Goal: Task Accomplishment & Management: Manage account settings

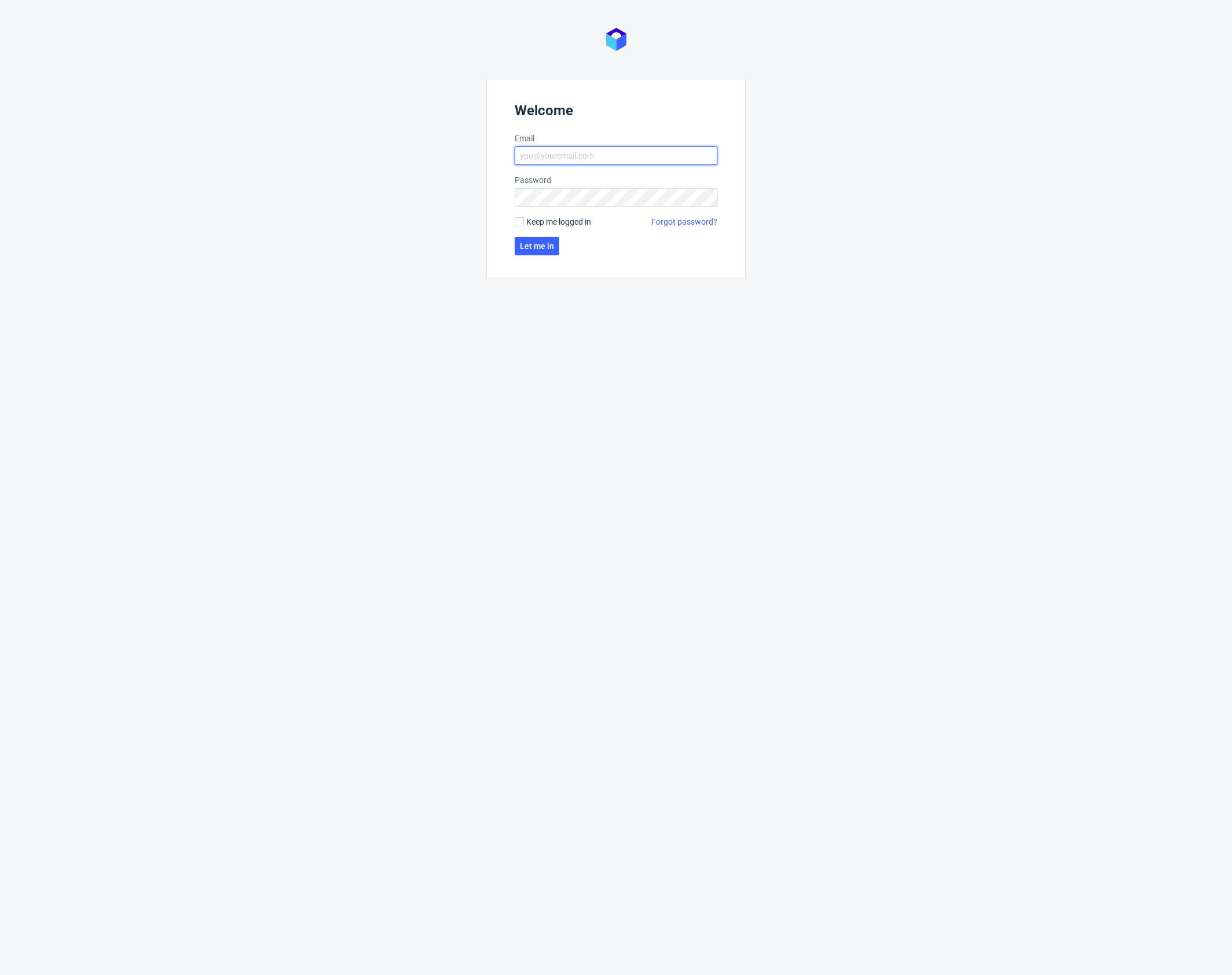
click at [585, 156] on input "Email" at bounding box center [616, 156] width 203 height 19
type input "karol.markowski@packhelp.com"
click at [547, 243] on span "Let me in" at bounding box center [537, 246] width 34 height 8
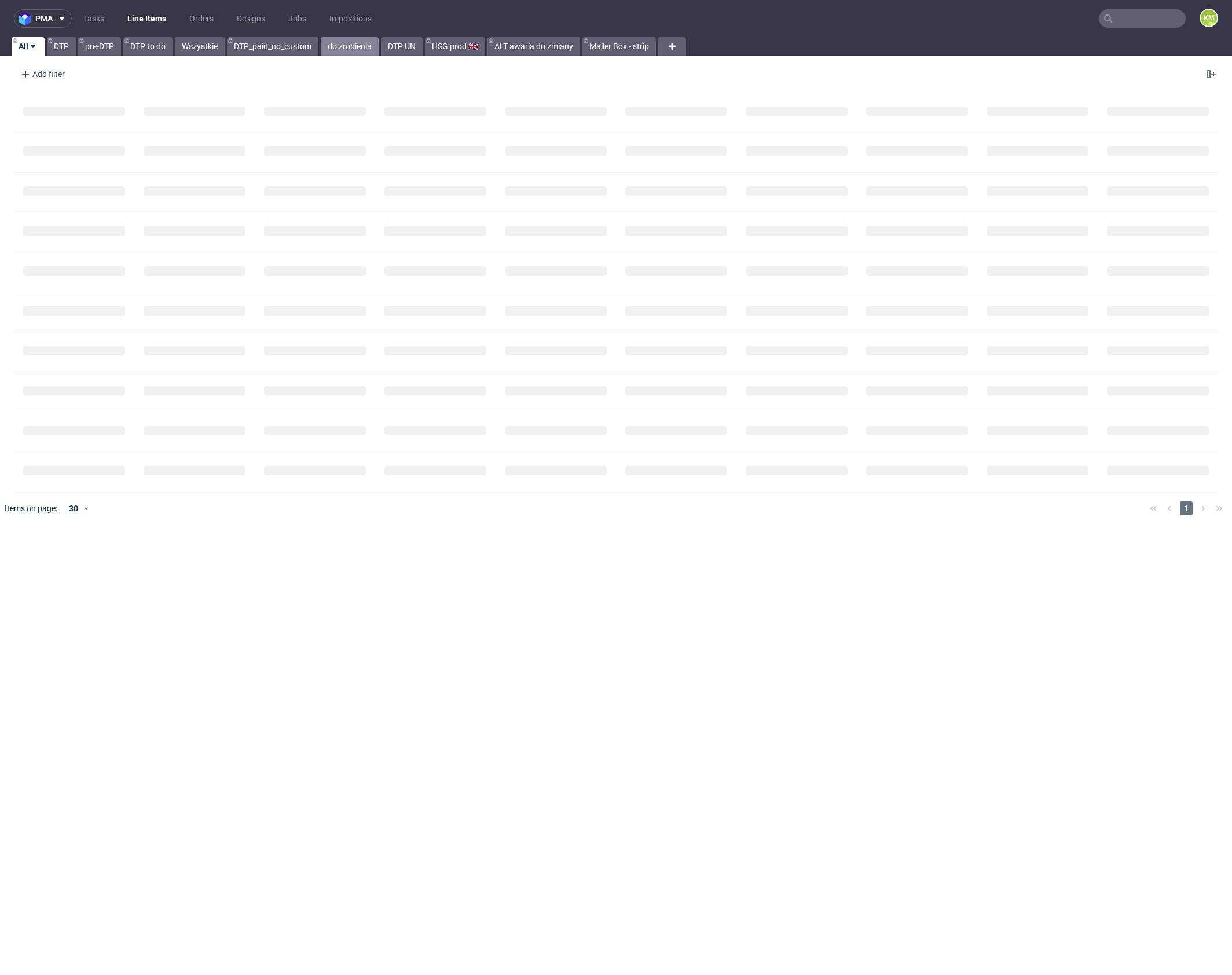
click at [347, 48] on link "do zrobienia" at bounding box center [350, 47] width 58 height 19
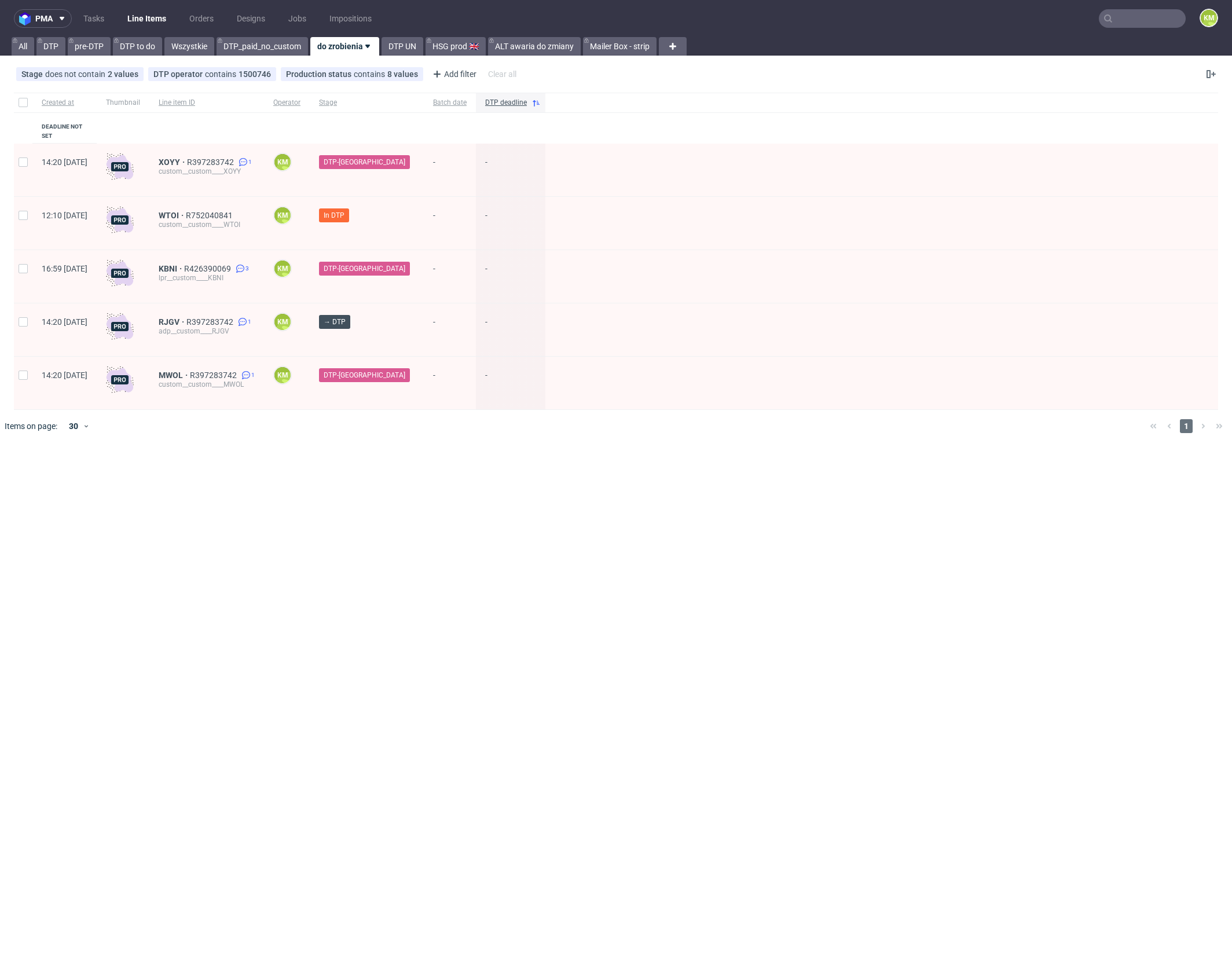
click at [468, 517] on div "pma Tasks Line Items Orders Designs Jobs Impositions KM All DTP pre-DTP DTP to …" at bounding box center [616, 487] width 1232 height 975
click at [585, 533] on div "pma Tasks Line Items Orders Designs Jobs Impositions KM All DTP pre-DTP DTP to …" at bounding box center [616, 487] width 1232 height 975
click at [597, 529] on div "pma Tasks Line Items Orders Designs Jobs Impositions KM All DTP pre-DTP DTP to …" at bounding box center [616, 487] width 1232 height 975
click at [588, 518] on div "pma Tasks Line Items Orders Designs Jobs Impositions KM All DTP pre-DTP DTP to …" at bounding box center [616, 487] width 1232 height 975
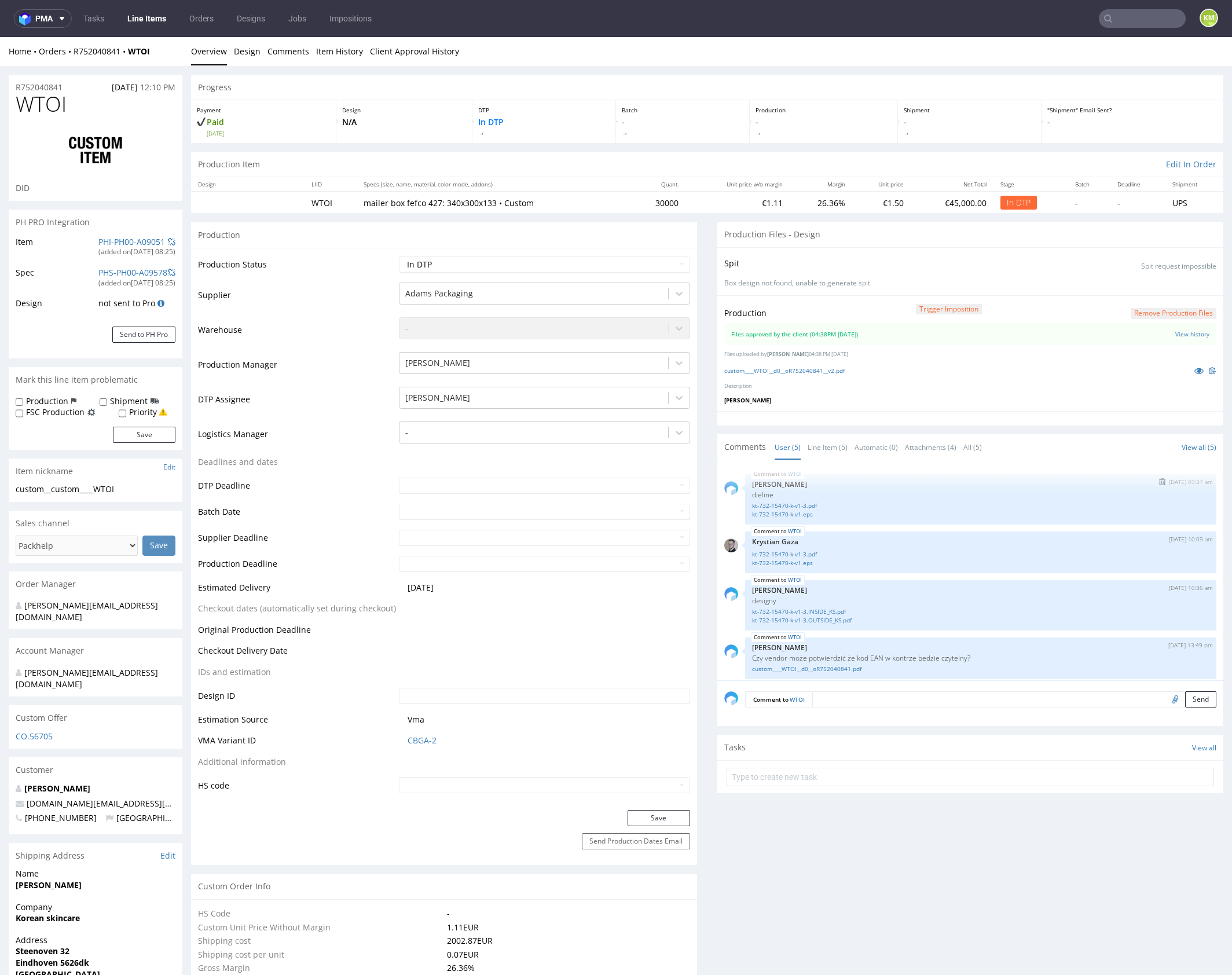
scroll to position [43, 0]
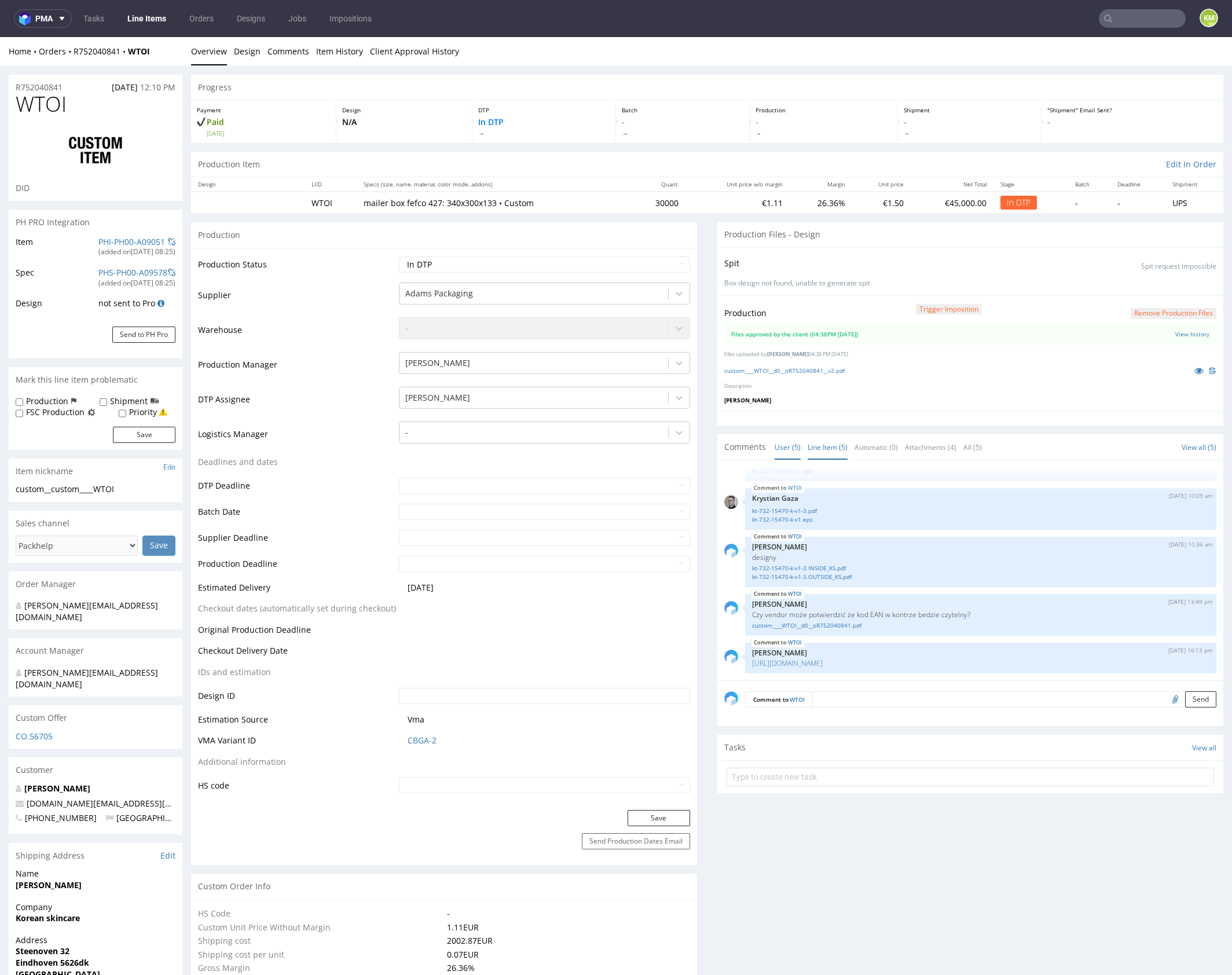
click at [808, 453] on link "Line Item (5)" at bounding box center [827, 446] width 40 height 25
click at [1189, 371] on link at bounding box center [1199, 370] width 21 height 13
click at [379, 53] on link "Client Approval History" at bounding box center [414, 51] width 89 height 28
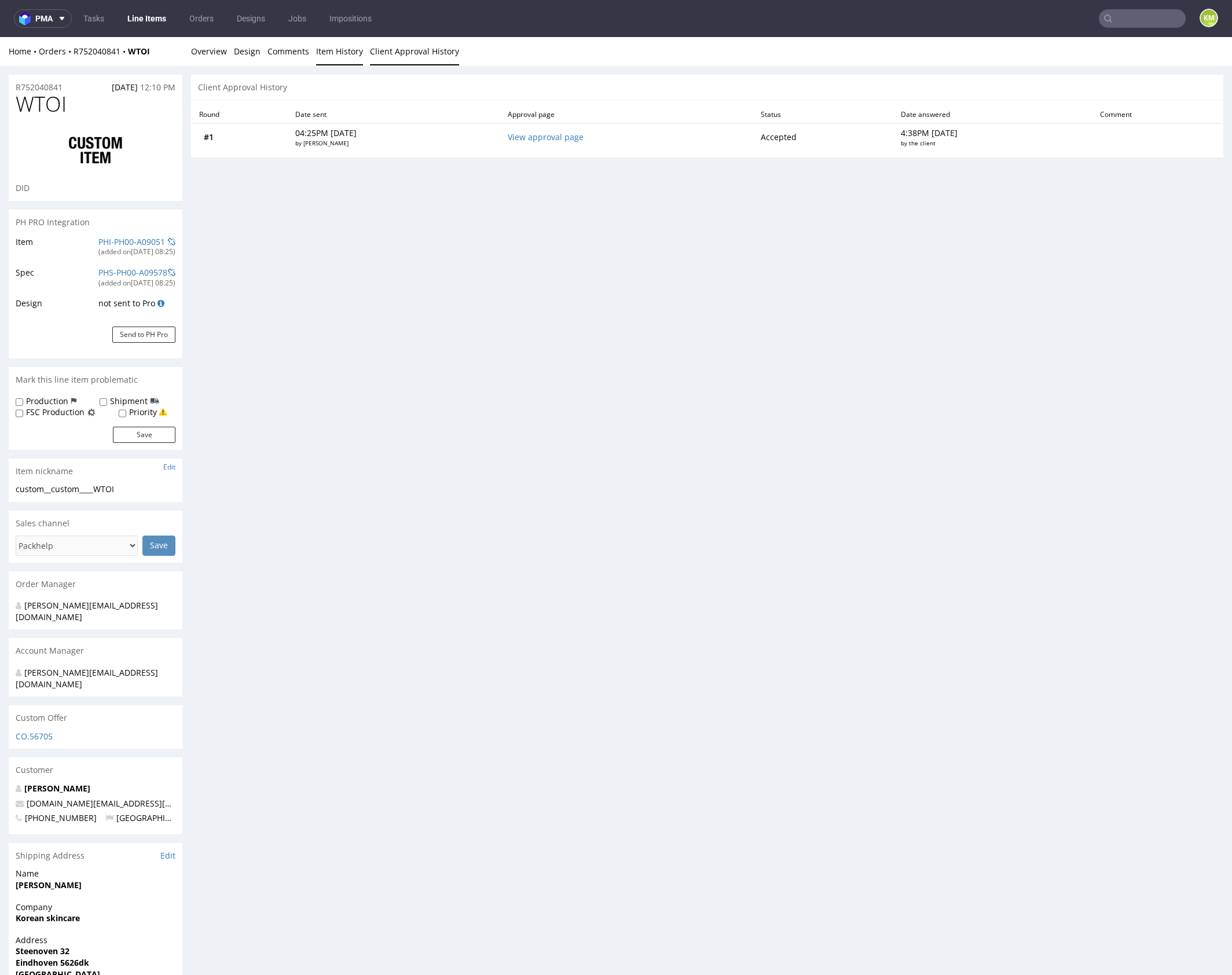
click at [316, 50] on link "Item History" at bounding box center [339, 51] width 47 height 28
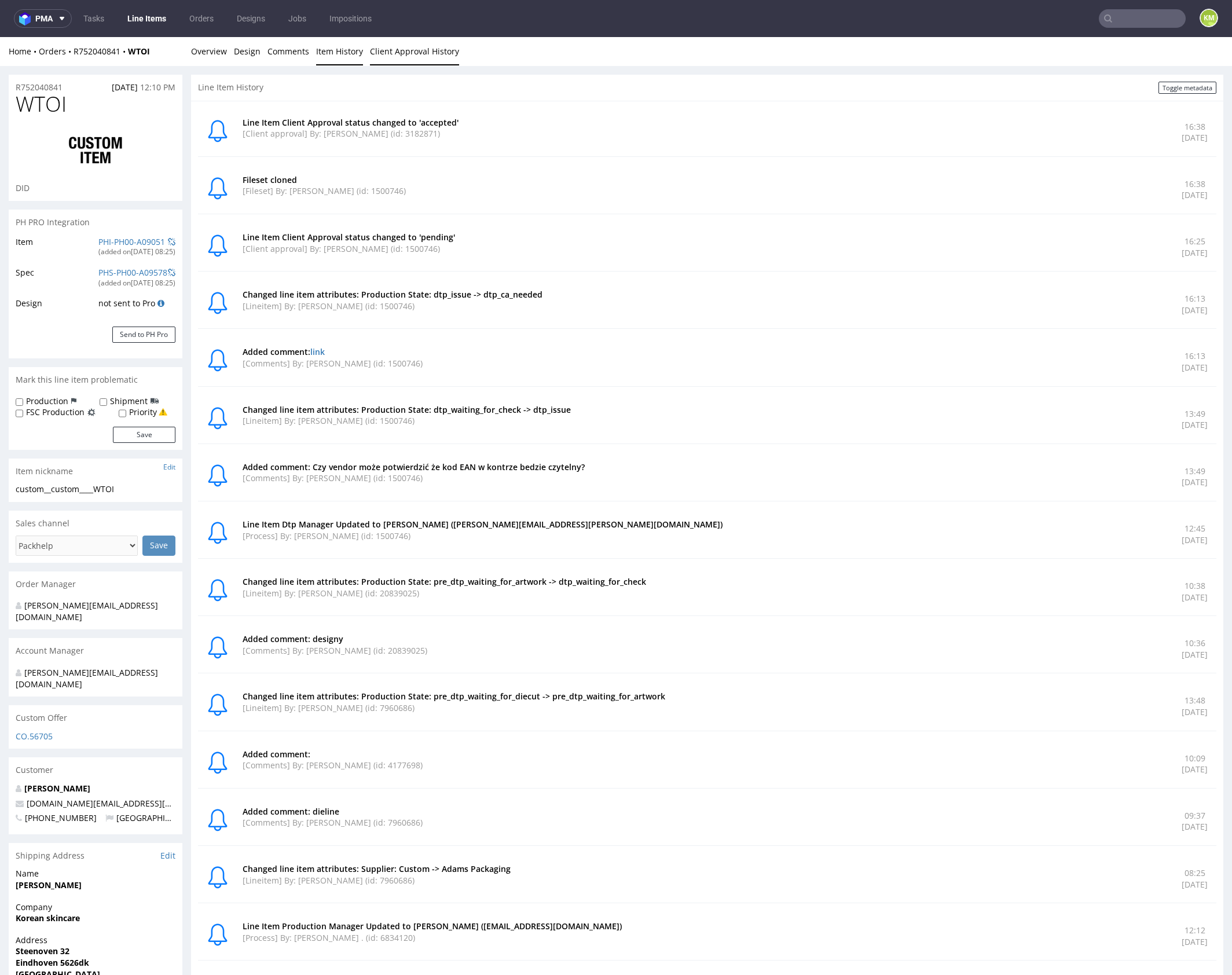
click at [376, 47] on link "Client Approval History" at bounding box center [414, 51] width 89 height 28
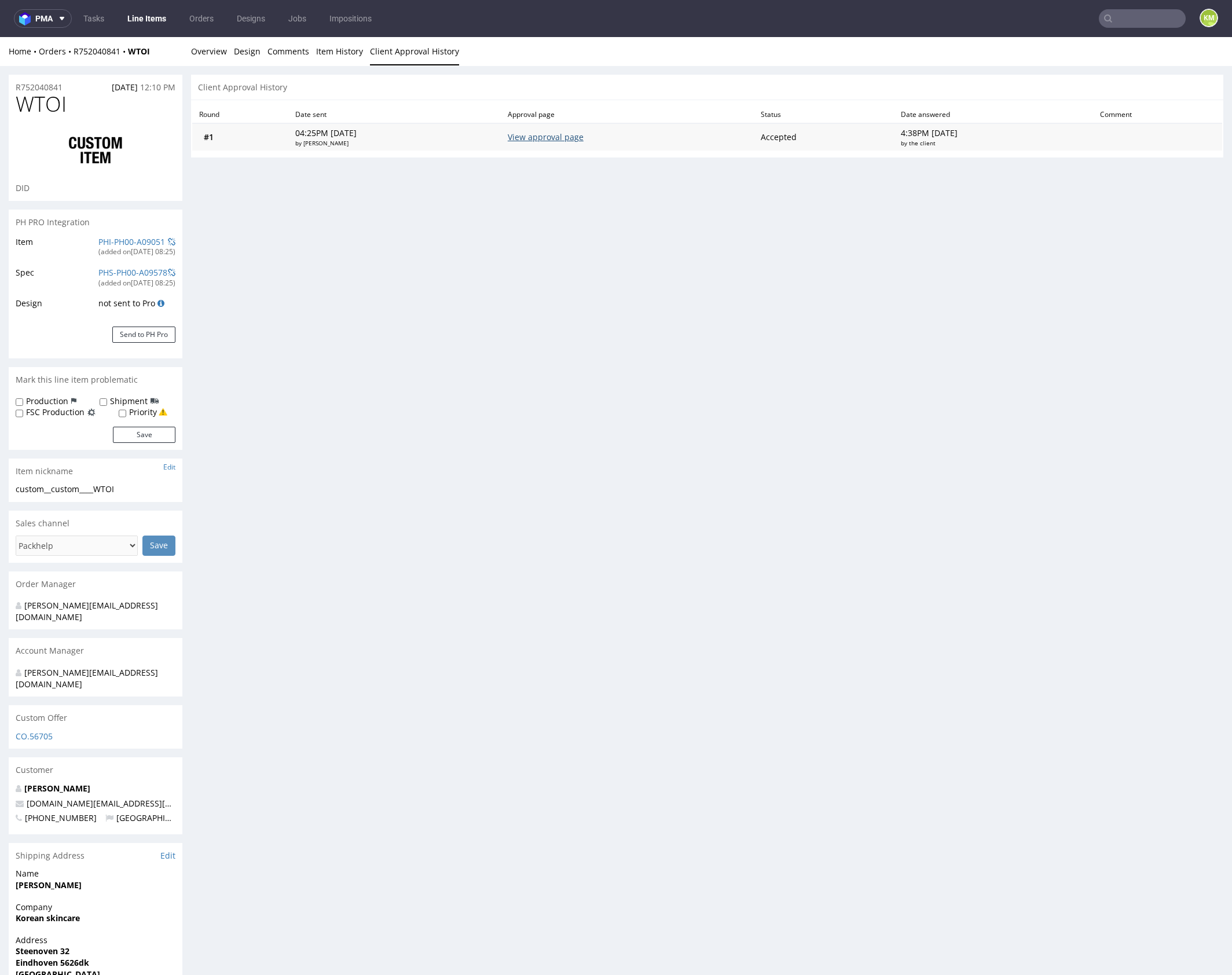
click at [559, 137] on link "View approval page" at bounding box center [545, 137] width 76 height 11
click at [216, 51] on link "Overview" at bounding box center [209, 51] width 36 height 28
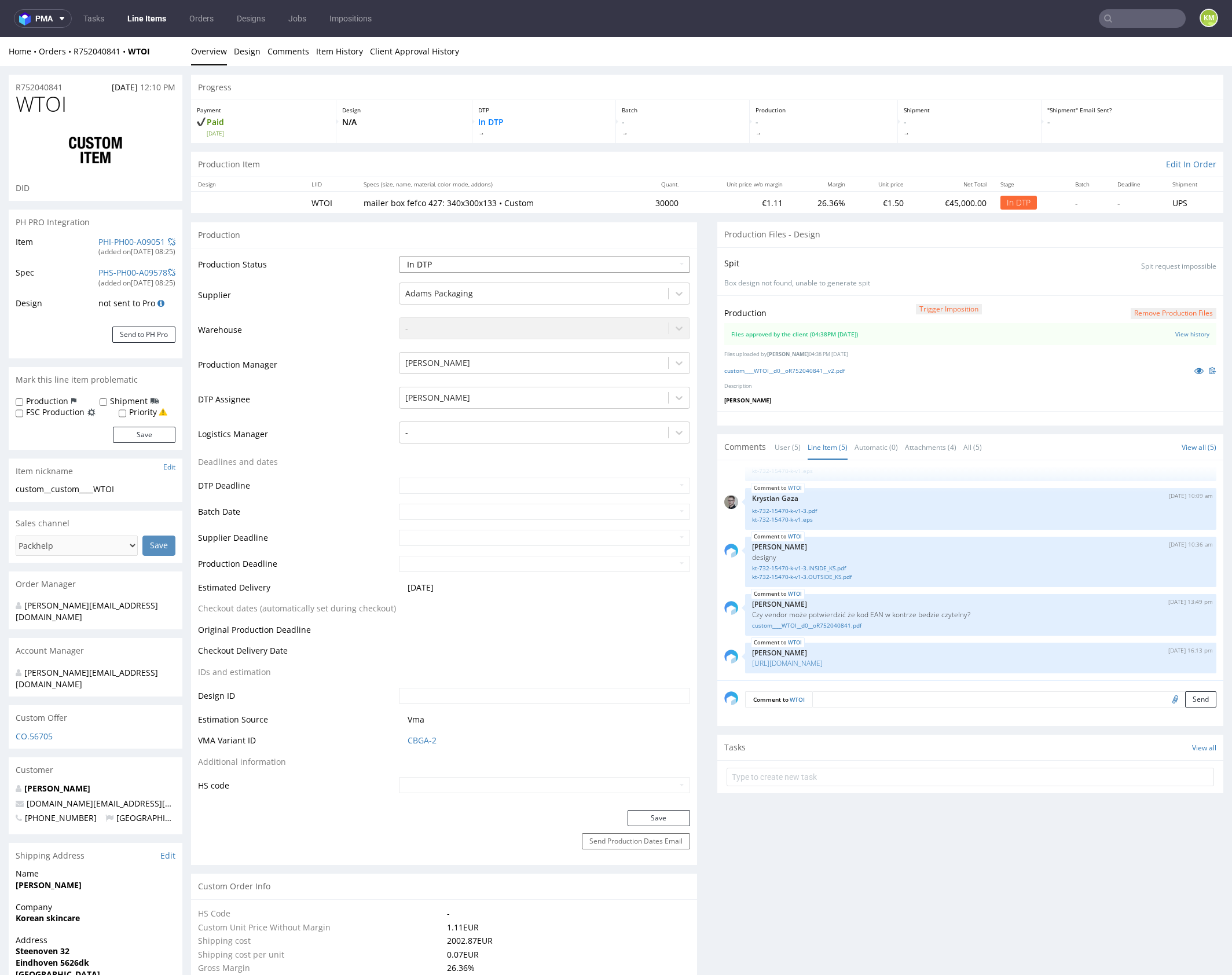
click at [611, 258] on select "Waiting for Artwork Waiting for Diecut Waiting for Mockup Waiting for DTP Waiti…" at bounding box center [544, 264] width 291 height 16
select select "dtp_waiting_for_double_check"
click at [399, 256] on select "Waiting for Artwork Waiting for Diecut Waiting for Mockup Waiting for DTP Waiti…" at bounding box center [544, 264] width 291 height 16
click at [643, 814] on button "Save" at bounding box center [659, 817] width 63 height 16
click at [912, 252] on div "Spit Spit request impossible Box design not found, unable to generate spit" at bounding box center [970, 271] width 506 height 48
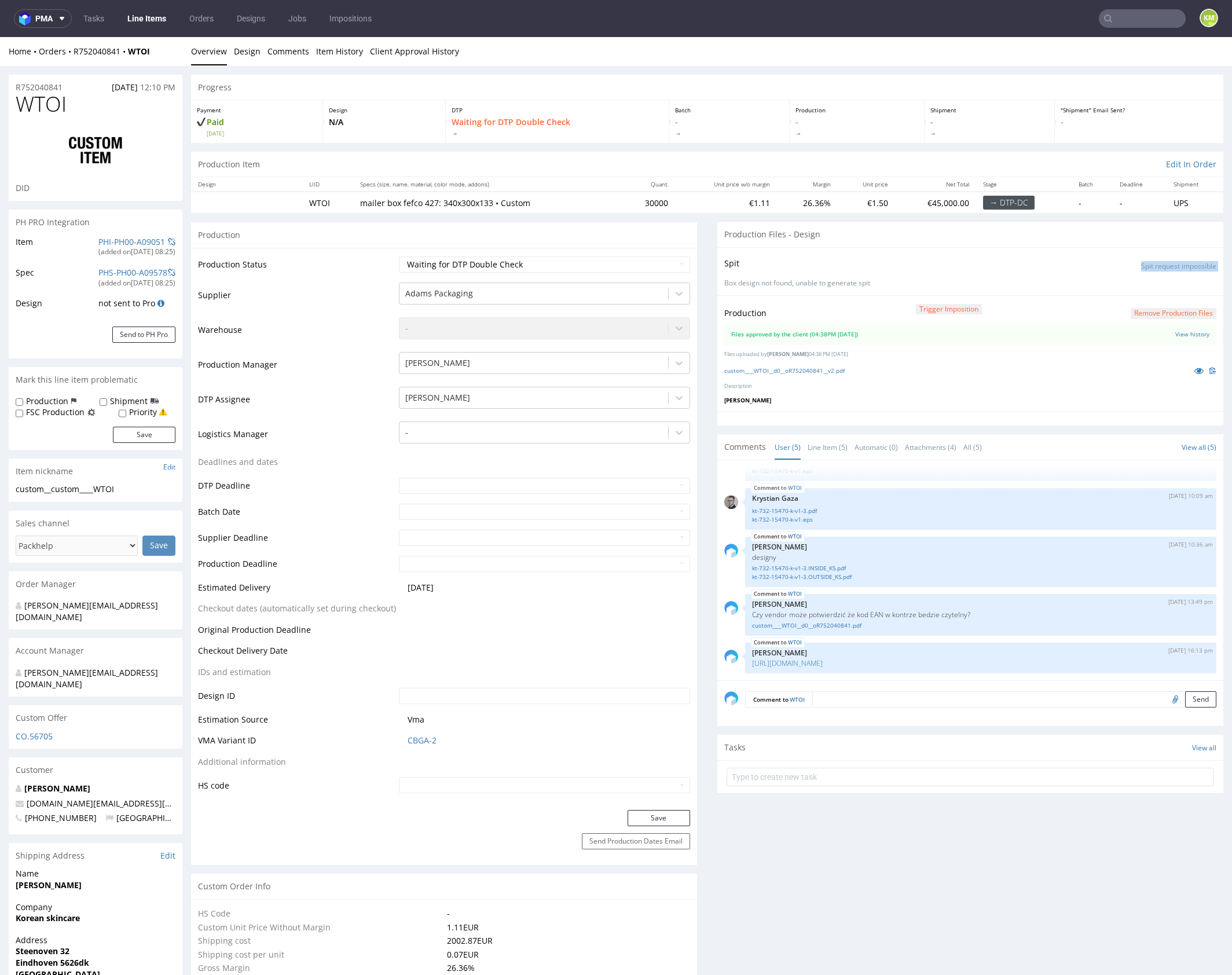
click at [921, 271] on div "Spit Spit request impossible Box design not found, unable to generate spit" at bounding box center [970, 271] width 506 height 48
click at [806, 771] on input "text" at bounding box center [970, 777] width 487 height 19
type input "dch"
click at [801, 774] on div "dch Set due date" at bounding box center [970, 771] width 487 height 23
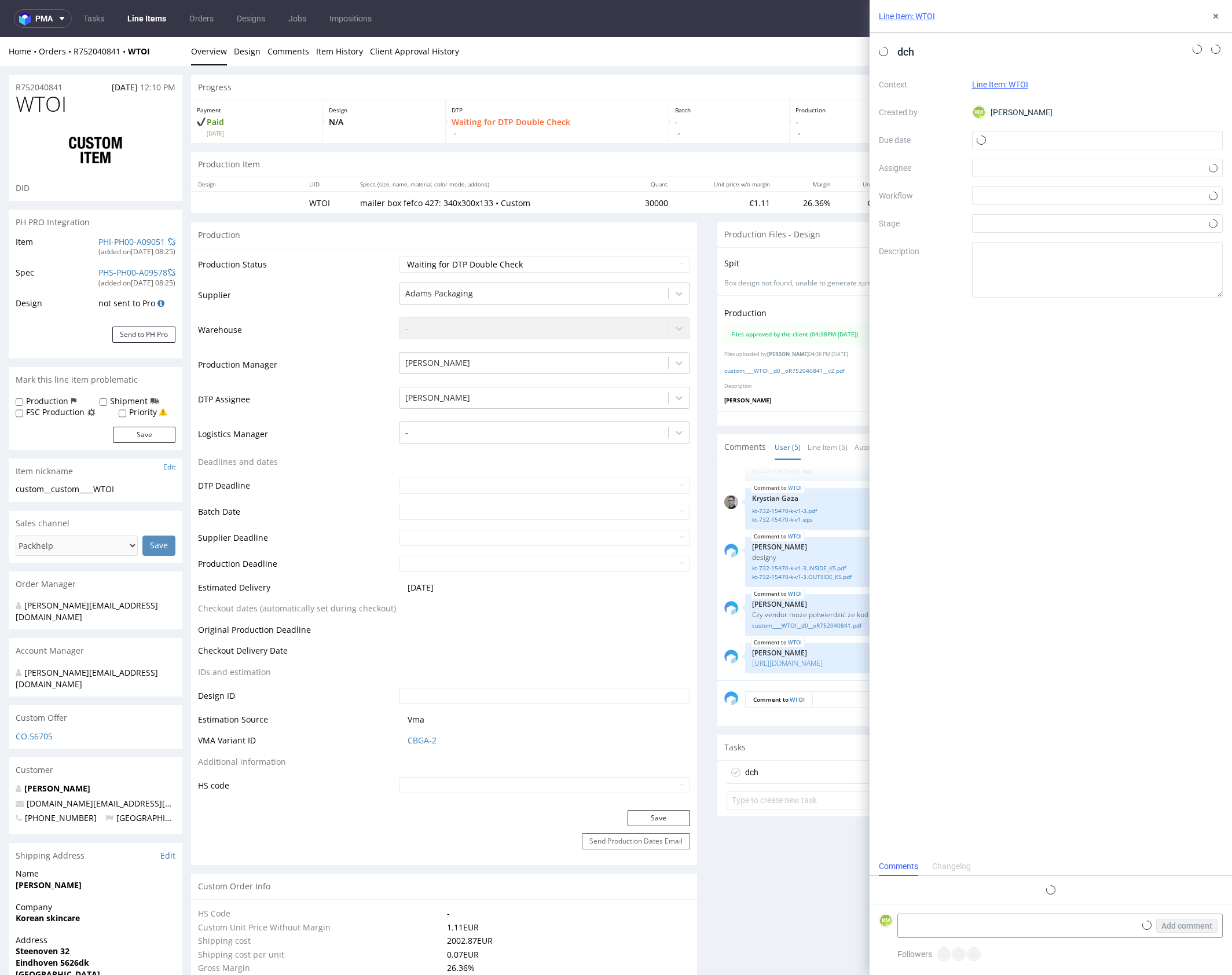
scroll to position [9, 0]
click at [1008, 140] on input "text" at bounding box center [1098, 140] width 251 height 19
click at [1063, 300] on span "29" at bounding box center [1060, 299] width 9 height 12
type input "29/09/2025"
click at [1023, 166] on div at bounding box center [1098, 168] width 251 height 19
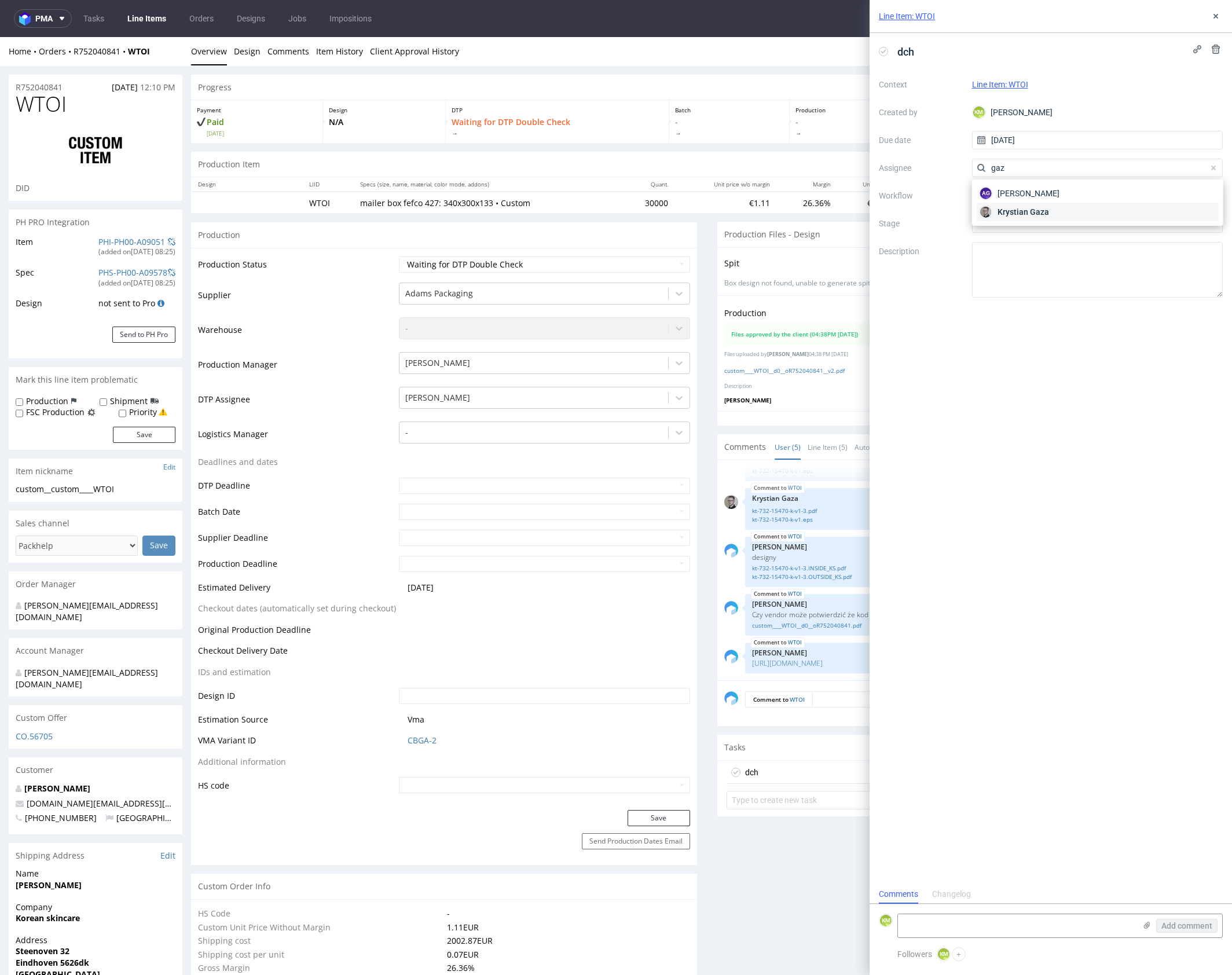
type input "gaz"
click at [1026, 205] on div "Krystian Gaza" at bounding box center [1097, 212] width 242 height 19
click at [1025, 199] on div at bounding box center [1098, 196] width 251 height 19
click at [1047, 235] on div "DTP - Double Check" at bounding box center [1097, 237] width 242 height 21
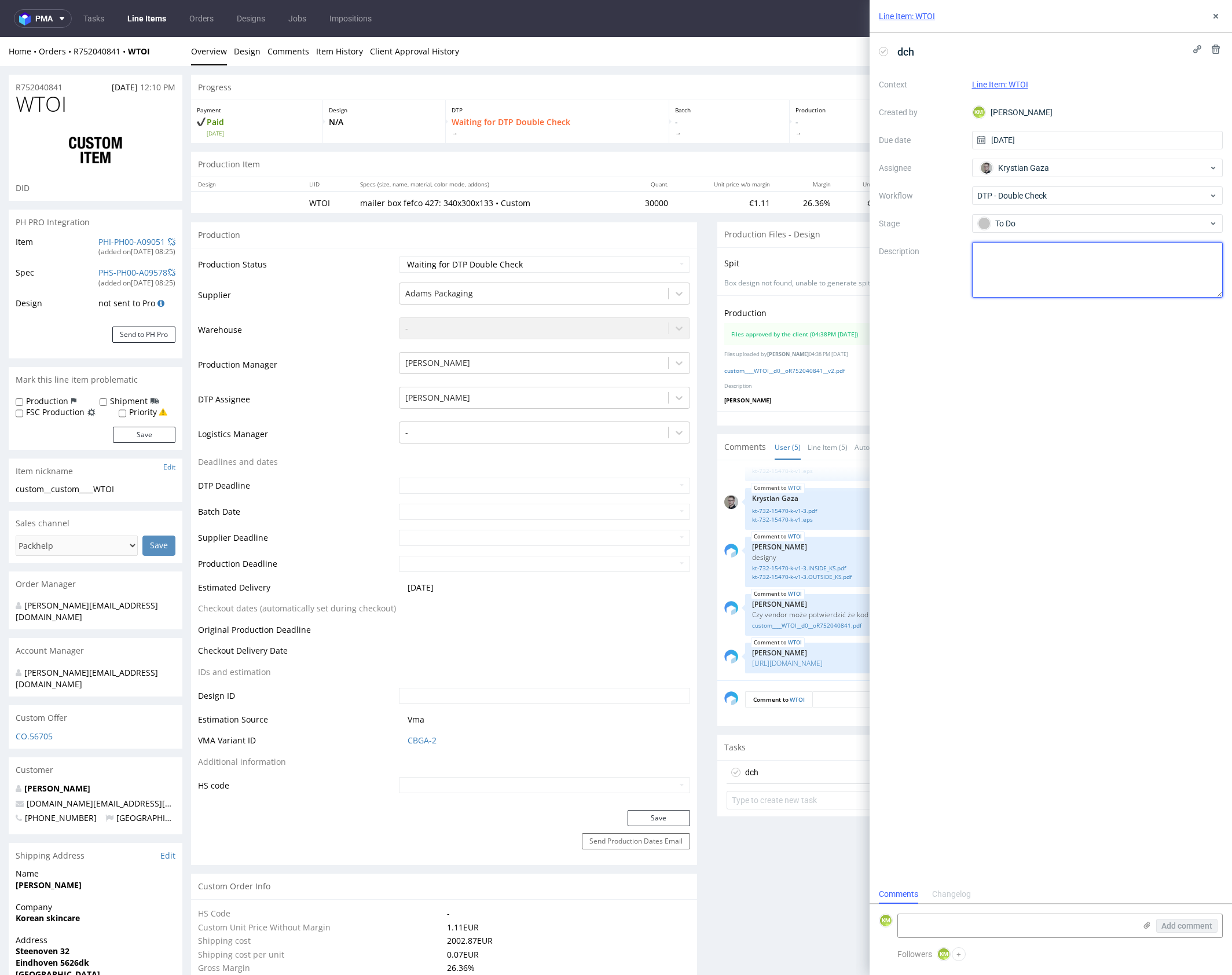
drag, startPoint x: 1046, startPoint y: 241, endPoint x: 1050, endPoint y: 252, distance: 11.7
click at [1049, 252] on textarea at bounding box center [1098, 269] width 251 height 55
drag, startPoint x: 1216, startPoint y: 12, endPoint x: 1107, endPoint y: 140, distance: 168.1
click at [1216, 12] on icon at bounding box center [1215, 16] width 9 height 9
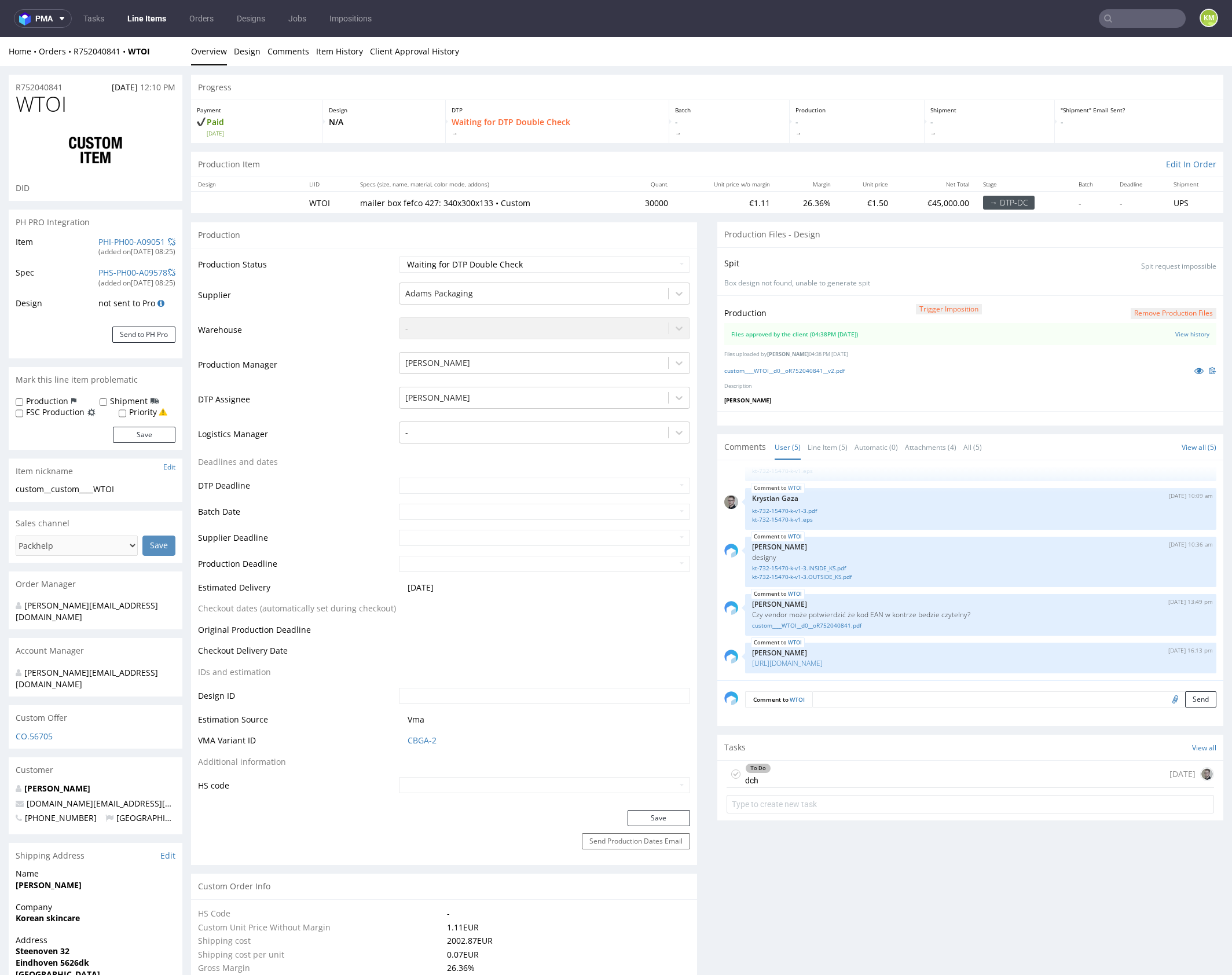
drag, startPoint x: 793, startPoint y: 857, endPoint x: 793, endPoint y: 852, distance: 5.0
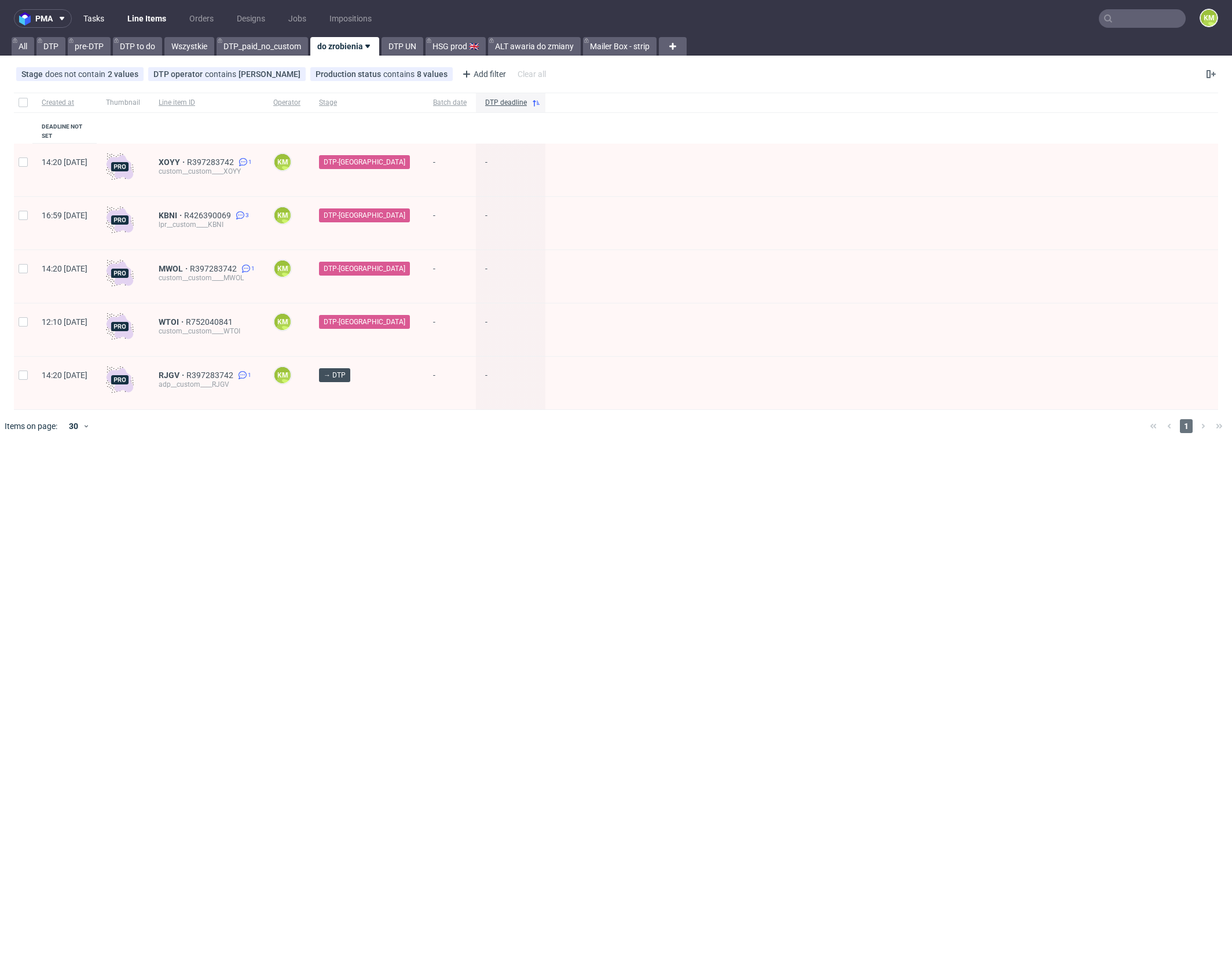
click at [98, 23] on link "Tasks" at bounding box center [93, 19] width 35 height 19
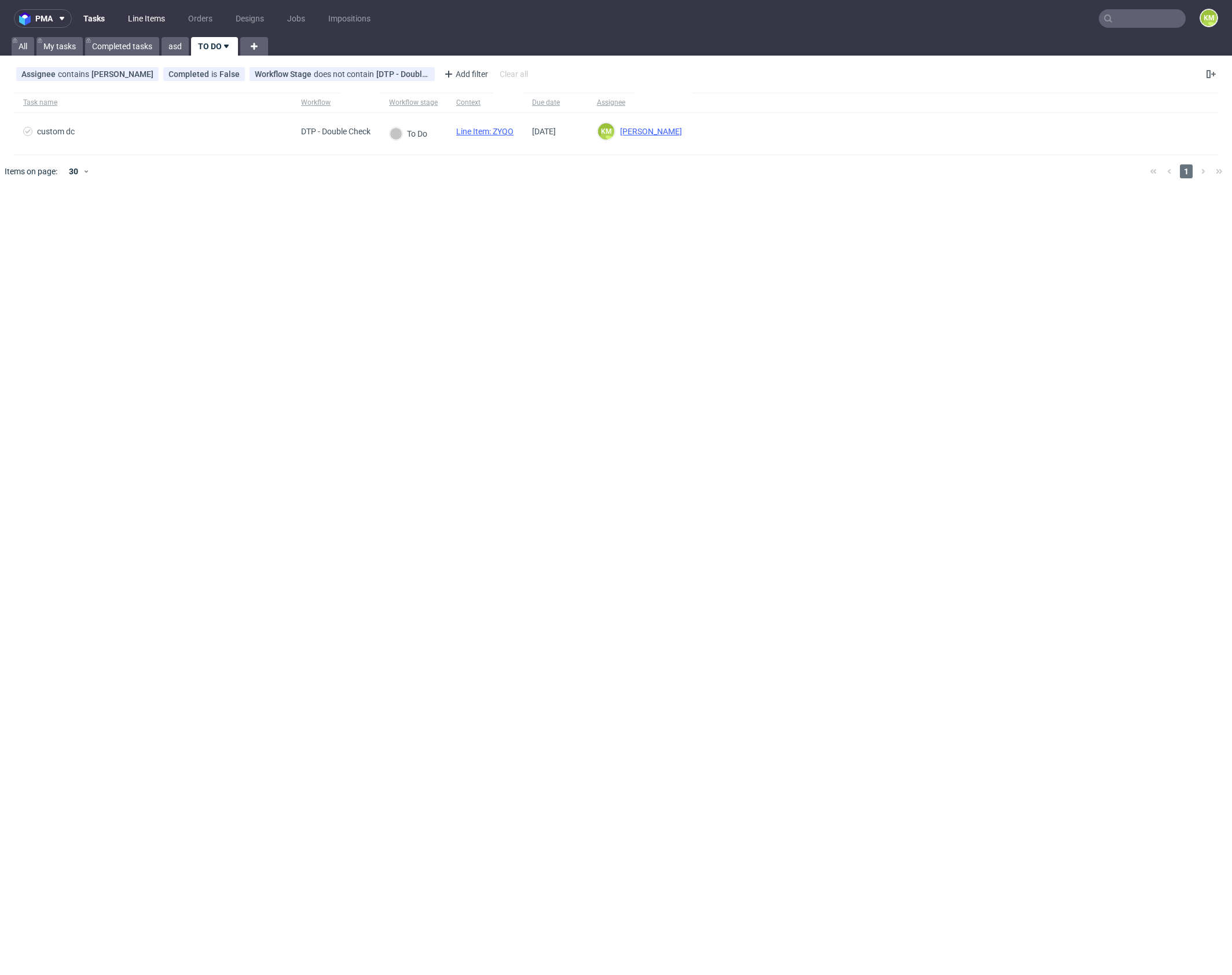
click at [143, 16] on link "Line Items" at bounding box center [147, 19] width 51 height 19
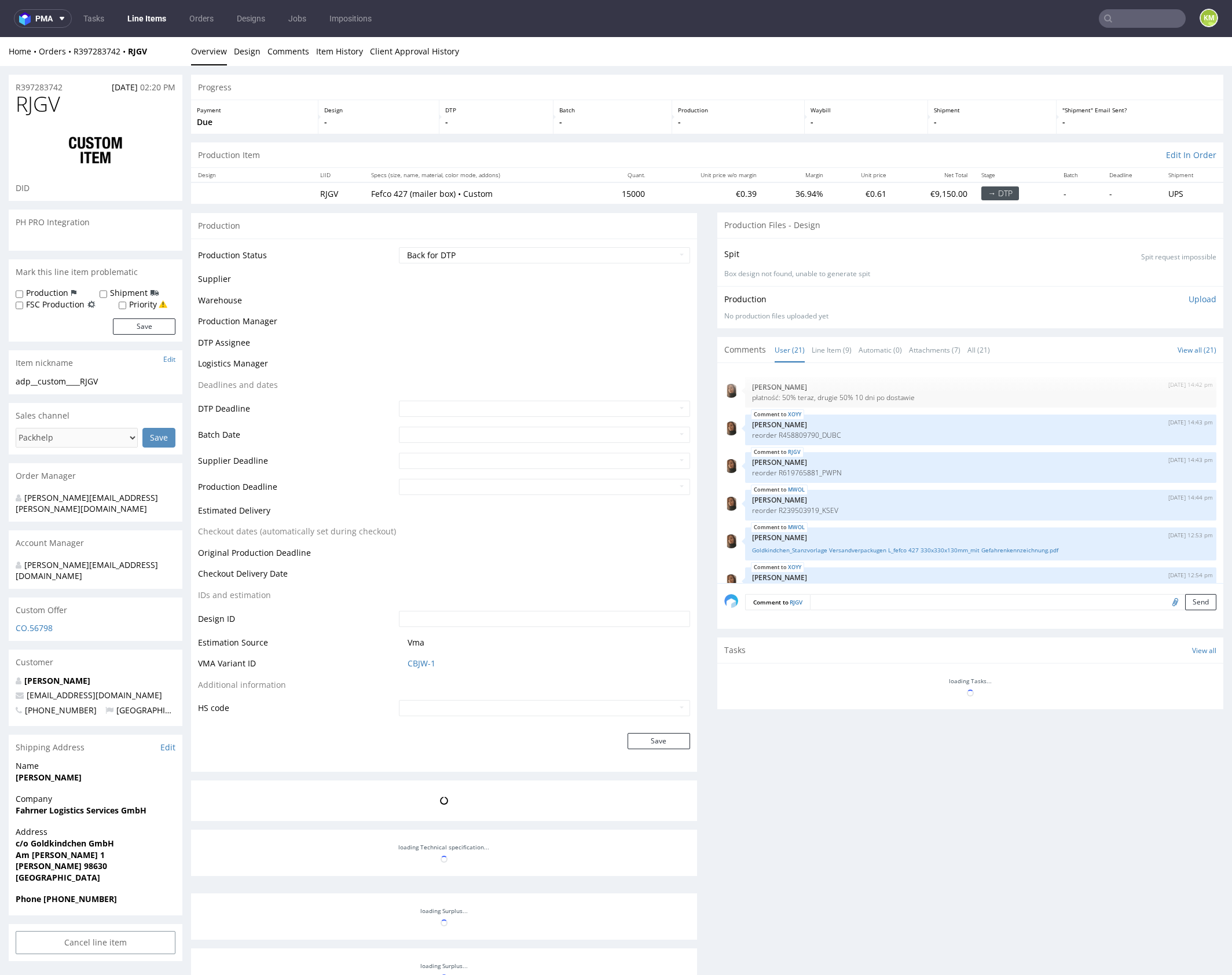
scroll to position [661, 0]
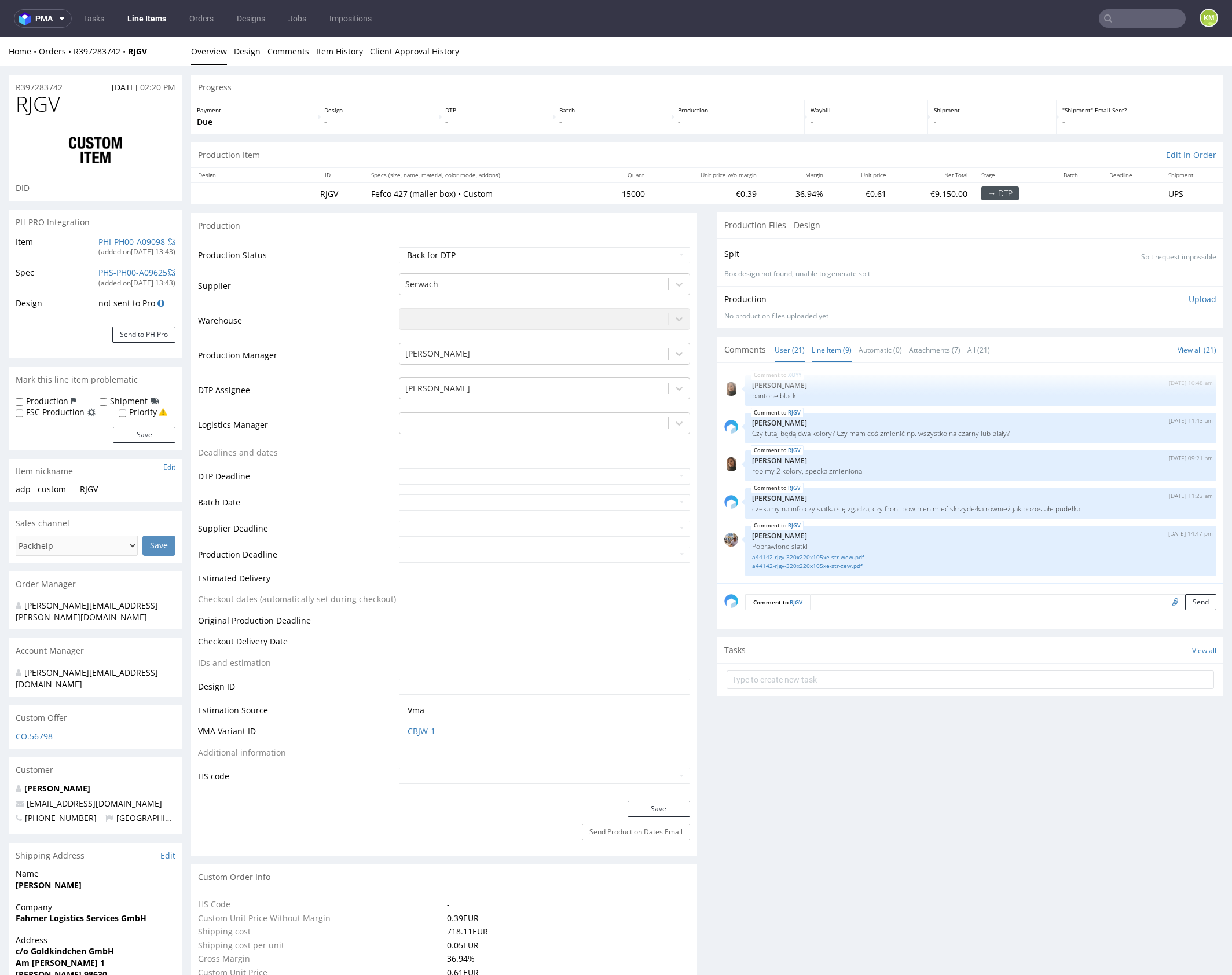
click at [812, 345] on link "Line Item (9)" at bounding box center [832, 350] width 40 height 25
click at [848, 556] on link "a44142-rjgv-320x220x105xe-str-wew.pdf" at bounding box center [980, 558] width 457 height 8
click at [850, 568] on link "a44142-rjgv-320x220x105xe-str-zew.pdf" at bounding box center [980, 566] width 457 height 8
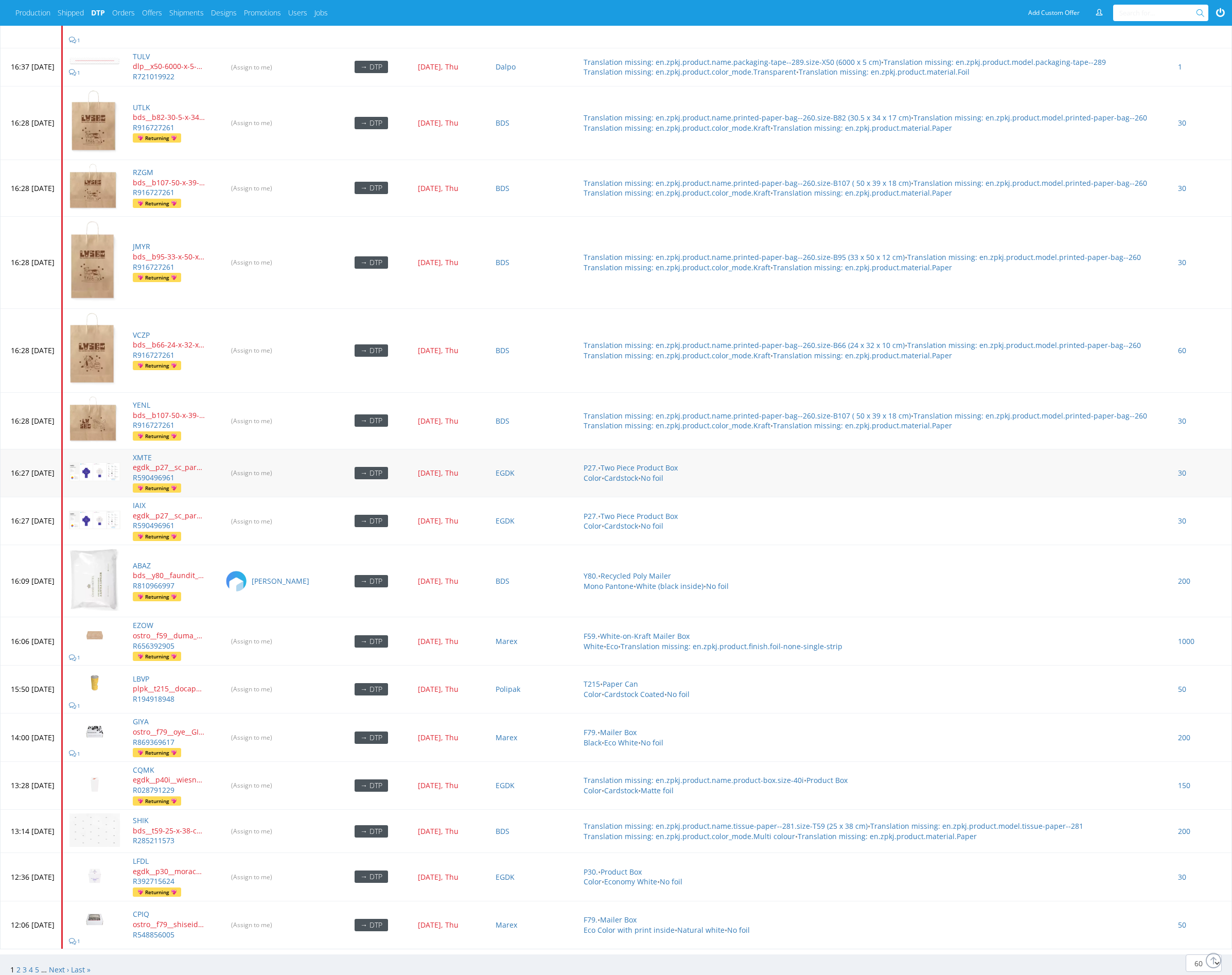
scroll to position [3859, 0]
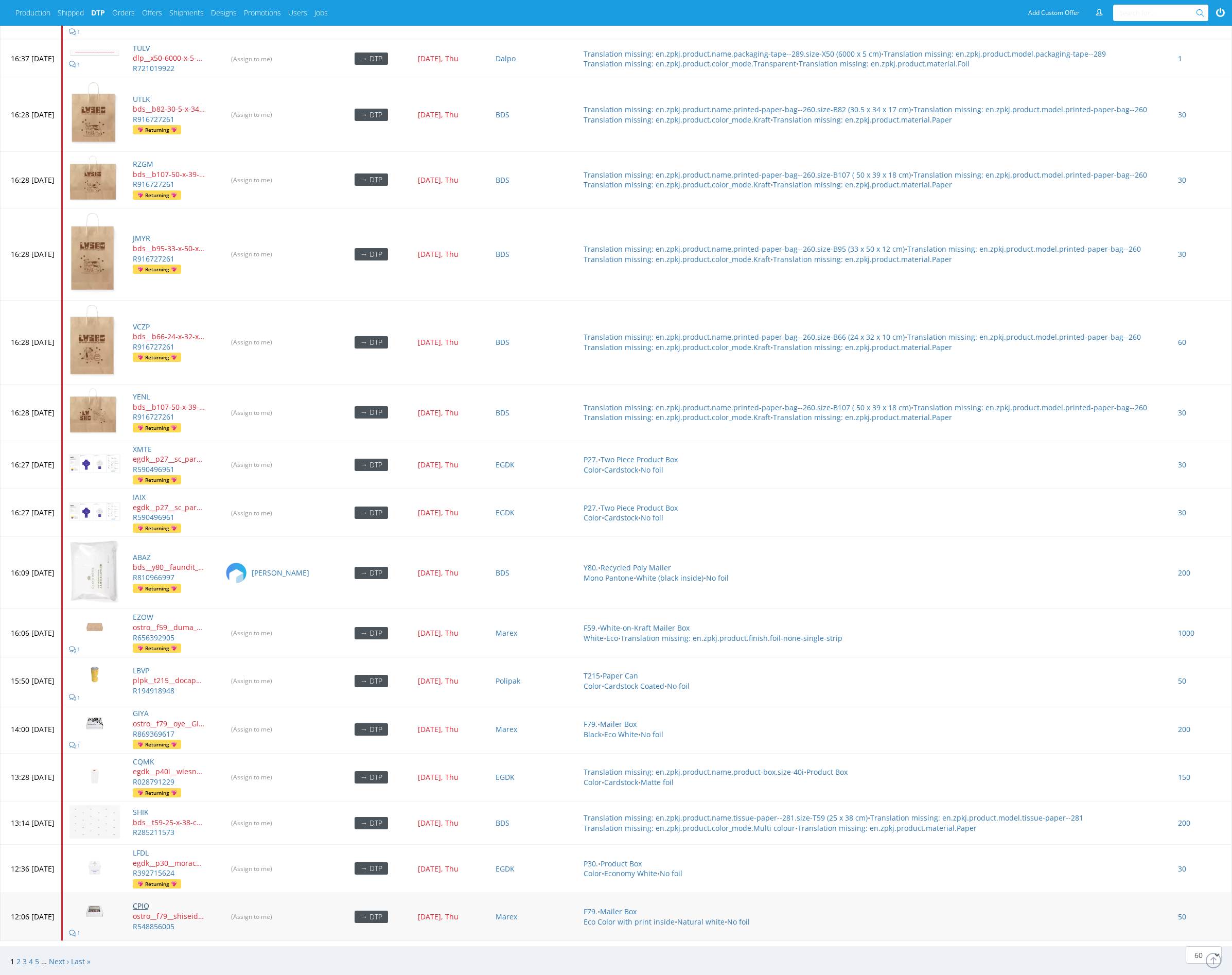
drag, startPoint x: 169, startPoint y: 882, endPoint x: 168, endPoint y: 871, distance: 11.0
click at [53, 957] on link "Next ›" at bounding box center [59, 961] width 20 height 10
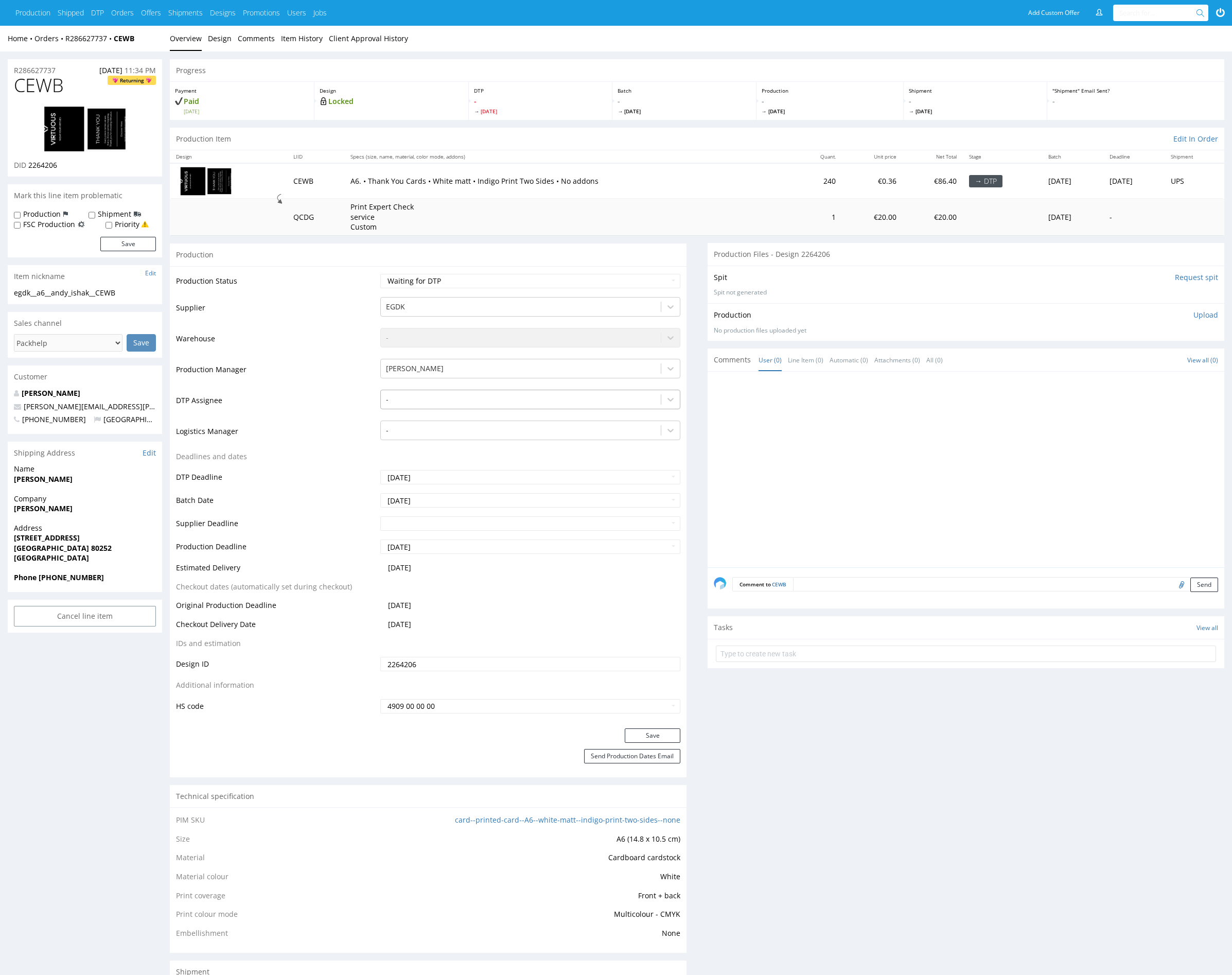
click at [493, 398] on div at bounding box center [521, 399] width 270 height 12
type input "mark"
click at [492, 417] on div "[PERSON_NAME]" at bounding box center [530, 420] width 300 height 19
click at [652, 728] on button "Save" at bounding box center [653, 735] width 56 height 14
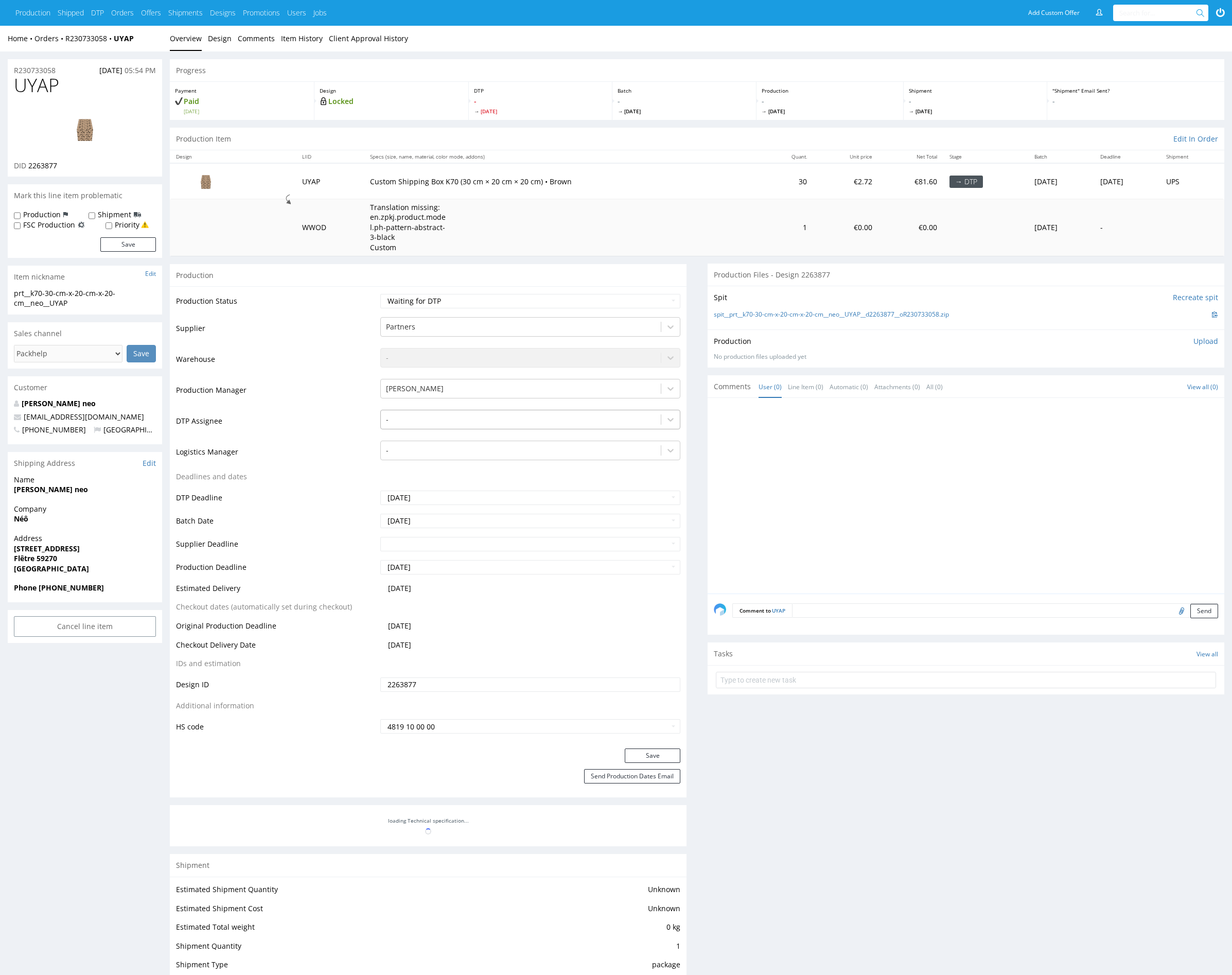
click at [473, 416] on div at bounding box center [521, 420] width 270 height 12
type input "mark"
click at [459, 436] on div "[PERSON_NAME]" at bounding box center [530, 439] width 300 height 19
click at [657, 758] on button "Save" at bounding box center [653, 755] width 56 height 14
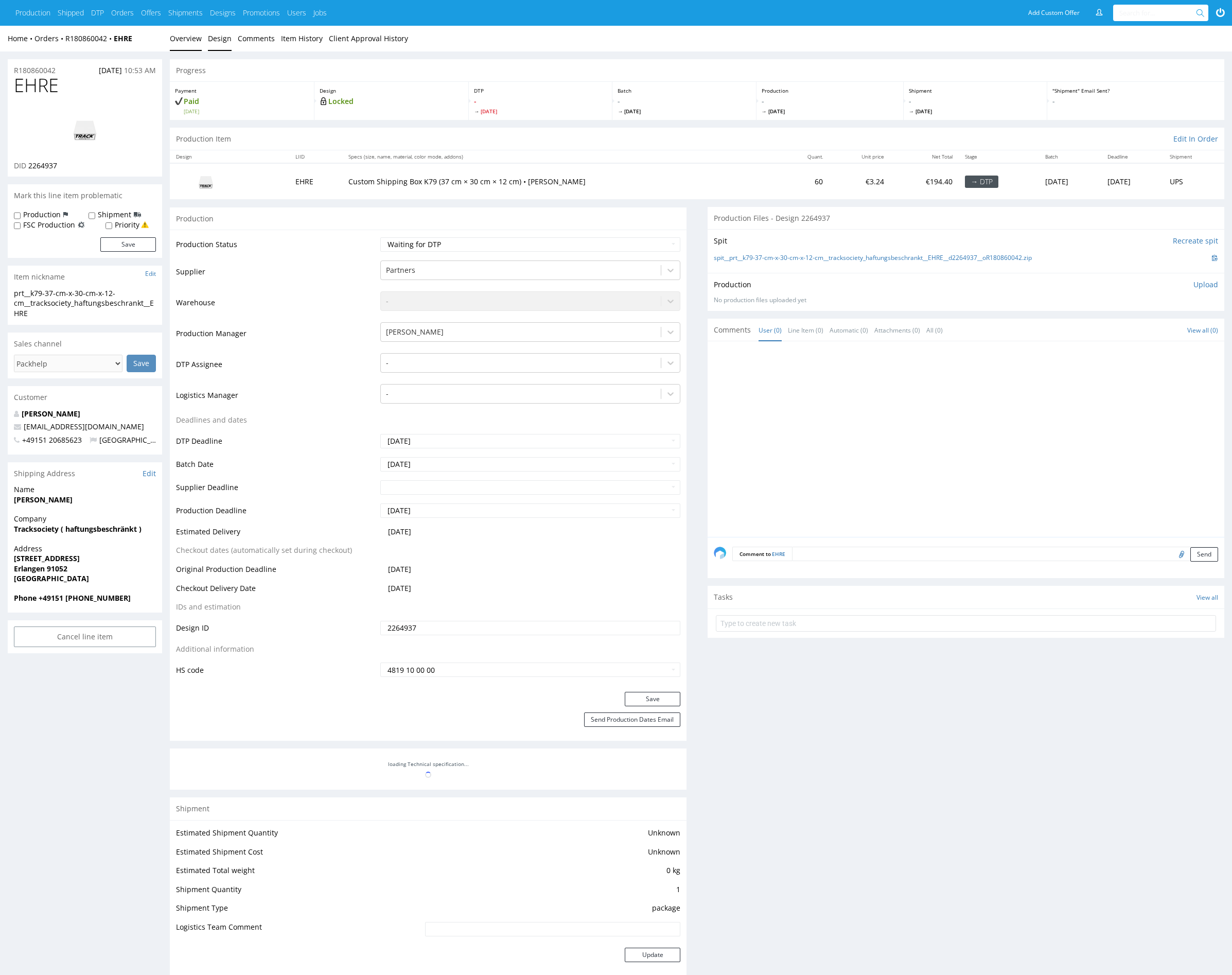
click at [215, 45] on link "Design" at bounding box center [220, 38] width 23 height 25
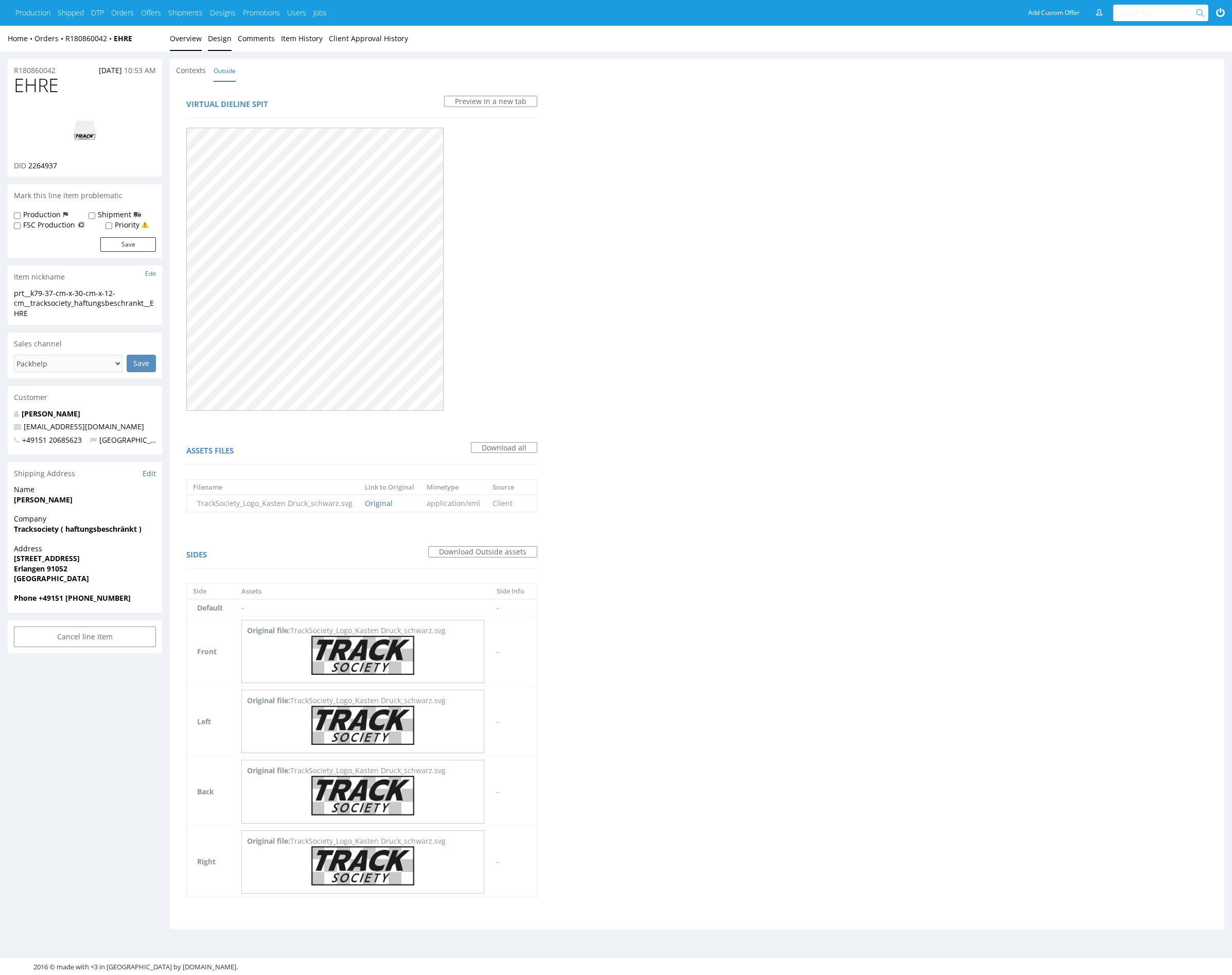
click at [183, 41] on link "Overview" at bounding box center [186, 38] width 32 height 25
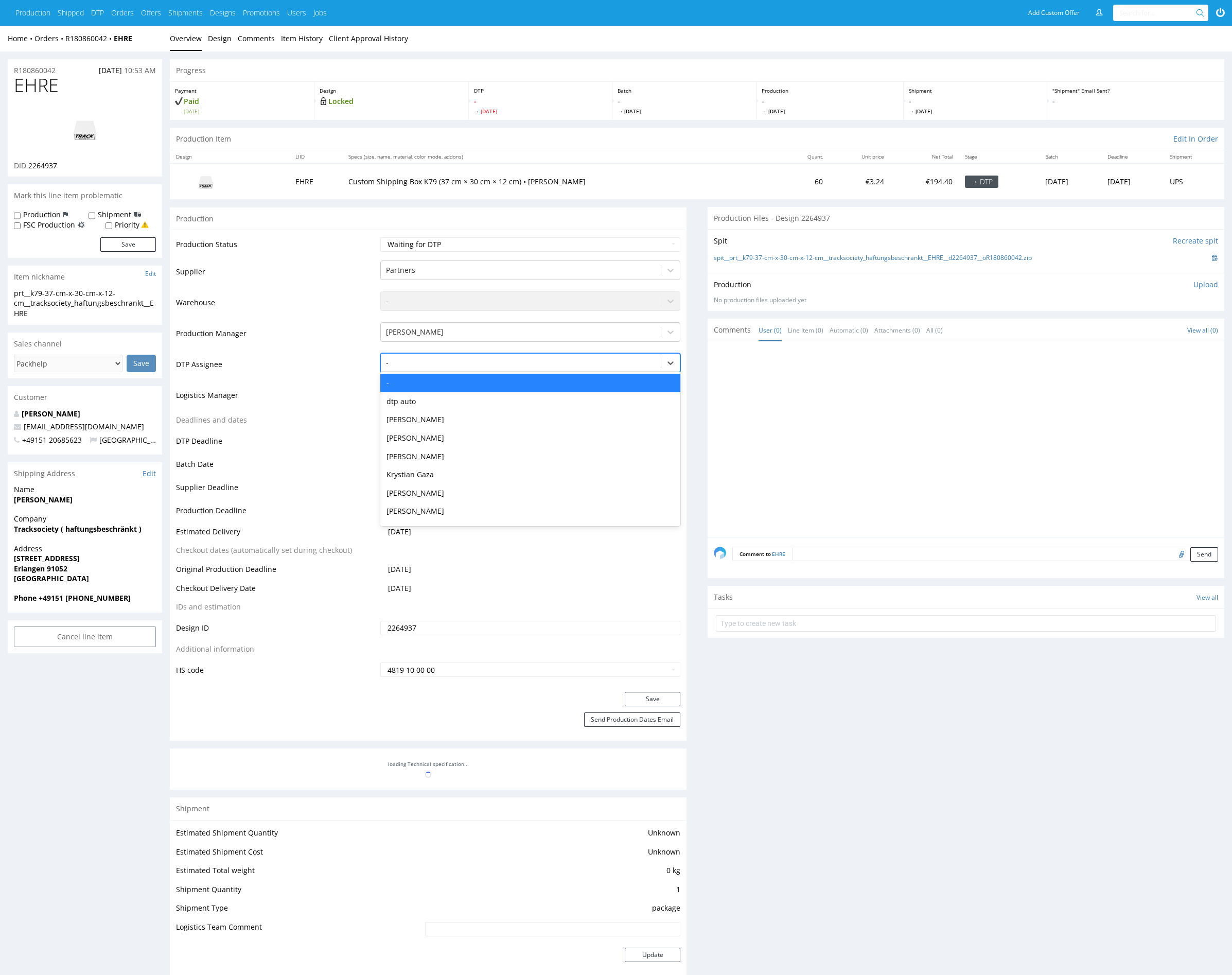
click at [451, 364] on div at bounding box center [521, 363] width 270 height 12
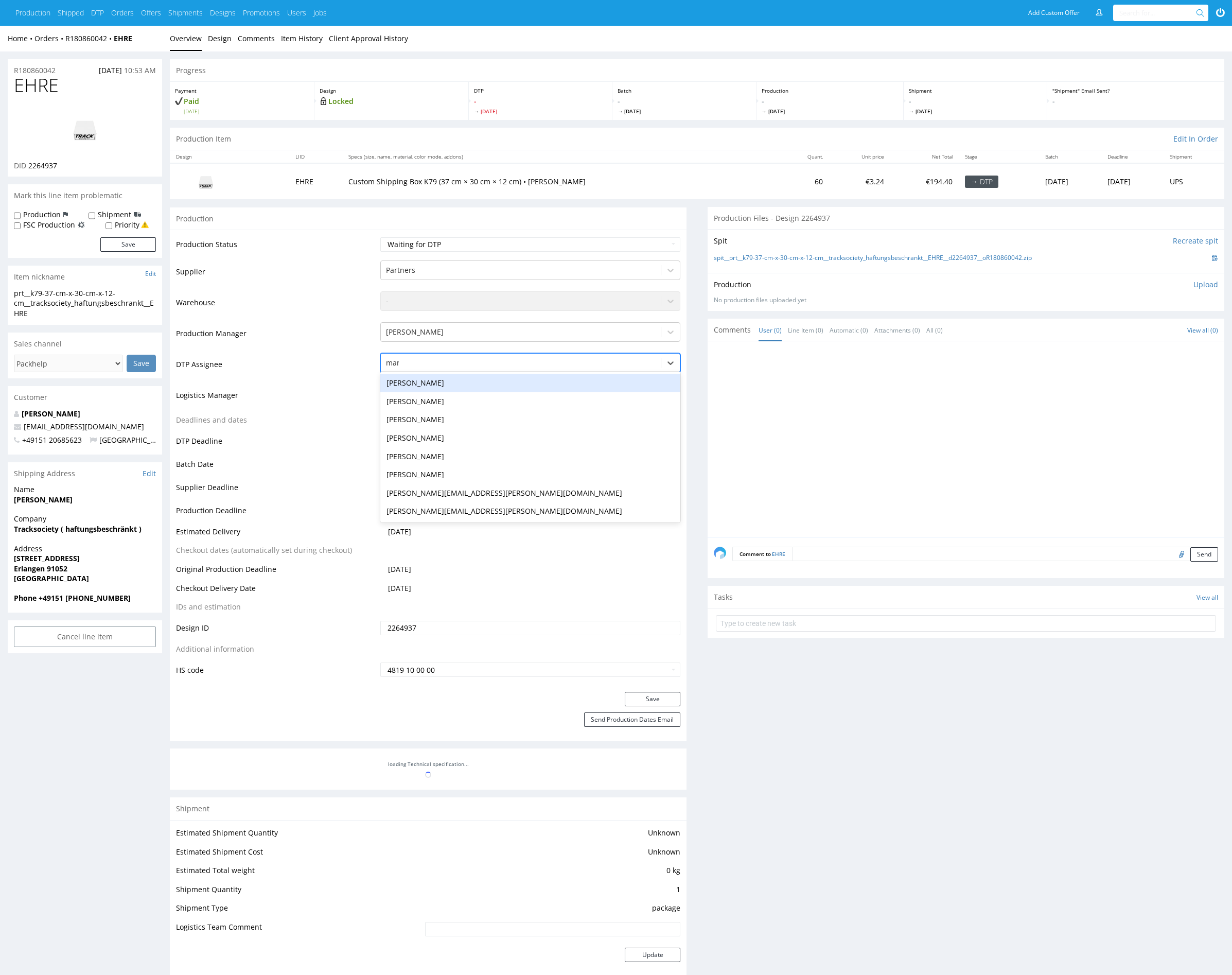
type input "mark"
click at [474, 383] on div "[PERSON_NAME]" at bounding box center [530, 383] width 300 height 19
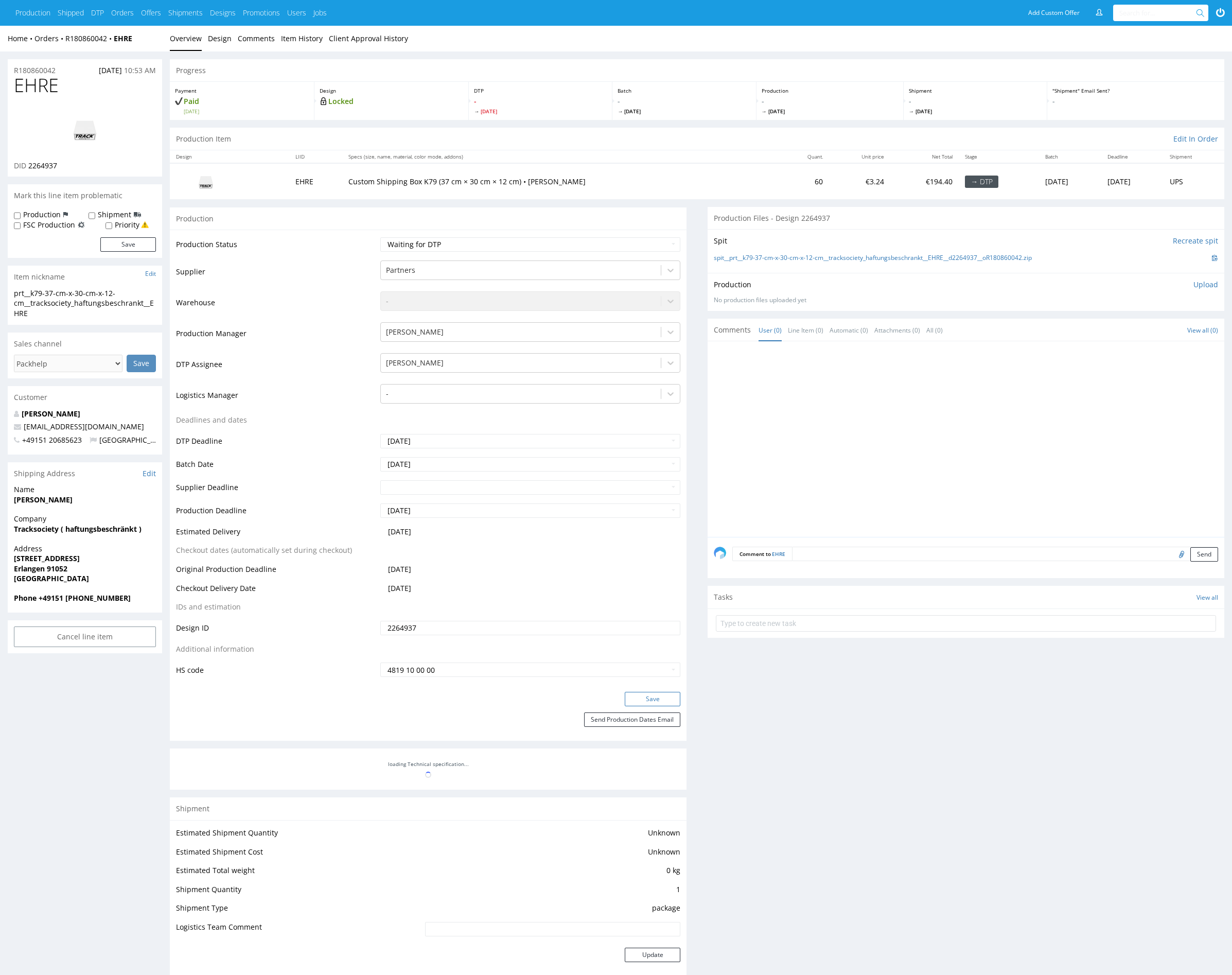
click at [650, 696] on button "Save" at bounding box center [653, 699] width 56 height 14
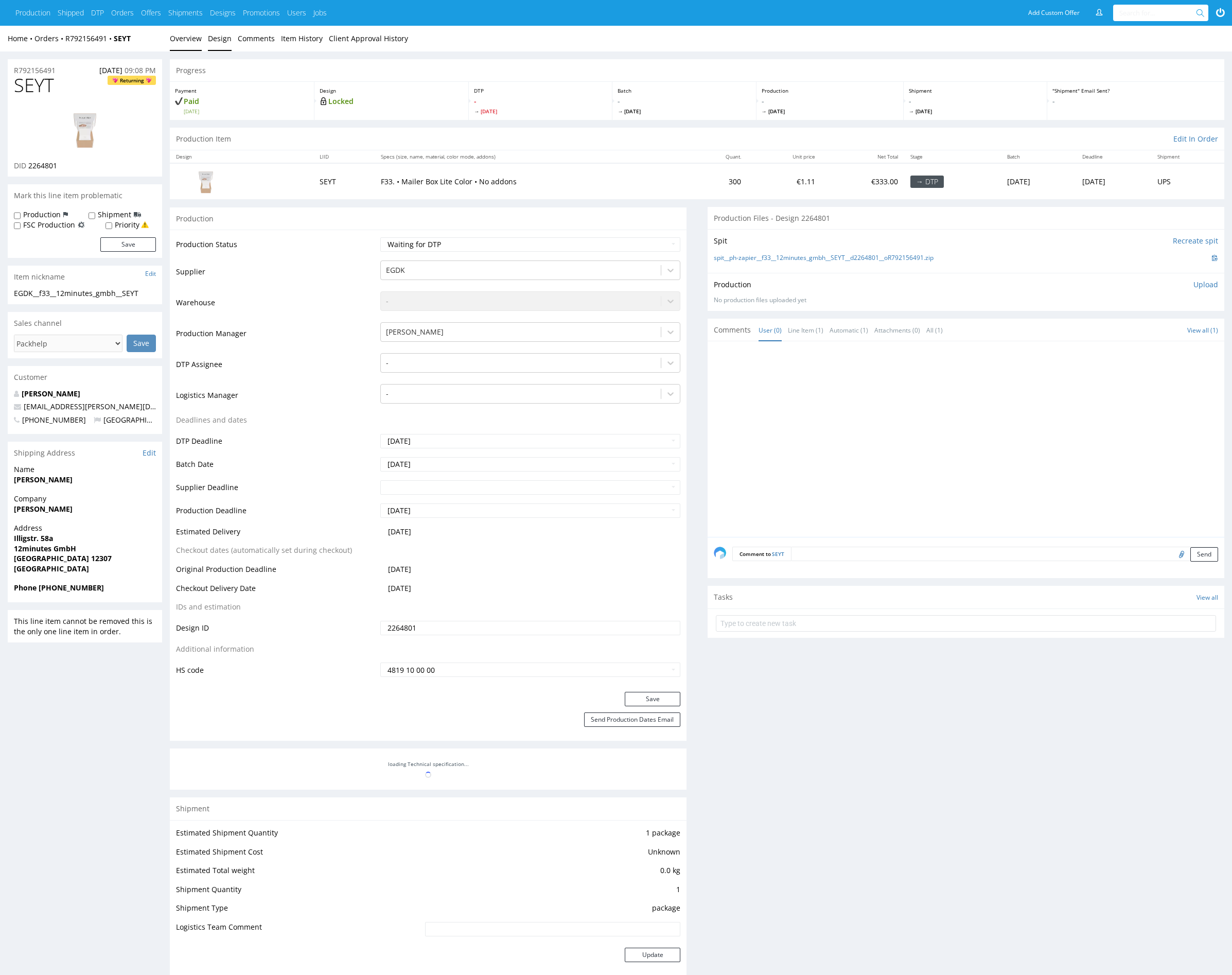
click at [223, 38] on link "Design" at bounding box center [220, 38] width 23 height 25
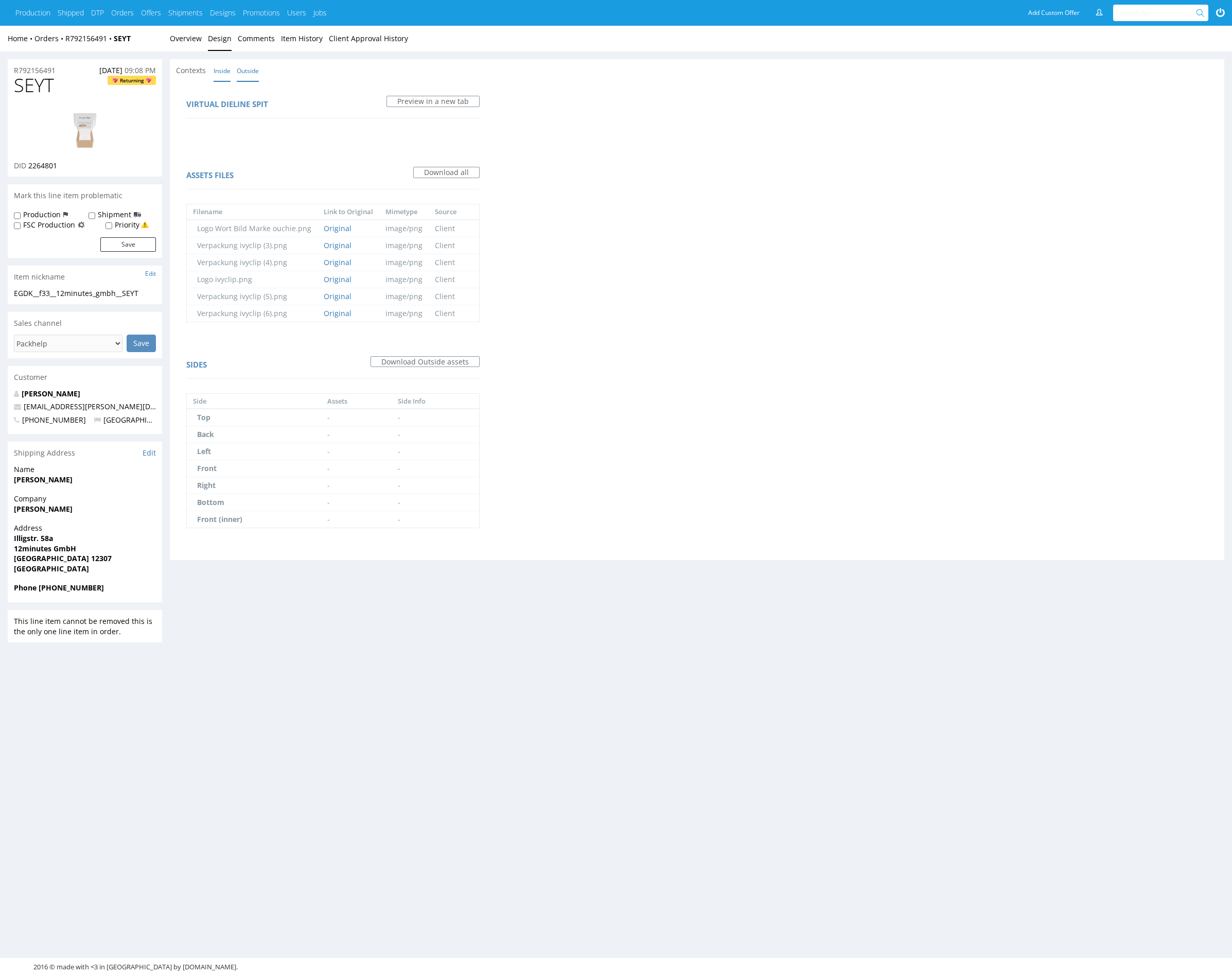
click at [224, 77] on link "Inside" at bounding box center [222, 70] width 17 height 22
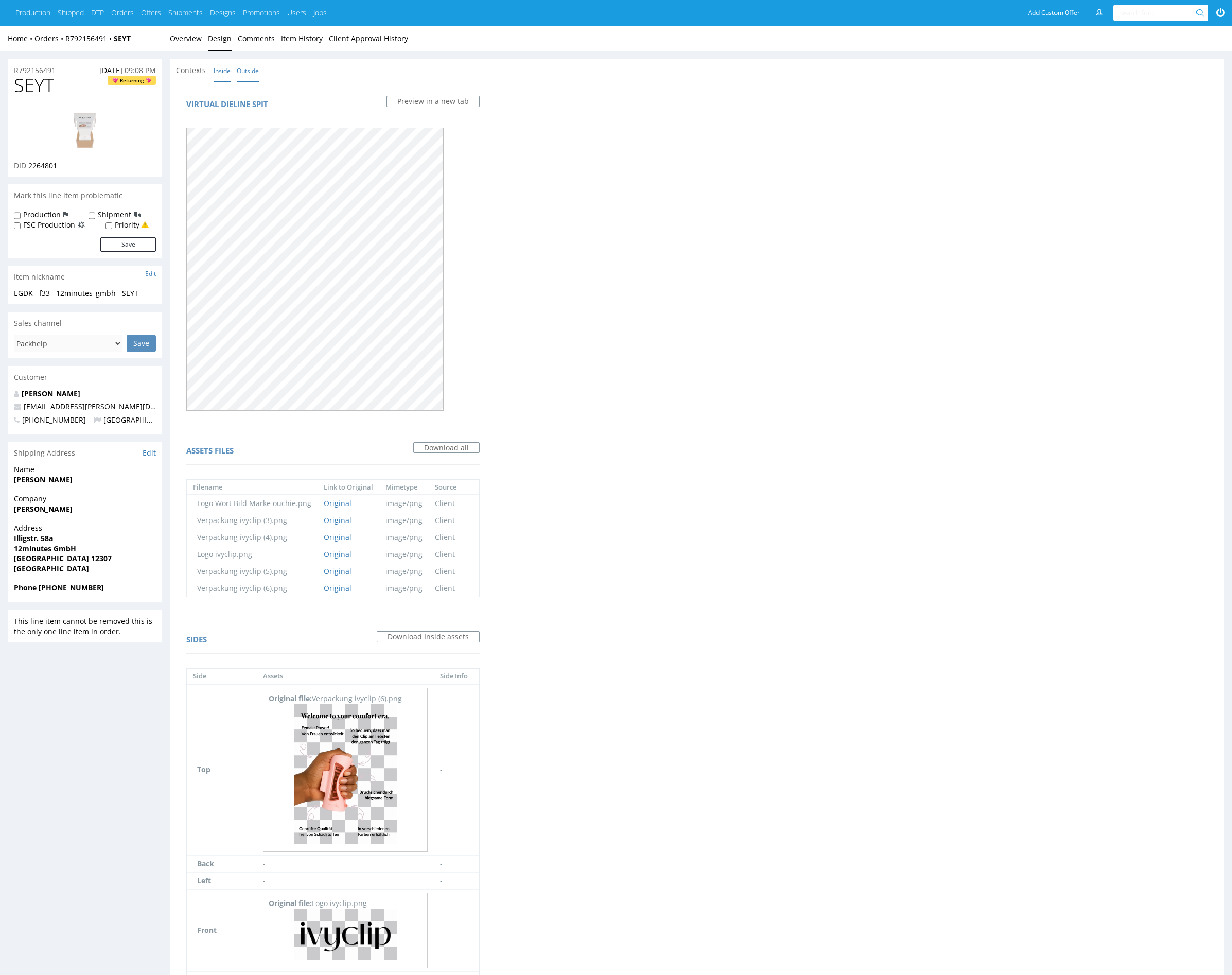
click at [247, 77] on link "Outside" at bounding box center [247, 70] width 22 height 22
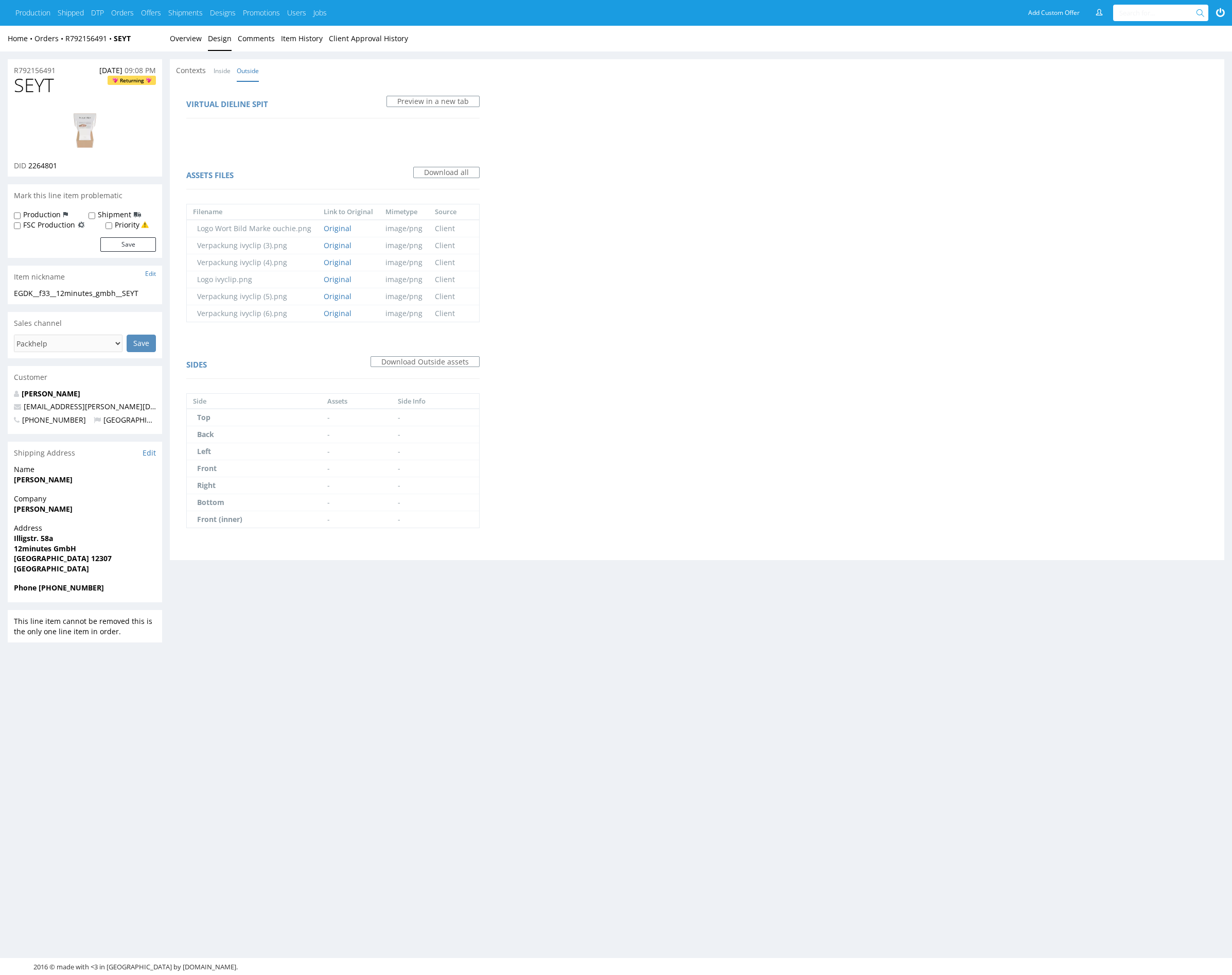
click at [217, 45] on link "Design" at bounding box center [220, 38] width 23 height 25
click at [186, 39] on link "Overview" at bounding box center [186, 38] width 32 height 25
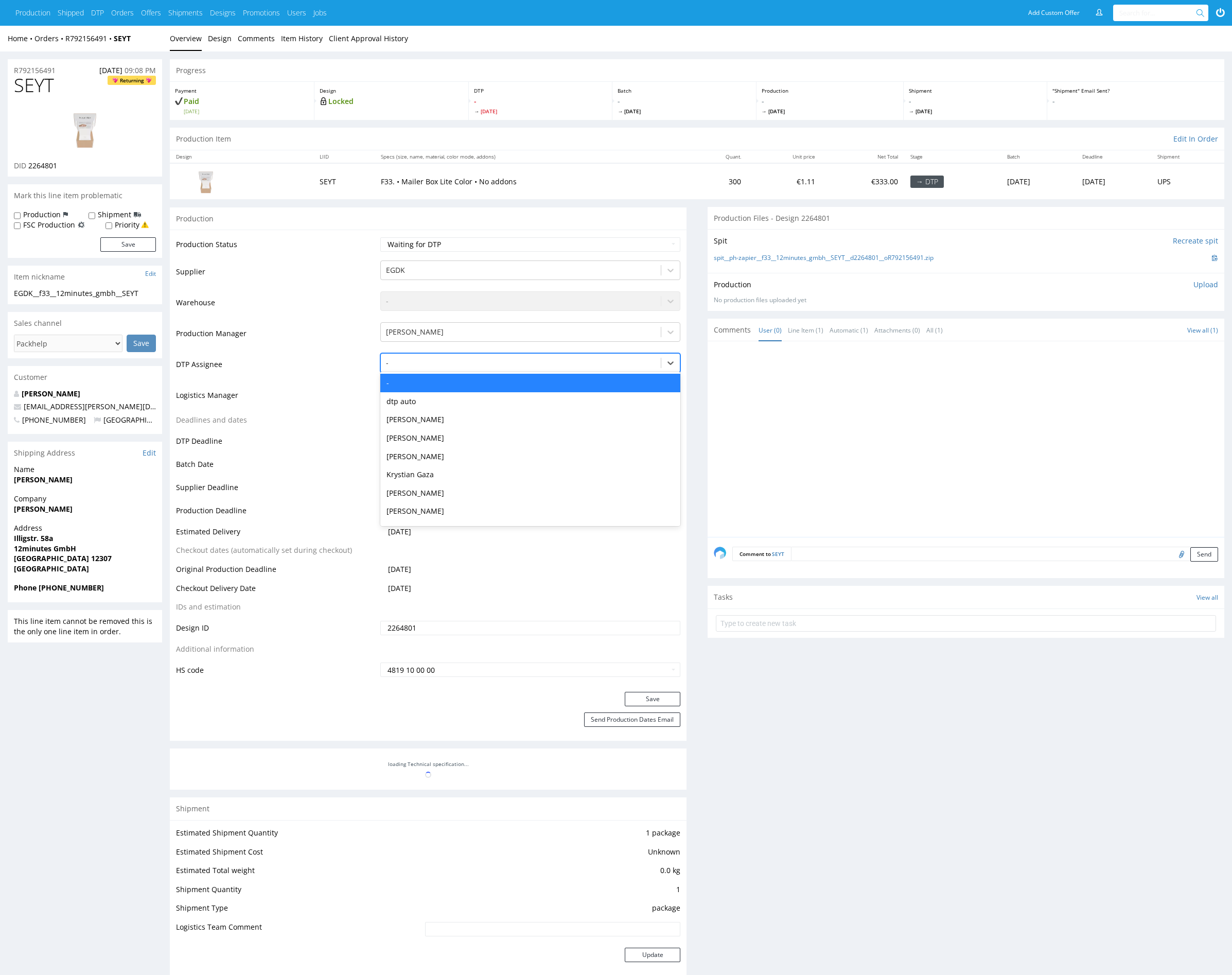
click at [451, 369] on div "-" at bounding box center [521, 363] width 280 height 17
type input "mark"
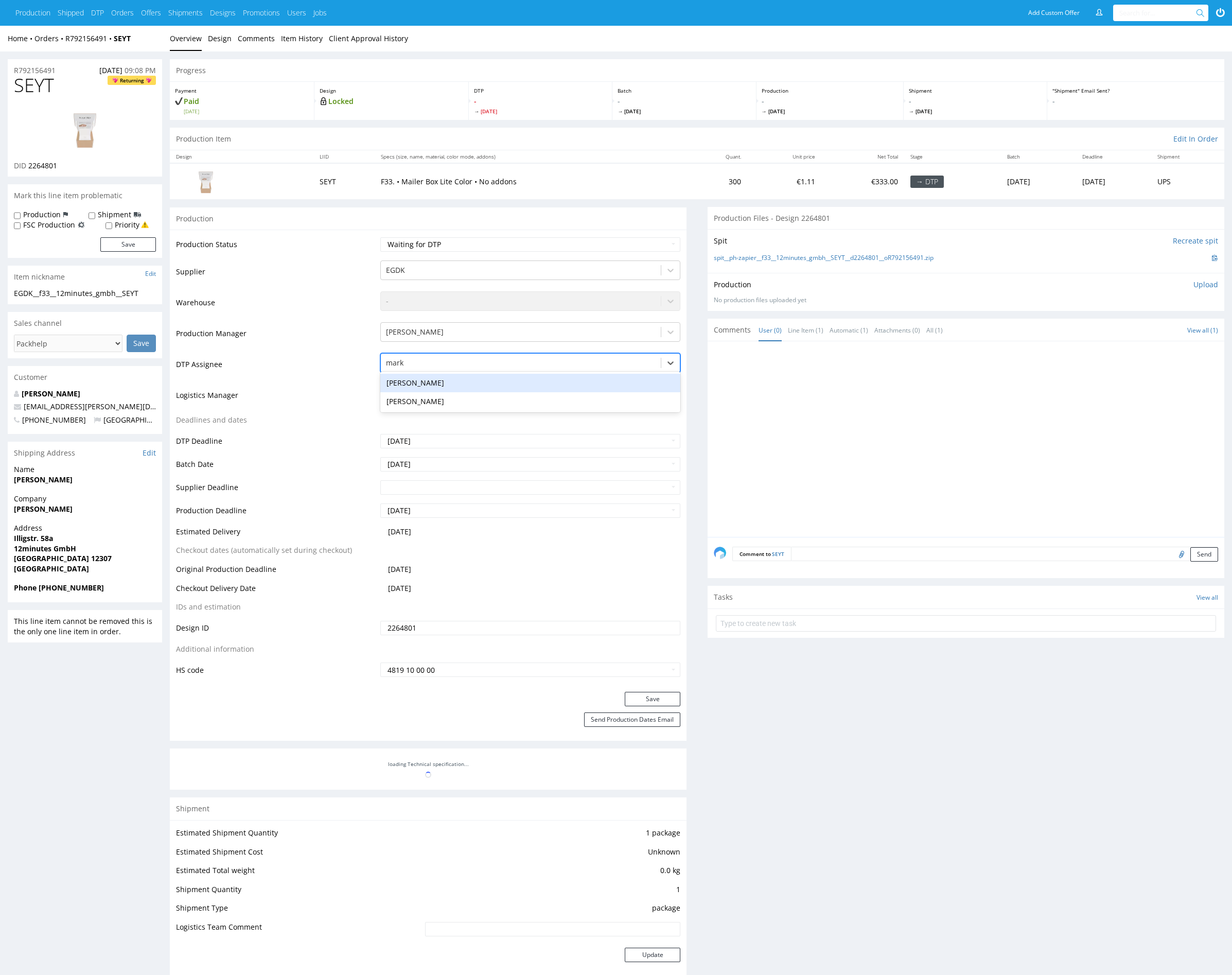
click at [455, 383] on div "[PERSON_NAME]" at bounding box center [530, 383] width 300 height 19
click at [668, 697] on button "Save" at bounding box center [653, 699] width 56 height 14
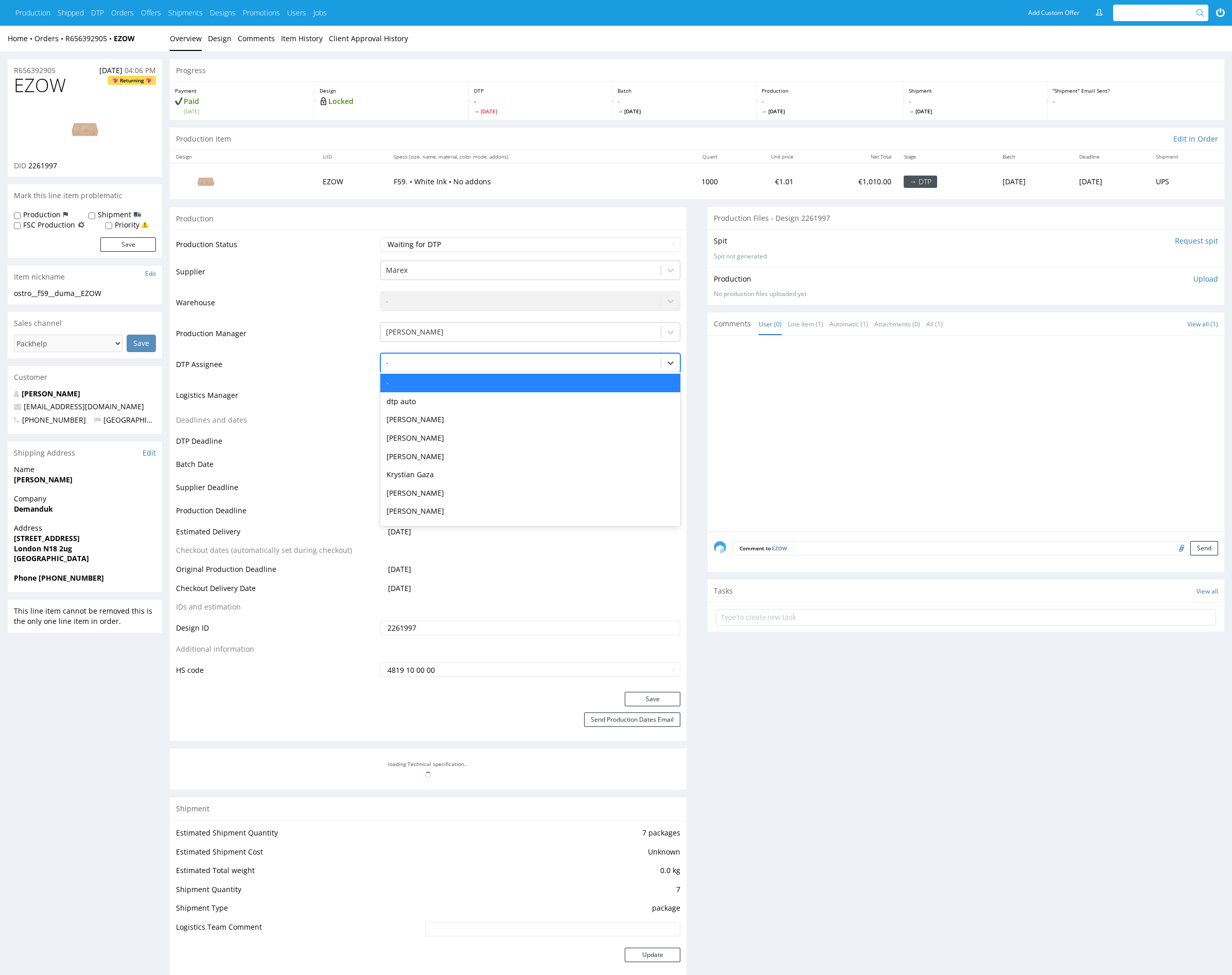
click at [474, 365] on div at bounding box center [521, 363] width 270 height 12
type input "mark"
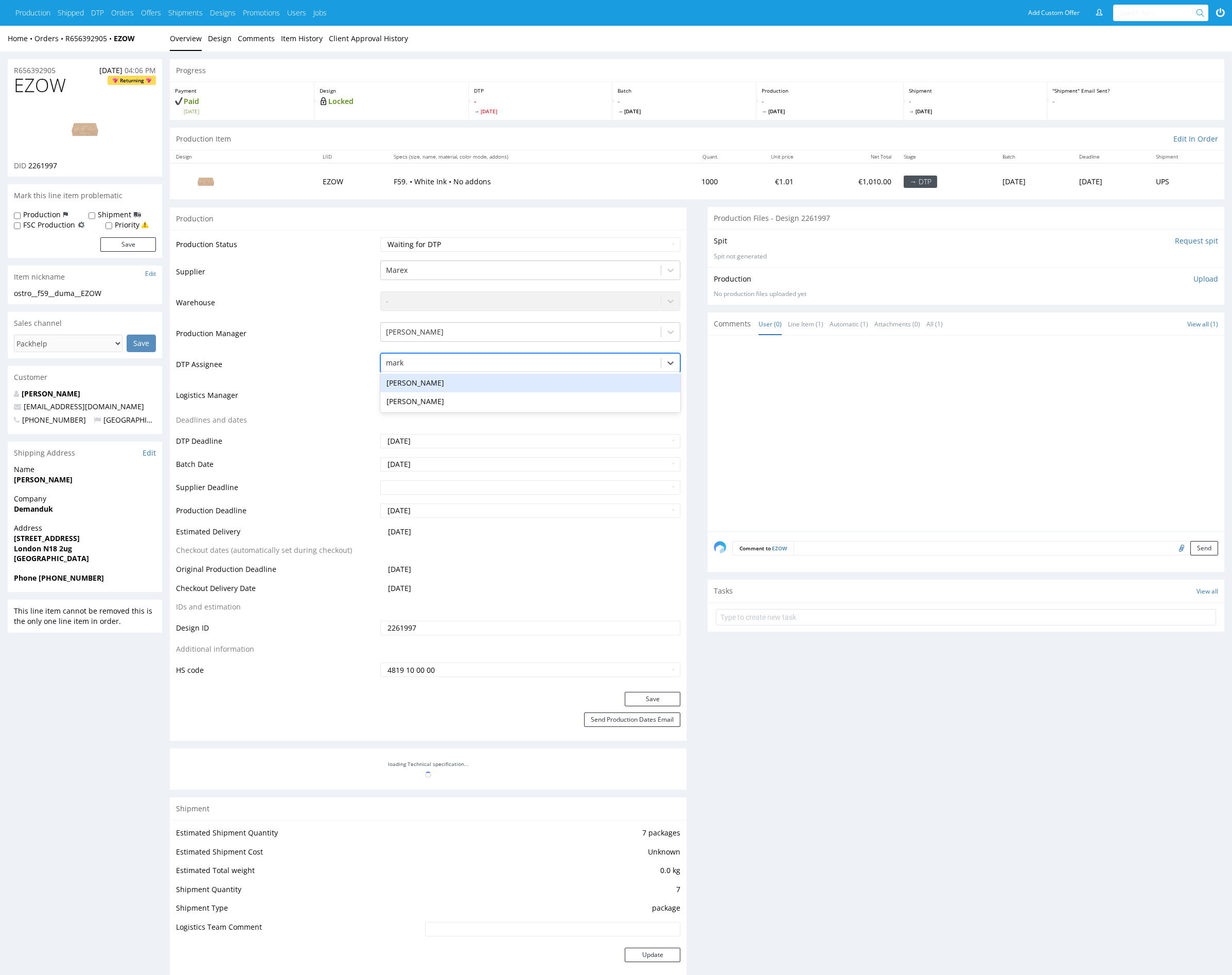
click at [465, 379] on div "[PERSON_NAME]" at bounding box center [530, 383] width 300 height 19
click at [220, 38] on link "Design" at bounding box center [220, 38] width 23 height 25
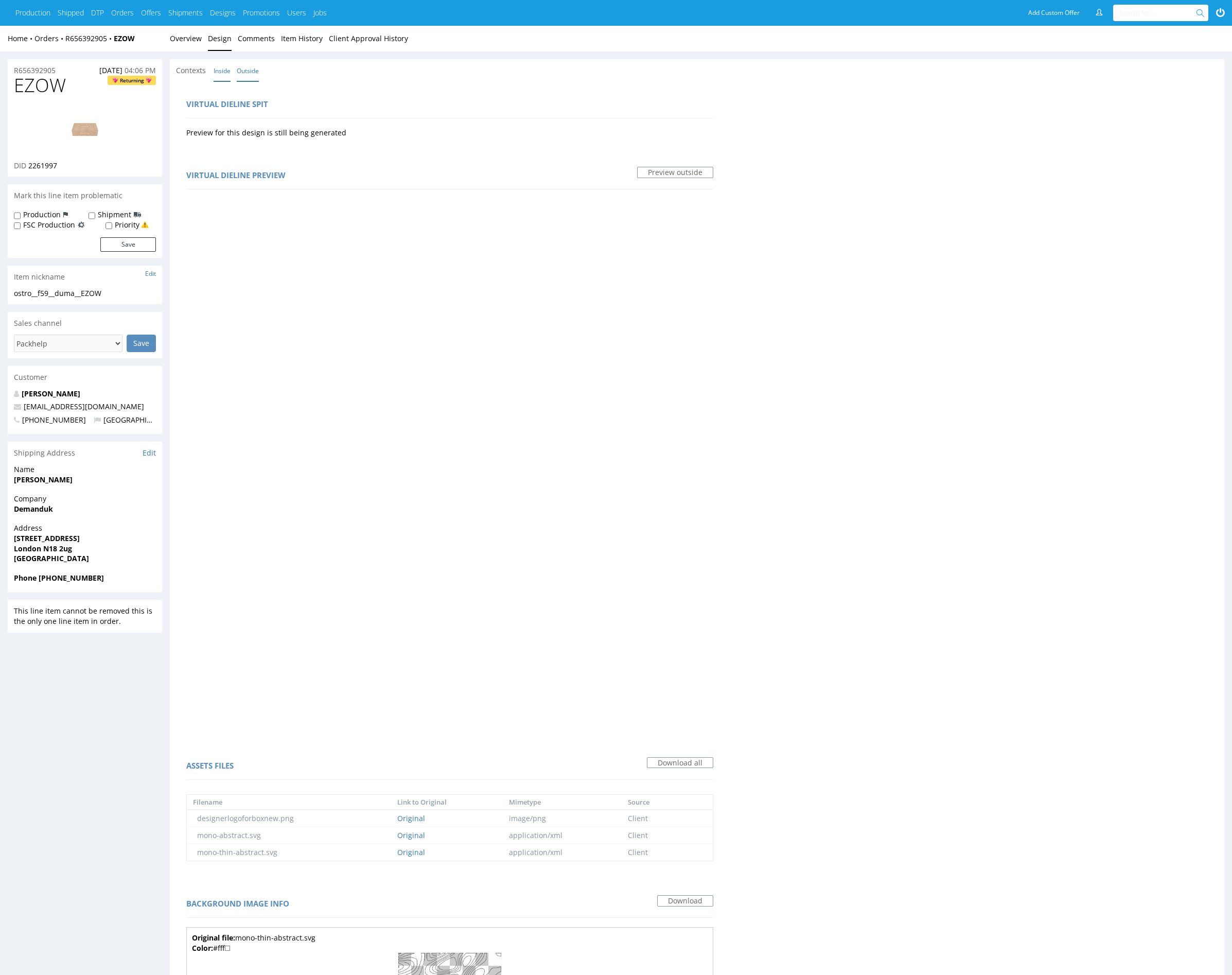
click at [223, 72] on link "Inside" at bounding box center [222, 70] width 17 height 22
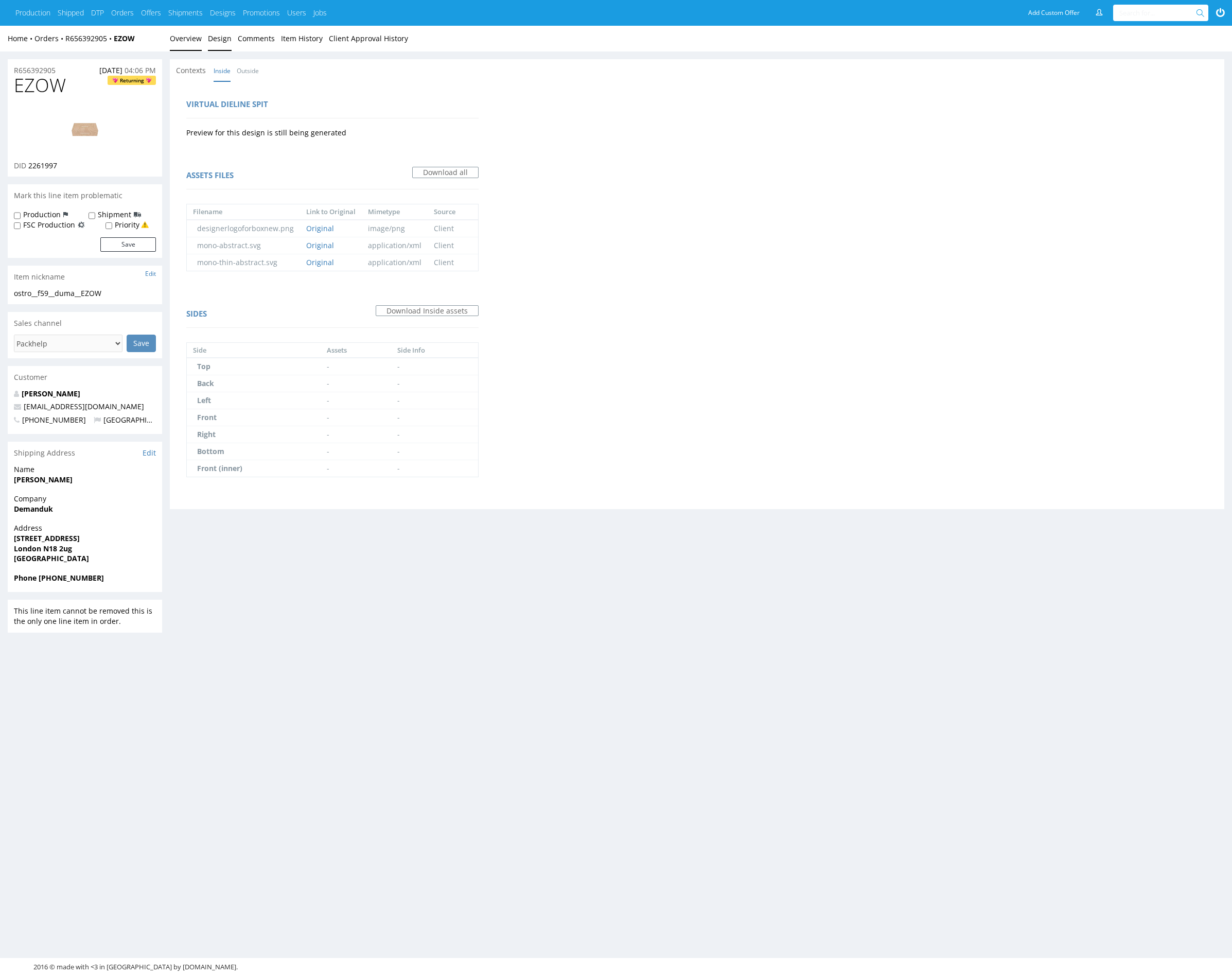
click at [183, 42] on link "Overview" at bounding box center [186, 38] width 32 height 25
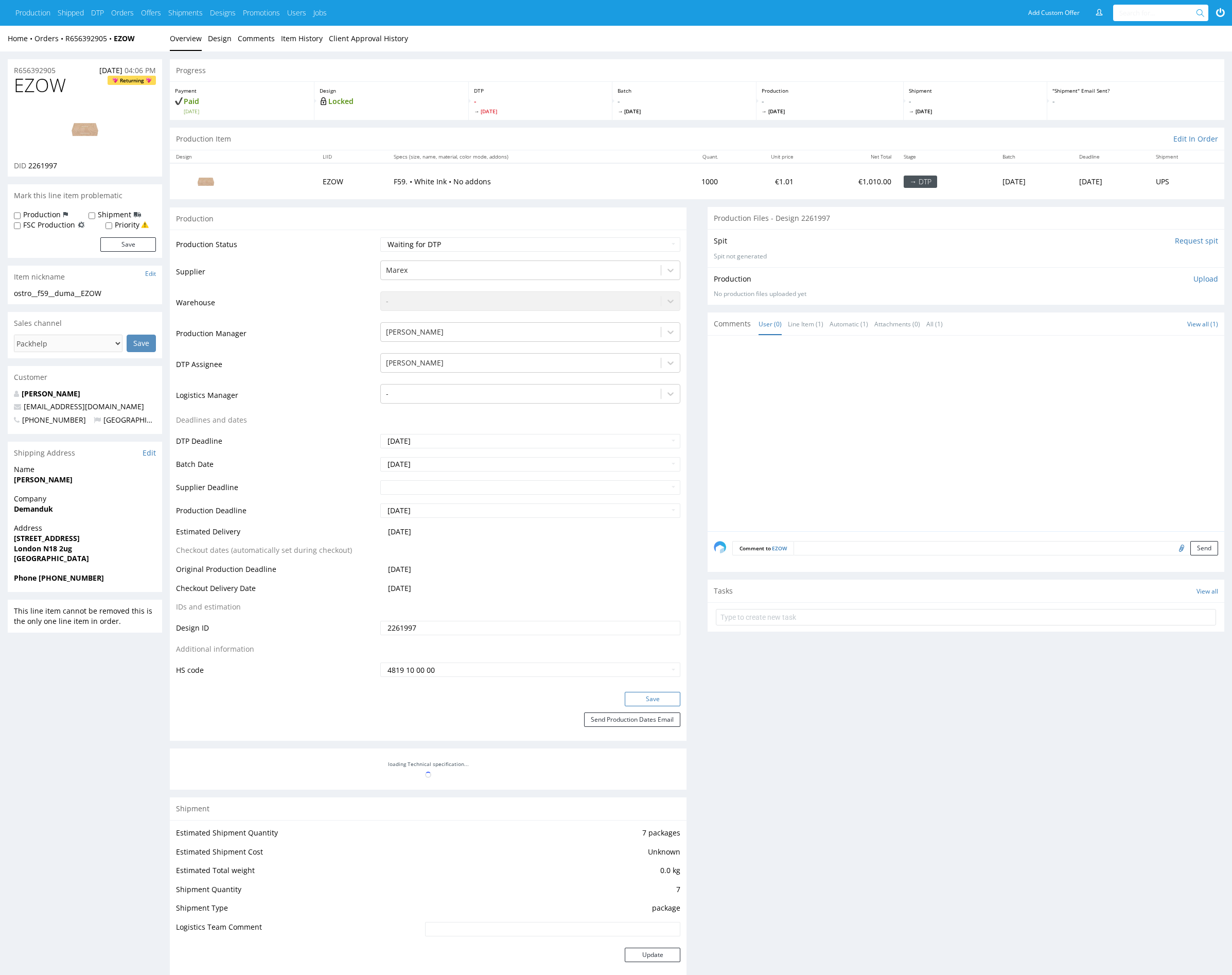
click at [659, 697] on button "Save" at bounding box center [653, 699] width 56 height 14
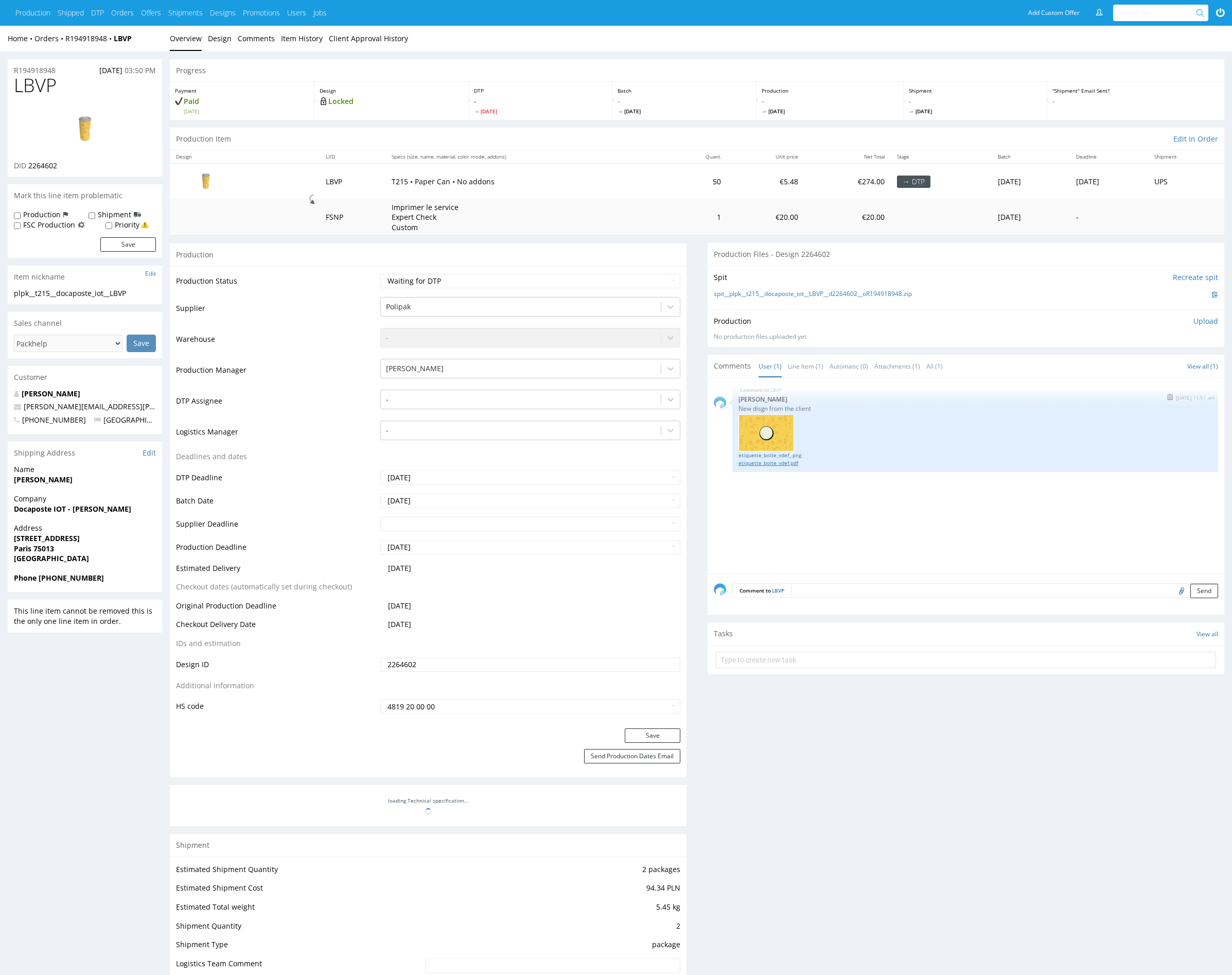
click at [785, 462] on link "etiquette_boite_vdef.pdf" at bounding box center [975, 463] width 474 height 8
click at [465, 404] on div at bounding box center [521, 399] width 270 height 12
type input "mark"
click at [475, 420] on div "Karol Markowski" at bounding box center [530, 420] width 300 height 19
click at [659, 731] on button "Save" at bounding box center [653, 735] width 56 height 14
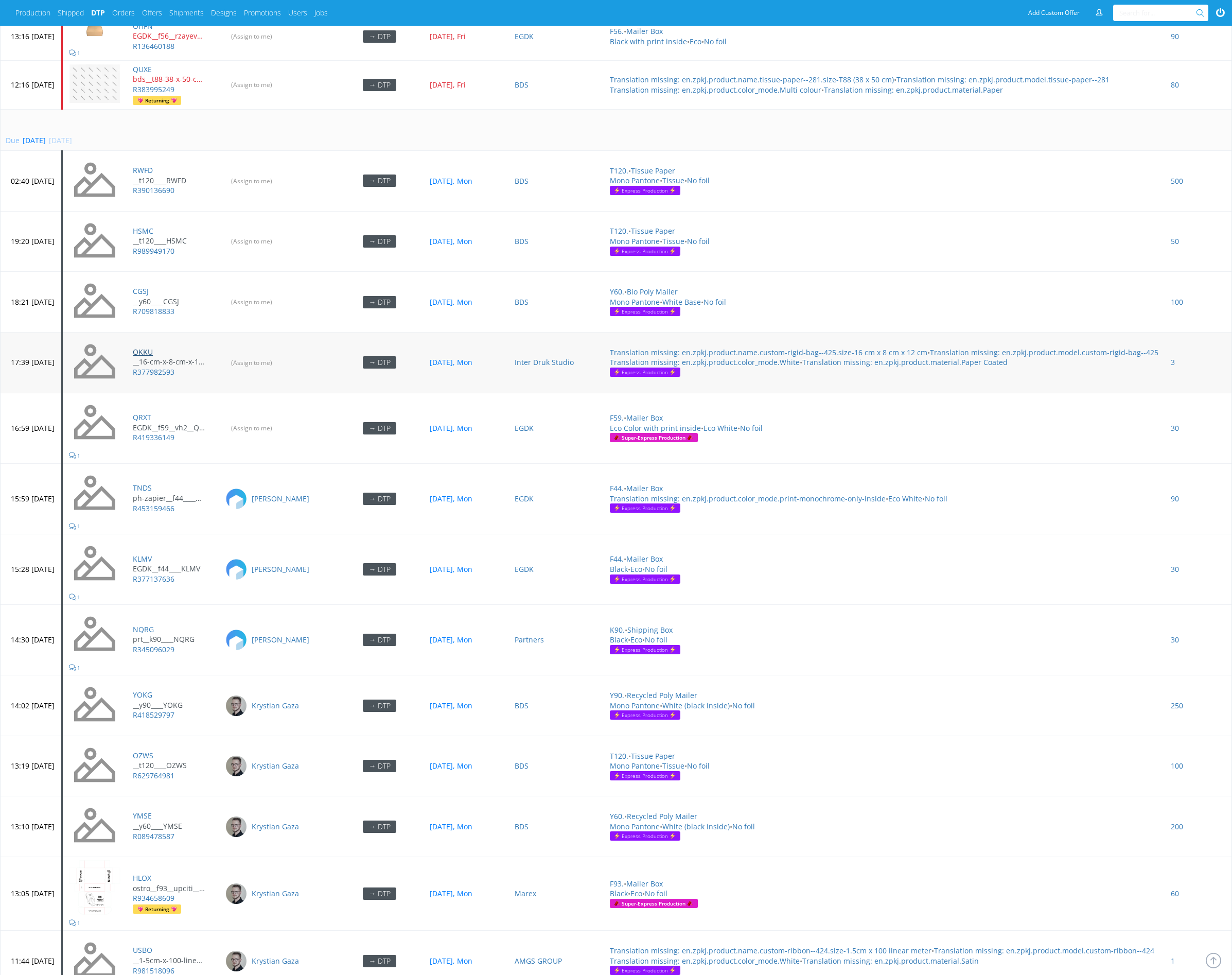
scroll to position [3028, 0]
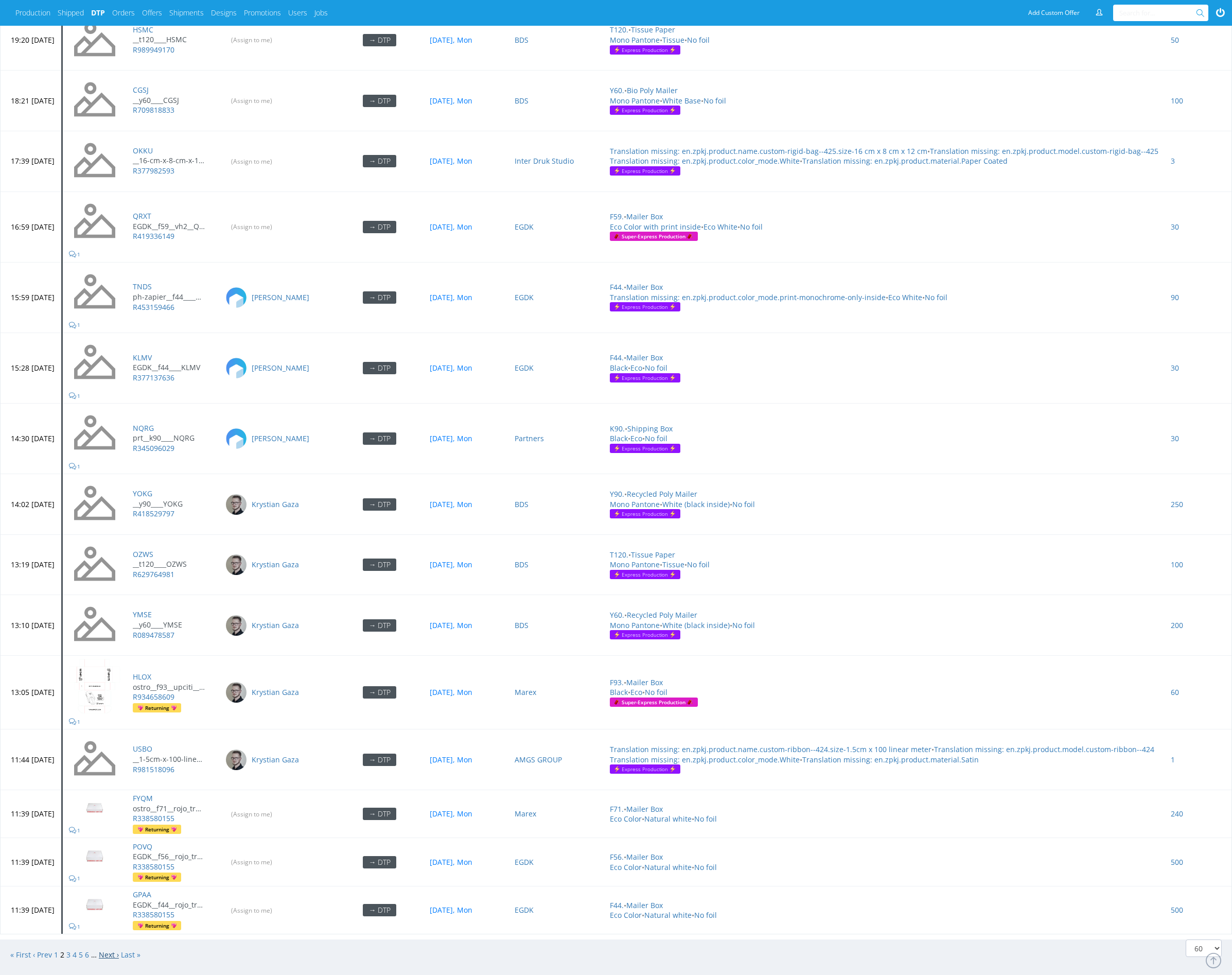
click at [112, 950] on link "Next ›" at bounding box center [109, 955] width 20 height 10
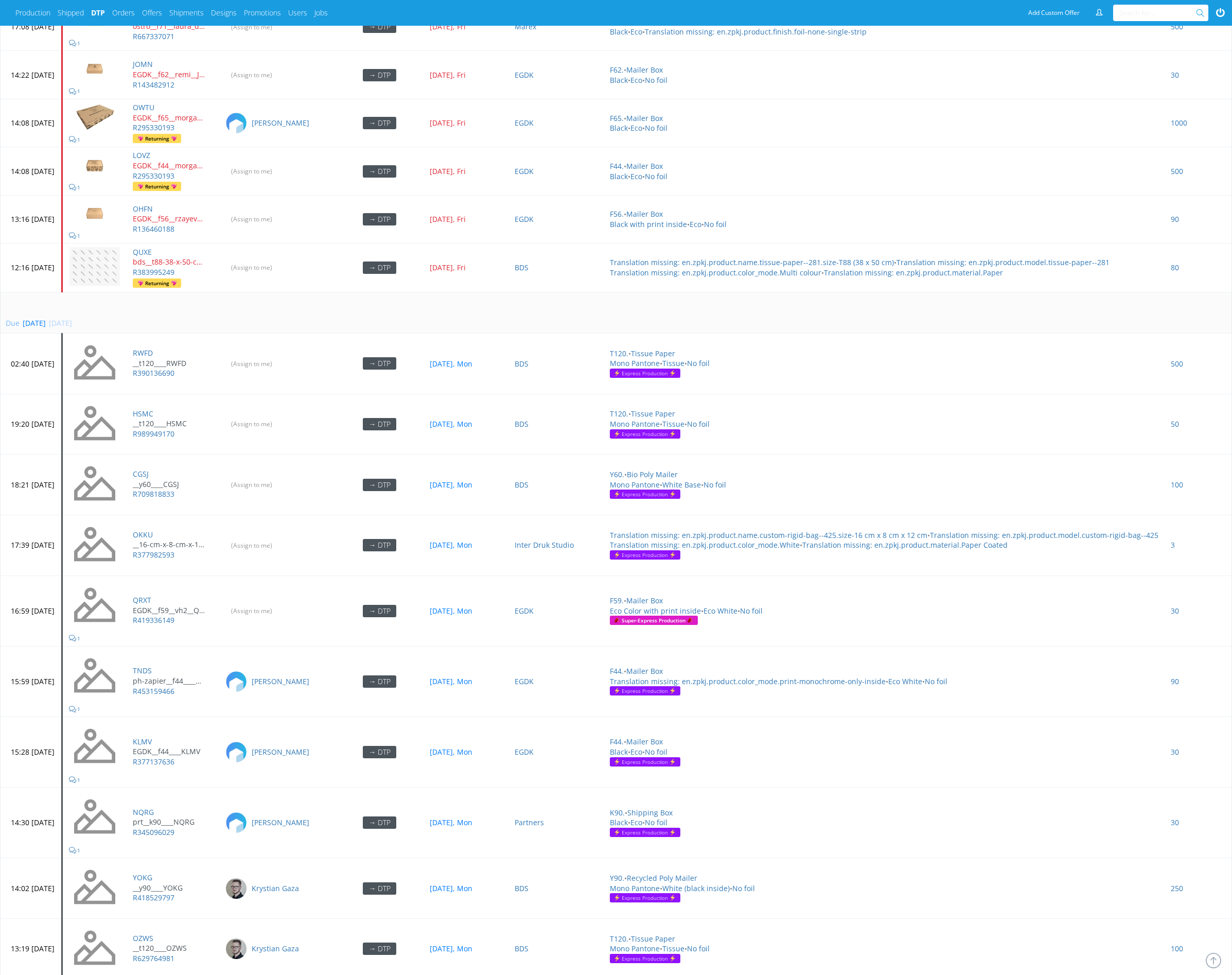
scroll to position [2644, 0]
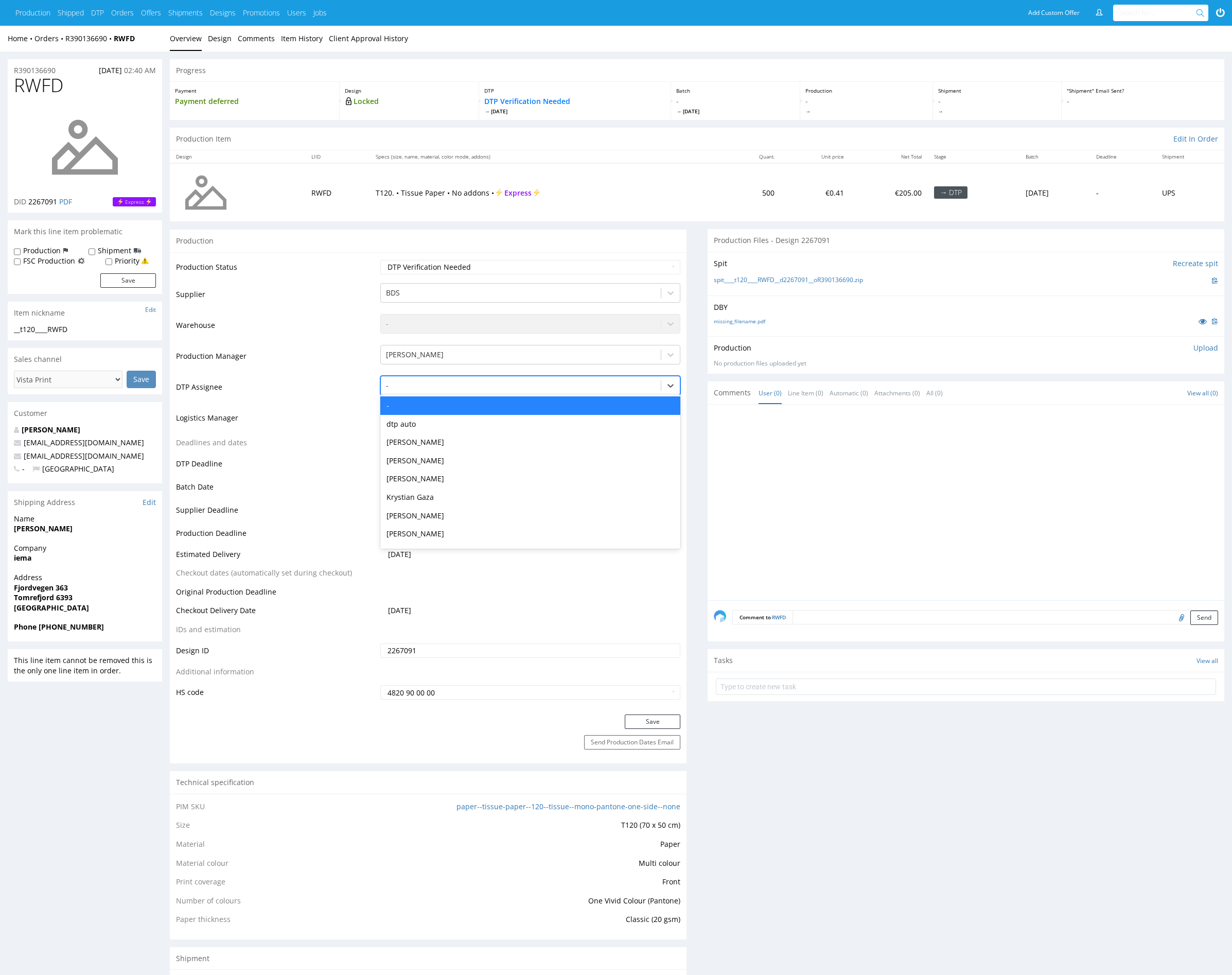
click at [461, 390] on div at bounding box center [521, 386] width 270 height 12
type input "mark"
click at [483, 409] on div "[PERSON_NAME]" at bounding box center [530, 405] width 300 height 19
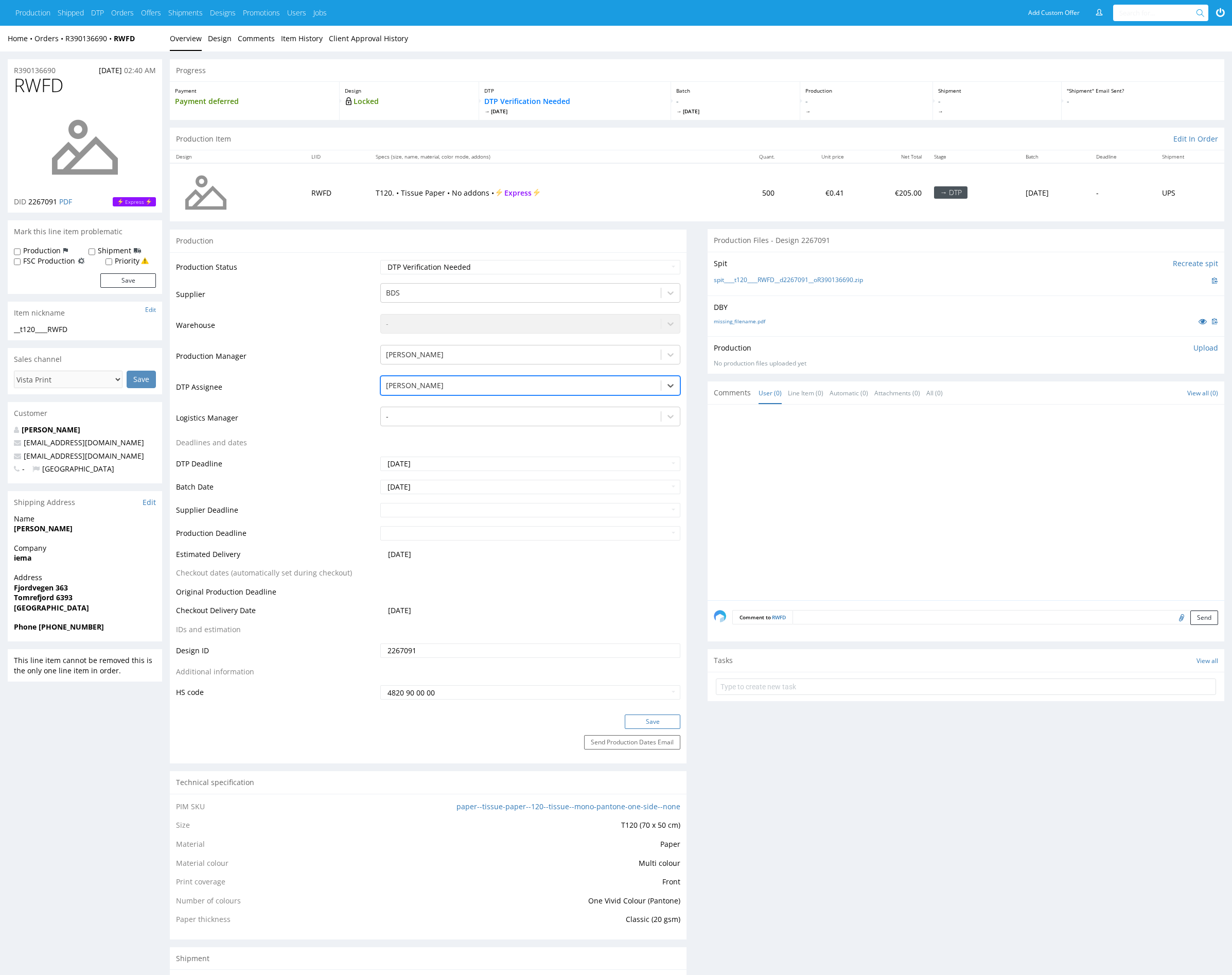
click at [650, 724] on button "Save" at bounding box center [653, 721] width 56 height 14
click at [453, 380] on div at bounding box center [521, 386] width 270 height 12
type input "mark"
click at [448, 402] on div "Karol Markowski" at bounding box center [530, 405] width 300 height 19
click at [657, 724] on button "Save" at bounding box center [653, 721] width 56 height 14
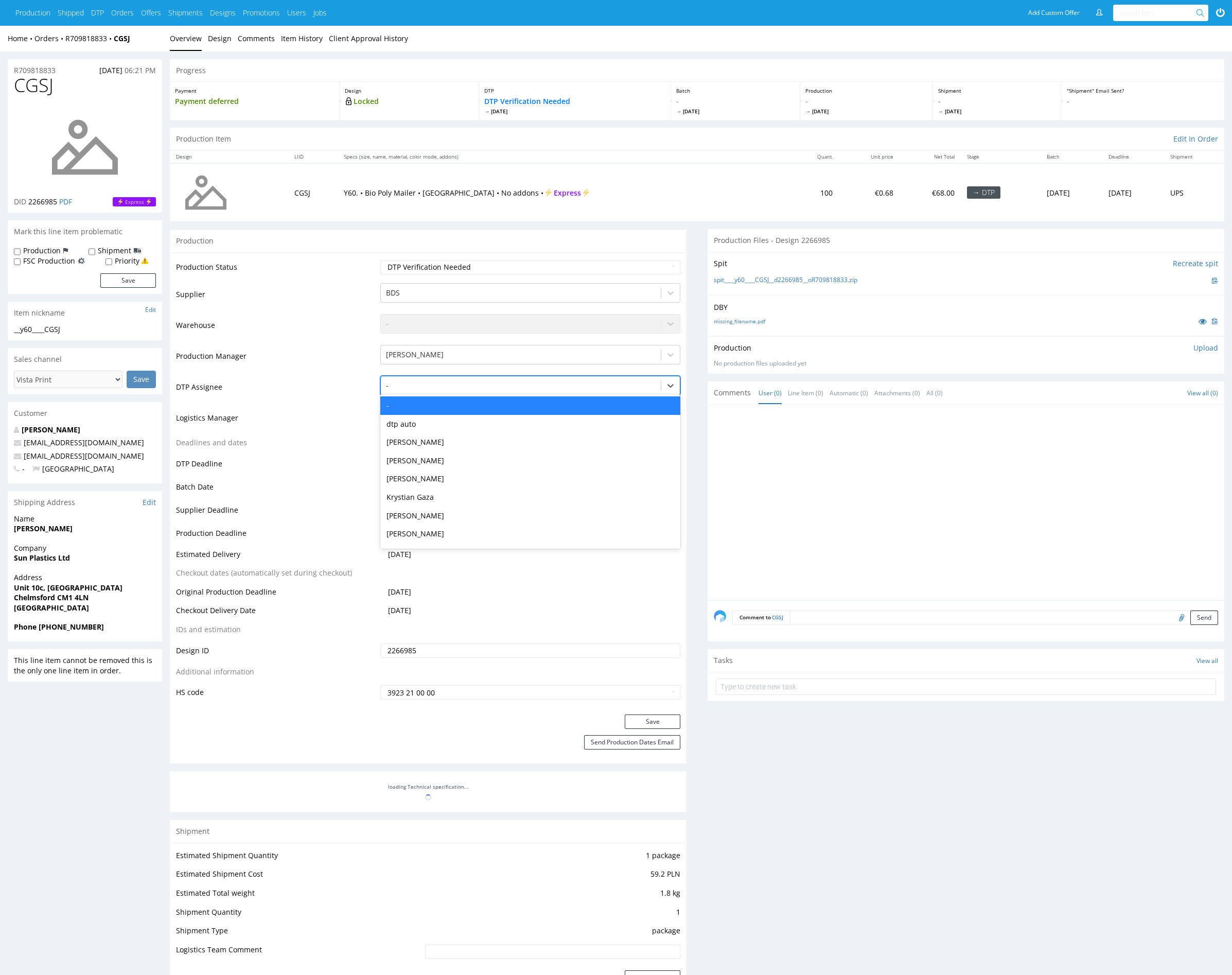
click at [451, 387] on div at bounding box center [521, 386] width 270 height 12
type input "mark"
click at [448, 408] on div "[PERSON_NAME]" at bounding box center [530, 405] width 300 height 19
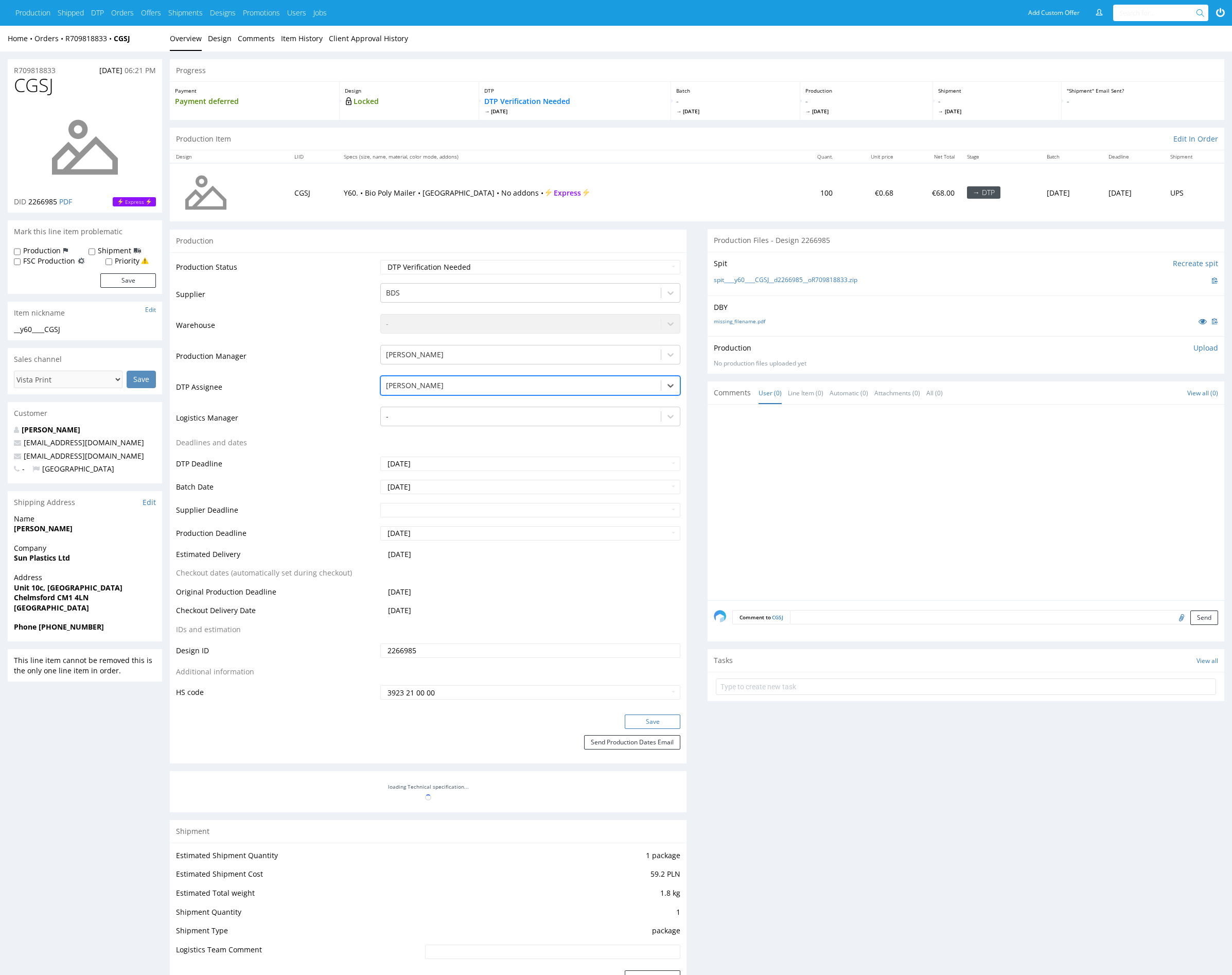
click at [663, 725] on button "Save" at bounding box center [653, 721] width 56 height 14
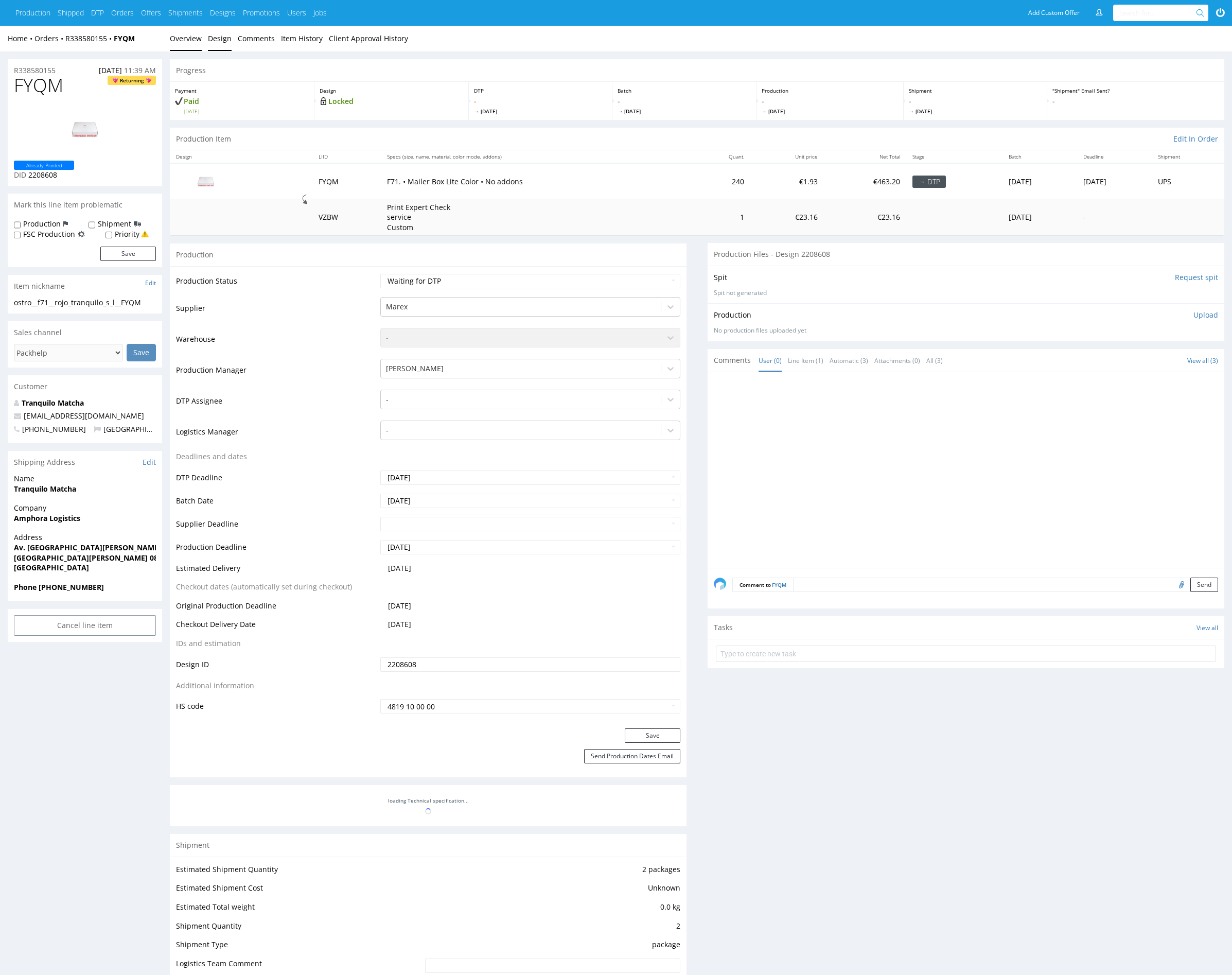
click at [223, 40] on link "Design" at bounding box center [220, 38] width 23 height 25
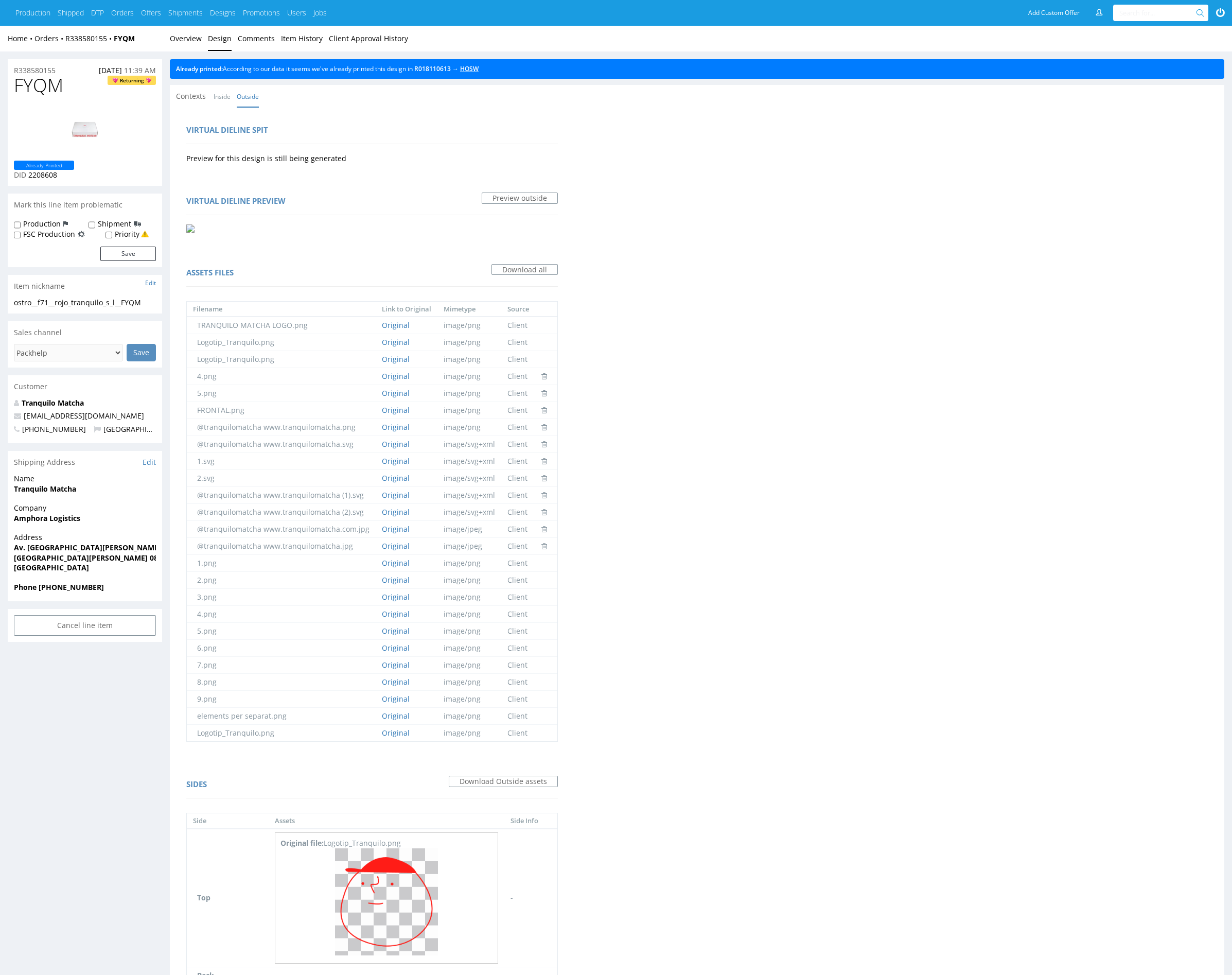
click at [479, 69] on link "HOSW" at bounding box center [469, 69] width 19 height 9
click at [191, 40] on link "Overview" at bounding box center [186, 38] width 32 height 25
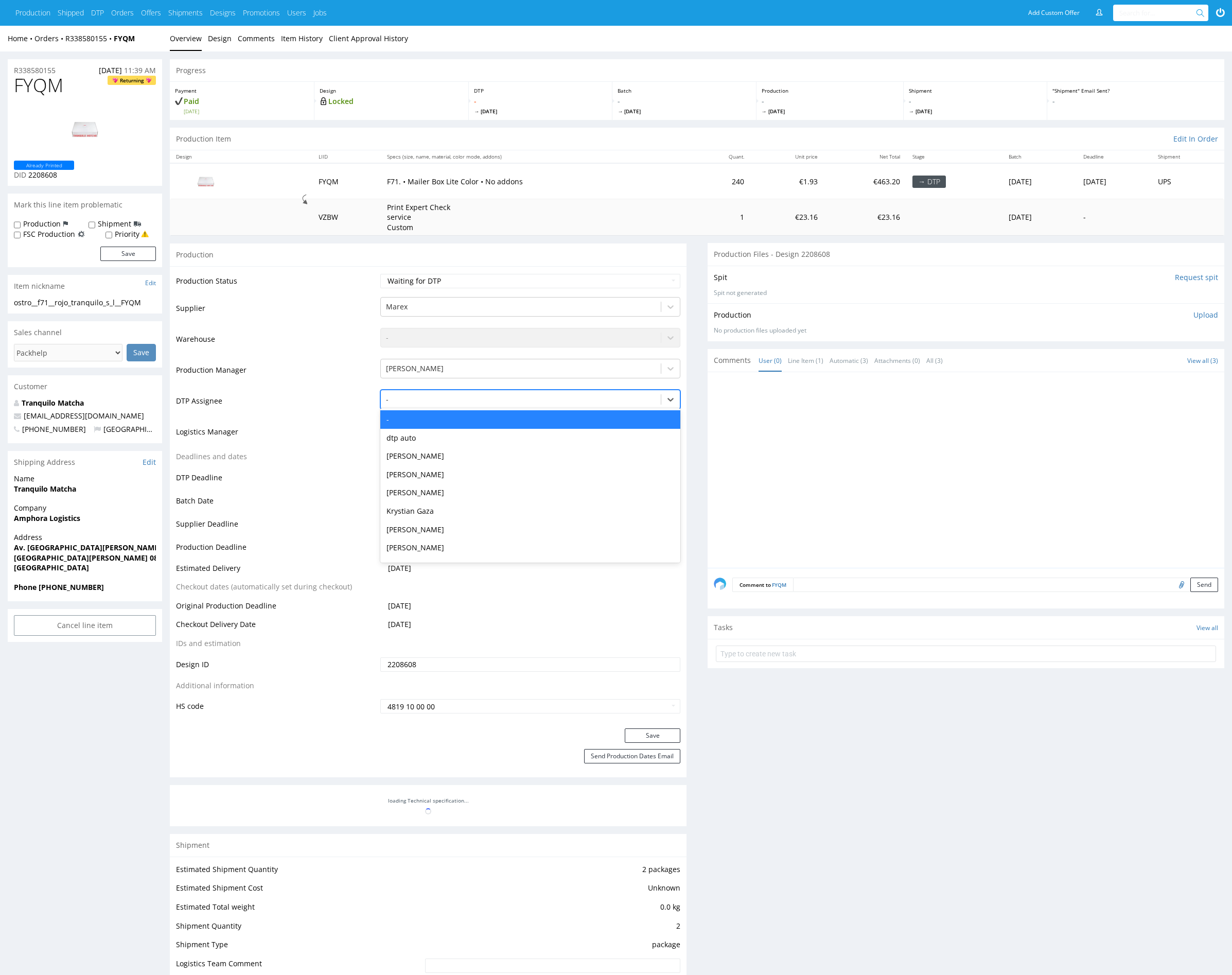
click at [459, 397] on div at bounding box center [521, 399] width 270 height 12
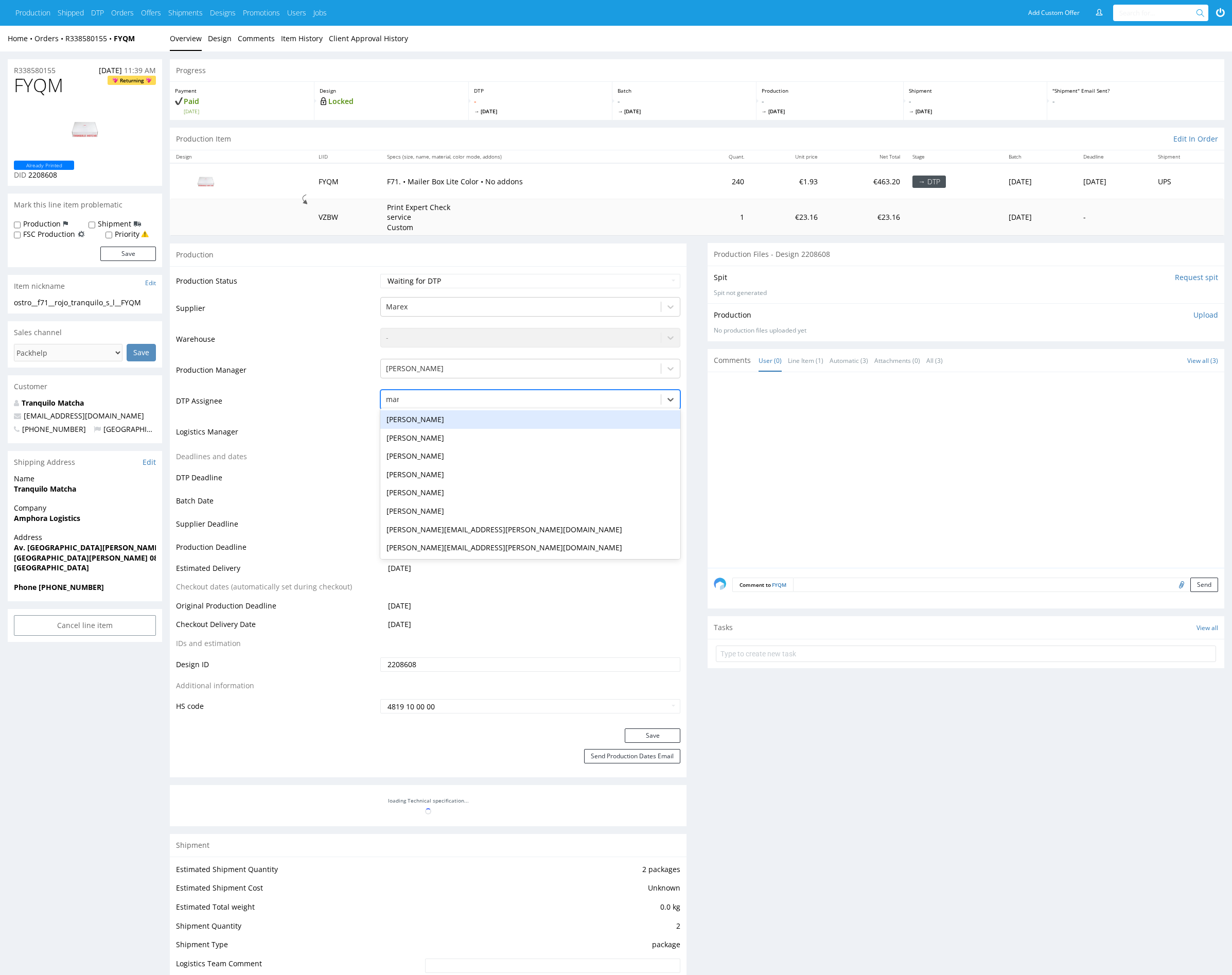
type input "mark"
drag, startPoint x: 465, startPoint y: 413, endPoint x: 529, endPoint y: 472, distance: 87.0
click at [465, 412] on div "[PERSON_NAME]" at bounding box center [530, 420] width 300 height 19
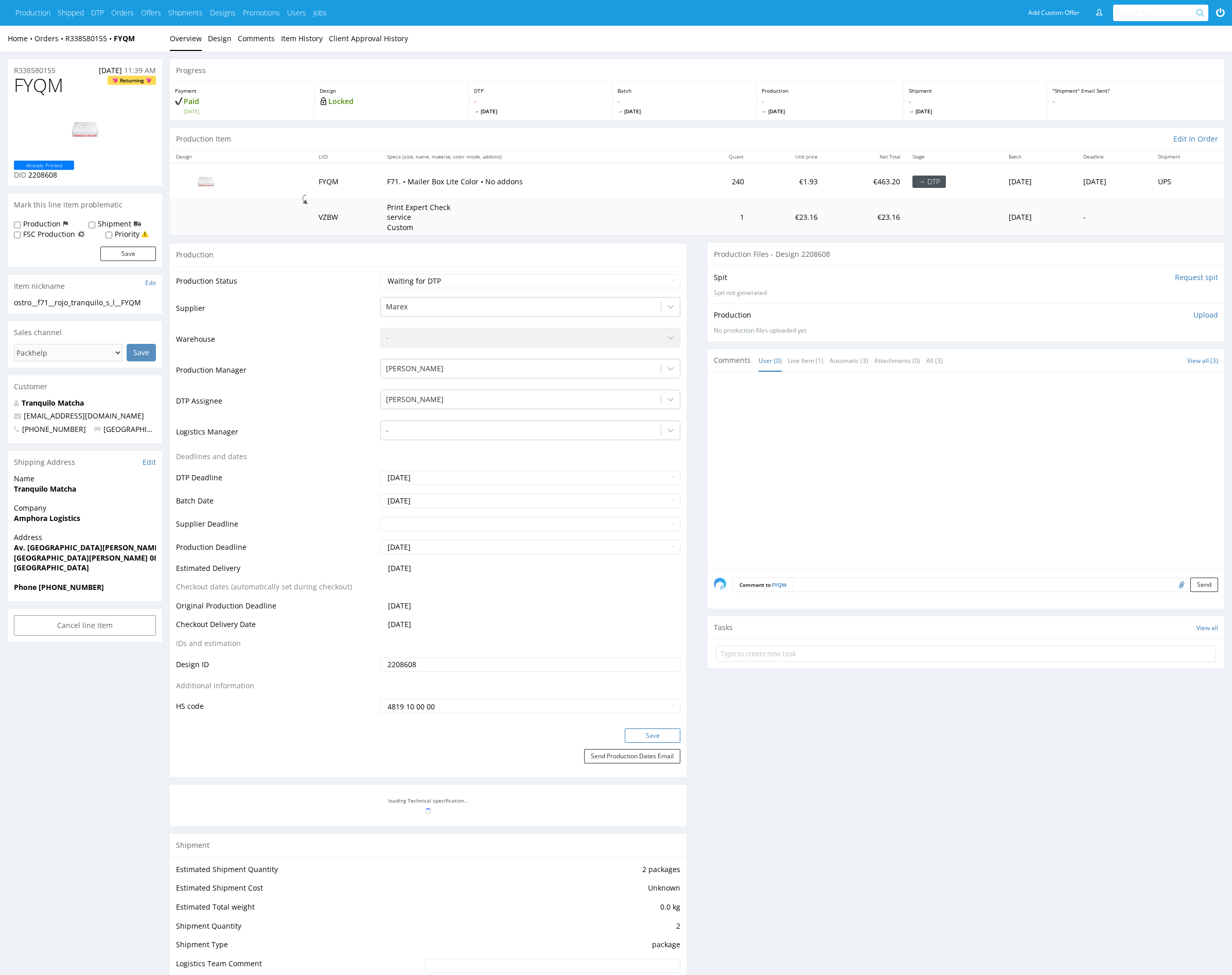
click at [656, 737] on button "Save" at bounding box center [653, 735] width 56 height 14
click at [458, 401] on div at bounding box center [521, 399] width 270 height 12
type input "mark"
click at [456, 415] on div "[PERSON_NAME]" at bounding box center [530, 420] width 300 height 19
click at [649, 737] on button "Save" at bounding box center [653, 735] width 56 height 14
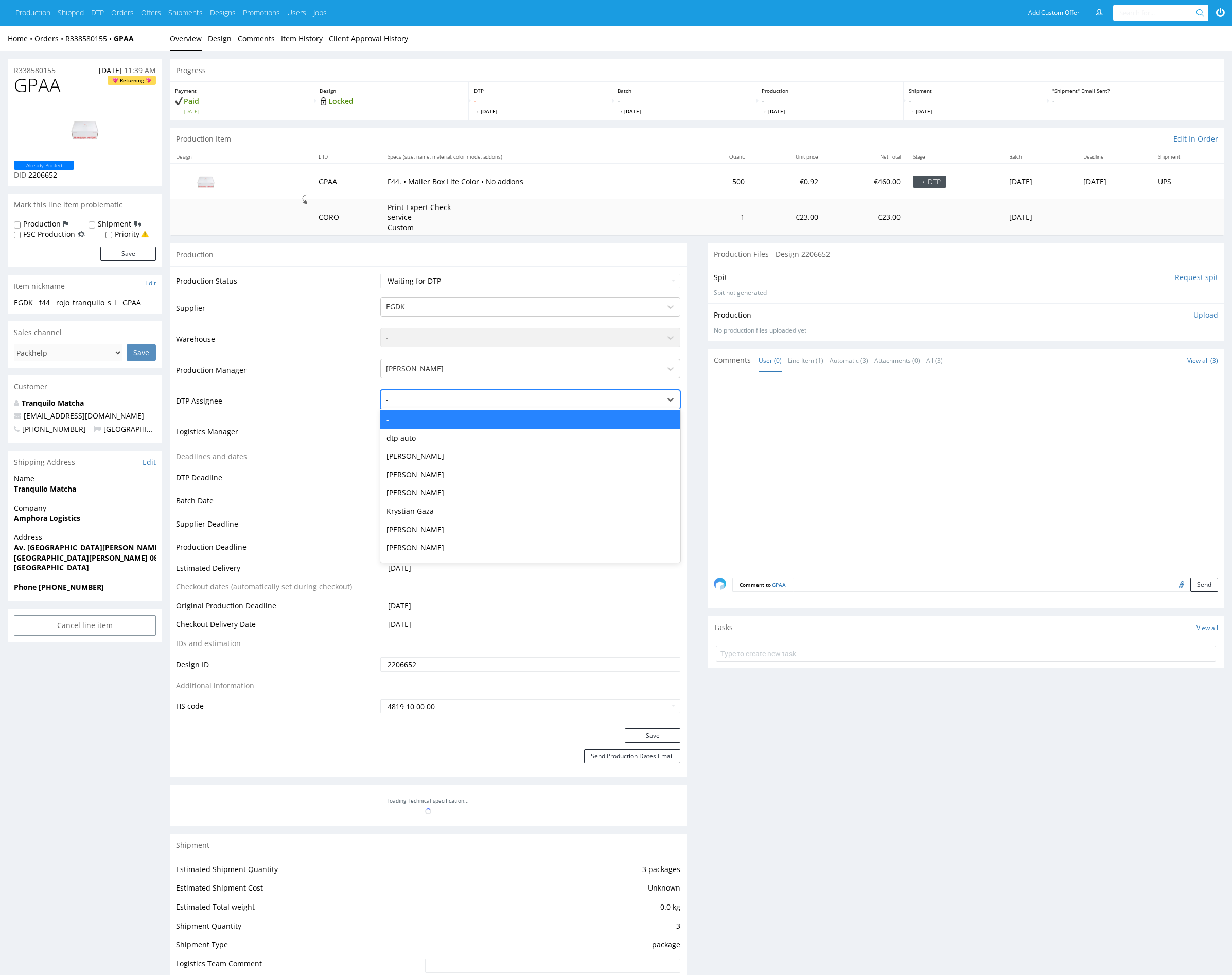
click at [425, 401] on div at bounding box center [521, 399] width 270 height 12
type input "mark"
click at [426, 421] on div "[PERSON_NAME]" at bounding box center [530, 420] width 300 height 19
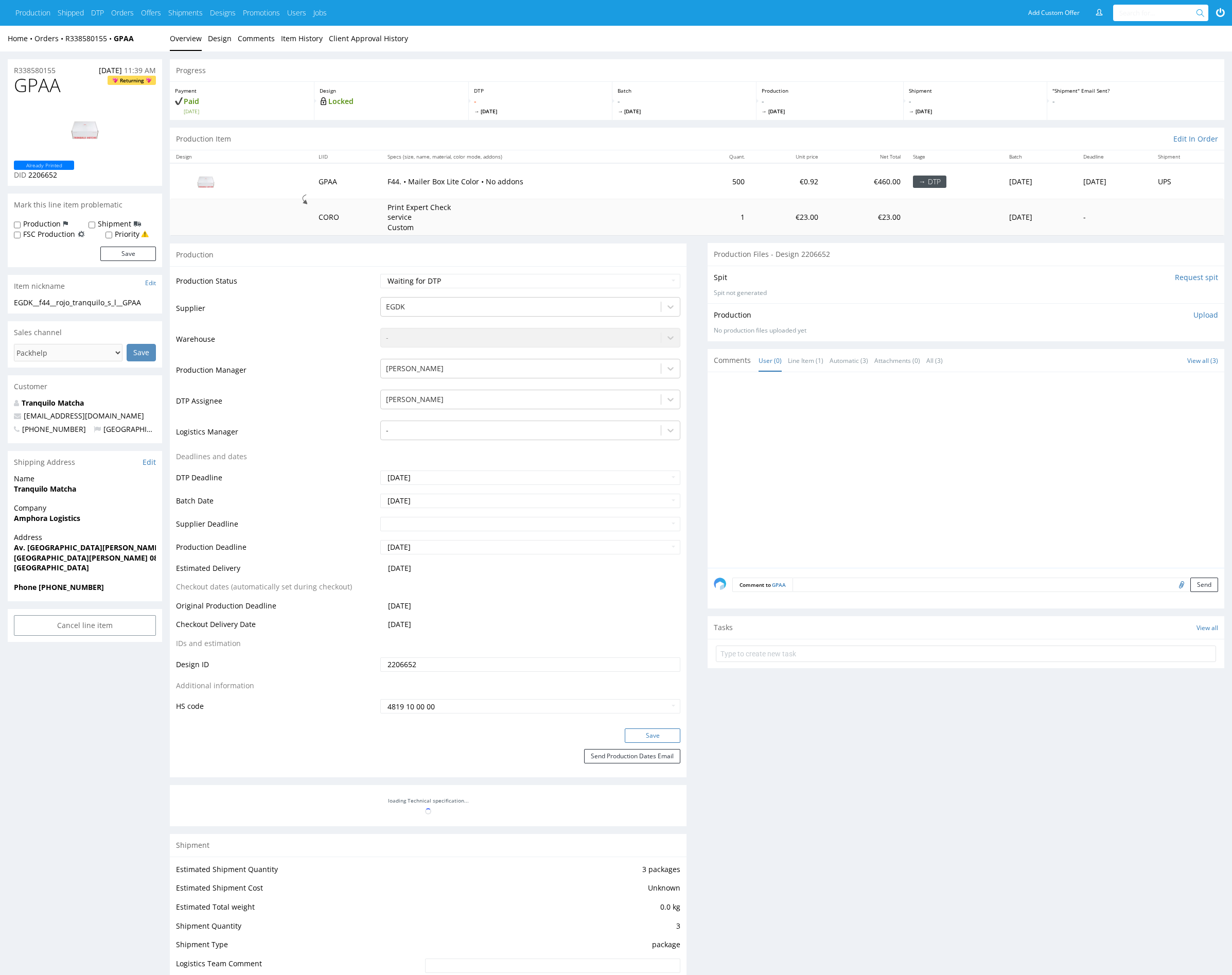
click at [657, 734] on button "Save" at bounding box center [653, 735] width 56 height 14
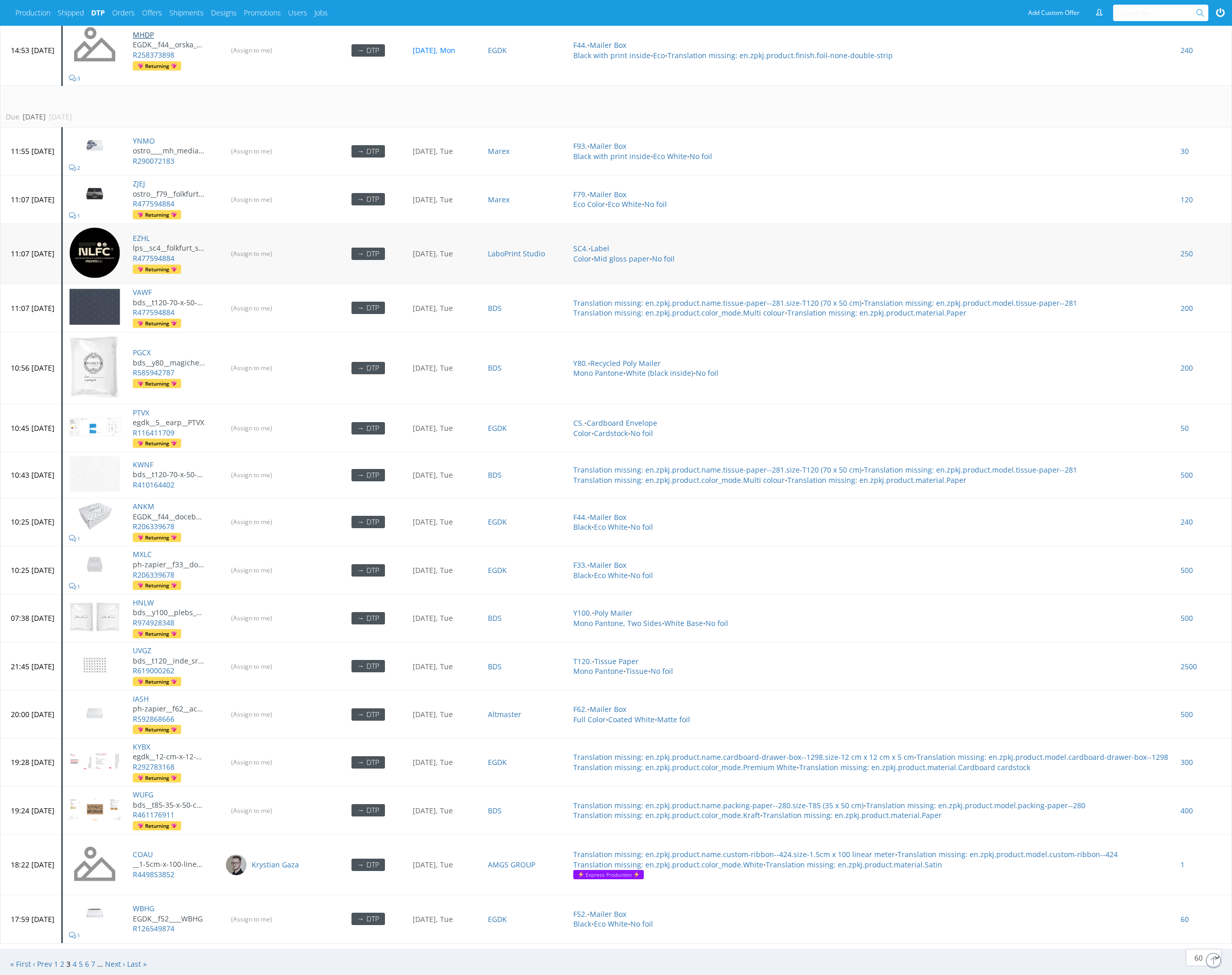
scroll to position [3179, 0]
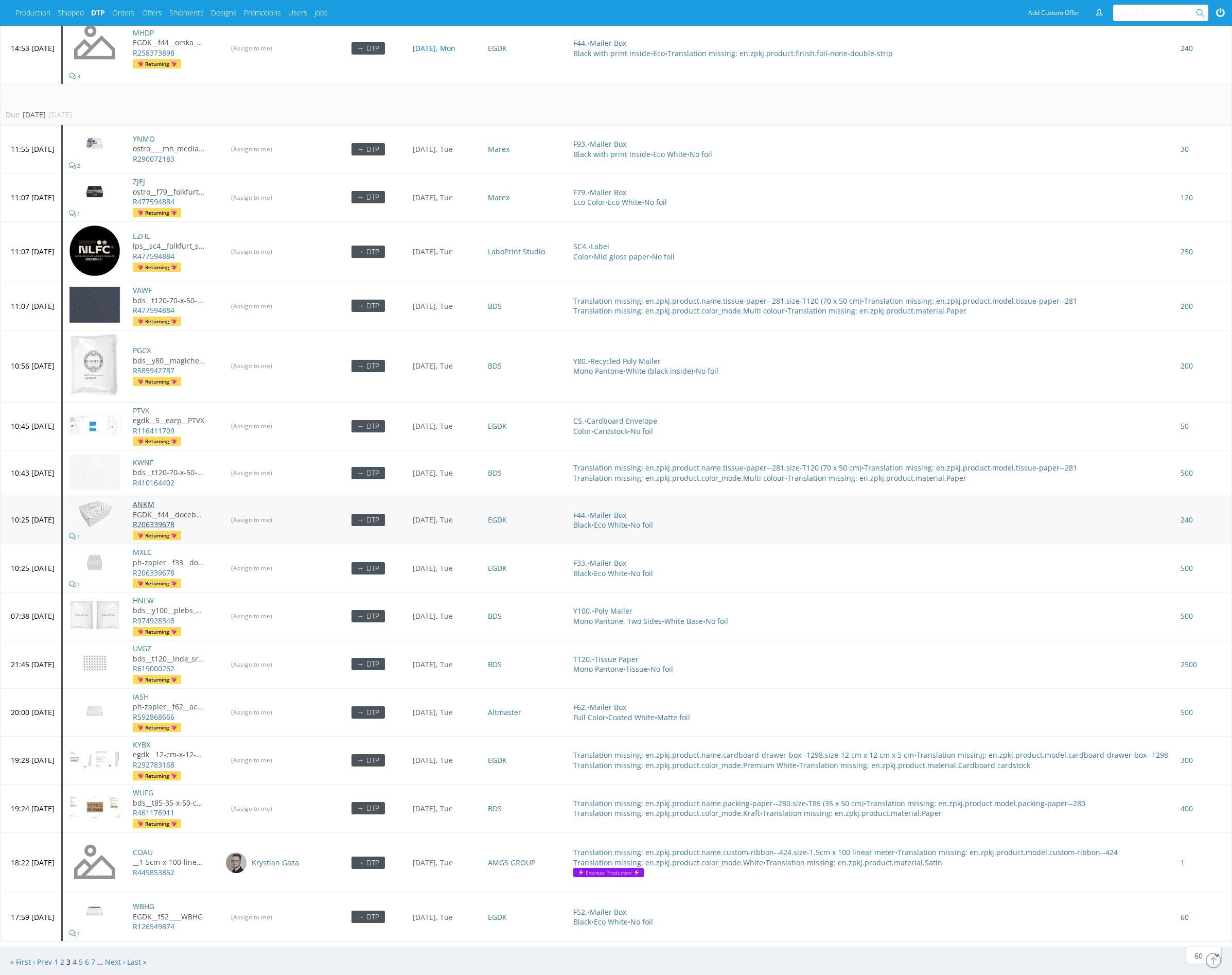
drag, startPoint x: 176, startPoint y: 481, endPoint x: 180, endPoint y: 503, distance: 22.4
click at [119, 957] on link "Next ›" at bounding box center [115, 961] width 20 height 10
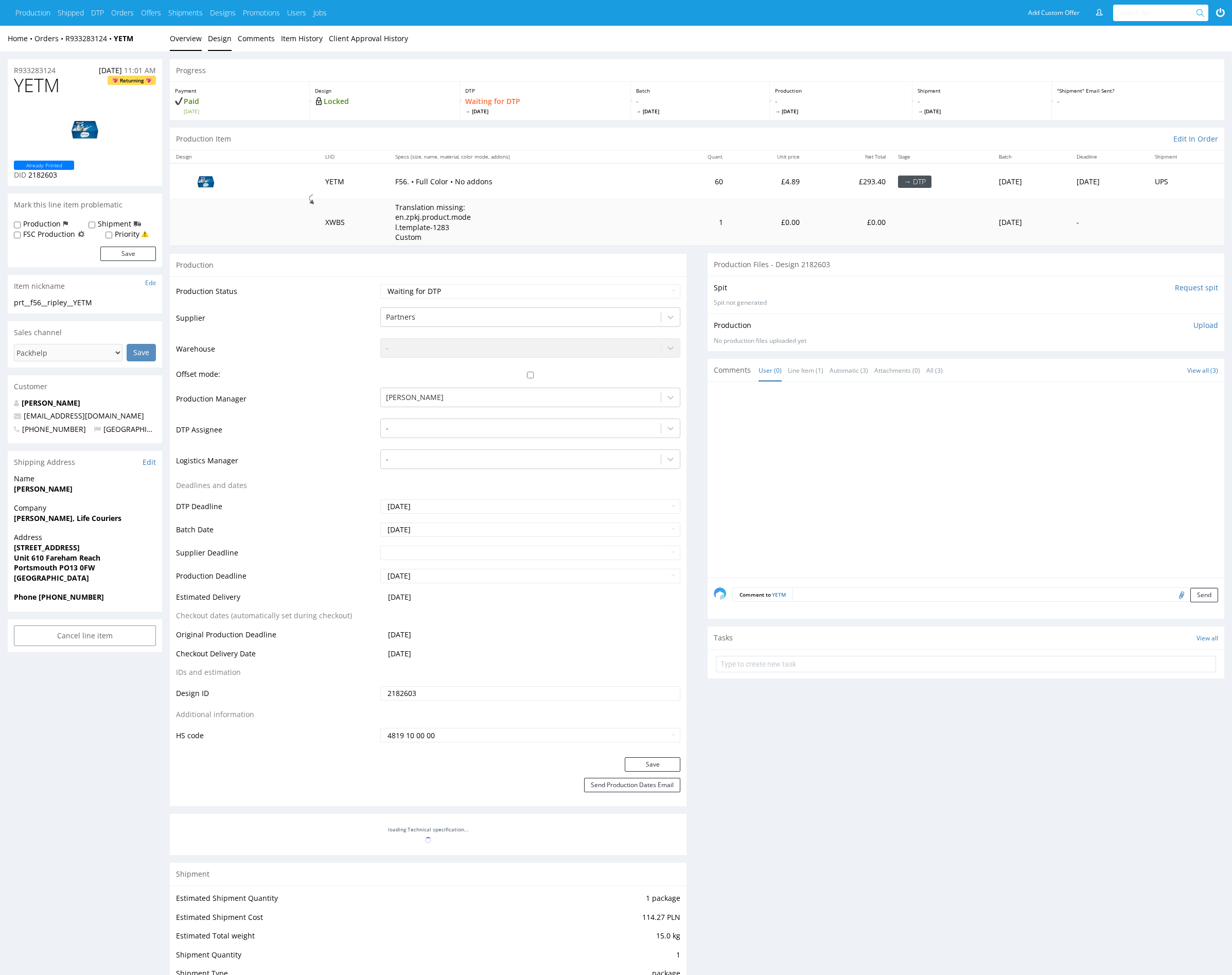
click at [215, 40] on link "Design" at bounding box center [220, 38] width 23 height 25
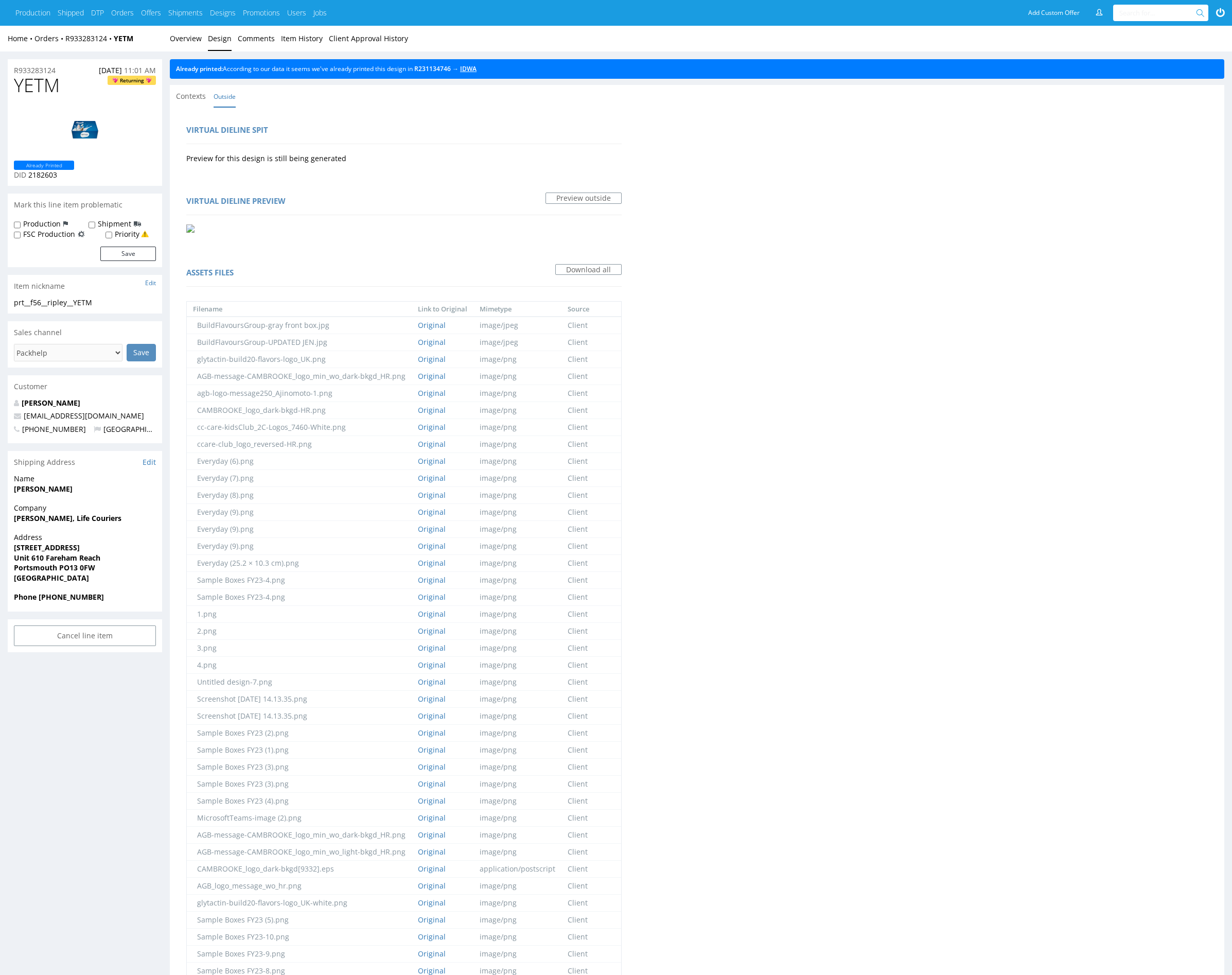
click at [475, 70] on link "IDWA" at bounding box center [469, 69] width 17 height 9
click at [171, 40] on link "Overview" at bounding box center [186, 38] width 32 height 25
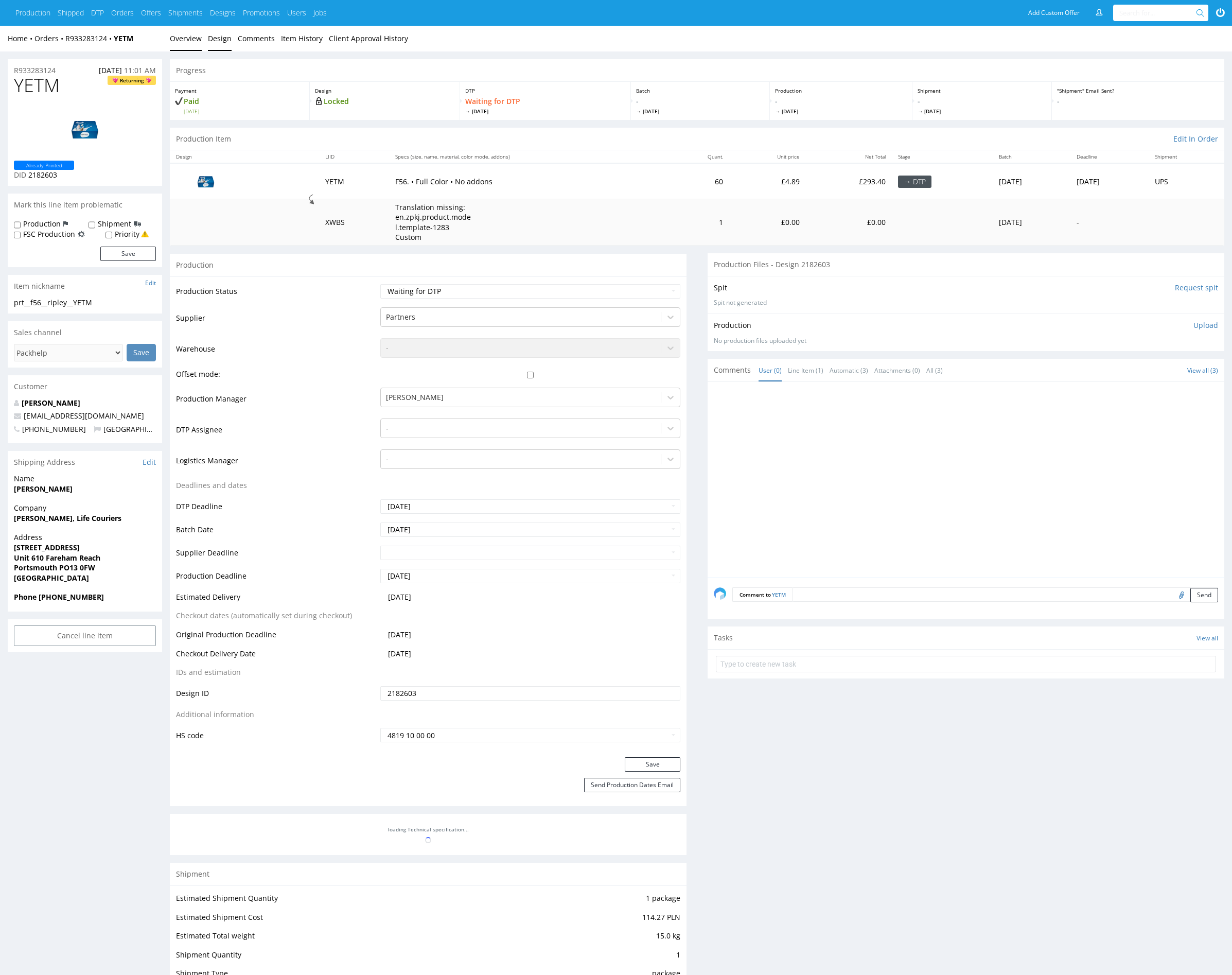
click at [219, 38] on link "Design" at bounding box center [220, 38] width 23 height 25
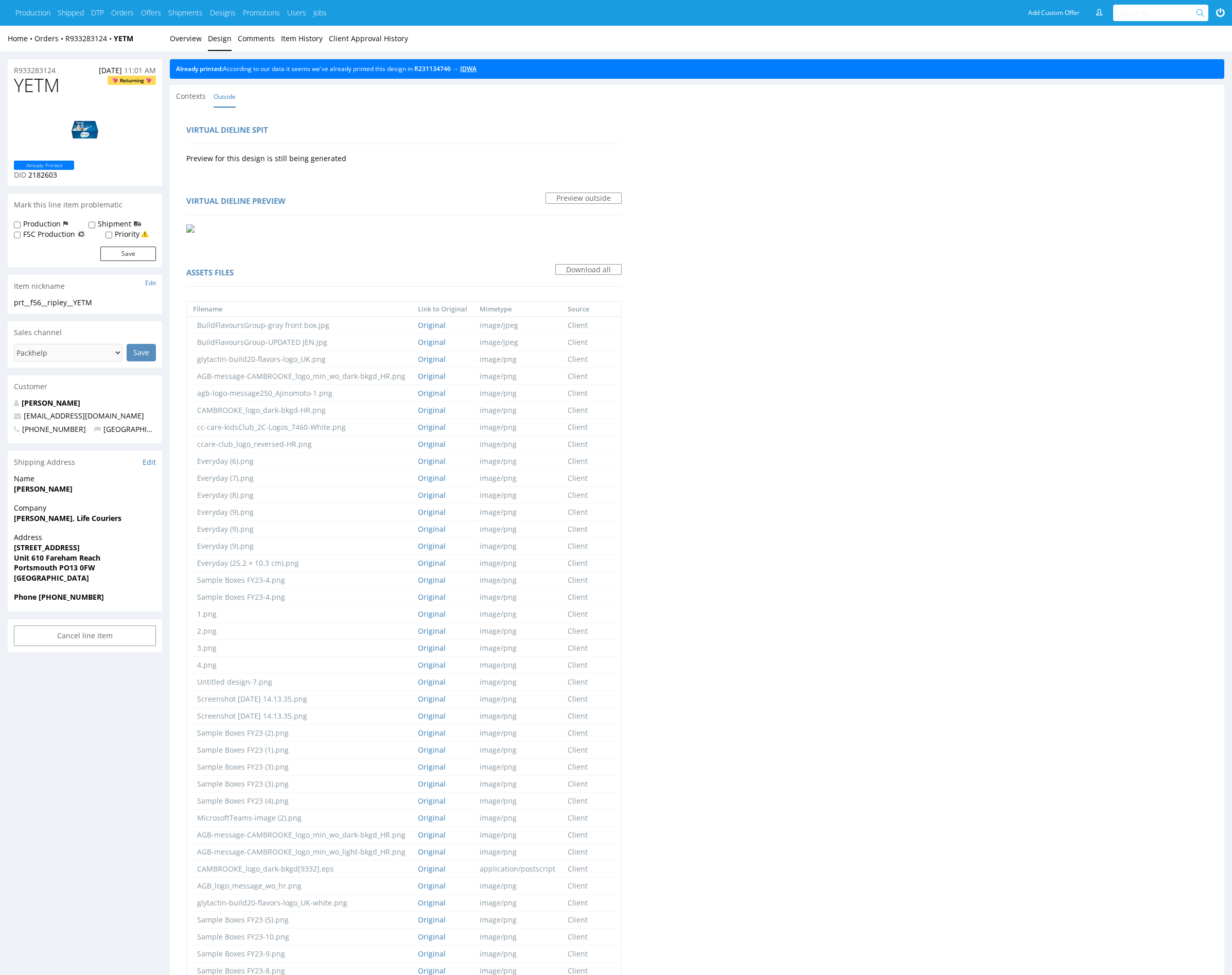
click at [472, 66] on link "IDWA" at bounding box center [469, 69] width 17 height 9
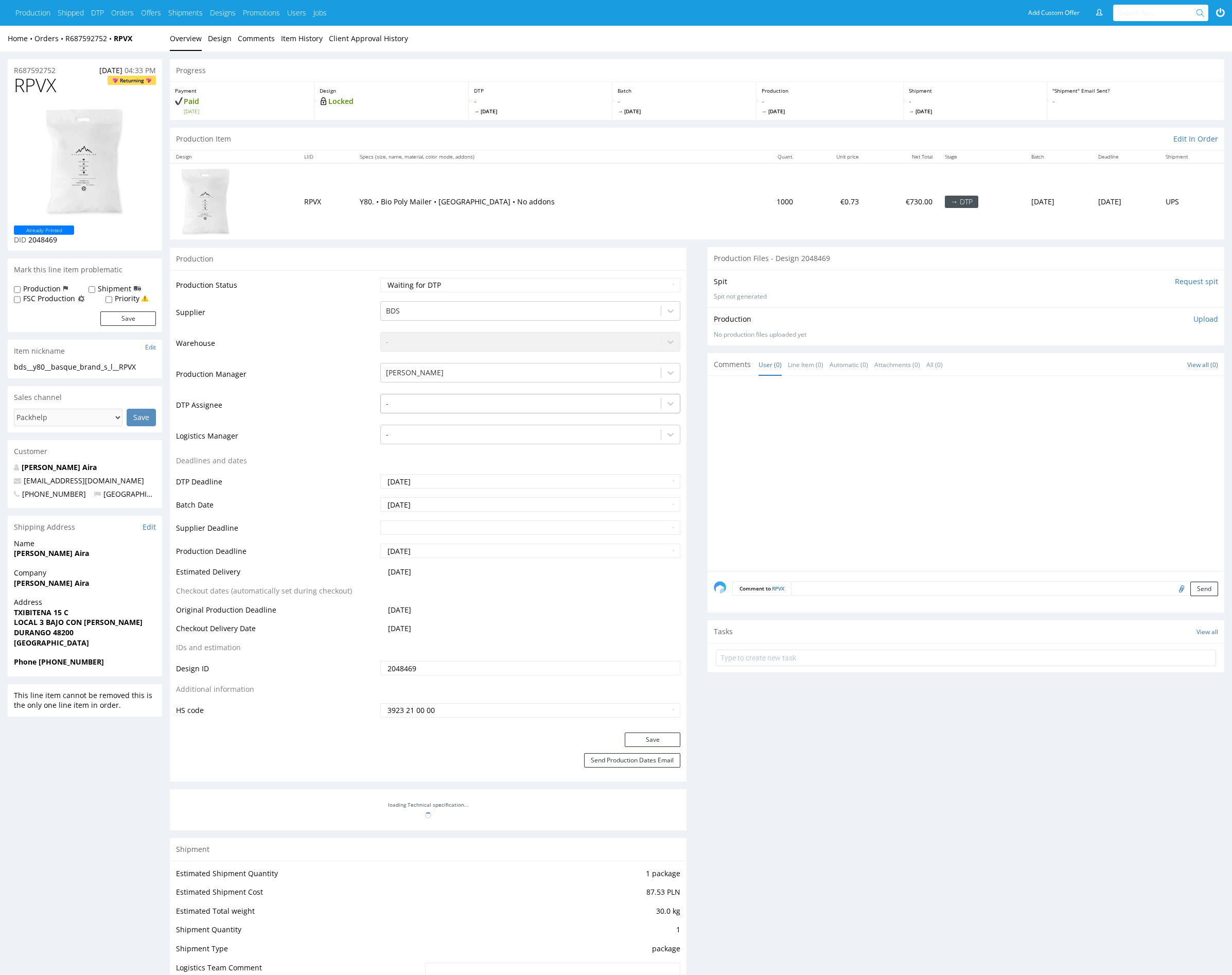
click at [437, 403] on div at bounding box center [521, 404] width 270 height 12
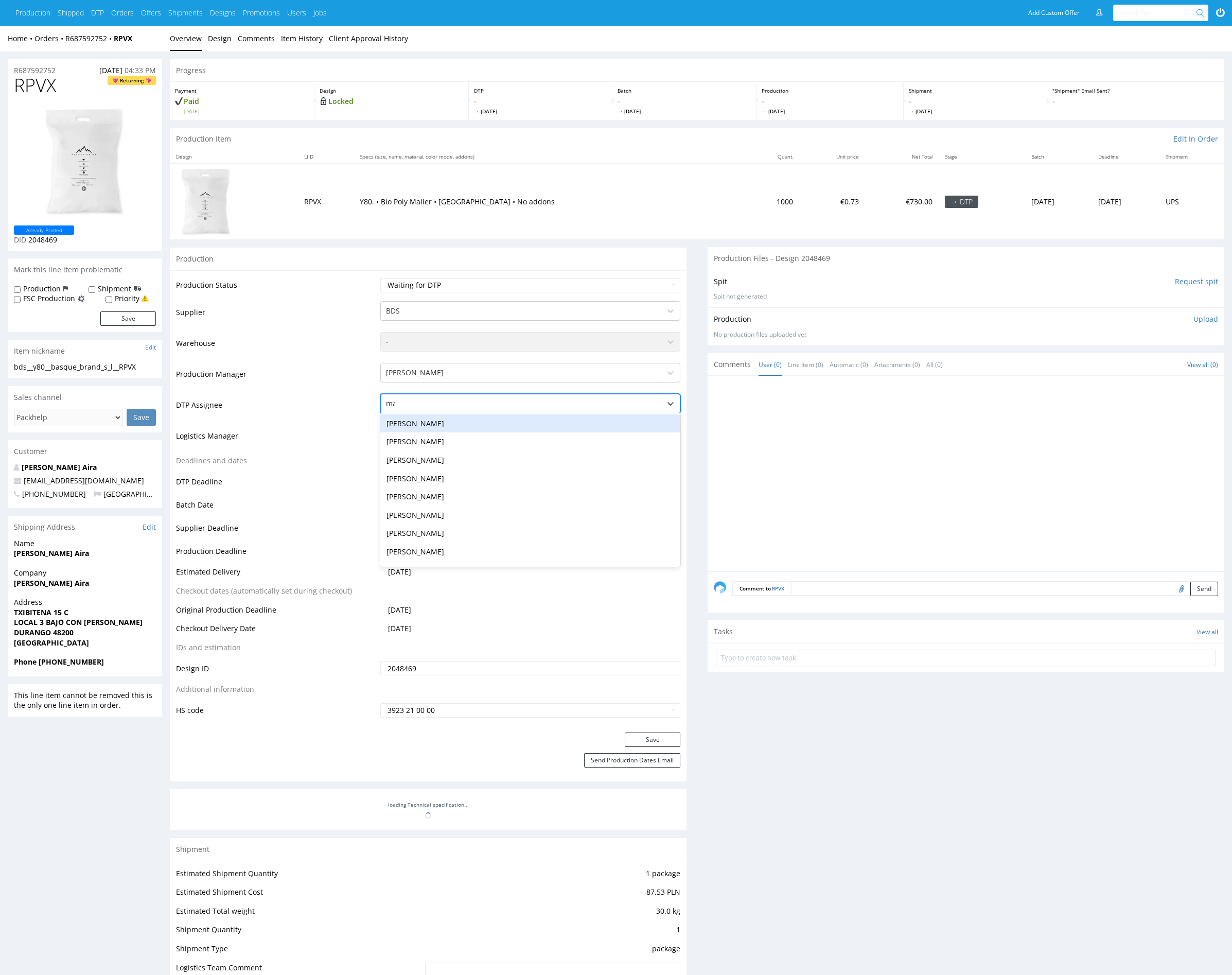
type input "mark"
drag, startPoint x: 429, startPoint y: 420, endPoint x: 453, endPoint y: 432, distance: 26.8
click at [429, 420] on div "Karol Markowski" at bounding box center [530, 423] width 300 height 19
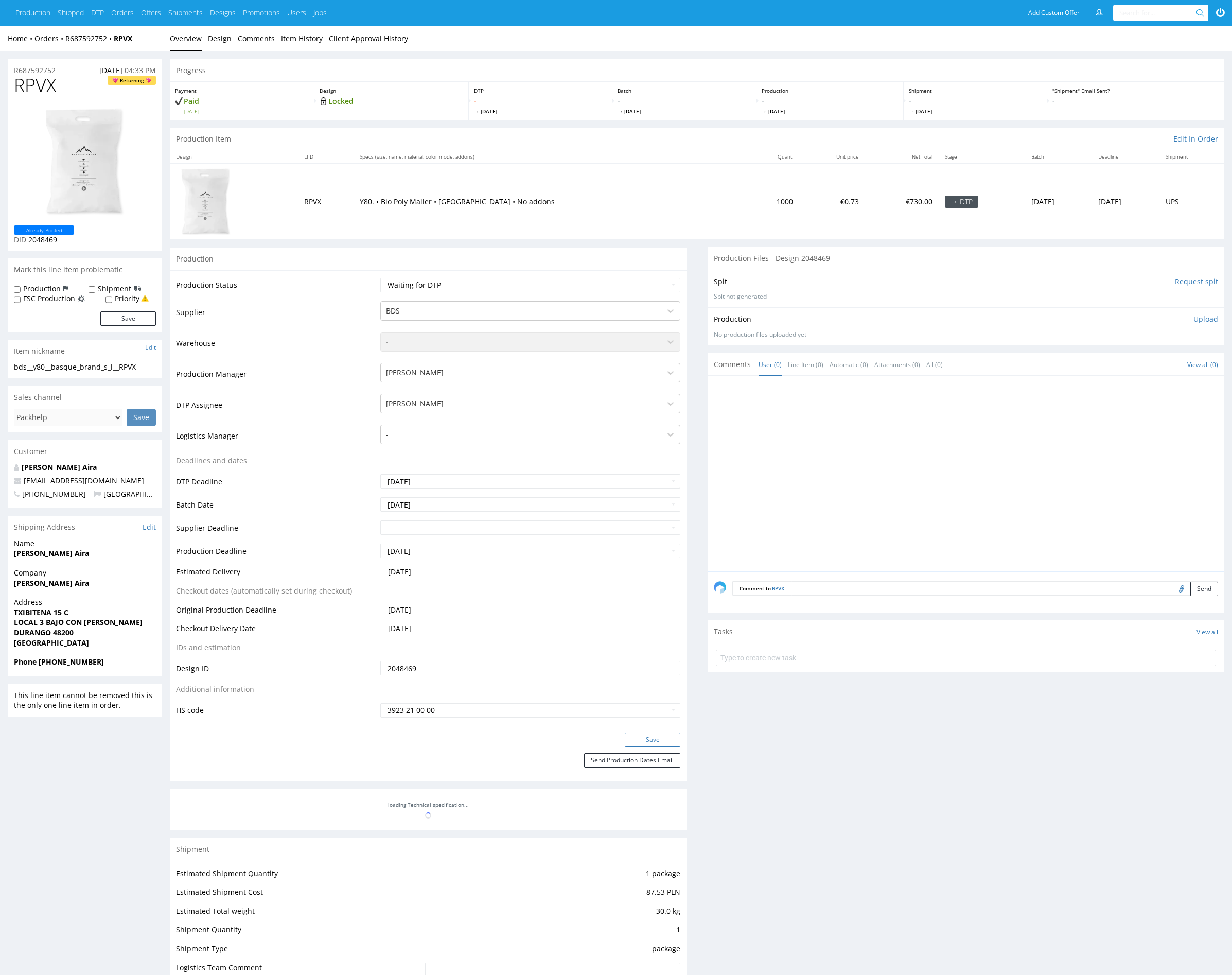
click at [652, 735] on button "Save" at bounding box center [653, 740] width 56 height 14
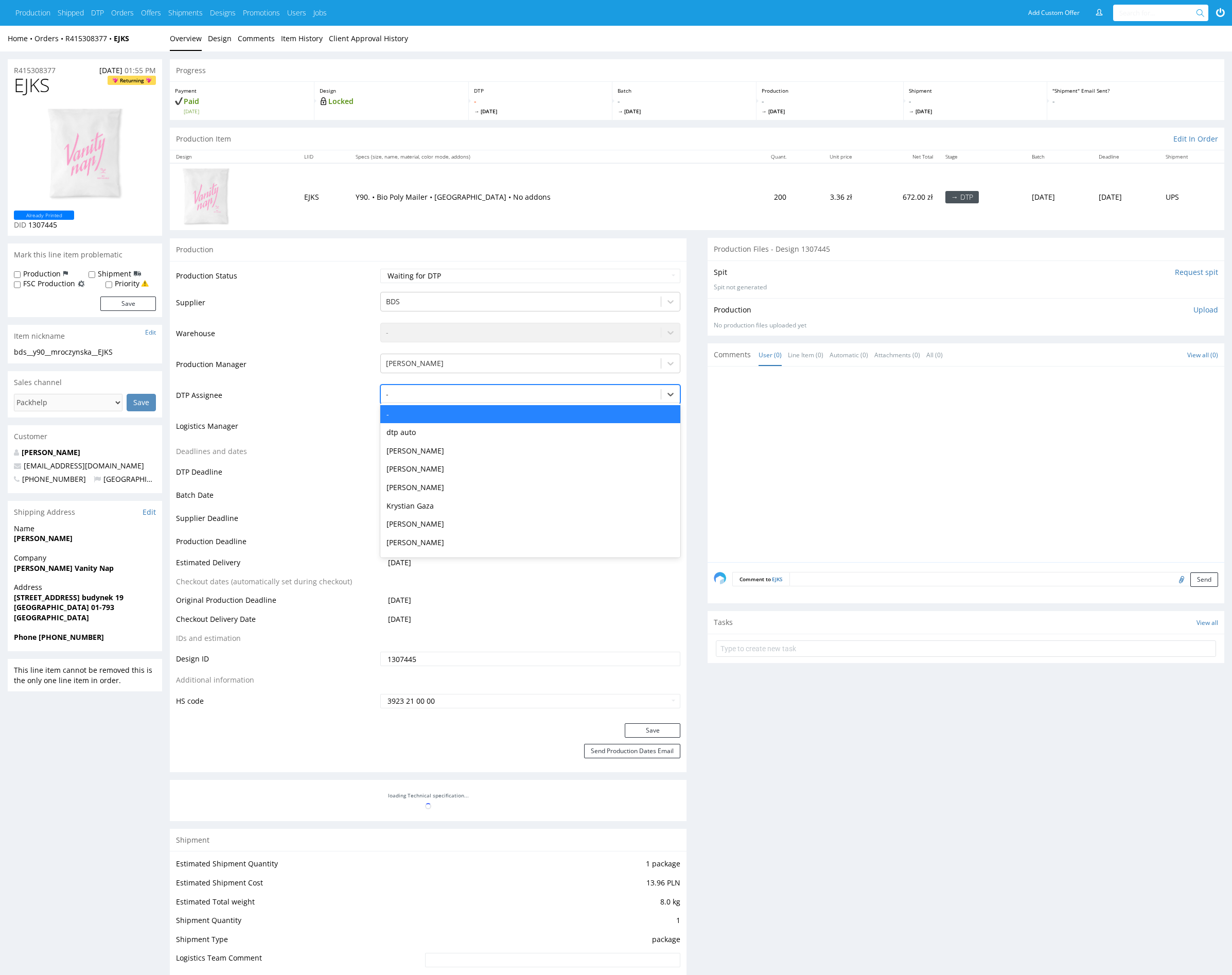
click at [415, 389] on div at bounding box center [521, 394] width 270 height 12
type input "mark"
click at [428, 416] on div "Karol Markowski" at bounding box center [530, 414] width 300 height 19
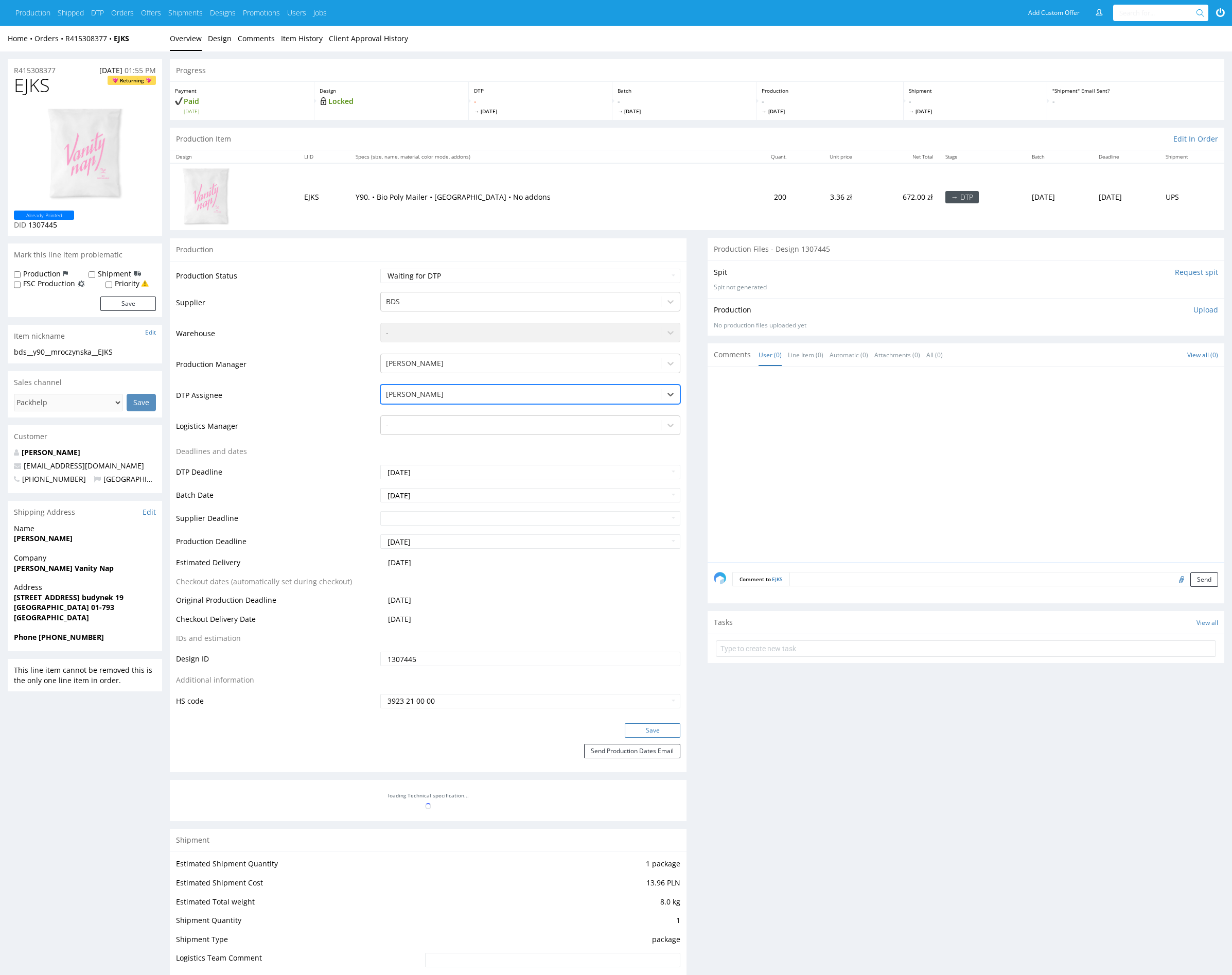
click at [648, 731] on button "Save" at bounding box center [653, 730] width 56 height 14
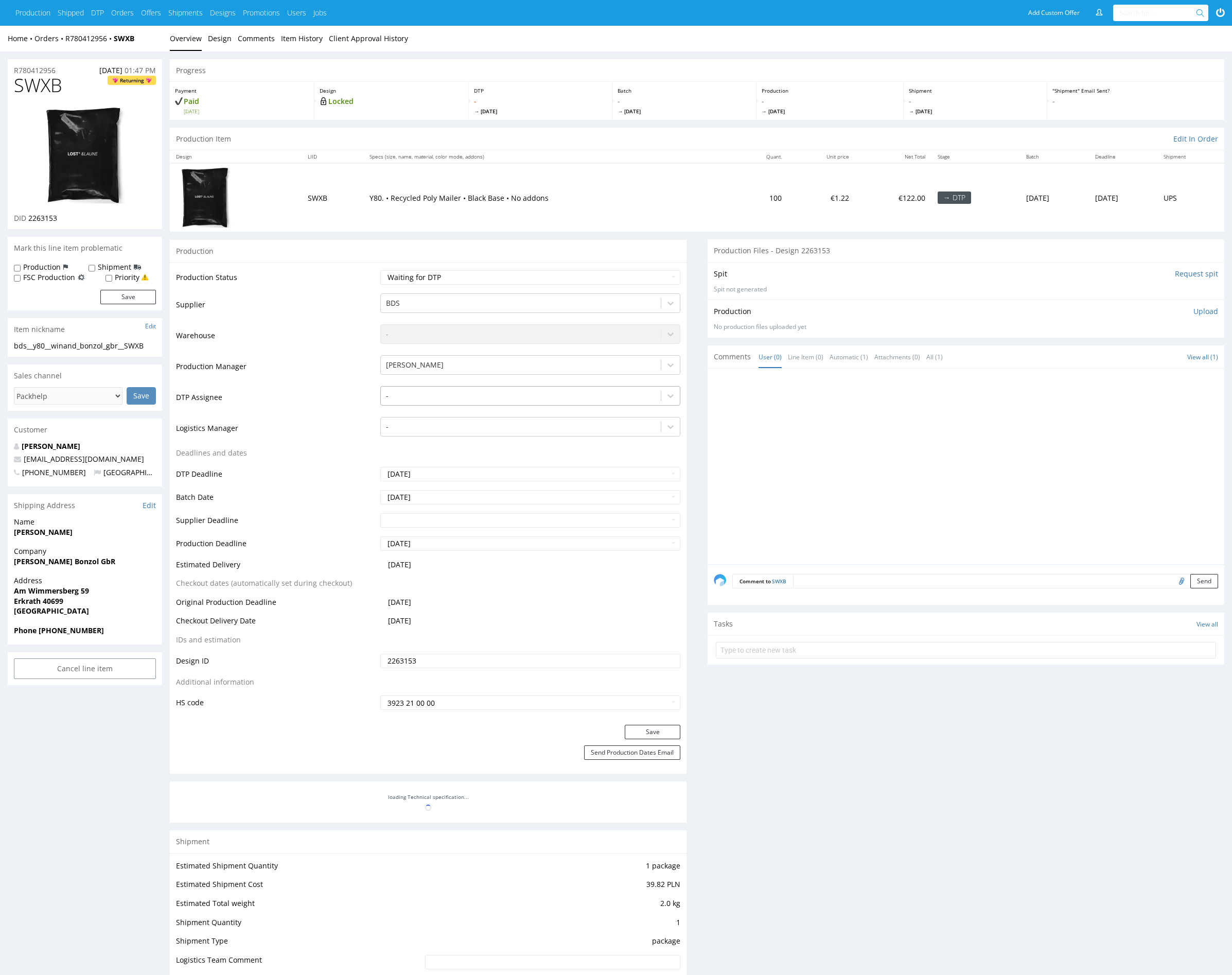
click at [453, 392] on div at bounding box center [521, 395] width 270 height 12
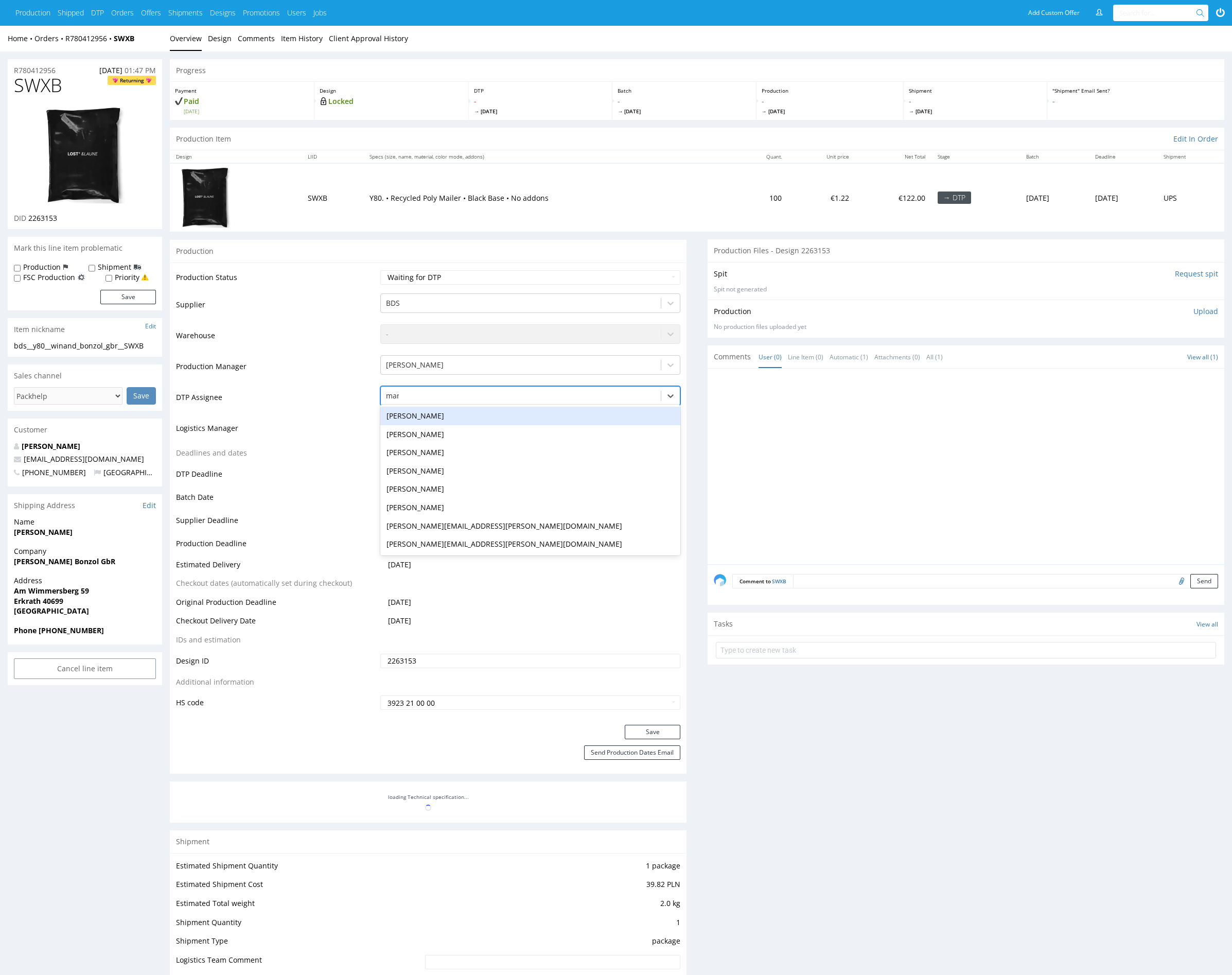
type input "mark"
click at [458, 412] on div "Karol Markowski" at bounding box center [530, 416] width 300 height 19
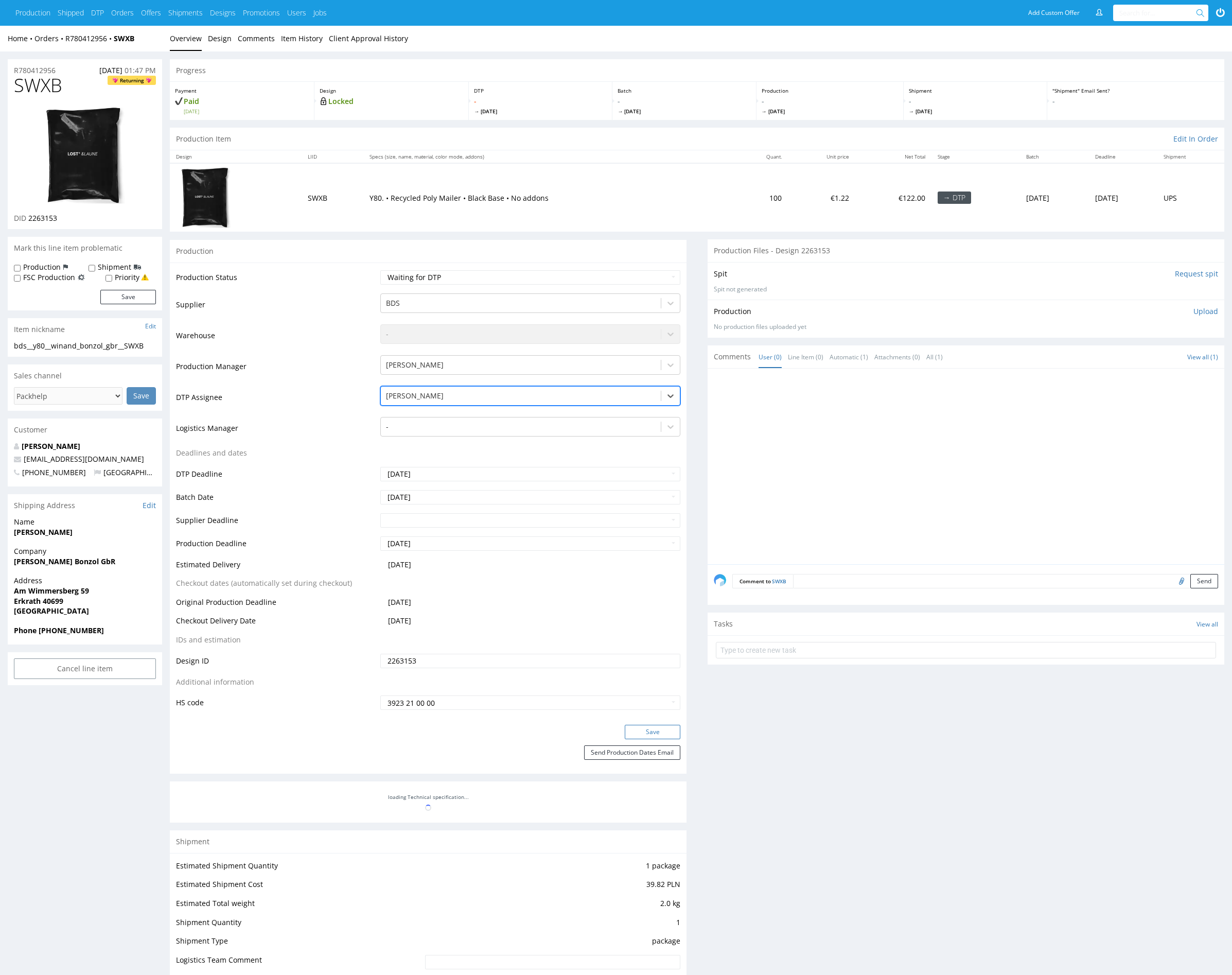
click at [642, 730] on button "Save" at bounding box center [653, 732] width 56 height 14
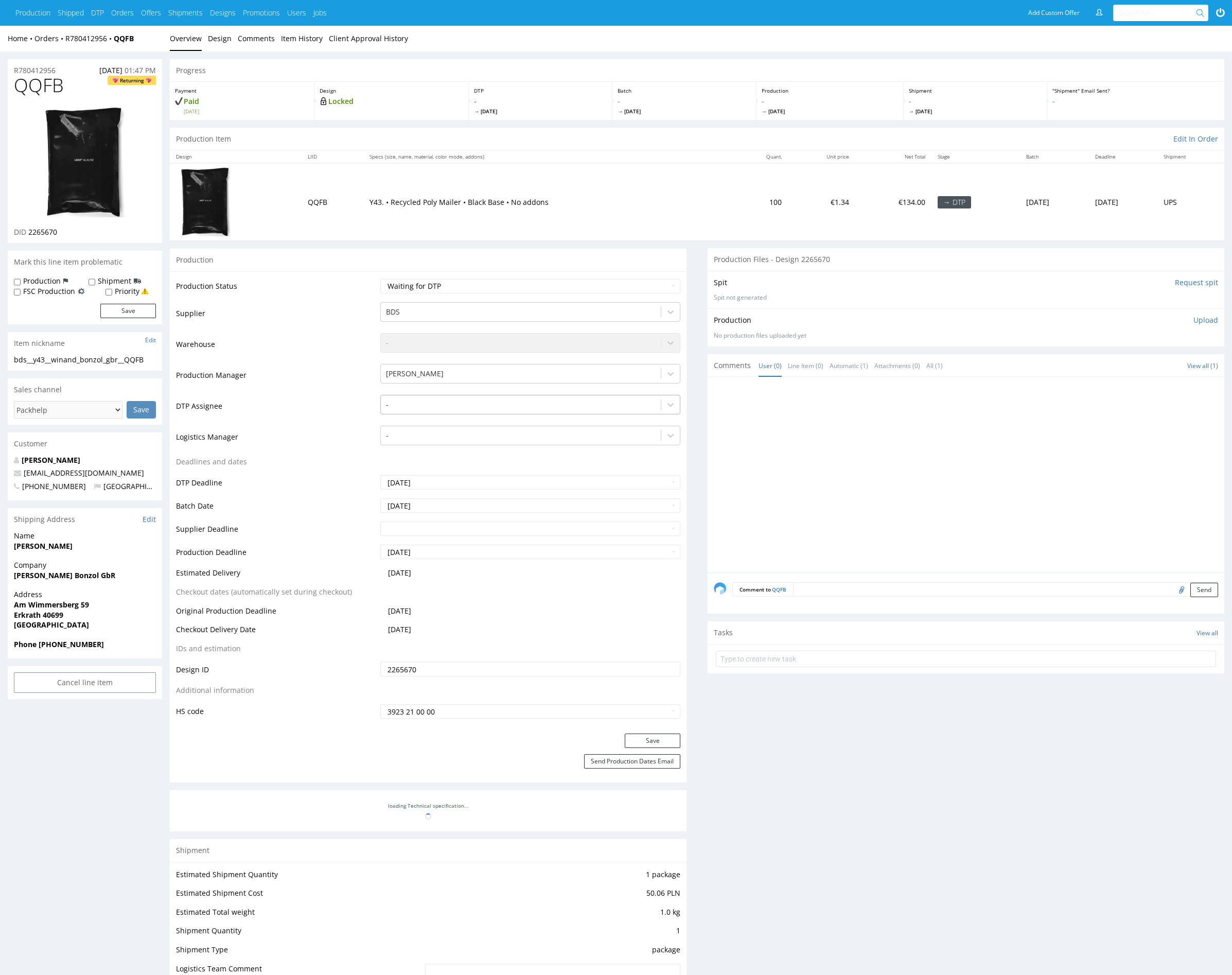
click div
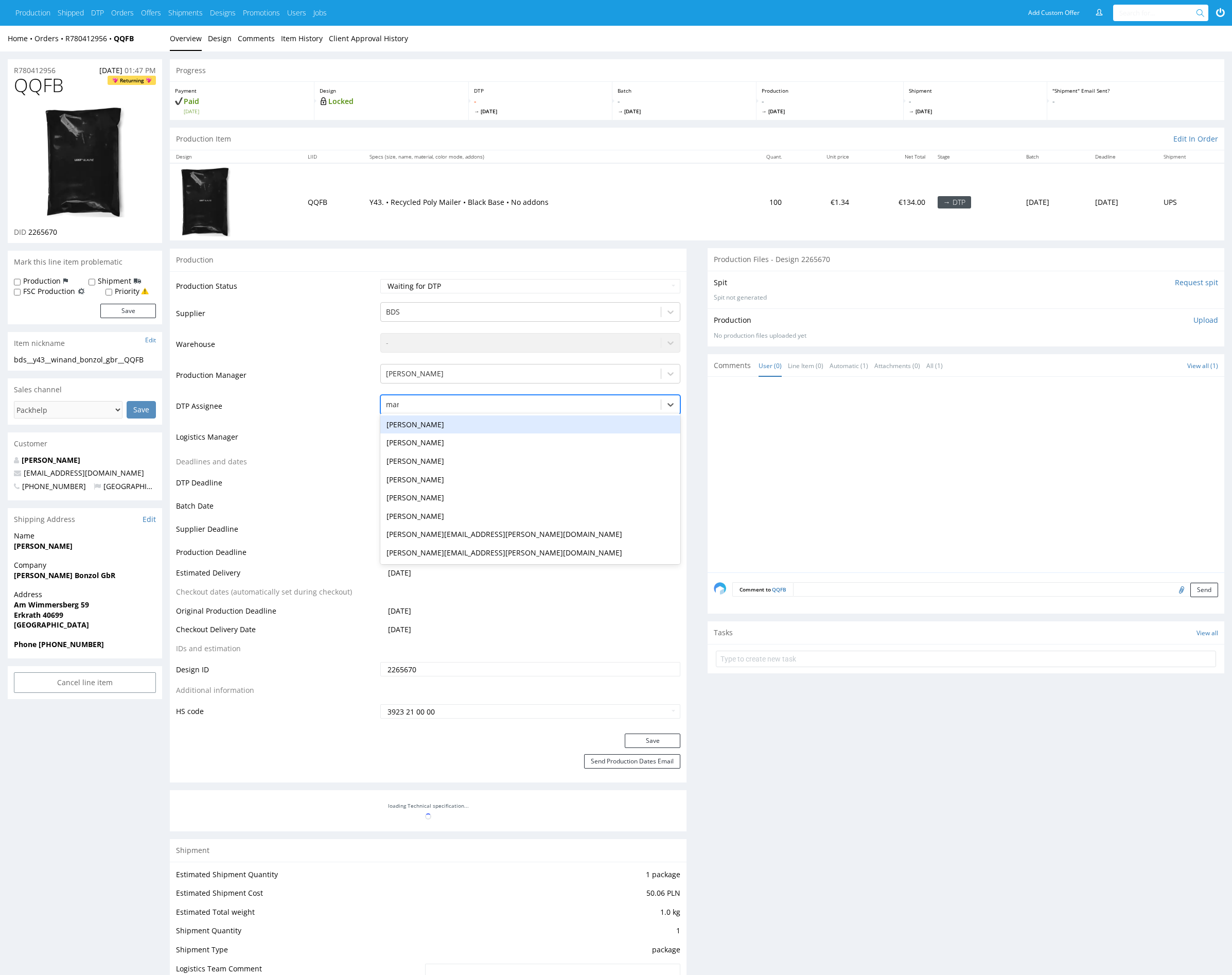
type input "mark"
click div "[PERSON_NAME]"
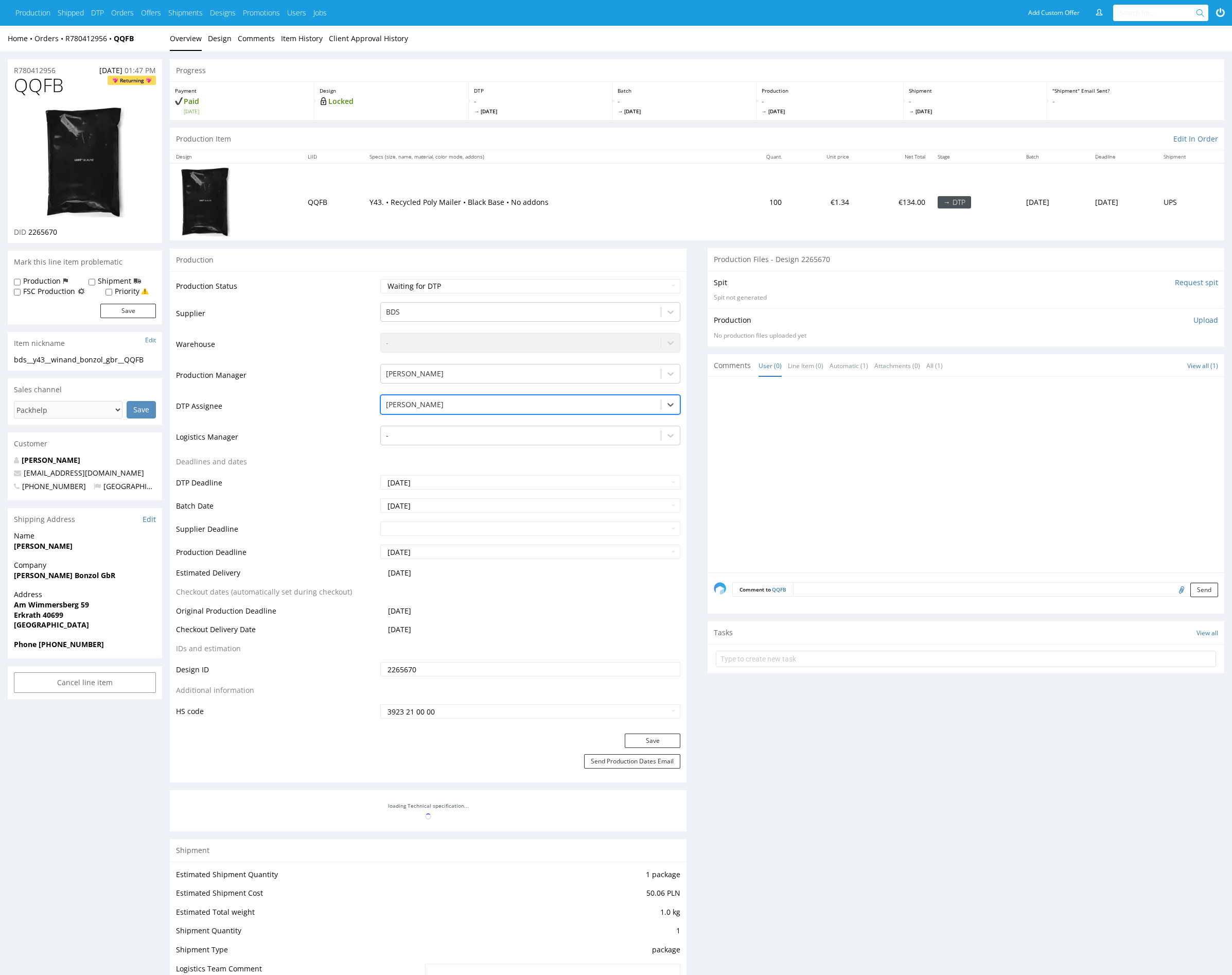
click div "Production Status Waiting for Artwork Waiting for Diecut Waiting for Mockup Wai…"
click button "Save"
click at [441, 403] on div at bounding box center [521, 404] width 270 height 12
type input "mark"
click at [447, 423] on div "[PERSON_NAME]" at bounding box center [530, 425] width 300 height 19
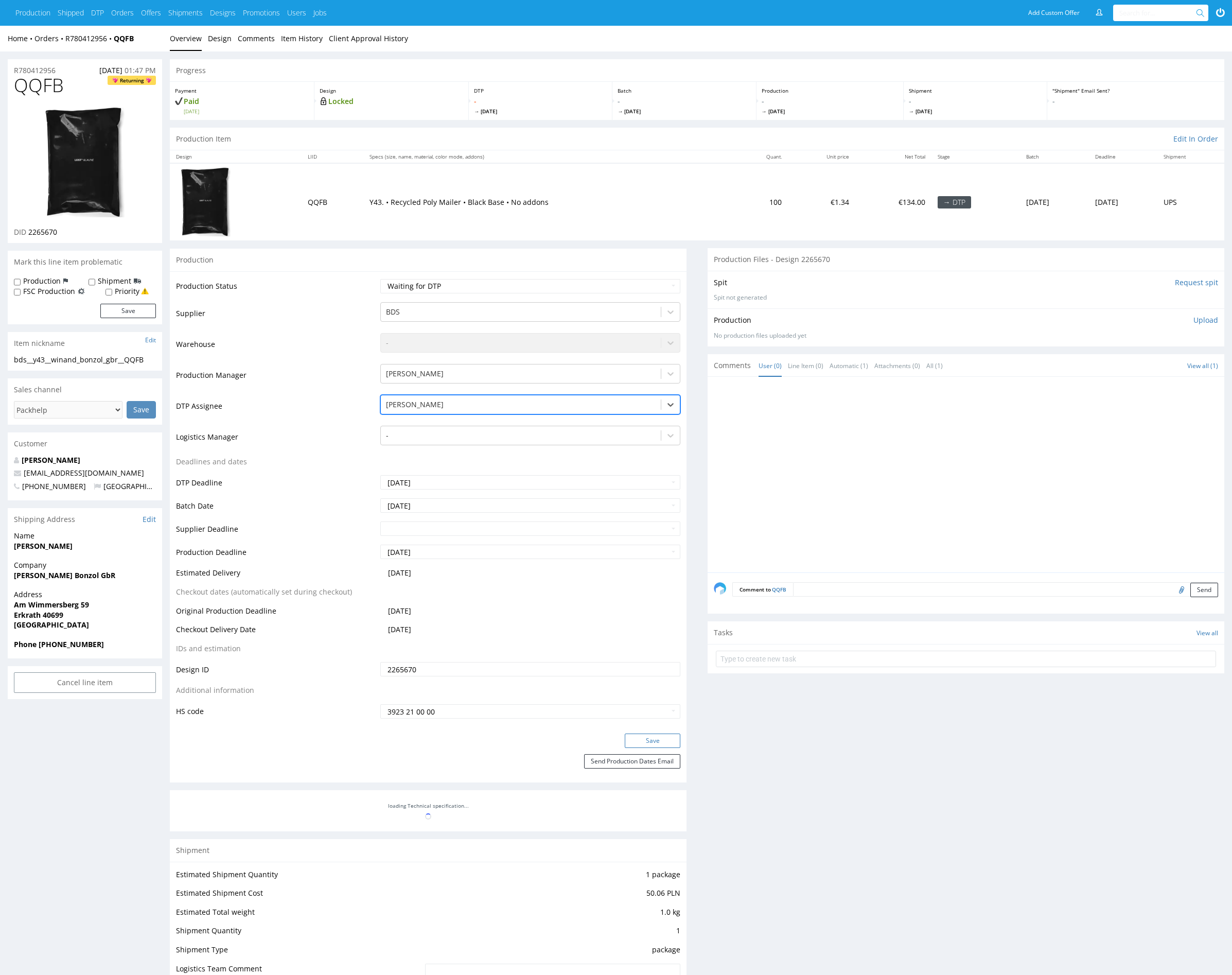
click at [649, 742] on button "Save" at bounding box center [653, 740] width 56 height 14
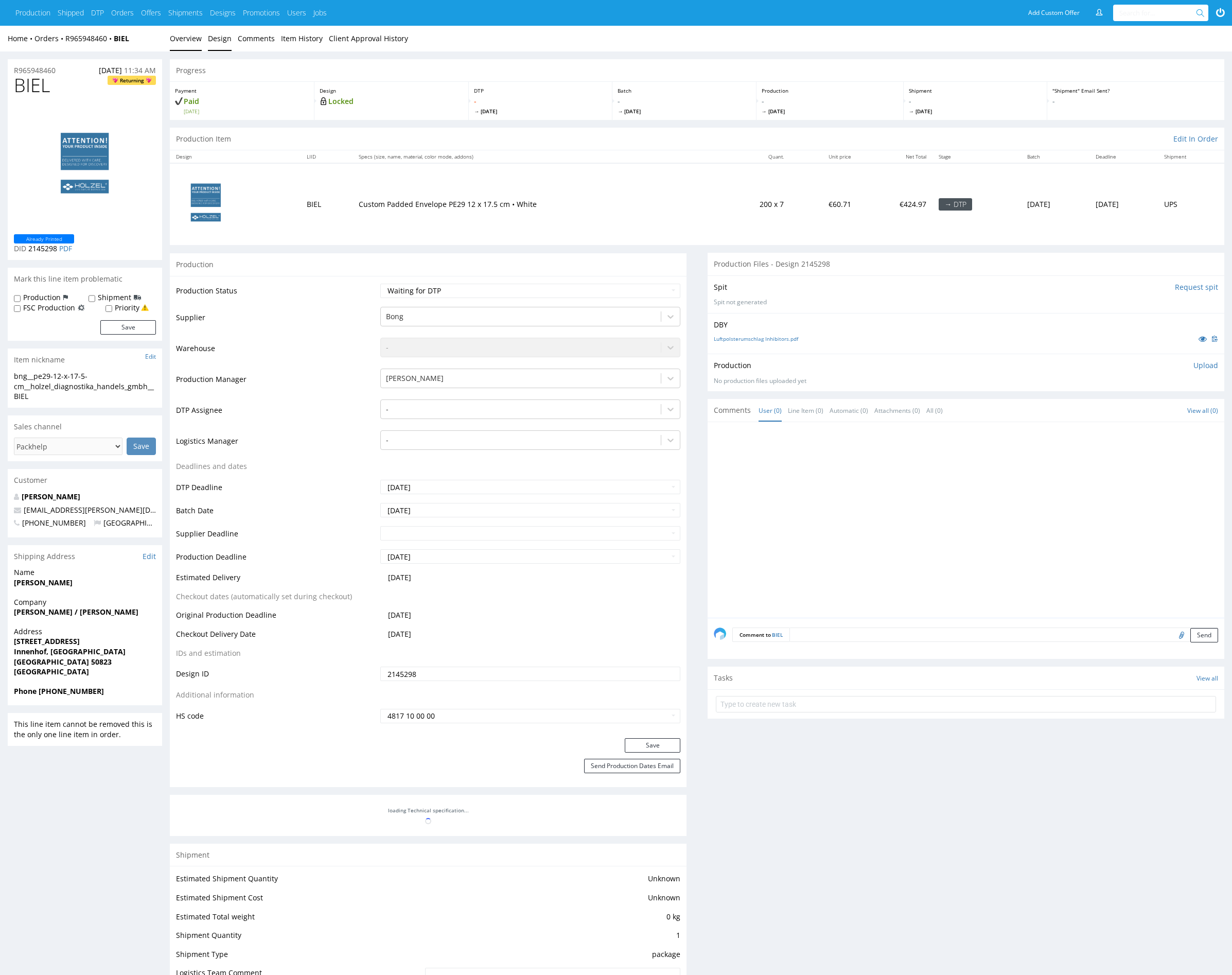
click at [218, 40] on link "Design" at bounding box center [220, 38] width 23 height 25
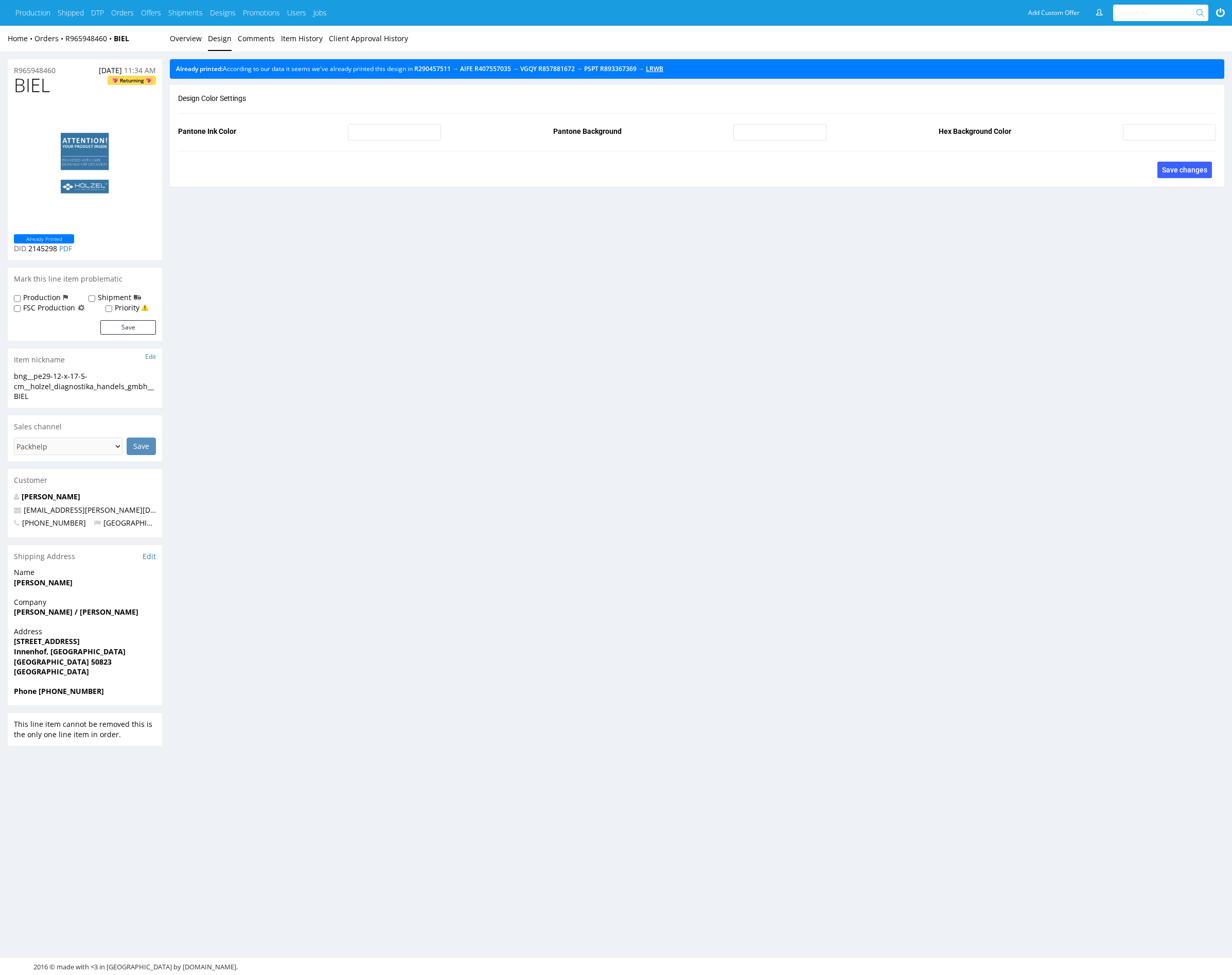
click at [663, 72] on link "LRWB" at bounding box center [654, 69] width 17 height 9
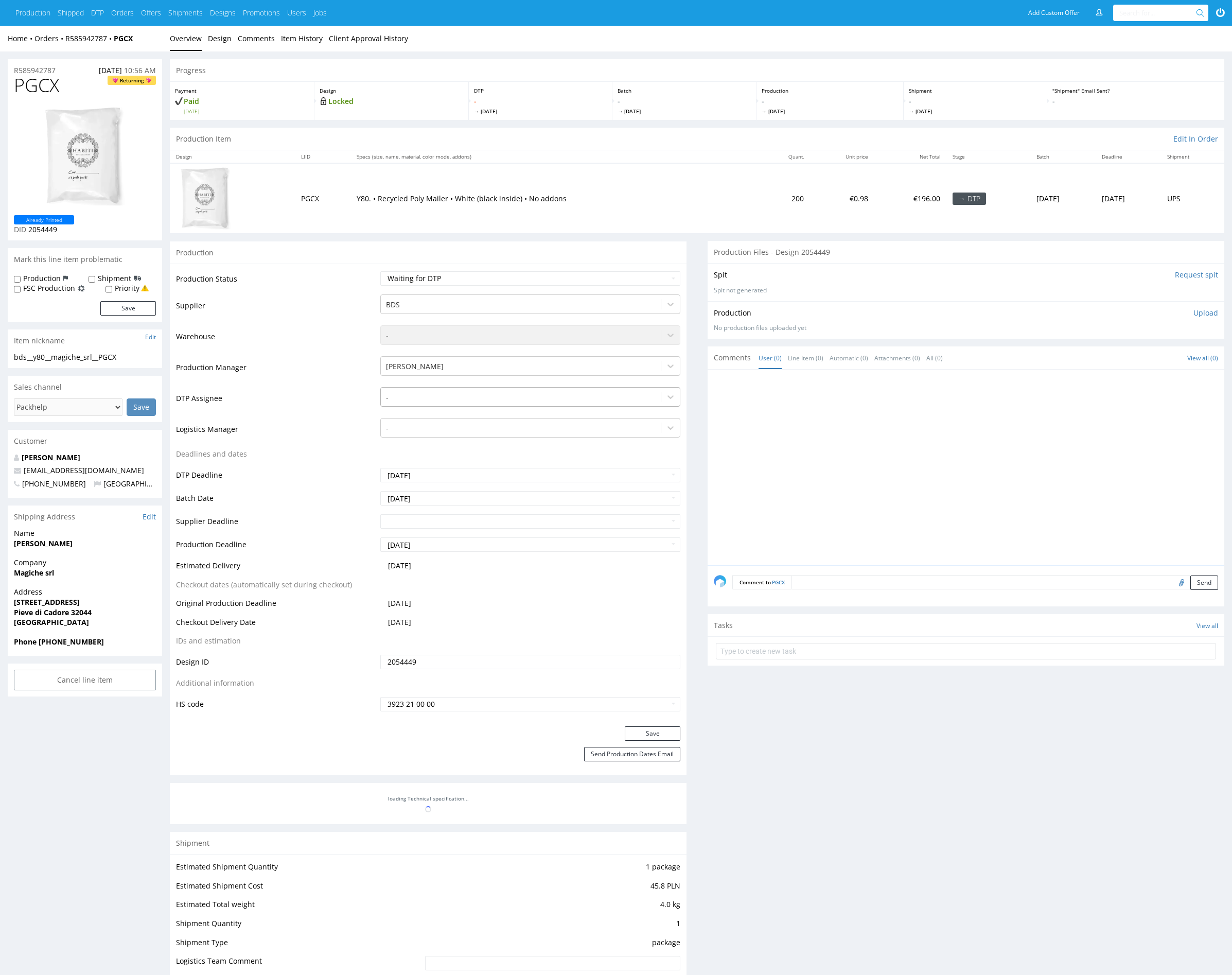
click at [427, 396] on div at bounding box center [521, 398] width 270 height 12
type input "mark"
click at [422, 414] on div "[PERSON_NAME]" at bounding box center [530, 417] width 300 height 19
click at [659, 732] on button "Save" at bounding box center [653, 734] width 56 height 14
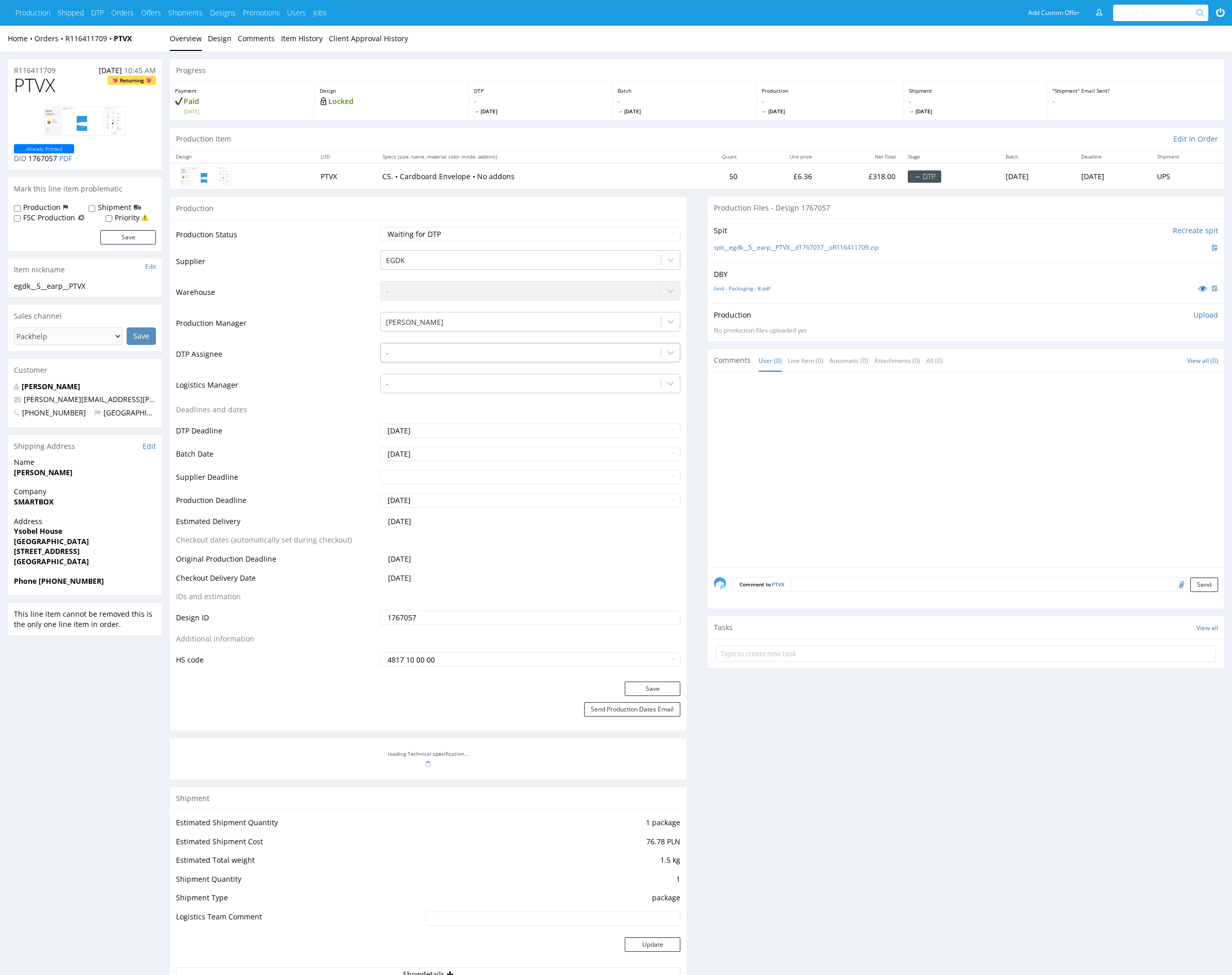
click at [453, 354] on div at bounding box center [521, 353] width 270 height 12
type input "mark"
click at [457, 367] on div "Karol Markowski" at bounding box center [530, 373] width 300 height 19
click at [663, 686] on button "Save" at bounding box center [653, 688] width 56 height 14
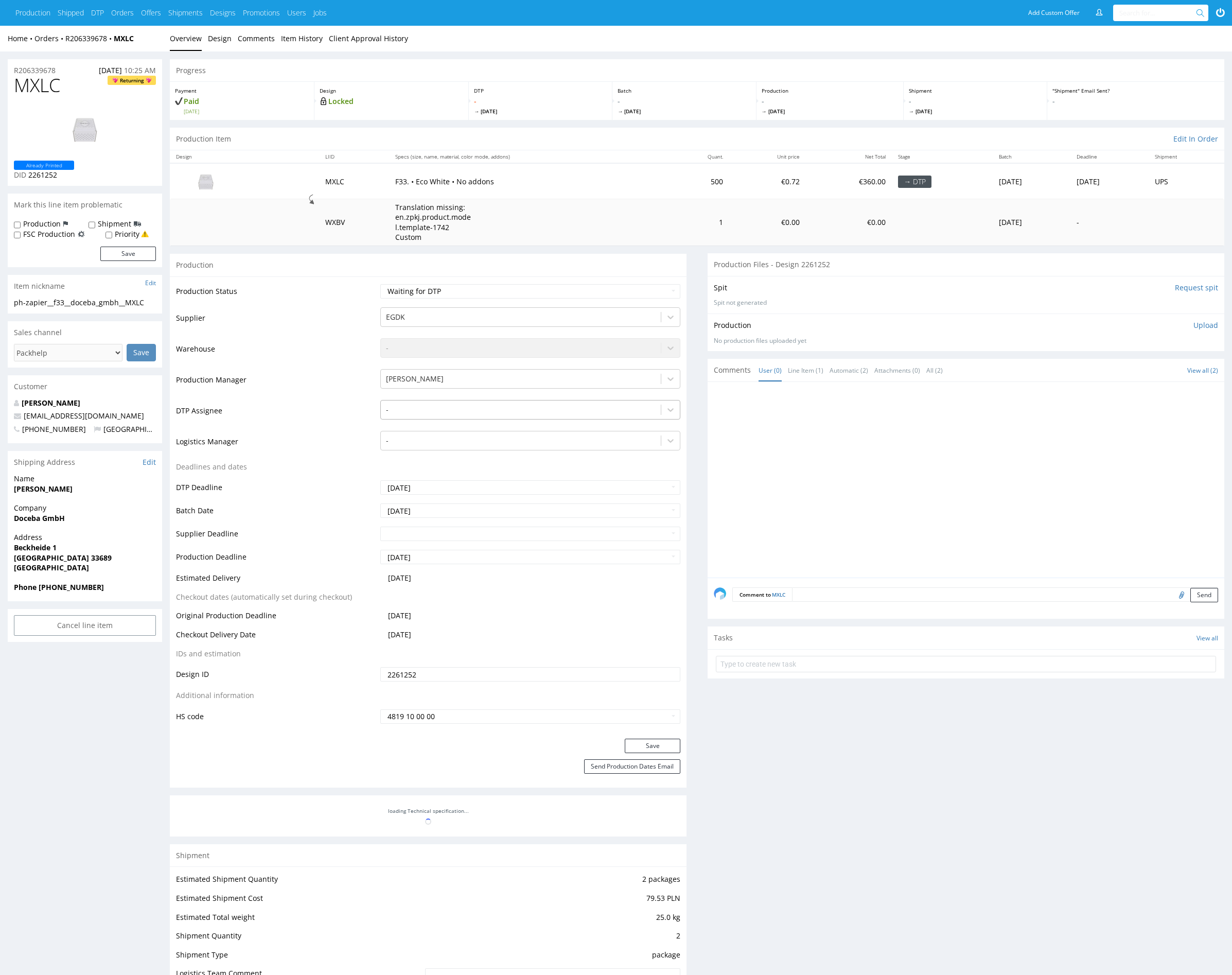
click at [413, 407] on div at bounding box center [521, 410] width 270 height 12
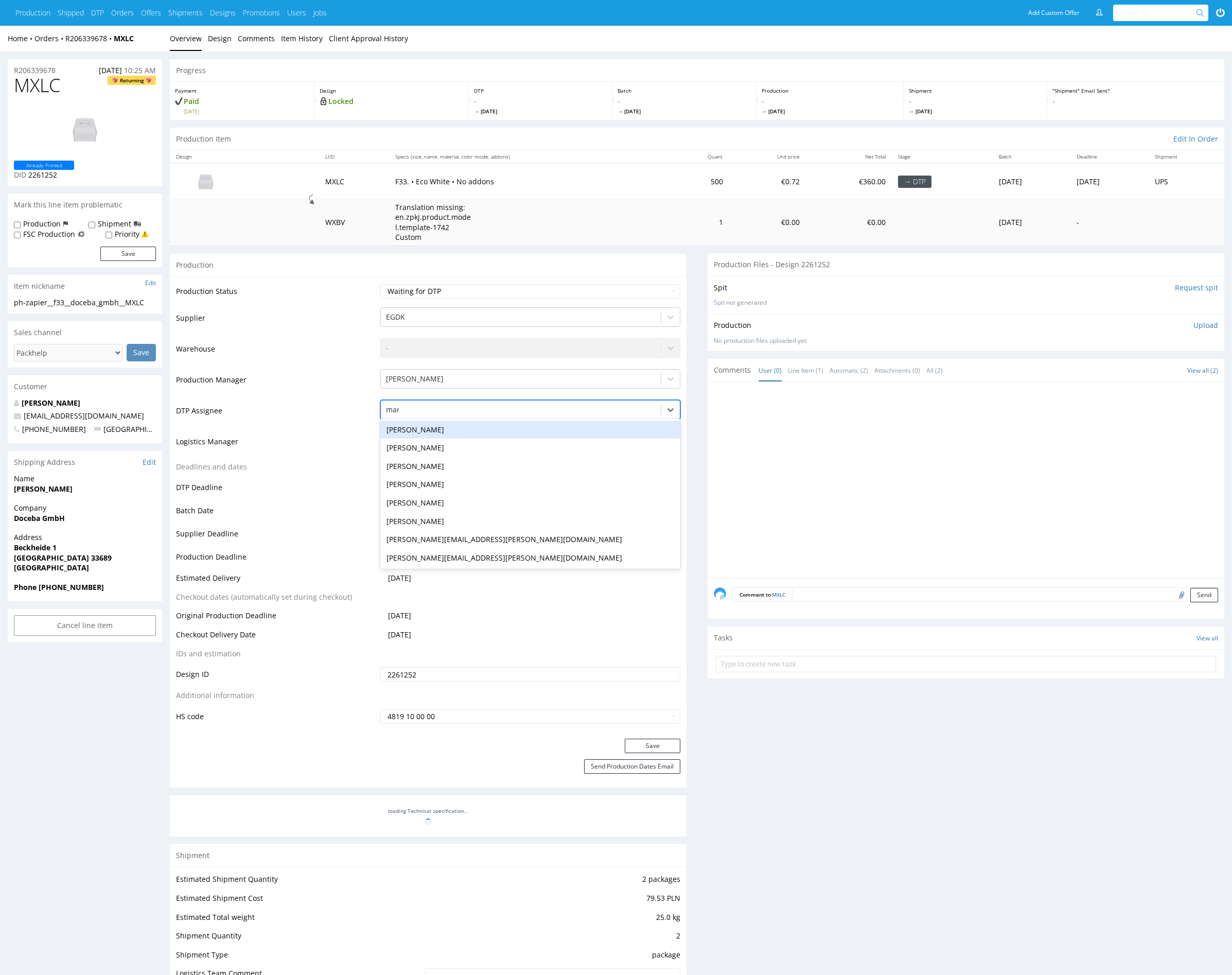
type input "mark"
click at [412, 426] on div "[PERSON_NAME]" at bounding box center [530, 429] width 300 height 19
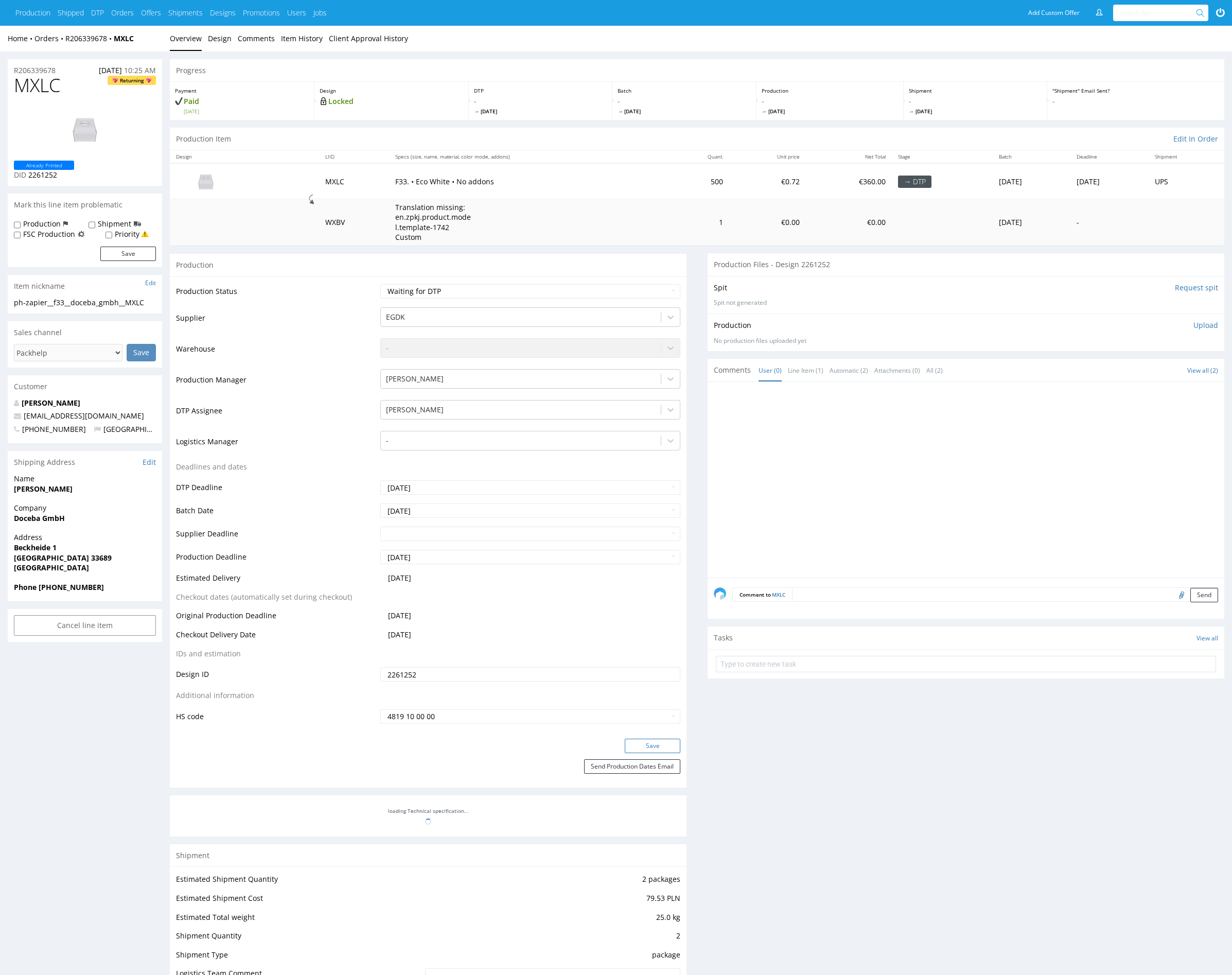
click at [647, 742] on button "Save" at bounding box center [653, 746] width 56 height 14
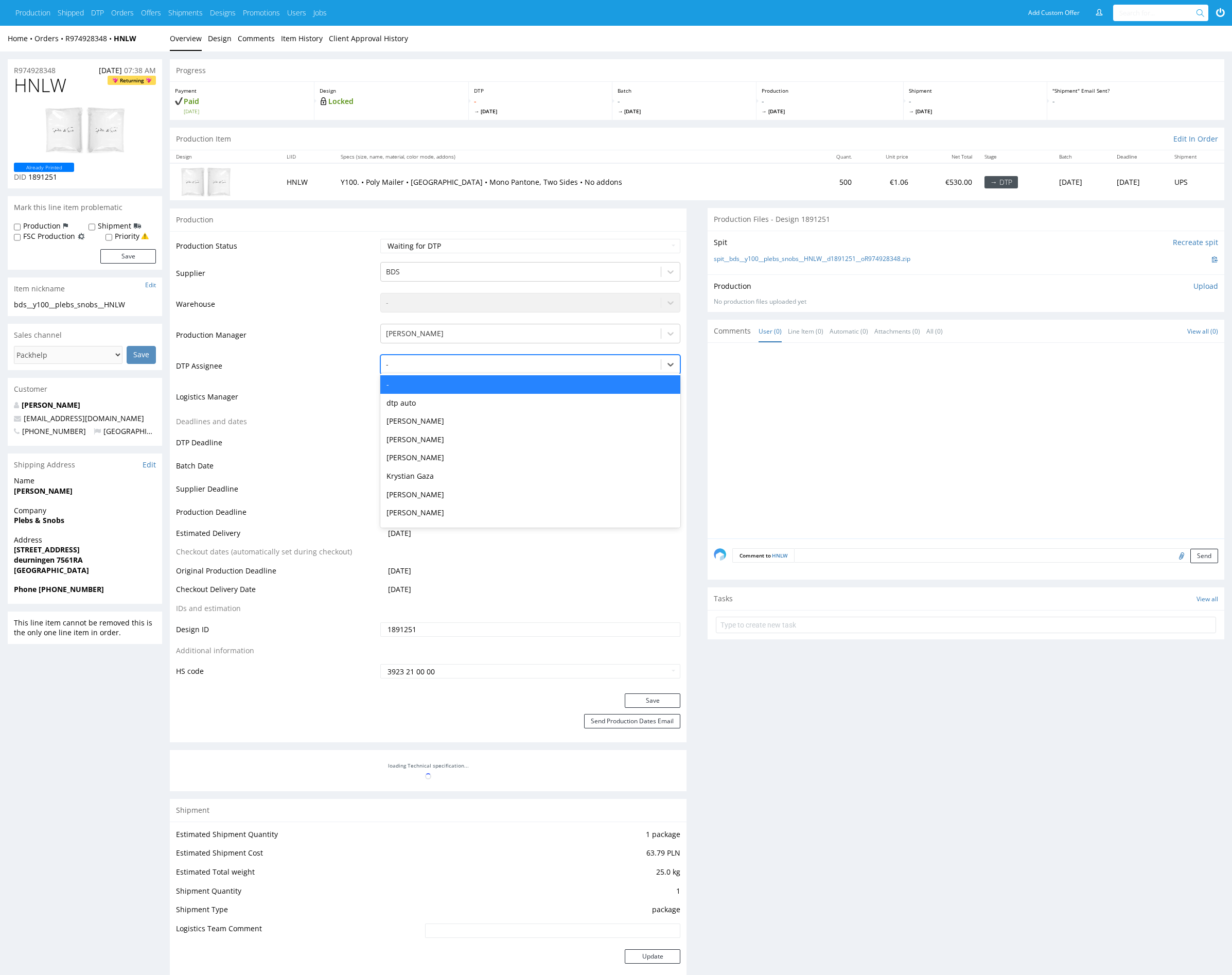
click at [469, 368] on div at bounding box center [521, 364] width 270 height 12
type input "mark"
click at [459, 382] on div "Karol Markowski" at bounding box center [530, 384] width 300 height 19
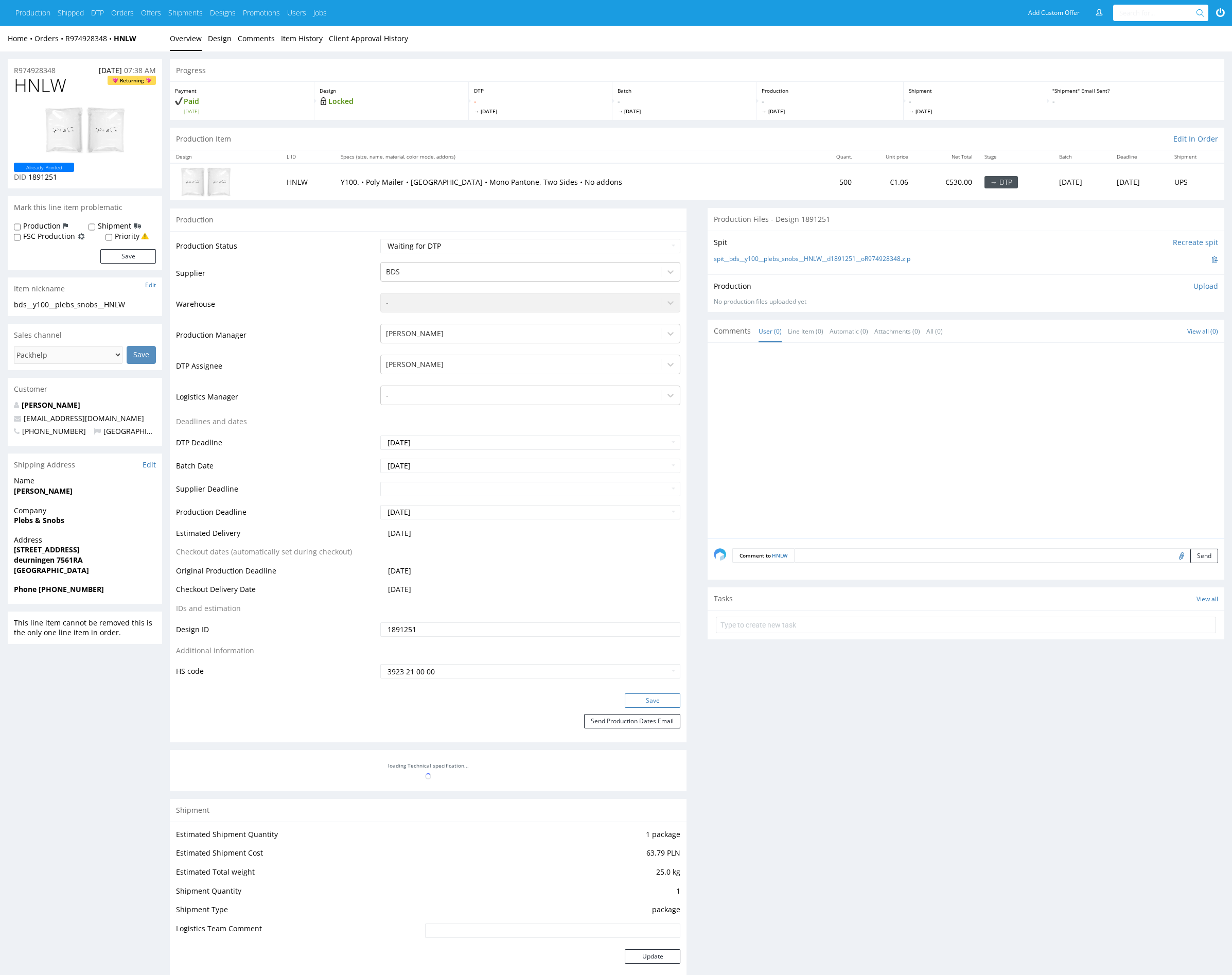
click at [659, 695] on button "Save" at bounding box center [653, 700] width 56 height 14
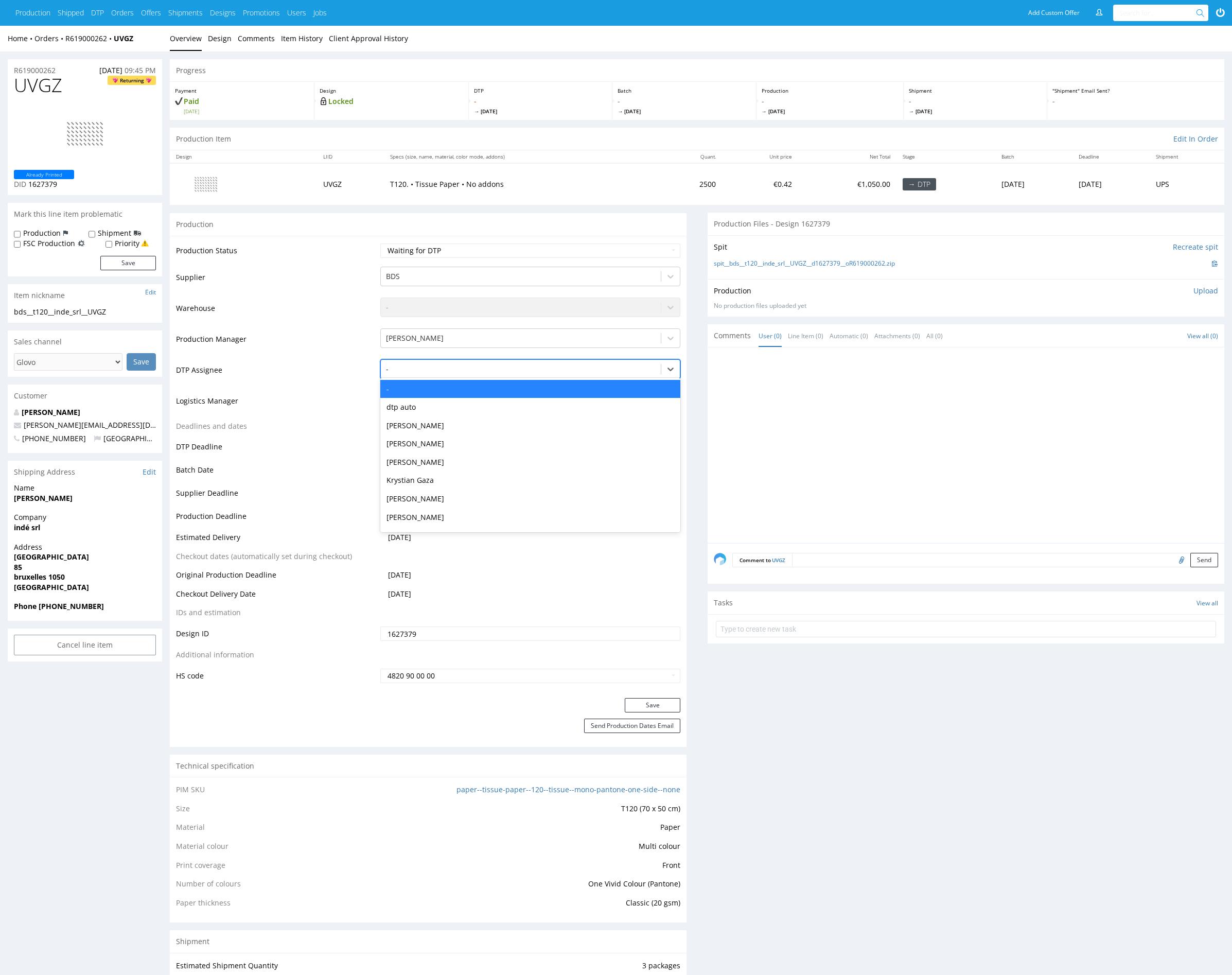
click at [446, 373] on div at bounding box center [521, 369] width 270 height 12
type input "mark"
click at [456, 393] on div "Karol Markowski" at bounding box center [530, 389] width 300 height 19
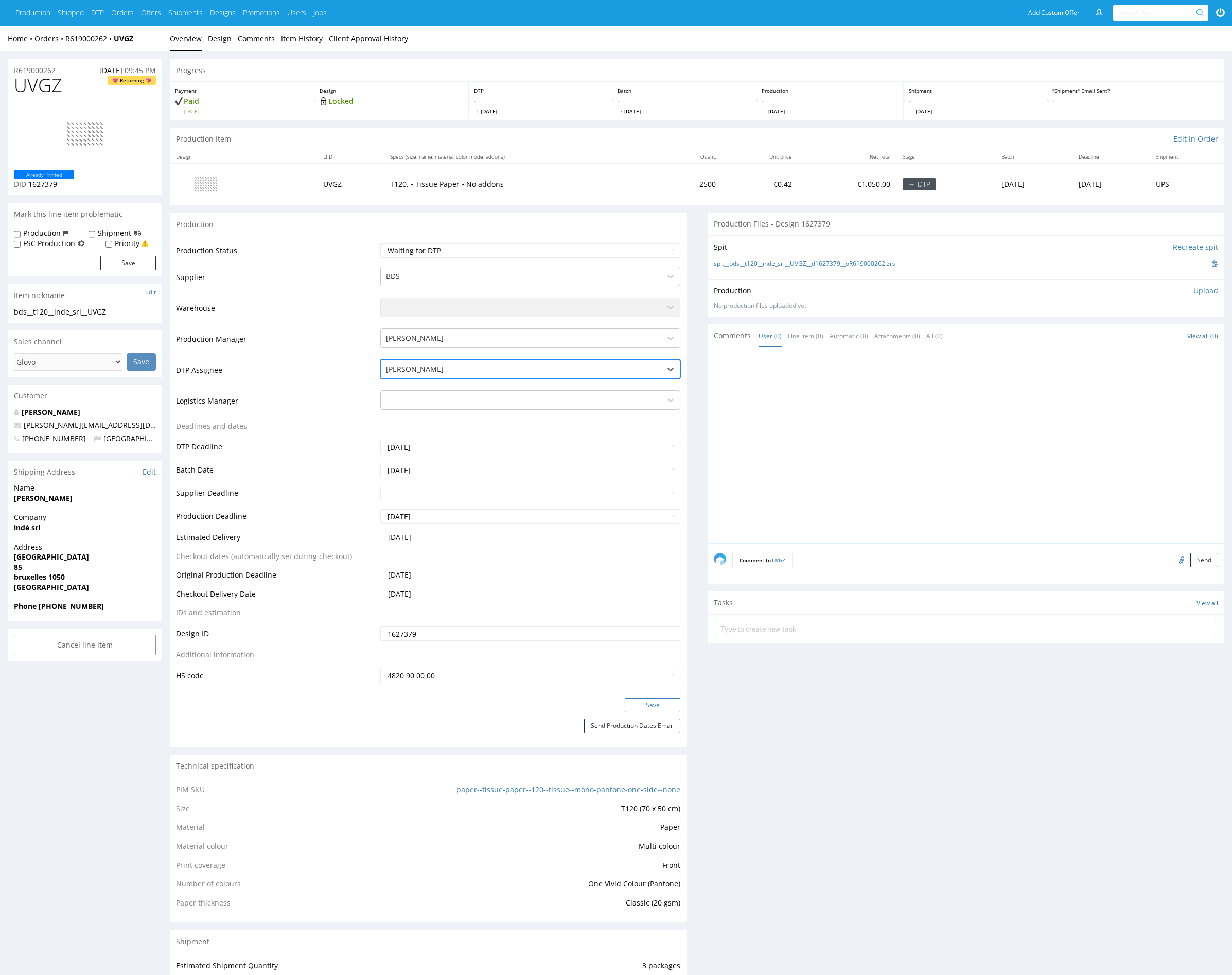
click at [647, 711] on button "Save" at bounding box center [653, 705] width 56 height 14
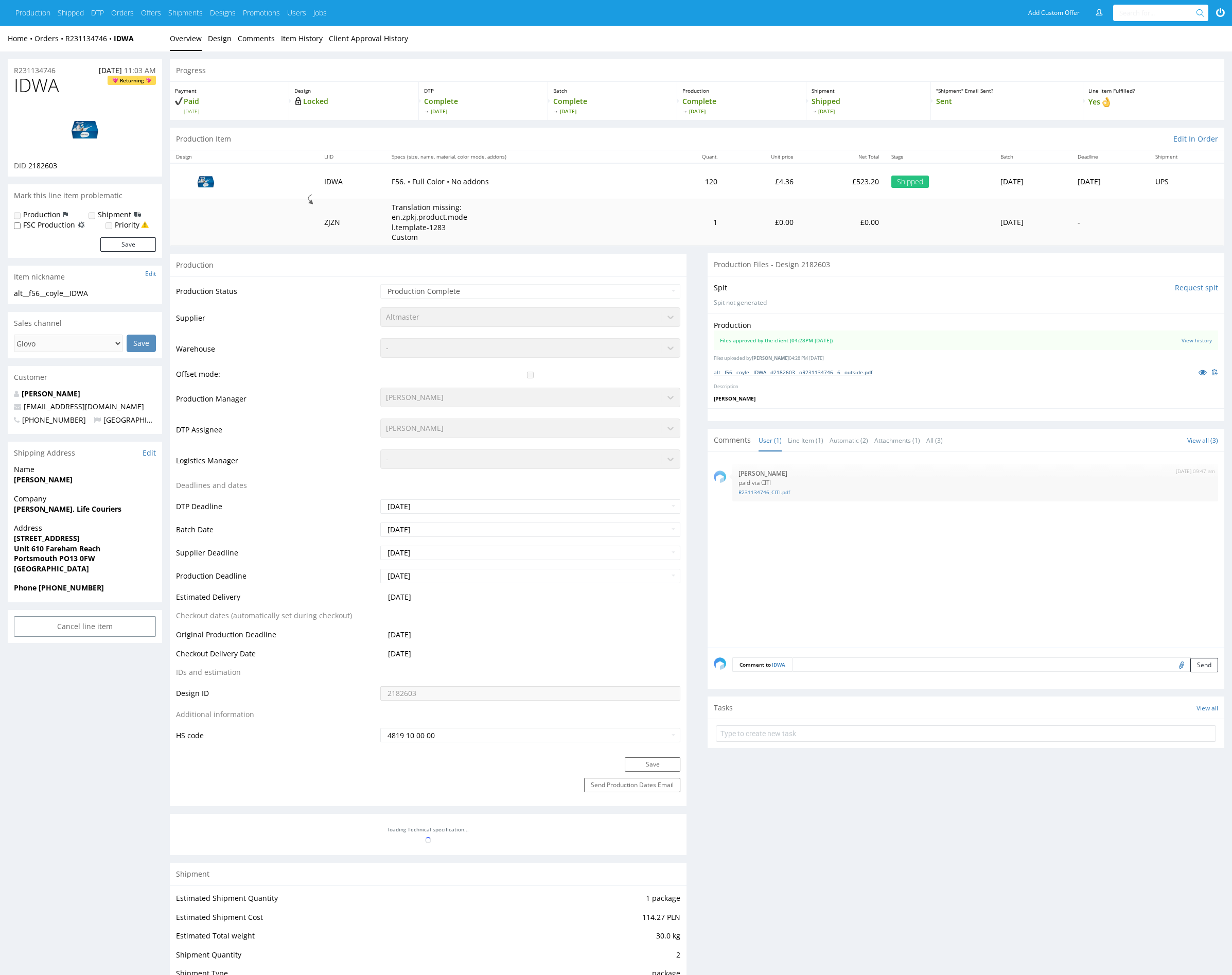
click at [784, 372] on link "alt__f56__coyle__IDWA__d2182603__oR231134746__6__outside.pdf" at bounding box center [793, 372] width 158 height 8
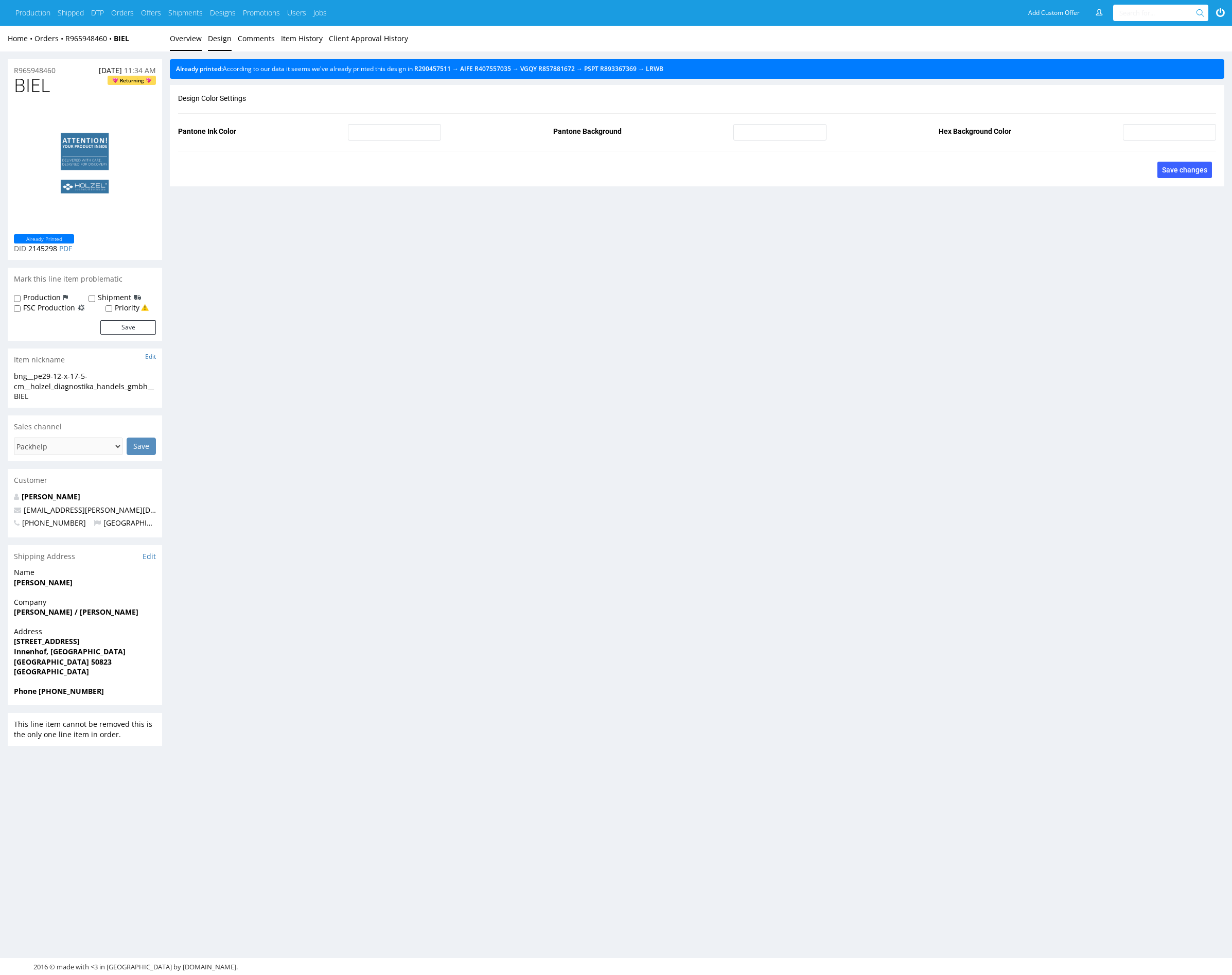
click at [194, 38] on link "Overview" at bounding box center [186, 38] width 32 height 25
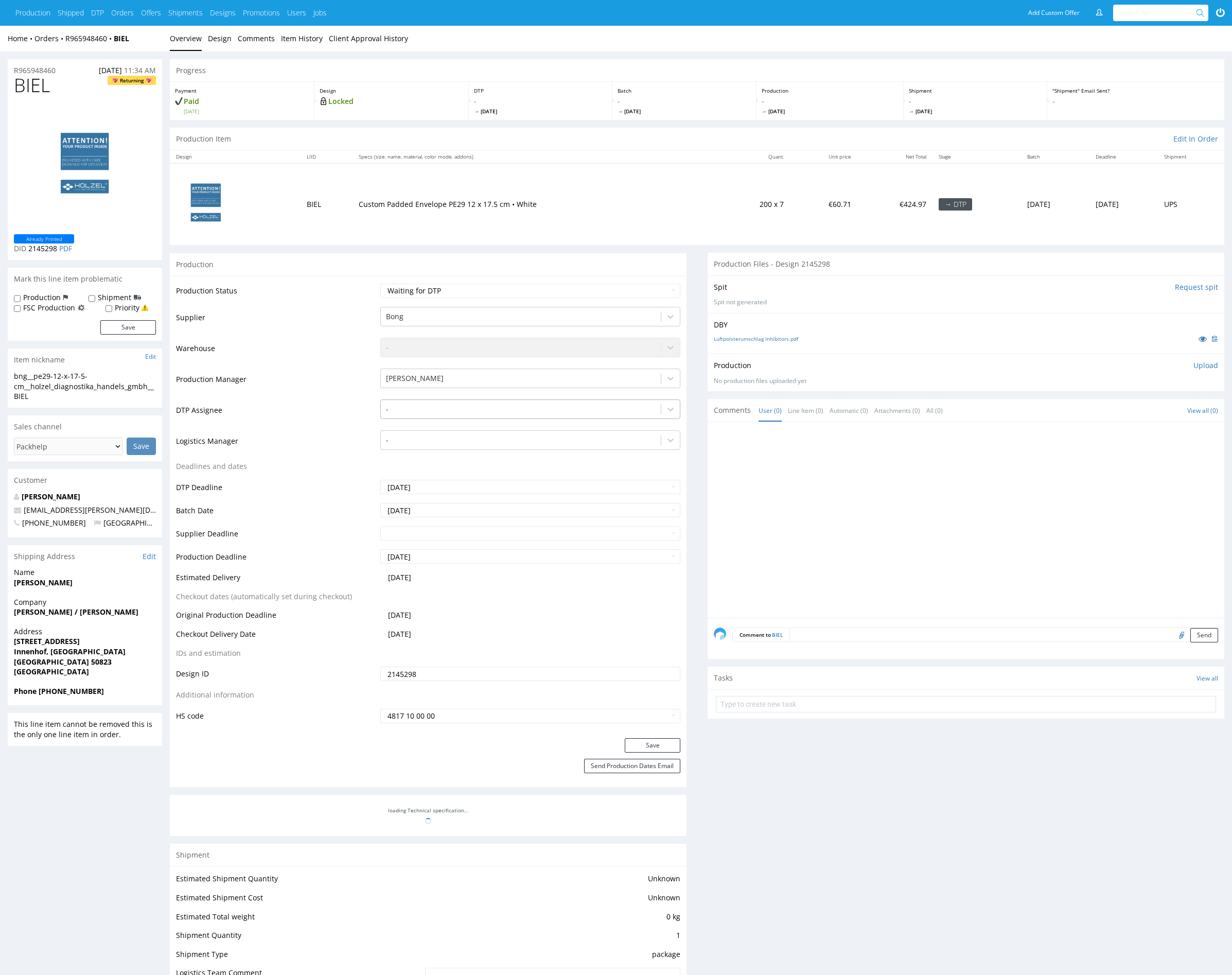
click at [463, 414] on div at bounding box center [521, 409] width 270 height 12
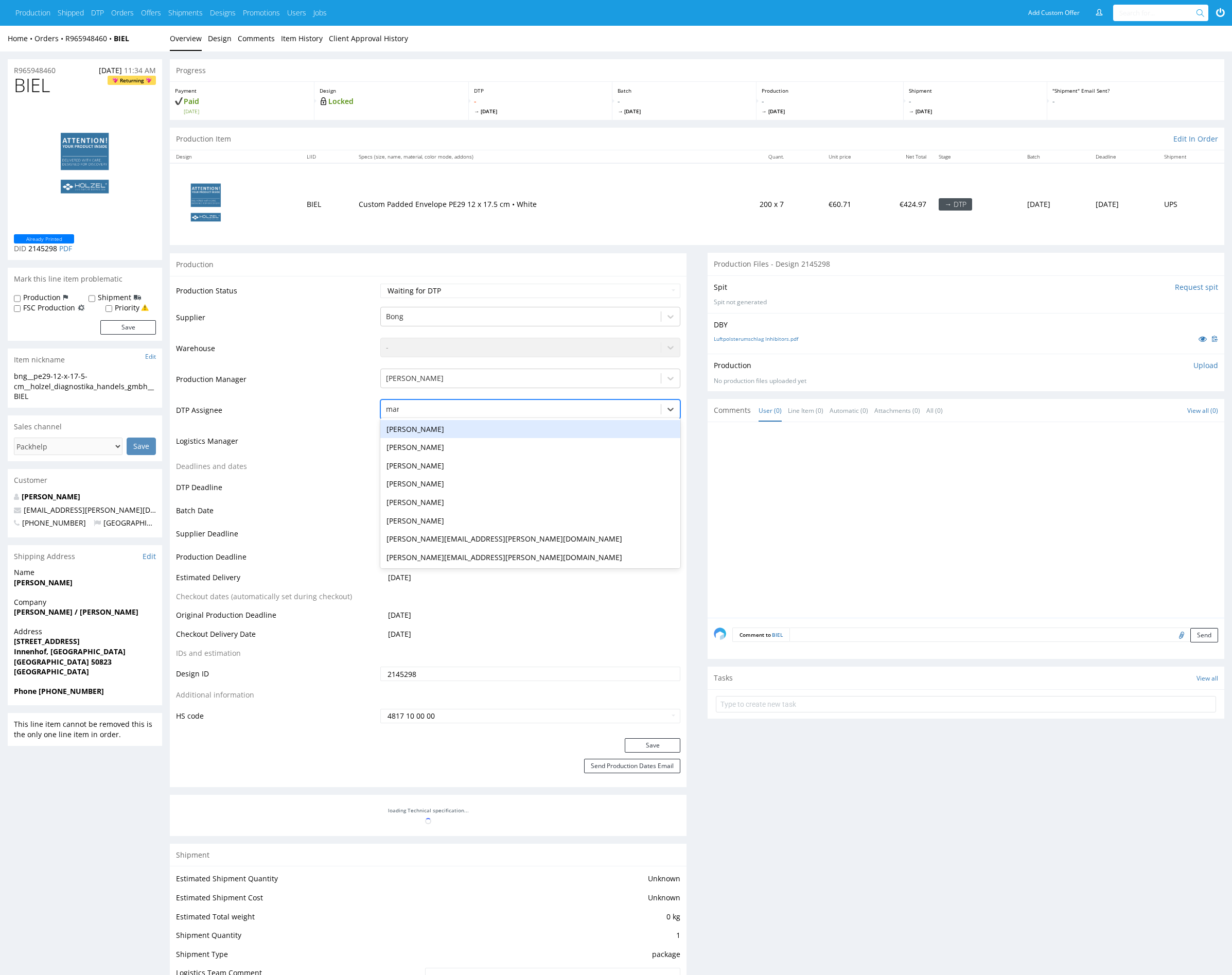
type input "mark"
click at [485, 433] on div "Karol Markowski" at bounding box center [530, 429] width 300 height 19
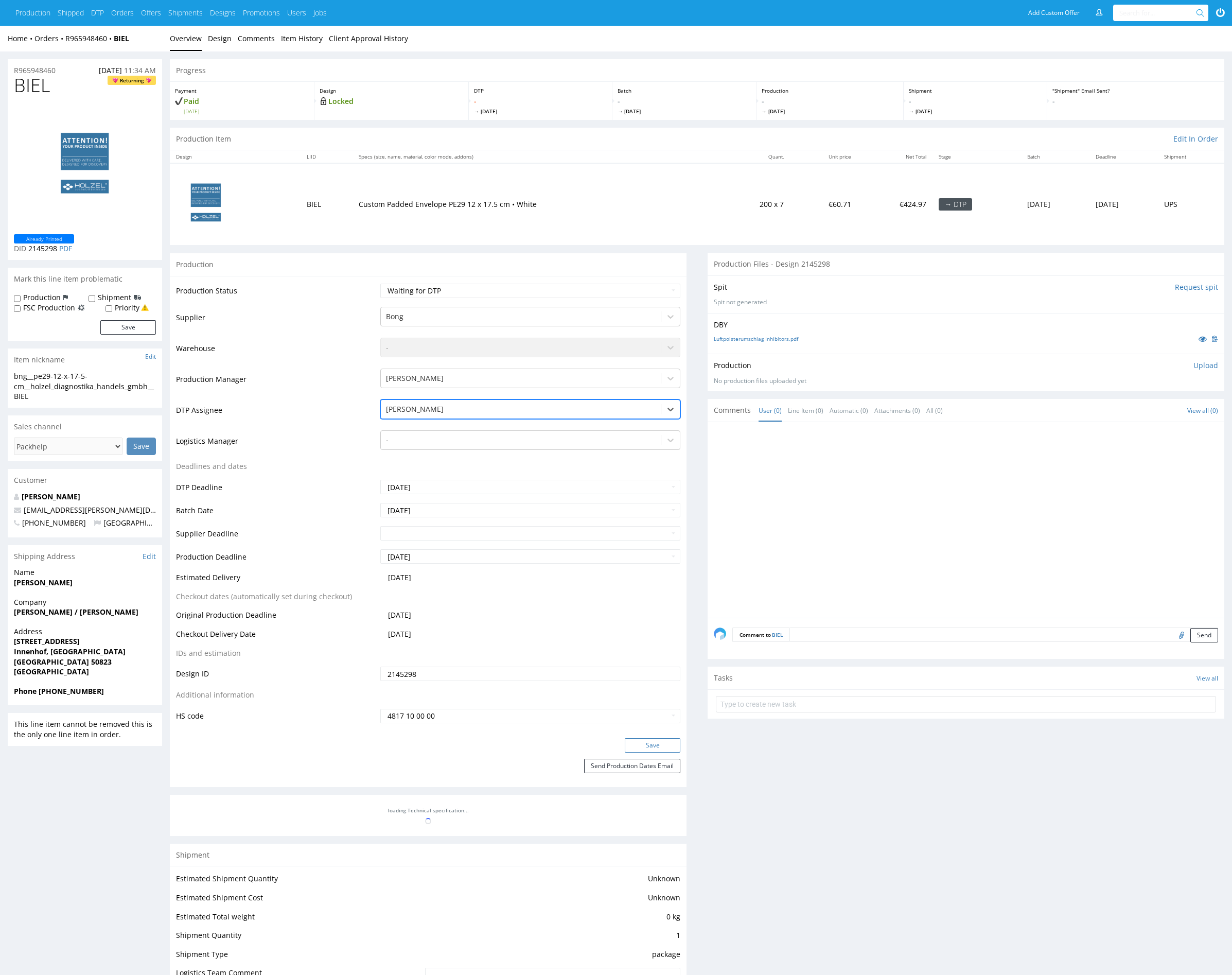
click at [653, 745] on button "Save" at bounding box center [653, 745] width 56 height 14
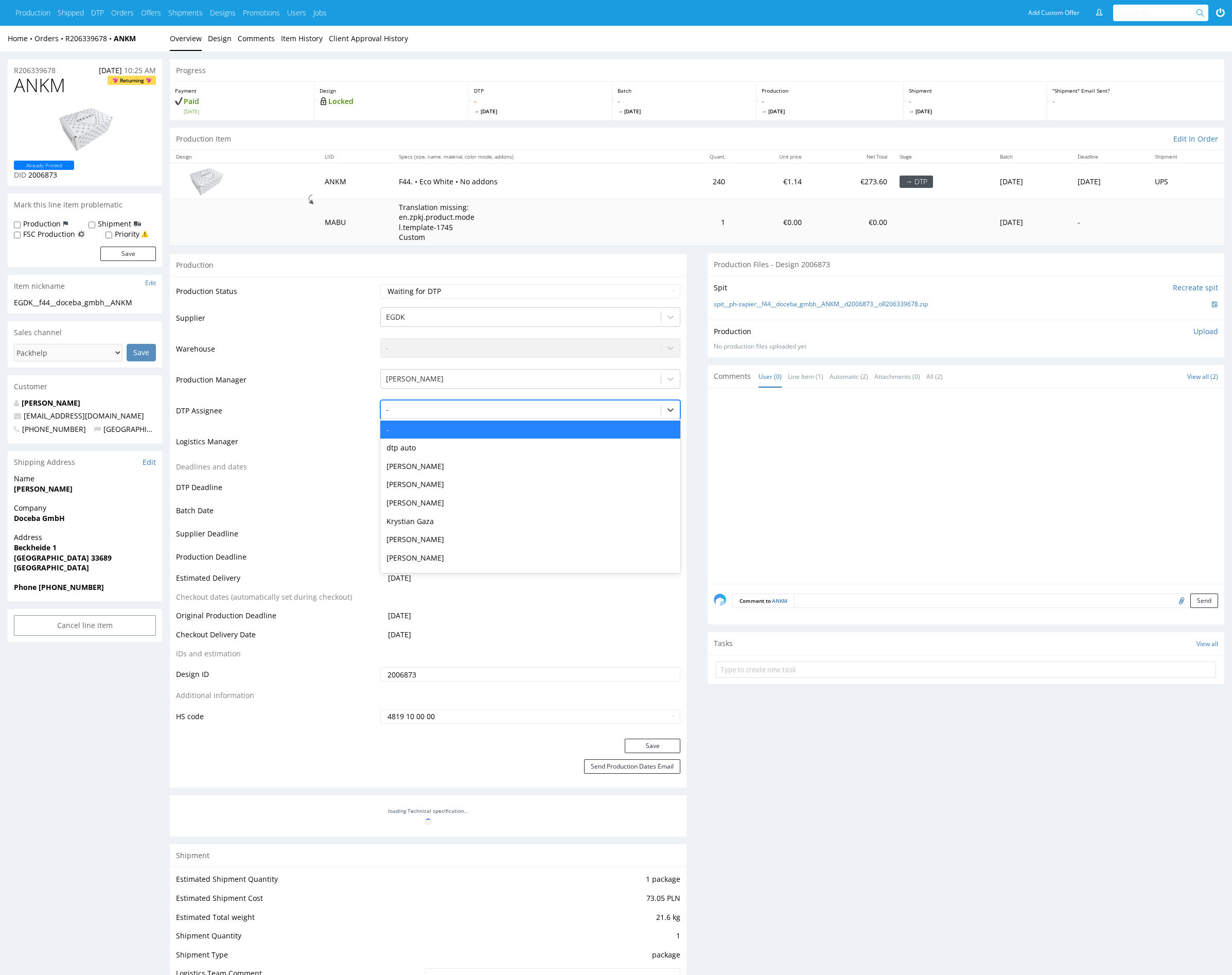
click at [484, 408] on div at bounding box center [521, 410] width 270 height 12
type input "mark"
click at [472, 425] on div "[PERSON_NAME]" at bounding box center [530, 429] width 300 height 19
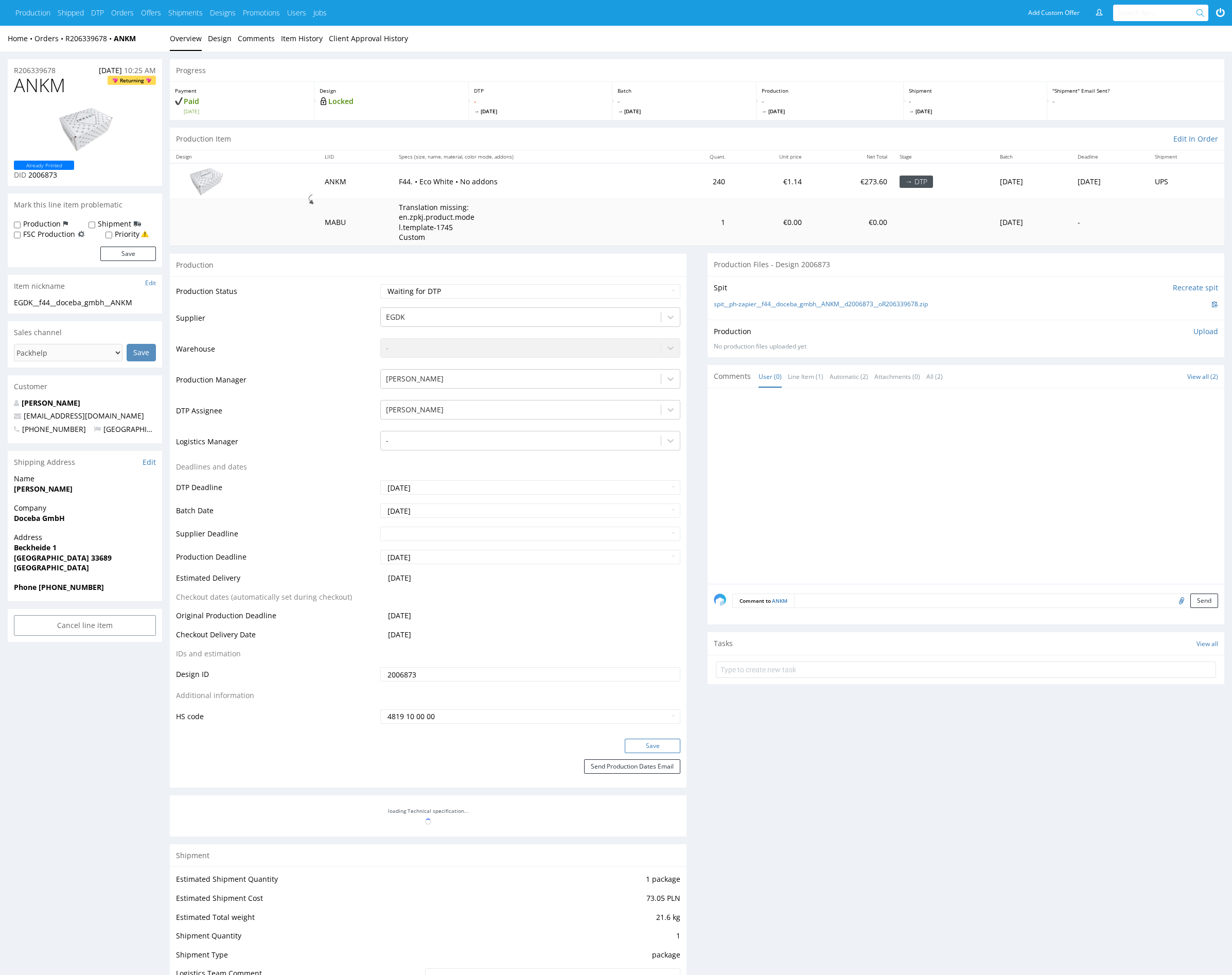
click at [651, 748] on button "Save" at bounding box center [653, 746] width 56 height 14
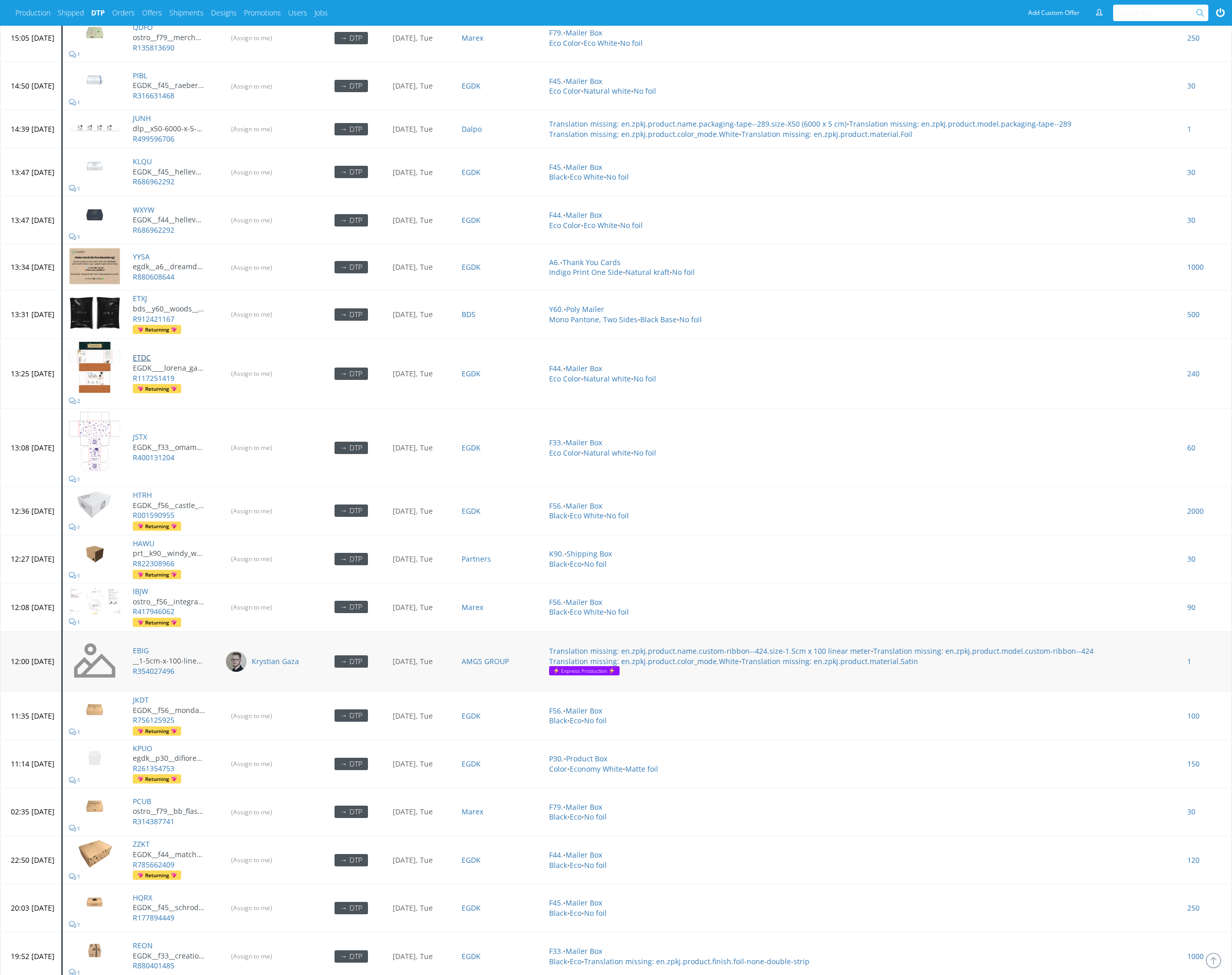
scroll to position [1710, 0]
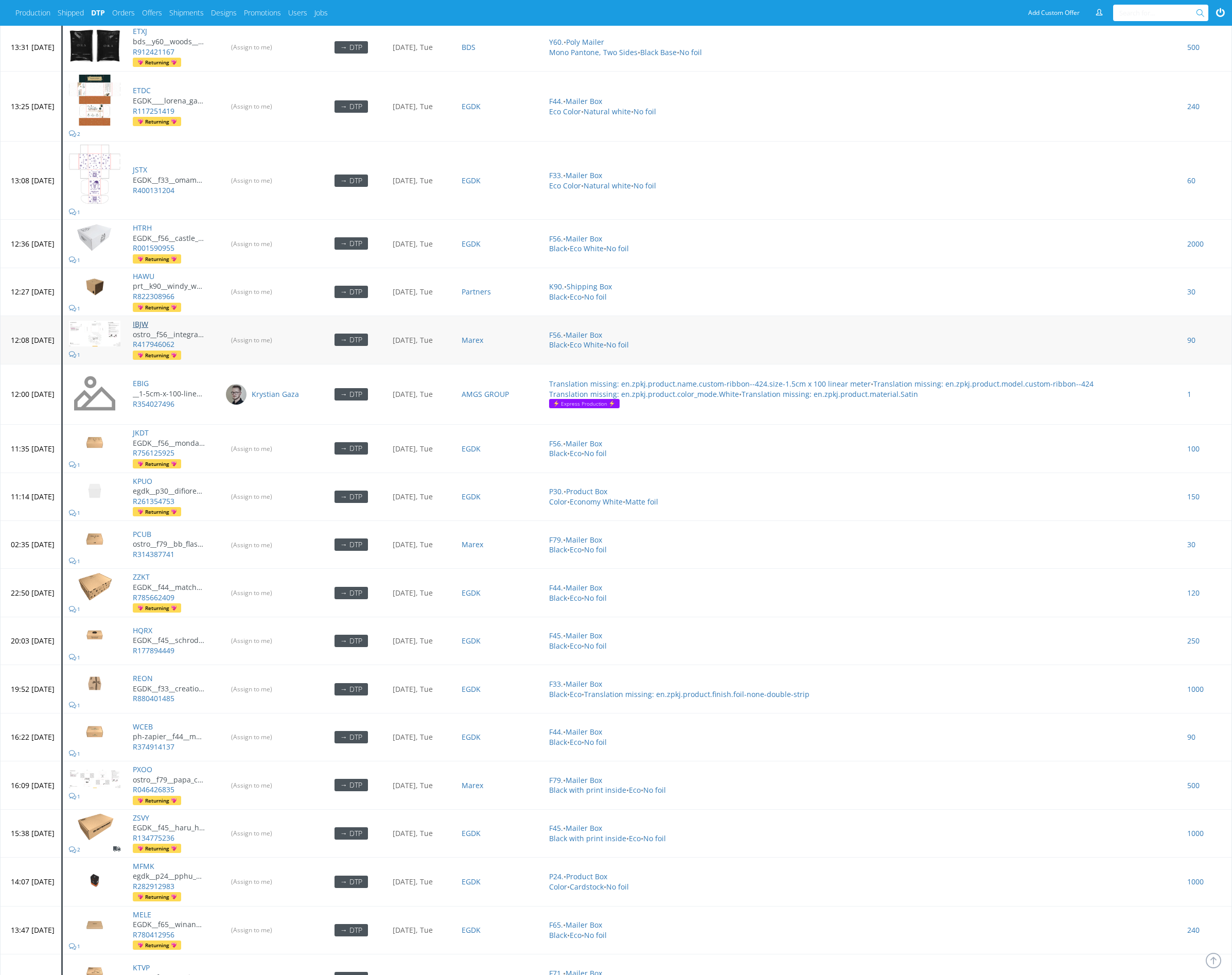
drag, startPoint x: 173, startPoint y: 275, endPoint x: 180, endPoint y: 306, distance: 31.8
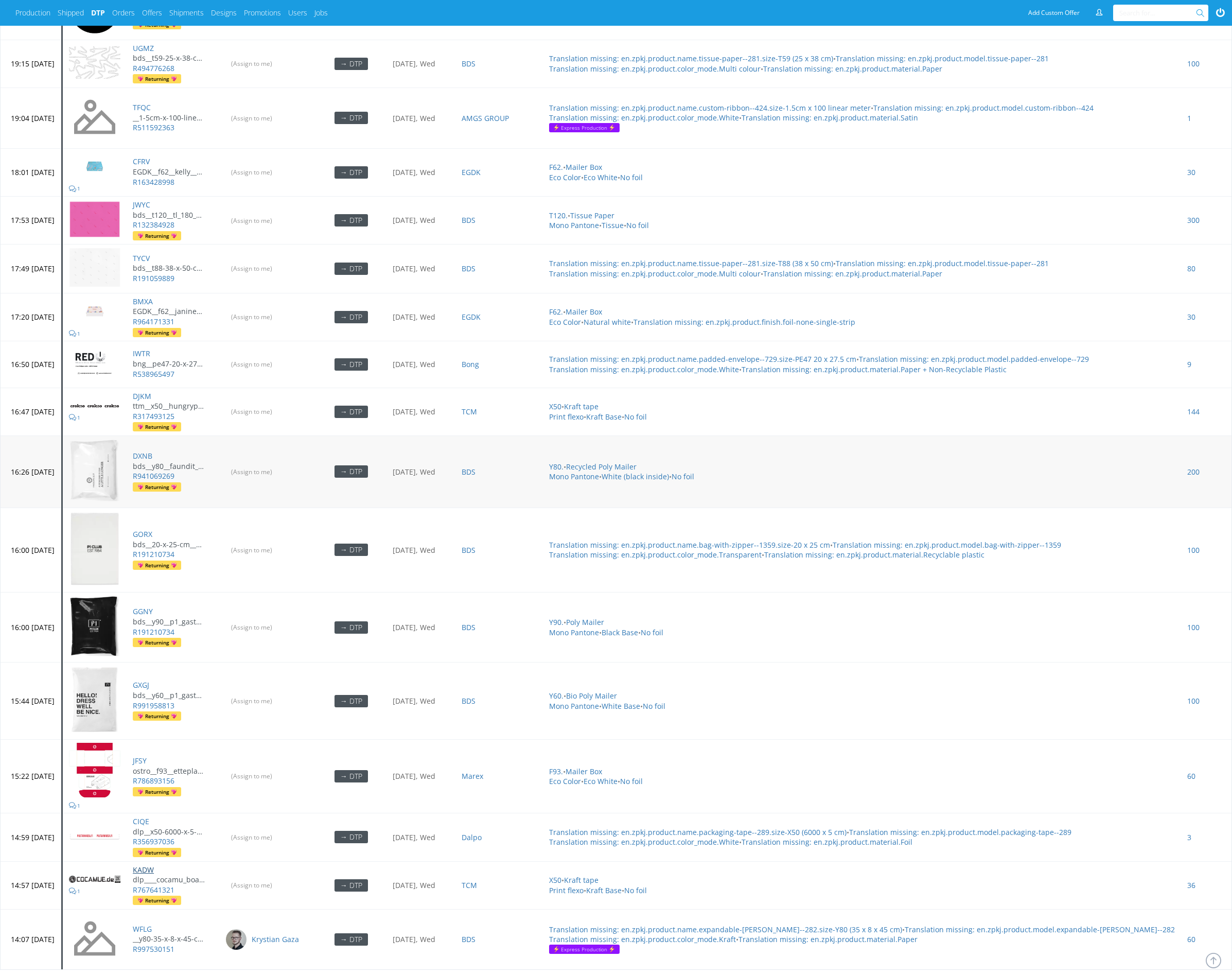
scroll to position [3345, 0]
click at [124, 975] on link "Next ›" at bounding box center [121, 990] width 20 height 10
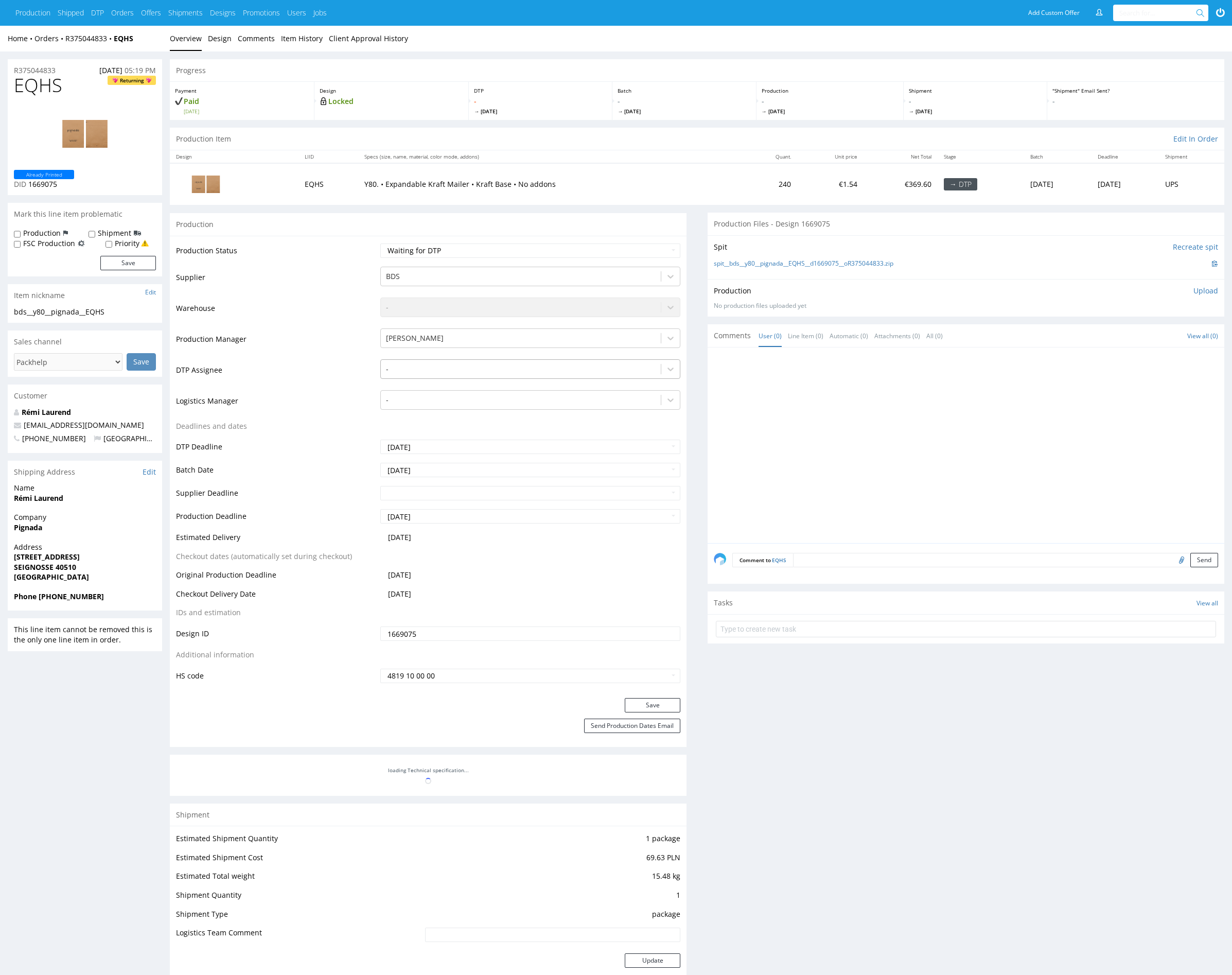
click at [444, 367] on div at bounding box center [521, 369] width 270 height 12
type input "mark"
click at [456, 383] on div "[PERSON_NAME]" at bounding box center [530, 389] width 300 height 19
click at [656, 703] on button "Save" at bounding box center [653, 705] width 56 height 14
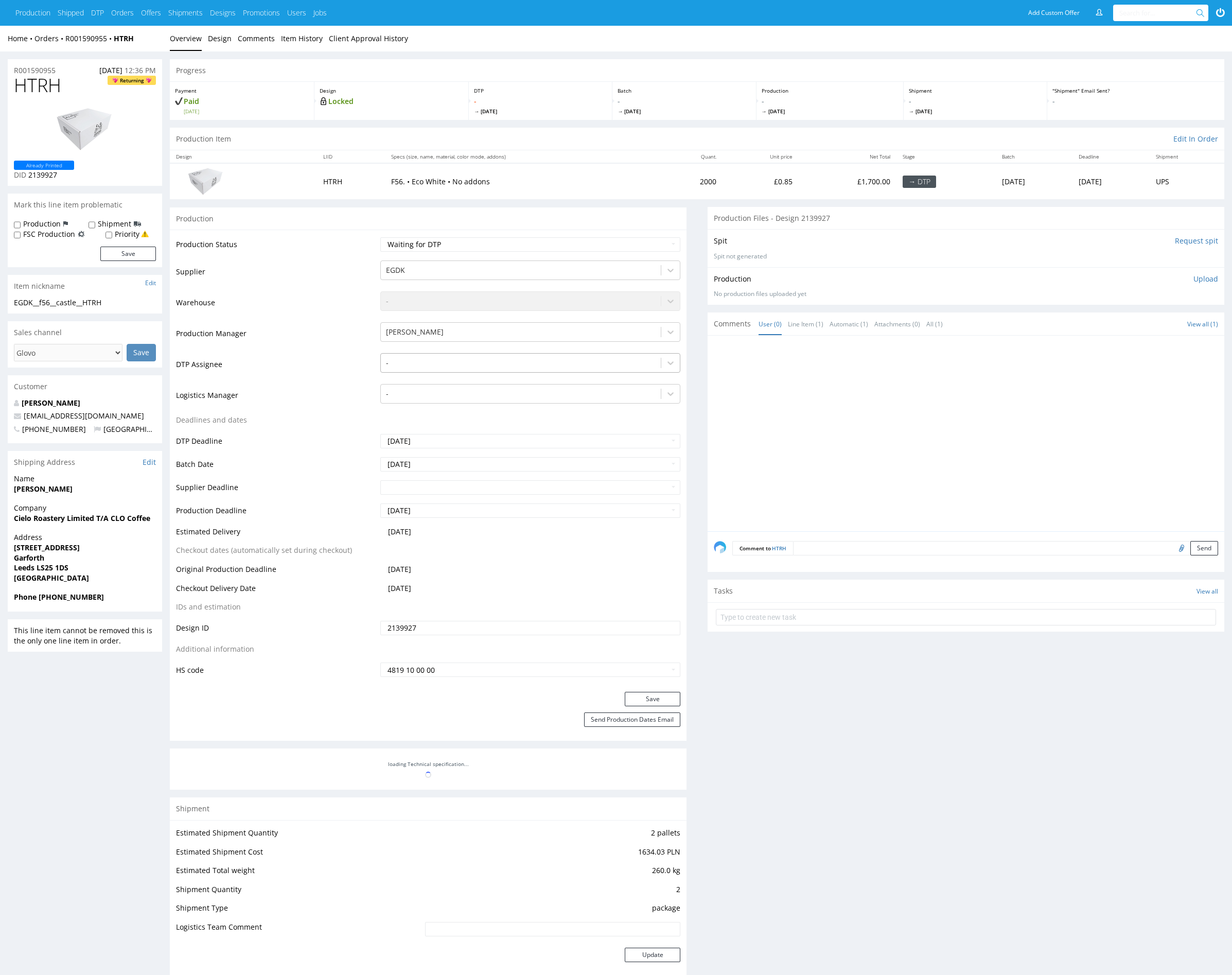
click at [441, 364] on div at bounding box center [521, 363] width 270 height 12
type input "mark"
click at [444, 382] on div "[PERSON_NAME]" at bounding box center [530, 383] width 300 height 19
click at [668, 694] on button "Save" at bounding box center [653, 699] width 56 height 14
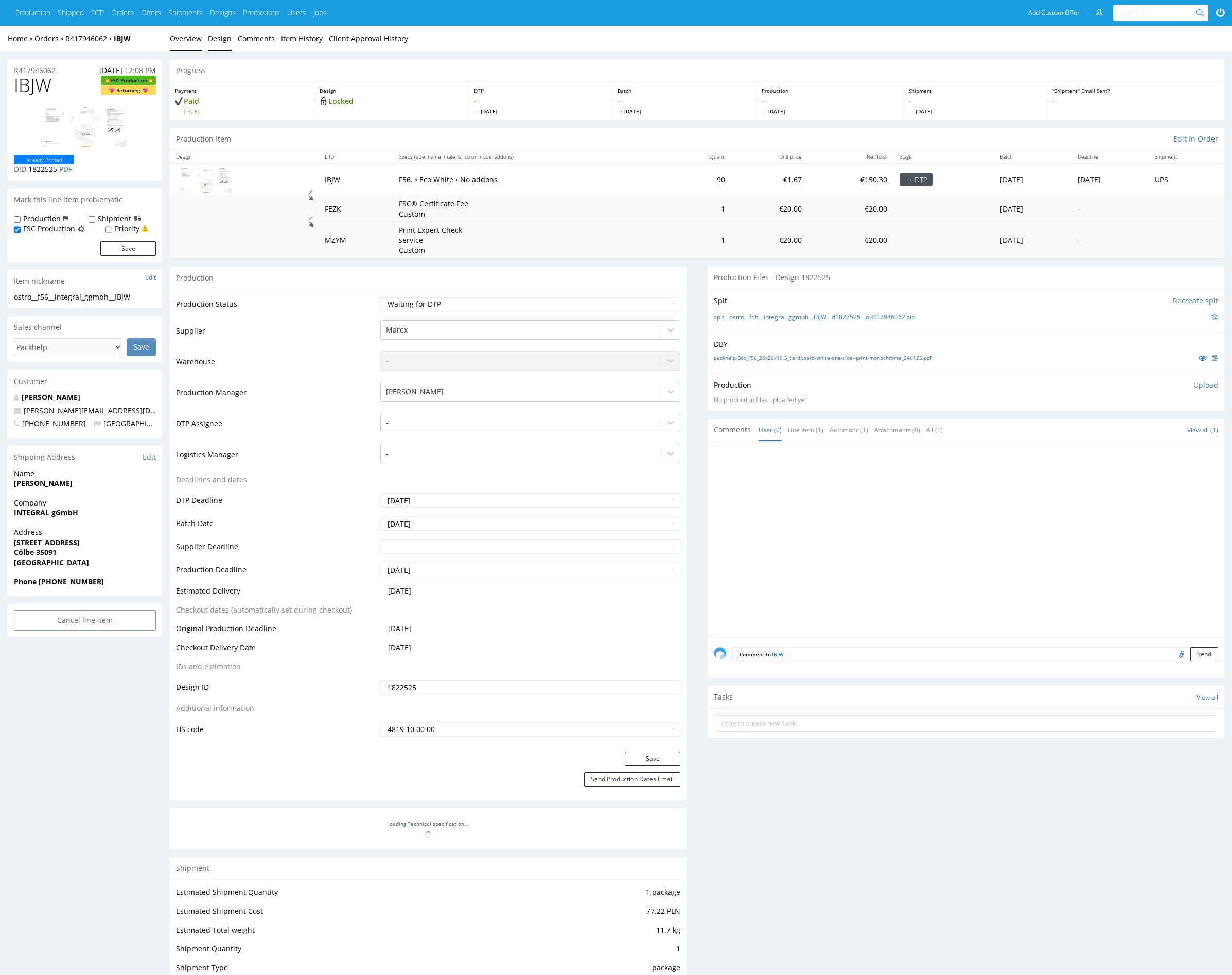
click at [221, 41] on link "Design" at bounding box center [220, 38] width 23 height 25
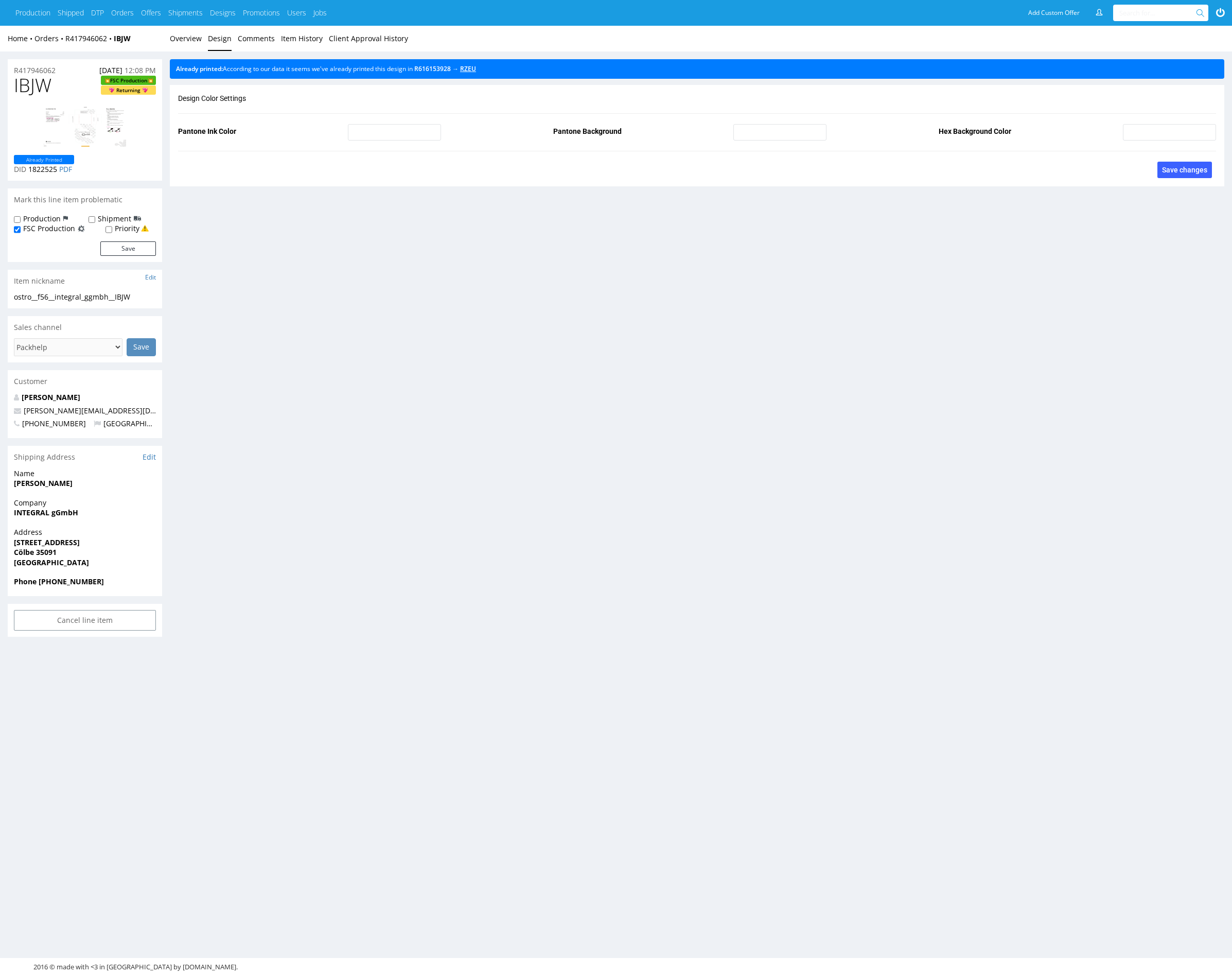
click at [475, 69] on link "RZEU" at bounding box center [468, 69] width 16 height 9
click at [184, 41] on link "Overview" at bounding box center [186, 38] width 32 height 25
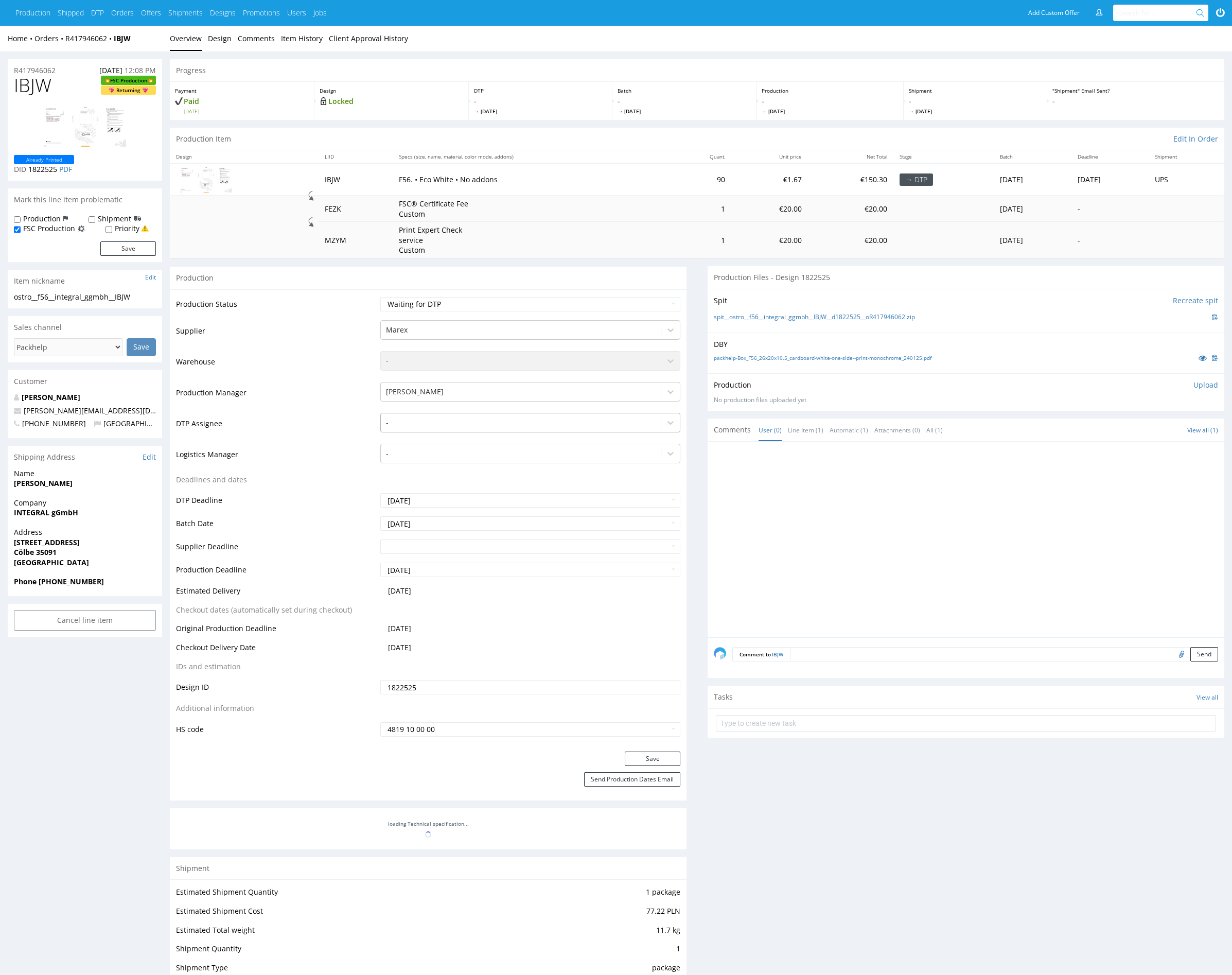
click at [454, 420] on div at bounding box center [521, 423] width 270 height 12
type input "mark"
click at [444, 438] on div "[PERSON_NAME]" at bounding box center [530, 442] width 300 height 19
click at [631, 760] on button "Save" at bounding box center [653, 758] width 56 height 14
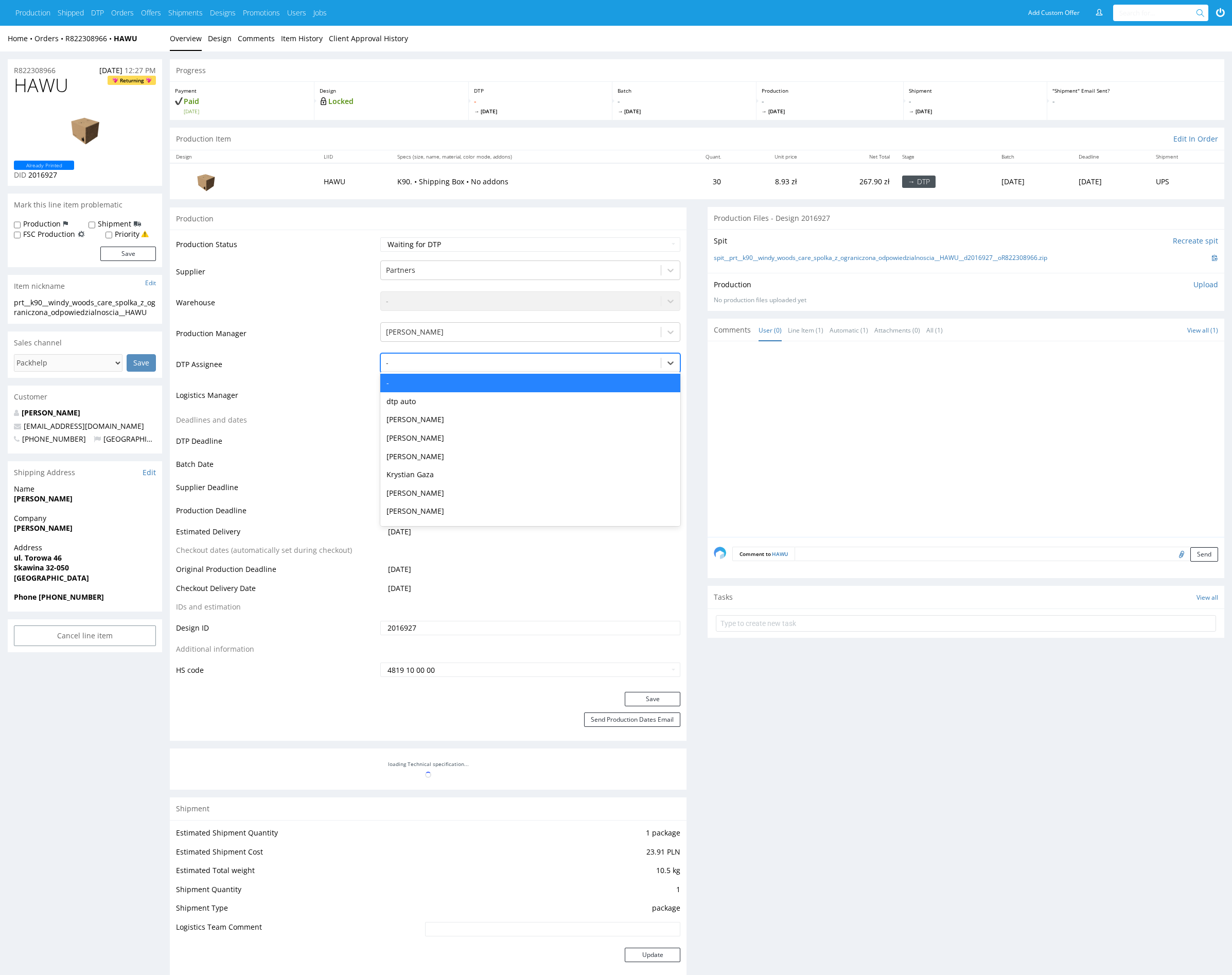
click at [469, 365] on div at bounding box center [521, 363] width 270 height 12
type input "mark"
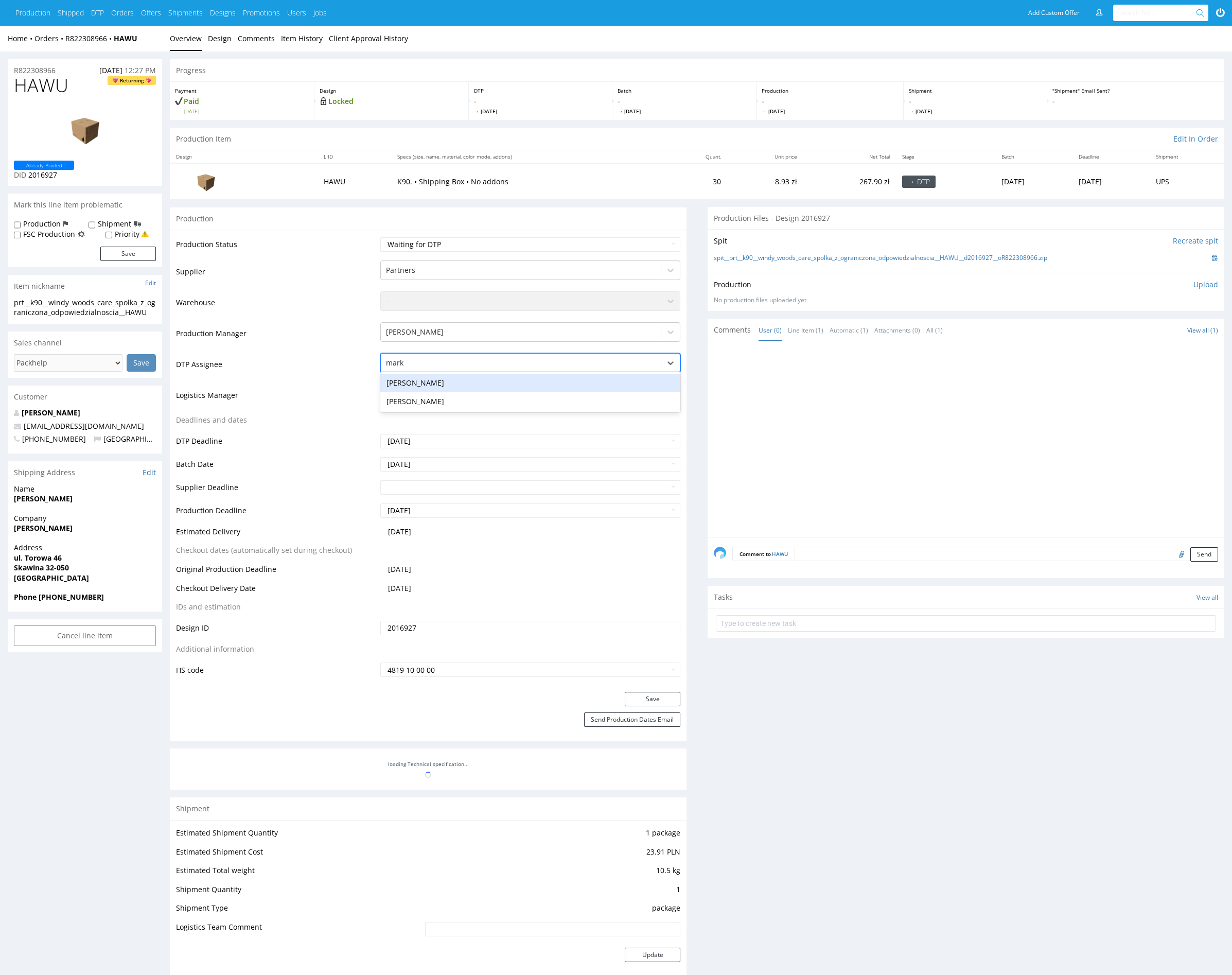
click at [465, 382] on div "Karol Markowski" at bounding box center [530, 383] width 300 height 19
click at [666, 696] on button "Save" at bounding box center [653, 699] width 56 height 14
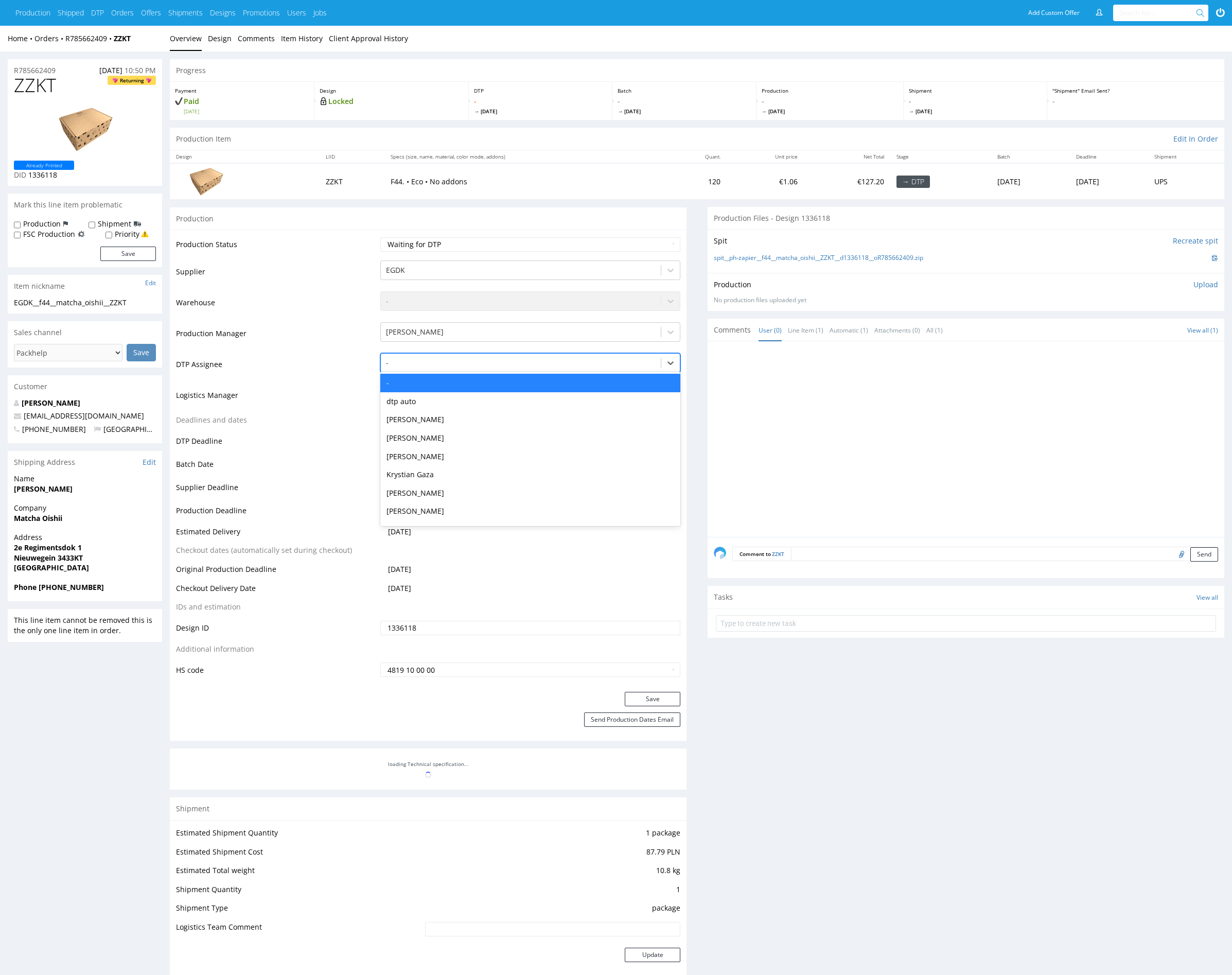
click at [451, 368] on div "-" at bounding box center [521, 363] width 280 height 17
type input "mark"
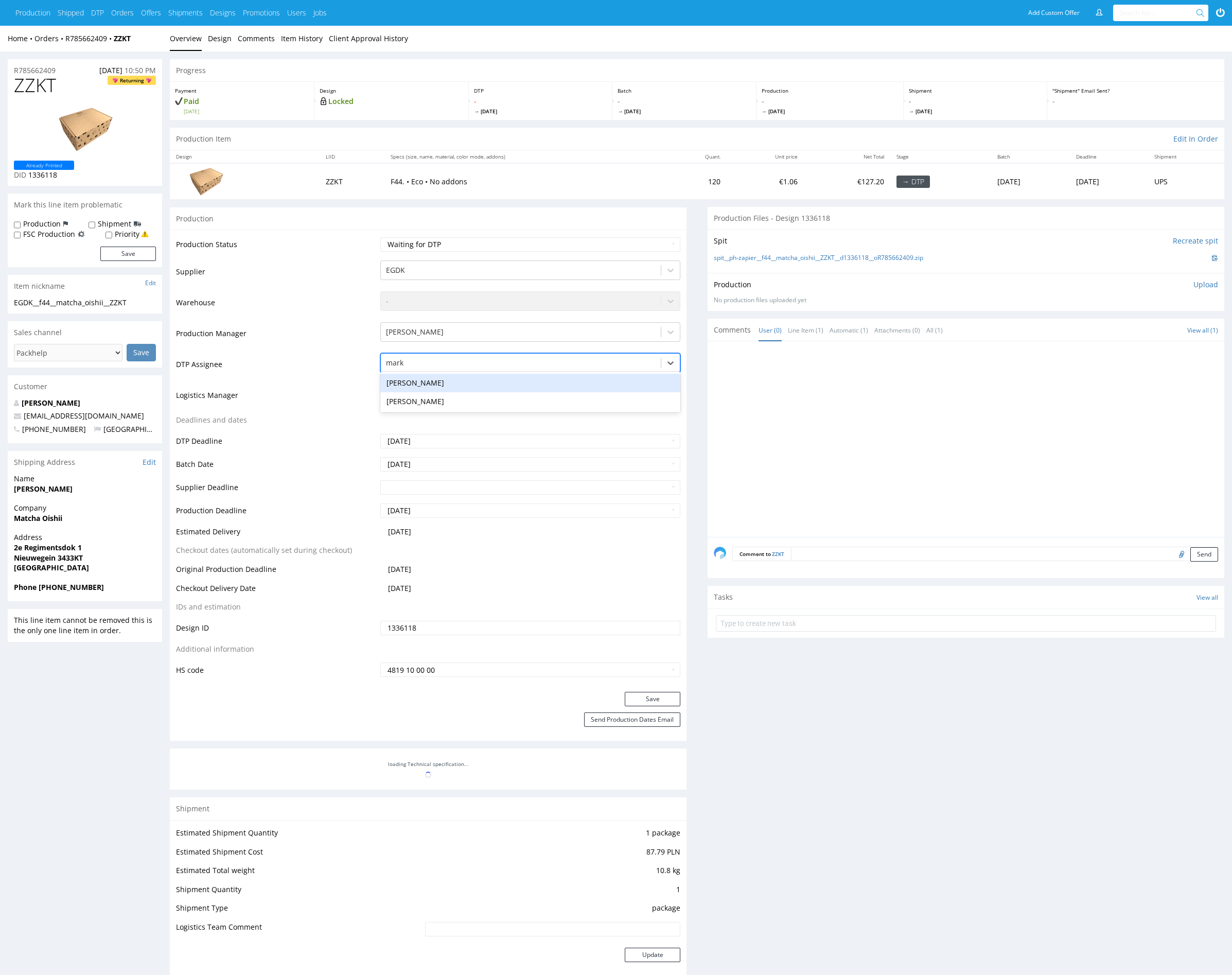
click at [453, 374] on div "Karol Markowski" at bounding box center [530, 383] width 300 height 19
click at [659, 697] on button "Save" at bounding box center [653, 699] width 56 height 14
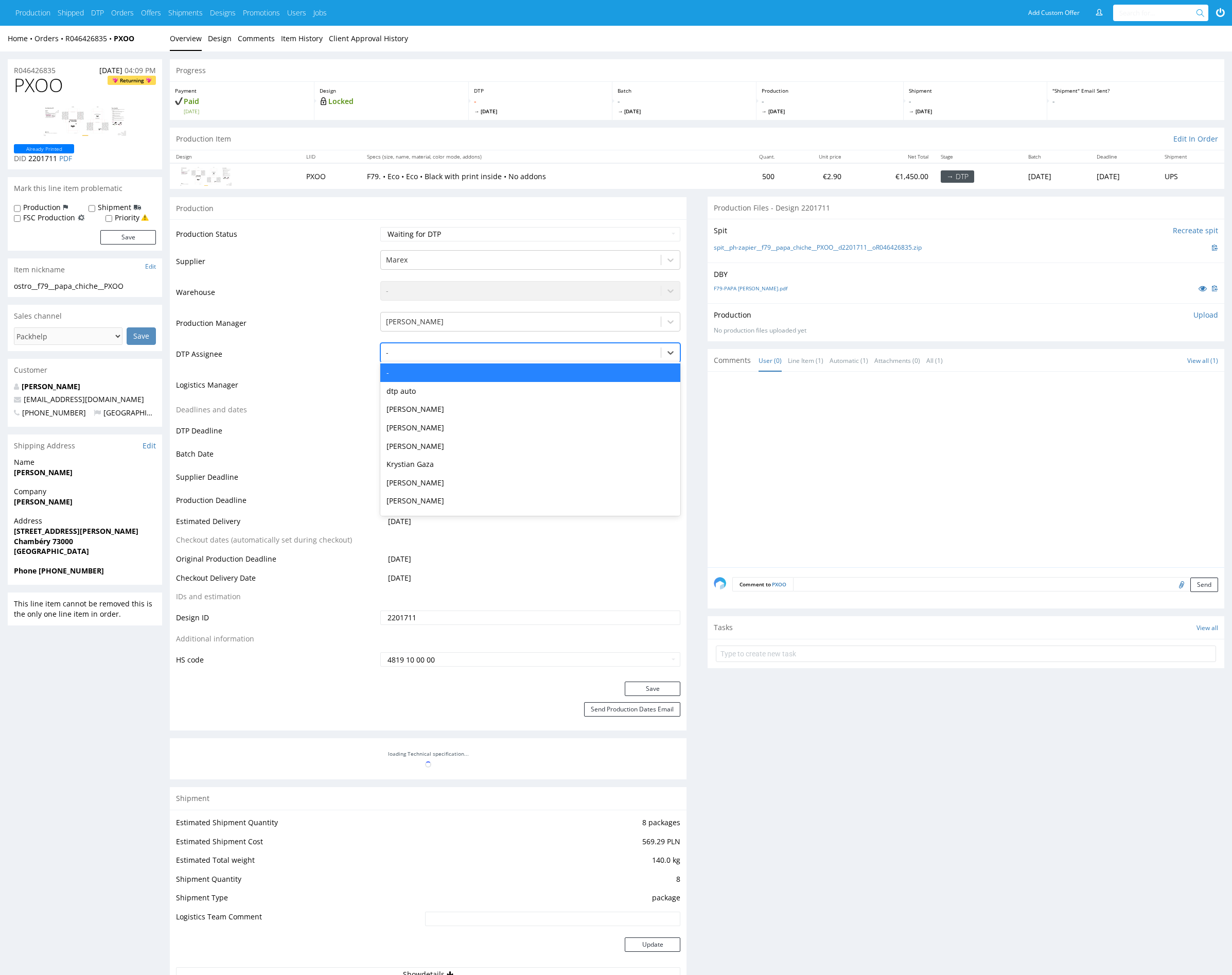
click at [472, 351] on div at bounding box center [521, 352] width 270 height 12
type input "mark"
click at [484, 374] on div "[PERSON_NAME]" at bounding box center [530, 373] width 300 height 19
click at [643, 684] on button "Save" at bounding box center [653, 688] width 56 height 14
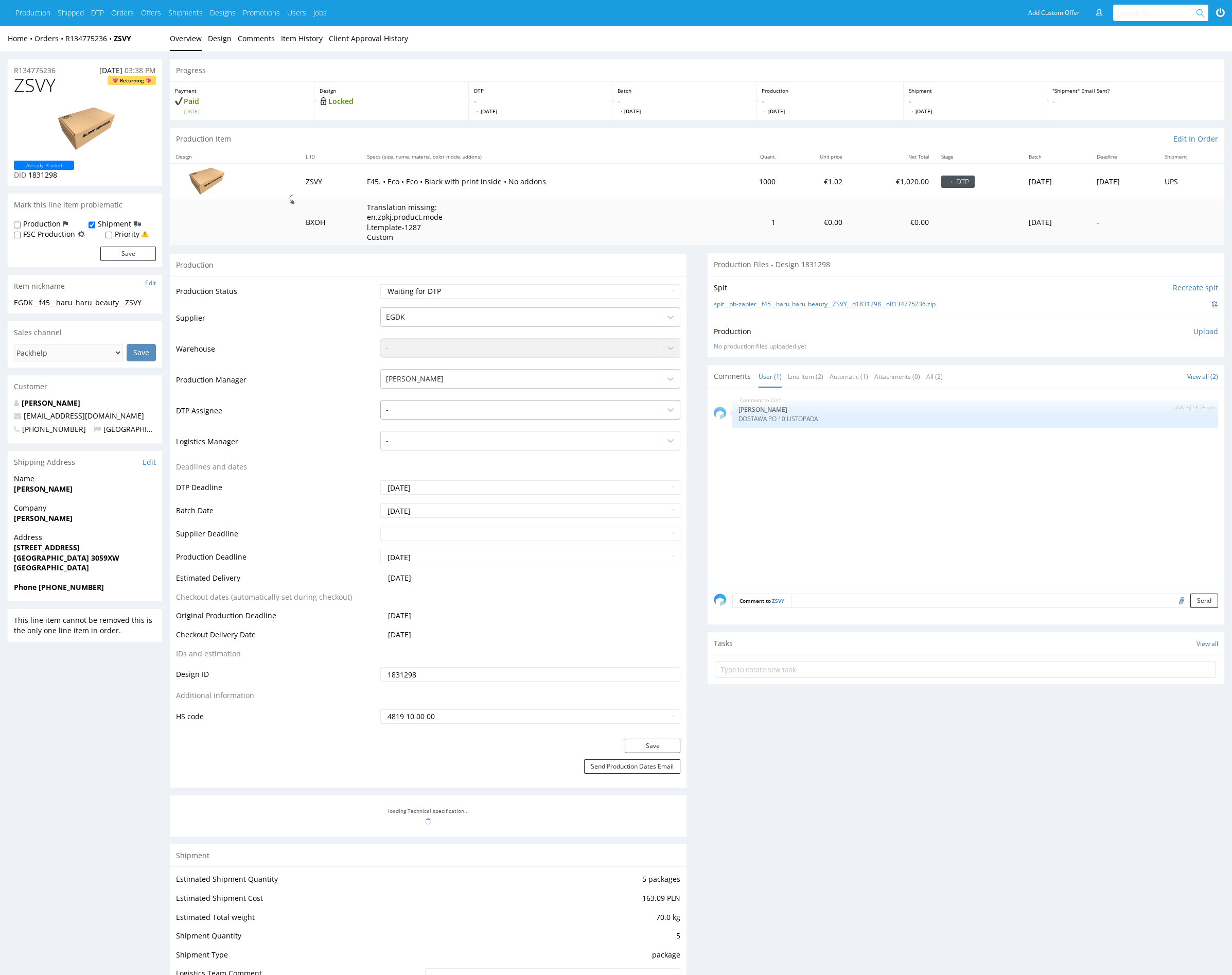
click at [462, 409] on div at bounding box center [521, 410] width 270 height 12
type input "mark"
click at [431, 432] on div "Karol Markowski" at bounding box center [530, 429] width 300 height 19
drag, startPoint x: 667, startPoint y: 742, endPoint x: 665, endPoint y: 737, distance: 5.4
click at [666, 742] on button "Save" at bounding box center [653, 746] width 56 height 14
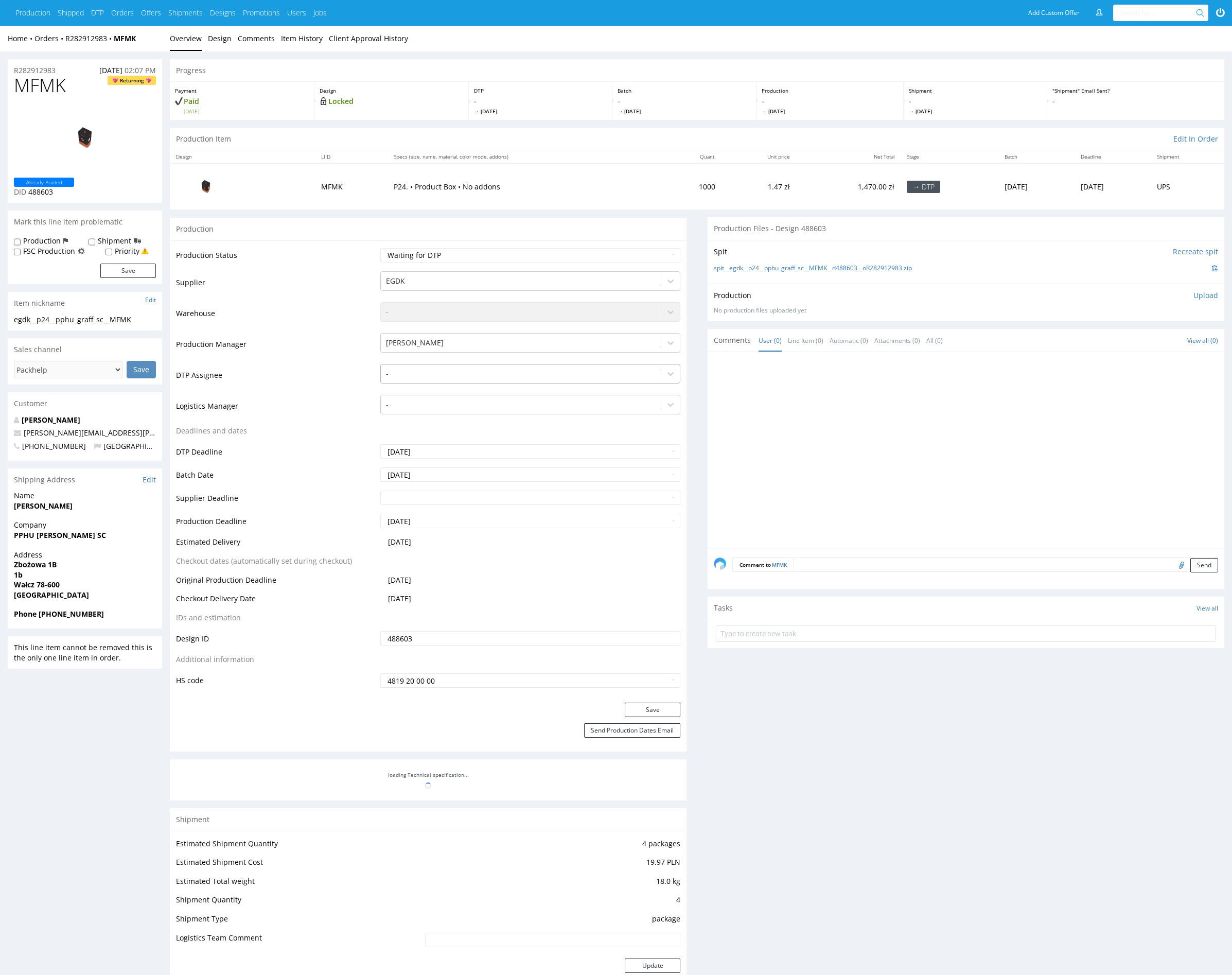
click at [478, 377] on div at bounding box center [521, 374] width 270 height 12
type input "mark"
click at [481, 390] on div "[PERSON_NAME]" at bounding box center [530, 394] width 300 height 19
click at [650, 711] on button "Save" at bounding box center [653, 709] width 56 height 14
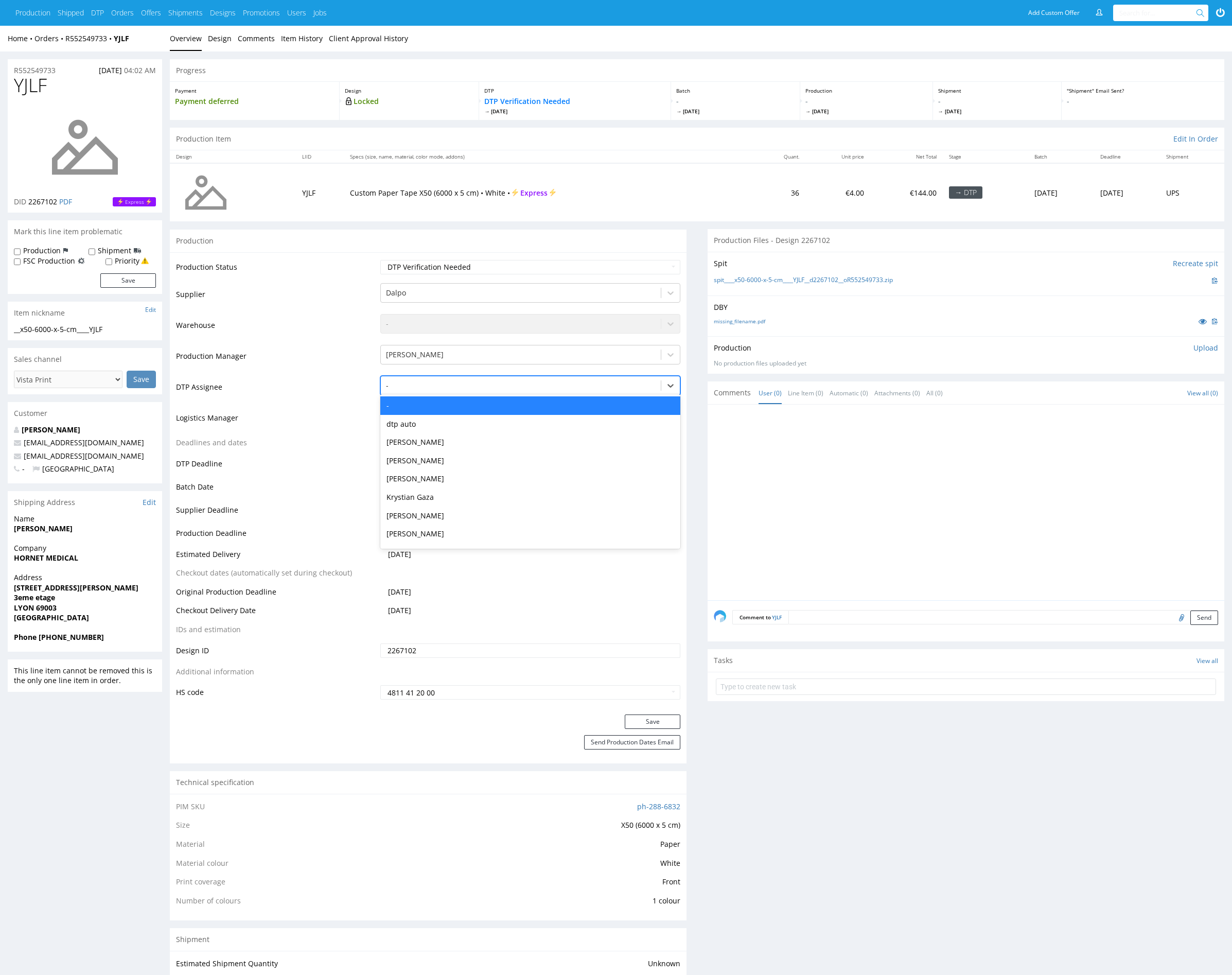
click at [512, 383] on div at bounding box center [521, 386] width 270 height 12
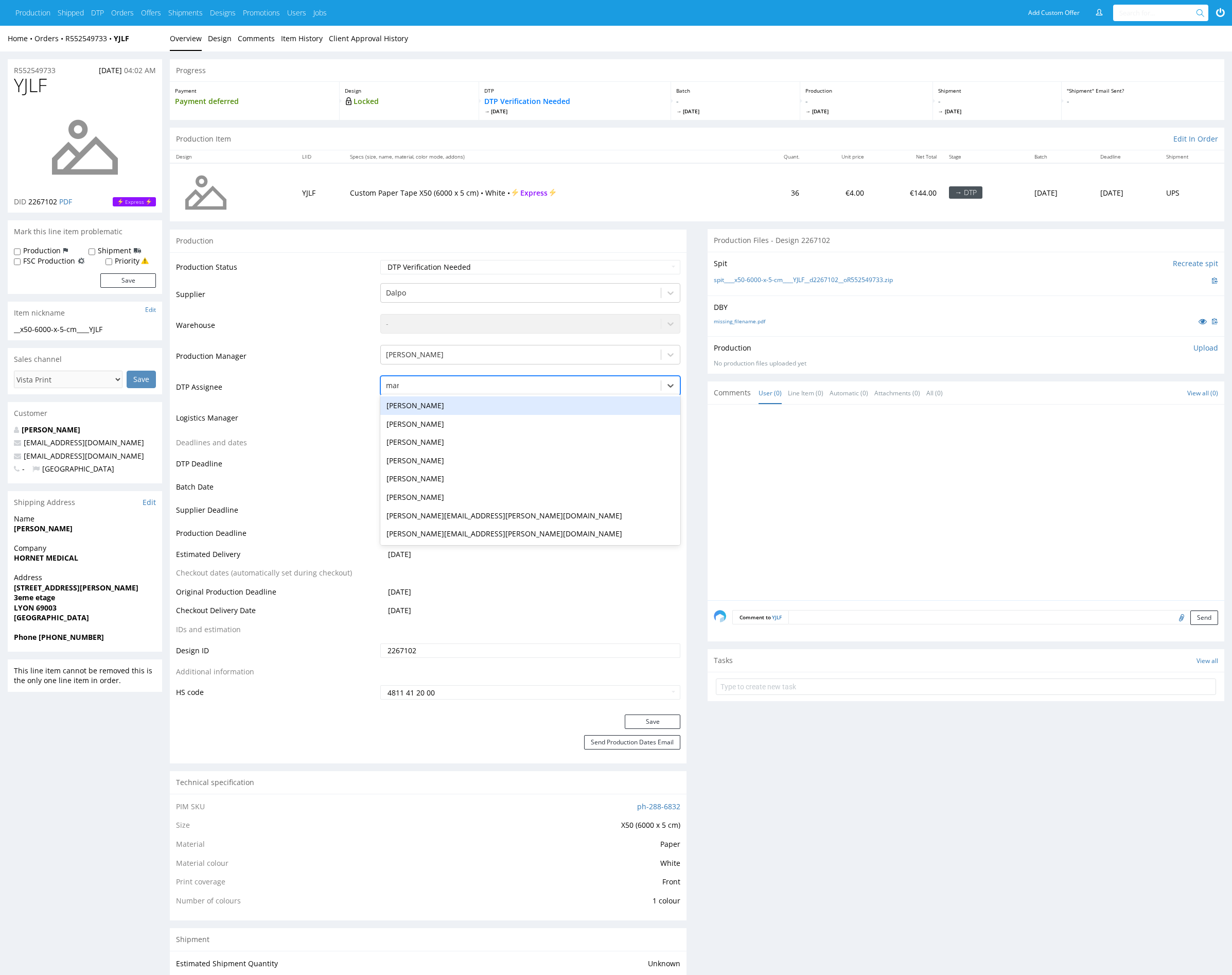
type input "mark"
click at [505, 404] on div "Karol Markowski" at bounding box center [530, 405] width 300 height 19
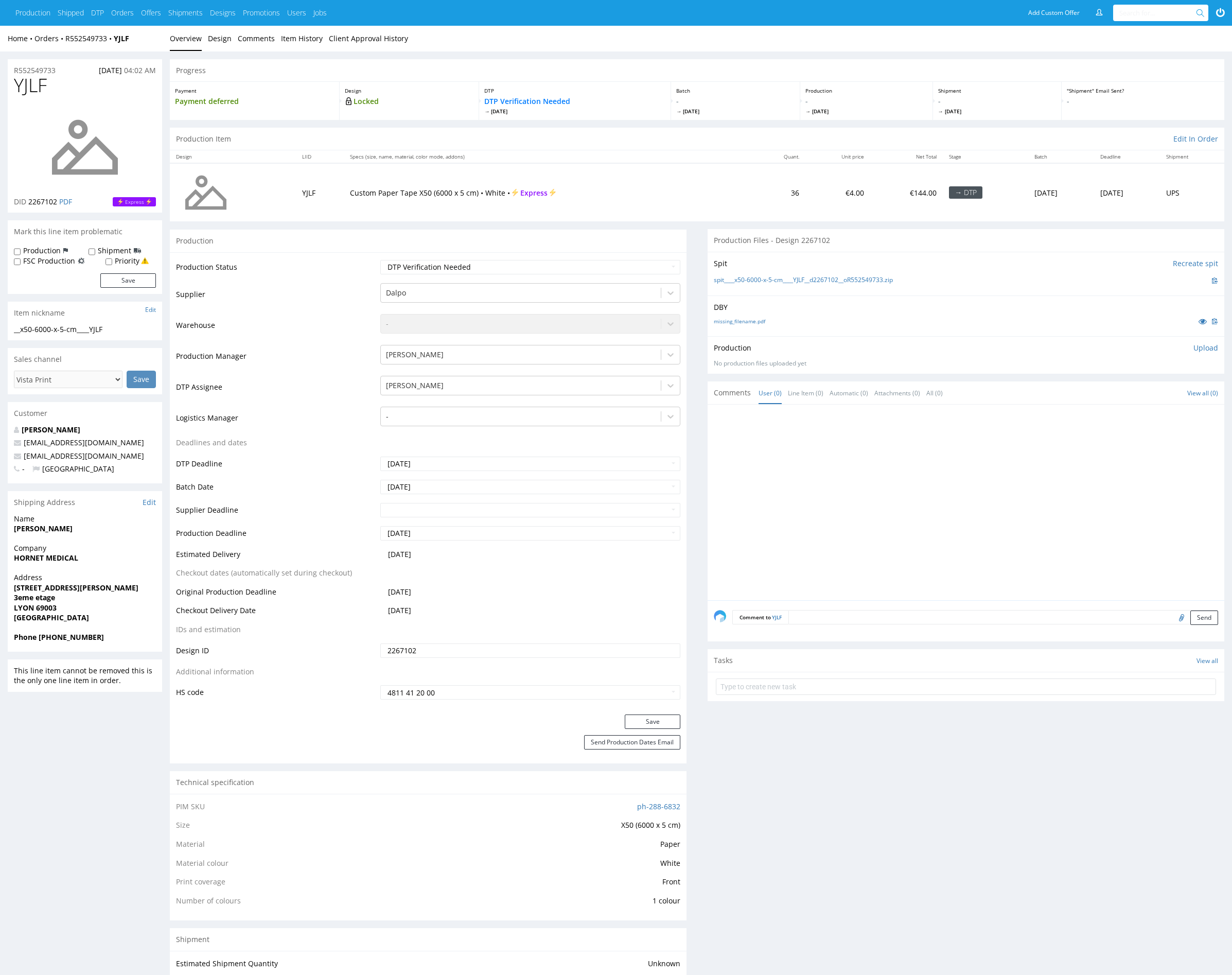
drag, startPoint x: 662, startPoint y: 719, endPoint x: 665, endPoint y: 711, distance: 8.5
click at [662, 718] on button "Save" at bounding box center [653, 721] width 56 height 14
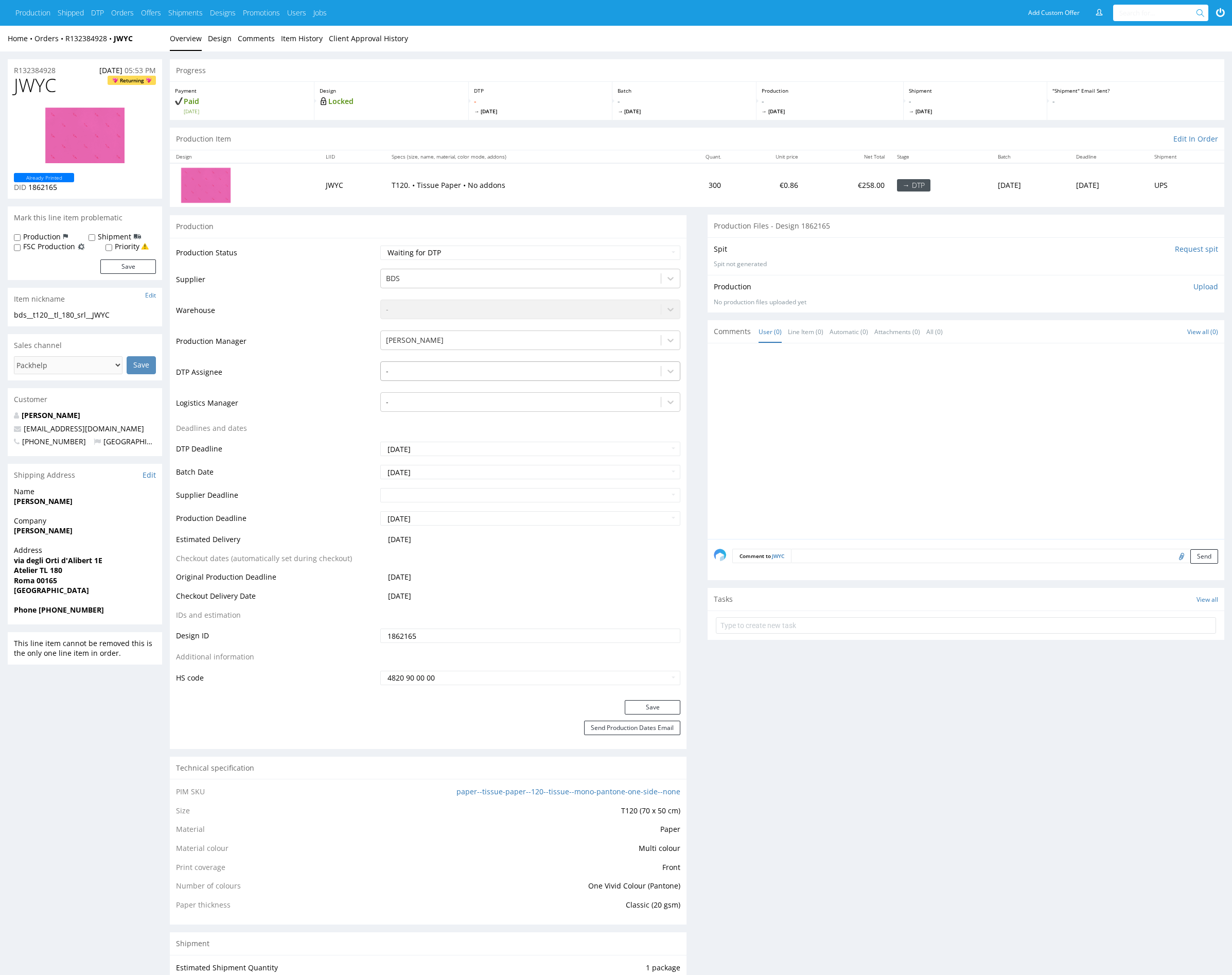
click at [454, 369] on div at bounding box center [521, 371] width 270 height 12
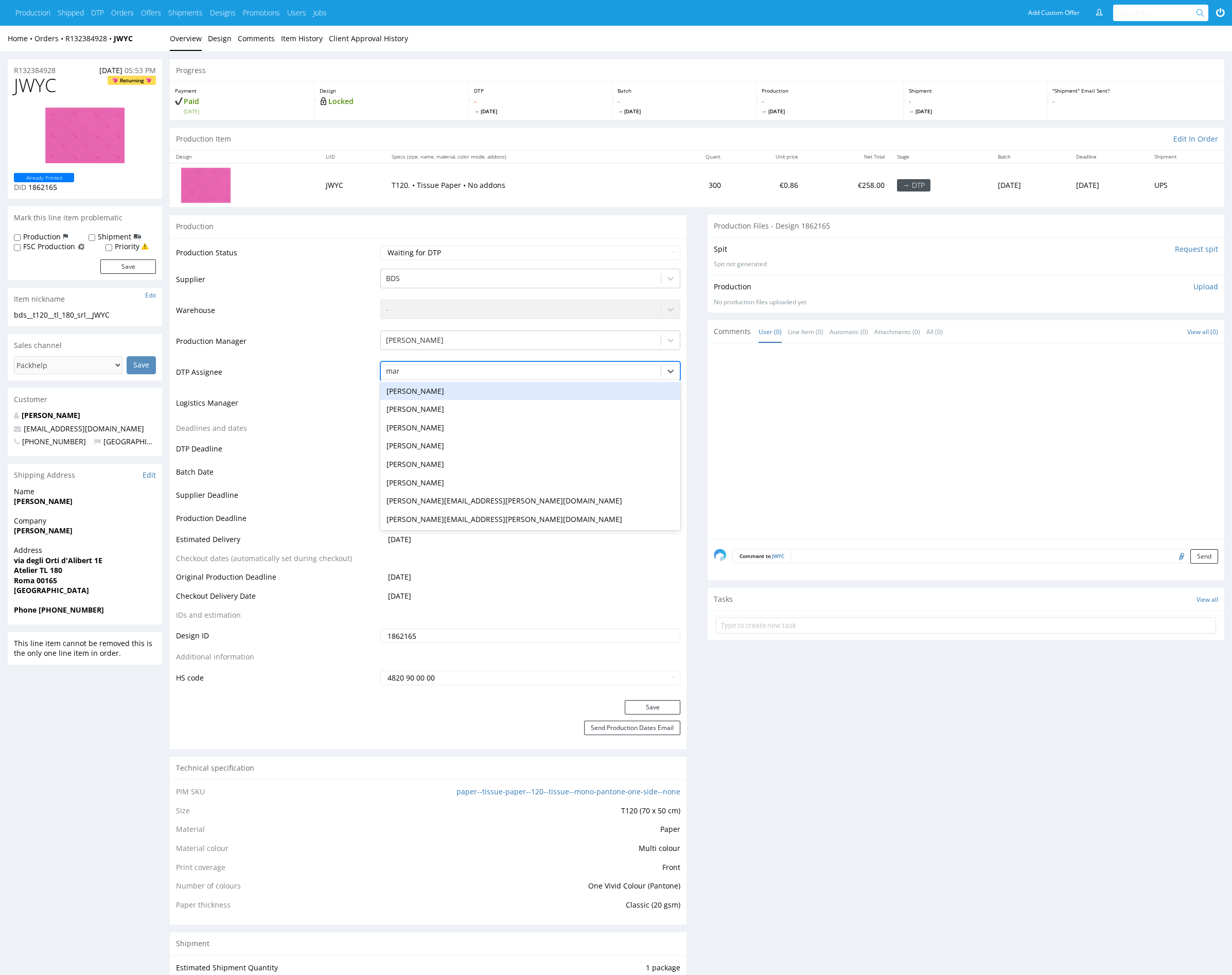
type input "mark"
click at [454, 385] on div "[PERSON_NAME]" at bounding box center [530, 391] width 300 height 19
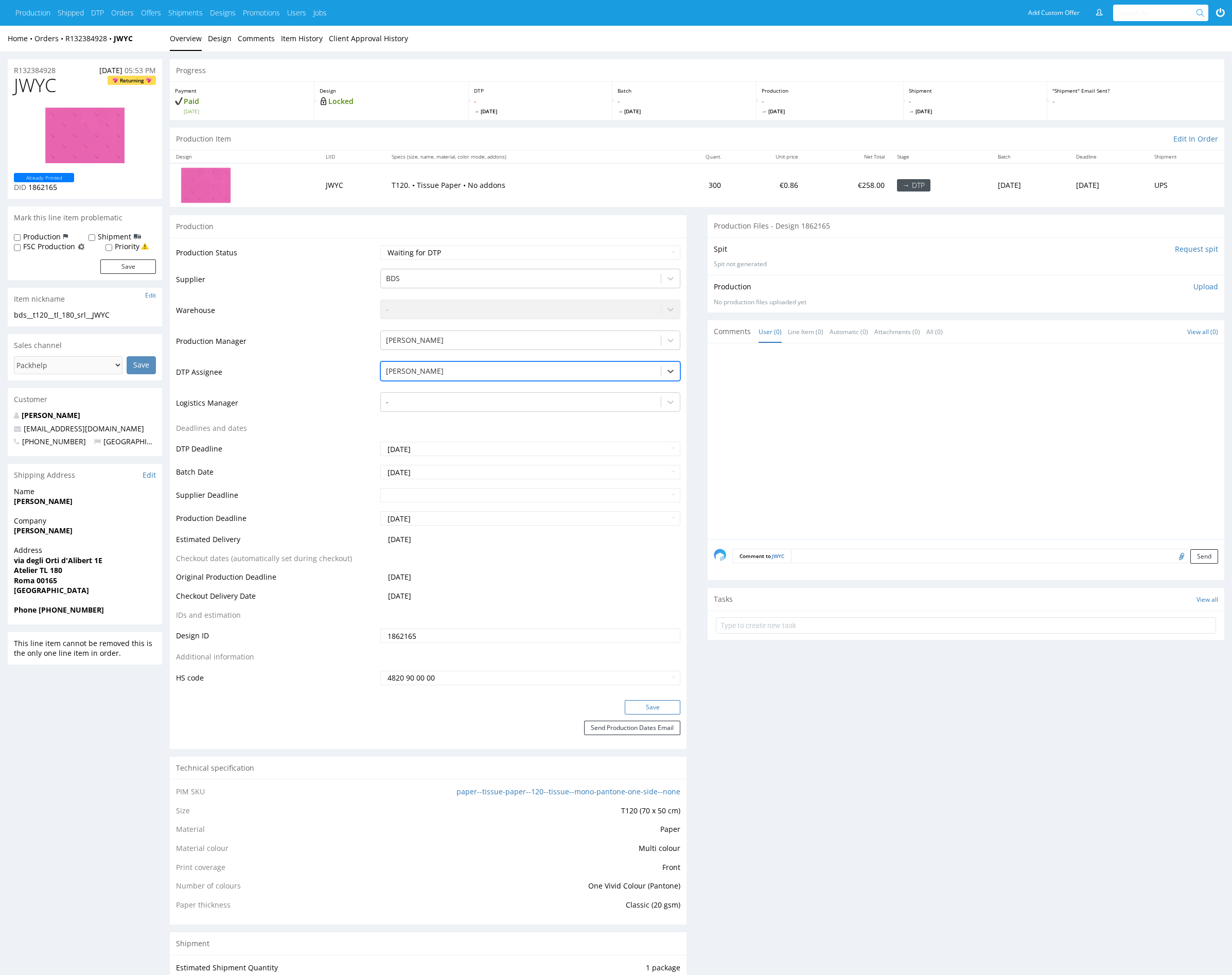
click at [665, 708] on button "Save" at bounding box center [653, 707] width 56 height 14
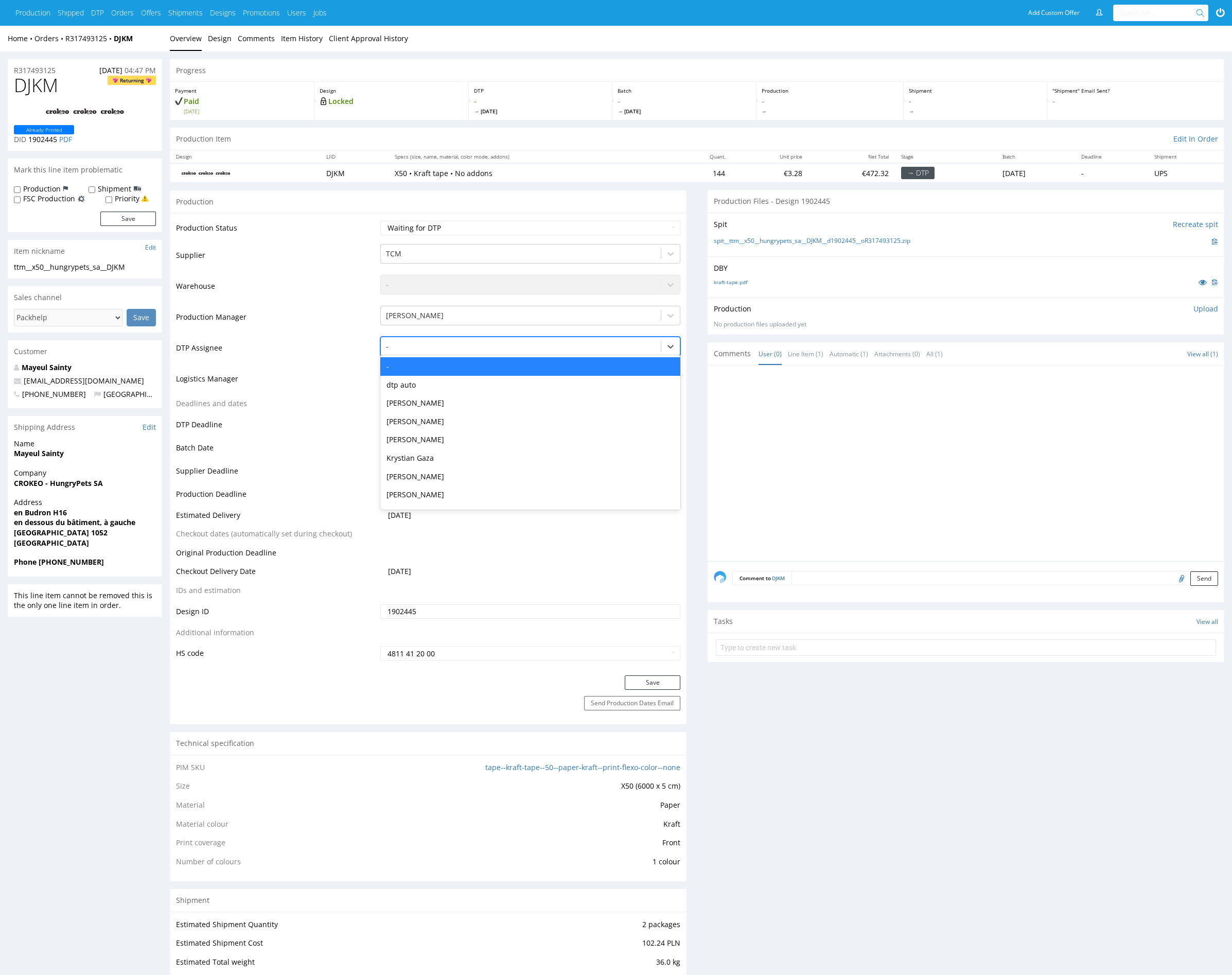
click at [464, 348] on div at bounding box center [521, 346] width 270 height 12
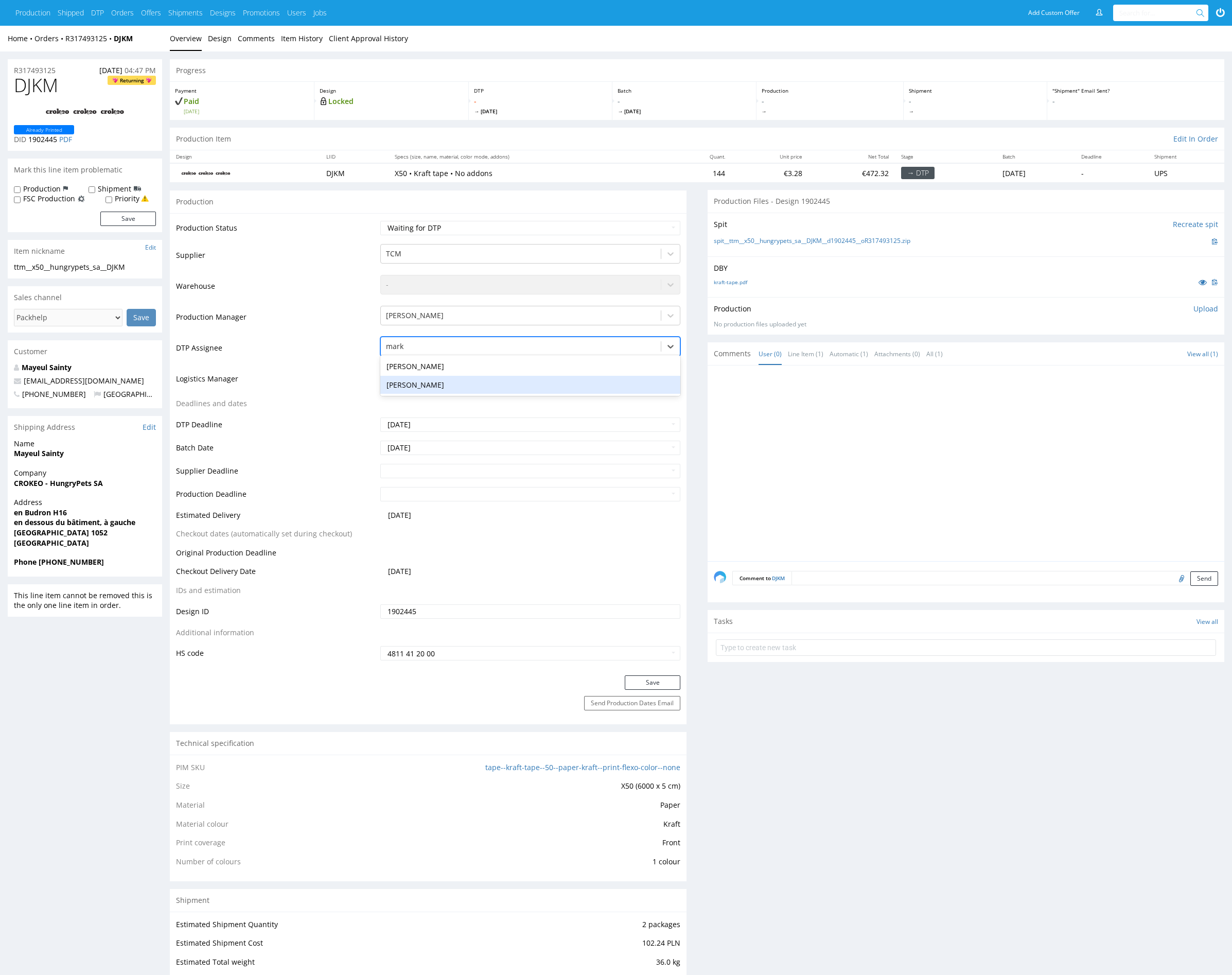
type input "mark"
click at [757, 475] on div at bounding box center [969, 466] width 511 height 189
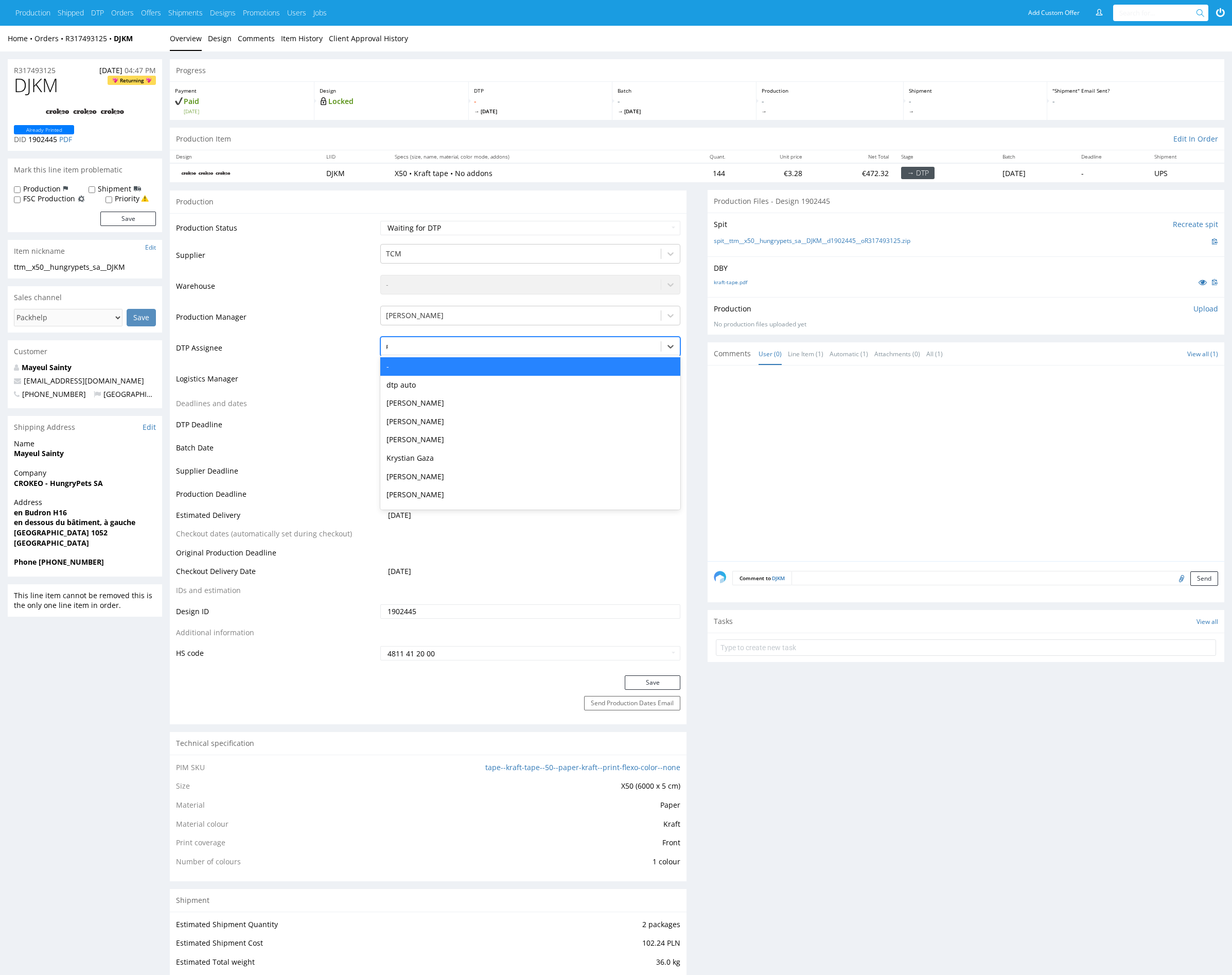
click at [493, 346] on div "mark" at bounding box center [521, 346] width 270 height 12
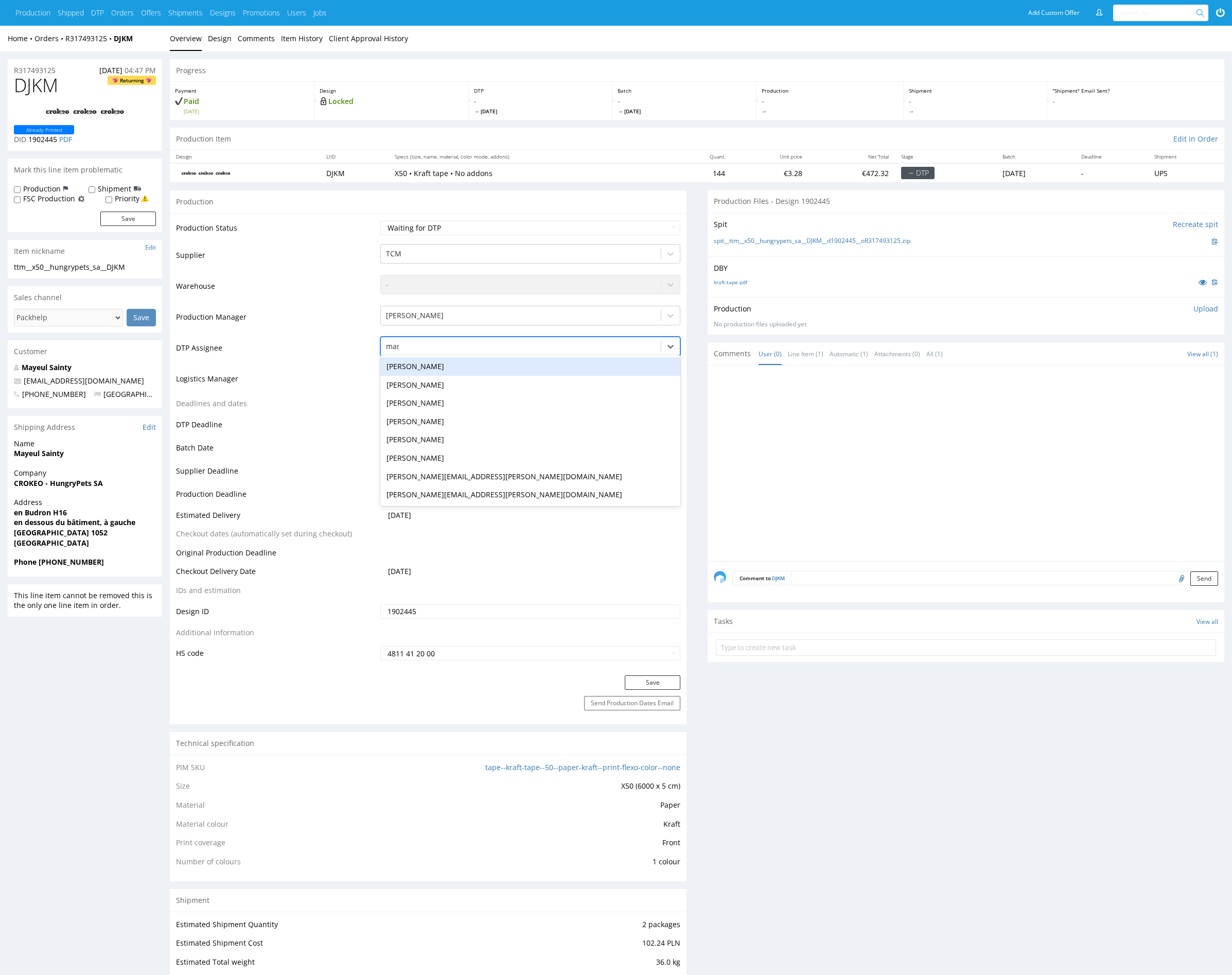
type input "mark"
click at [458, 362] on div "Karol Markowski" at bounding box center [530, 366] width 300 height 19
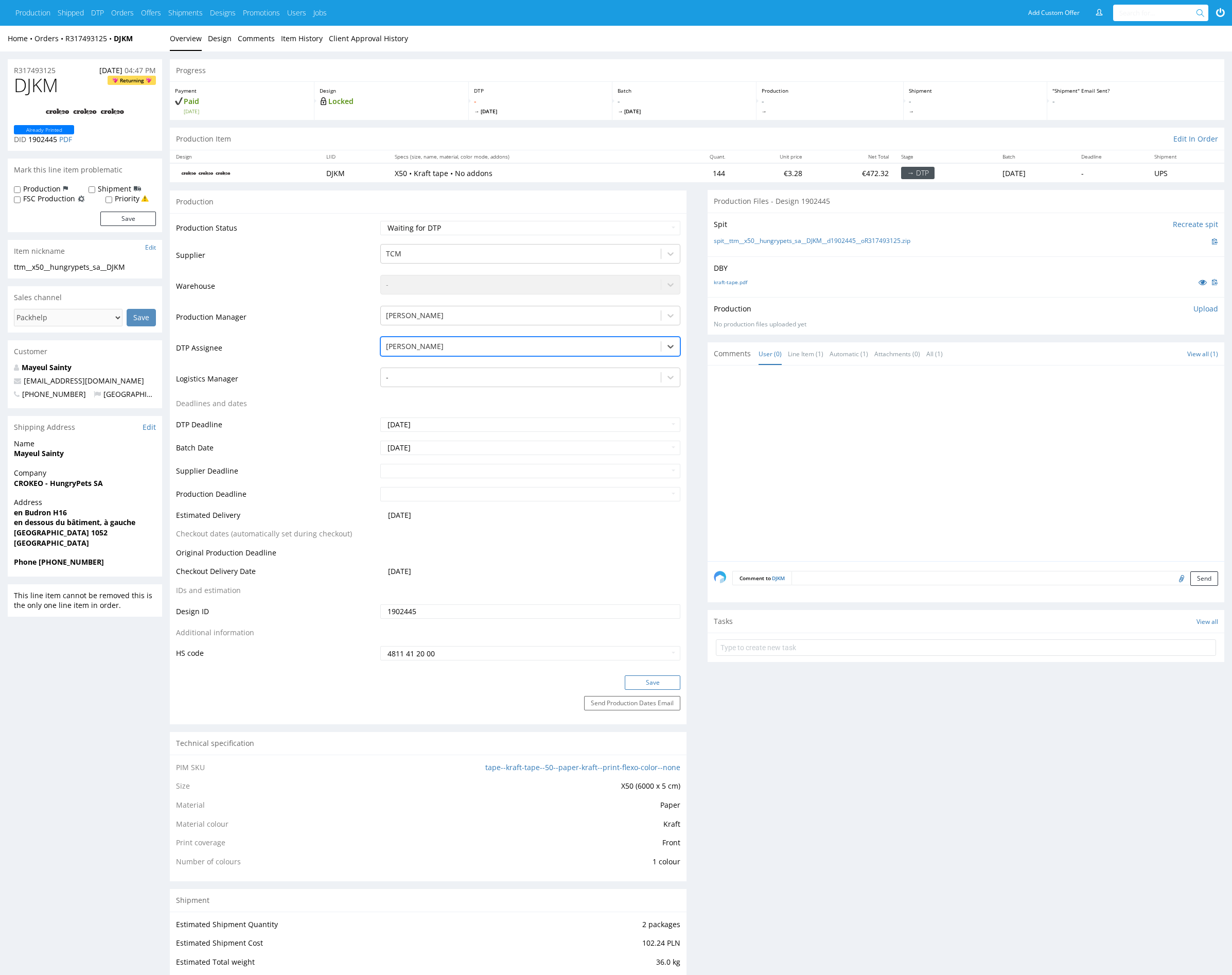
click at [647, 679] on button "Save" at bounding box center [653, 682] width 56 height 14
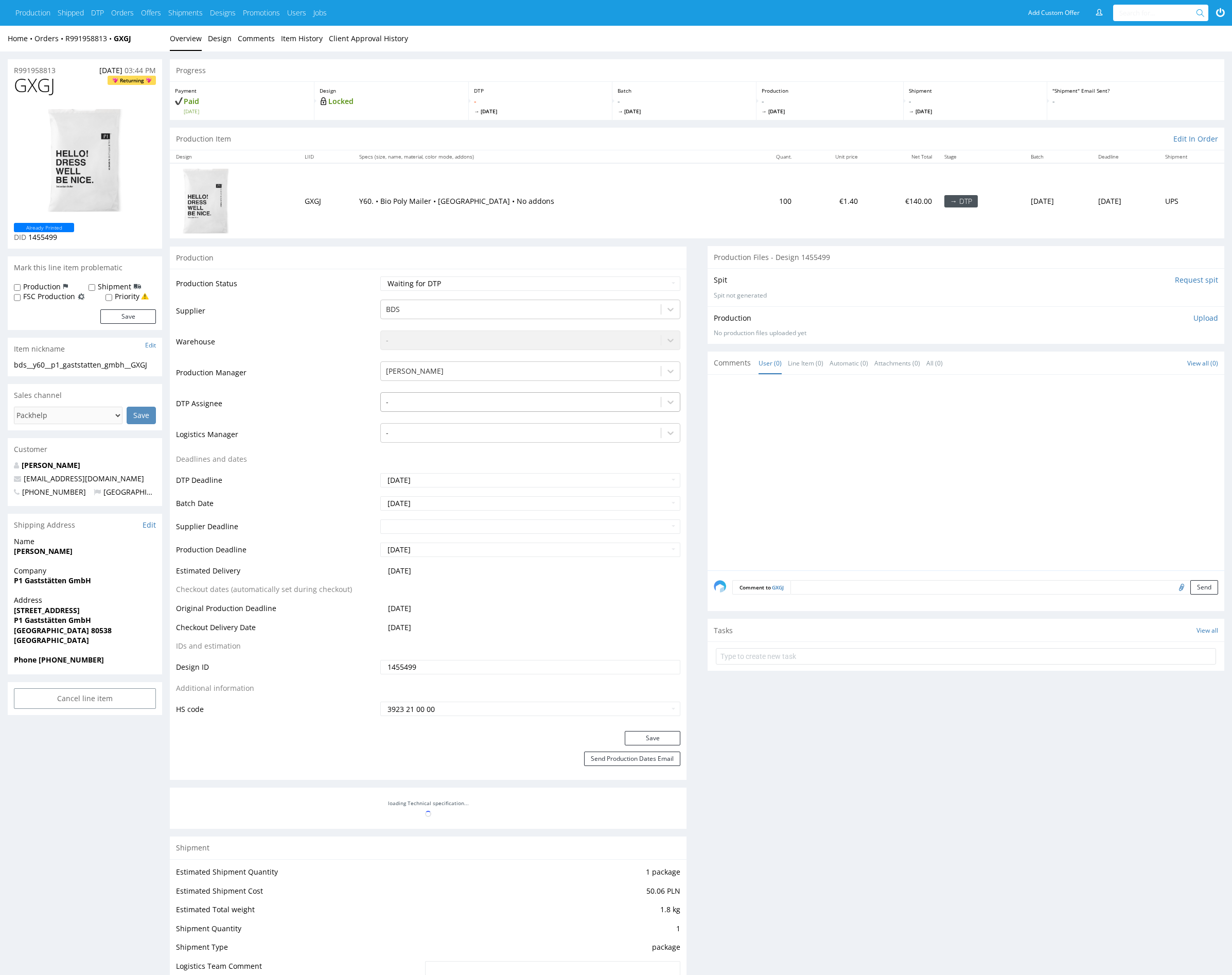
click at [469, 408] on div "-" at bounding box center [521, 402] width 280 height 17
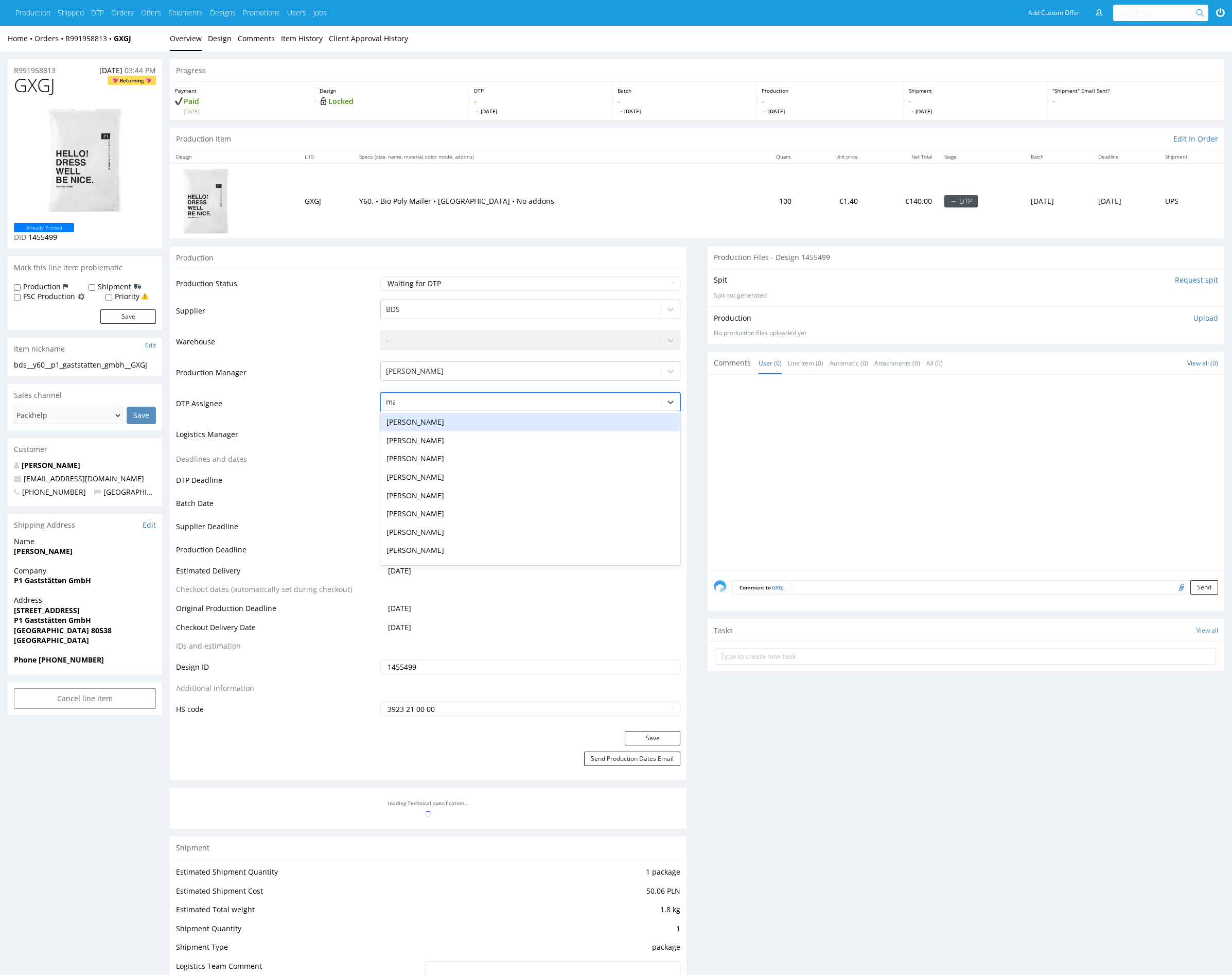
type input "mark"
click at [465, 424] on div "[PERSON_NAME]" at bounding box center [530, 422] width 300 height 19
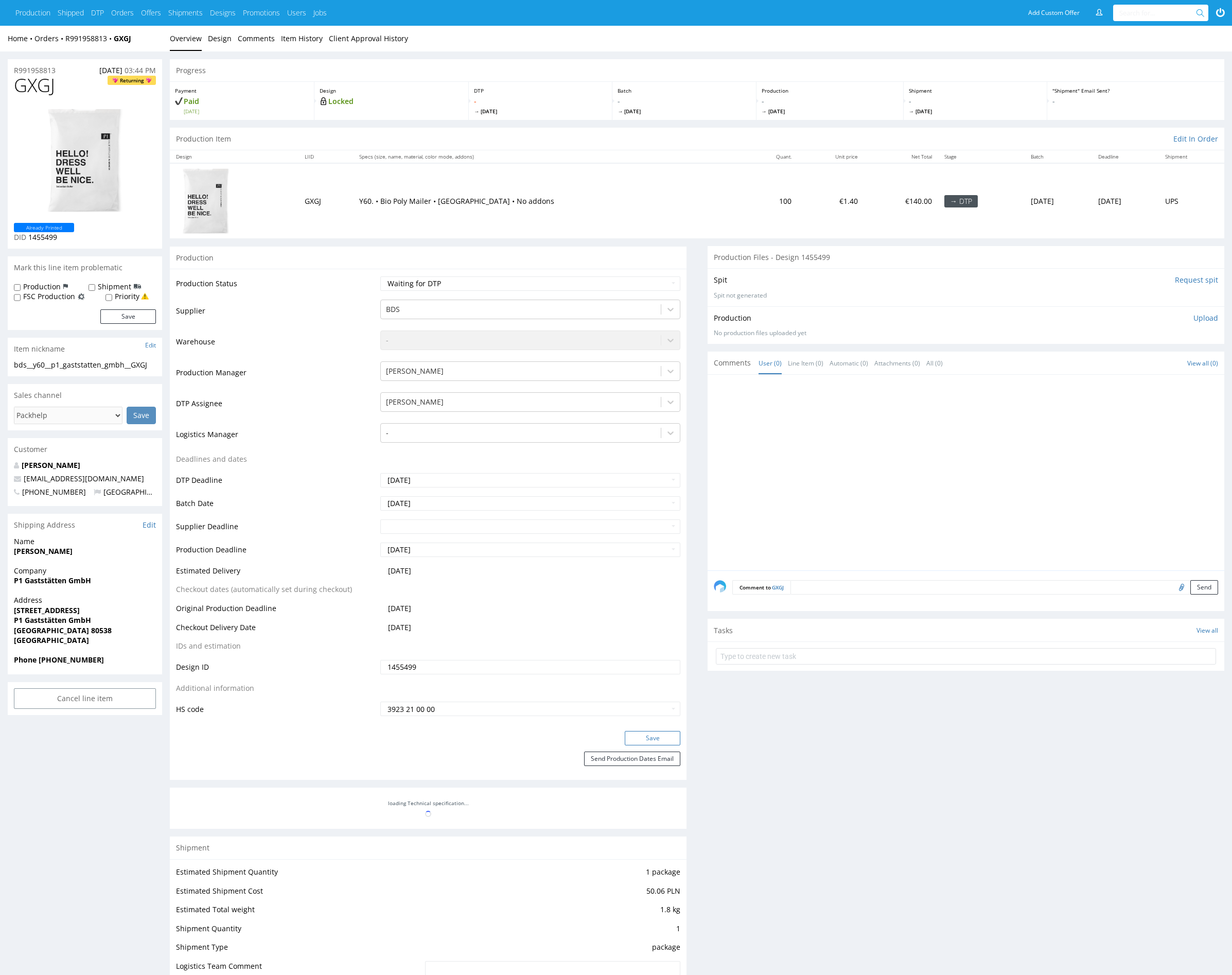
click at [657, 736] on button "Save" at bounding box center [653, 738] width 56 height 14
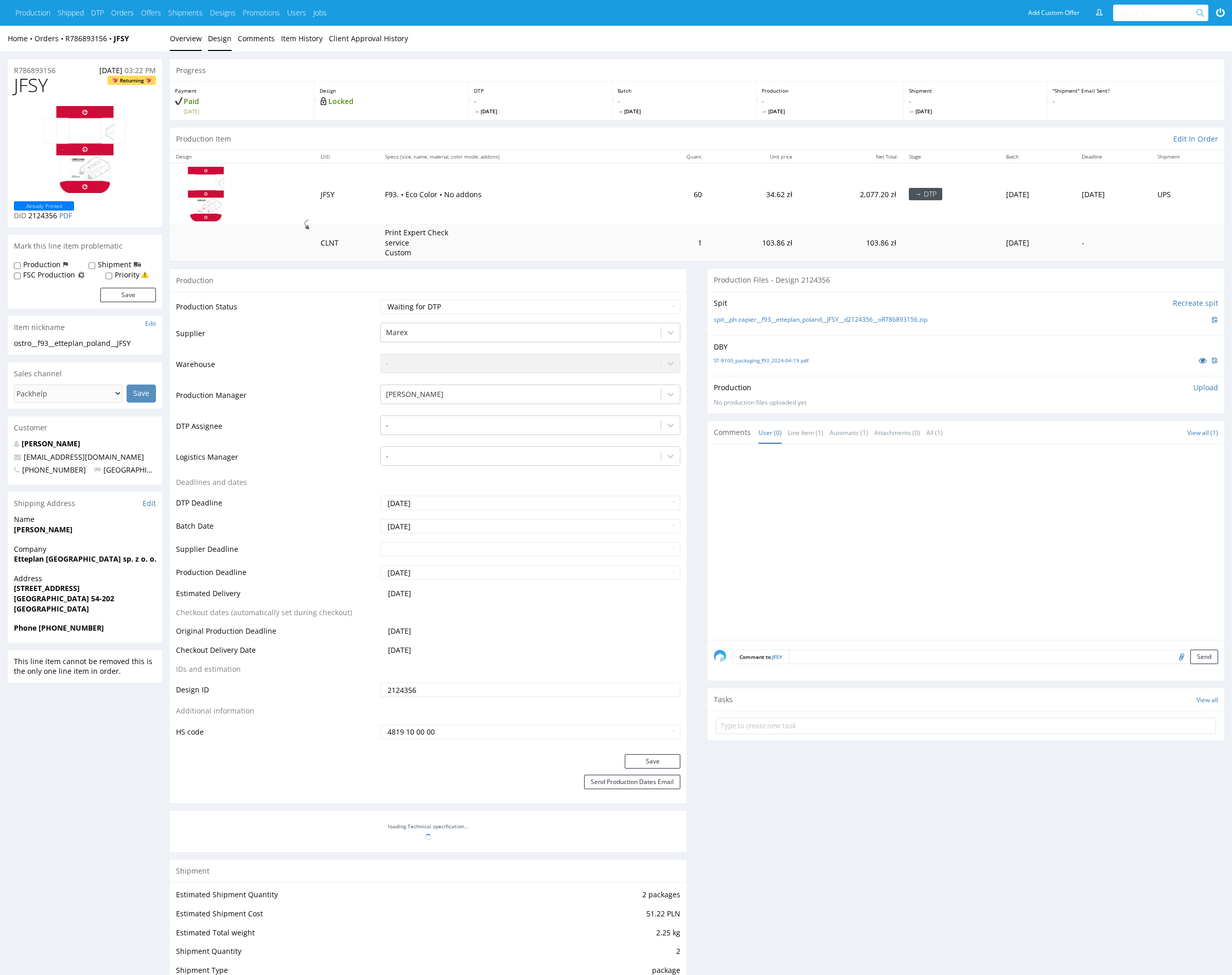
click at [217, 37] on link "Design" at bounding box center [220, 38] width 23 height 25
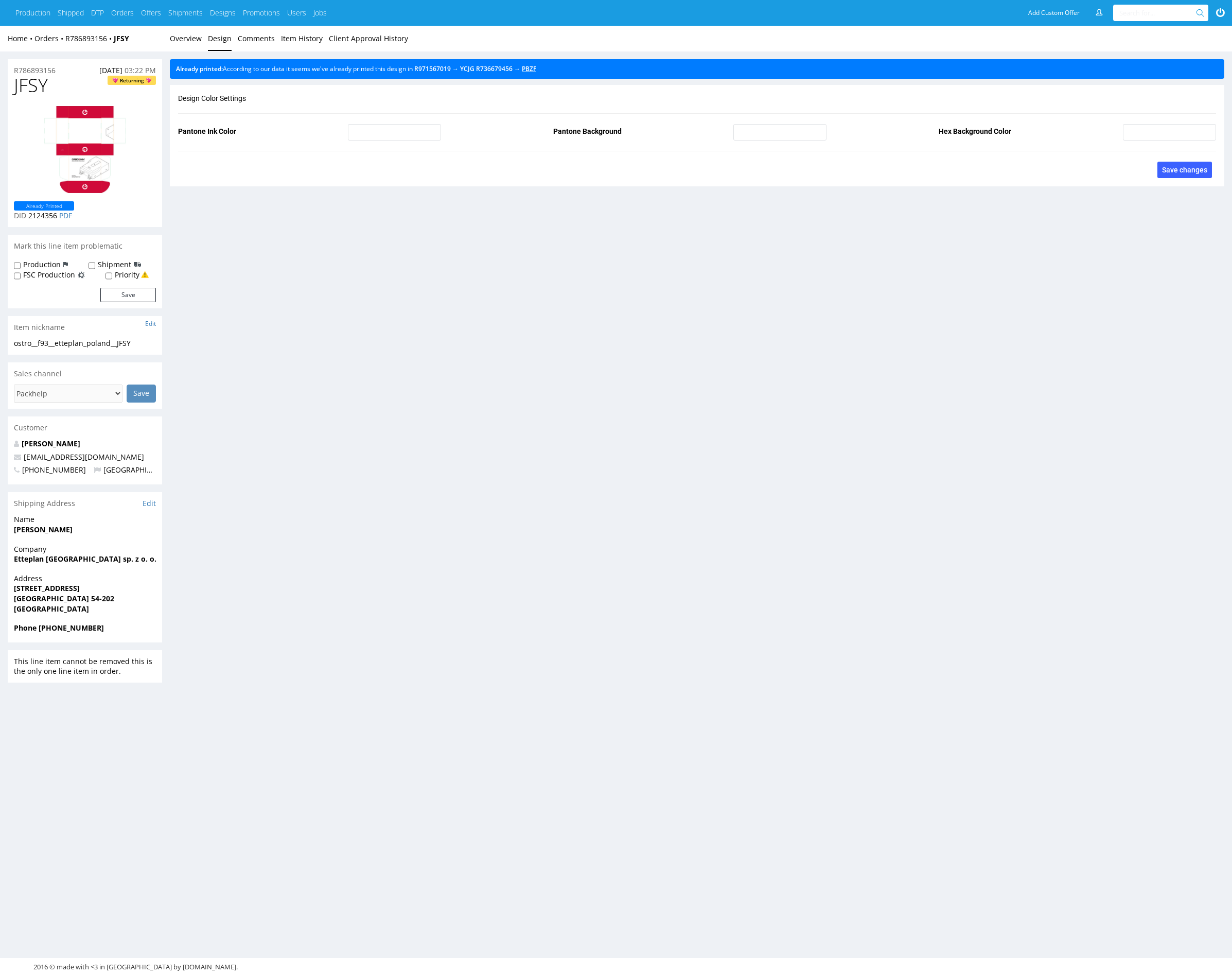
click at [536, 70] on link "PBZF" at bounding box center [529, 69] width 14 height 9
click at [475, 67] on link "YCJG" at bounding box center [467, 69] width 14 height 9
click at [192, 36] on link "Overview" at bounding box center [186, 38] width 32 height 25
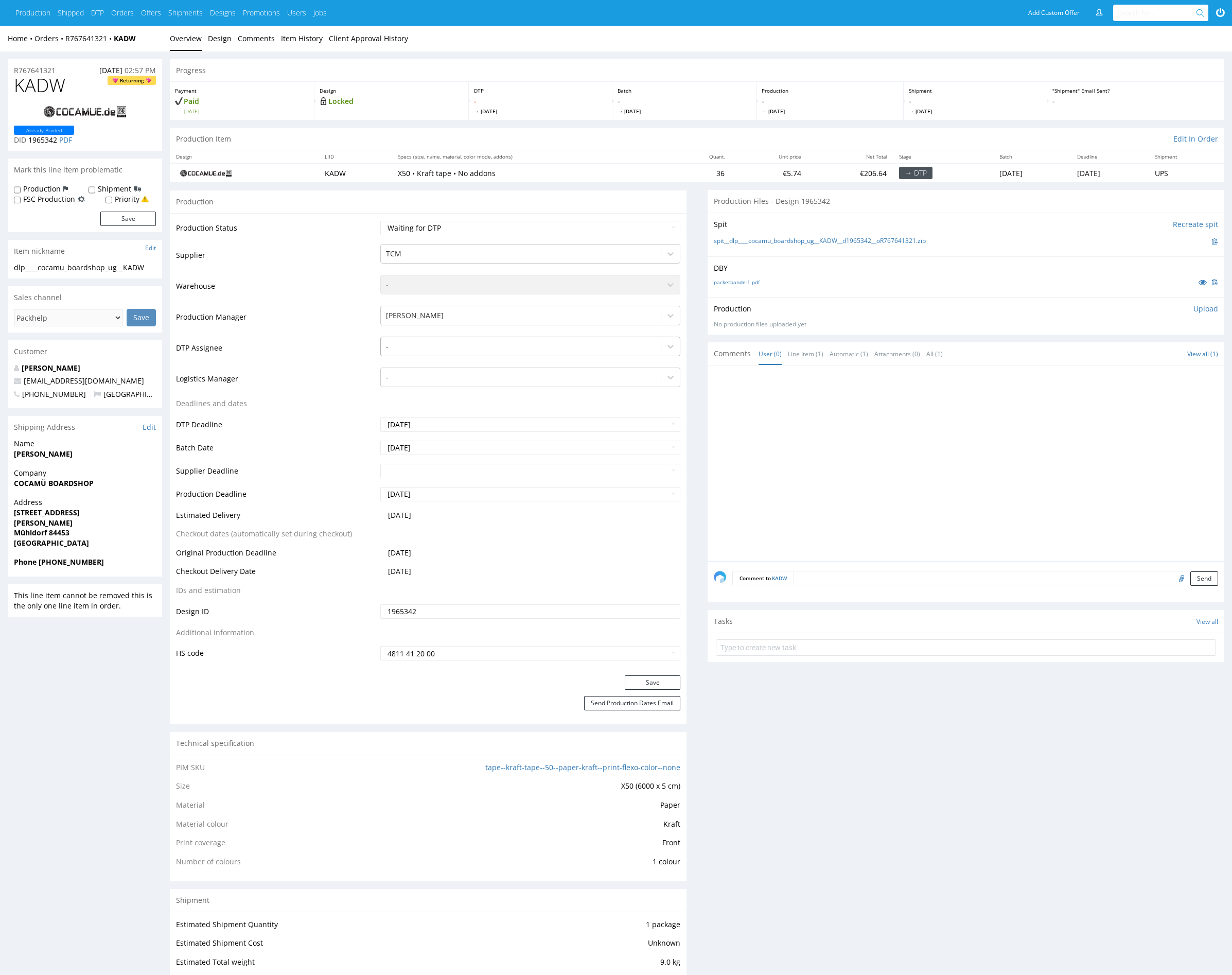
click at [475, 348] on div at bounding box center [521, 346] width 270 height 12
type input "mark"
click at [459, 364] on div "[PERSON_NAME]" at bounding box center [530, 366] width 300 height 19
click at [639, 684] on button "Save" at bounding box center [653, 682] width 56 height 14
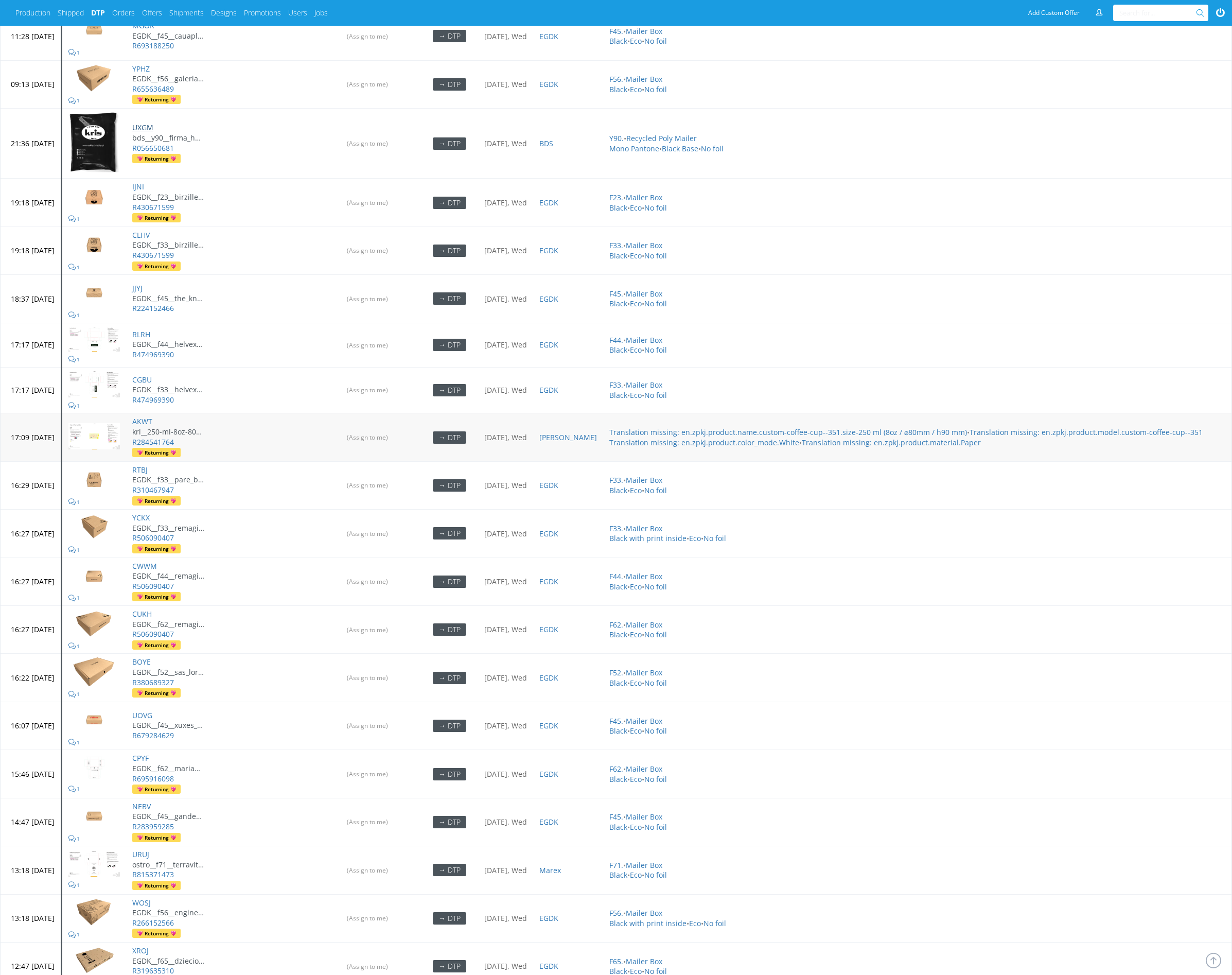
scroll to position [1266, 0]
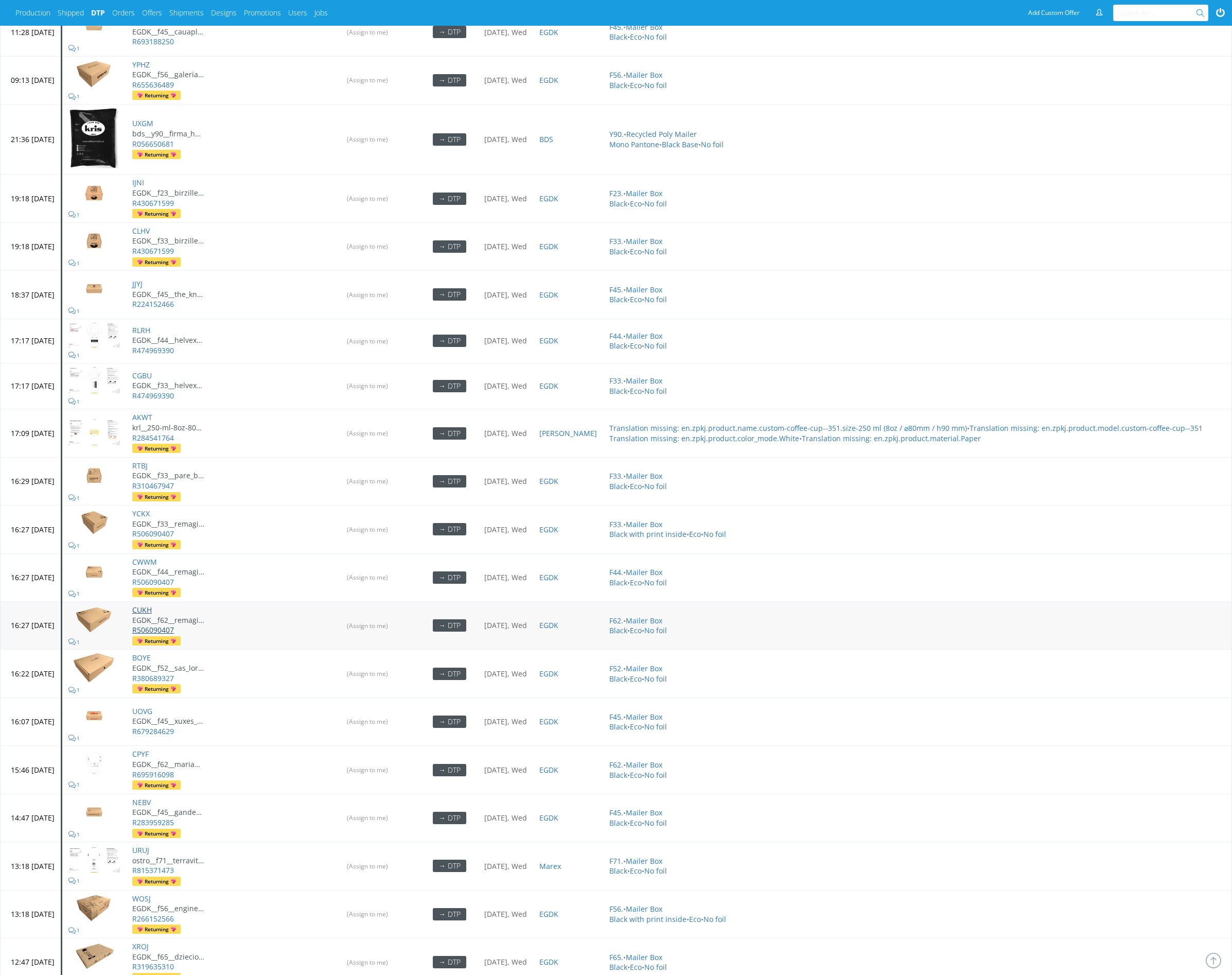
drag, startPoint x: 174, startPoint y: 595, endPoint x: 180, endPoint y: 617, distance: 22.8
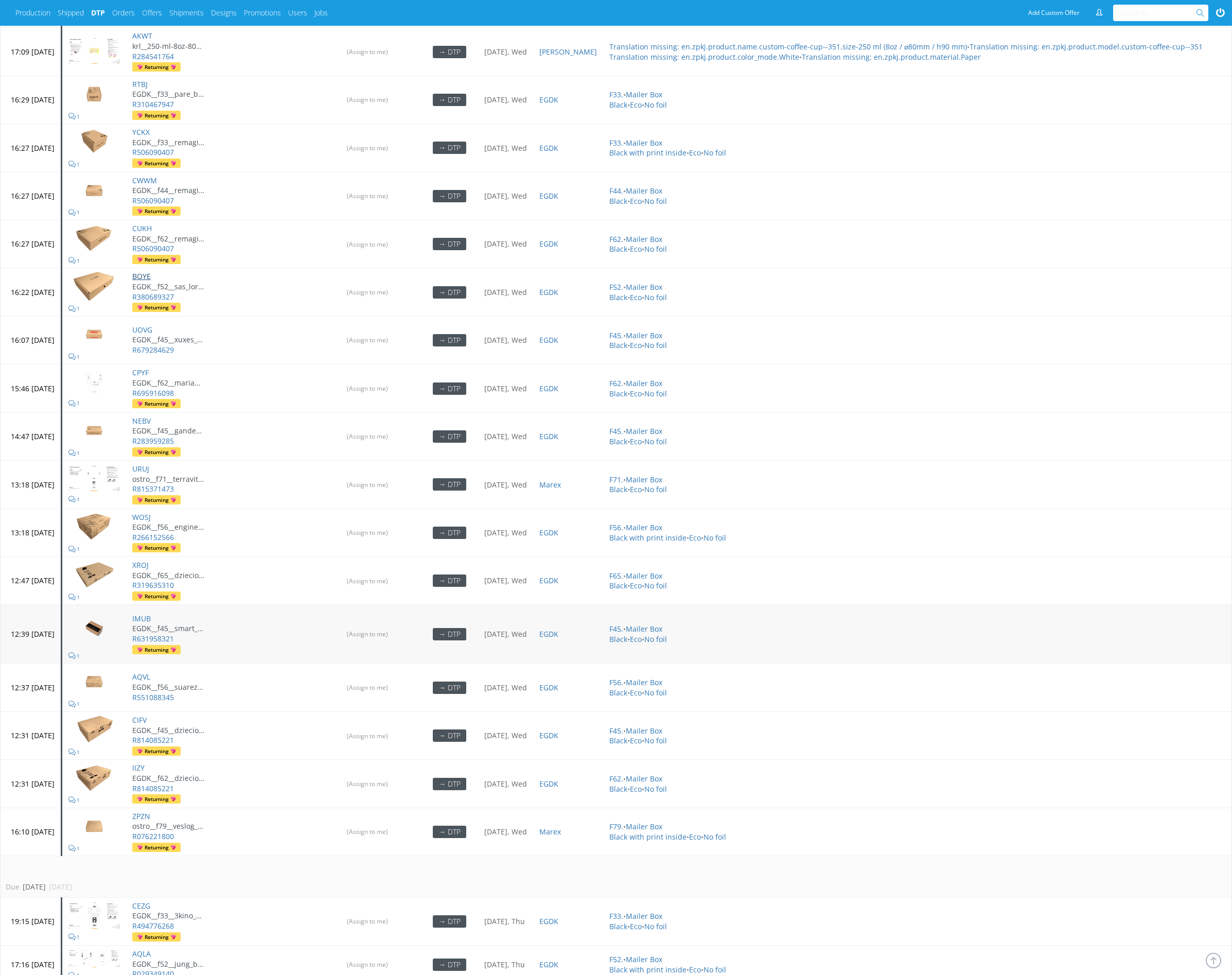
scroll to position [1687, 0]
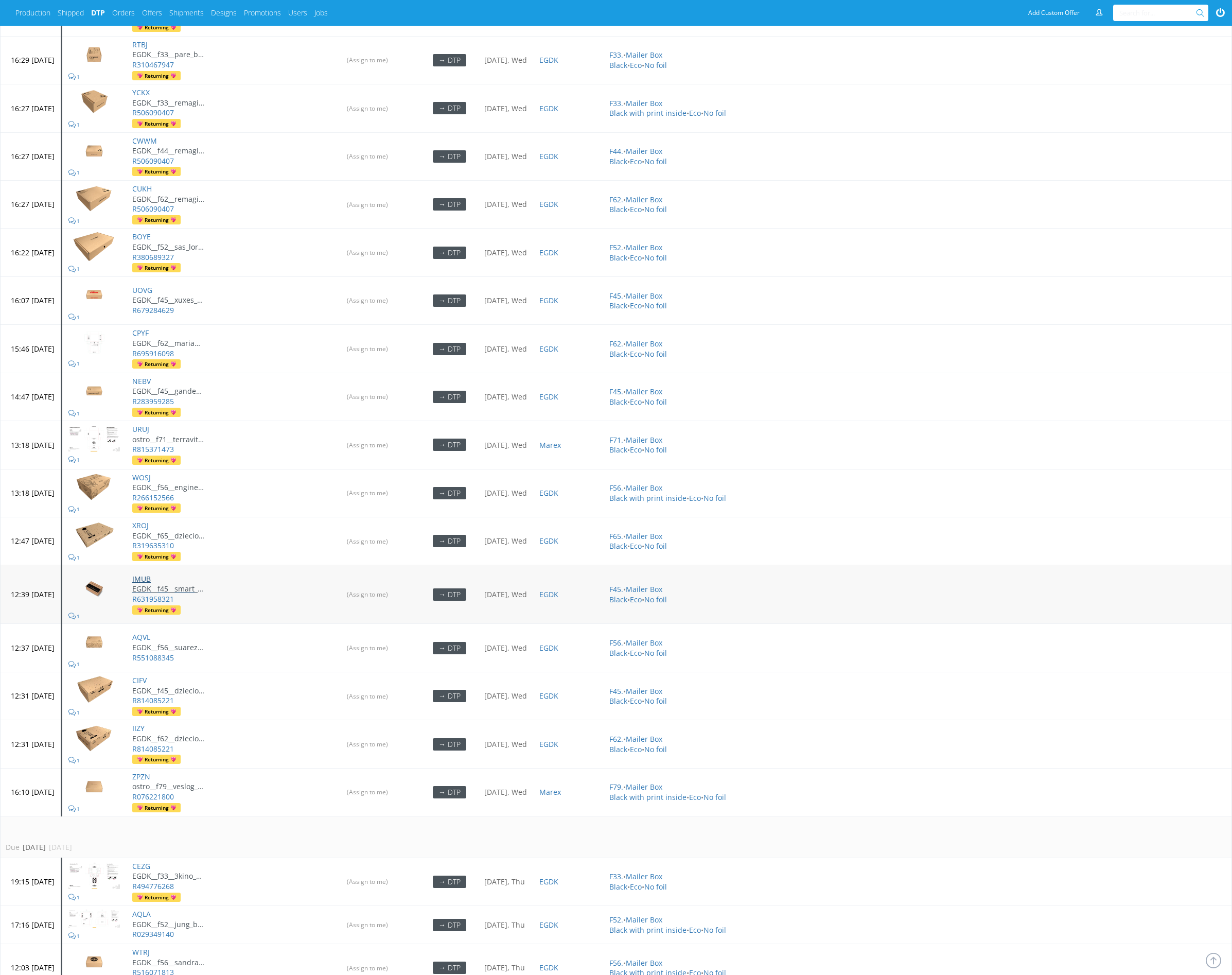
drag, startPoint x: 171, startPoint y: 564, endPoint x: 173, endPoint y: 573, distance: 9.2
drag, startPoint x: 174, startPoint y: 663, endPoint x: 174, endPoint y: 684, distance: 21.0
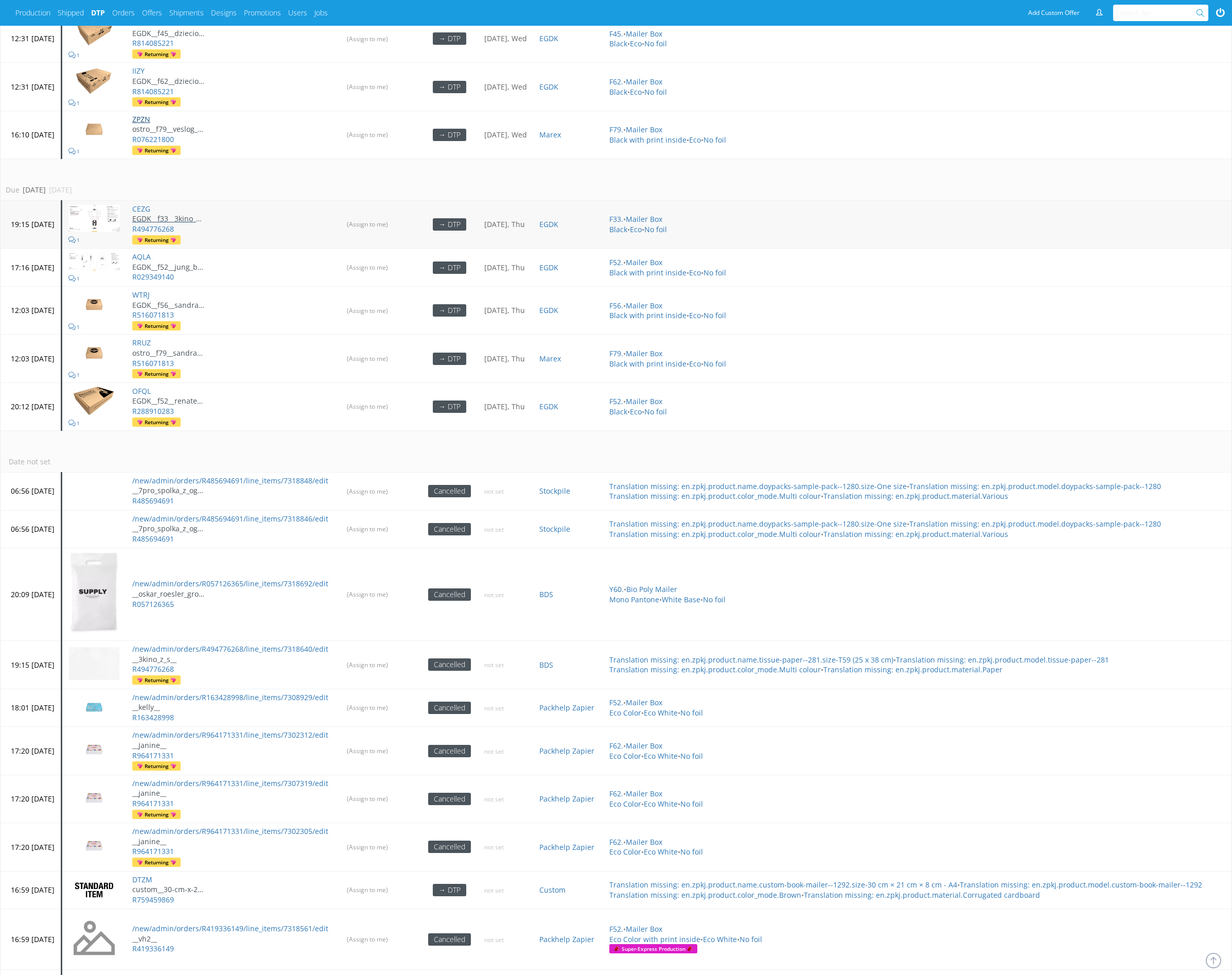
scroll to position [2345, 0]
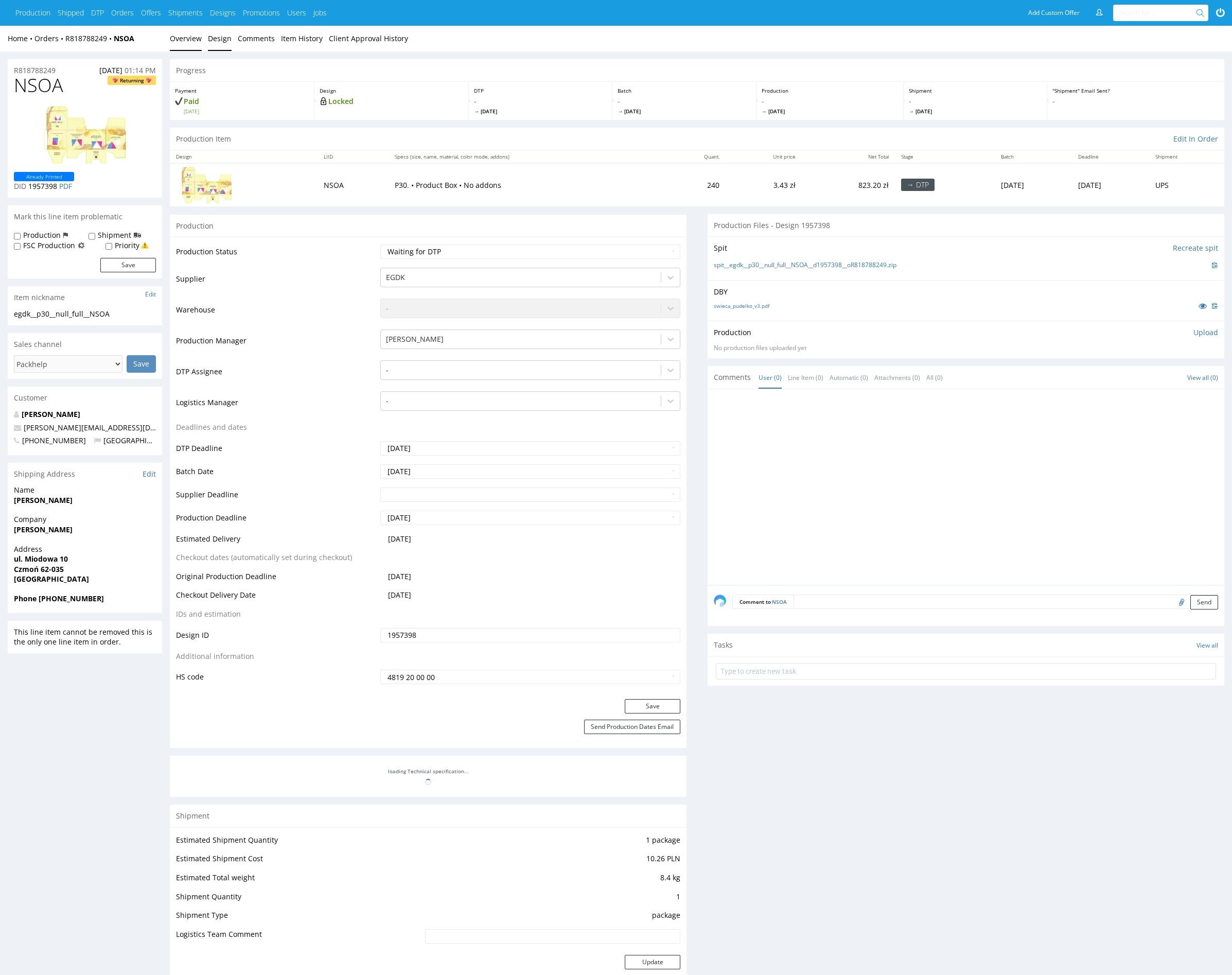
click at [213, 37] on link "Design" at bounding box center [220, 38] width 23 height 25
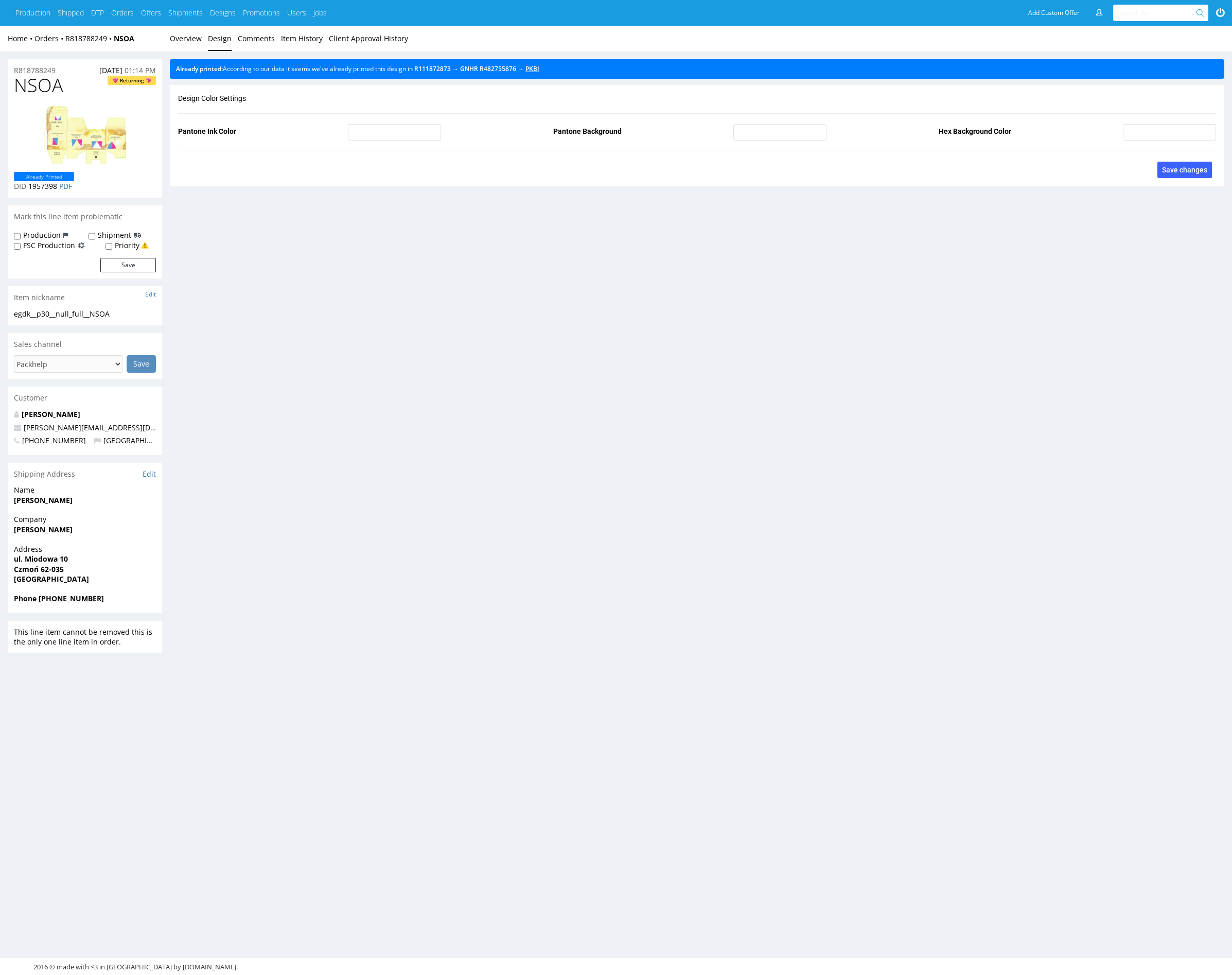
click at [539, 68] on link "PKBI" at bounding box center [533, 69] width 14 height 9
click at [198, 42] on link "Overview" at bounding box center [186, 38] width 32 height 25
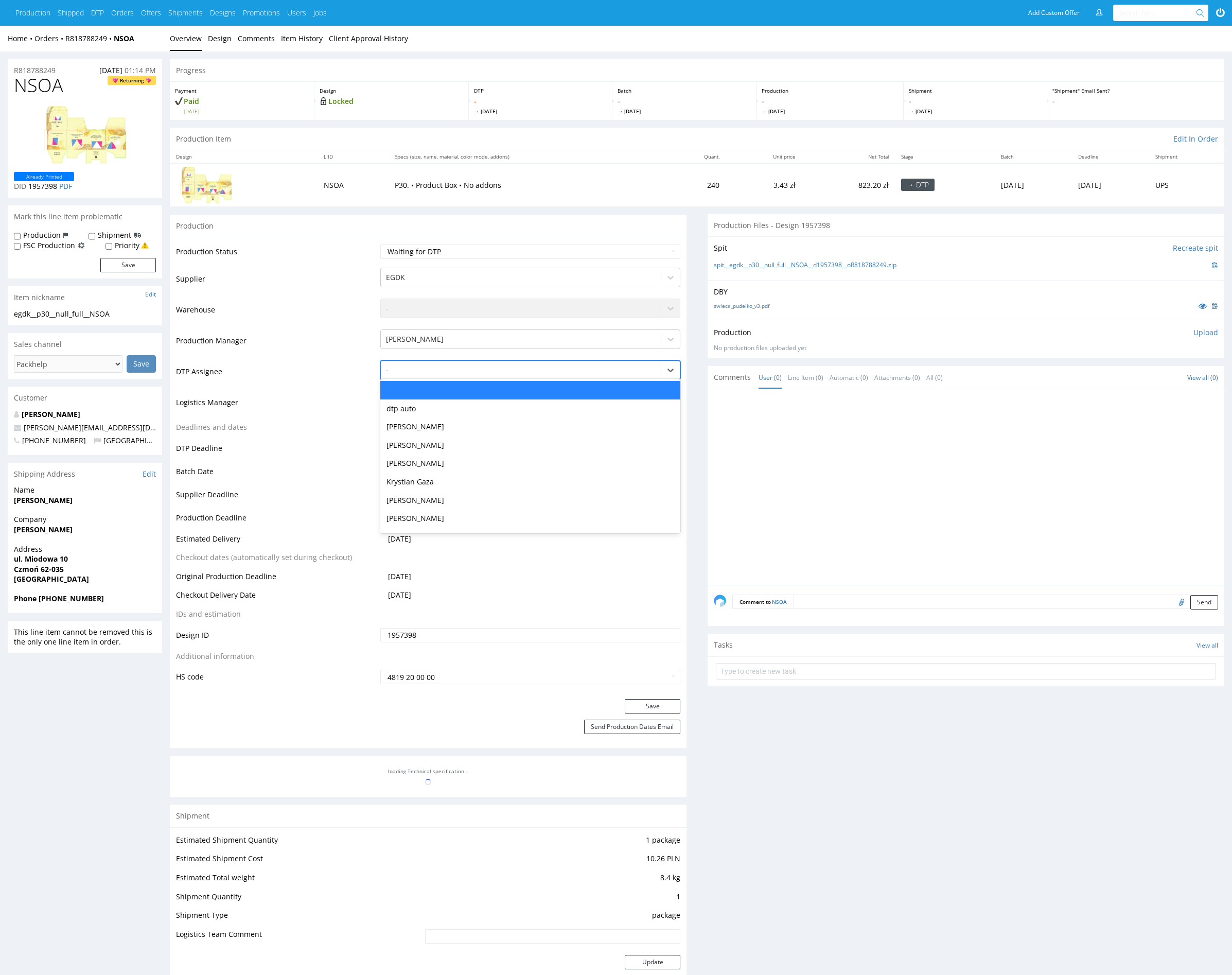
click at [429, 369] on div at bounding box center [521, 370] width 270 height 12
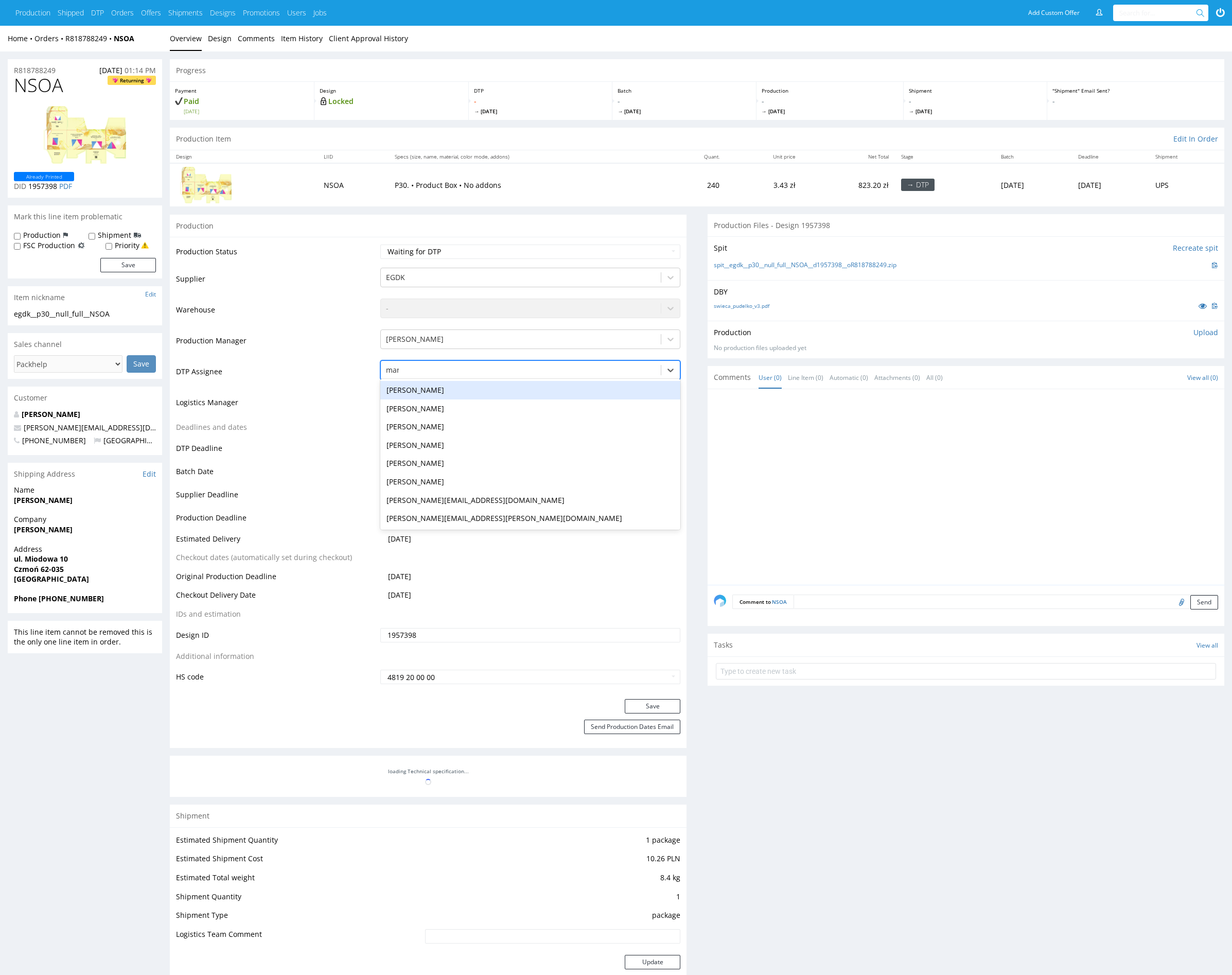
type input "mark"
click at [442, 395] on div "[PERSON_NAME]" at bounding box center [530, 390] width 300 height 19
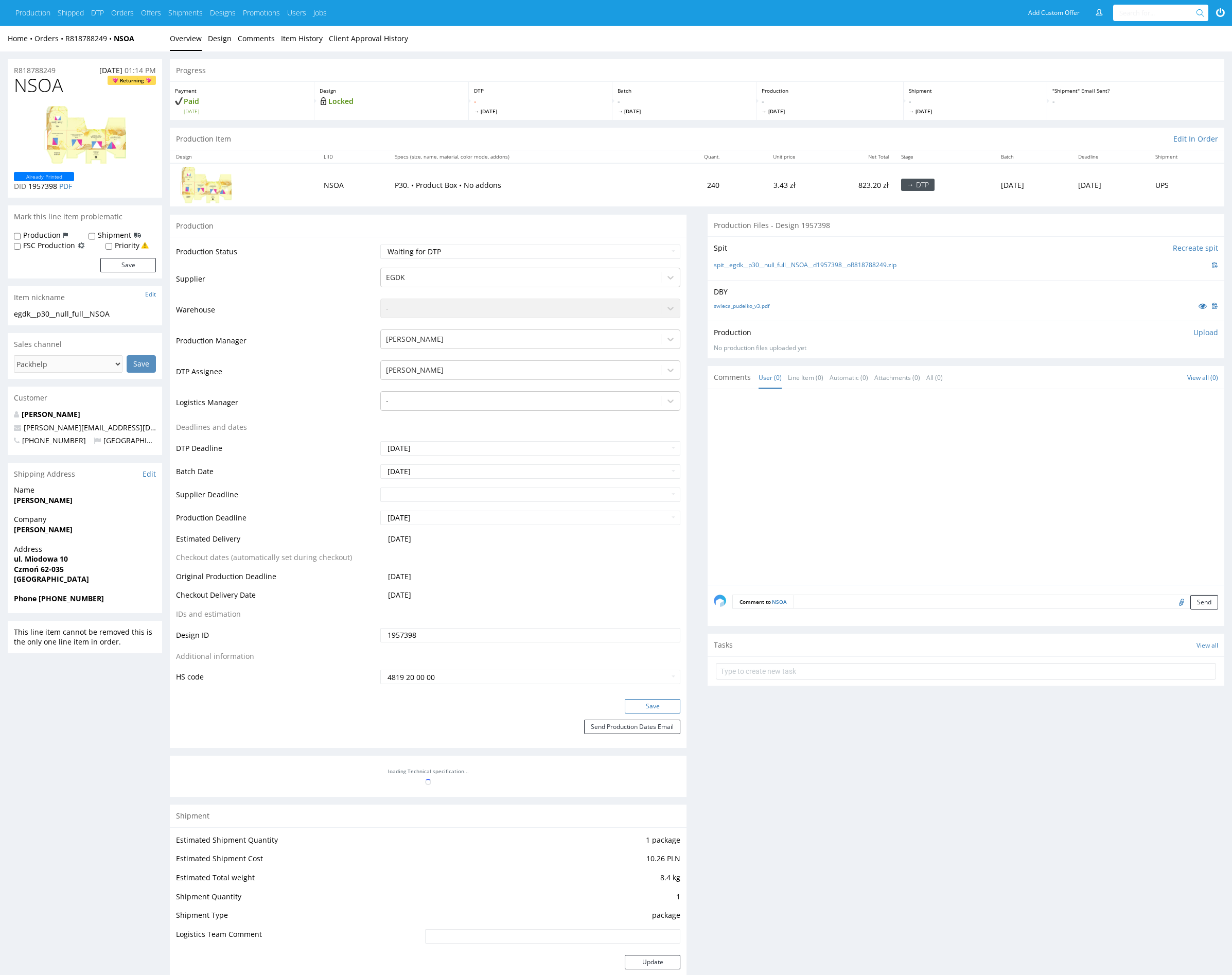
click at [650, 707] on button "Save" at bounding box center [653, 706] width 56 height 14
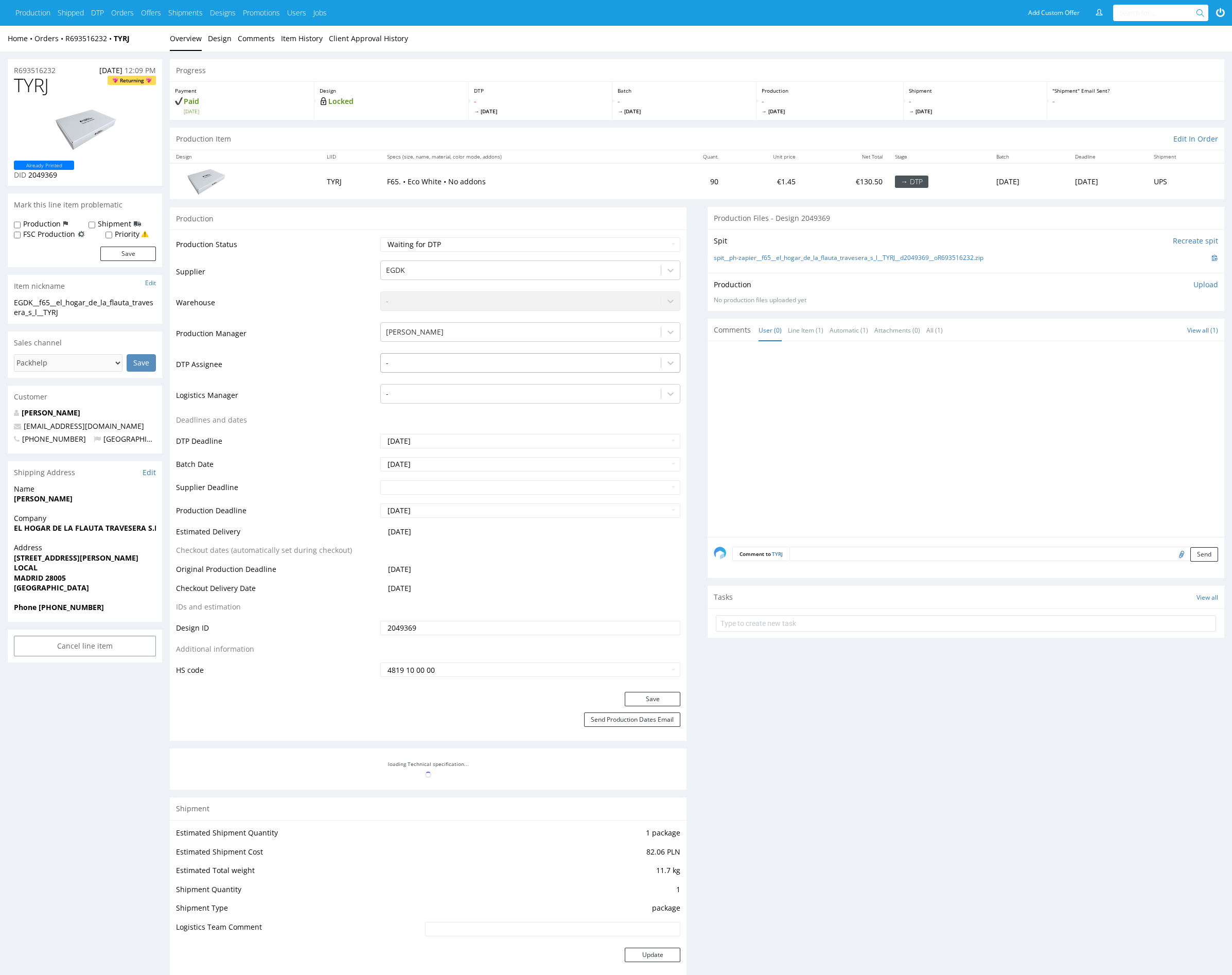
click at [456, 361] on div at bounding box center [521, 363] width 270 height 12
type input "mark"
click at [440, 381] on div "[PERSON_NAME]" at bounding box center [530, 383] width 300 height 19
click at [653, 696] on button "Save" at bounding box center [653, 699] width 56 height 14
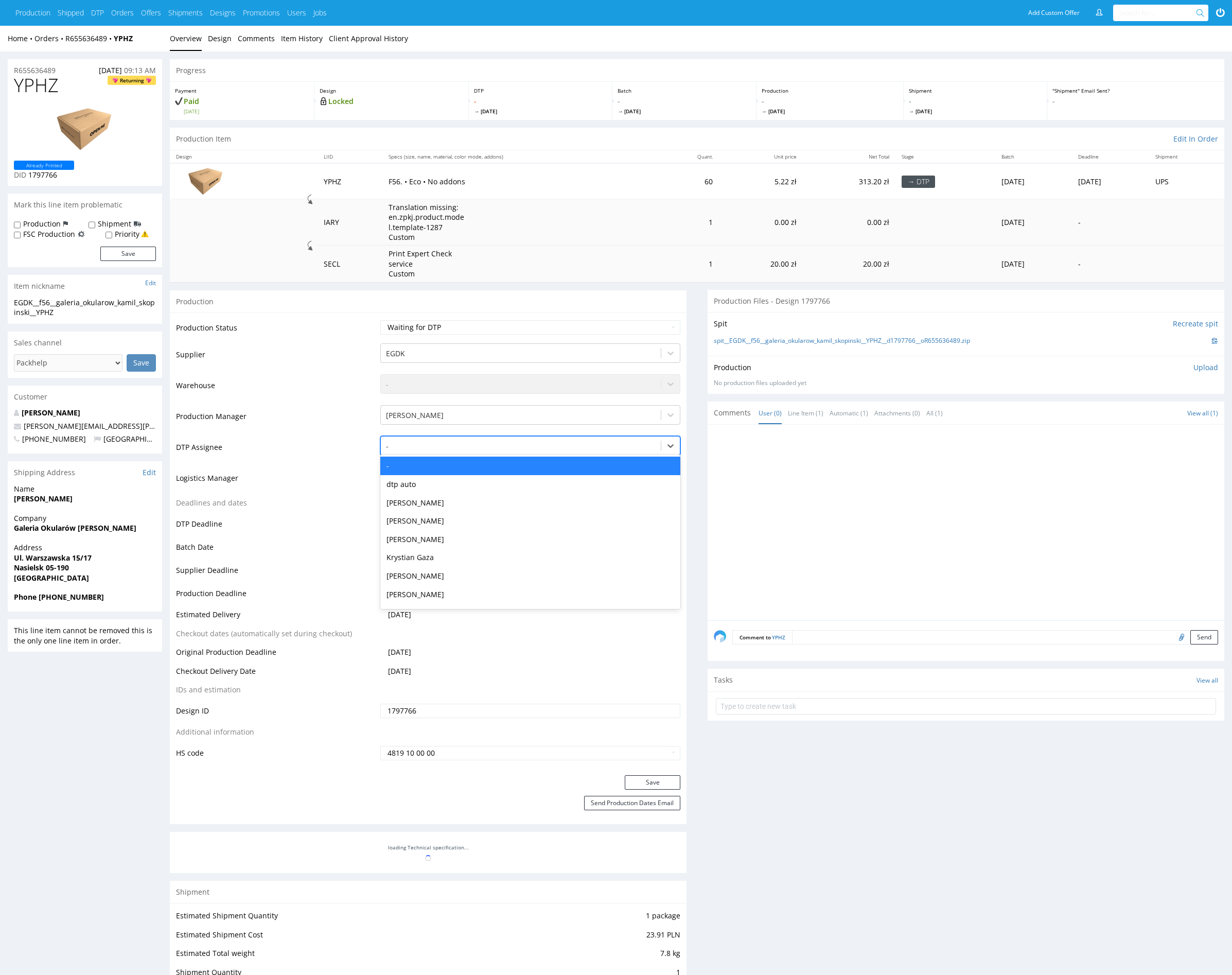
click at [448, 449] on div at bounding box center [521, 446] width 270 height 12
type input "mark"
click at [441, 460] on div "[PERSON_NAME]" at bounding box center [530, 466] width 300 height 19
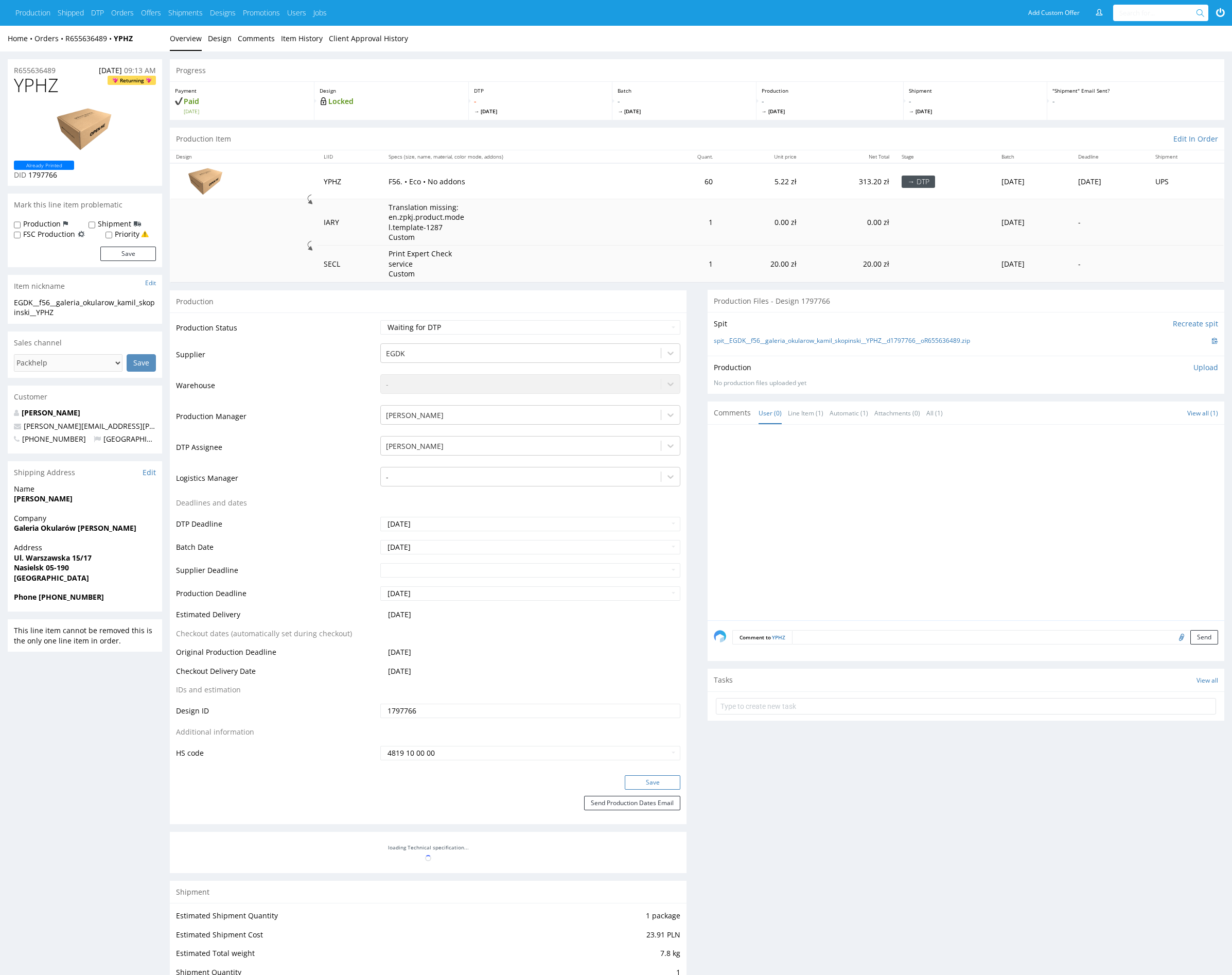
click at [647, 782] on button "Save" at bounding box center [653, 782] width 56 height 14
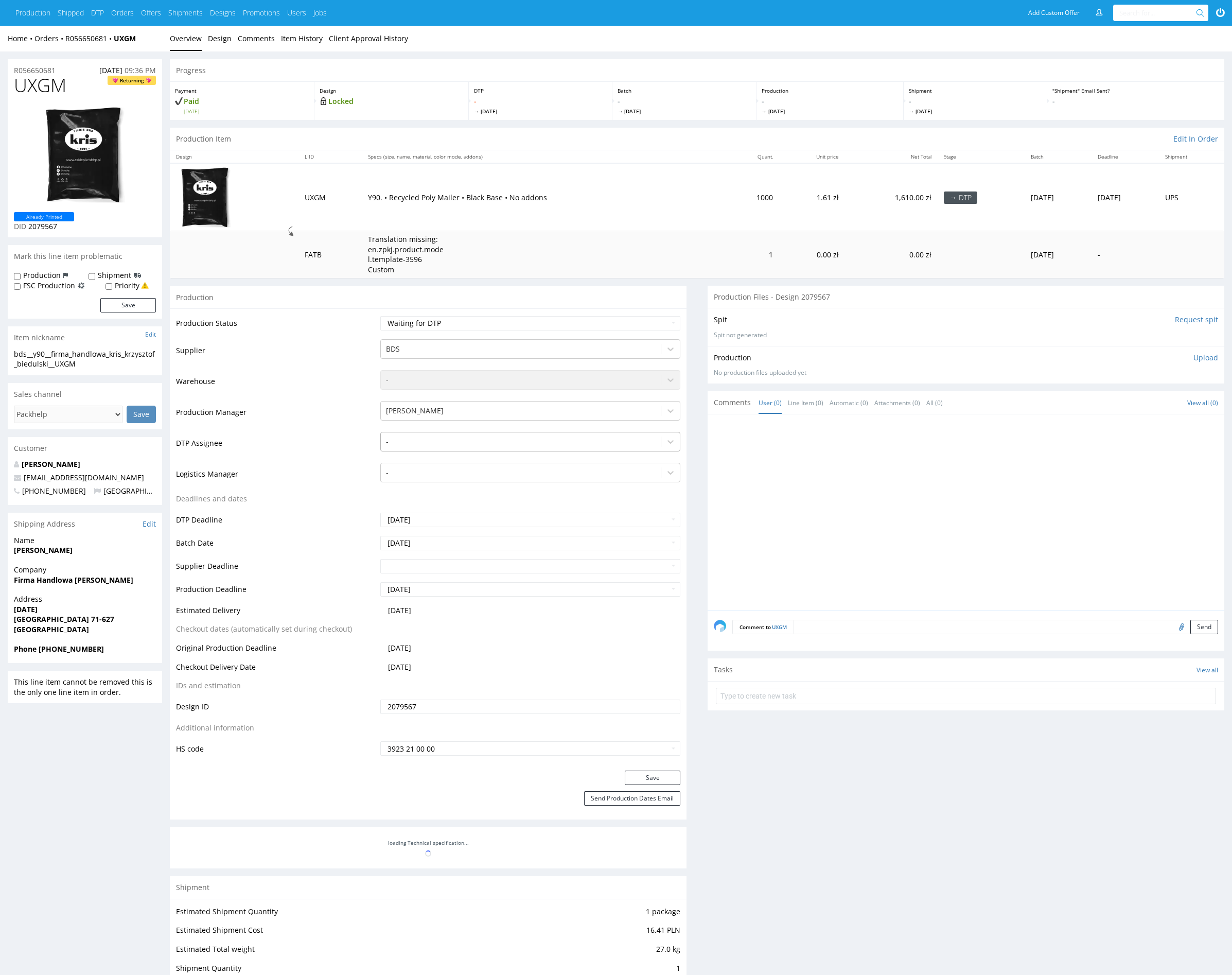
click at [456, 441] on div at bounding box center [521, 441] width 270 height 12
type input "mark"
click at [439, 460] on div "[PERSON_NAME]" at bounding box center [530, 462] width 300 height 19
click at [654, 774] on button "Save" at bounding box center [653, 777] width 56 height 14
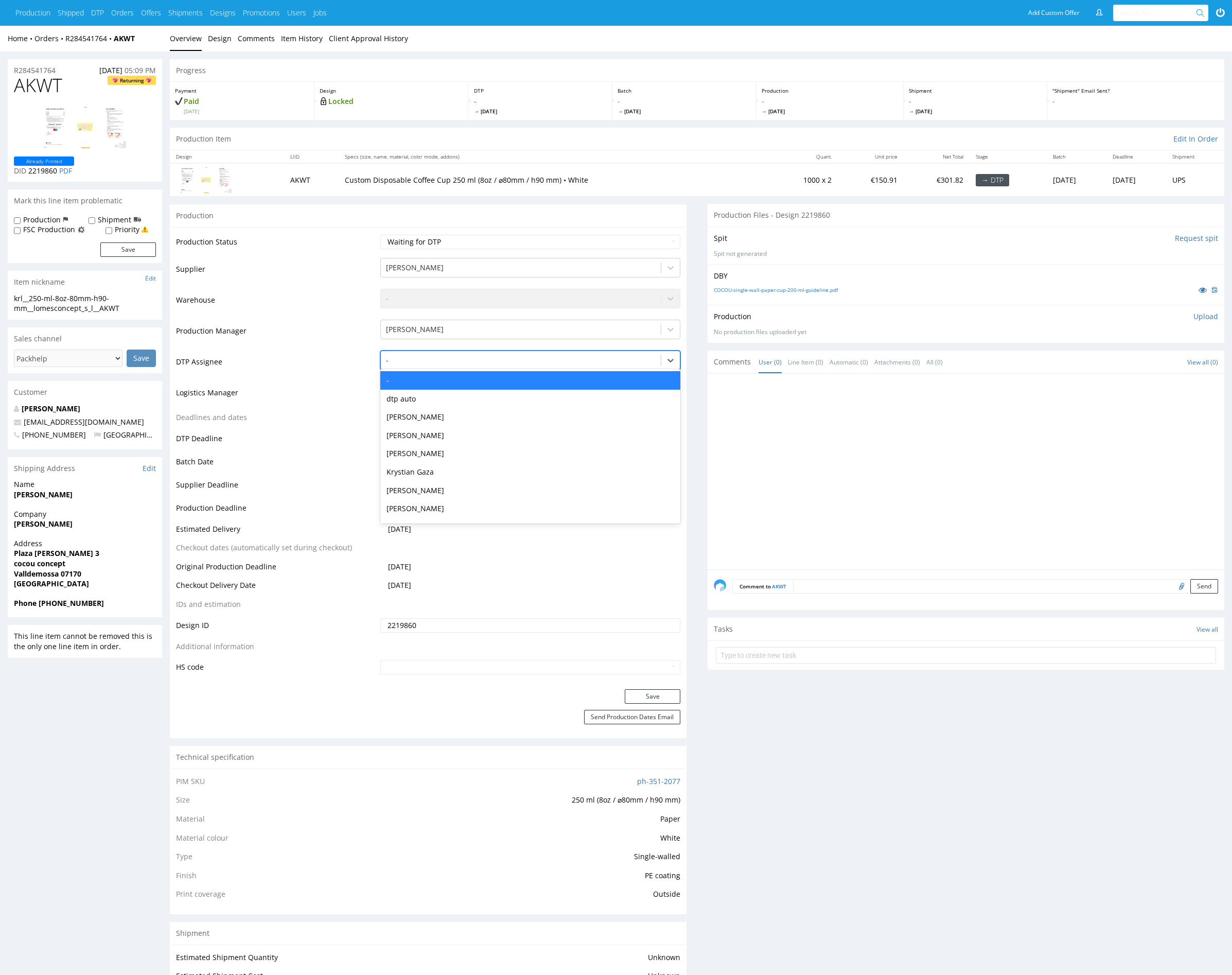
click at [451, 359] on div at bounding box center [521, 360] width 270 height 12
type input "mark"
click at [452, 375] on div "[PERSON_NAME]" at bounding box center [530, 380] width 300 height 19
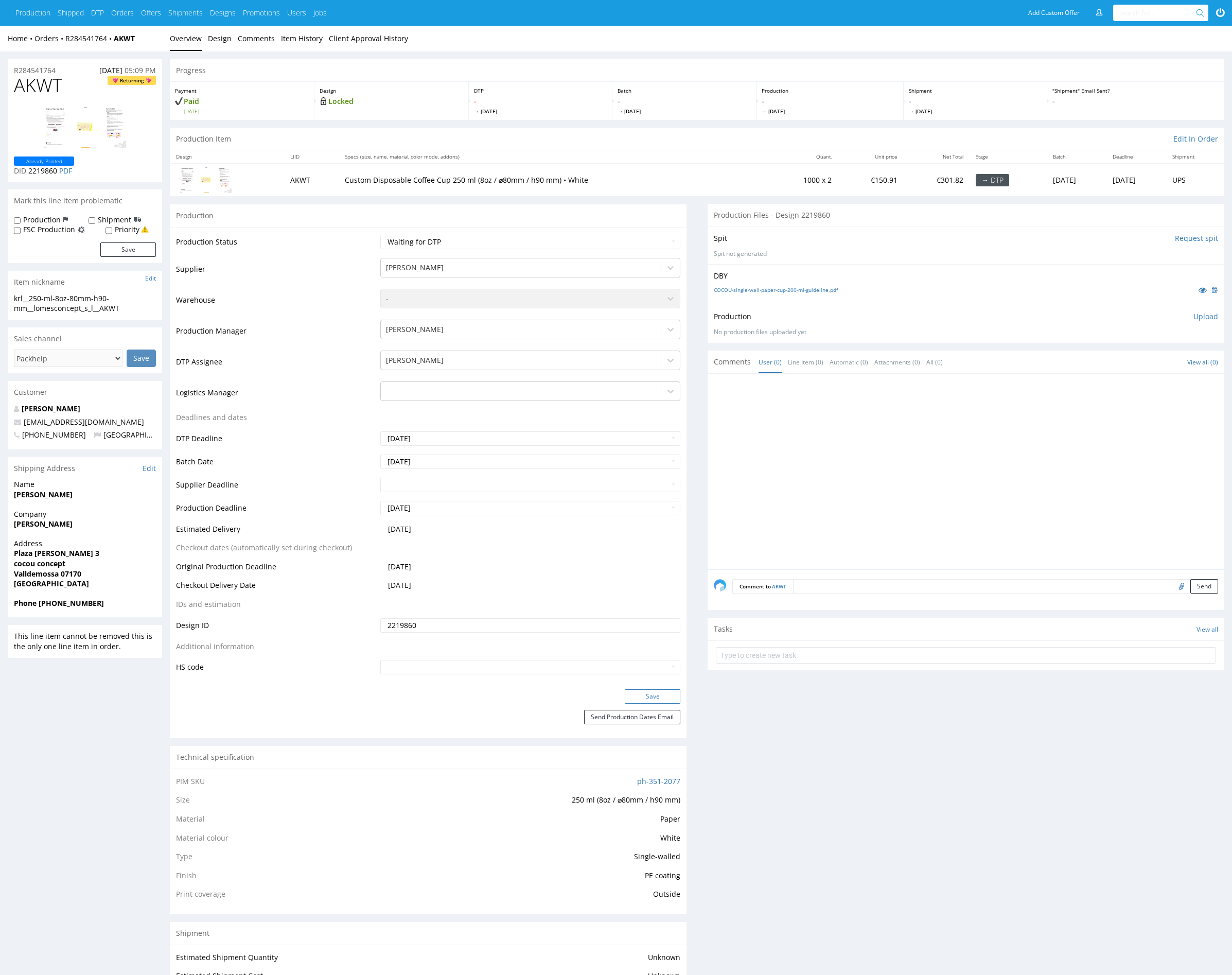
click at [649, 694] on button "Save" at bounding box center [653, 697] width 56 height 14
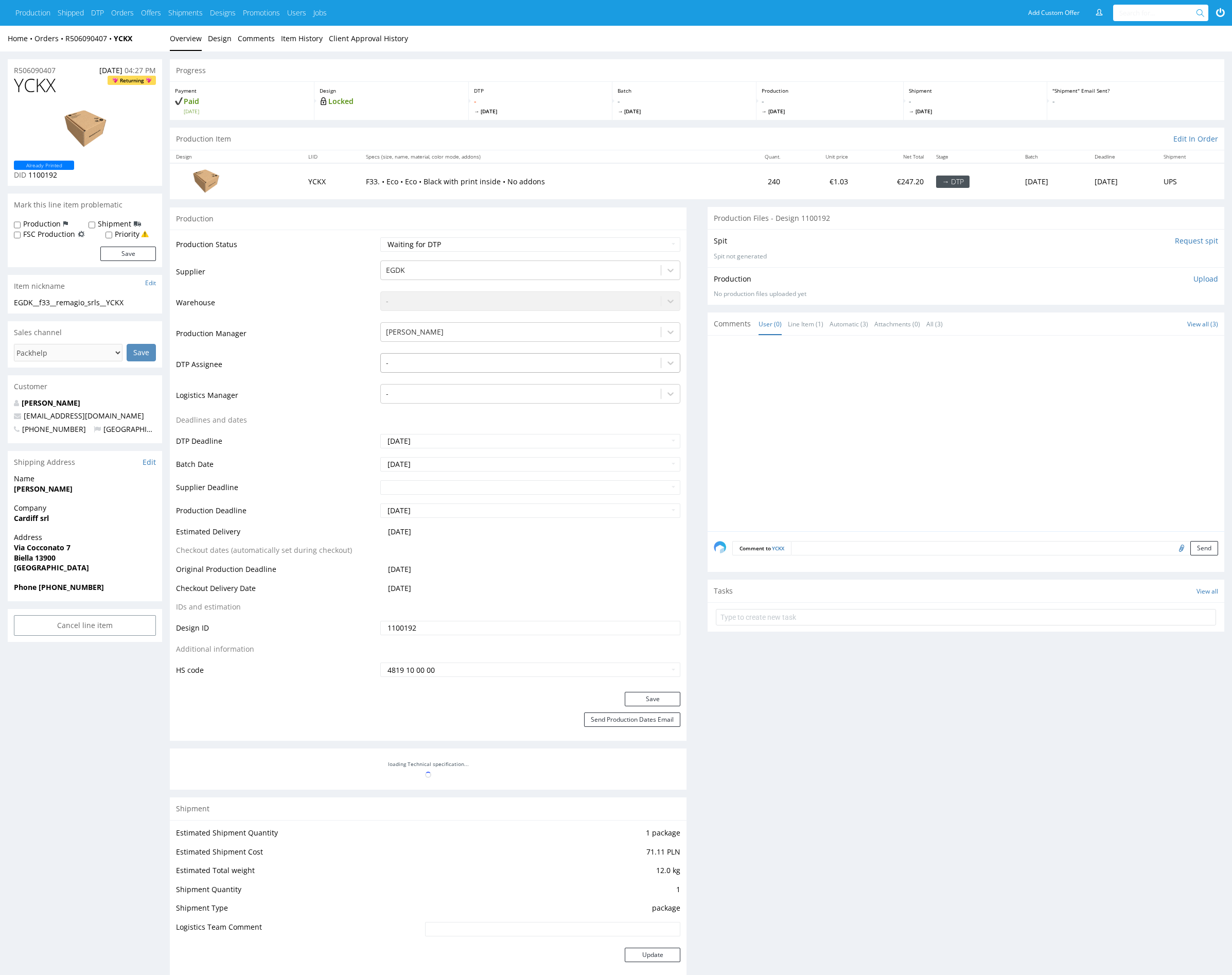
click at [443, 364] on div at bounding box center [521, 363] width 270 height 12
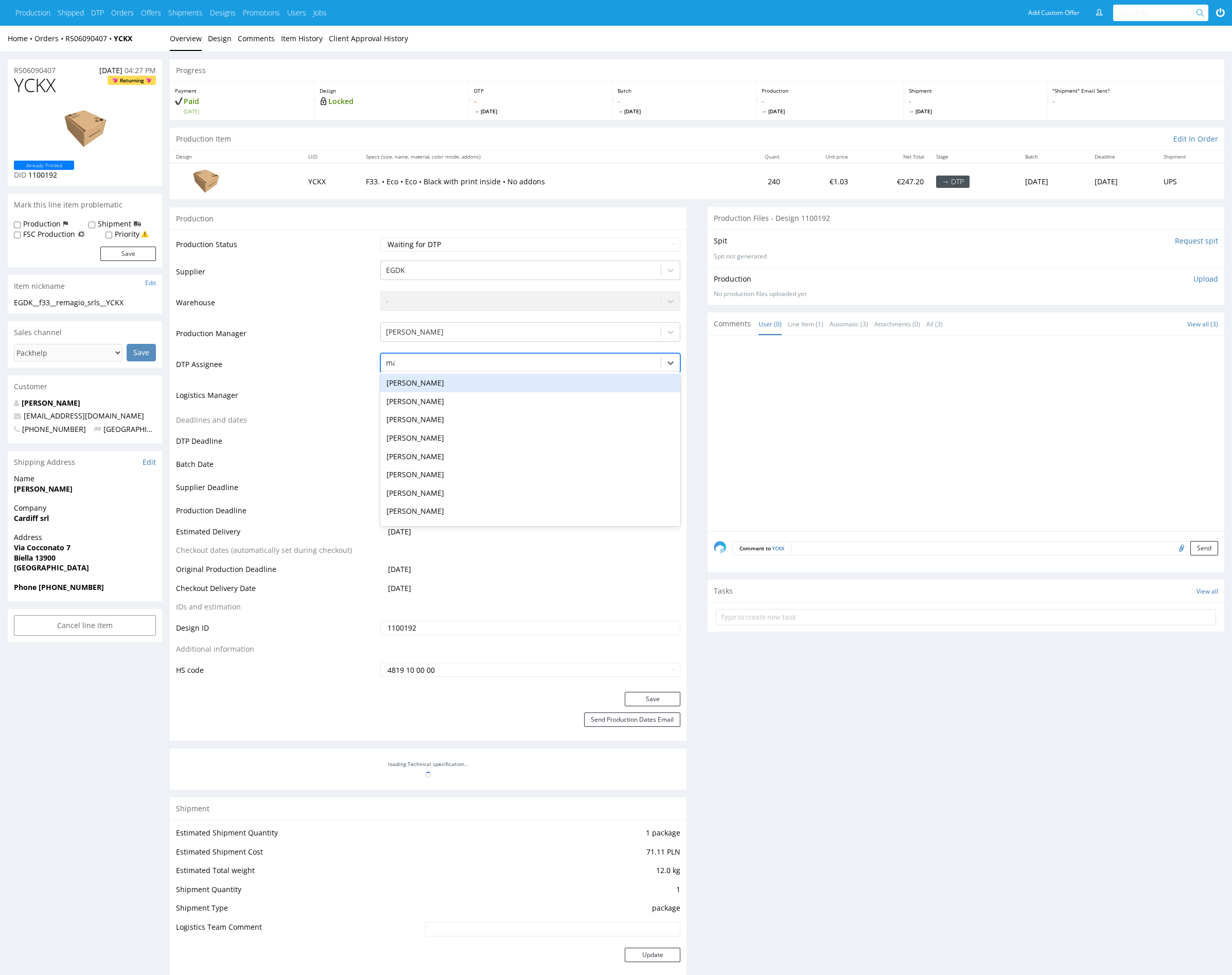
type input "mark"
click at [440, 380] on div "[PERSON_NAME]" at bounding box center [530, 383] width 300 height 19
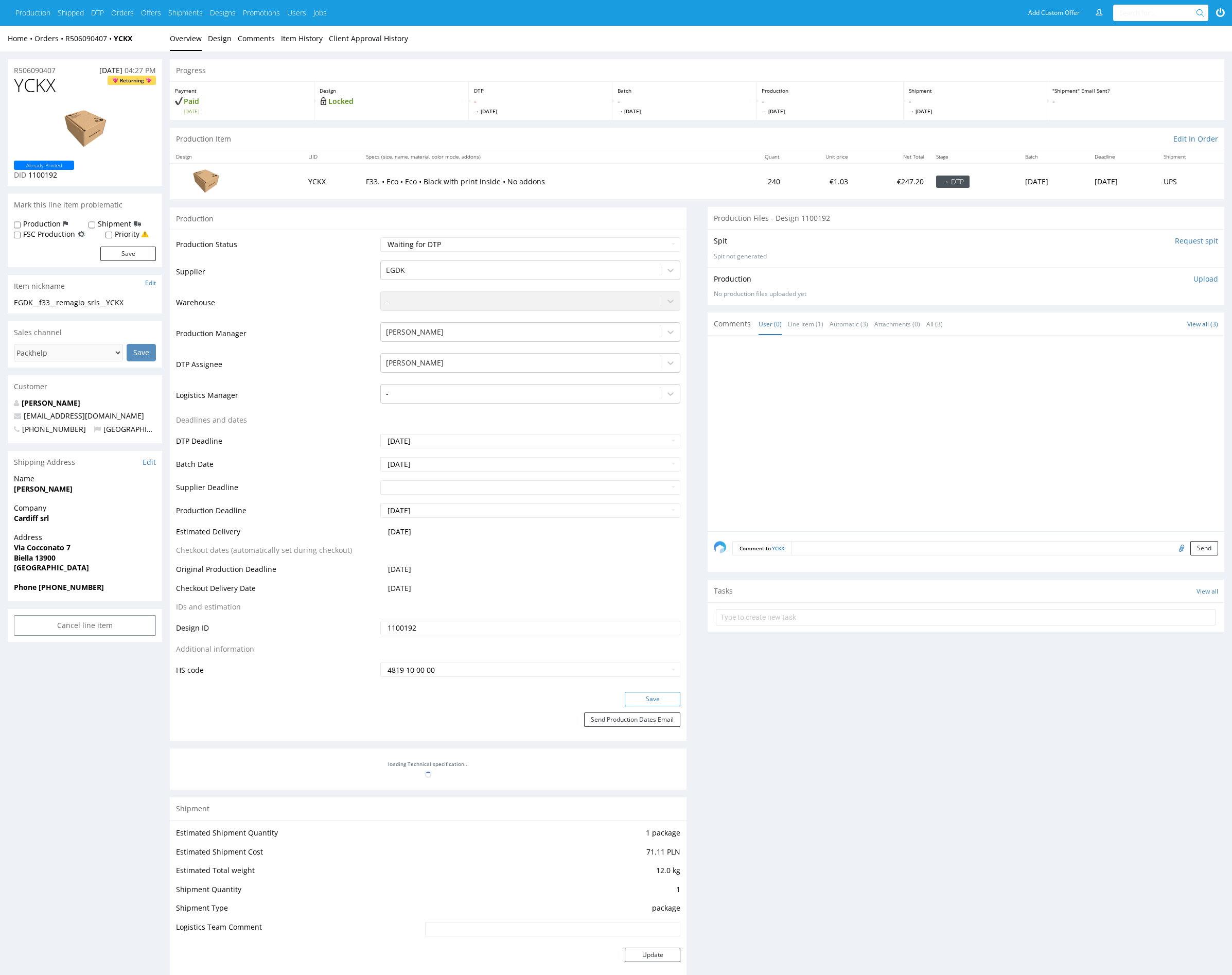
click at [628, 700] on button "Save" at bounding box center [653, 699] width 56 height 14
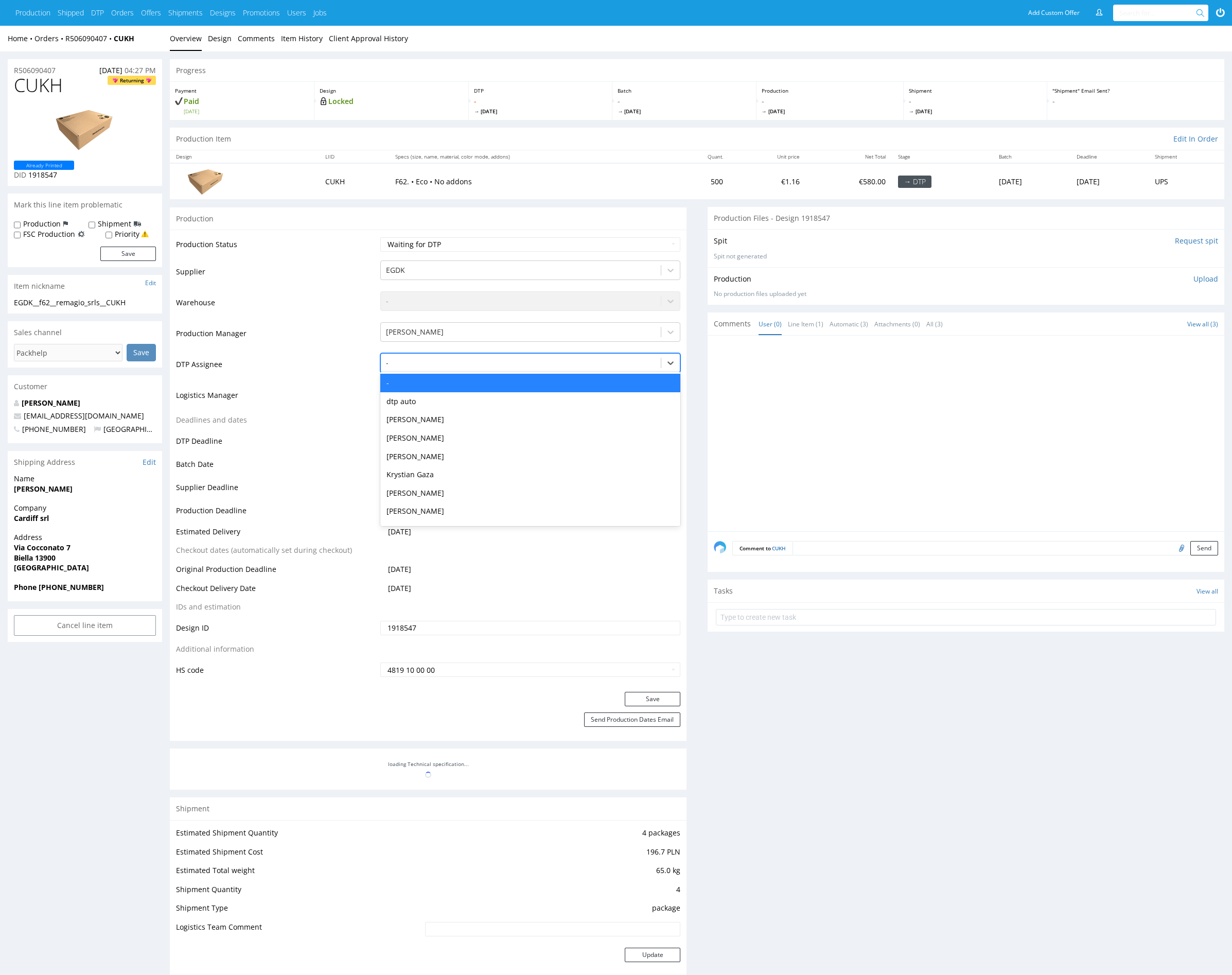
click at [459, 365] on div at bounding box center [521, 363] width 270 height 12
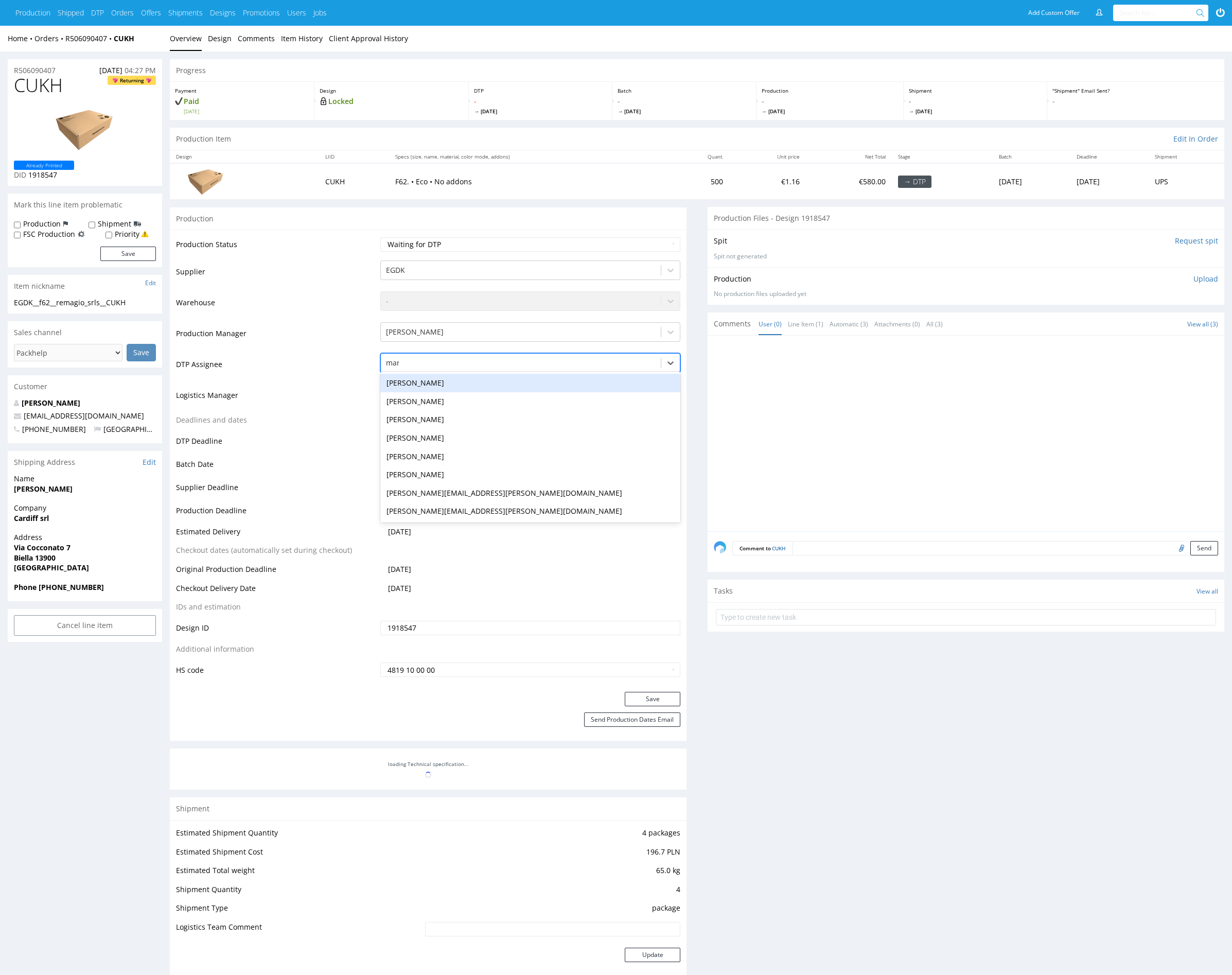
type input "mark"
click at [456, 383] on div "[PERSON_NAME]" at bounding box center [530, 383] width 300 height 19
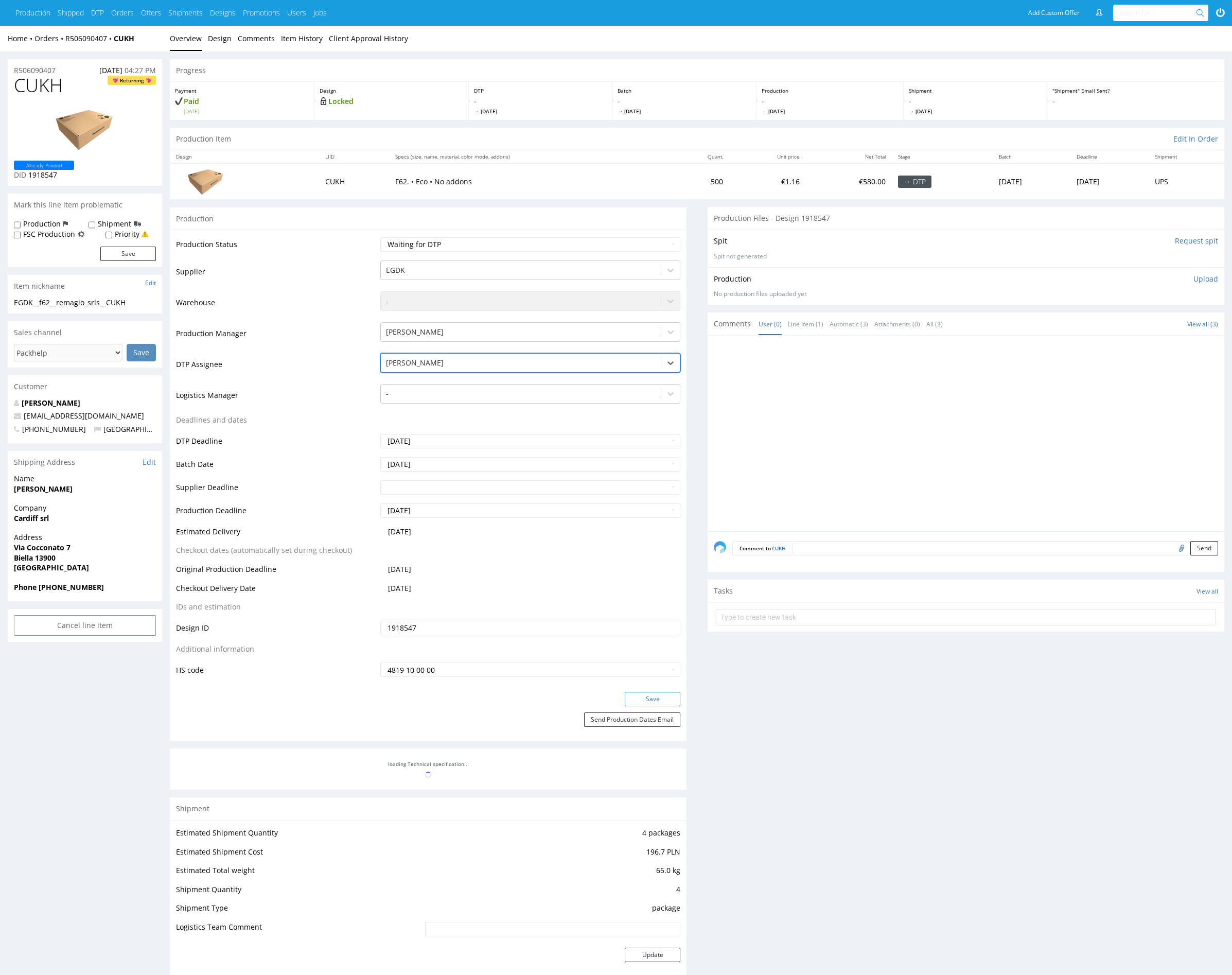
click at [659, 704] on button "Save" at bounding box center [653, 699] width 56 height 14
click at [441, 357] on div at bounding box center [521, 363] width 270 height 12
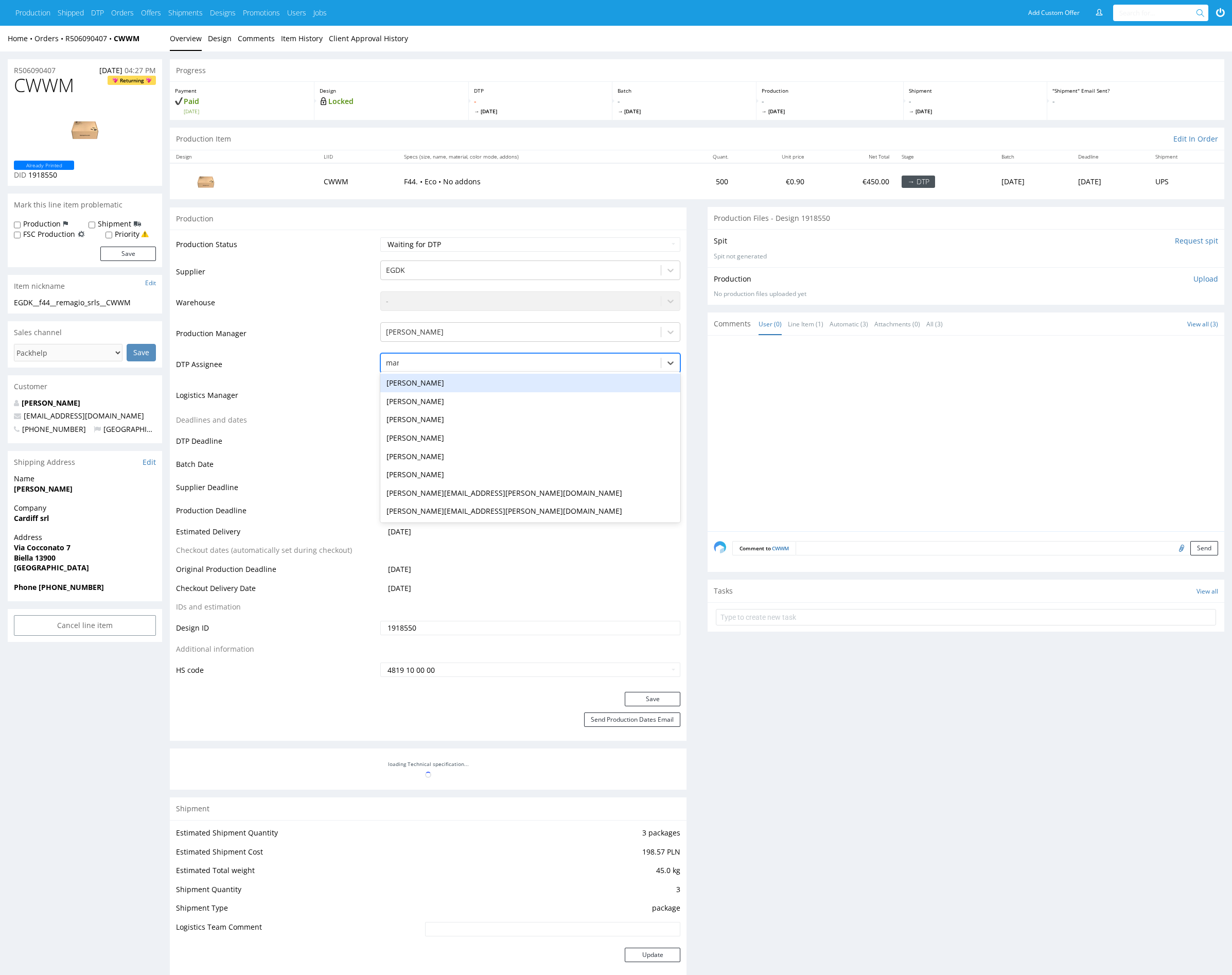
type input "mark"
click at [445, 378] on div "[PERSON_NAME]" at bounding box center [530, 383] width 300 height 19
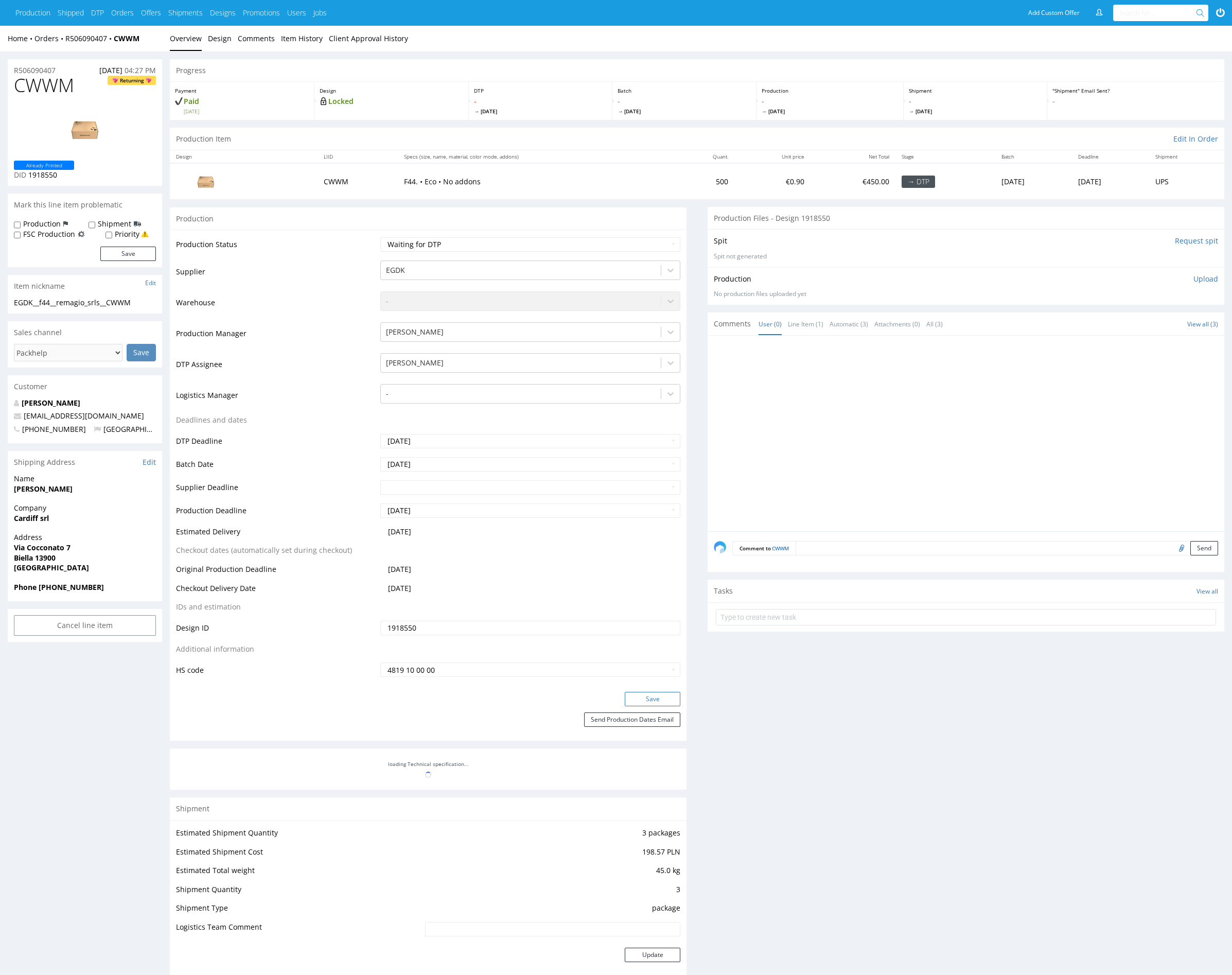
click at [656, 698] on button "Save" at bounding box center [653, 699] width 56 height 14
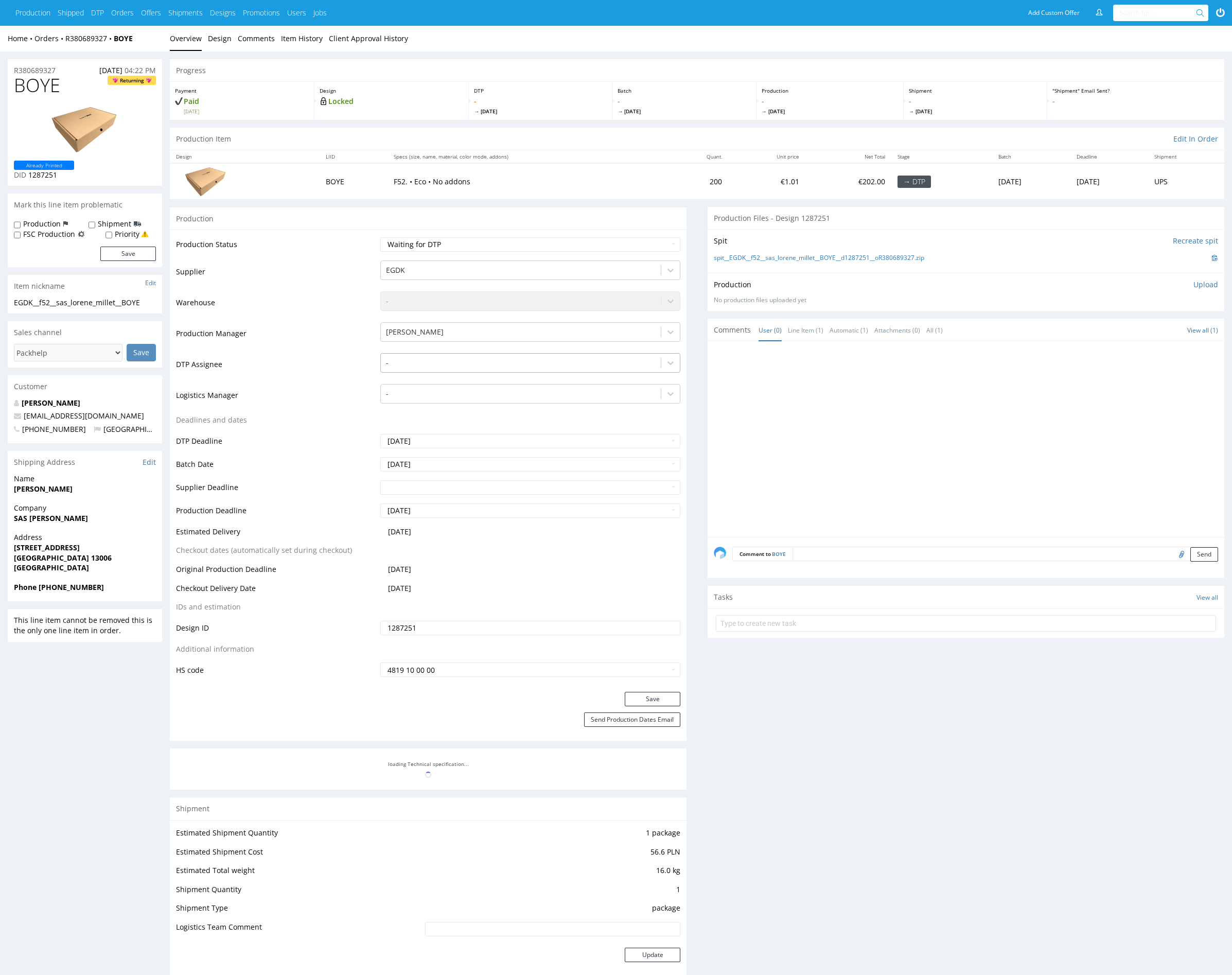
click at [437, 362] on div at bounding box center [521, 363] width 270 height 12
type input "mark"
click at [427, 383] on div "[PERSON_NAME]" at bounding box center [530, 383] width 300 height 19
click at [641, 696] on button "Save" at bounding box center [653, 699] width 56 height 14
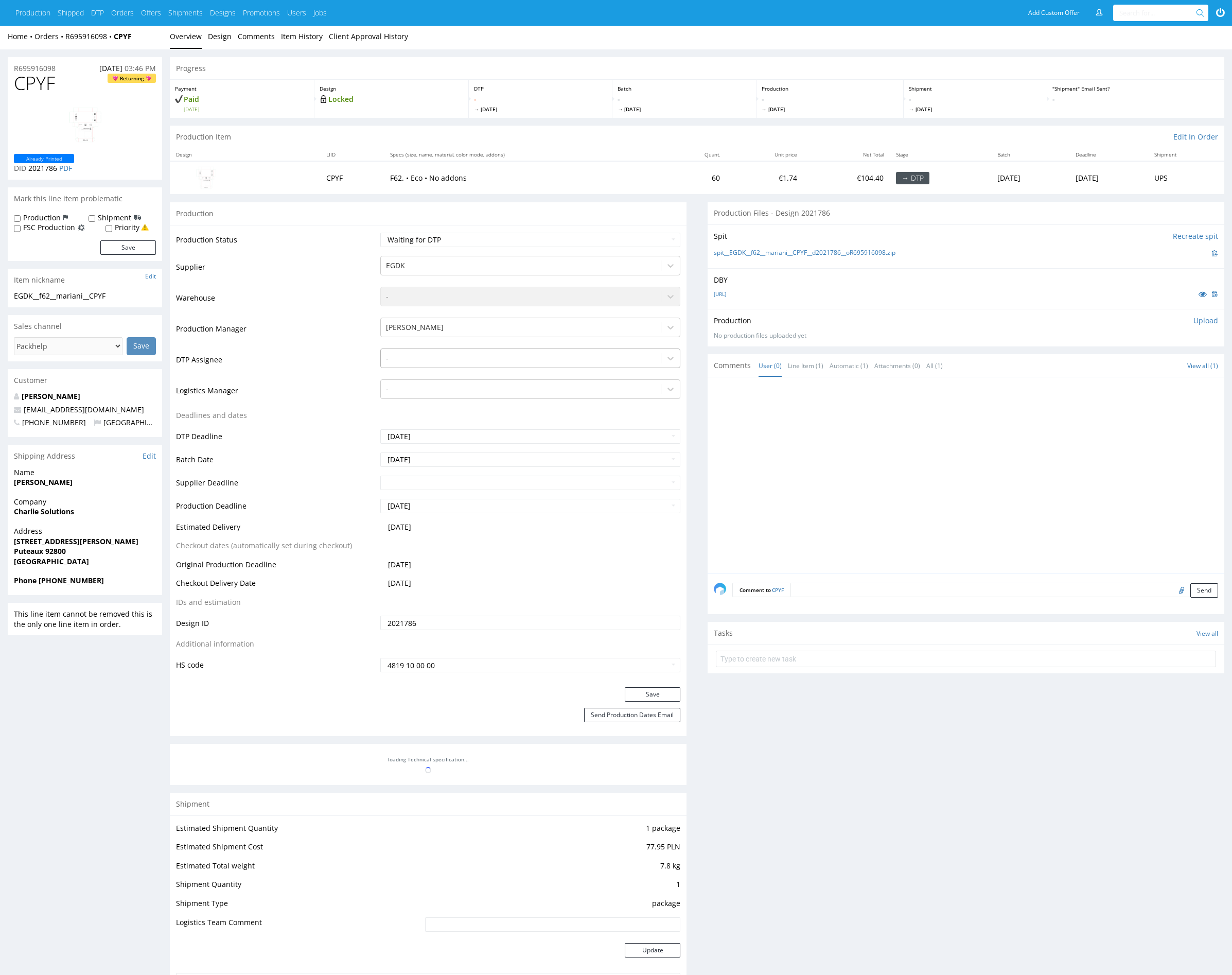
scroll to position [3, 0]
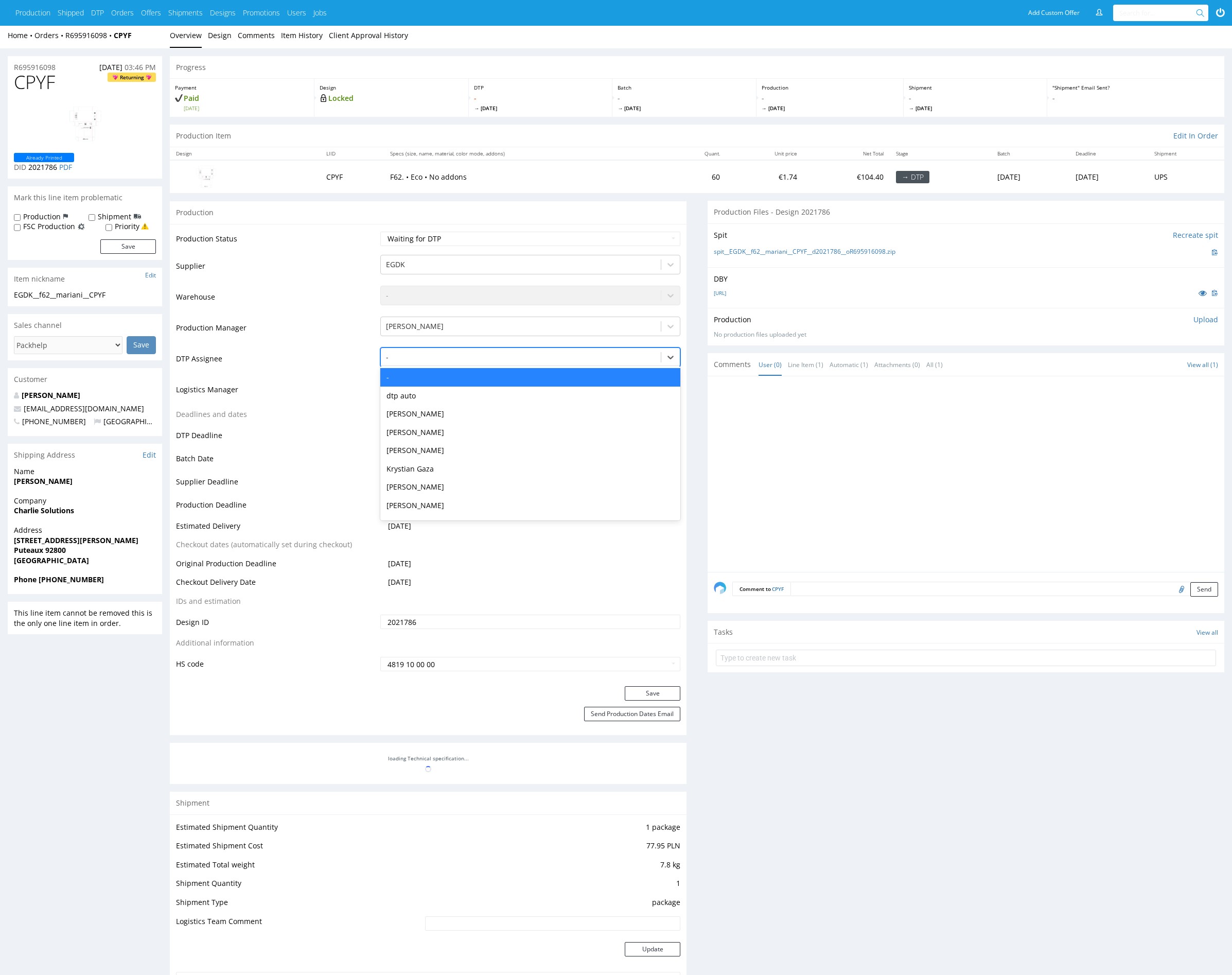
click at [467, 355] on div at bounding box center [521, 357] width 270 height 12
type input "mark"
click at [435, 376] on div "[PERSON_NAME]" at bounding box center [530, 377] width 300 height 19
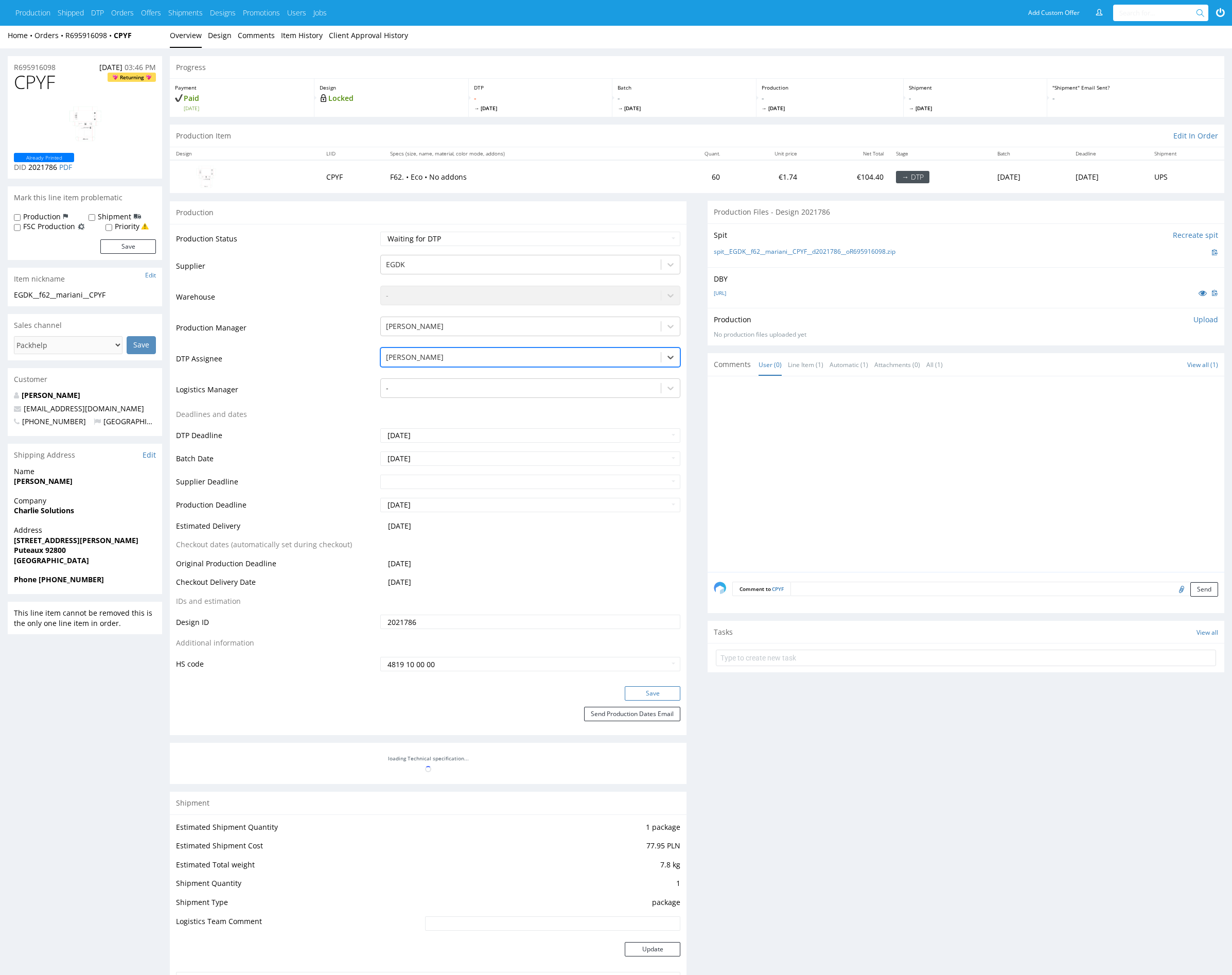
click at [634, 686] on button "Save" at bounding box center [653, 693] width 56 height 14
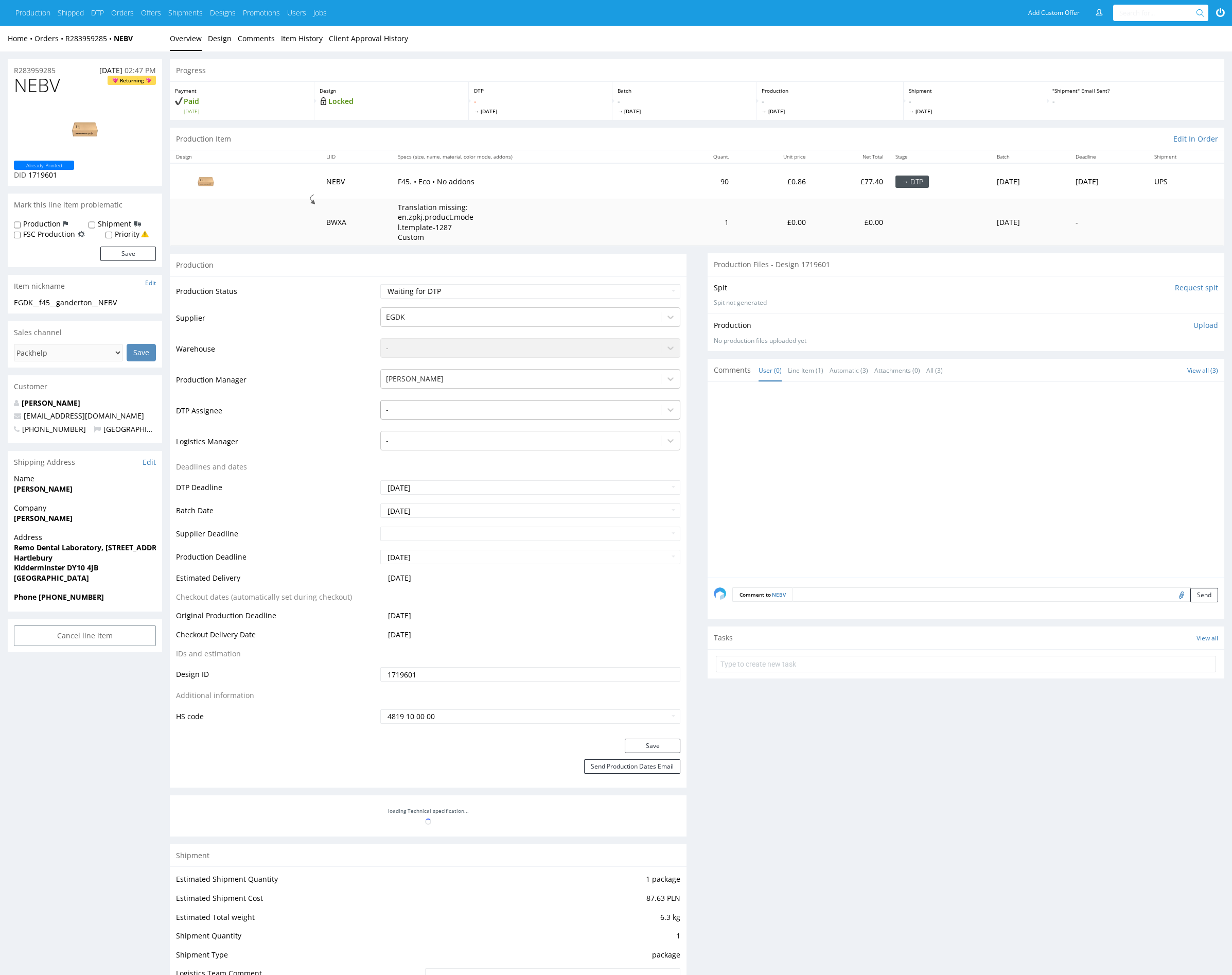
click at [482, 406] on div at bounding box center [521, 410] width 270 height 12
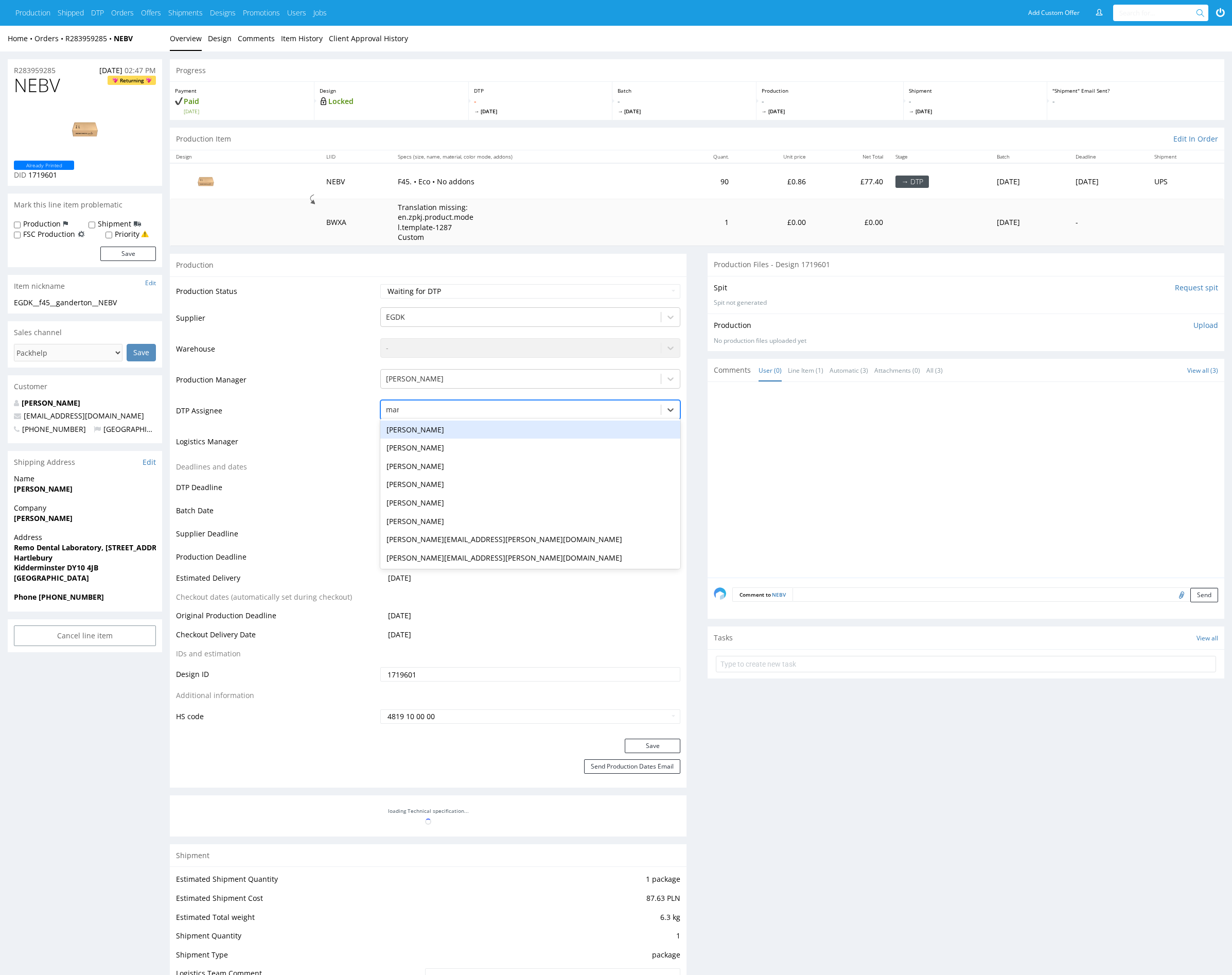
type input "mark"
click at [475, 430] on div "[PERSON_NAME]" at bounding box center [530, 429] width 300 height 19
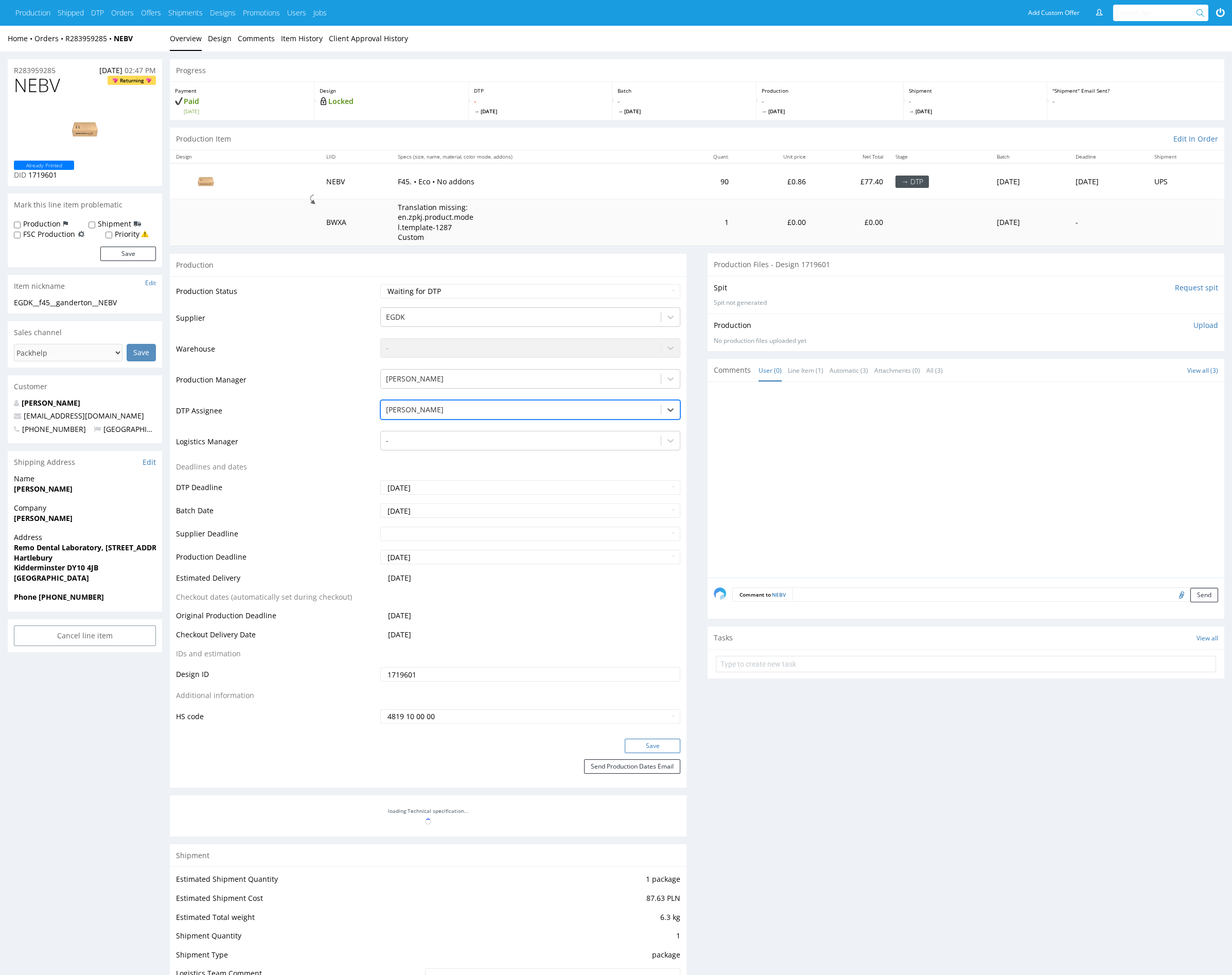
click at [669, 745] on button "Save" at bounding box center [653, 746] width 56 height 14
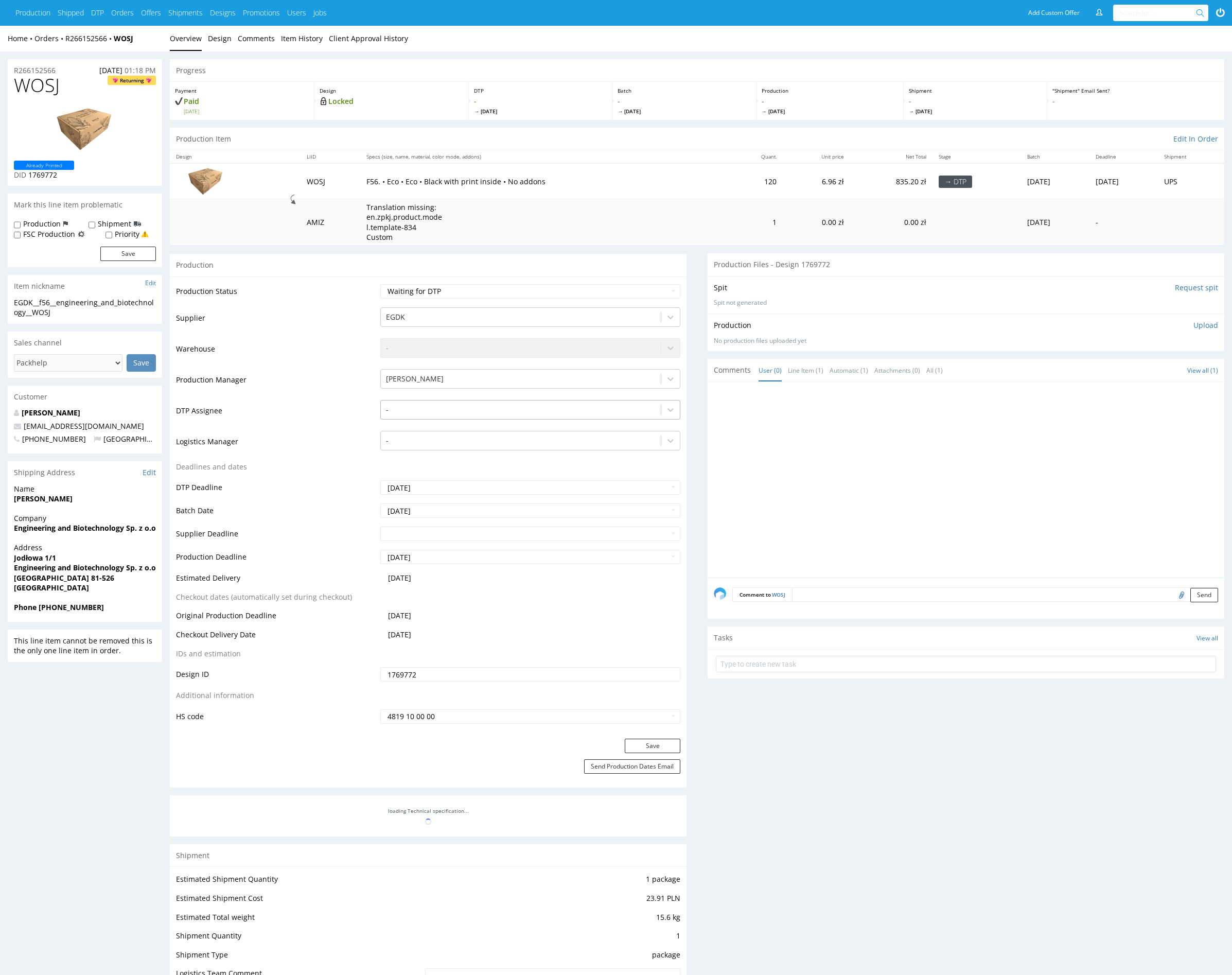
click at [462, 414] on div at bounding box center [521, 410] width 270 height 12
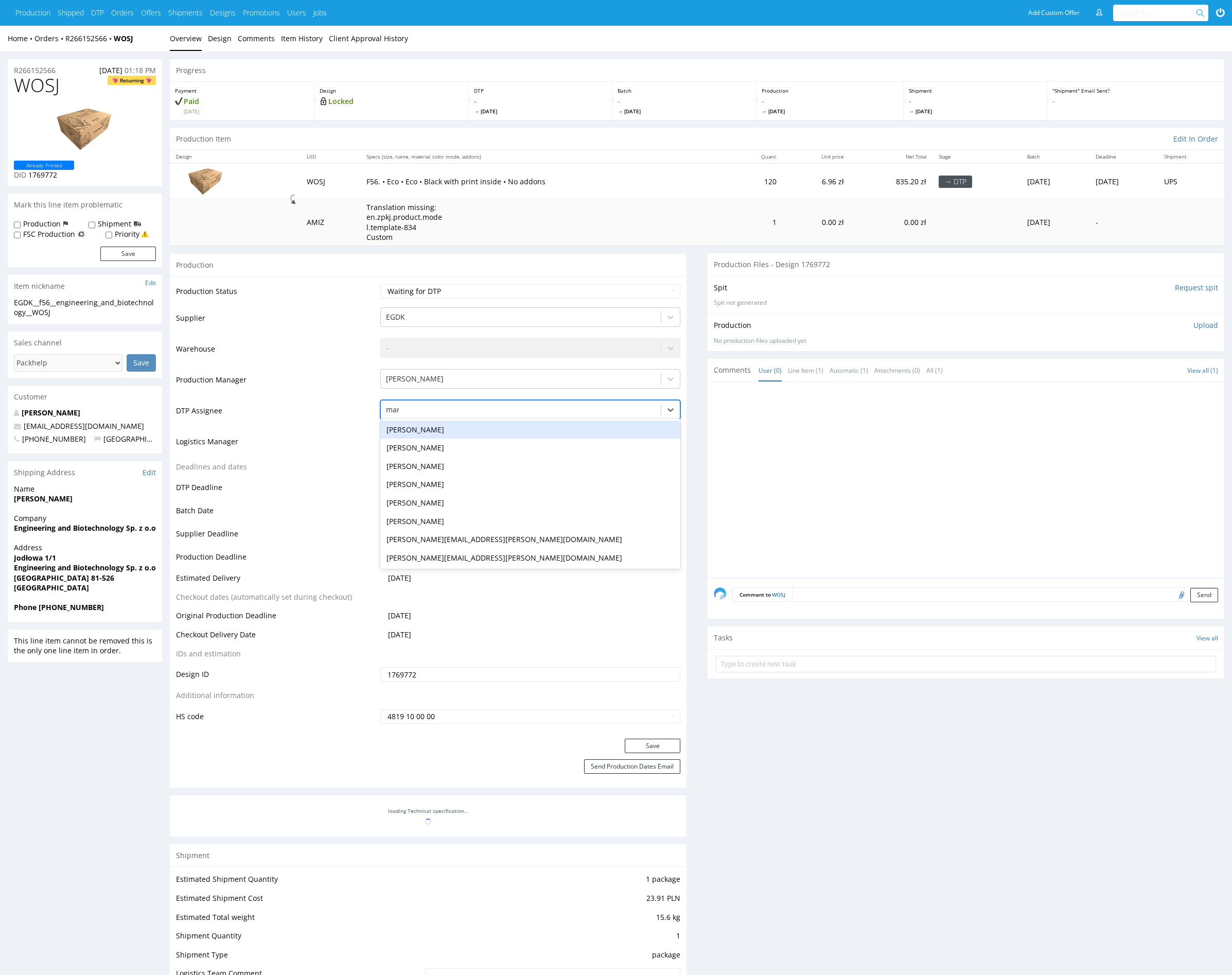
type input "mark"
click at [451, 429] on div "[PERSON_NAME]" at bounding box center [530, 429] width 300 height 19
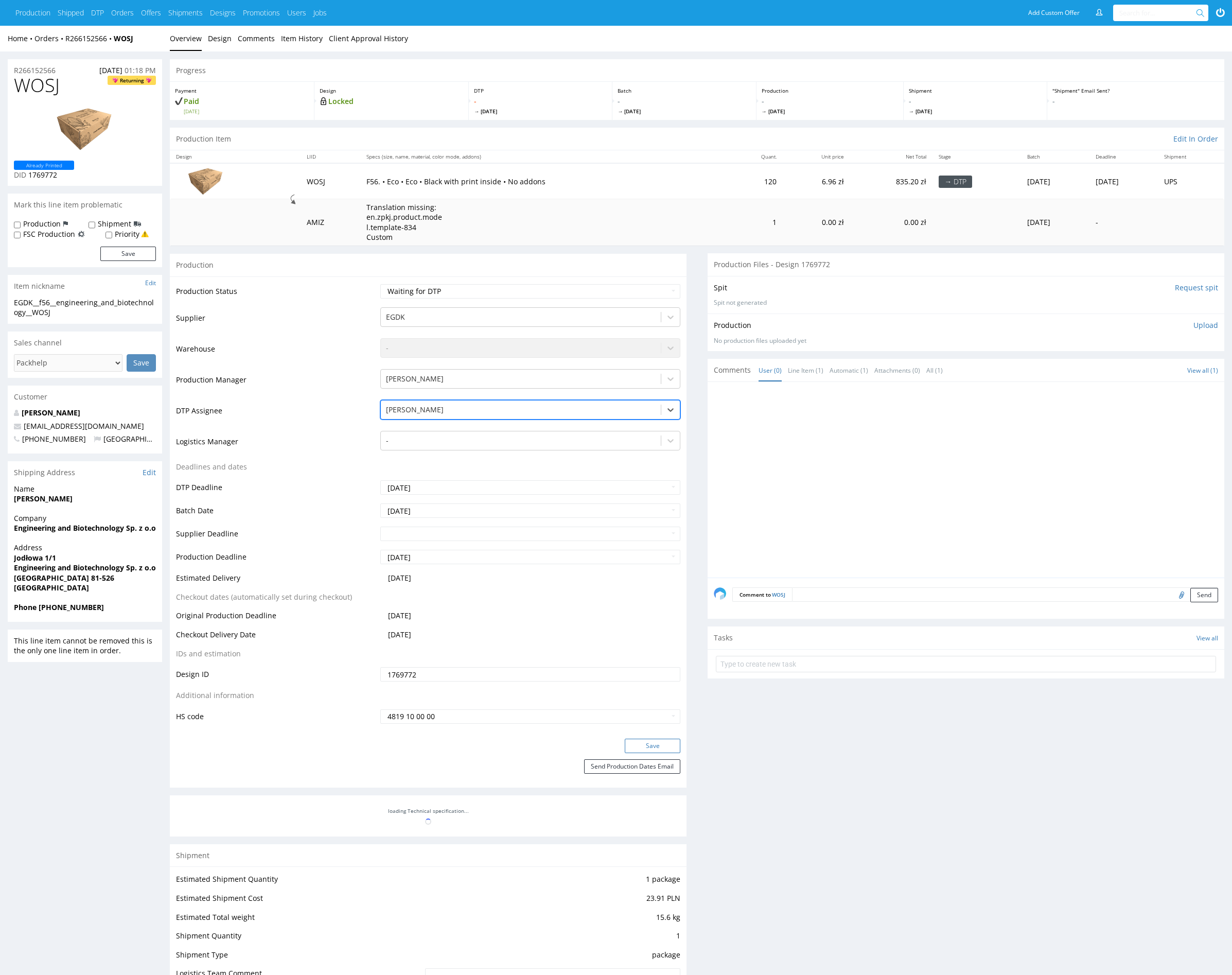
click at [653, 746] on button "Save" at bounding box center [653, 746] width 56 height 14
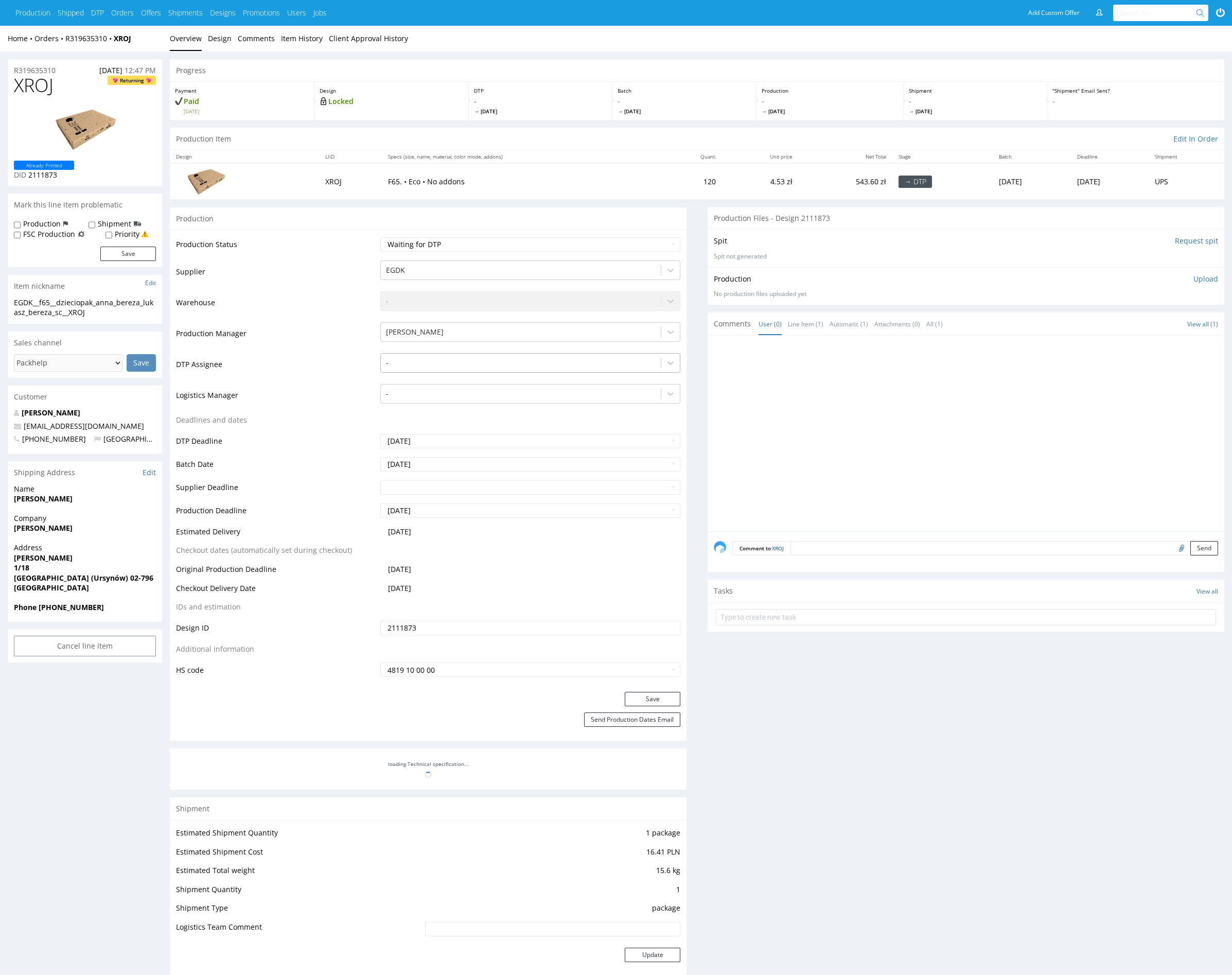
click at [468, 363] on div at bounding box center [521, 363] width 270 height 12
type input "mark"
click at [467, 381] on div "[PERSON_NAME]" at bounding box center [530, 383] width 300 height 19
click at [634, 696] on button "Save" at bounding box center [653, 699] width 56 height 14
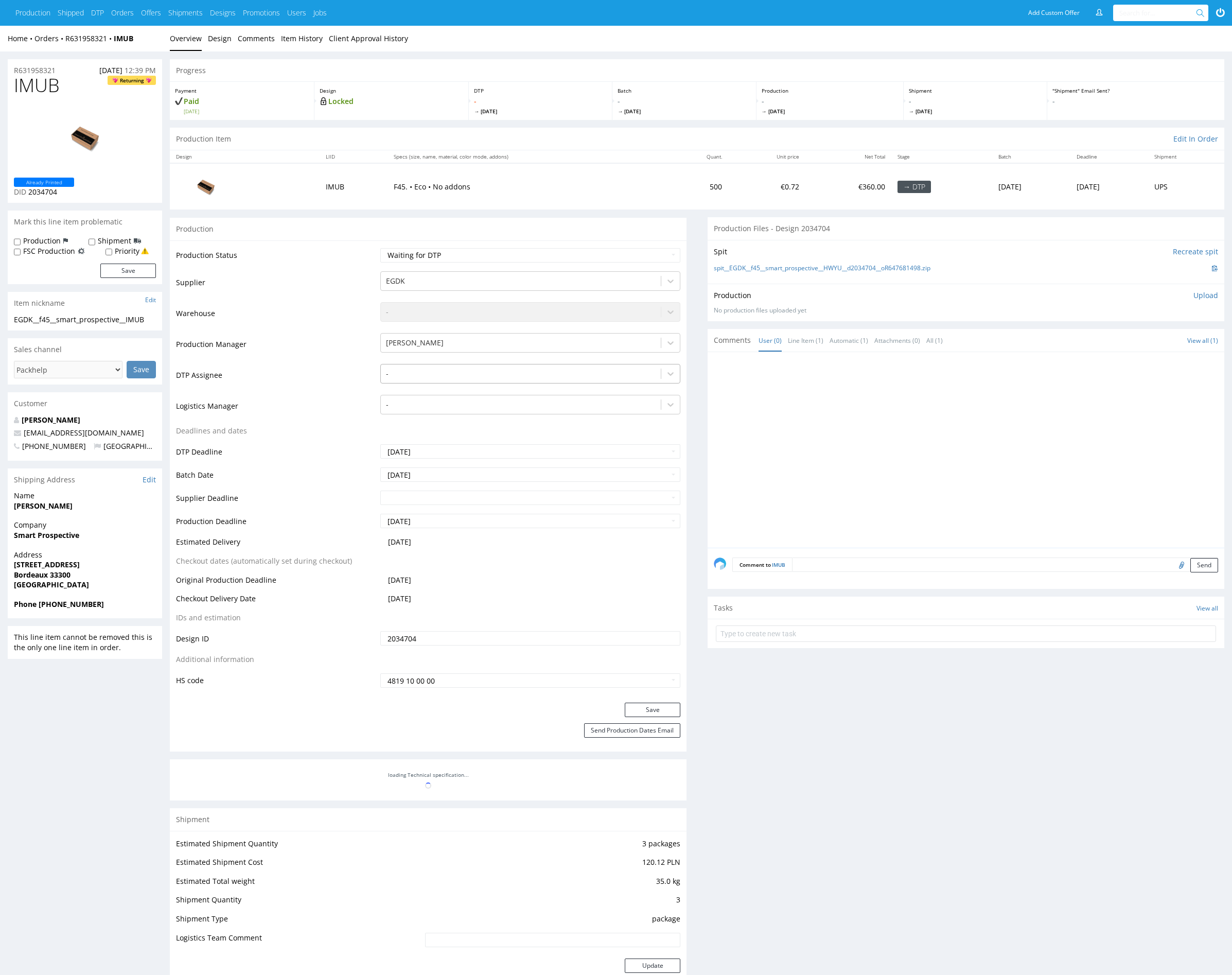
click at [487, 373] on div at bounding box center [521, 374] width 270 height 12
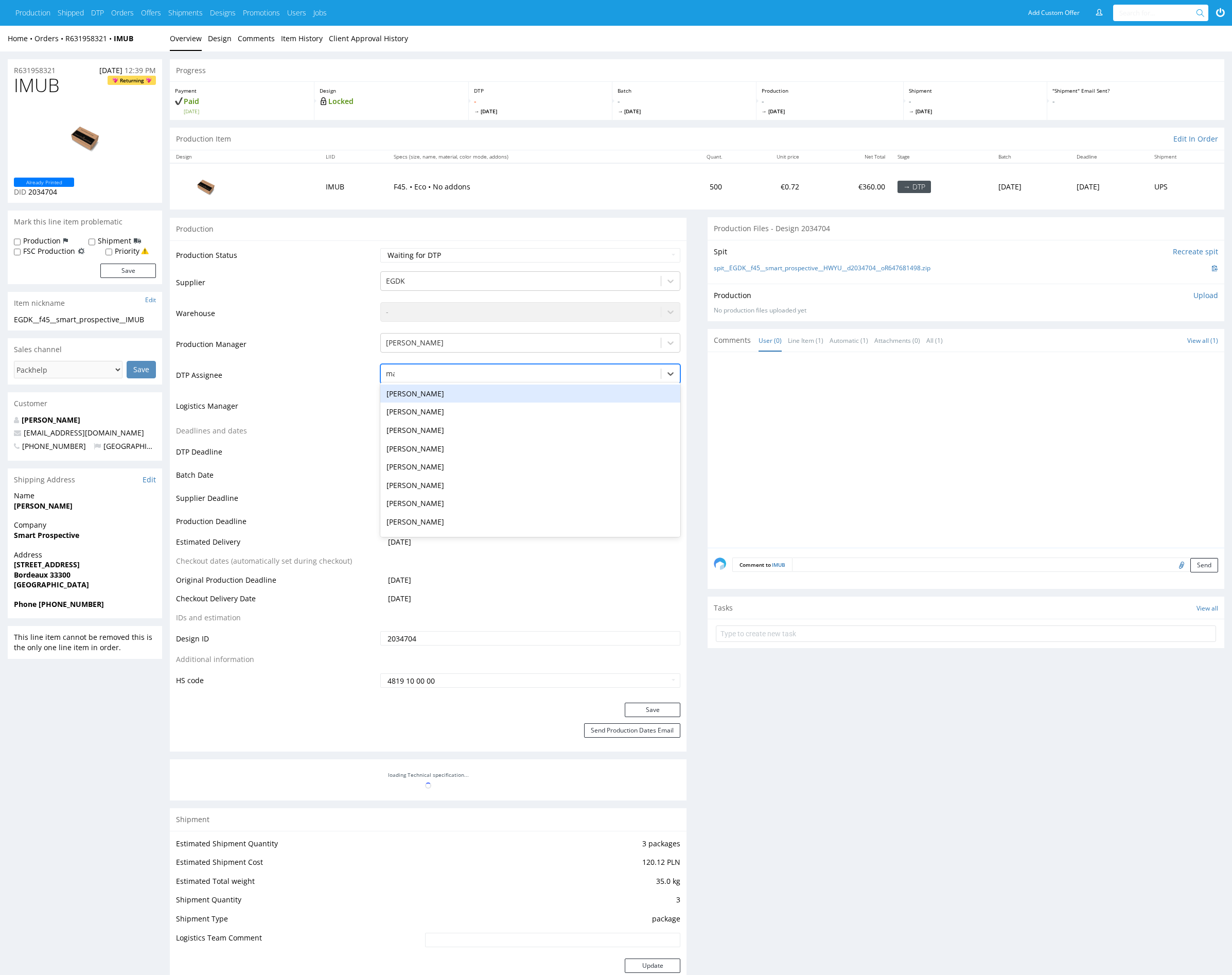
type input "mark"
click at [442, 388] on div "[PERSON_NAME]" at bounding box center [530, 394] width 300 height 19
click at [664, 711] on button "Save" at bounding box center [653, 709] width 56 height 14
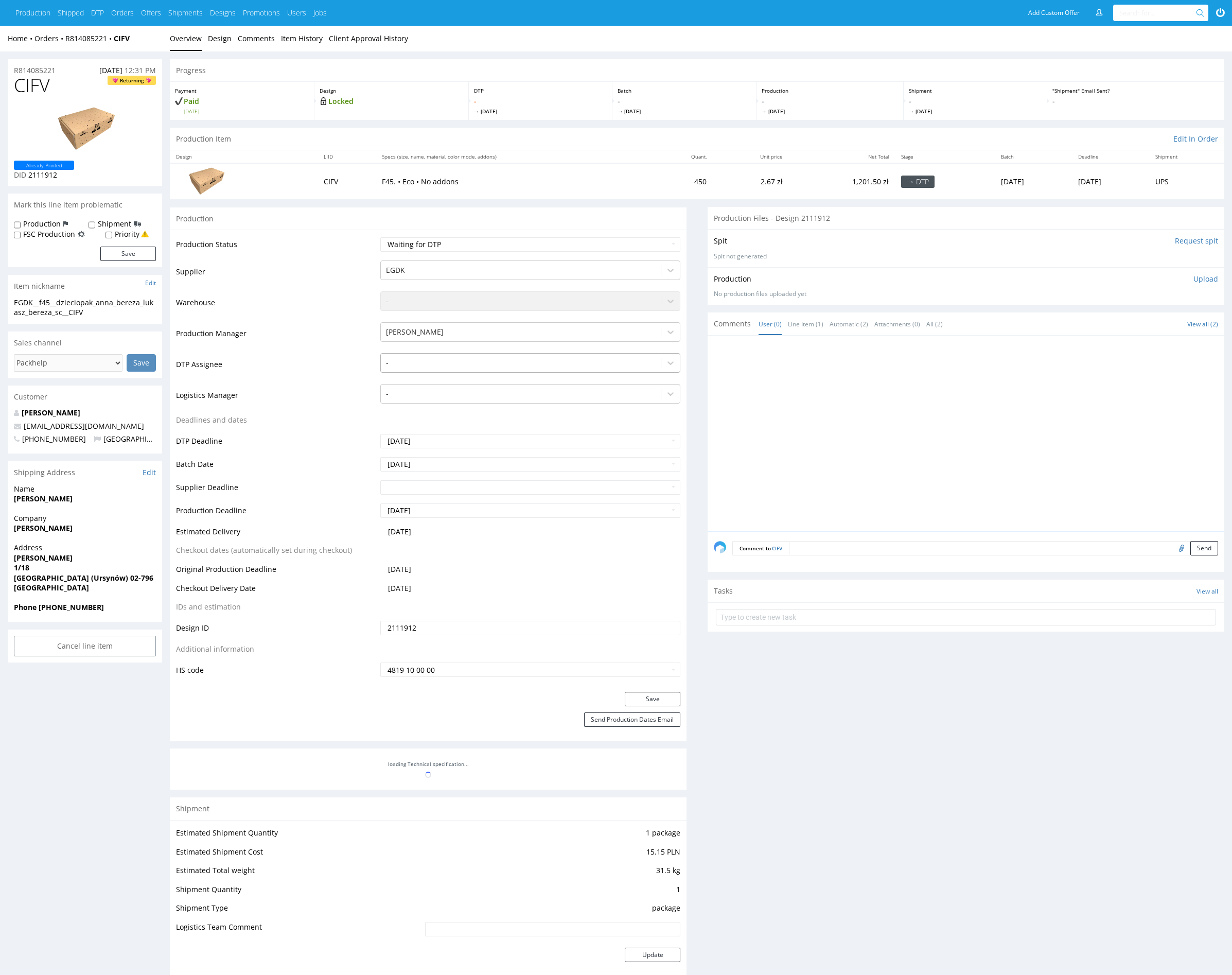
click at [488, 360] on div at bounding box center [521, 363] width 270 height 12
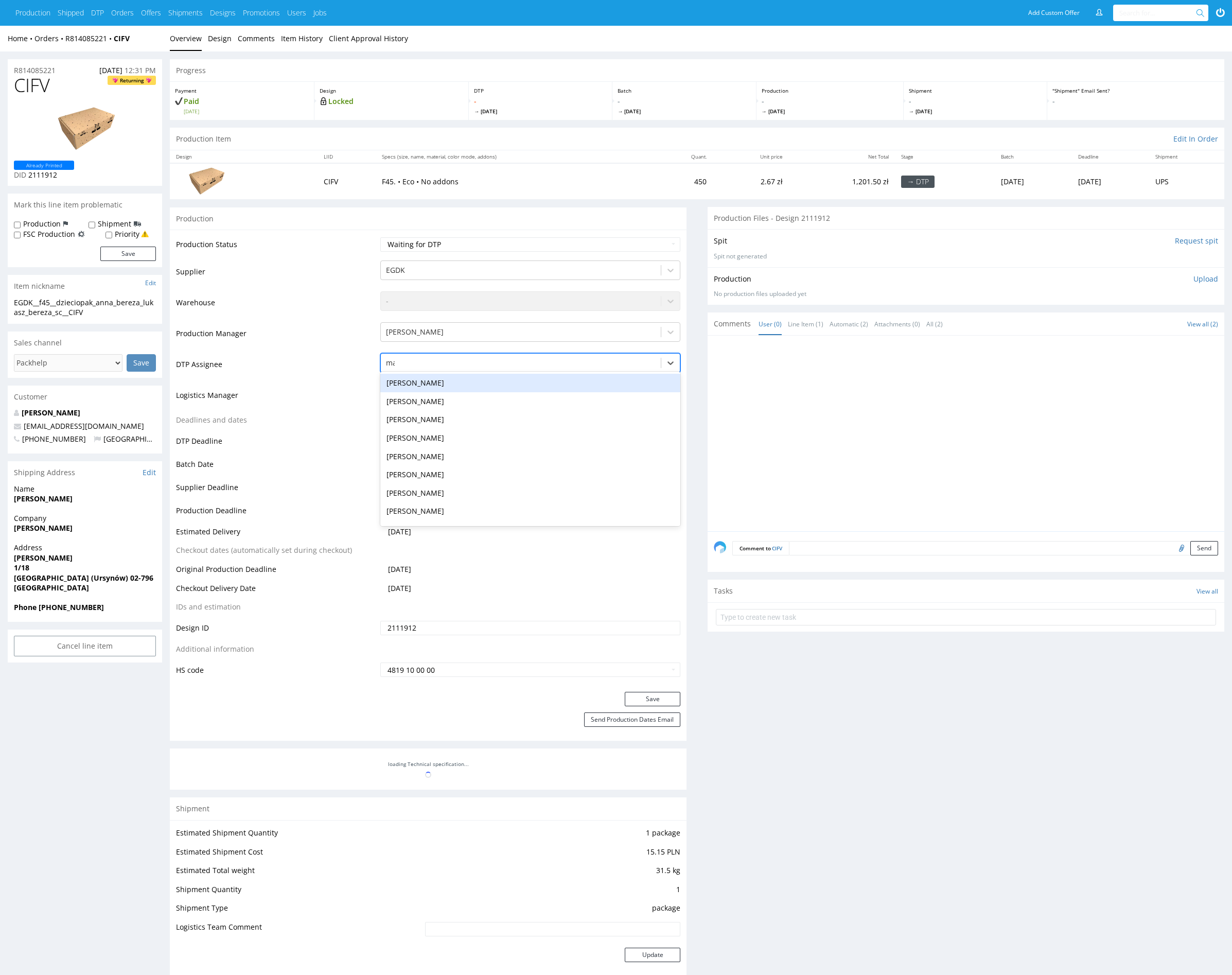
type input "mark"
click at [477, 375] on div "[PERSON_NAME]" at bounding box center [530, 383] width 300 height 19
click at [646, 696] on button "Save" at bounding box center [653, 699] width 56 height 14
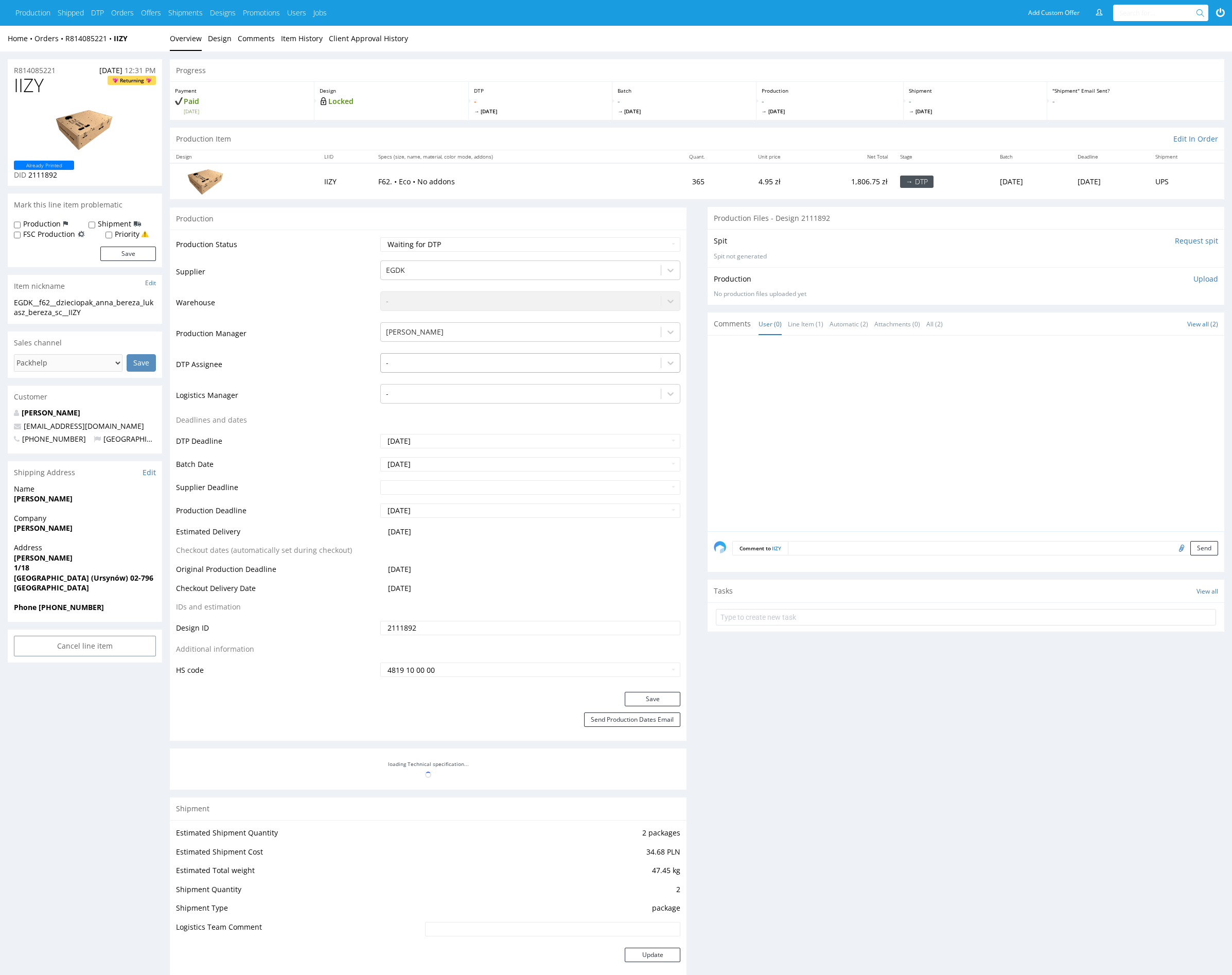
click at [484, 361] on div at bounding box center [521, 363] width 270 height 12
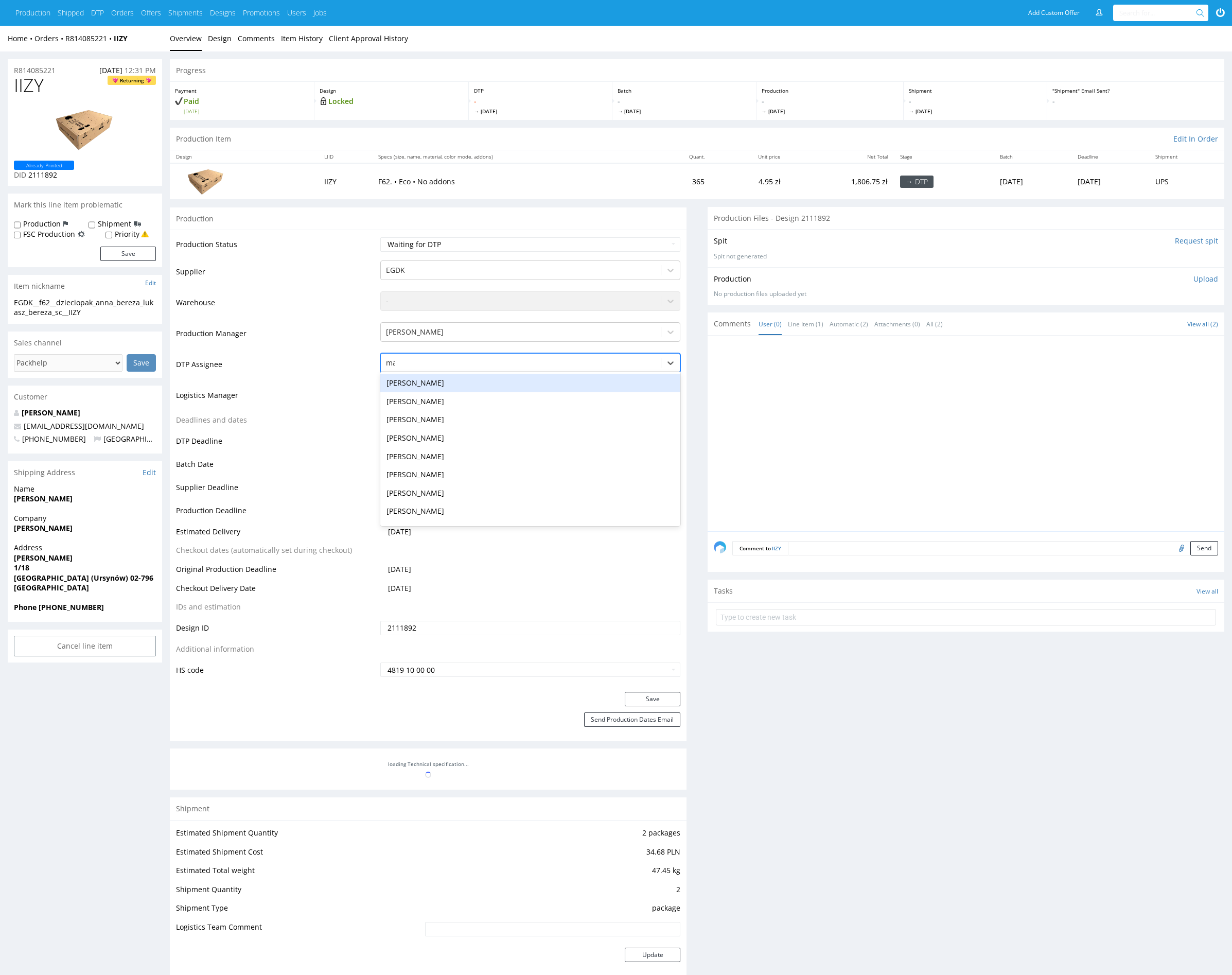
type input "mark"
click at [485, 387] on div "Karol Markowski" at bounding box center [530, 383] width 300 height 19
click at [663, 697] on button "Save" at bounding box center [653, 699] width 56 height 14
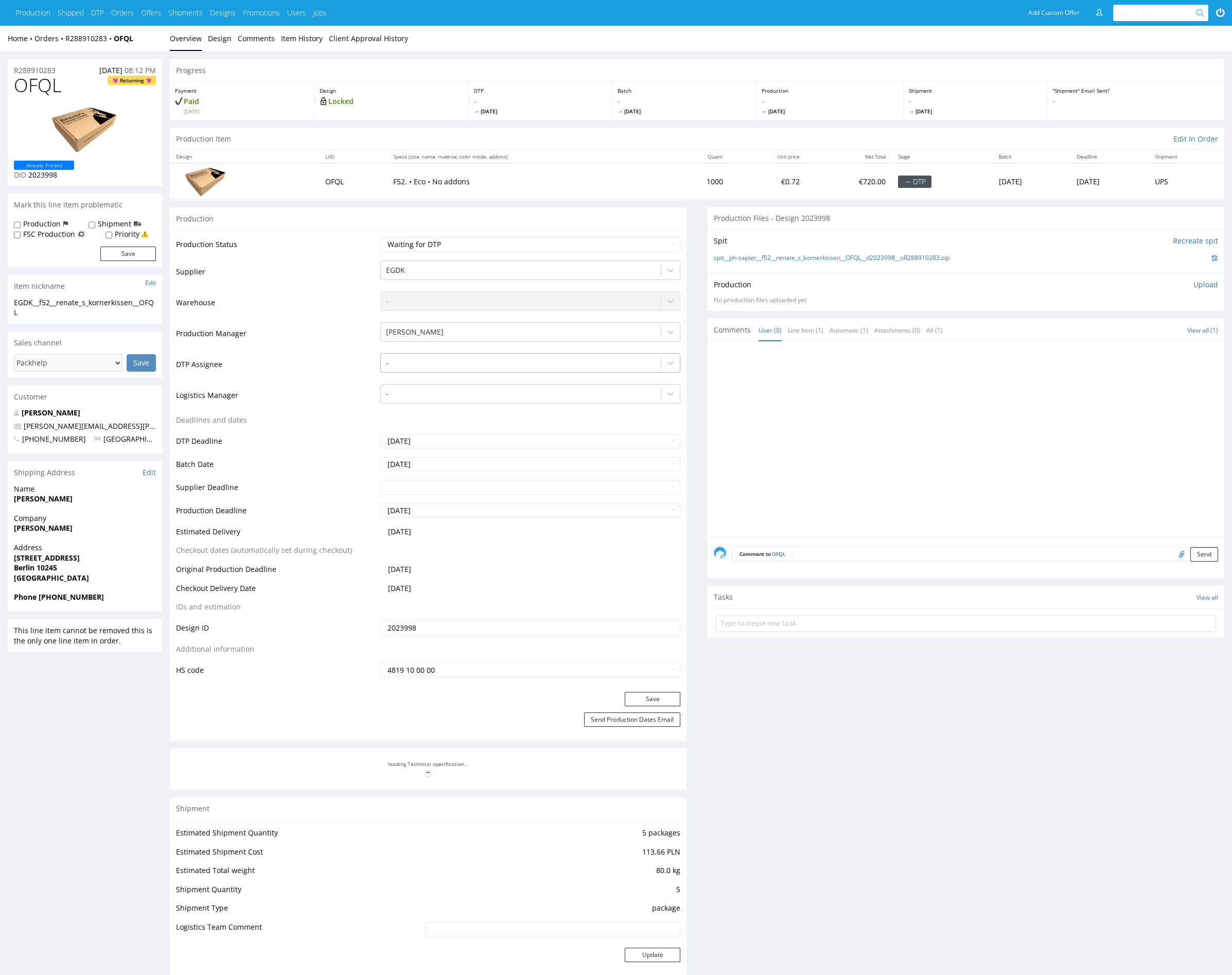
click at [481, 364] on div at bounding box center [521, 363] width 270 height 12
type input "mark"
click at [469, 378] on div "Karol Markowski" at bounding box center [530, 383] width 300 height 19
click at [654, 696] on button "Save" at bounding box center [653, 699] width 56 height 14
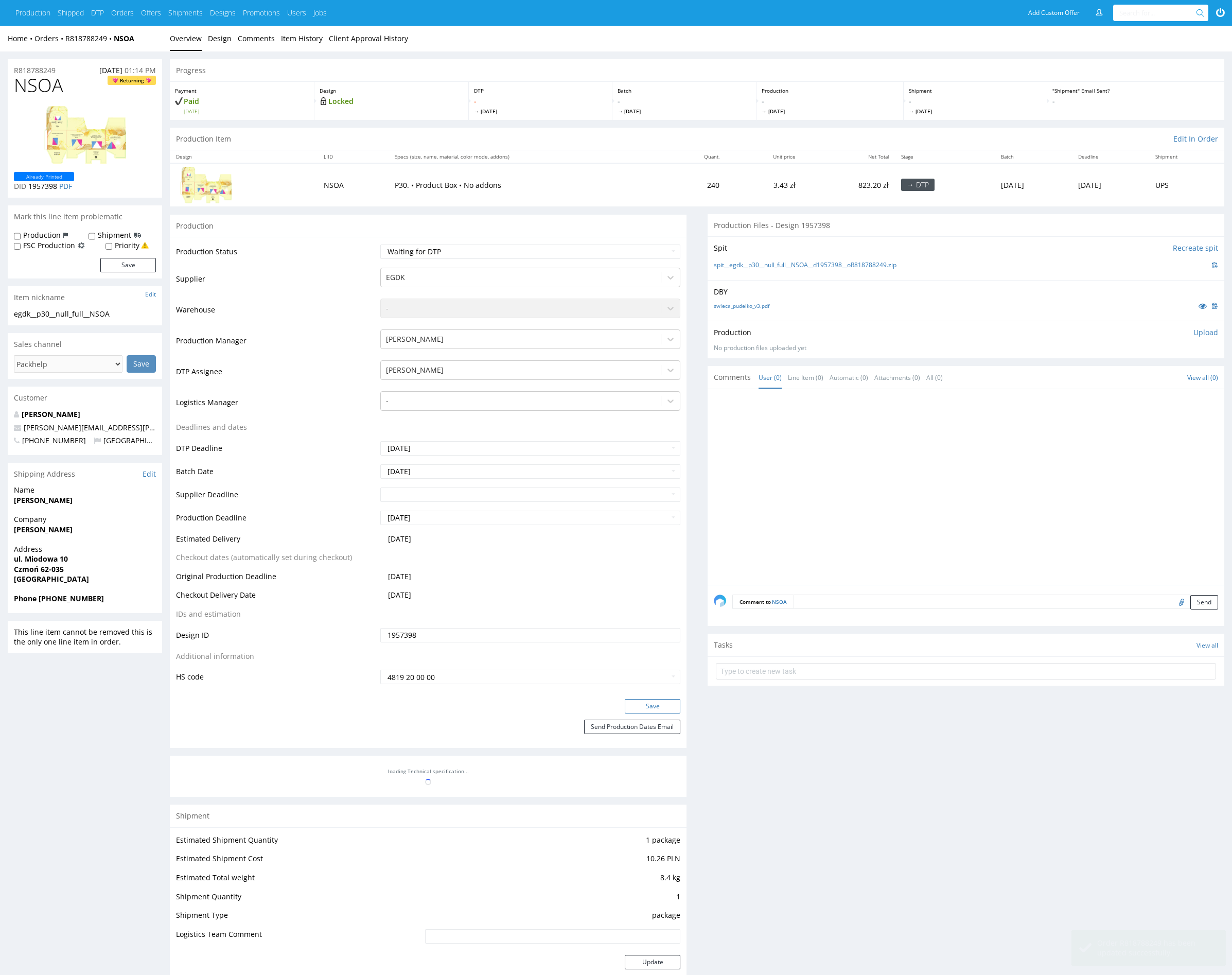
click at [662, 707] on button "Save" at bounding box center [653, 706] width 56 height 14
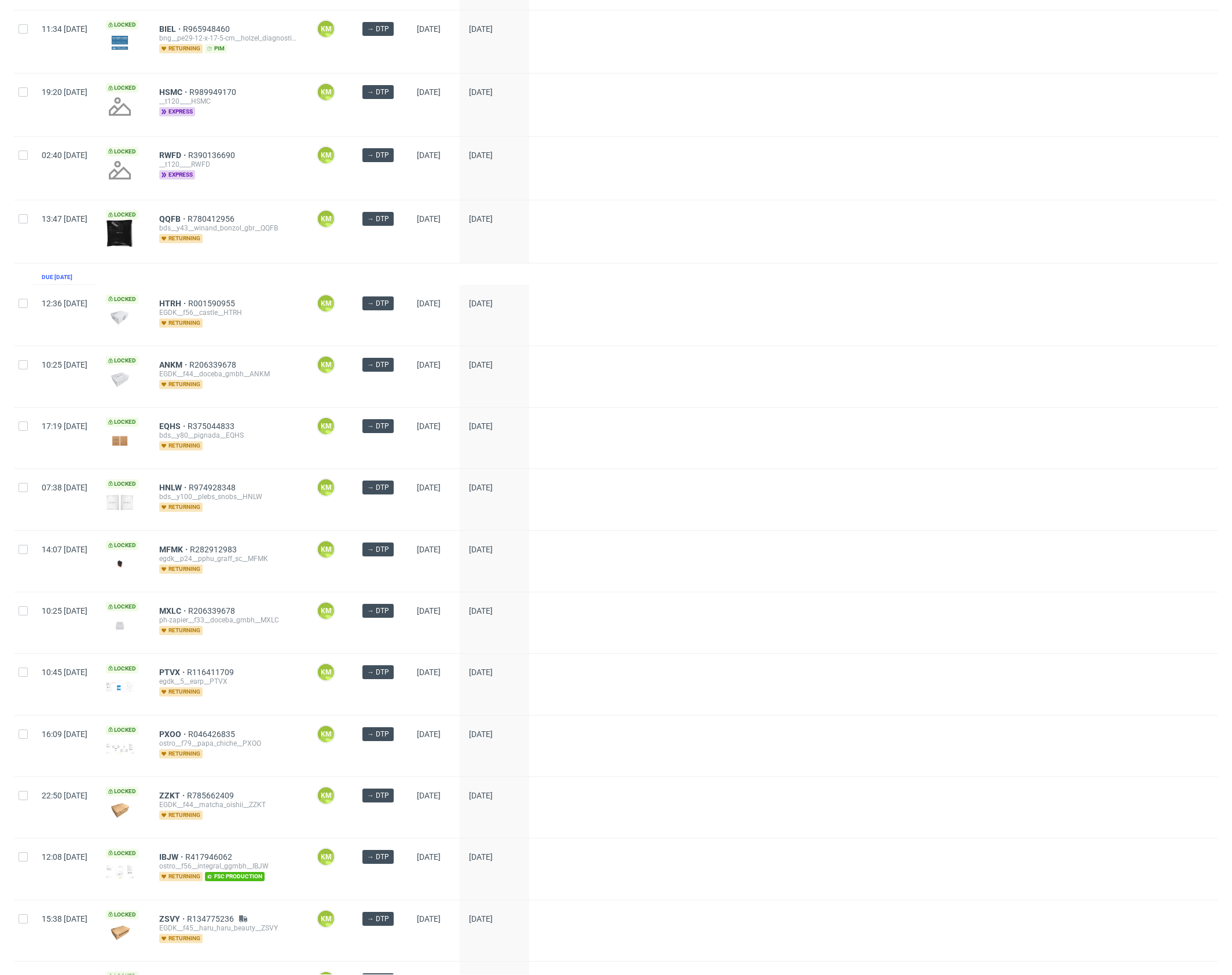
scroll to position [1090, 0]
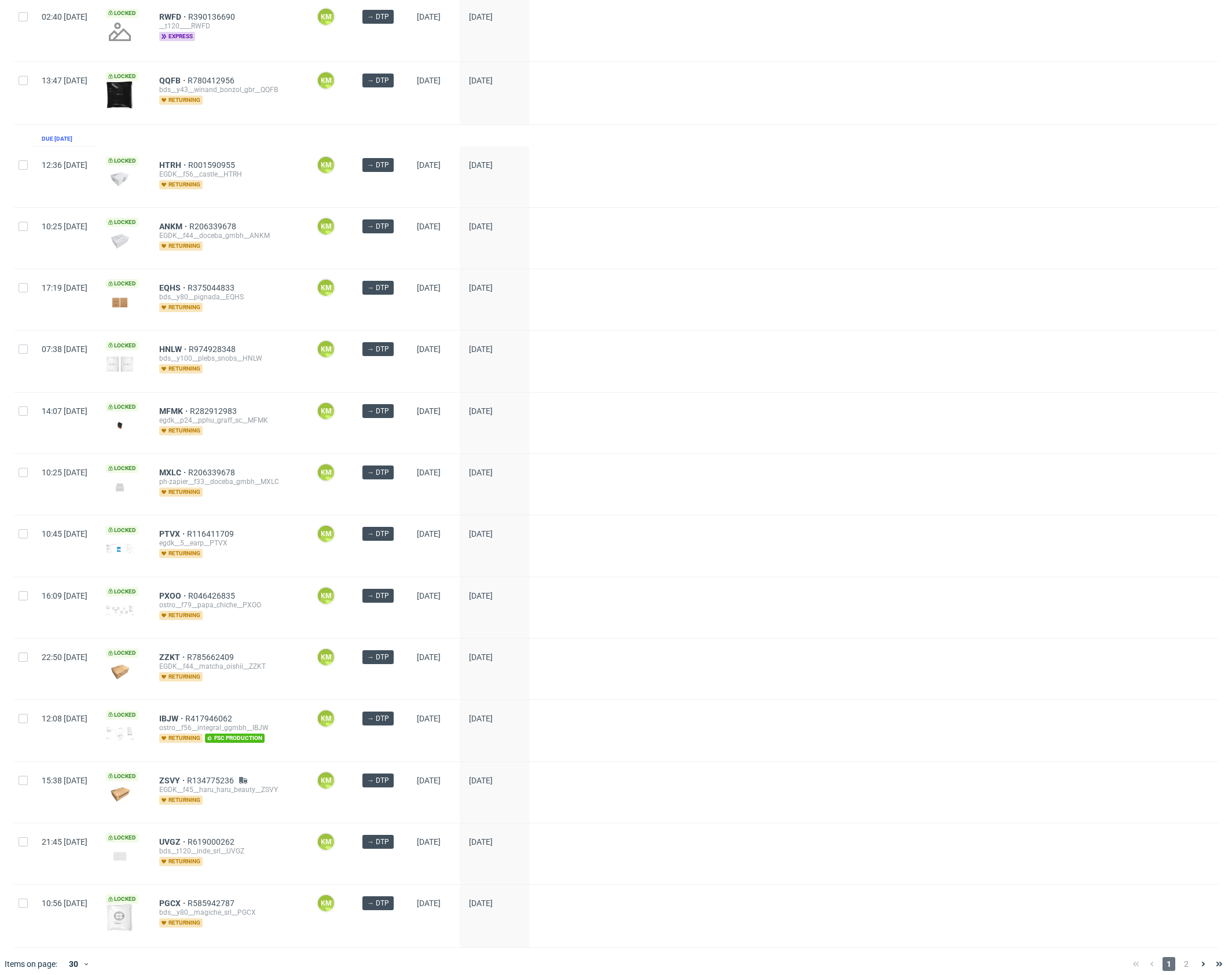
drag, startPoint x: 209, startPoint y: 463, endPoint x: 206, endPoint y: 440, distance: 23.2
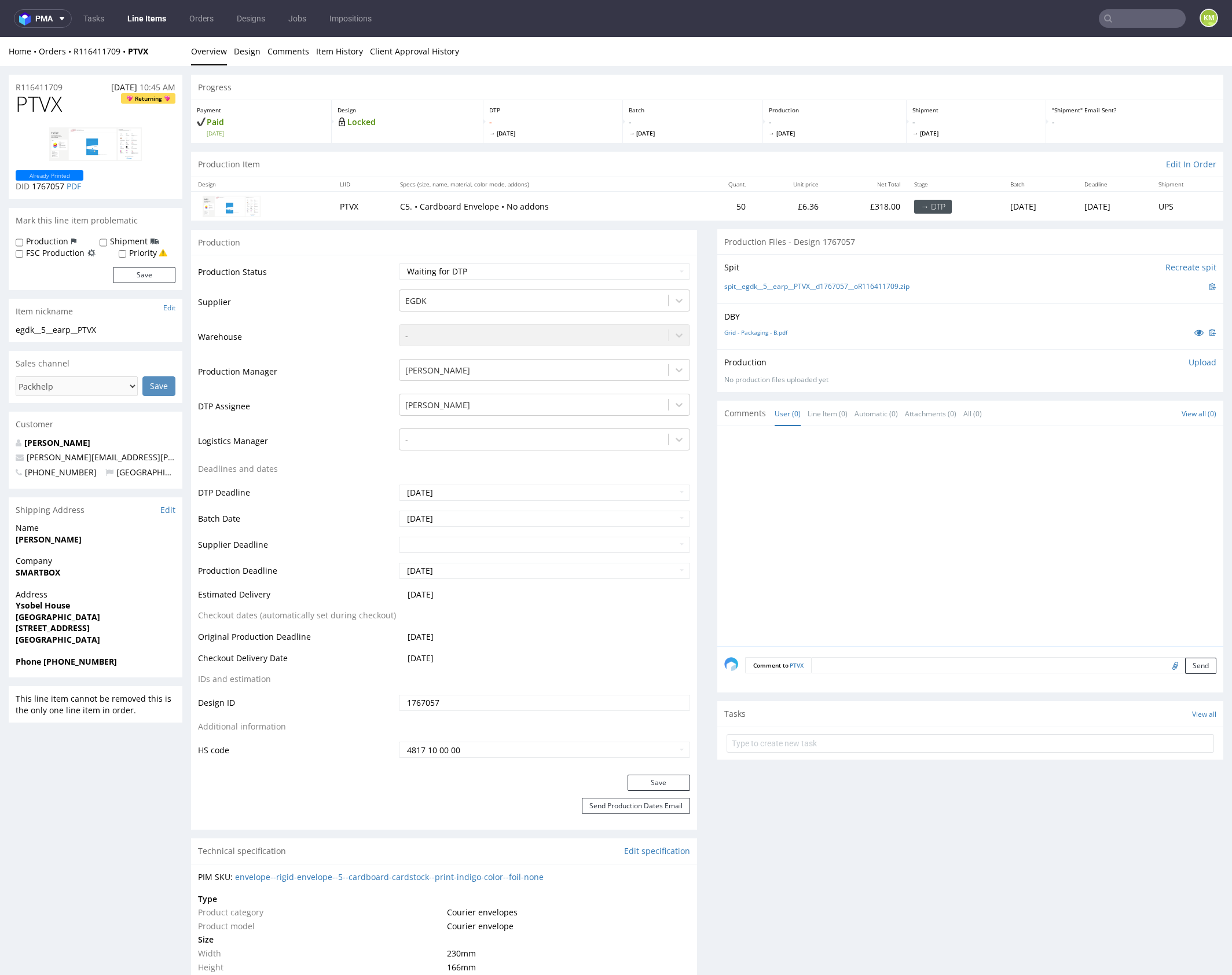
click at [857, 498] on div at bounding box center [974, 539] width 499 height 213
click at [249, 53] on link "Design" at bounding box center [247, 51] width 26 height 28
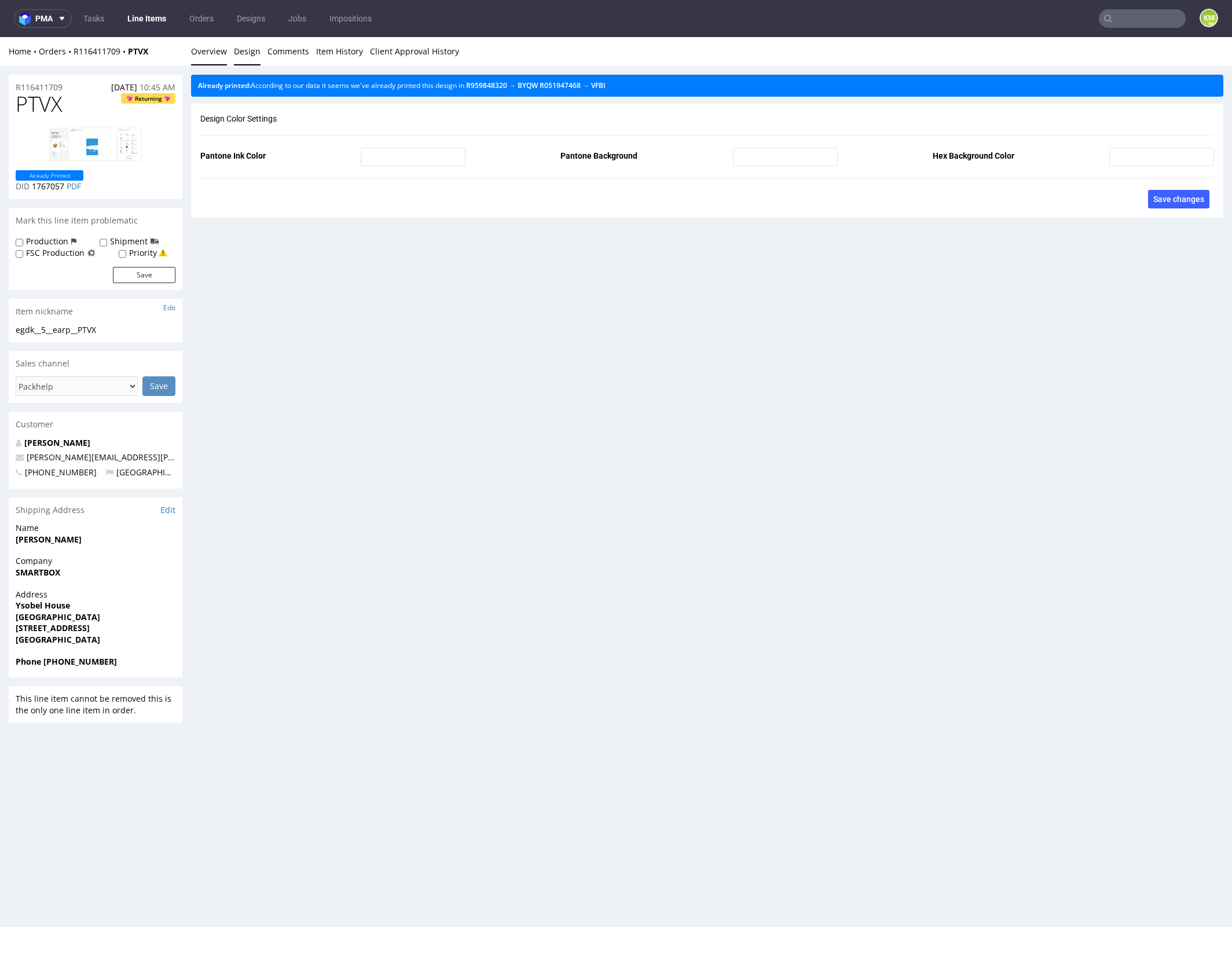
drag, startPoint x: 204, startPoint y: 53, endPoint x: 303, endPoint y: 37, distance: 100.3
click at [204, 53] on link "Overview" at bounding box center [209, 51] width 36 height 28
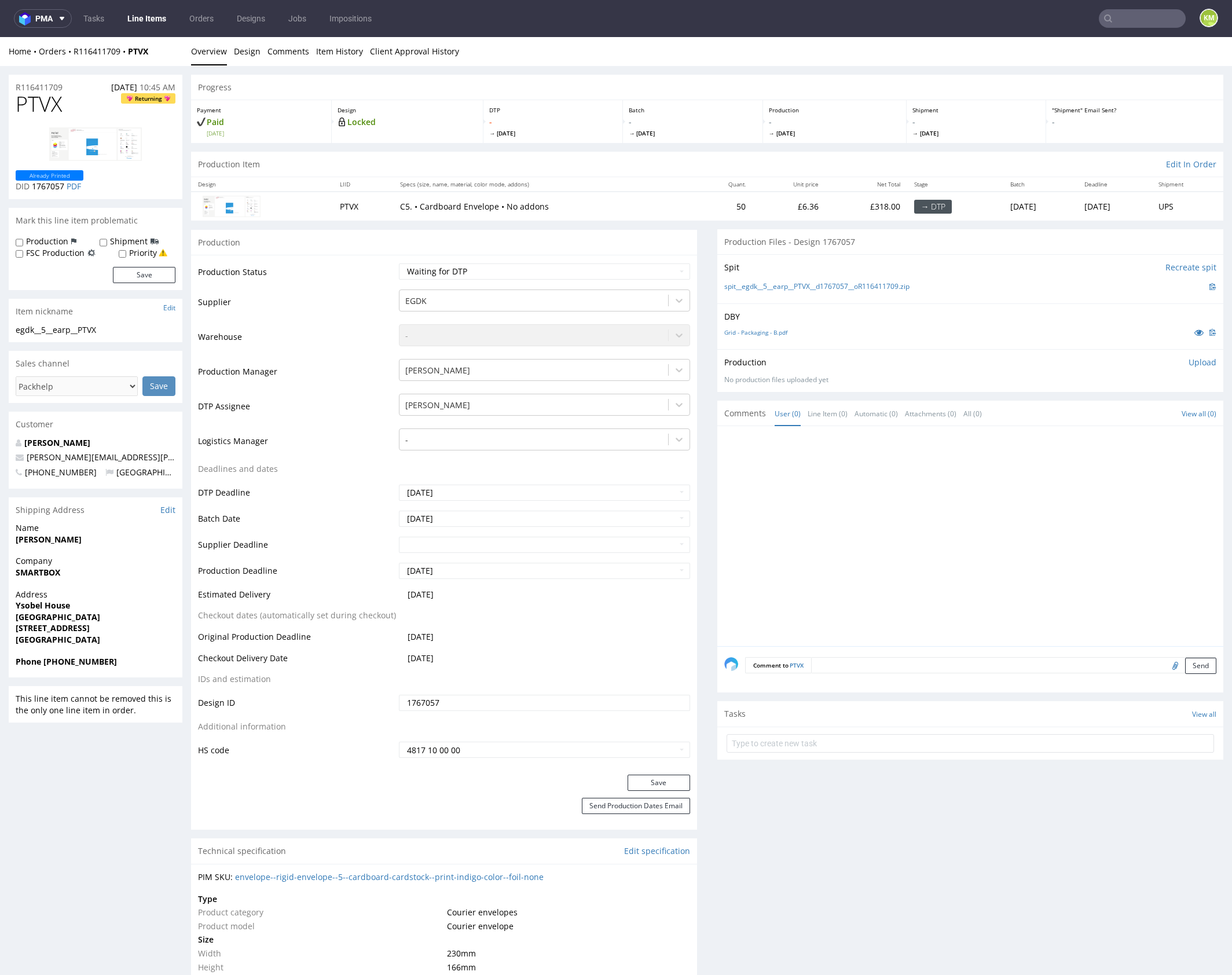
click at [1190, 366] on p "Upload" at bounding box center [1202, 362] width 28 height 12
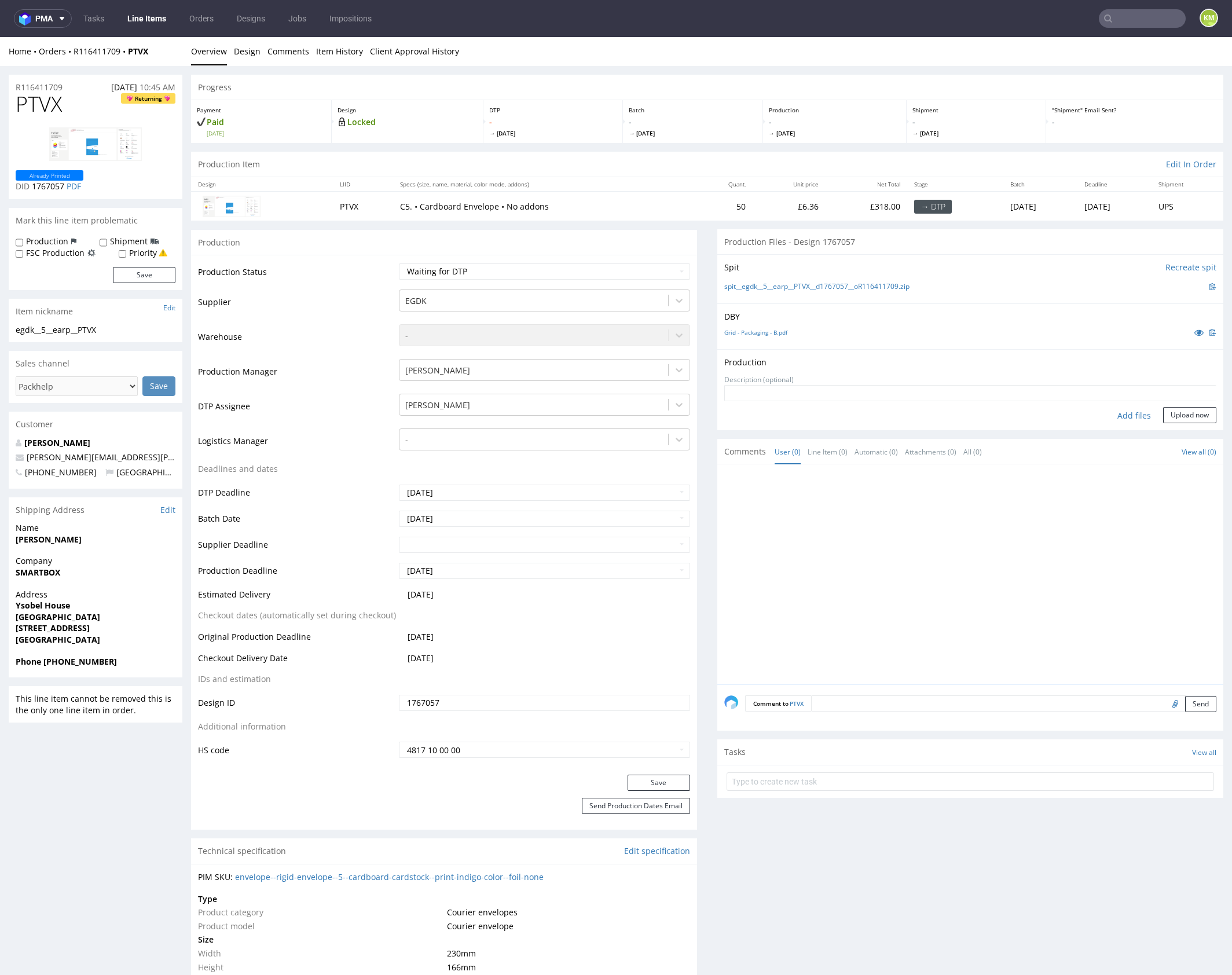
click at [1115, 414] on div "Add files" at bounding box center [1134, 416] width 58 height 17
type input "C:\fakepath\egdk__5__earp__PTVX__d1767057__oR116411709.pdf"
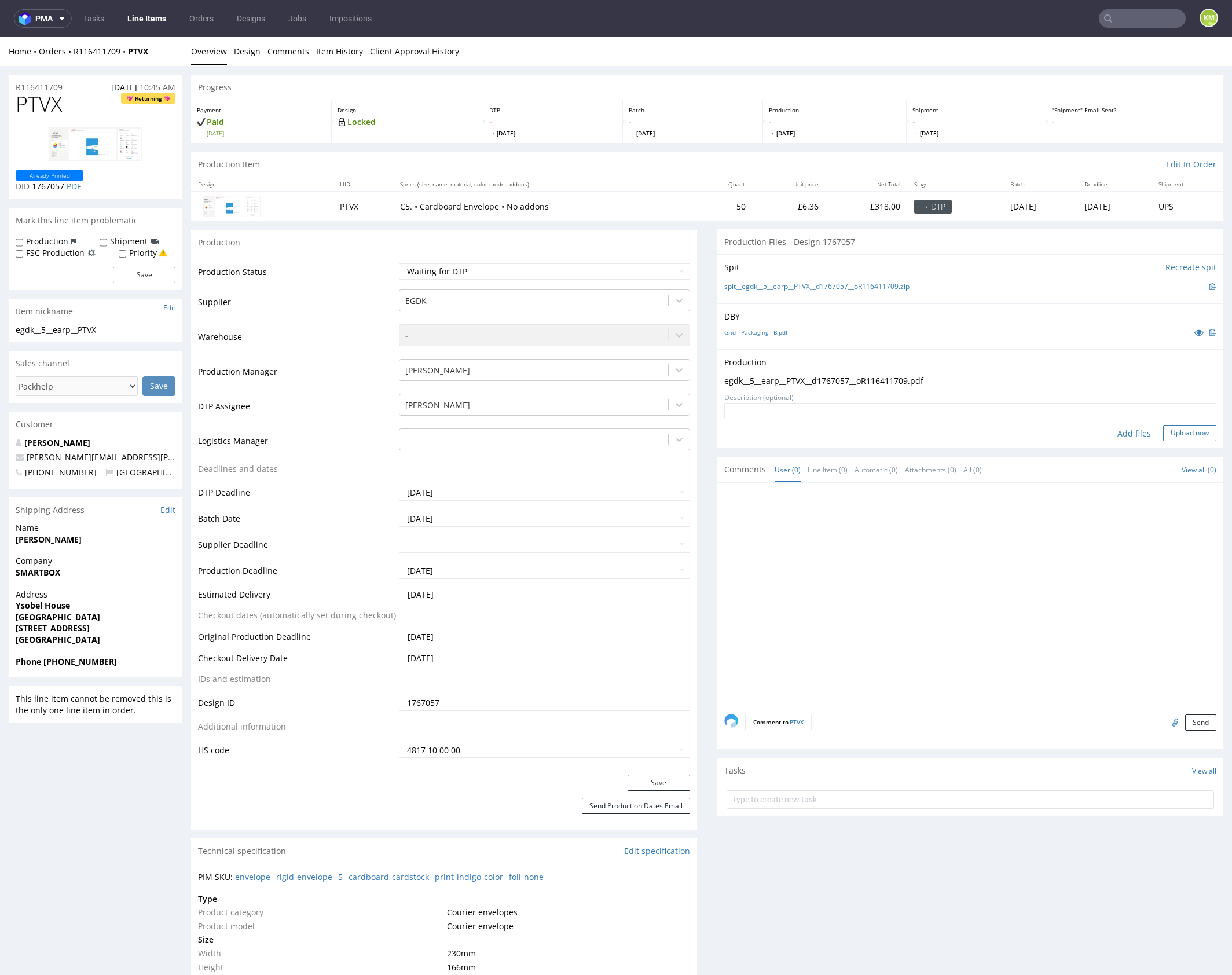
click at [1175, 436] on button "Upload now" at bounding box center [1190, 433] width 53 height 16
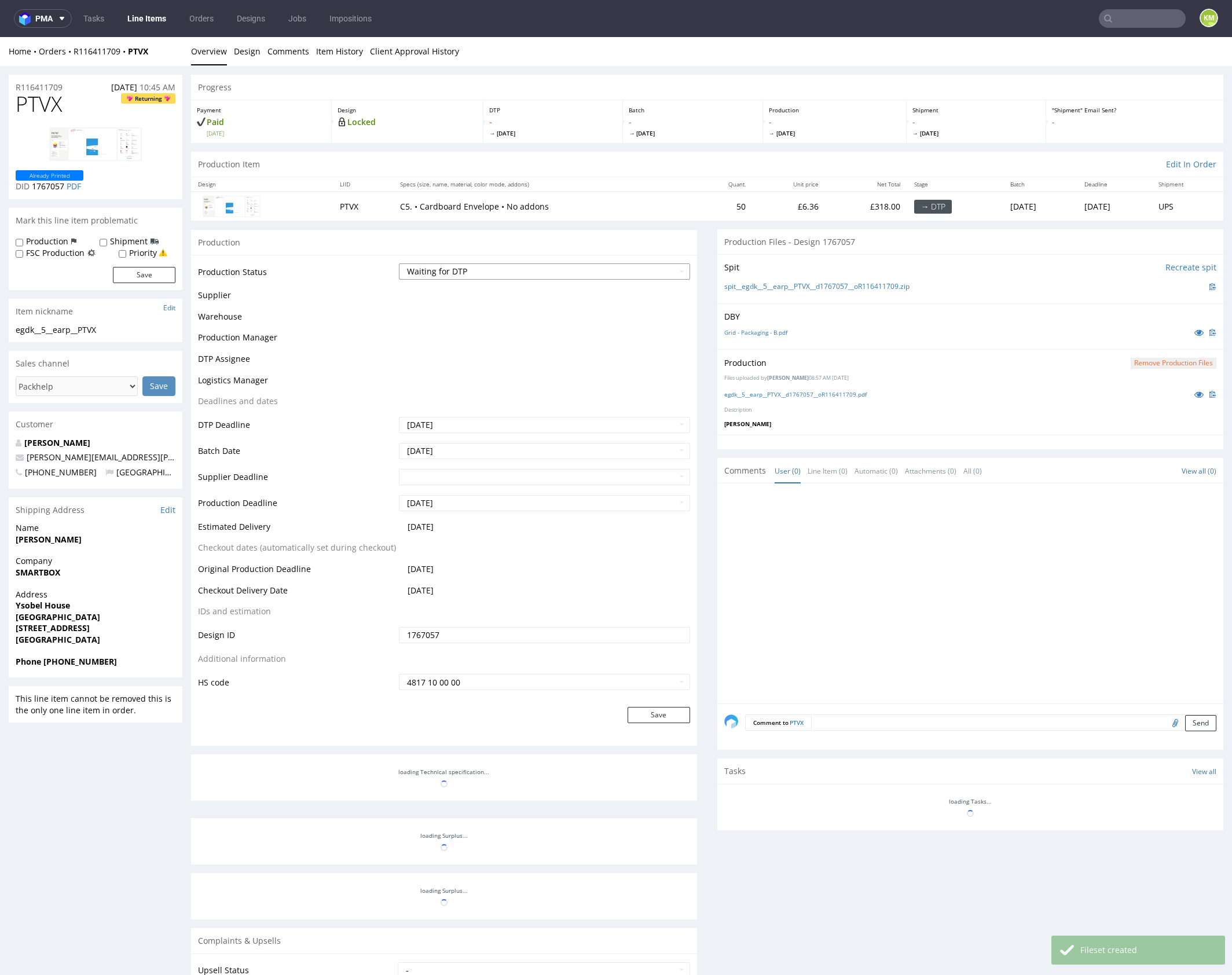
click at [507, 269] on select "Waiting for Artwork Waiting for Diecut Waiting for Mockup Waiting for DTP Waiti…" at bounding box center [544, 271] width 291 height 16
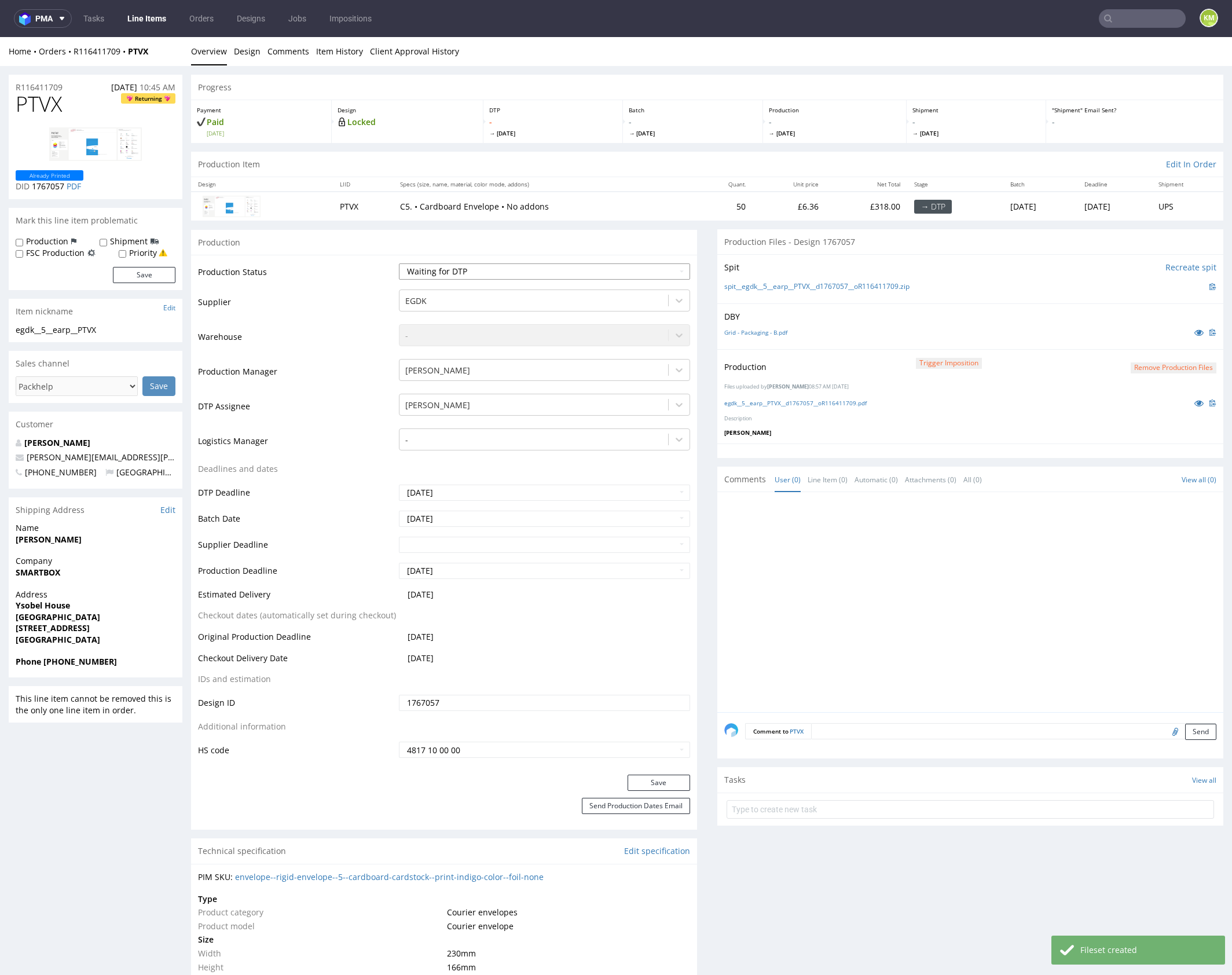
select select "dtp_production_ready"
click at [399, 263] on select "Waiting for Artwork Waiting for Diecut Waiting for Mockup Waiting for DTP Waiti…" at bounding box center [544, 271] width 291 height 16
click at [666, 776] on button "Save" at bounding box center [659, 782] width 63 height 16
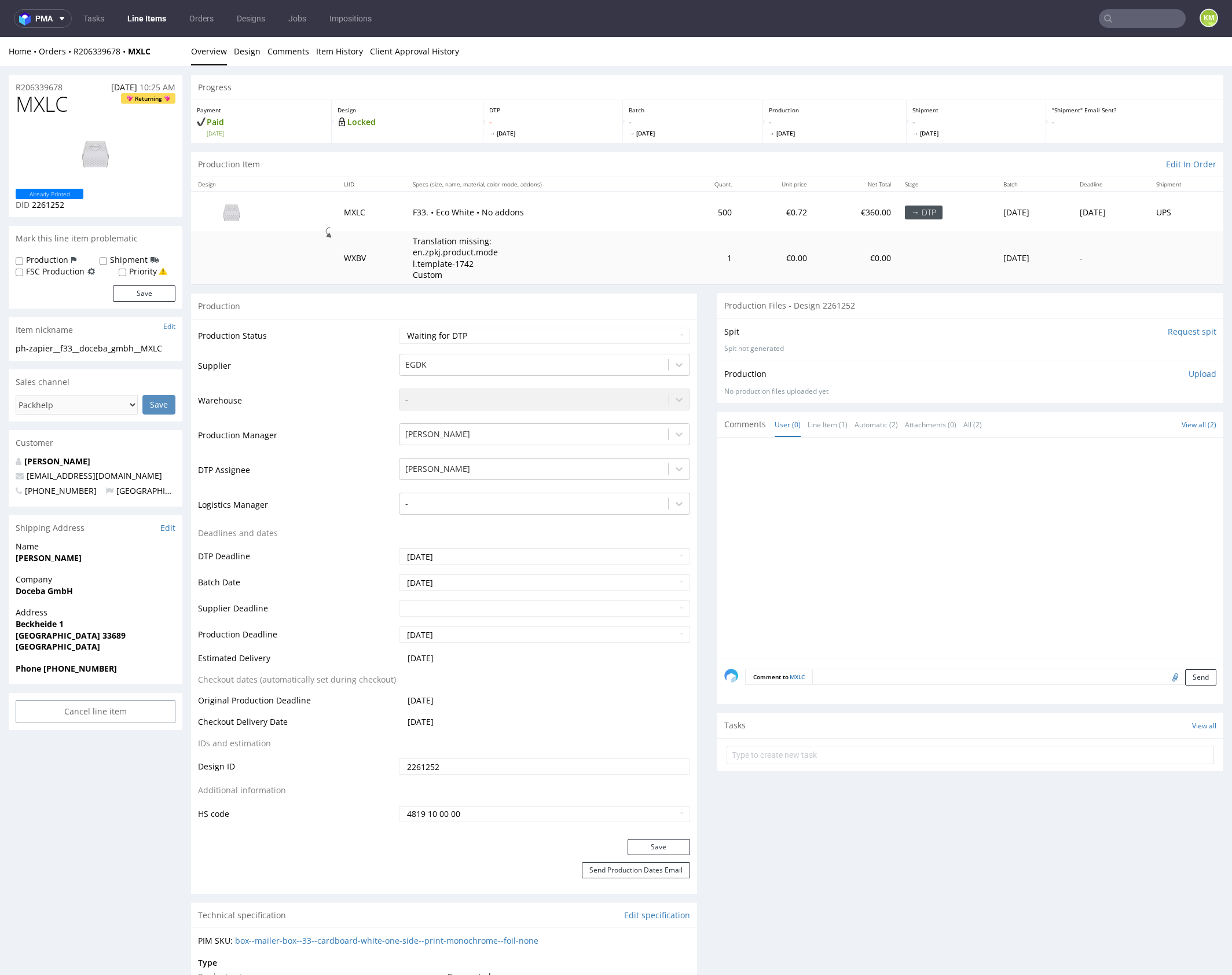
click at [814, 484] on div at bounding box center [974, 551] width 499 height 213
drag, startPoint x: 245, startPoint y: 48, endPoint x: 325, endPoint y: 62, distance: 81.2
click at [246, 48] on link "Design" at bounding box center [247, 51] width 26 height 28
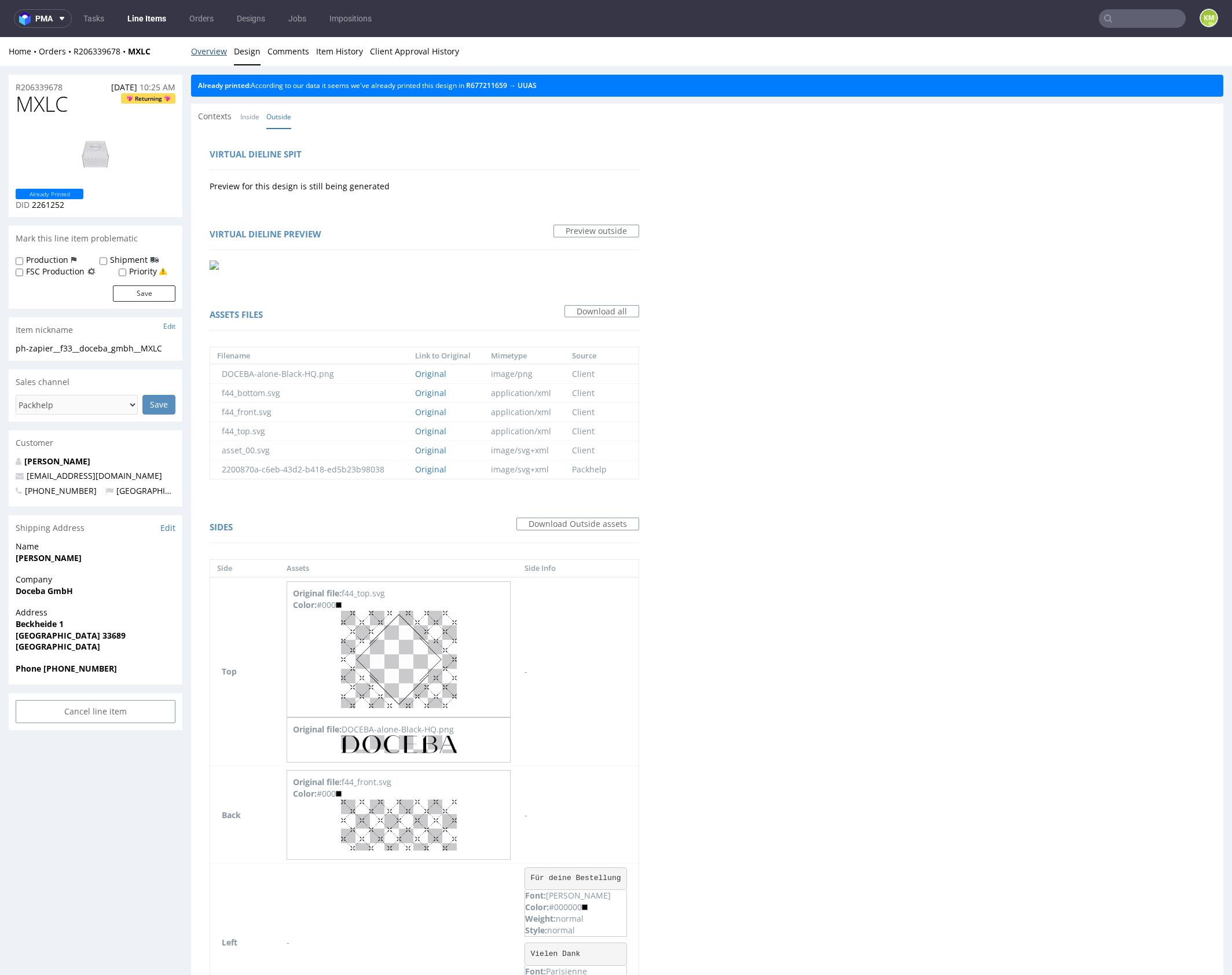
drag, startPoint x: 209, startPoint y: 54, endPoint x: 233, endPoint y: 48, distance: 24.7
click at [209, 54] on link "Overview" at bounding box center [209, 51] width 36 height 28
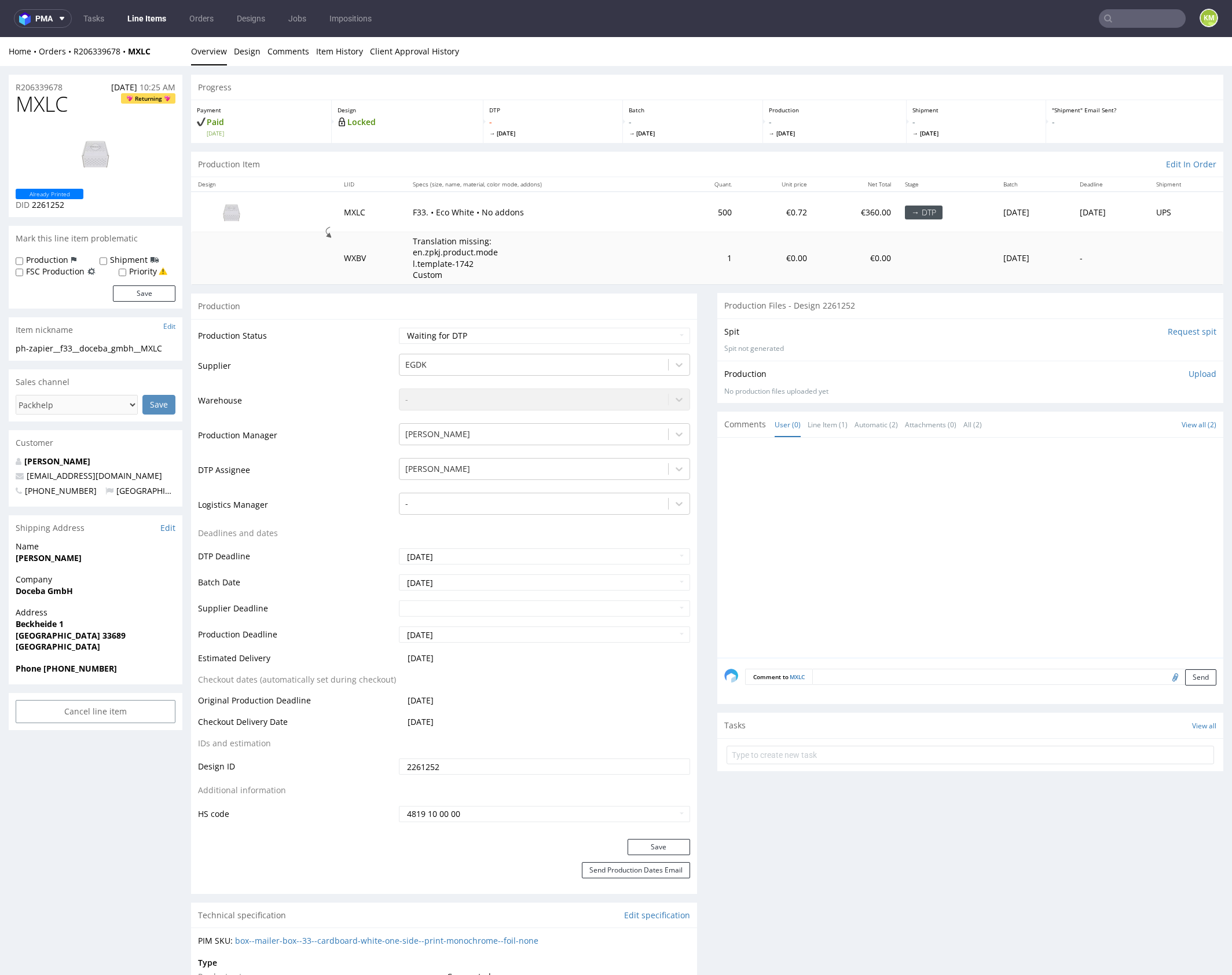
click at [1116, 366] on div "Production Upload No production files uploaded yet Description (optional) Add f…" at bounding box center [970, 382] width 506 height 42
click at [1184, 333] on input "Request spit" at bounding box center [1191, 332] width 48 height 12
click at [916, 555] on div at bounding box center [974, 551] width 499 height 213
click at [37, 104] on span "MXLC" at bounding box center [41, 104] width 52 height 23
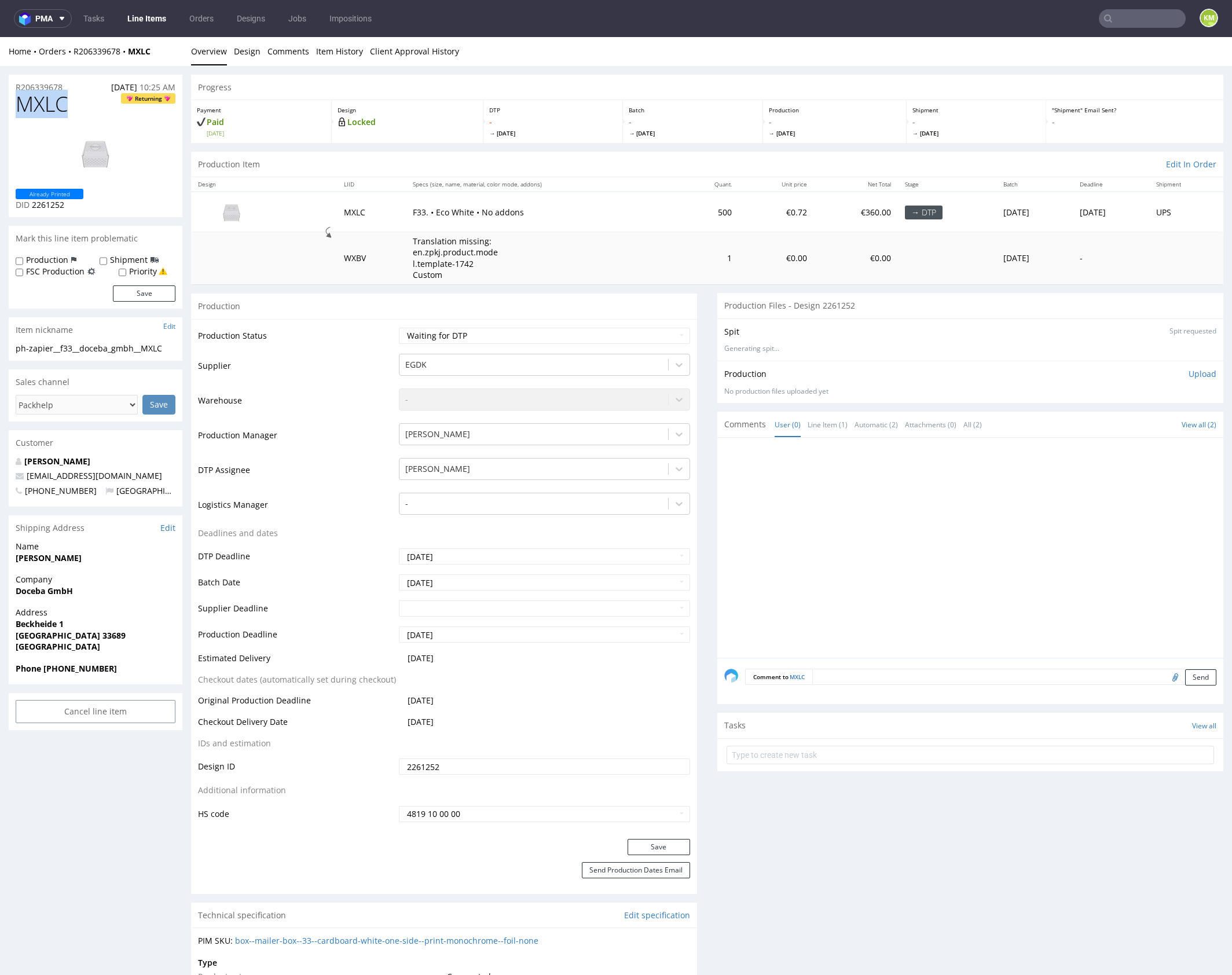
copy span "MXLC"
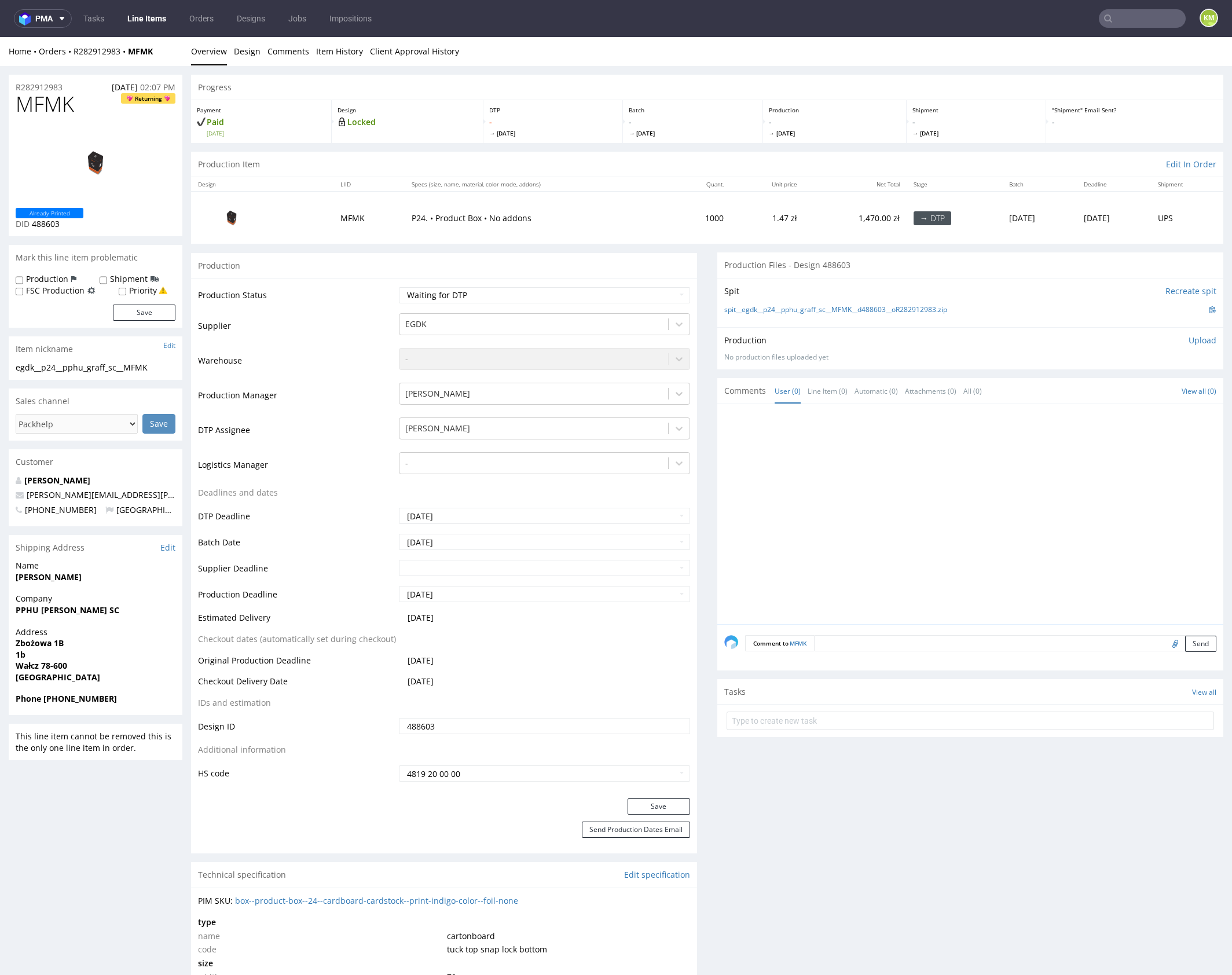
click at [835, 522] on div at bounding box center [974, 517] width 499 height 213
click at [249, 52] on link "Design" at bounding box center [247, 51] width 26 height 28
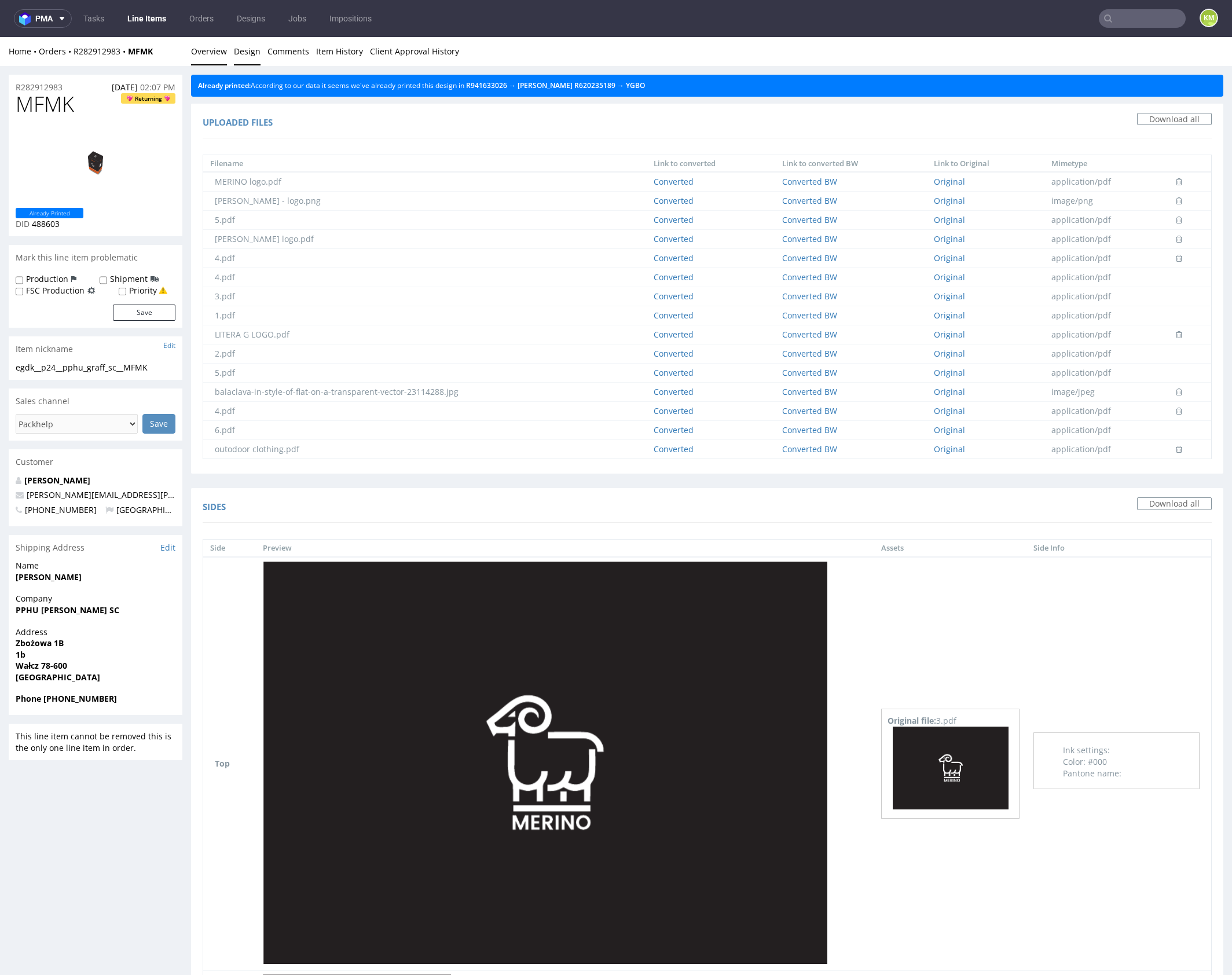
click at [200, 53] on link "Overview" at bounding box center [209, 51] width 36 height 28
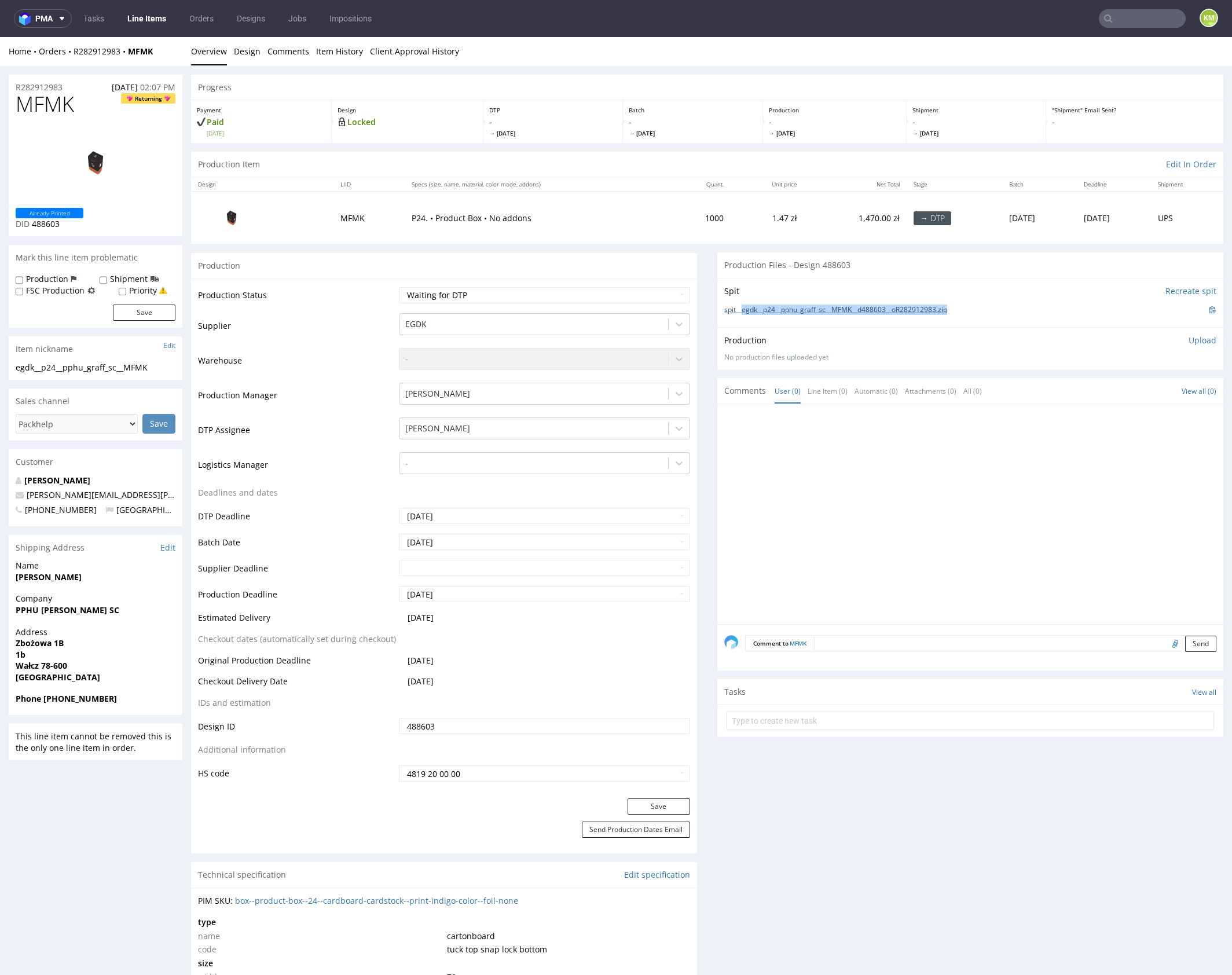
drag, startPoint x: 966, startPoint y: 310, endPoint x: 736, endPoint y: 311, distance: 230.0
click at [736, 311] on div "spit__egdk__p24__pphu_graff_sc__MFMK__d488603__oR282912983.zip" at bounding box center [971, 310] width 492 height 13
copy link "egdk__p24__pphu_graff_sc__MFMK__d488603__oR282912983.zip"
click at [928, 469] on div at bounding box center [974, 517] width 499 height 213
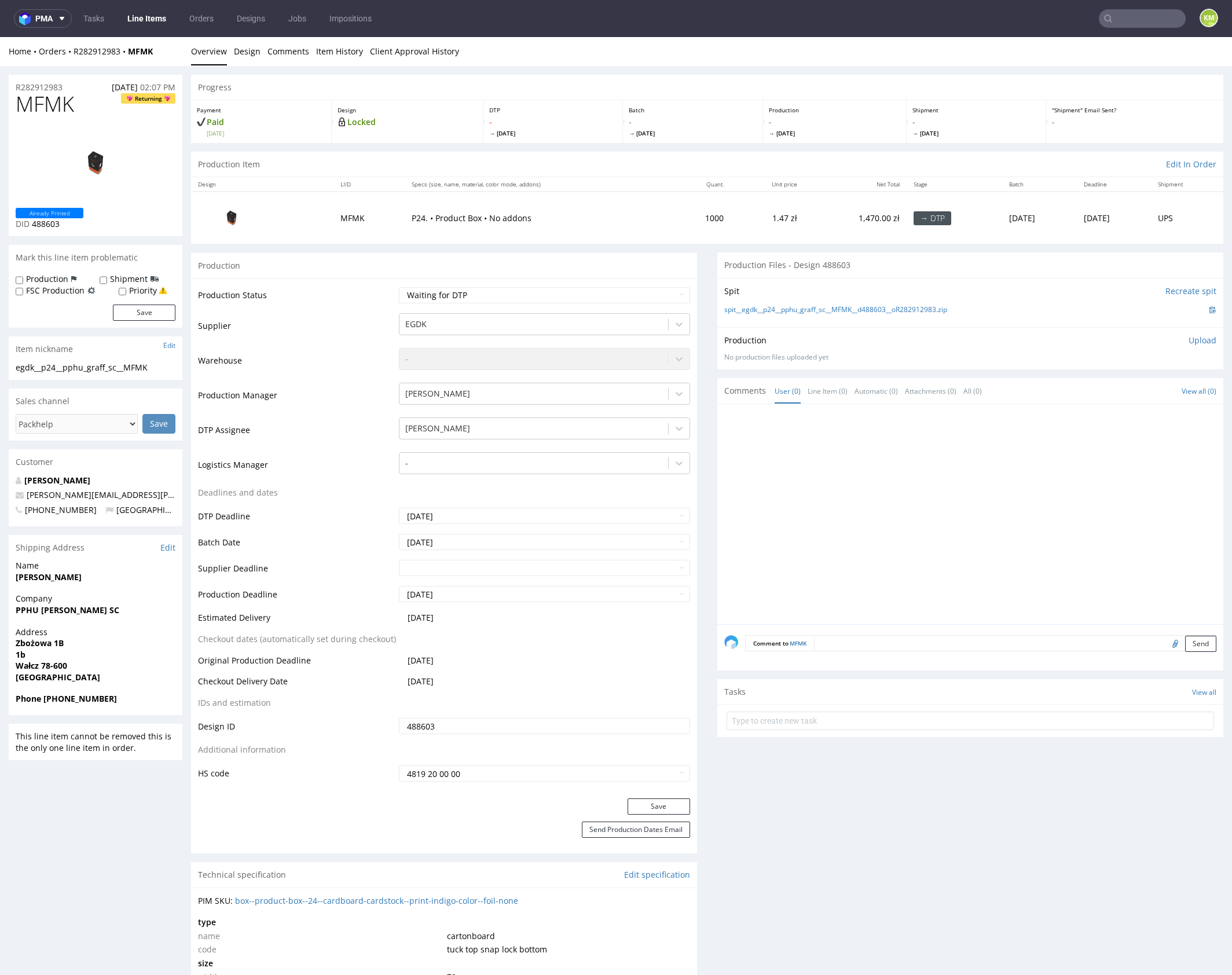
click at [1189, 340] on p "Upload" at bounding box center [1202, 340] width 28 height 12
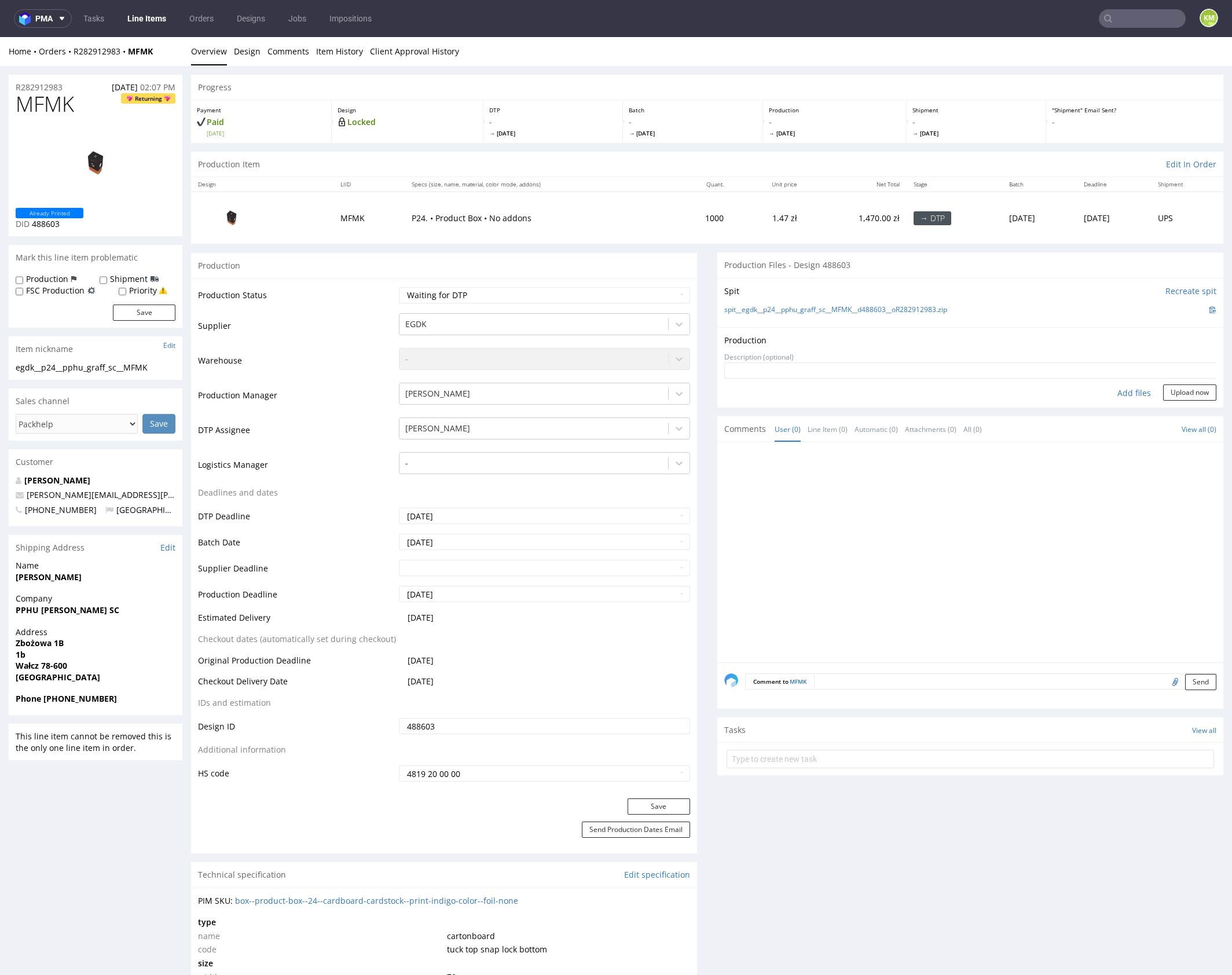
click at [1116, 395] on div "Add files" at bounding box center [1134, 393] width 58 height 17
type input "C:\fakepath\egdk__p24__pphu_graff_sc__MFMK__d488603__oR282912983__outside.pdf"
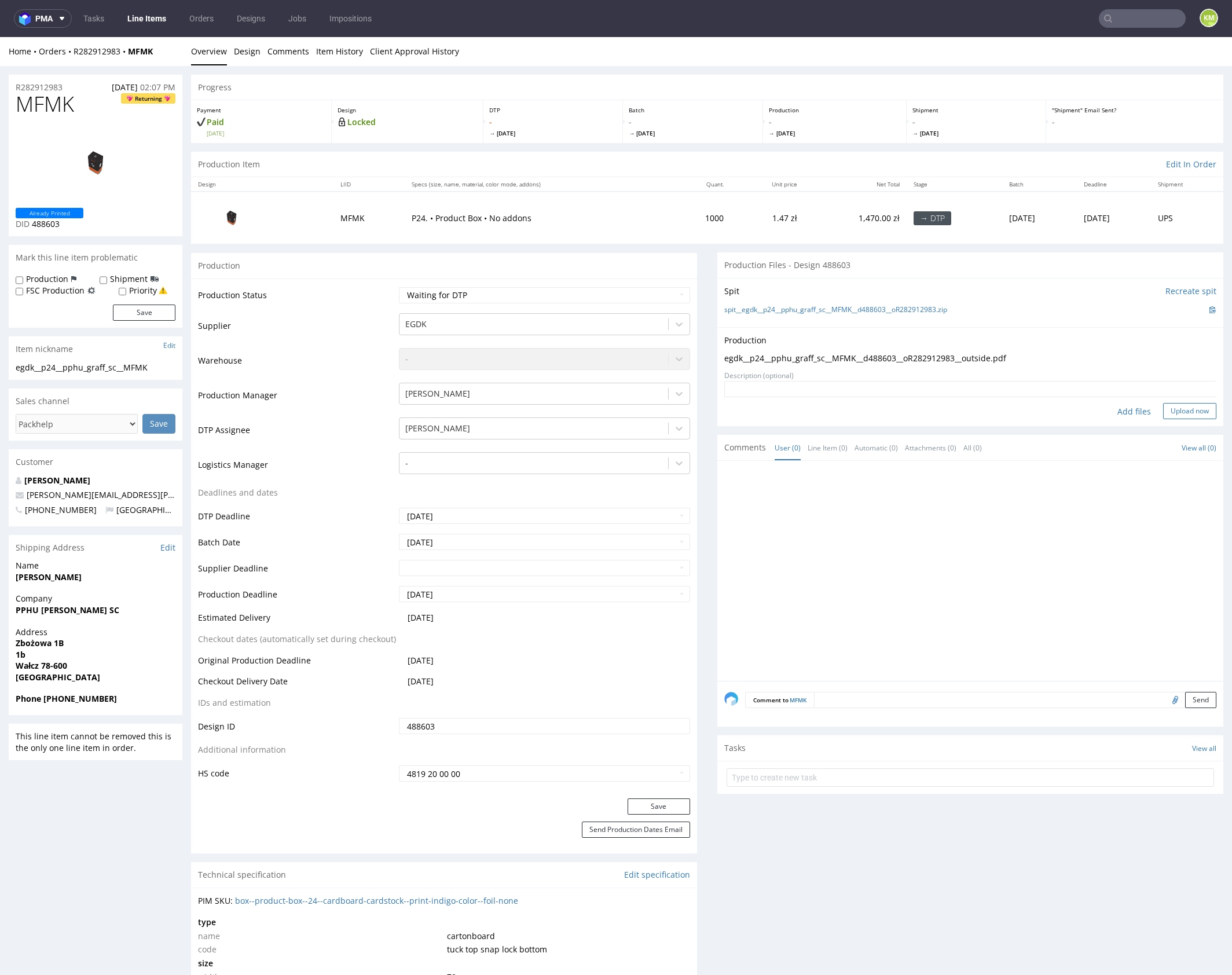
drag, startPoint x: 1181, startPoint y: 407, endPoint x: 1174, endPoint y: 407, distance: 7.0
click at [1181, 407] on button "Upload now" at bounding box center [1190, 411] width 53 height 16
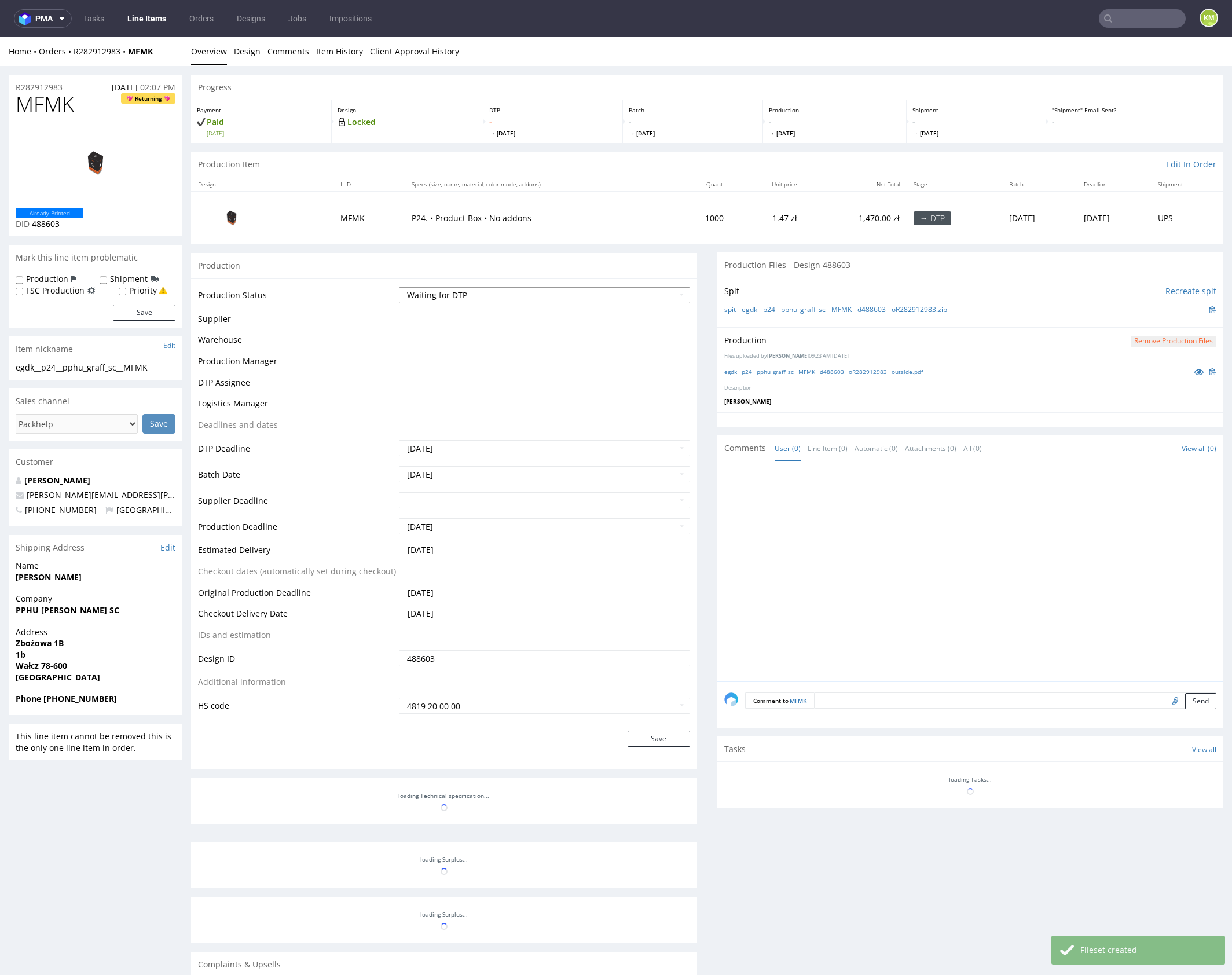
click at [639, 298] on select "Waiting for Artwork Waiting for Diecut Waiting for Mockup Waiting for DTP Waiti…" at bounding box center [544, 294] width 291 height 16
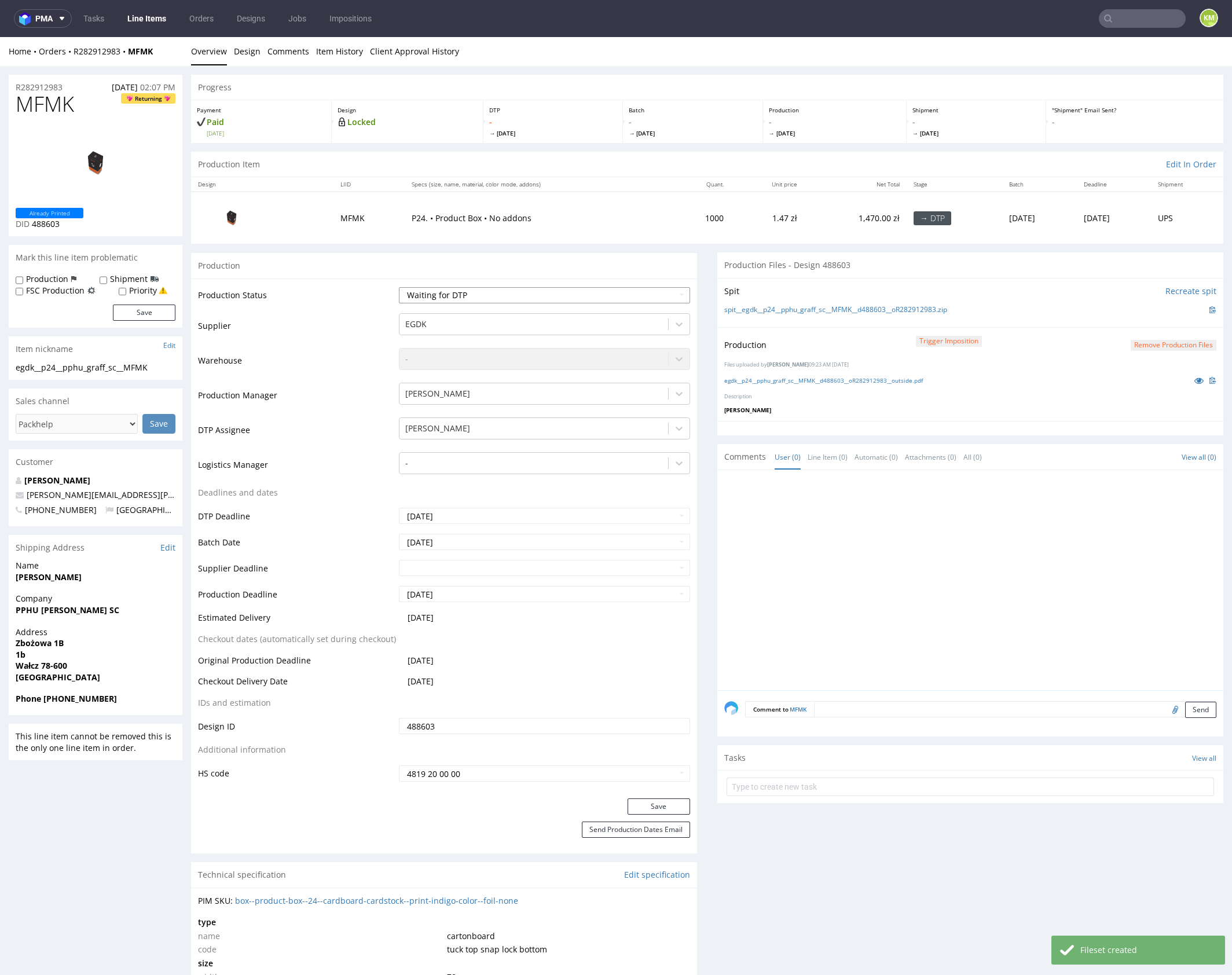
select select "dtp_production_ready"
click at [399, 287] on select "Waiting for Artwork Waiting for Diecut Waiting for Mockup Waiting for DTP Waiti…" at bounding box center [544, 294] width 291 height 16
click at [668, 806] on button "Save" at bounding box center [659, 806] width 63 height 16
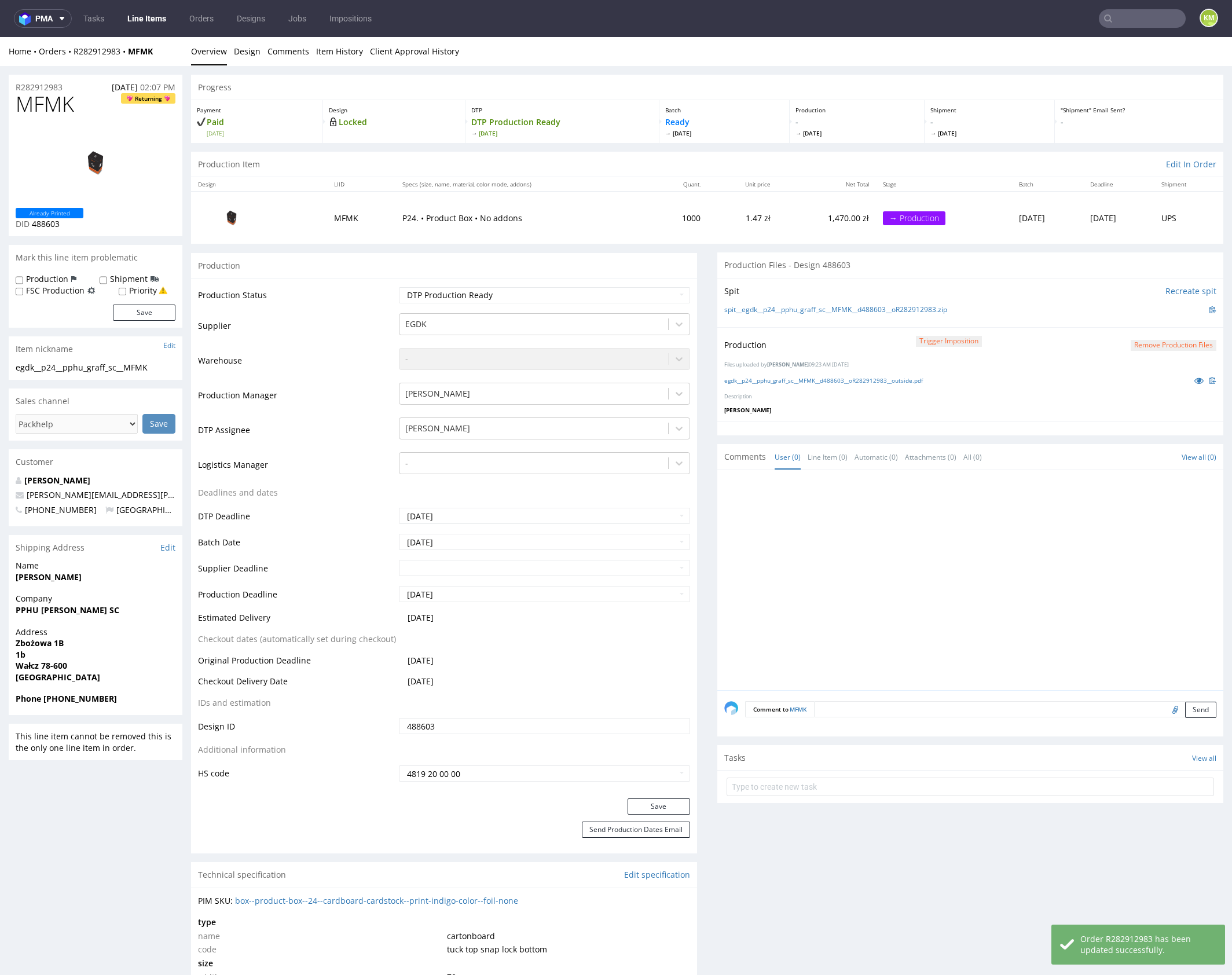
click at [1014, 537] on div at bounding box center [974, 583] width 499 height 213
click at [985, 545] on div at bounding box center [974, 583] width 499 height 213
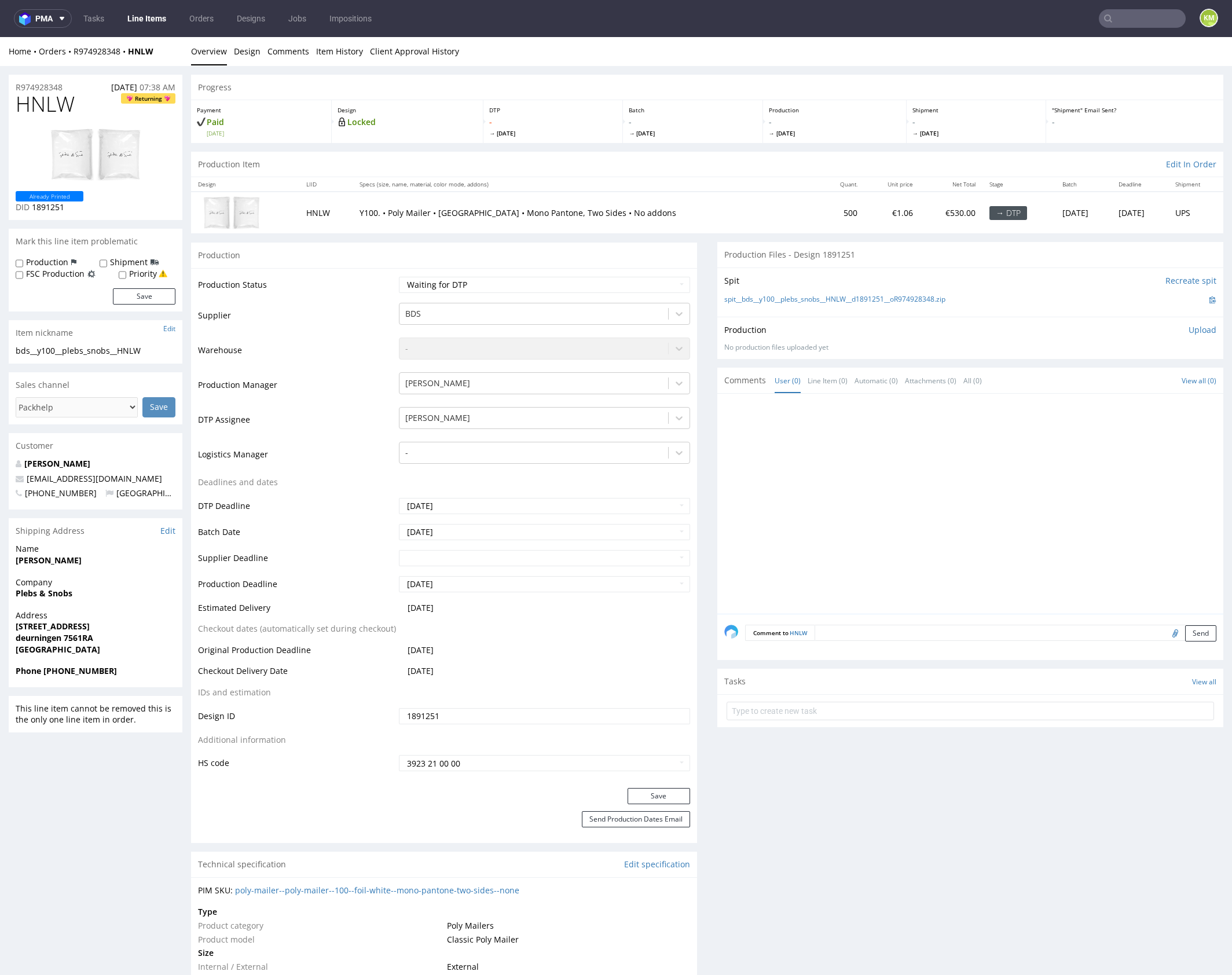
click at [852, 518] on div at bounding box center [974, 507] width 499 height 213
drag, startPoint x: 852, startPoint y: 518, endPoint x: 709, endPoint y: 463, distance: 153.2
click at [852, 518] on div at bounding box center [974, 507] width 499 height 213
click at [240, 54] on link "Design" at bounding box center [247, 51] width 26 height 28
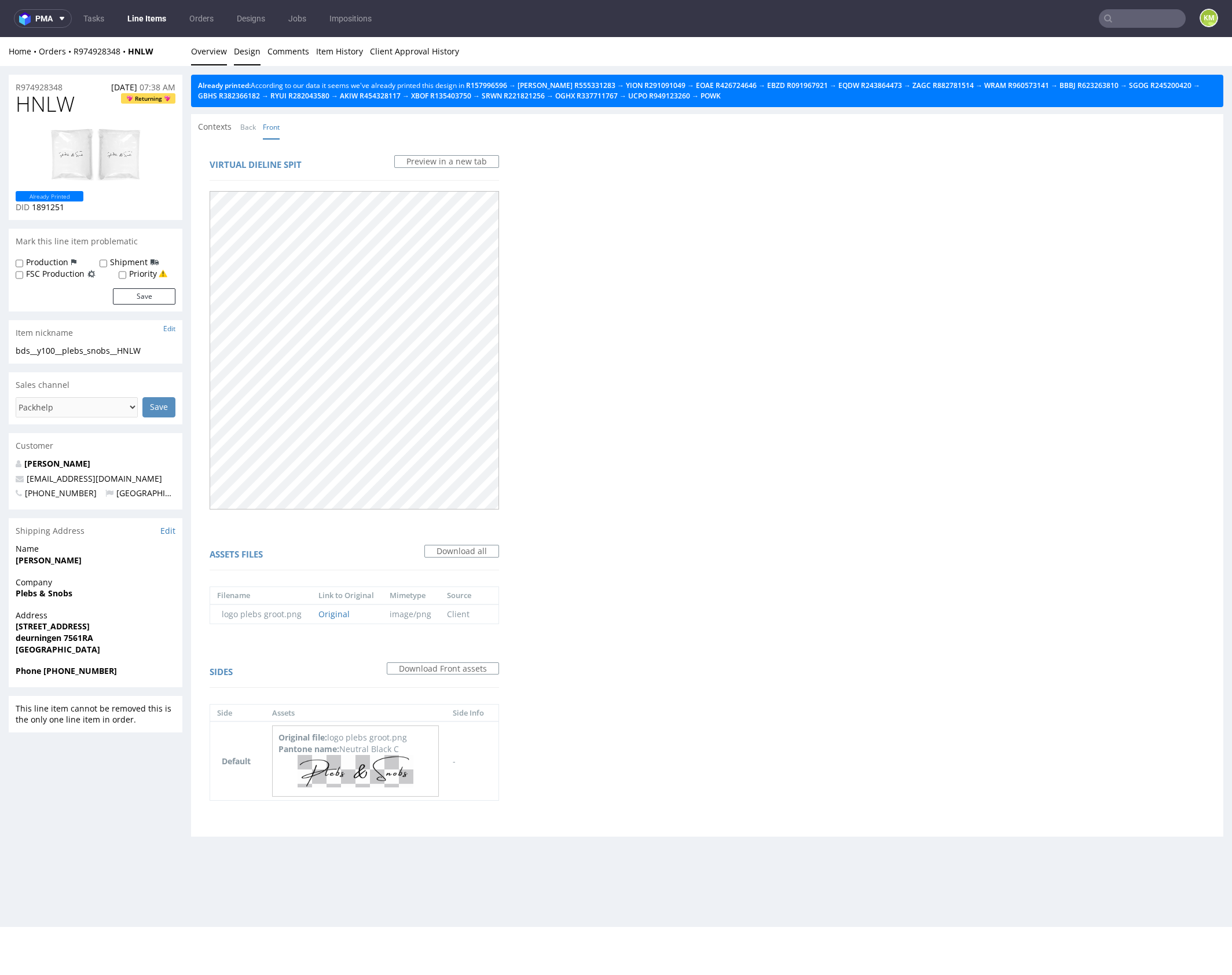
click at [216, 52] on link "Overview" at bounding box center [209, 51] width 36 height 28
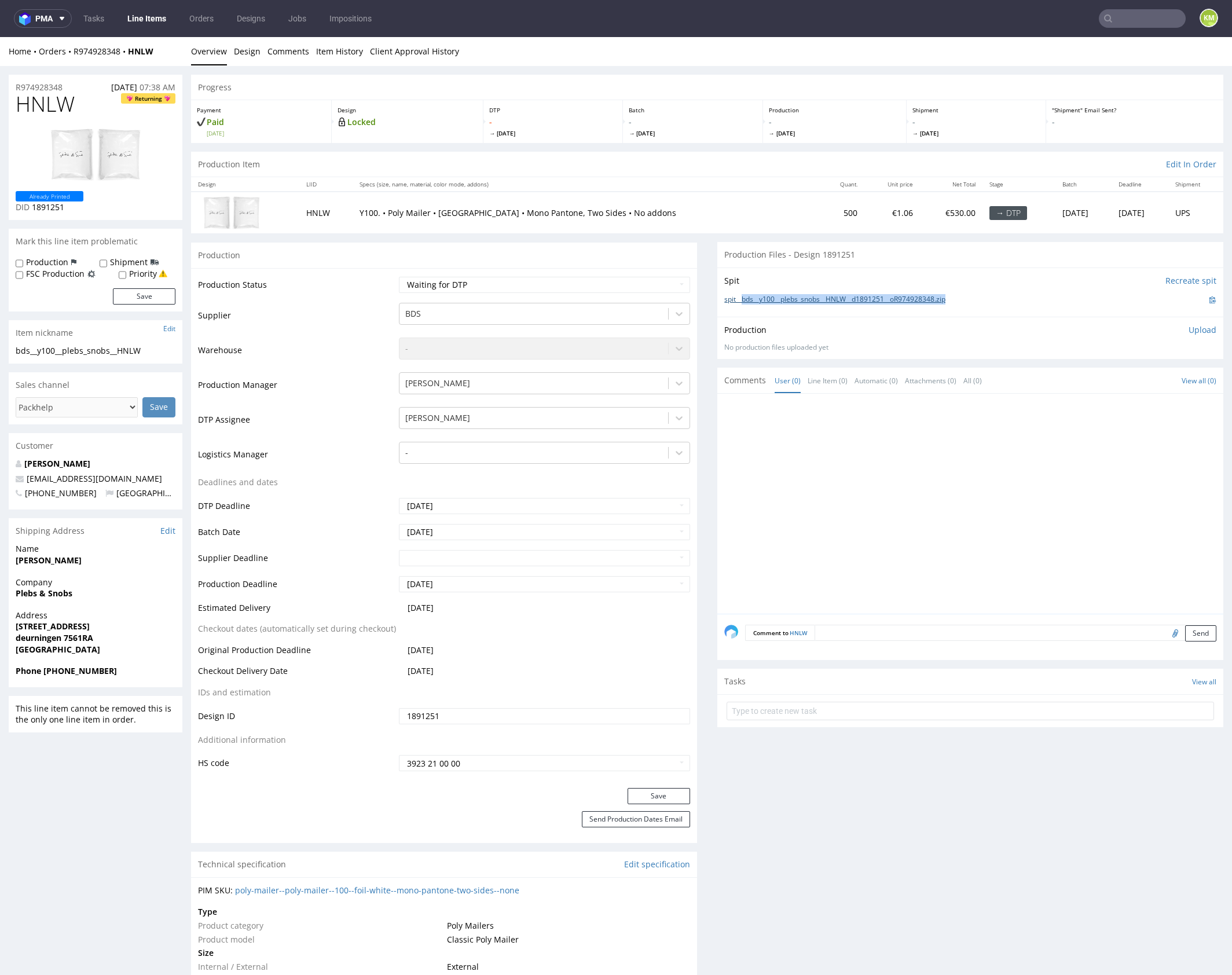
drag, startPoint x: 963, startPoint y: 301, endPoint x: 737, endPoint y: 296, distance: 226.1
click at [737, 296] on div "spit__bds__y100__plebs_snobs__HNLW__d1891251__oR974928348.zip" at bounding box center [971, 300] width 492 height 13
copy link "bds__y100__plebs_snobs__HNLW__d1891251__oR974928348.zip"
click at [52, 107] on span "HNLW" at bounding box center [45, 104] width 59 height 23
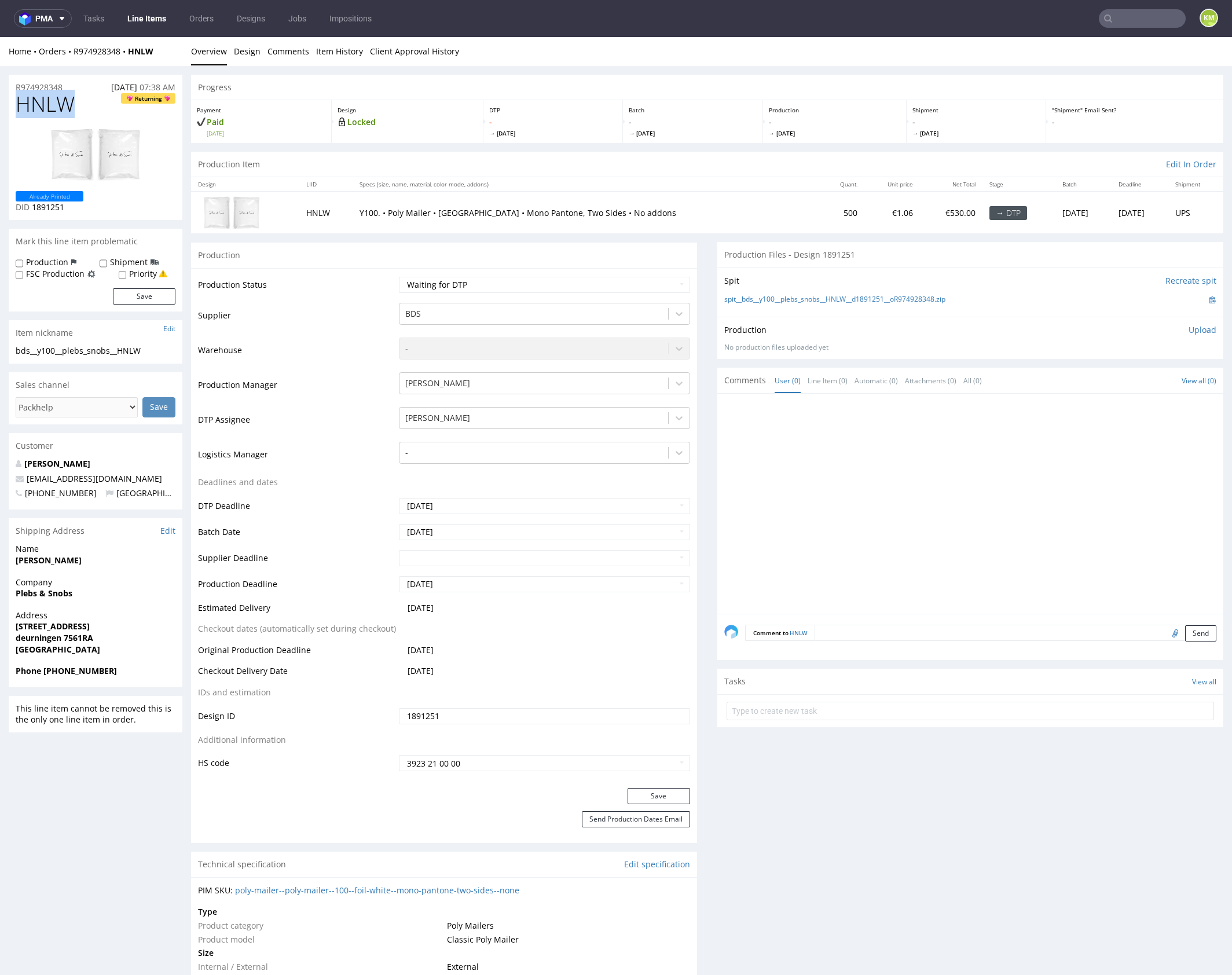
copy span "HNLW"
click at [1190, 330] on p "Upload" at bounding box center [1202, 330] width 28 height 12
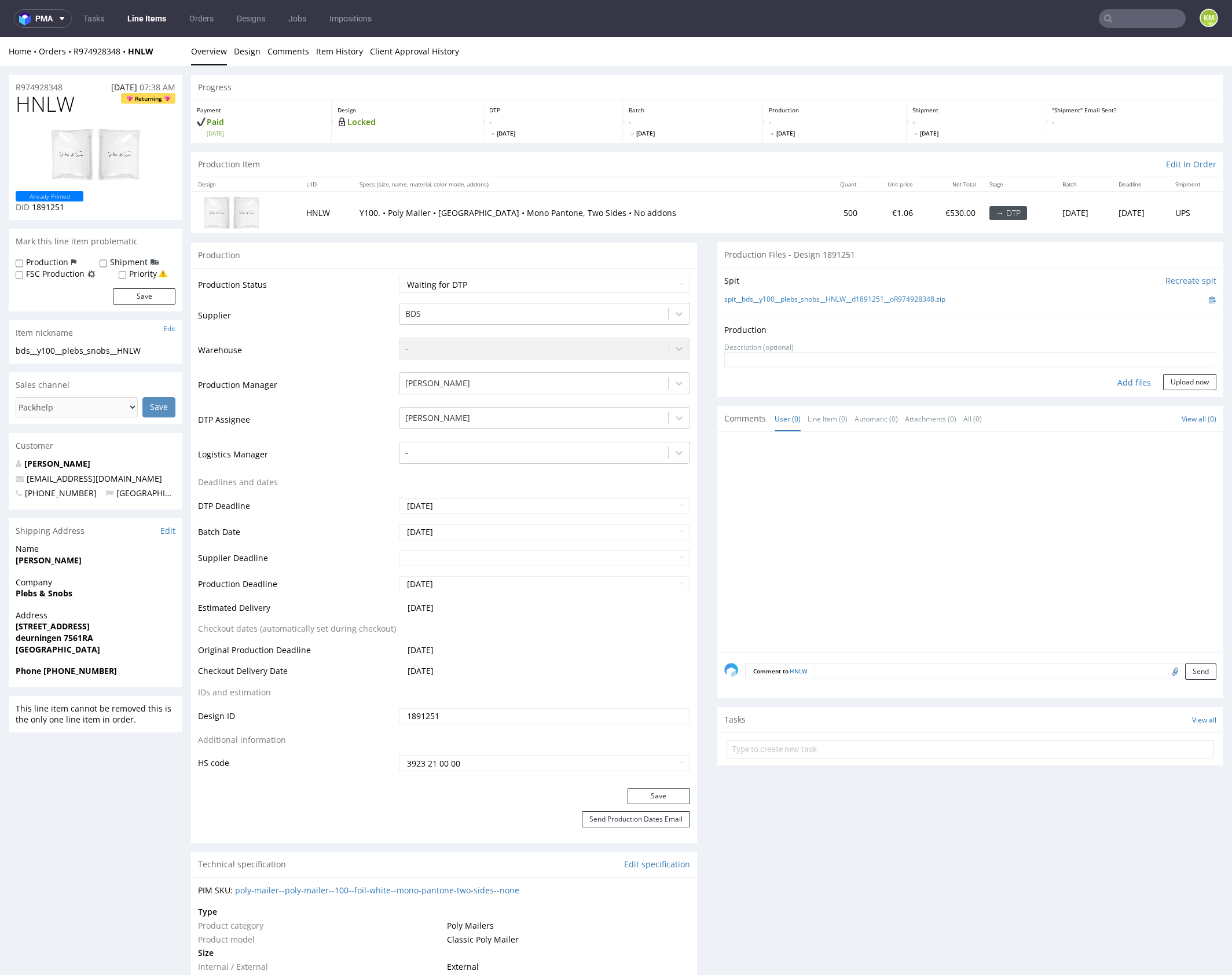
click at [1118, 384] on div "Add files" at bounding box center [1134, 383] width 58 height 17
type input "C:\fakepath\bds__y100__plebs_snobs__HNLW__d1891251__oR974928348.pdf"
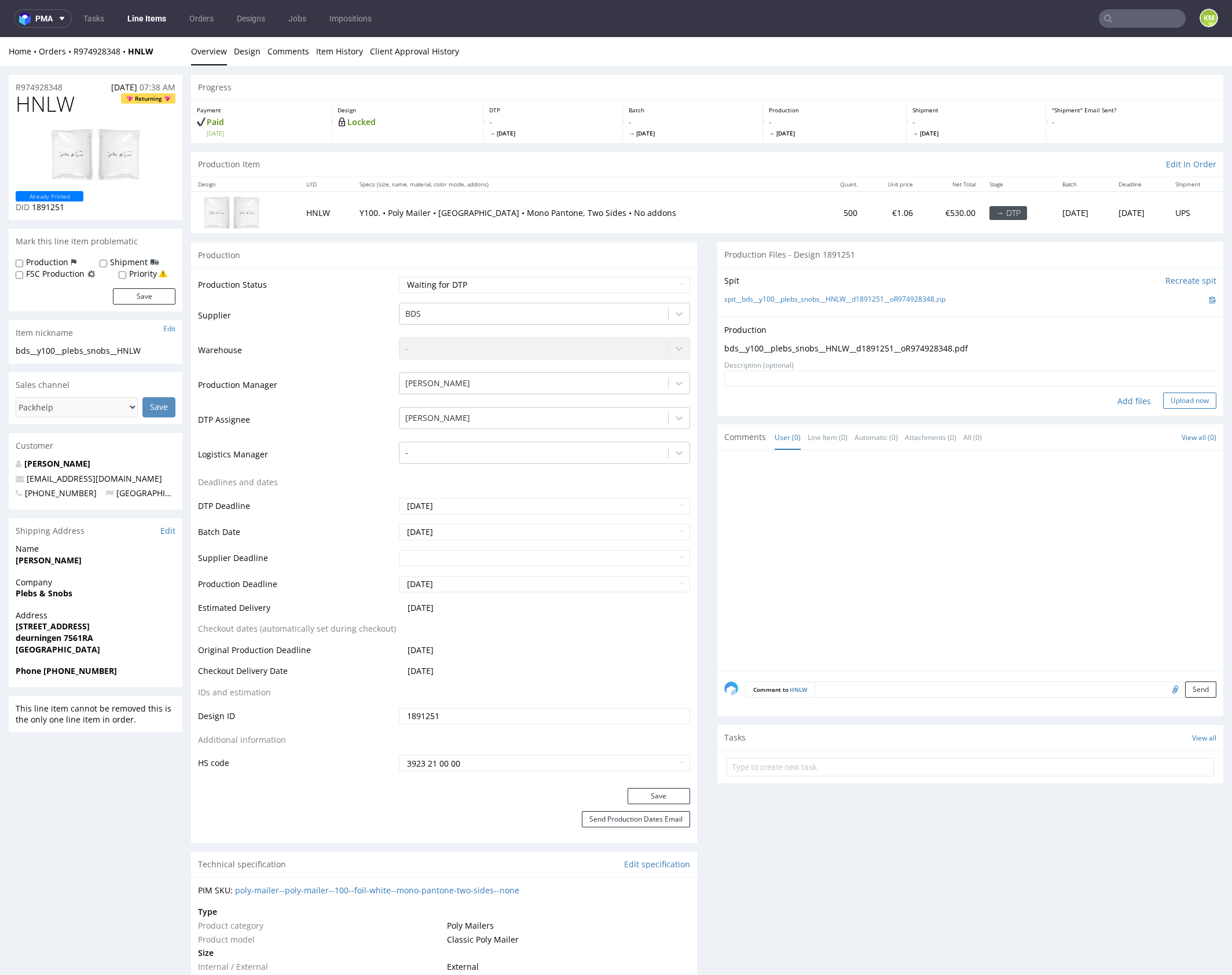
click at [1179, 400] on button "Upload now" at bounding box center [1190, 401] width 53 height 16
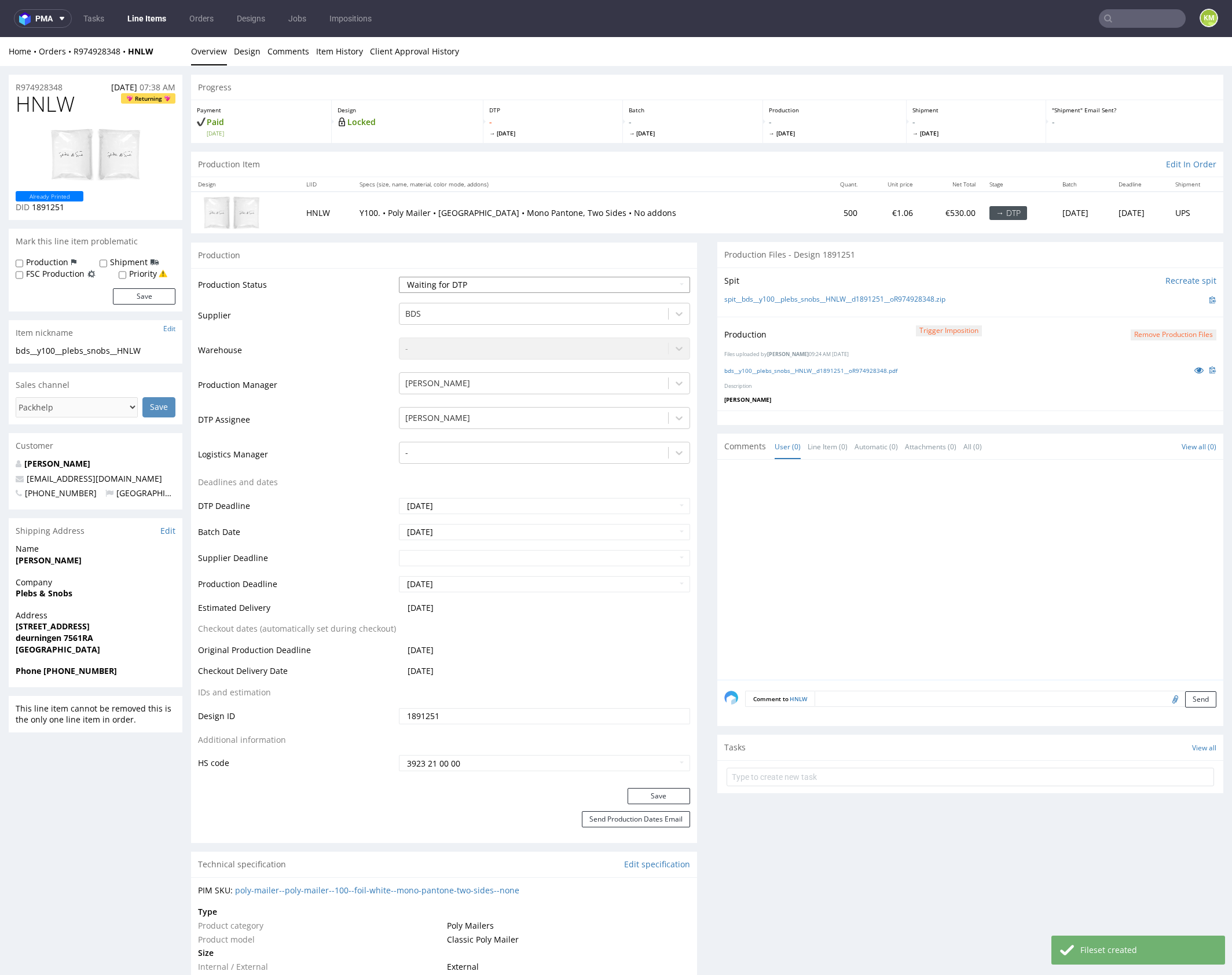
click at [645, 287] on select "Waiting for Artwork Waiting for Diecut Waiting for Mockup Waiting for DTP Waiti…" at bounding box center [544, 284] width 291 height 16
select select "dtp_production_ready"
click at [399, 277] on select "Waiting for Artwork Waiting for Diecut Waiting for Mockup Waiting for DTP Waiti…" at bounding box center [544, 284] width 291 height 16
click at [647, 790] on button "Save" at bounding box center [659, 796] width 63 height 16
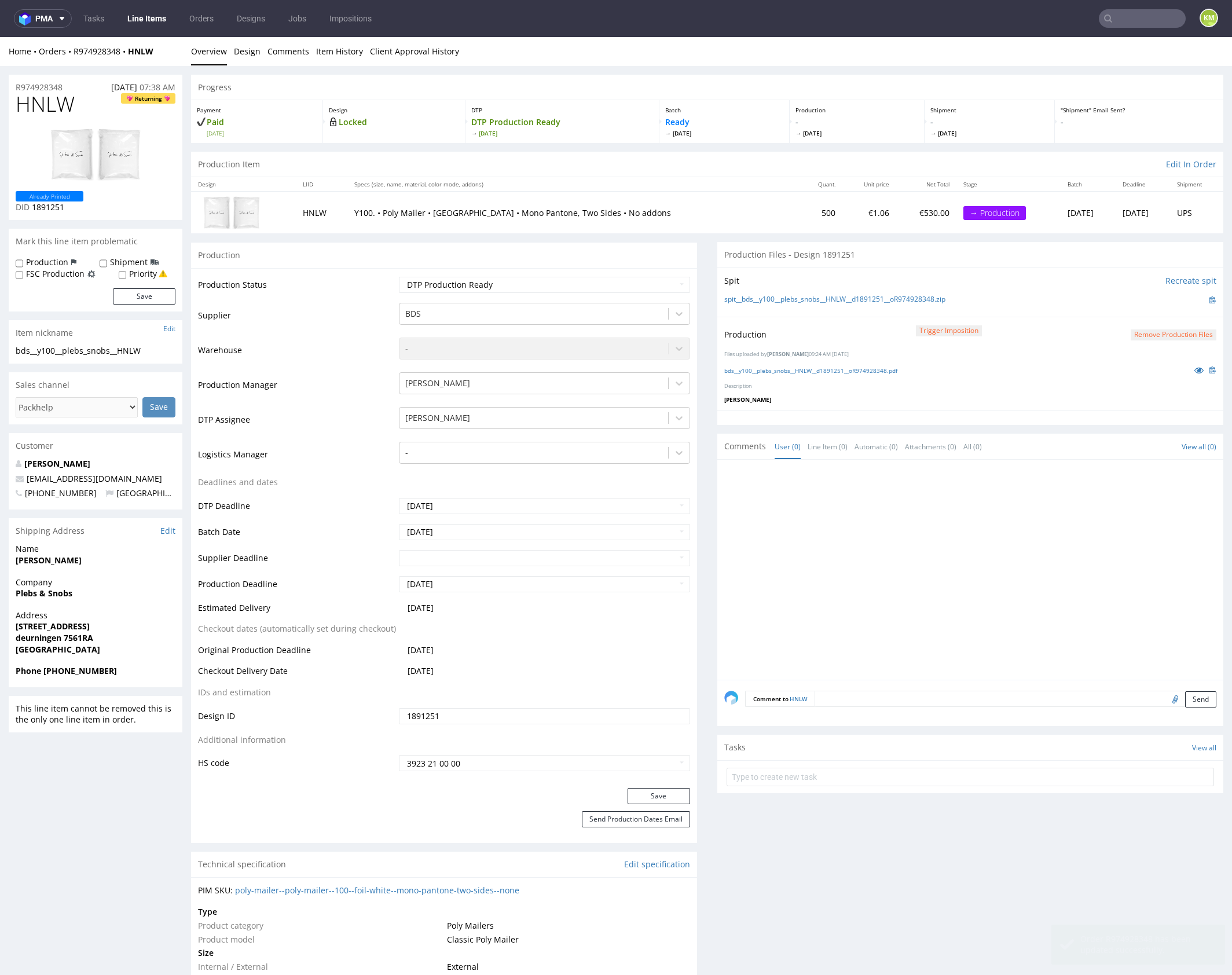
click at [895, 524] on div at bounding box center [974, 573] width 499 height 213
click at [894, 525] on div at bounding box center [974, 573] width 499 height 213
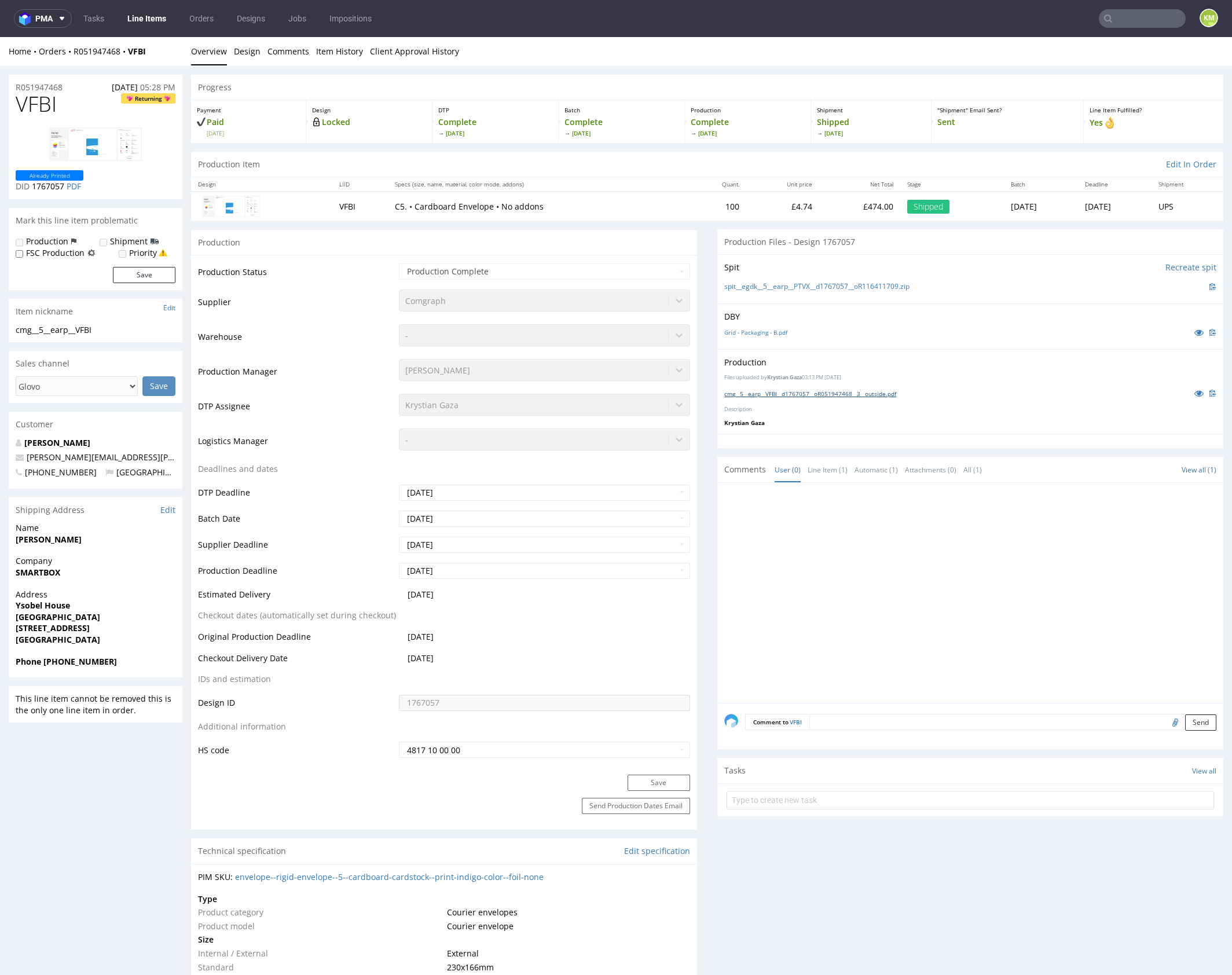
click at [841, 395] on link "cmg__5__earp__VFBI__d1767057__oR051947468__3__outside.pdf" at bounding box center [810, 394] width 172 height 8
drag, startPoint x: 917, startPoint y: 286, endPoint x: 736, endPoint y: 286, distance: 181.0
click at [736, 286] on div "spit__egdk__5__earp__PTVX__d1767057__oR116411709.zip" at bounding box center [971, 286] width 492 height 13
copy link "egdk__5__earp__PTVX__d1767057__oR116411709.zip"
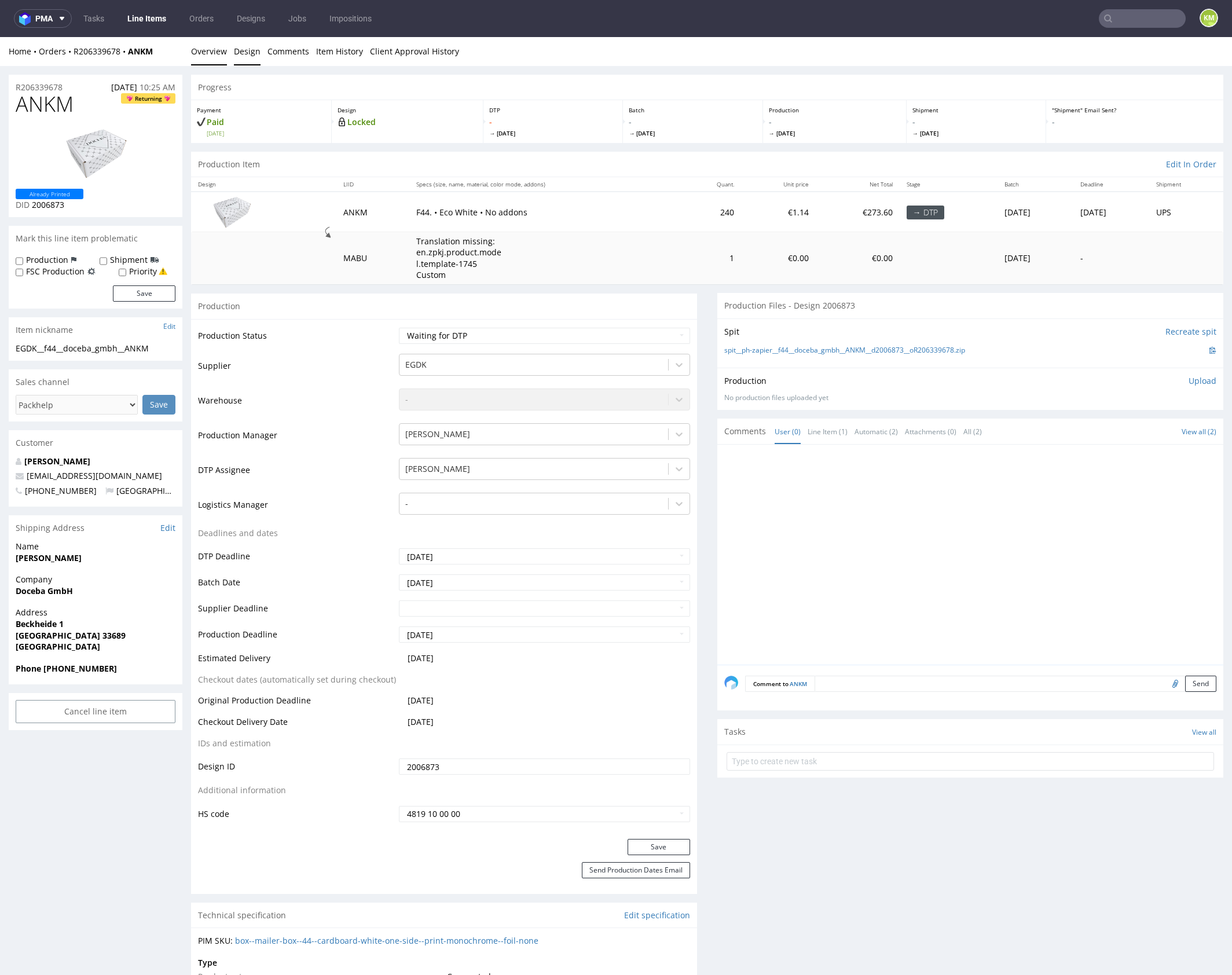
click at [249, 59] on link "Design" at bounding box center [247, 51] width 26 height 28
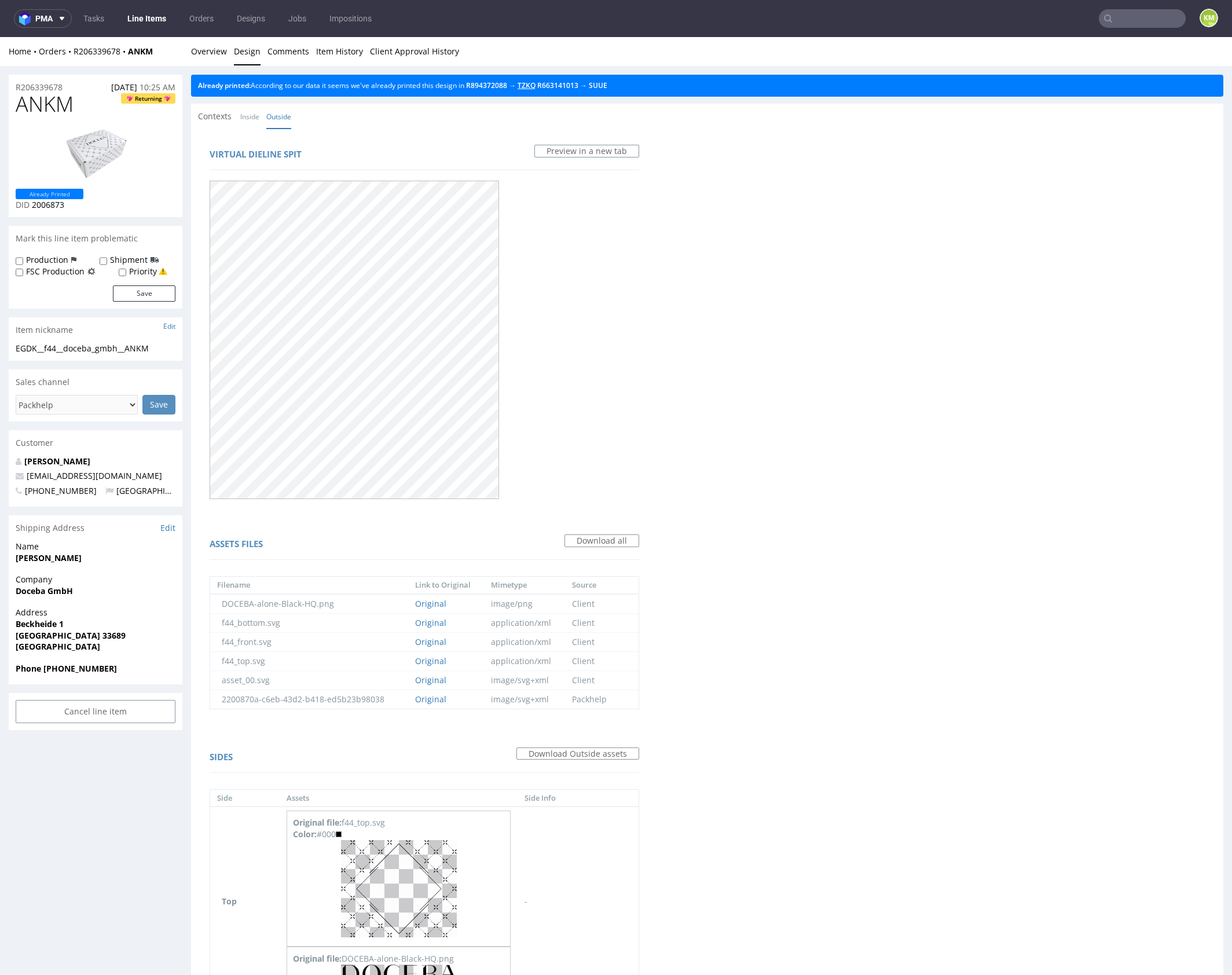
drag, startPoint x: 539, startPoint y: 87, endPoint x: 529, endPoint y: 87, distance: 10.0
click at [219, 54] on link "Overview" at bounding box center [209, 51] width 36 height 28
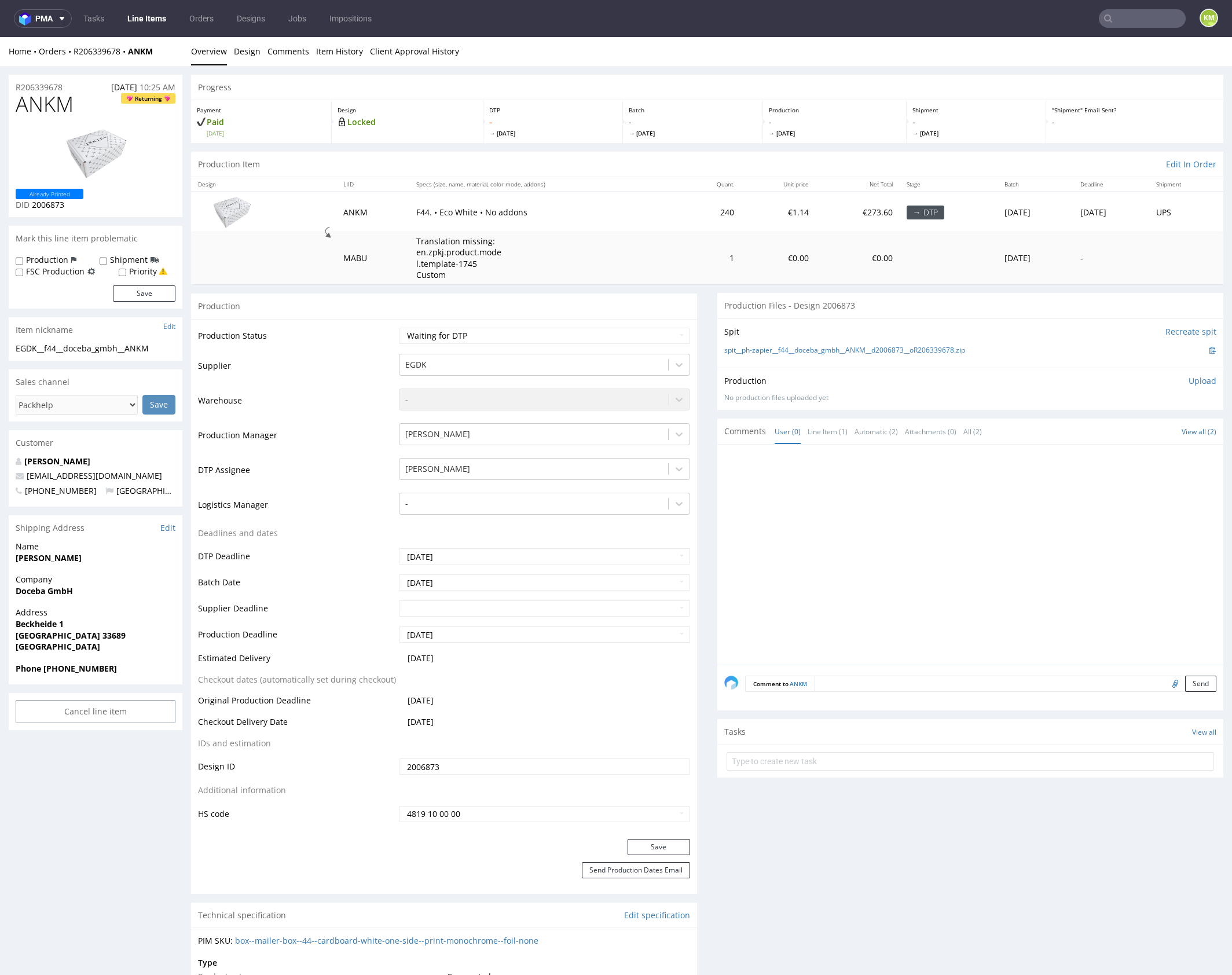
click at [927, 575] on div at bounding box center [974, 558] width 499 height 213
drag, startPoint x: 983, startPoint y: 348, endPoint x: 777, endPoint y: 349, distance: 206.0
click at [777, 349] on div "spit__ph-zapier__f44__doceba_gmbh__ANKM__d2006873__oR206339678.zip" at bounding box center [971, 350] width 492 height 13
copy link "f44__doceba_gmbh__ANKM__d2006873__oR206339678.zip"
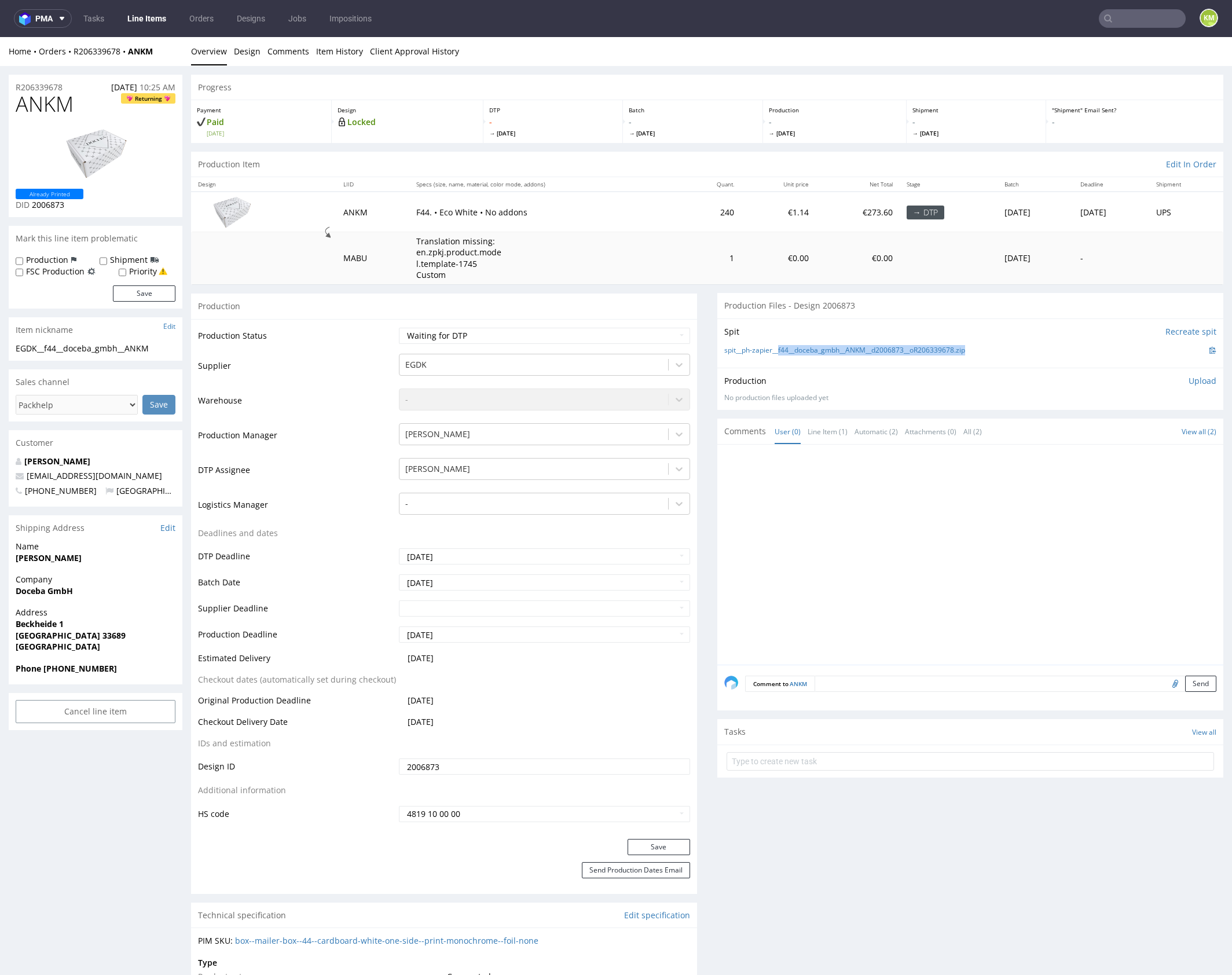
click at [47, 107] on span "ANKM" at bounding box center [44, 104] width 58 height 23
copy span "ANKM"
click at [1197, 383] on p "Upload" at bounding box center [1202, 381] width 28 height 12
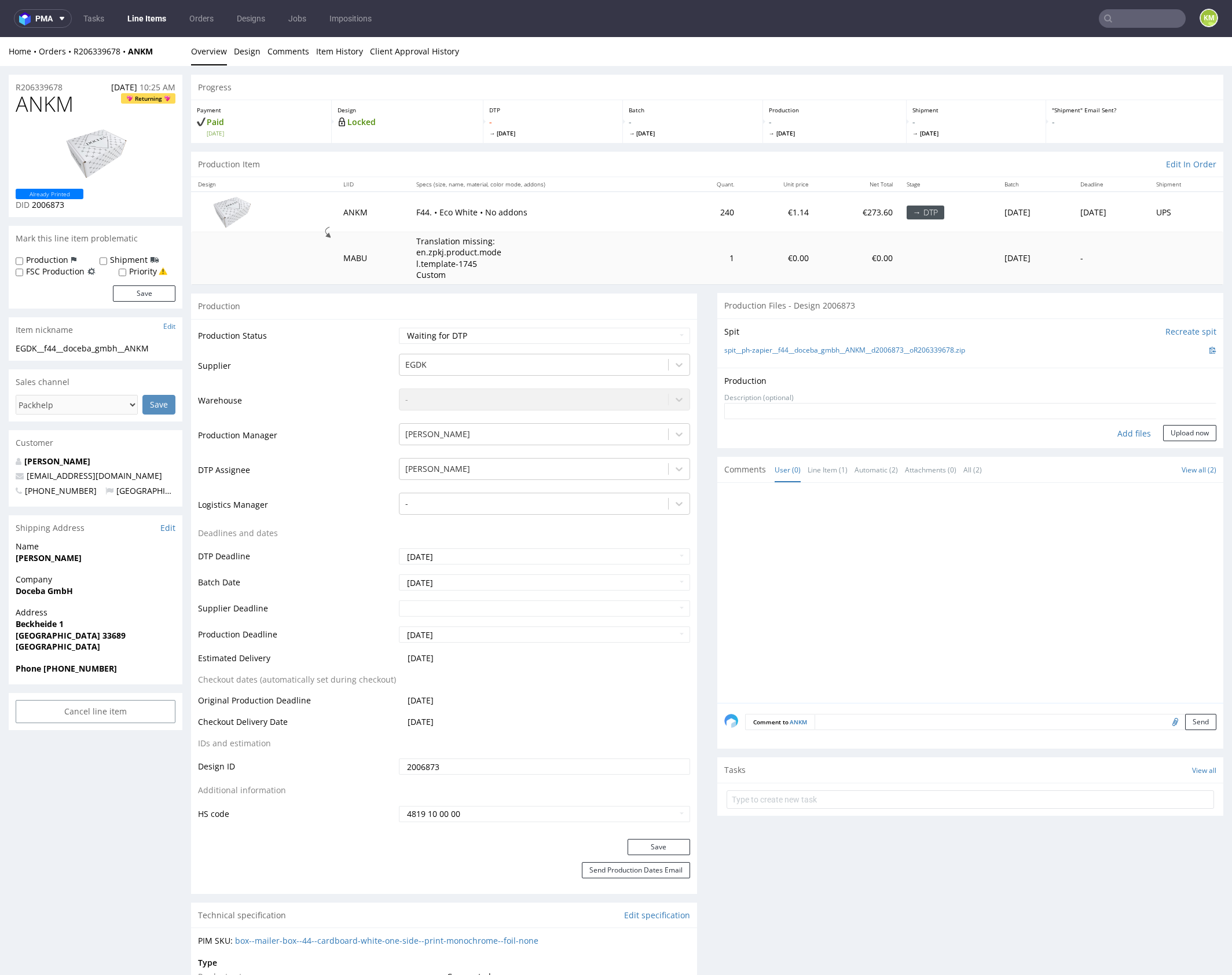
click at [1122, 438] on div "Add files" at bounding box center [1134, 434] width 58 height 17
type input "C:\fakepath\f44__doceba_gmbh__ANKM__d2006873__oR206339678__outside.pdf"
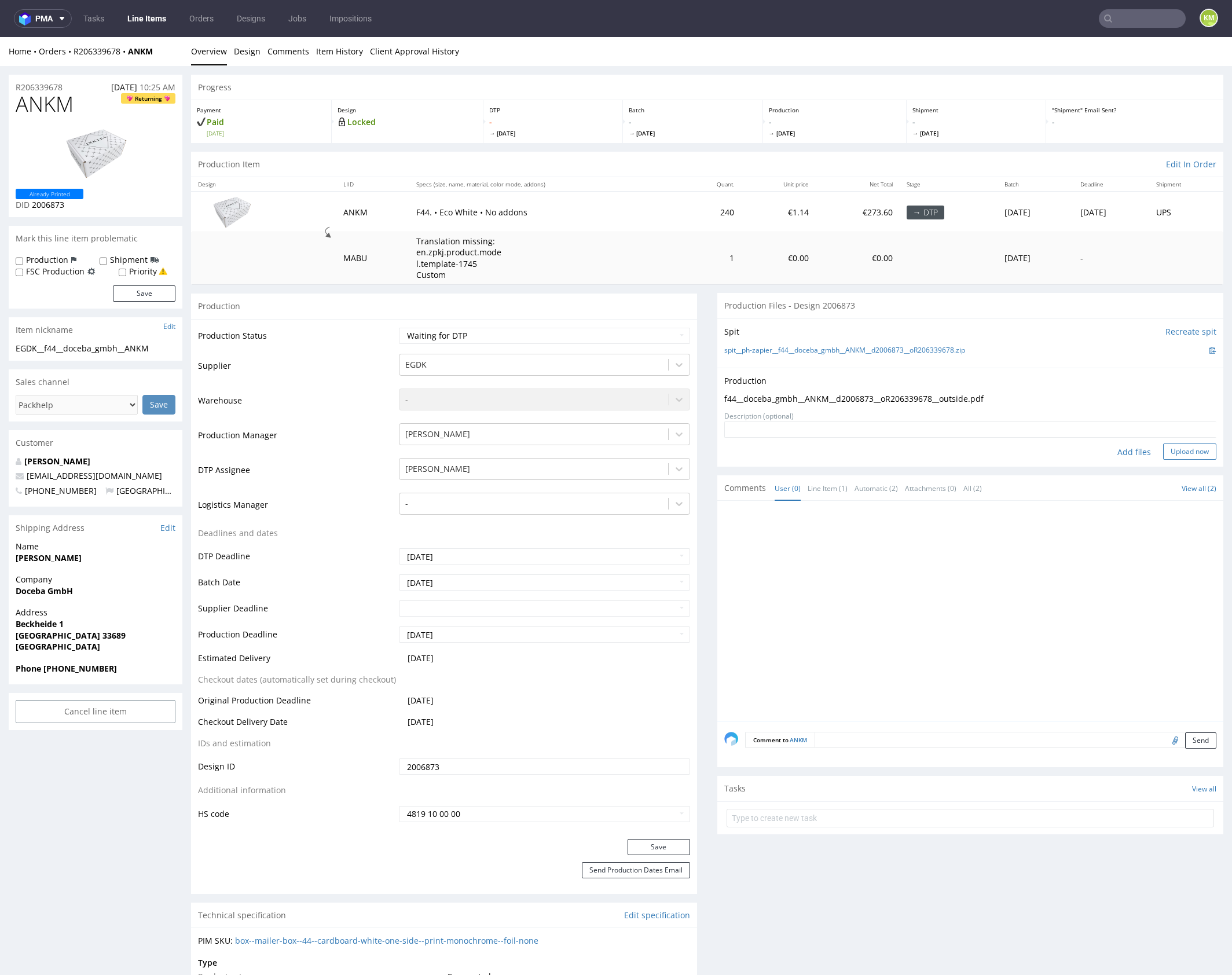
click at [1192, 447] on button "Upload now" at bounding box center [1190, 451] width 53 height 16
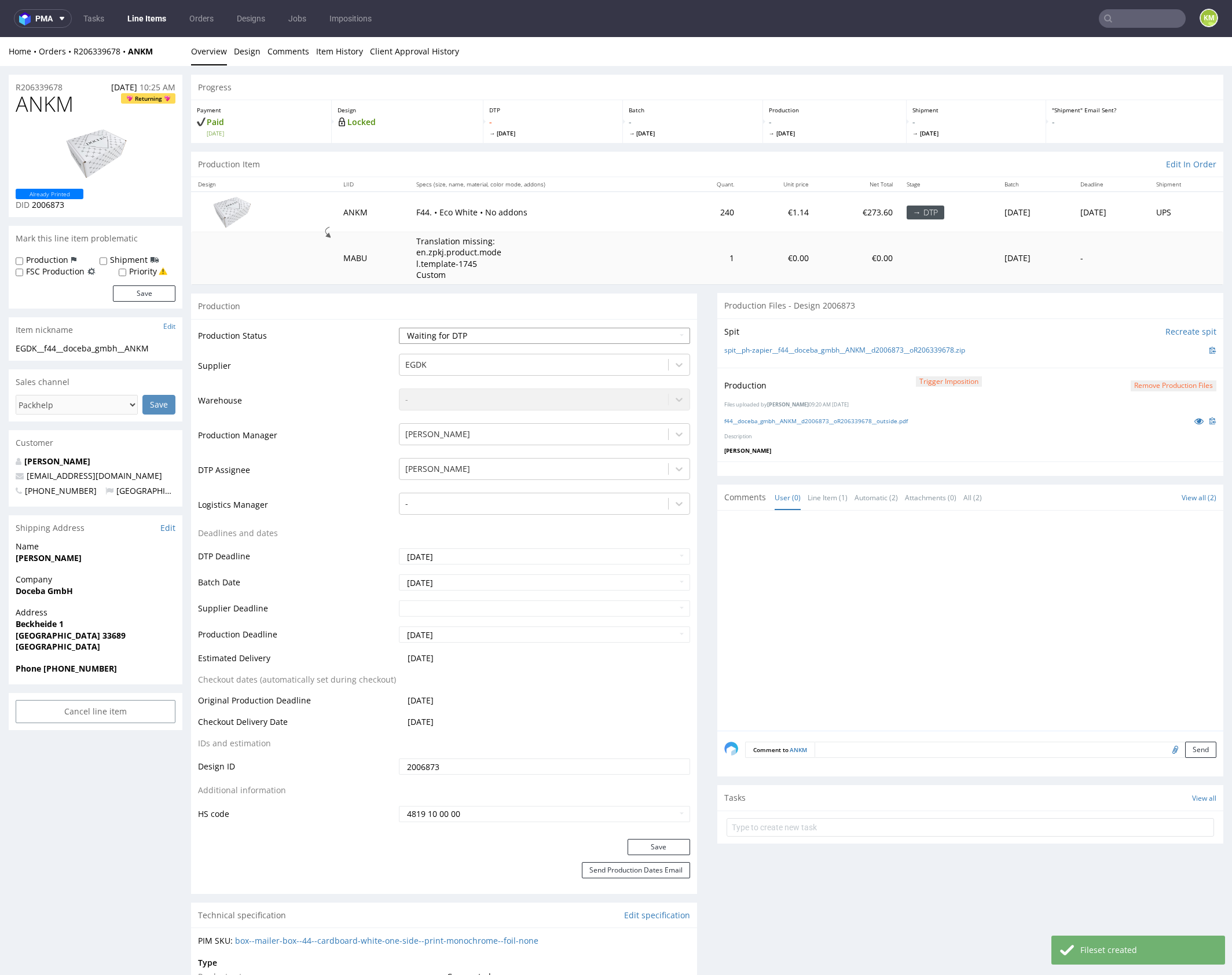
click at [624, 336] on select "Waiting for Artwork Waiting for Diecut Waiting for Mockup Waiting for DTP Waiti…" at bounding box center [544, 335] width 291 height 16
select select "dtp_production_ready"
click at [399, 328] on select "Waiting for Artwork Waiting for Diecut Waiting for Mockup Waiting for DTP Waiti…" at bounding box center [544, 335] width 291 height 16
drag, startPoint x: 659, startPoint y: 841, endPoint x: 708, endPoint y: 760, distance: 94.7
click at [659, 840] on button "Save" at bounding box center [659, 847] width 63 height 16
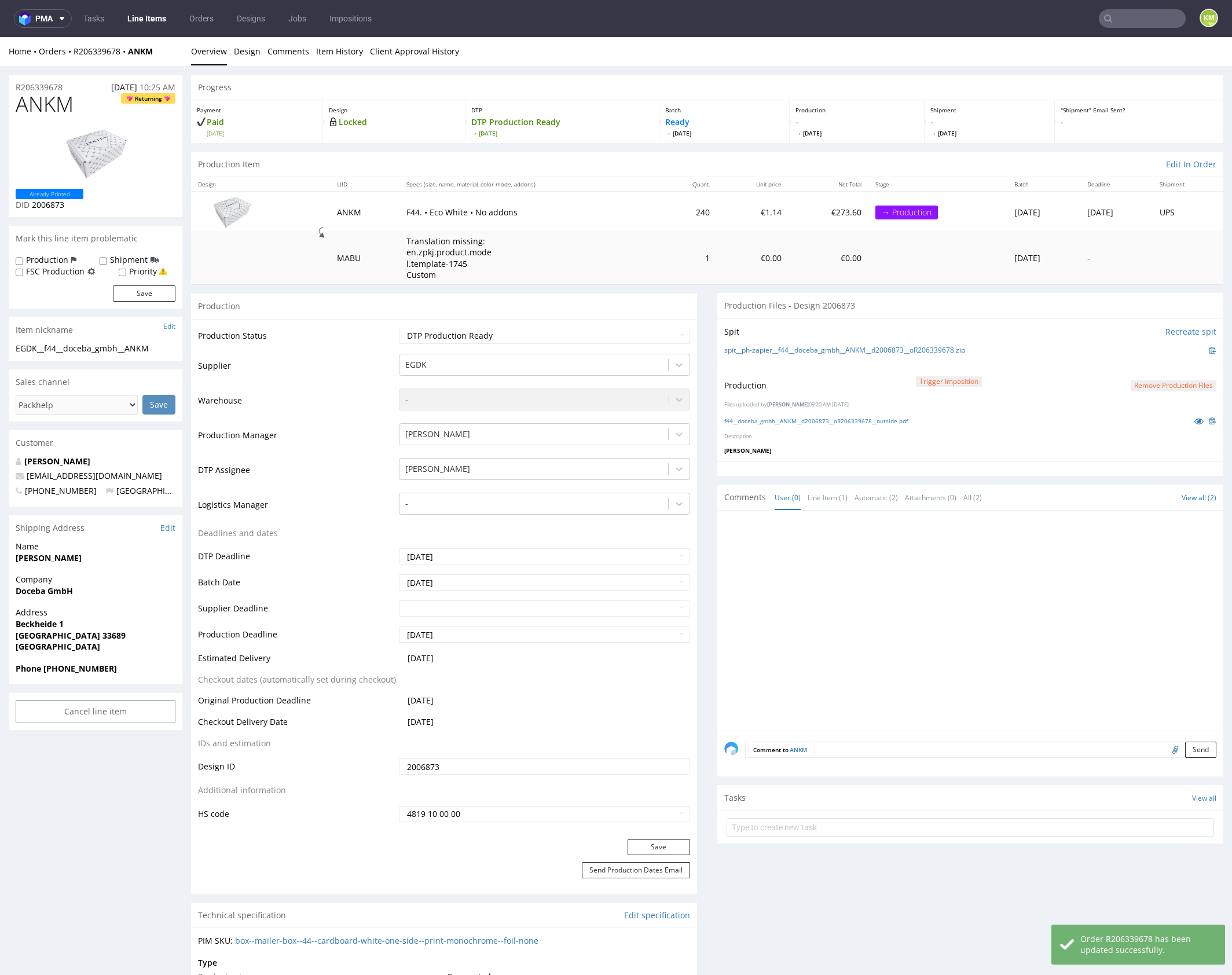
click at [928, 564] on div at bounding box center [974, 624] width 499 height 213
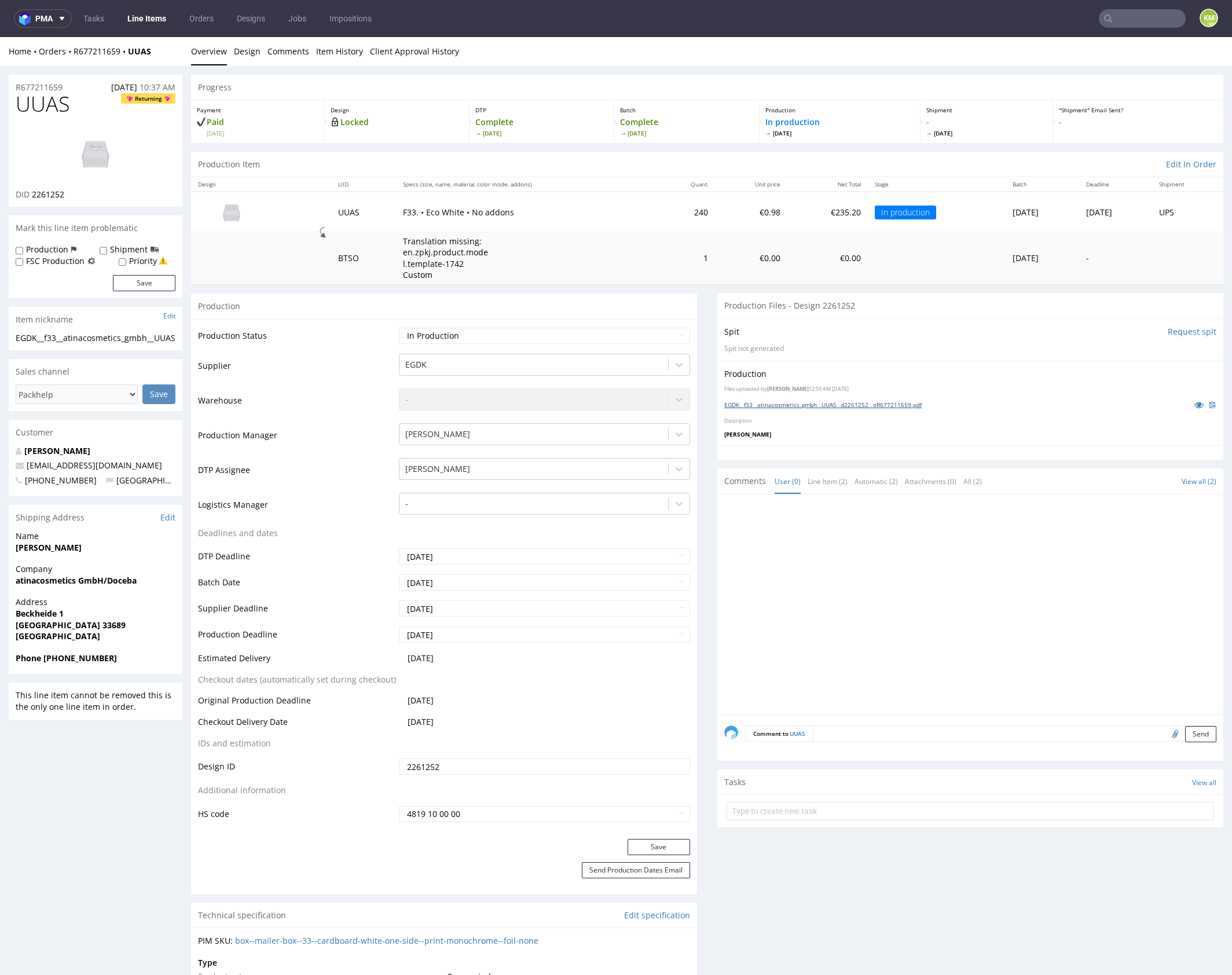
click at [826, 404] on link "EGDK__f33__atinacosmetics_gmbh__UUAS__d2261252__oR677211659.pdf" at bounding box center [823, 405] width 198 height 8
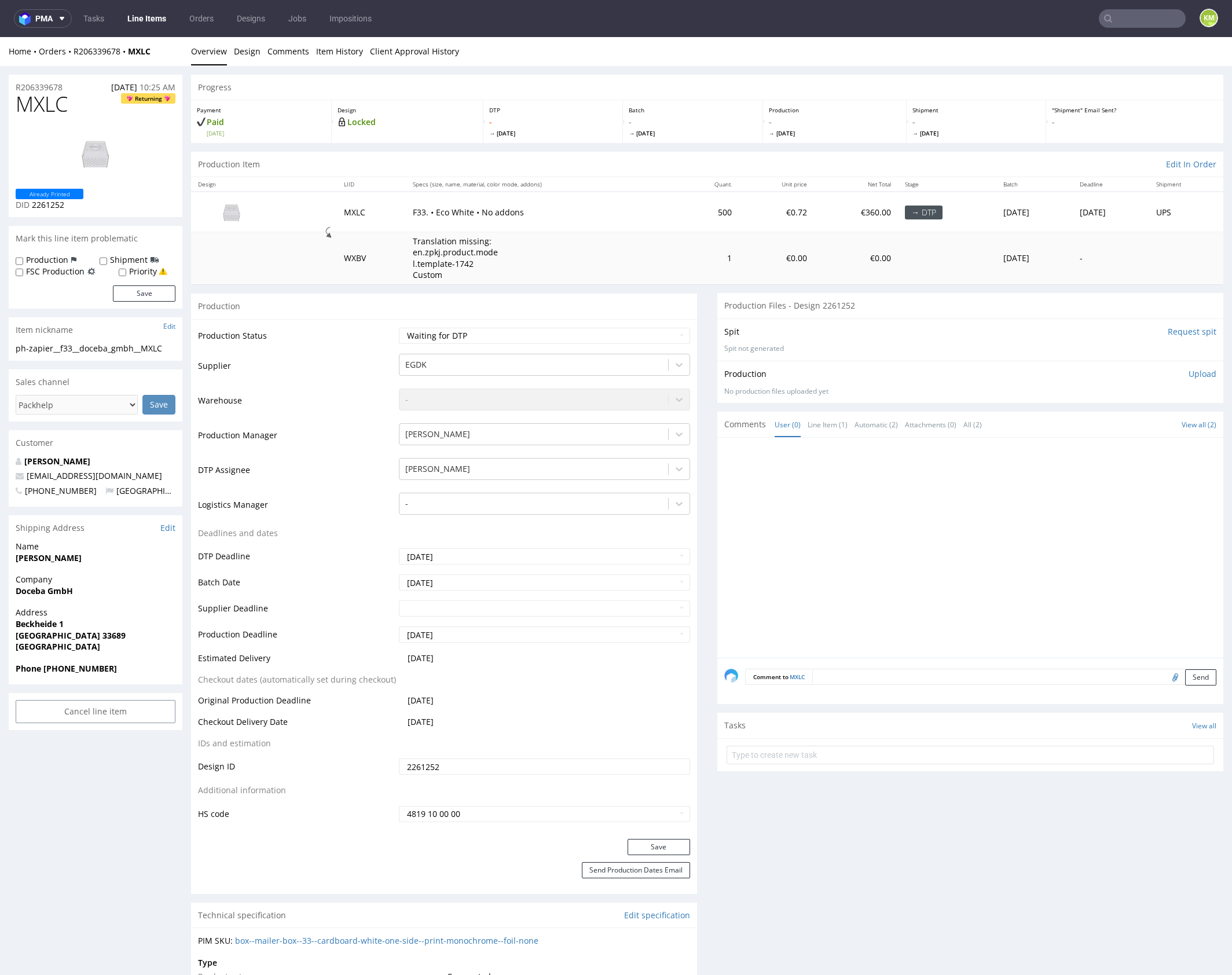
click at [96, 350] on div "ph-zapier__f33__doceba_gmbh__MXLC" at bounding box center [95, 349] width 160 height 12
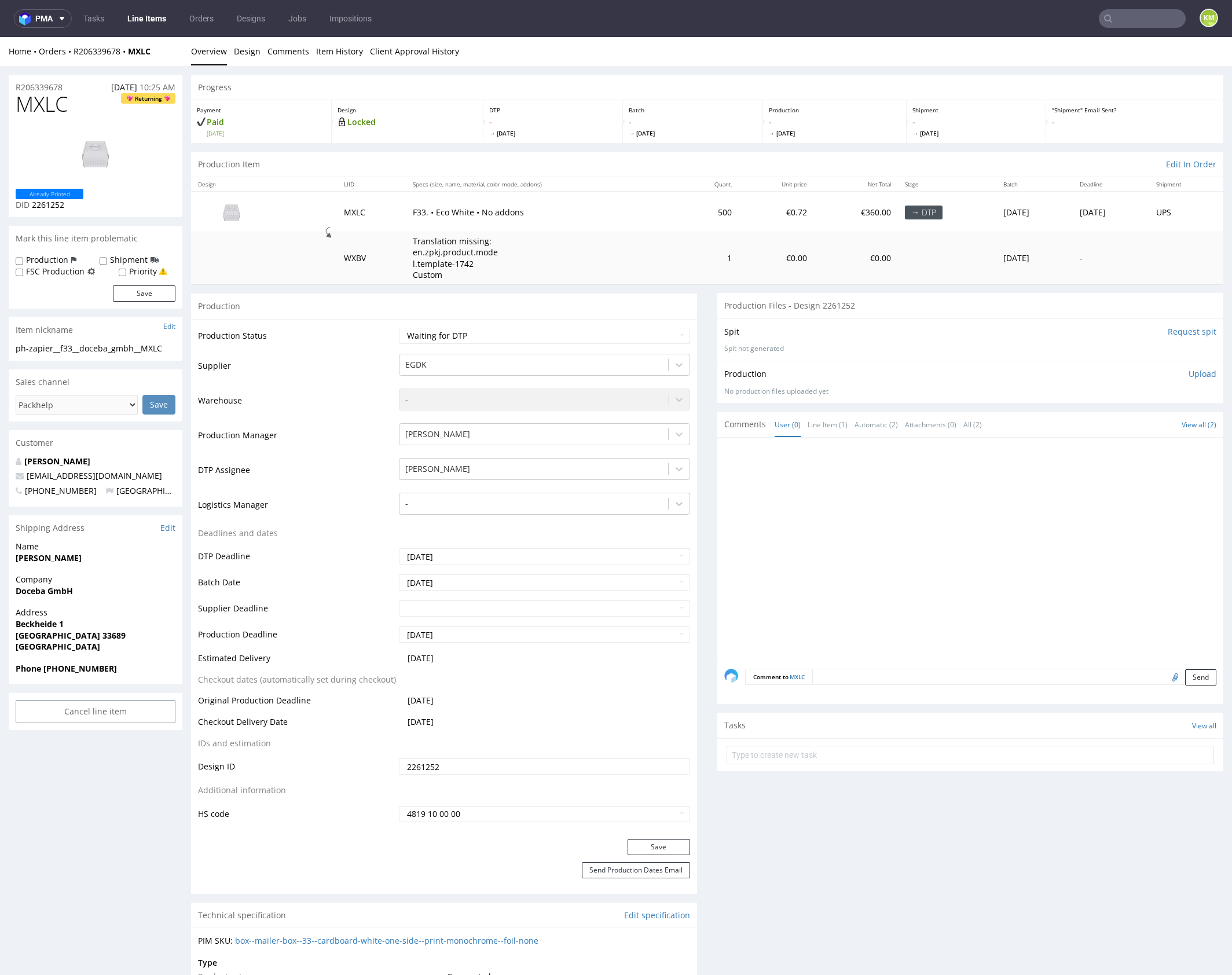
click at [460, 765] on input "2261252" at bounding box center [544, 766] width 291 height 16
click at [1003, 482] on div at bounding box center [974, 551] width 499 height 213
click at [1191, 376] on p "Upload" at bounding box center [1202, 374] width 28 height 12
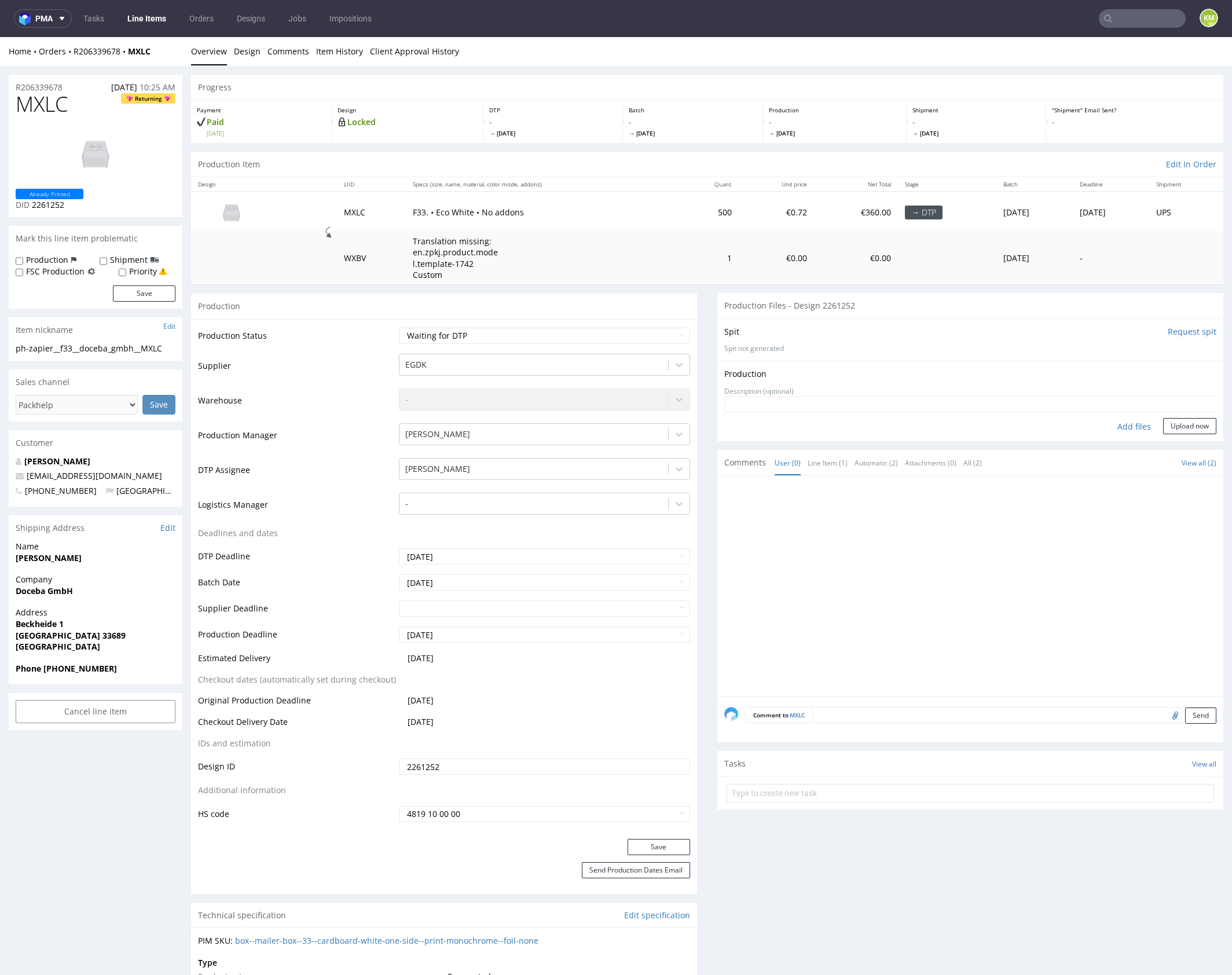
click at [1127, 429] on div "Add files" at bounding box center [1134, 427] width 58 height 17
type input "C:\fakepath\f33__doceba_gmbh__MXLC__d2261252__oR206339678__outside.pdf"
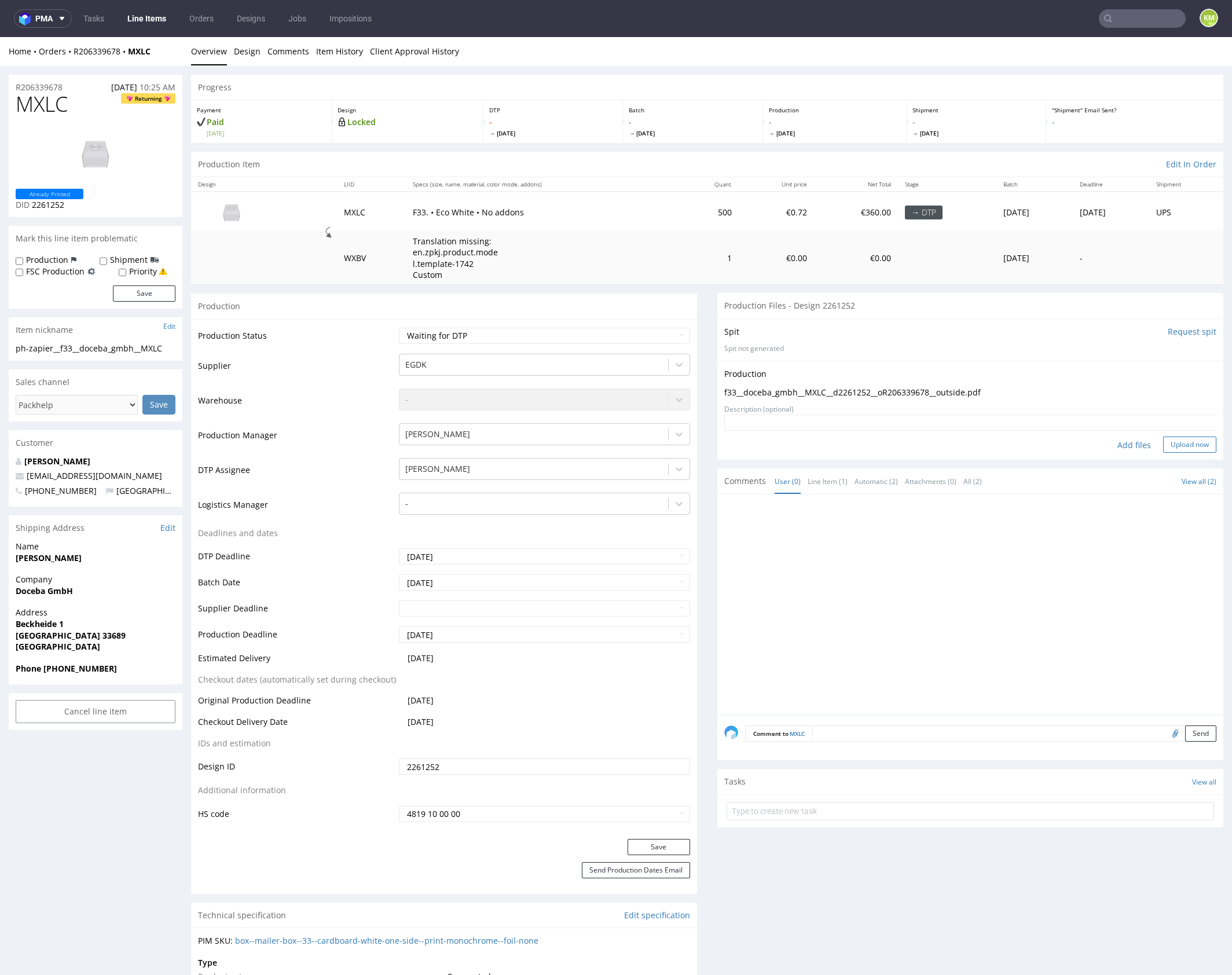
click at [1174, 442] on button "Upload now" at bounding box center [1190, 444] width 53 height 16
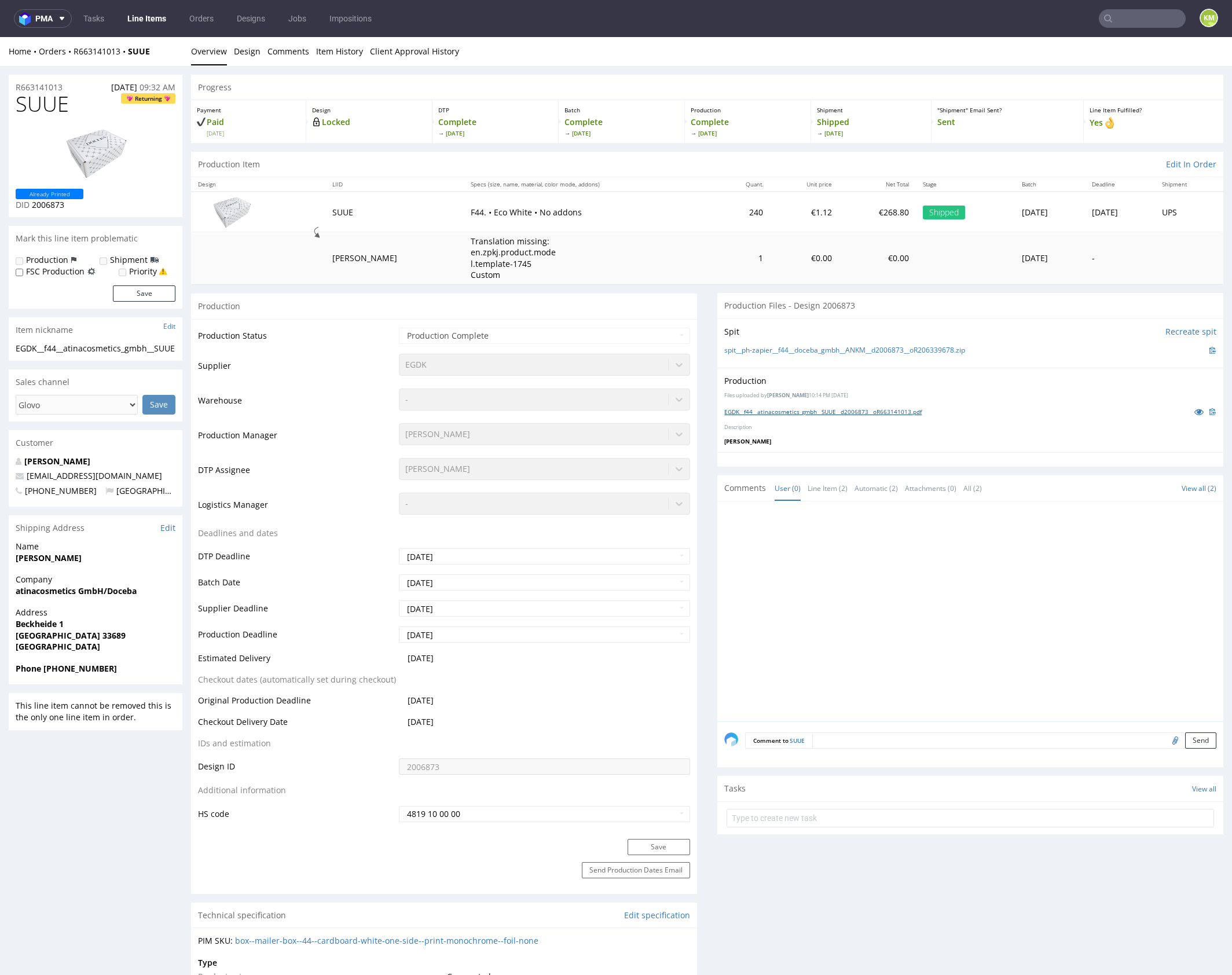
click at [812, 412] on link "EGDK__f44__atinacosmetics_gmbh__SUUE__d2006873__oR663141013.pdf" at bounding box center [823, 412] width 198 height 8
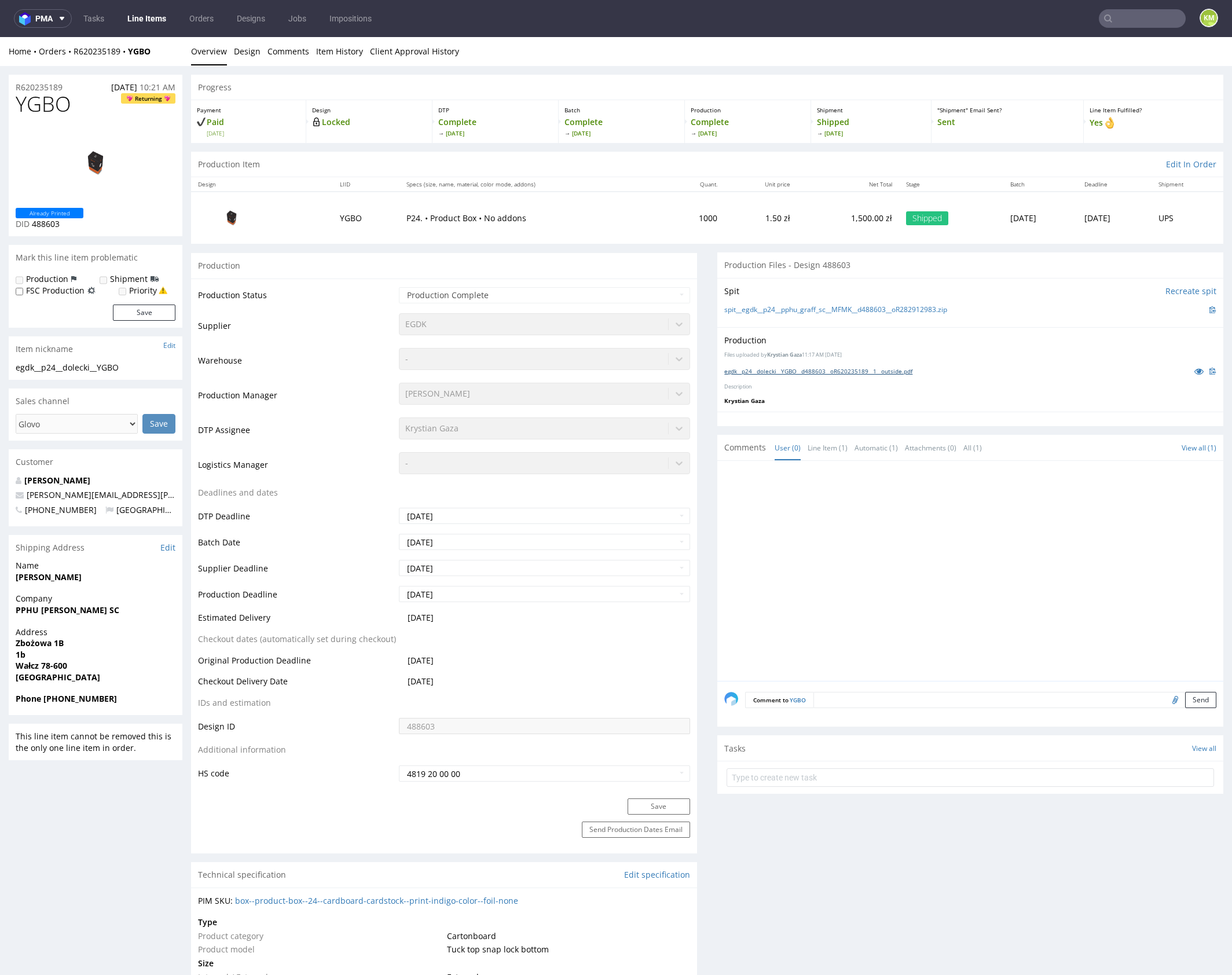
click at [817, 370] on link "egdk__p24__dolecki__YGBO__d488603__oR620235189__1__outside.pdf" at bounding box center [819, 372] width 188 height 8
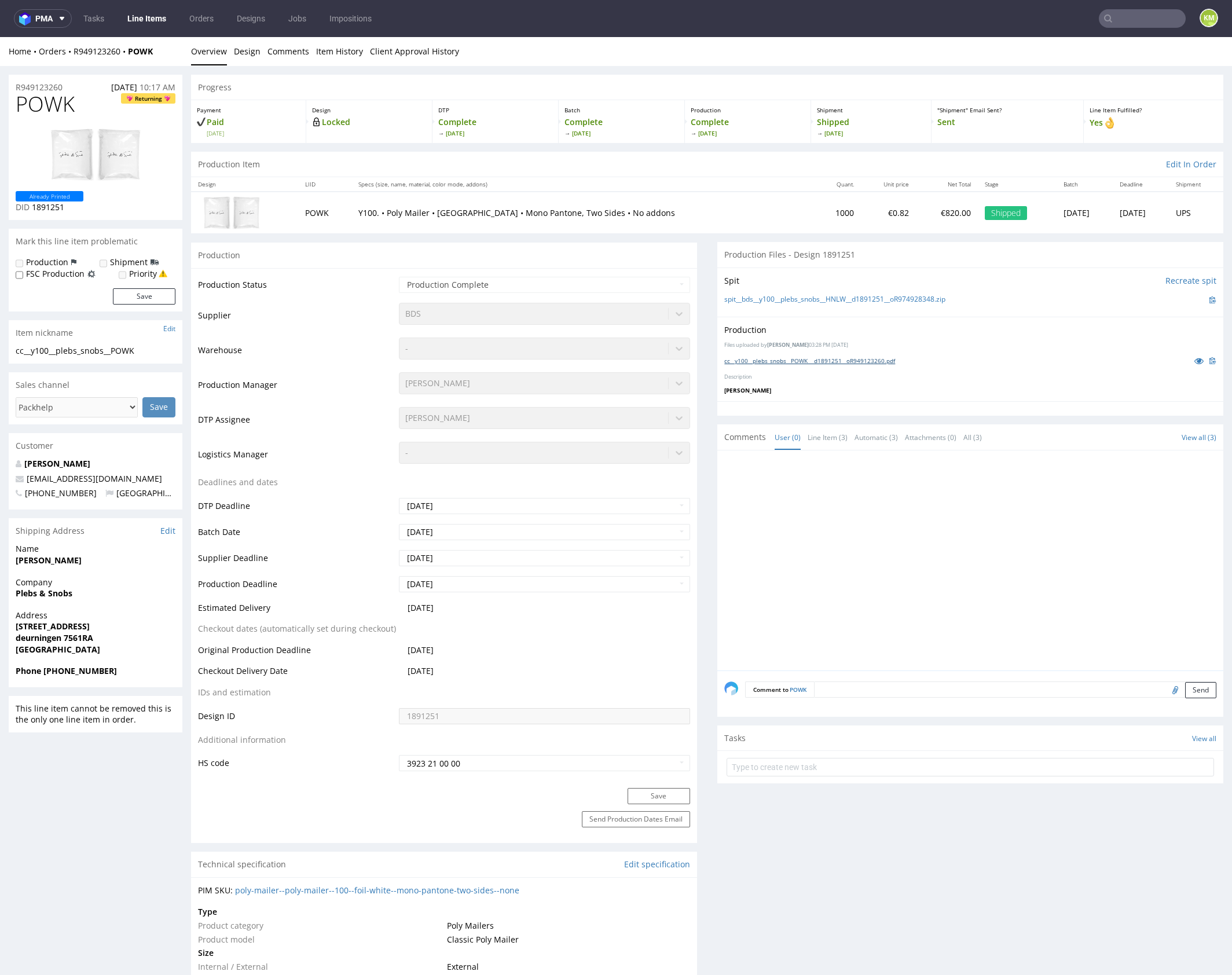
click at [858, 362] on link "cc__y100__plebs_snobs__POWK __d1891251__oR949123260.pdf" at bounding box center [809, 361] width 171 height 8
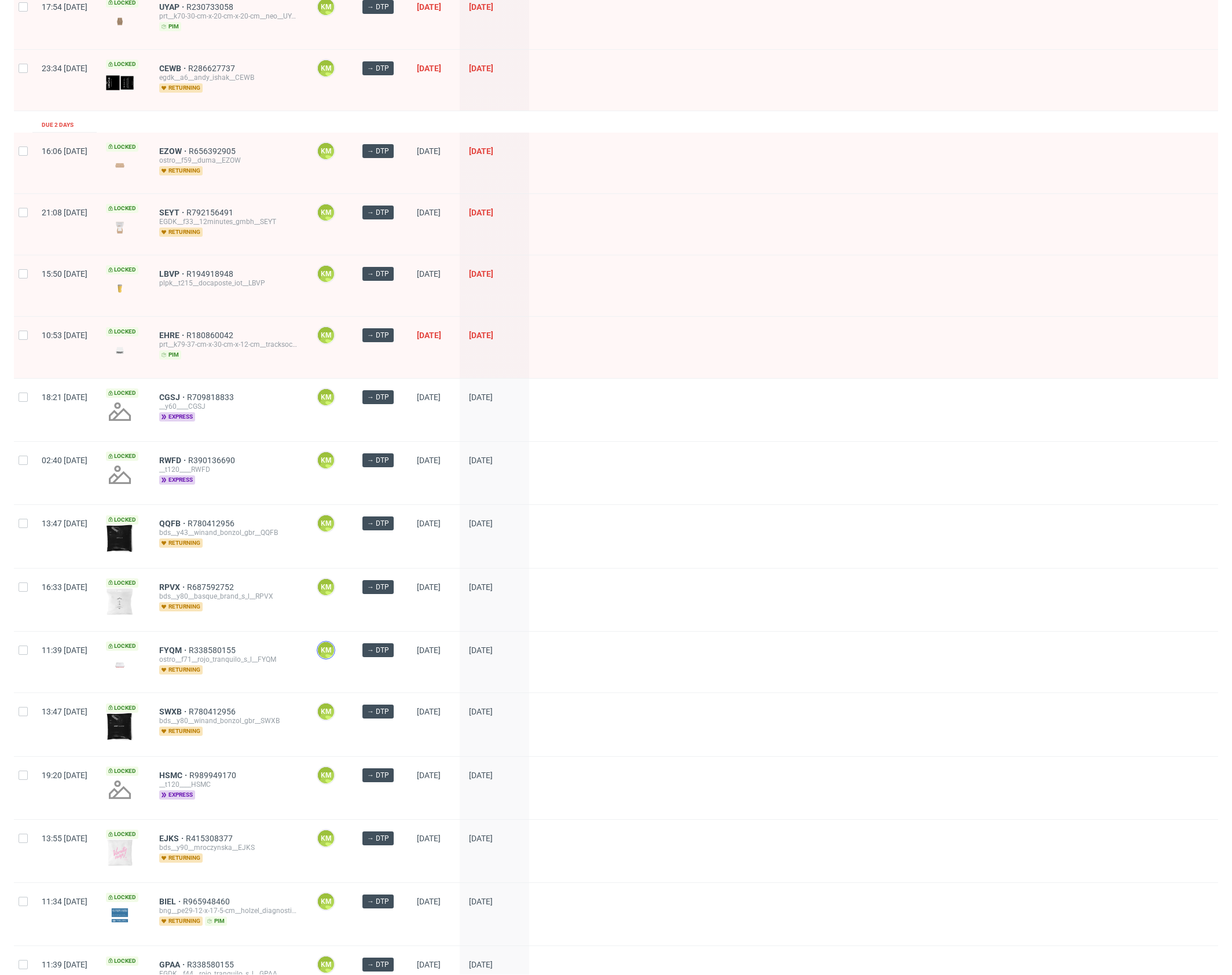
scroll to position [380, 0]
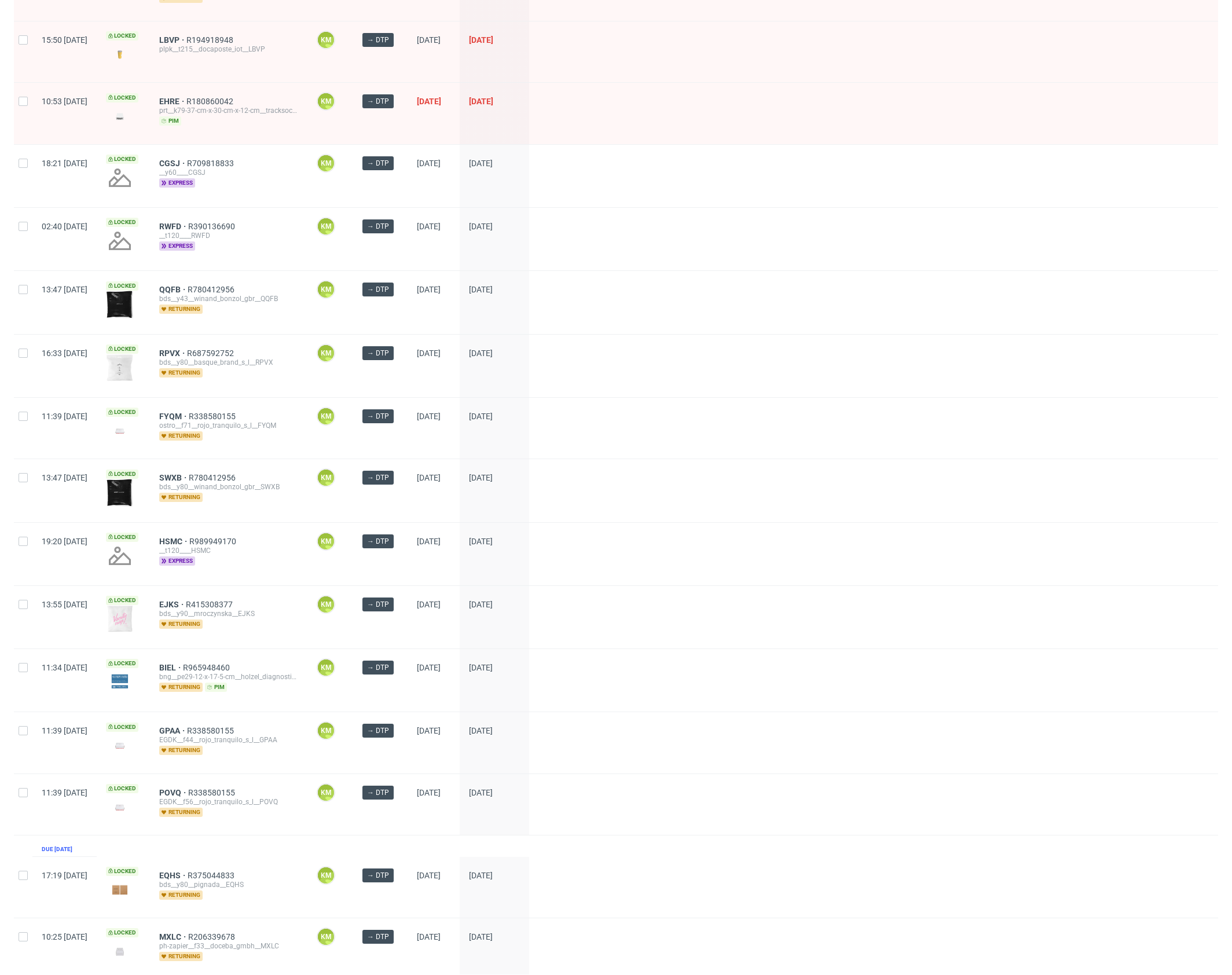
drag, startPoint x: 203, startPoint y: 289, endPoint x: 204, endPoint y: 296, distance: 7.1
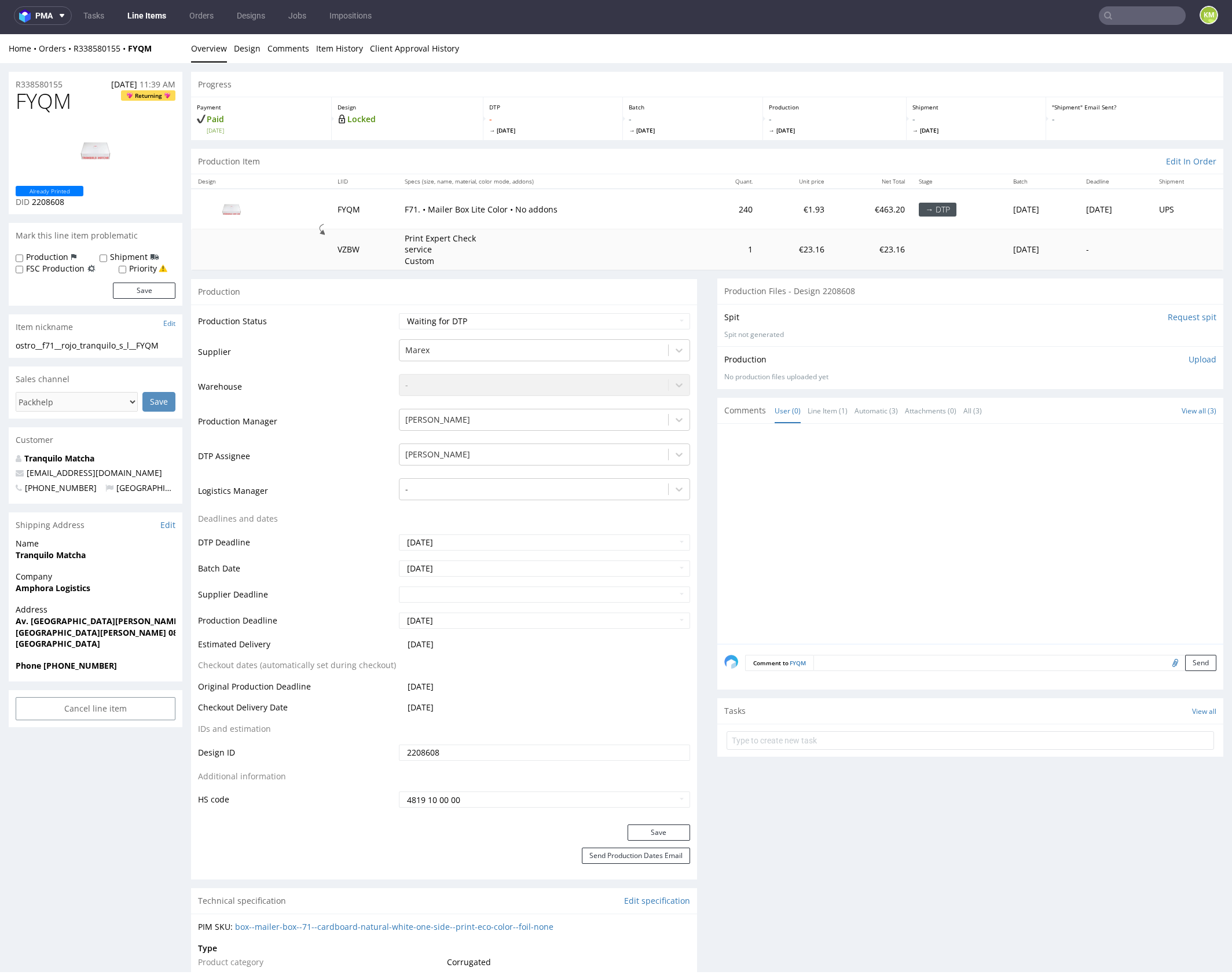
click at [846, 485] on div at bounding box center [974, 537] width 499 height 213
drag, startPoint x: 846, startPoint y: 485, endPoint x: 497, endPoint y: 67, distance: 544.5
click at [846, 485] on div at bounding box center [974, 537] width 499 height 213
click at [249, 48] on link "Design" at bounding box center [247, 48] width 26 height 28
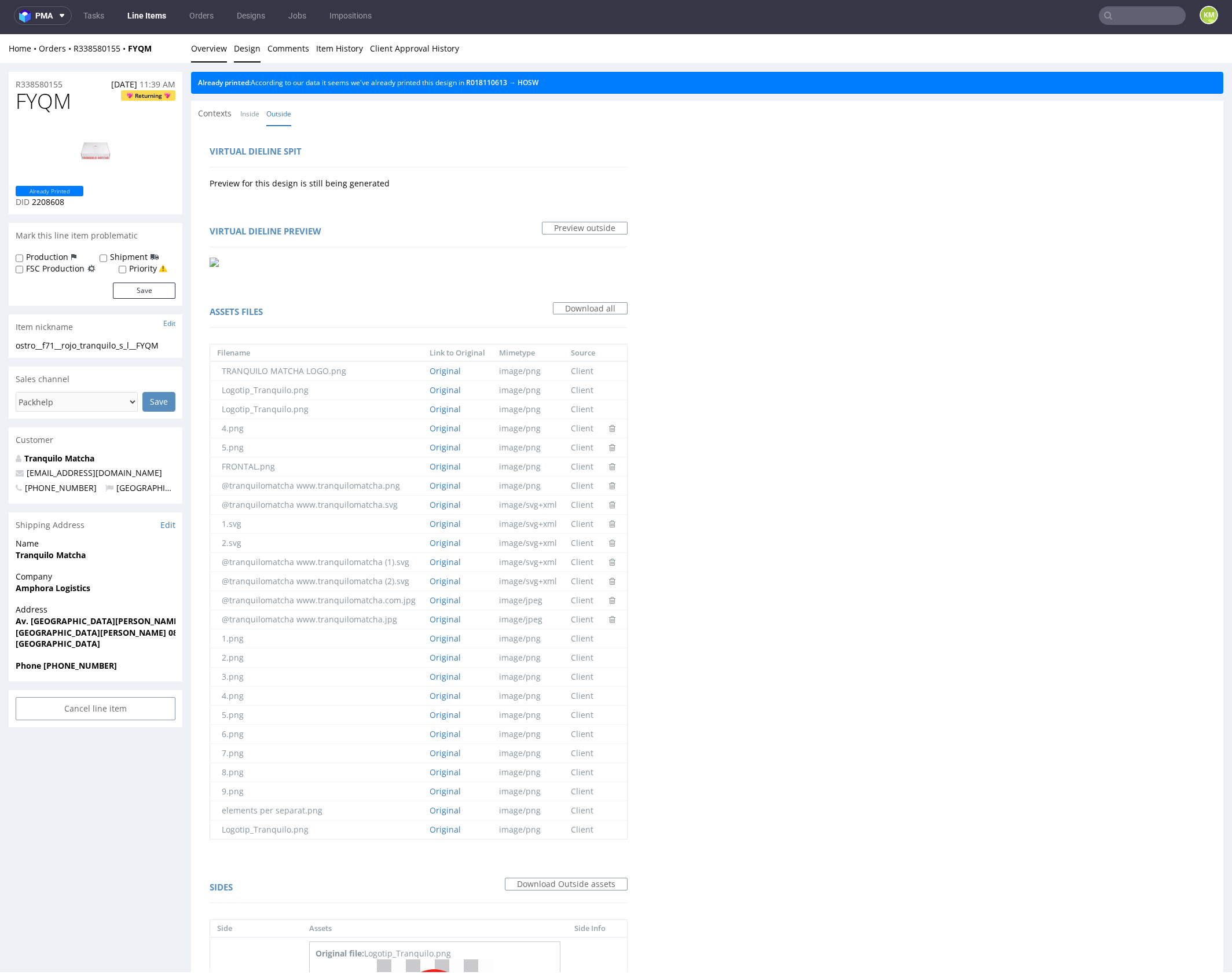
click at [208, 48] on link "Overview" at bounding box center [209, 48] width 36 height 28
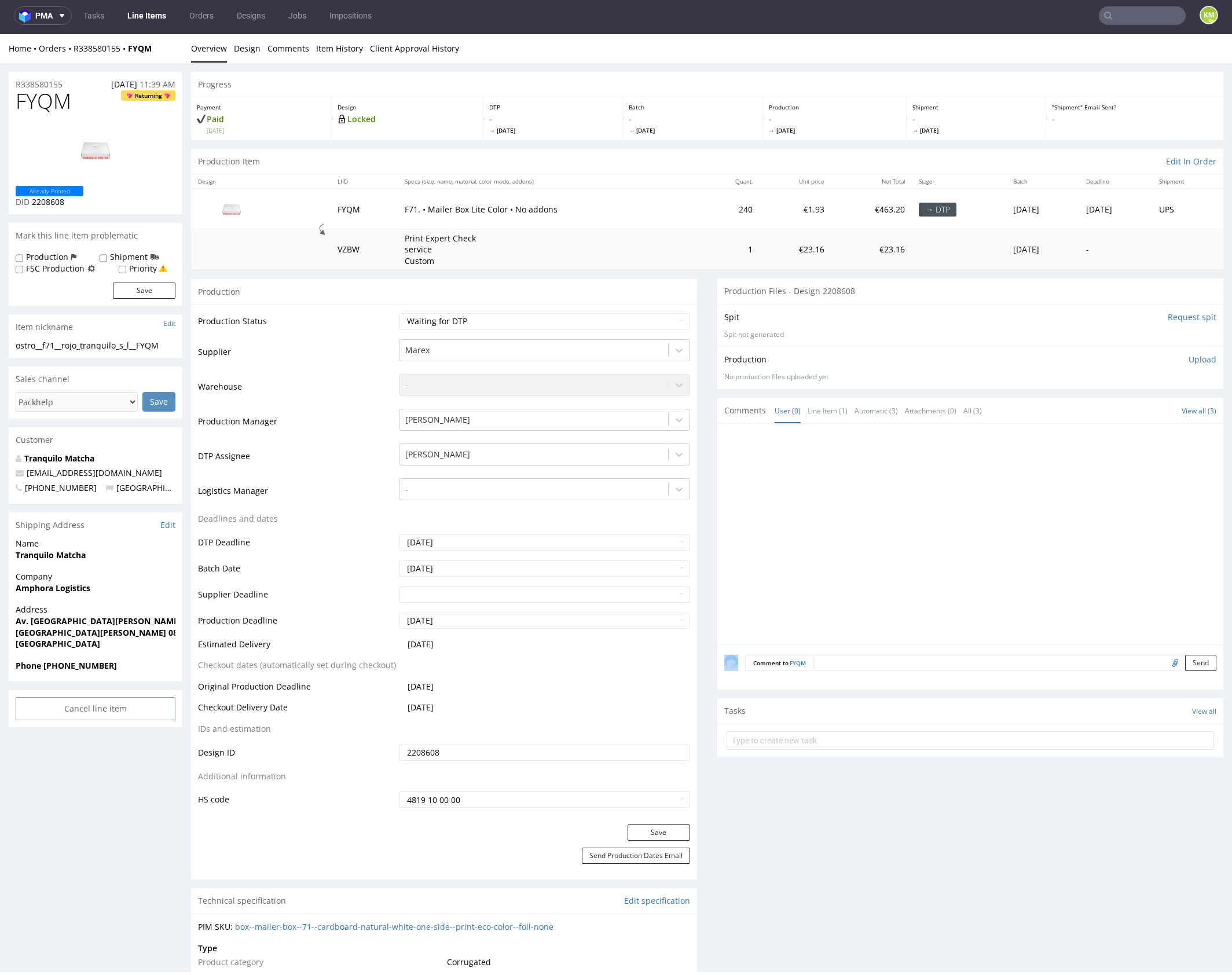
click at [42, 102] on span "FYQM" at bounding box center [42, 101] width 55 height 23
click at [153, 348] on div "ostro__f71__rojo_tranquilo_s_l__FYQM" at bounding box center [95, 345] width 160 height 12
copy div "ostro__f71__rojo_tranquilo_s_l__FYQM"
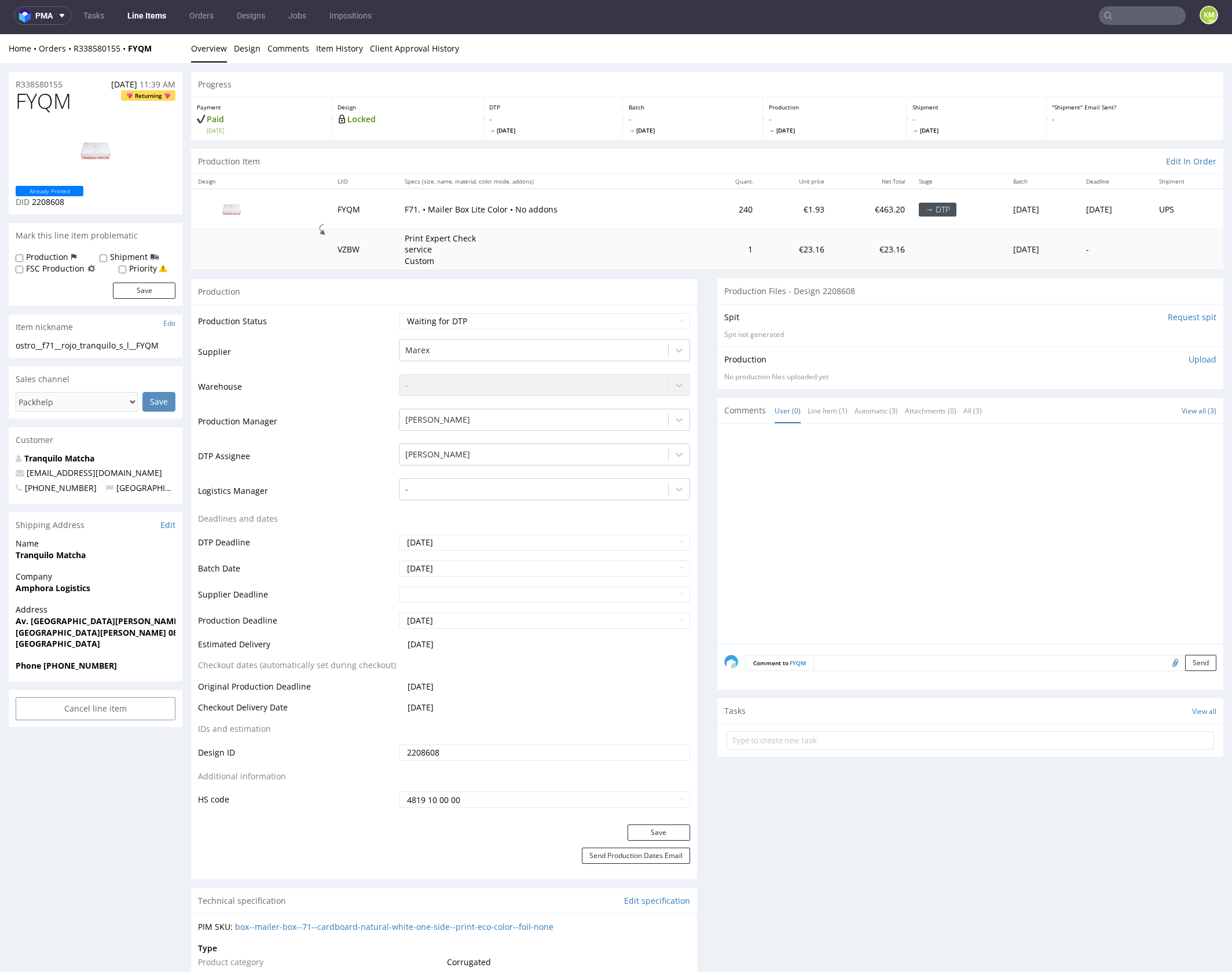
click at [508, 748] on input "2208608" at bounding box center [544, 752] width 291 height 16
click at [1199, 360] on p "Upload" at bounding box center [1202, 360] width 28 height 12
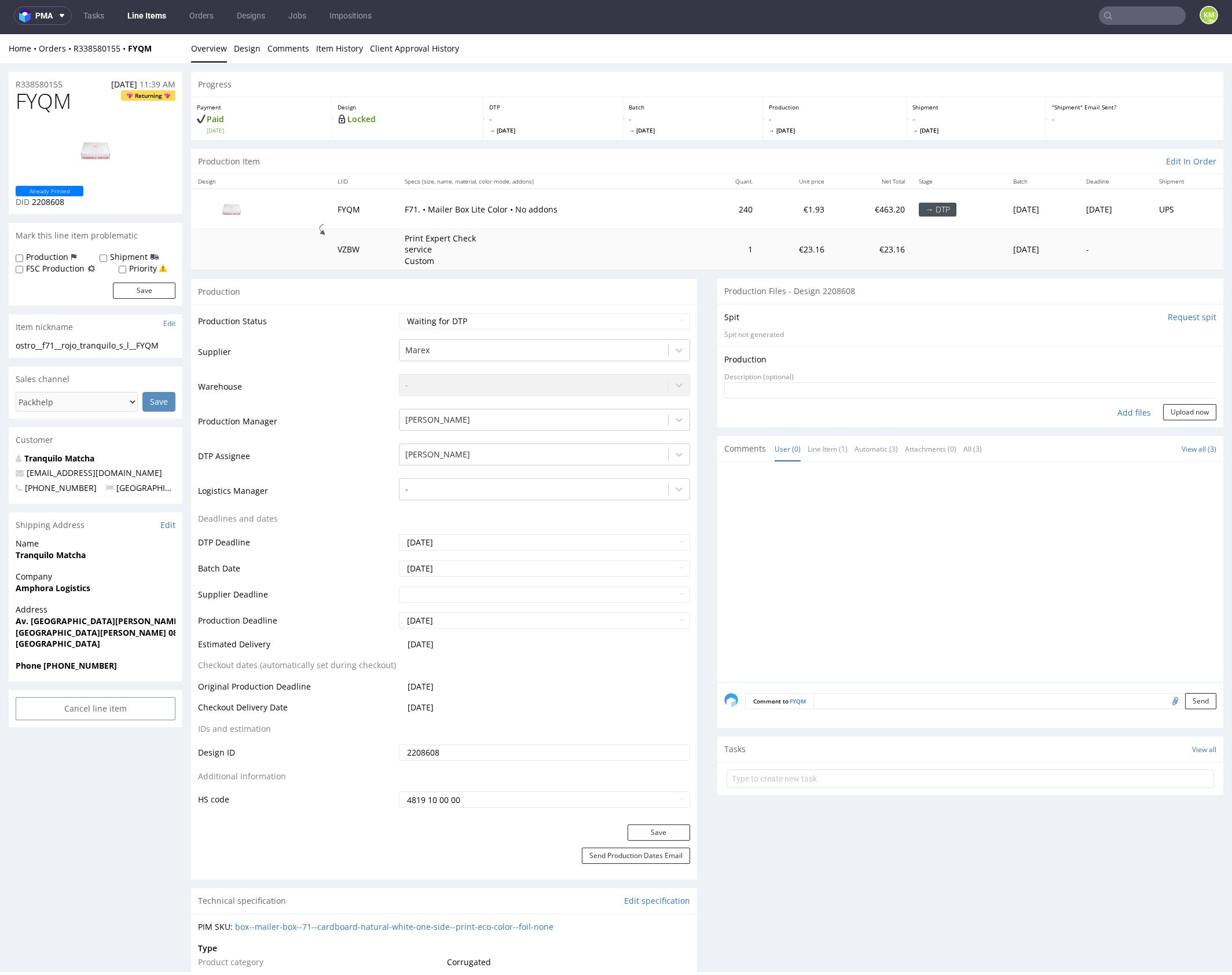
click at [1123, 415] on div "Add files" at bounding box center [1134, 412] width 58 height 17
type input "C:\fakepath\ostro__f71__rojo_tranquilo_s_l__FYQM__d2208608__oR338580155__outsid…"
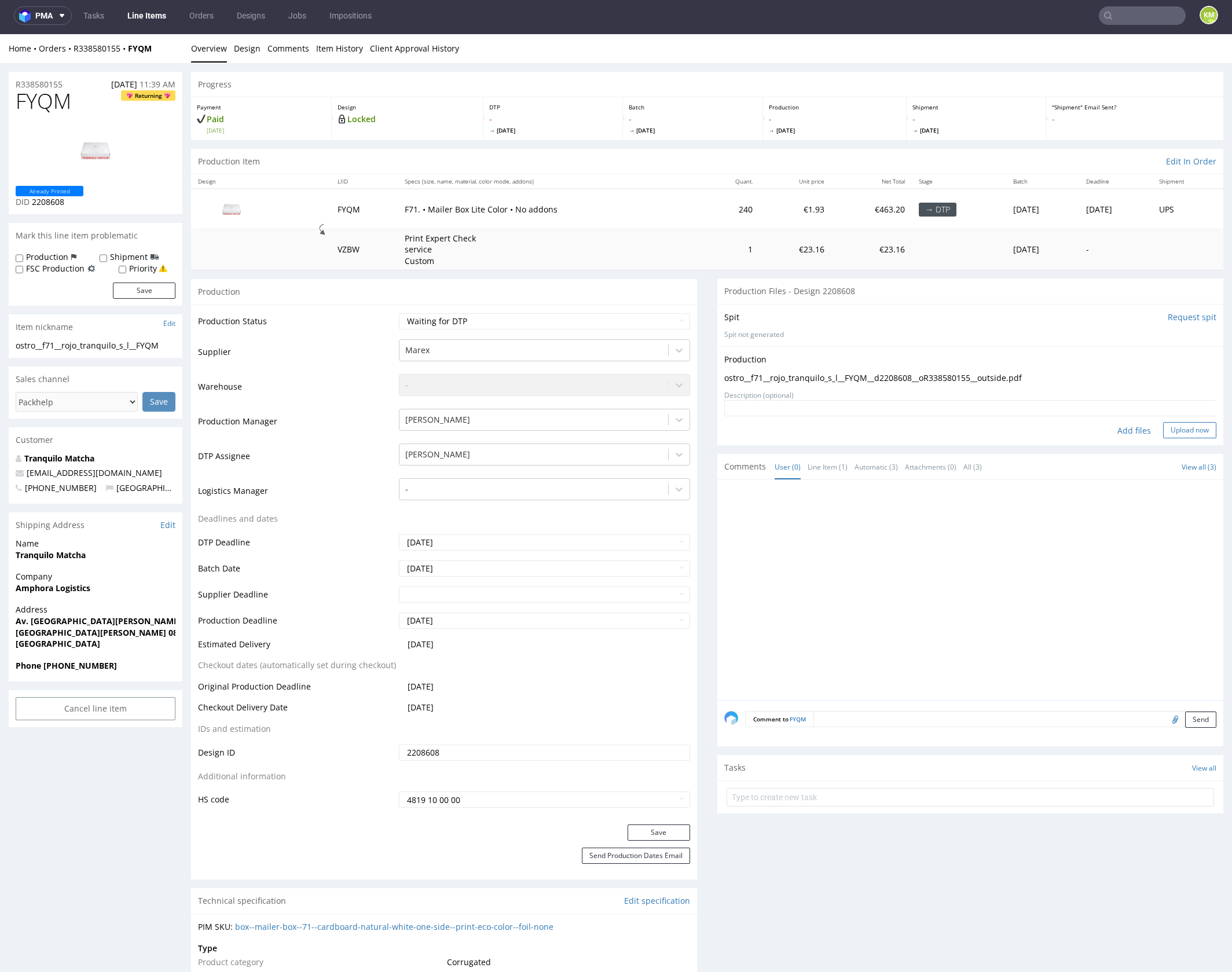
click at [1186, 428] on button "Upload now" at bounding box center [1190, 429] width 53 height 16
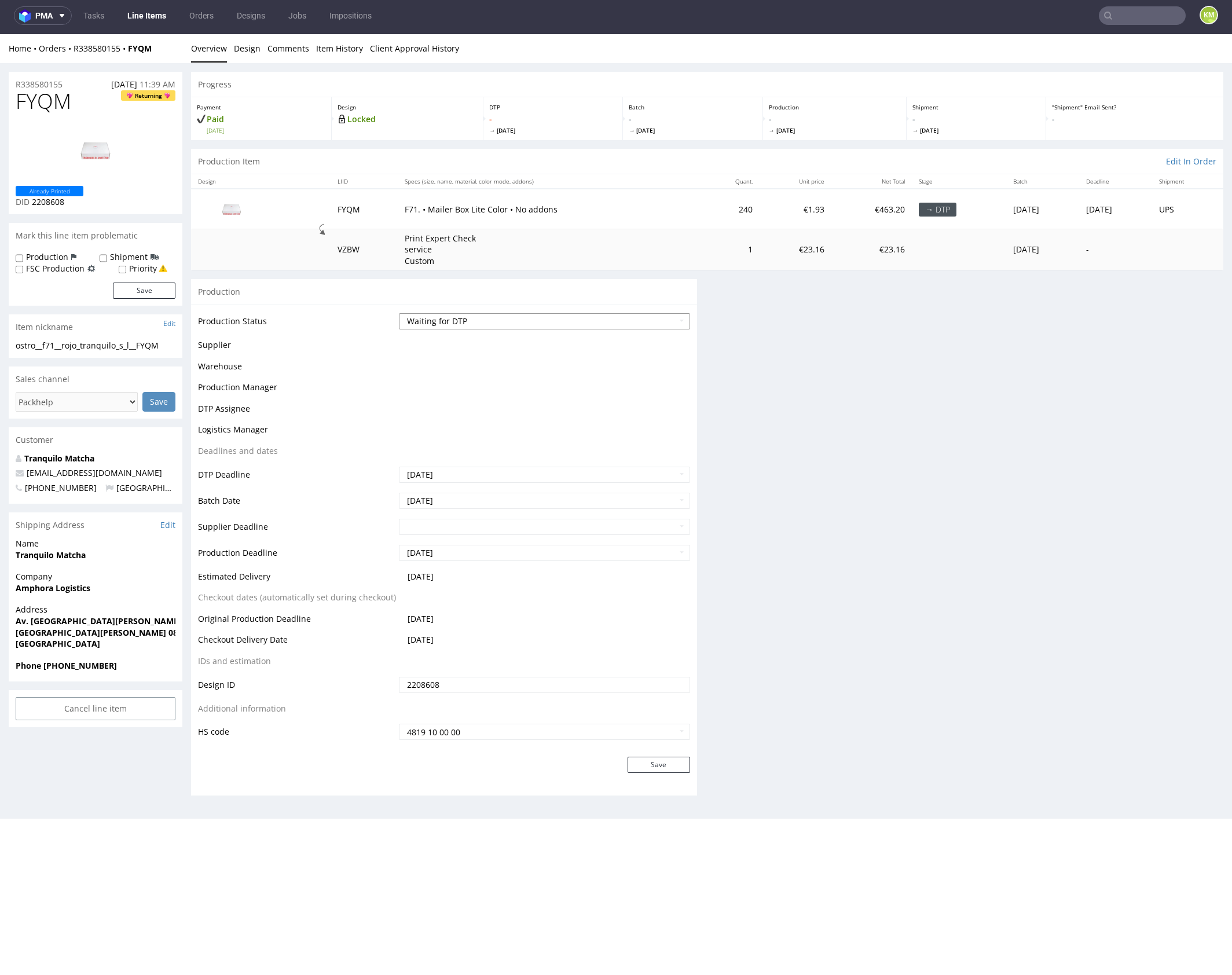
click at [642, 322] on select "Waiting for Artwork Waiting for Diecut Waiting for Mockup Waiting for DTP Waiti…" at bounding box center [544, 321] width 291 height 16
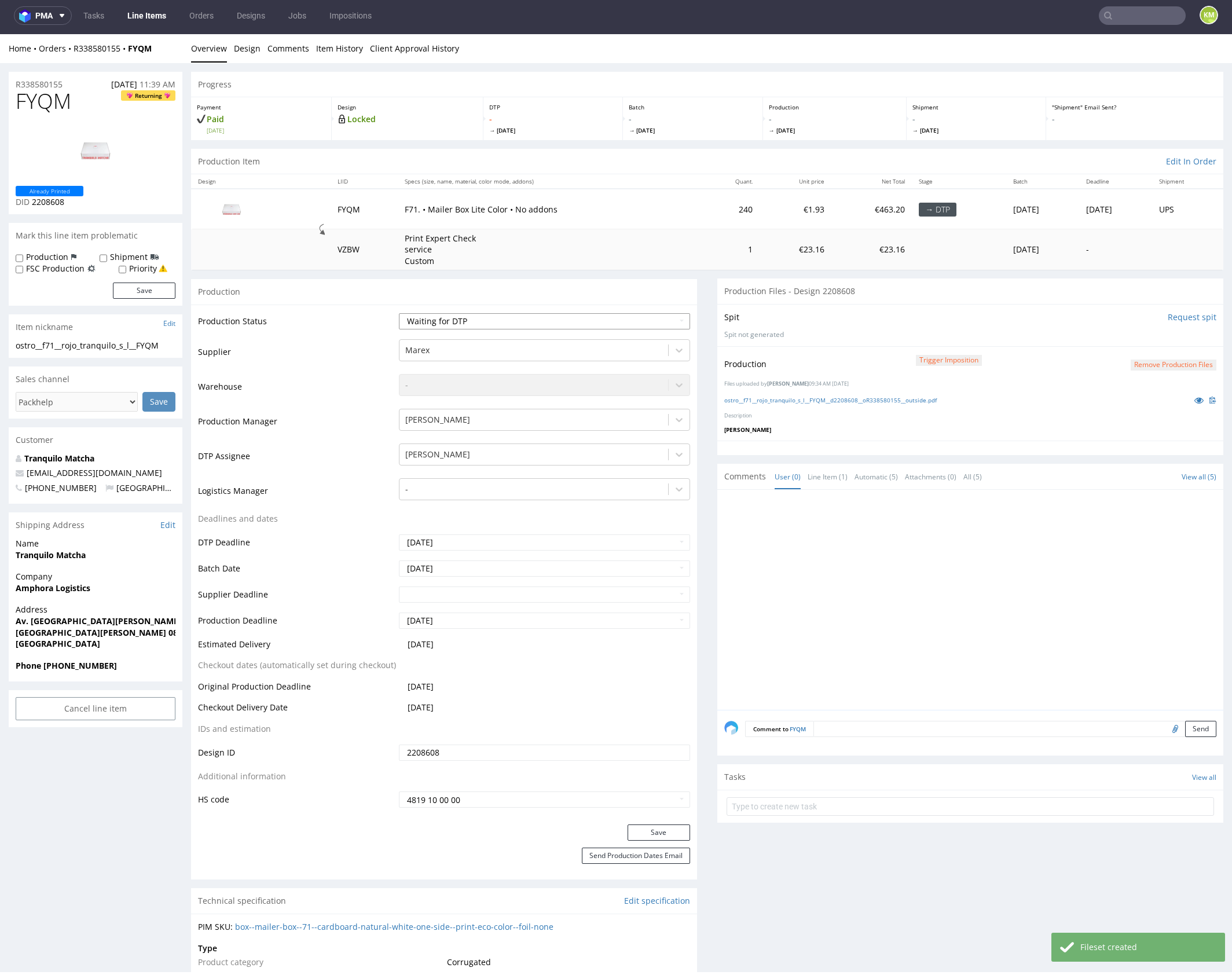
select select "dtp_production_ready"
click at [399, 313] on select "Waiting for Artwork Waiting for Diecut Waiting for Mockup Waiting for DTP Waiti…" at bounding box center [544, 321] width 291 height 16
click at [666, 827] on button "Save" at bounding box center [659, 832] width 63 height 16
click at [794, 653] on div at bounding box center [974, 602] width 499 height 213
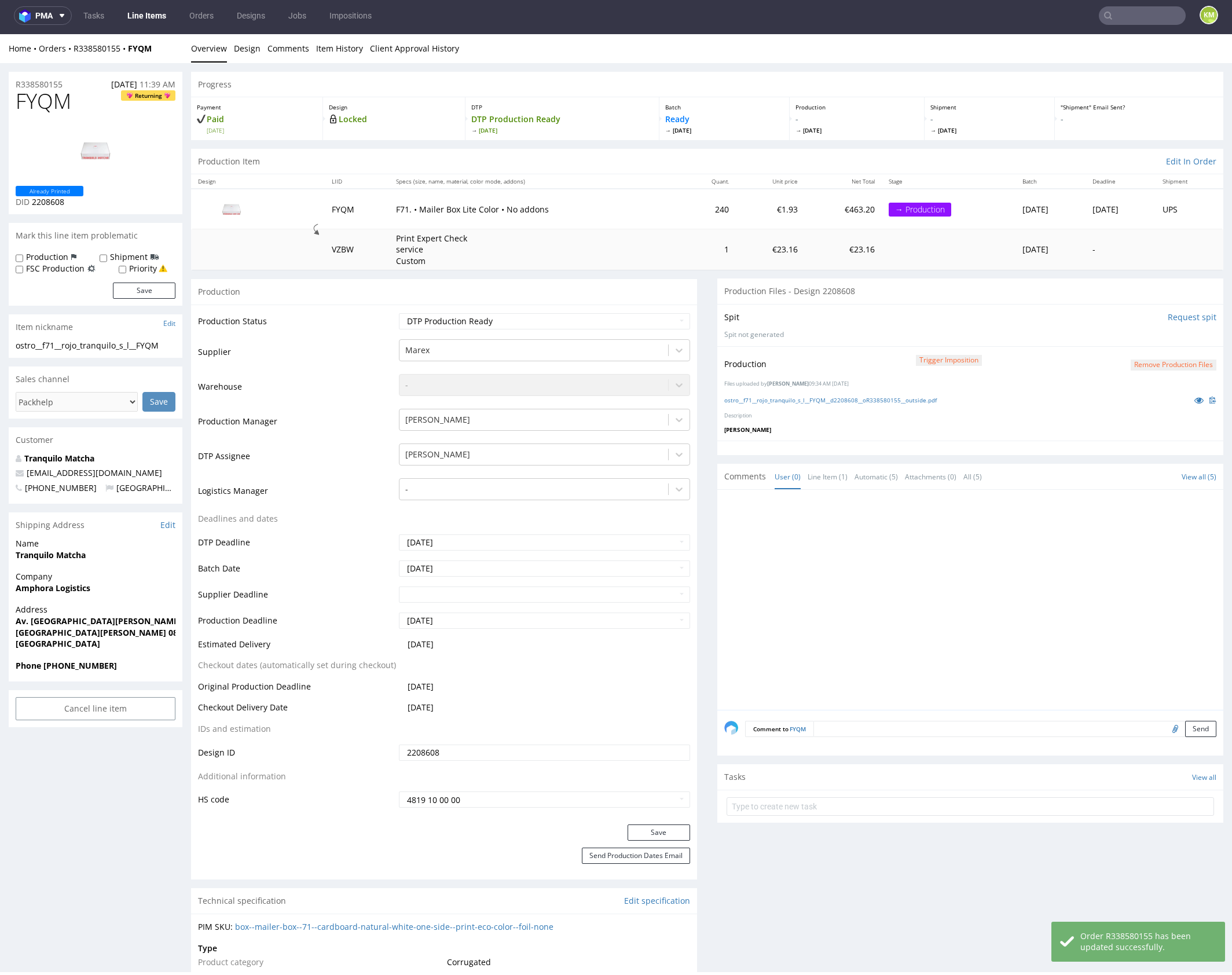
click at [874, 619] on div at bounding box center [974, 602] width 499 height 213
click at [906, 527] on div at bounding box center [974, 602] width 499 height 213
click at [919, 518] on div at bounding box center [974, 602] width 499 height 213
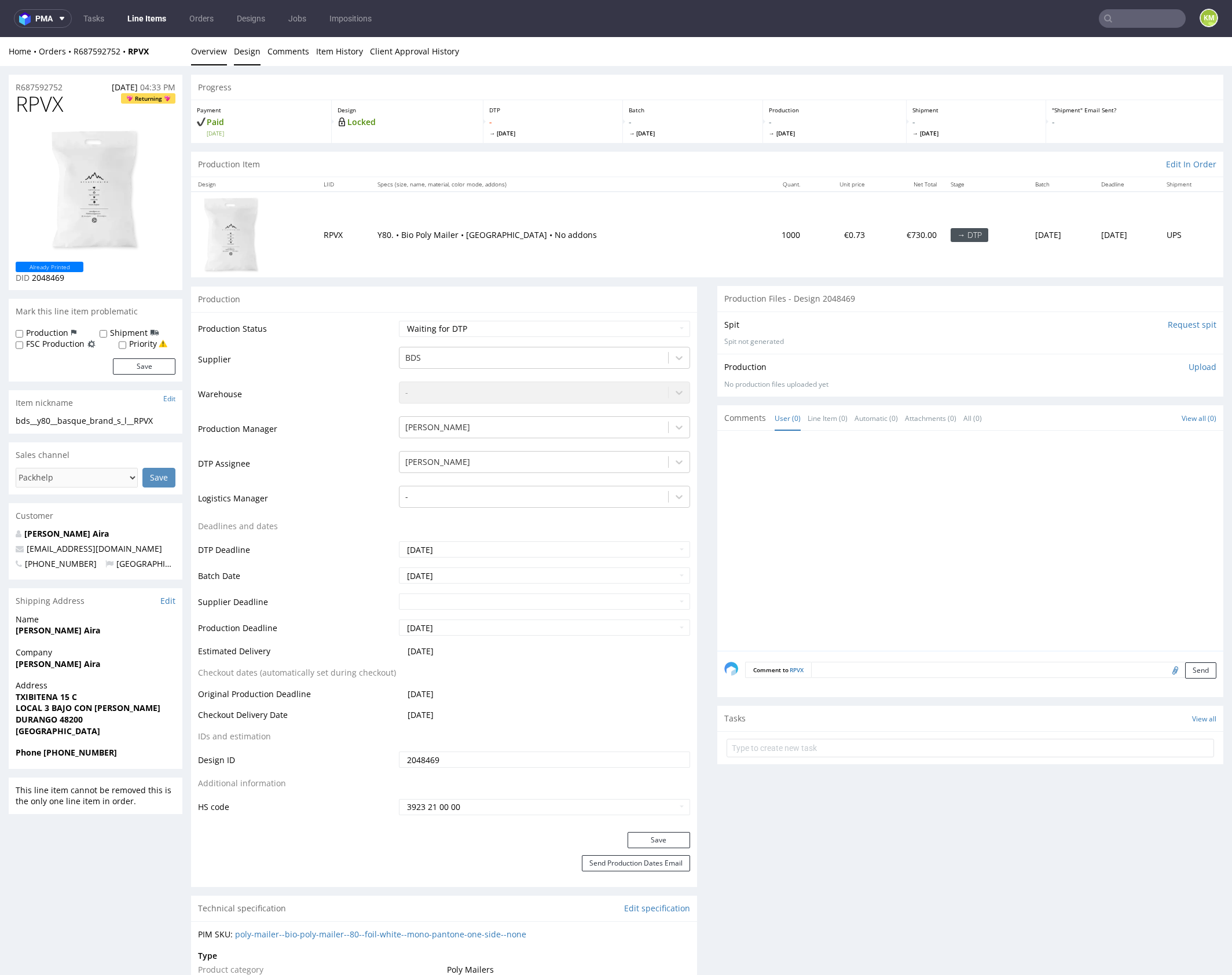
click at [253, 59] on link "Design" at bounding box center [247, 51] width 26 height 28
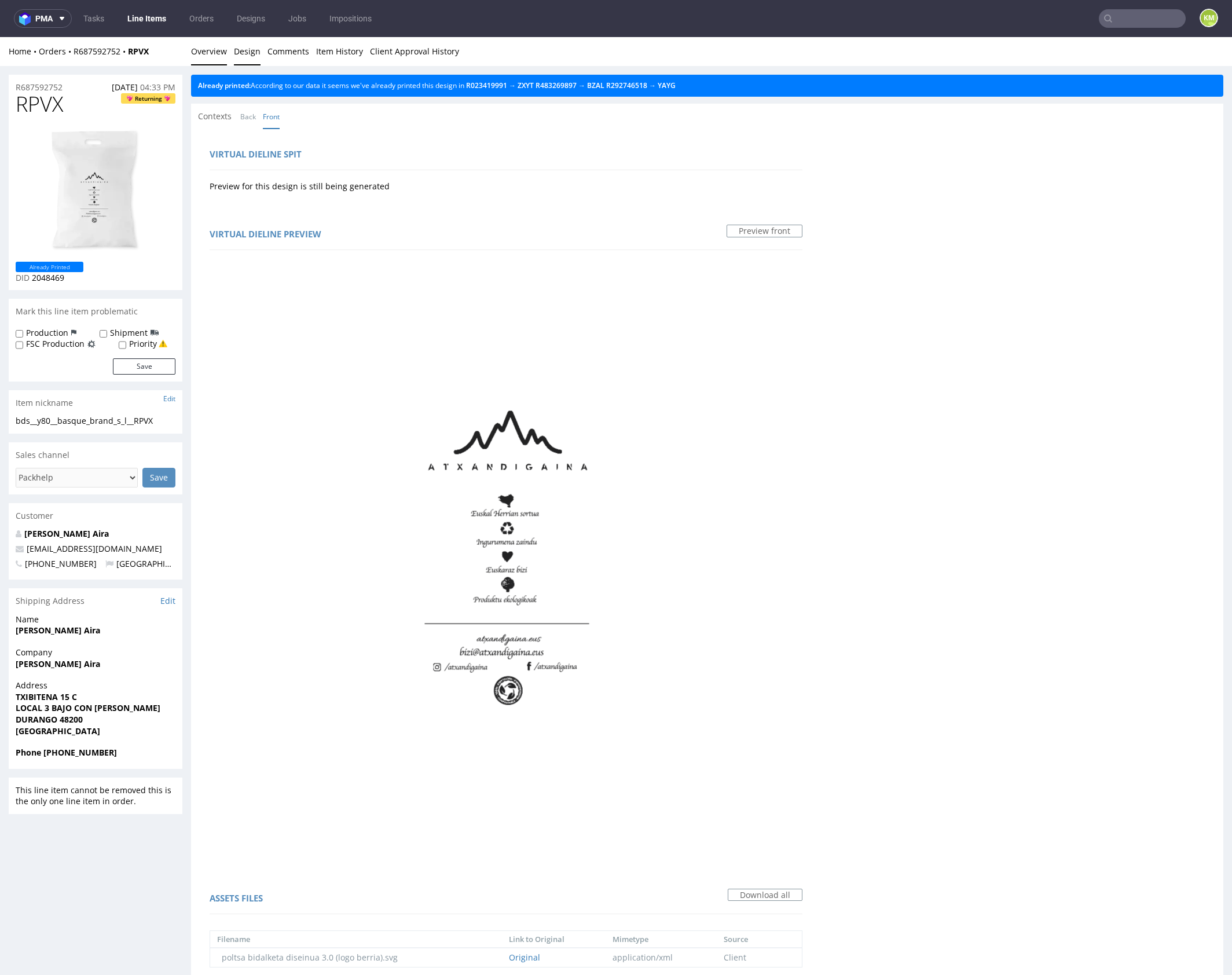
click at [224, 50] on link "Overview" at bounding box center [209, 51] width 36 height 28
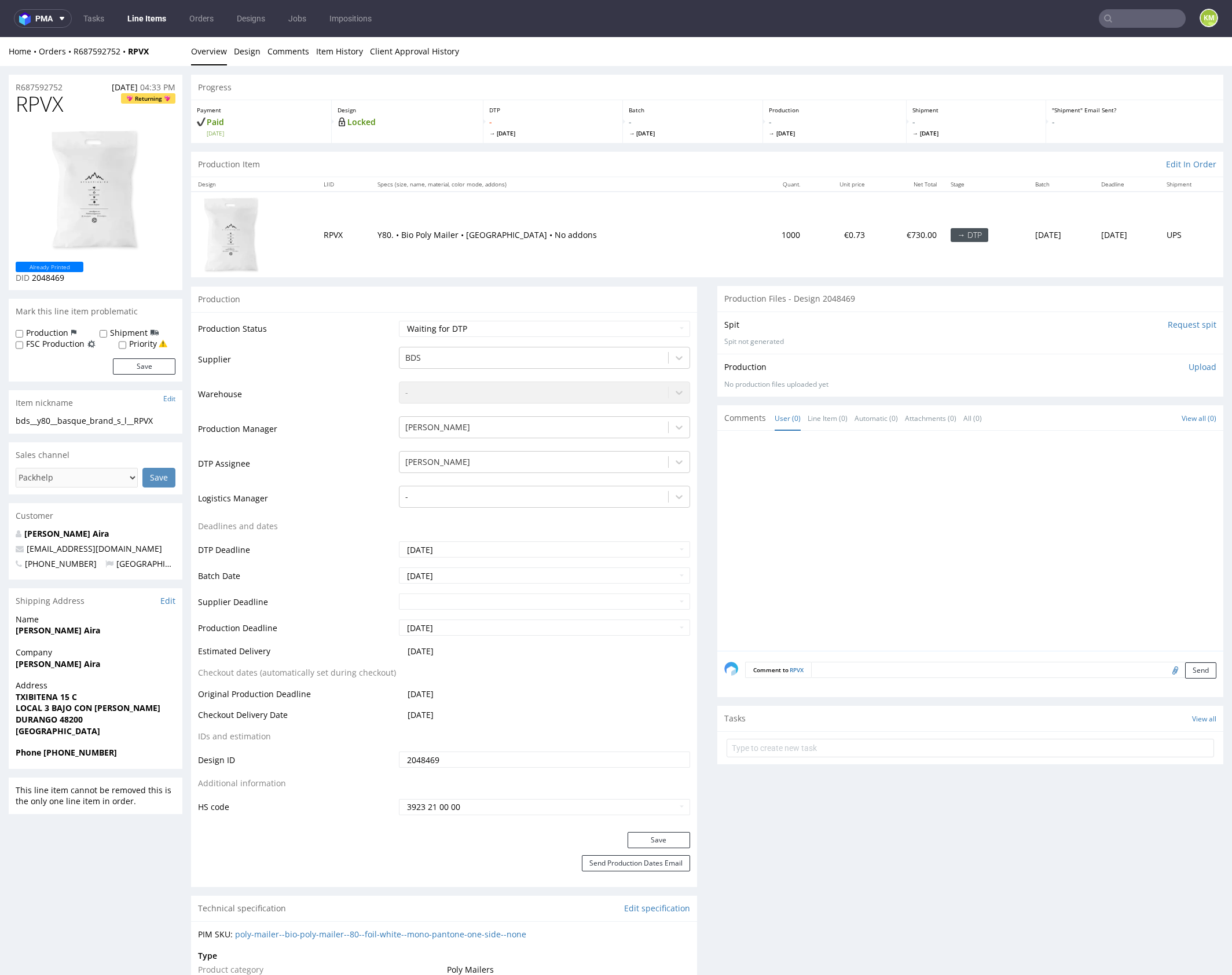
click at [40, 103] on span "RPVX" at bounding box center [39, 104] width 48 height 23
click at [884, 515] on div at bounding box center [974, 544] width 499 height 213
click at [122, 421] on div "bds__y80__basque_brand_s_l__RPVX" at bounding box center [95, 421] width 160 height 12
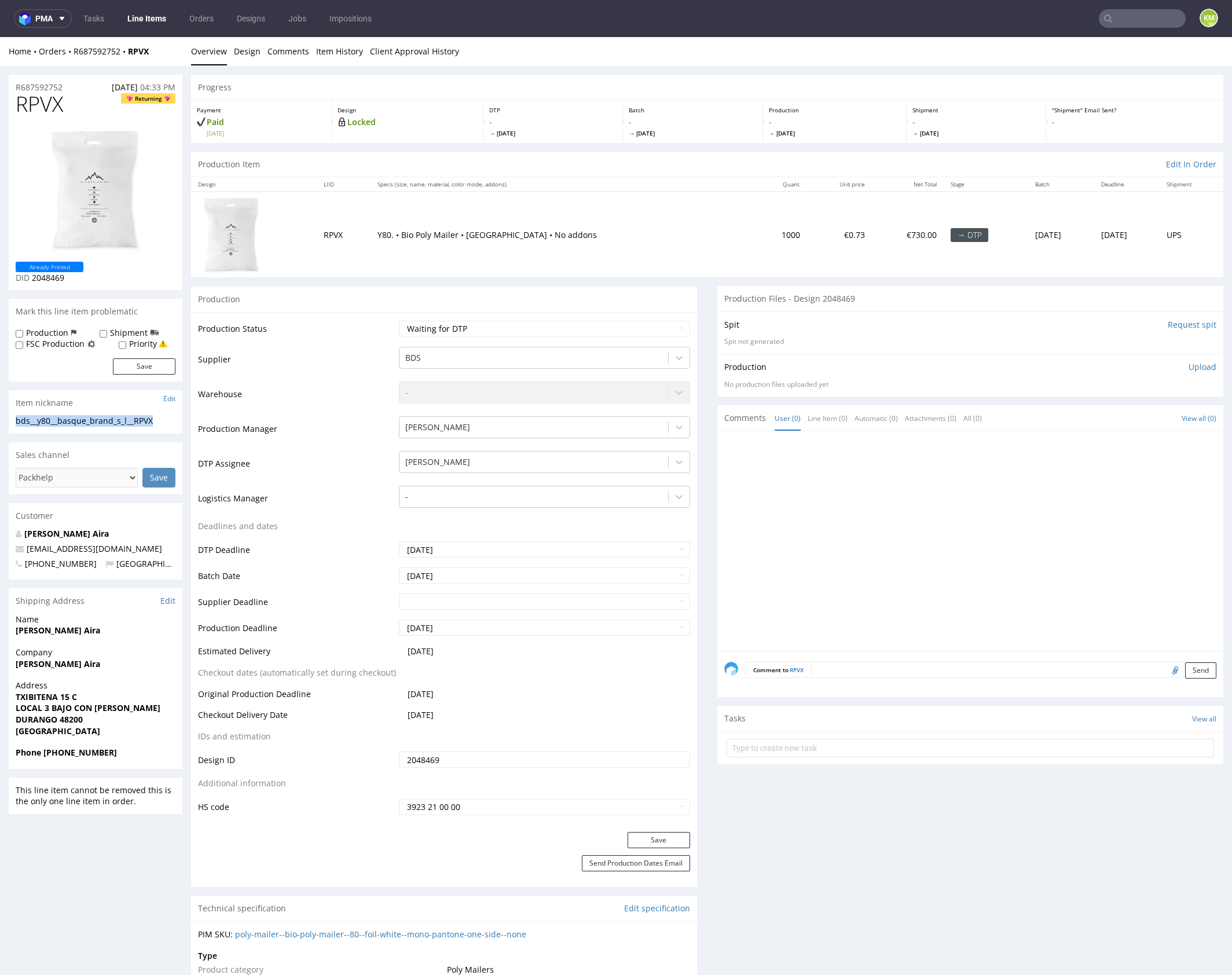
copy div "bds__y80__basque_brand_s_l__RPVX"
click at [526, 759] on input "2048469" at bounding box center [544, 759] width 291 height 16
click at [817, 473] on div at bounding box center [974, 544] width 499 height 213
click at [1189, 367] on p "Upload" at bounding box center [1202, 367] width 28 height 12
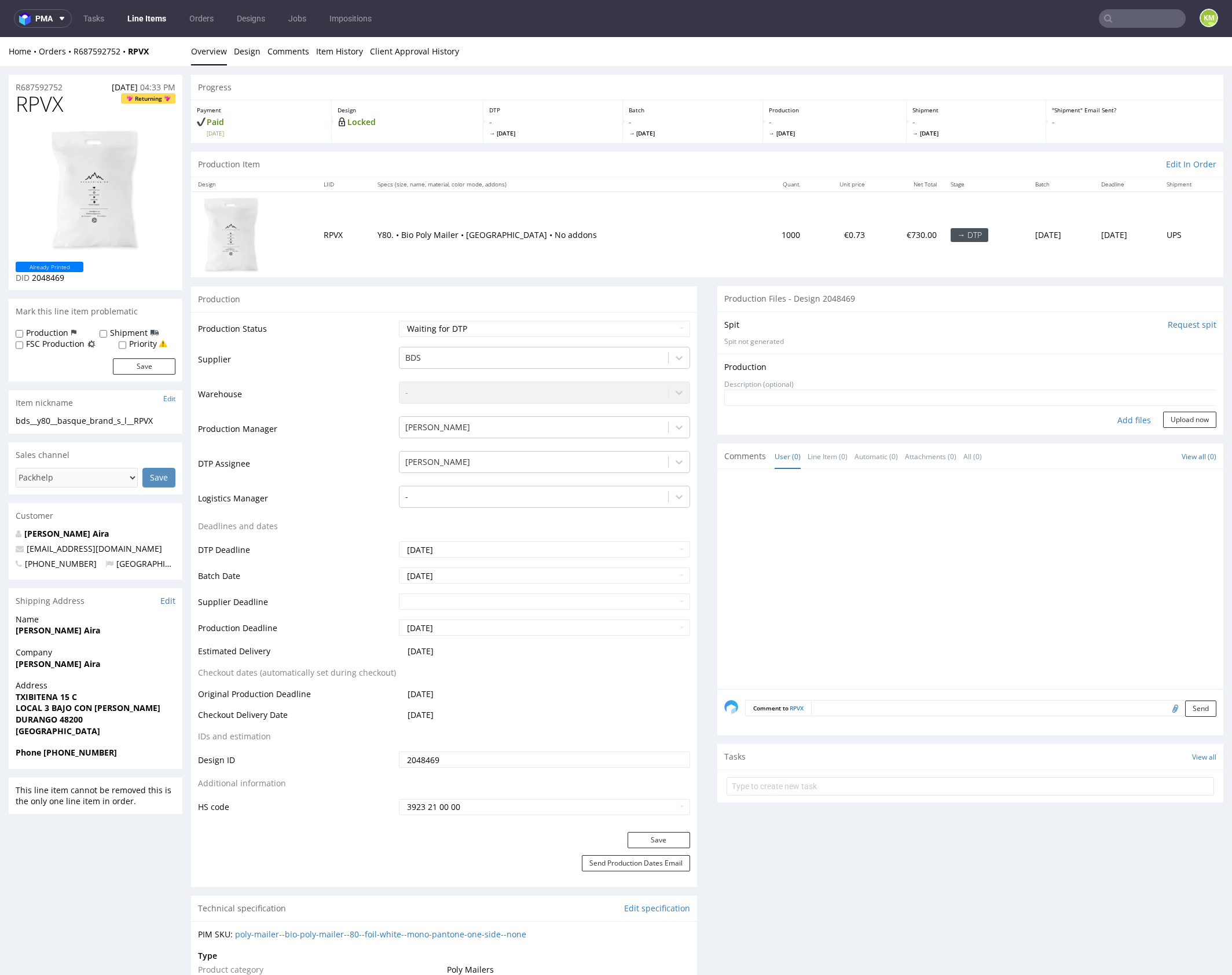
click at [1119, 420] on div "Add files" at bounding box center [1134, 420] width 58 height 17
type input "C:\fakepath\bds__y80__basque_brand_s_l__RPVX__d2048469__oR687592752.pdf"
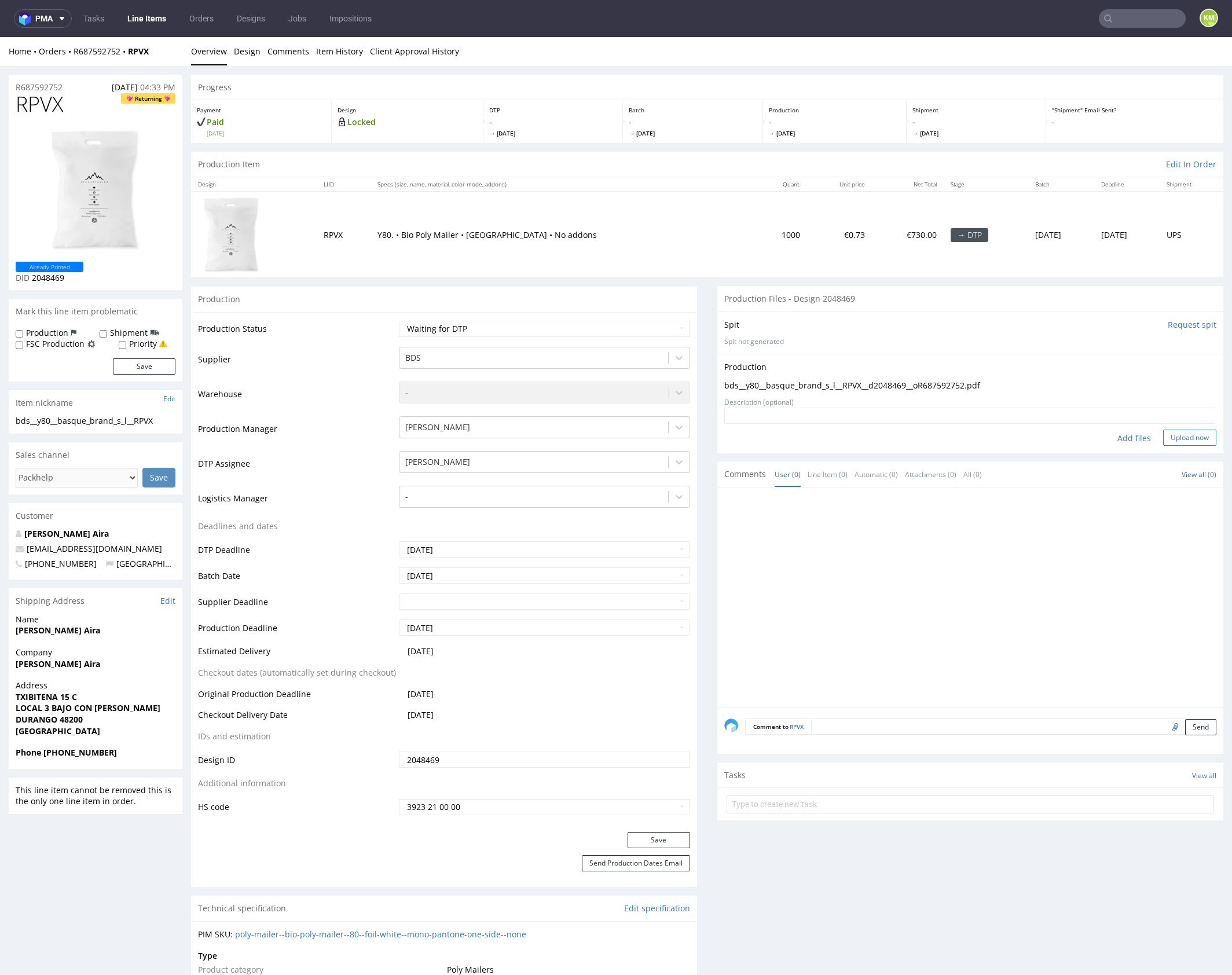
click at [1178, 437] on button "Upload now" at bounding box center [1190, 437] width 53 height 16
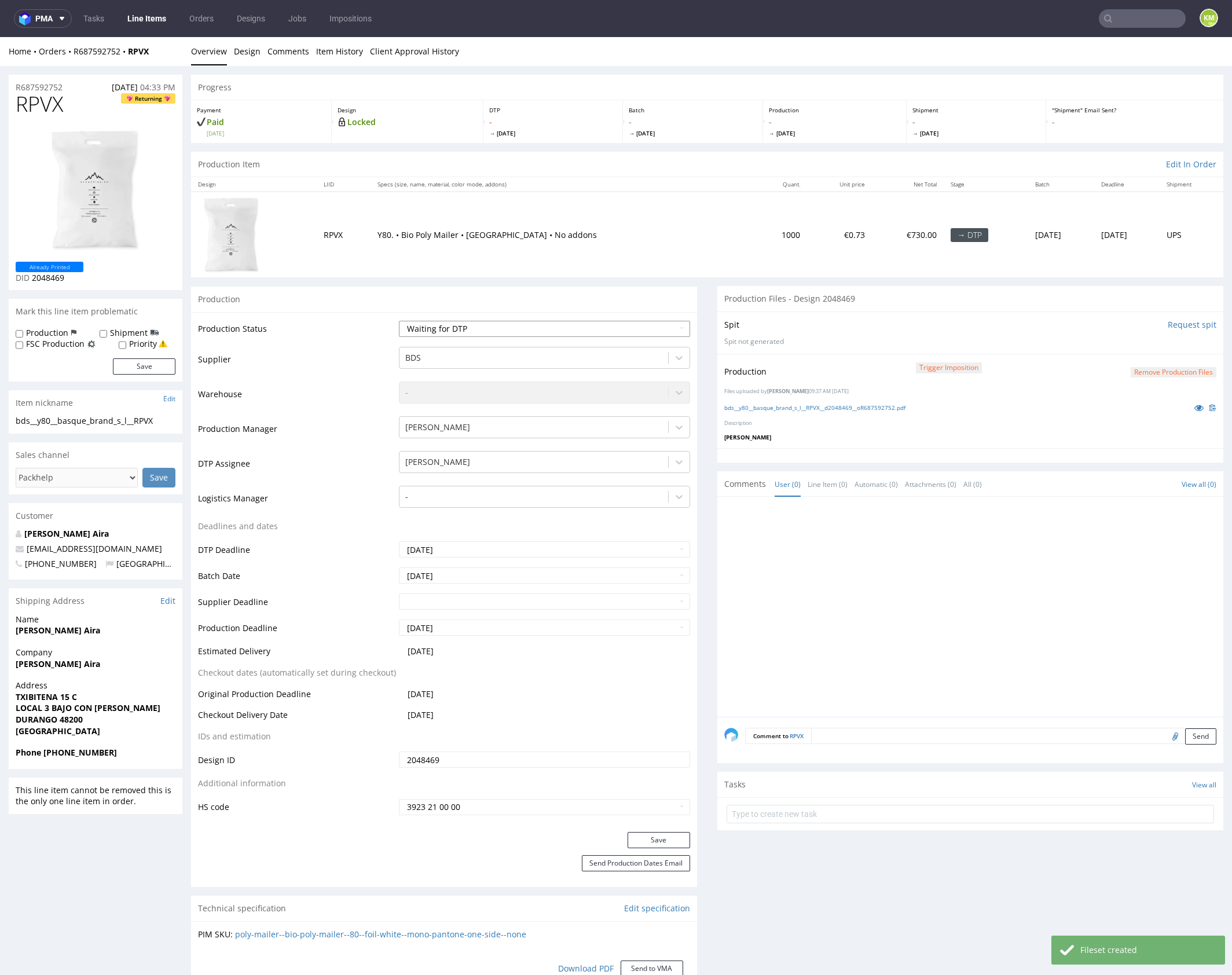
click at [637, 328] on select "Waiting for Artwork Waiting for Diecut Waiting for Mockup Waiting for DTP Waiti…" at bounding box center [544, 328] width 291 height 16
select select "dtp_production_ready"
click at [399, 321] on select "Waiting for Artwork Waiting for Diecut Waiting for Mockup Waiting for DTP Waiti…" at bounding box center [544, 328] width 291 height 16
click at [661, 841] on button "Save" at bounding box center [659, 839] width 63 height 16
click at [854, 605] on div at bounding box center [974, 610] width 499 height 213
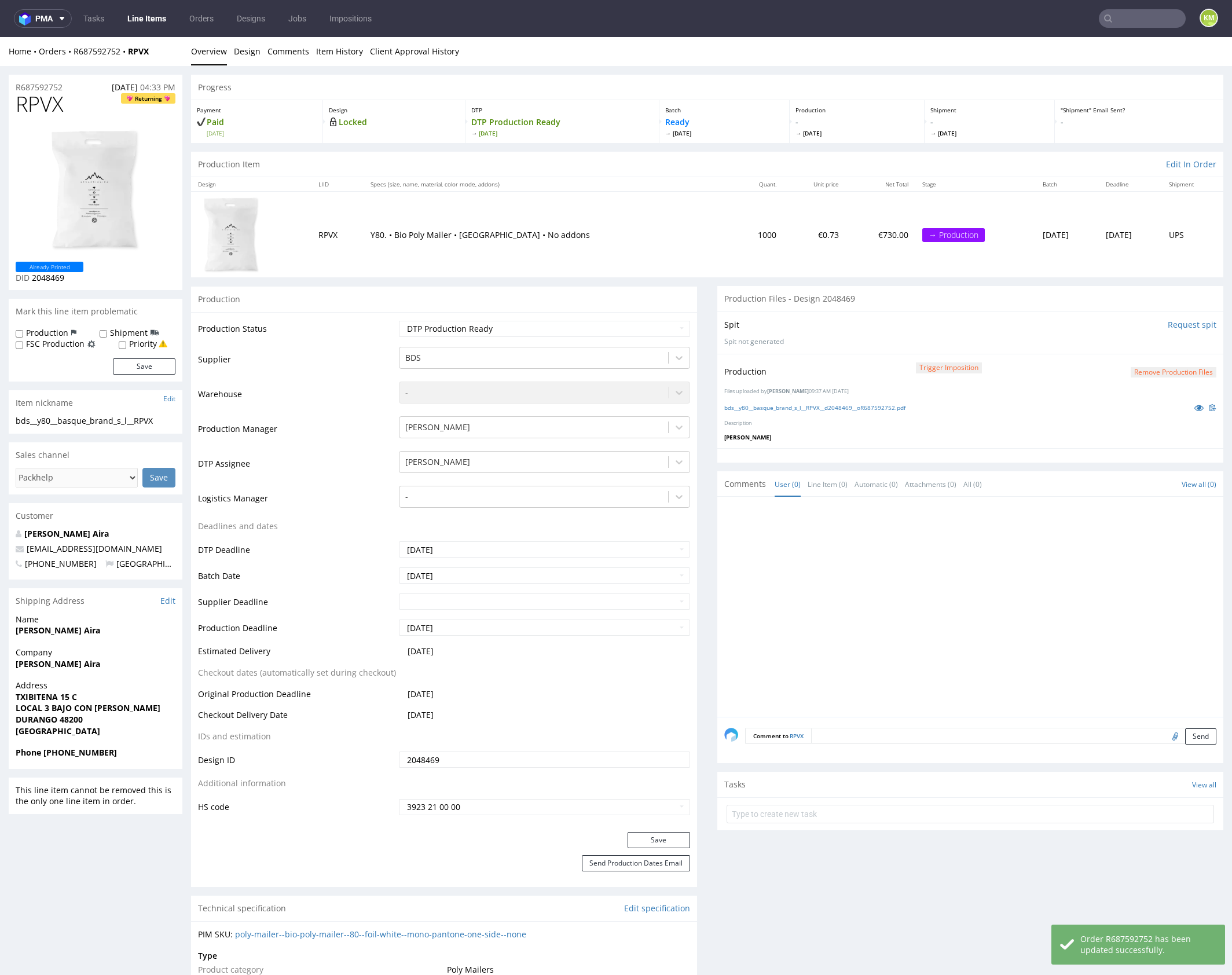
click at [881, 604] on div at bounding box center [974, 610] width 499 height 213
click at [964, 568] on div at bounding box center [974, 610] width 499 height 213
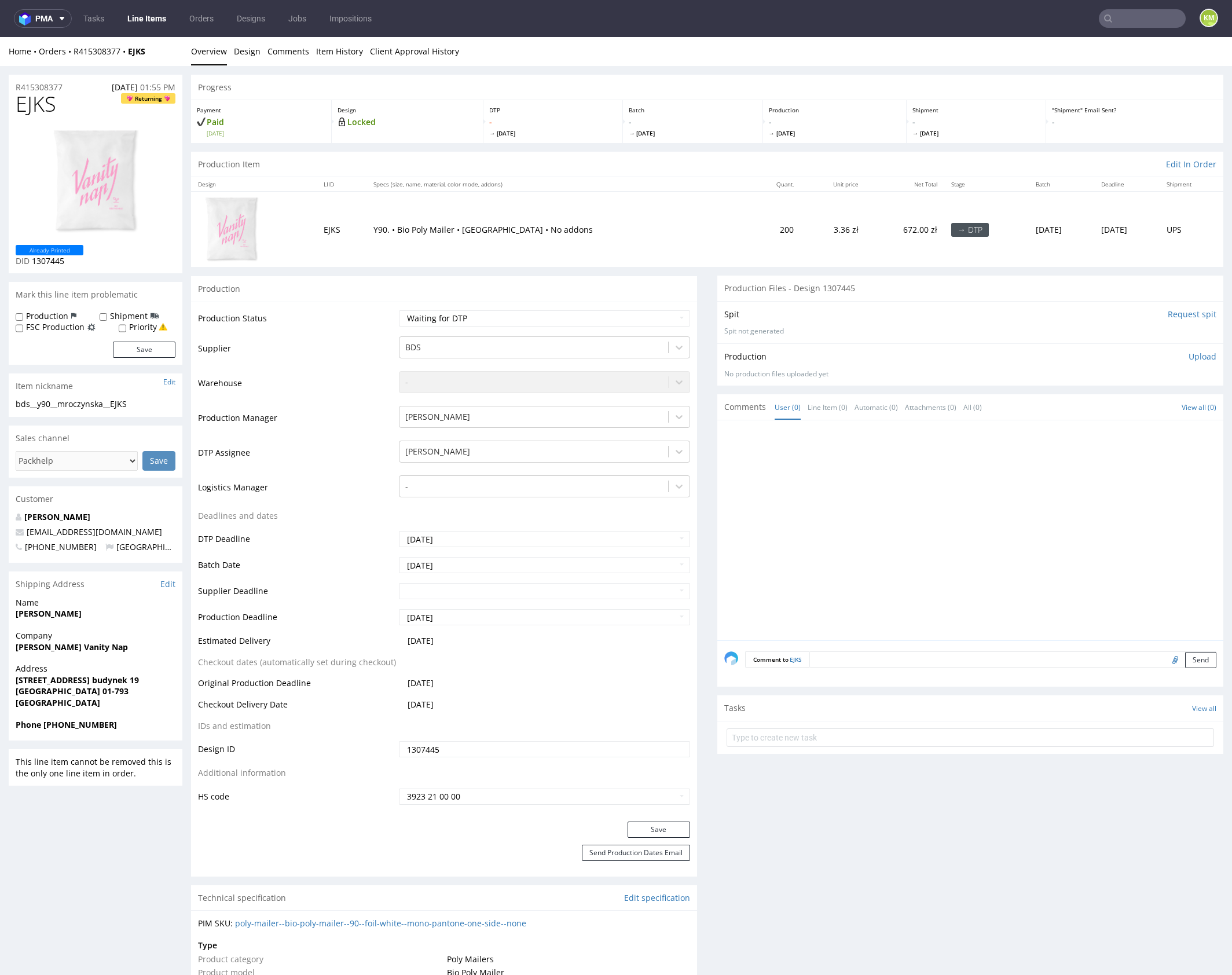
drag, startPoint x: 748, startPoint y: 453, endPoint x: 735, endPoint y: 458, distance: 13.9
click at [748, 452] on div at bounding box center [974, 534] width 499 height 213
click at [733, 460] on div at bounding box center [974, 534] width 499 height 213
click at [815, 409] on link "Line Item (0)" at bounding box center [827, 406] width 40 height 25
click at [782, 459] on div at bounding box center [974, 534] width 499 height 213
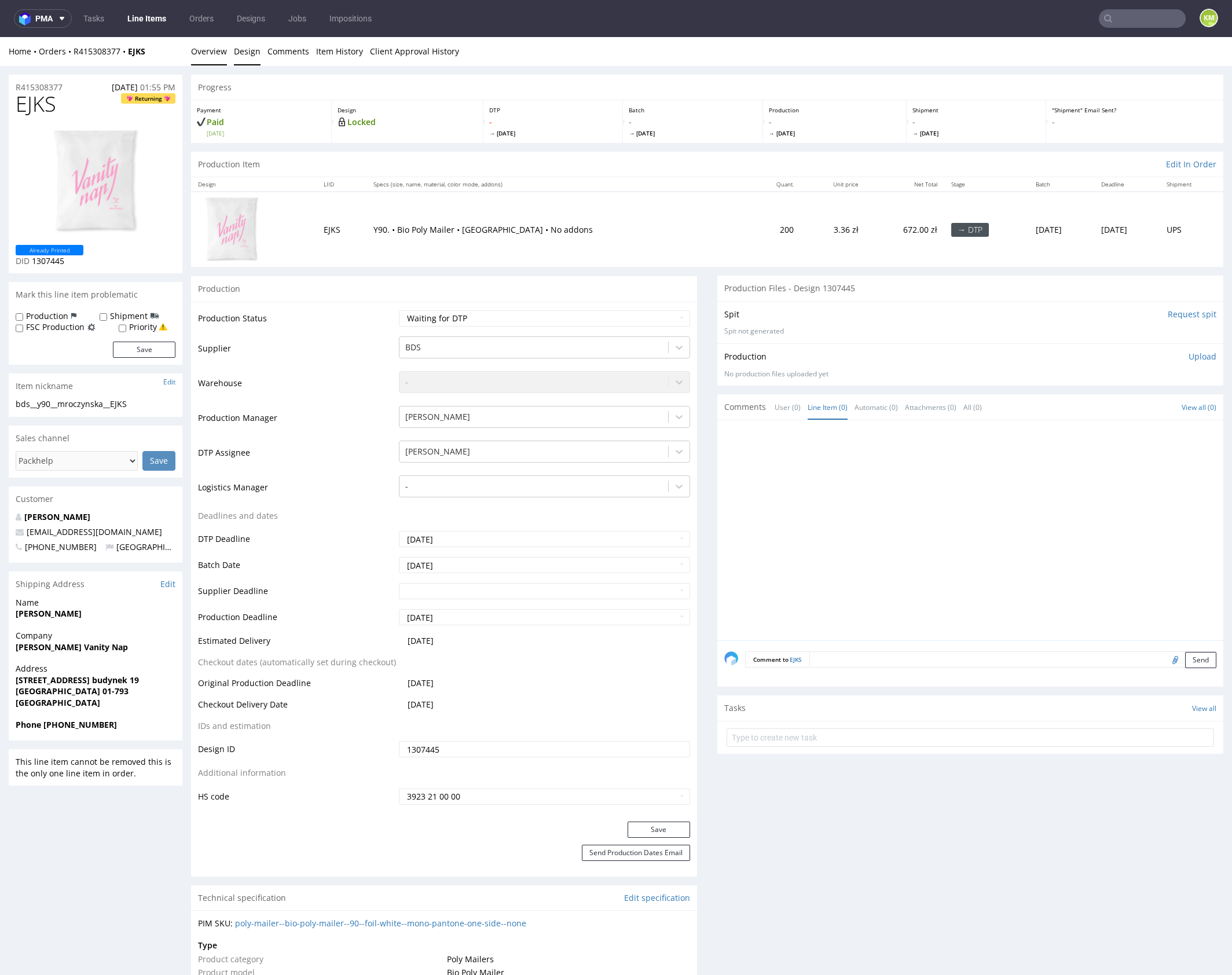
click at [243, 58] on link "Design" at bounding box center [247, 51] width 26 height 28
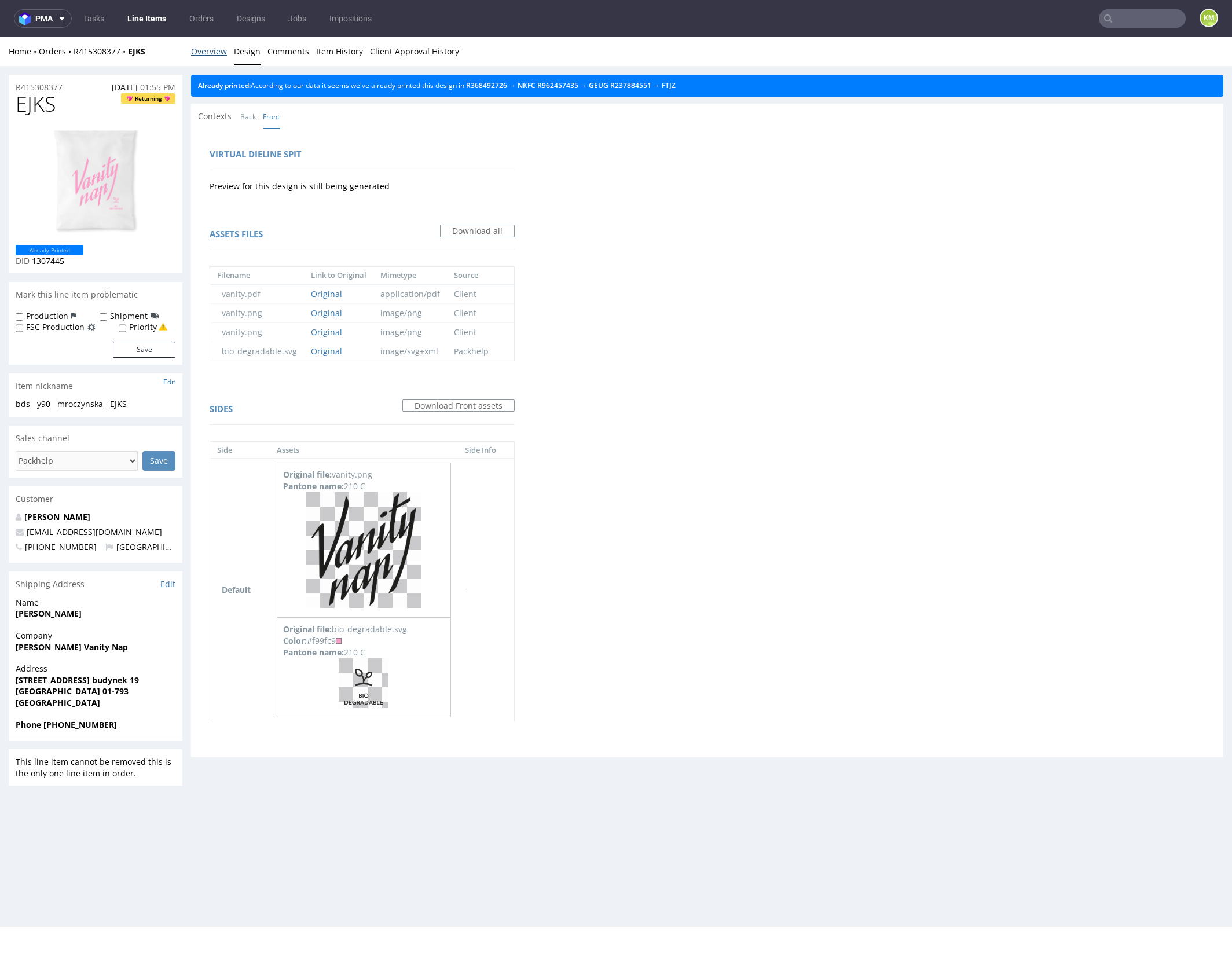
drag, startPoint x: 207, startPoint y: 59, endPoint x: 231, endPoint y: 59, distance: 24.0
click at [208, 59] on link "Overview" at bounding box center [209, 51] width 36 height 28
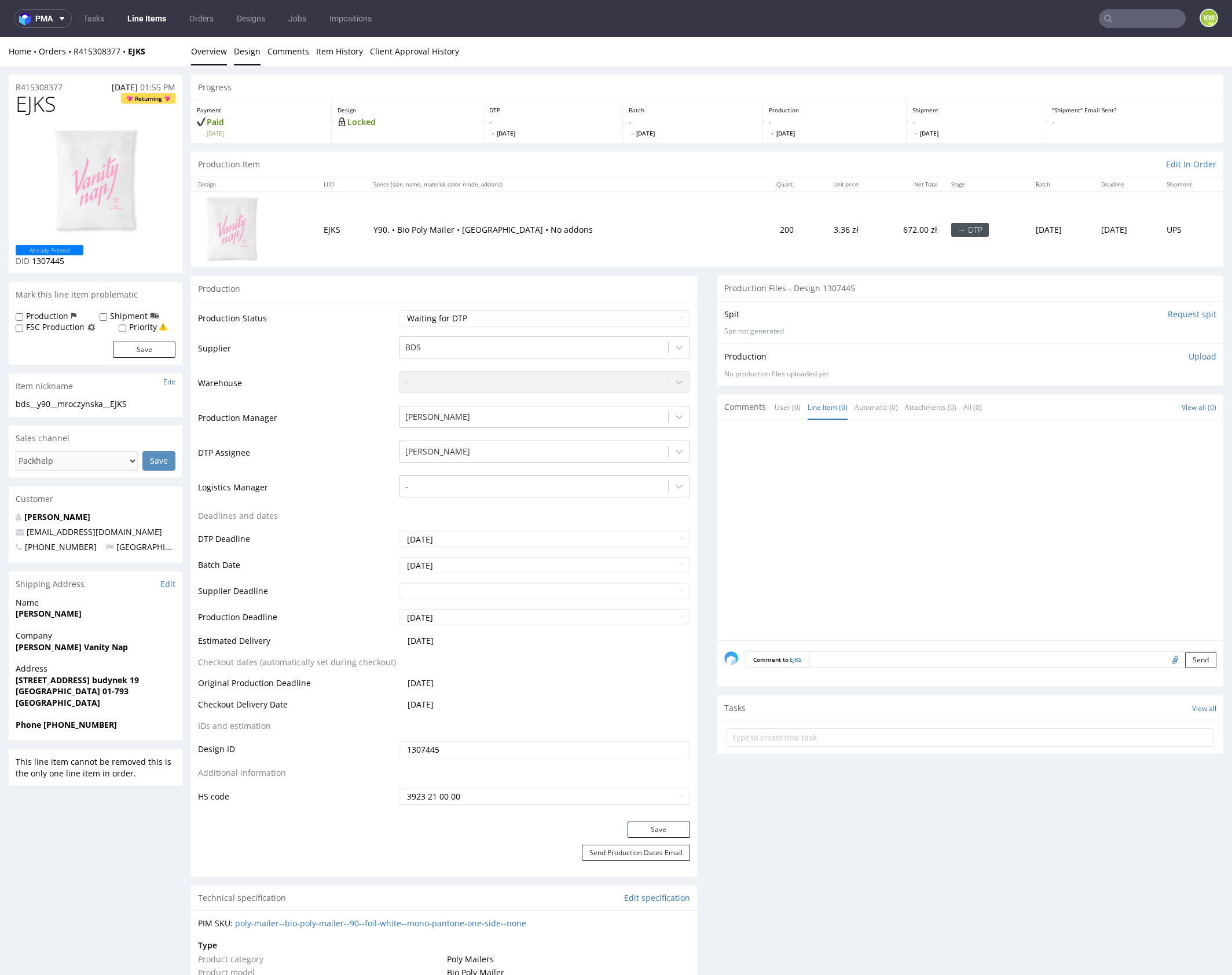
click at [247, 58] on link "Design" at bounding box center [247, 51] width 26 height 28
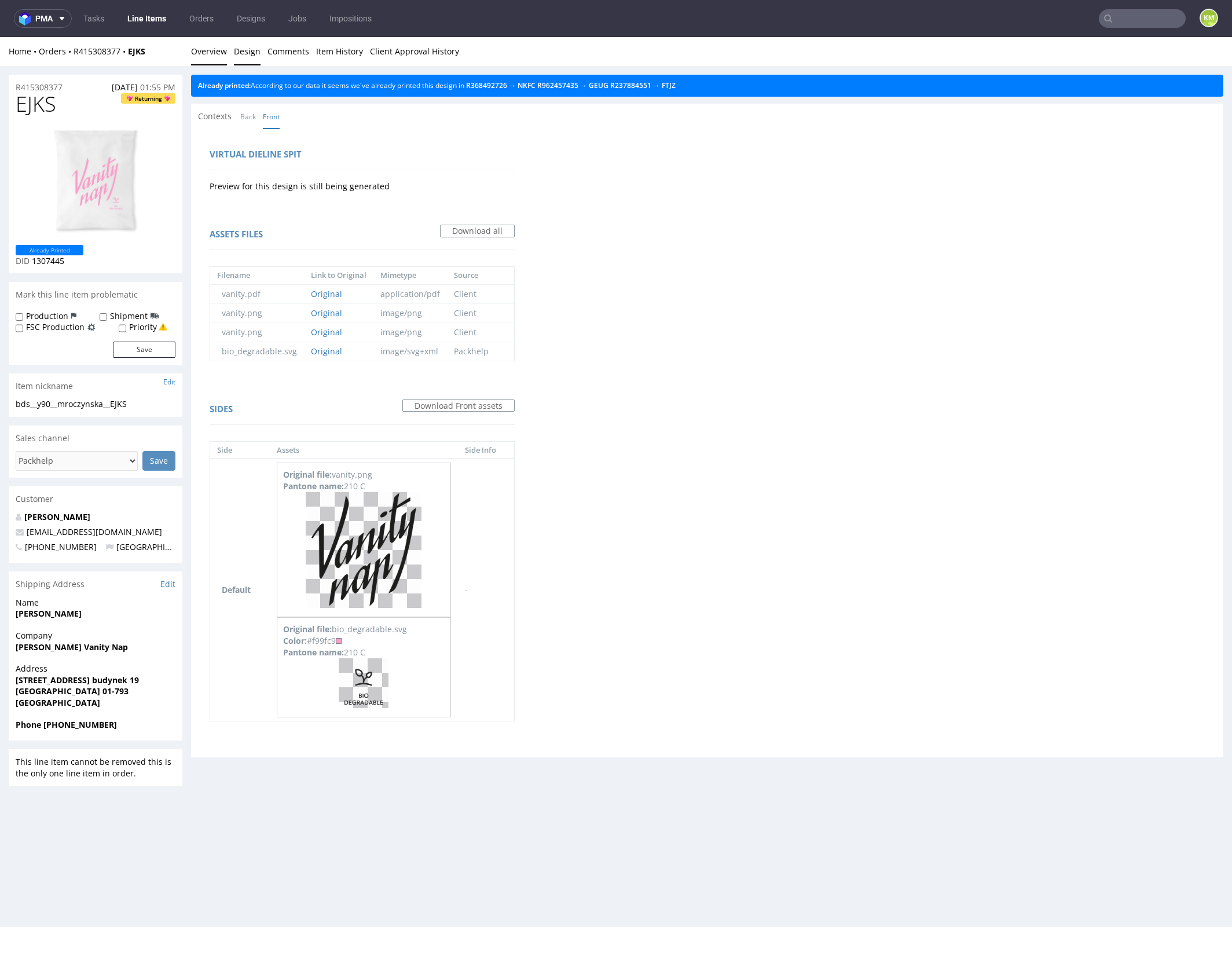
drag, startPoint x: 210, startPoint y: 54, endPoint x: 364, endPoint y: 58, distance: 154.1
click at [210, 54] on link "Overview" at bounding box center [209, 51] width 36 height 28
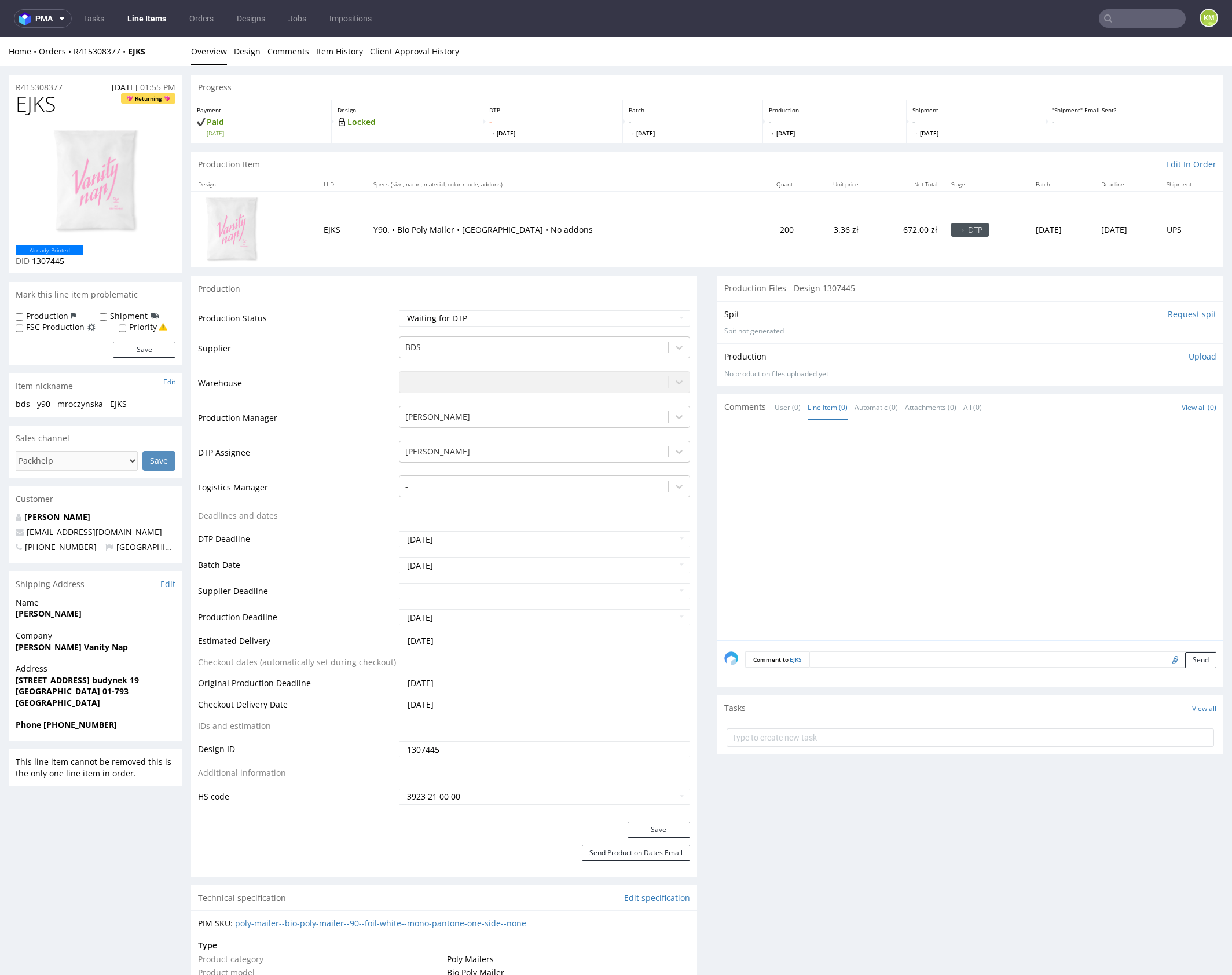
click at [52, 104] on span "EJKS" at bounding box center [36, 104] width 41 height 23
click at [128, 401] on div "bds__y90__mroczynska__EJKS" at bounding box center [95, 404] width 160 height 12
click at [128, 402] on div "bds__y90__mroczynska__EJKS" at bounding box center [95, 404] width 160 height 12
copy div "bds__y90__mroczynska__EJKS"
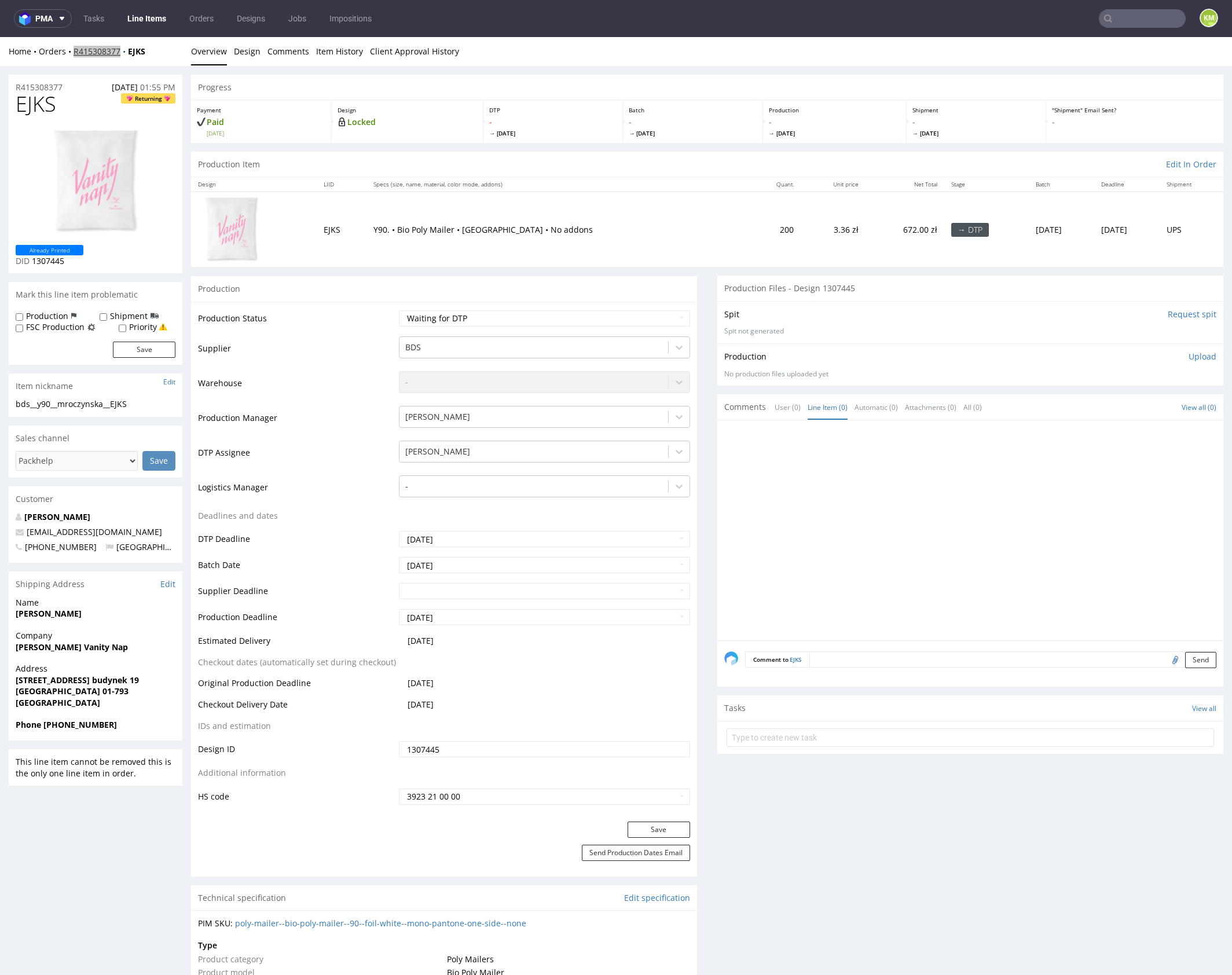
copy link "R415308377"
click at [1195, 357] on p "Upload" at bounding box center [1202, 356] width 28 height 12
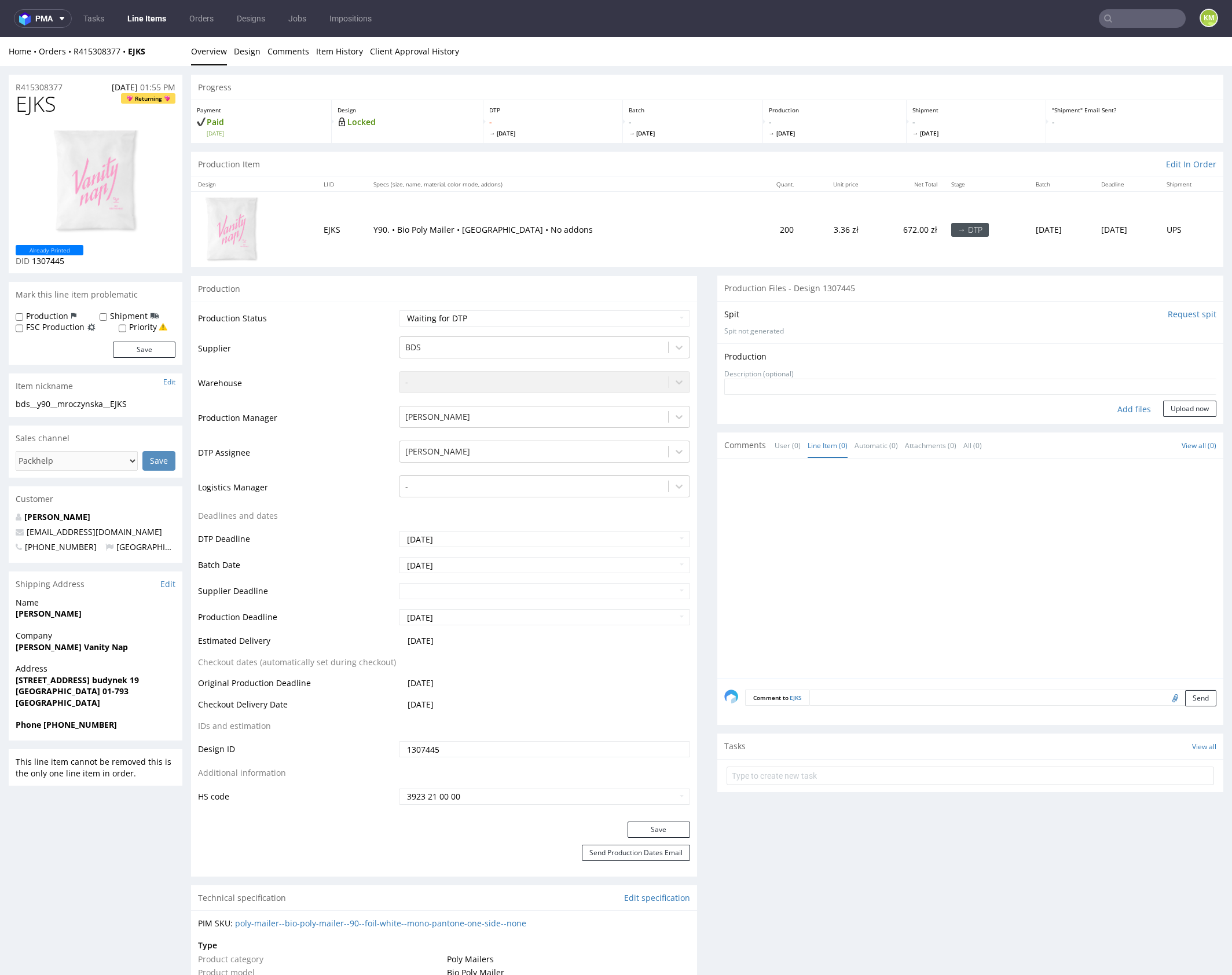
click at [1123, 407] on div "Add files" at bounding box center [1134, 409] width 58 height 17
type input "C:\fakepath\bds__y90__mroczynska__EJKS__d1307445__oR415308377.pdf"
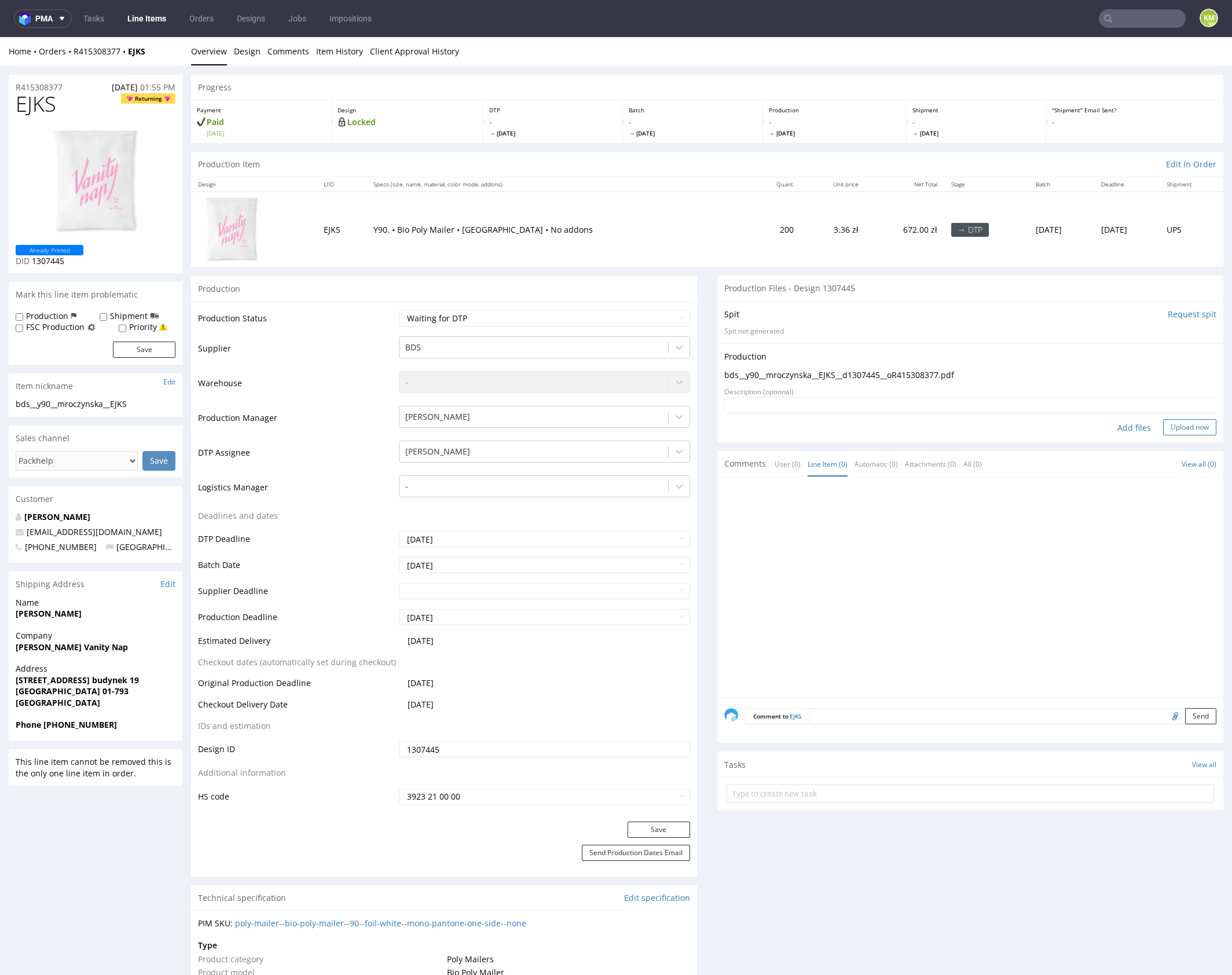
click at [1167, 428] on button "Upload now" at bounding box center [1190, 427] width 53 height 16
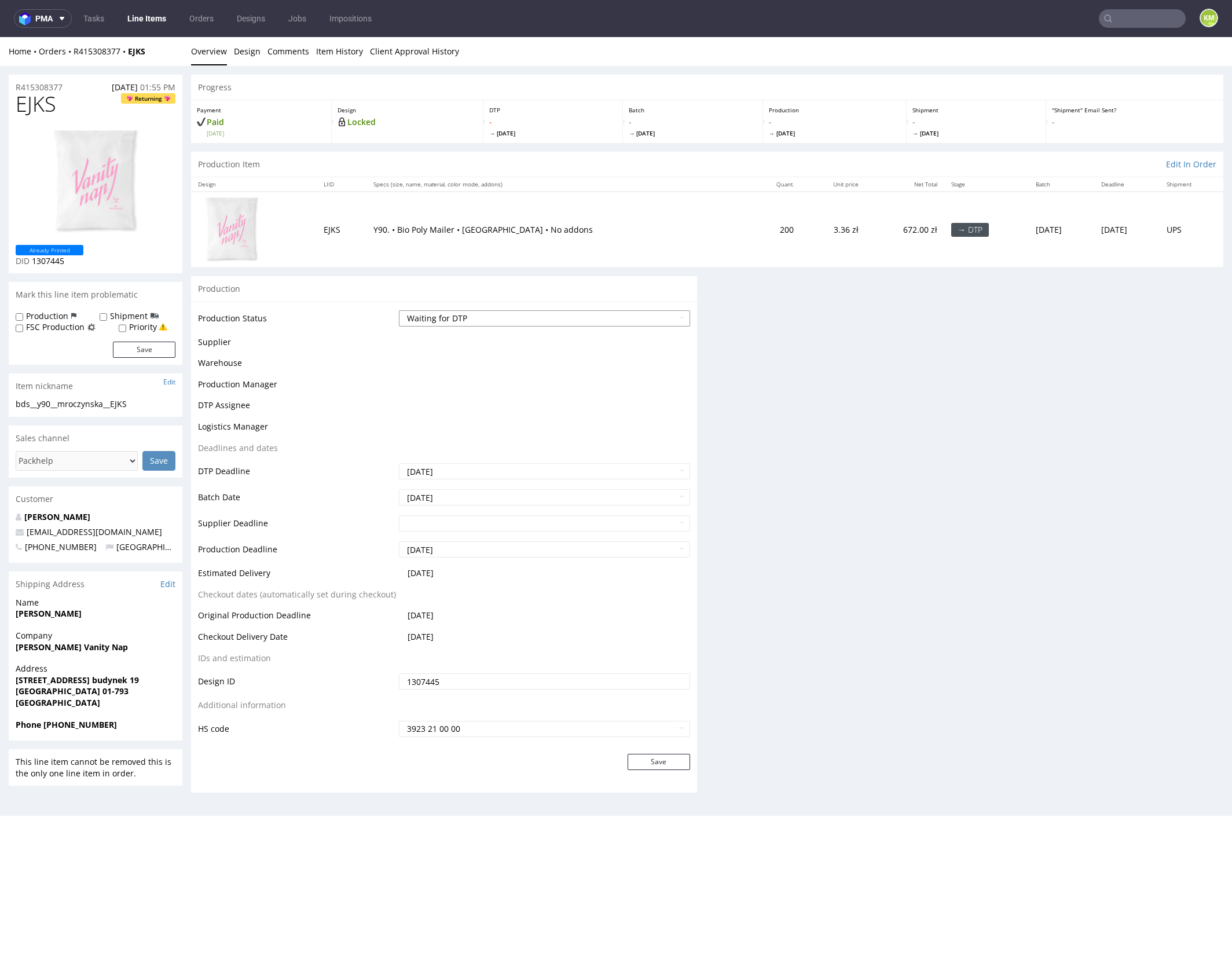
click at [602, 317] on select "Waiting for Artwork Waiting for Diecut Waiting for Mockup Waiting for DTP Waiti…" at bounding box center [544, 318] width 291 height 16
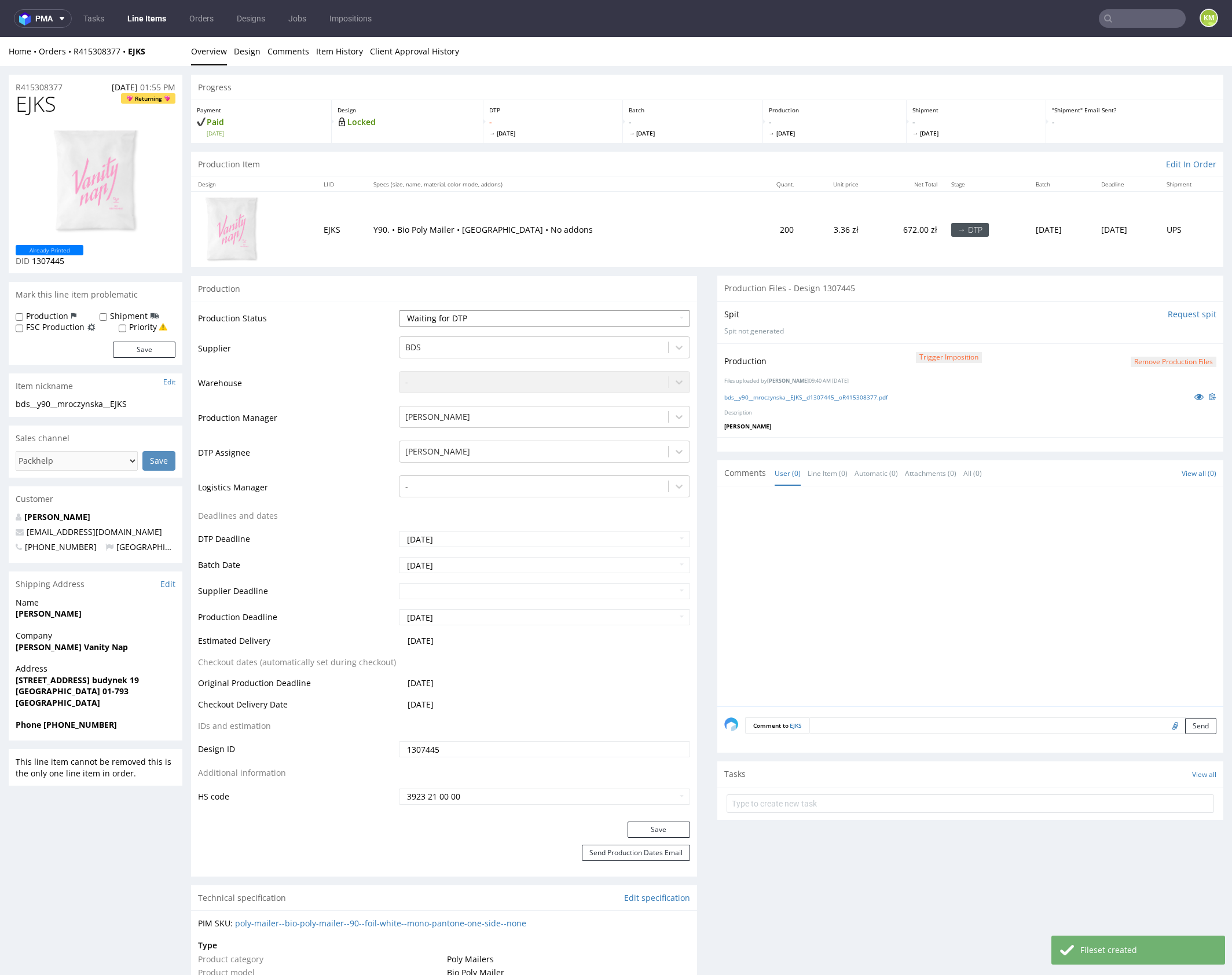
select select "dtp_production_ready"
click at [399, 311] on select "Waiting for Artwork Waiting for Diecut Waiting for Mockup Waiting for DTP Waiti…" at bounding box center [544, 318] width 291 height 16
click at [649, 830] on button "Save" at bounding box center [659, 829] width 63 height 16
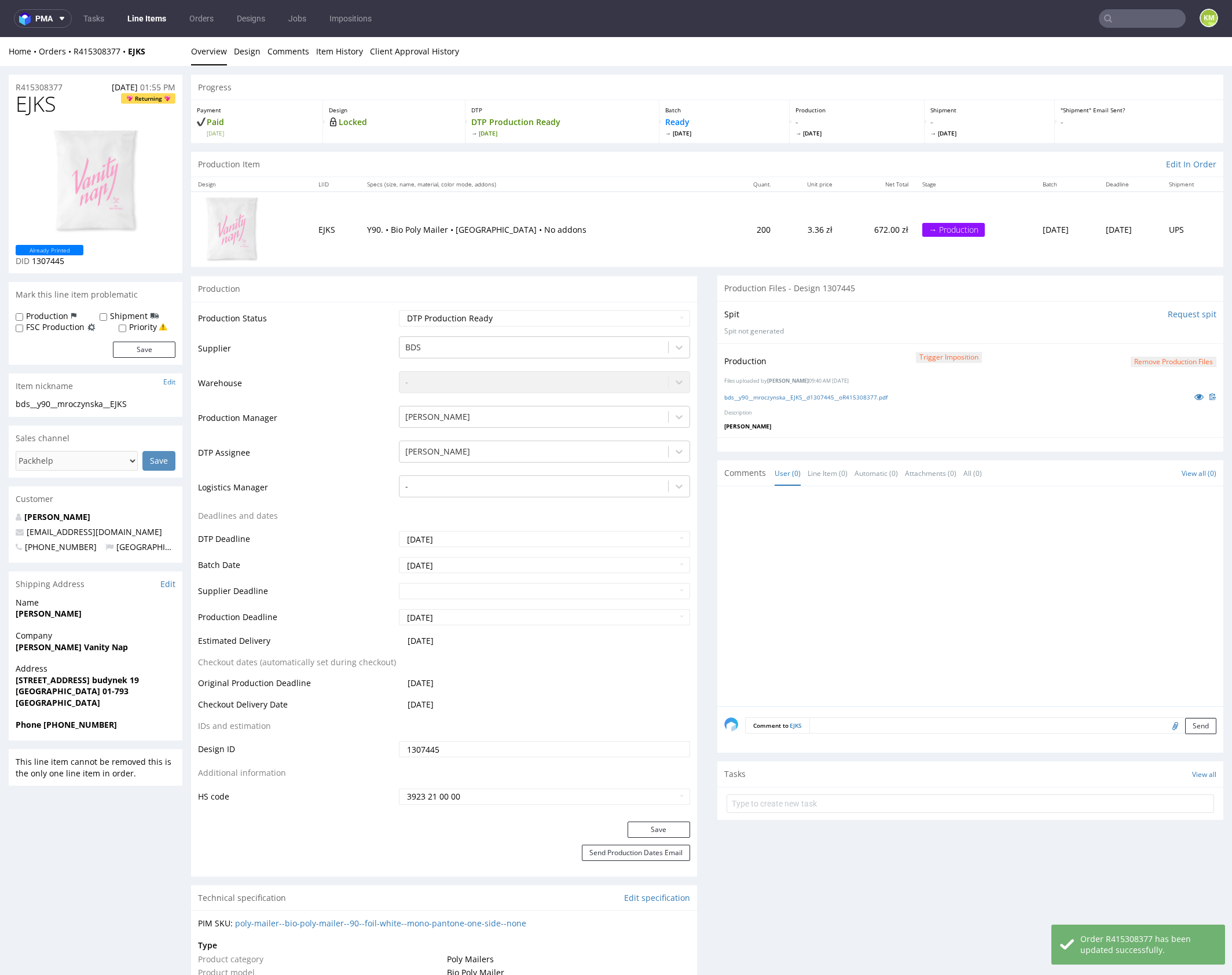
click at [887, 587] on div at bounding box center [974, 599] width 499 height 213
click at [938, 577] on div at bounding box center [974, 599] width 499 height 213
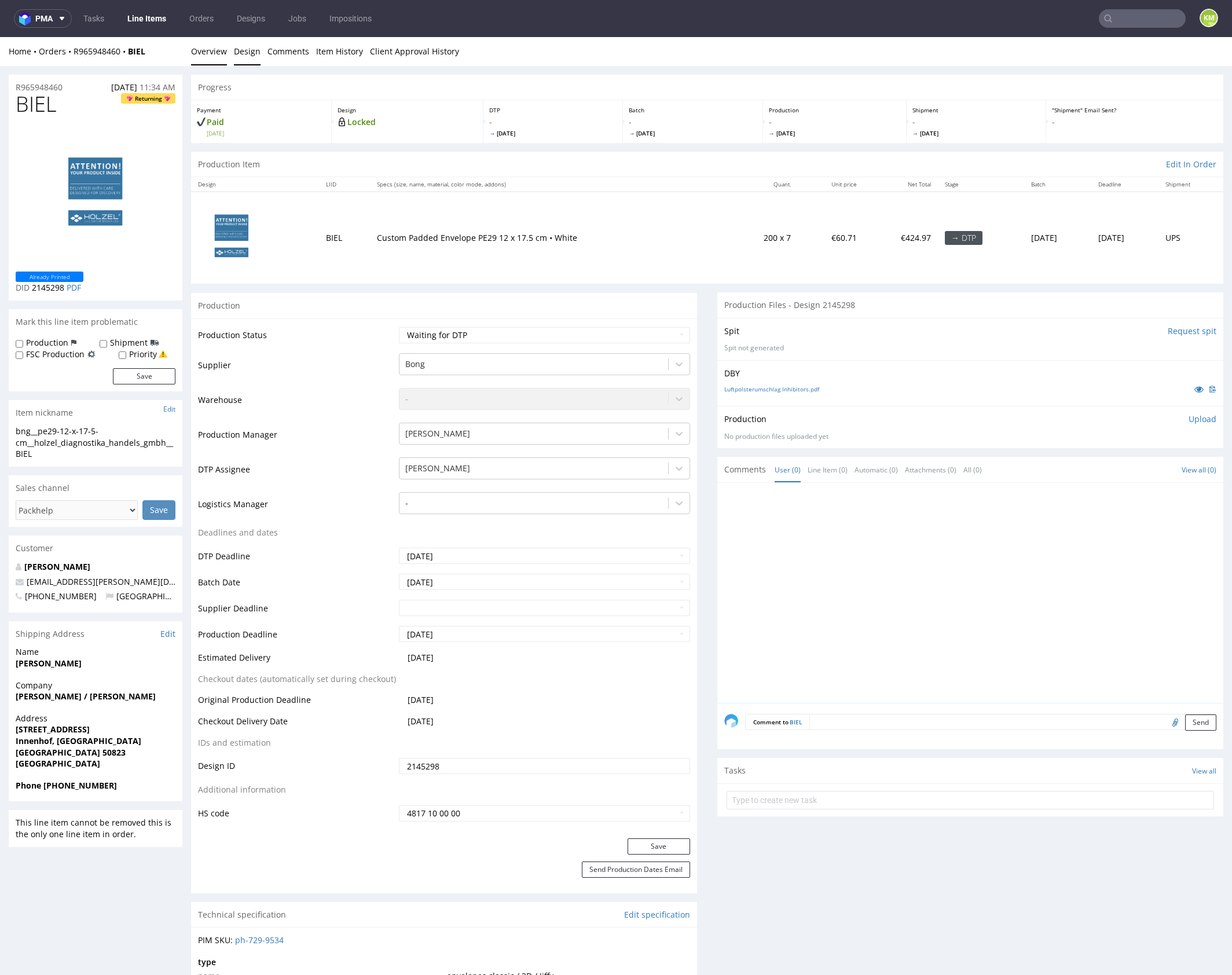
click at [248, 58] on link "Design" at bounding box center [247, 51] width 26 height 28
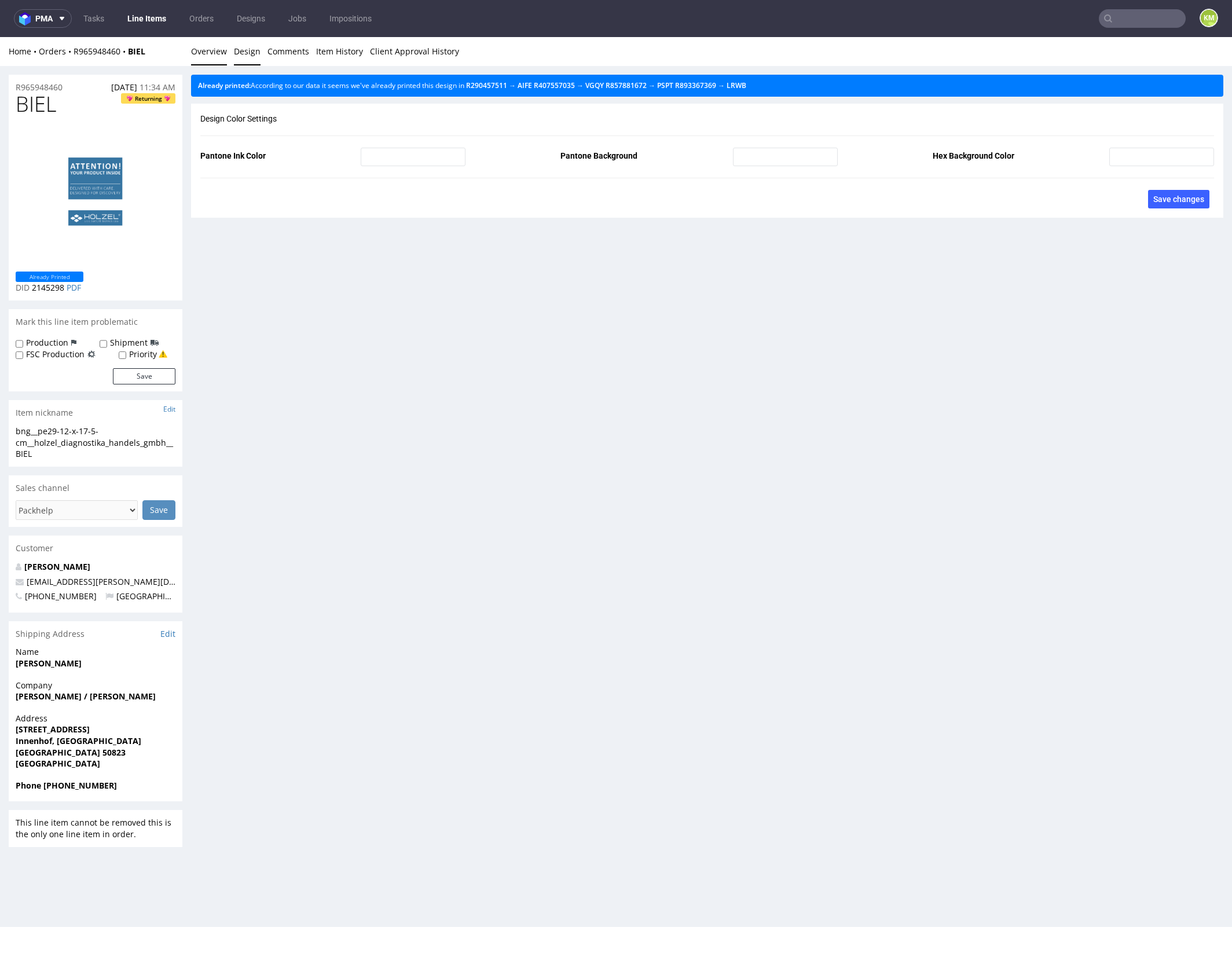
click at [214, 53] on link "Overview" at bounding box center [209, 51] width 36 height 28
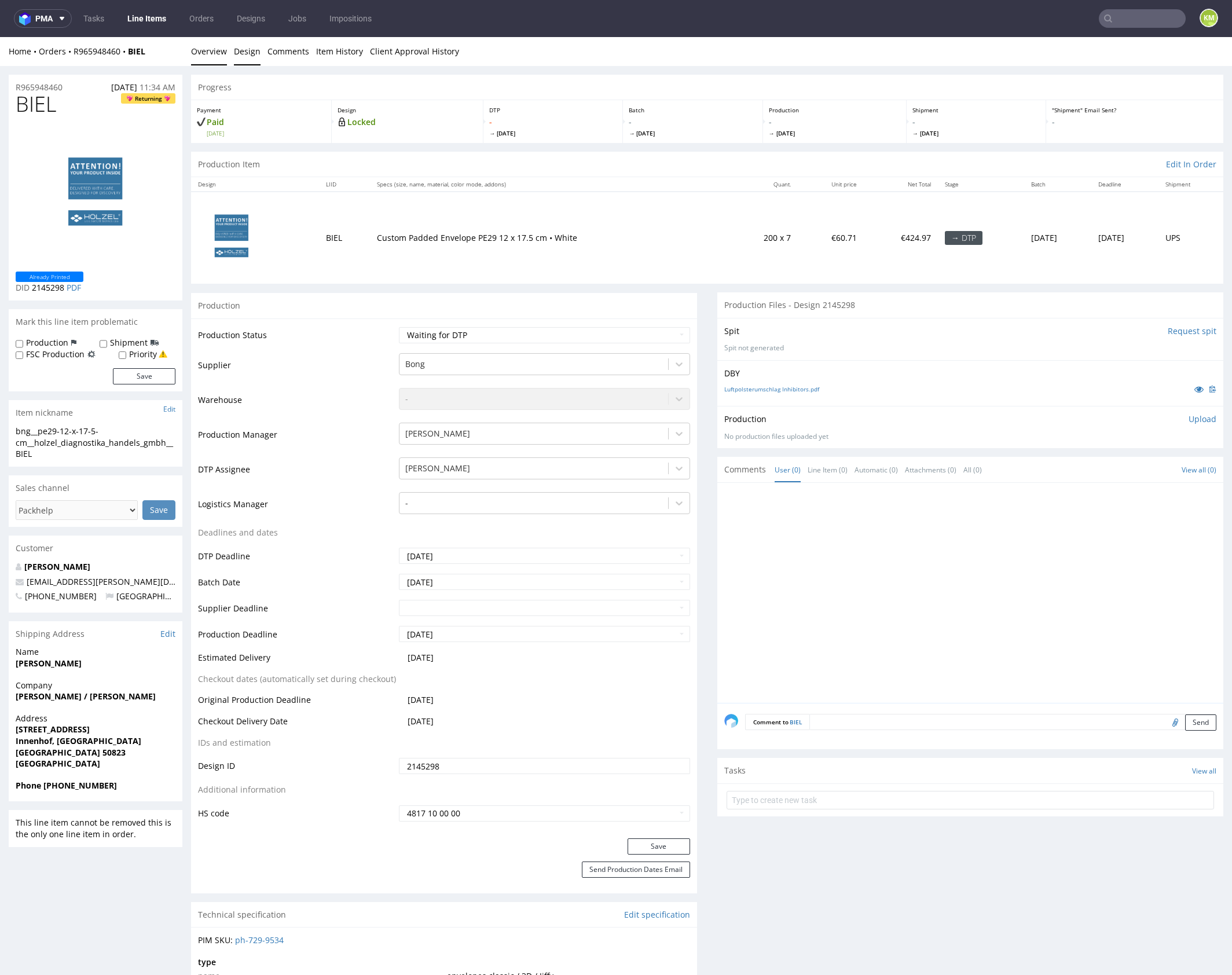
click at [238, 53] on link "Design" at bounding box center [247, 51] width 26 height 28
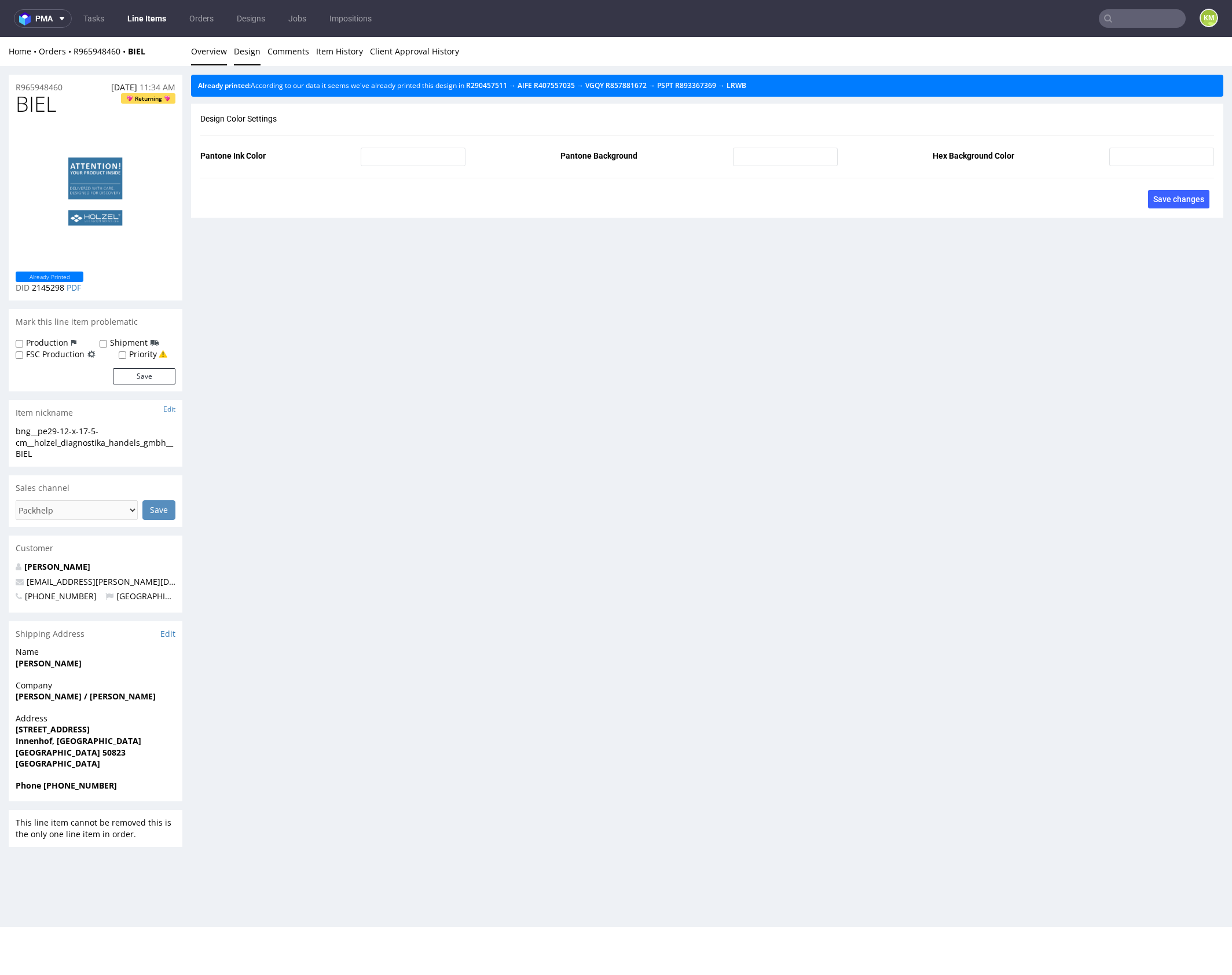
click at [220, 50] on link "Overview" at bounding box center [209, 51] width 36 height 28
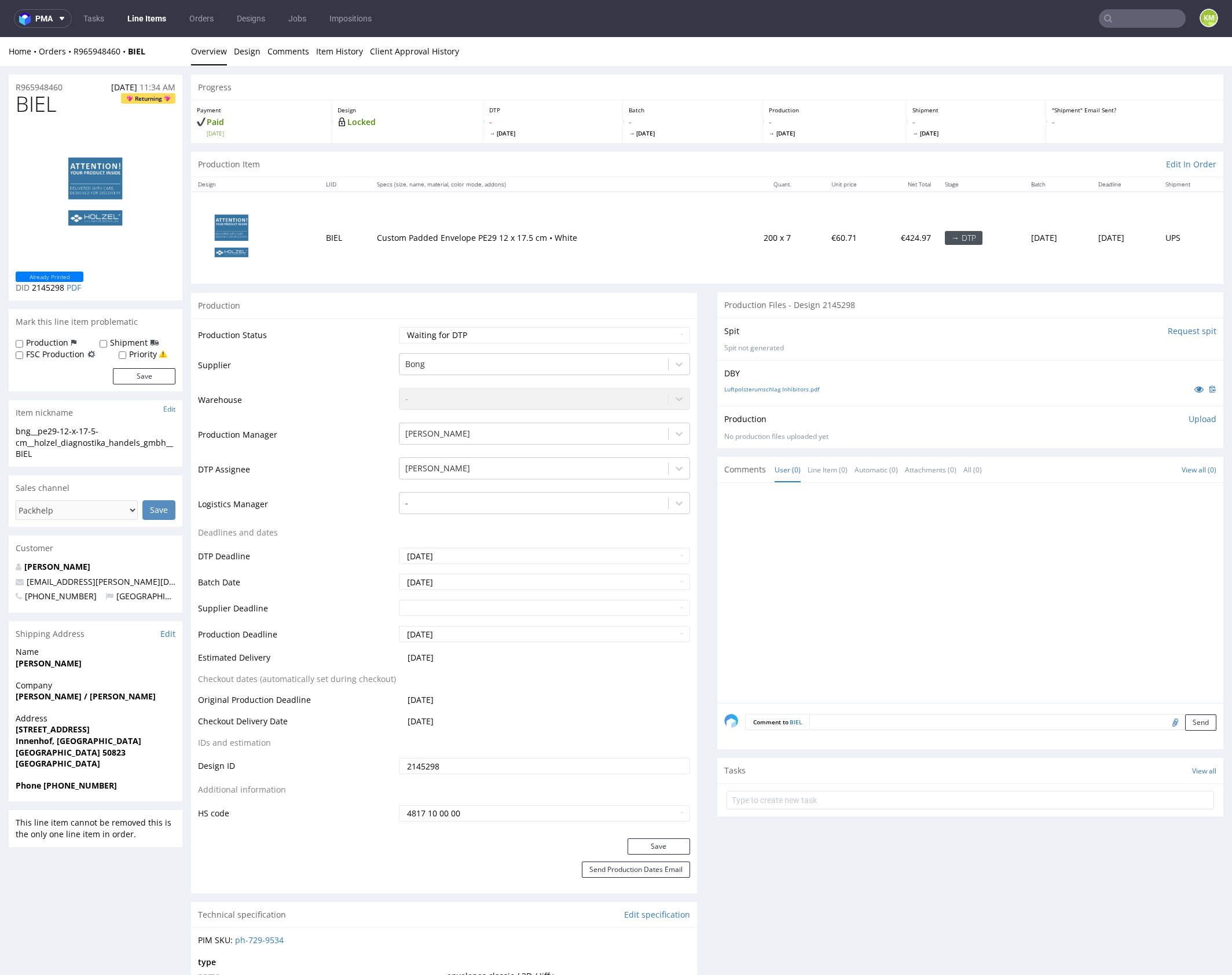
click at [90, 439] on div "bng__pe29-12-x-17-5-cm__holzel_diagnostika_handels_gmbh__BIEL" at bounding box center [95, 442] width 160 height 34
copy div "bng__pe29-12-x-17-5-cm__holzel_diagnostika_handels_gmbh__BIEL Update"
click at [504, 765] on input "2145298" at bounding box center [544, 765] width 291 height 16
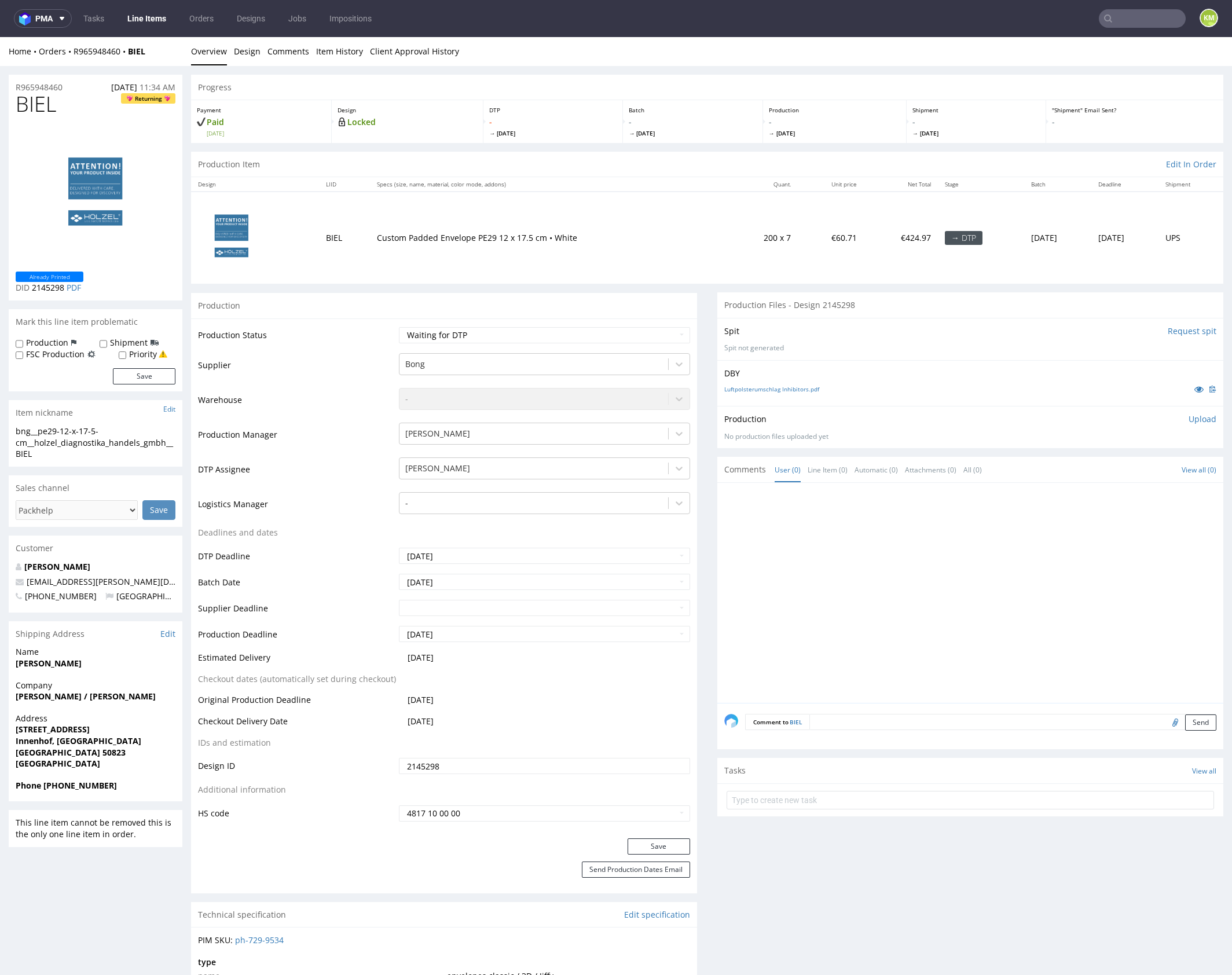
click at [504, 765] on input "2145298" at bounding box center [544, 765] width 291 height 16
click at [41, 106] on span "BIEL" at bounding box center [36, 104] width 41 height 23
click at [1189, 416] on p "Upload" at bounding box center [1202, 419] width 28 height 12
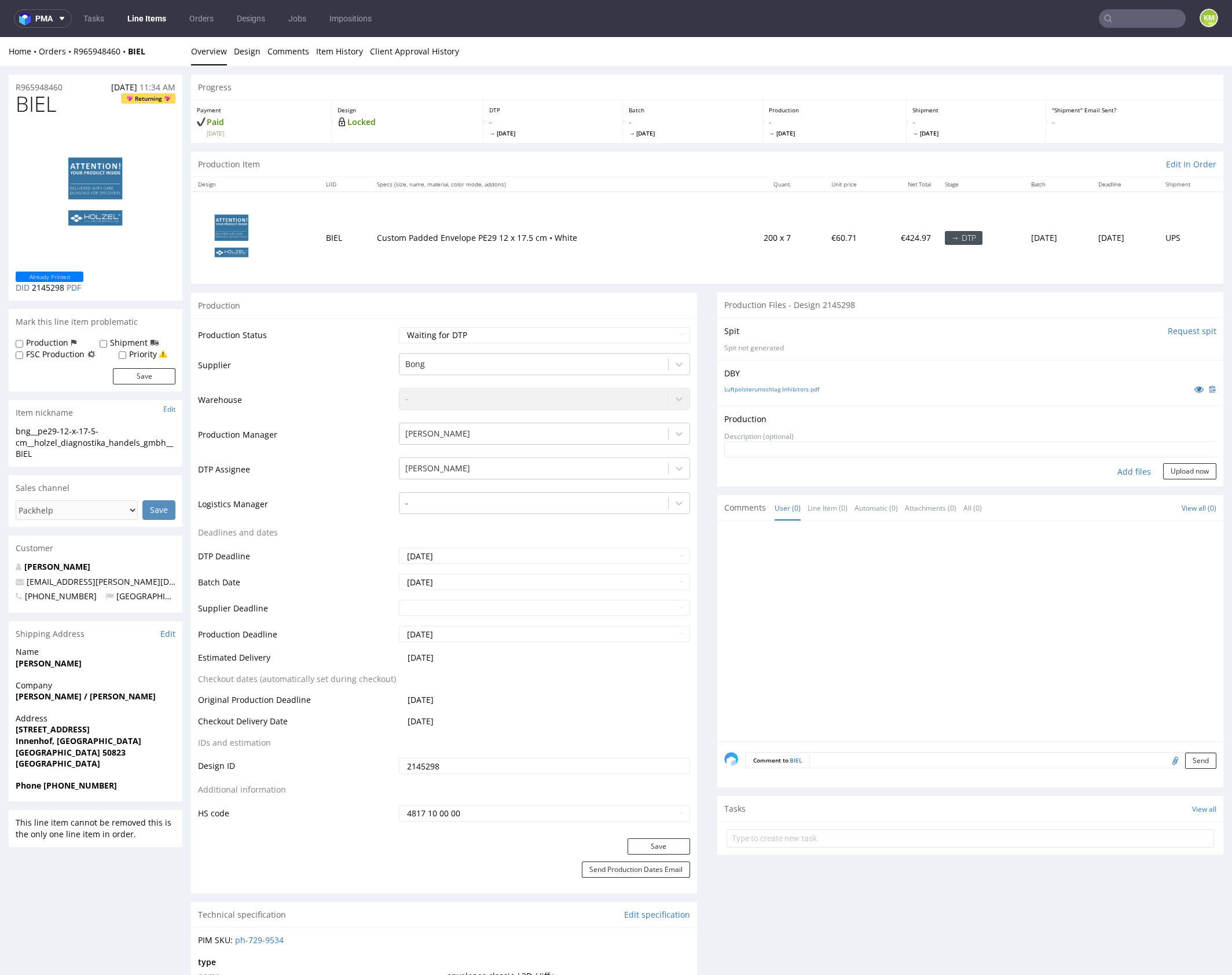
click at [1111, 476] on div "Add files" at bounding box center [1134, 472] width 58 height 17
type input "C:\fakepath\bng__pe29-12-x-17-5-cm__holzel_diagnostika_handels_gmbh__BIEL__d214…"
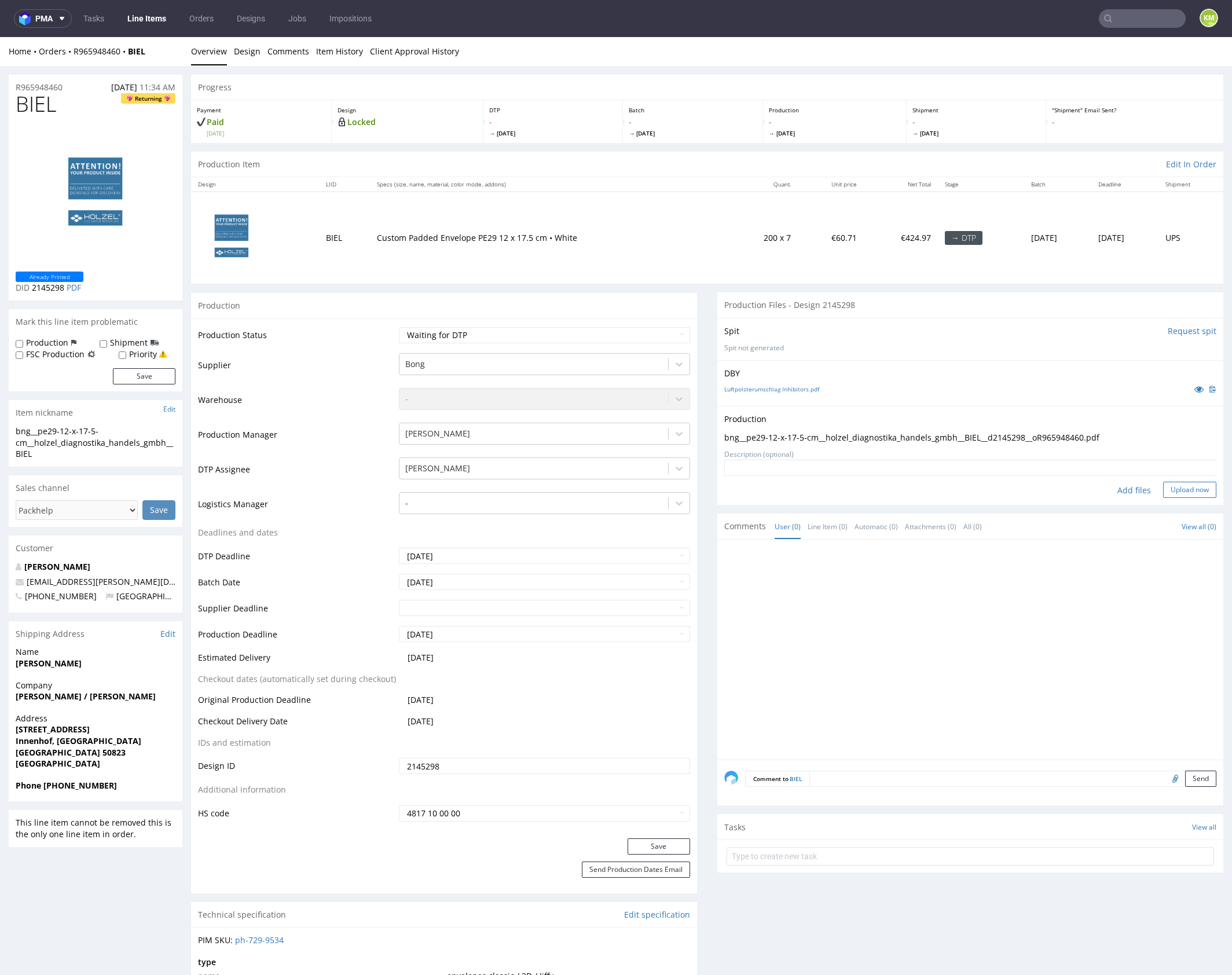
click at [1179, 489] on button "Upload now" at bounding box center [1190, 490] width 53 height 16
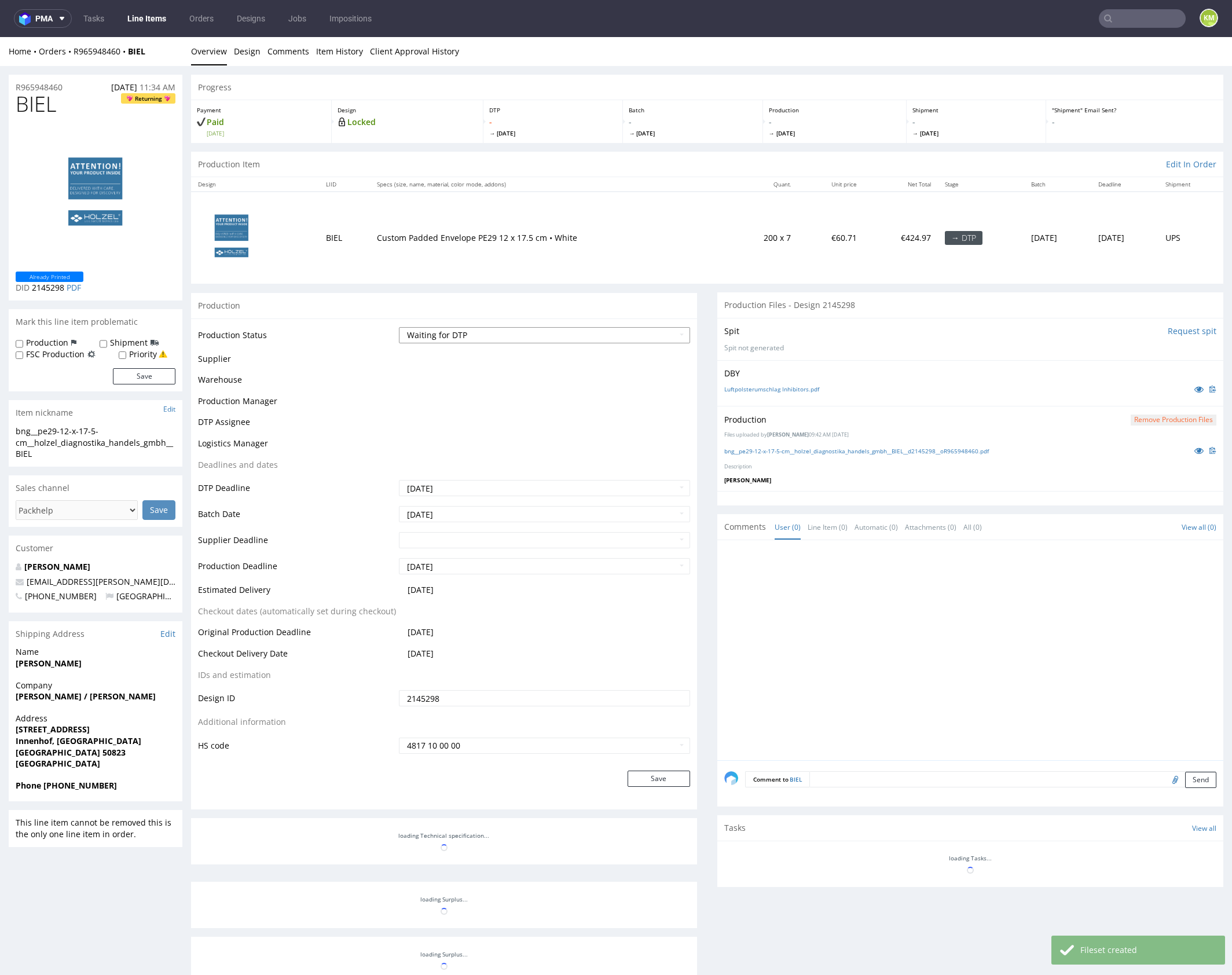
click at [631, 333] on select "Waiting for Artwork Waiting for Diecut Waiting for Mockup Waiting for DTP Waiti…" at bounding box center [544, 334] width 291 height 16
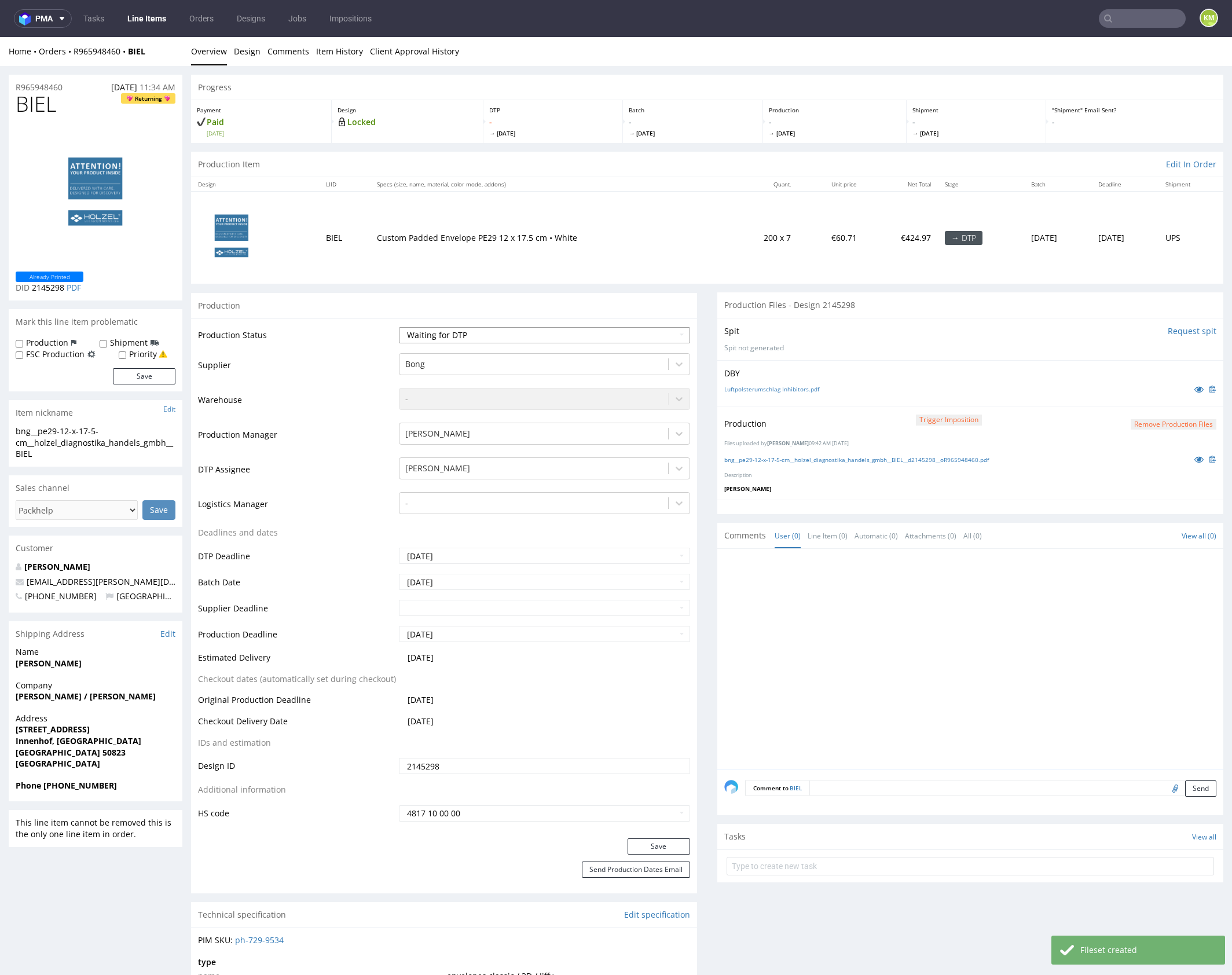
select select "dtp_production_ready"
click at [399, 327] on select "Waiting for Artwork Waiting for Diecut Waiting for Mockup Waiting for DTP Waiti…" at bounding box center [544, 334] width 291 height 16
click at [663, 843] on button "Save" at bounding box center [659, 846] width 63 height 16
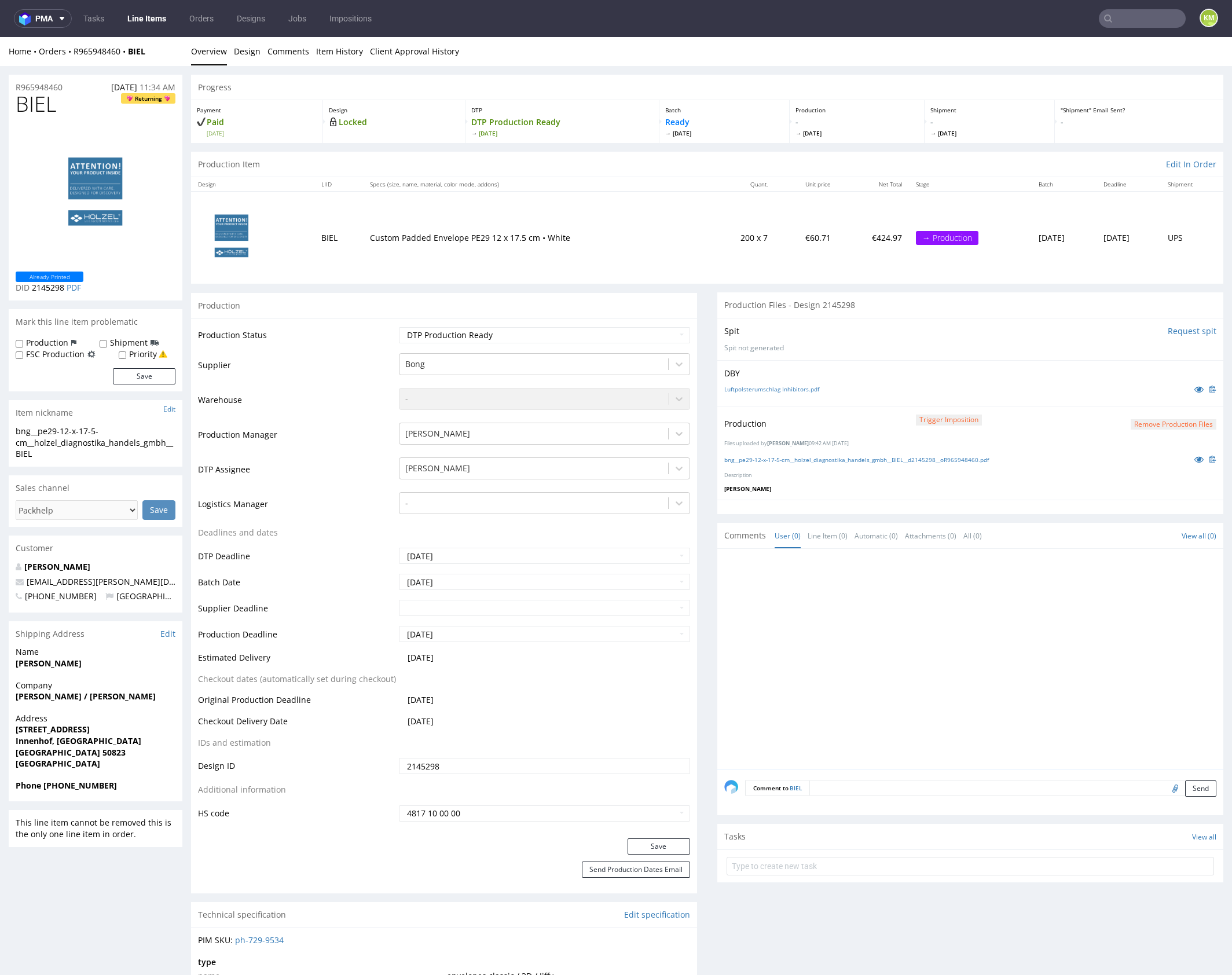
click at [1024, 595] on div at bounding box center [974, 662] width 499 height 213
click at [946, 487] on p "[PERSON_NAME]" at bounding box center [971, 489] width 492 height 8
click at [953, 500] on div at bounding box center [970, 507] width 506 height 14
click at [954, 500] on div at bounding box center [970, 507] width 506 height 14
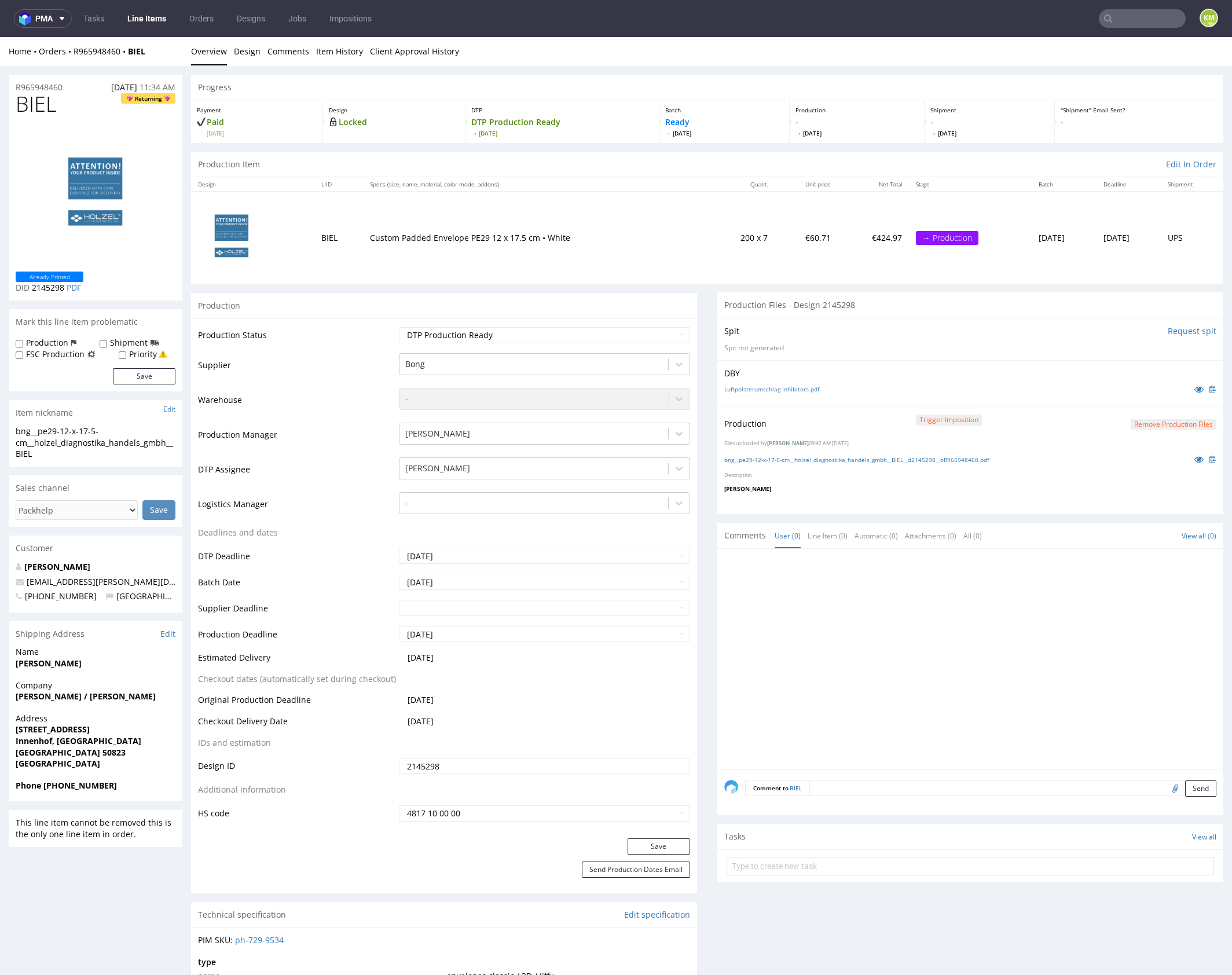
click at [954, 500] on div at bounding box center [970, 507] width 506 height 14
click at [953, 496] on div "Production Trigger Imposition Remove production files Files uploaded by [PERSON…" at bounding box center [970, 452] width 506 height 94
click at [955, 494] on div "Production Trigger Imposition Remove production files Files uploaded by [PERSON…" at bounding box center [970, 452] width 506 height 94
click at [954, 500] on div at bounding box center [970, 507] width 506 height 14
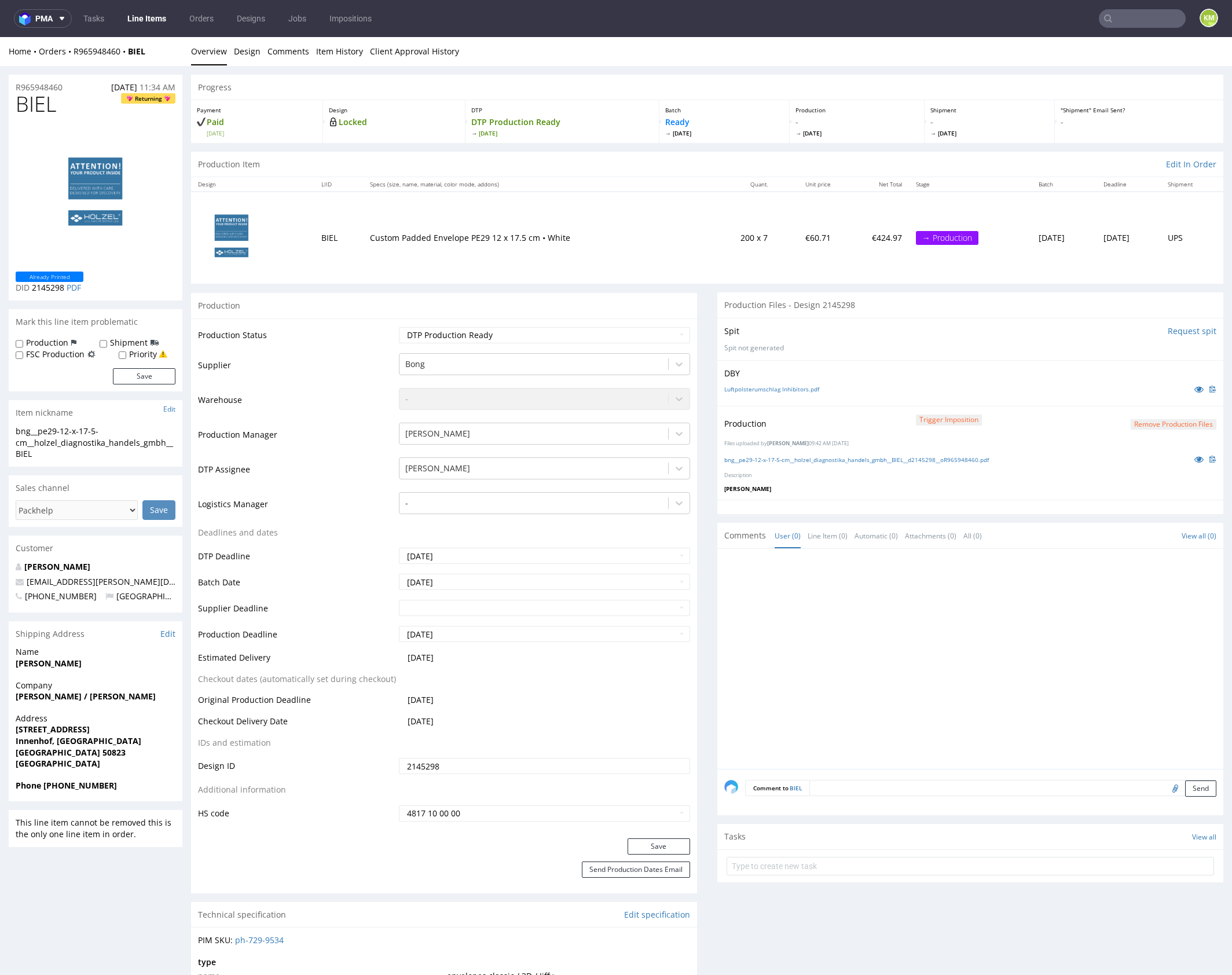
click at [856, 495] on div "Production Trigger Imposition Remove production files Files uploaded by [PERSON…" at bounding box center [970, 452] width 506 height 94
click at [865, 496] on div "Production Trigger Imposition Remove production files Files uploaded by [PERSON…" at bounding box center [970, 452] width 506 height 94
click at [895, 482] on div "Production Trigger Imposition Remove production files Files uploaded by [PERSON…" at bounding box center [970, 452] width 506 height 94
click at [1195, 460] on icon at bounding box center [1199, 459] width 9 height 8
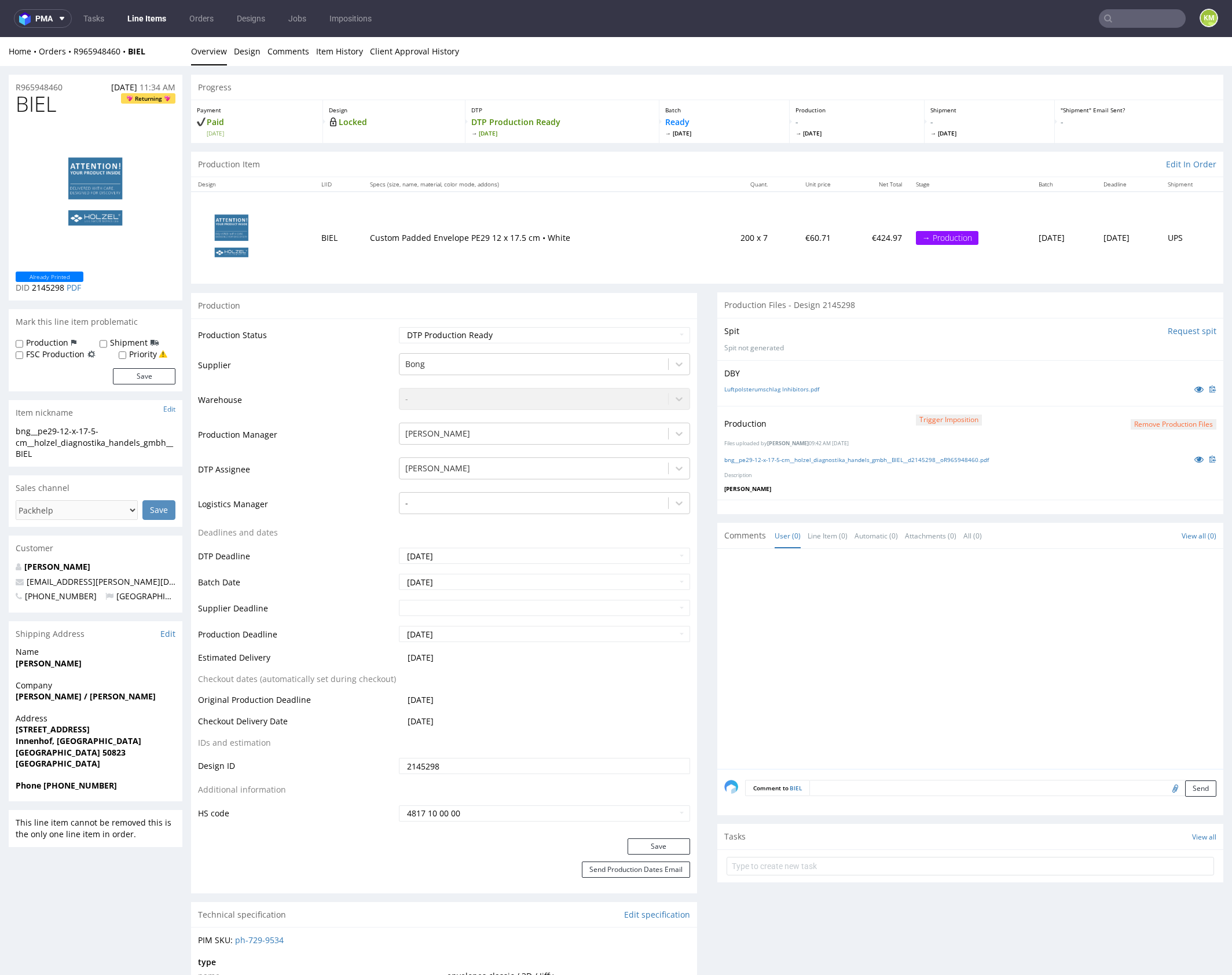
click at [890, 624] on div at bounding box center [974, 662] width 499 height 213
click at [925, 500] on div at bounding box center [970, 507] width 506 height 14
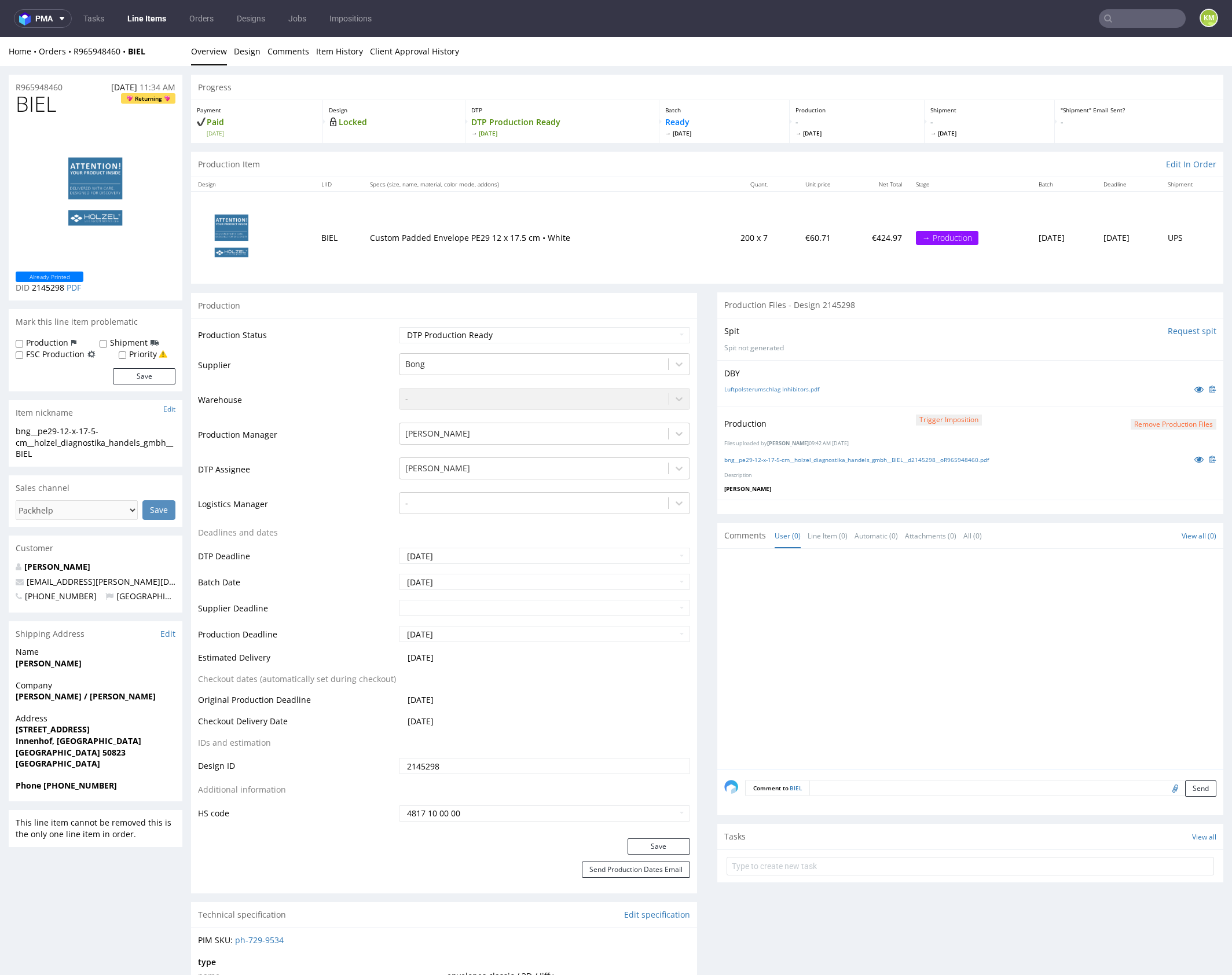
click at [925, 500] on div at bounding box center [970, 507] width 506 height 14
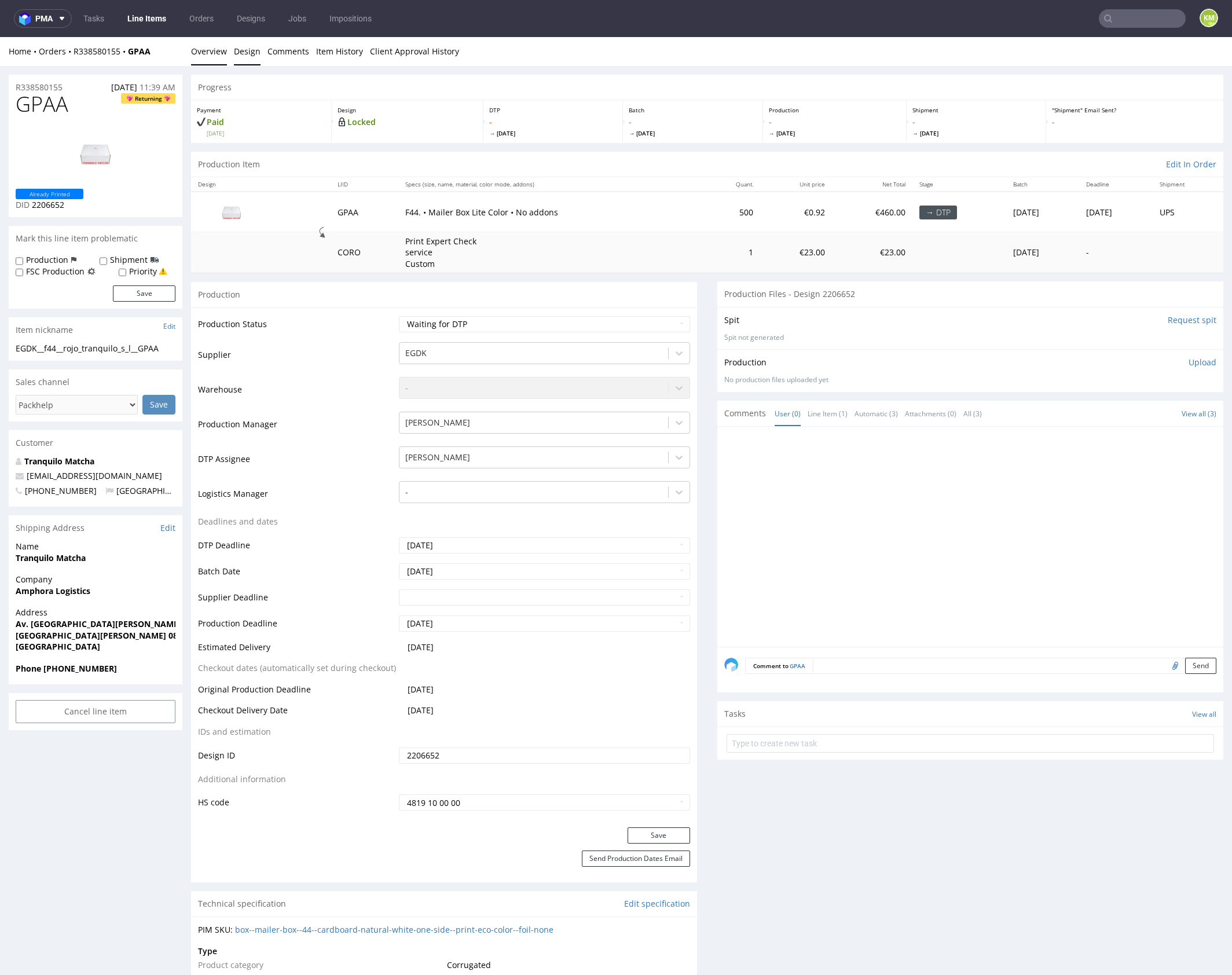
click at [239, 55] on link "Design" at bounding box center [247, 51] width 26 height 28
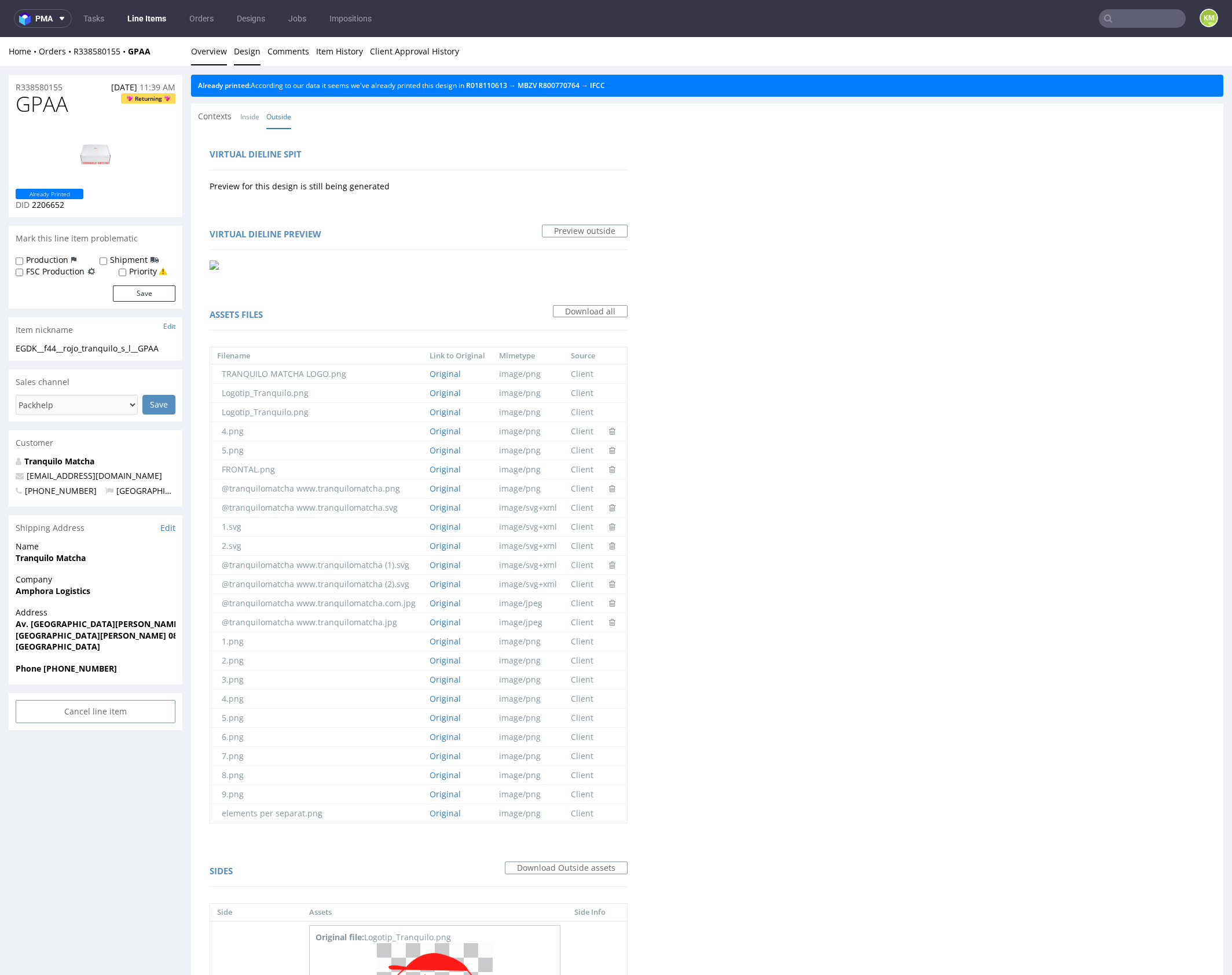
click at [196, 50] on link "Overview" at bounding box center [209, 51] width 36 height 28
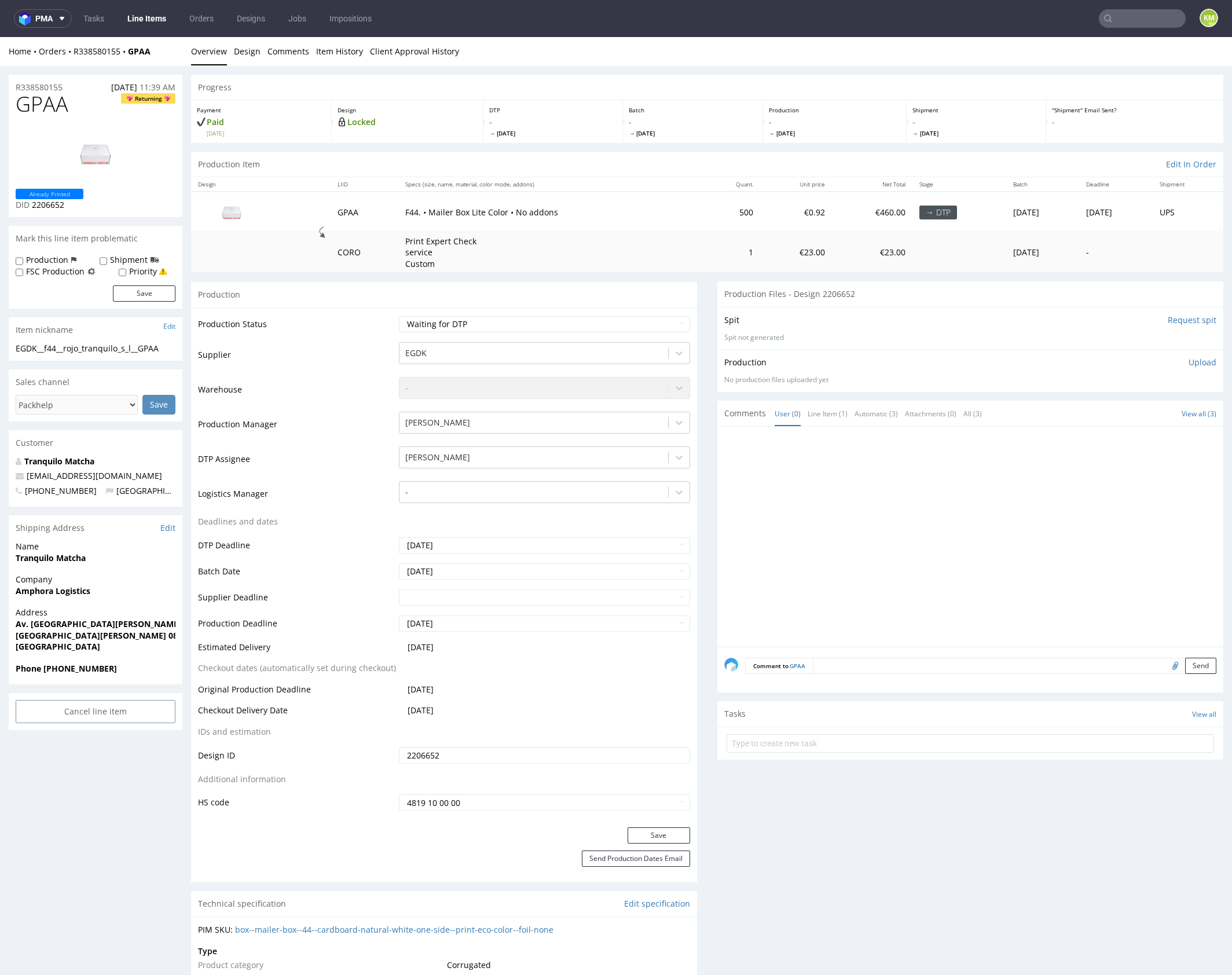
click at [147, 347] on div "EGDK__f44__rojo_tranquilo_s_l__GPAA" at bounding box center [95, 349] width 160 height 12
copy div "EGDK__f44__rojo_tranquilo_s_l__GPAA"
click at [425, 752] on input "2206652" at bounding box center [544, 755] width 291 height 16
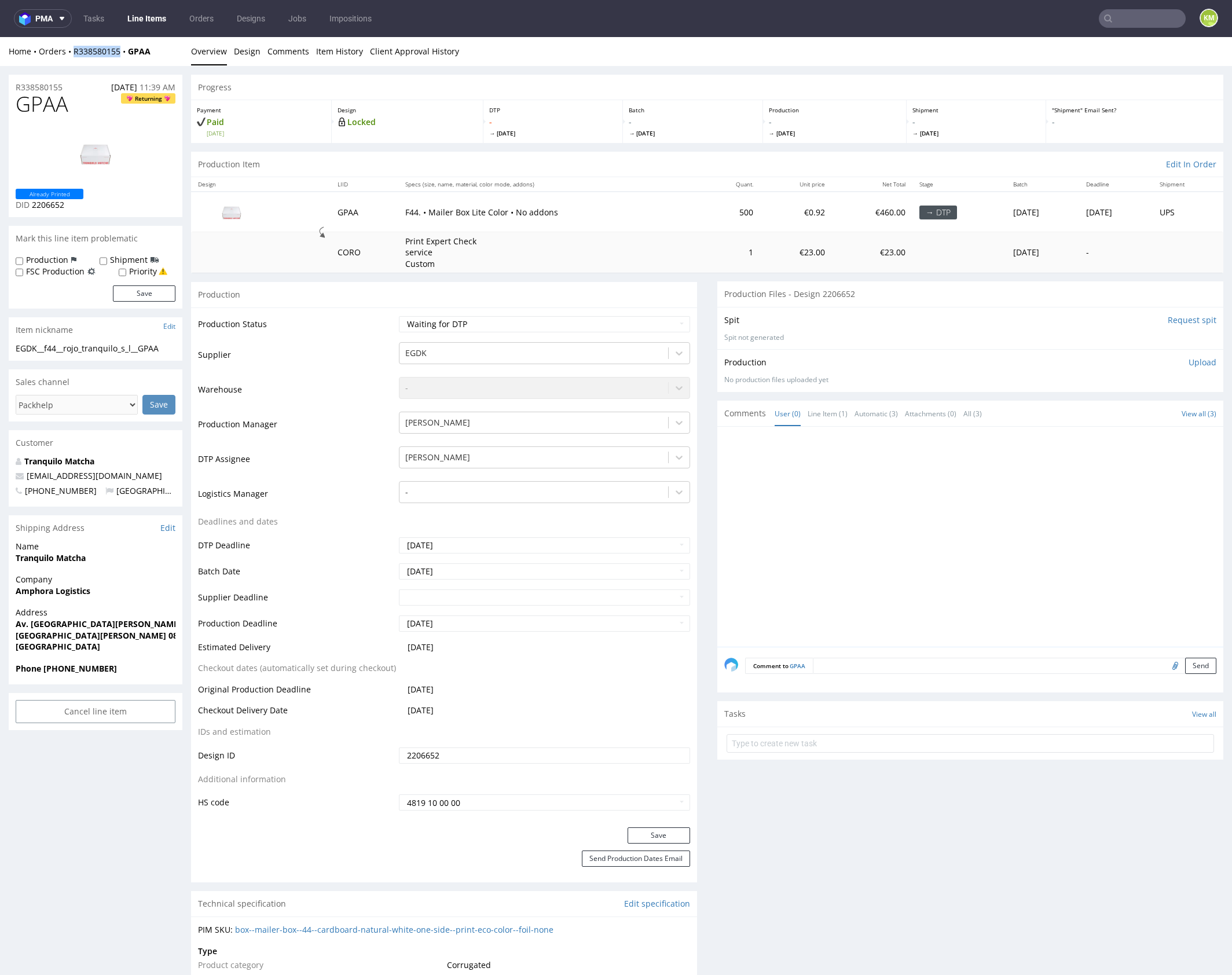
click at [55, 105] on span "GPAA" at bounding box center [42, 104] width 53 height 23
click at [943, 501] on div at bounding box center [974, 540] width 499 height 213
click at [1190, 366] on p "Upload" at bounding box center [1202, 362] width 28 height 12
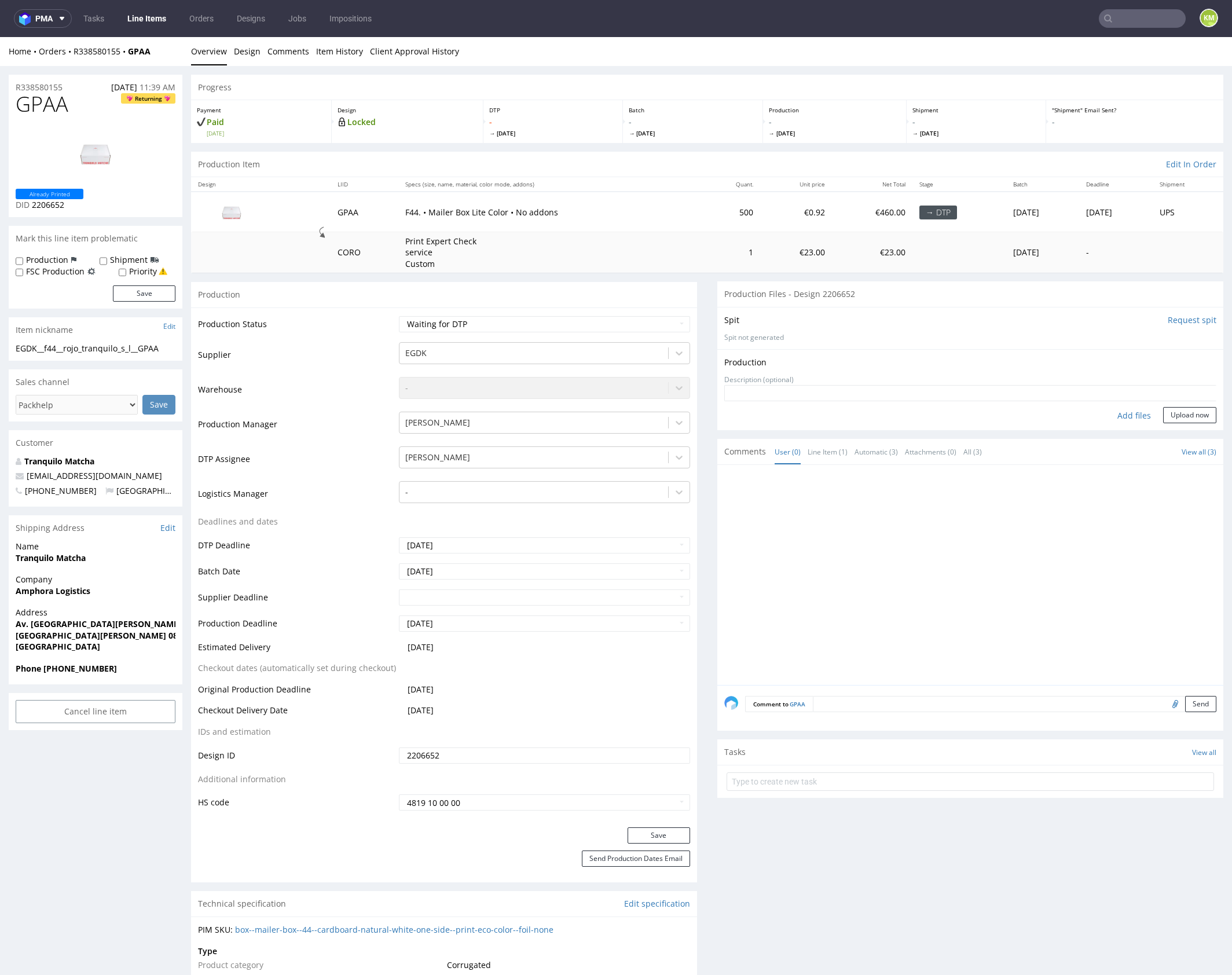
click at [1121, 418] on div "Add files" at bounding box center [1134, 416] width 58 height 17
type input "C:\fakepath\EGDK__f44__rojo_tranquilo_s_l__GPAA__d2206652__oR338580155__outside…"
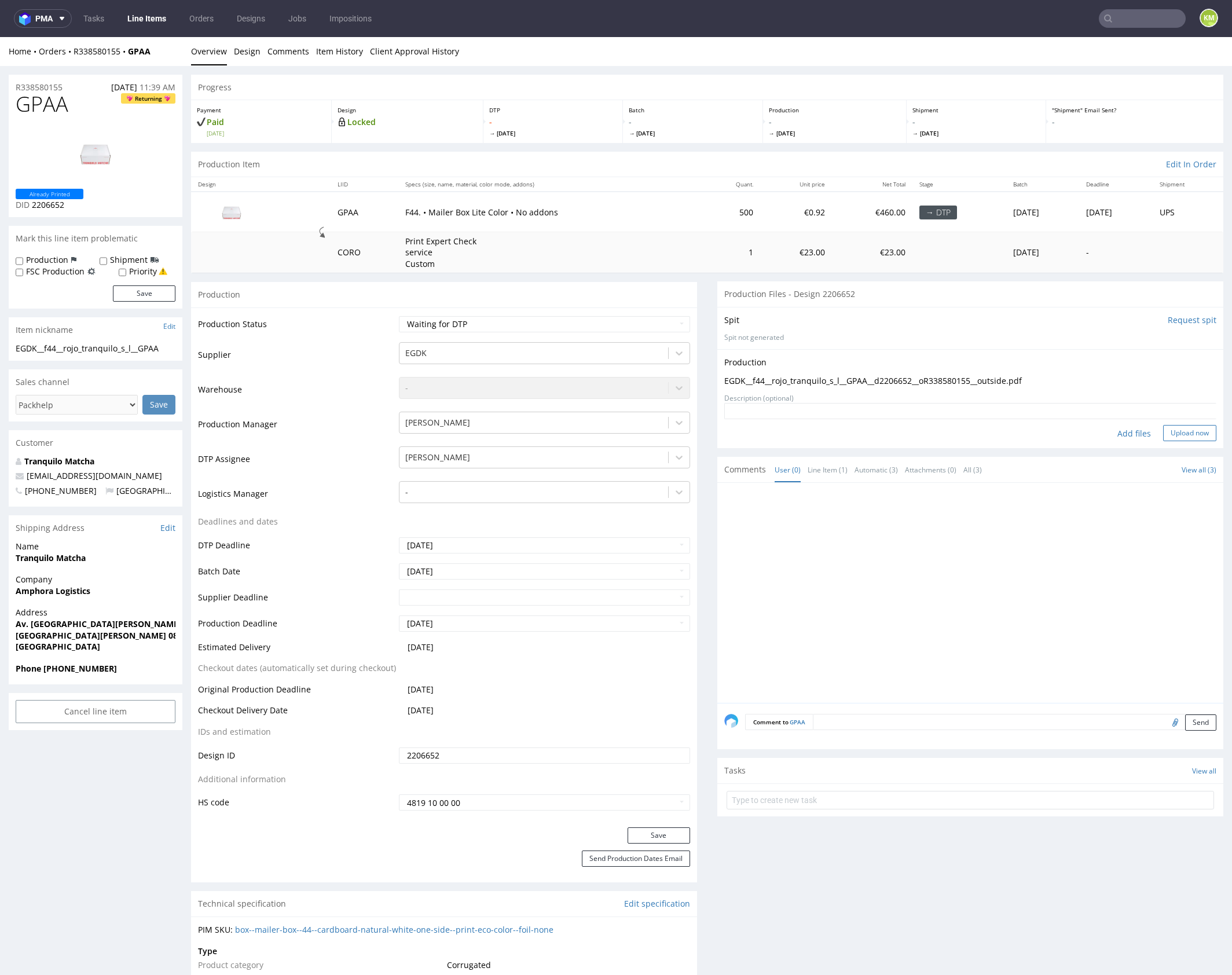
click at [1163, 434] on button "Upload now" at bounding box center [1190, 433] width 53 height 16
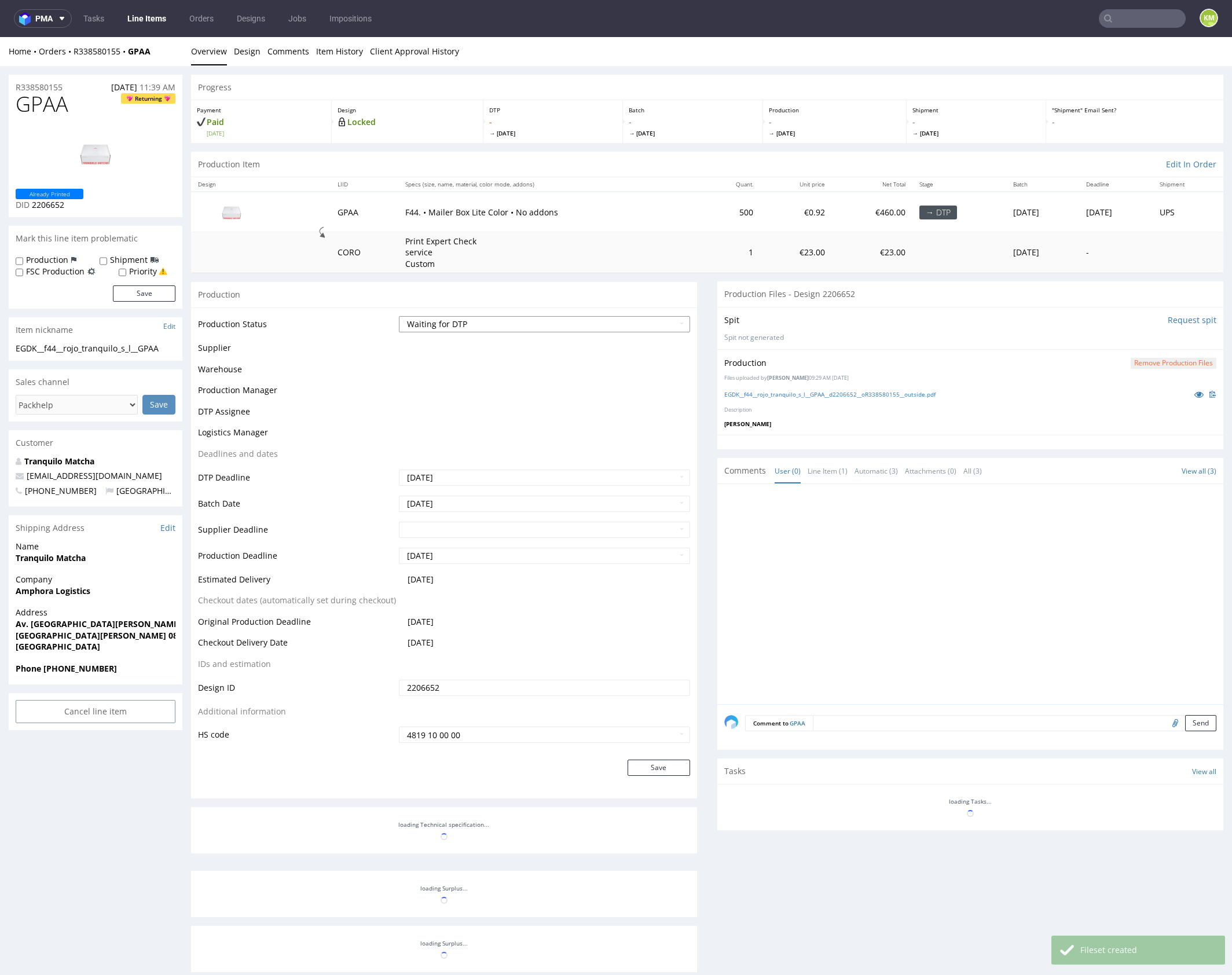
click at [596, 323] on select "Waiting for Artwork Waiting for Diecut Waiting for Mockup Waiting for DTP Waiti…" at bounding box center [544, 324] width 291 height 16
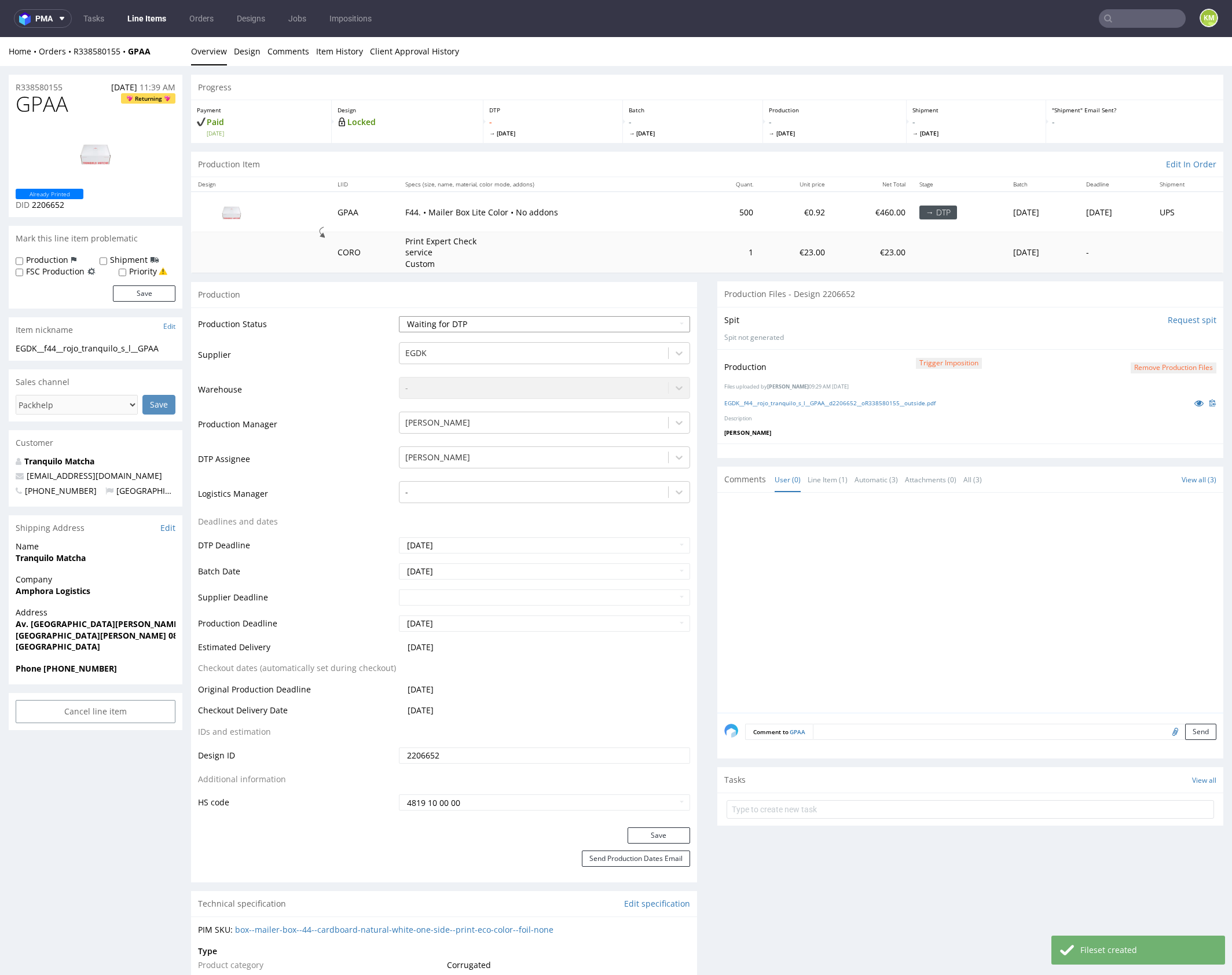
select select "dtp_production_ready"
click at [399, 317] on select "Waiting for Artwork Waiting for Diecut Waiting for Mockup Waiting for DTP Waiti…" at bounding box center [544, 324] width 291 height 16
drag, startPoint x: 630, startPoint y: 837, endPoint x: 634, endPoint y: 826, distance: 11.7
click at [630, 837] on button "Save" at bounding box center [659, 835] width 63 height 16
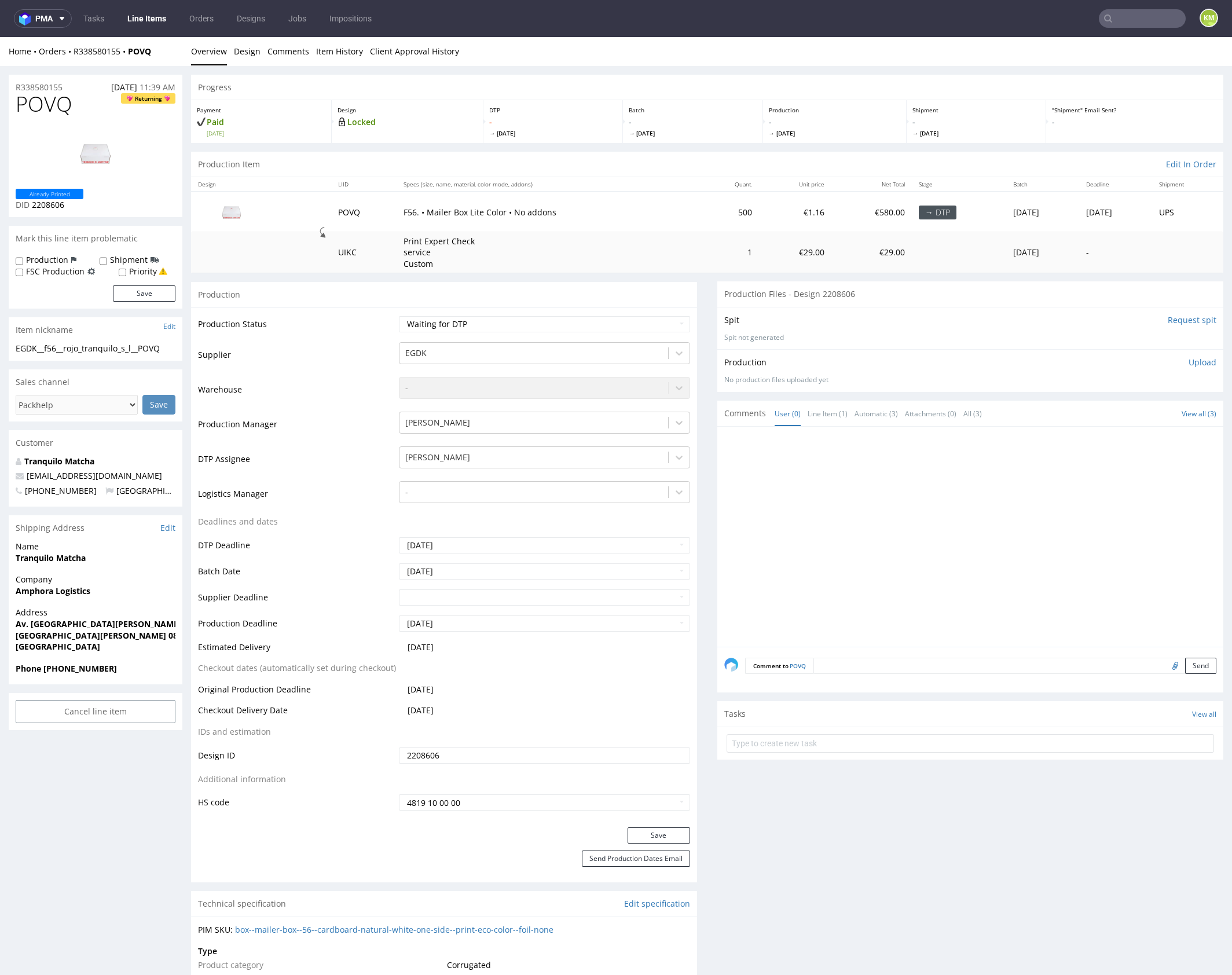
click at [812, 442] on div at bounding box center [974, 540] width 499 height 213
click at [250, 53] on link "Design" at bounding box center [247, 51] width 26 height 28
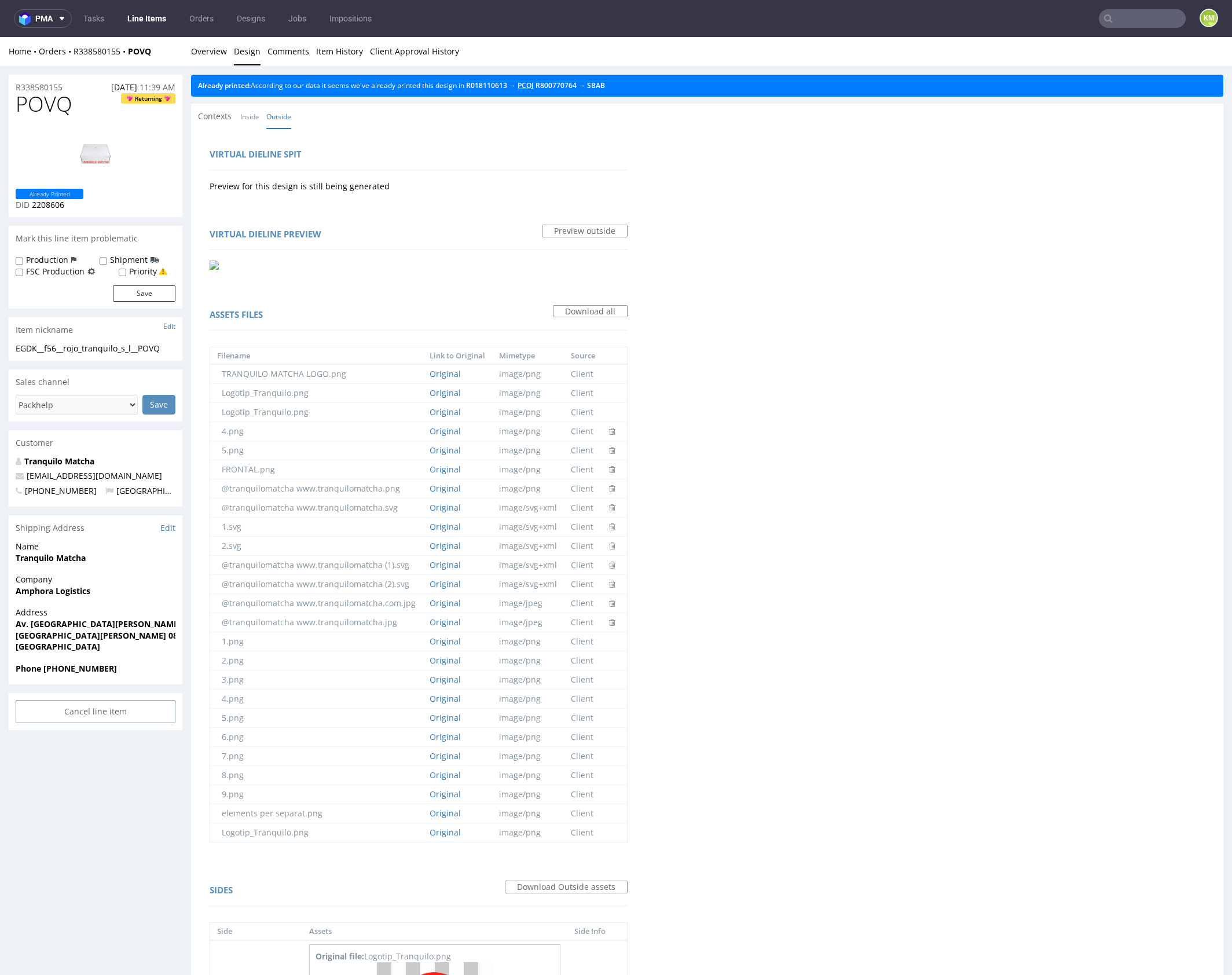
drag, startPoint x: 529, startPoint y: 85, endPoint x: 469, endPoint y: 88, distance: 60.1
click at [202, 47] on link "Overview" at bounding box center [209, 51] width 36 height 28
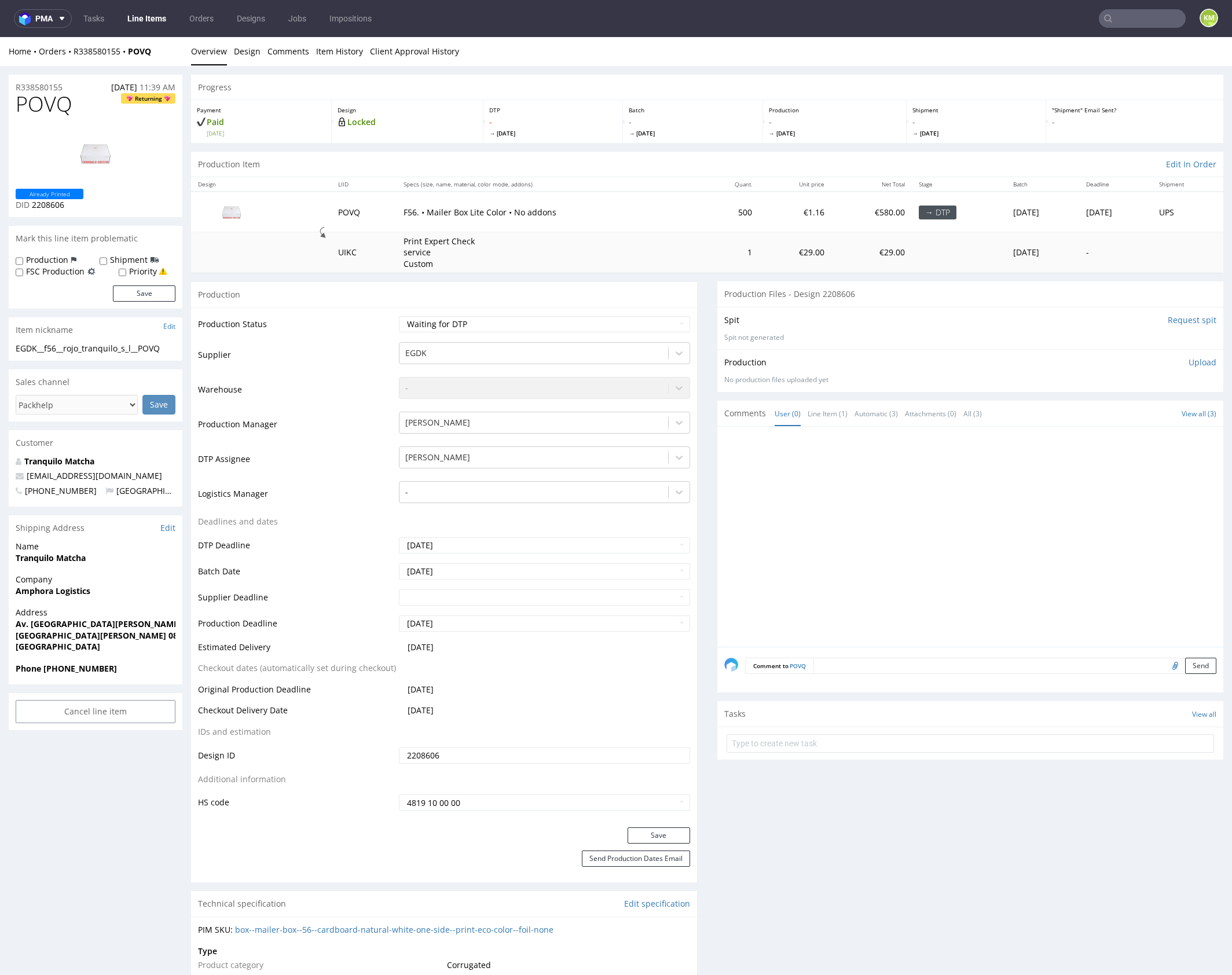
click at [156, 350] on div "EGDK__f56__rojo_tranquilo_s_l__POVQ" at bounding box center [95, 349] width 160 height 12
copy div "EGDK__f56__rojo_tranquilo_s_l__POVQ"
copy link "R338580155"
click at [56, 109] on span "POVQ" at bounding box center [43, 104] width 57 height 23
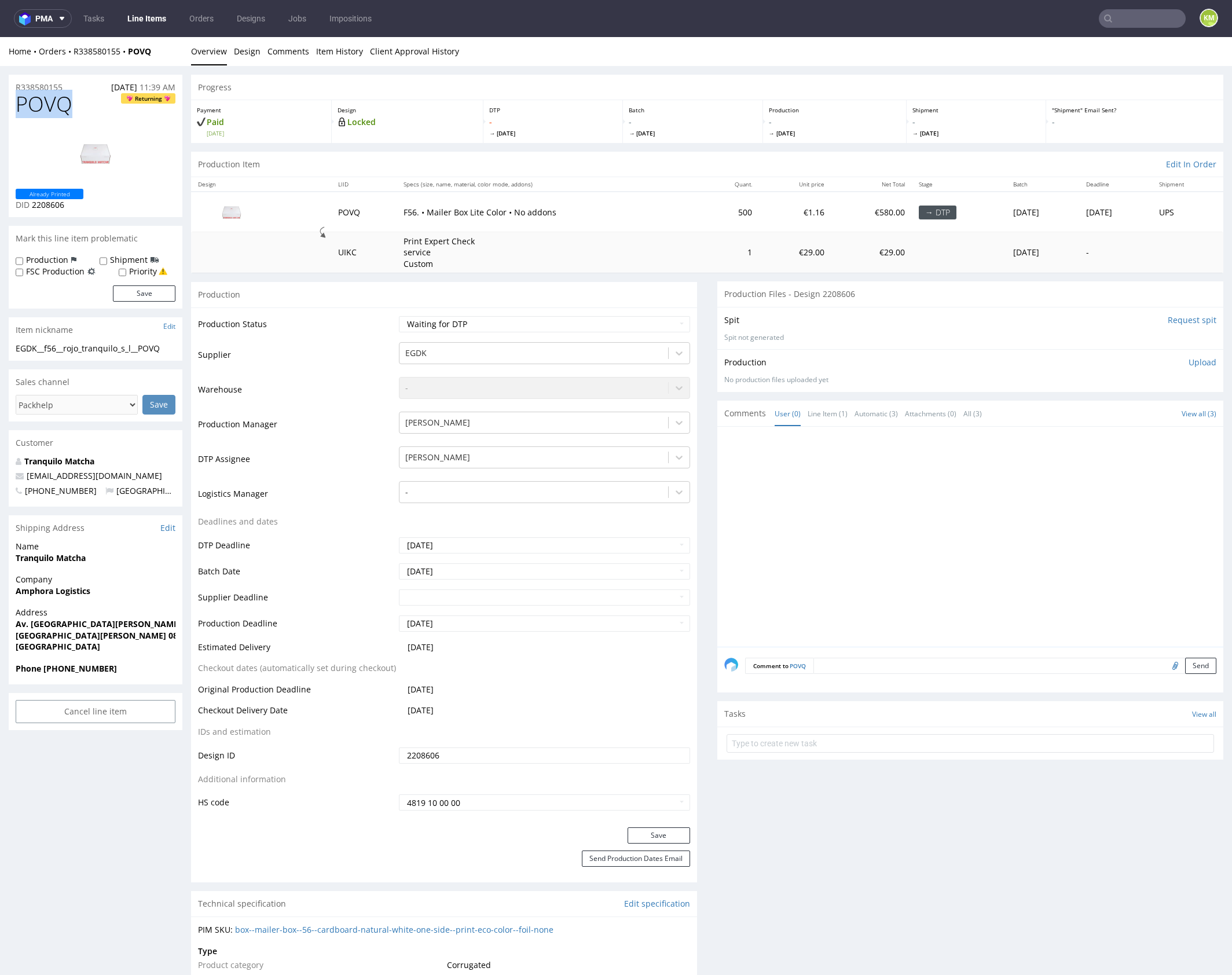
click at [56, 109] on span "POVQ" at bounding box center [43, 104] width 57 height 23
copy span "POVQ"
drag, startPoint x: 1187, startPoint y: 364, endPoint x: 1130, endPoint y: 399, distance: 66.9
click at [1189, 364] on p "Upload" at bounding box center [1202, 362] width 28 height 12
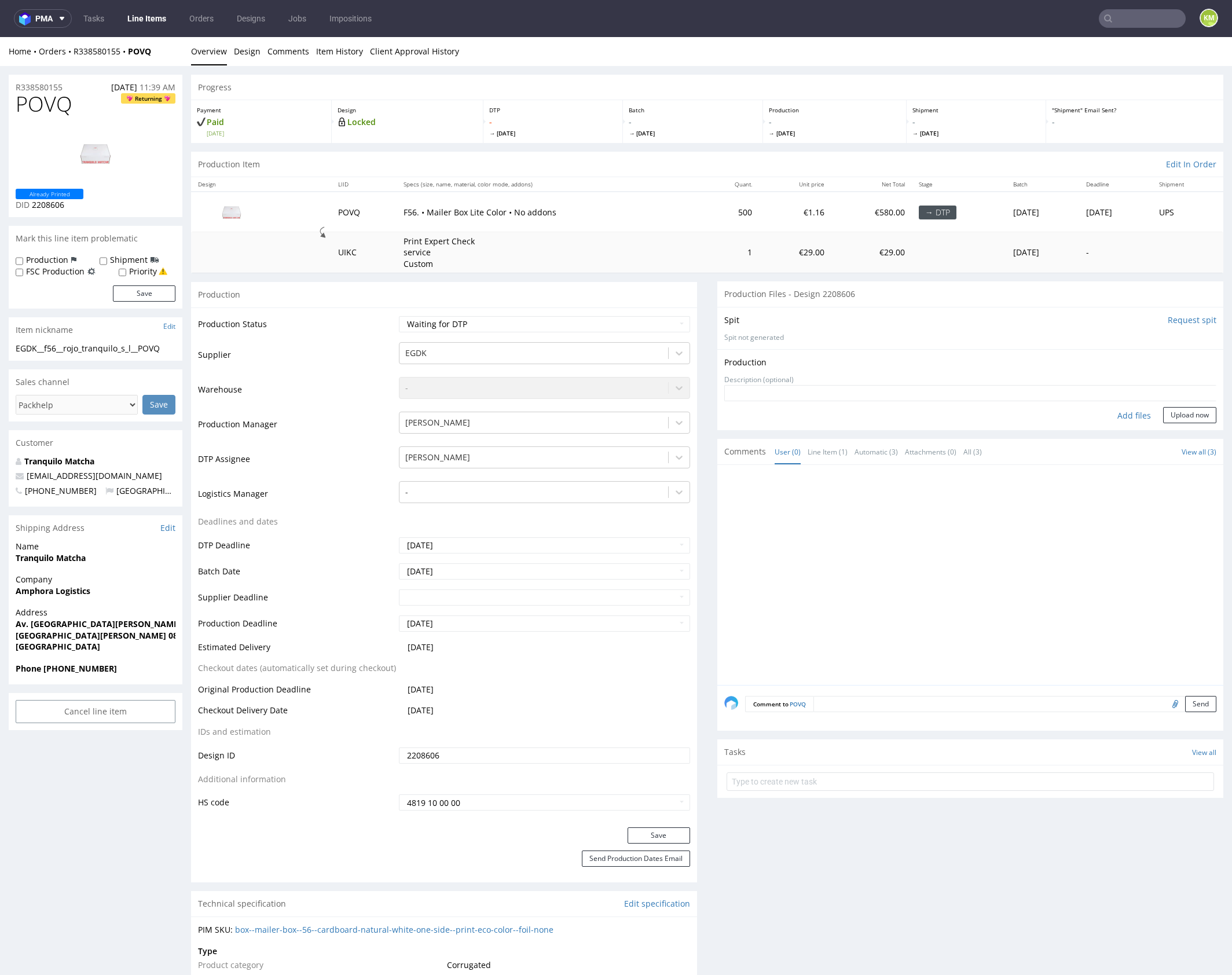
click at [1119, 417] on div "Add files" at bounding box center [1134, 416] width 58 height 17
type input "C:\fakepath\EGDK__f56__rojo_tranquilo_s_l__POVQ__d2208606__oR338580155__outside…"
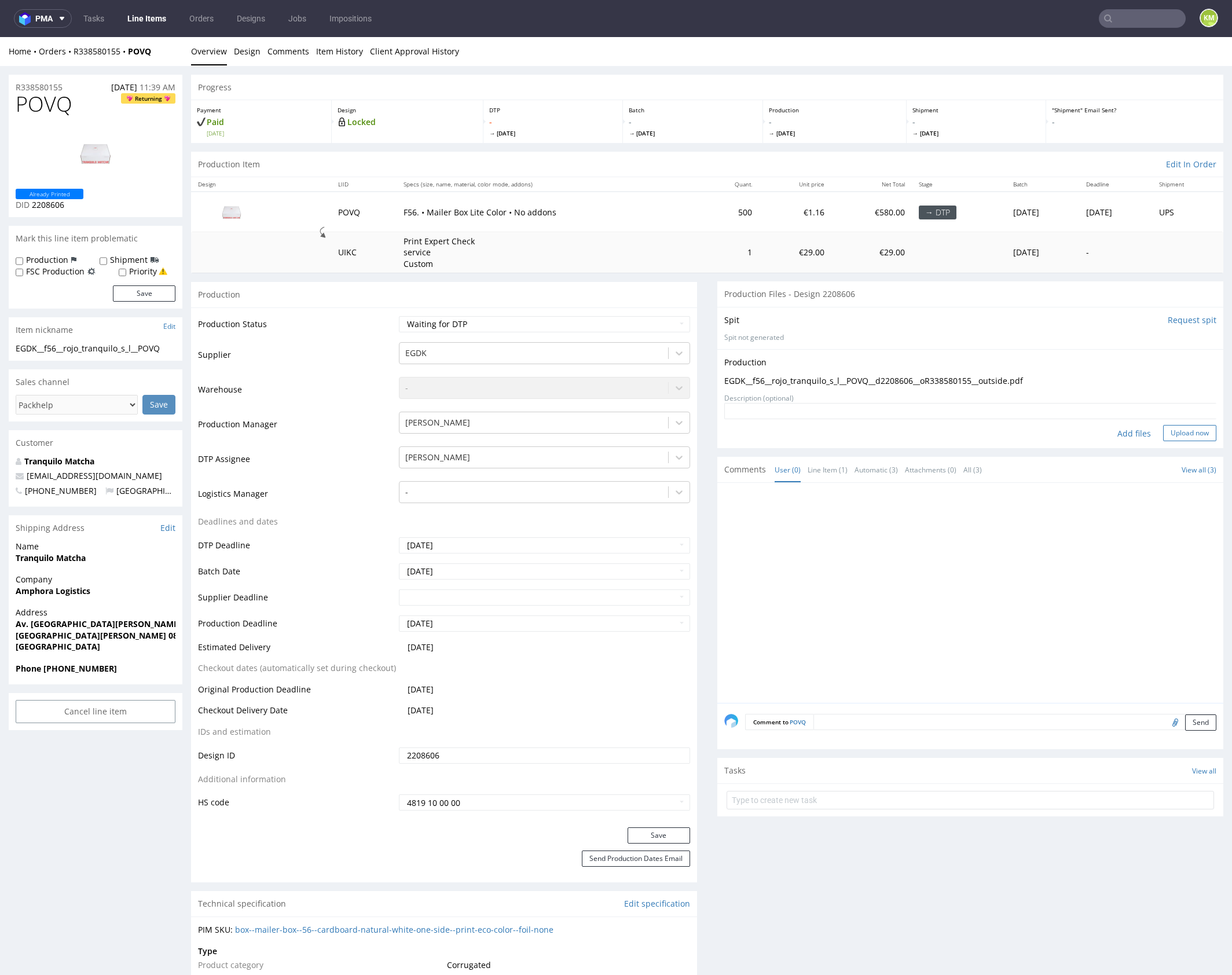
click at [1179, 430] on button "Upload now" at bounding box center [1190, 433] width 53 height 16
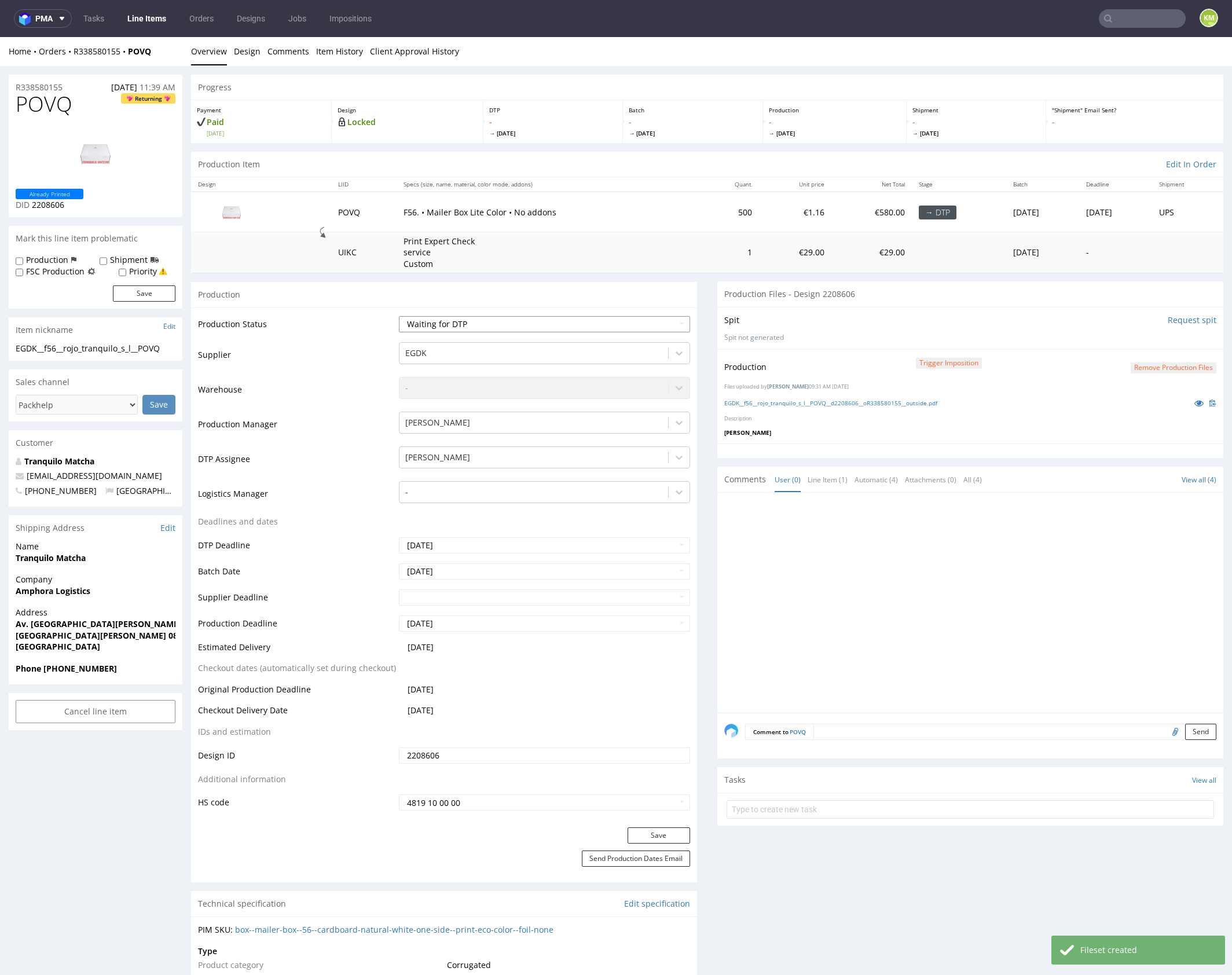
click at [645, 322] on select "Waiting for Artwork Waiting for Diecut Waiting for Mockup Waiting for DTP Waiti…" at bounding box center [544, 324] width 291 height 16
select select "dtp_production_ready"
click at [399, 317] on select "Waiting for Artwork Waiting for Diecut Waiting for Mockup Waiting for DTP Waiti…" at bounding box center [544, 324] width 291 height 16
click at [661, 833] on button "Save" at bounding box center [659, 835] width 63 height 16
click at [854, 680] on div at bounding box center [974, 606] width 499 height 213
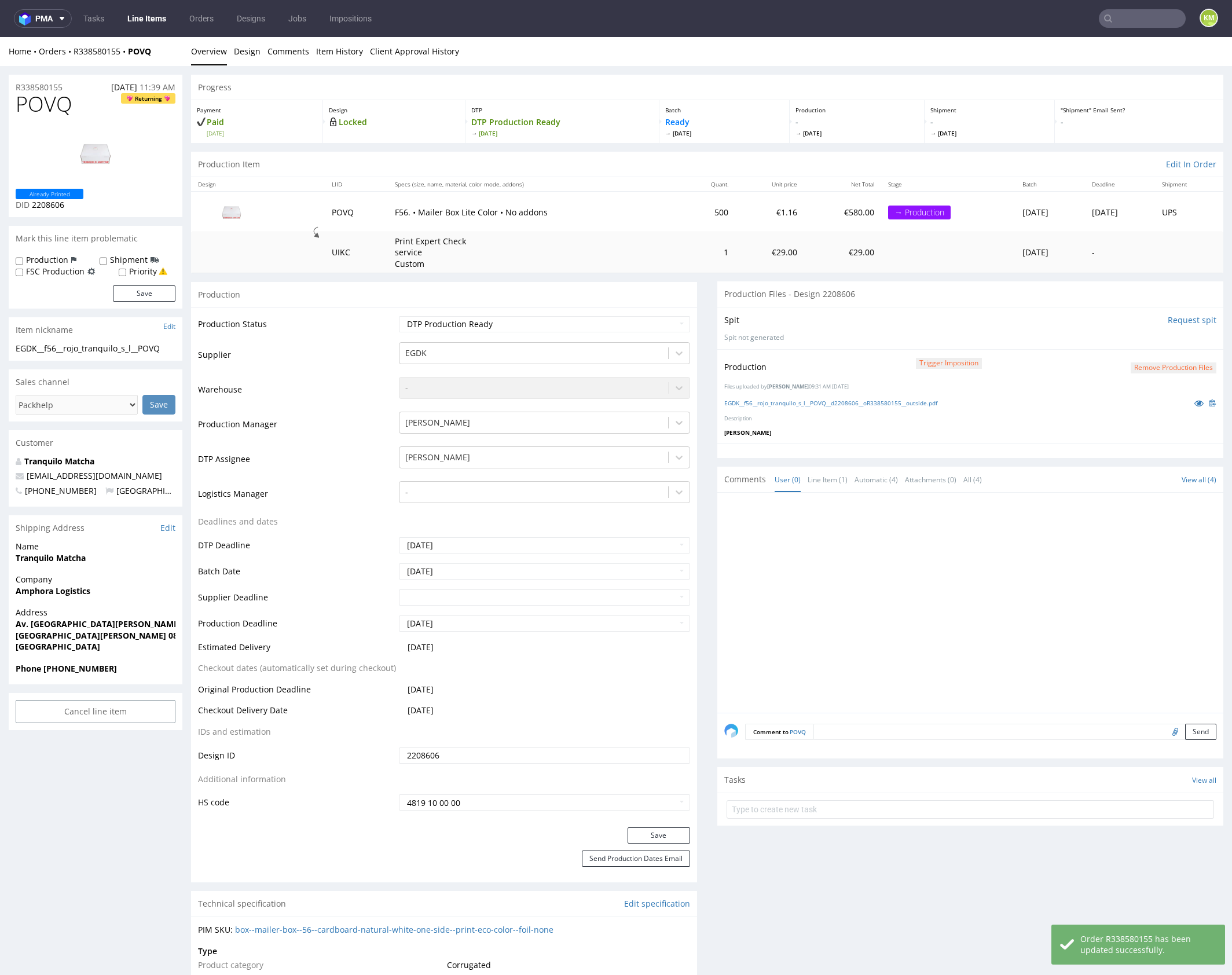
click at [896, 558] on div at bounding box center [974, 606] width 499 height 213
click at [912, 569] on div at bounding box center [974, 606] width 499 height 213
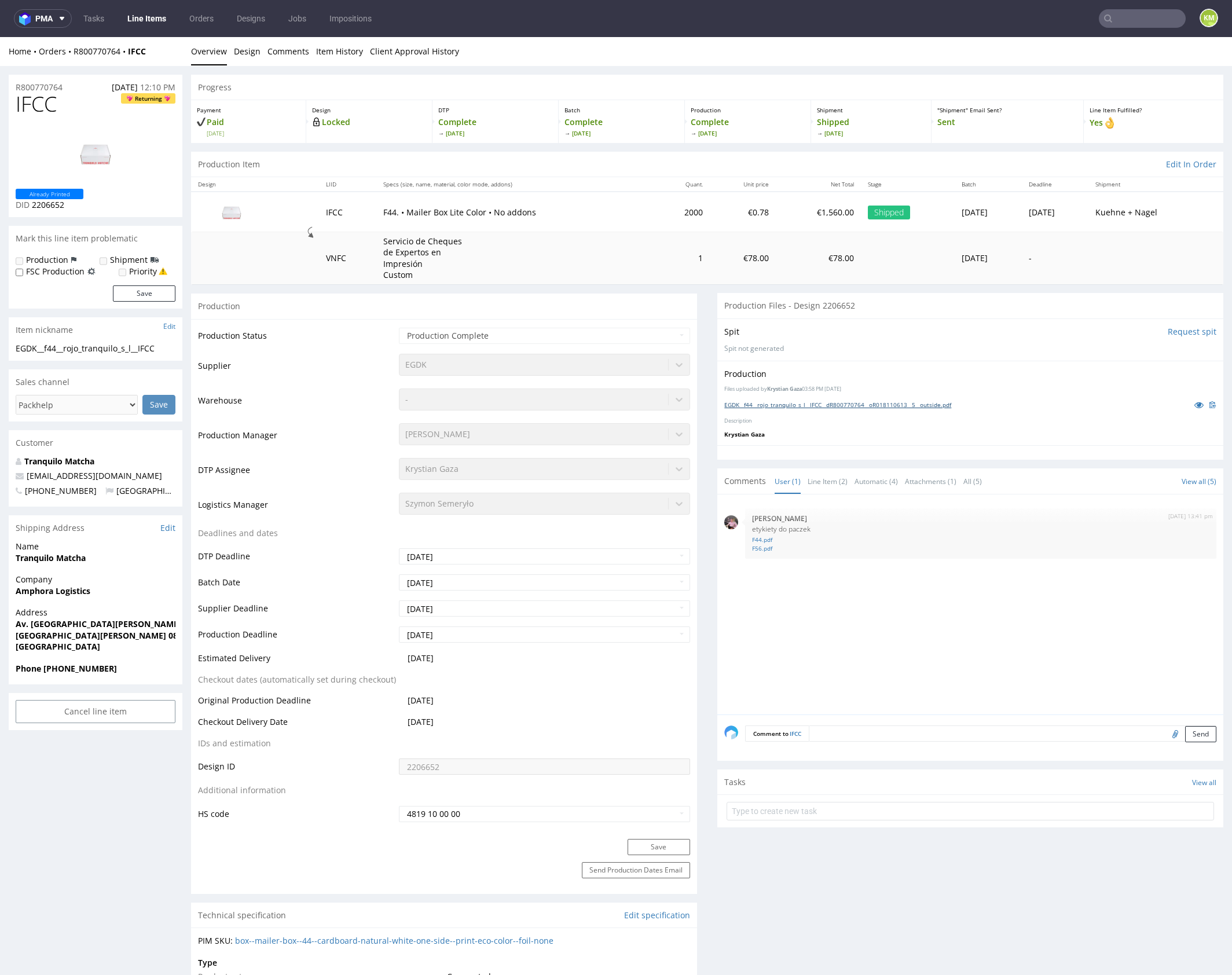
click at [788, 404] on link "EGDK__f44__rojo_tranquilo_s_l__IFCC__dR800770764__oR018110613__5__outside.pdf" at bounding box center [837, 405] width 227 height 8
click at [899, 406] on link "EGDK__f44__rojo_tranquilo_s_l__IFCC__dR800770764__oR018110613__5__outside.pdf" at bounding box center [837, 405] width 227 height 8
click at [820, 406] on link "EGDK__f56__rojo_tranquilo_s_l__SBAB__d2208606__oR800770764__5__outside.pdf" at bounding box center [833, 405] width 218 height 8
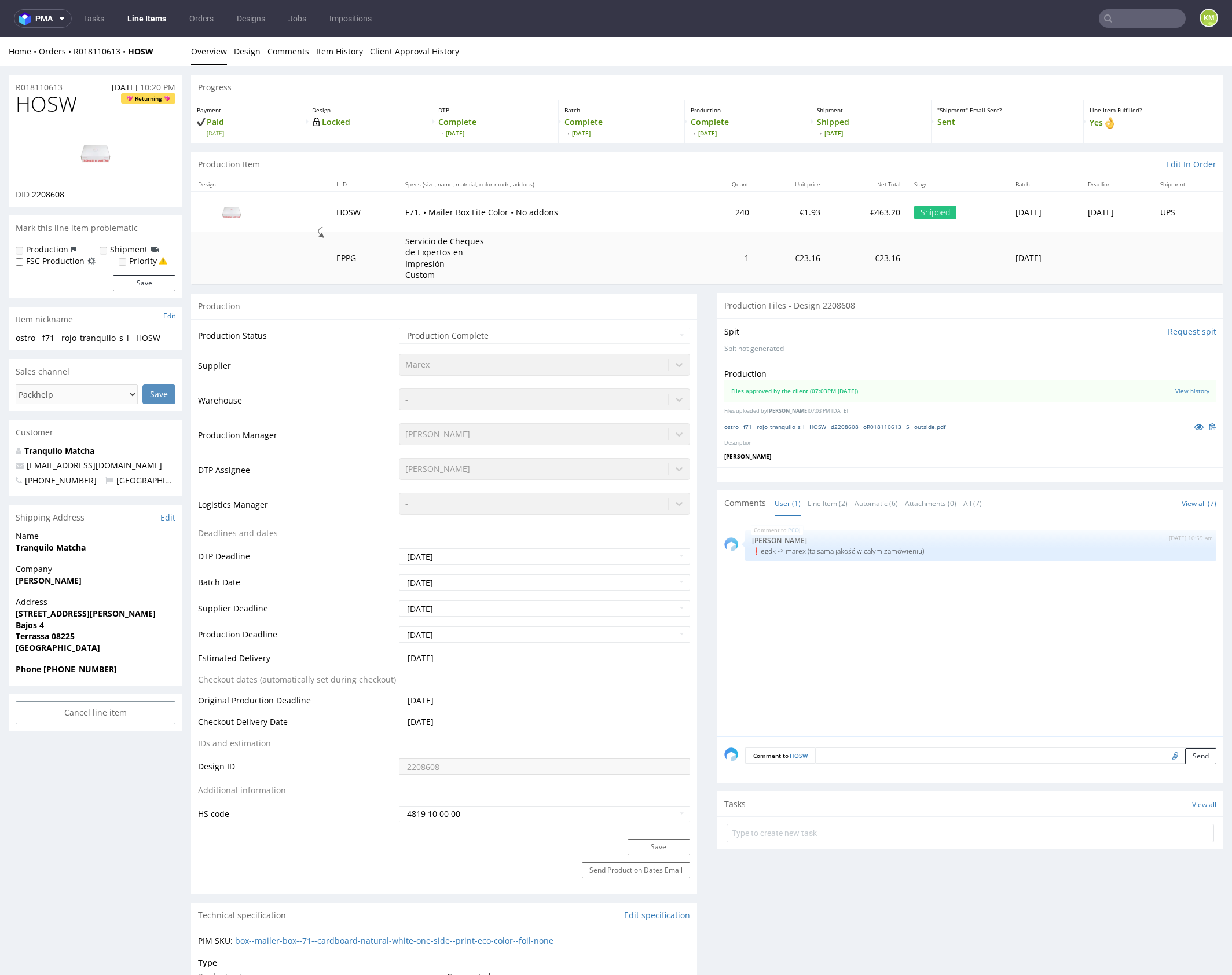
click at [858, 429] on link "ostro__f71__rojo_tranquilo_s_l__HOSW__d2208608__oR018110613__5__outside.pdf" at bounding box center [835, 427] width 221 height 8
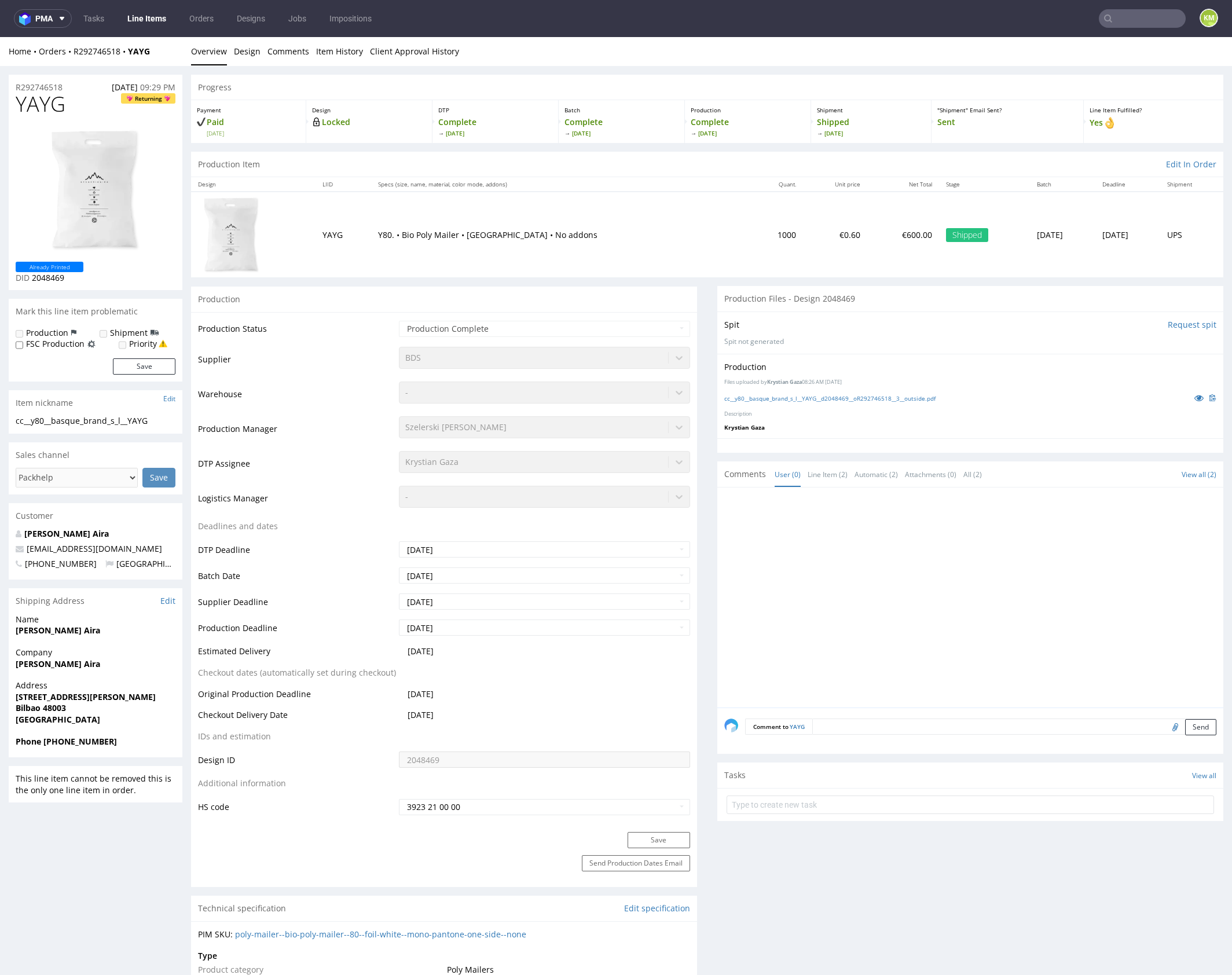
click at [951, 558] on div at bounding box center [974, 601] width 499 height 213
click at [877, 436] on div "Production Files uploaded by Krystian Gaza 08:26 AM October 9th, 2024 cc__y80__…" at bounding box center [970, 396] width 506 height 85
click at [844, 399] on link "cc__y80__basque_brand_s_l__YAYG__d2048469__oR292746518__3__outside.pdf" at bounding box center [830, 399] width 211 height 8
click at [819, 398] on link "cc__y80__basque_brand_s_l__YAYG__d2048469__oR292746518__3__outside.pdf" at bounding box center [830, 399] width 211 height 8
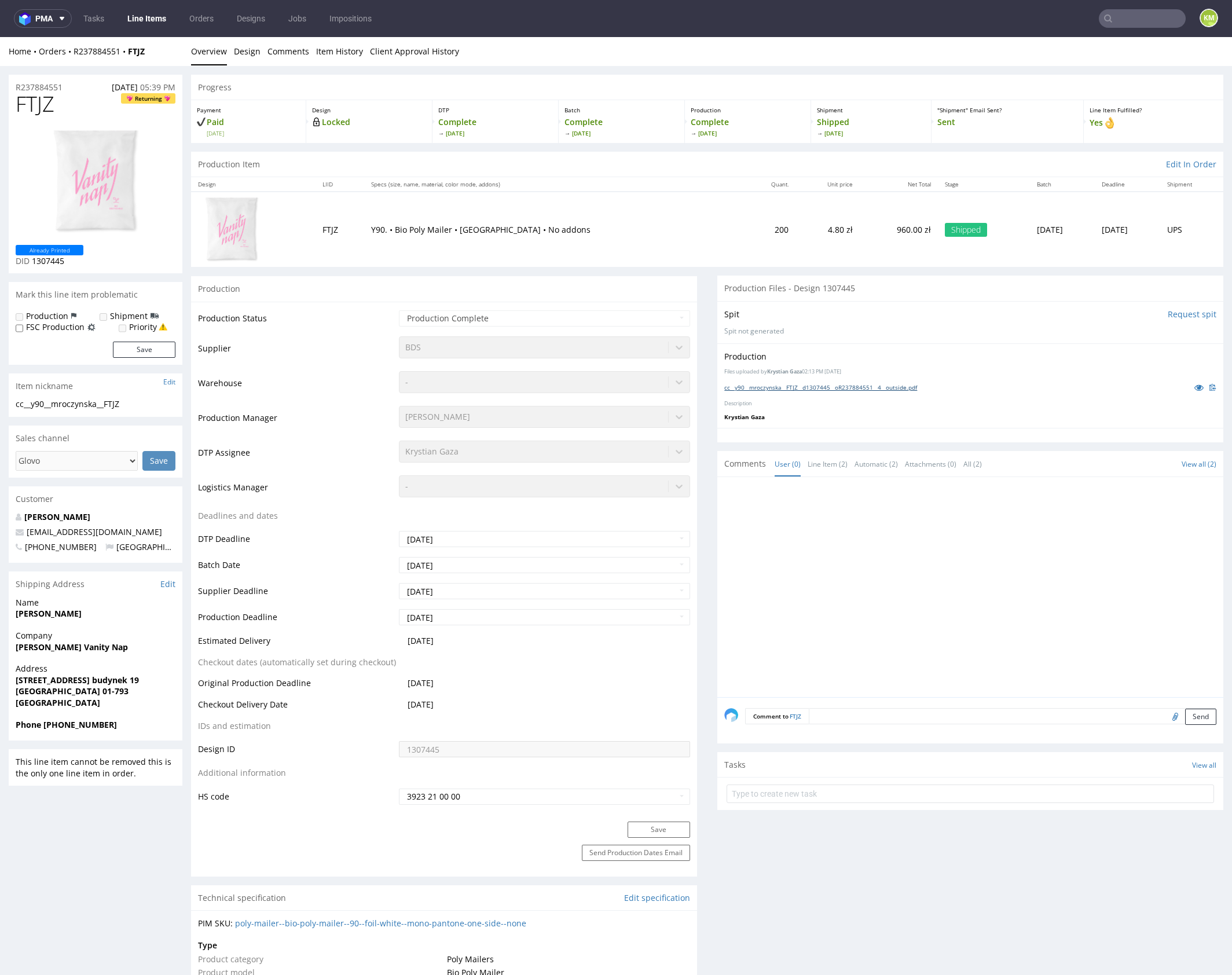
click at [808, 384] on link "cc__y90__mroczynska__FTJZ__d1307445__oR237884551__4__outside.pdf" at bounding box center [820, 388] width 193 height 8
click at [771, 385] on link "cc__y90__mroczynska__FTJZ__d1307445__oR237884551__4__outside.pdf" at bounding box center [820, 388] width 193 height 8
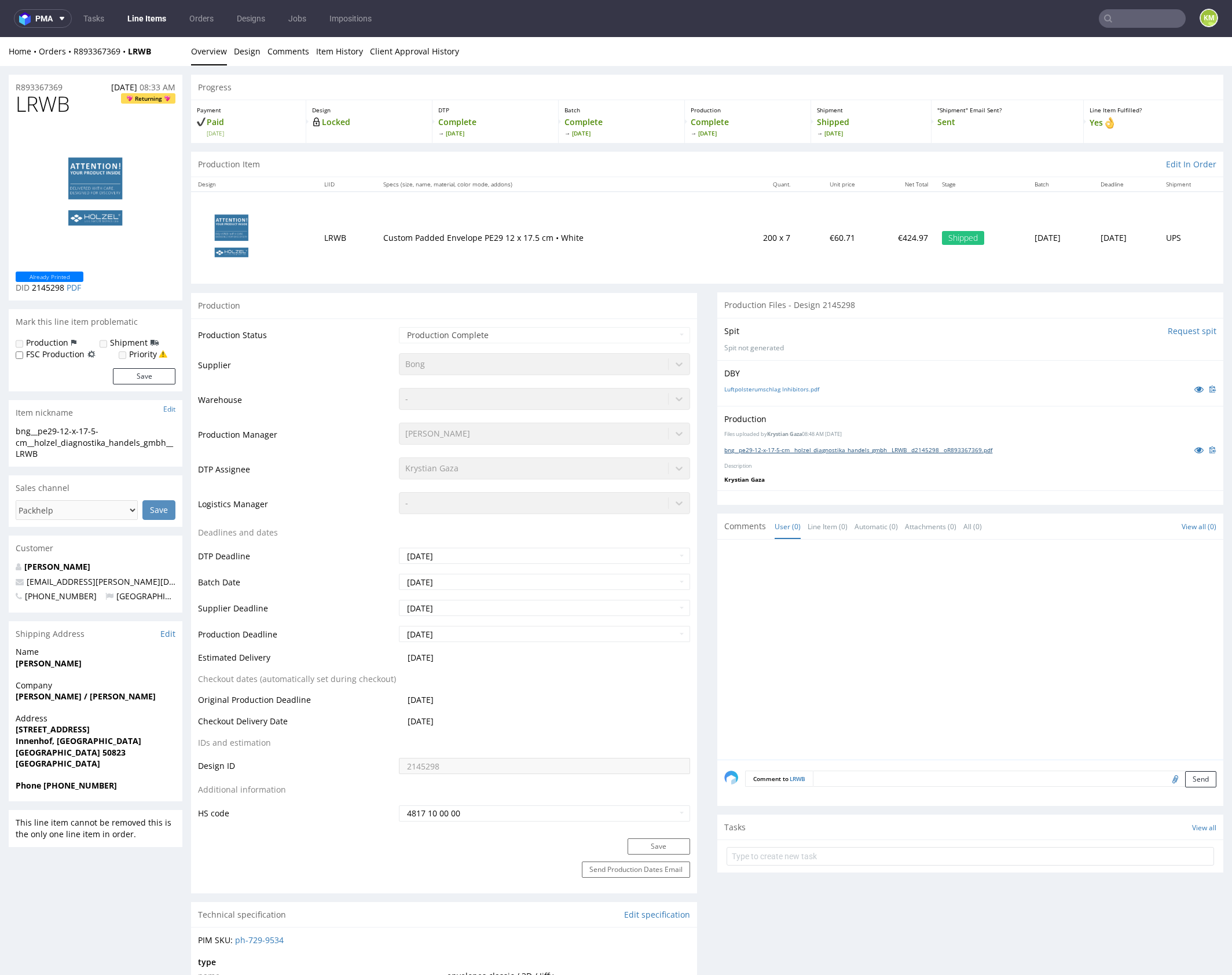
click at [836, 450] on link "bng__pe29-12-x-17-5-cm__holzel_diagnostika_handels_gmbh__LRWB__d2145298__oR8933…" at bounding box center [859, 450] width 268 height 8
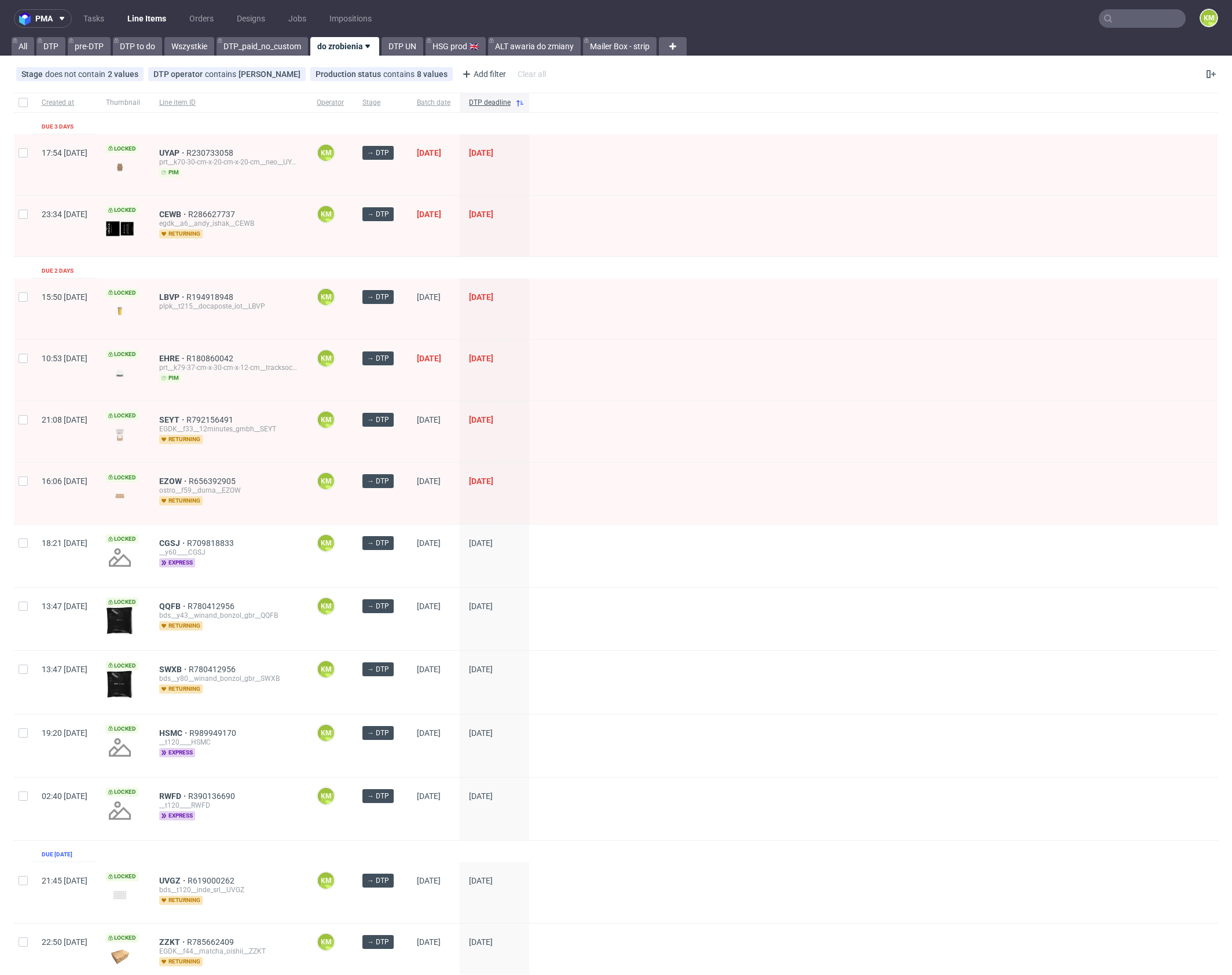
scroll to position [1109, 0]
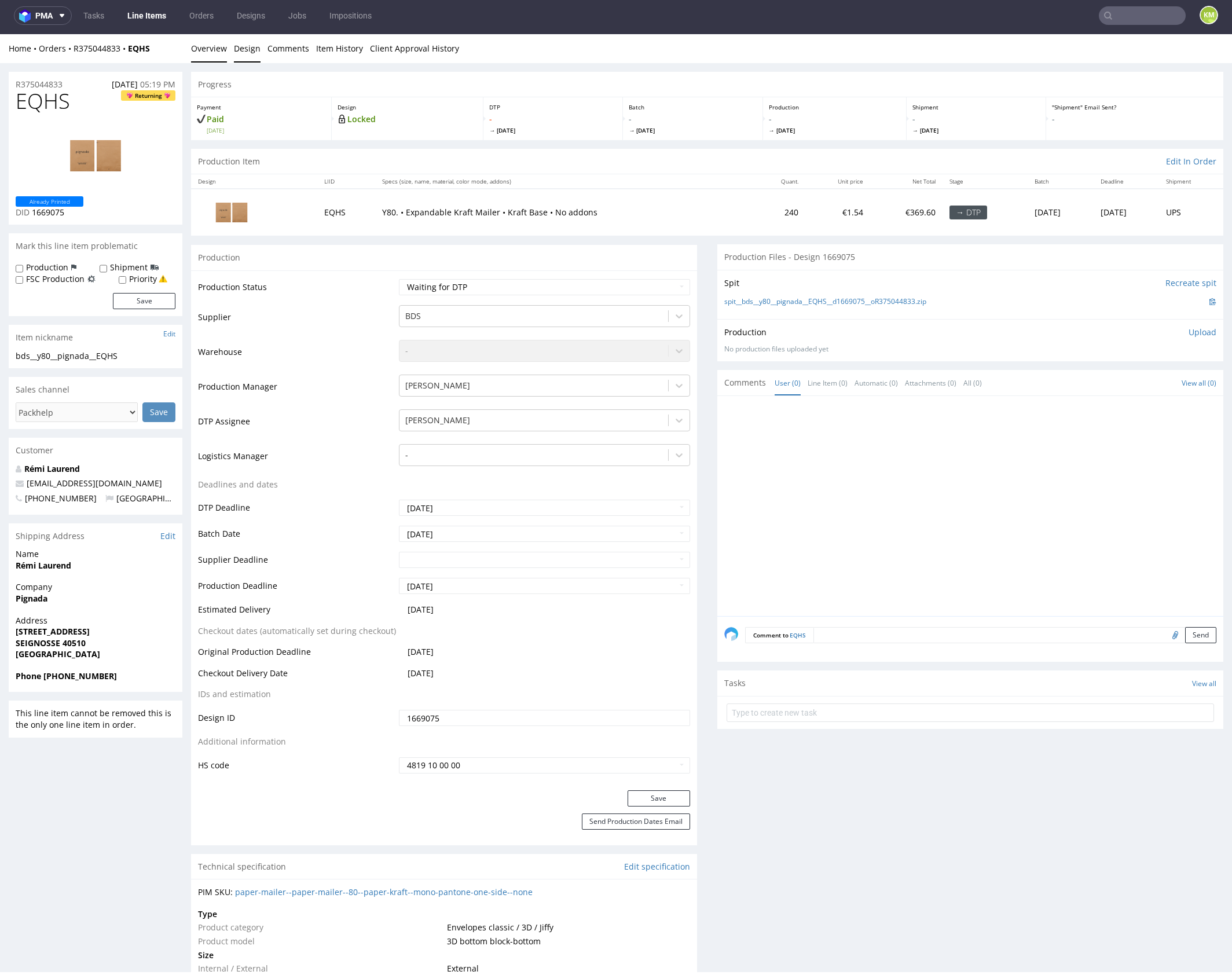
click at [246, 48] on link "Design" at bounding box center [247, 48] width 26 height 28
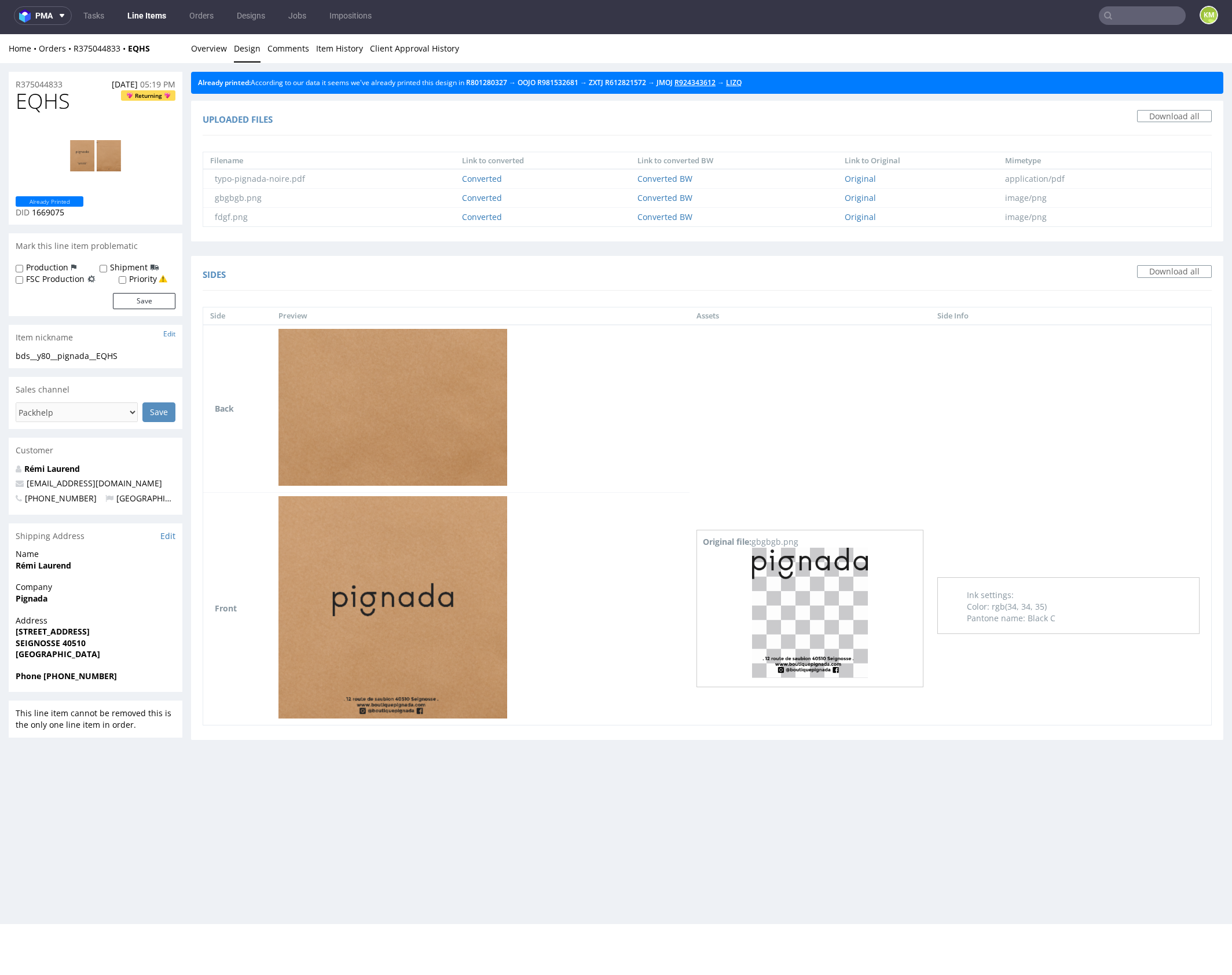
drag, startPoint x: 763, startPoint y: 83, endPoint x: 715, endPoint y: 79, distance: 48.2
click at [205, 53] on link "Overview" at bounding box center [209, 48] width 36 height 28
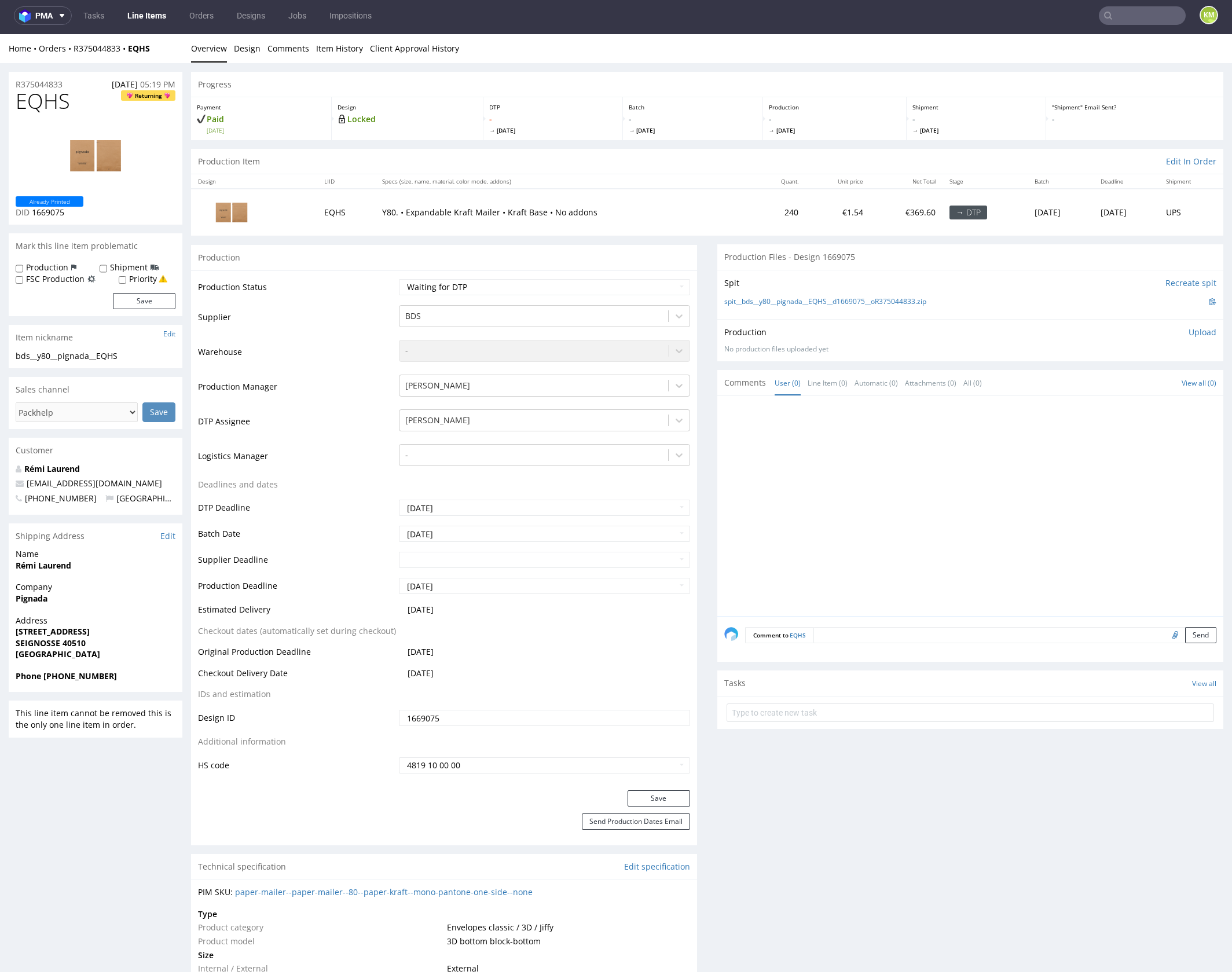
click at [948, 467] on div at bounding box center [974, 509] width 499 height 213
drag, startPoint x: 941, startPoint y: 301, endPoint x: 740, endPoint y: 300, distance: 201.0
click at [740, 300] on div "spit__bds__y80__pignada__EQHS__d1669075__oR375044833.zip" at bounding box center [971, 301] width 492 height 13
copy link "bds__y80__pignada__EQHS__d1669075__oR375044833.zip"
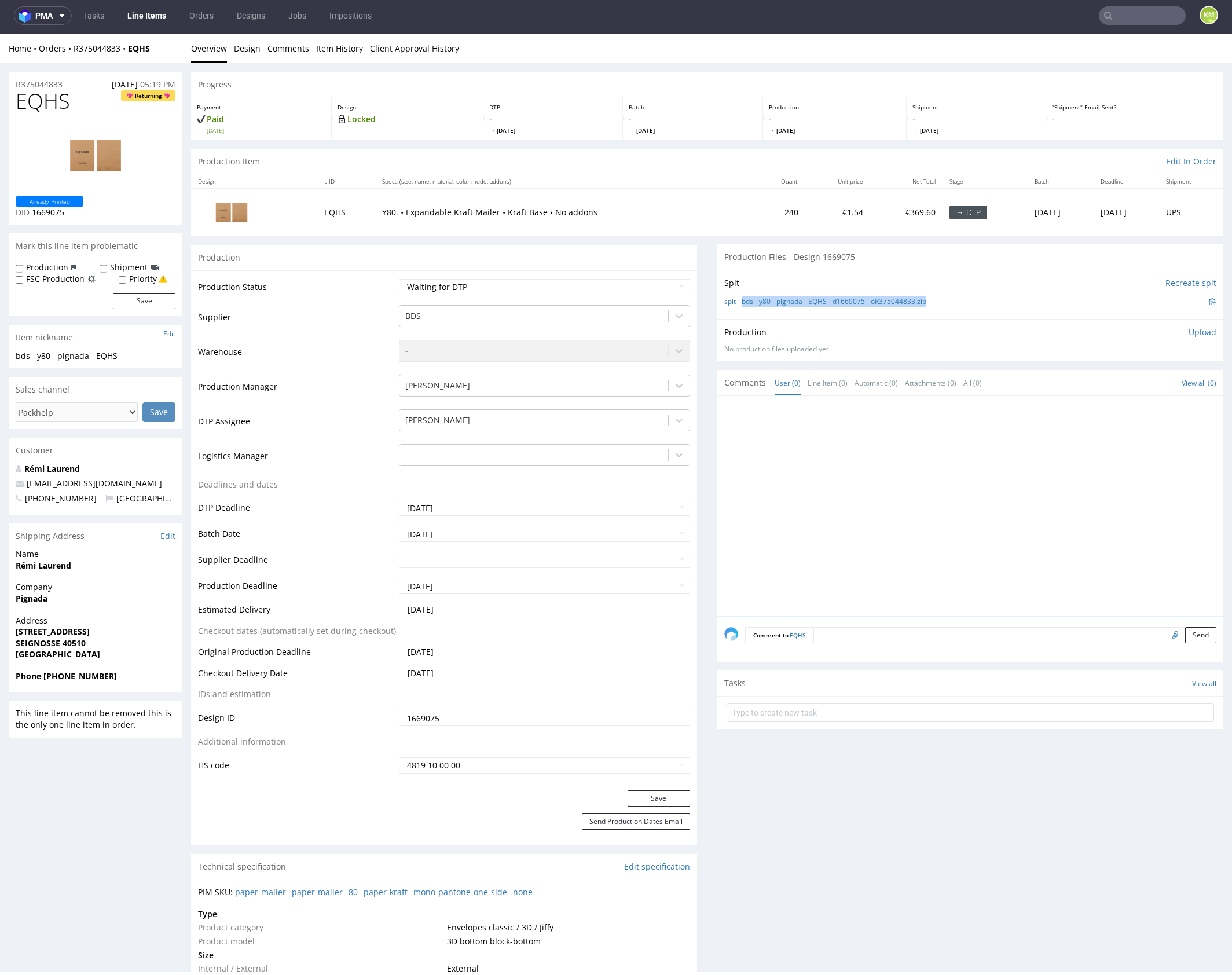
click at [946, 305] on div "spit__bds__y80__pignada__EQHS__d1669075__oR375044833.zip" at bounding box center [971, 301] width 492 height 13
drag, startPoint x: 948, startPoint y: 301, endPoint x: 736, endPoint y: 301, distance: 212.0
click at [736, 301] on div "spit__bds__y80__pignada__EQHS__d1669075__oR375044833.zip" at bounding box center [971, 301] width 492 height 13
copy link "bds__y80__pignada__EQHS__d1669075__oR375044833.zip"
click at [40, 109] on span "EQHS" at bounding box center [42, 101] width 54 height 23
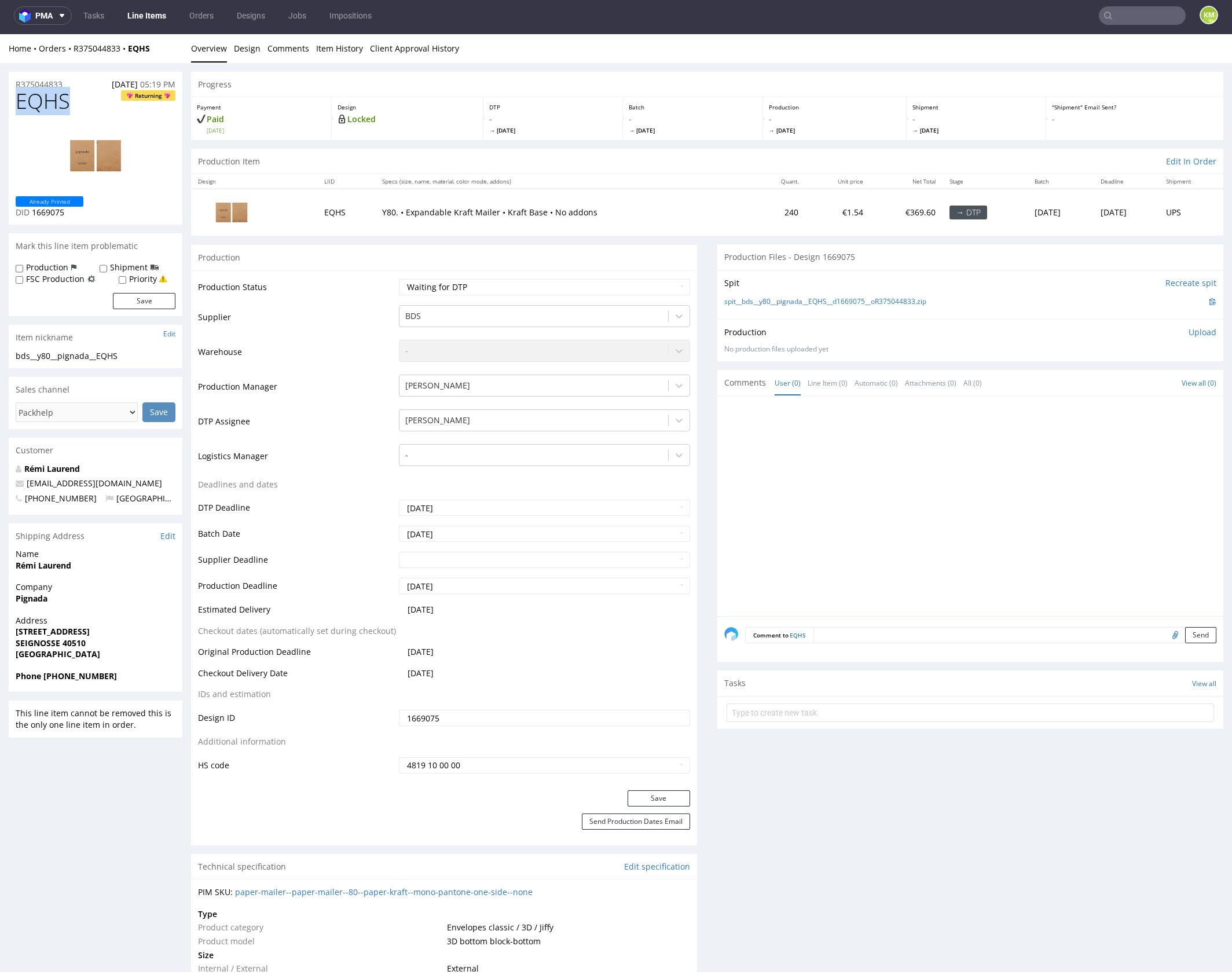
click at [40, 109] on span "EQHS" at bounding box center [42, 101] width 54 height 23
copy span "EQHS"
click at [954, 422] on div at bounding box center [974, 509] width 499 height 213
click at [1190, 333] on p "Upload" at bounding box center [1202, 333] width 28 height 12
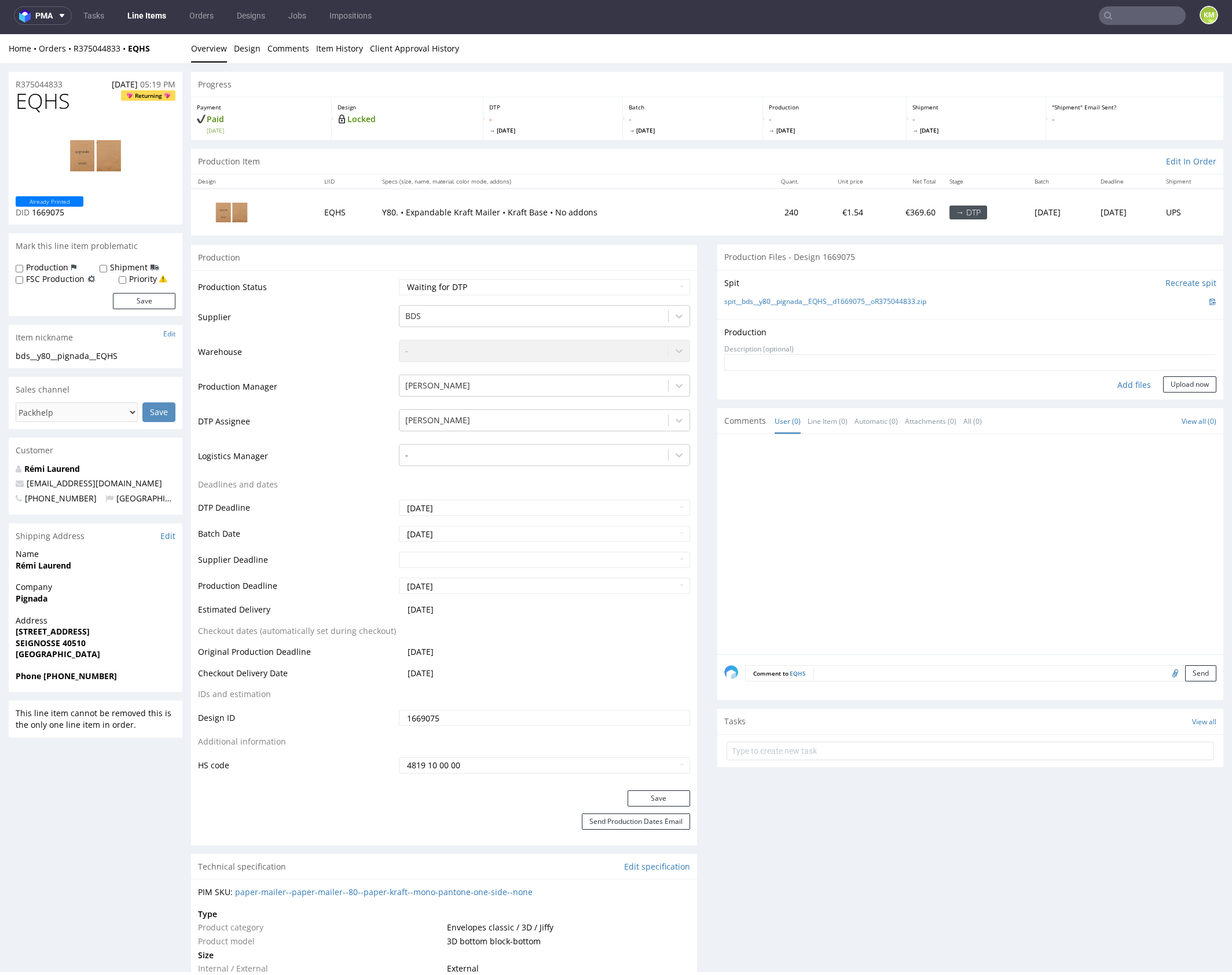
click at [1116, 386] on div "Add files" at bounding box center [1134, 384] width 58 height 17
type input "C:\fakepath\bds__y80__pignada__EQHS__d1669075__oR375044833.pdf"
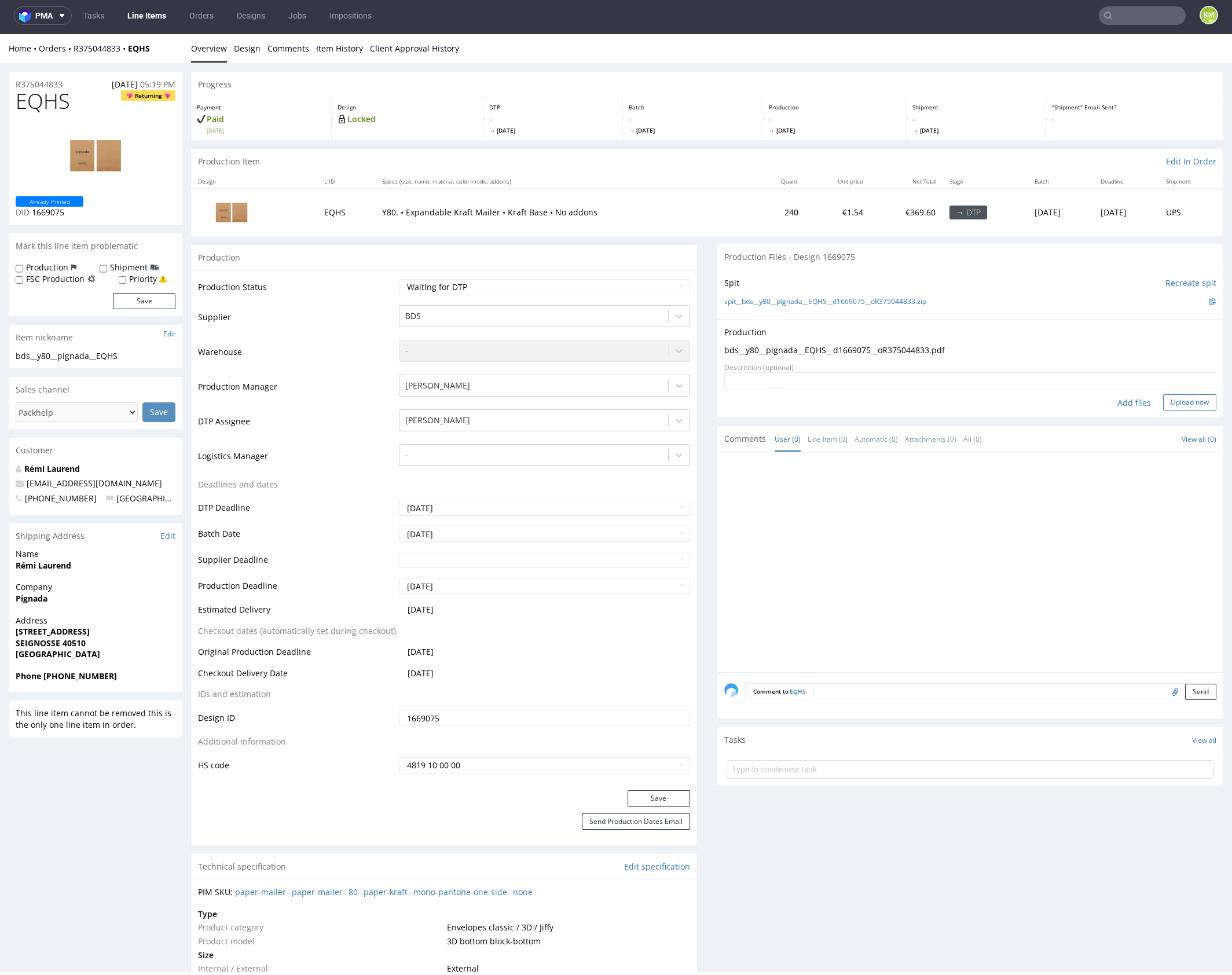
click at [1181, 401] on button "Upload now" at bounding box center [1190, 402] width 53 height 16
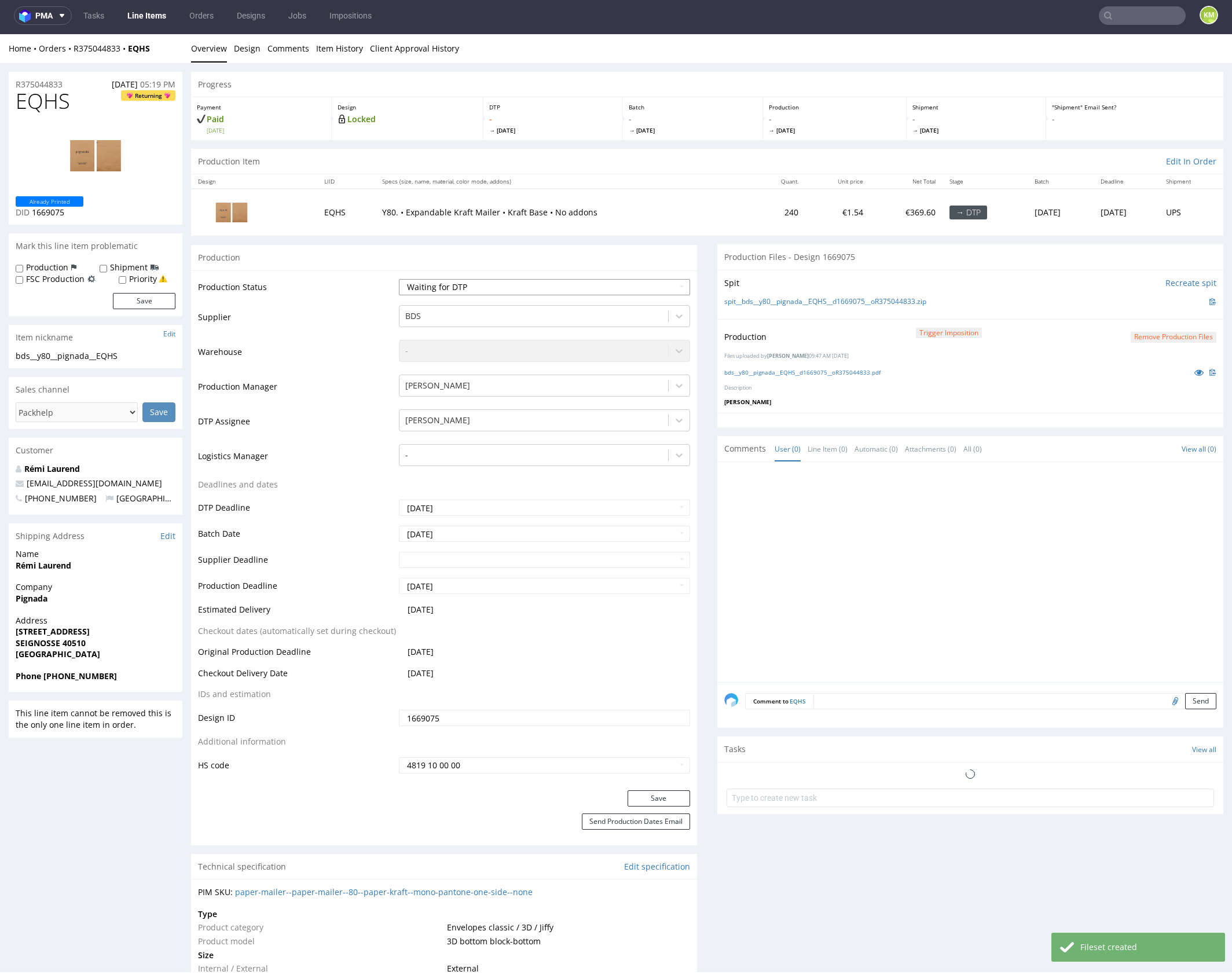
click at [621, 285] on select "Waiting for Artwork Waiting for Diecut Waiting for Mockup Waiting for DTP Waiti…" at bounding box center [544, 287] width 291 height 16
select select "dtp_production_ready"
click at [399, 279] on select "Waiting for Artwork Waiting for Diecut Waiting for Mockup Waiting for DTP Waiti…" at bounding box center [544, 287] width 291 height 16
click at [651, 795] on button "Save" at bounding box center [659, 798] width 63 height 16
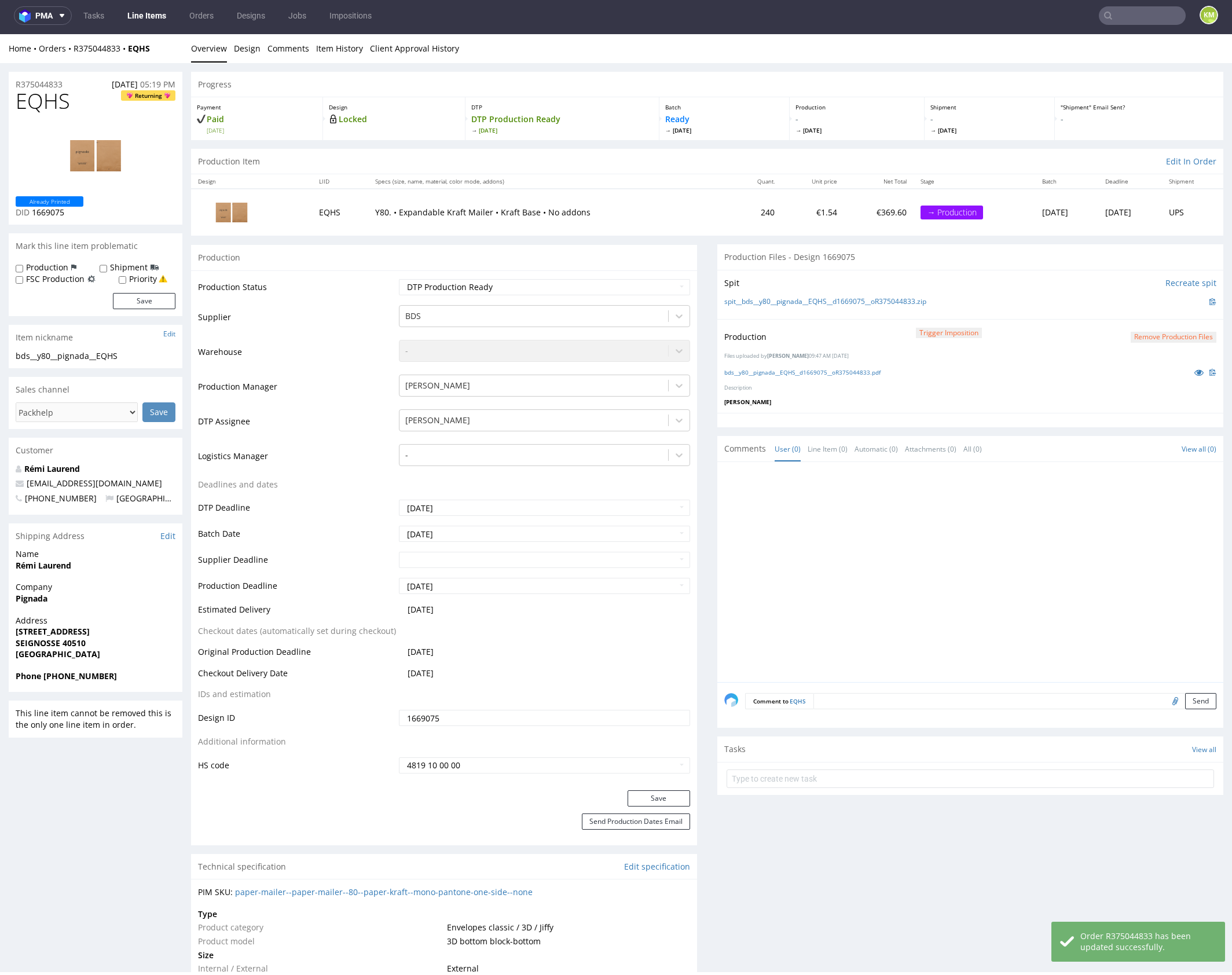
click at [992, 525] on div at bounding box center [974, 575] width 499 height 213
click at [983, 524] on div at bounding box center [974, 575] width 499 height 213
click at [910, 513] on div at bounding box center [974, 575] width 499 height 213
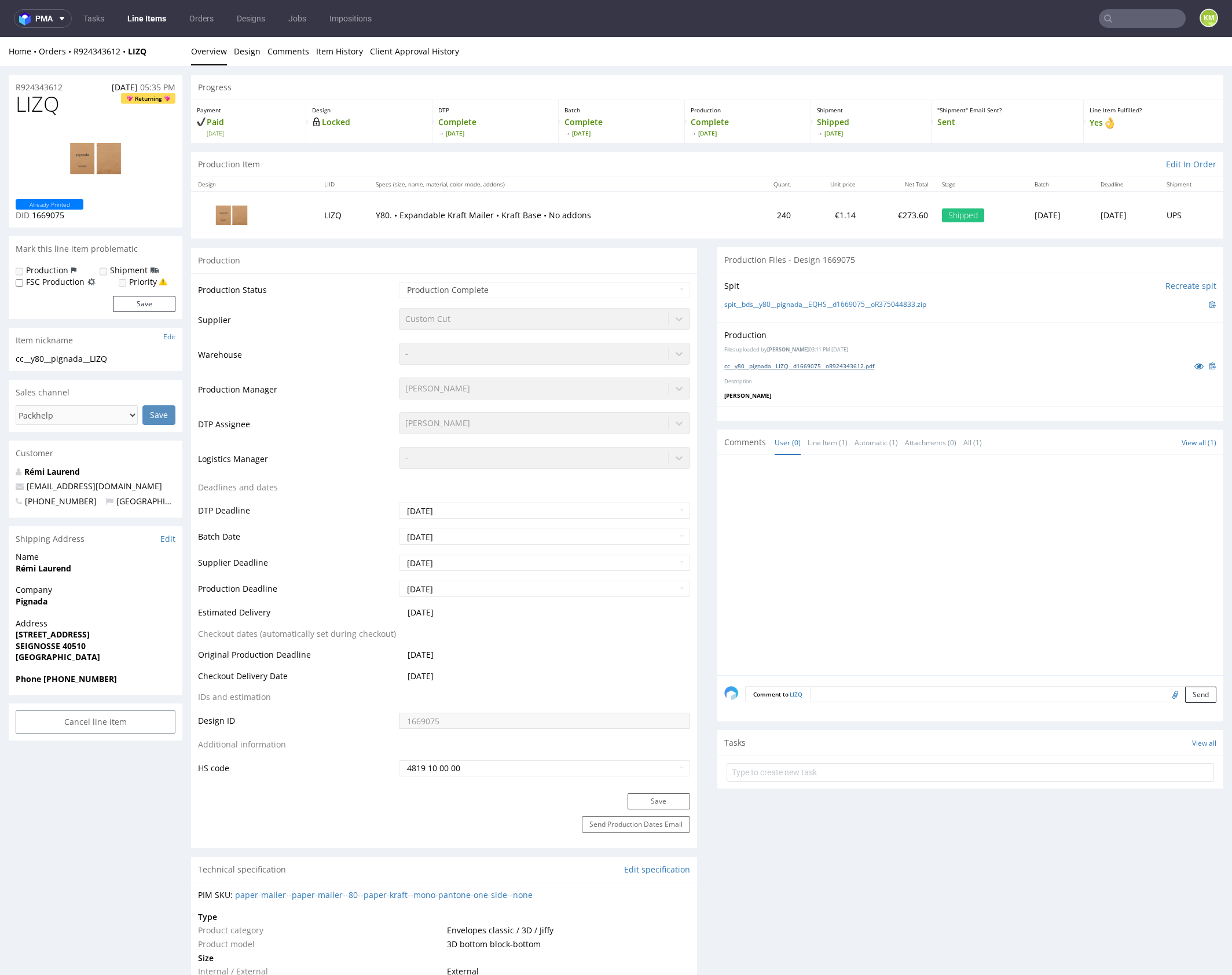
click at [855, 363] on link "cc__y80__pignada__LIZQ__d1669075__oR924343612.pdf" at bounding box center [799, 366] width 150 height 8
click at [860, 363] on link "cc__y80__pignada__LIZQ__d1669075__oR924343612.pdf" at bounding box center [799, 366] width 150 height 8
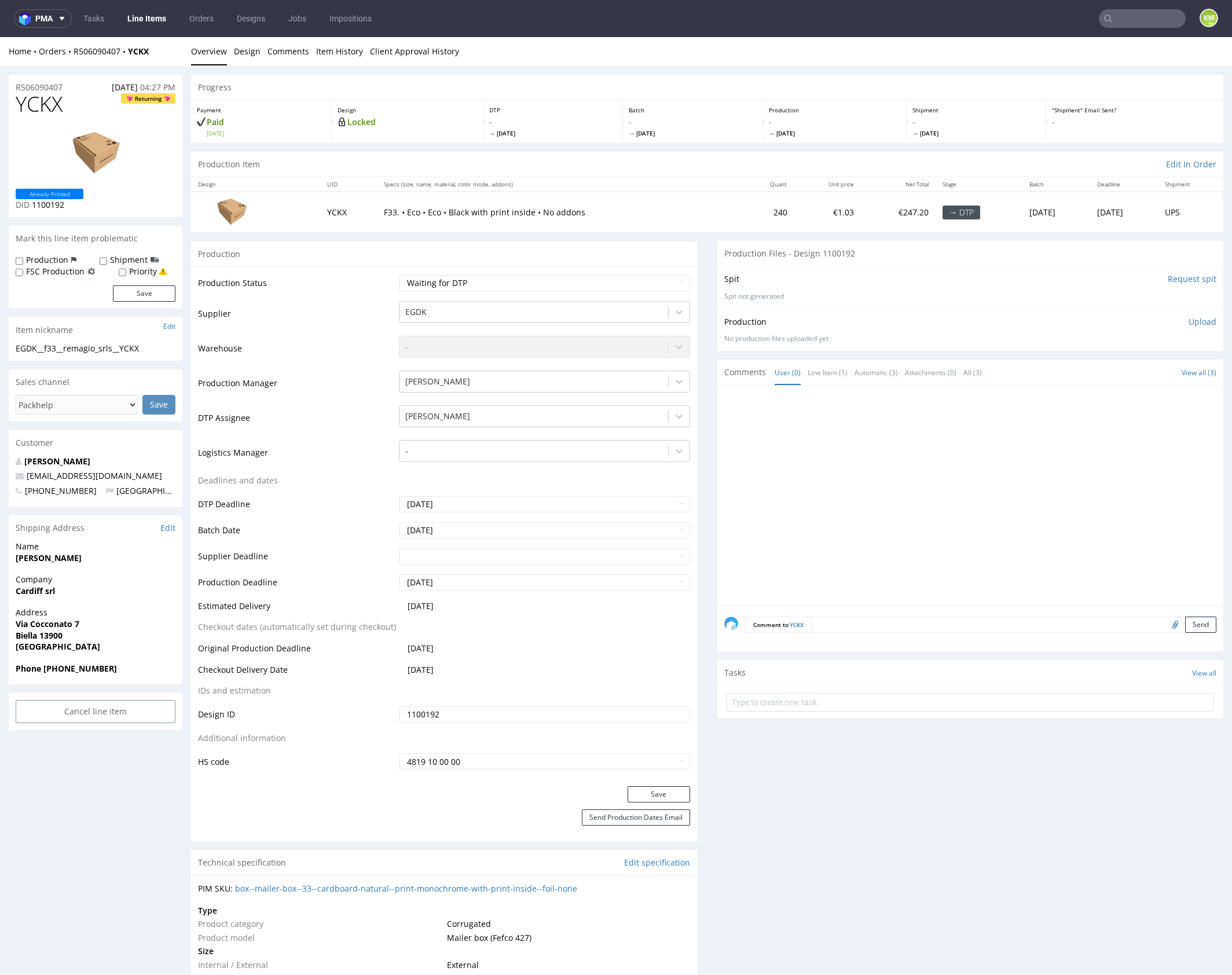
click at [819, 471] on div at bounding box center [974, 499] width 499 height 213
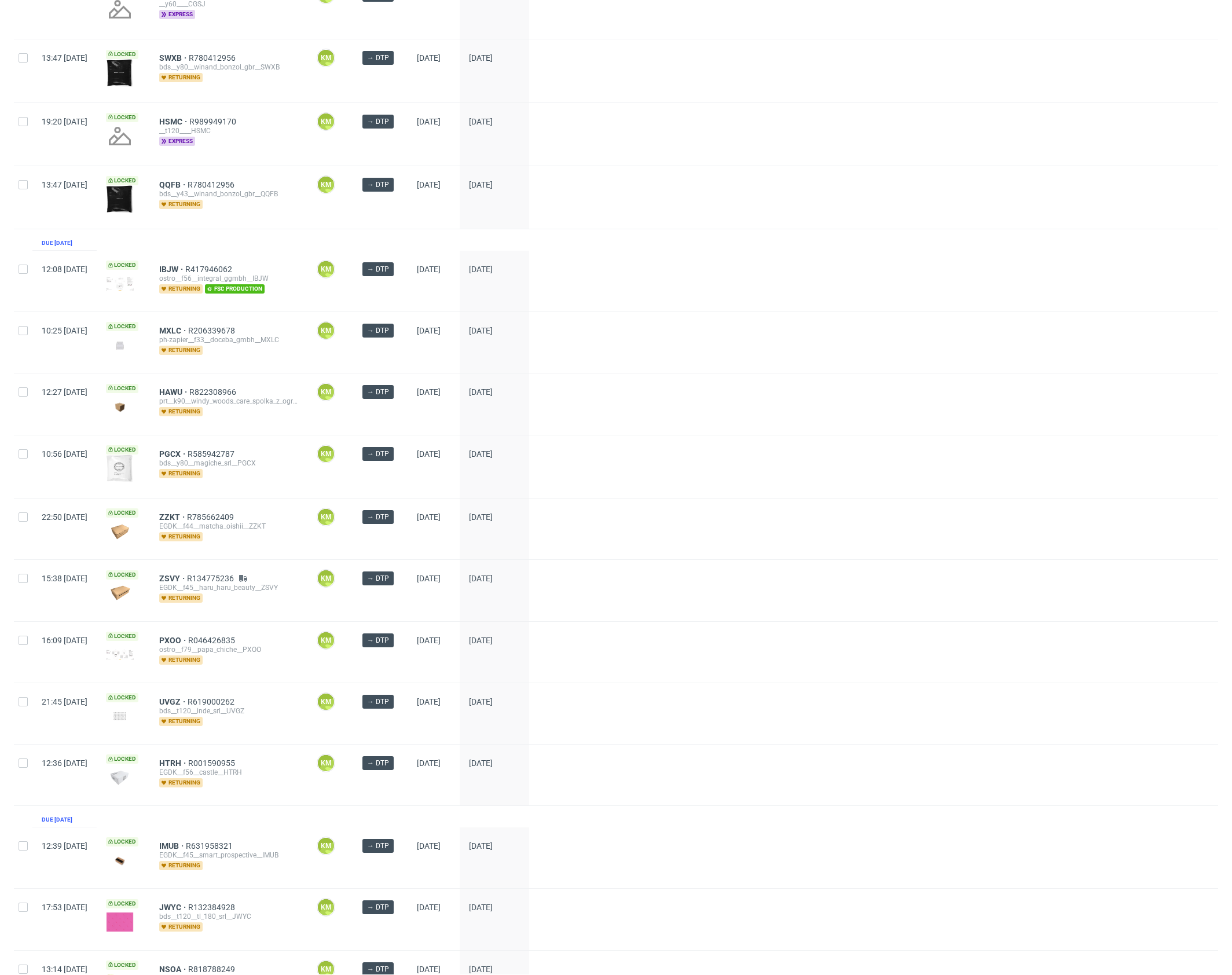
scroll to position [628, 0]
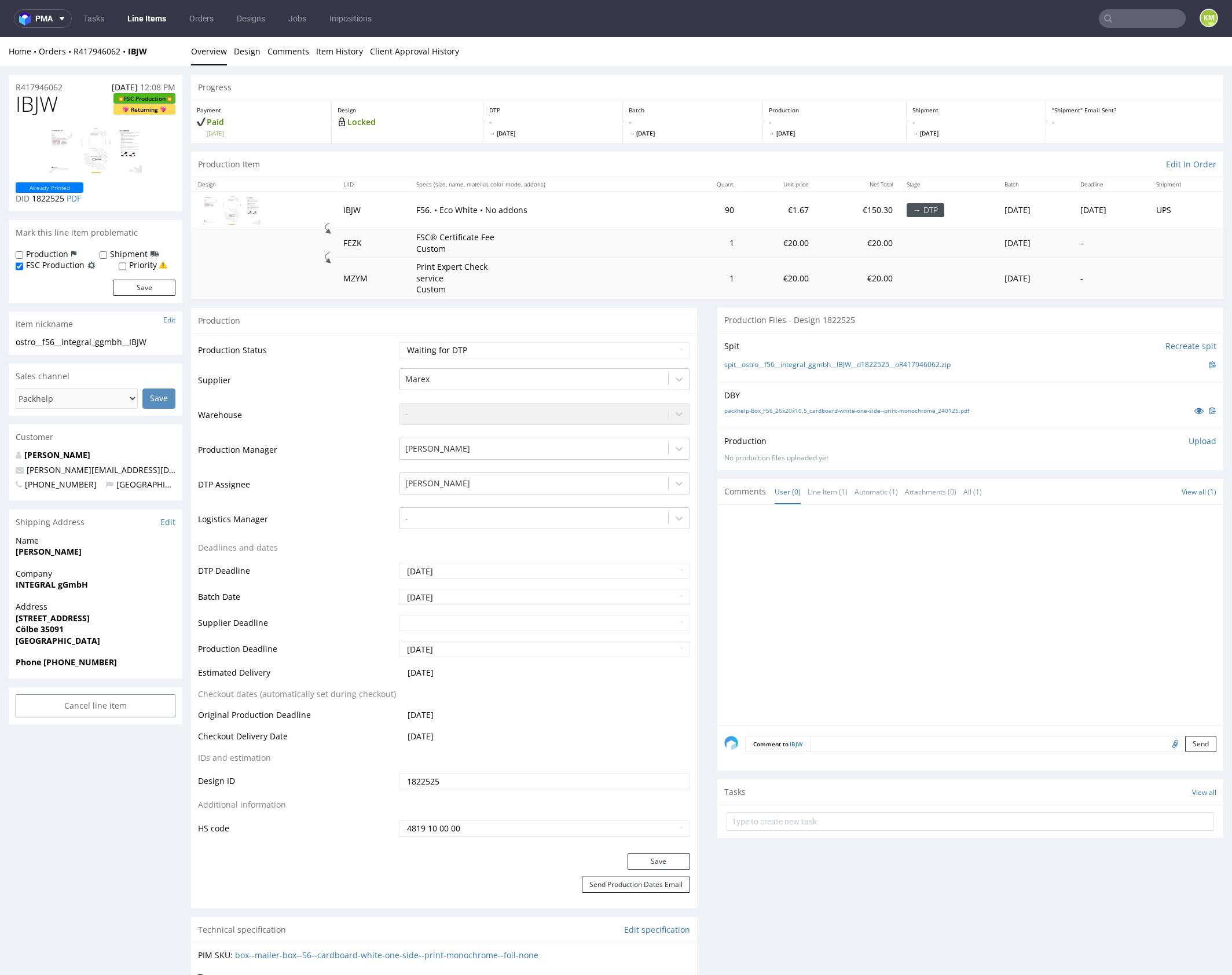
drag, startPoint x: 844, startPoint y: 581, endPoint x: 820, endPoint y: 575, distance: 24.7
click at [843, 580] on div at bounding box center [974, 618] width 499 height 213
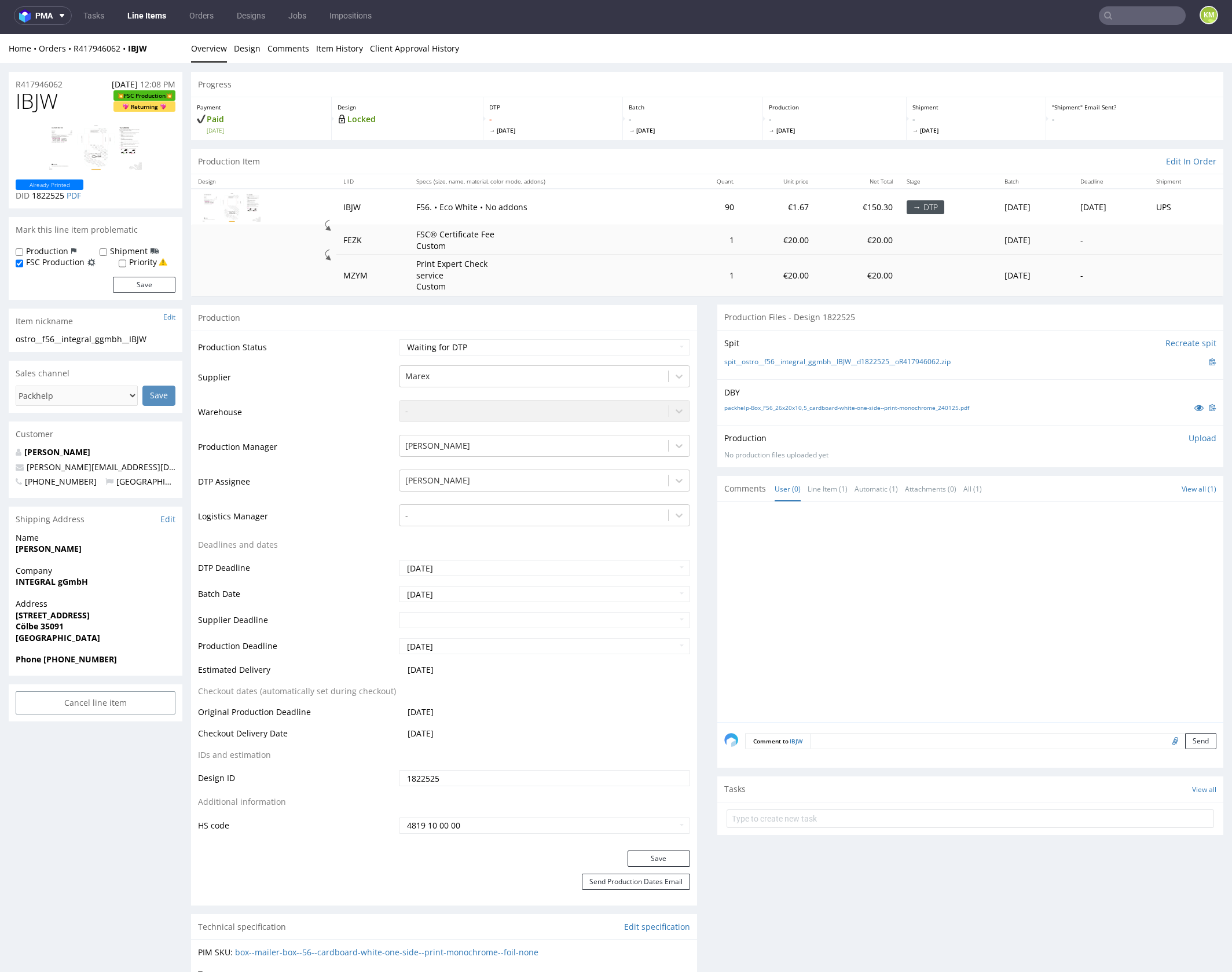
click at [259, 54] on div "Home Orders R417946062 IBJW Overview Design Comments Item History Client Approv…" at bounding box center [616, 48] width 1232 height 29
click at [249, 52] on link "Design" at bounding box center [247, 48] width 26 height 28
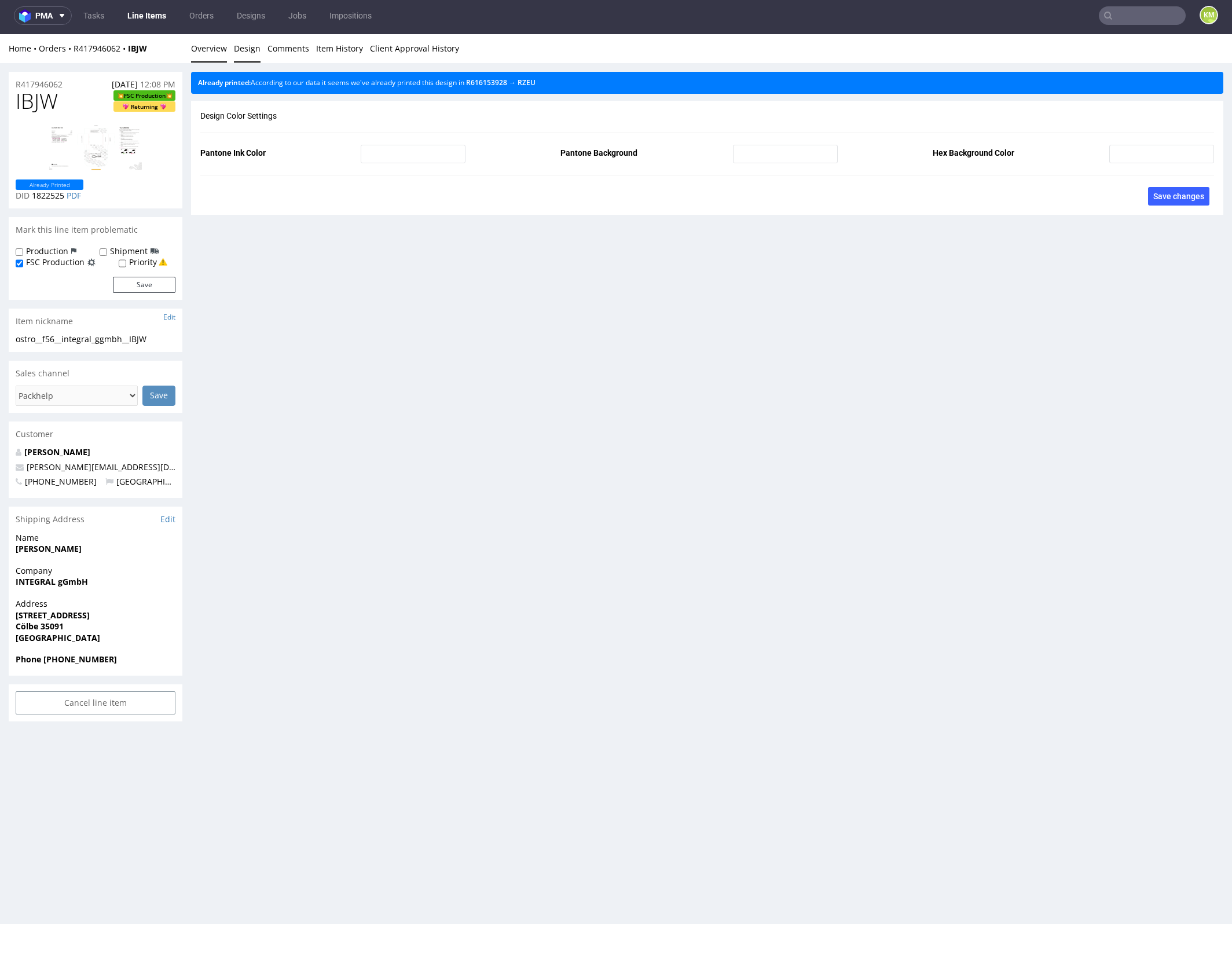
click at [212, 49] on link "Overview" at bounding box center [209, 48] width 36 height 28
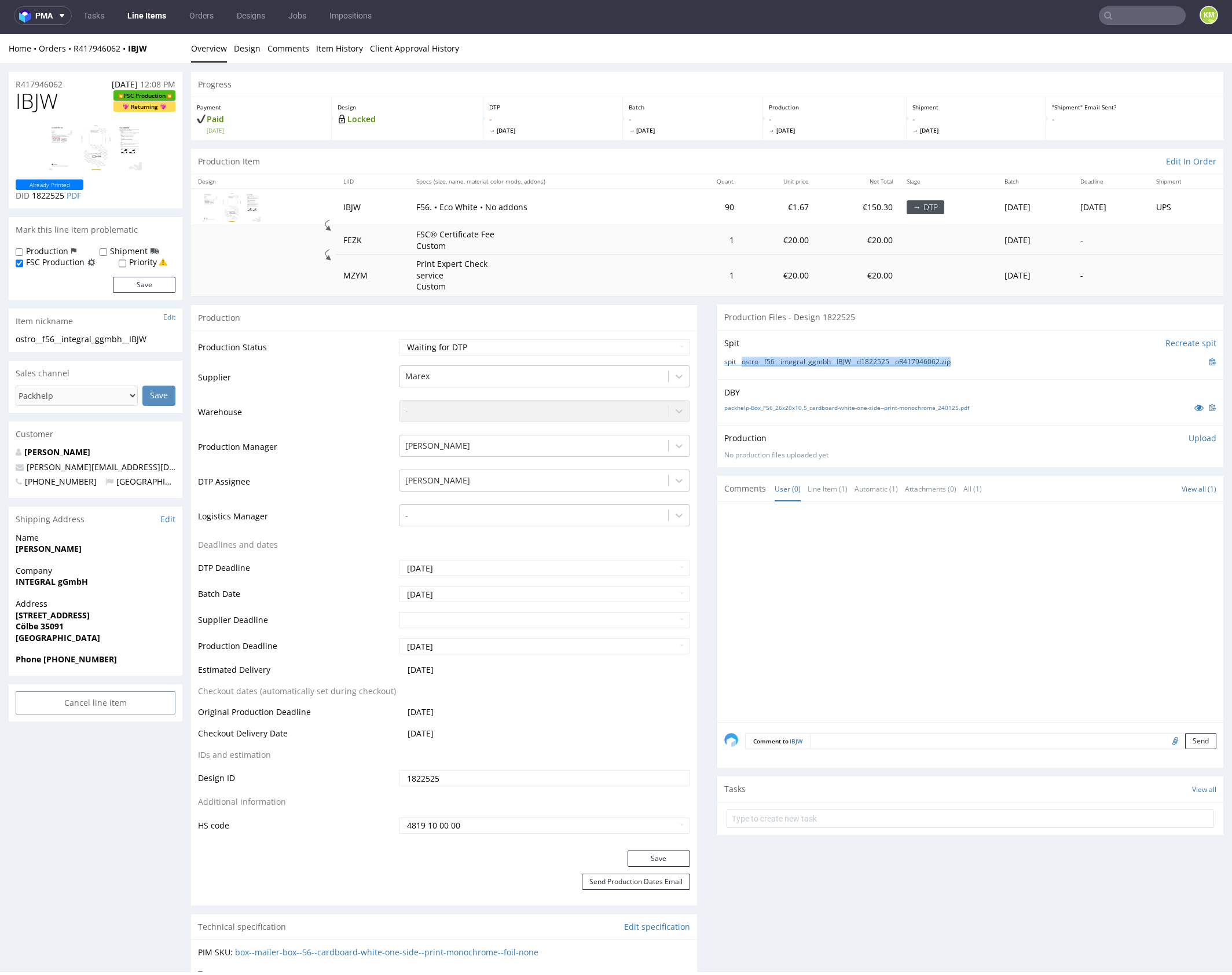
drag, startPoint x: 944, startPoint y: 361, endPoint x: 737, endPoint y: 361, distance: 207.0
click at [737, 361] on div "spit__ostro__f56__integral_ggmbh__IBJW__d1822525__oR417946062.zip" at bounding box center [971, 361] width 492 height 13
copy link "ostro__f56__integral_ggmbh__IBJW__d1822525__oR417946062.zip"
click at [30, 100] on span "IBJW" at bounding box center [36, 101] width 42 height 23
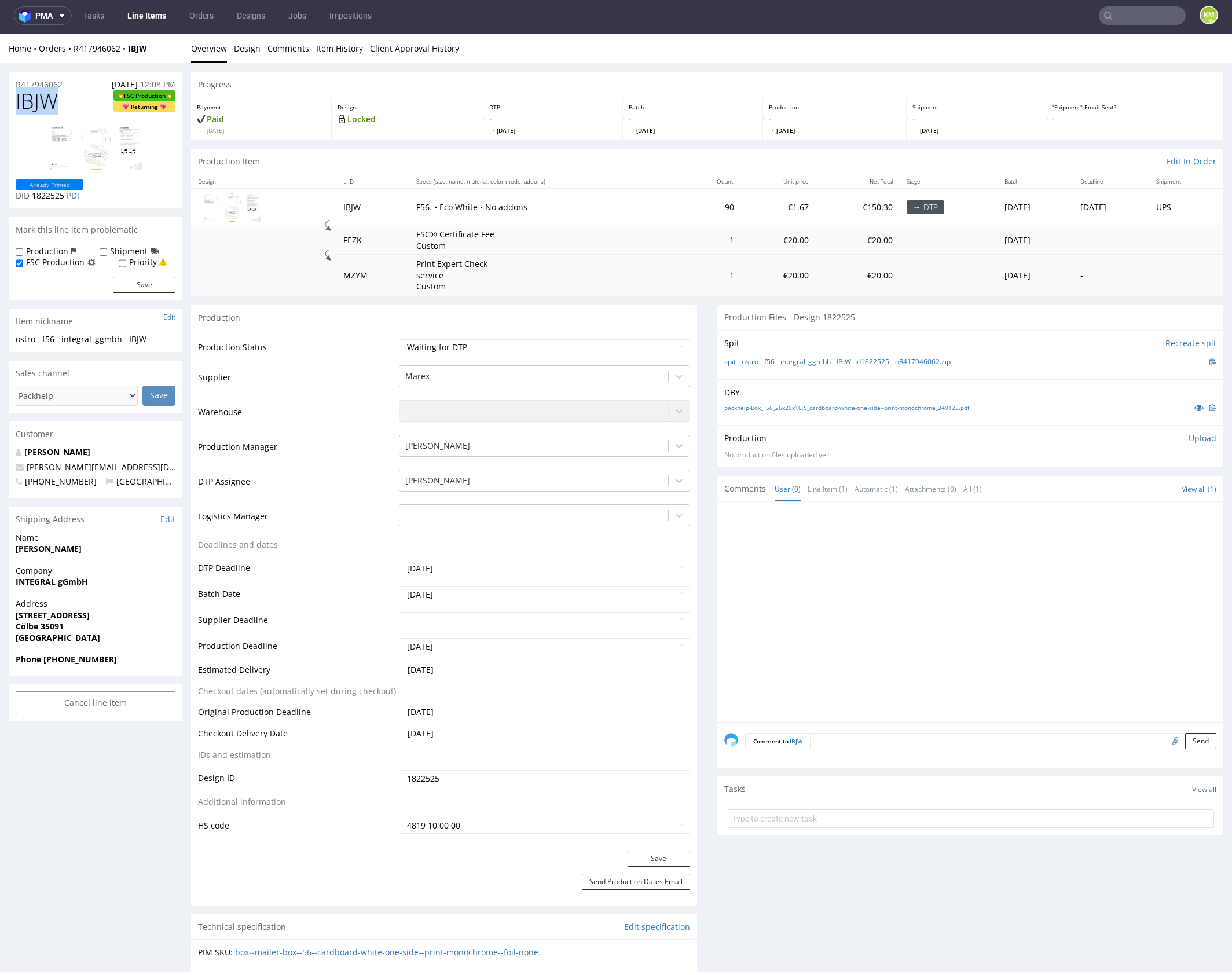
copy span "IBJW"
click at [1061, 551] on div at bounding box center [974, 615] width 499 height 213
click at [1189, 438] on p "Upload" at bounding box center [1202, 439] width 28 height 12
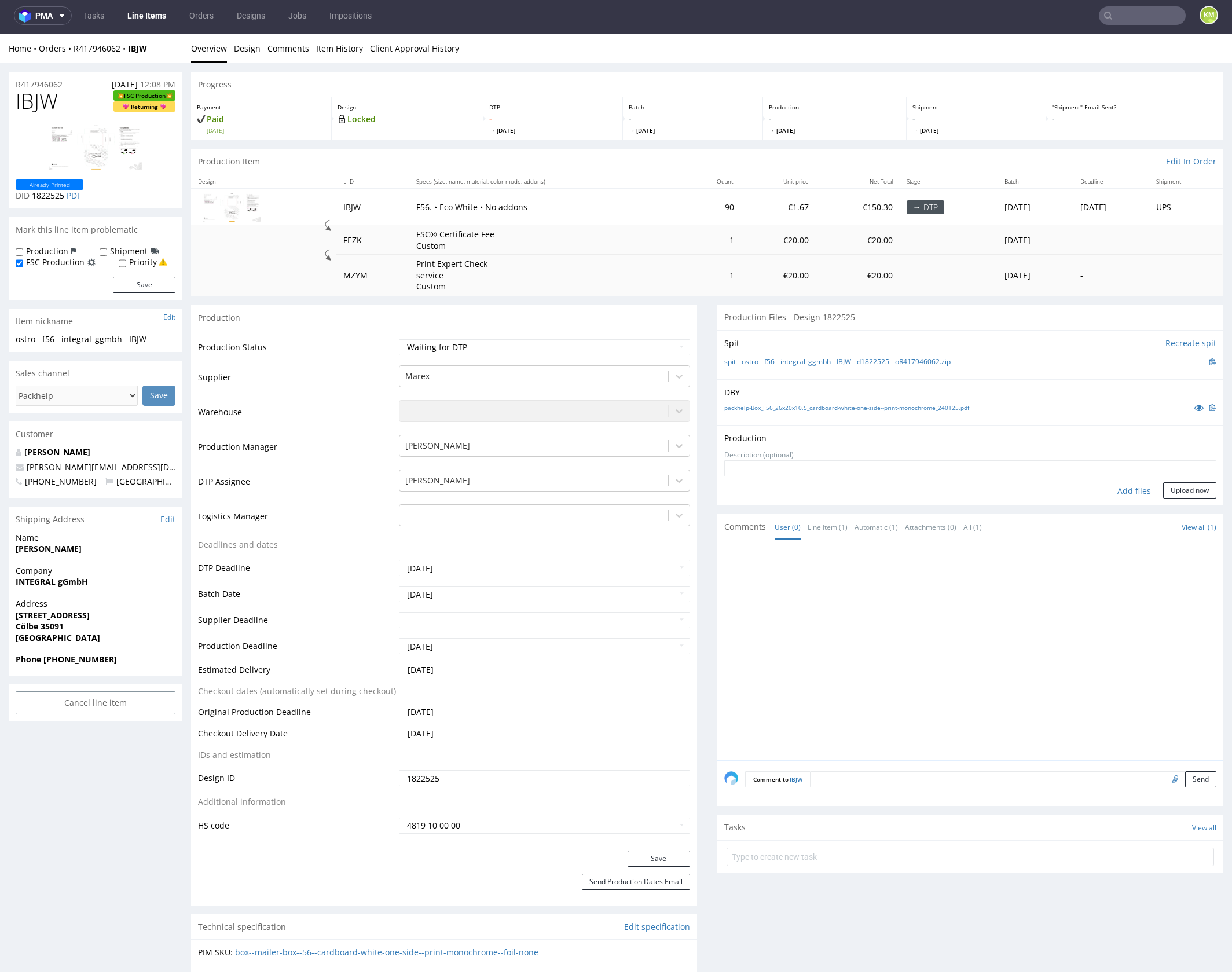
click at [1130, 494] on div "Add files" at bounding box center [1134, 490] width 58 height 17
type input "C:\fakepath\ostro__f56__integral_ggmbh__IBJW__d1822525__oR417946062__outside.pdf"
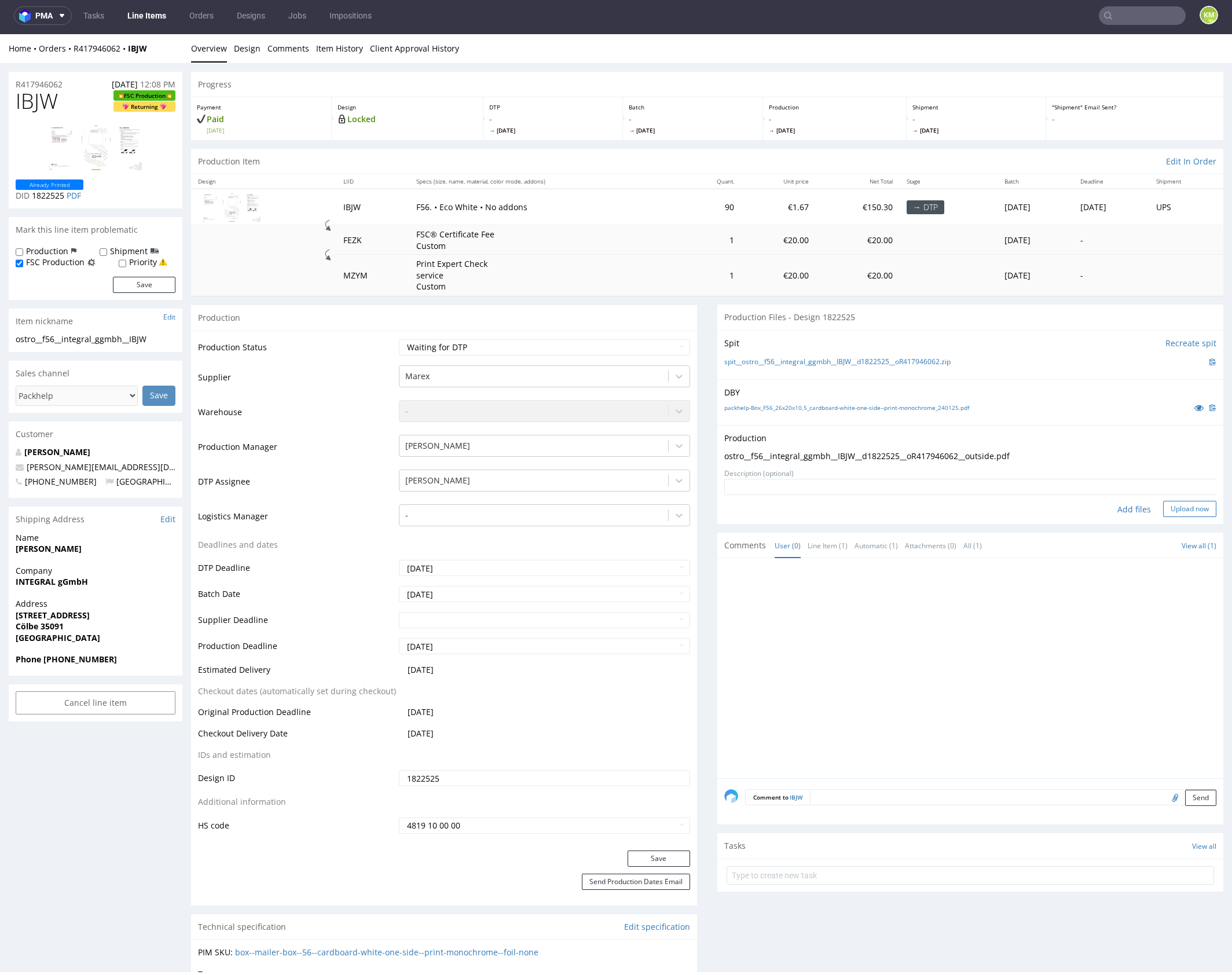
click at [1173, 511] on button "Upload now" at bounding box center [1190, 508] width 53 height 16
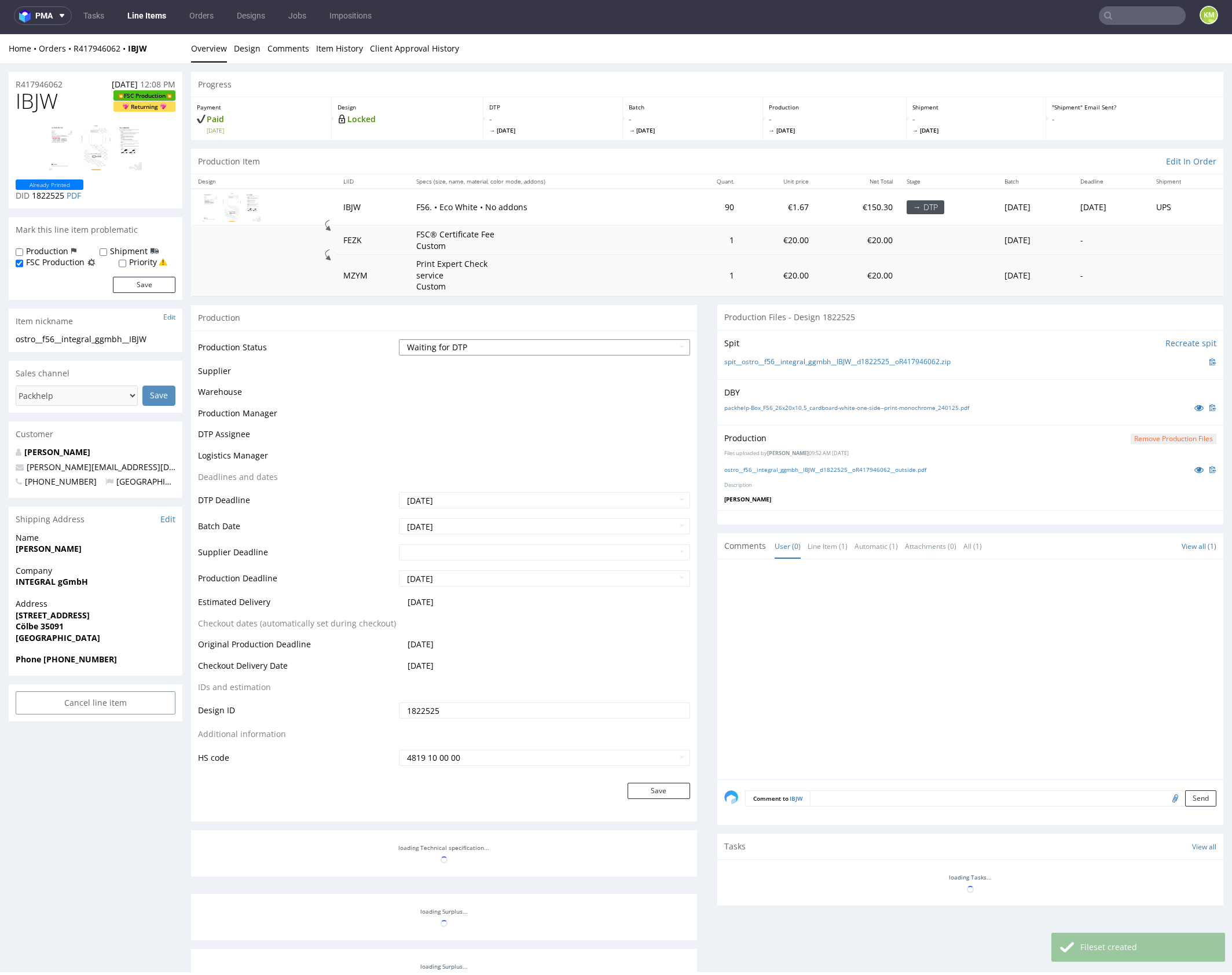
click at [624, 347] on select "Waiting for Artwork Waiting for Diecut Waiting for Mockup Waiting for DTP Waiti…" at bounding box center [544, 347] width 291 height 16
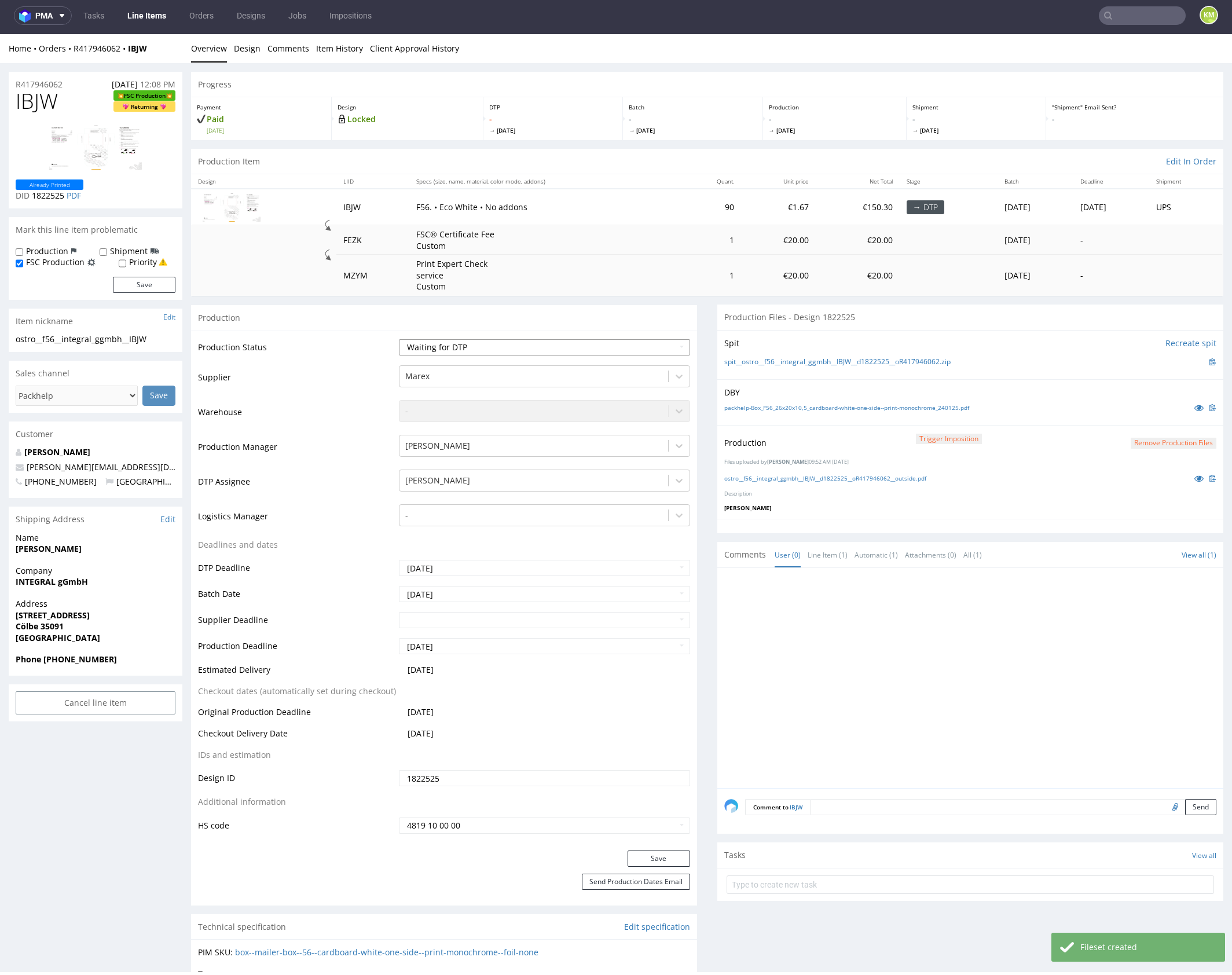
select select "dtp_production_ready"
click at [399, 339] on select "Waiting for Artwork Waiting for Diecut Waiting for Mockup Waiting for DTP Waiti…" at bounding box center [544, 347] width 291 height 16
click at [666, 855] on button "Save" at bounding box center [659, 858] width 63 height 16
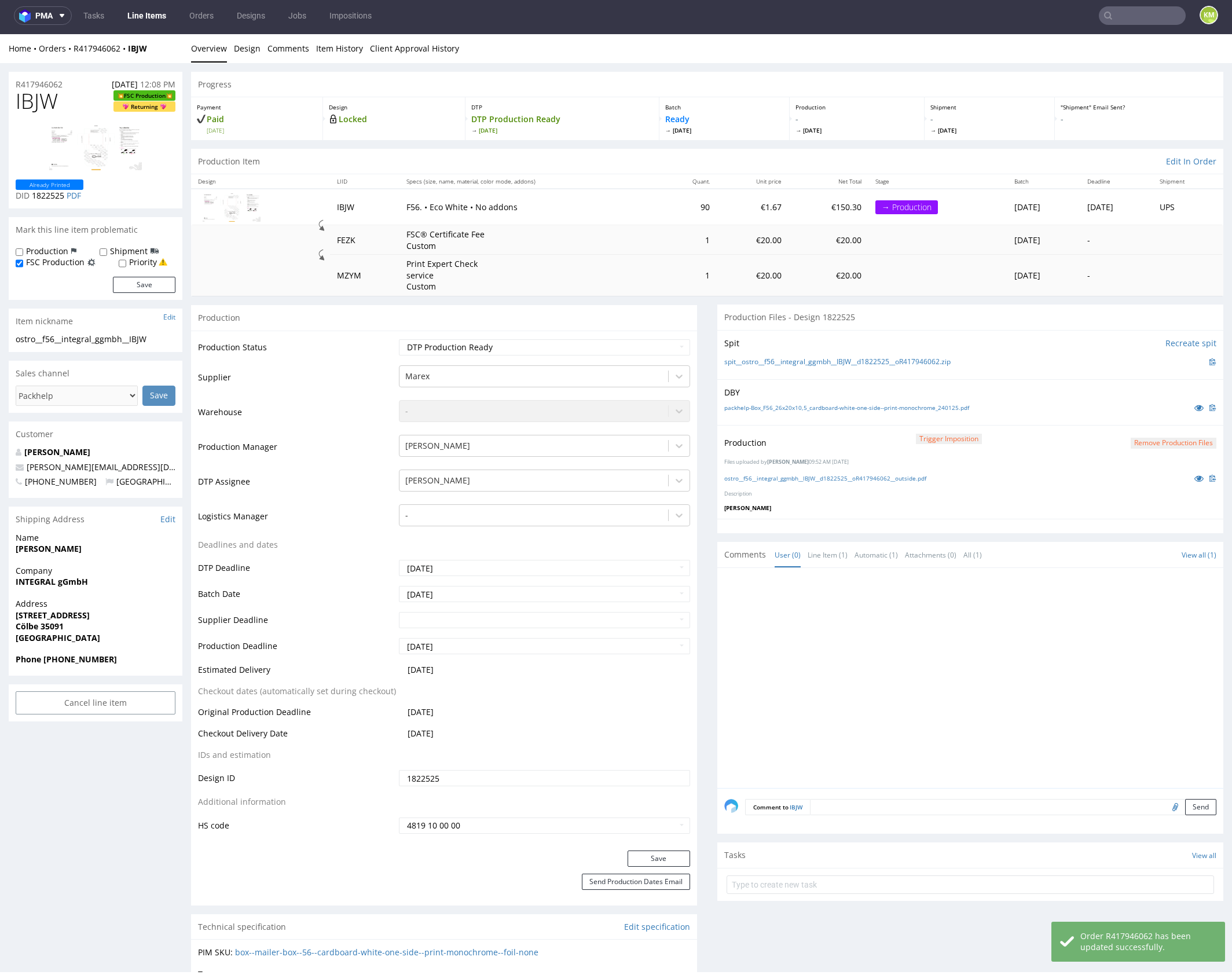
click at [844, 653] on div at bounding box center [974, 681] width 499 height 213
click at [832, 625] on div at bounding box center [974, 681] width 499 height 213
click at [866, 637] on div at bounding box center [974, 681] width 499 height 213
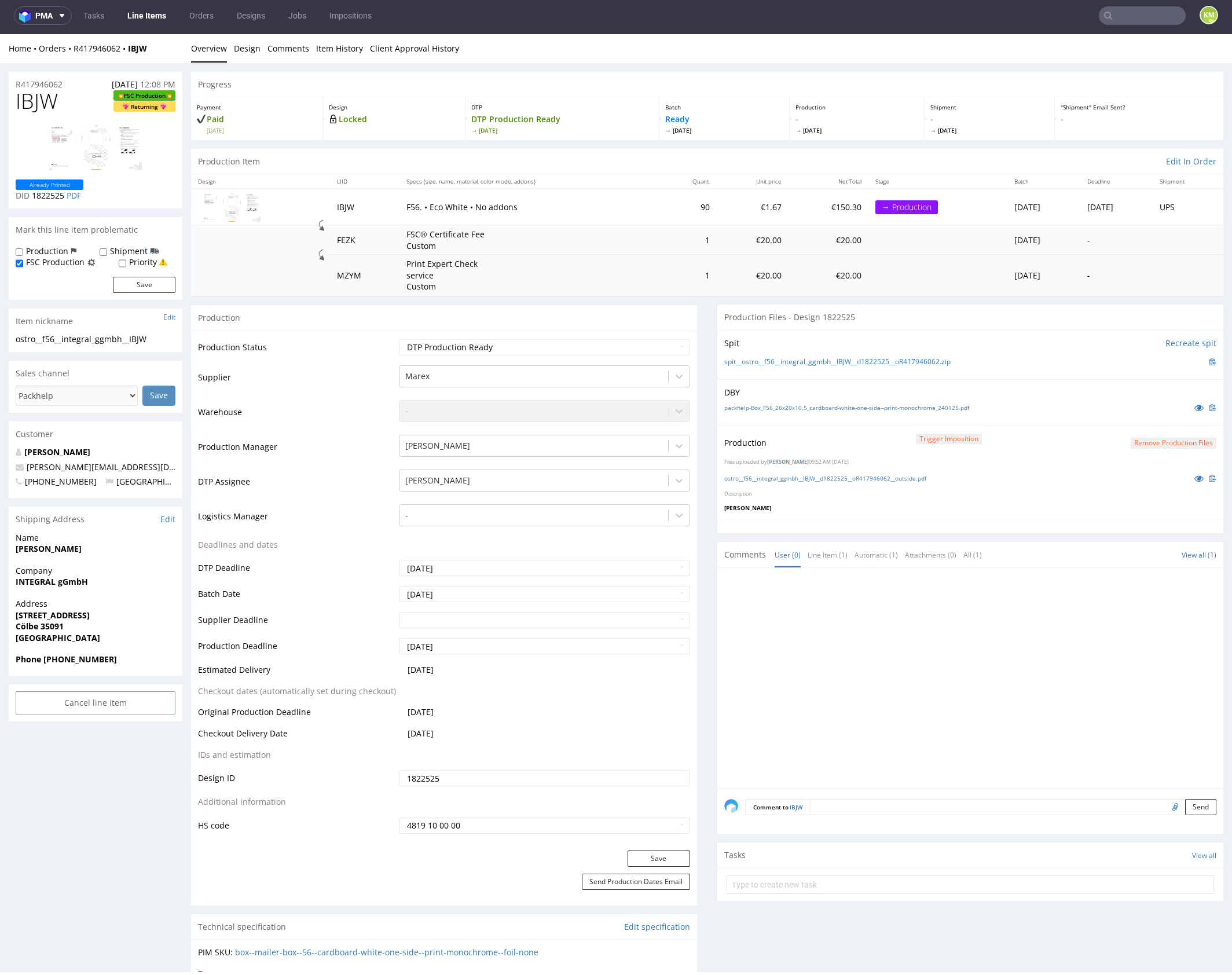
click at [866, 636] on div at bounding box center [974, 681] width 499 height 213
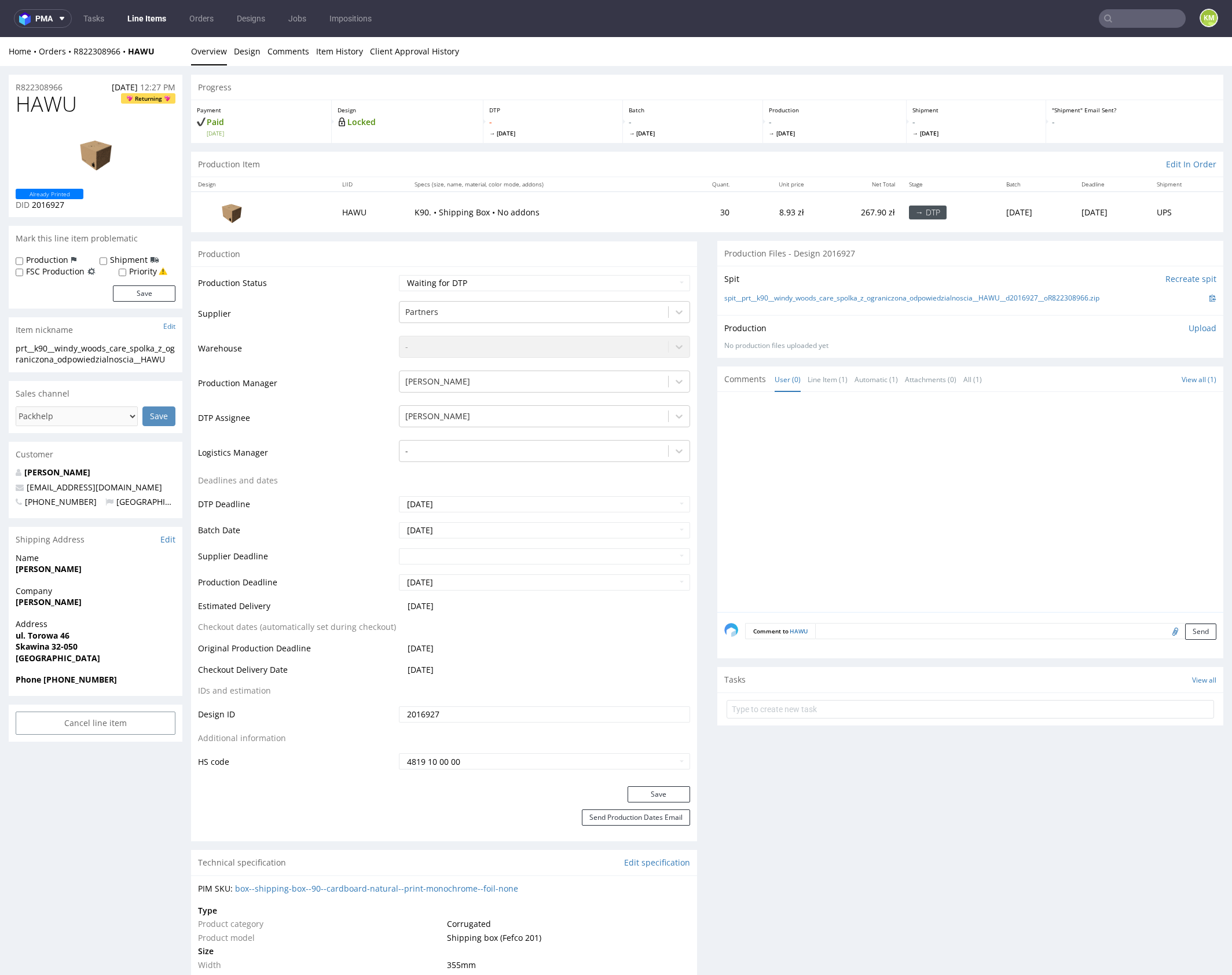
click at [814, 482] on div at bounding box center [974, 505] width 499 height 213
click at [246, 49] on link "Design" at bounding box center [247, 51] width 26 height 28
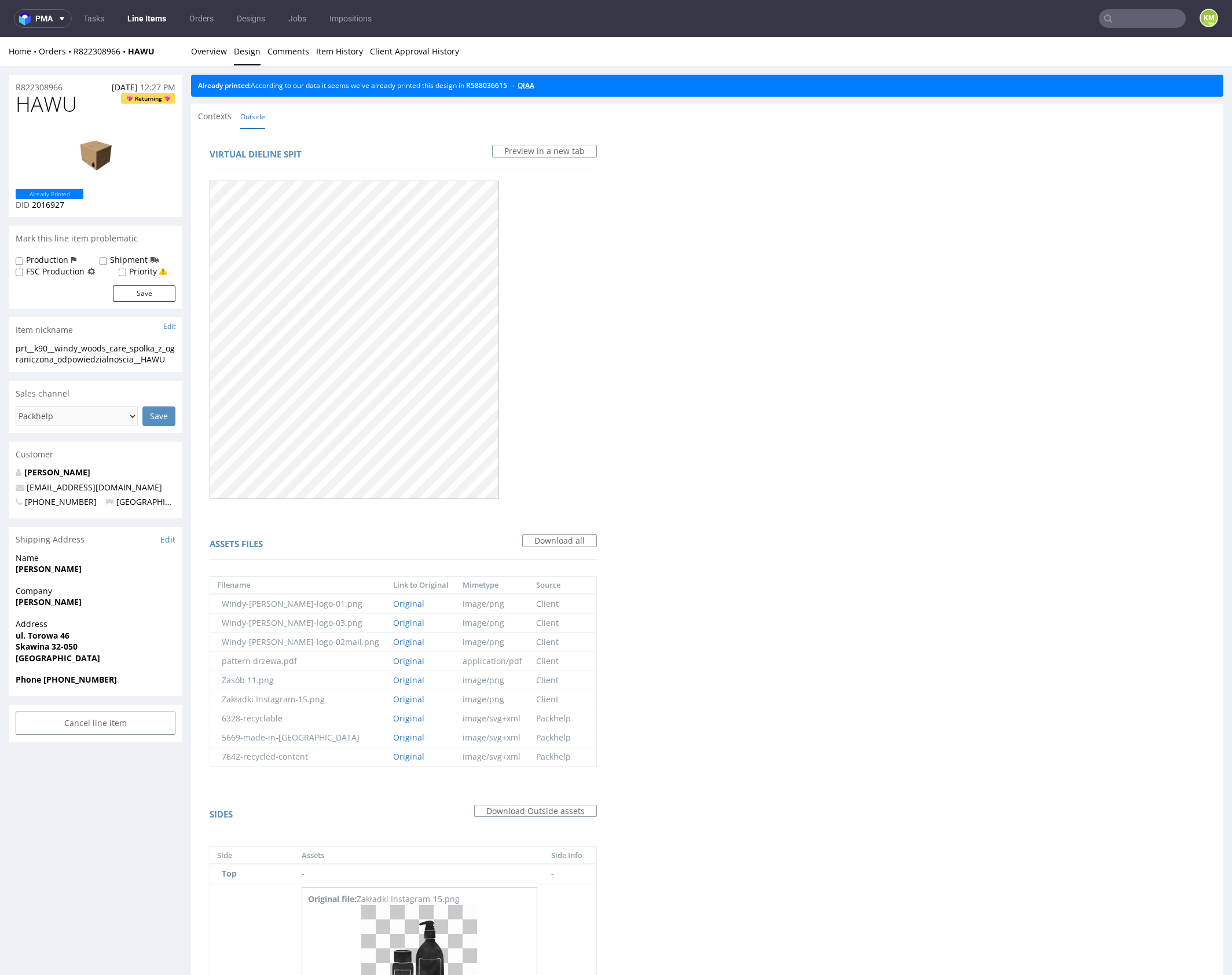
drag, startPoint x: 542, startPoint y: 87, endPoint x: 465, endPoint y: 80, distance: 77.3
click at [217, 53] on link "Overview" at bounding box center [209, 51] width 36 height 28
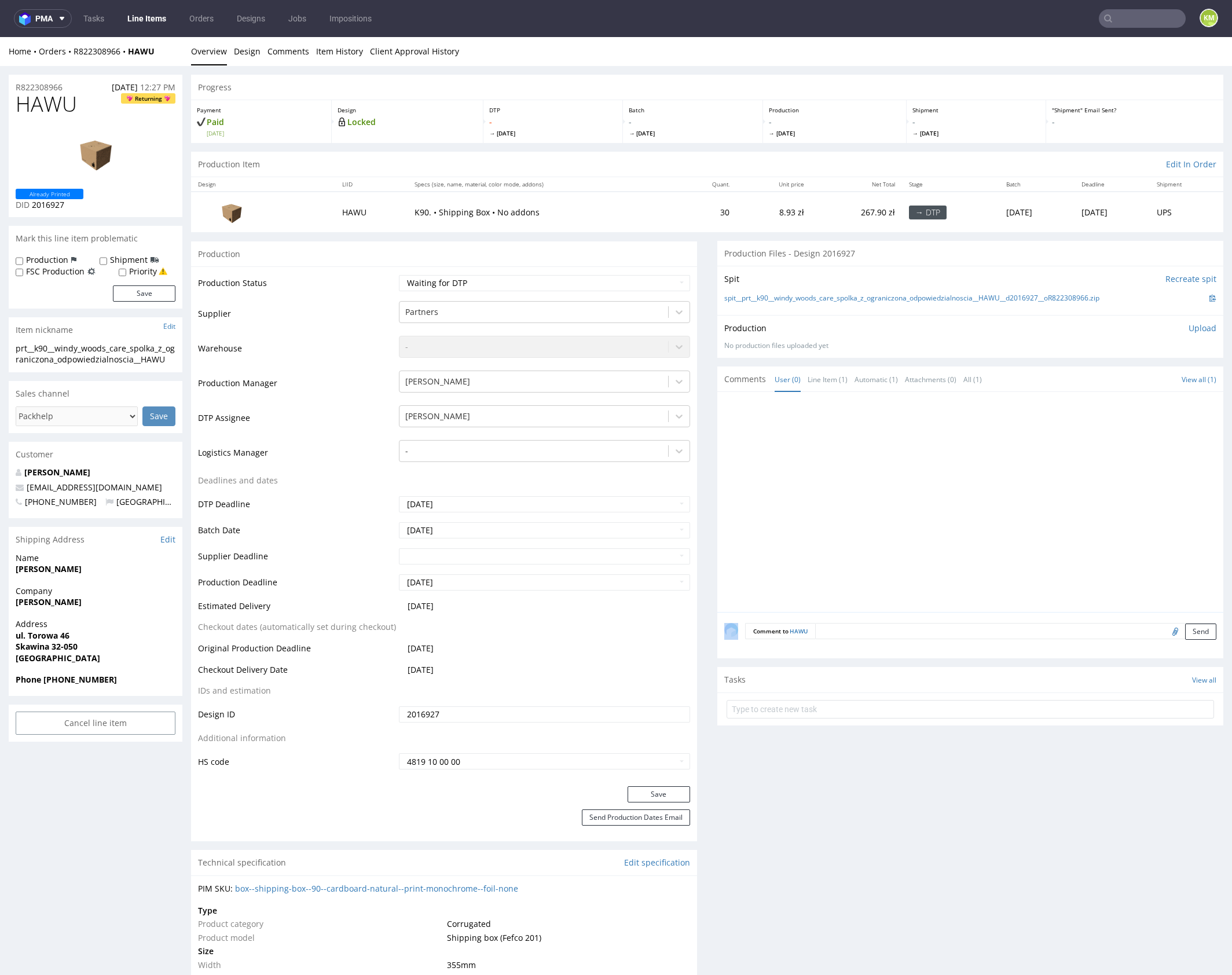
click at [860, 430] on div at bounding box center [974, 505] width 499 height 213
click at [879, 450] on div at bounding box center [974, 505] width 499 height 213
click at [1068, 322] on div "Production Upload" at bounding box center [971, 328] width 492 height 12
drag, startPoint x: 1124, startPoint y: 296, endPoint x: 739, endPoint y: 300, distance: 385.0
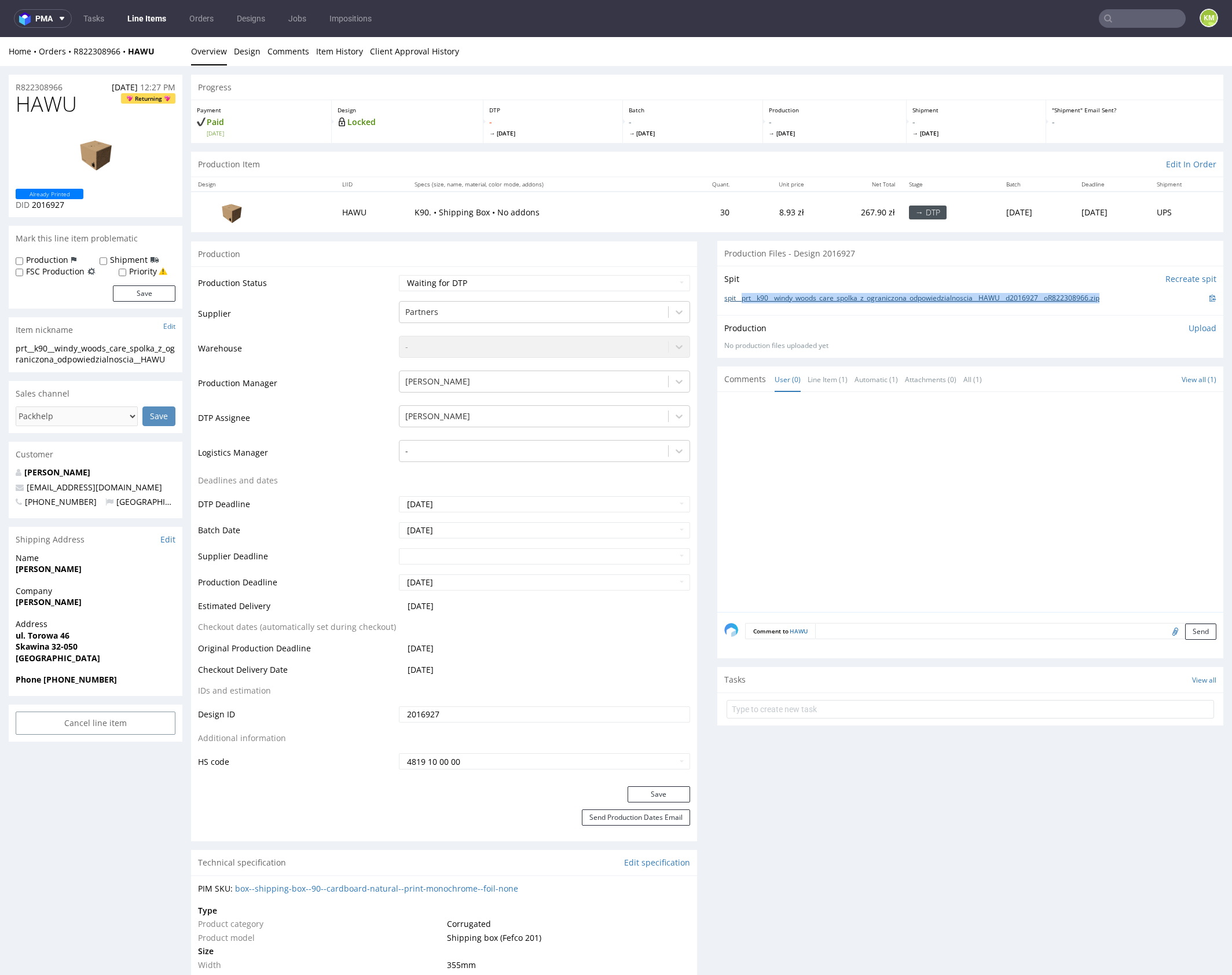
click at [739, 300] on div "spit__prt__k90__windy_woods_care_spolka_z_ograniczona_odpowiedzialnoscia__HAWU_…" at bounding box center [971, 298] width 492 height 13
copy link "prt__k90__windy_woods_care_spolka_z_ograniczona_odpowiedzialnoscia__HAWU__d2016…"
click at [938, 488] on div at bounding box center [974, 505] width 499 height 213
drag, startPoint x: 1185, startPoint y: 329, endPoint x: 1166, endPoint y: 347, distance: 26.2
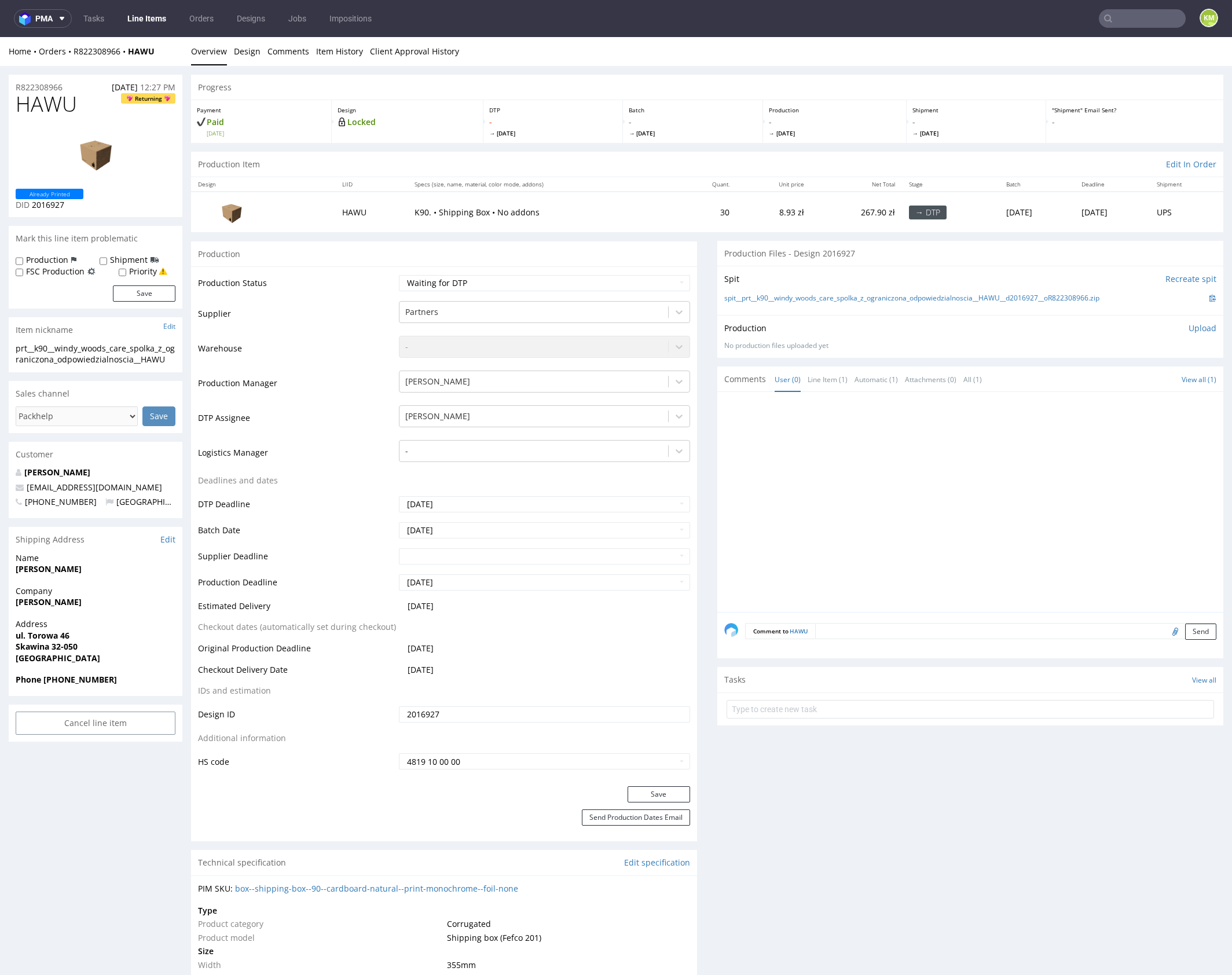
click at [1189, 329] on p "Upload" at bounding box center [1202, 328] width 28 height 12
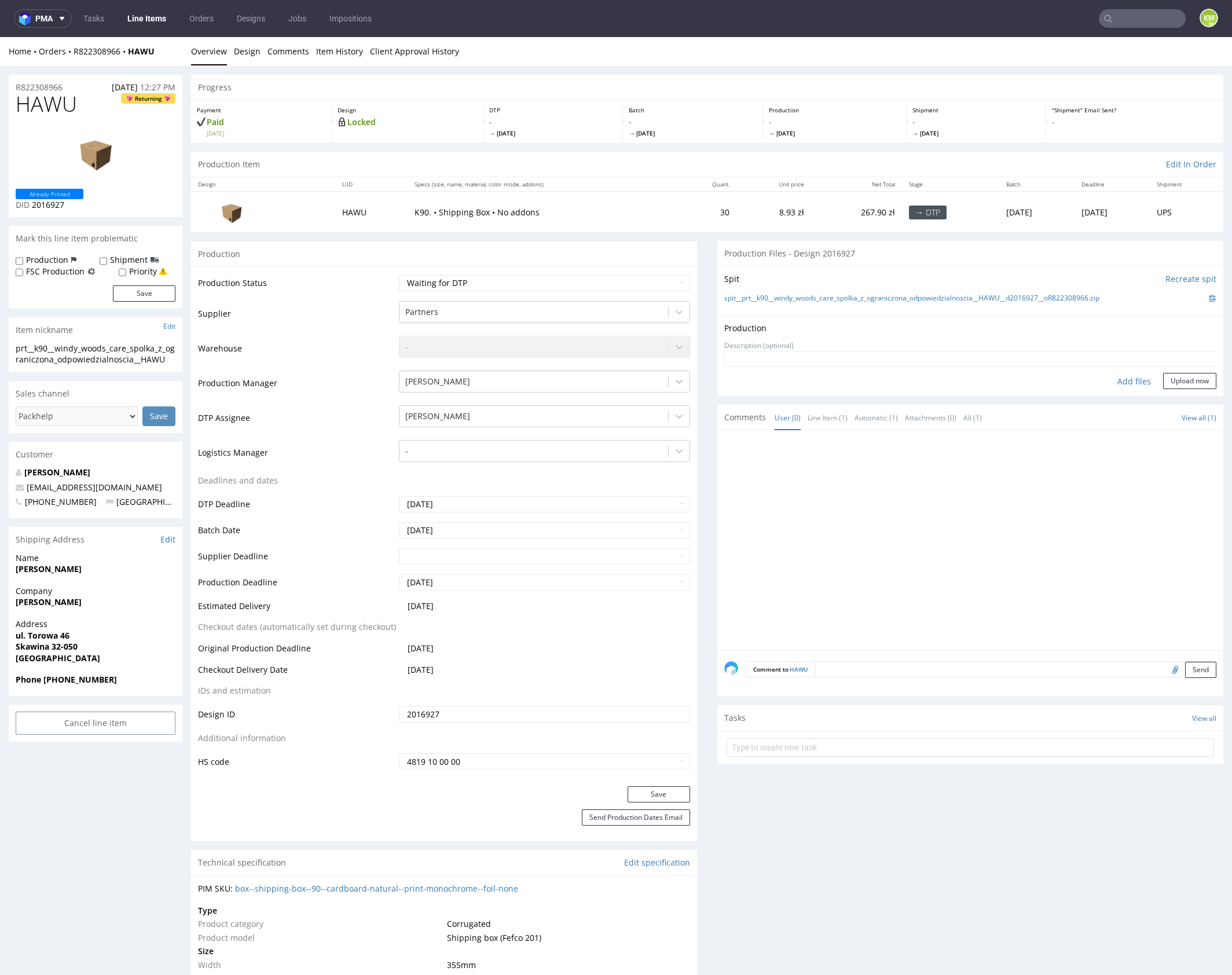
click at [1127, 382] on div "Add files" at bounding box center [1134, 381] width 58 height 17
type input "C:\fakepath\prt__k90__windy_woods_care_spolka_z_ograniczona_odpowiedzialnoscia_…"
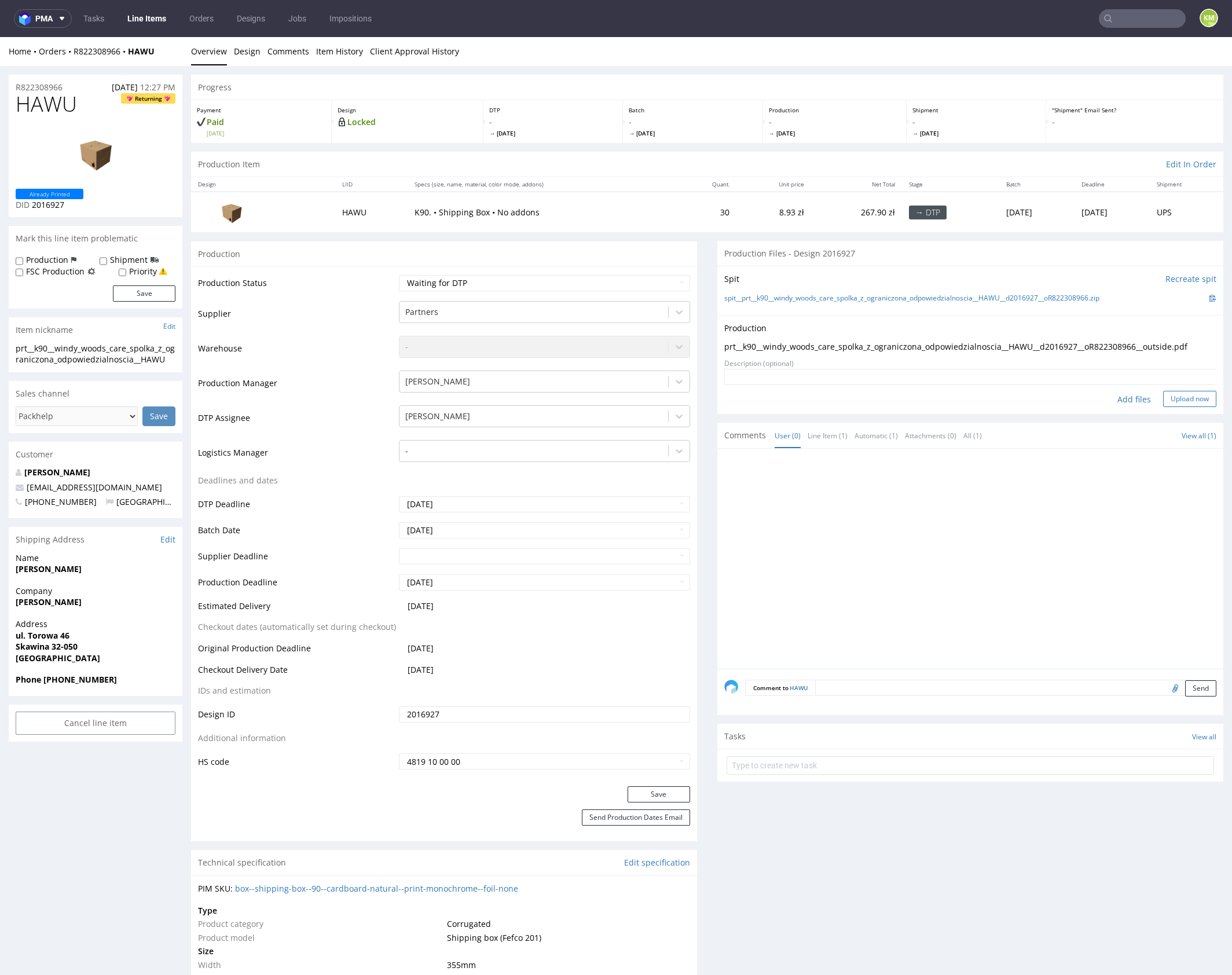
click at [1165, 396] on button "Upload now" at bounding box center [1190, 399] width 53 height 16
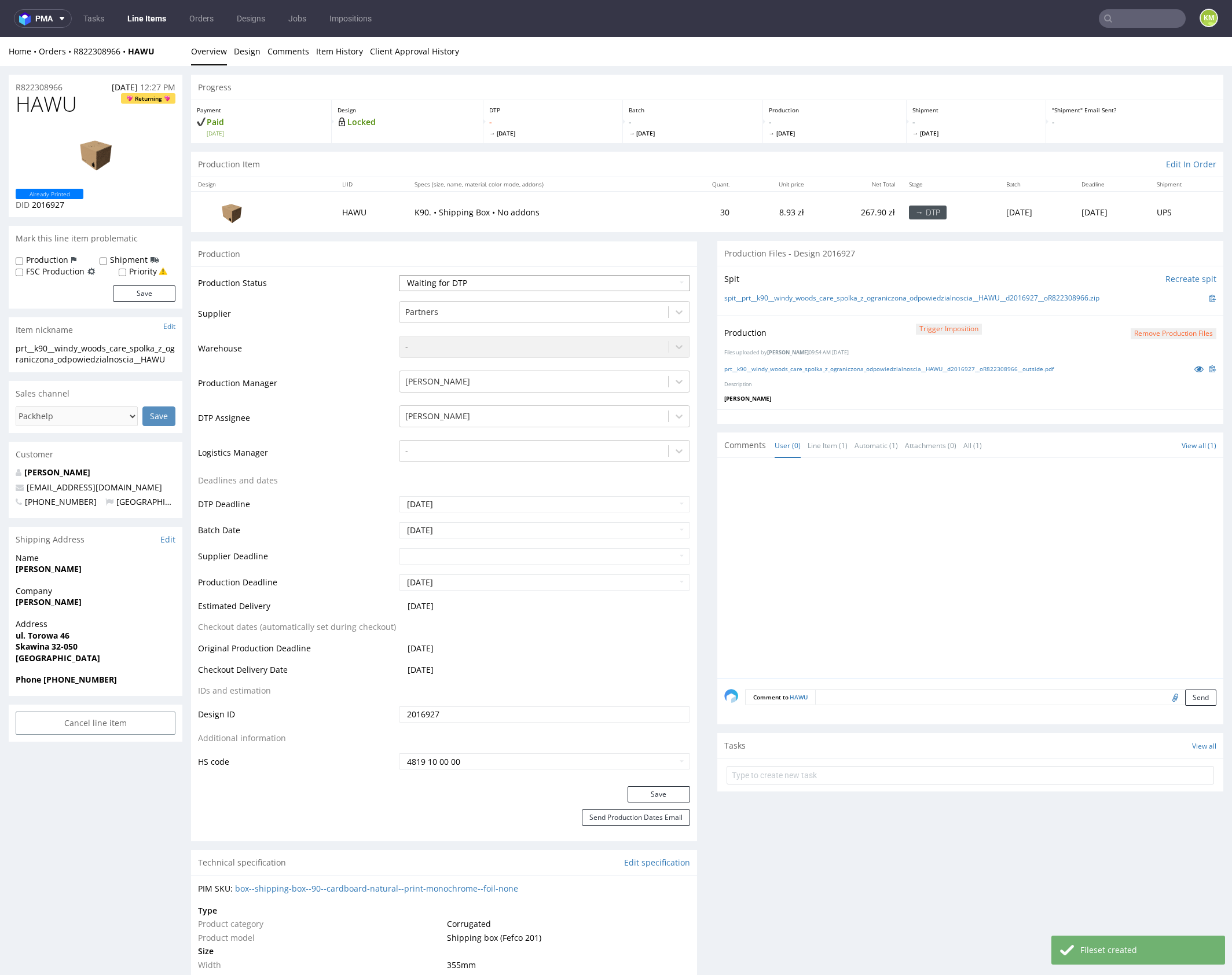
click at [619, 286] on select "Waiting for Artwork Waiting for Diecut Waiting for Mockup Waiting for DTP Waiti…" at bounding box center [544, 283] width 291 height 16
select select "dtp_production_ready"
click at [399, 275] on select "Waiting for Artwork Waiting for Diecut Waiting for Mockup Waiting for DTP Waiti…" at bounding box center [544, 283] width 291 height 16
click at [669, 794] on button "Save" at bounding box center [659, 794] width 63 height 16
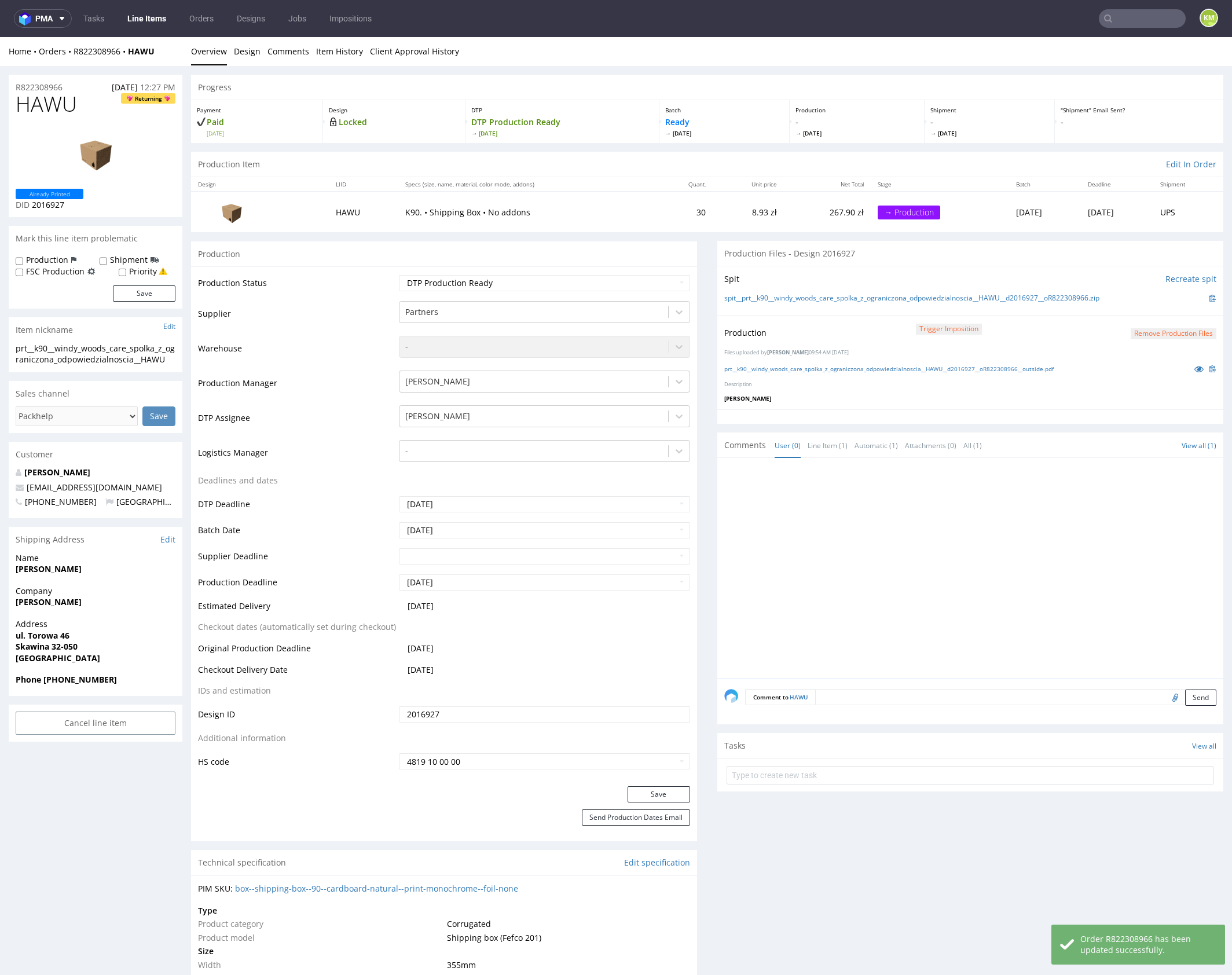
click at [895, 577] on div at bounding box center [974, 571] width 499 height 213
click at [875, 565] on div at bounding box center [974, 571] width 499 height 213
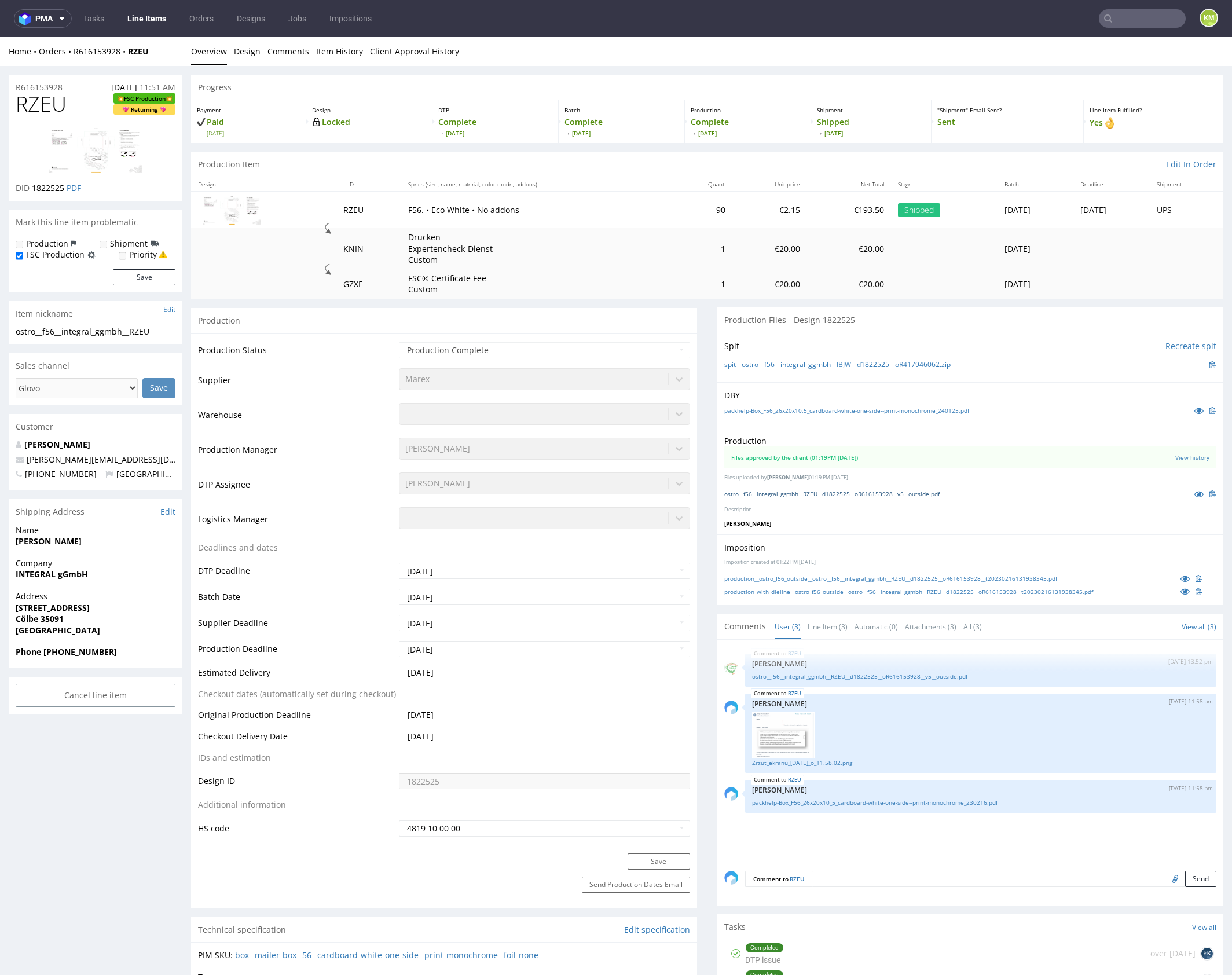
click at [873, 494] on link "ostro__f56__integral_ggmbh__RZEU__d1822525__oR616153928__v5__outside.pdf" at bounding box center [832, 494] width 216 height 8
click at [827, 622] on link "Line Item (3)" at bounding box center [827, 626] width 40 height 25
click at [848, 760] on link "Zrzut_ekranu_2023-02-16_o_11.58.02.png" at bounding box center [980, 763] width 457 height 8
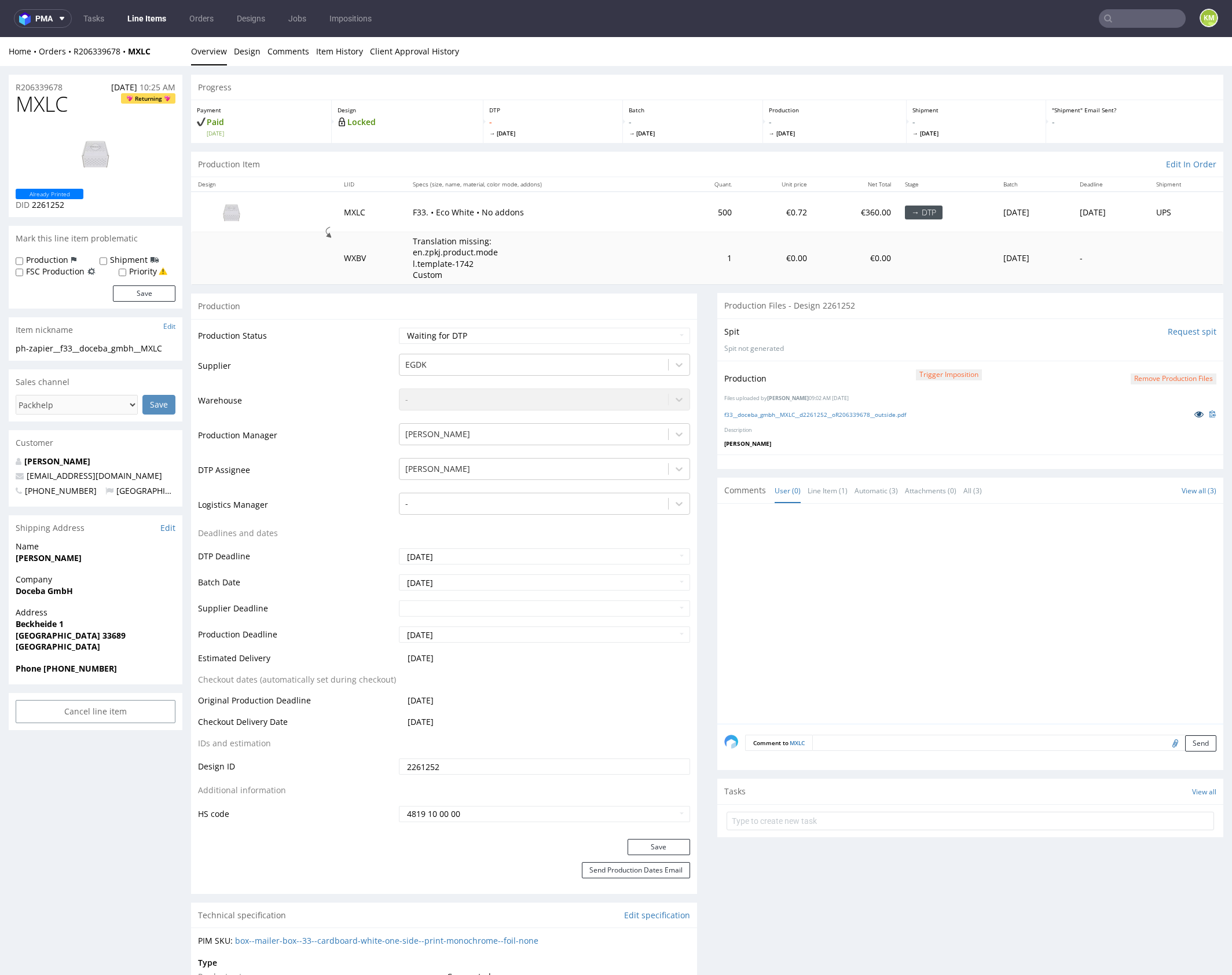
click at [1189, 416] on link at bounding box center [1199, 413] width 21 height 13
click at [555, 338] on select "Waiting for Artwork Waiting for Diecut Waiting for Mockup Waiting for DTP Waiti…" at bounding box center [544, 335] width 291 height 16
select select "dtp_production_ready"
click at [399, 328] on select "Waiting for Artwork Waiting for Diecut Waiting for Mockup Waiting for DTP Waiti…" at bounding box center [544, 335] width 291 height 16
click at [652, 846] on button "Save" at bounding box center [659, 847] width 63 height 16
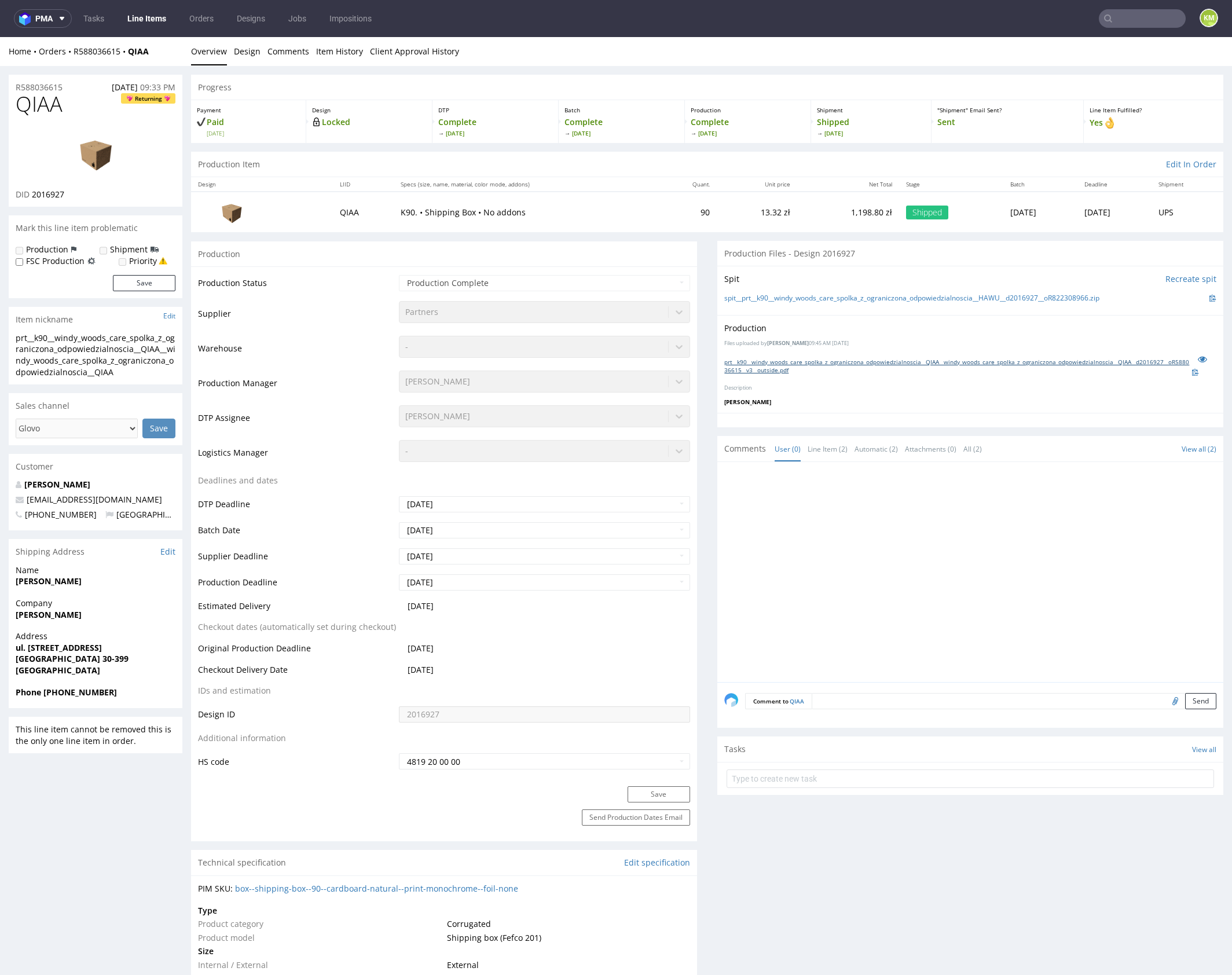
click at [884, 361] on link "prt__k90__windy_woods_care_spolka_z_ograniczona_odpowiedzialnoscia__QIAA__windy…" at bounding box center [958, 366] width 468 height 16
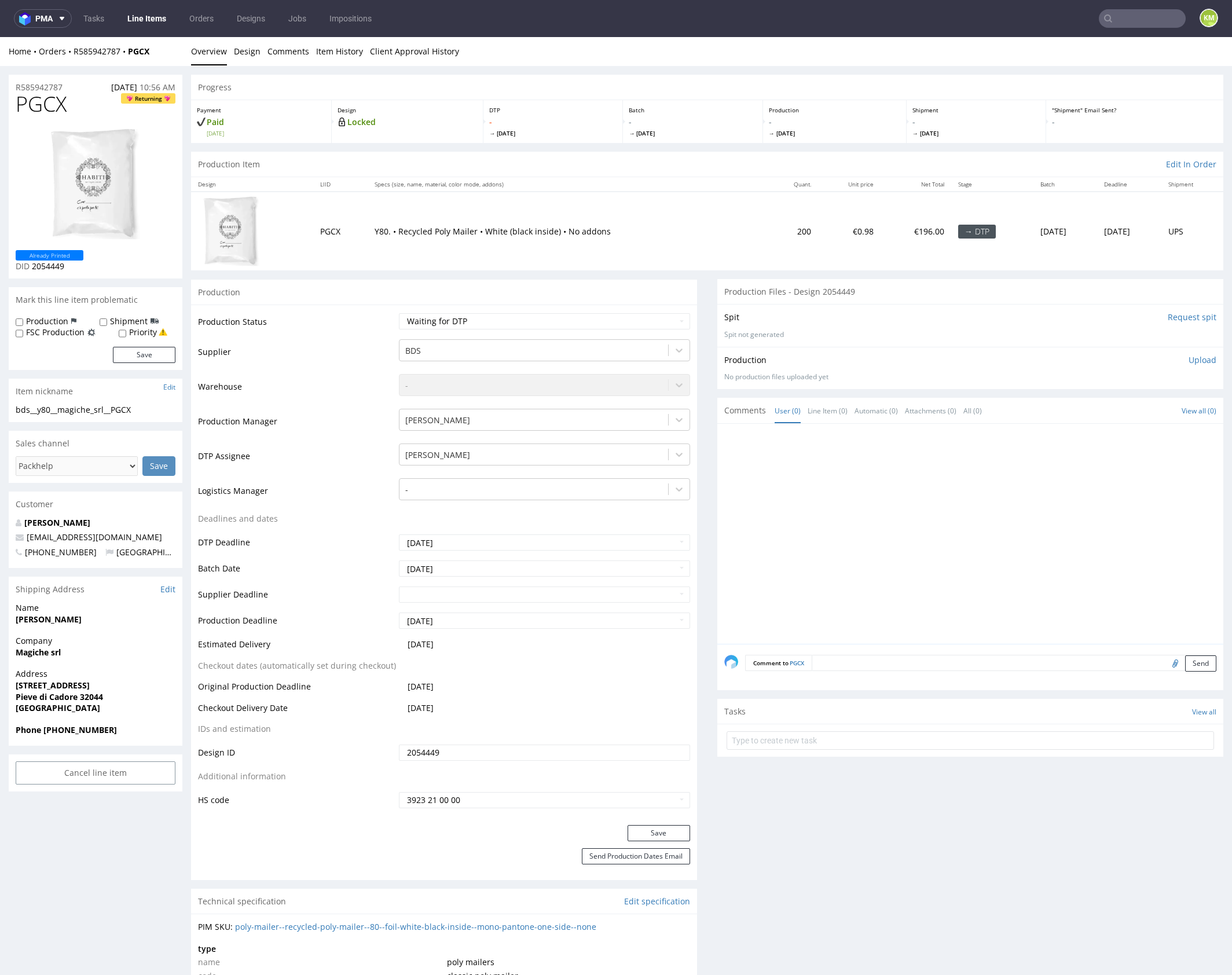
drag, startPoint x: 965, startPoint y: 494, endPoint x: 790, endPoint y: 475, distance: 176.0
click at [963, 494] on div at bounding box center [974, 537] width 499 height 213
click at [247, 53] on link "Design" at bounding box center [247, 51] width 26 height 28
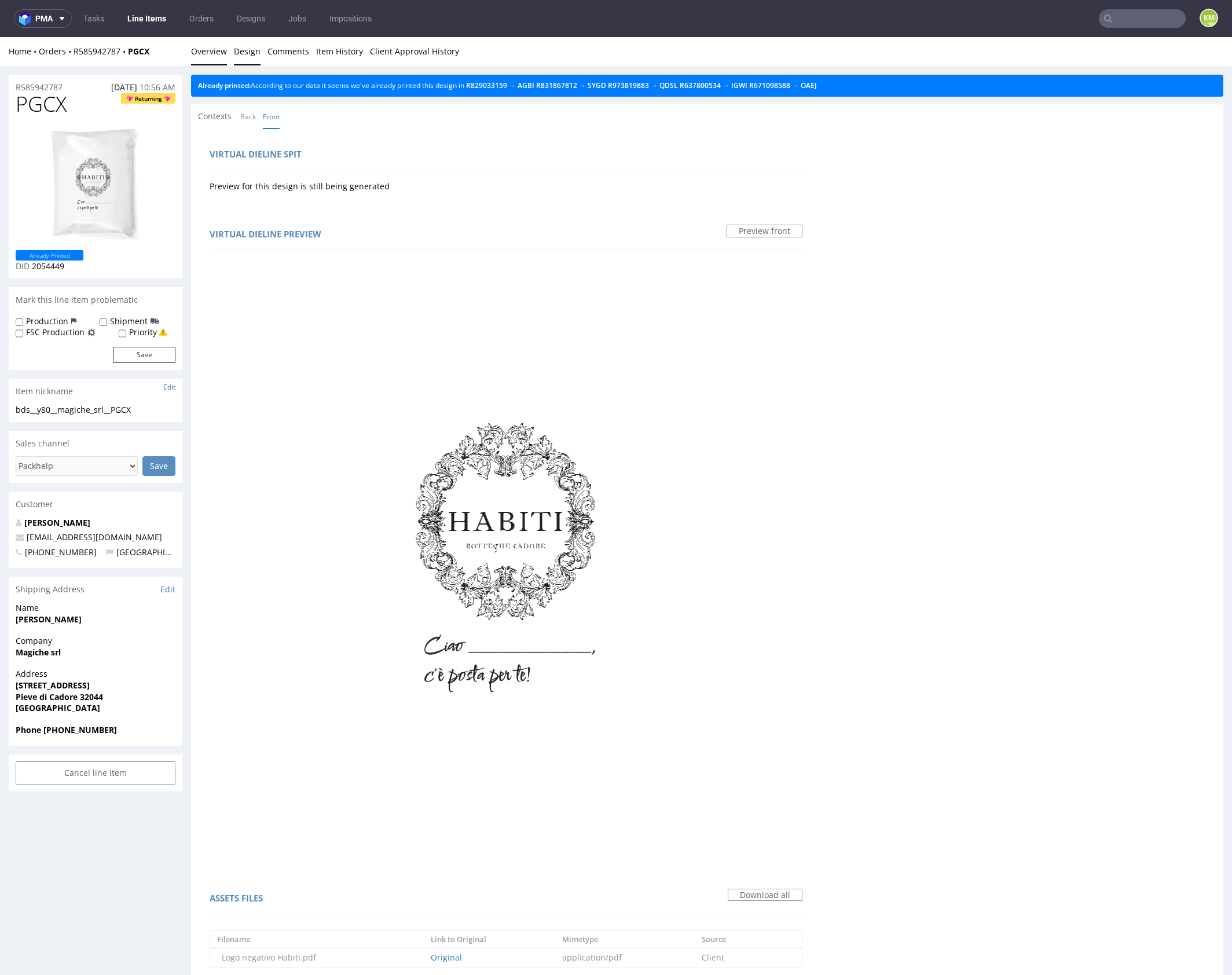
click at [219, 52] on link "Overview" at bounding box center [209, 51] width 36 height 28
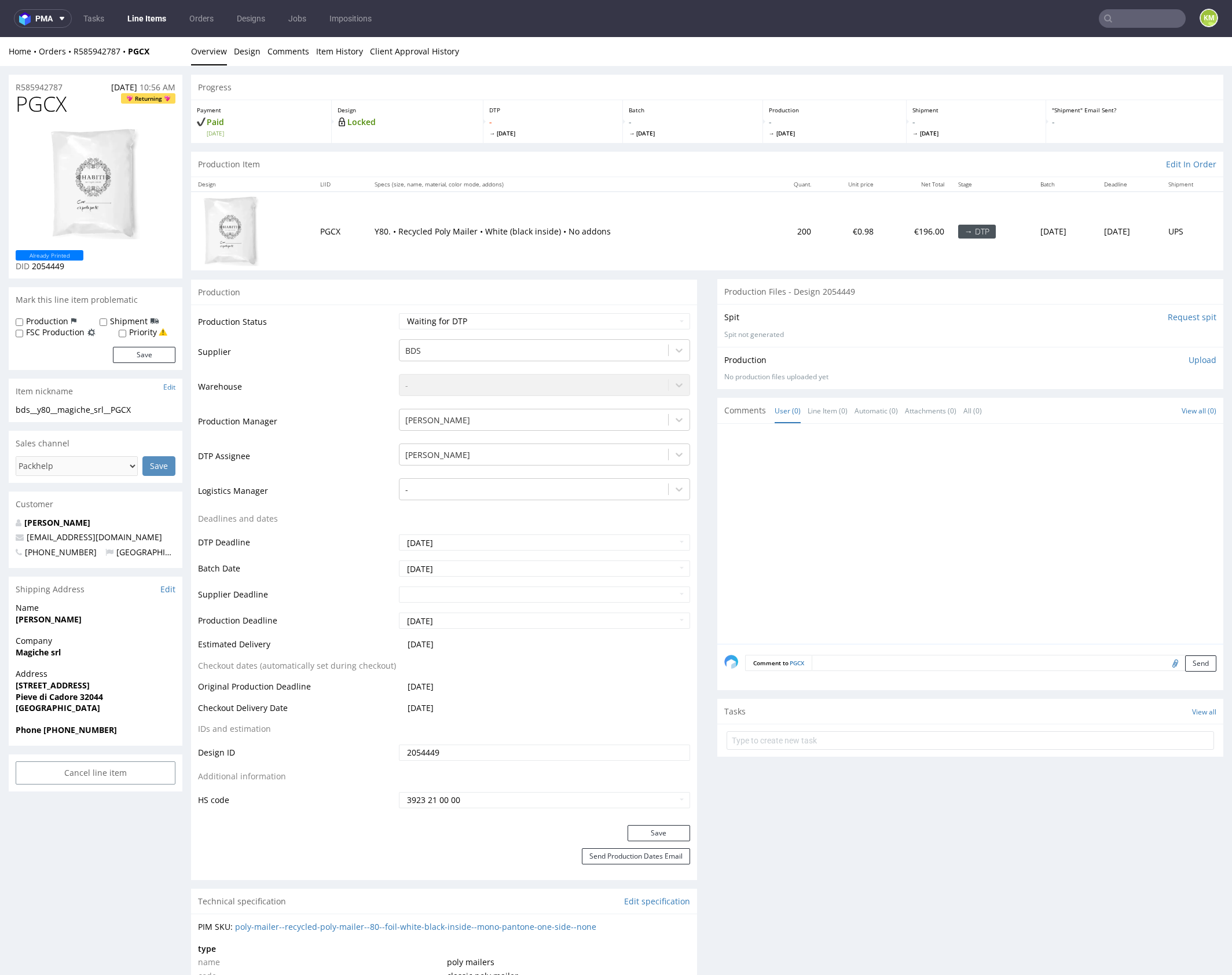
click at [42, 103] on span "PGCX" at bounding box center [41, 104] width 51 height 23
click at [244, 49] on link "Design" at bounding box center [247, 51] width 26 height 28
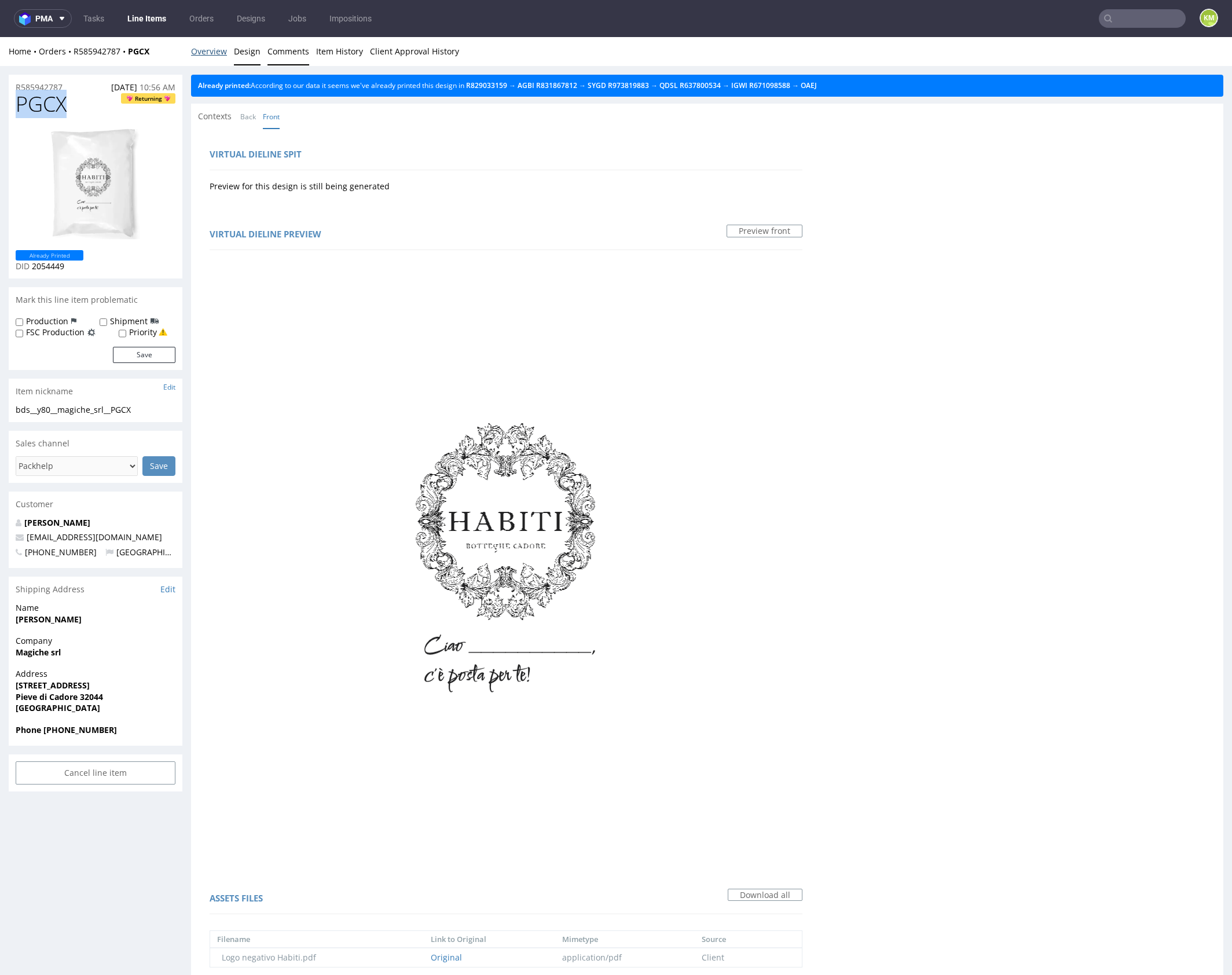
drag, startPoint x: 210, startPoint y: 53, endPoint x: 269, endPoint y: 40, distance: 60.4
click at [210, 53] on link "Overview" at bounding box center [209, 51] width 36 height 28
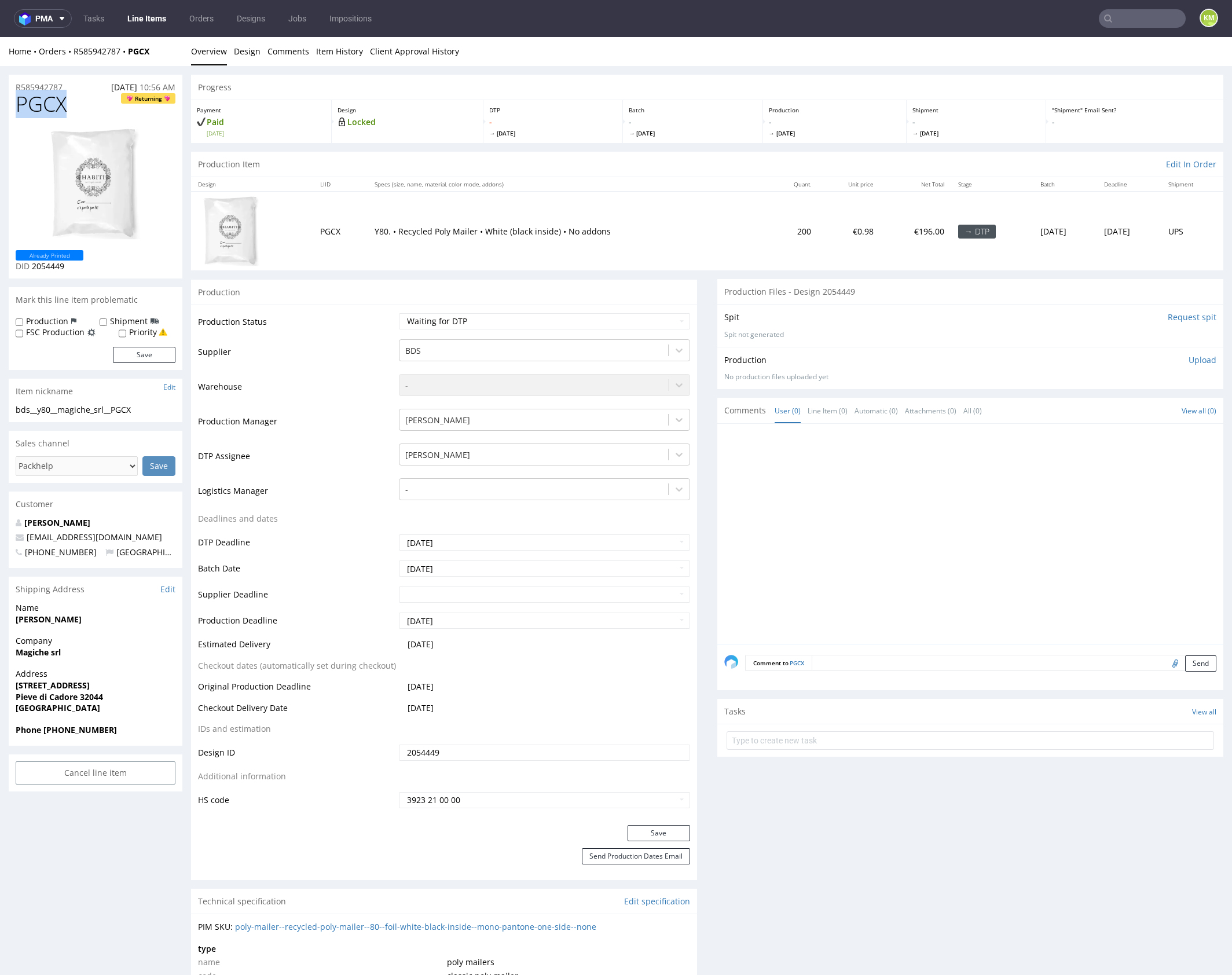
click at [58, 106] on span "PGCX" at bounding box center [41, 104] width 51 height 23
click at [901, 531] on div at bounding box center [974, 537] width 499 height 213
click at [901, 530] on div at bounding box center [974, 537] width 499 height 213
click at [127, 408] on div "bds__y80__magiche_srl__PGCX" at bounding box center [95, 410] width 160 height 12
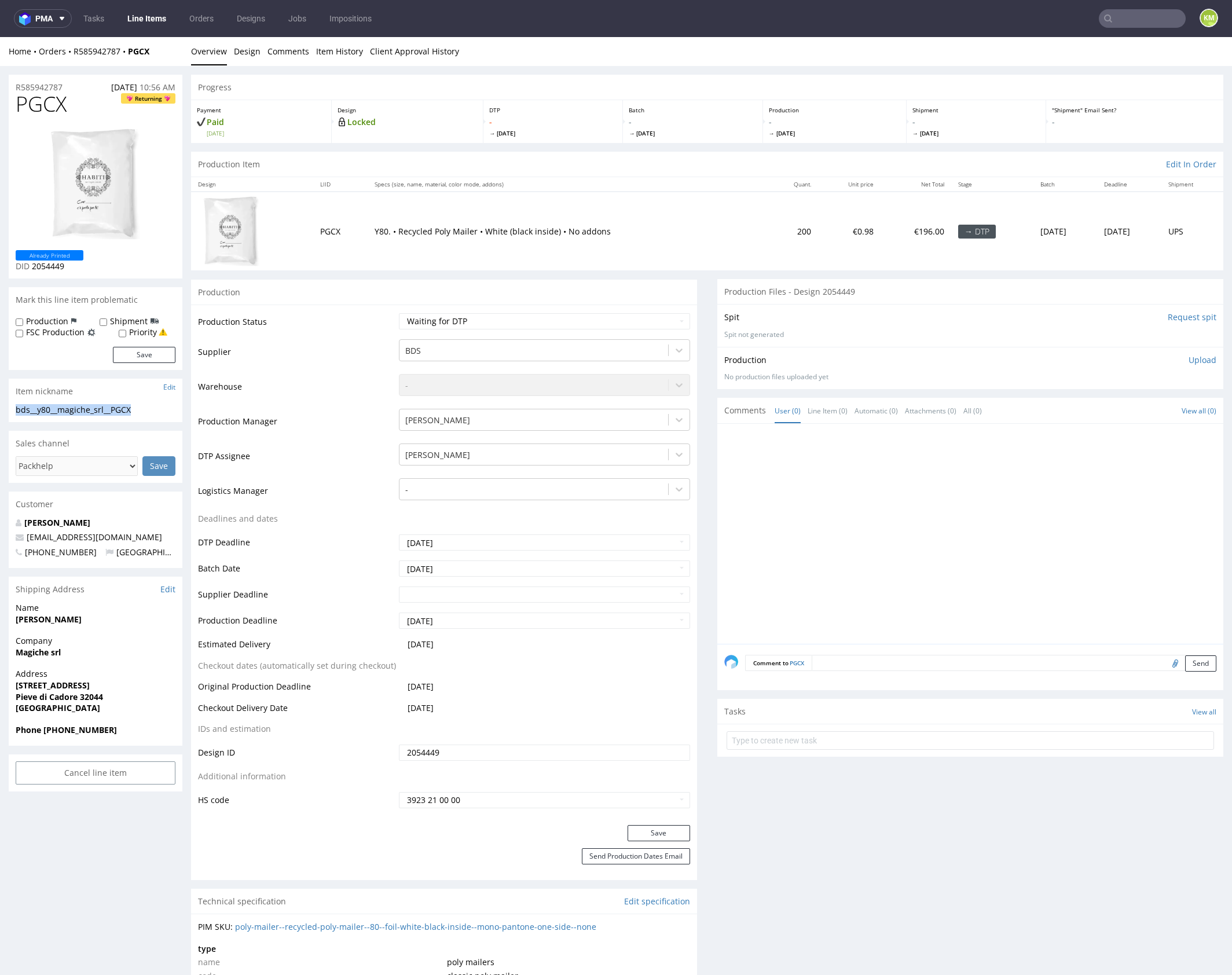
click at [127, 408] on div "bds__y80__magiche_srl__PGCX" at bounding box center [95, 410] width 160 height 12
copy div "bds__y80__magiche_srl__PGCX"
click at [498, 754] on input "2054449" at bounding box center [544, 752] width 291 height 16
click at [1199, 355] on p "Upload" at bounding box center [1202, 361] width 28 height 12
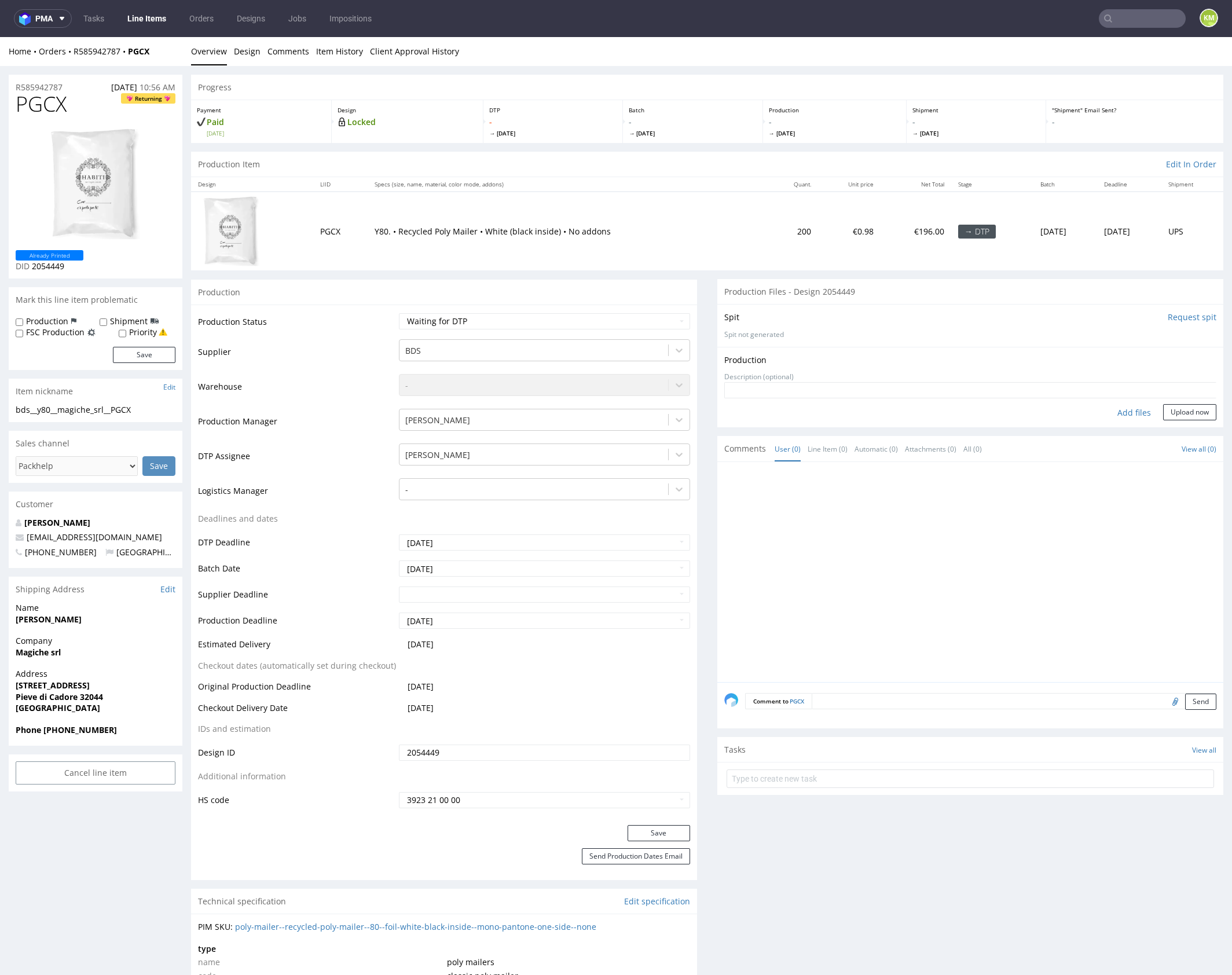
click at [1117, 411] on div "Add files" at bounding box center [1134, 412] width 58 height 17
type input "C:\fakepath\bds__y80__magiche_srl__PGCX__d2054449__oR585942787.pdf"
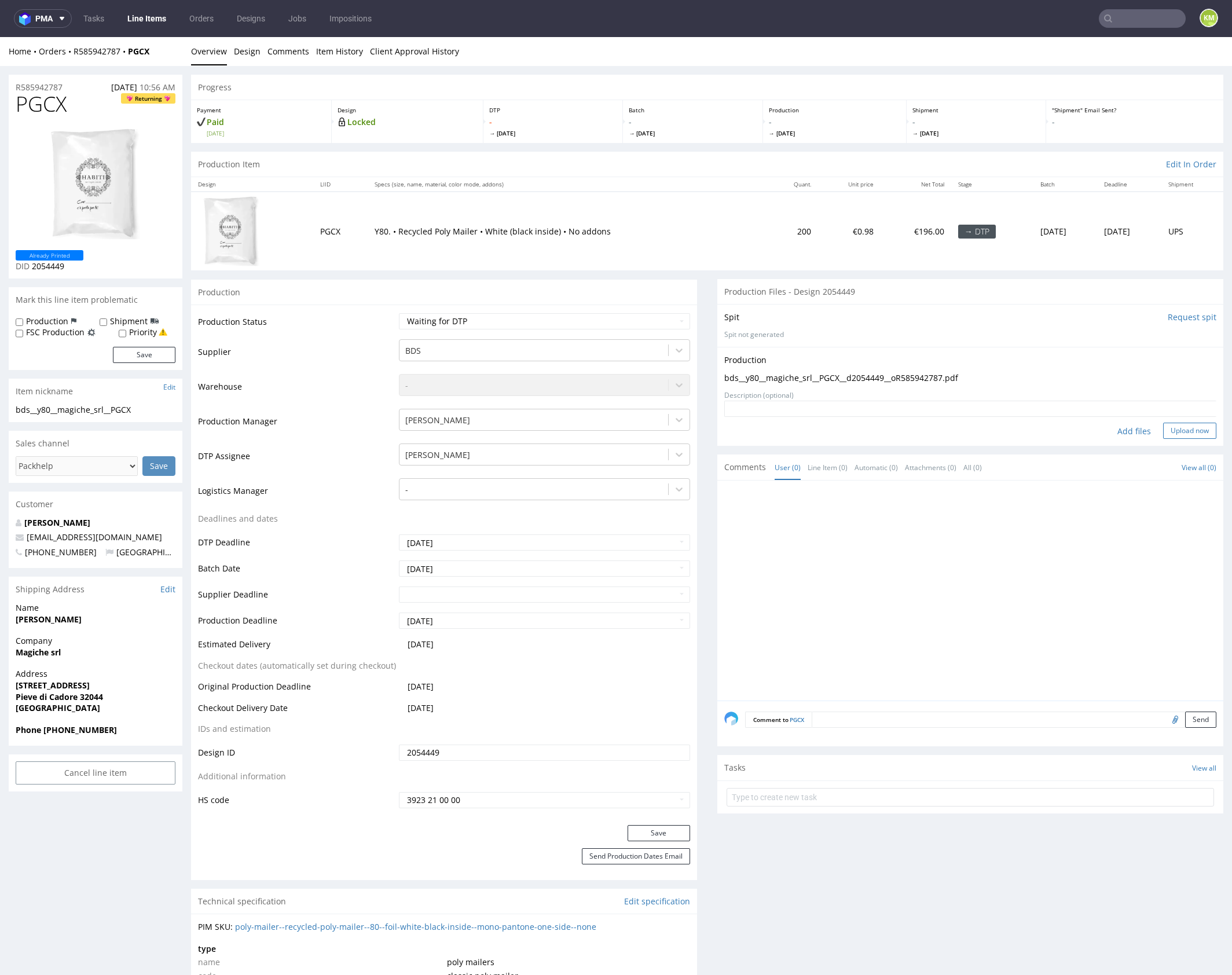
click at [1182, 436] on button "Upload now" at bounding box center [1190, 430] width 53 height 16
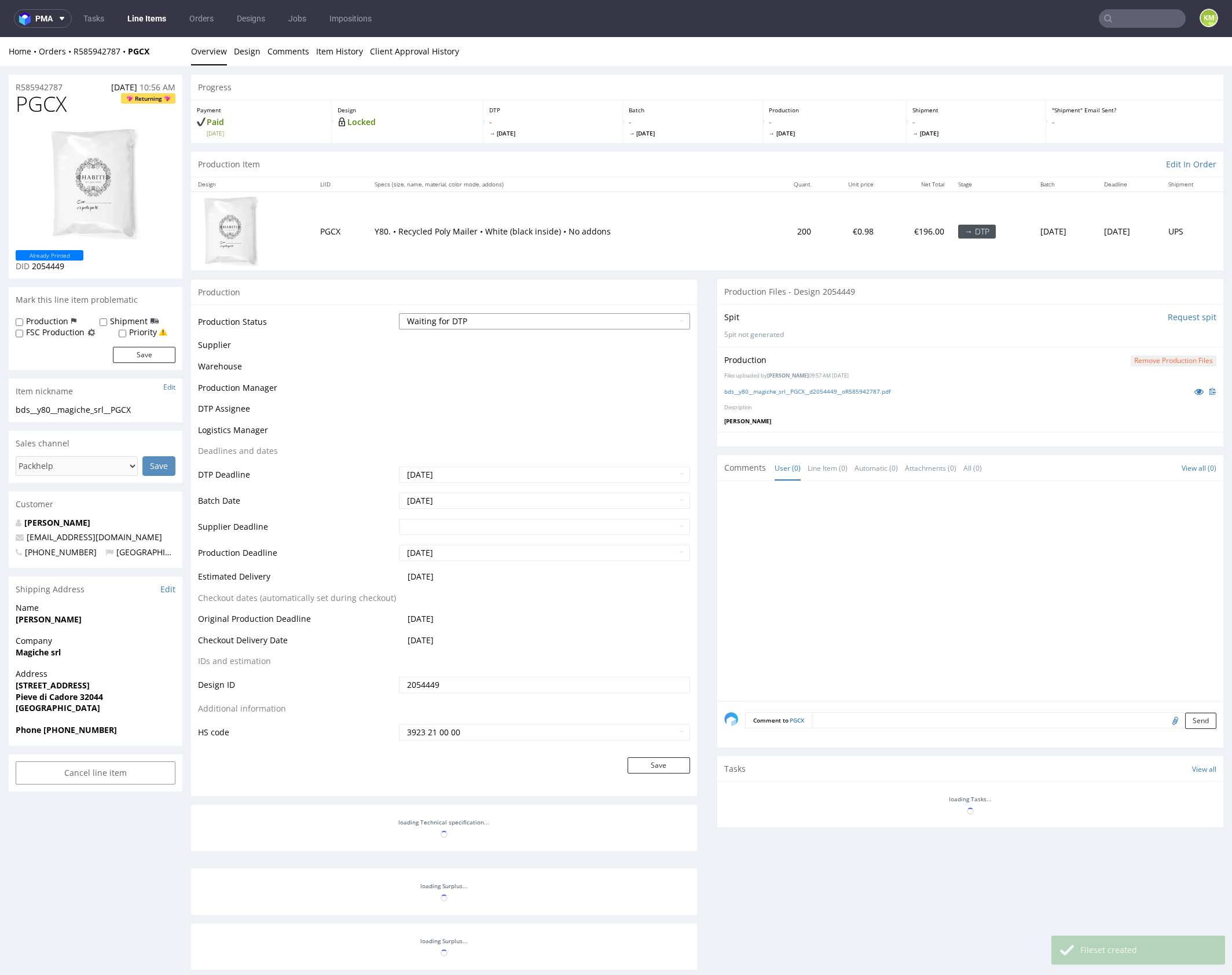
click at [539, 322] on select "Waiting for Artwork Waiting for Diecut Waiting for Mockup Waiting for DTP Waiti…" at bounding box center [544, 321] width 291 height 16
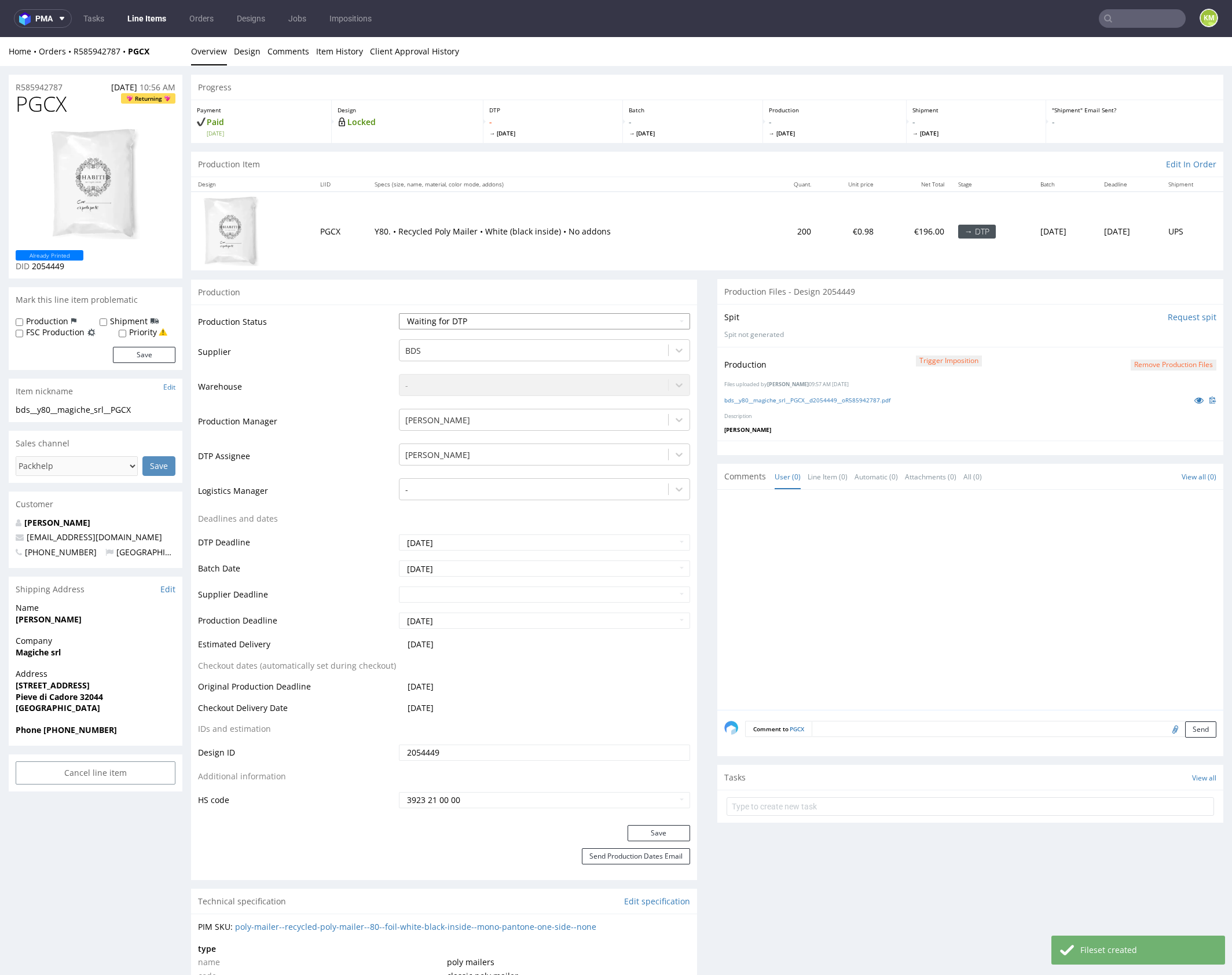
select select "dtp_production_ready"
click at [399, 313] on select "Waiting for Artwork Waiting for Diecut Waiting for Mockup Waiting for DTP Waiti…" at bounding box center [544, 321] width 291 height 16
click at [676, 836] on button "Save" at bounding box center [659, 832] width 63 height 16
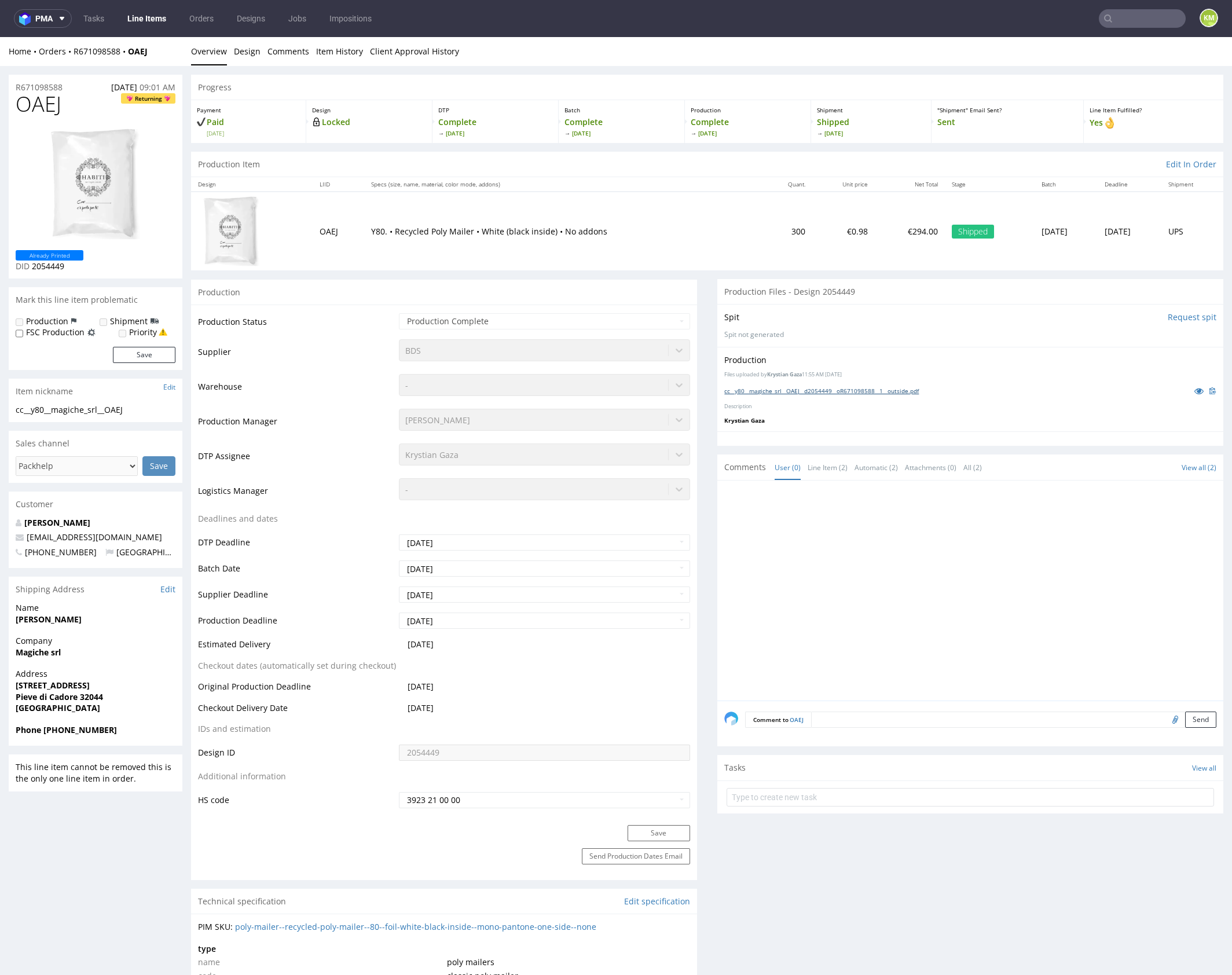
click at [819, 392] on link "cc__y80__magiche_srl__OAEJ__d2054449__oR671098588__1__outside.pdf" at bounding box center [821, 391] width 194 height 8
click at [39, 103] on span "OAEJ" at bounding box center [38, 104] width 46 height 23
copy span "OAEJ"
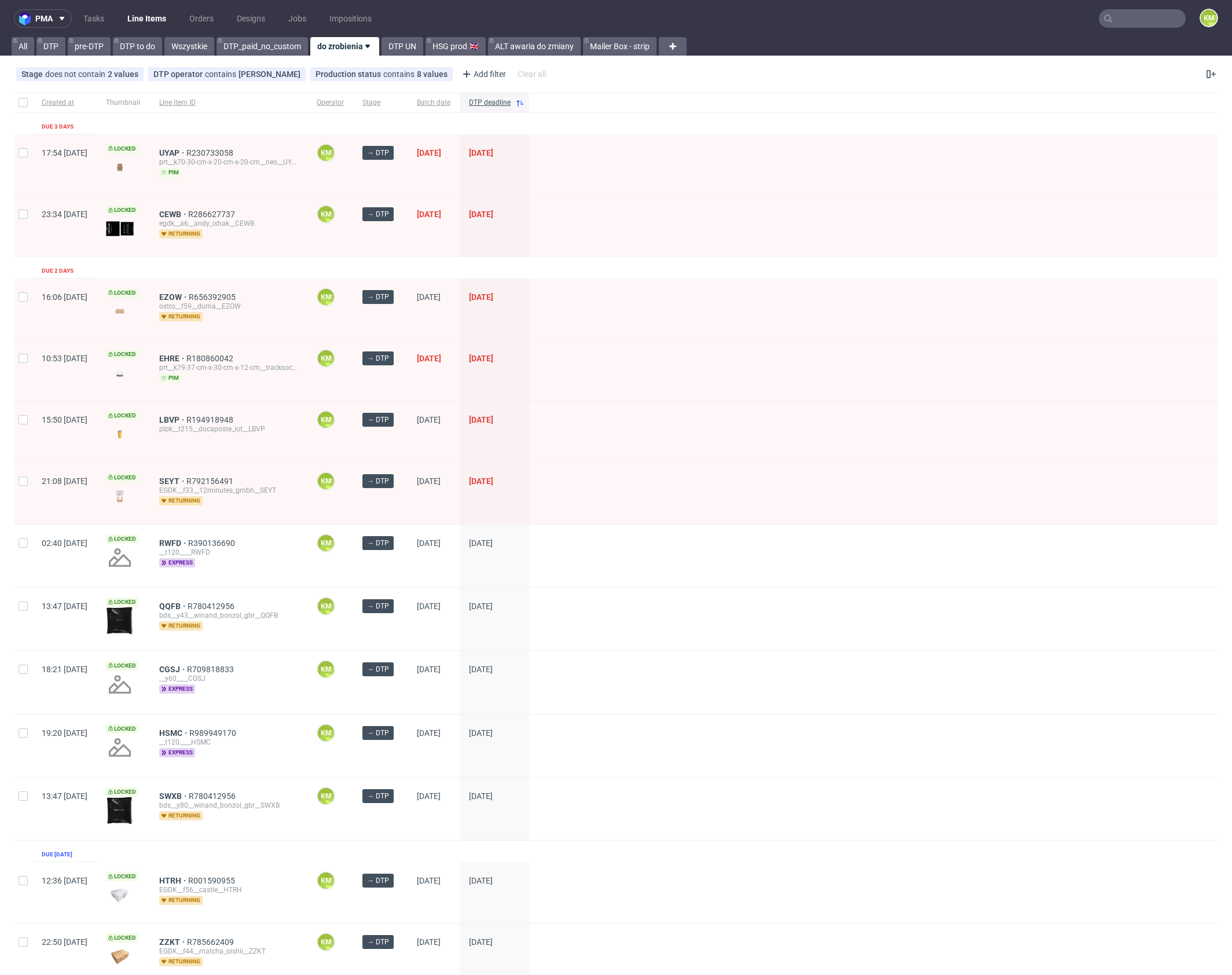
scroll to position [1107, 0]
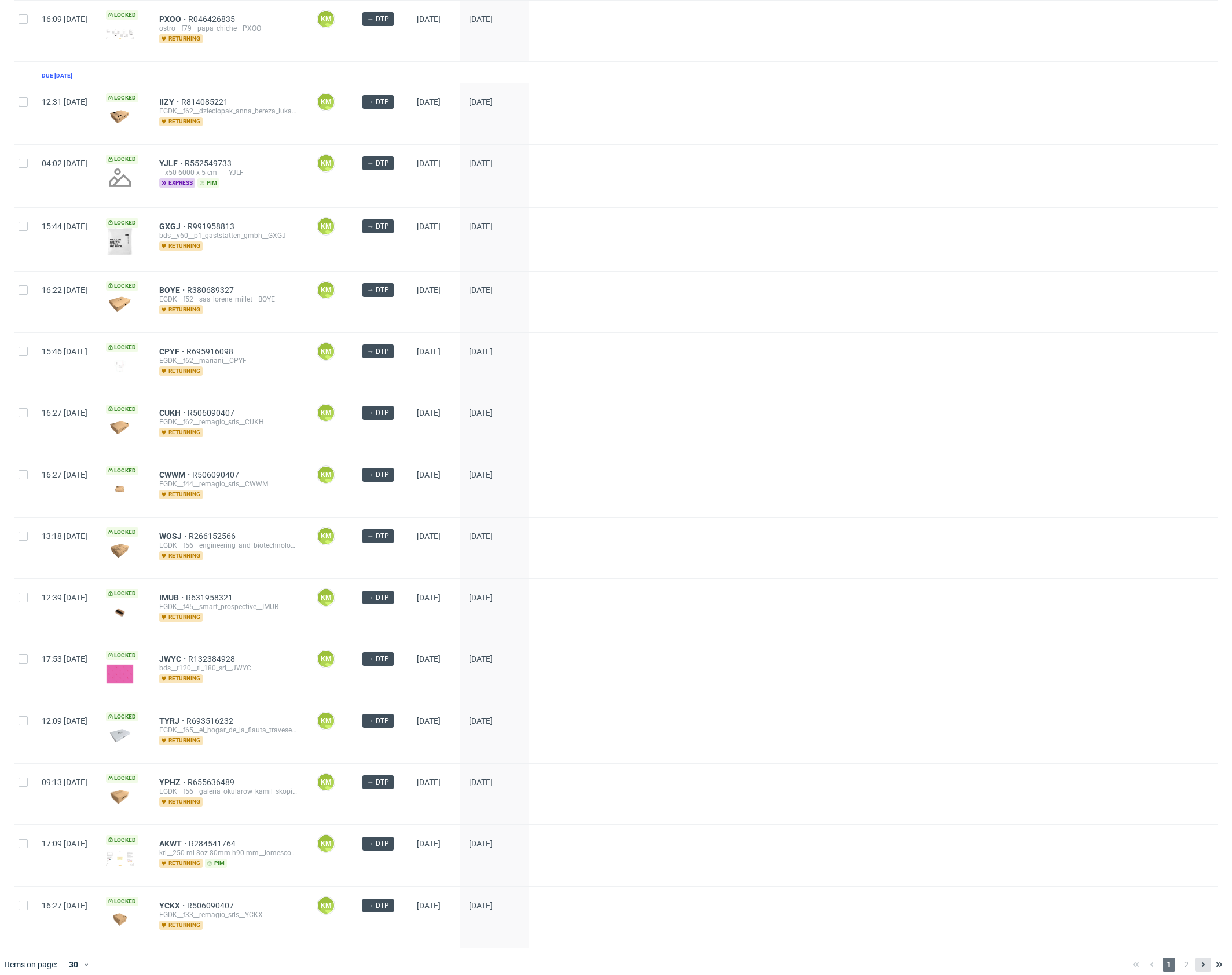
click at [1198, 960] on icon at bounding box center [1202, 964] width 9 height 9
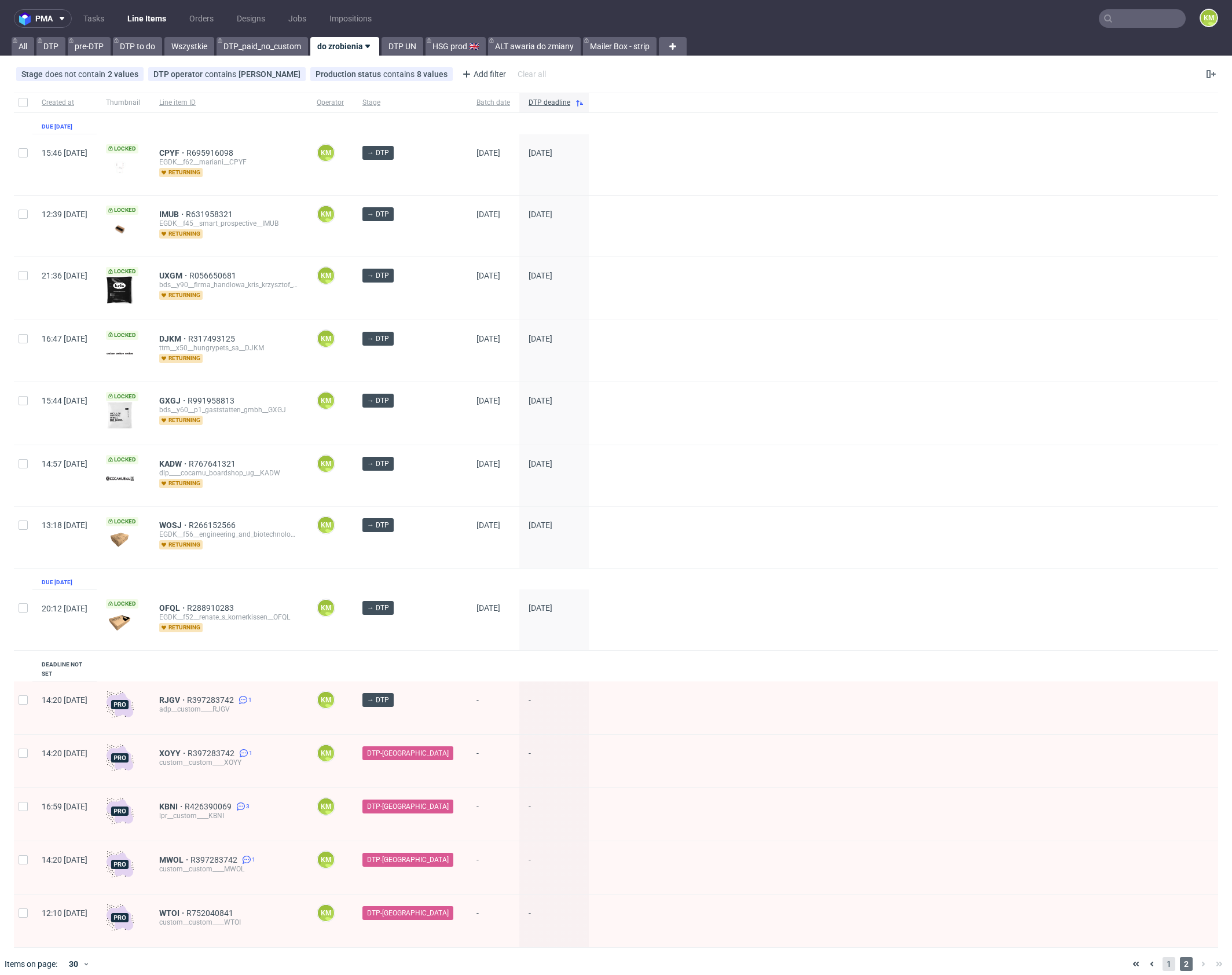
click at [1170, 957] on span "1" at bounding box center [1168, 964] width 13 height 14
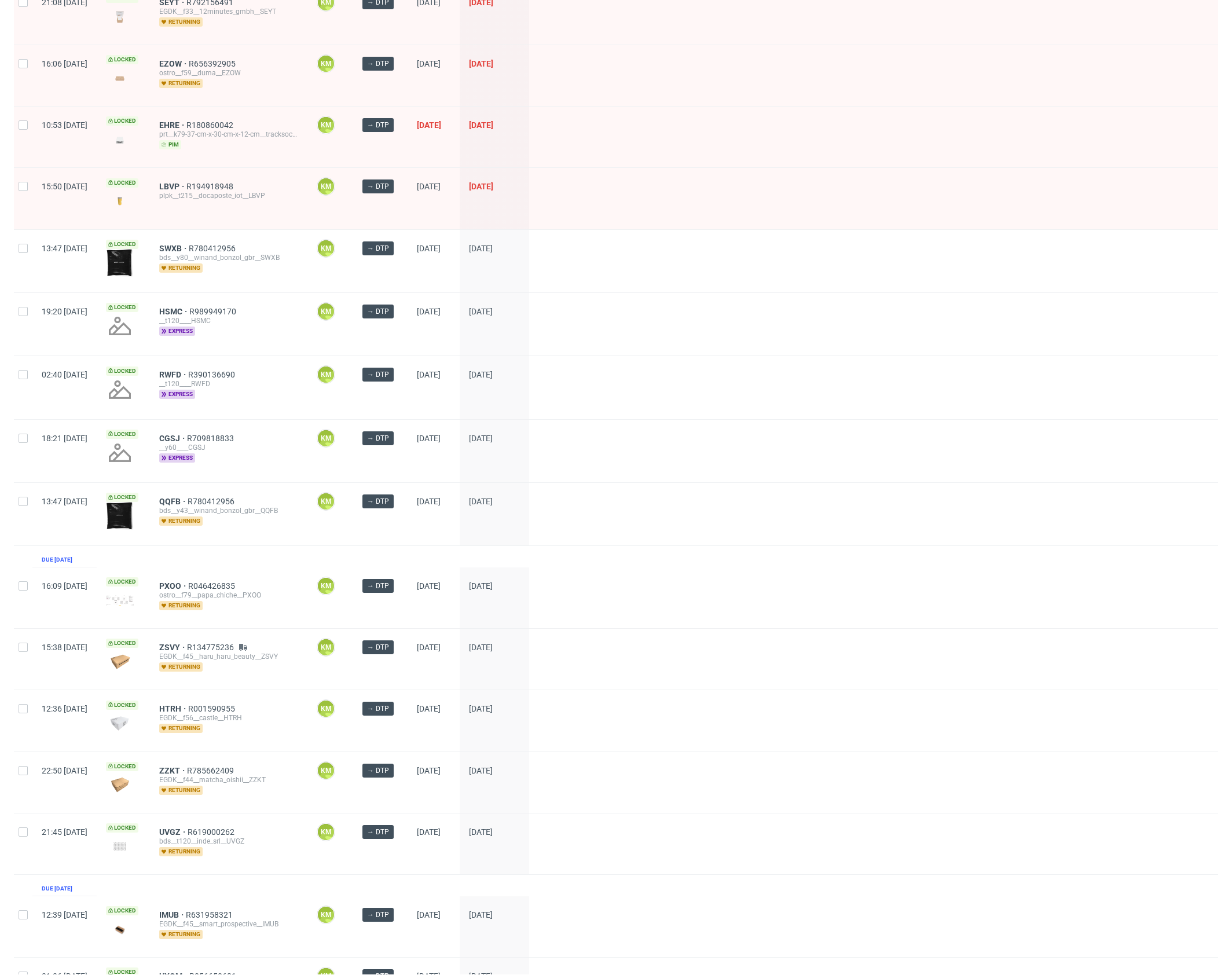
scroll to position [295, 0]
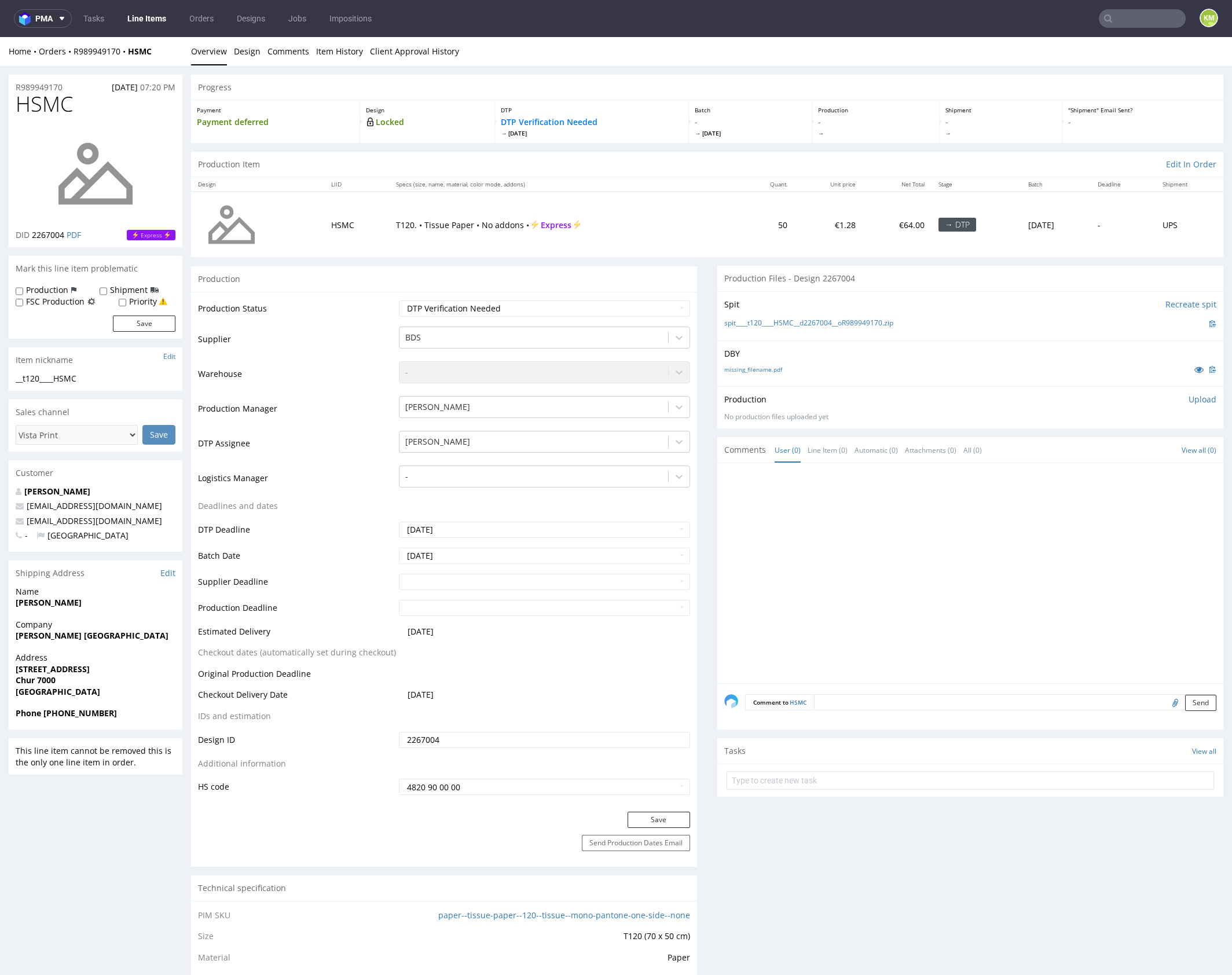
click at [838, 535] on div at bounding box center [974, 576] width 499 height 213
drag, startPoint x: 855, startPoint y: 524, endPoint x: 851, endPoint y: 498, distance: 26.3
click at [855, 524] on div at bounding box center [974, 576] width 499 height 213
click at [828, 363] on div "missing_filename.pdf" at bounding box center [971, 369] width 492 height 13
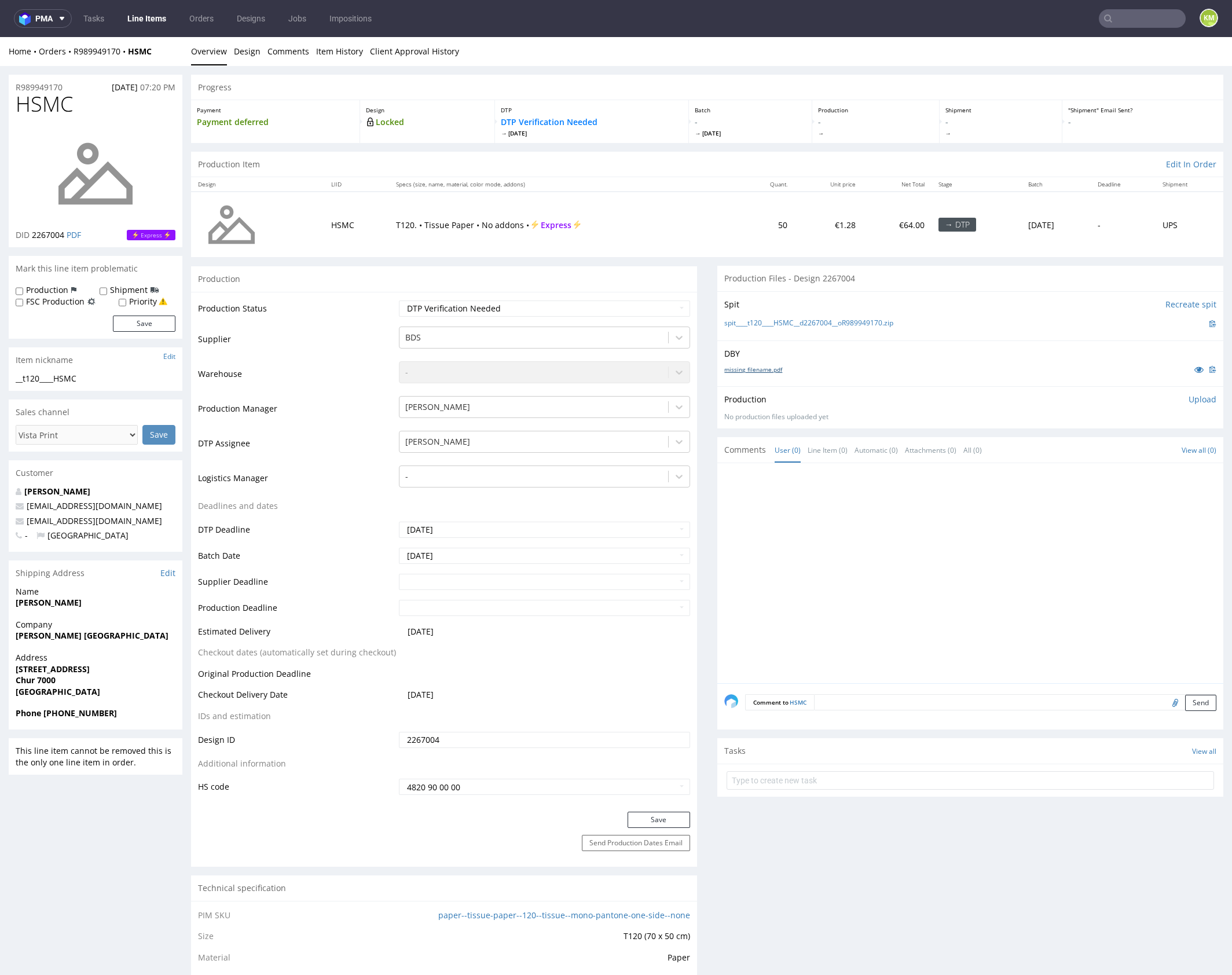
click at [761, 367] on link "missing_filename.pdf" at bounding box center [753, 370] width 58 height 8
click at [244, 53] on link "Design" at bounding box center [247, 51] width 26 height 28
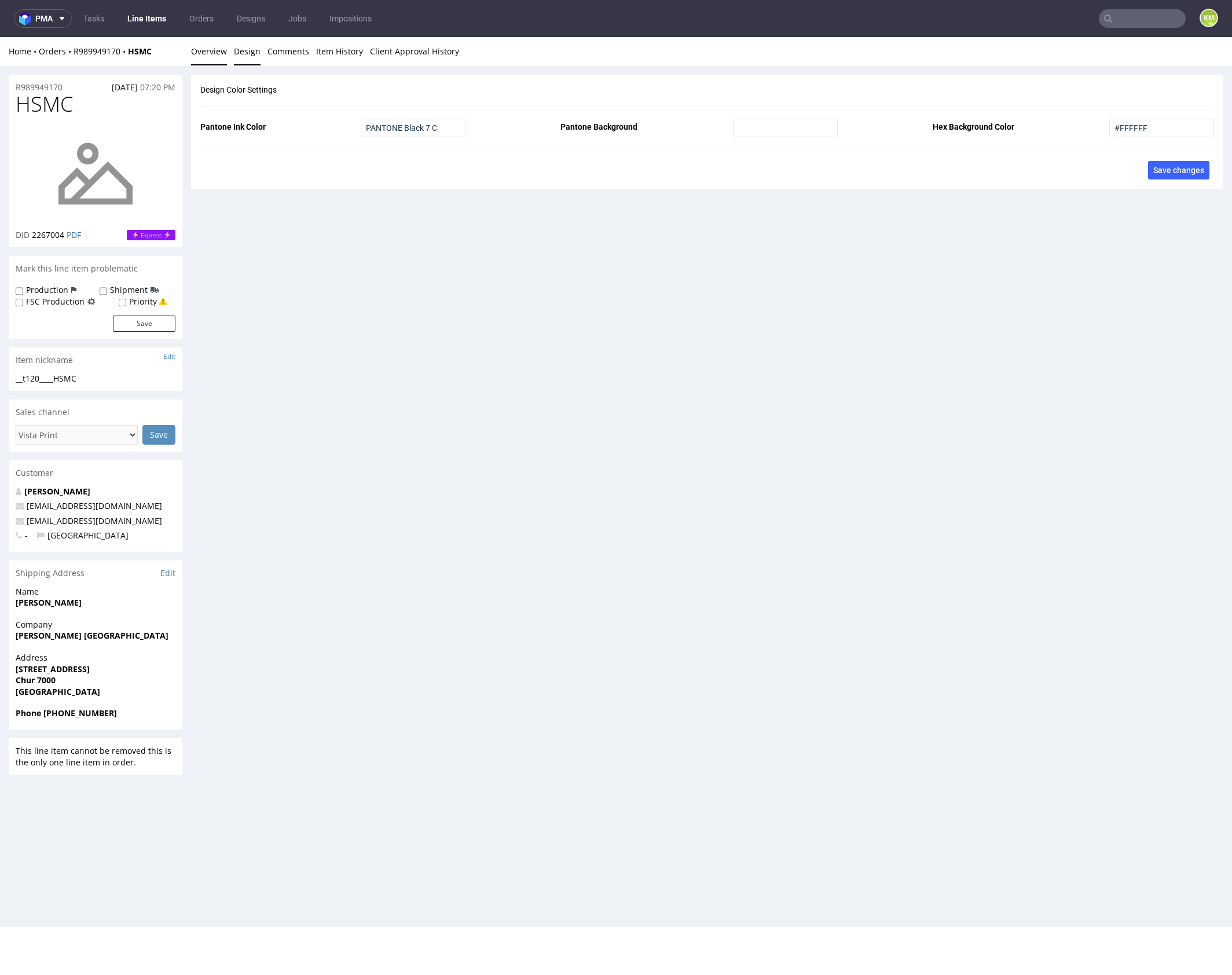
click at [196, 53] on link "Overview" at bounding box center [209, 51] width 36 height 28
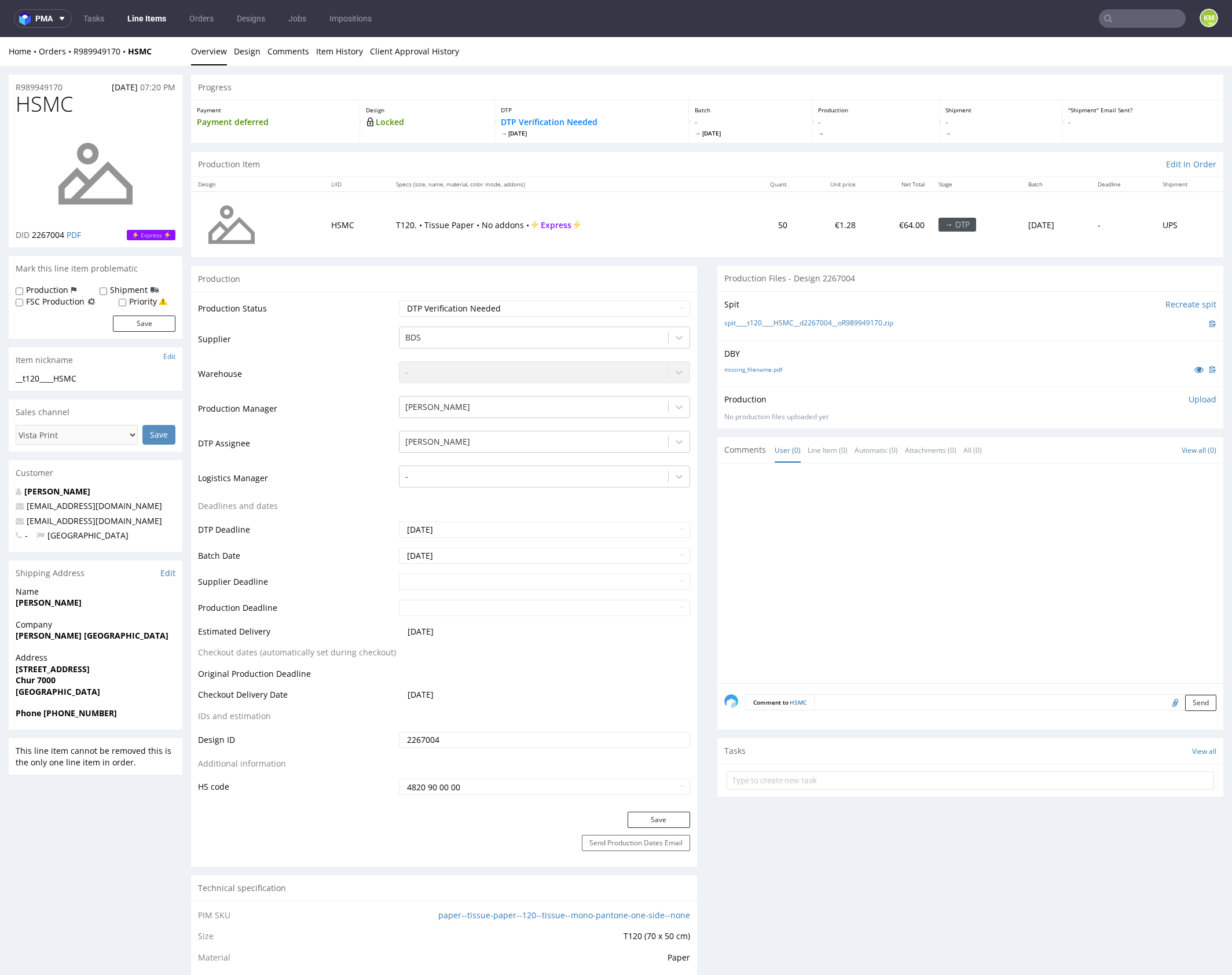
click at [933, 580] on div at bounding box center [974, 576] width 499 height 213
drag, startPoint x: 906, startPoint y: 324, endPoint x: 787, endPoint y: 323, distance: 119.0
click at [748, 326] on div "spit____t120____HSMC__d2267004__oR989949170.zip" at bounding box center [971, 323] width 492 height 13
drag, startPoint x: 912, startPoint y: 320, endPoint x: 746, endPoint y: 322, distance: 166.0
click at [746, 322] on div "spit____t120____HSMC__d2267004__oR989949170.zip" at bounding box center [971, 323] width 492 height 13
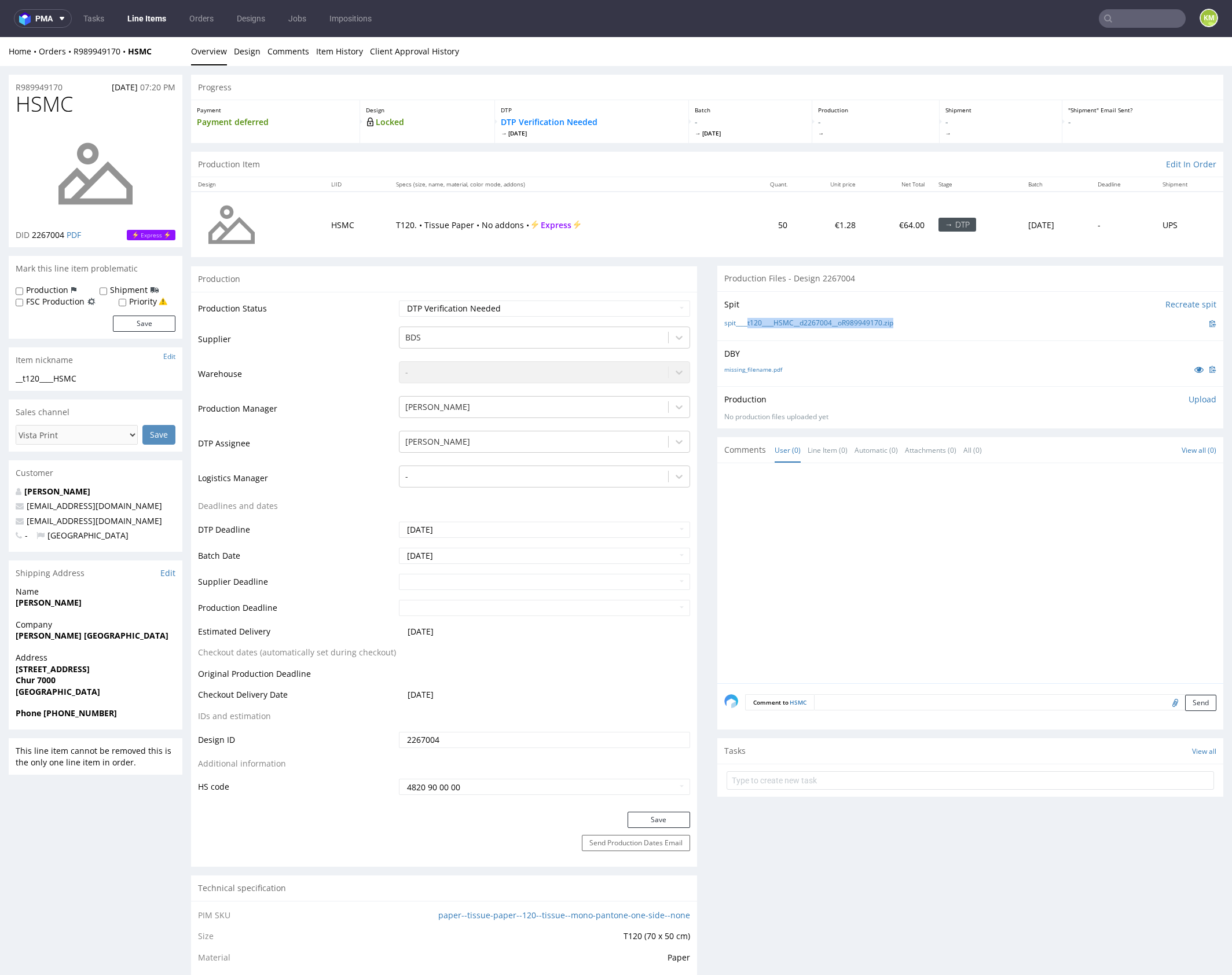
copy link "t120____HSMC__d2267004__oR989949170.zip"
click at [1189, 395] on p "Upload" at bounding box center [1202, 400] width 28 height 12
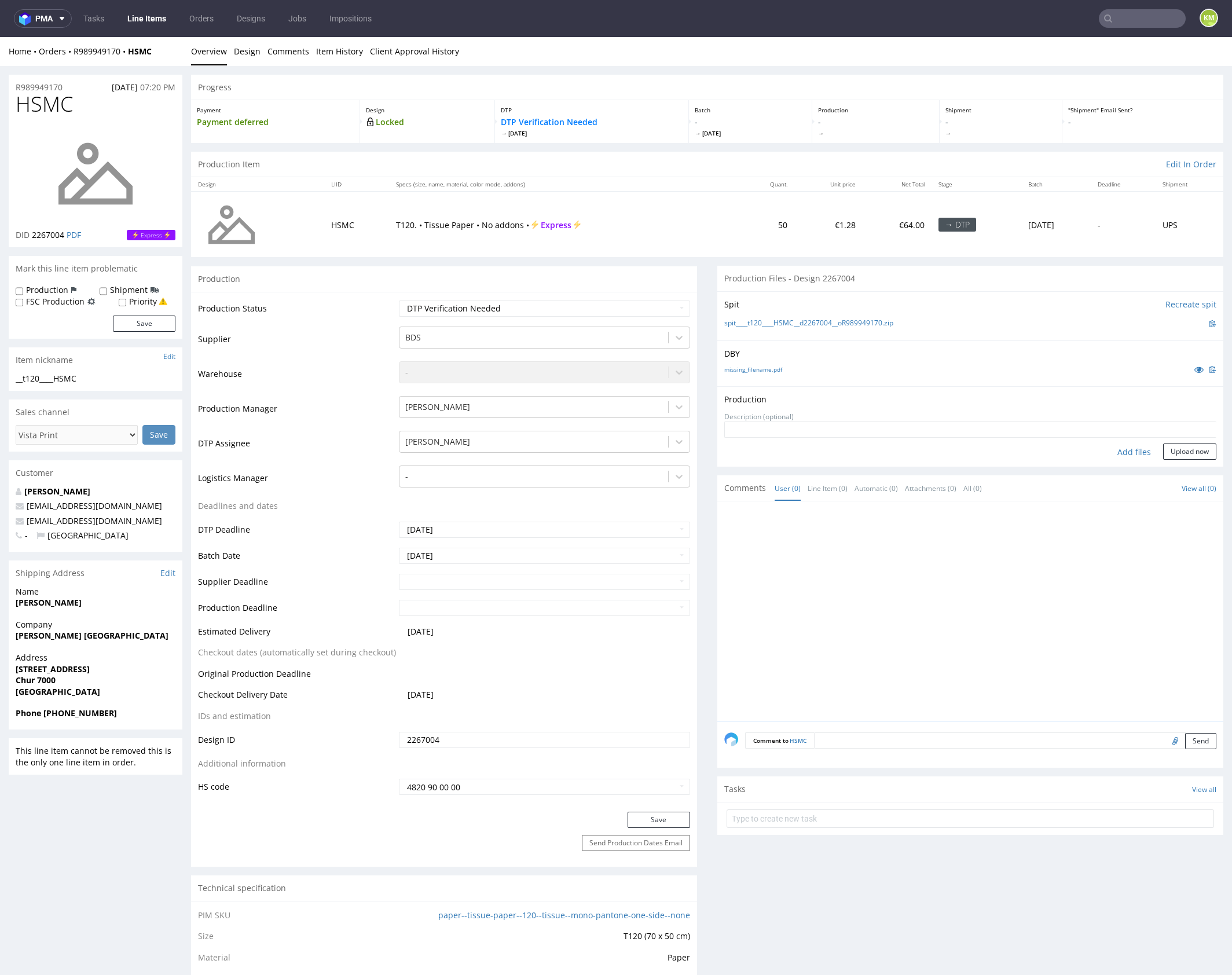
click at [1115, 447] on div "Add files" at bounding box center [1134, 452] width 58 height 17
type input "C:\fakepath\t120____HSMC__d2267004__oR989949170.pdf"
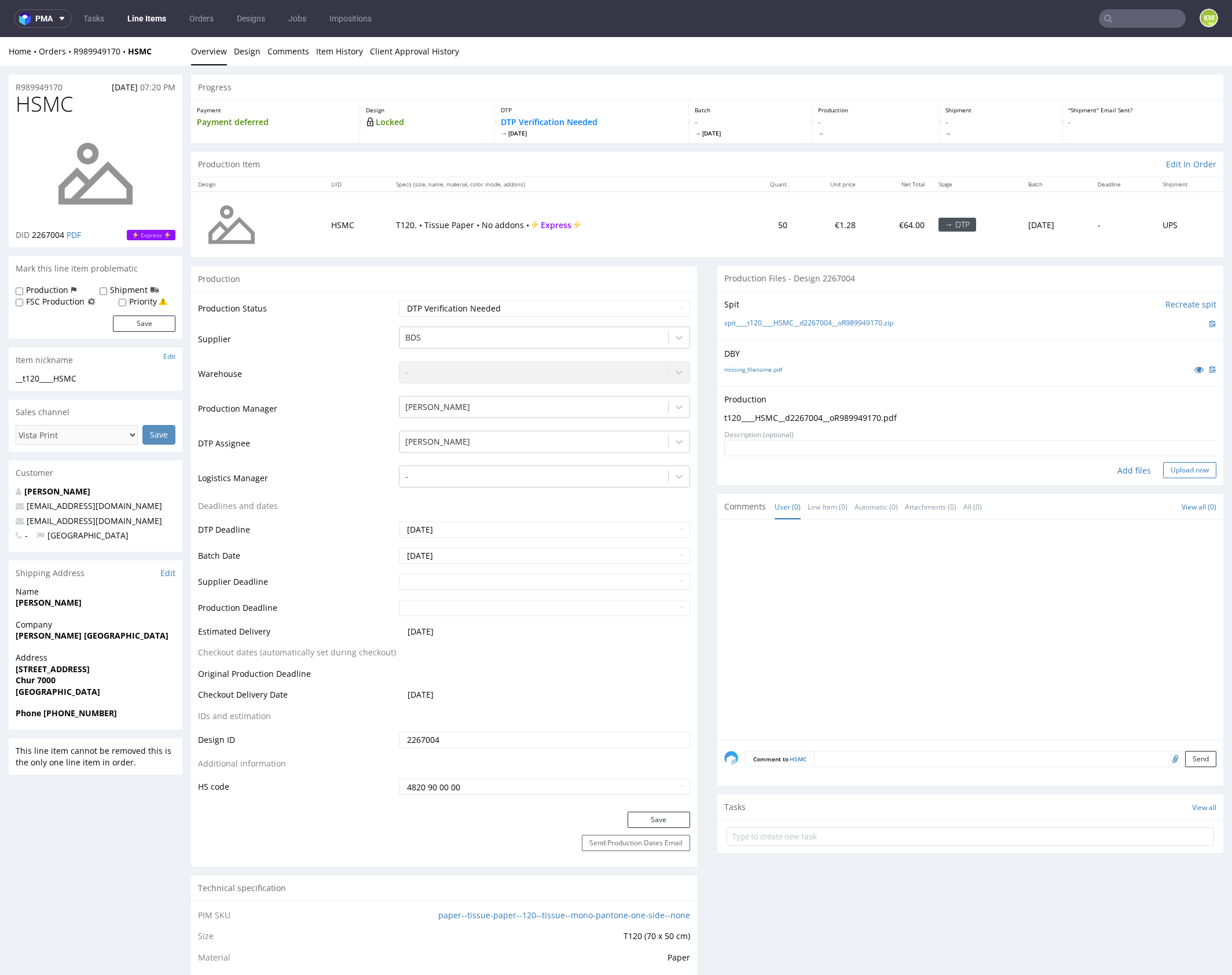
click at [1178, 469] on button "Upload now" at bounding box center [1190, 469] width 53 height 16
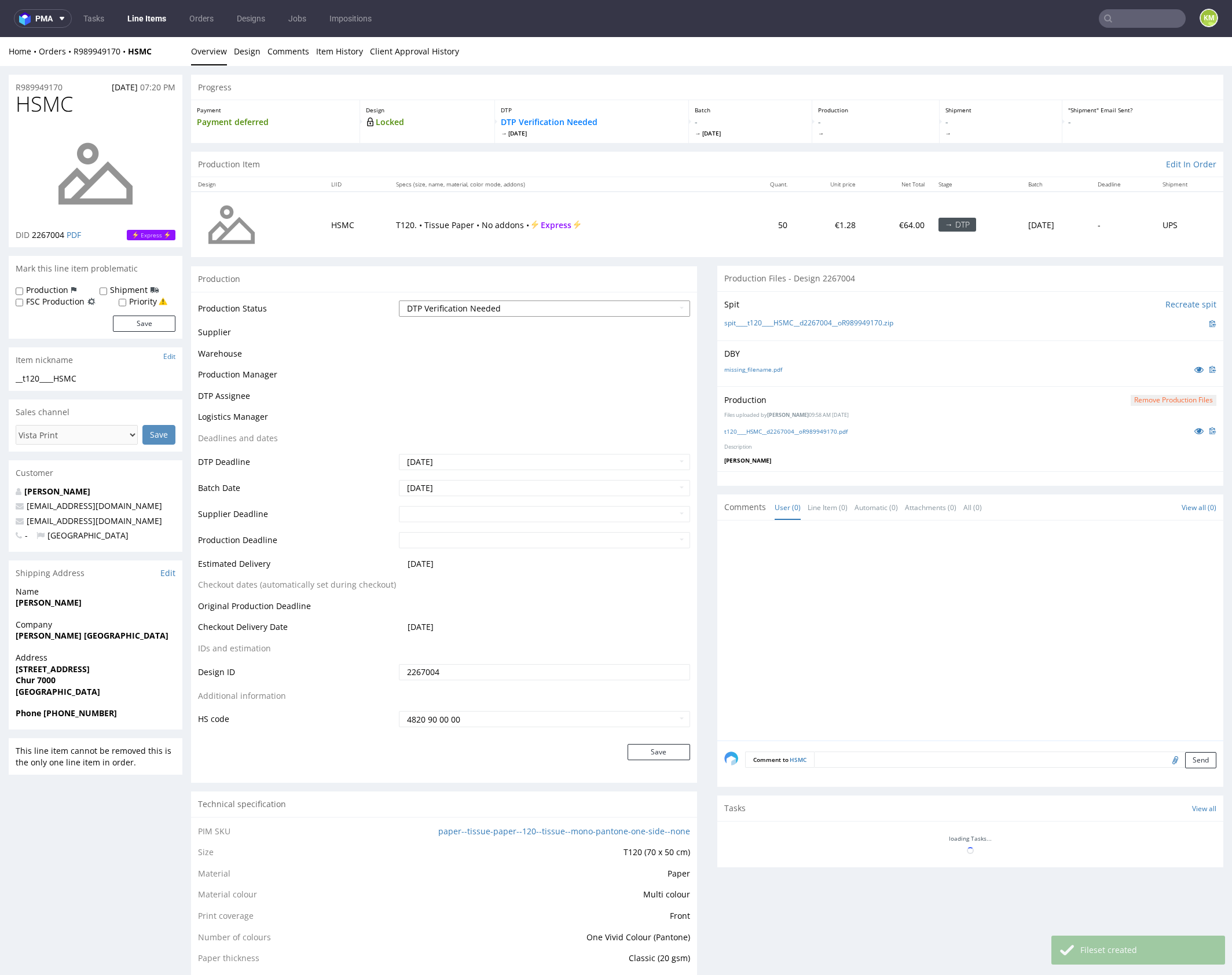
click at [617, 311] on select "Waiting for Artwork Waiting for Diecut Waiting for Mockup Waiting for DTP Waiti…" at bounding box center [544, 308] width 291 height 16
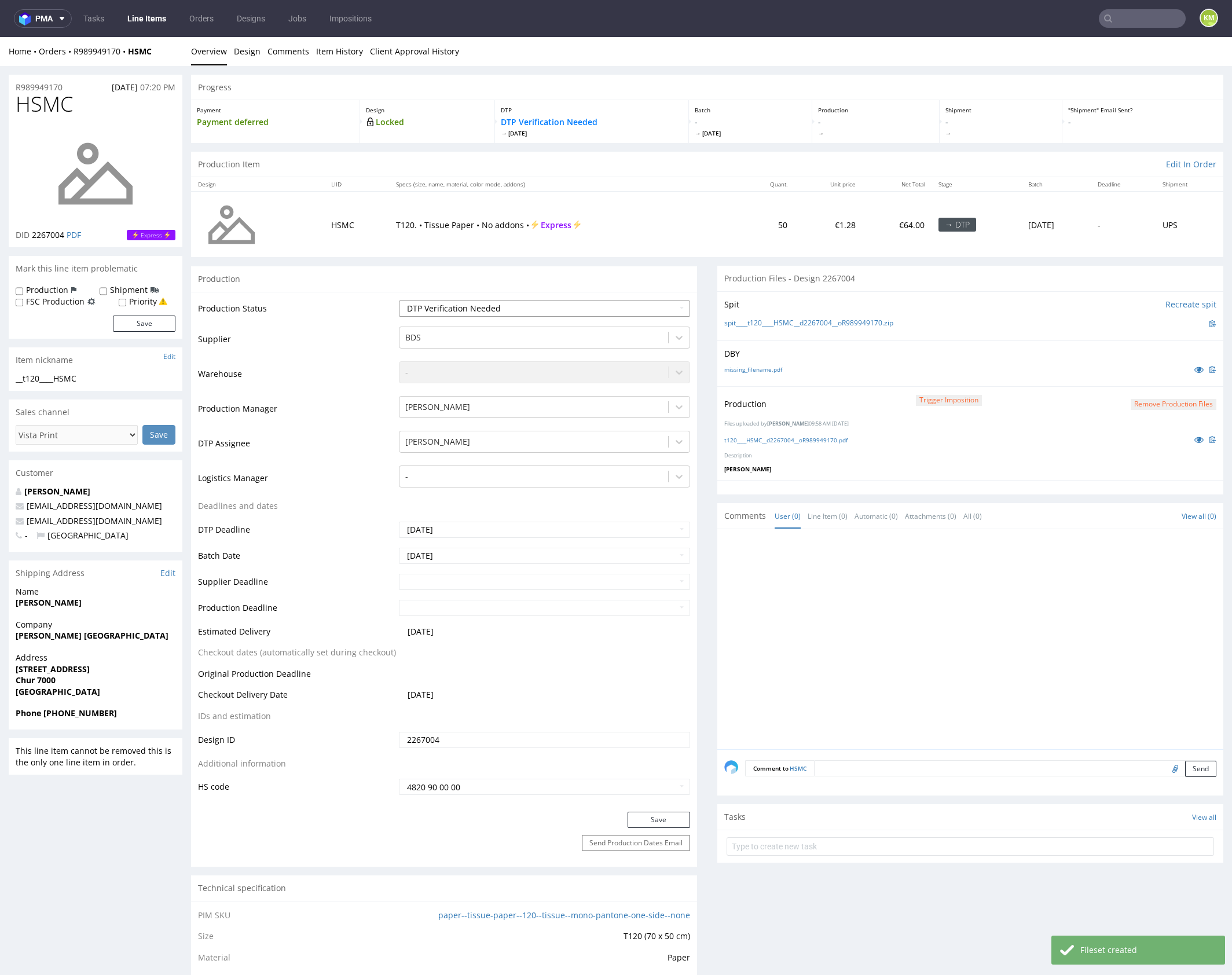
select select "dtp_production_ready"
click at [399, 300] on select "Waiting for Artwork Waiting for Diecut Waiting for Mockup Waiting for DTP Waiti…" at bounding box center [544, 308] width 291 height 16
click at [649, 821] on button "Save" at bounding box center [659, 820] width 63 height 16
click at [942, 627] on div at bounding box center [974, 642] width 499 height 213
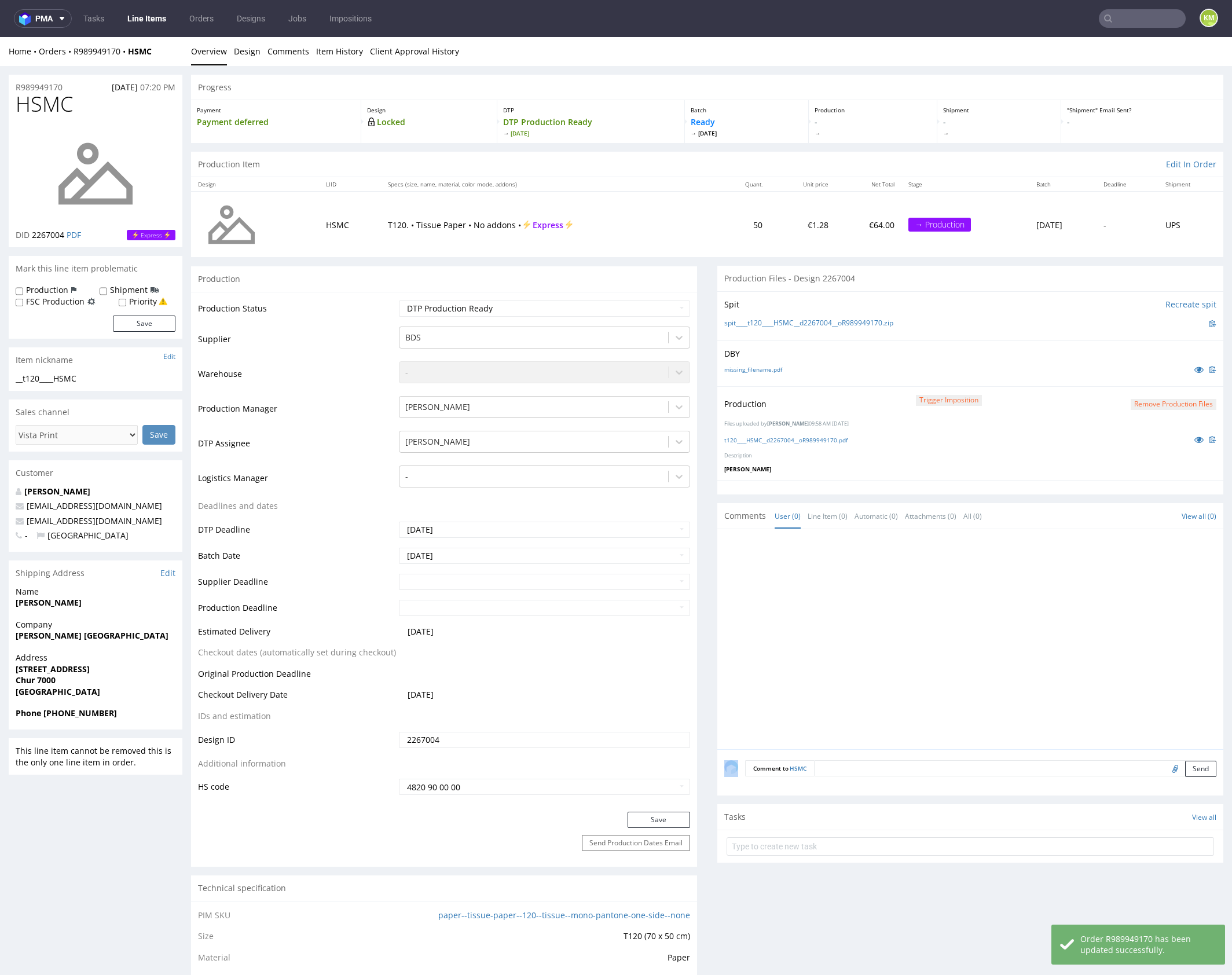
click at [906, 598] on div at bounding box center [974, 642] width 499 height 213
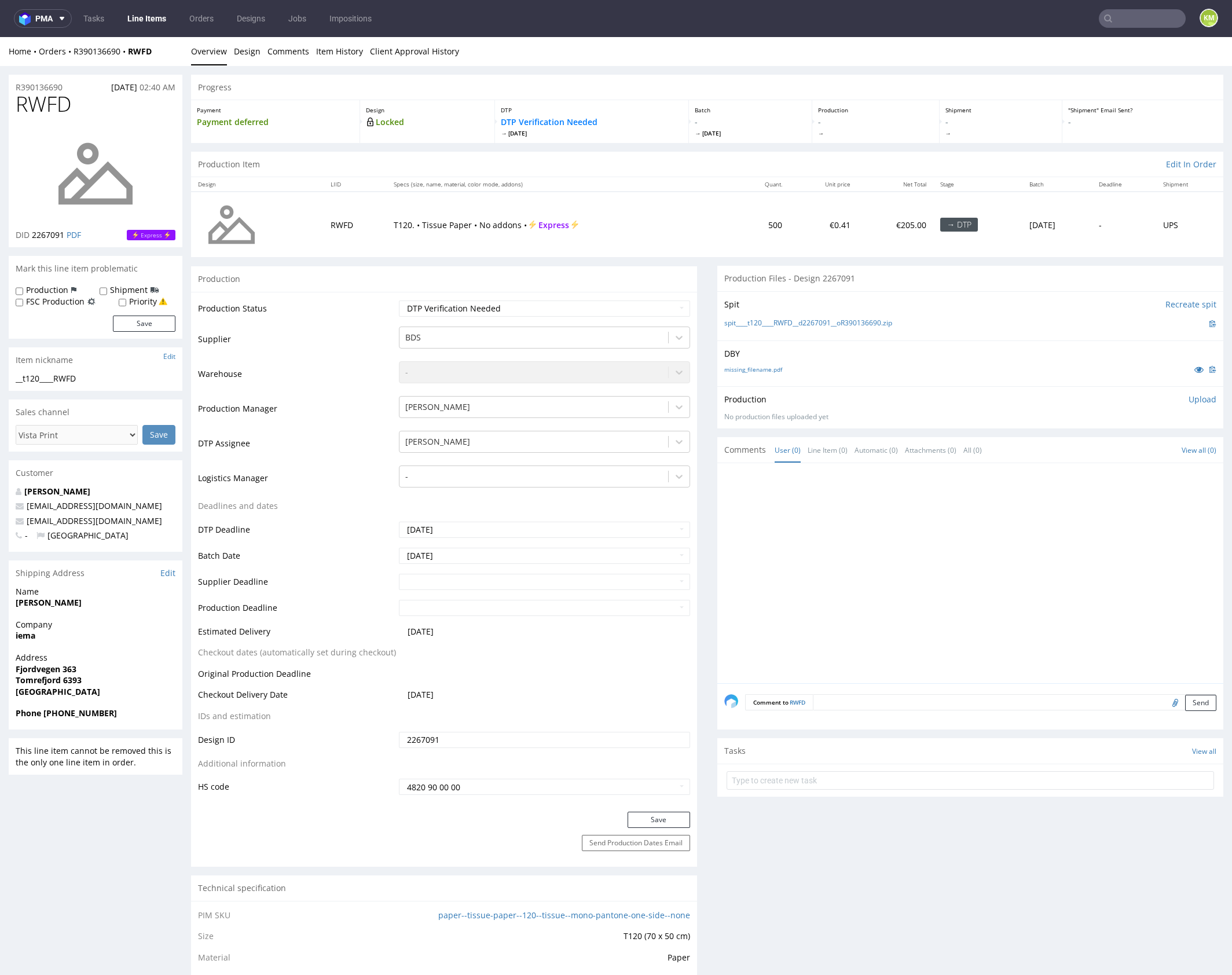
click at [916, 382] on div "DBY missing_filename.pdf" at bounding box center [970, 363] width 506 height 46
click at [768, 371] on link "missing_filename.pdf" at bounding box center [753, 370] width 58 height 8
drag, startPoint x: 795, startPoint y: 568, endPoint x: 864, endPoint y: 566, distance: 69.0
click at [795, 568] on div at bounding box center [974, 576] width 499 height 213
click at [244, 53] on link "Design" at bounding box center [247, 51] width 26 height 28
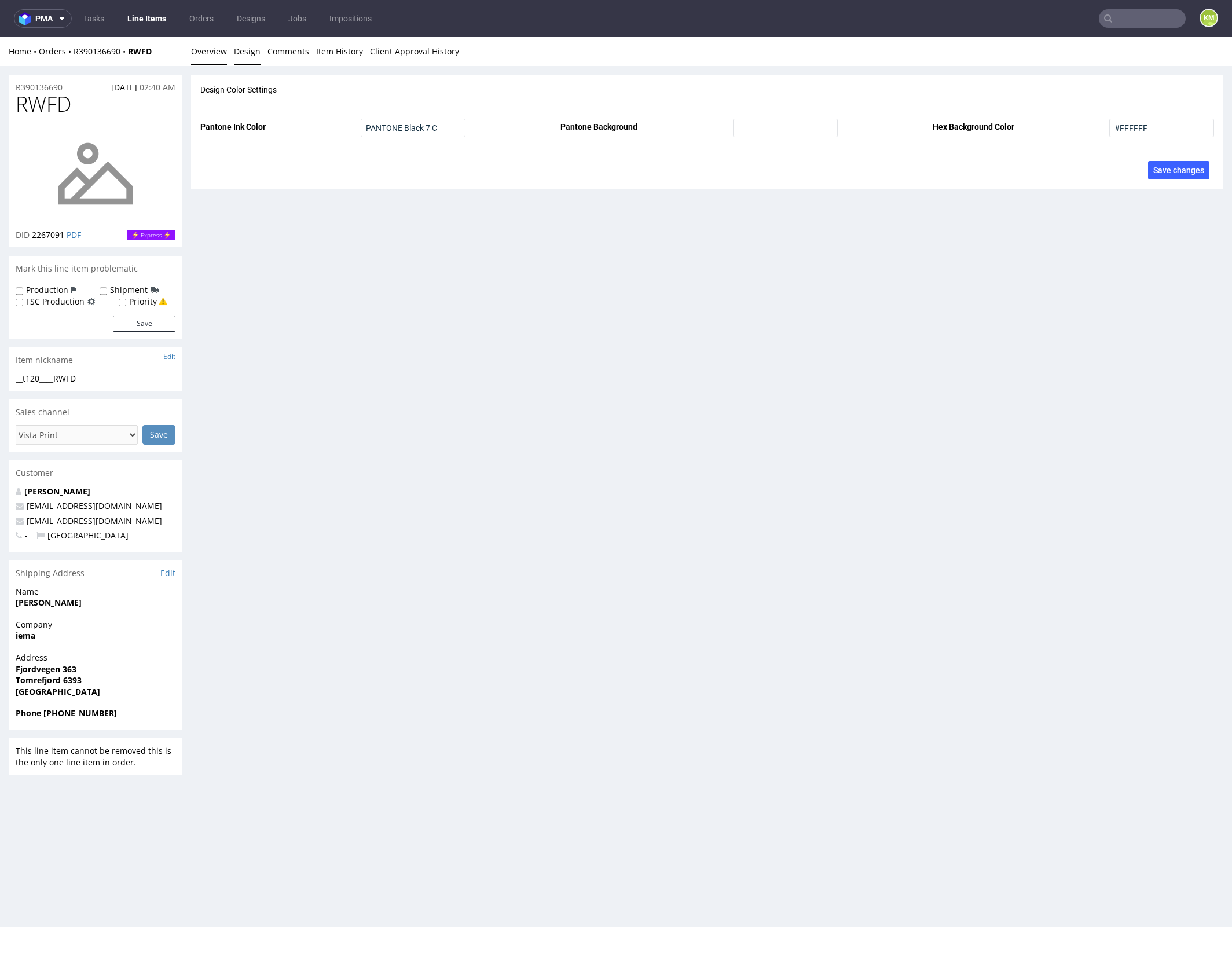
click at [209, 54] on link "Overview" at bounding box center [209, 51] width 36 height 28
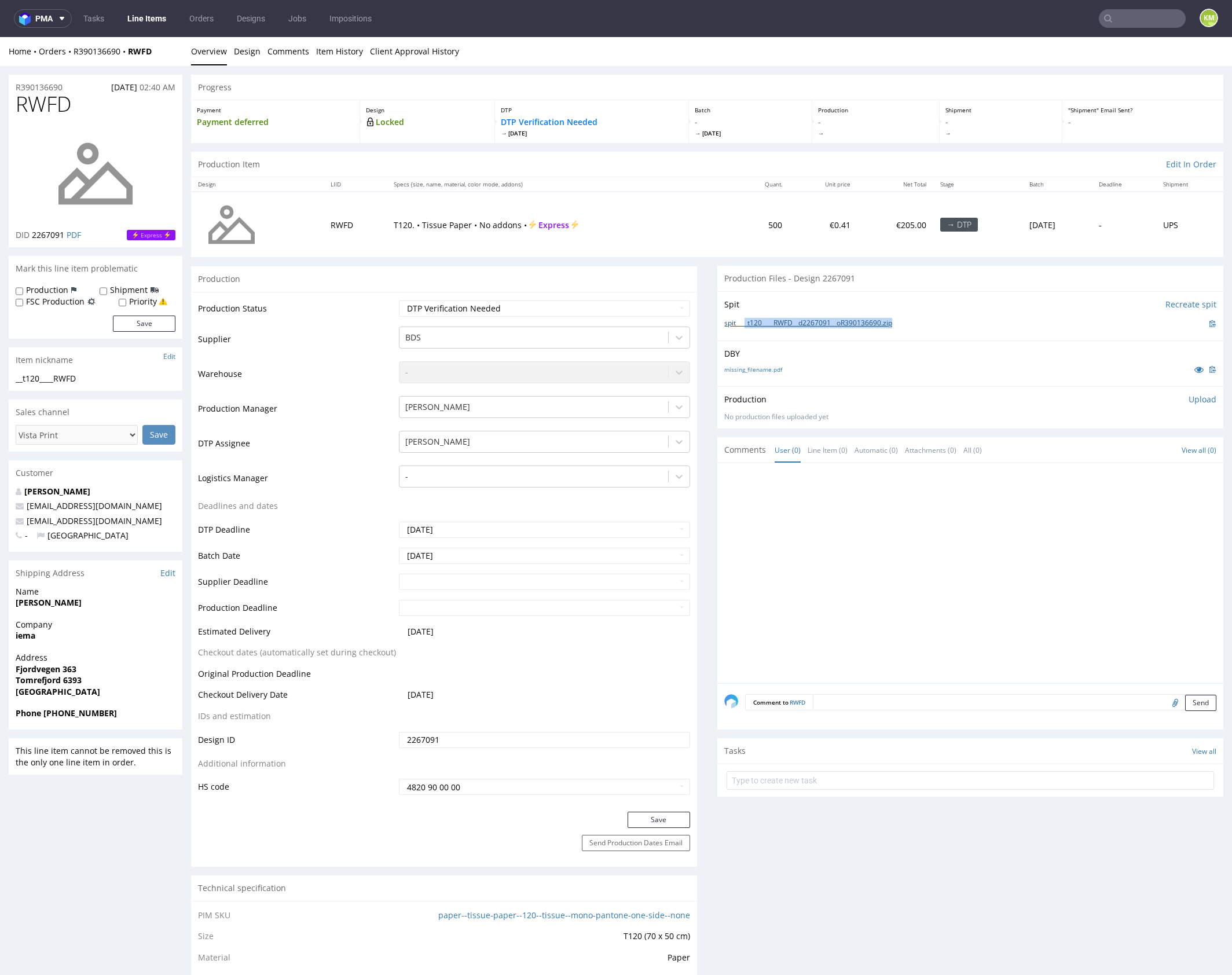
drag, startPoint x: 908, startPoint y: 322, endPoint x: 743, endPoint y: 324, distance: 165.0
click at [743, 324] on div "spit____t120____RWFD__d2267091__oR390136690.zip" at bounding box center [971, 323] width 492 height 13
copy link "_t120____RWFD__d2267091__oR390136690.zip"
click at [1189, 399] on p "Upload" at bounding box center [1202, 400] width 28 height 12
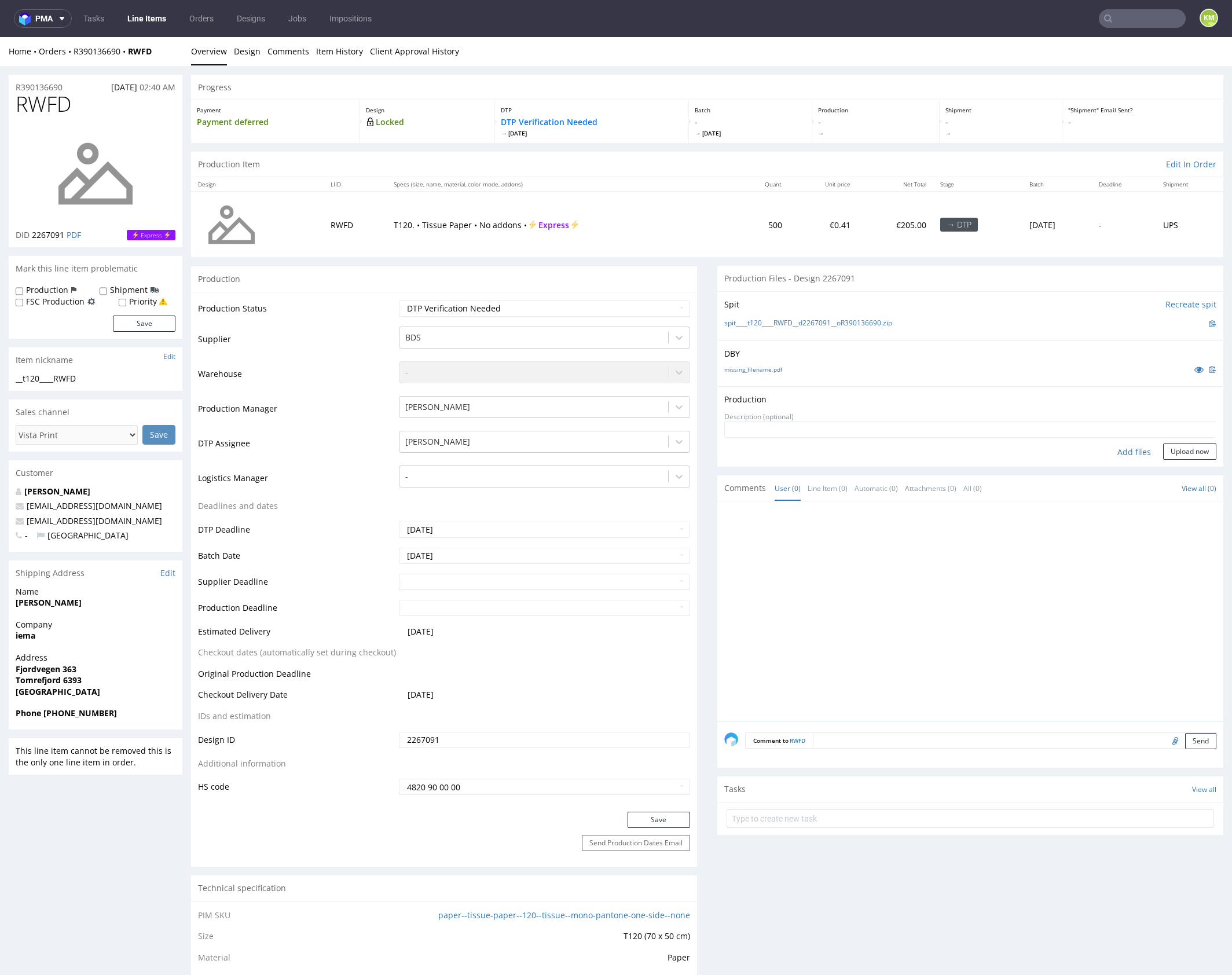
click at [1117, 455] on div "Add files" at bounding box center [1134, 452] width 58 height 17
type input "C:\fakepath\t120____RWFD__d2267091__oR390136690.pdf"
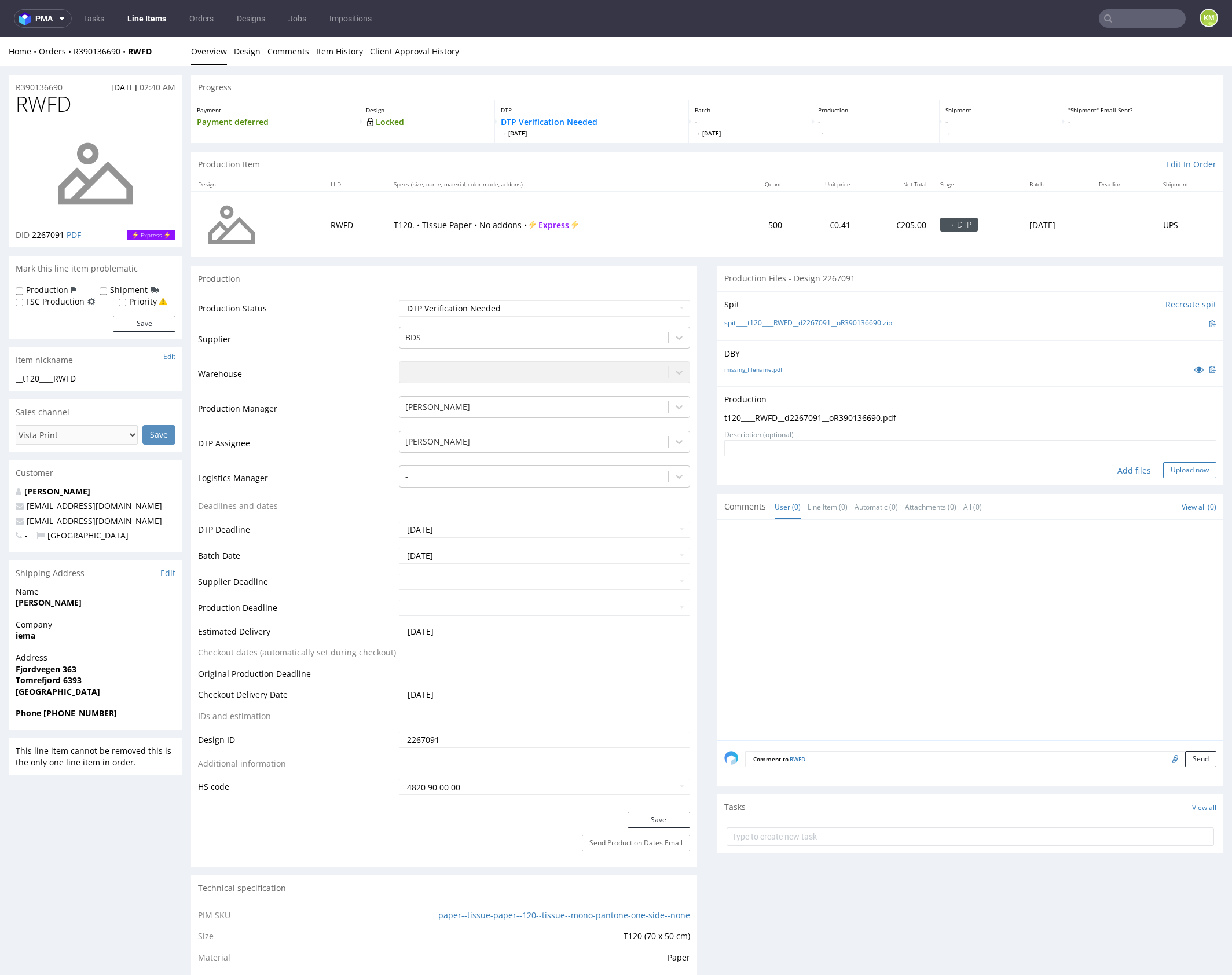
click at [1178, 472] on button "Upload now" at bounding box center [1190, 469] width 53 height 16
click at [249, 53] on link "Design" at bounding box center [247, 51] width 26 height 28
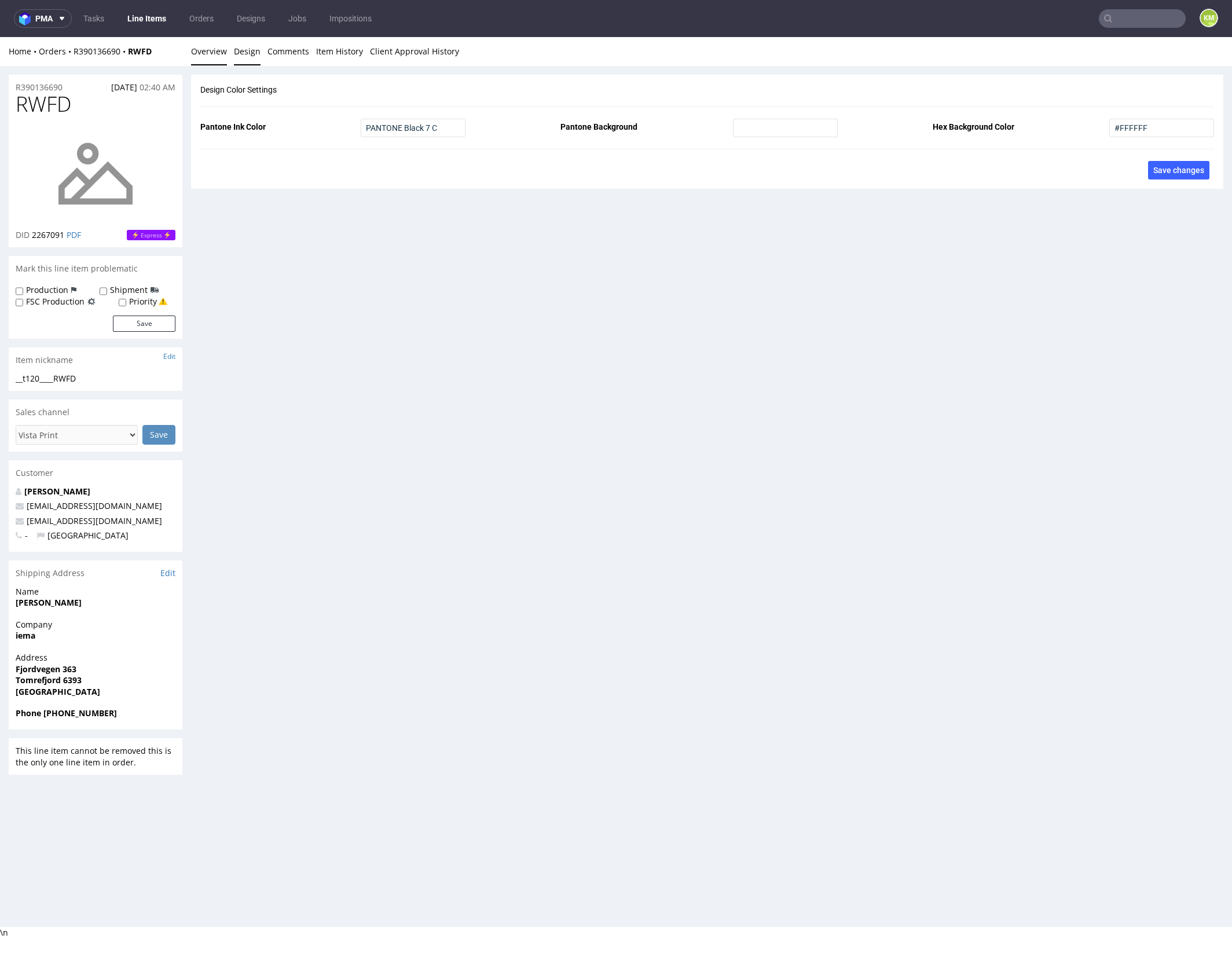
click at [210, 52] on link "Overview" at bounding box center [209, 51] width 36 height 28
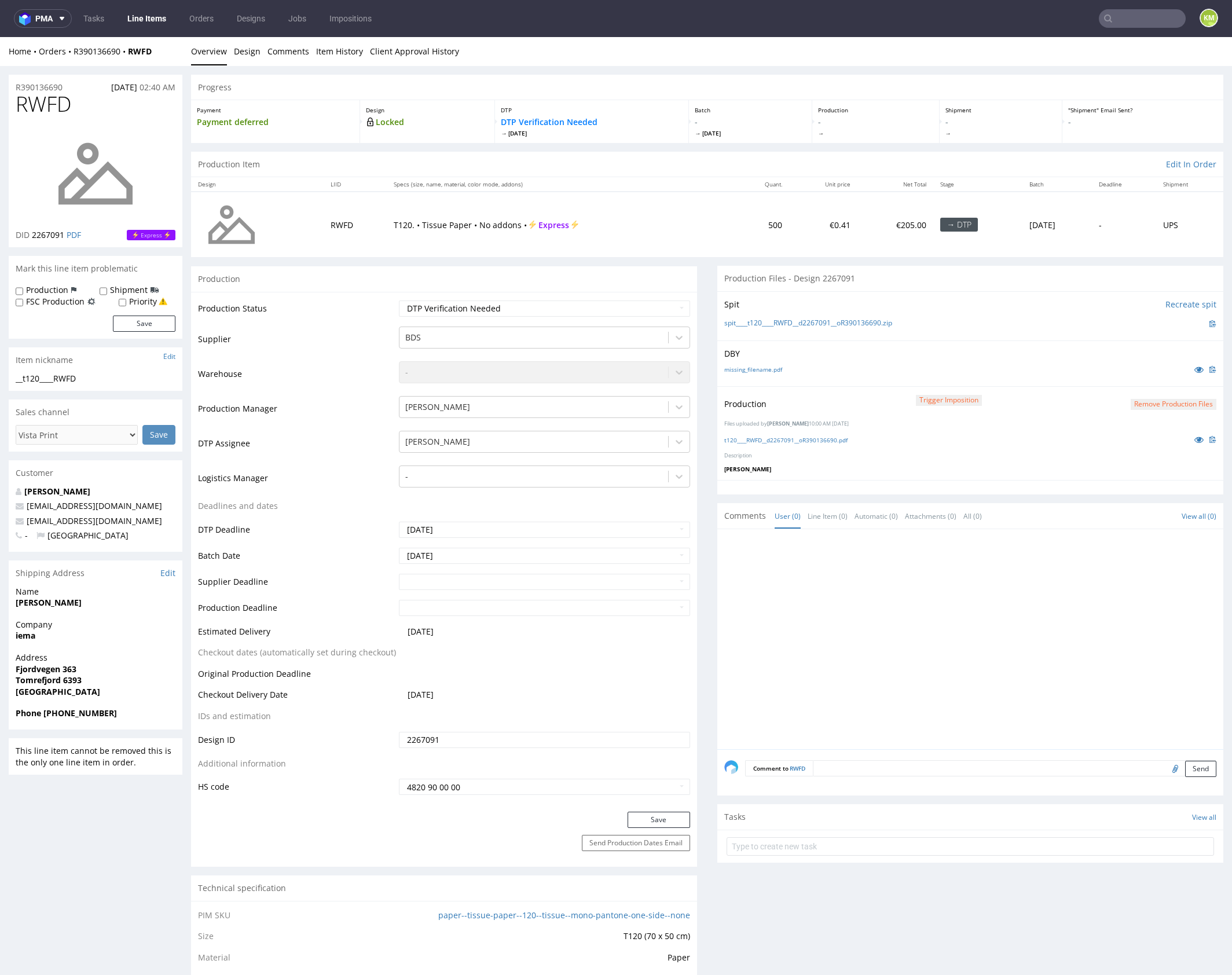
click at [944, 608] on div at bounding box center [974, 642] width 499 height 213
click at [608, 314] on select "Waiting for Artwork Waiting for Diecut Waiting for Mockup Waiting for DTP Waiti…" at bounding box center [544, 308] width 291 height 16
select select "dtp_production_ready"
click at [399, 300] on select "Waiting for Artwork Waiting for Diecut Waiting for Mockup Waiting for DTP Waiti…" at bounding box center [544, 308] width 291 height 16
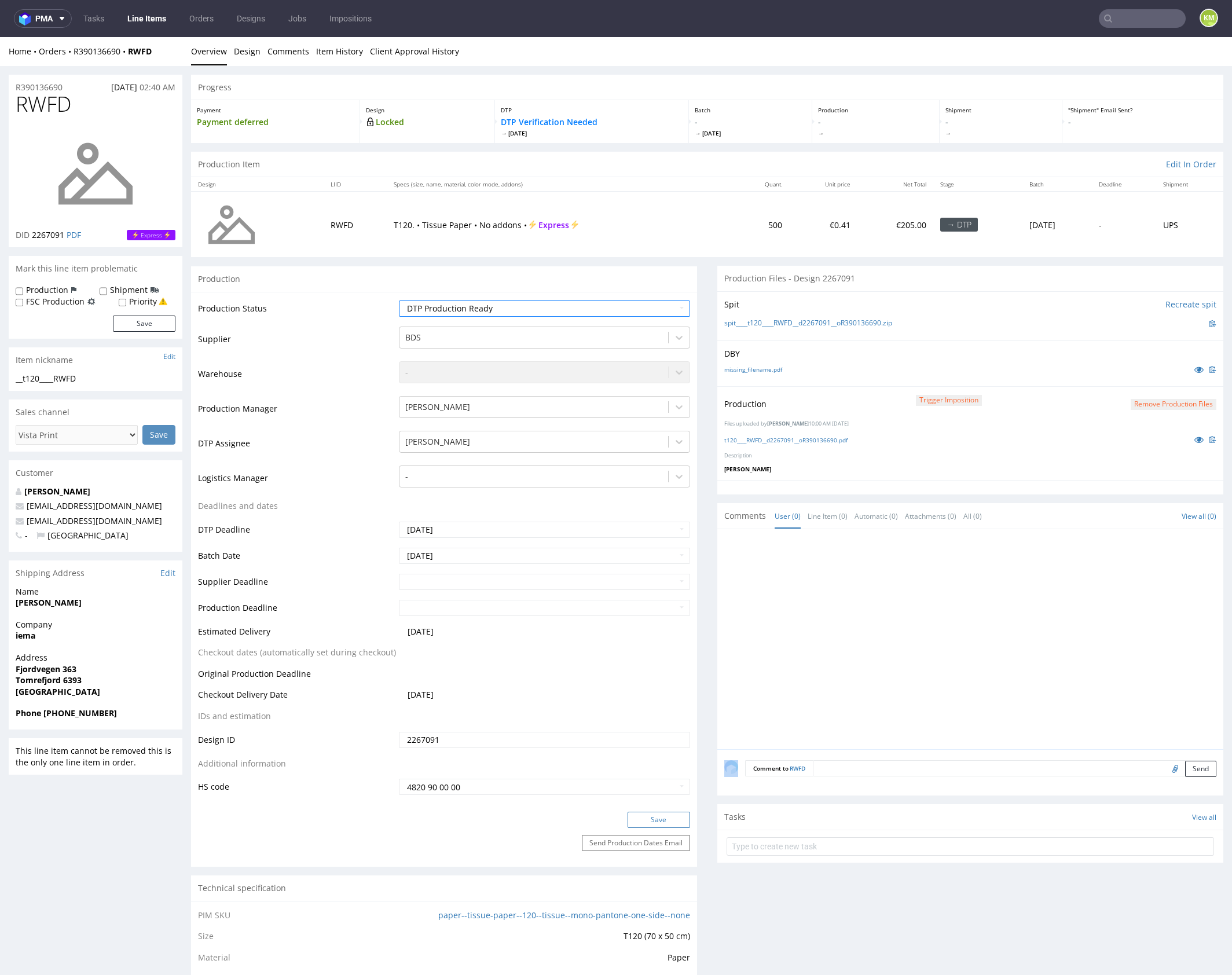
click at [663, 818] on button "Save" at bounding box center [659, 820] width 63 height 16
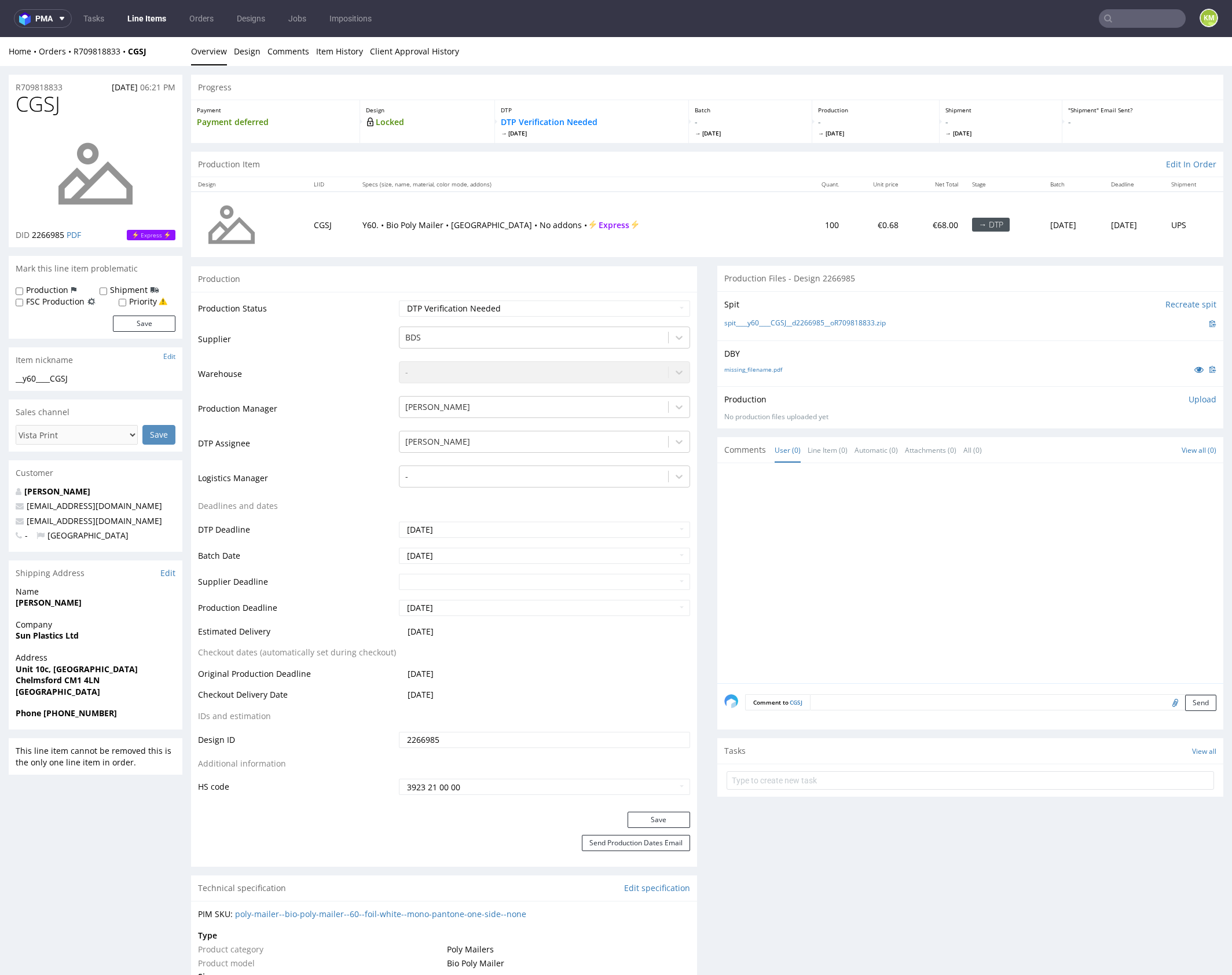
click at [890, 551] on div at bounding box center [974, 576] width 499 height 213
click at [809, 369] on div "missing_filename.pdf" at bounding box center [971, 369] width 492 height 13
click at [770, 369] on link "missing_filename.pdf" at bounding box center [753, 370] width 58 height 8
click at [258, 53] on link "Design" at bounding box center [247, 51] width 26 height 28
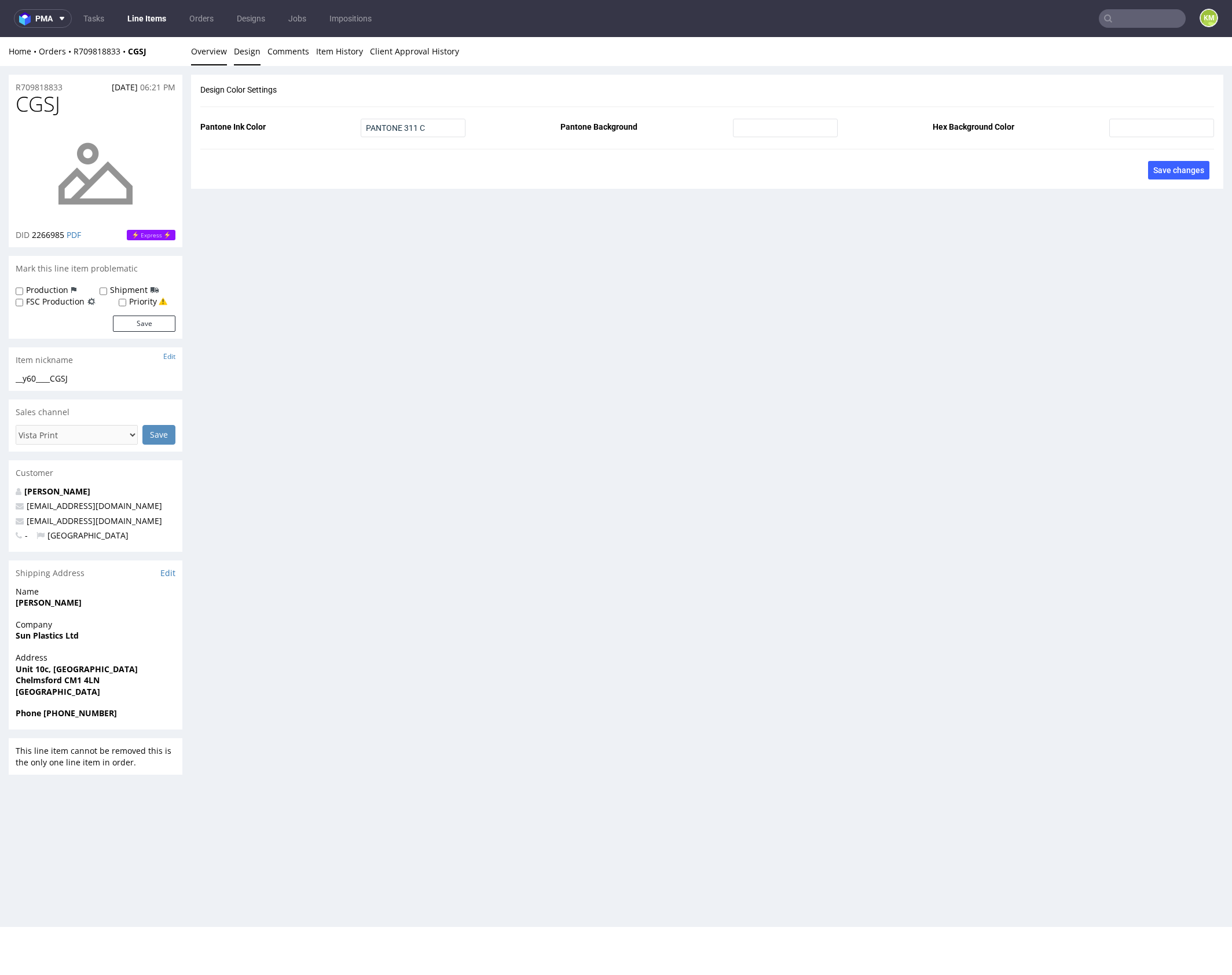
click at [204, 55] on link "Overview" at bounding box center [209, 51] width 36 height 28
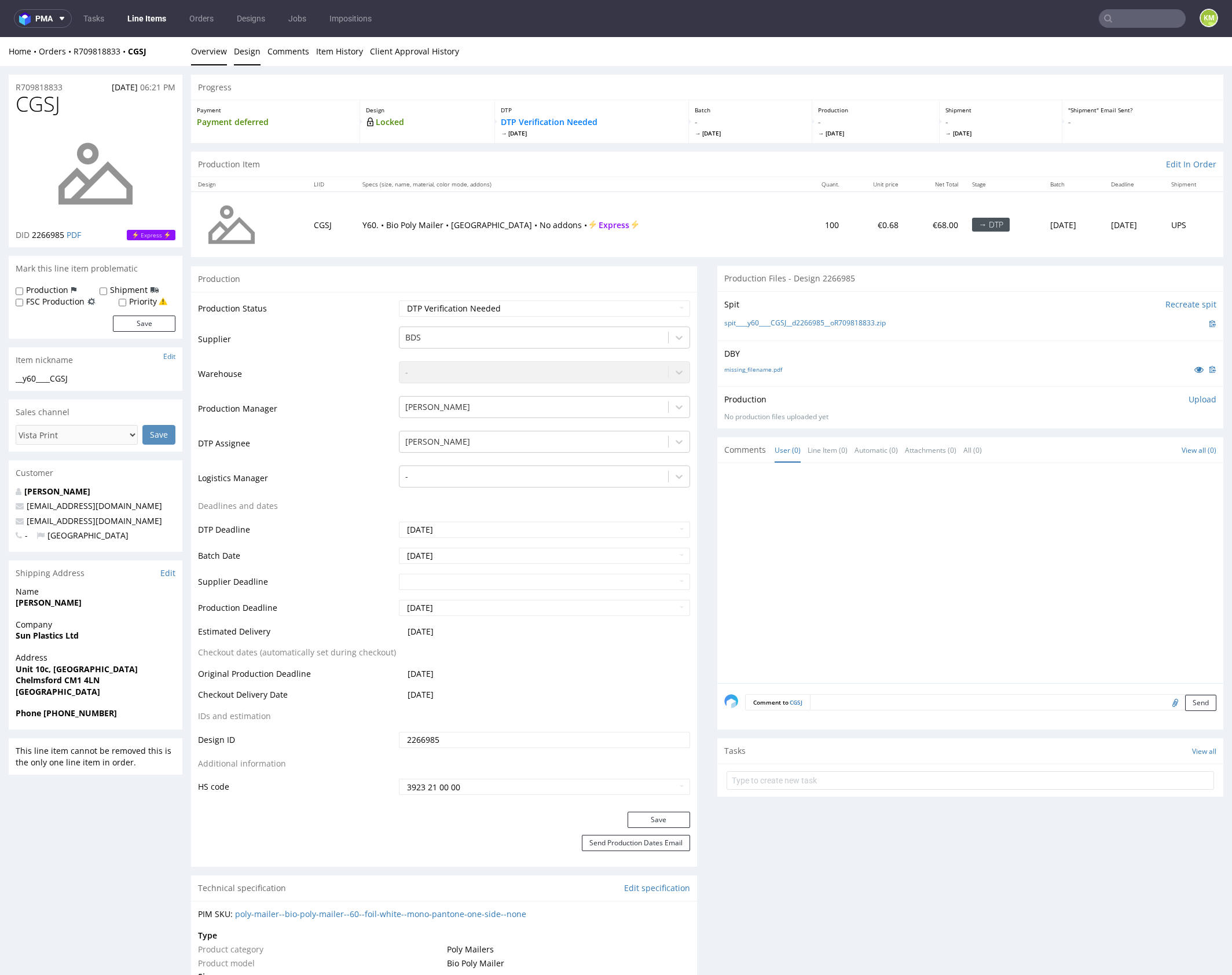
click at [255, 50] on link "Design" at bounding box center [247, 51] width 26 height 28
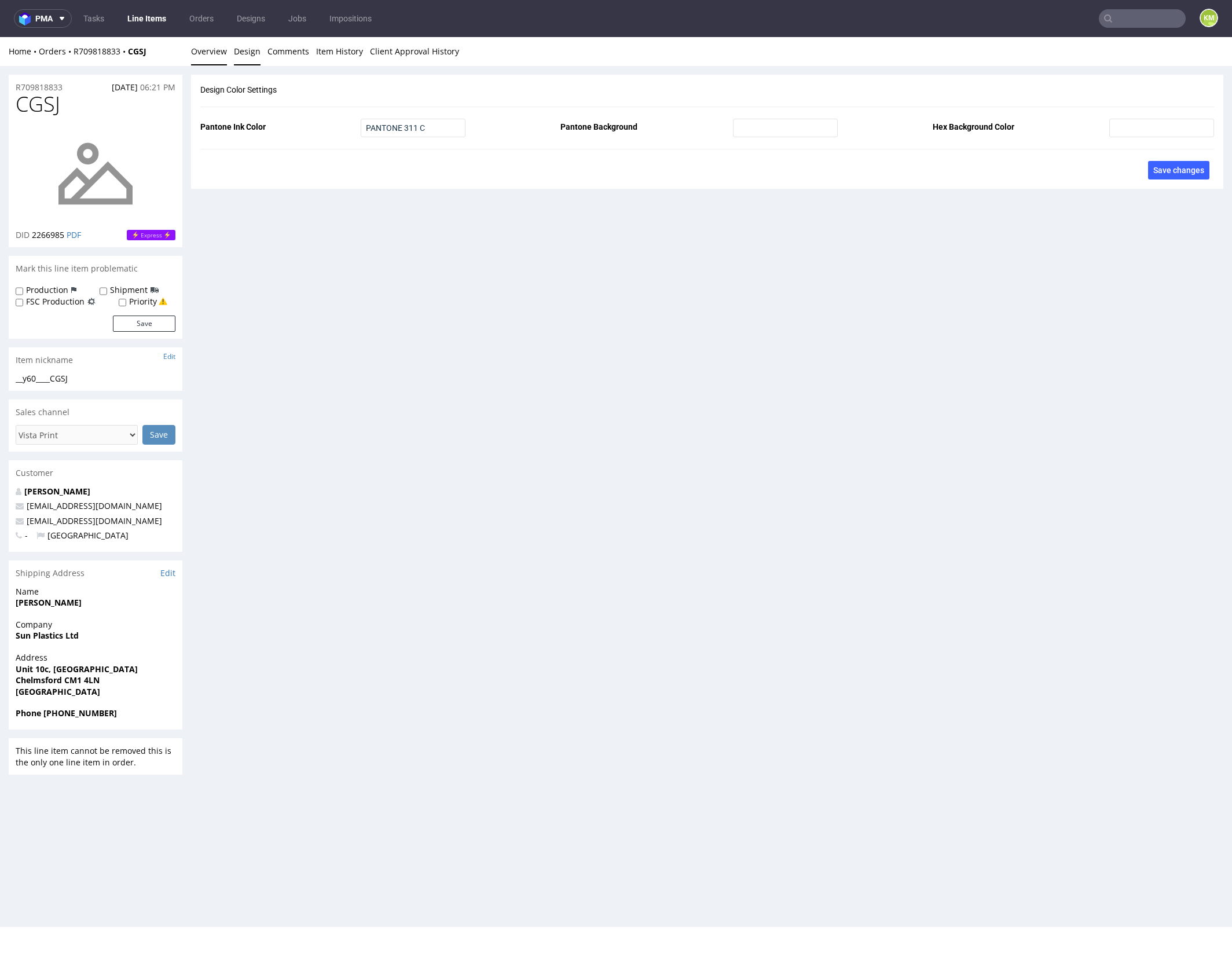
click at [207, 52] on link "Overview" at bounding box center [209, 51] width 36 height 28
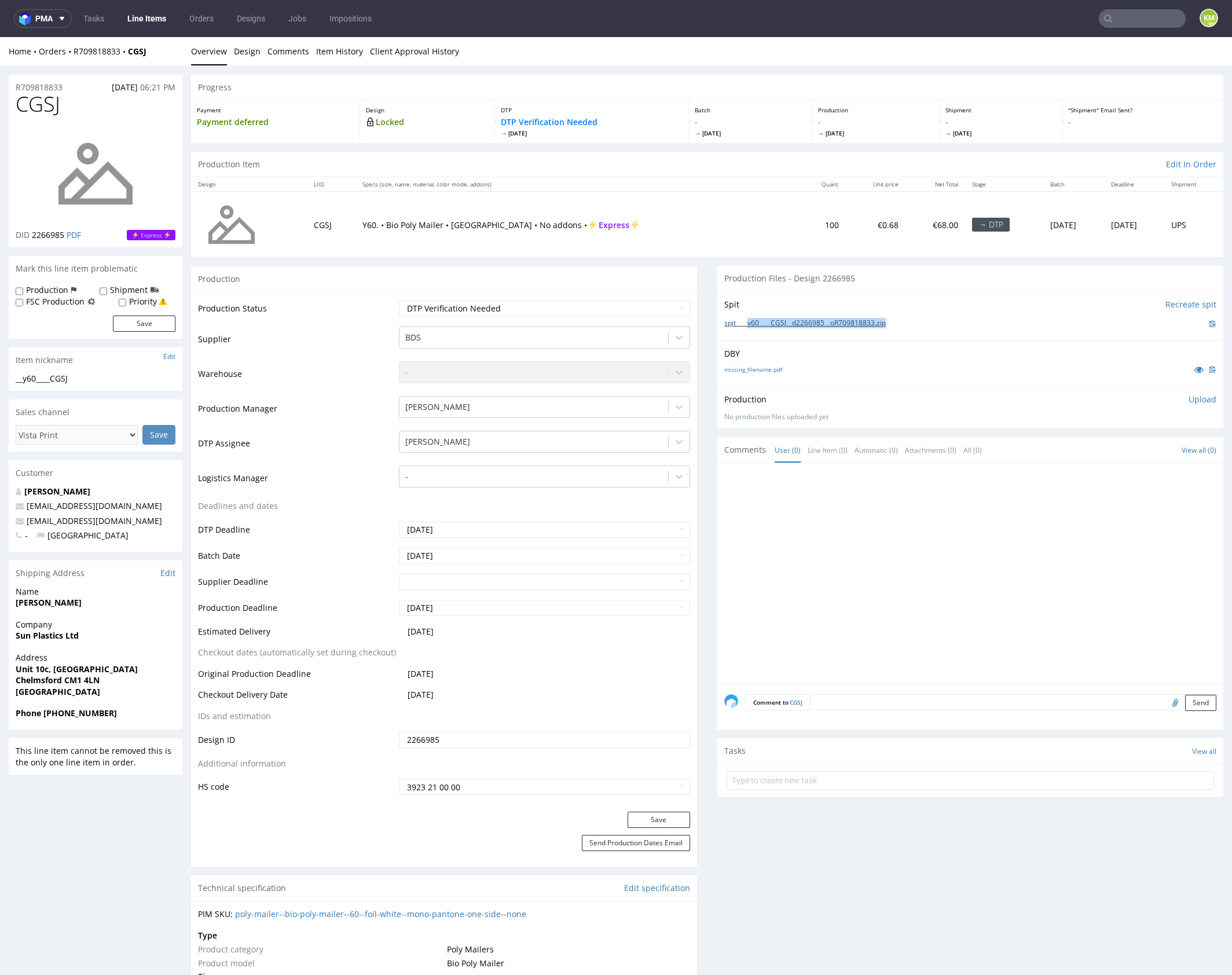
drag, startPoint x: 903, startPoint y: 323, endPoint x: 744, endPoint y: 321, distance: 159.0
click at [744, 321] on div "spit____y60____CGSJ__d2266985__oR709818833.zip" at bounding box center [971, 323] width 492 height 13
copy link "y60____CGSJ__d2266985__oR709818833.zip"
click at [1197, 400] on p "Upload" at bounding box center [1202, 400] width 28 height 12
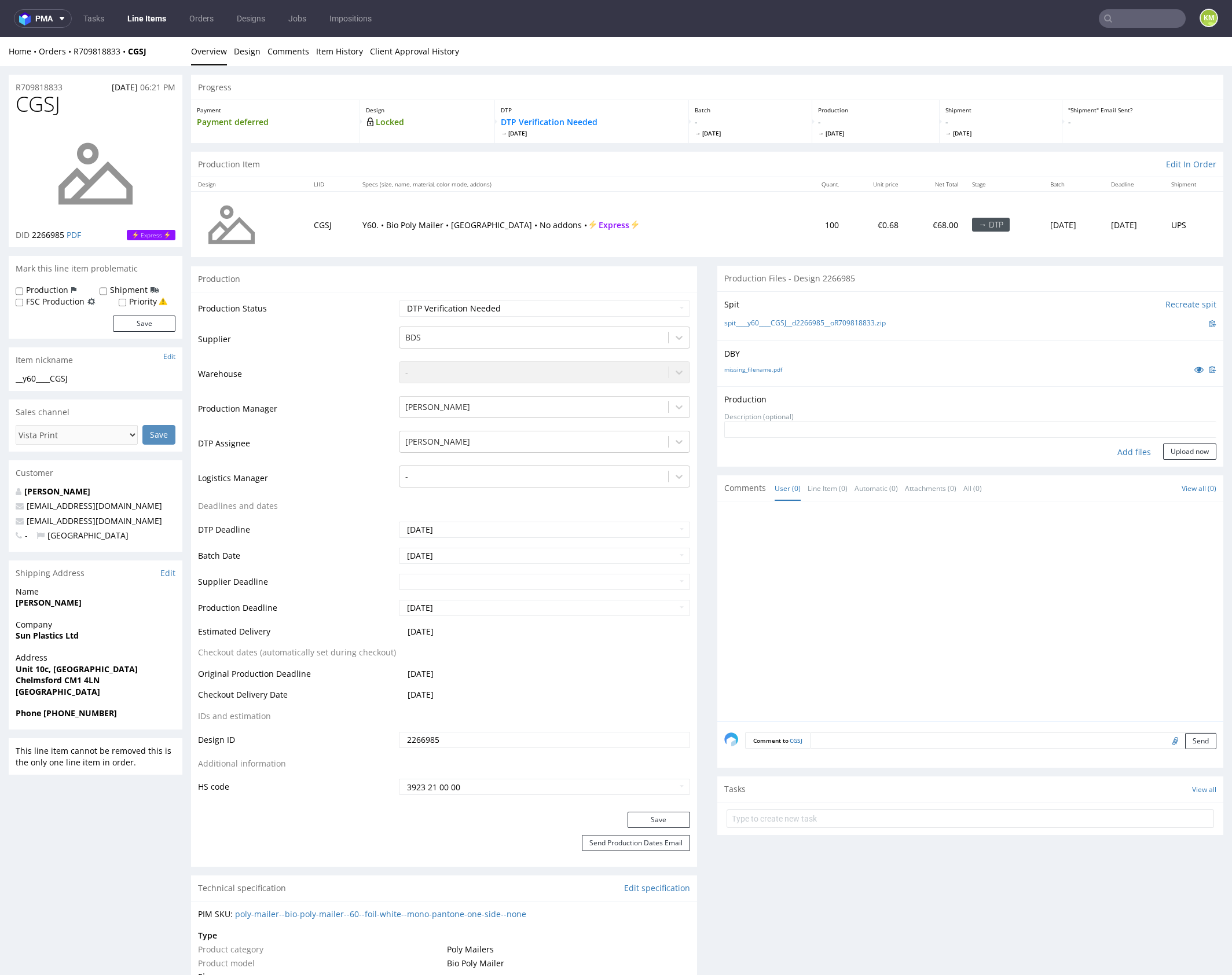
click at [1125, 451] on div "Add files" at bounding box center [1134, 452] width 58 height 17
type input "C:\fakepath\y60____CGSJ__d2266985__oR709818833.pdf"
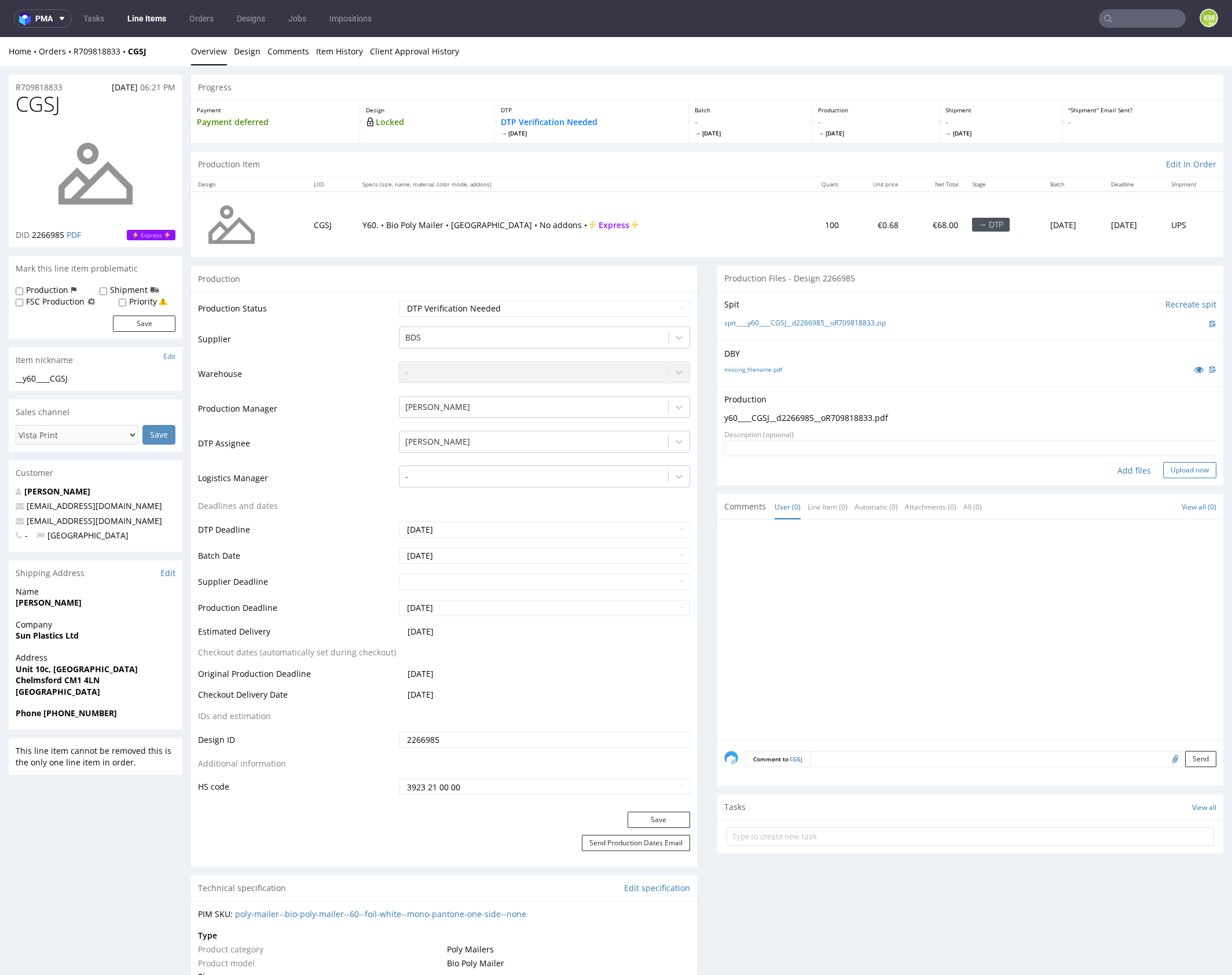
click at [1167, 469] on button "Upload now" at bounding box center [1190, 469] width 53 height 16
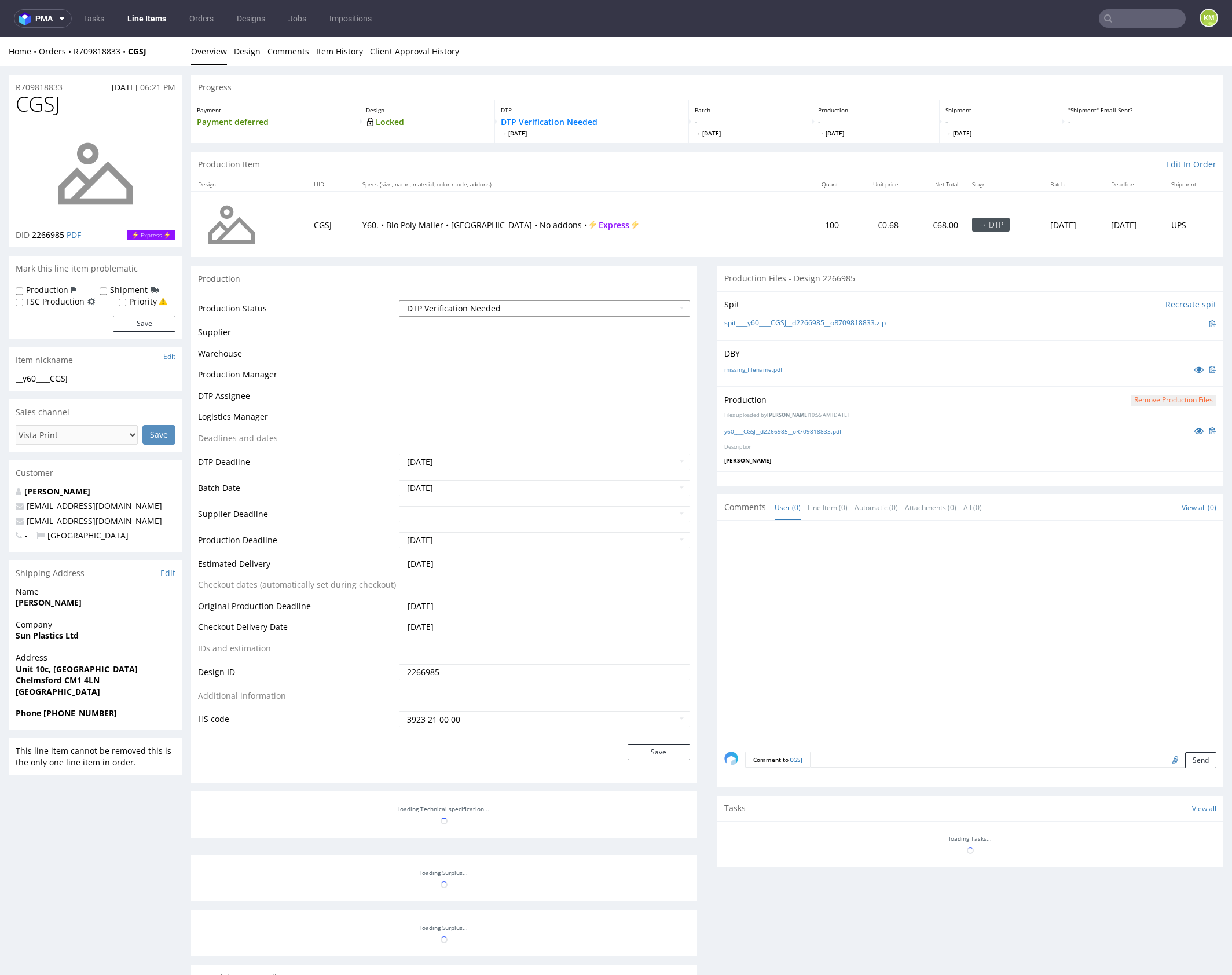
click at [635, 307] on select "Waiting for Artwork Waiting for Diecut Waiting for Mockup Waiting for DTP Waiti…" at bounding box center [544, 308] width 291 height 16
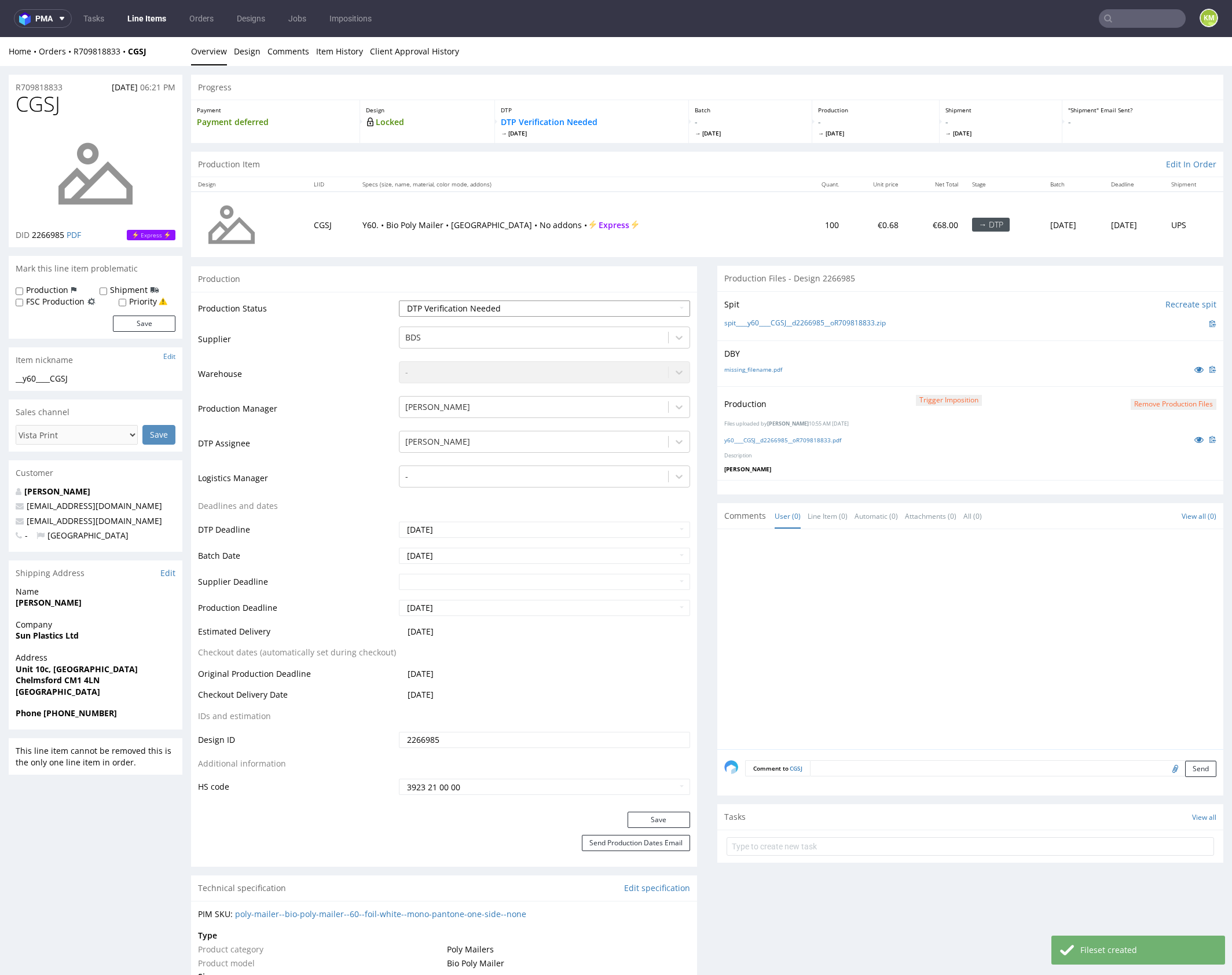
select select "dtp_production_ready"
click at [399, 300] on select "Waiting for Artwork Waiting for Diecut Waiting for Mockup Waiting for DTP Waiti…" at bounding box center [544, 308] width 291 height 16
click at [664, 821] on button "Save" at bounding box center [659, 820] width 63 height 16
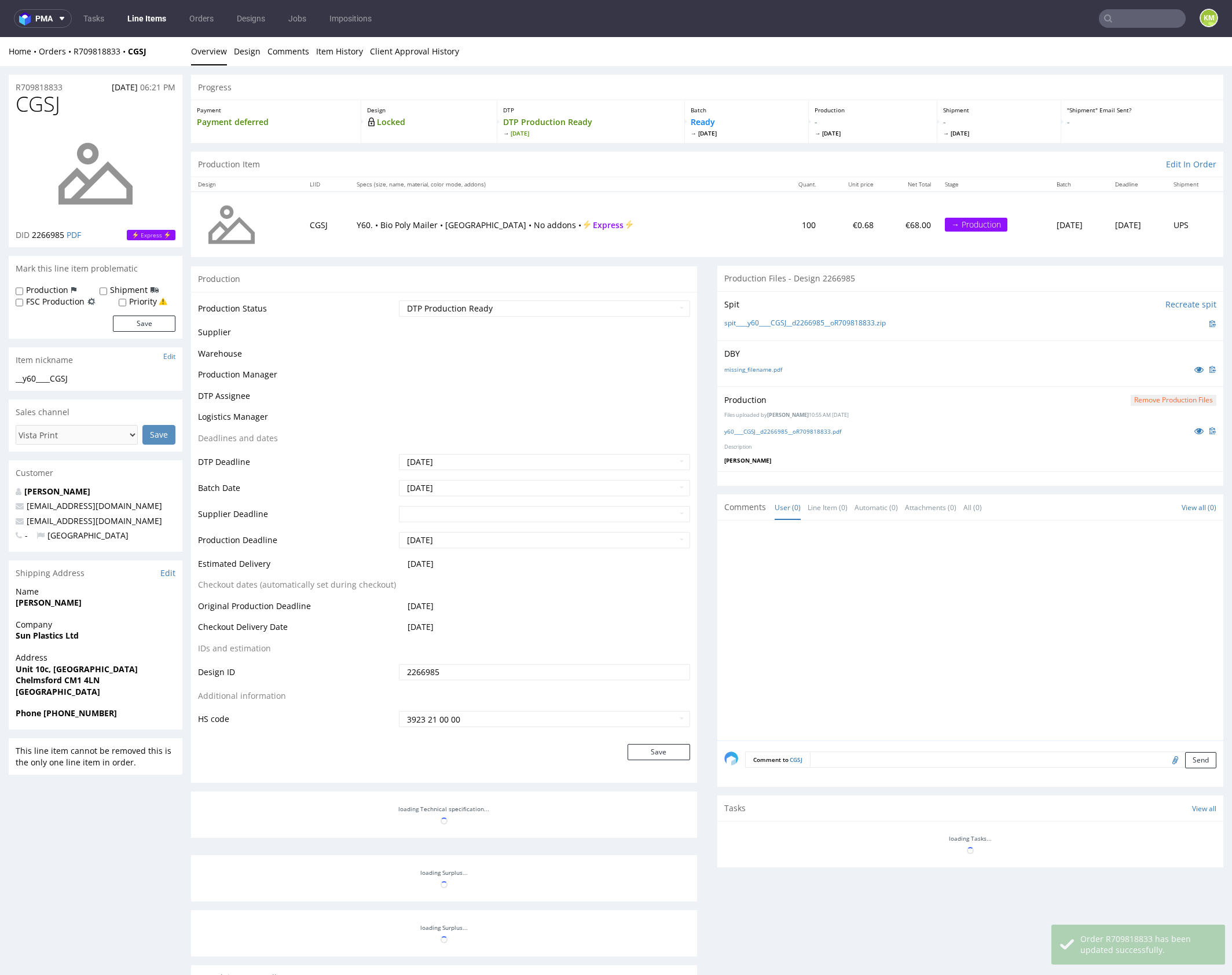
click at [893, 664] on div at bounding box center [974, 634] width 499 height 213
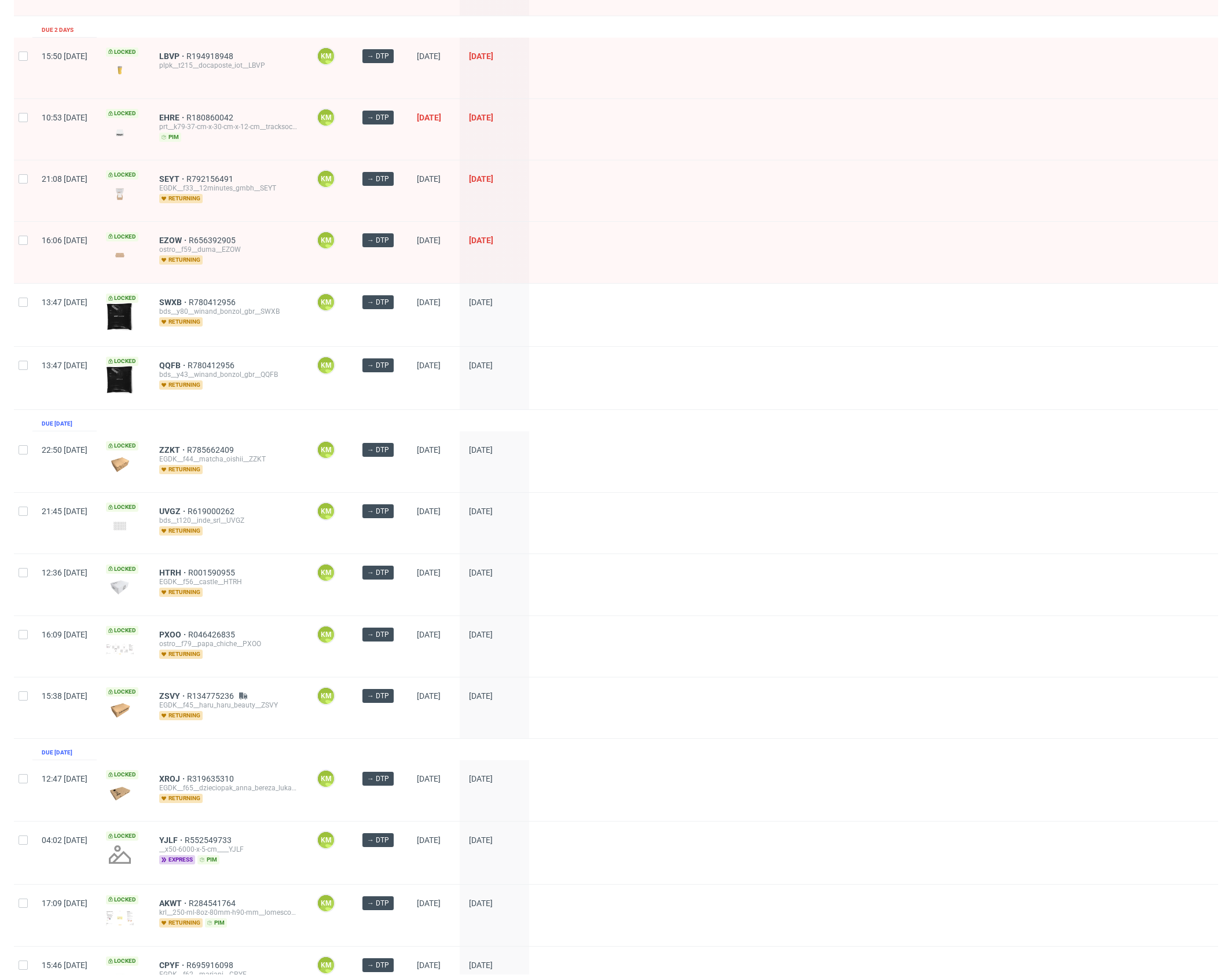
scroll to position [334, 0]
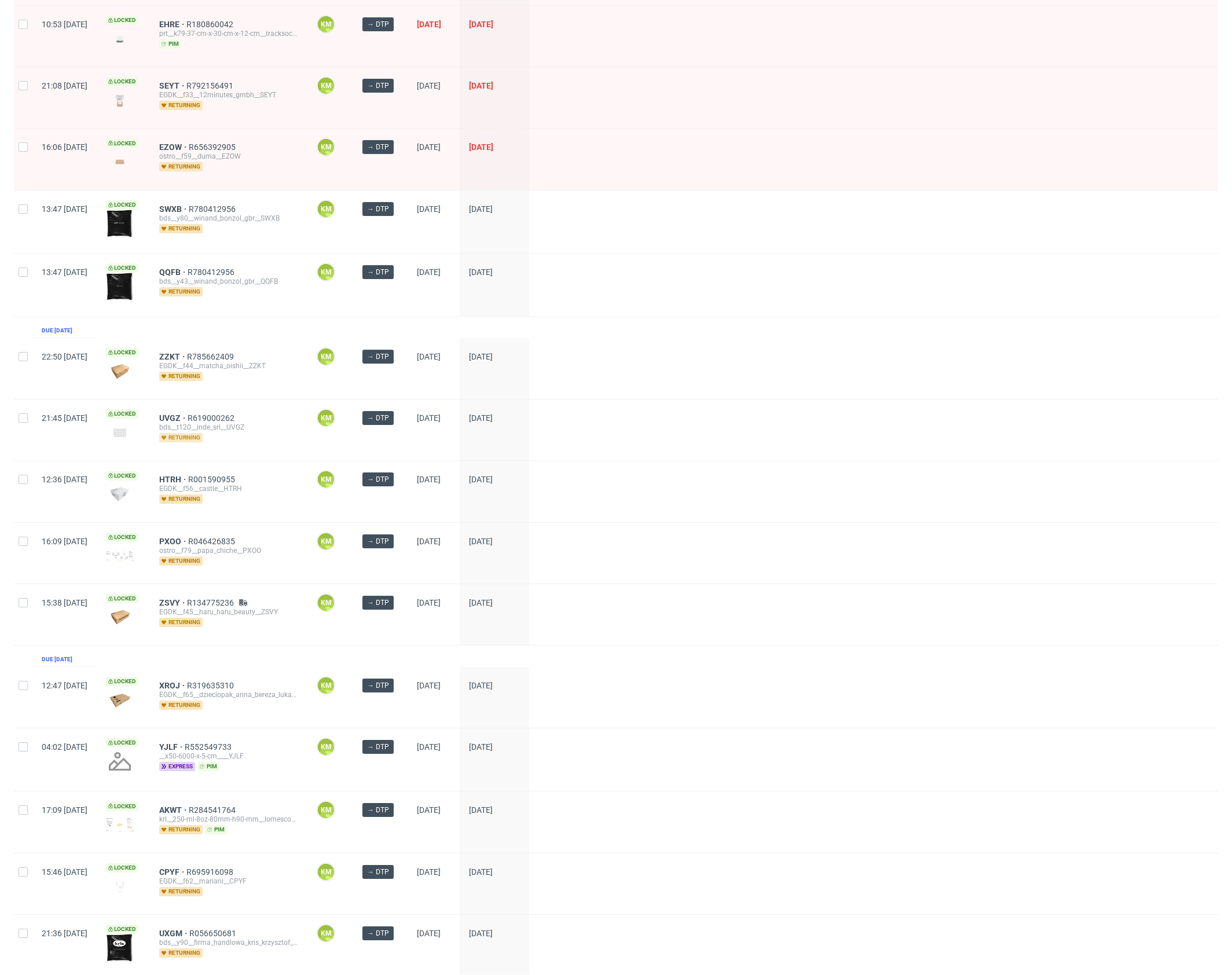
drag, startPoint x: 203, startPoint y: 412, endPoint x: 204, endPoint y: 433, distance: 21.0
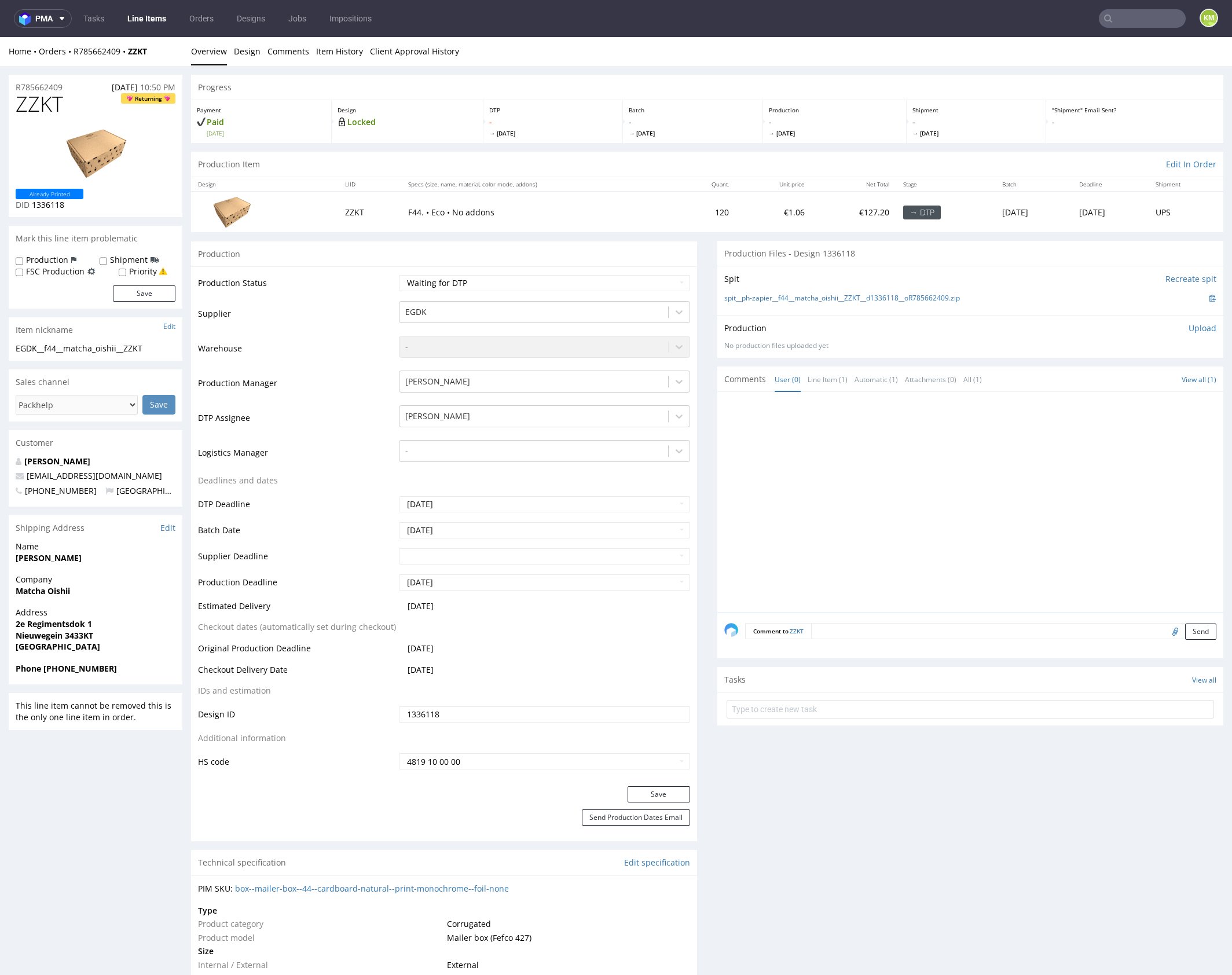
drag, startPoint x: 815, startPoint y: 441, endPoint x: 501, endPoint y: 234, distance: 376.1
click at [802, 429] on div at bounding box center [974, 505] width 499 height 213
click at [238, 51] on link "Design" at bounding box center [247, 51] width 26 height 28
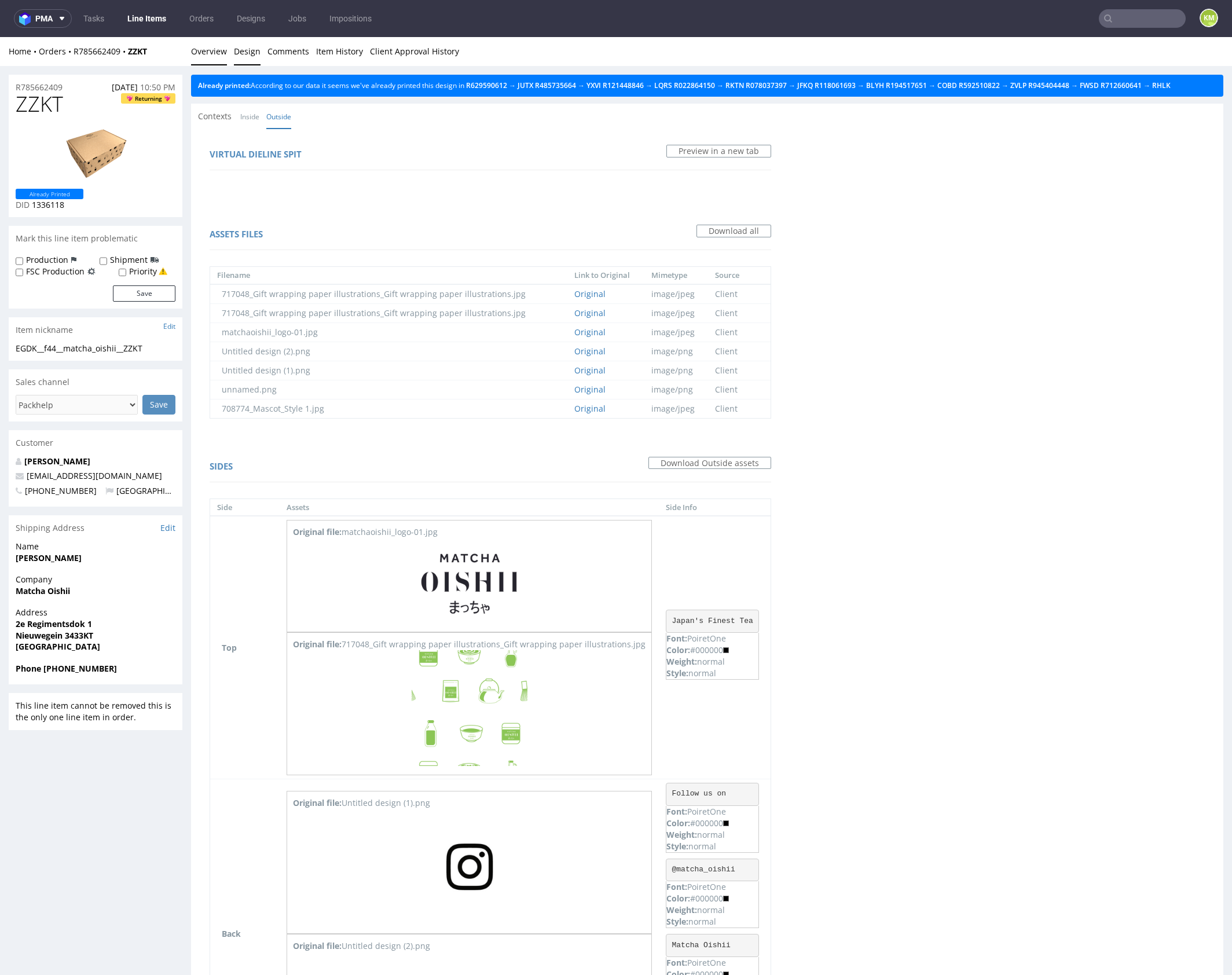
click at [221, 53] on link "Overview" at bounding box center [209, 51] width 36 height 28
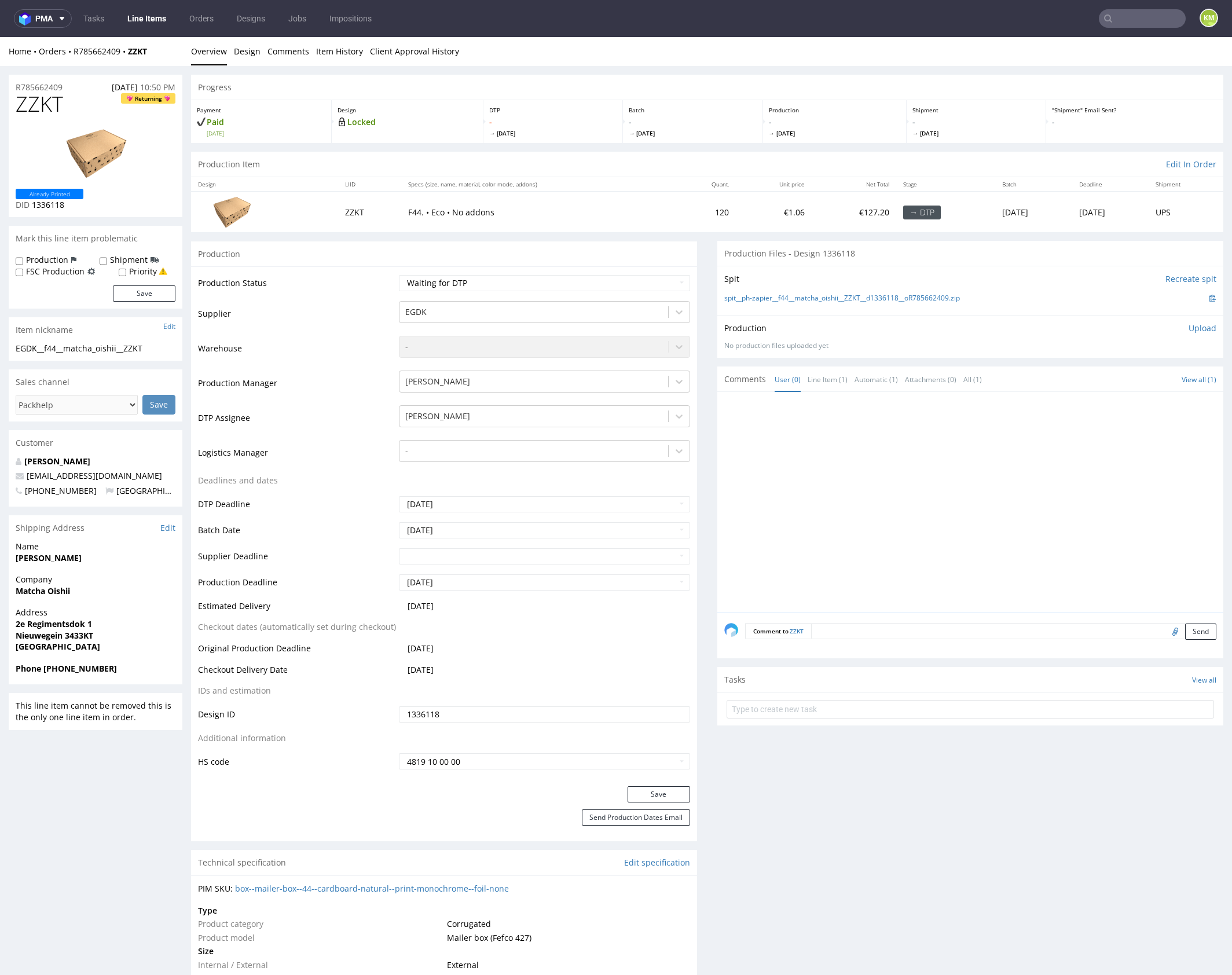
click at [52, 109] on span "ZZKT" at bounding box center [39, 104] width 48 height 23
copy span "ZZKT"
click at [976, 296] on div "spit__ph-zapier__f44__matcha_oishii__ZZKT__d1336118__oR785662409.zip" at bounding box center [971, 298] width 492 height 13
drag, startPoint x: 983, startPoint y: 298, endPoint x: 776, endPoint y: 299, distance: 207.0
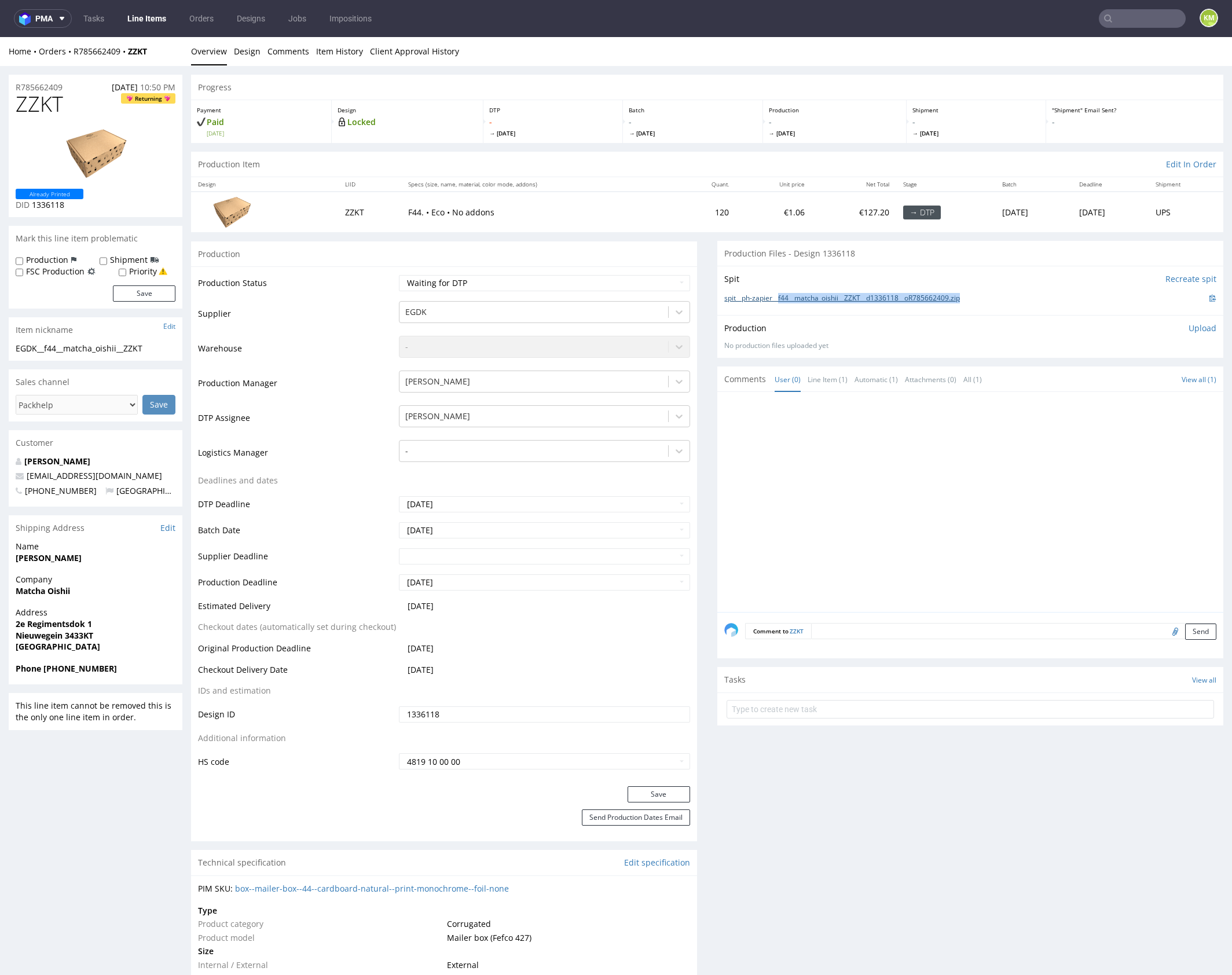
click at [776, 299] on div "spit__ph-zapier__f44__matcha_oishii__ZZKT__d1336118__oR785662409.zip" at bounding box center [971, 298] width 492 height 13
copy link "f44__matcha_oishii__ZZKT__d1336118__oR785662409.zip"
click at [1189, 327] on p "Upload" at bounding box center [1202, 328] width 28 height 12
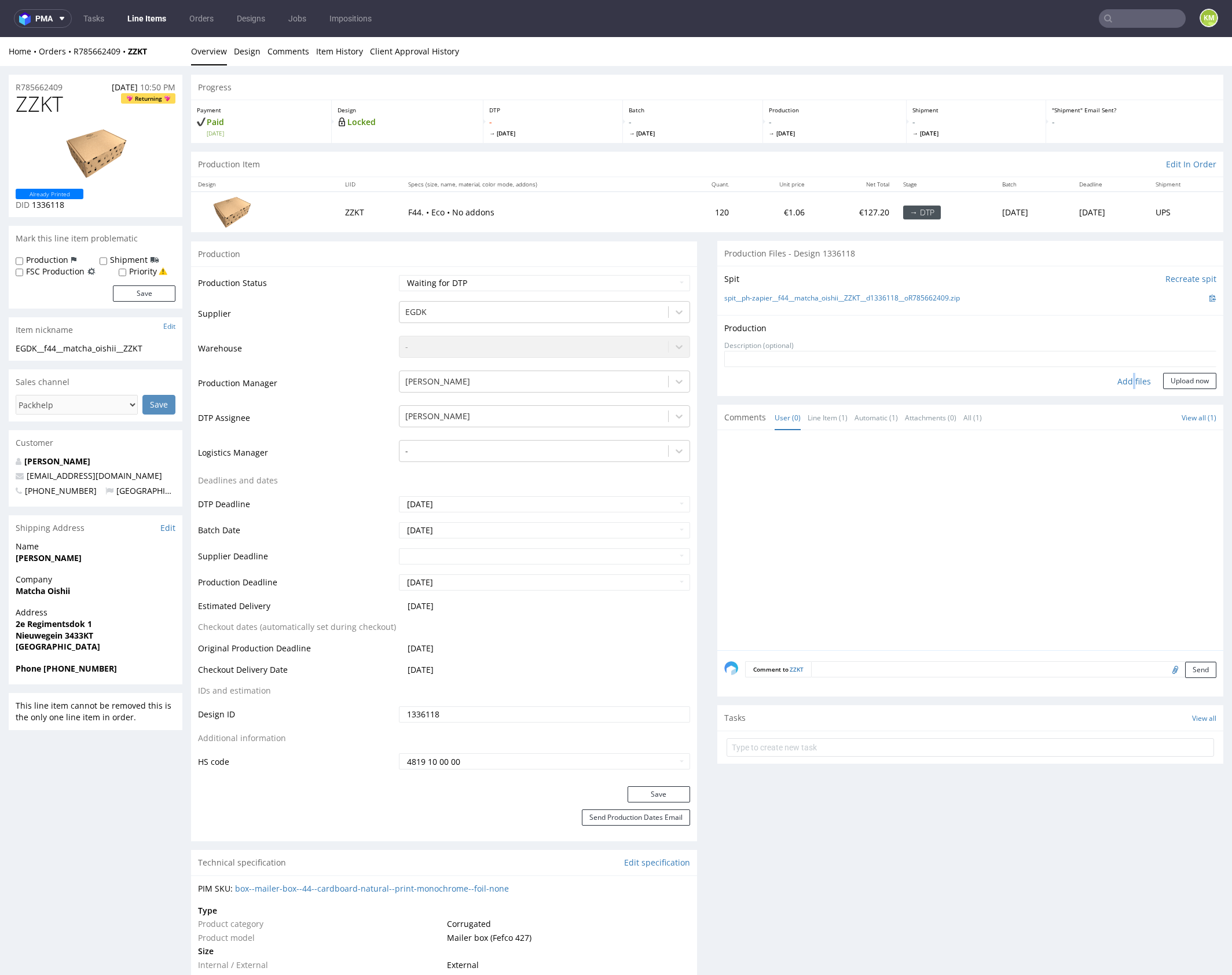
click at [1122, 382] on div "Add files" at bounding box center [1134, 381] width 58 height 17
type input "C:\fakepath\f44__matcha_oishii__ZZKT__d1336118__oR785662409__outside.pdf"
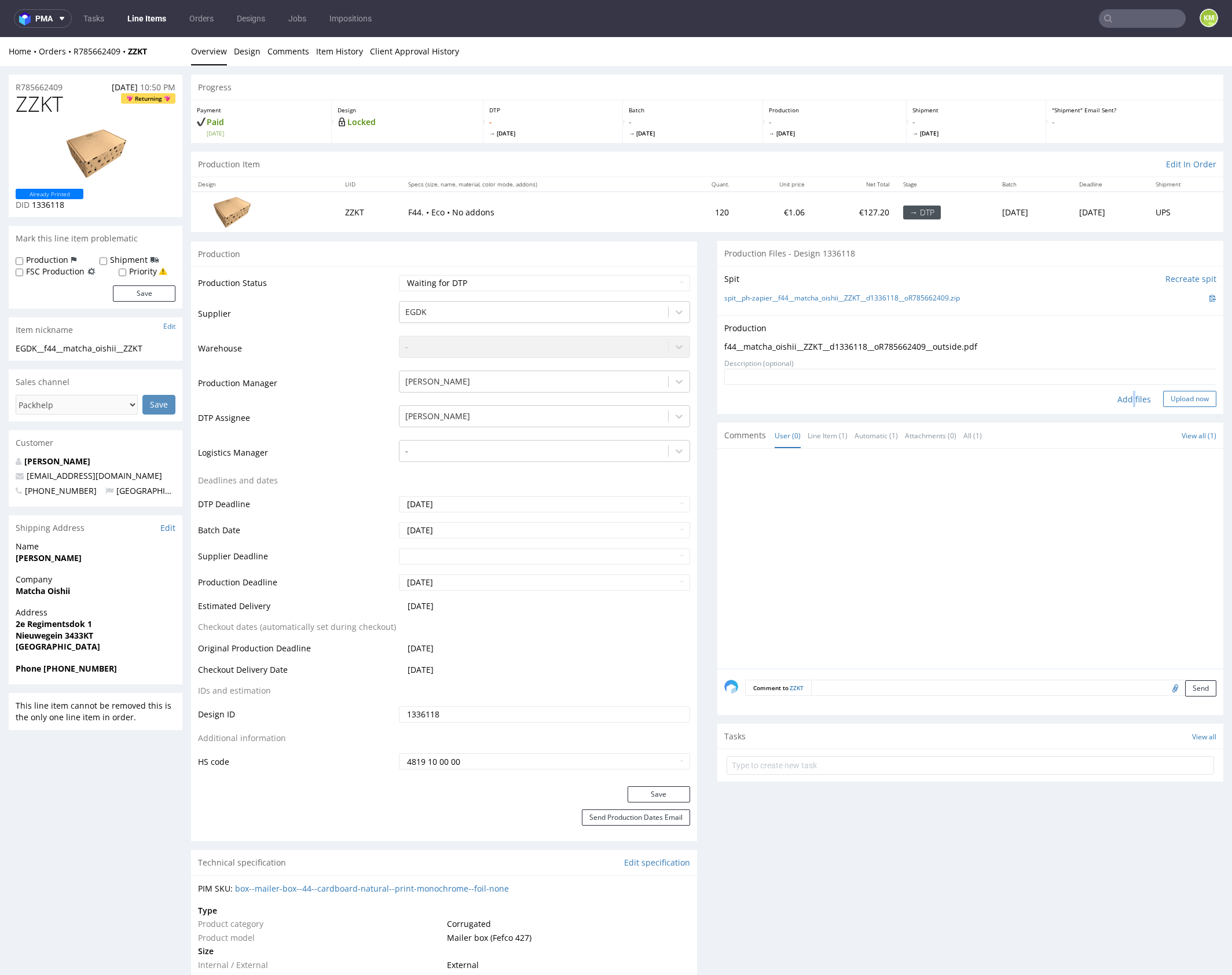
click at [1173, 398] on button "Upload now" at bounding box center [1190, 399] width 53 height 16
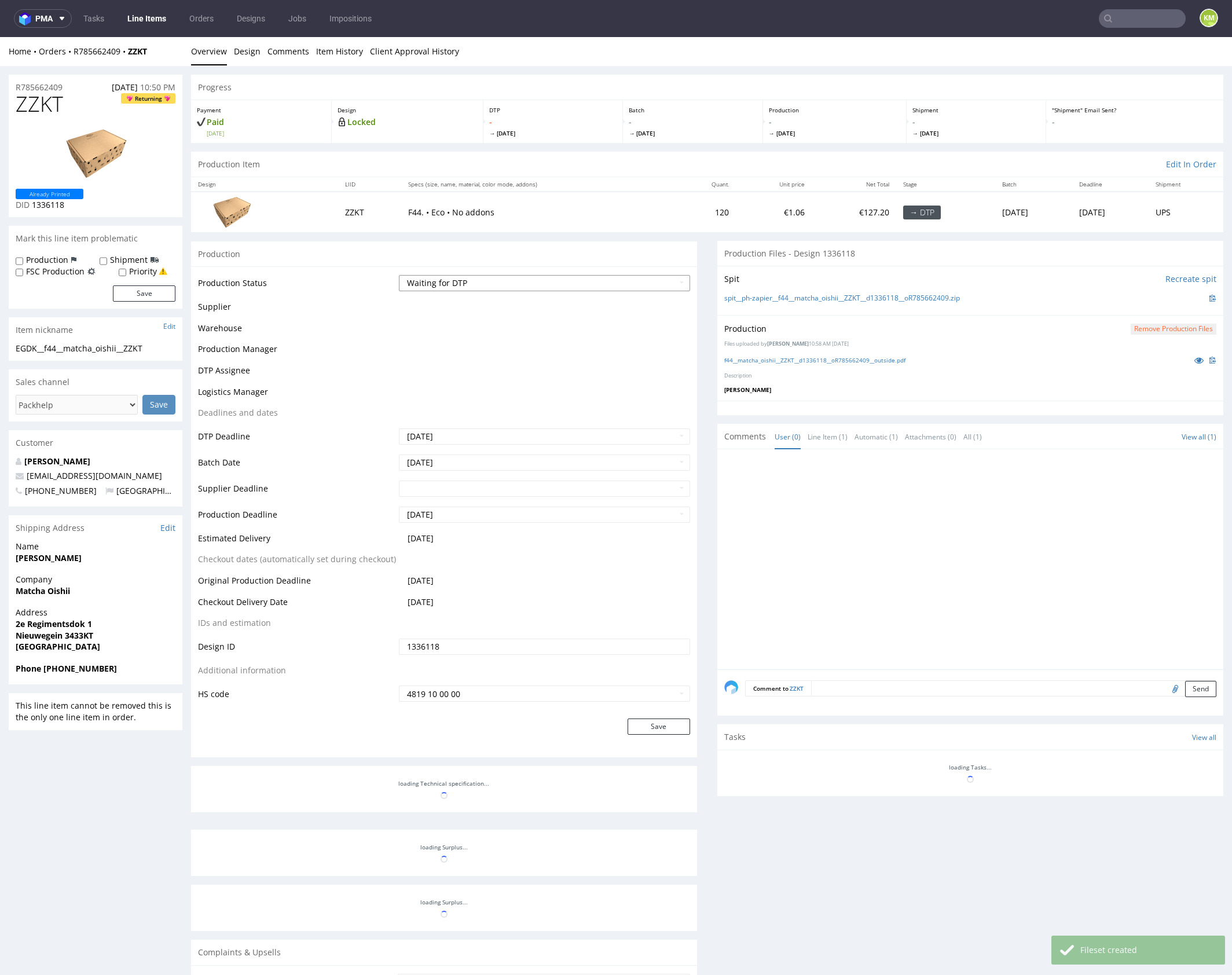
click at [642, 280] on select "Waiting for Artwork Waiting for Diecut Waiting for Mockup Waiting for DTP Waiti…" at bounding box center [544, 283] width 291 height 16
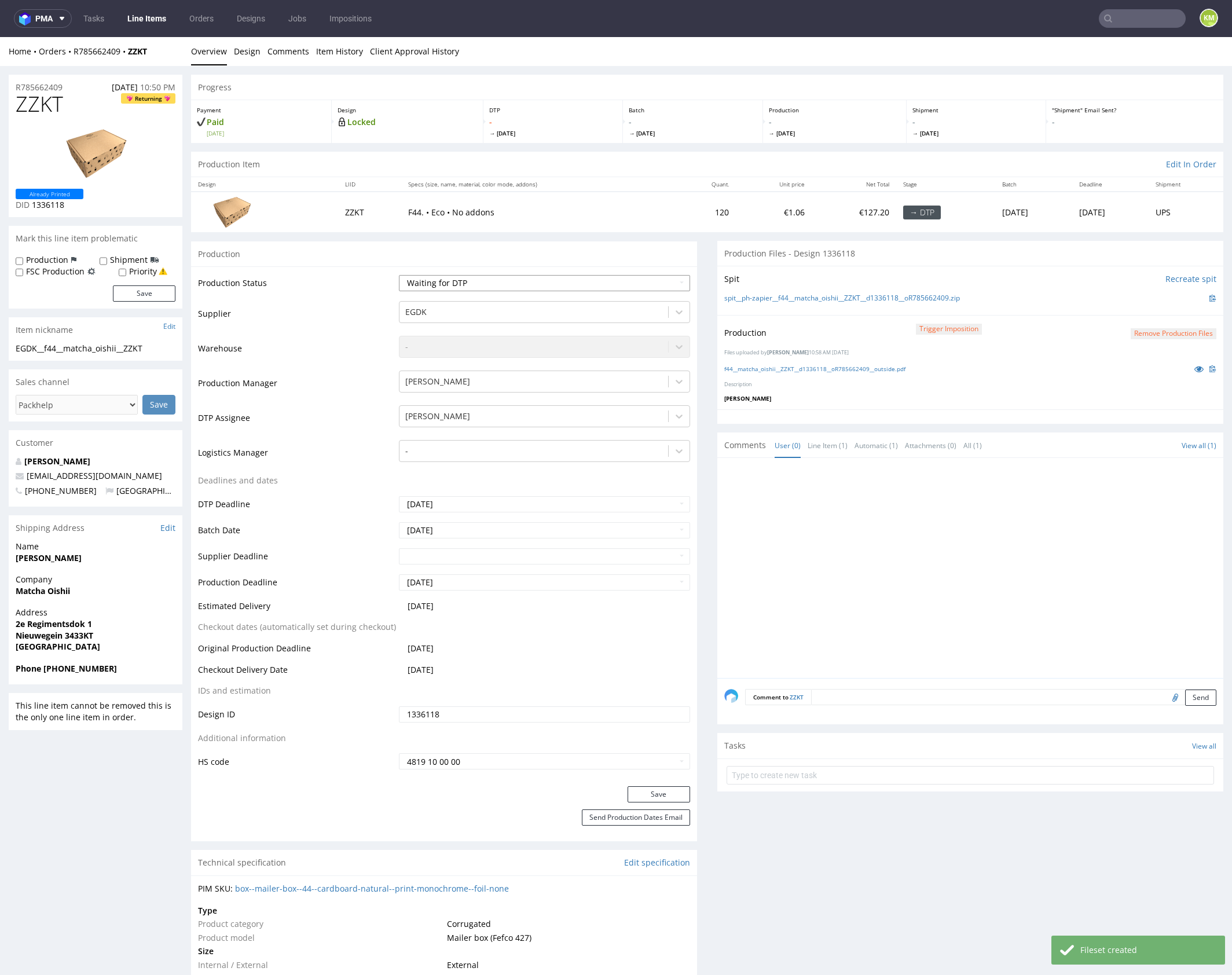
select select "dtp_production_ready"
click at [399, 275] on select "Waiting for Artwork Waiting for Diecut Waiting for Mockup Waiting for DTP Waiti…" at bounding box center [544, 283] width 291 height 16
click at [658, 792] on button "Save" at bounding box center [659, 794] width 63 height 16
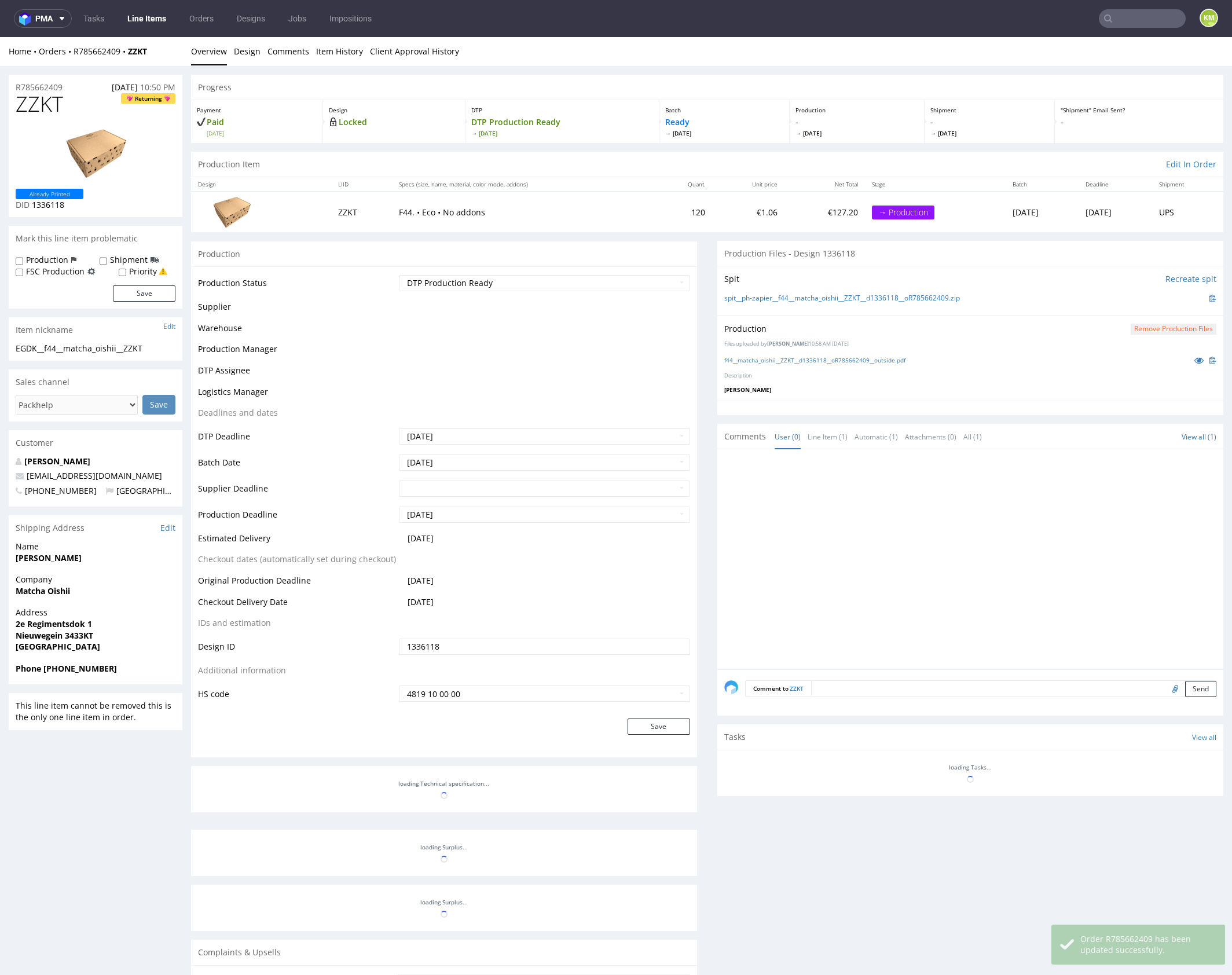
click at [880, 579] on div at bounding box center [974, 563] width 499 height 213
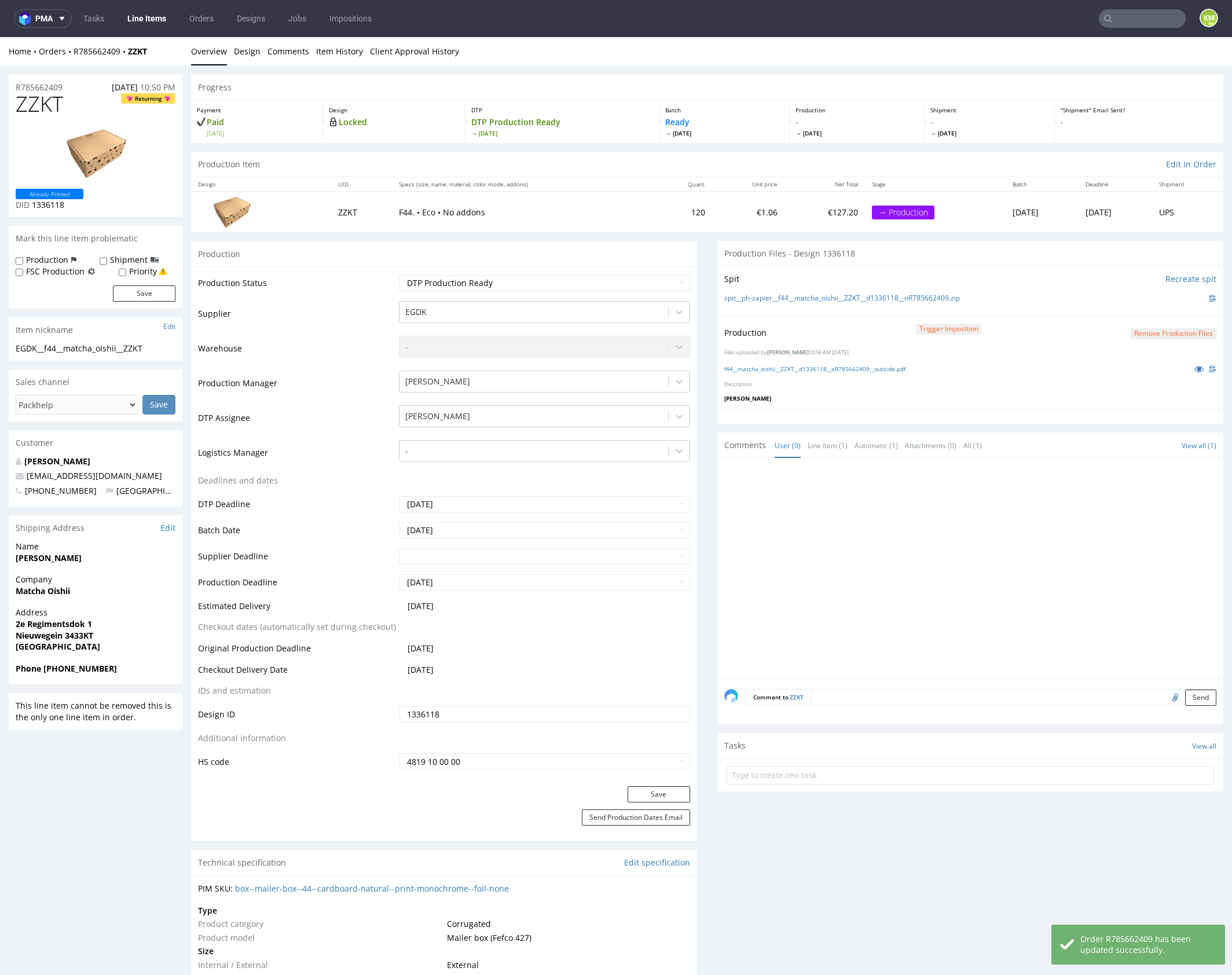
click at [979, 558] on div at bounding box center [974, 571] width 499 height 213
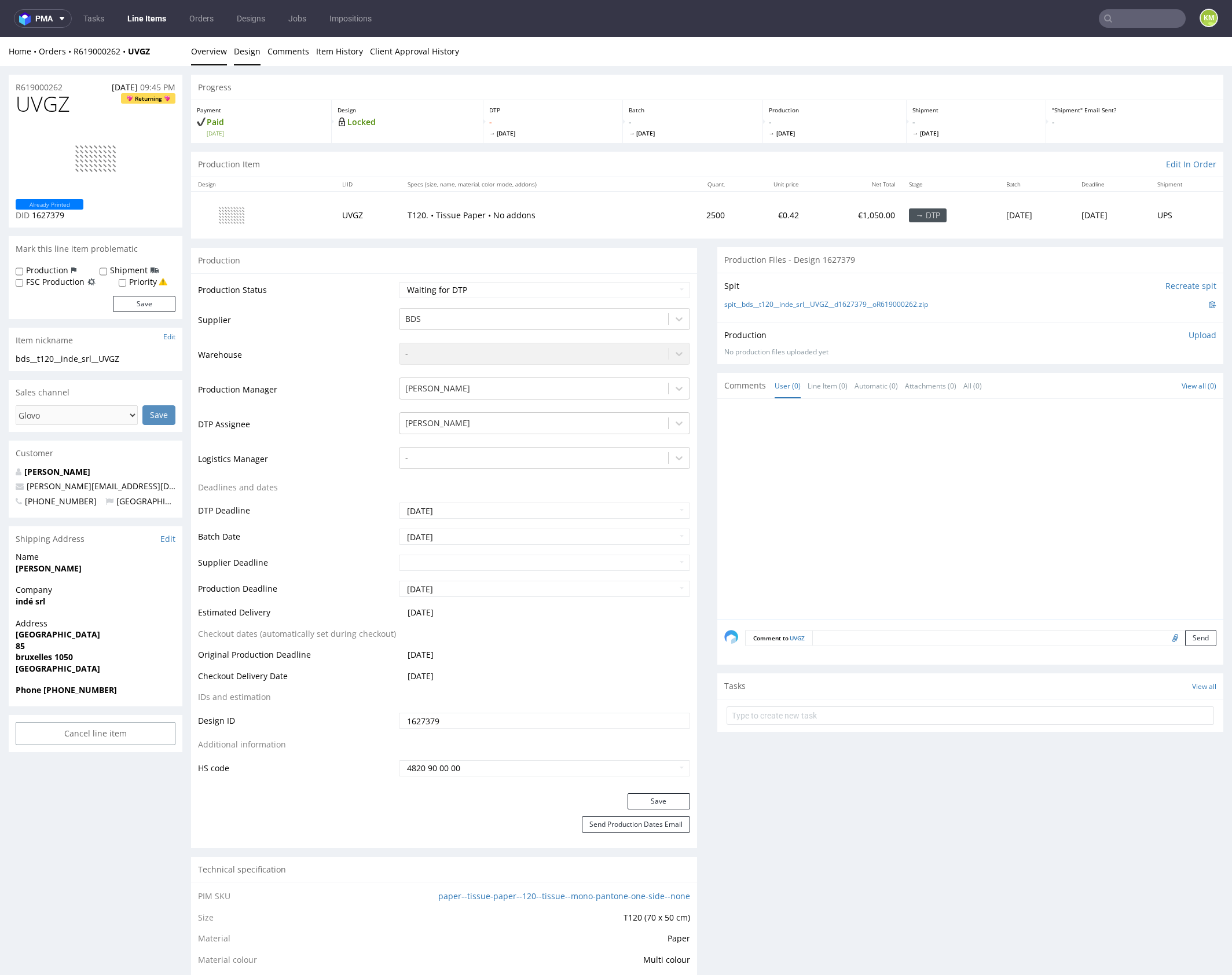
click at [244, 59] on link "Design" at bounding box center [247, 51] width 26 height 28
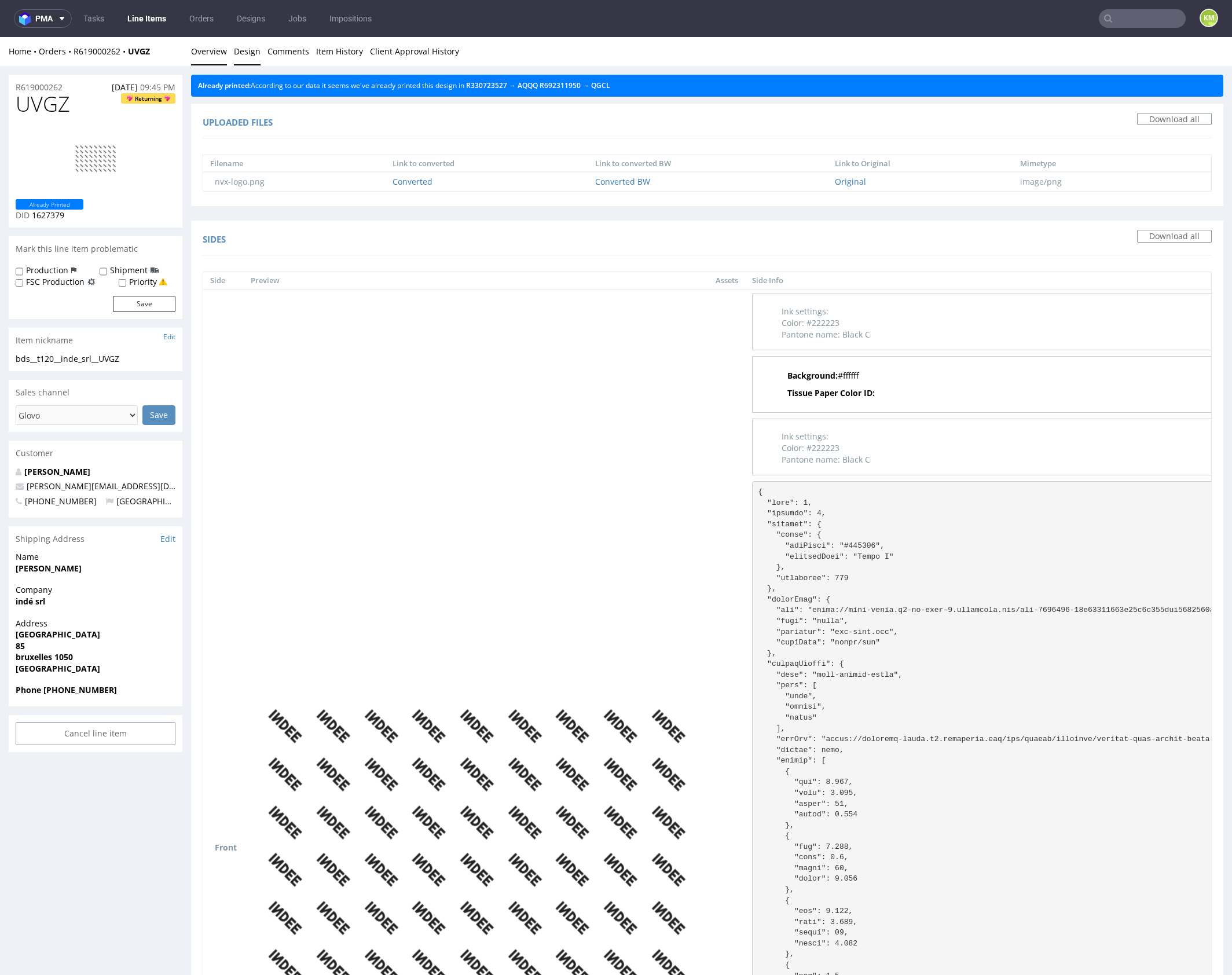
click at [221, 50] on link "Overview" at bounding box center [209, 51] width 36 height 28
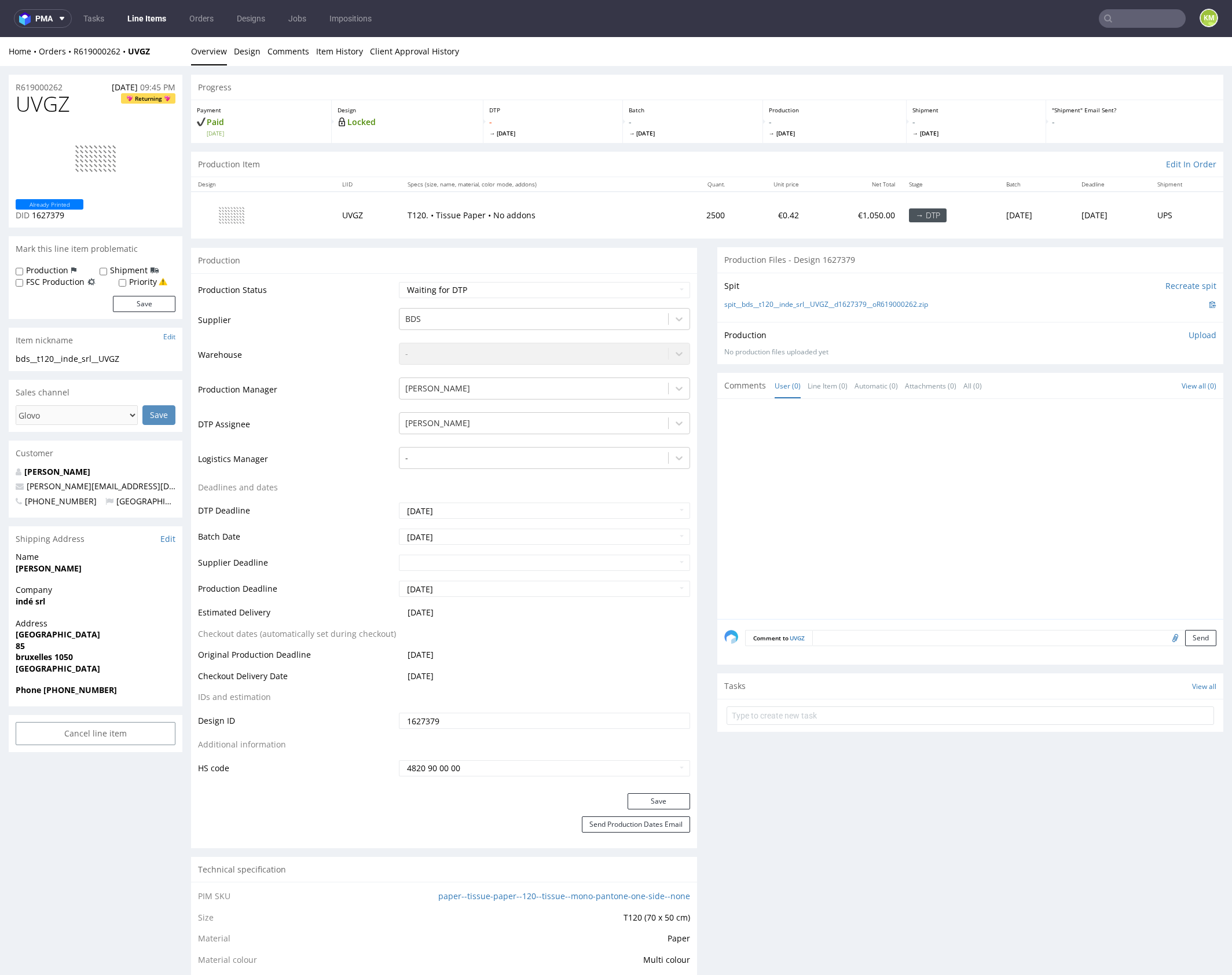
click at [850, 482] on div at bounding box center [974, 512] width 499 height 213
click at [250, 53] on link "Design" at bounding box center [247, 51] width 26 height 28
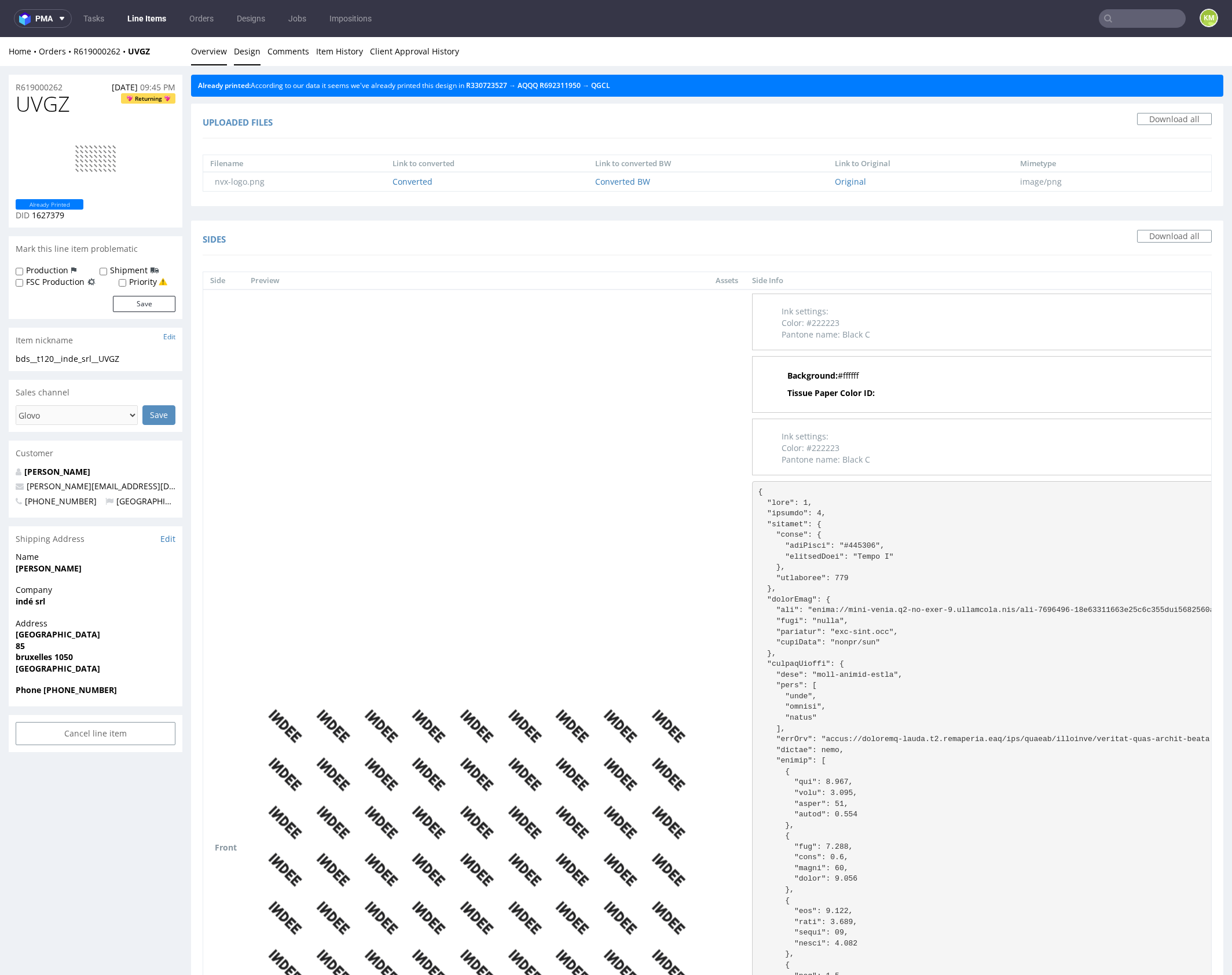
drag, startPoint x: 212, startPoint y: 53, endPoint x: 404, endPoint y: 48, distance: 192.1
click at [212, 53] on link "Overview" at bounding box center [209, 51] width 36 height 28
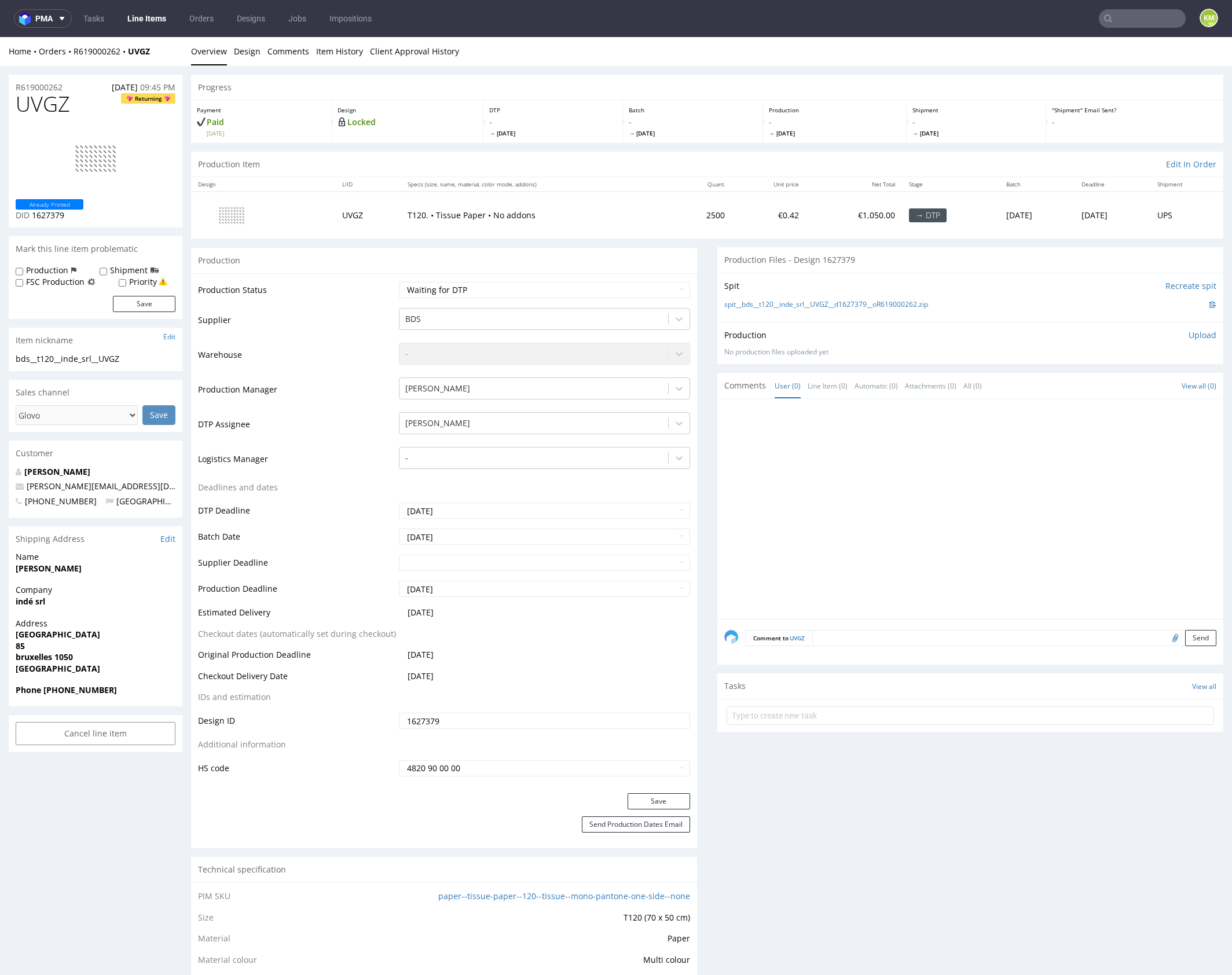
click at [820, 496] on div at bounding box center [974, 512] width 499 height 213
drag, startPoint x: 941, startPoint y: 306, endPoint x: 738, endPoint y: 307, distance: 203.0
click at [738, 307] on div "spit__bds__t120__inde_srl__UVGZ__d1627379__oR619000262.zip" at bounding box center [971, 304] width 492 height 13
copy link "bds__t120__inde_srl__UVGZ__d1627379__oR619000262.zip"
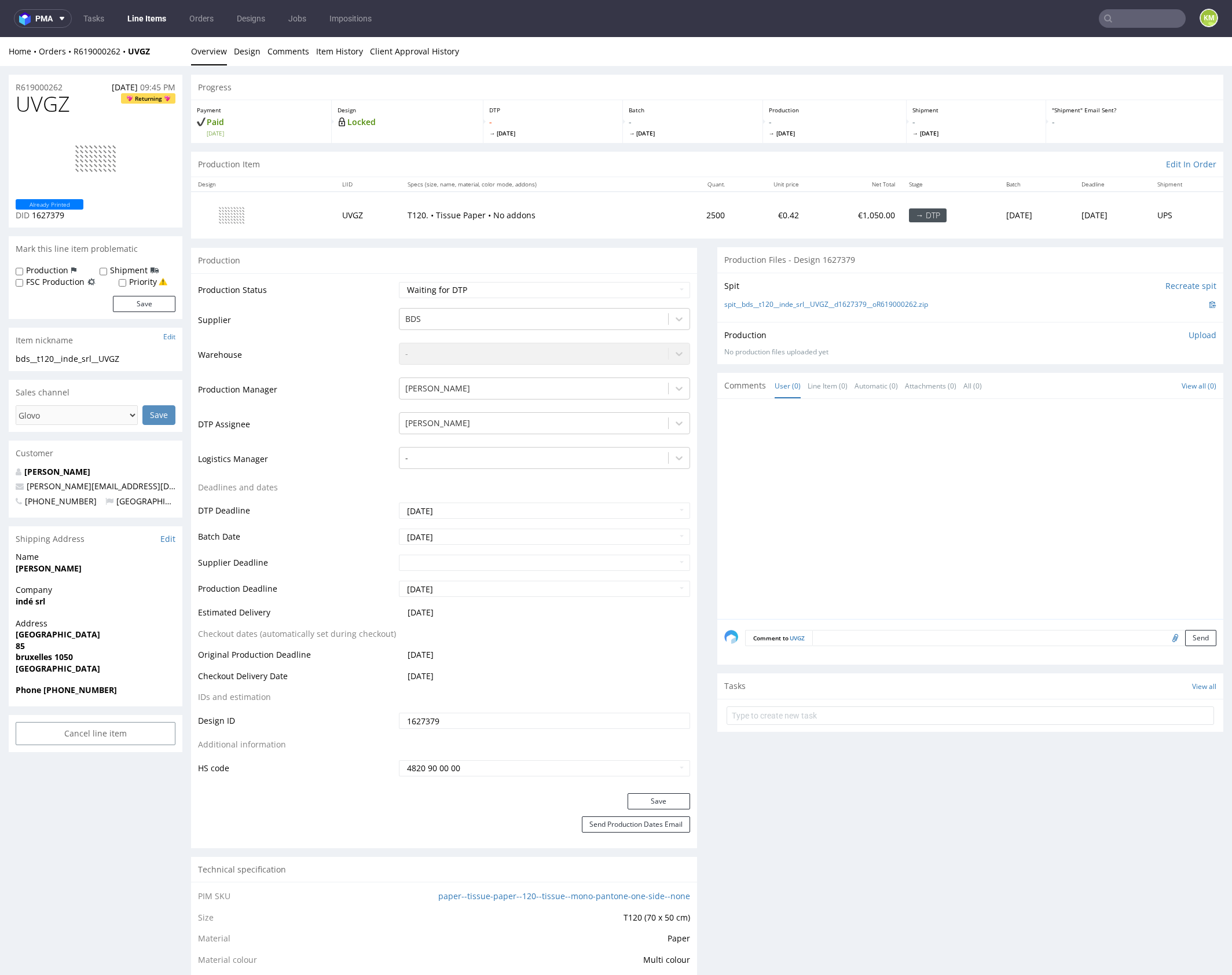
click at [46, 98] on span "UVGZ" at bounding box center [42, 104] width 54 height 23
copy span "UVGZ"
click at [1196, 333] on p "Upload" at bounding box center [1202, 335] width 28 height 12
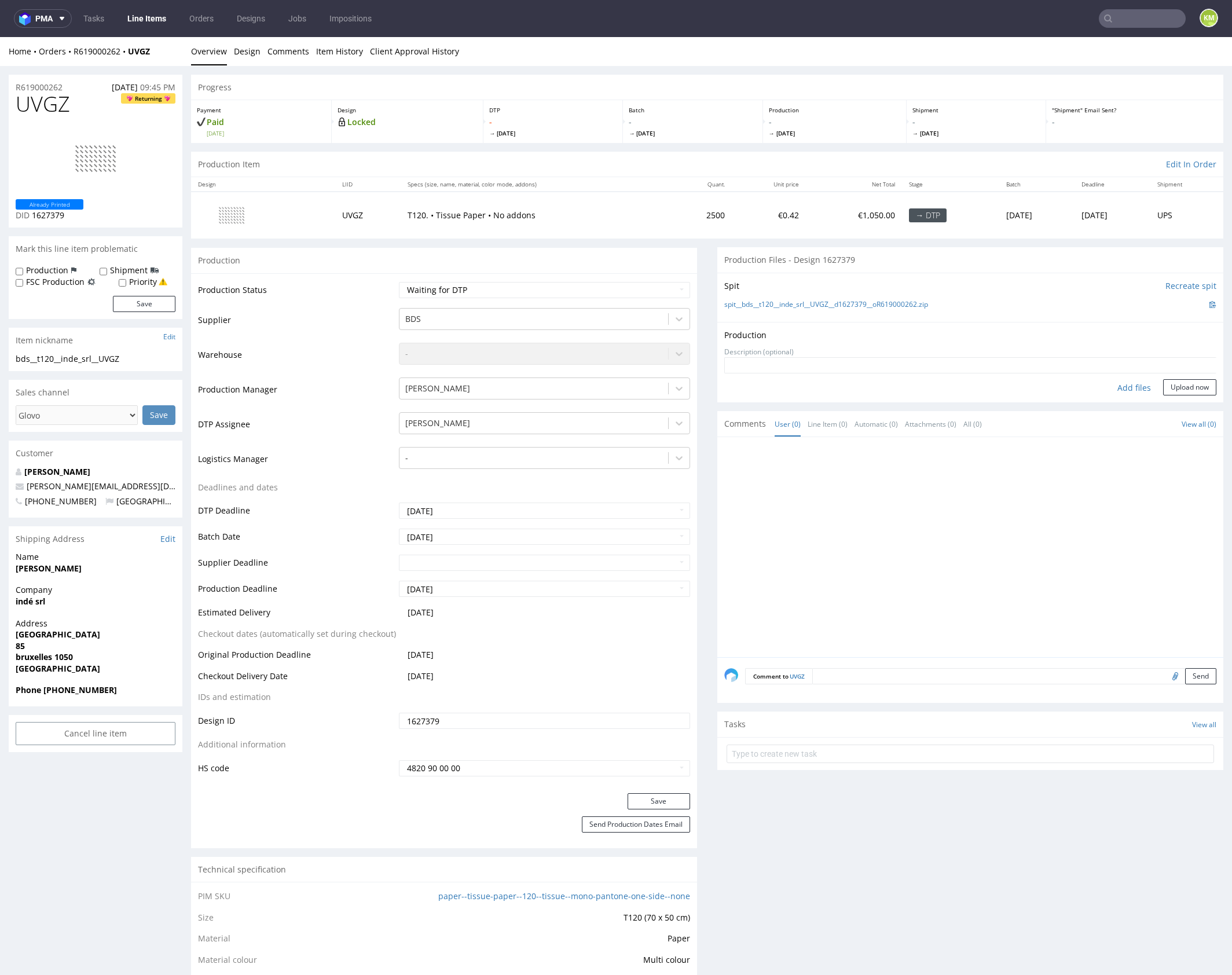
click at [1106, 391] on div "Add files" at bounding box center [1134, 388] width 58 height 17
type input "C:\fakepath\bds__t120__inde_srl__UVGZ__d1627379__oR619000262.pdf"
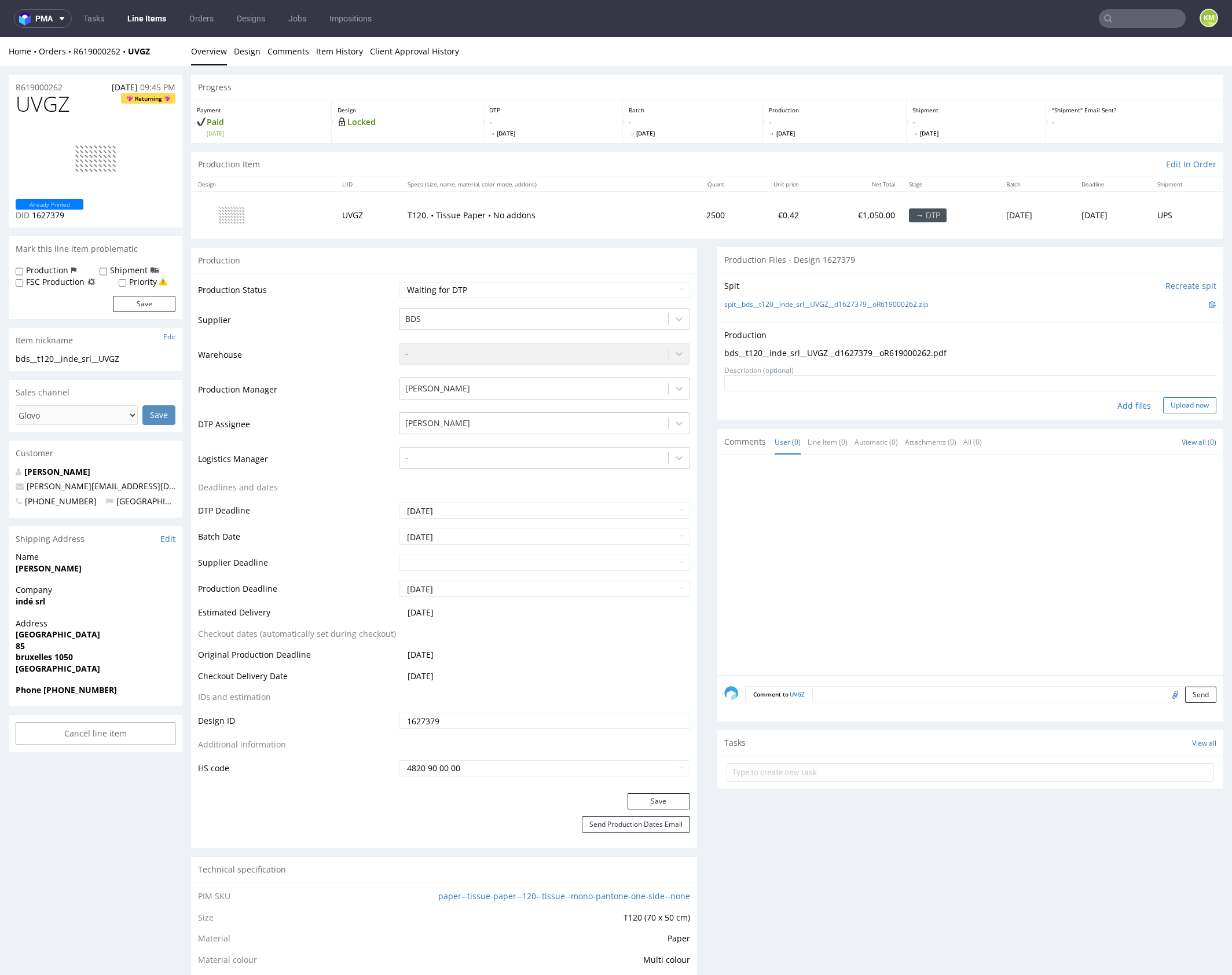
click at [1168, 404] on button "Upload now" at bounding box center [1190, 405] width 53 height 16
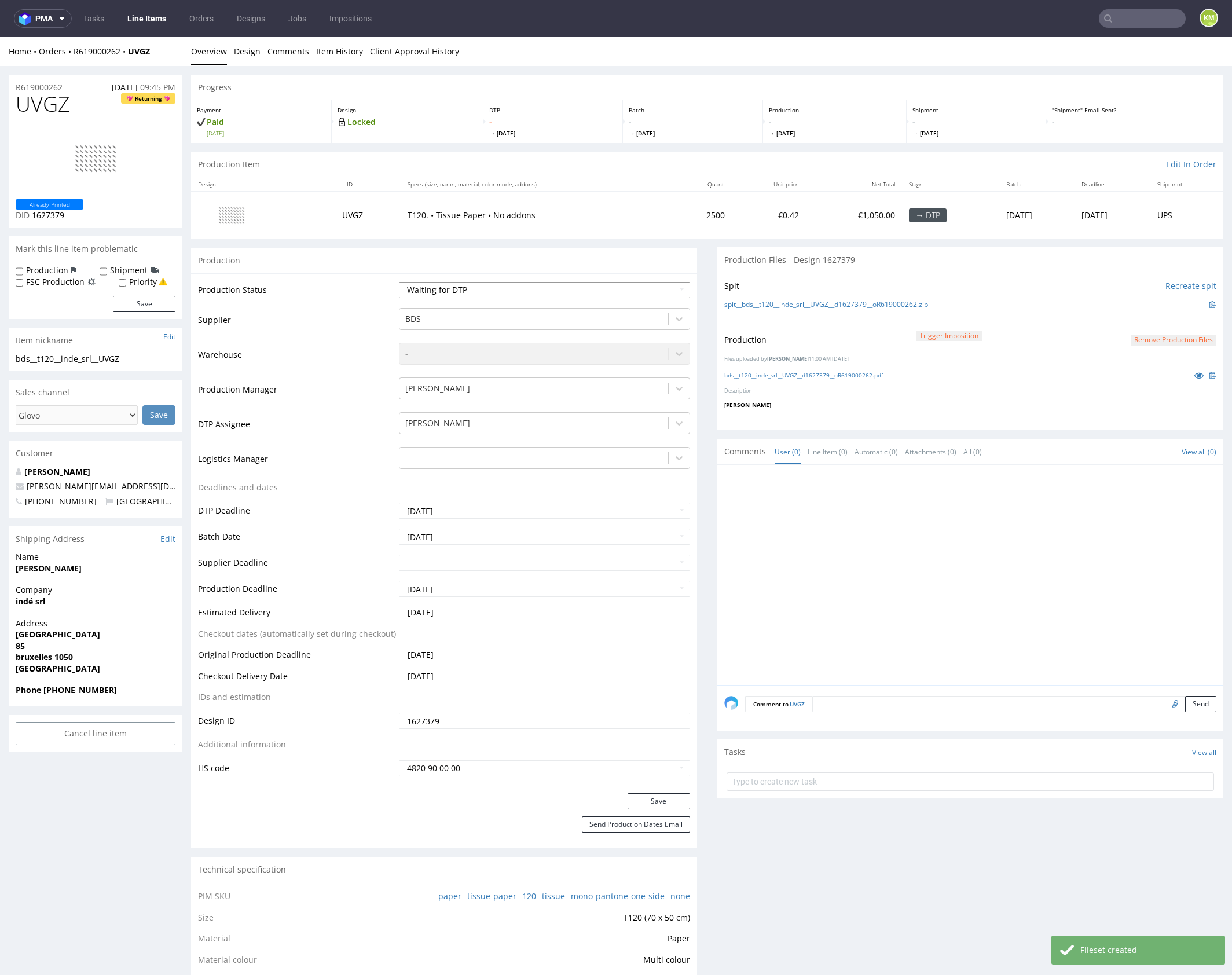
click at [632, 290] on select "Waiting for Artwork Waiting for Diecut Waiting for Mockup Waiting for DTP Waiti…" at bounding box center [544, 289] width 291 height 16
select select "dtp_production_ready"
click at [399, 282] on select "Waiting for Artwork Waiting for Diecut Waiting for Mockup Waiting for DTP Waiti…" at bounding box center [544, 289] width 291 height 16
click at [662, 804] on button "Save" at bounding box center [659, 801] width 63 height 16
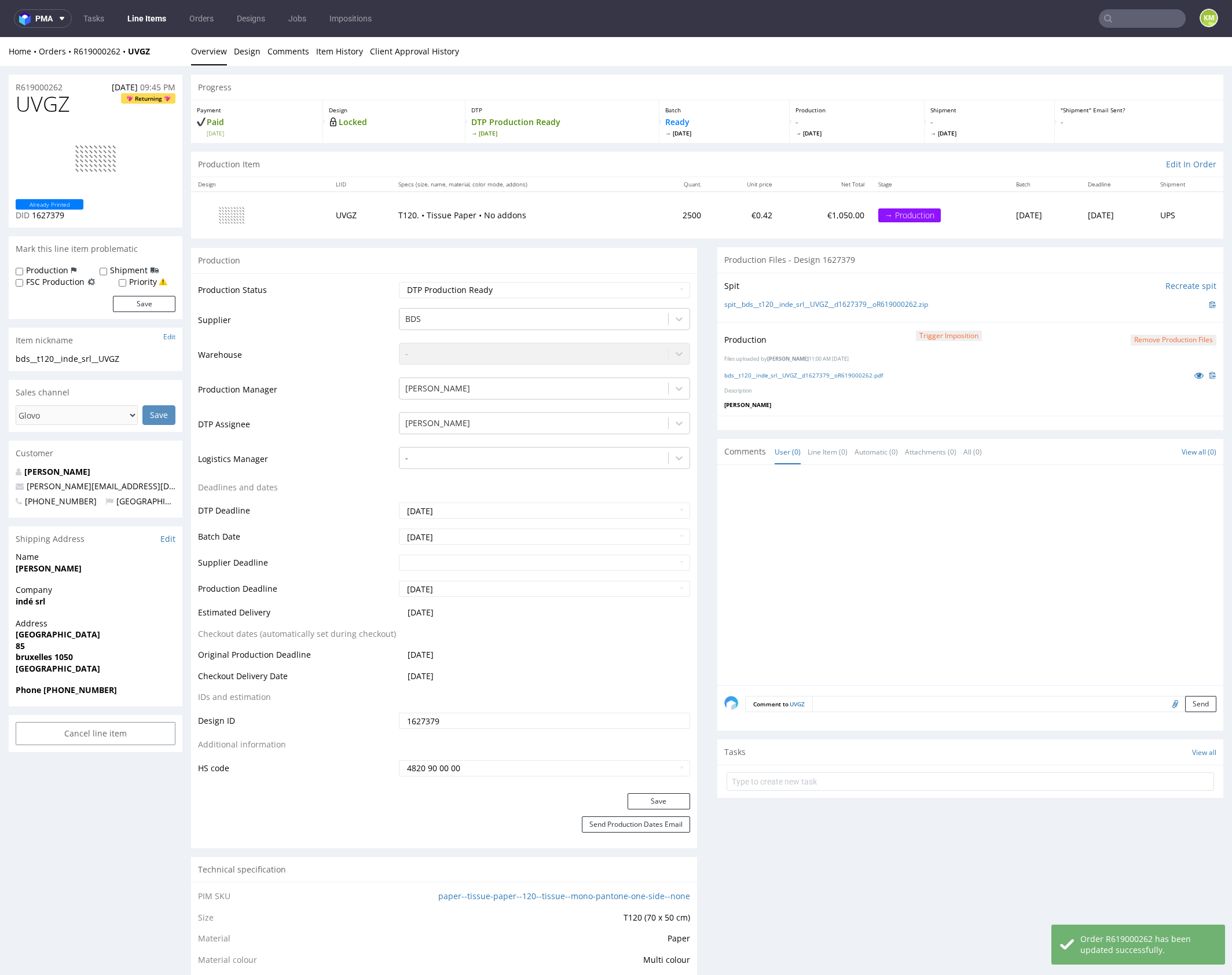
click at [952, 582] on div at bounding box center [974, 578] width 499 height 213
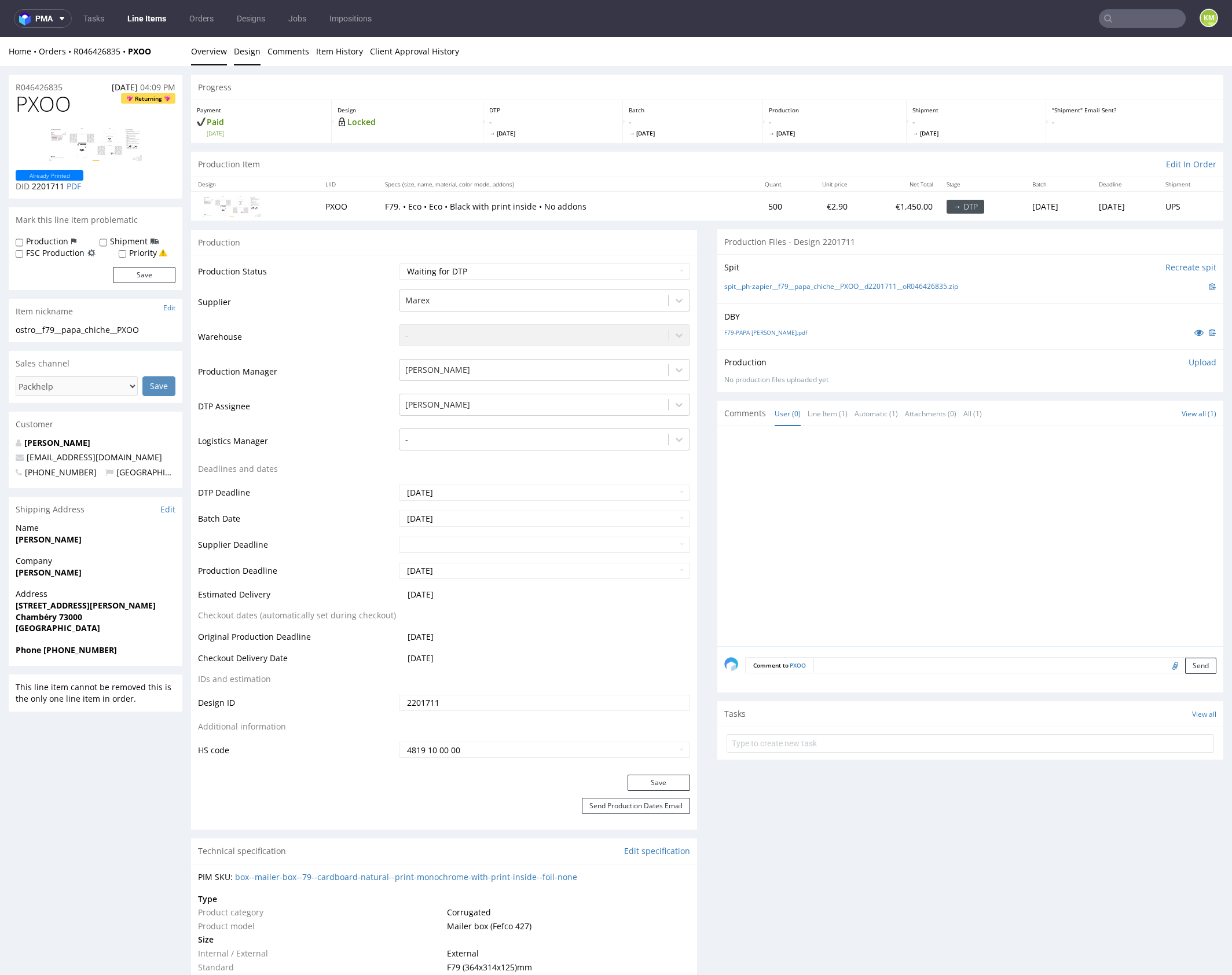
click at [251, 55] on link "Design" at bounding box center [247, 51] width 26 height 28
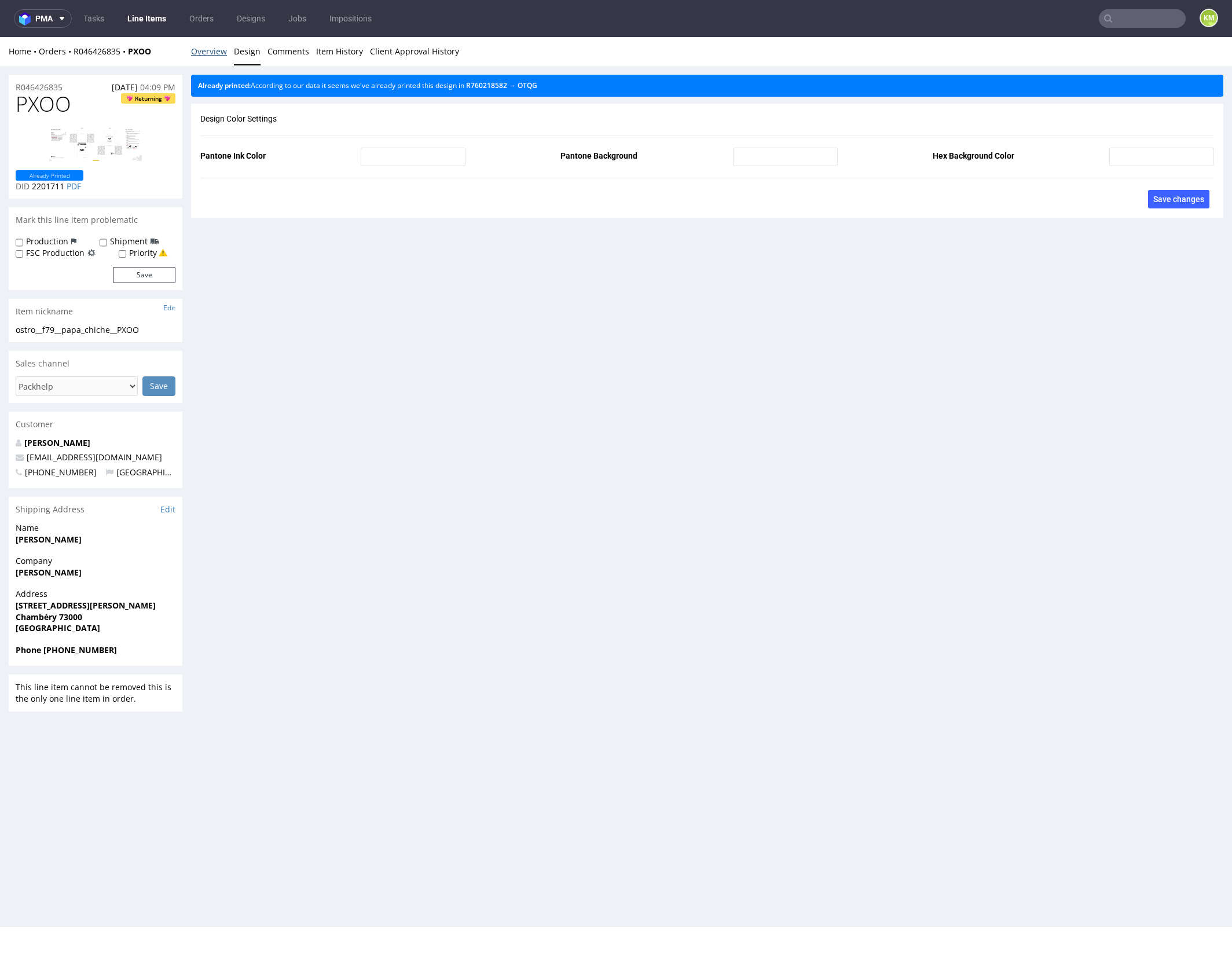
drag, startPoint x: 210, startPoint y: 48, endPoint x: 227, endPoint y: 43, distance: 17.7
click at [210, 48] on link "Overview" at bounding box center [209, 51] width 36 height 28
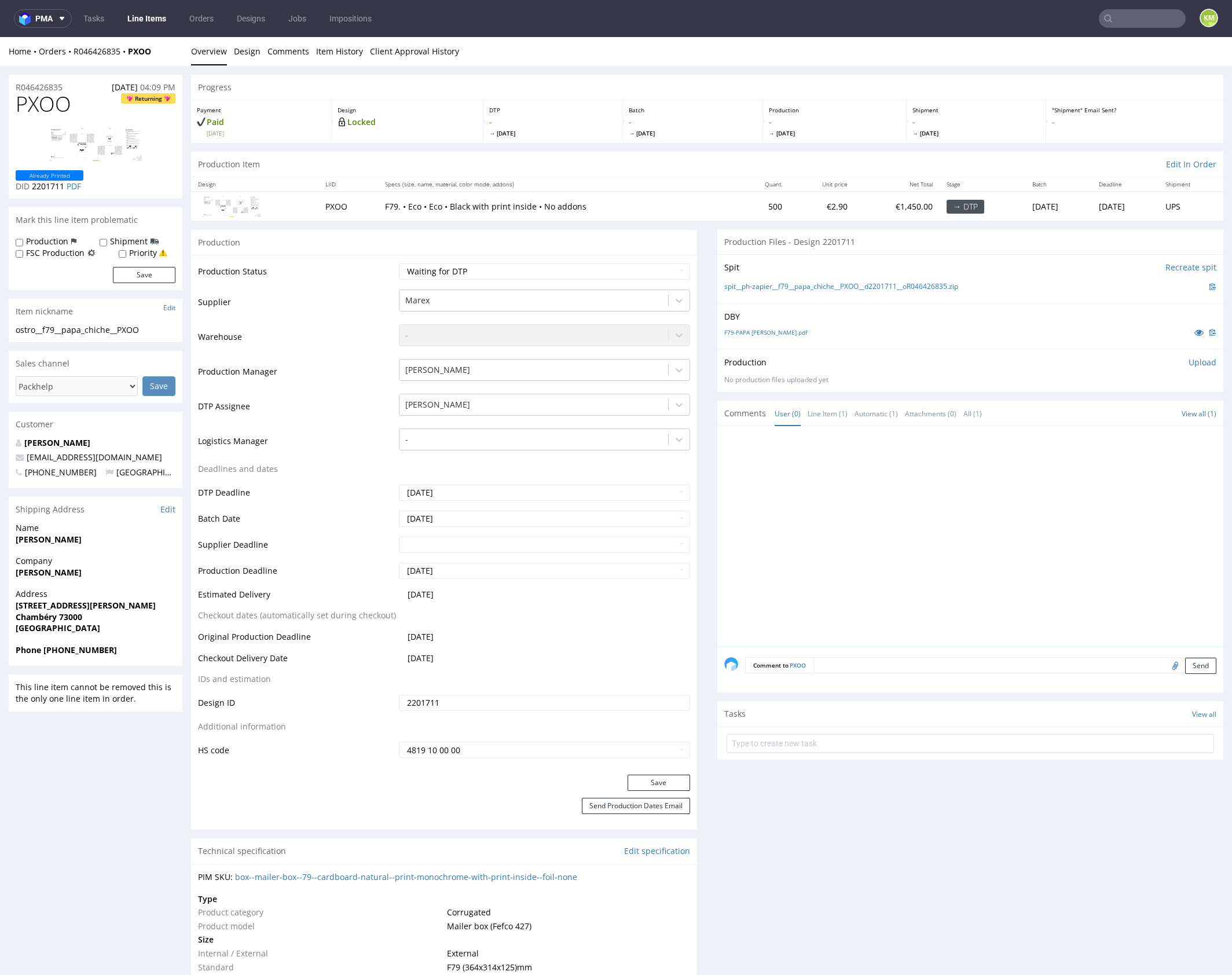
click at [55, 109] on span "PXOO" at bounding box center [42, 104] width 55 height 23
click at [865, 552] on div at bounding box center [974, 539] width 499 height 213
drag, startPoint x: 974, startPoint y: 283, endPoint x: 777, endPoint y: 289, distance: 197.1
click at [777, 289] on div "spit__ph-zapier__f79__papa_chiche__PXOO__d2201711__oR046426835.zip" at bounding box center [971, 286] width 492 height 13
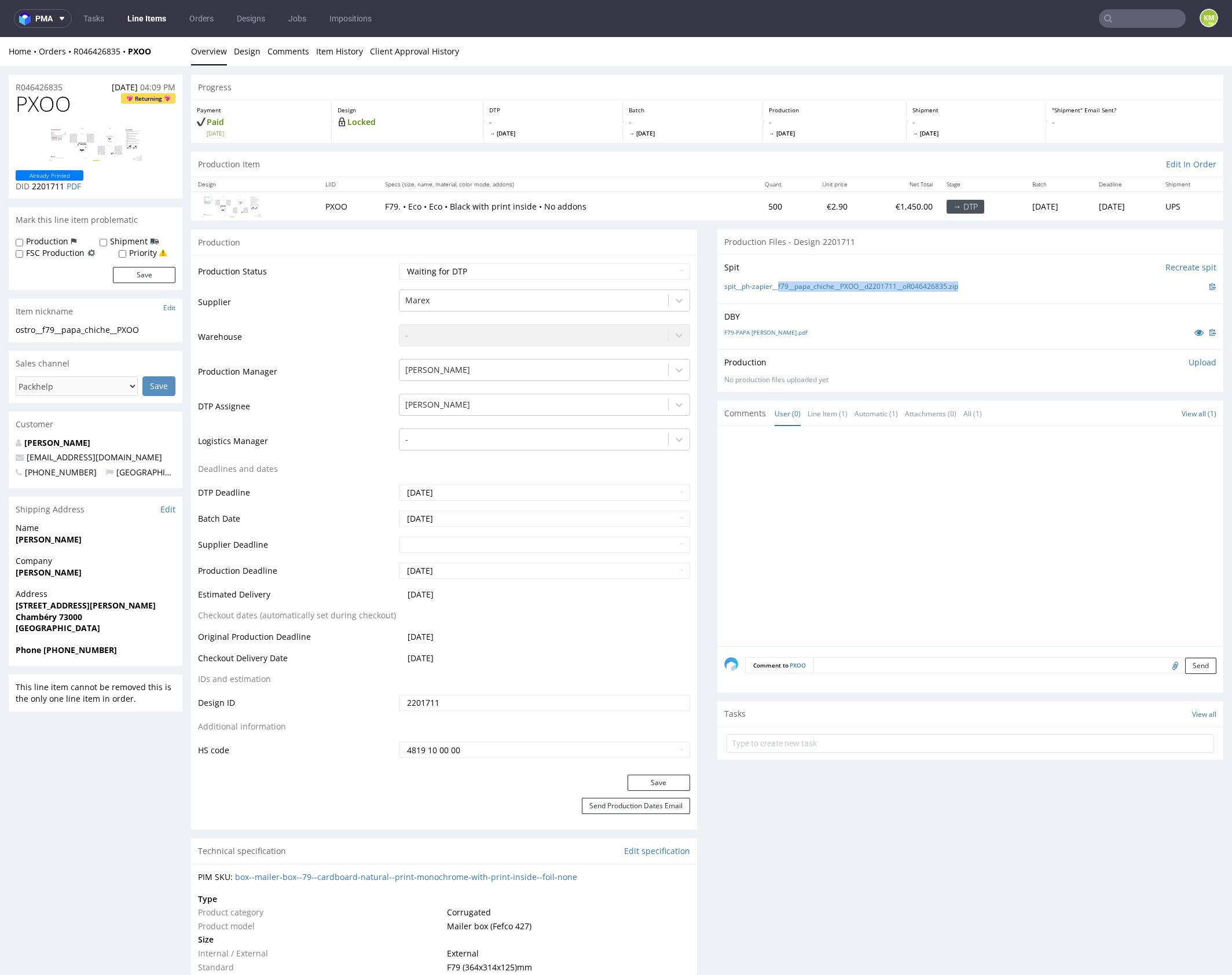
copy link "f79__papa_chiche__PXOO__d2201711__oR046426835.zip"
click at [1189, 361] on p "Upload" at bounding box center [1202, 362] width 28 height 12
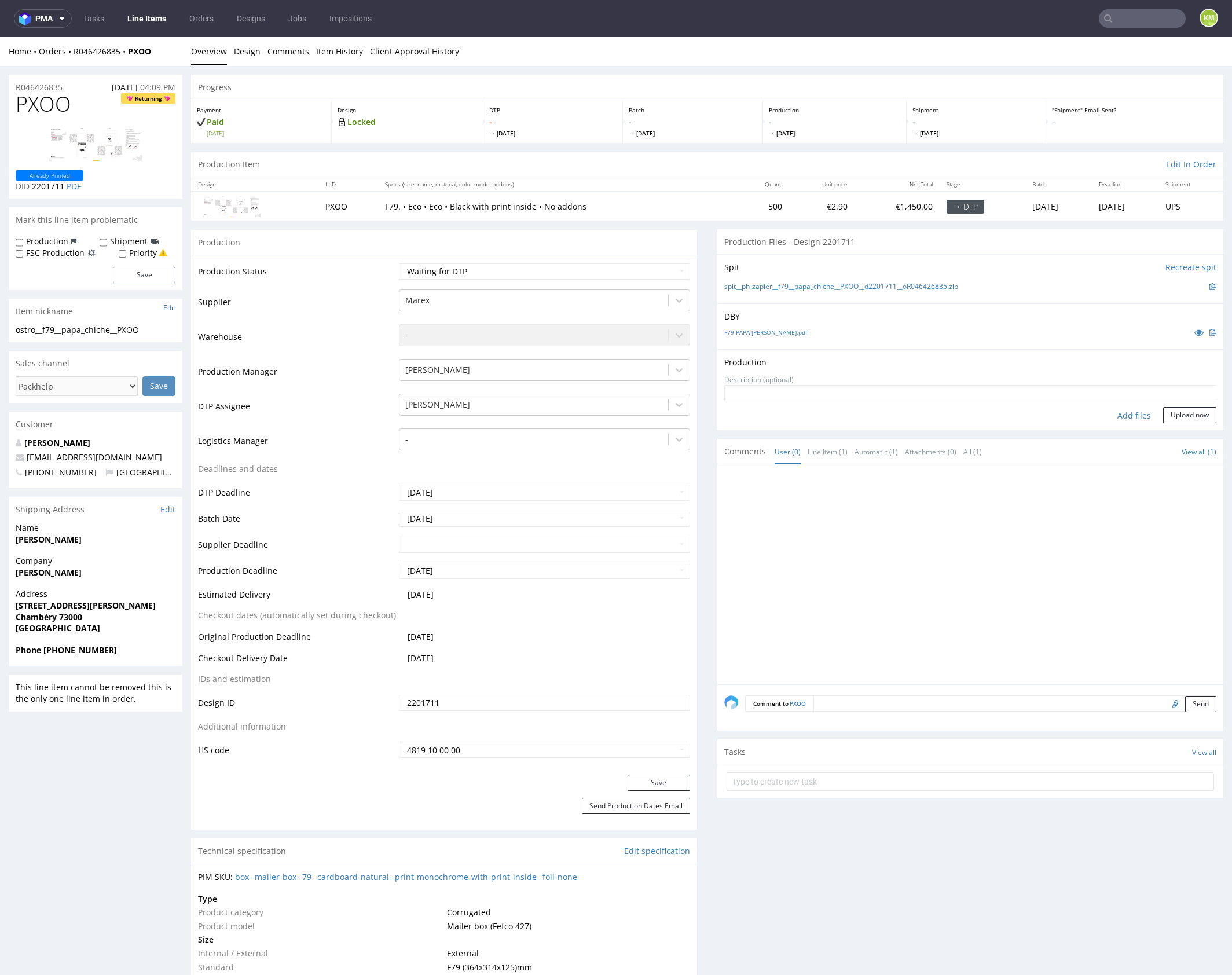
click at [1128, 410] on div "Add files" at bounding box center [1134, 416] width 58 height 17
type input "C:\fakepath\f79__papa_chiche__PXOO__d2201711__oR046426835__inside.pdf"
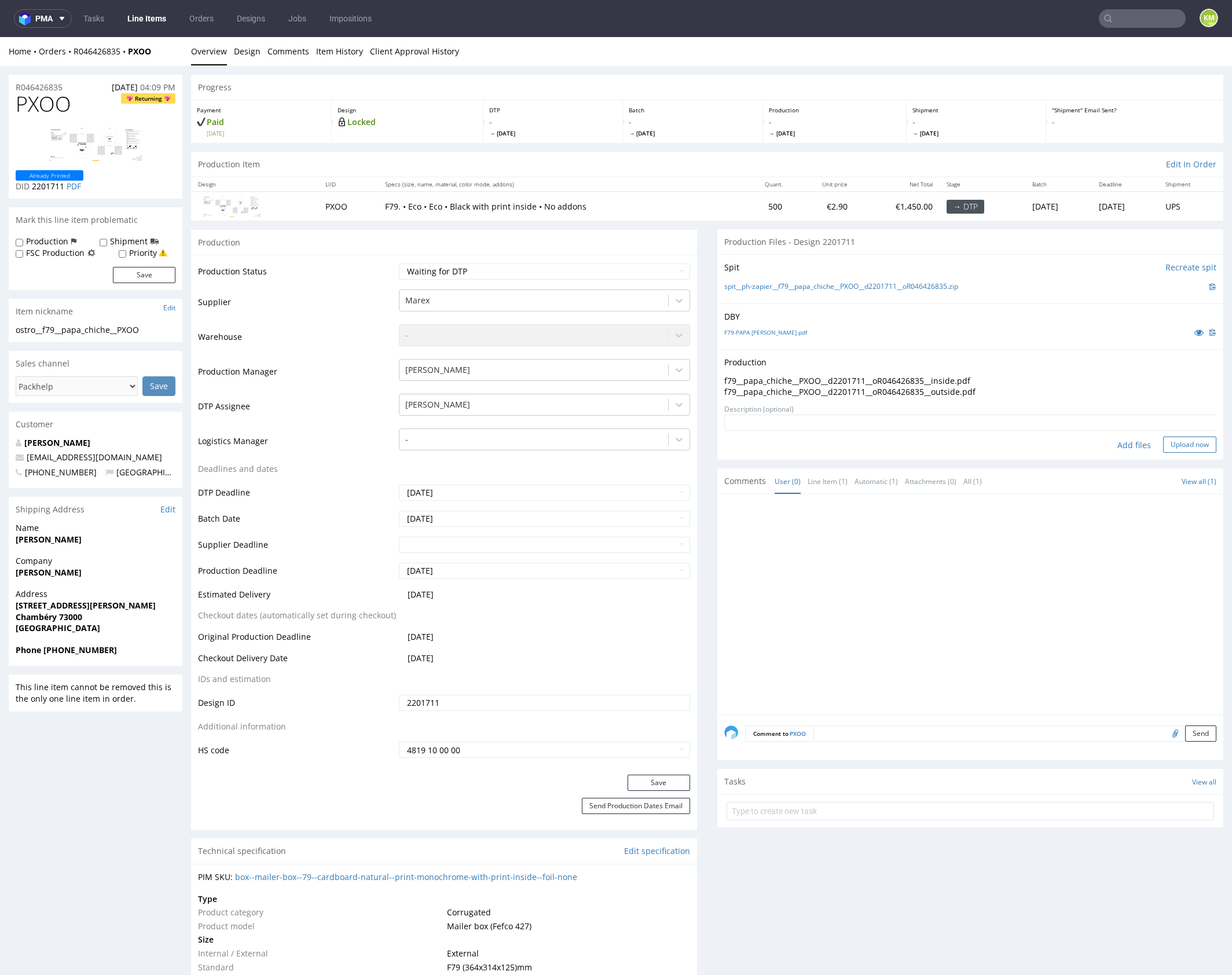
click at [1173, 442] on button "Upload now" at bounding box center [1190, 444] width 53 height 16
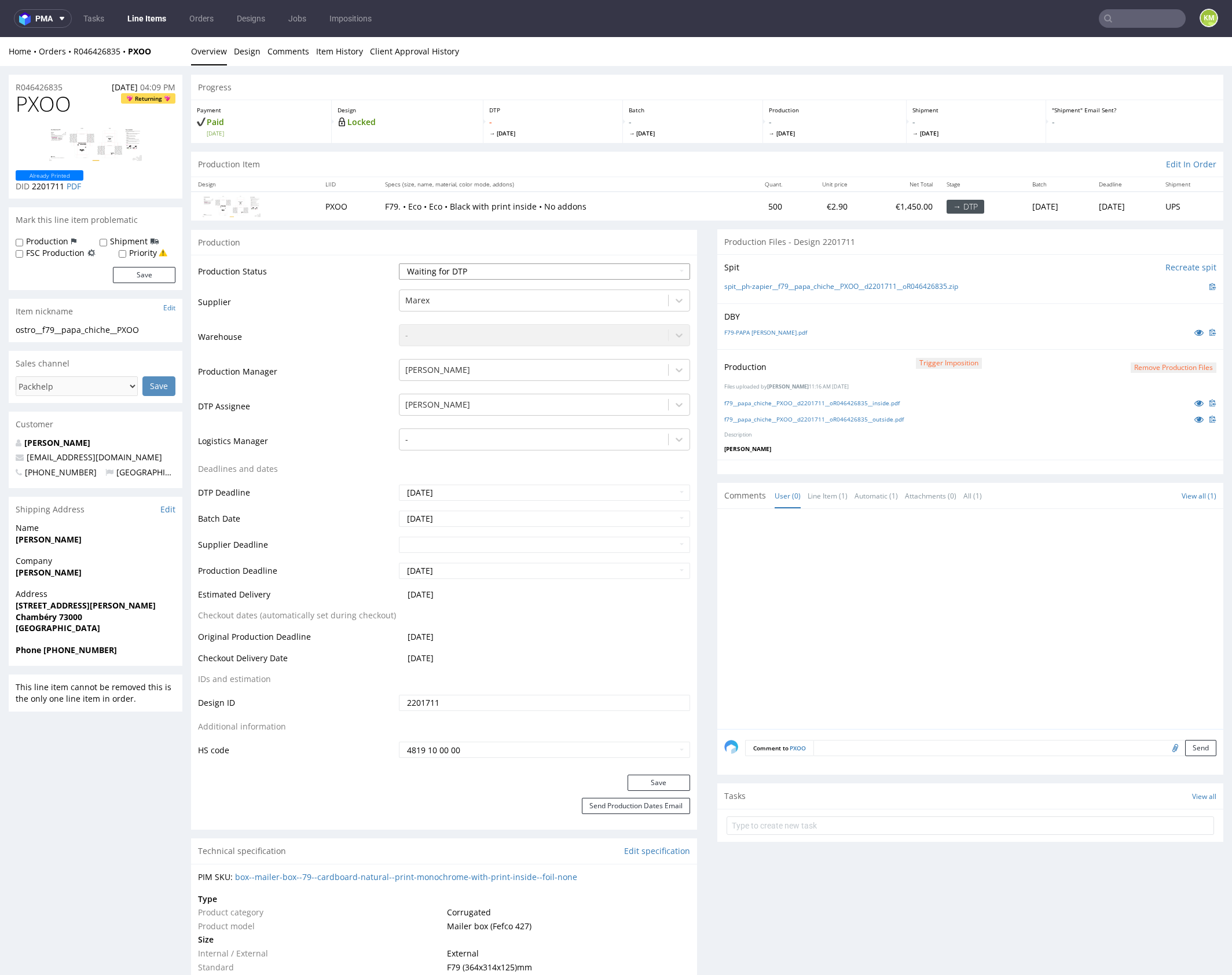
click at [594, 271] on select "Waiting for Artwork Waiting for Diecut Waiting for Mockup Waiting for DTP Waiti…" at bounding box center [544, 271] width 291 height 16
select select "dtp_production_ready"
click at [399, 263] on select "Waiting for Artwork Waiting for Diecut Waiting for Mockup Waiting for DTP Waiti…" at bounding box center [544, 271] width 291 height 16
click at [644, 781] on button "Save" at bounding box center [659, 782] width 63 height 16
click at [887, 635] on div at bounding box center [974, 622] width 499 height 213
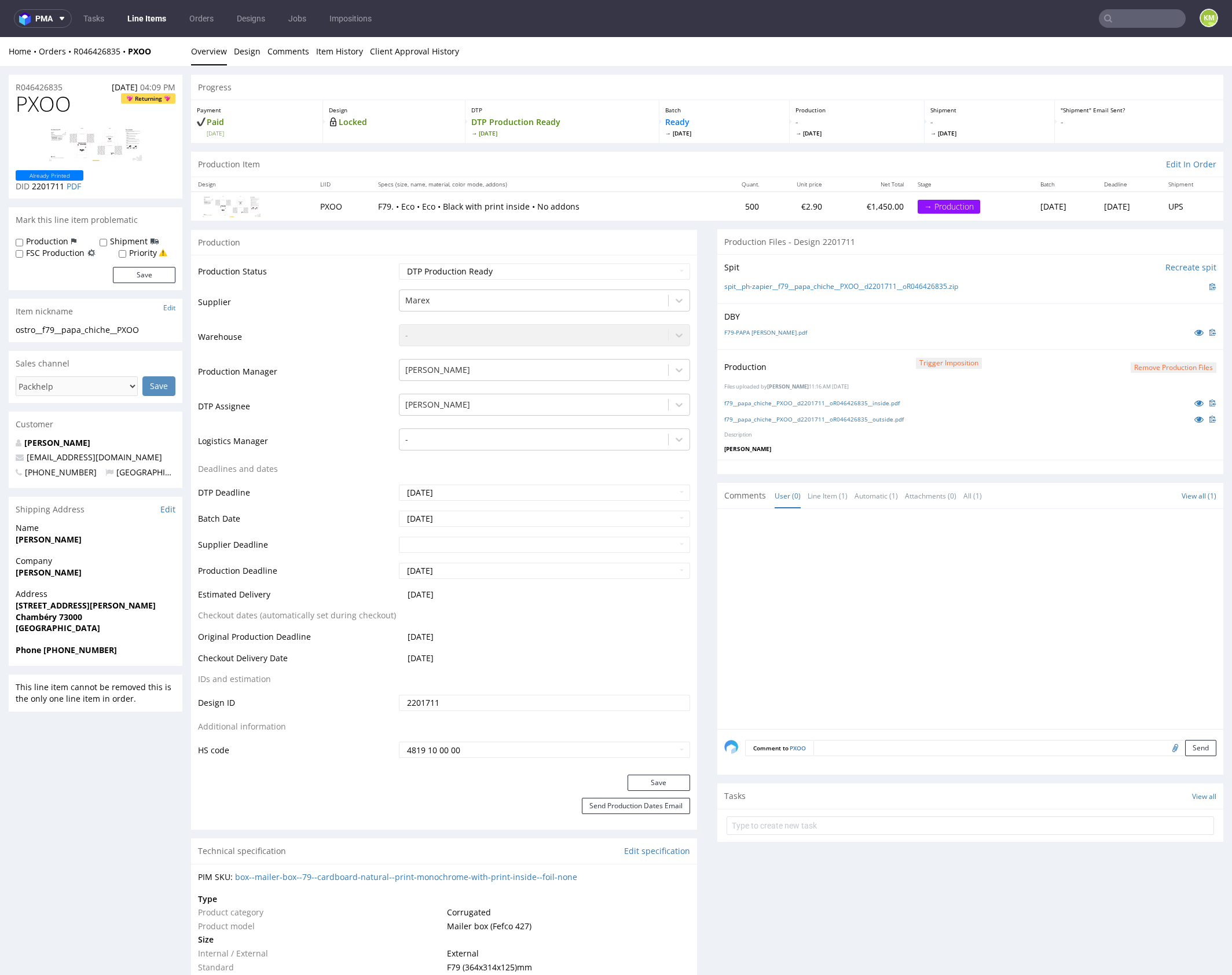
click at [888, 636] on div at bounding box center [974, 622] width 499 height 213
click at [936, 628] on div at bounding box center [974, 622] width 499 height 213
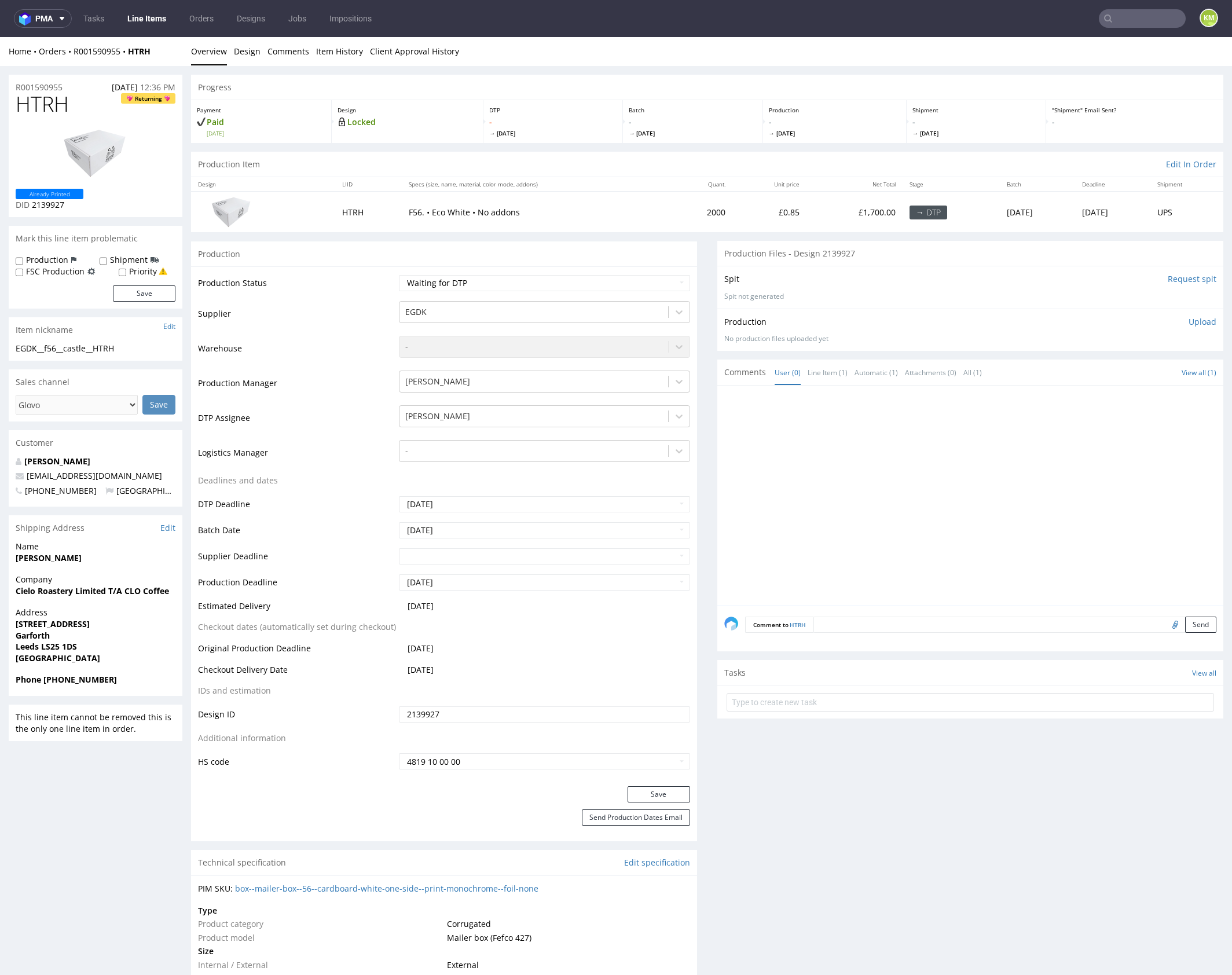
click at [814, 465] on div at bounding box center [974, 499] width 499 height 213
click at [890, 497] on div at bounding box center [974, 499] width 499 height 213
click at [255, 56] on link "Design" at bounding box center [247, 51] width 26 height 28
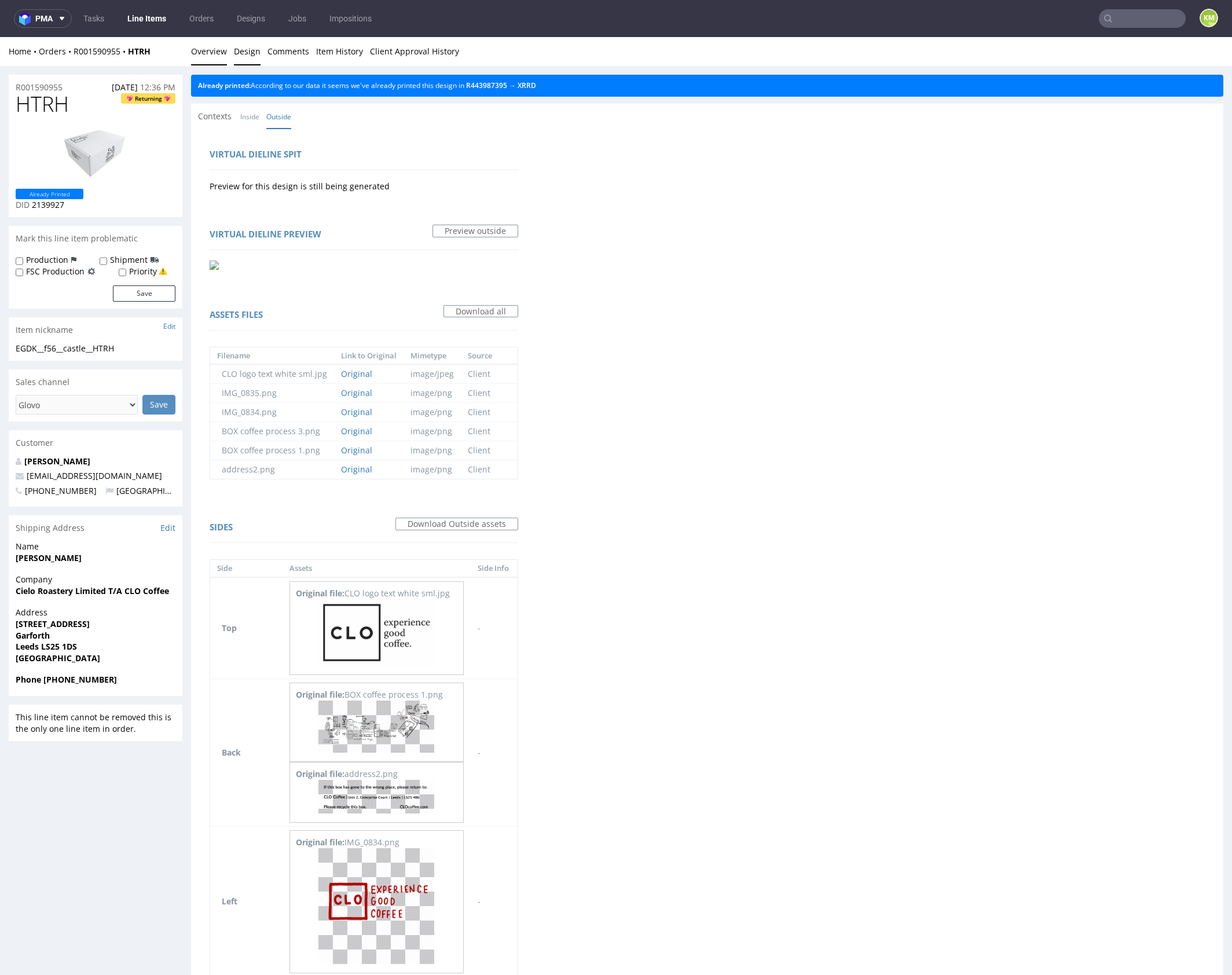
click at [209, 55] on link "Overview" at bounding box center [209, 51] width 36 height 28
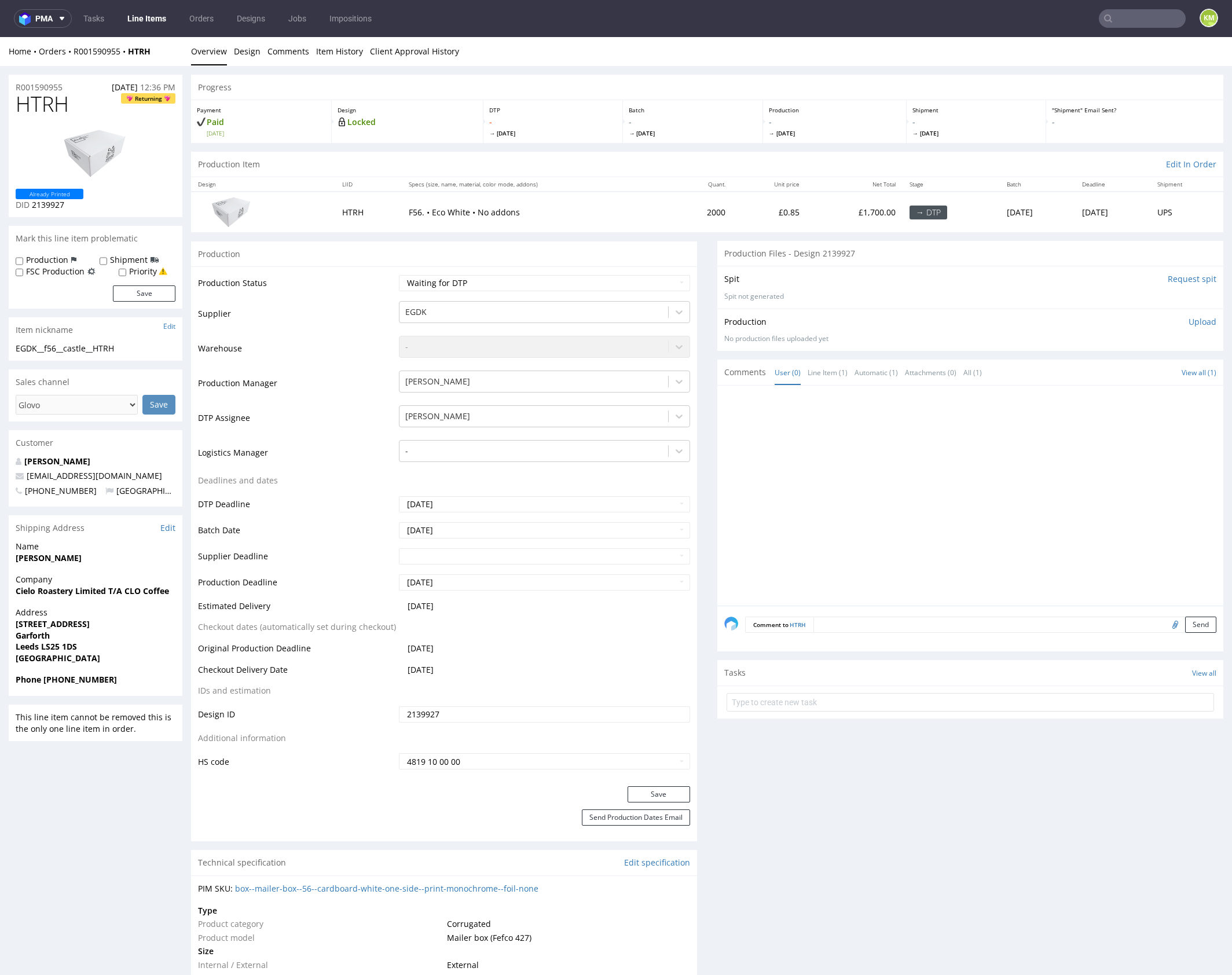
click at [837, 451] on div at bounding box center [974, 499] width 499 height 213
click at [831, 440] on div at bounding box center [974, 499] width 499 height 213
click at [238, 52] on link "Design" at bounding box center [247, 51] width 26 height 28
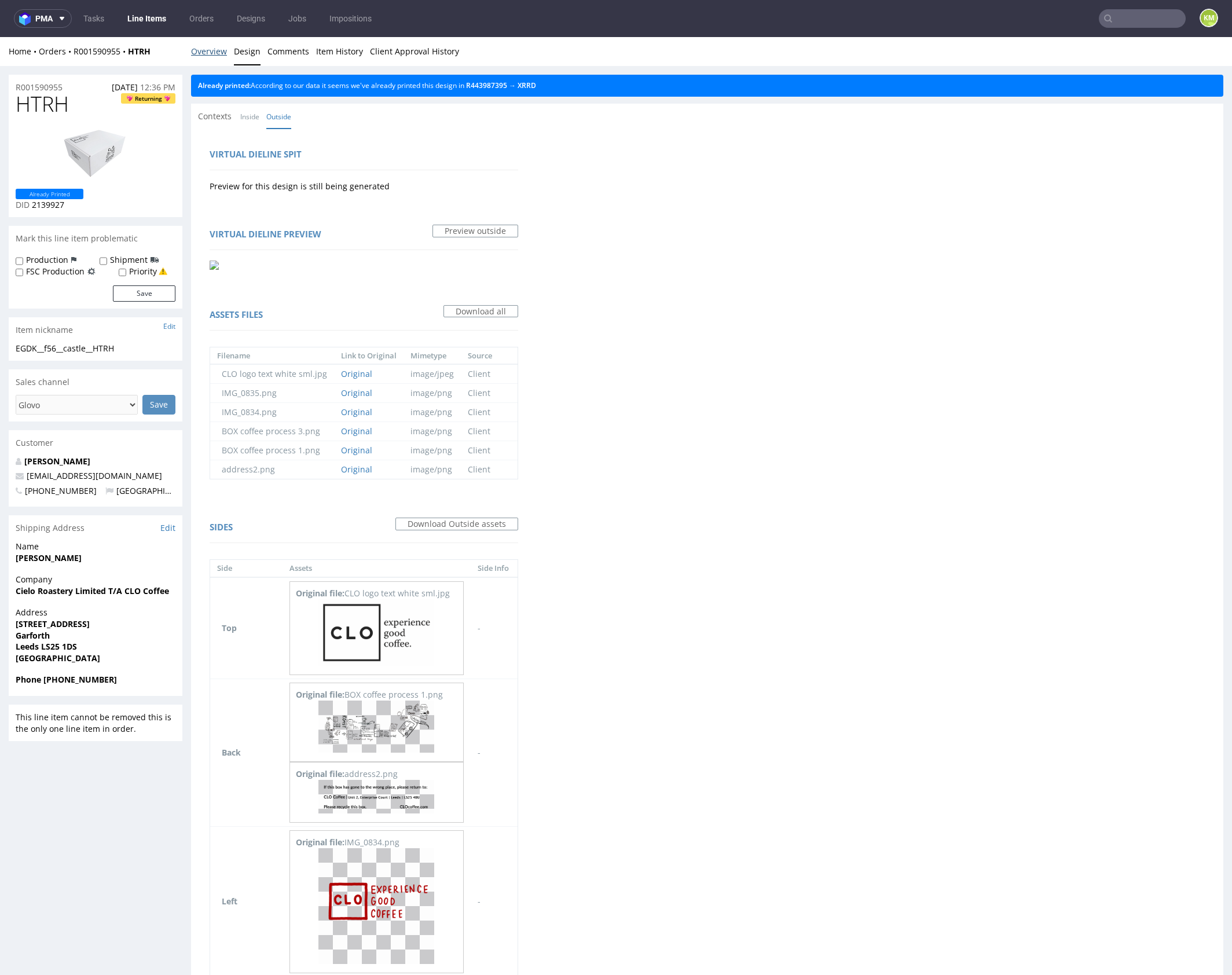
drag, startPoint x: 211, startPoint y: 55, endPoint x: 237, endPoint y: 37, distance: 31.6
click at [212, 55] on link "Overview" at bounding box center [209, 51] width 36 height 28
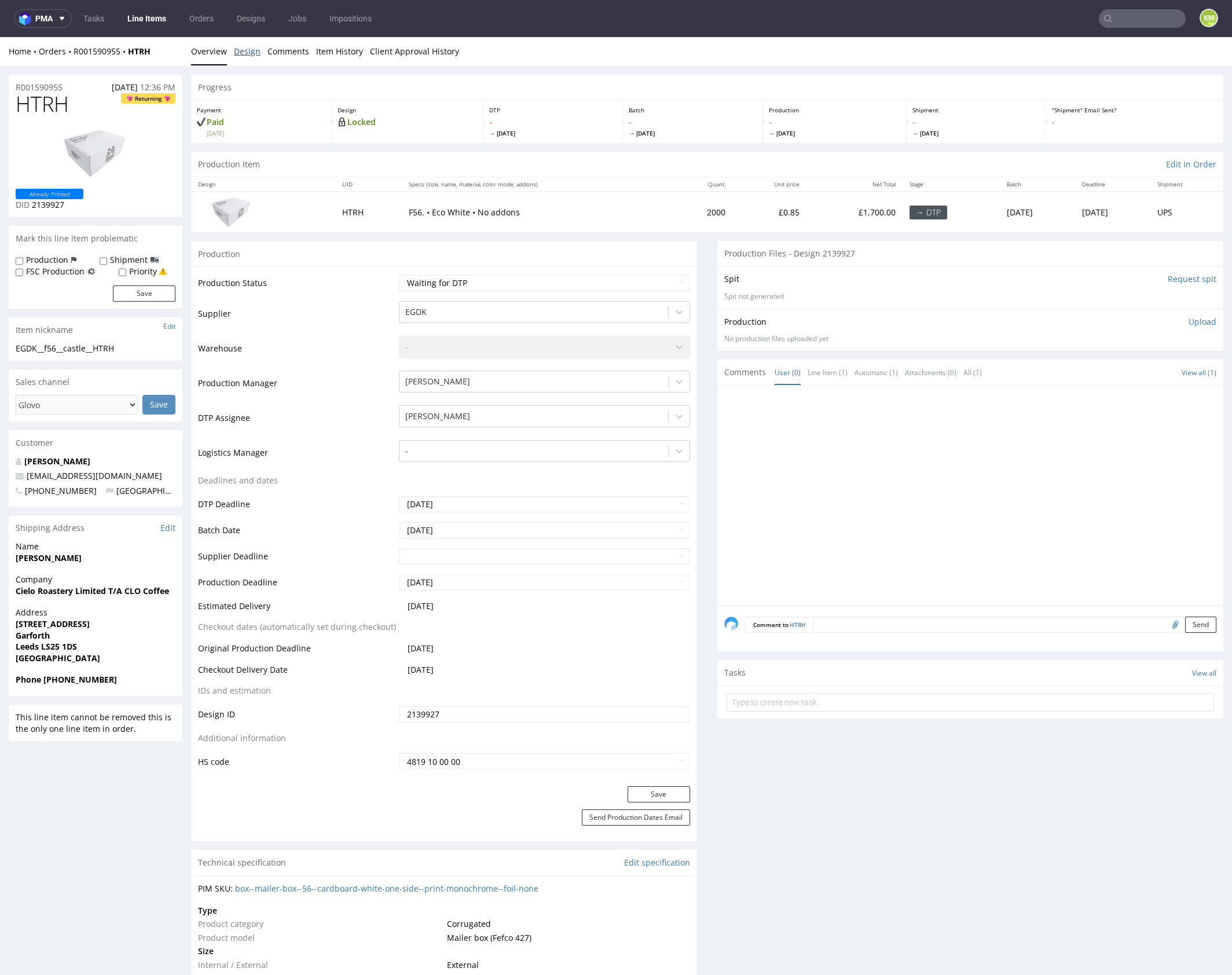
drag, startPoint x: 244, startPoint y: 52, endPoint x: 232, endPoint y: 53, distance: 12.0
click at [244, 52] on link "Design" at bounding box center [247, 51] width 26 height 28
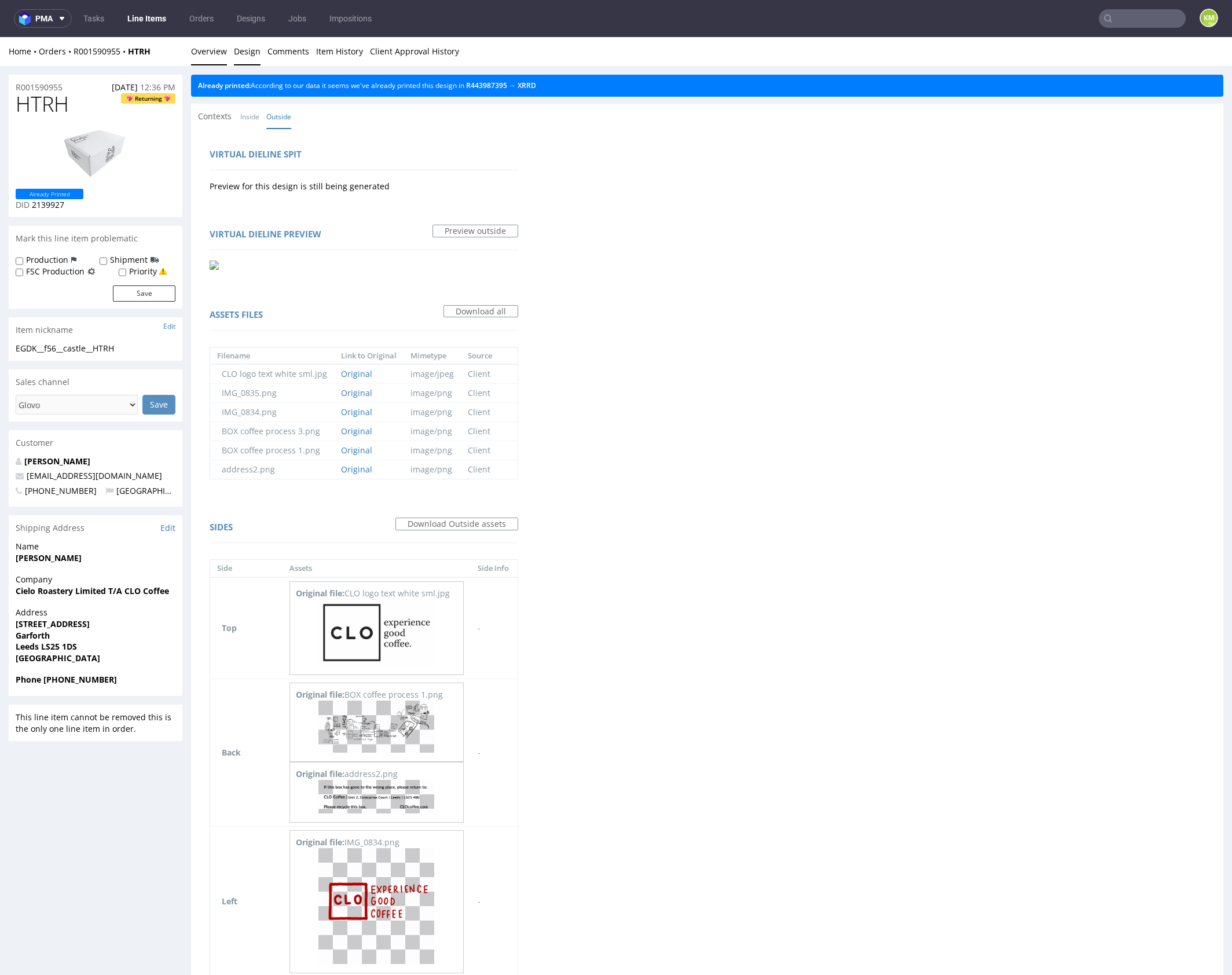
click at [212, 50] on link "Overview" at bounding box center [209, 51] width 36 height 28
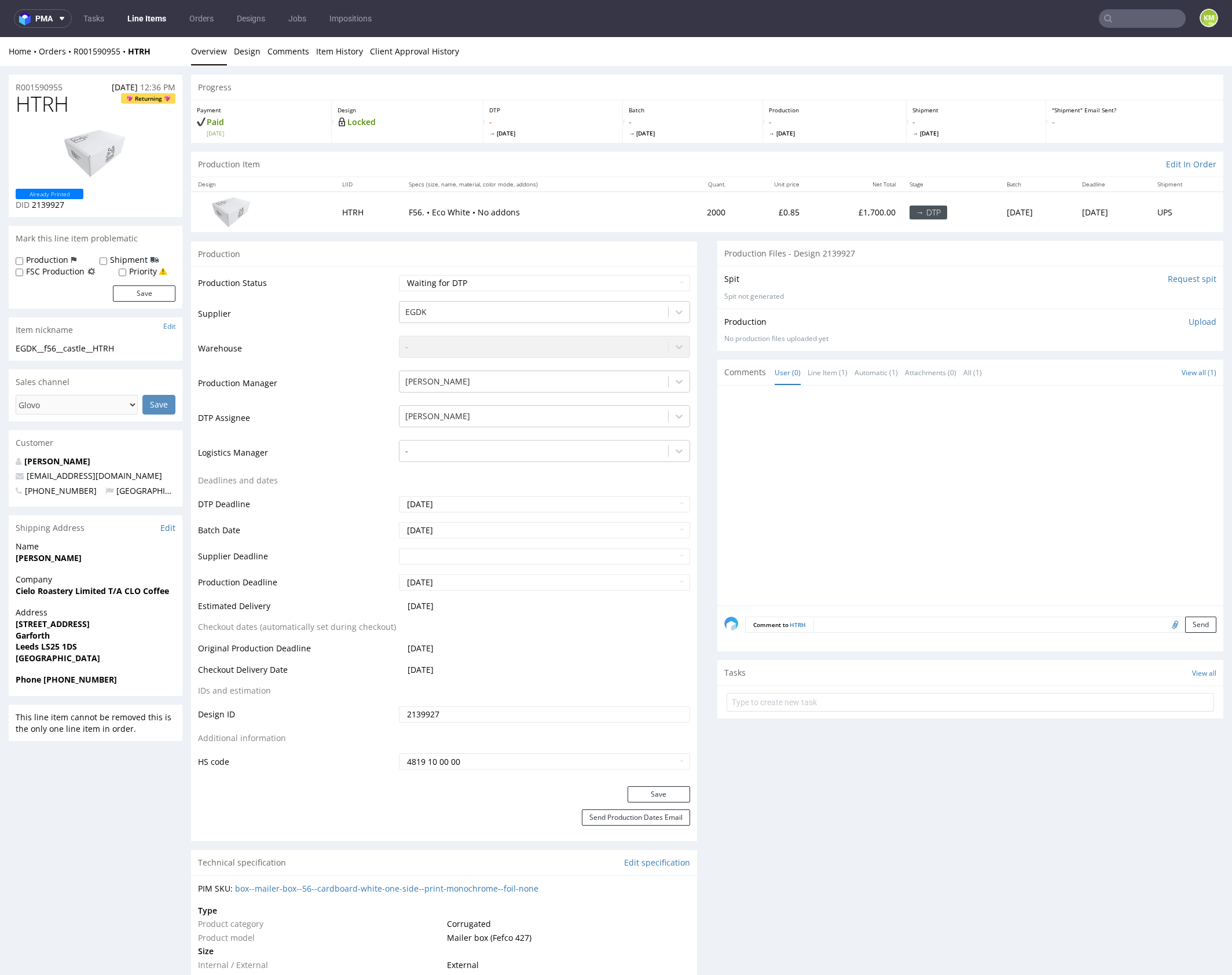
click at [90, 344] on div "EGDK__f56__castle__HTRH" at bounding box center [95, 349] width 160 height 12
copy div "EGDK__f56__castle__HTRH"
click at [461, 709] on input "2139927" at bounding box center [544, 714] width 291 height 16
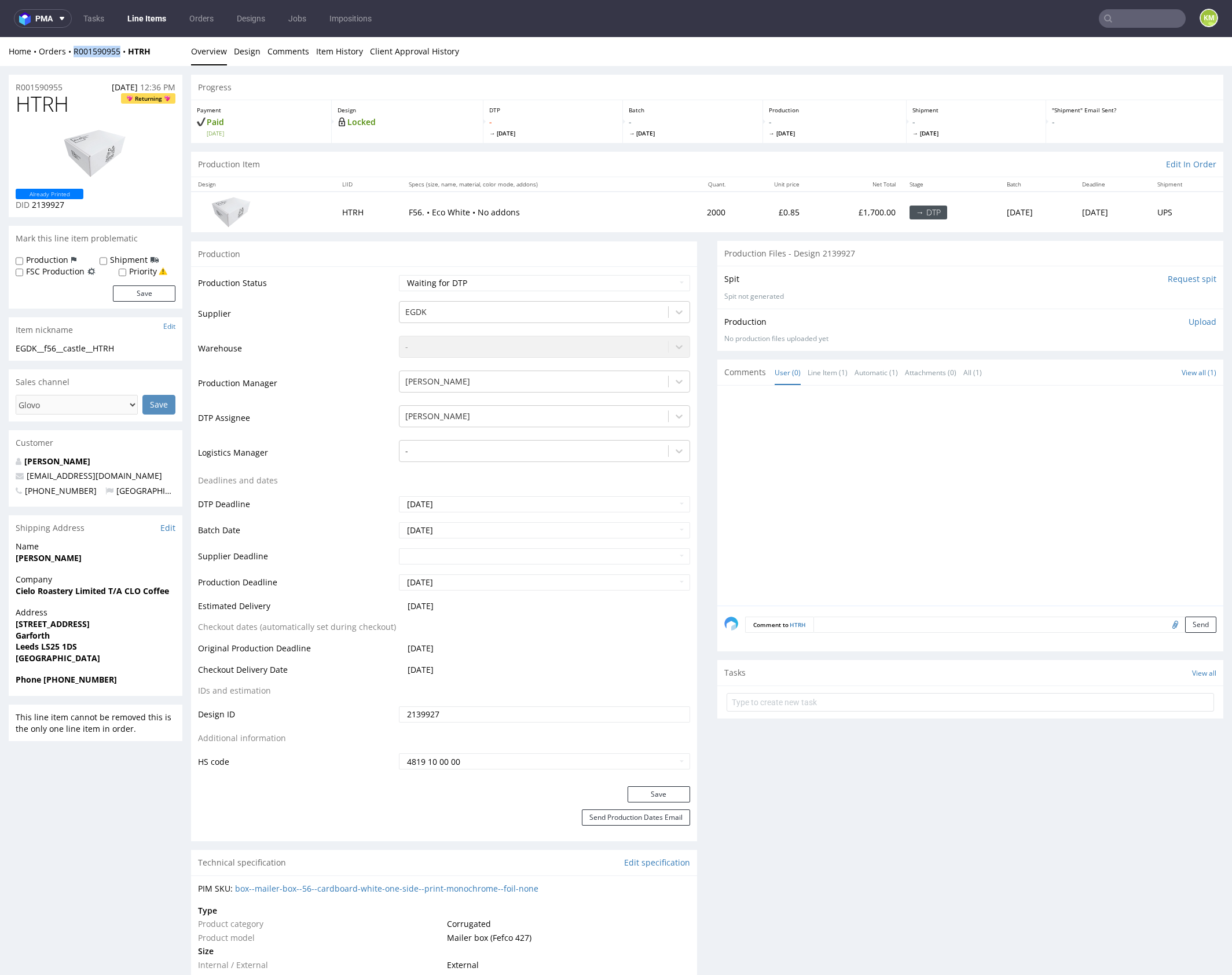
click at [27, 103] on span "HTRH" at bounding box center [42, 104] width 53 height 23
click at [1189, 323] on p "Upload" at bounding box center [1202, 322] width 28 height 12
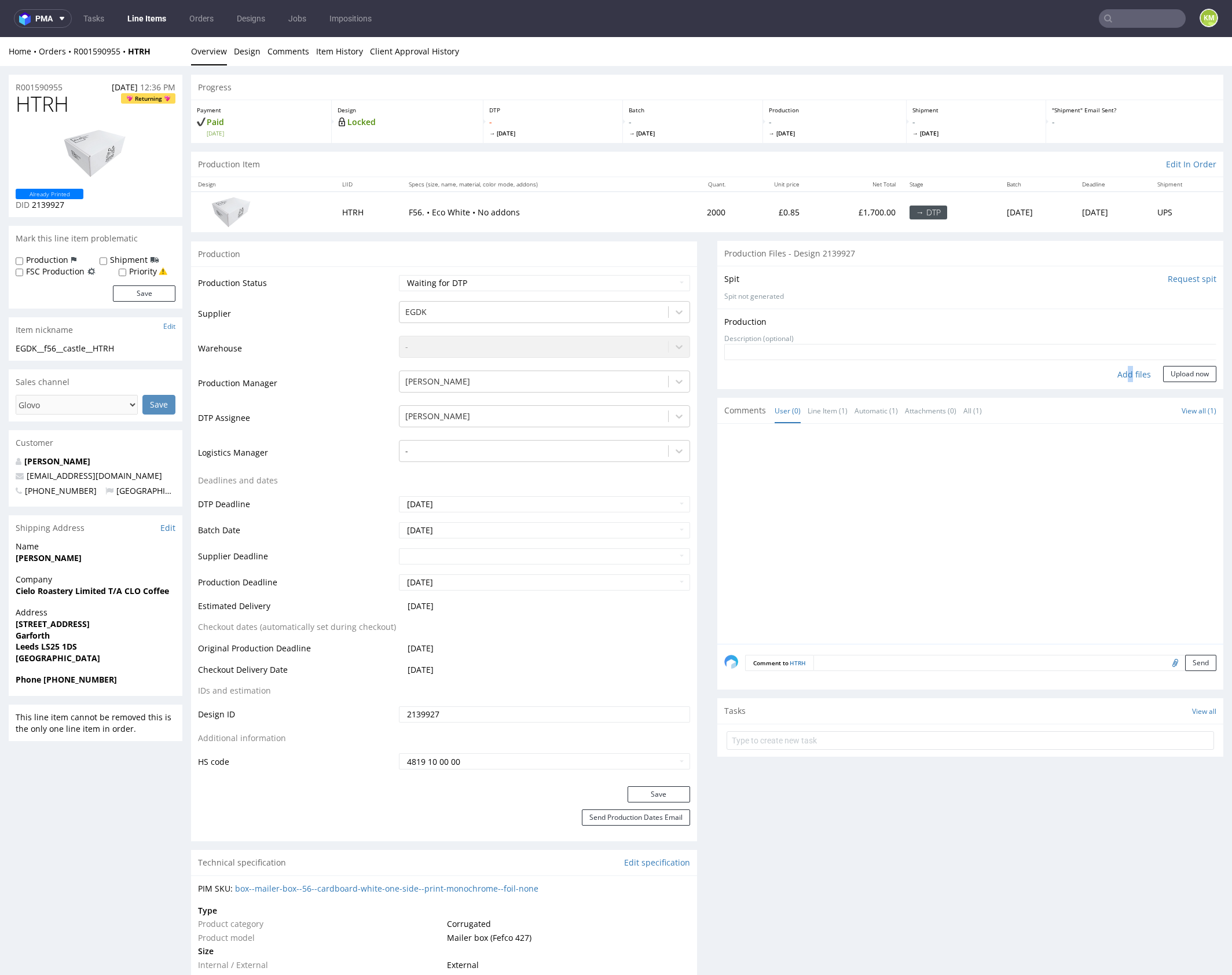
click at [1118, 378] on div "Add files" at bounding box center [1134, 374] width 58 height 17
type input "C:\fakepath\EGDK__f56__castle__HTRH__d2139927__oR001590955__outside.pdf"
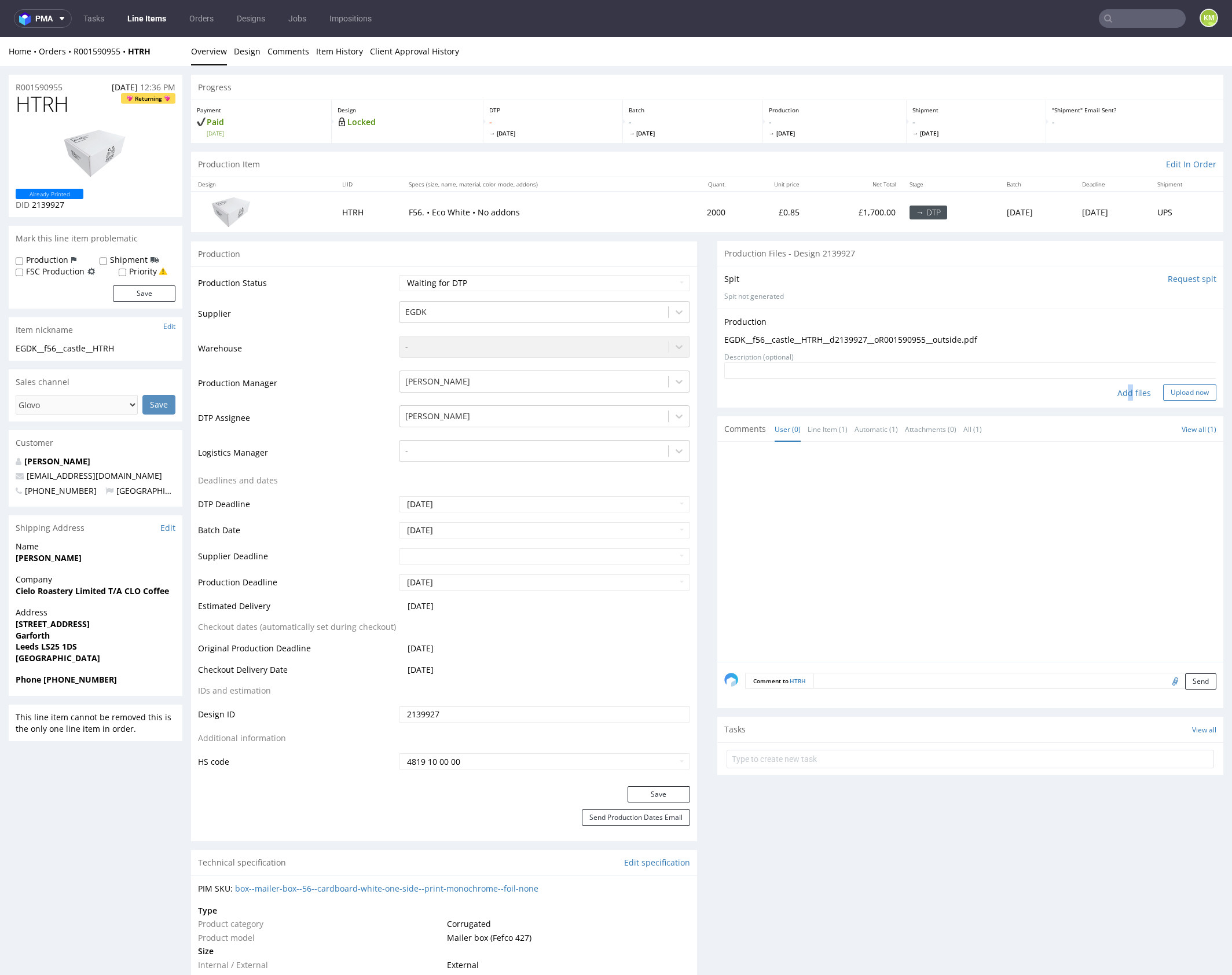
click at [1176, 391] on button "Upload now" at bounding box center [1190, 392] width 53 height 16
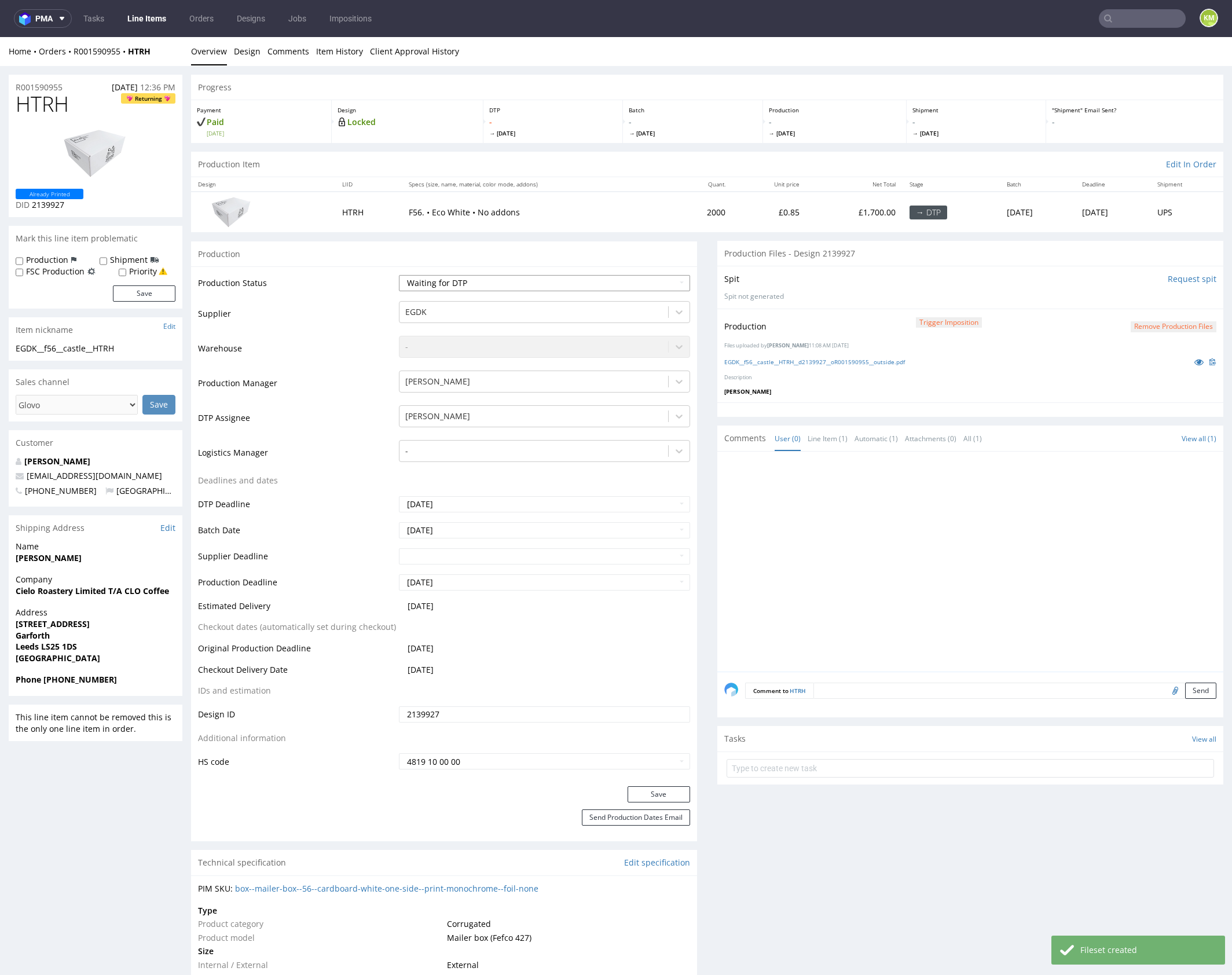
click at [596, 289] on select "Waiting for Artwork Waiting for Diecut Waiting for Mockup Waiting for DTP Waiti…" at bounding box center [544, 283] width 291 height 16
select select "dtp_production_ready"
click at [399, 275] on select "Waiting for Artwork Waiting for Diecut Waiting for Mockup Waiting for DTP Waiti…" at bounding box center [544, 283] width 291 height 16
click at [668, 793] on button "Save" at bounding box center [659, 794] width 63 height 16
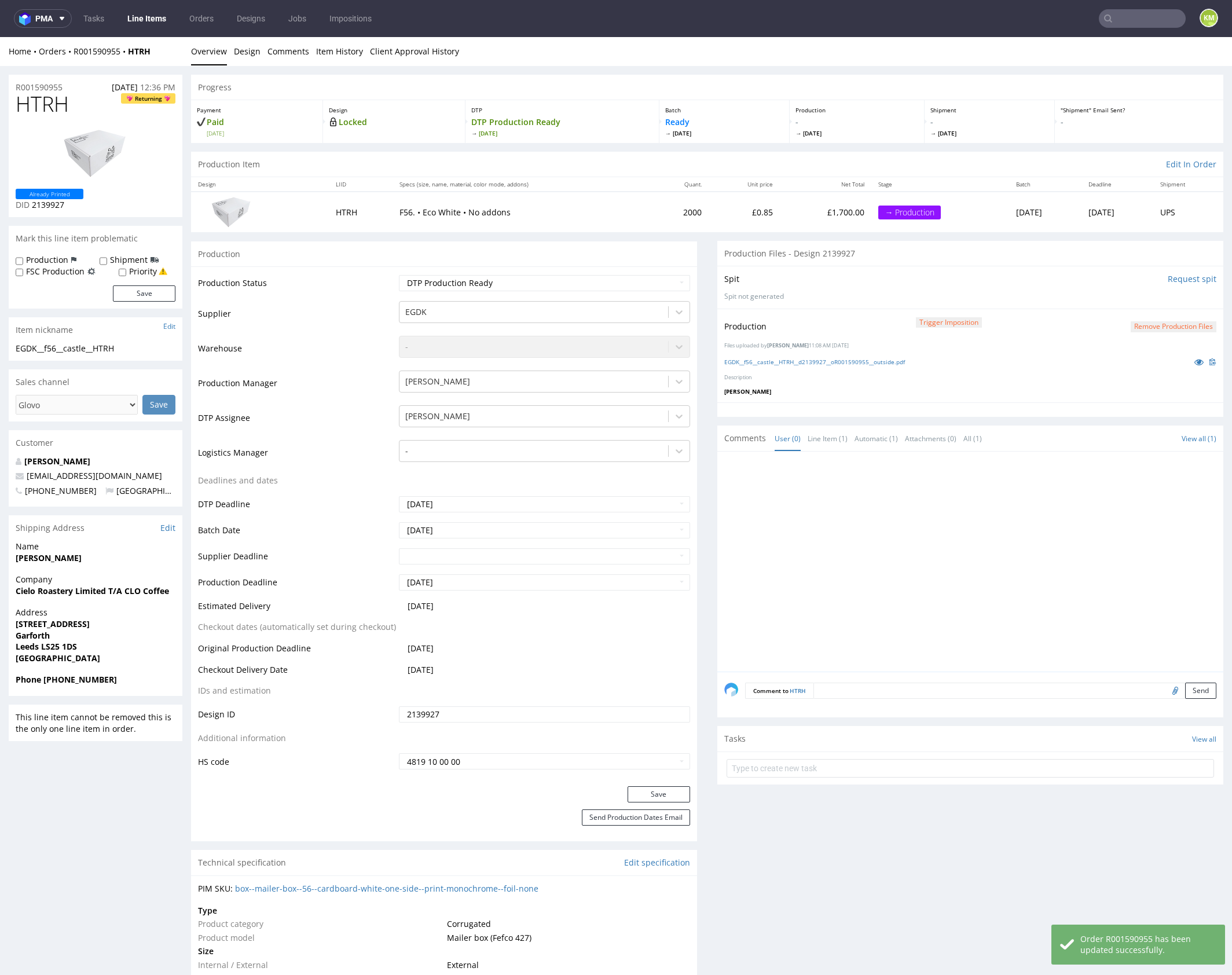
click at [890, 592] on div at bounding box center [974, 564] width 499 height 213
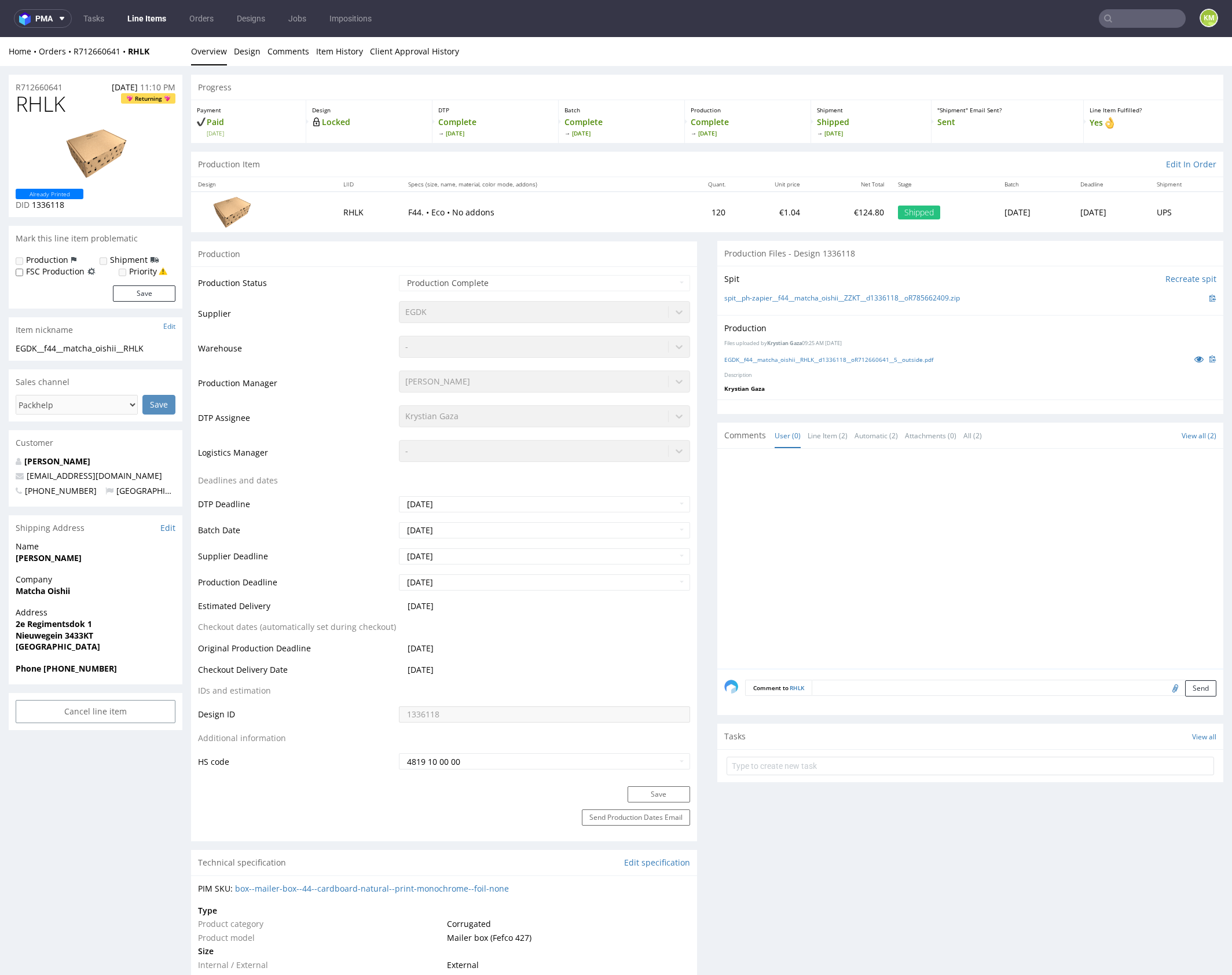
click at [836, 373] on p "Description" at bounding box center [971, 375] width 492 height 8
click at [832, 356] on link "EGDK__f44__matcha_oishii__RHLK__d1336118__oR712660641__5__outside.pdf" at bounding box center [829, 360] width 209 height 8
click at [795, 474] on div at bounding box center [974, 562] width 499 height 213
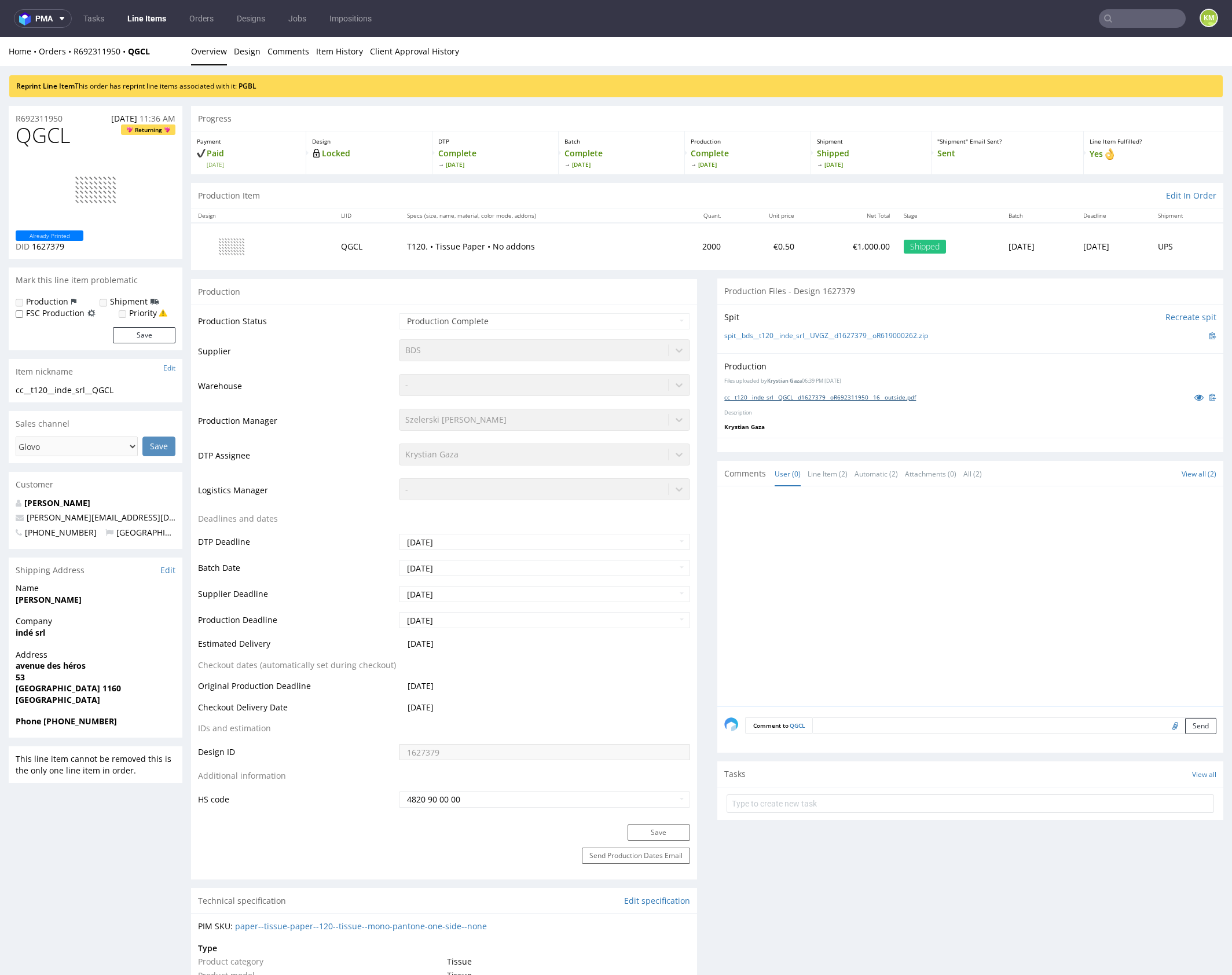
click at [870, 396] on link "cc__t120__inde_srl__QGCL__d1627379__oR692311950__16__outside.pdf" at bounding box center [820, 397] width 192 height 8
click at [256, 82] on link "PGBL" at bounding box center [247, 87] width 18 height 10
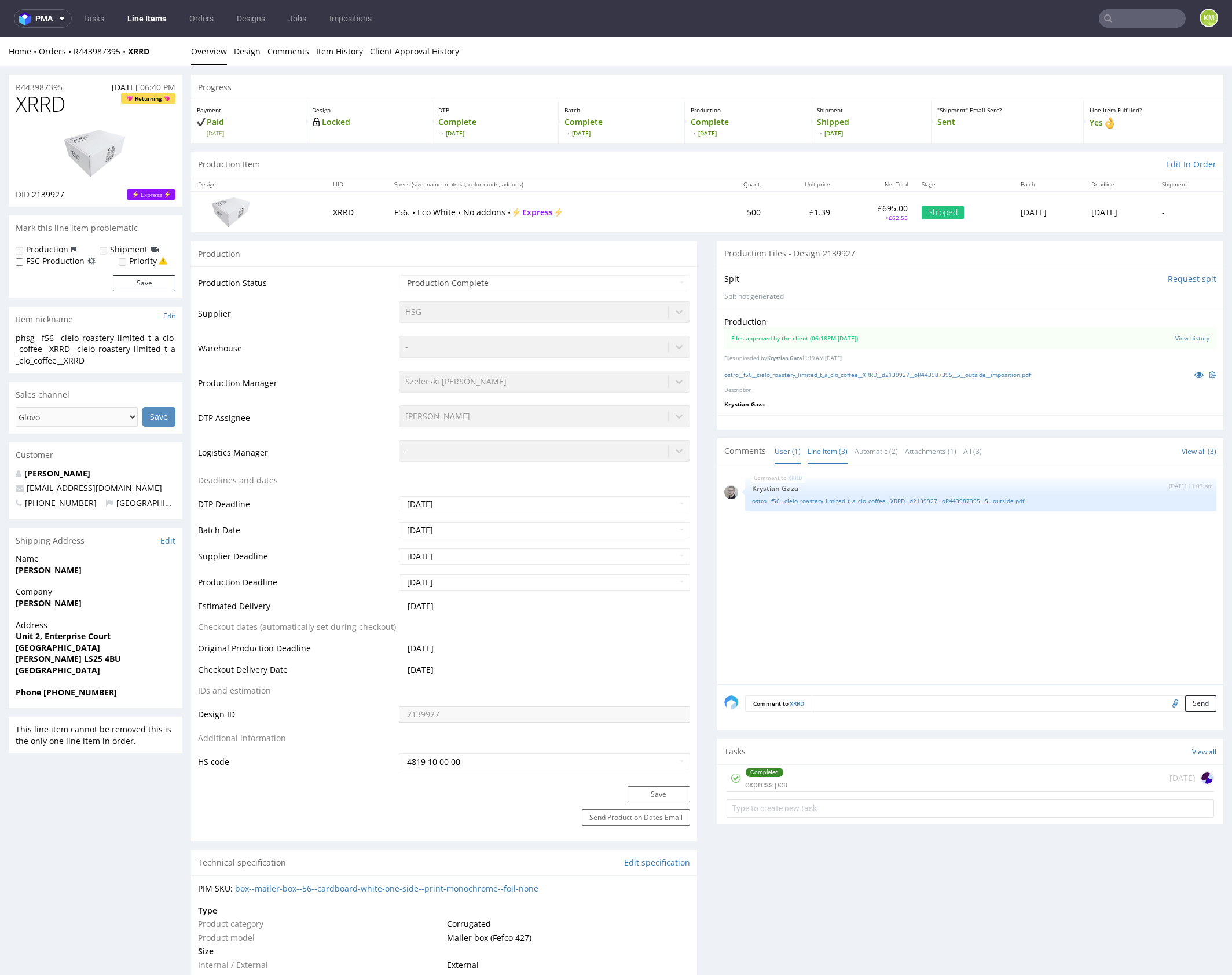
click at [828, 444] on link "Line Item (3)" at bounding box center [827, 451] width 40 height 25
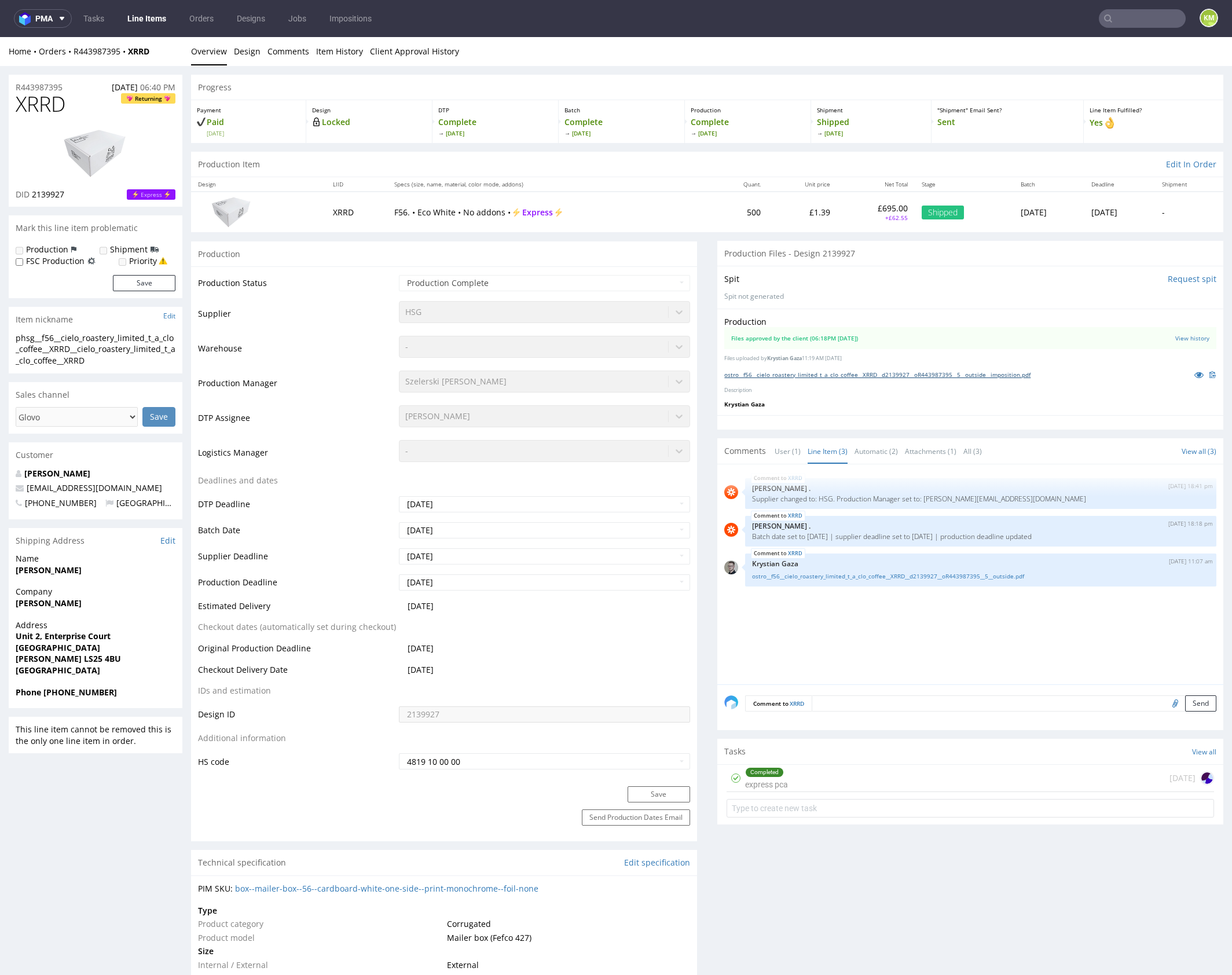
click at [908, 376] on link "ostro__f56__cielo_roastery_limited_t_a_clo_coffee__XRRD__d2139927__oR443987395_…" at bounding box center [877, 375] width 306 height 8
click at [872, 577] on link "ostro__f56__cielo_roastery_limited_t_a_clo_coffee__XRRD__d2139927__oR443987395_…" at bounding box center [980, 576] width 457 height 8
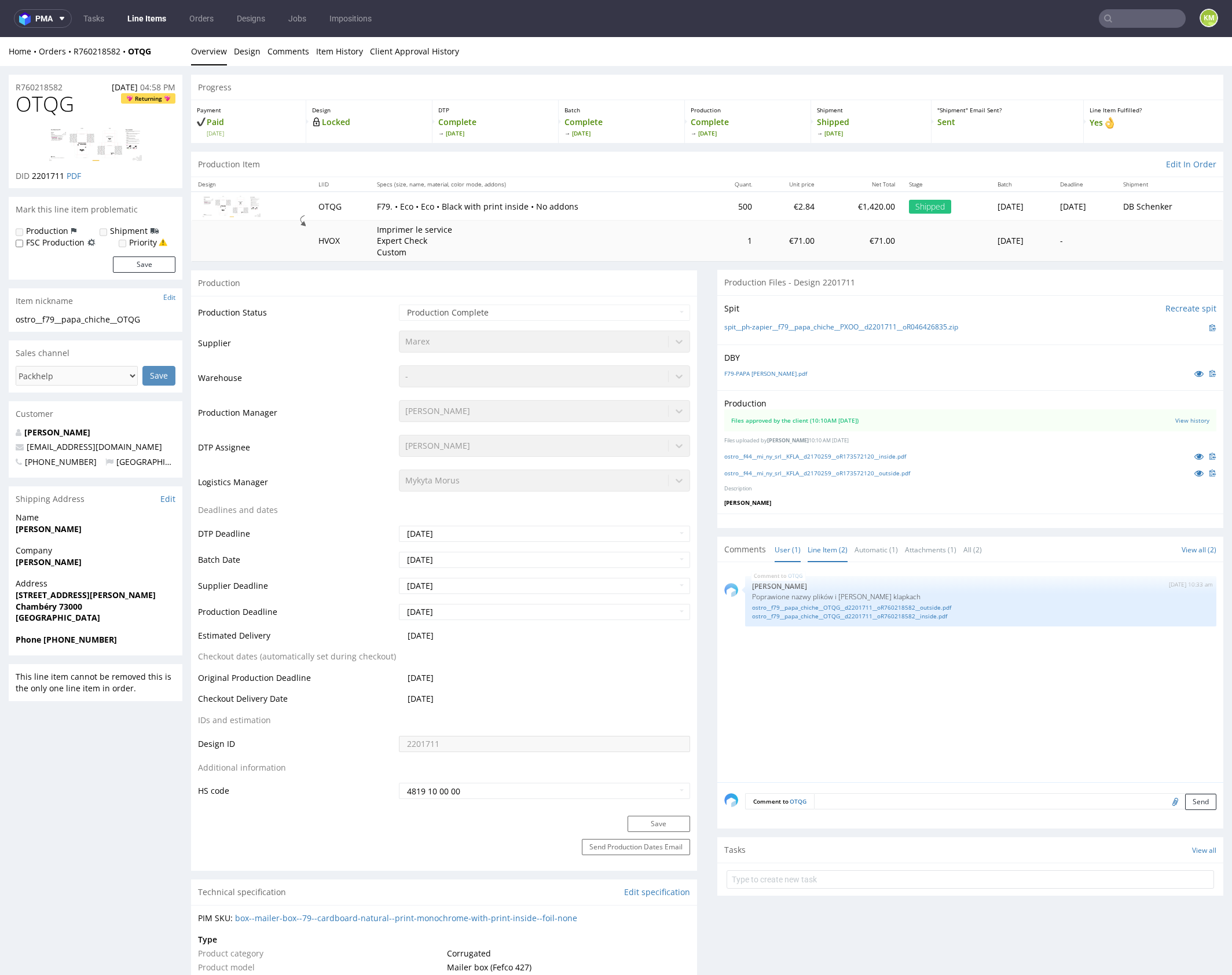
click at [826, 542] on link "Line Item (2)" at bounding box center [827, 549] width 40 height 25
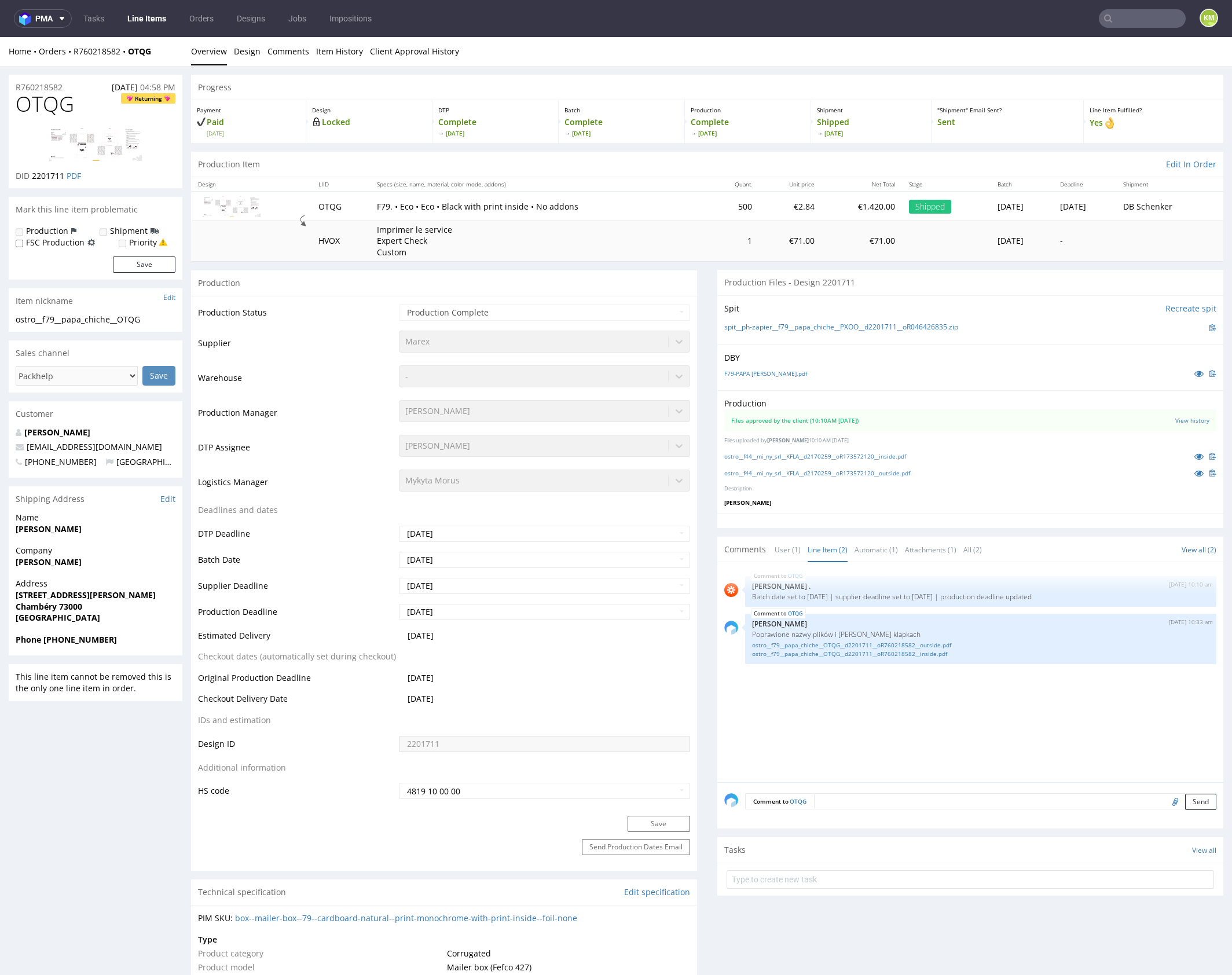
click at [935, 520] on div at bounding box center [970, 520] width 506 height 14
click at [896, 457] on link "ostro__f44__mi_ny_srl__KFLA__d2170259__oR173572120__inside.pdf" at bounding box center [815, 457] width 182 height 8
click at [897, 471] on link "ostro__f44__mi_ny_srl__KFLA__d2170259__oR173572120__outside.pdf" at bounding box center [817, 473] width 186 height 8
click at [989, 715] on div "OTQG 18th Apr 25 | 10:10 am Rob . Batch date set to 2025-04-18 | supplier deadl…" at bounding box center [974, 675] width 499 height 213
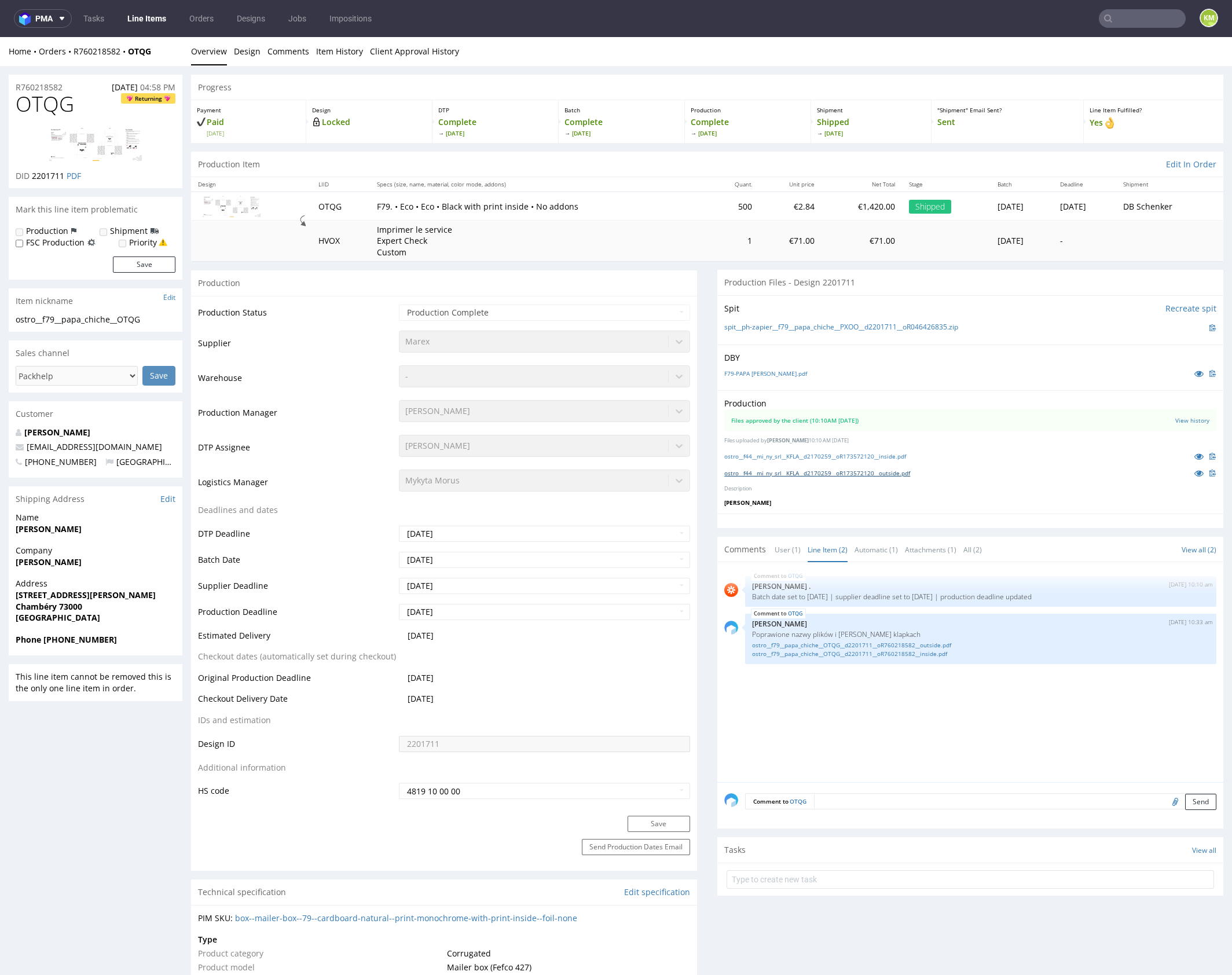
click at [895, 470] on link "ostro__f44__mi_ny_srl__KFLA__d2170259__oR173572120__outside.pdf" at bounding box center [817, 473] width 186 height 8
click at [894, 457] on link "ostro__f44__mi_ny_srl__KFLA__d2170259__oR173572120__inside.pdf" at bounding box center [815, 457] width 182 height 8
click at [882, 644] on link "ostro__f79__papa_chiche__OTQG__d2201711__oR760218582__outside.pdf" at bounding box center [980, 645] width 457 height 8
click at [888, 652] on link "ostro__f79__papa_chiche__OTQG__d2201711__oR760218582__inside.pdf" at bounding box center [980, 653] width 457 height 8
click at [887, 686] on div "OTQG 18th Apr 25 | 10:10 am Rob . Batch date set to 2025-04-18 | supplier deadl…" at bounding box center [974, 675] width 499 height 213
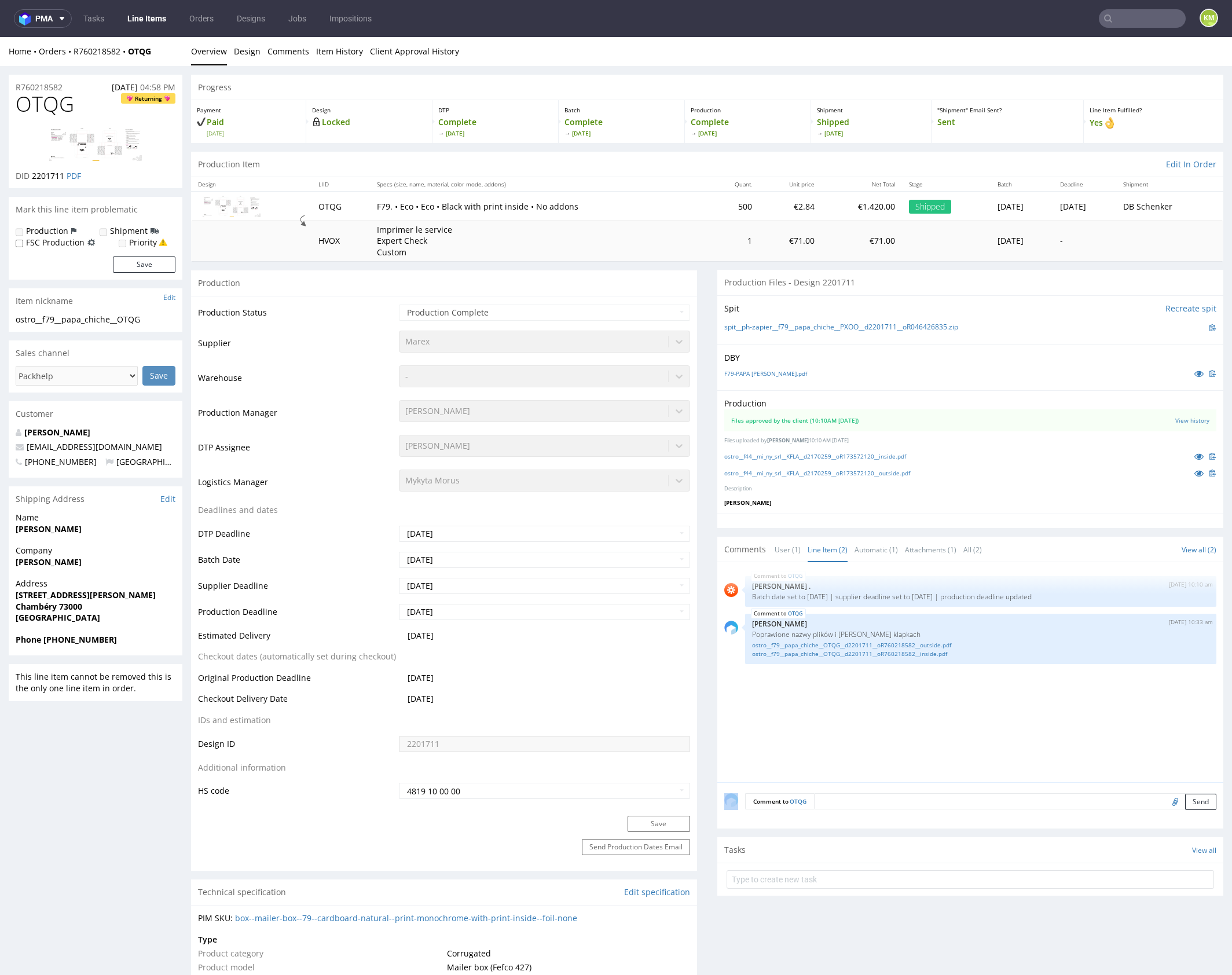
drag, startPoint x: 887, startPoint y: 686, endPoint x: 1229, endPoint y: 715, distance: 343.2
click at [887, 686] on div "OTQG 18th Apr 25 | 10:10 am Rob . Batch date set to 2025-04-18 | supplier deadl…" at bounding box center [974, 675] width 499 height 213
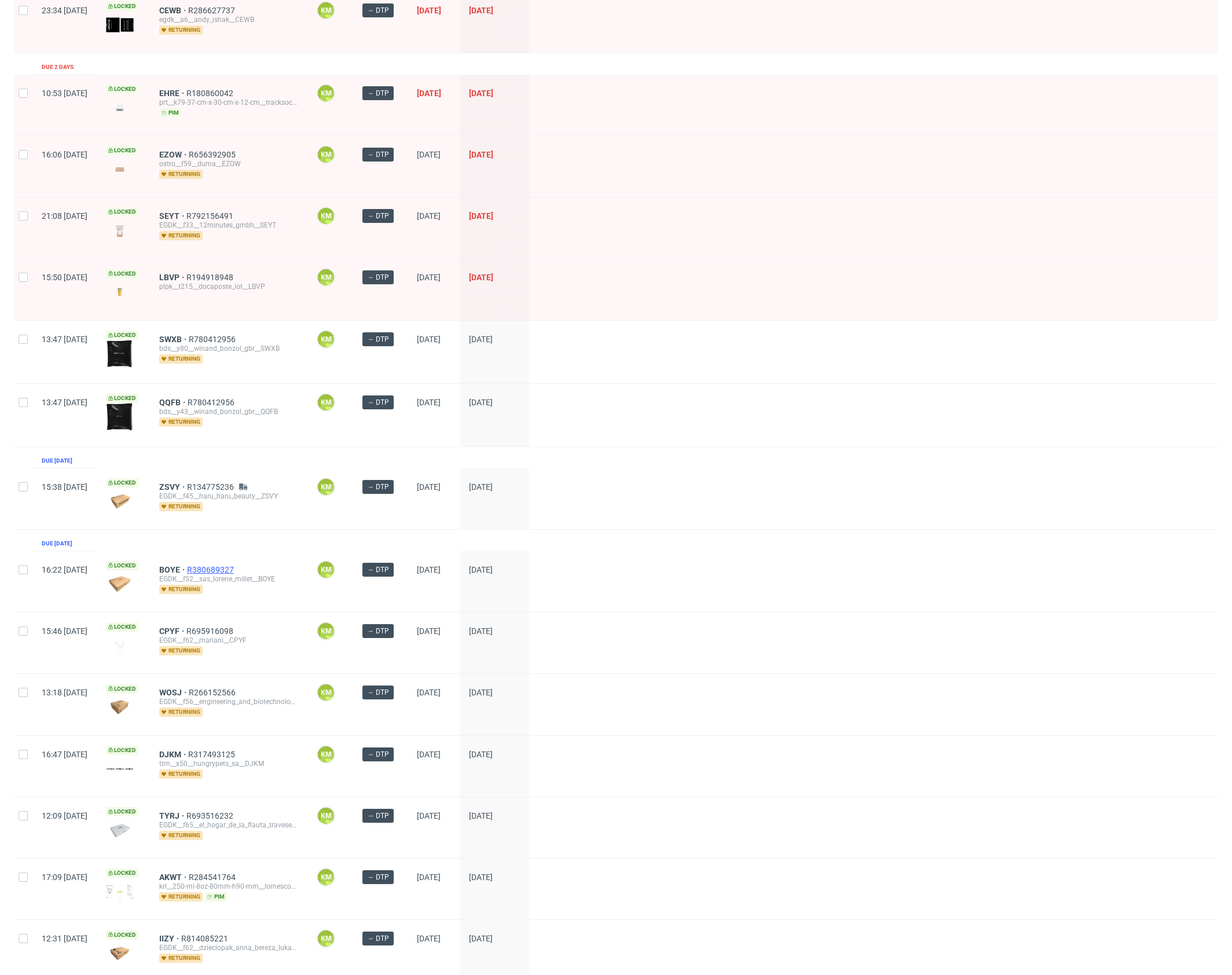
scroll to position [209, 0]
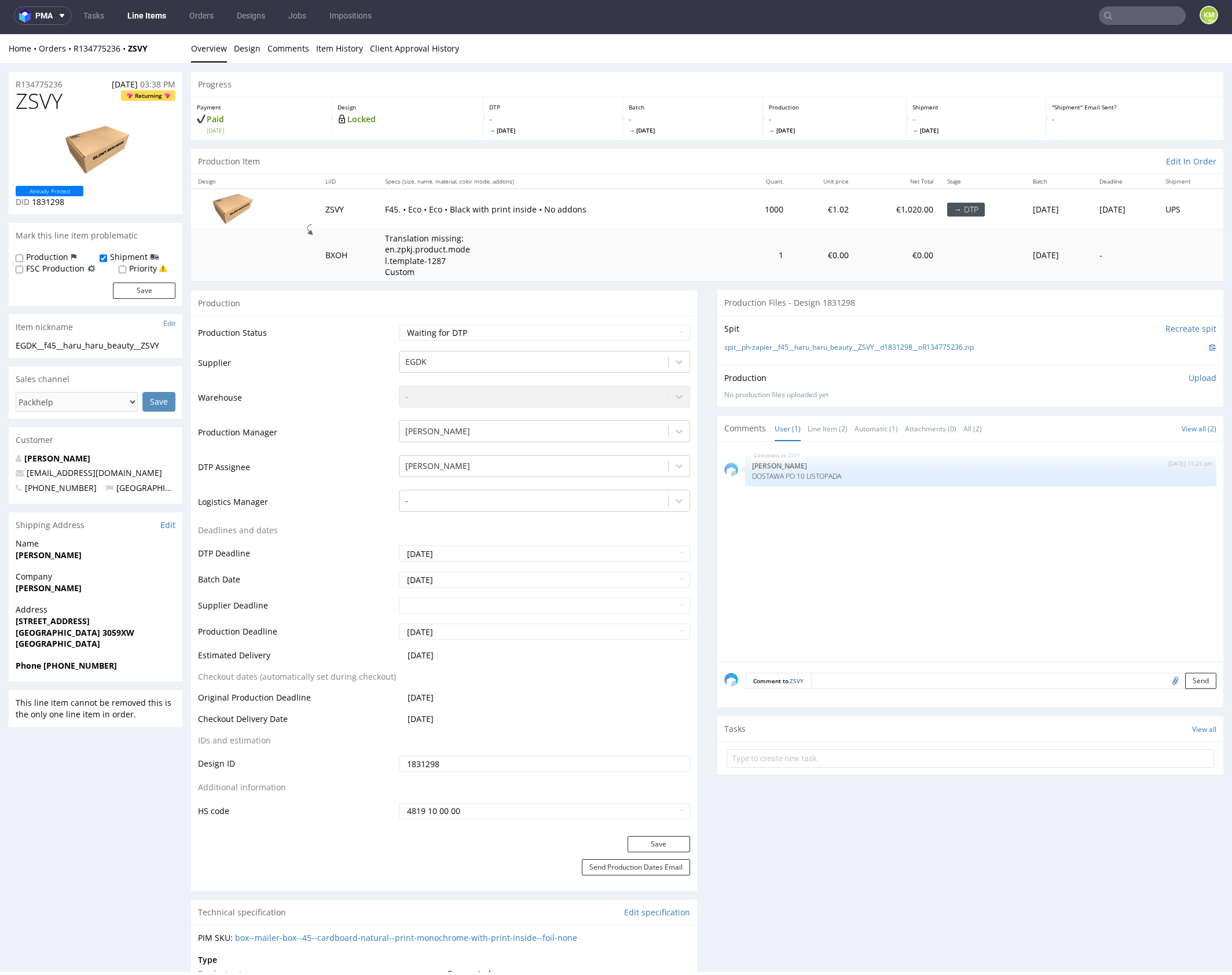
click at [833, 546] on div "ZSVY [DATE] 15:25 pm [PERSON_NAME] DOSTAWA PO 10 LISTOPADA" at bounding box center [974, 555] width 499 height 213
click at [830, 541] on div "ZSVY [DATE] 15:25 pm [PERSON_NAME] DOSTAWA PO 10 LISTOPADA" at bounding box center [974, 555] width 499 height 213
click at [814, 434] on link "Line Item (2)" at bounding box center [827, 429] width 40 height 25
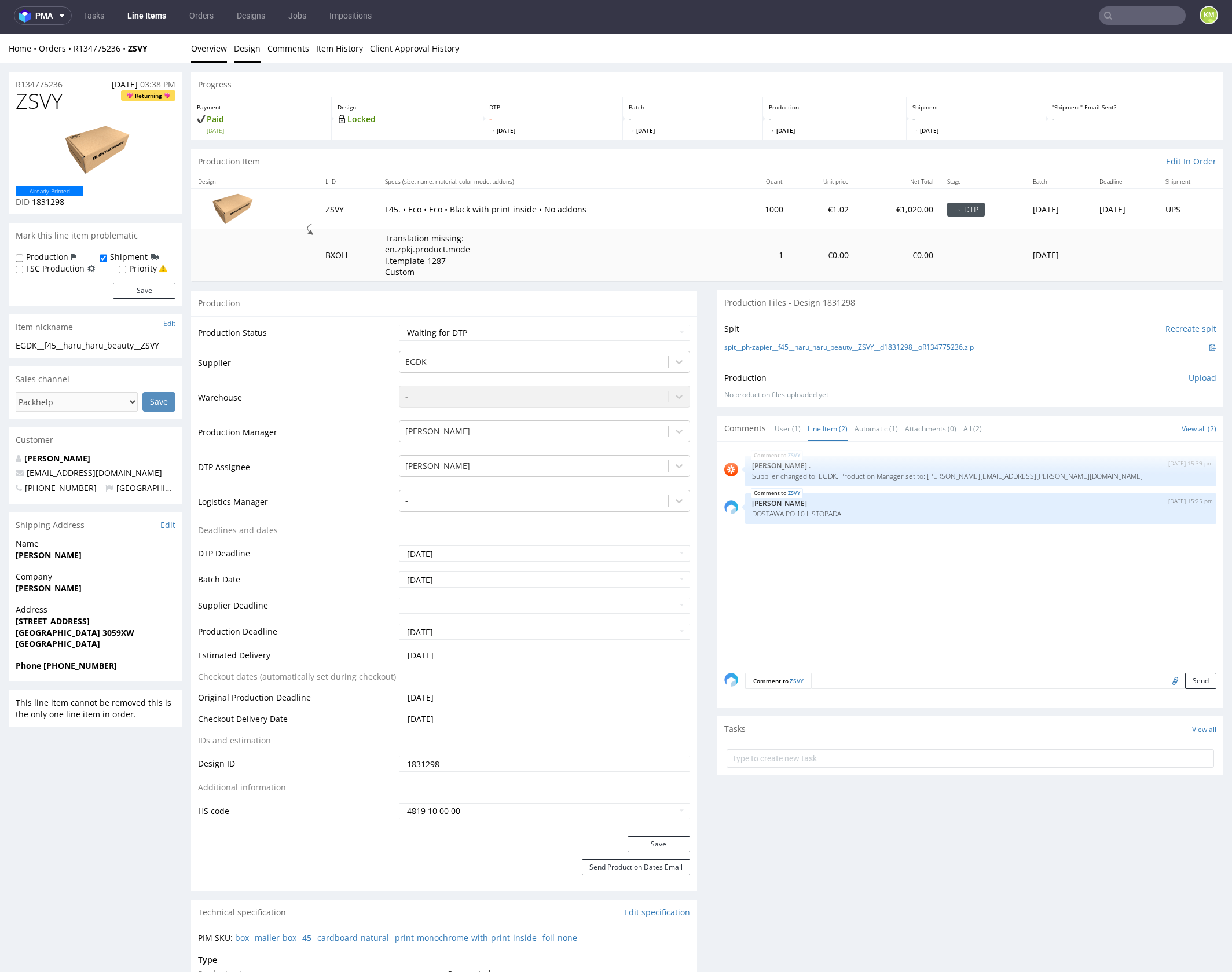
click at [245, 49] on link "Design" at bounding box center [247, 48] width 26 height 28
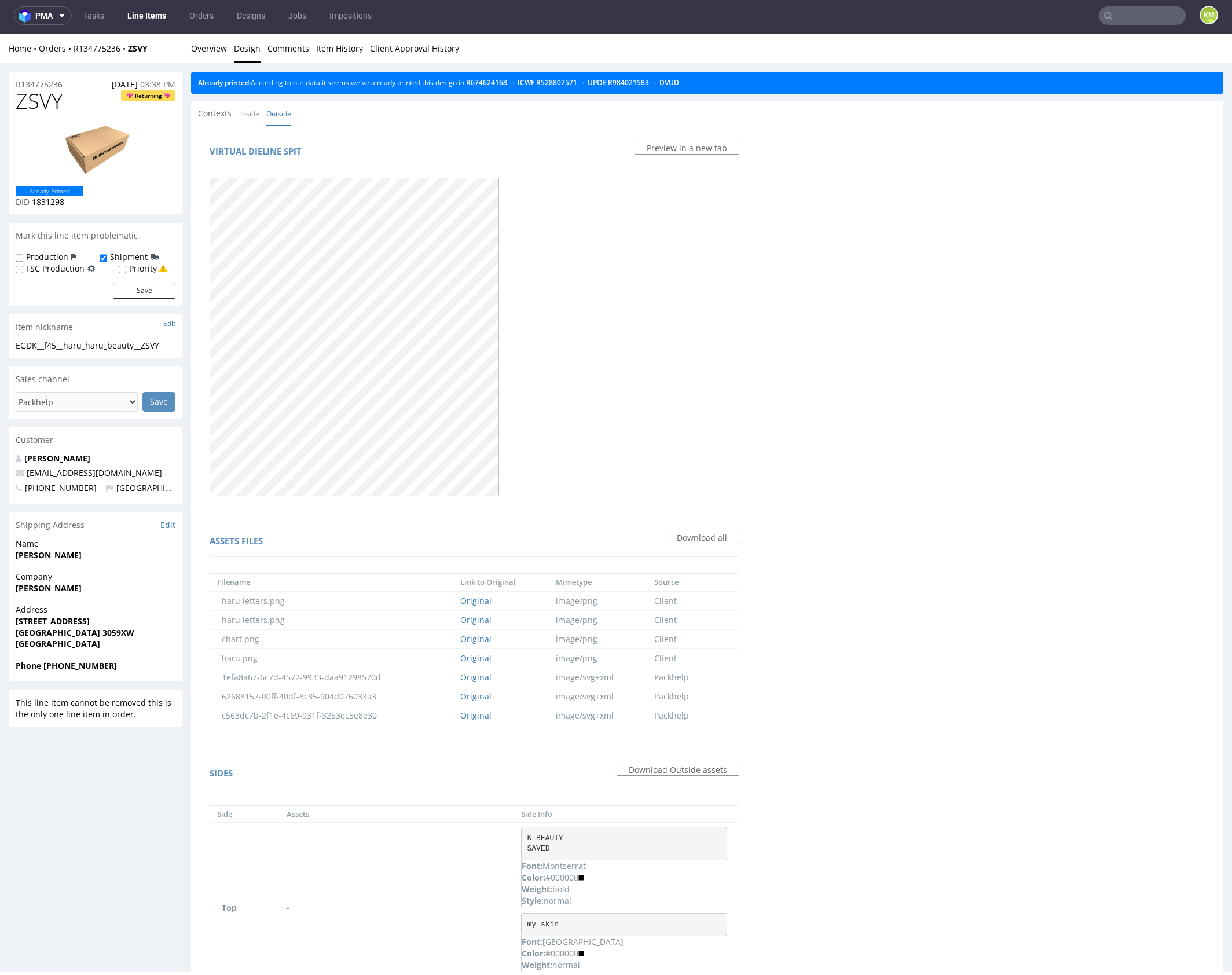
drag, startPoint x: 685, startPoint y: 85, endPoint x: 580, endPoint y: 92, distance: 105.2
drag, startPoint x: 206, startPoint y: 47, endPoint x: 224, endPoint y: 43, distance: 18.4
click at [206, 47] on link "Overview" at bounding box center [209, 48] width 36 height 28
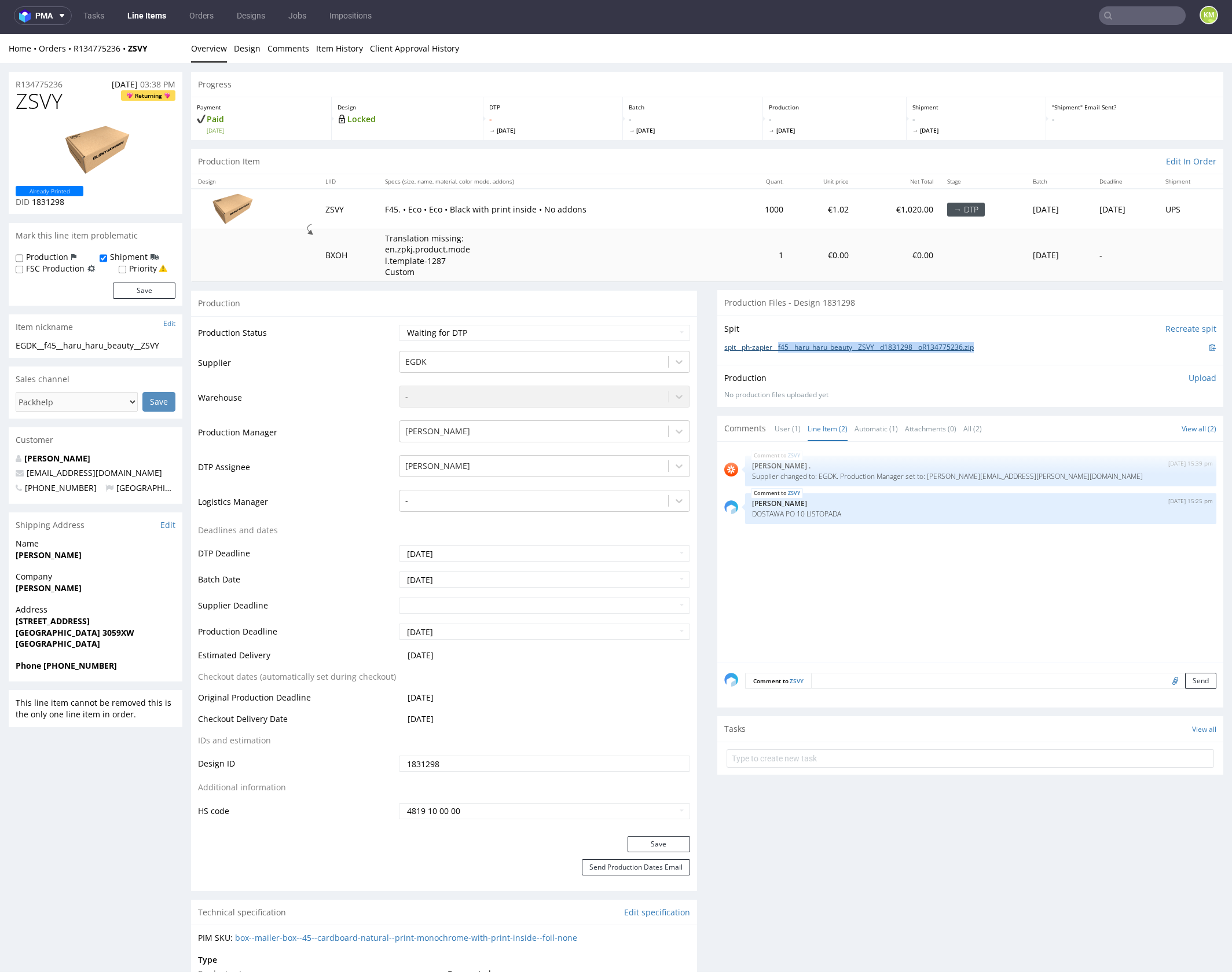
drag, startPoint x: 992, startPoint y: 347, endPoint x: 779, endPoint y: 350, distance: 213.0
click at [779, 350] on div "spit__ph-zapier__f45__haru_haru_beauty__ZSVY__d1831298__oR134775236.zip" at bounding box center [971, 347] width 492 height 13
copy link "f45__haru_haru_beauty__ZSVY__d1831298__oR134775236.zip"
click at [40, 107] on span "ZSVY" at bounding box center [38, 101] width 47 height 23
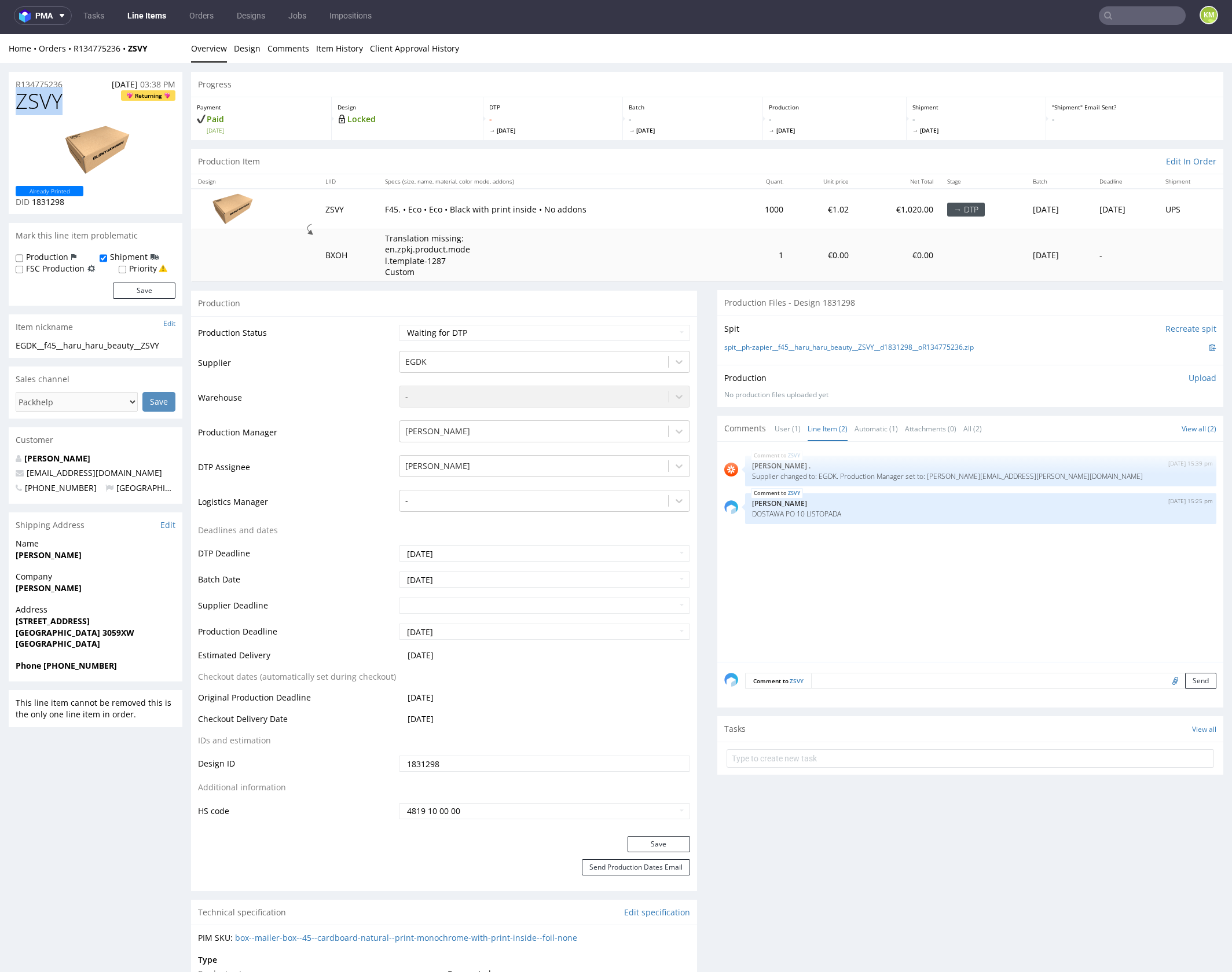
copy span "ZSVY"
click at [1195, 377] on p "Upload" at bounding box center [1202, 378] width 28 height 12
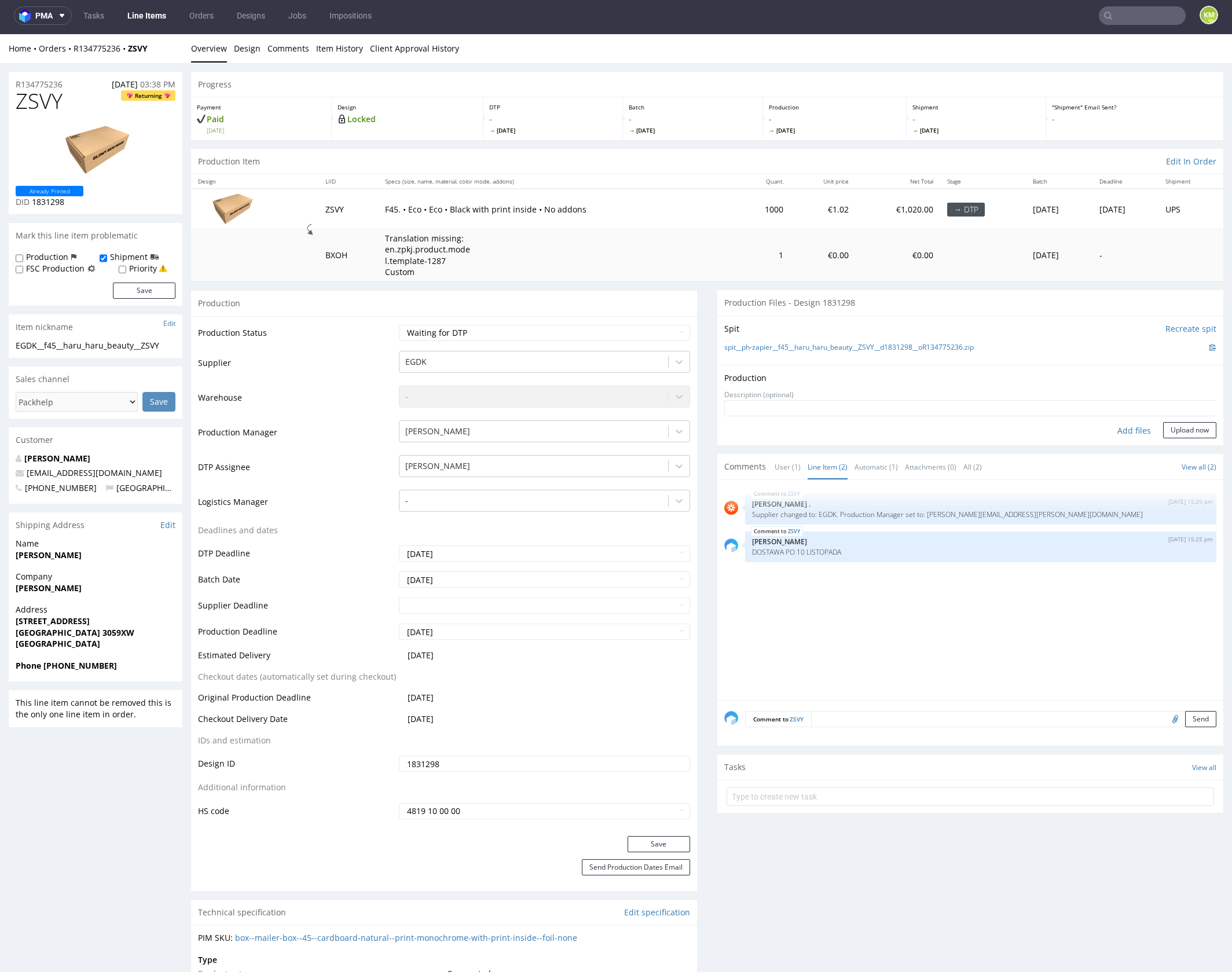
click at [1127, 426] on div "Add files" at bounding box center [1134, 430] width 58 height 17
type input "C:\fakepath\f45__haru_haru_beauty__ZSVY__d1831298__oR134775236__inside.pdf"
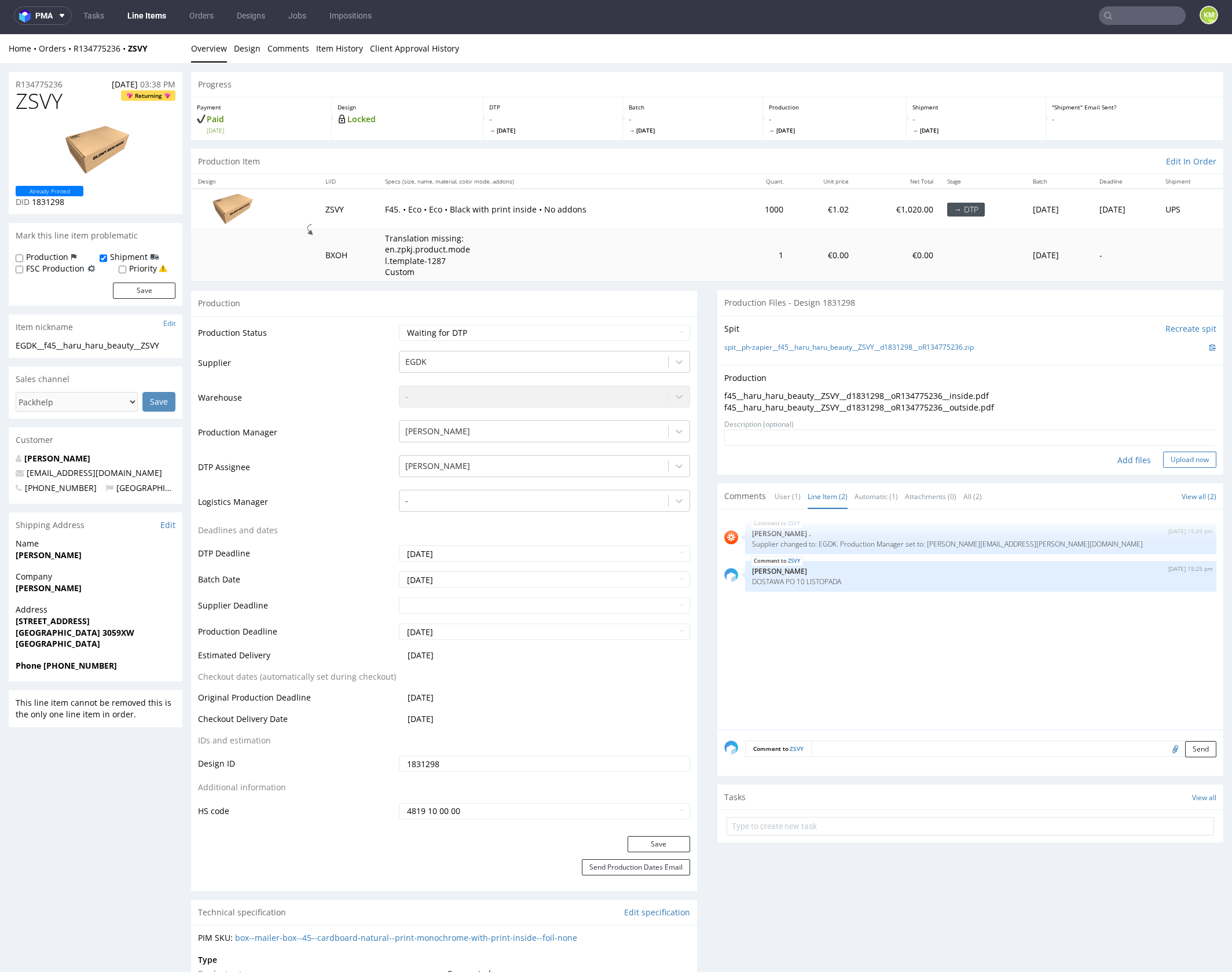
click at [1179, 462] on button "Upload now" at bounding box center [1190, 459] width 53 height 16
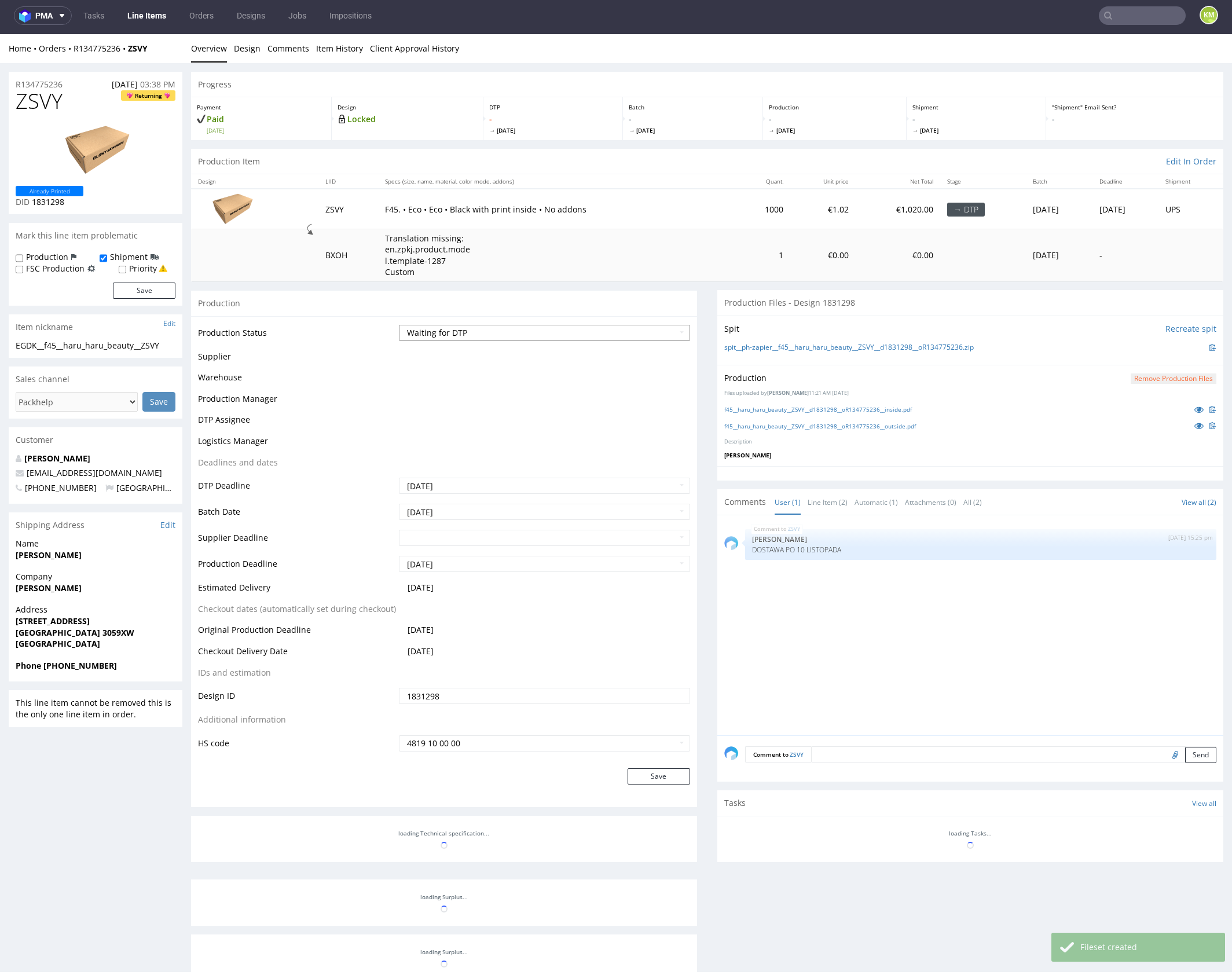
click at [608, 333] on select "Waiting for Artwork Waiting for Diecut Waiting for Mockup Waiting for DTP Waiti…" at bounding box center [544, 333] width 291 height 16
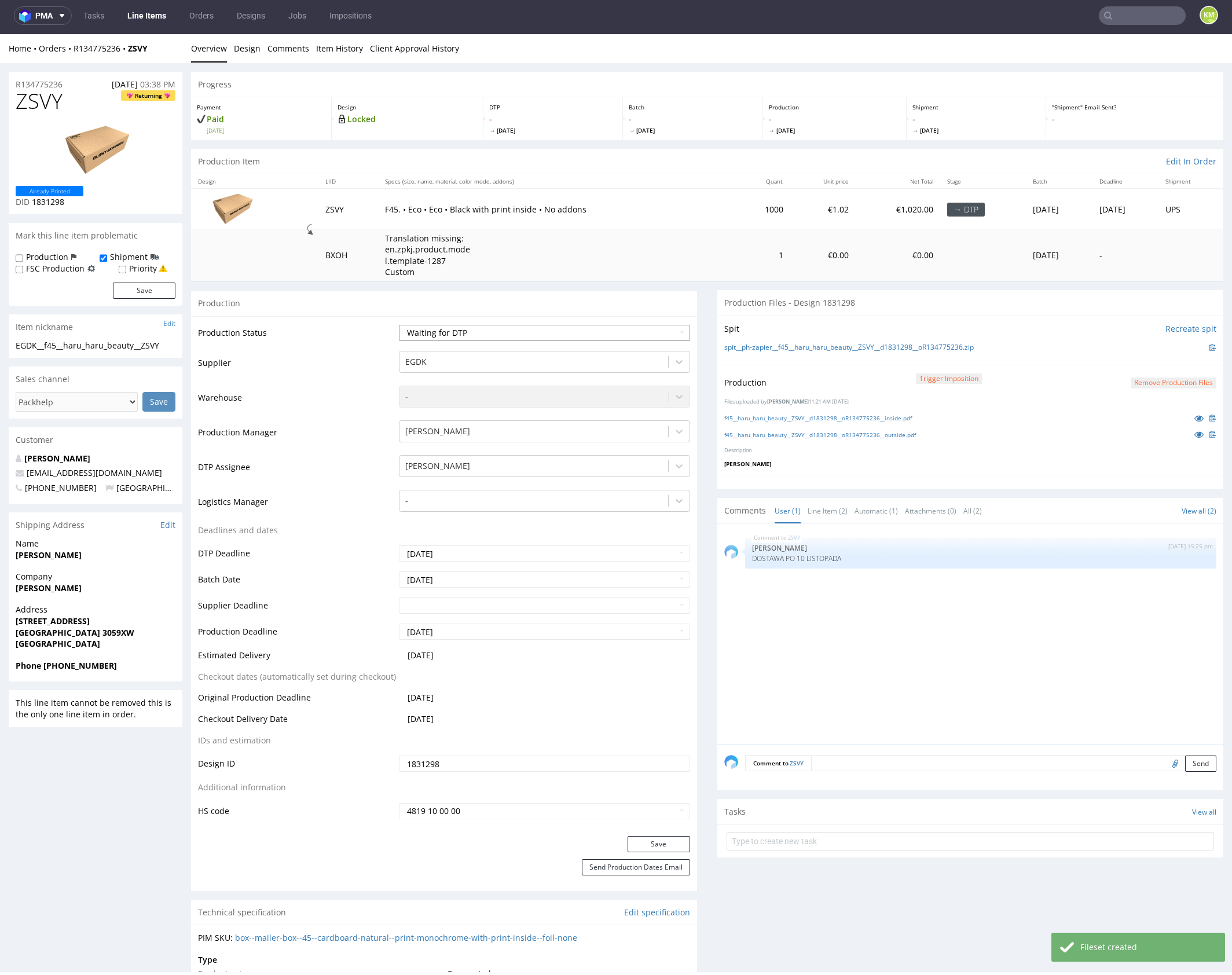
select select "dtp_production_ready"
click at [399, 325] on select "Waiting for Artwork Waiting for Diecut Waiting for Mockup Waiting for DTP Waiti…" at bounding box center [544, 333] width 291 height 16
click at [658, 842] on button "Save" at bounding box center [659, 843] width 63 height 16
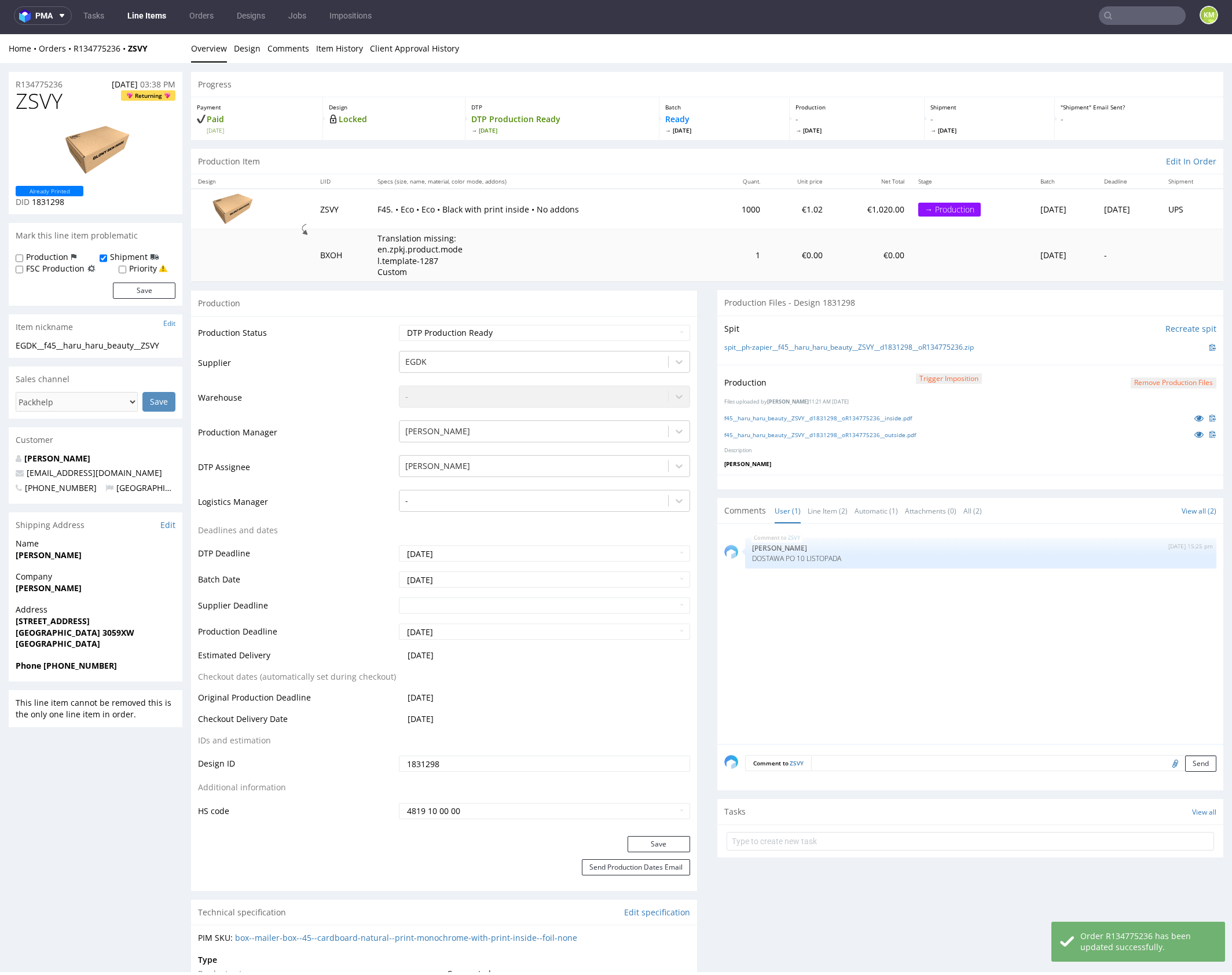
click at [876, 671] on div "ZSVY 25th Sep 25 | 15:25 pm Ewa Prus DOSTAWA PO 10 LISTOPADA" at bounding box center [974, 637] width 499 height 213
click at [899, 659] on div "ZSVY 25th Sep 25 | 15:25 pm Ewa Prus DOSTAWA PO 10 LISTOPADA" at bounding box center [974, 637] width 499 height 213
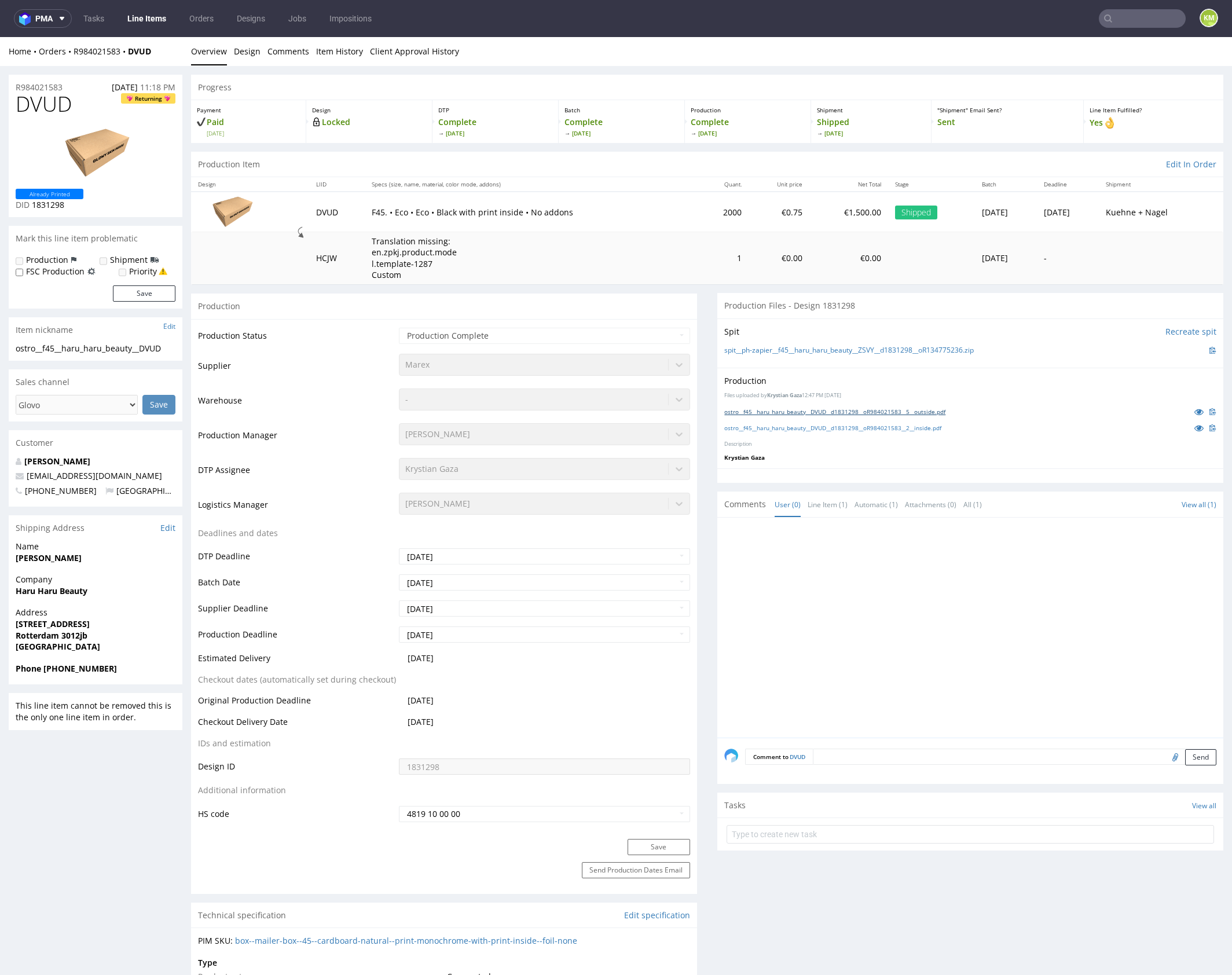
click at [825, 412] on link "ostro__f45__haru_haru_beauty__DVUD__d1831298__oR984021583__5__outside.pdf" at bounding box center [835, 412] width 221 height 8
click at [828, 426] on link "ostro__f45__haru_haru_beauty__DVUD__d1831298__oR984021583__2__inside.pdf" at bounding box center [833, 428] width 217 height 8
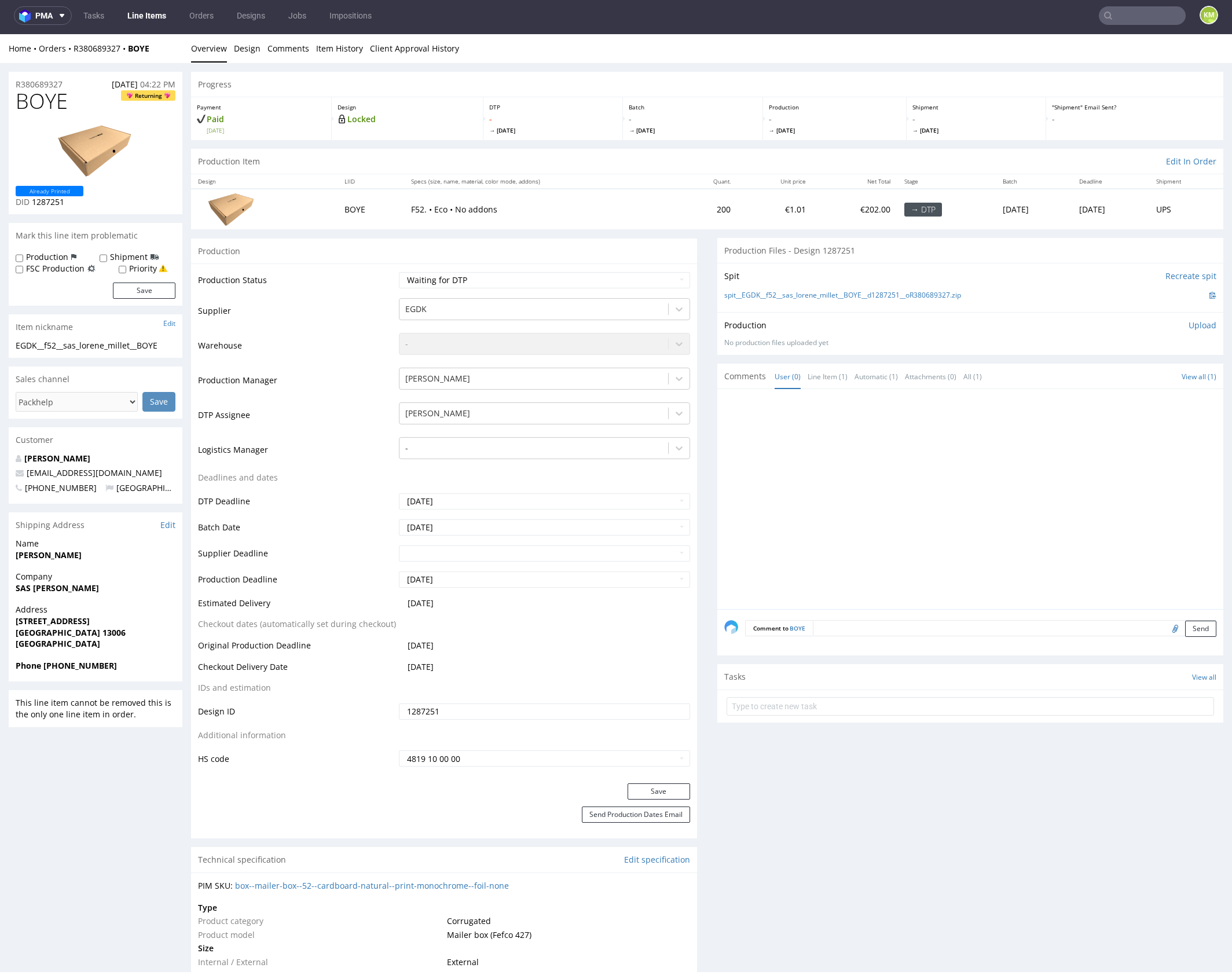
click at [822, 495] on div at bounding box center [974, 502] width 499 height 213
click at [816, 372] on link "Line Item (1)" at bounding box center [827, 376] width 40 height 25
click at [845, 459] on div "BOYE 25th Sep 25 | 16:22 pm Rob . Supplier changed to: EGDK. Production Manager…" at bounding box center [974, 502] width 499 height 213
click at [247, 53] on link "Design" at bounding box center [247, 48] width 26 height 28
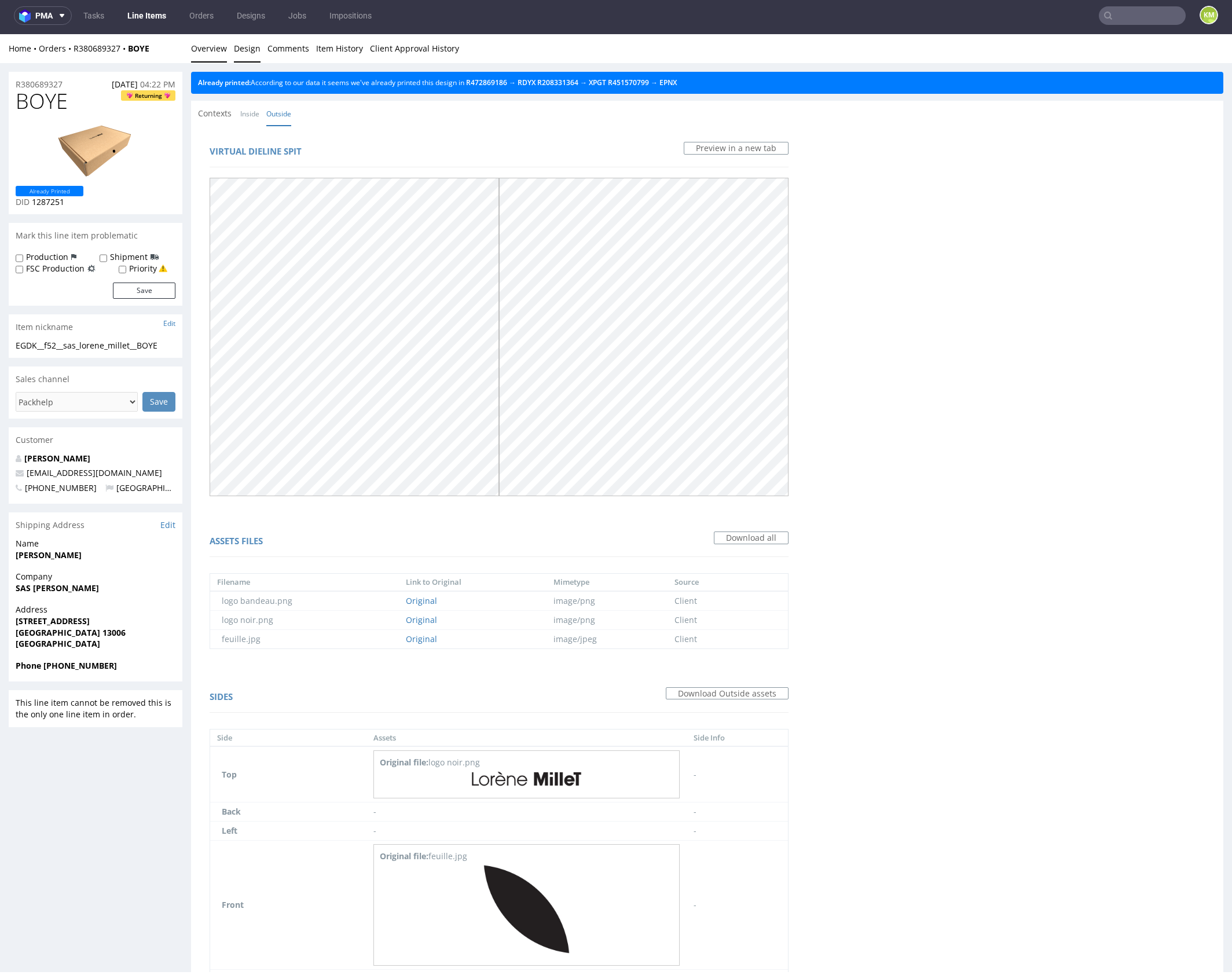
click at [216, 50] on link "Overview" at bounding box center [209, 48] width 36 height 28
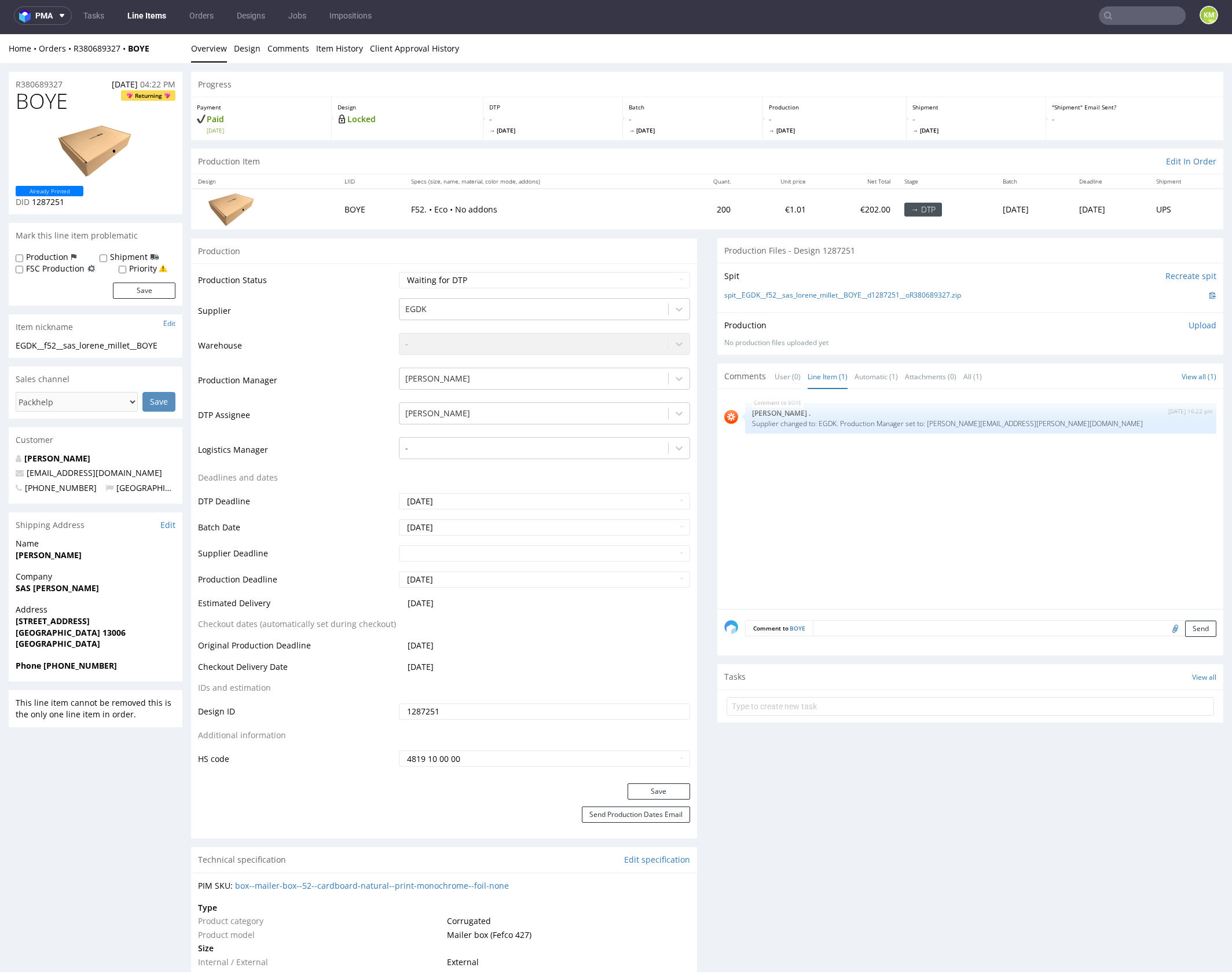
click at [34, 99] on span "BOYE" at bounding box center [41, 101] width 52 height 23
copy span "BOYE"
click at [863, 515] on div "BOYE 25th Sep 25 | 16:22 pm Rob . Supplier changed to: EGDK. Production Manager…" at bounding box center [974, 502] width 499 height 213
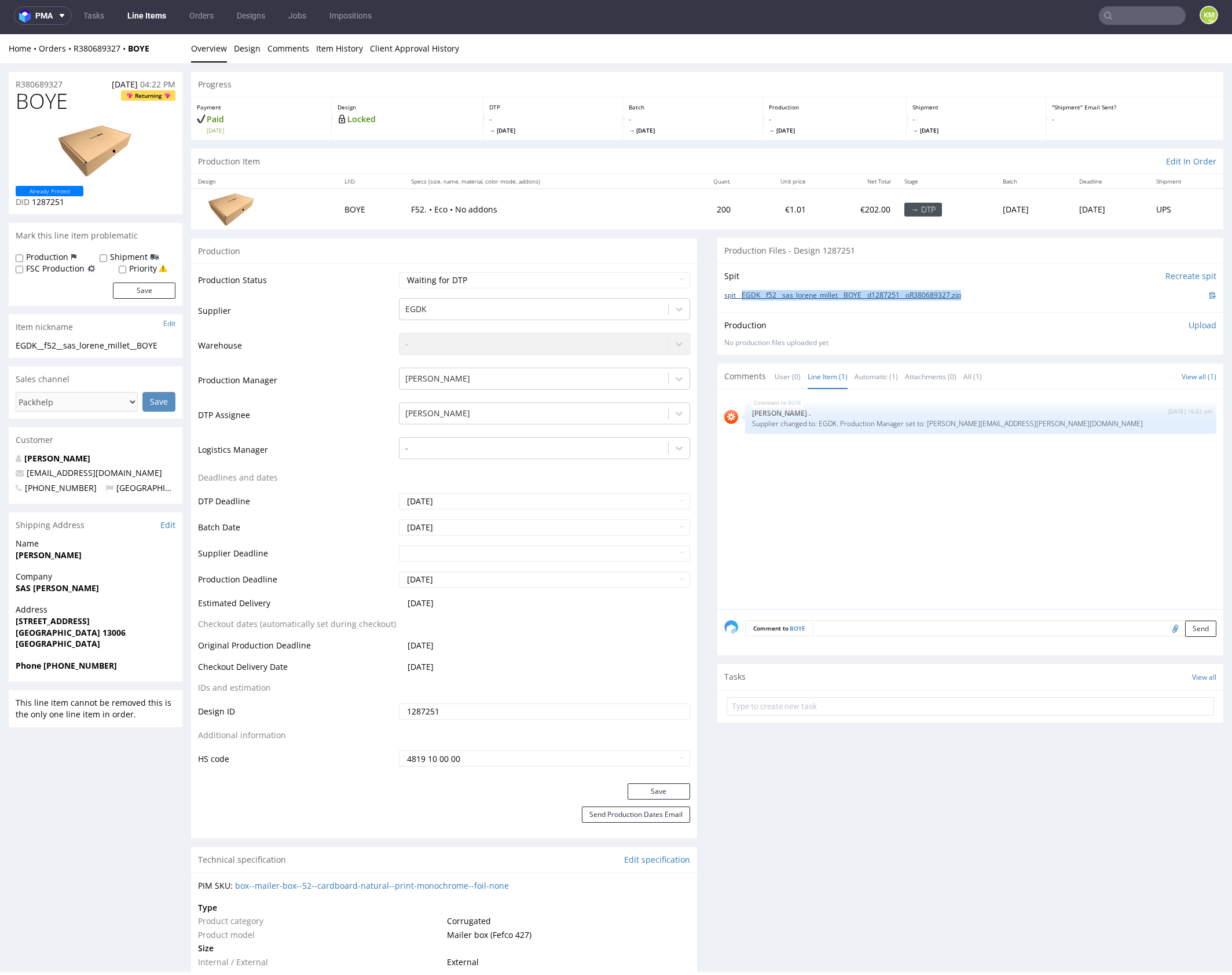
drag, startPoint x: 980, startPoint y: 294, endPoint x: 737, endPoint y: 294, distance: 243.0
click at [737, 294] on div "spit__EGDK__f52__sas_lorene_millet__BOYE__d1287251__oR380689327.zip" at bounding box center [971, 294] width 492 height 13
copy link "EGDK__f52__sas_lorene_millet__BOYE__d1287251__oR380689327.zip"
drag, startPoint x: 1184, startPoint y: 323, endPoint x: 1117, endPoint y: 359, distance: 76.1
click at [1189, 323] on p "Upload" at bounding box center [1202, 326] width 28 height 12
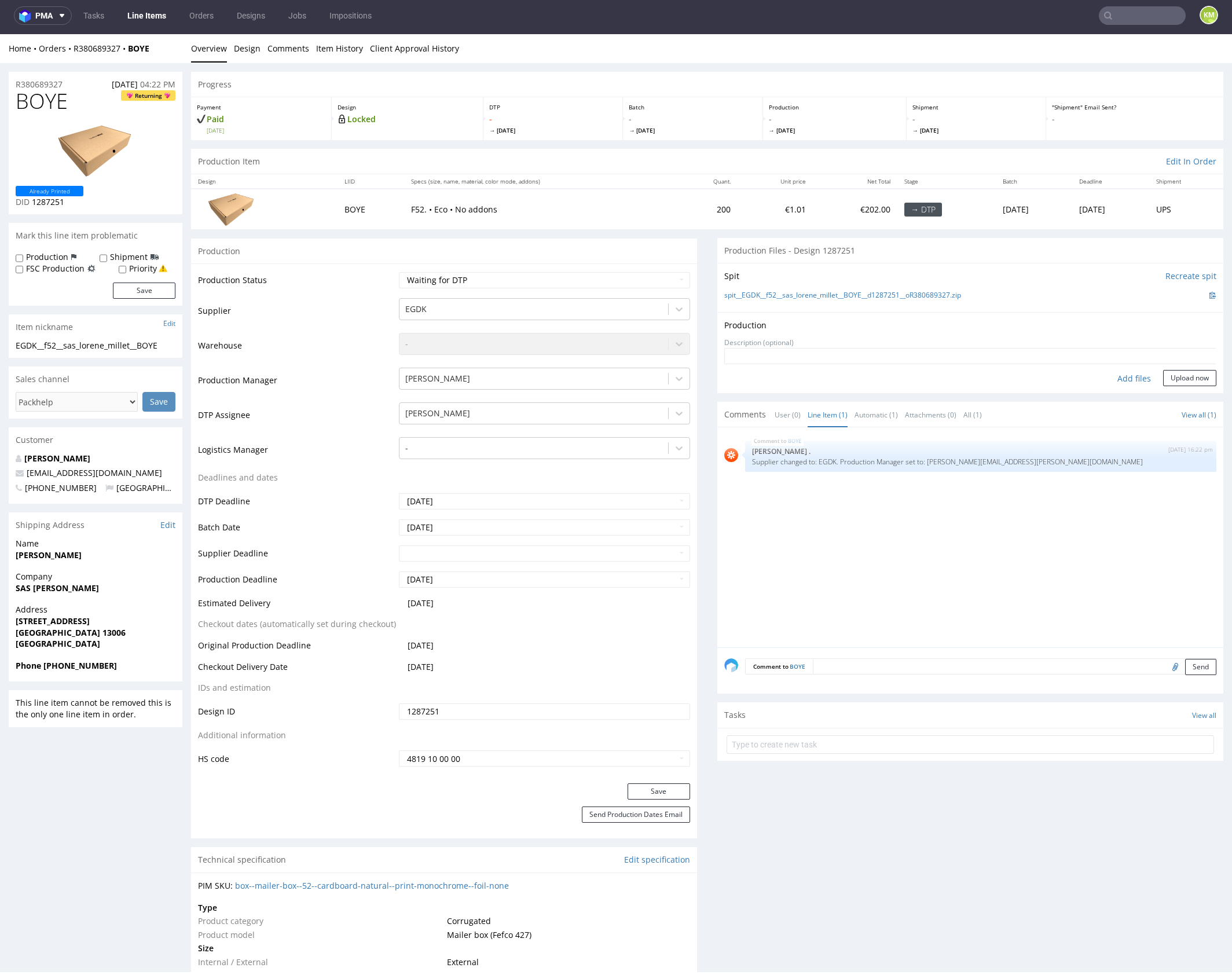
click at [1114, 378] on div "Add files" at bounding box center [1134, 378] width 58 height 17
type input "C:\fakepath\EGDK__f52__sas_lorene_millet__BOYE__d1287251__oR380689327__outside.…"
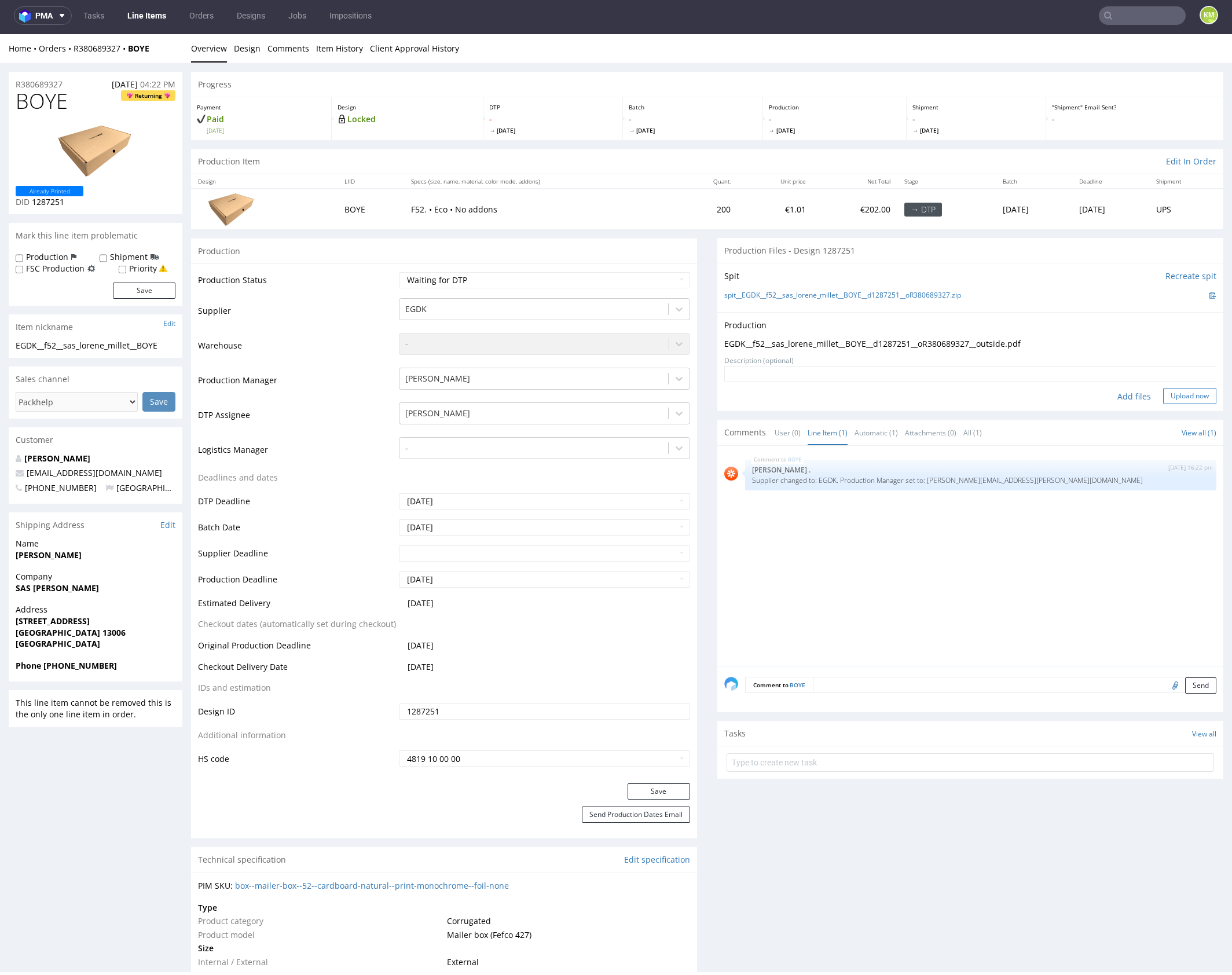
click at [1188, 396] on button "Upload now" at bounding box center [1190, 395] width 53 height 16
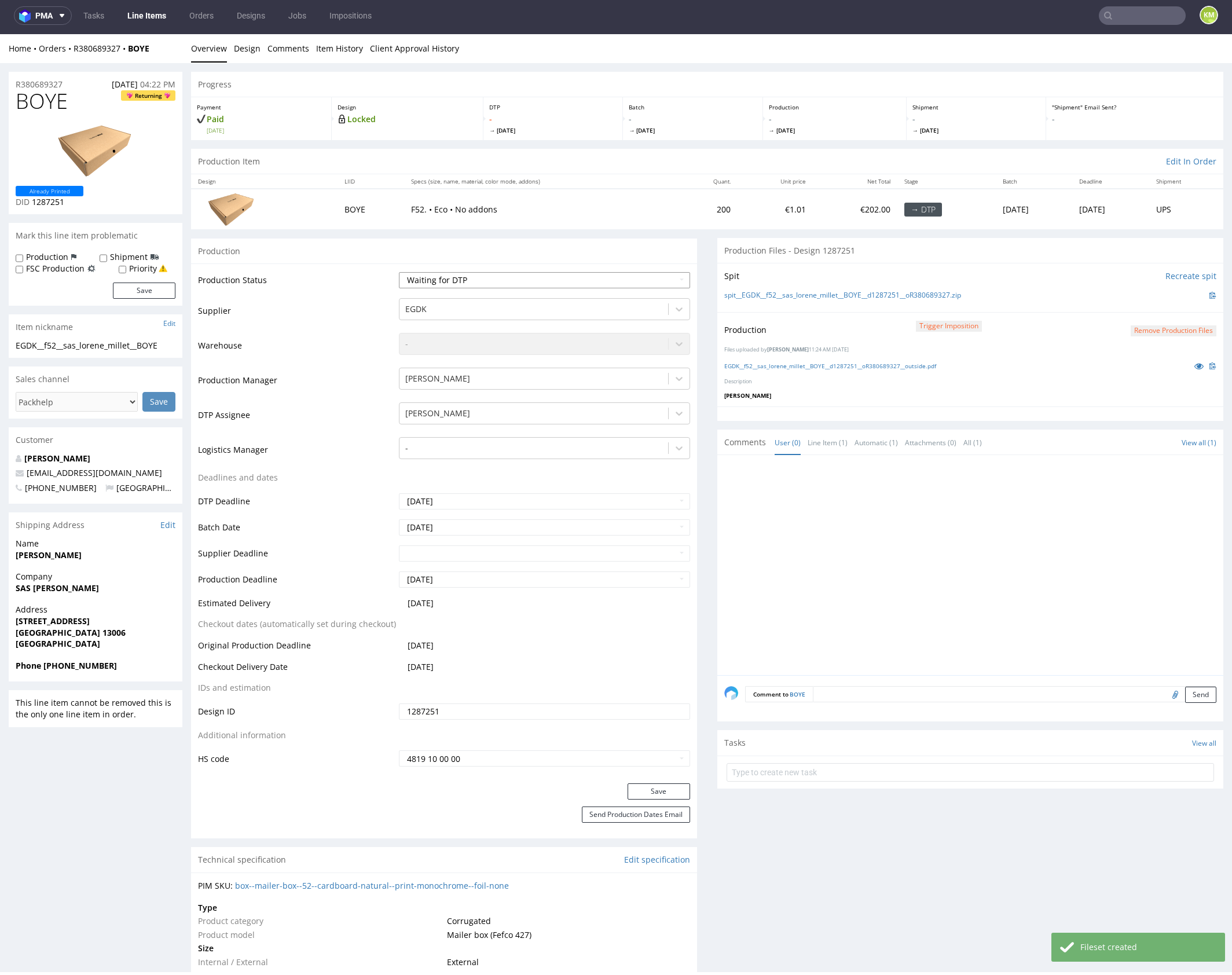
click at [601, 277] on select "Waiting for Artwork Waiting for Diecut Waiting for Mockup Waiting for DTP Waiti…" at bounding box center [544, 280] width 291 height 16
select select "dtp_production_ready"
click at [399, 272] on select "Waiting for Artwork Waiting for Diecut Waiting for Mockup Waiting for DTP Waiti…" at bounding box center [544, 280] width 291 height 16
click at [653, 787] on button "Save" at bounding box center [659, 791] width 63 height 16
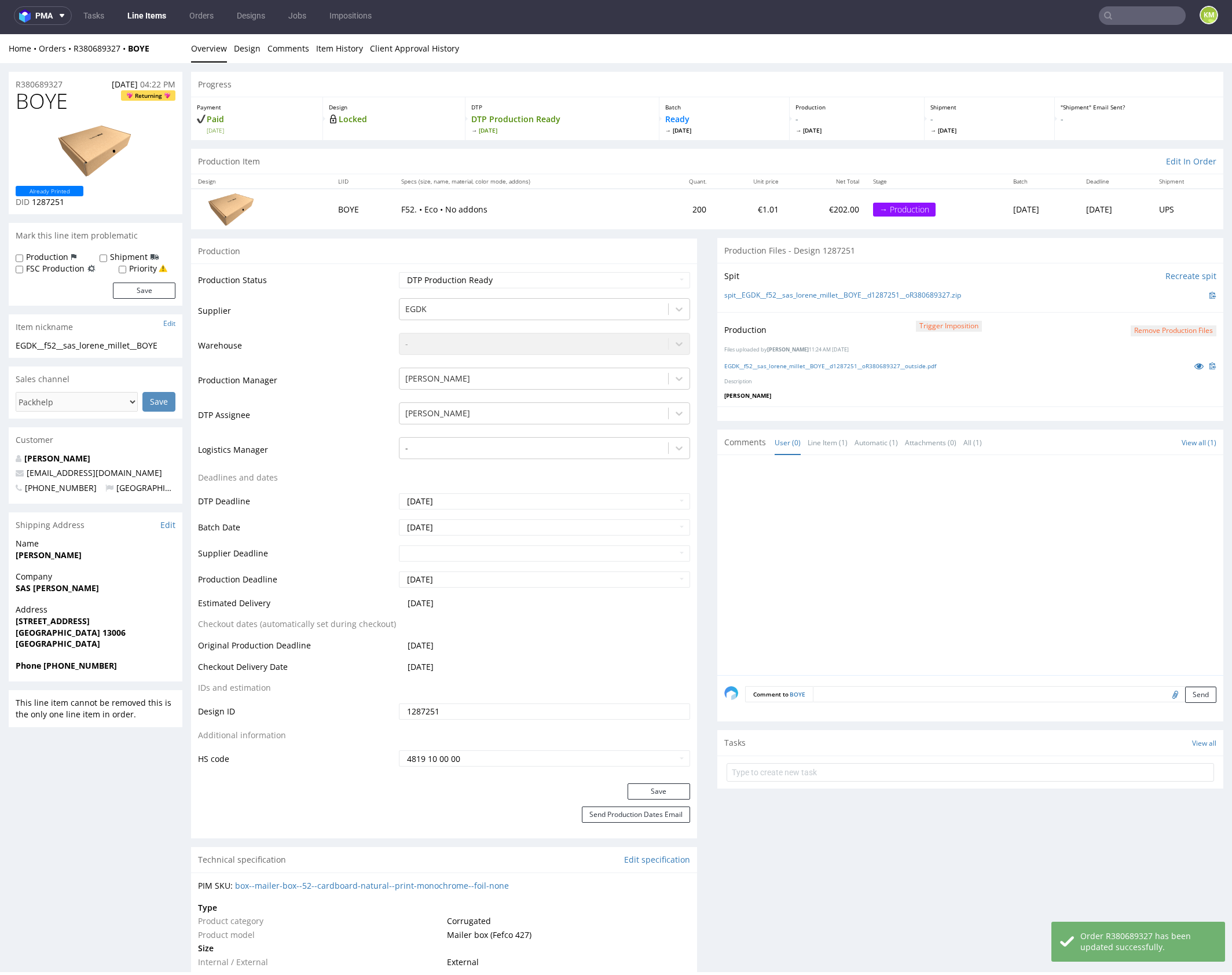
click at [893, 592] on div at bounding box center [974, 568] width 499 height 213
click at [950, 589] on div at bounding box center [974, 568] width 499 height 213
click at [910, 586] on div at bounding box center [974, 568] width 499 height 213
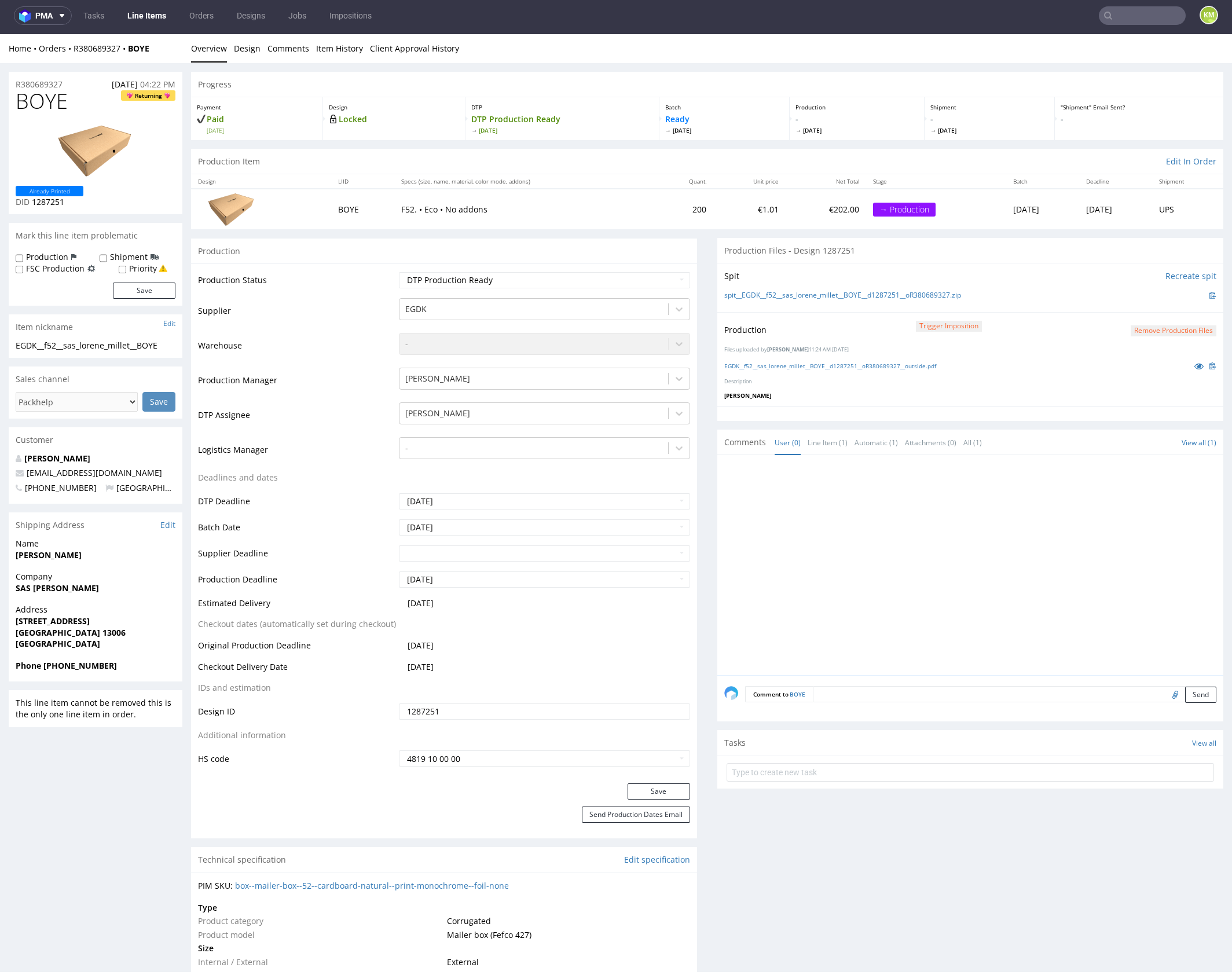
click at [1002, 518] on div at bounding box center [974, 568] width 499 height 213
click at [863, 404] on div "Production Trigger Imposition Remove production files Files uploaded by Karol M…" at bounding box center [970, 359] width 506 height 94
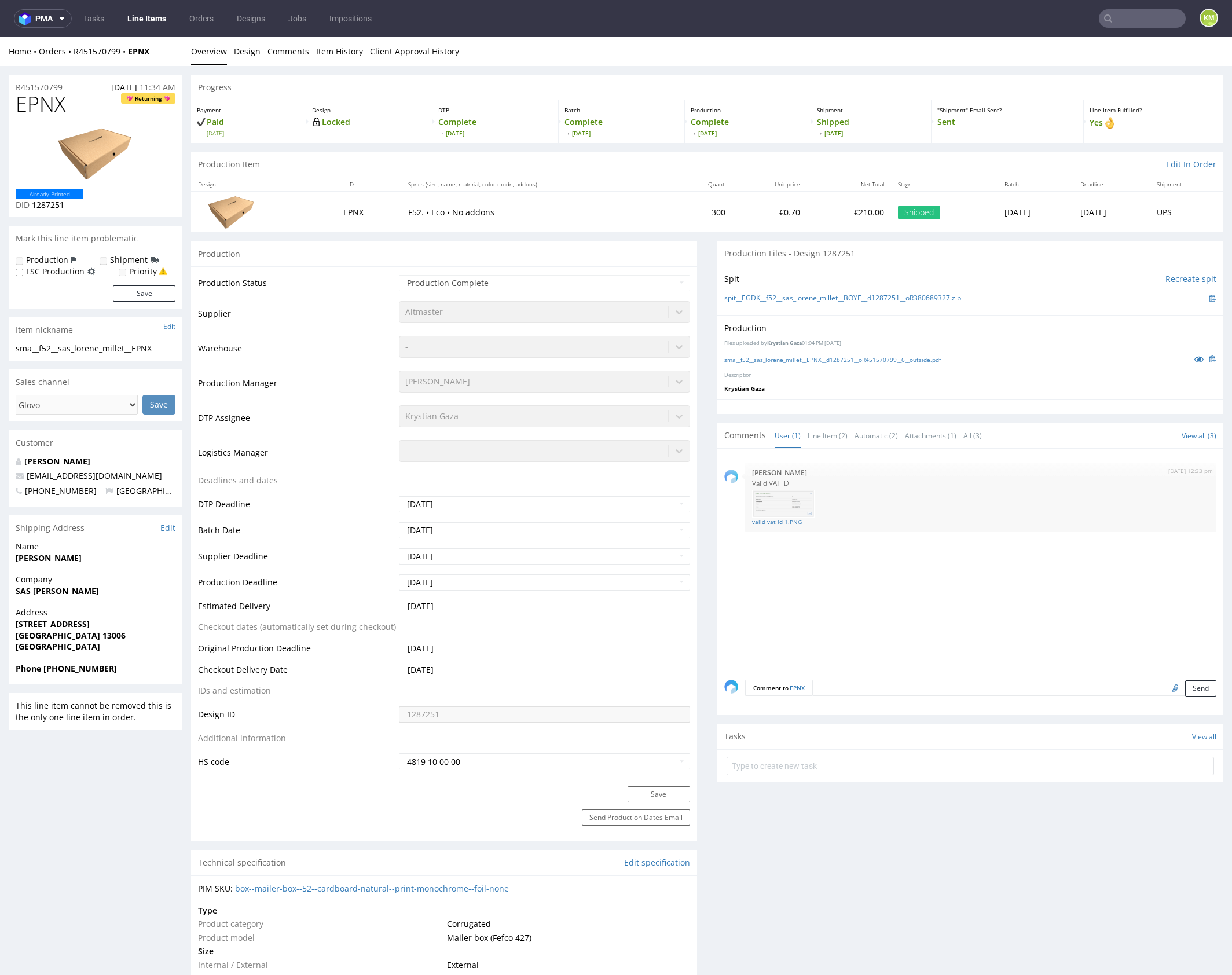
click at [841, 397] on div "Production Files uploaded by Krystian Gaza 01:04 PM September 19th, 2024 sma__f…" at bounding box center [970, 357] width 506 height 85
click at [843, 358] on link "sma__f52__sas_lorene_millet__EPNX__d1287251__oR451570799__6__outside.pdf" at bounding box center [832, 360] width 216 height 8
click at [1195, 359] on icon at bounding box center [1199, 359] width 9 height 8
click at [916, 358] on link "sma__f52__sas_lorene_millet__EPNX__d1287251__oR451570799__6__outside.pdf" at bounding box center [832, 360] width 216 height 8
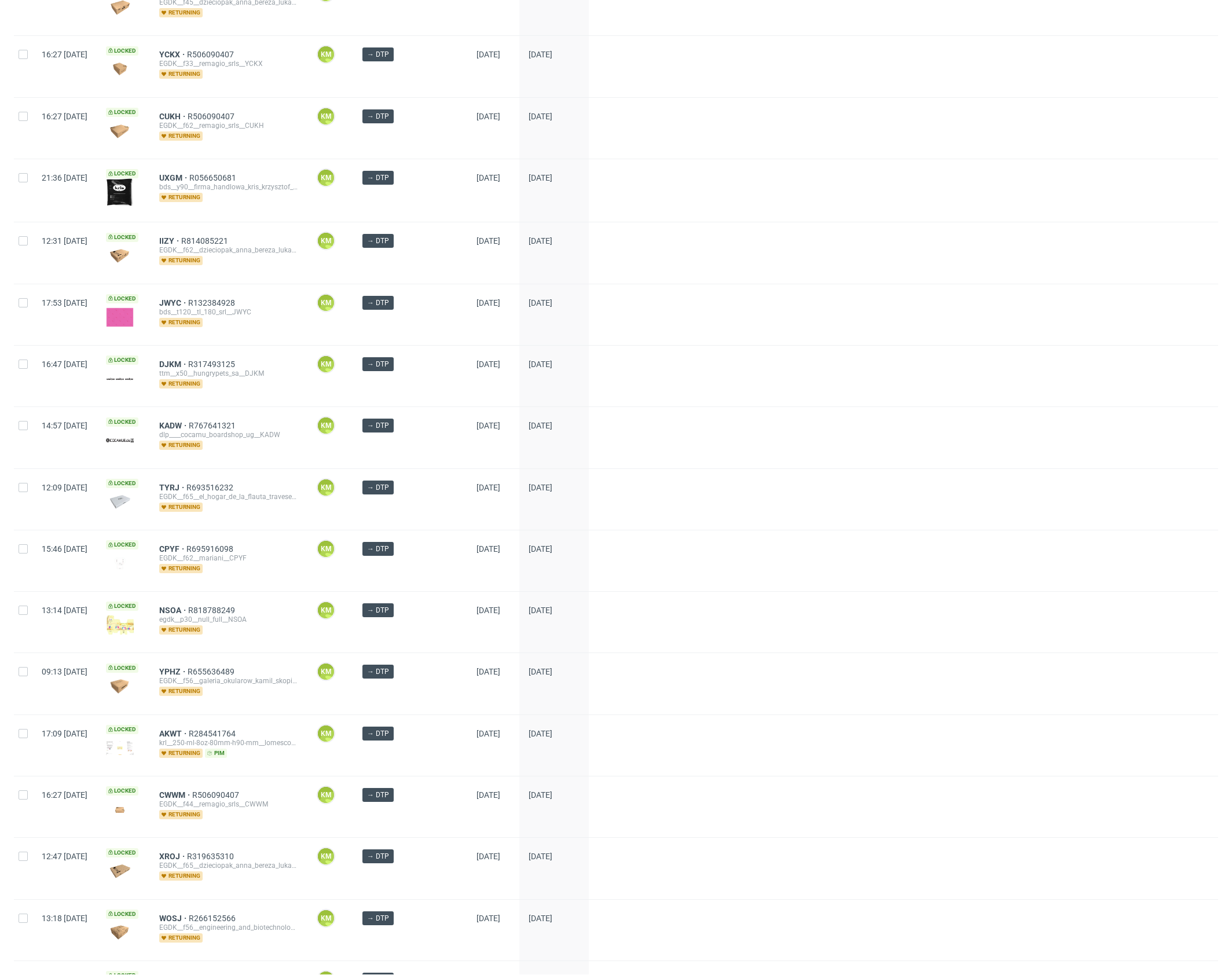
scroll to position [1117, 0]
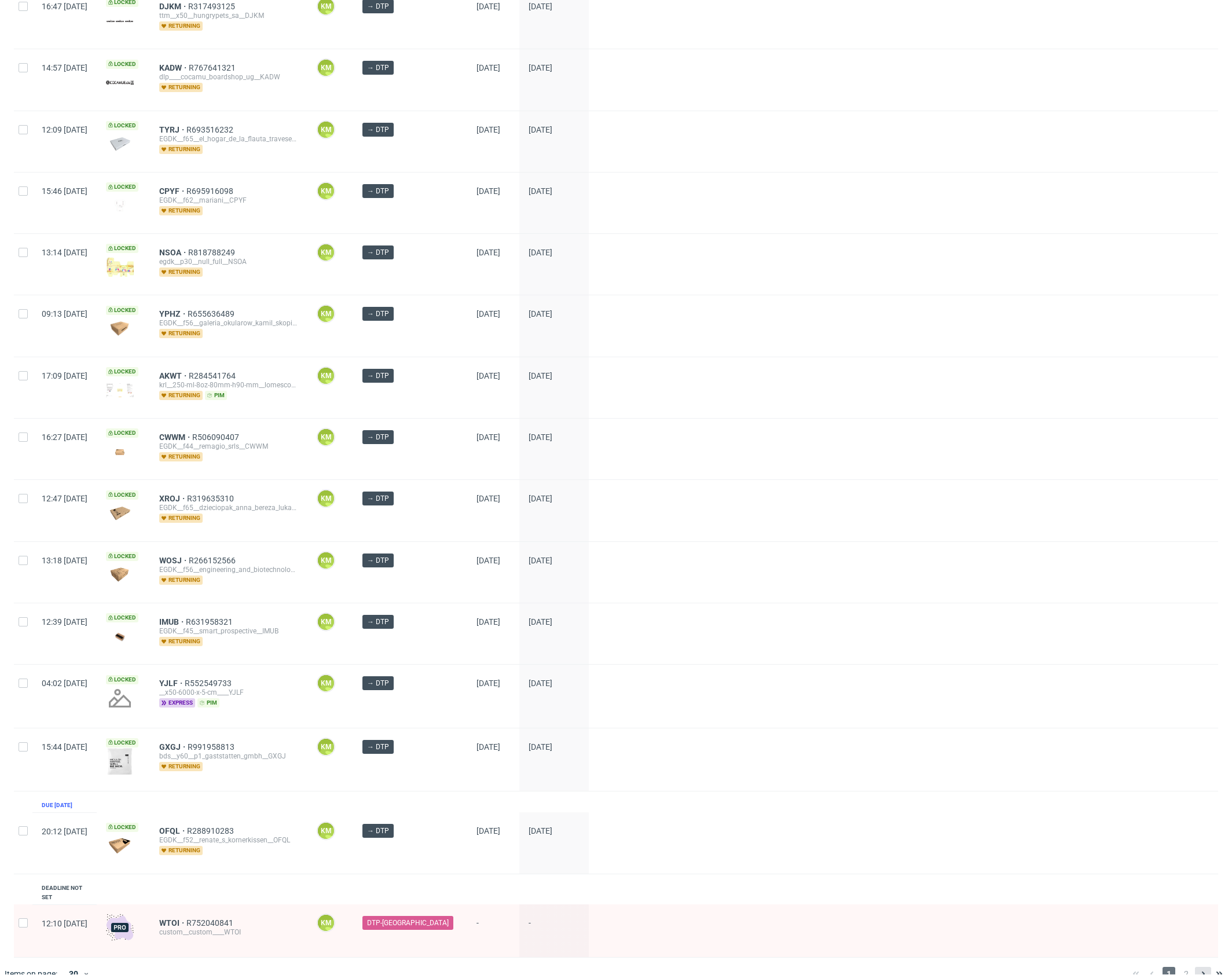
click at [1198, 969] on icon at bounding box center [1202, 973] width 9 height 9
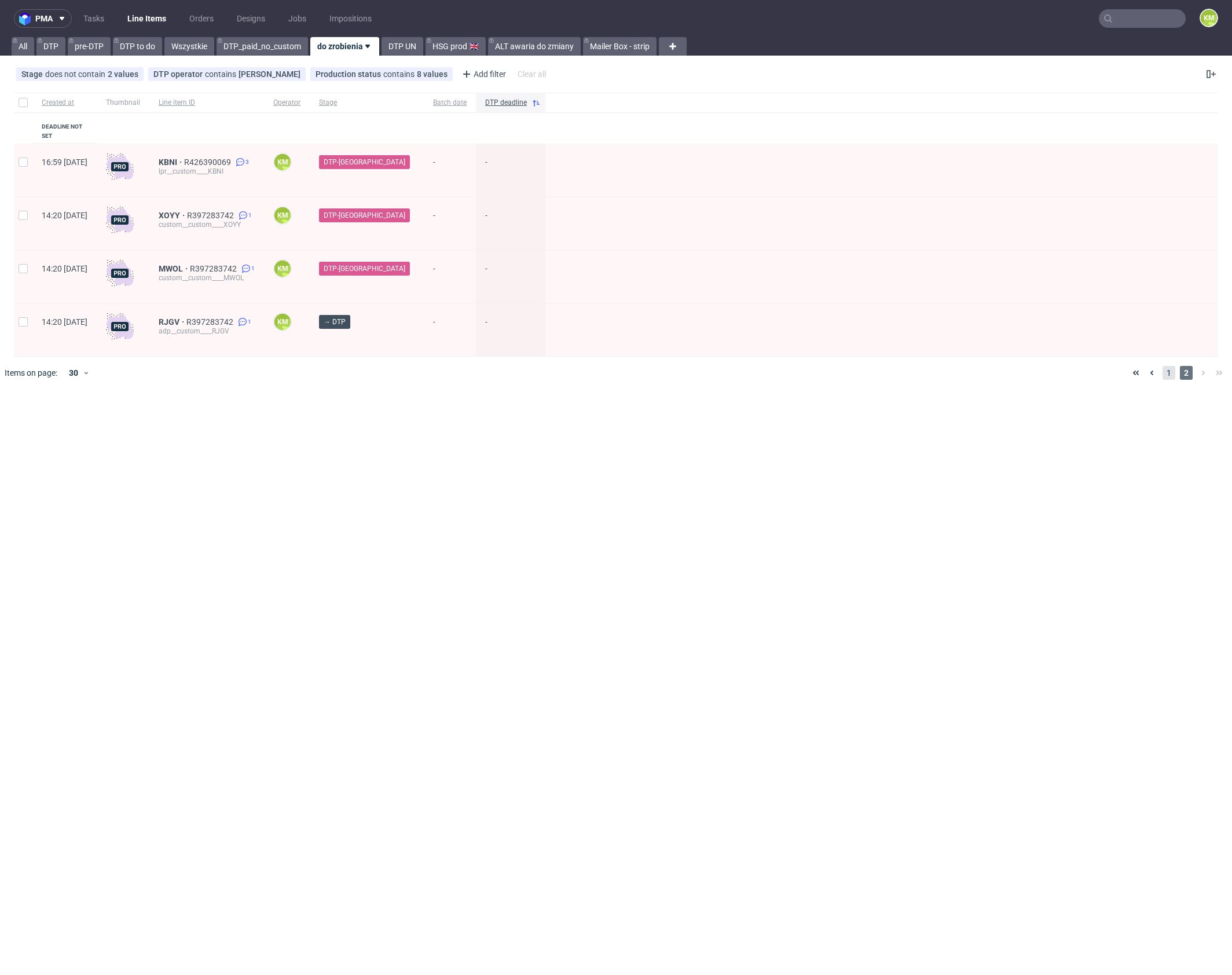
click at [1168, 366] on span "1" at bounding box center [1168, 373] width 13 height 14
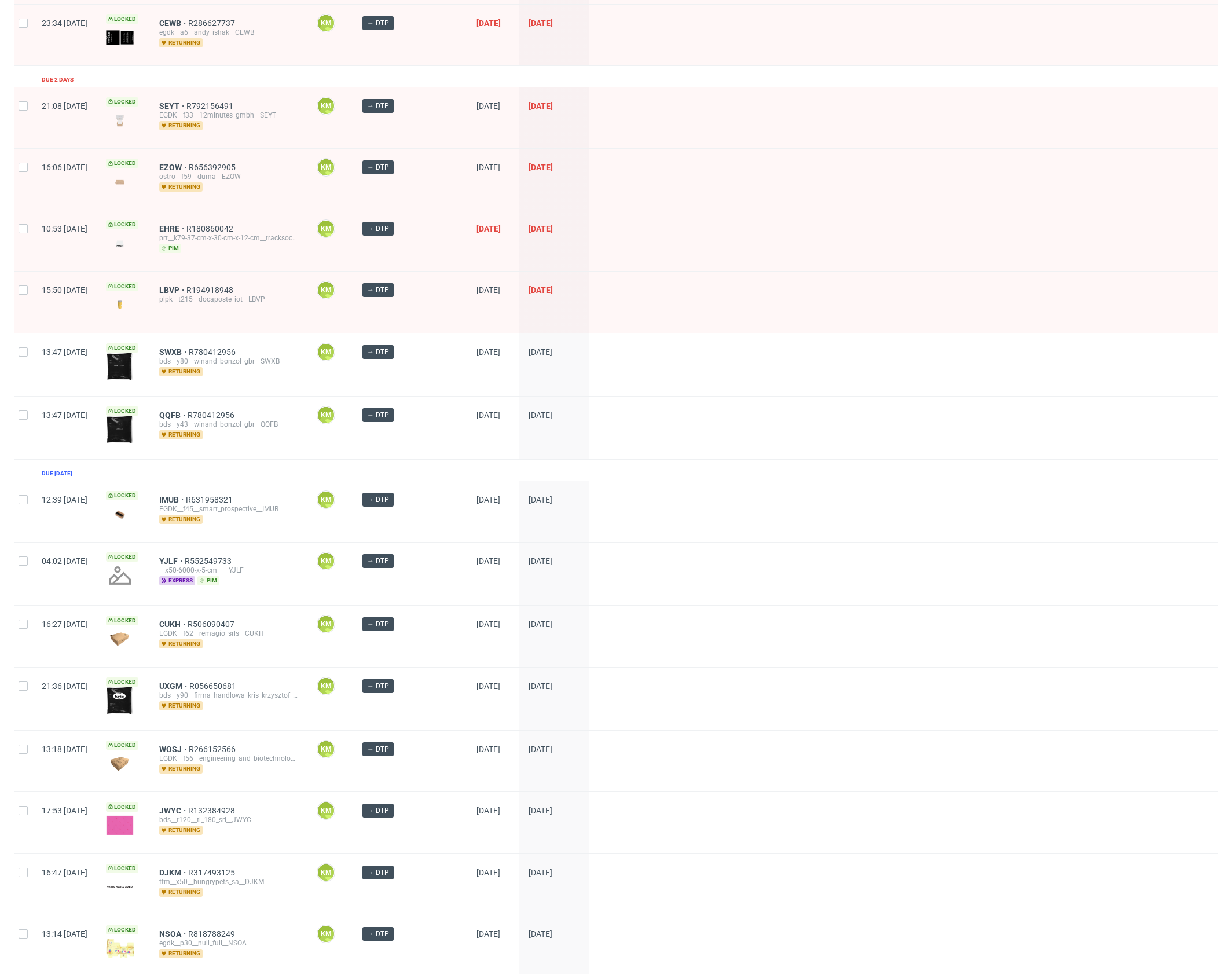
scroll to position [352, 0]
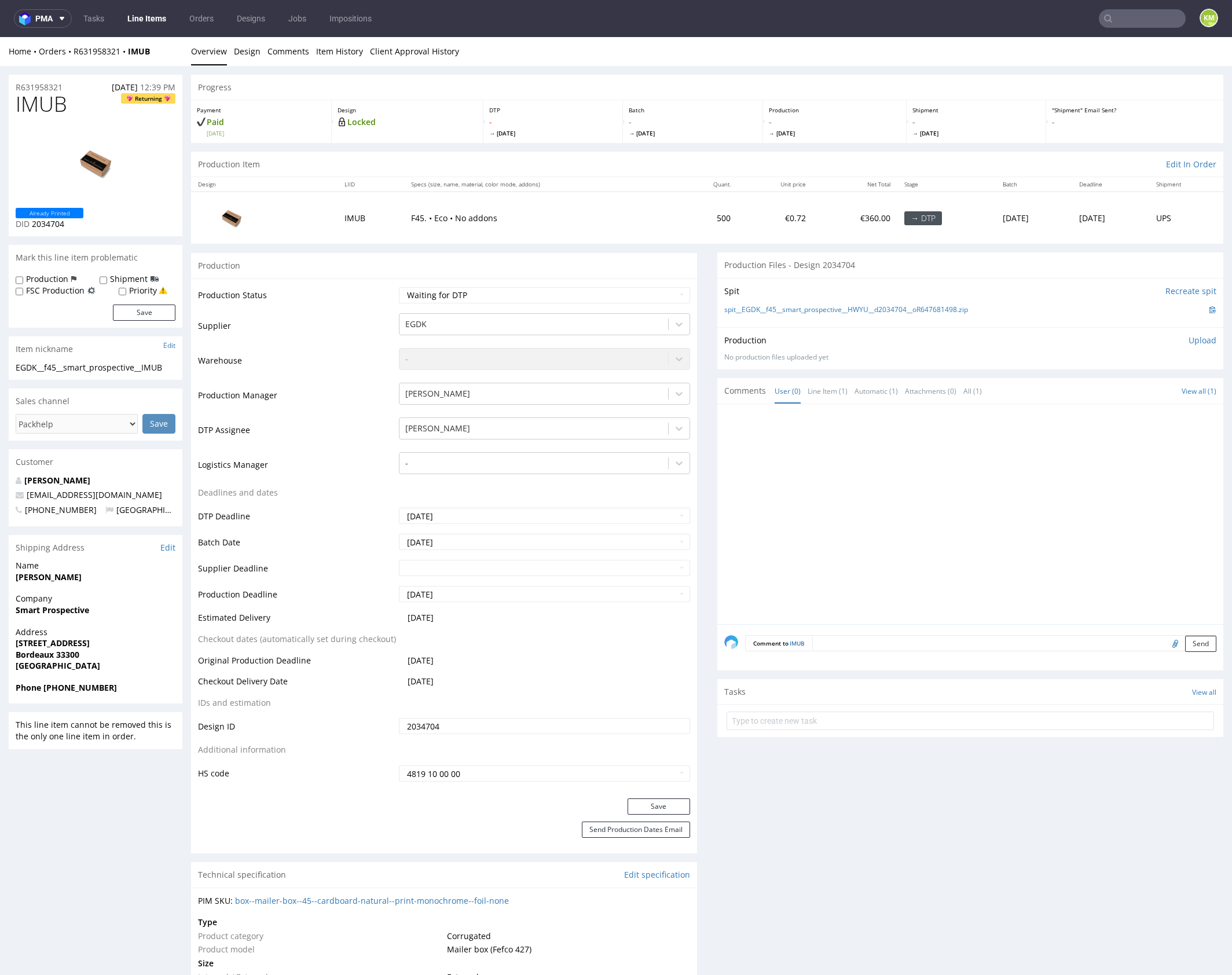
click at [895, 458] on div at bounding box center [974, 517] width 499 height 213
click at [251, 57] on link "Design" at bounding box center [247, 51] width 26 height 28
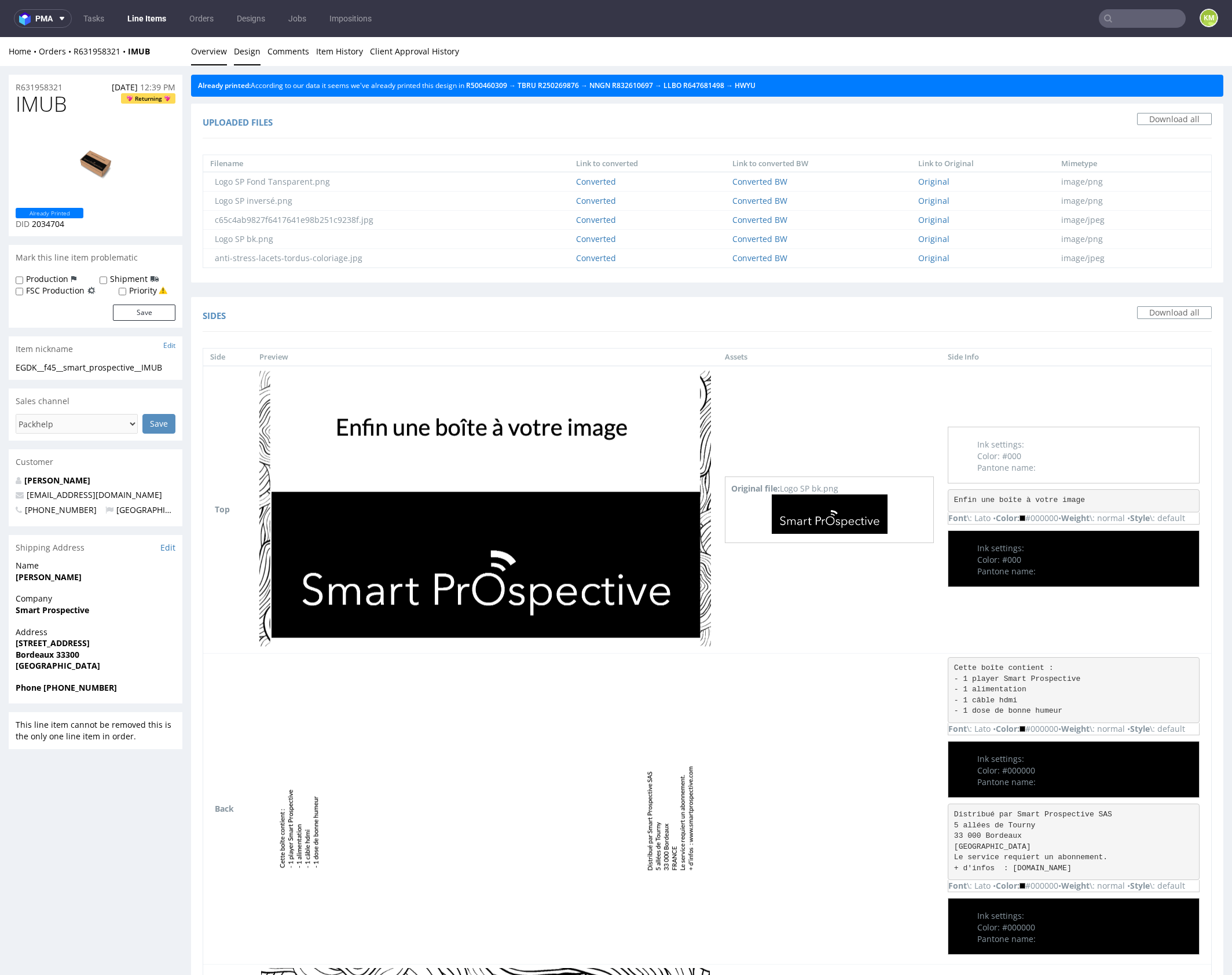
click at [209, 50] on link "Overview" at bounding box center [209, 51] width 36 height 28
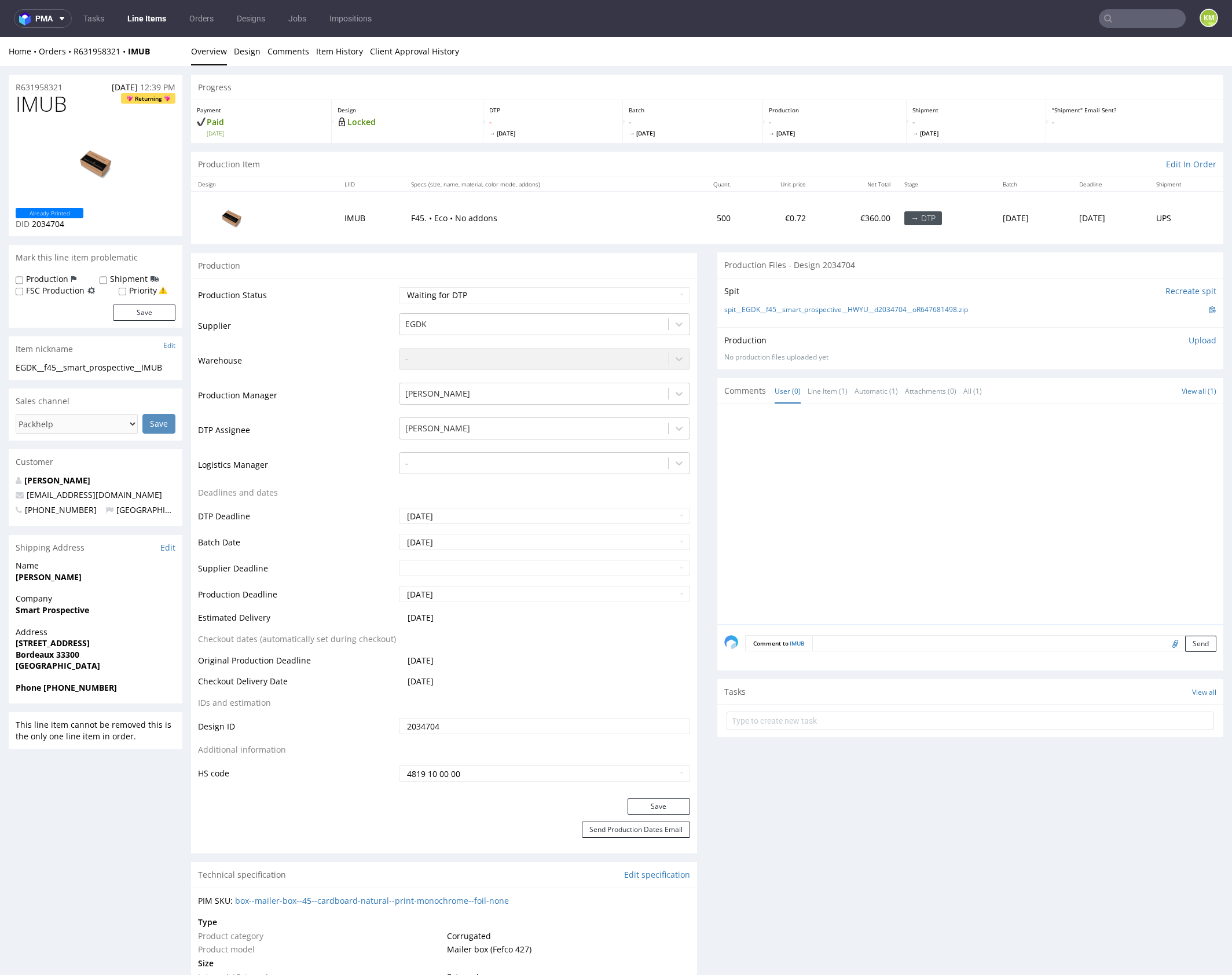
click at [44, 104] on span "IMUB" at bounding box center [41, 104] width 52 height 23
copy span "IMUB"
click at [875, 484] on div at bounding box center [974, 517] width 499 height 213
drag, startPoint x: 988, startPoint y: 309, endPoint x: 739, endPoint y: 309, distance: 249.0
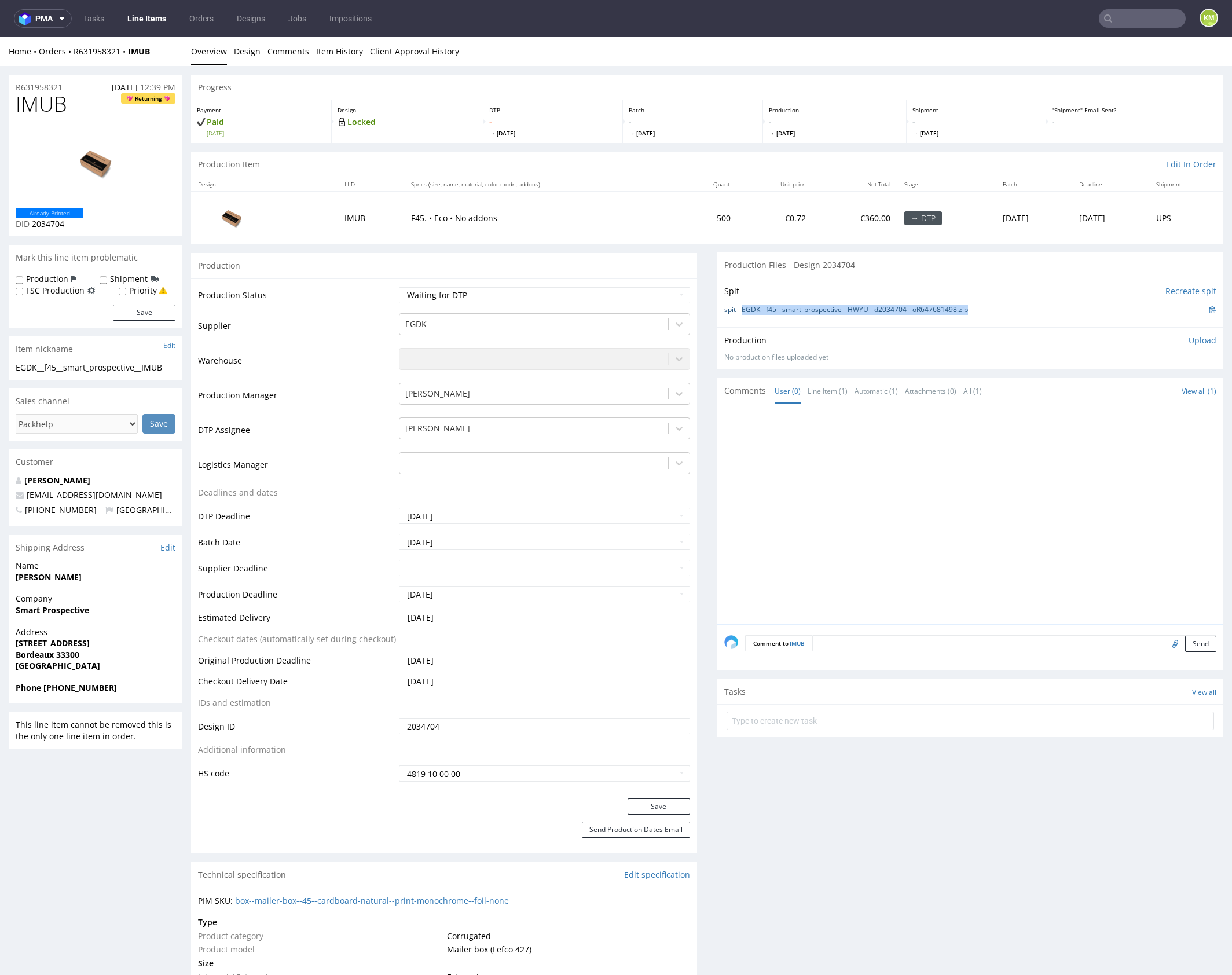
click at [739, 309] on div "spit__EGDK__f45__smart_prospective__HWYU__d2034704__oR647681498.zip" at bounding box center [971, 310] width 492 height 13
copy link "EGDK__f45__smart_prospective__HWYU__d2034704__oR647681498.zip"
click at [127, 367] on div "EGDK__f45__smart_prospective__IMUB" at bounding box center [95, 367] width 160 height 12
copy div "EGDK__f45__smart_prospective__IMUB"
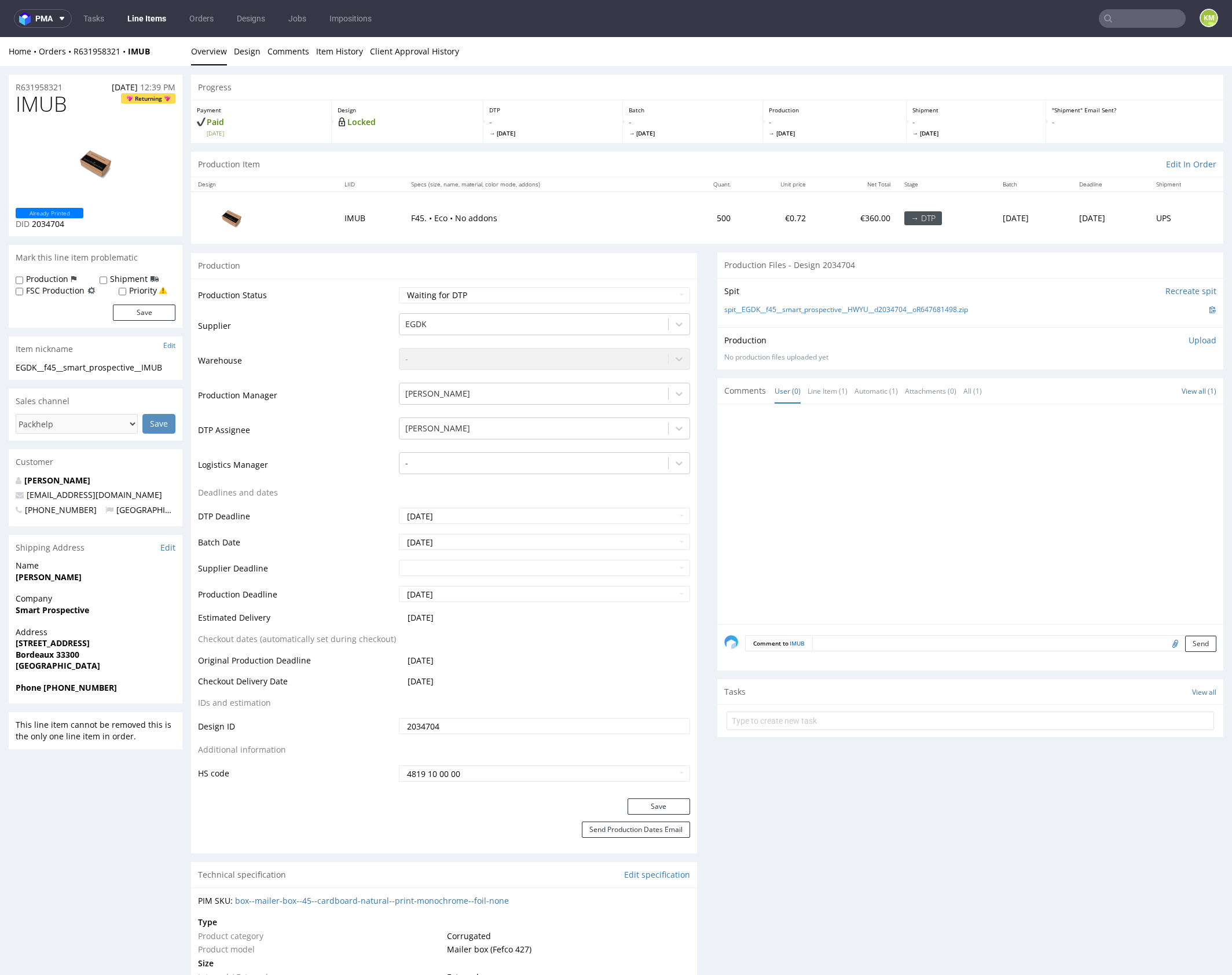
click at [464, 728] on input "2034704" at bounding box center [544, 726] width 291 height 16
click at [1189, 340] on p "Upload" at bounding box center [1202, 340] width 28 height 12
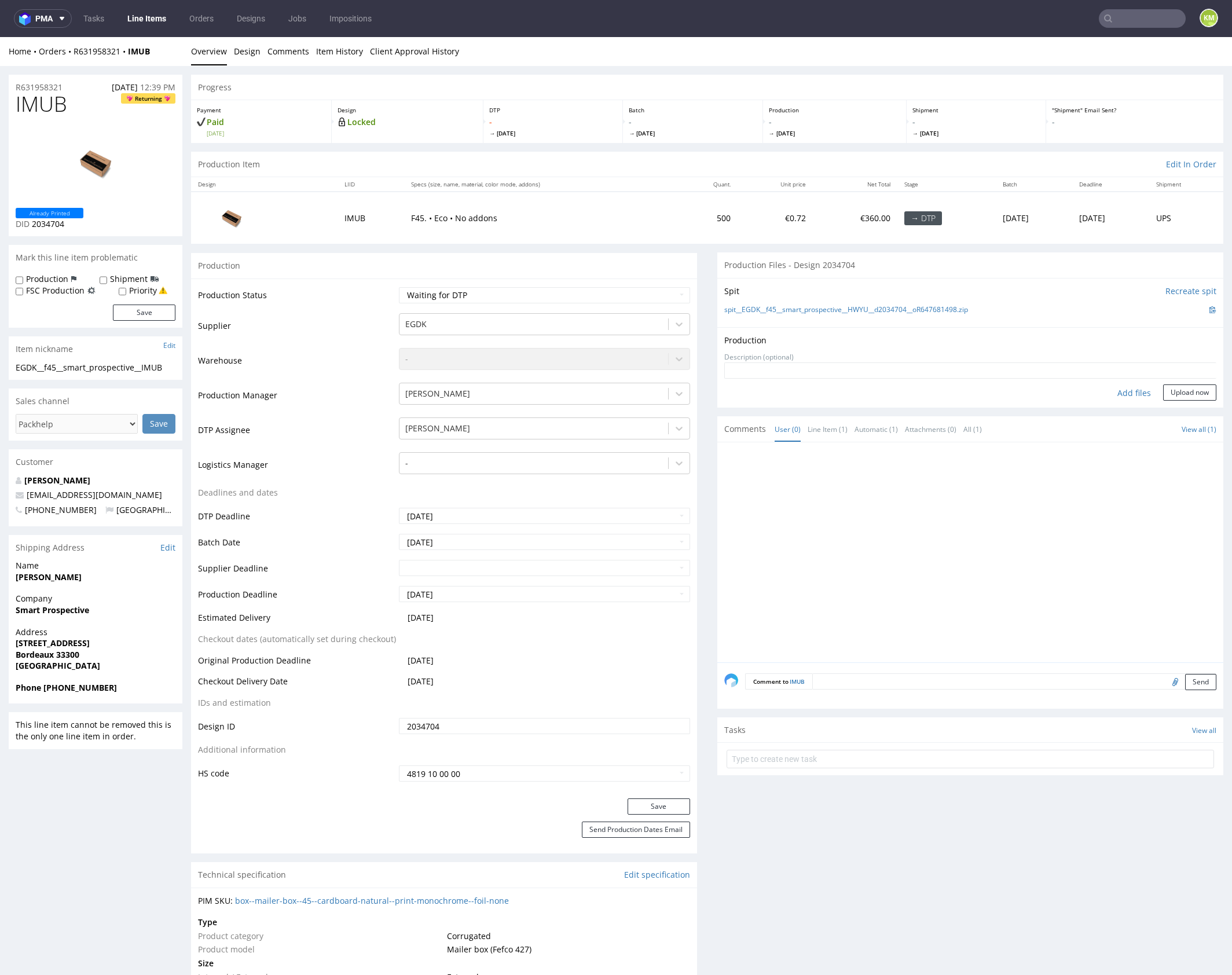
click at [1125, 391] on div "Add files" at bounding box center [1134, 393] width 58 height 17
type input "C:\fakepath\EGDK__f45__smart_prospective__IMUB__d2034704__oR631958321__outside.…"
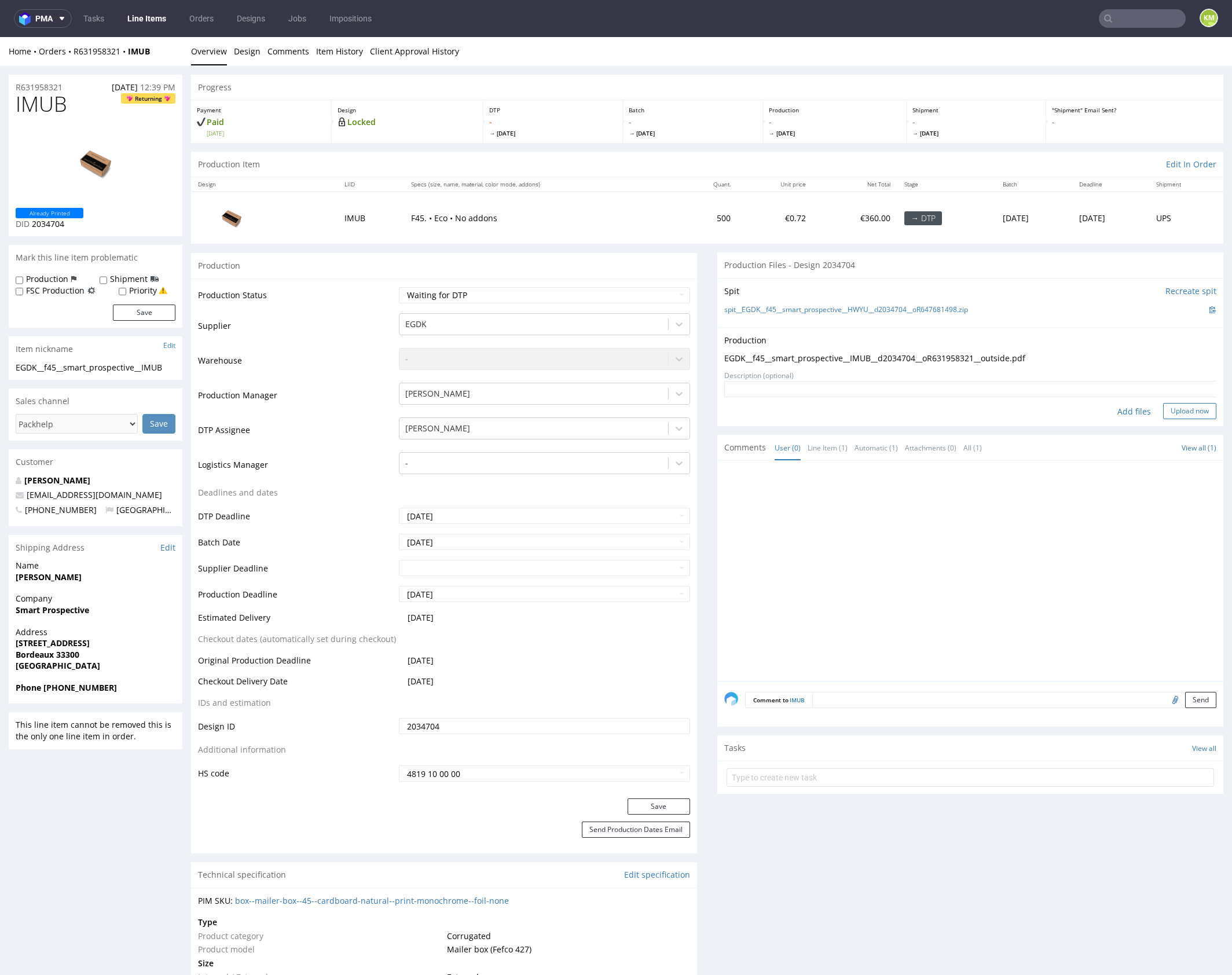
click at [1181, 408] on button "Upload now" at bounding box center [1190, 411] width 53 height 16
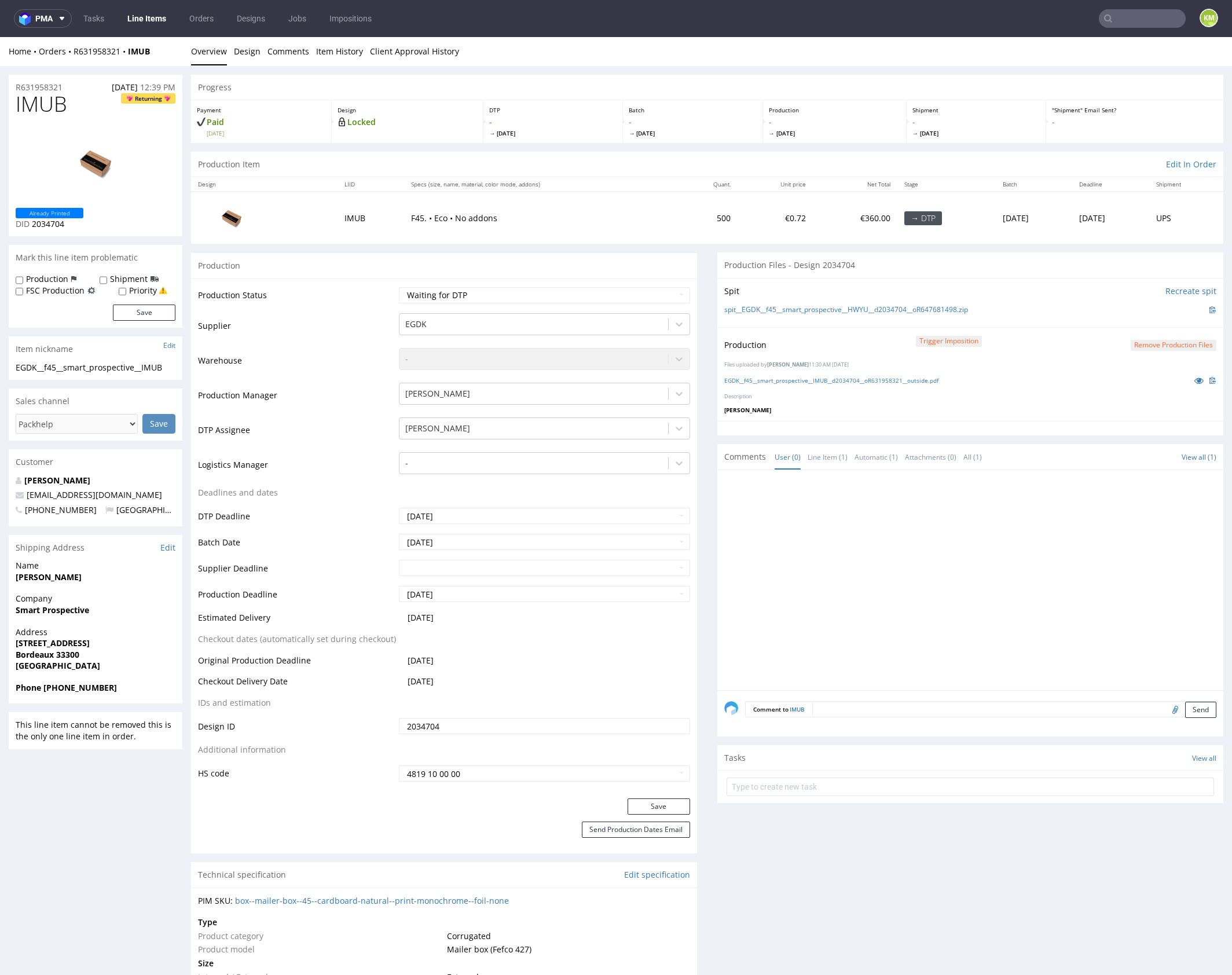
click at [1007, 597] on div at bounding box center [974, 583] width 499 height 213
click at [618, 296] on select "Waiting for Artwork Waiting for Diecut Waiting for Mockup Waiting for DTP Waiti…" at bounding box center [544, 294] width 291 height 16
select select "dtp_production_ready"
click at [399, 287] on select "Waiting for Artwork Waiting for Diecut Waiting for Mockup Waiting for DTP Waiti…" at bounding box center [544, 294] width 291 height 16
click at [665, 800] on button "Save" at bounding box center [659, 806] width 63 height 16
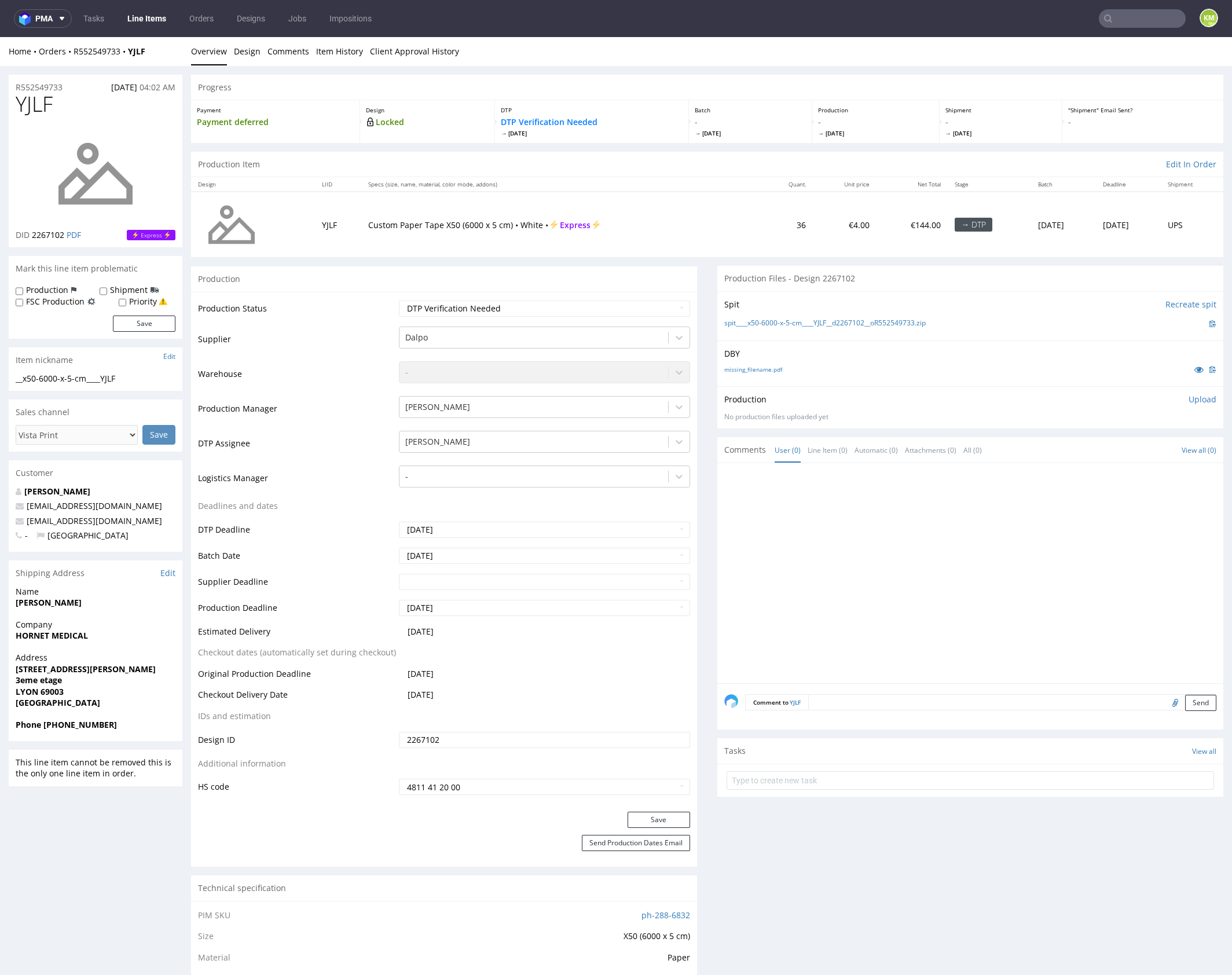
click at [951, 541] on div at bounding box center [974, 576] width 499 height 213
drag, startPoint x: 951, startPoint y: 541, endPoint x: 828, endPoint y: 420, distance: 172.5
click at [951, 541] on div at bounding box center [974, 576] width 499 height 213
click at [768, 367] on link "missing_filename.pdf" at bounding box center [753, 370] width 58 height 8
click at [940, 534] on div at bounding box center [974, 576] width 499 height 213
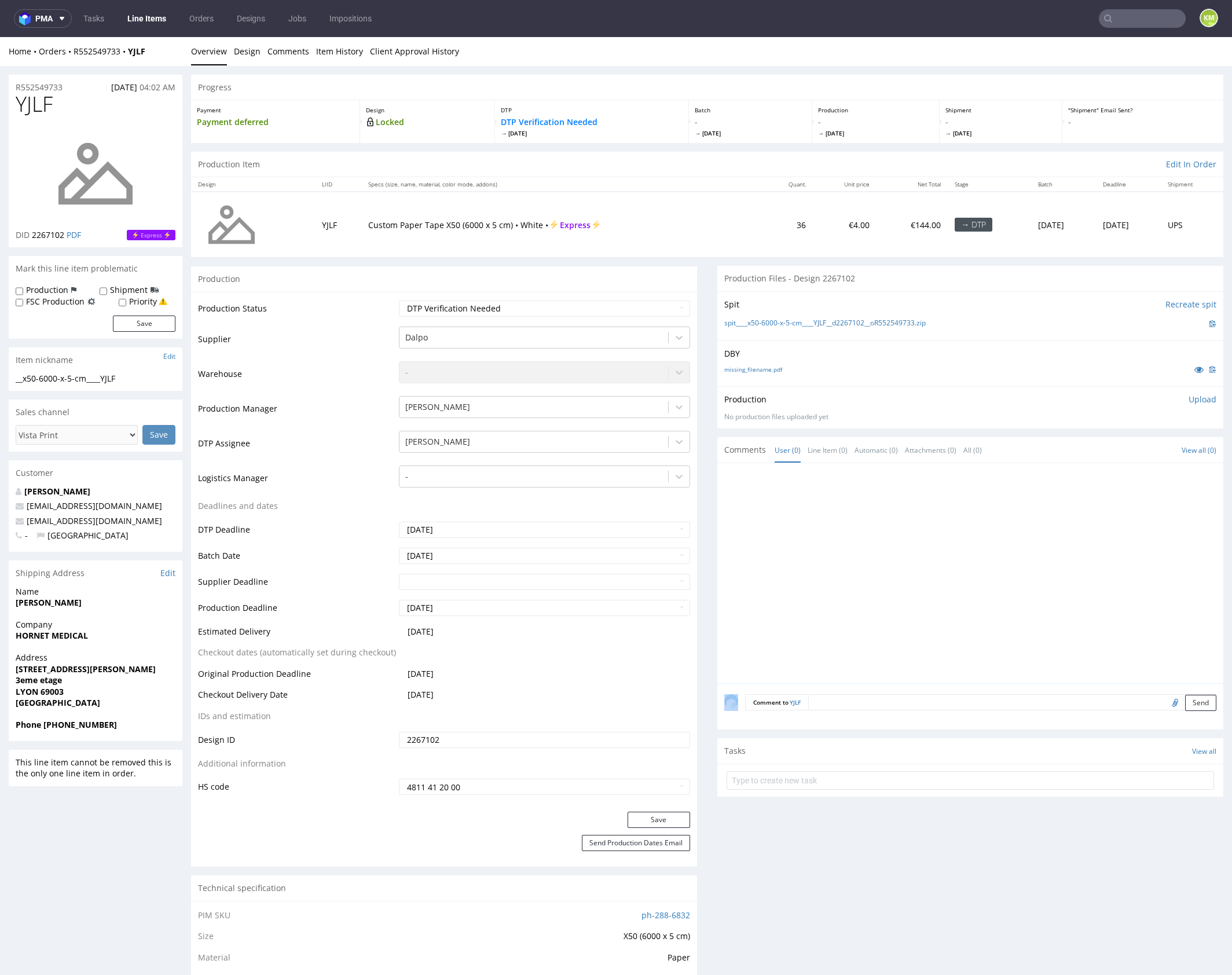
click at [940, 534] on div at bounding box center [974, 576] width 499 height 213
click at [876, 378] on div "DBY missing_filename.pdf" at bounding box center [970, 363] width 506 height 46
drag, startPoint x: 950, startPoint y: 323, endPoint x: 744, endPoint y: 323, distance: 206.0
click at [744, 323] on div "spit____x50-6000-x-5-cm____YJLF__d2267102__oR552549733.zip" at bounding box center [971, 323] width 492 height 13
copy link "x50-6000-x-5-cm____YJLF__d2267102__oR552549733.zip"
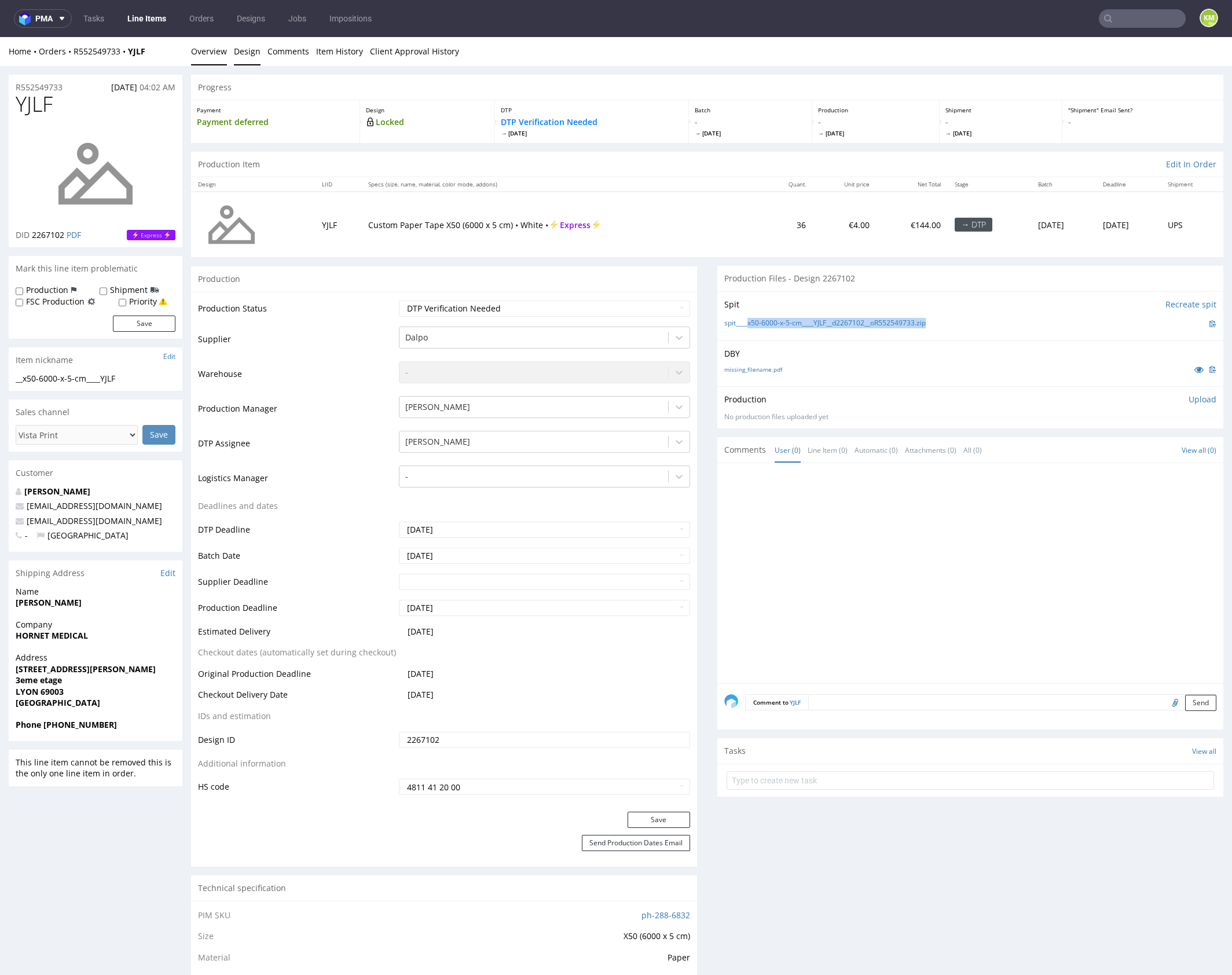
click at [255, 51] on link "Design" at bounding box center [247, 51] width 26 height 28
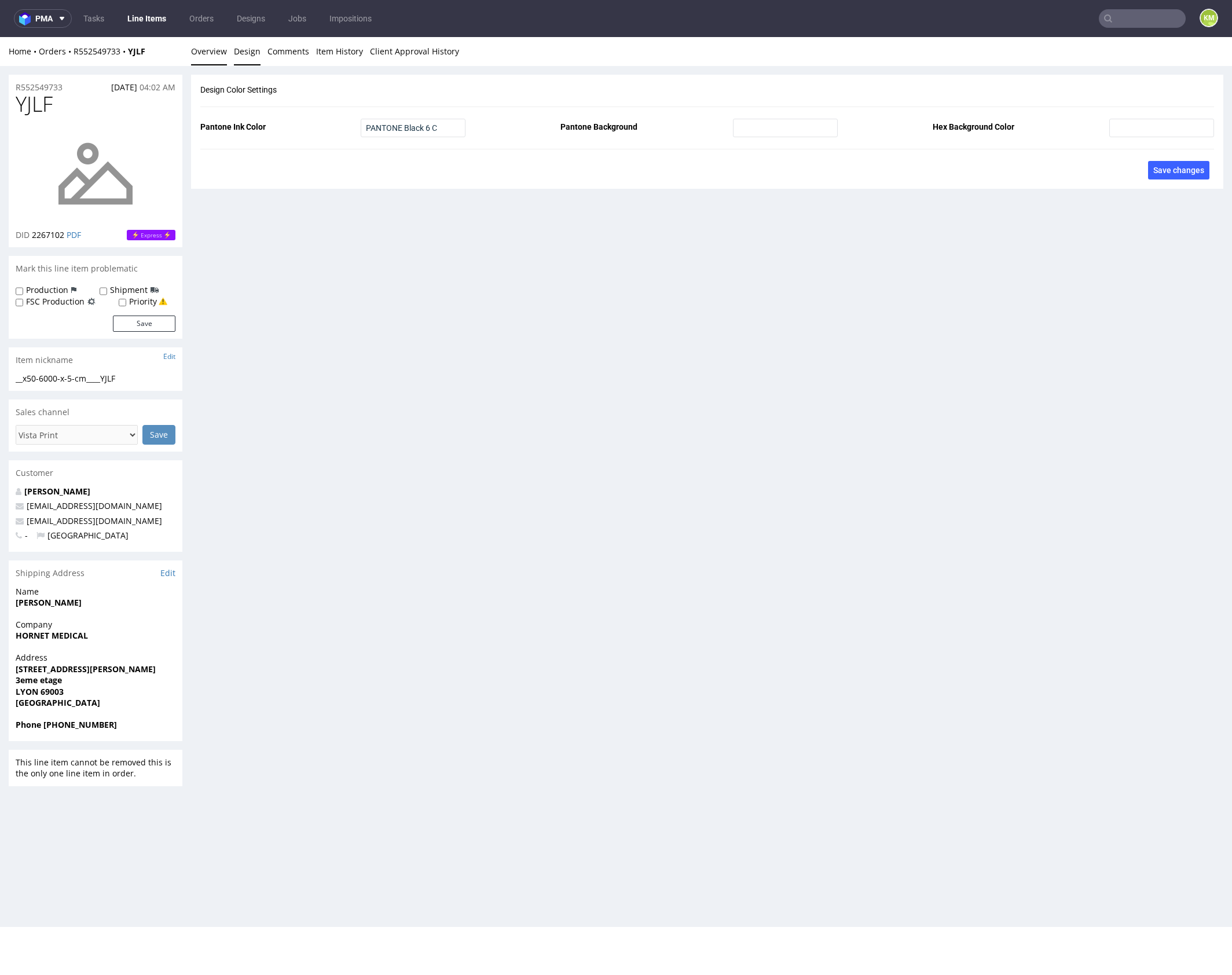
click at [220, 51] on link "Overview" at bounding box center [209, 51] width 36 height 28
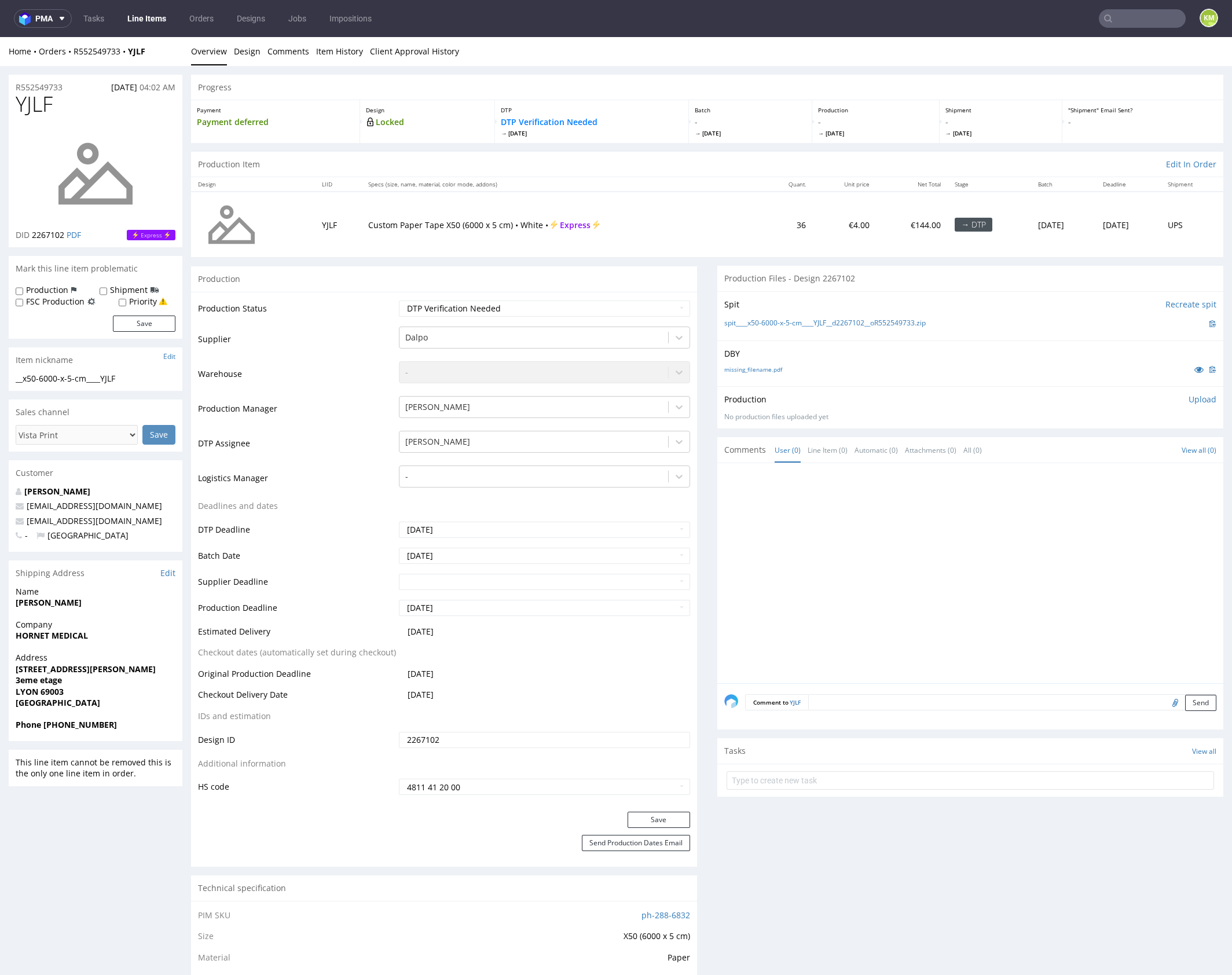
click at [1189, 401] on p "Upload" at bounding box center [1202, 400] width 28 height 12
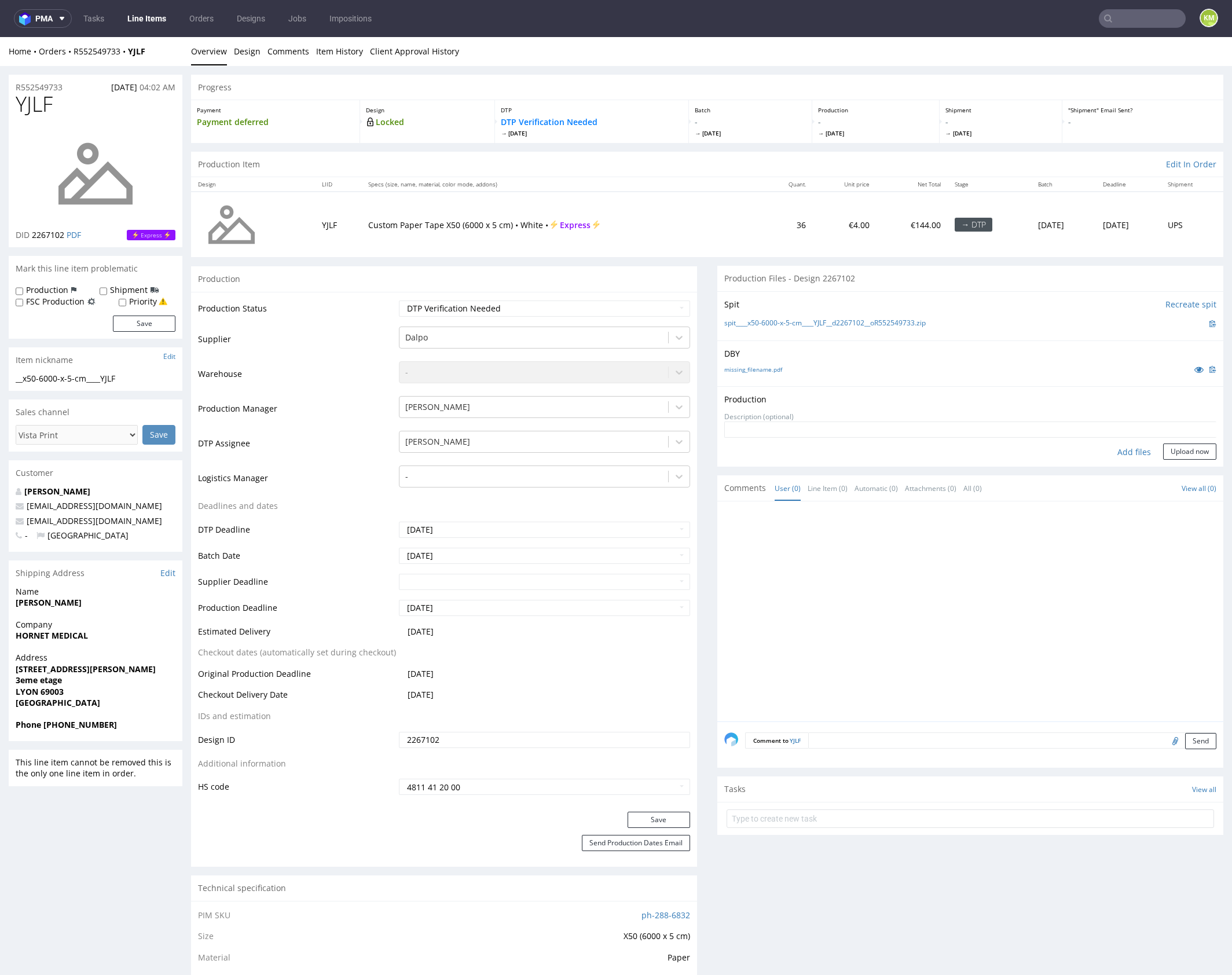
click at [1128, 450] on div "Add files" at bounding box center [1134, 452] width 58 height 17
type input "C:\fakepath\x50-6000-x-5-cm____YJLF__d2267102__oR552549733.pdf"
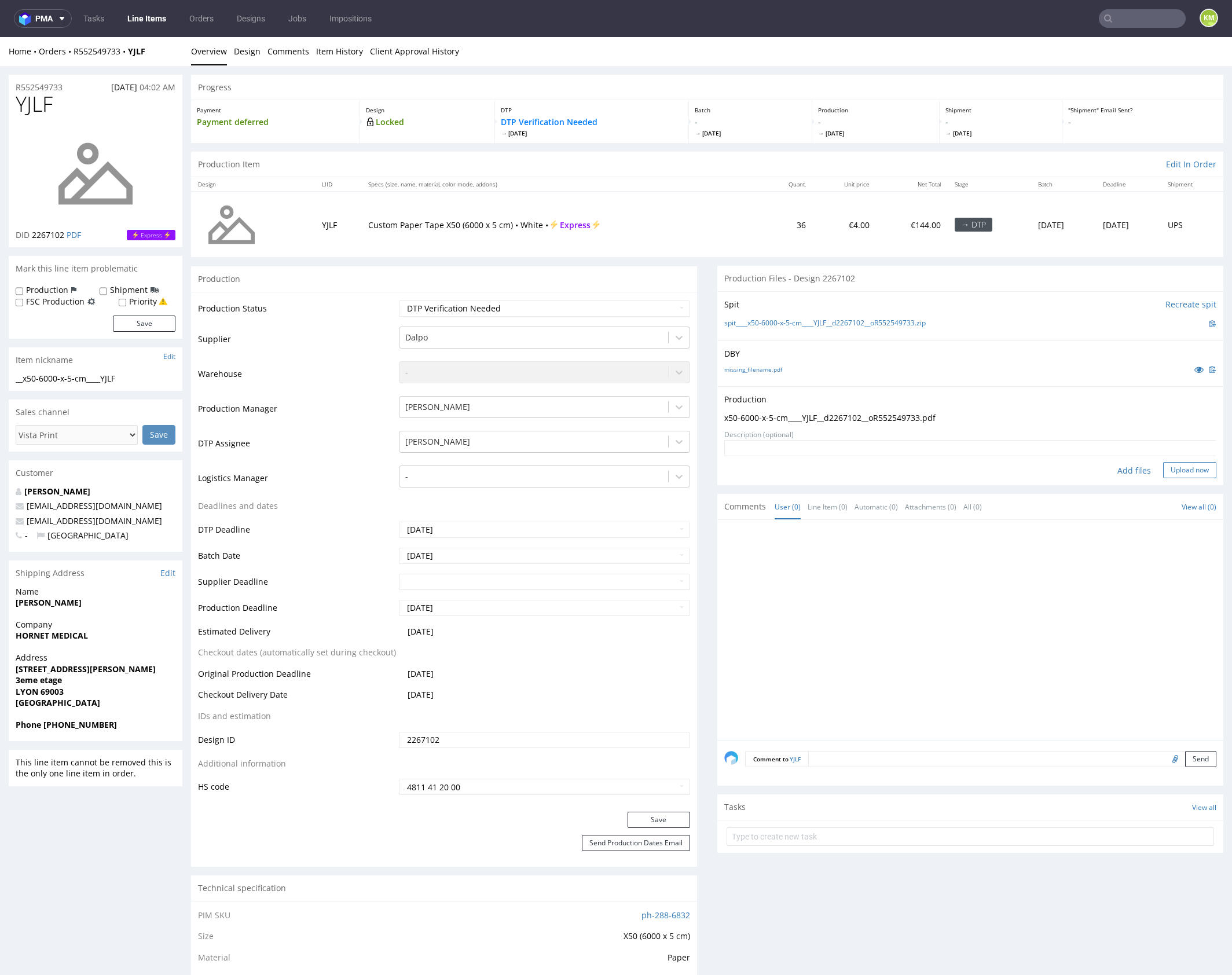
click at [1170, 468] on button "Upload now" at bounding box center [1190, 469] width 53 height 16
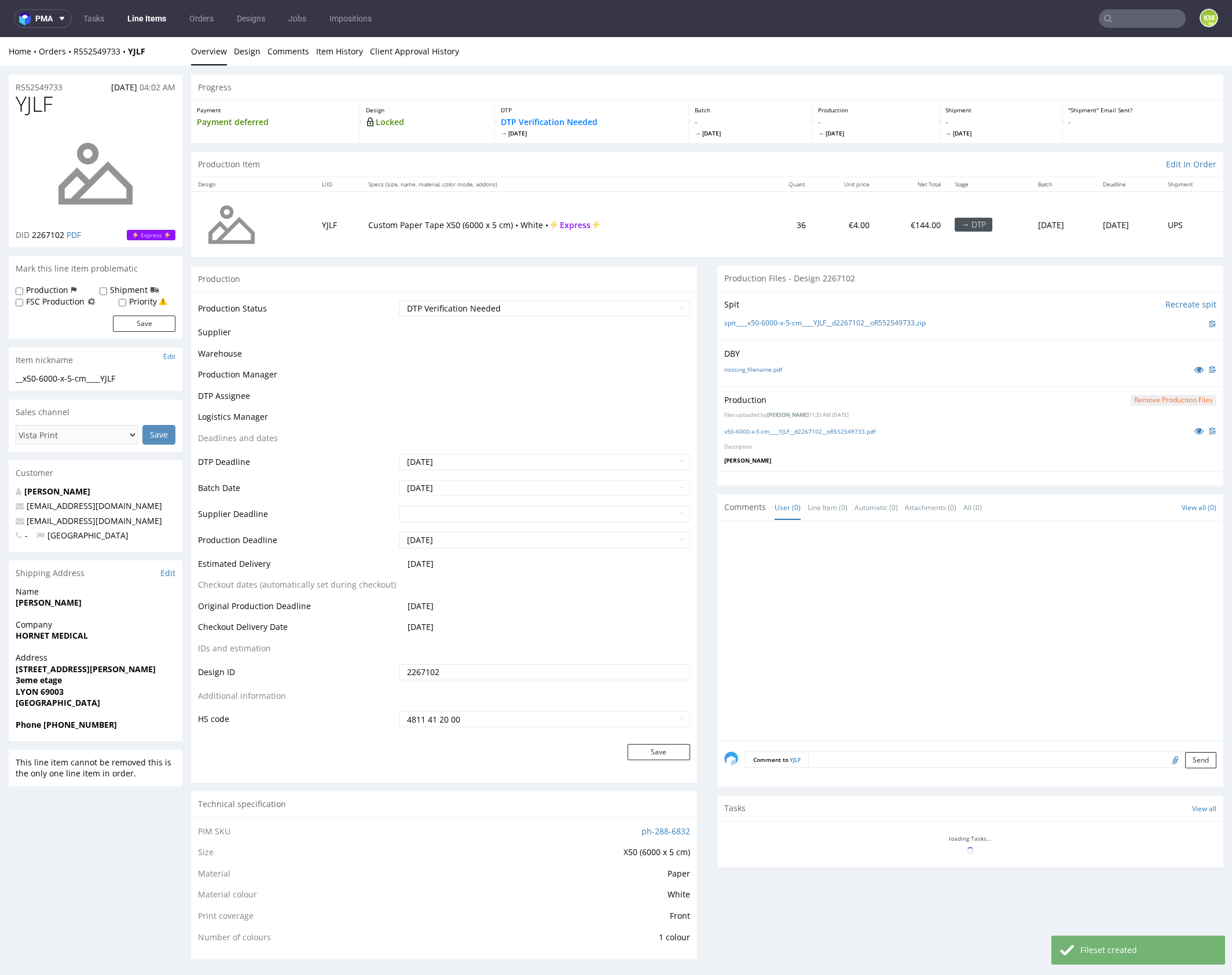
click at [617, 307] on select "Waiting for Artwork Waiting for Diecut Waiting for Mockup Waiting for DTP Waiti…" at bounding box center [544, 308] width 291 height 16
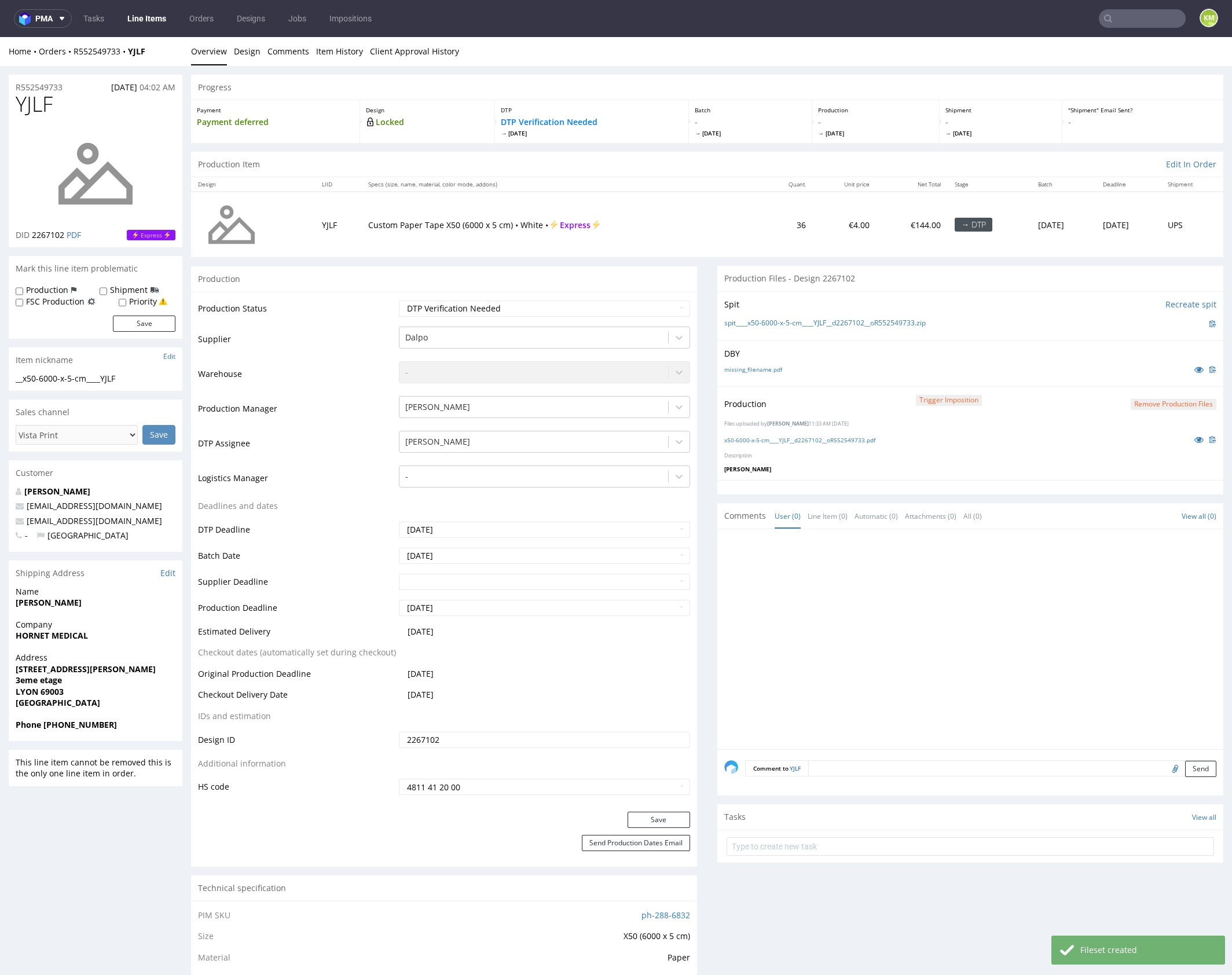
select select "dtp_production_ready"
click at [399, 300] on select "Waiting for Artwork Waiting for Diecut Waiting for Mockup Waiting for DTP Waiti…" at bounding box center [544, 308] width 291 height 16
click at [667, 821] on button "Save" at bounding box center [659, 820] width 63 height 16
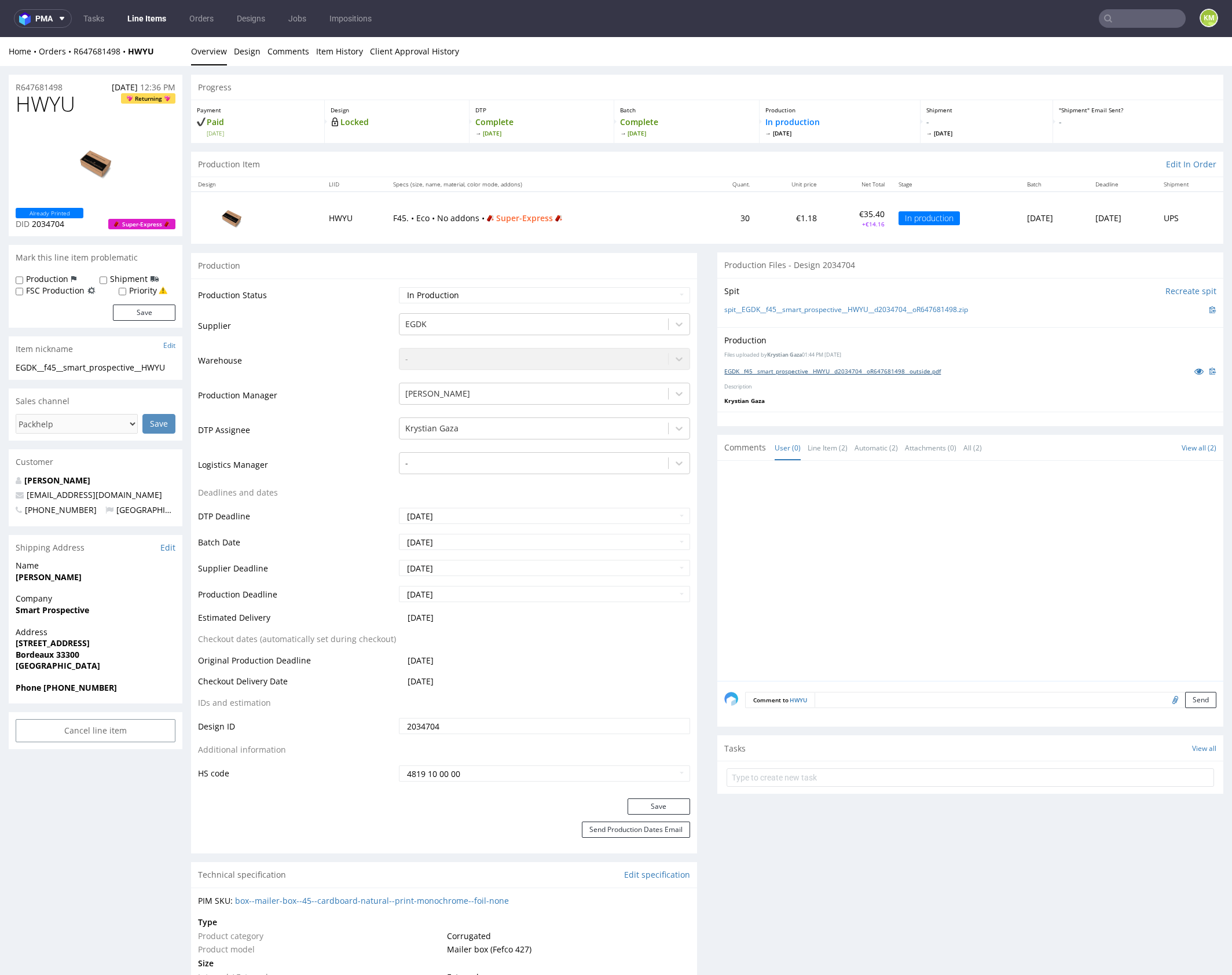
click at [840, 373] on link "EGDK__f45__smart_prospective__HWYU__d2034704__oR647681498__outside.pdf" at bounding box center [832, 372] width 216 height 8
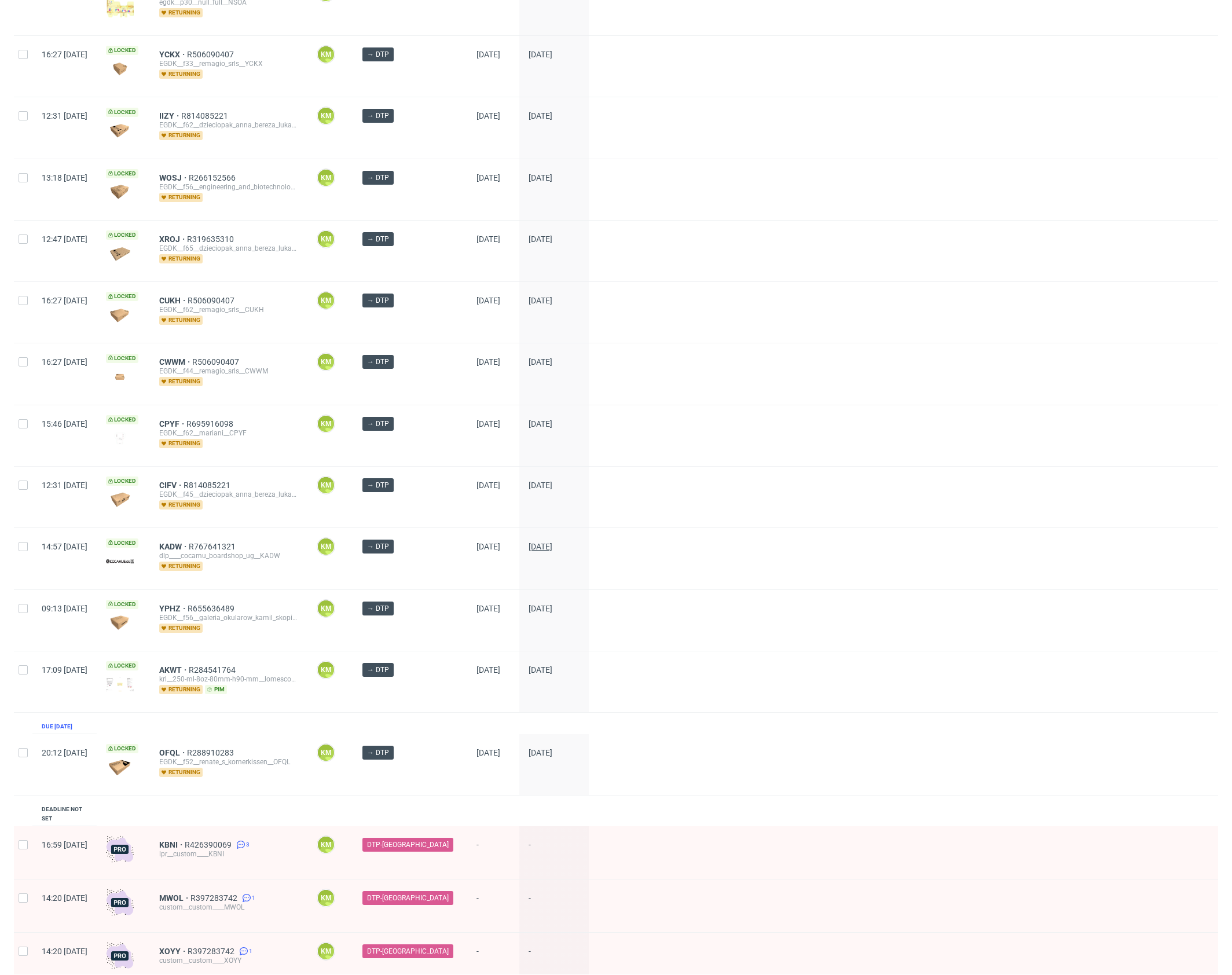
scroll to position [1099, 0]
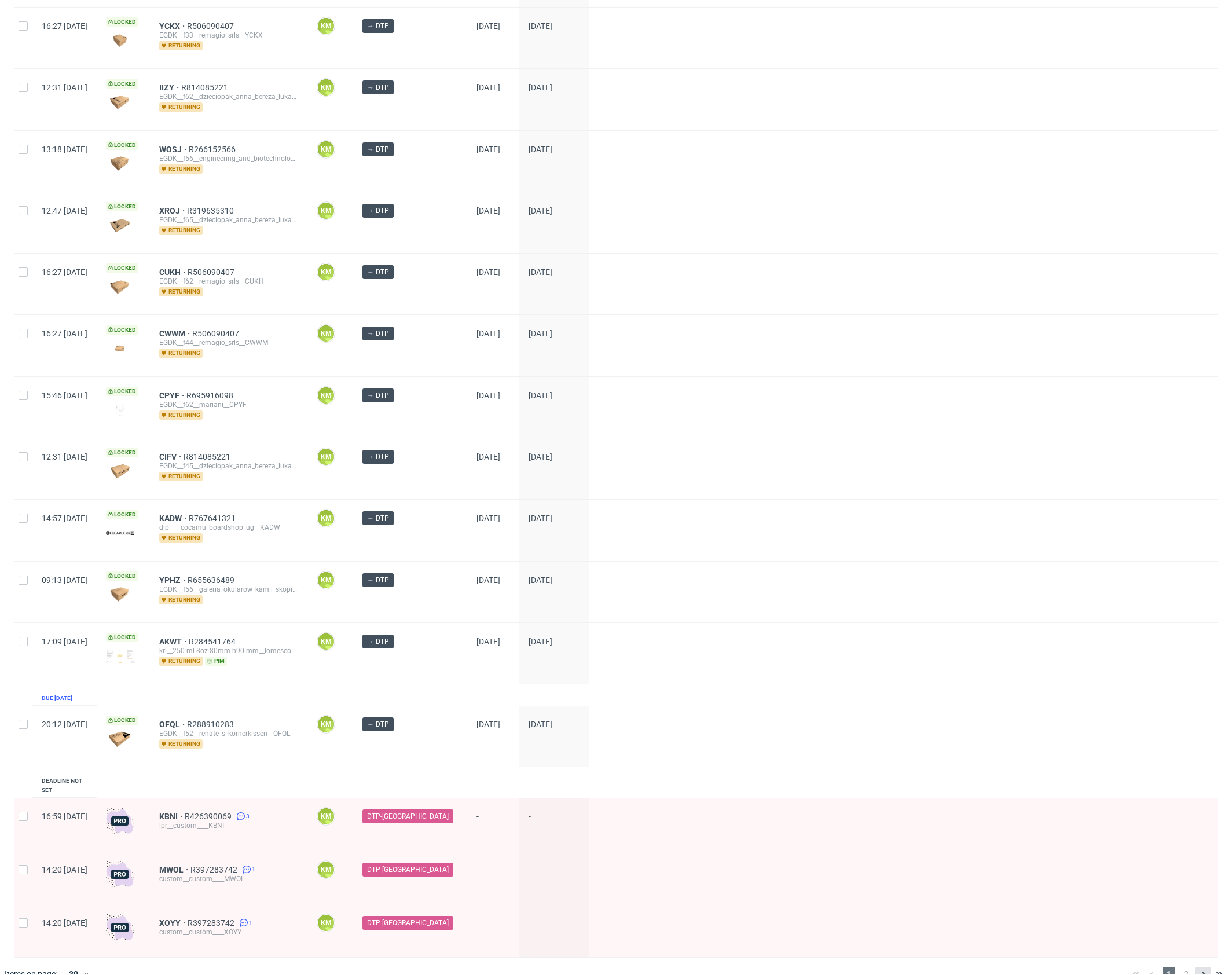
click at [1198, 969] on icon at bounding box center [1202, 973] width 9 height 9
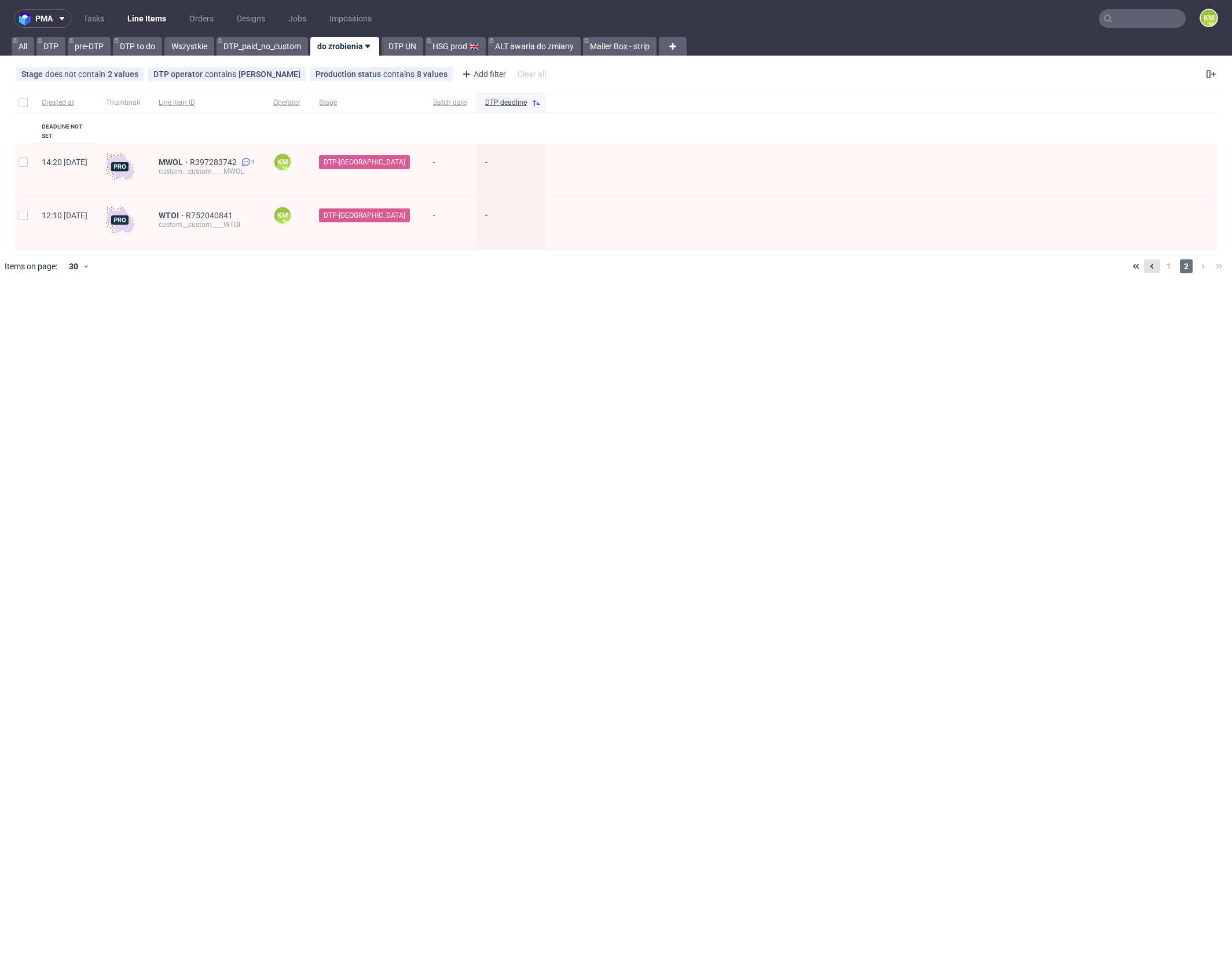
click at [1151, 261] on icon at bounding box center [1151, 266] width 9 height 9
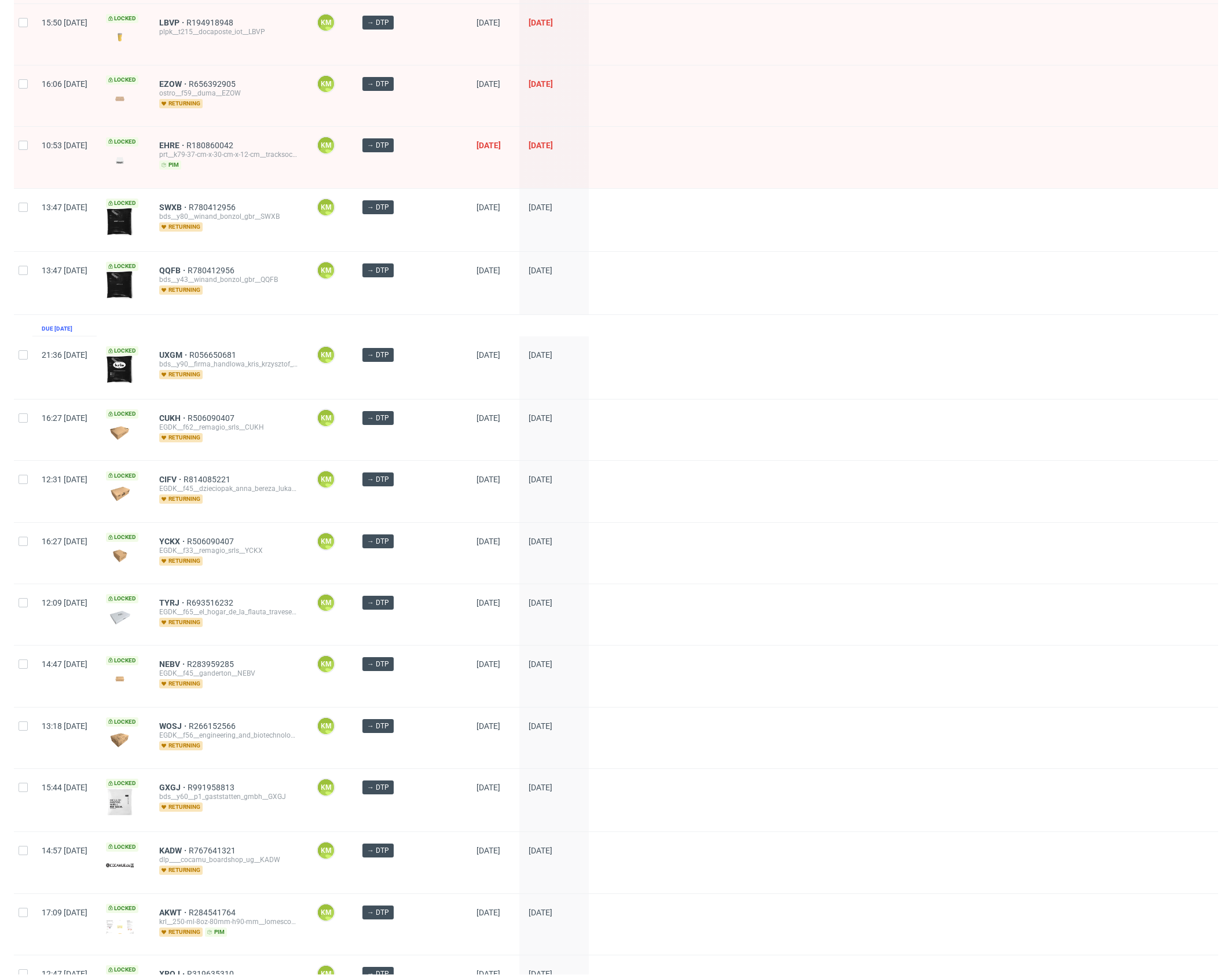
scroll to position [330, 0]
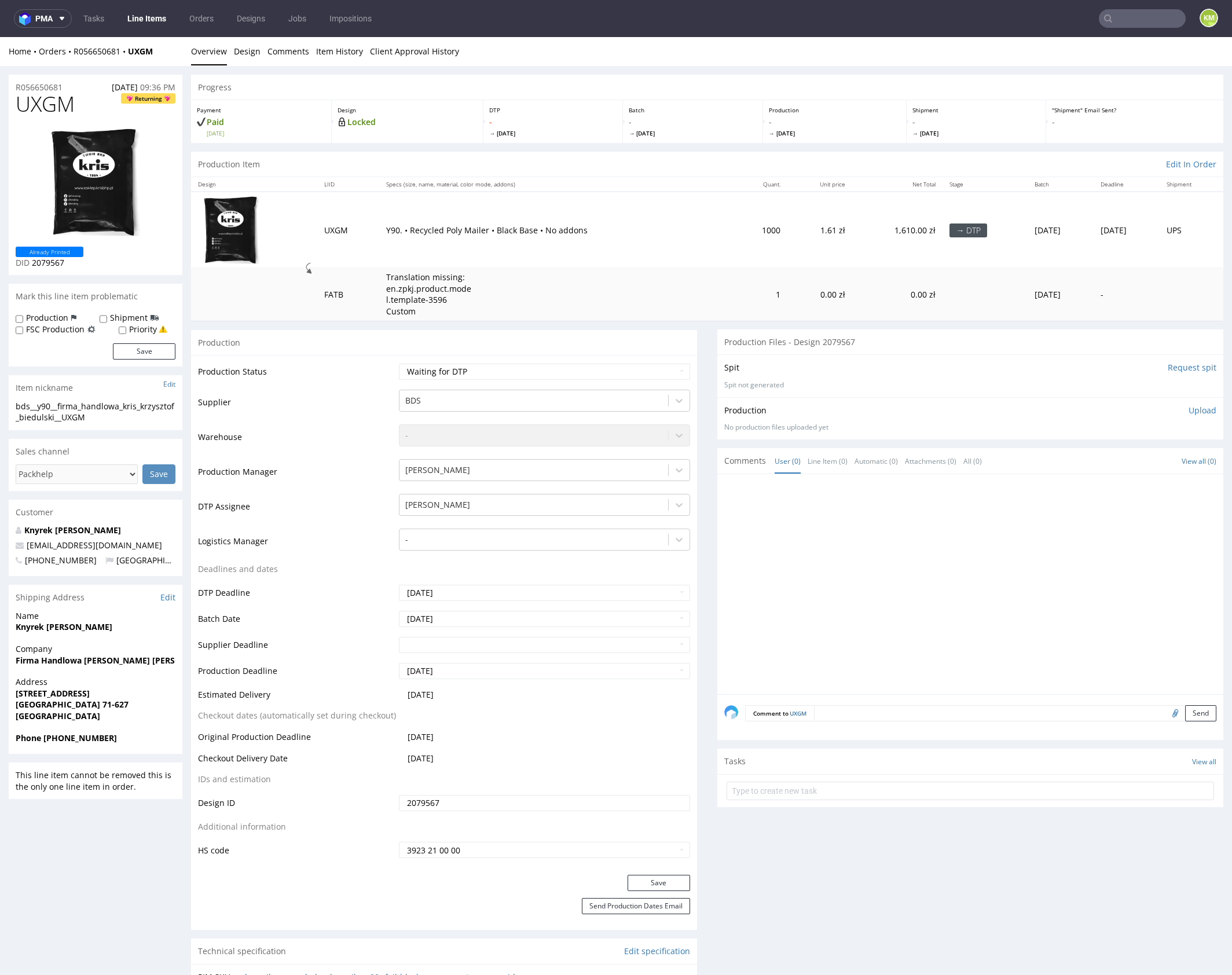
click at [839, 522] on div at bounding box center [974, 587] width 499 height 213
click at [737, 560] on div at bounding box center [974, 587] width 499 height 213
click at [743, 557] on div at bounding box center [974, 587] width 499 height 213
click at [244, 48] on link "Design" at bounding box center [247, 51] width 26 height 28
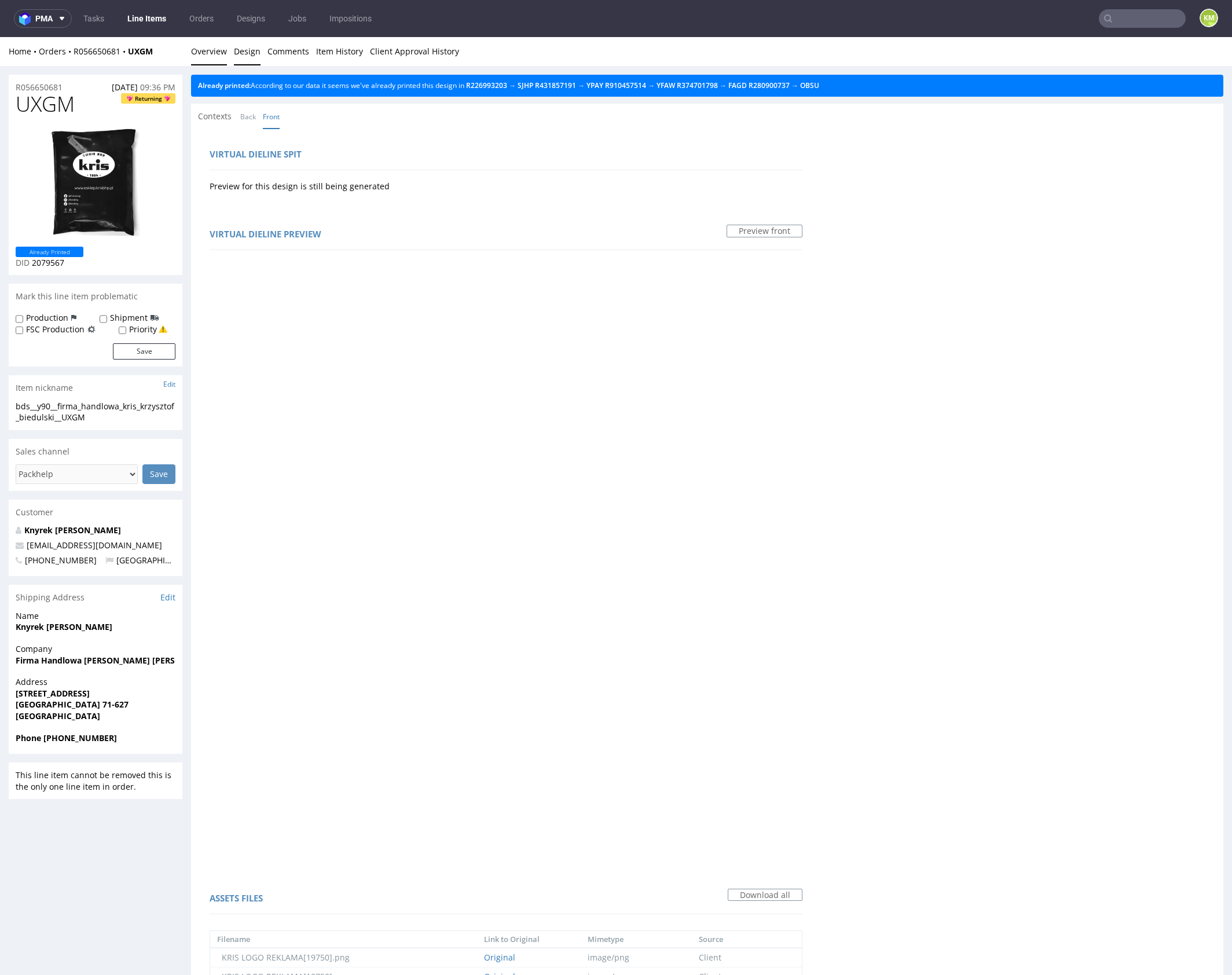
click at [217, 59] on link "Overview" at bounding box center [209, 51] width 36 height 28
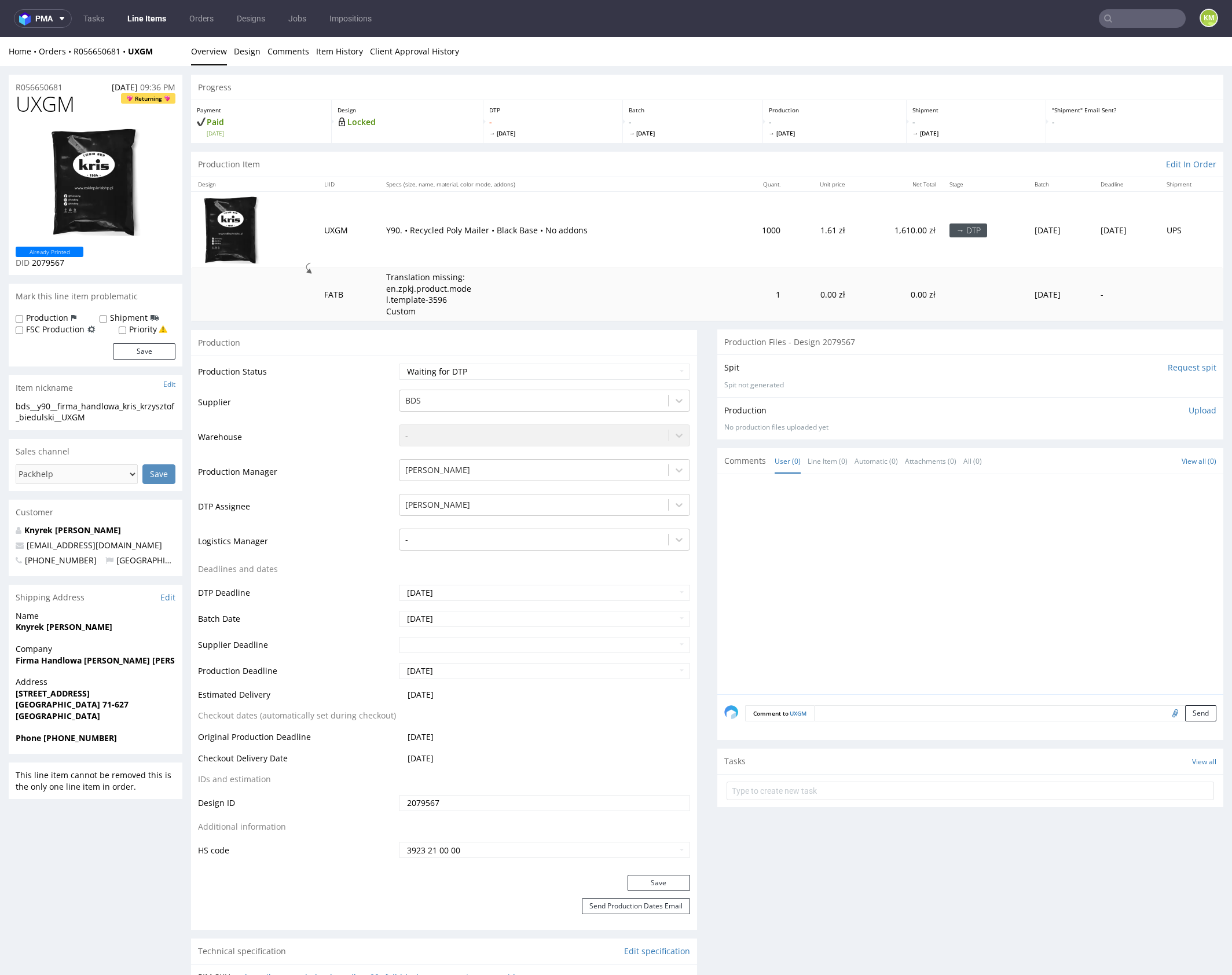
click at [104, 407] on div "bds__y90__firma_handlowa_kris_krzysztof_biedulski__UXGM" at bounding box center [95, 412] width 160 height 23
copy div "bds__y90__firma_handlowa_kris_krzysztof_biedulski__UXGM"
click at [452, 805] on input "2079567" at bounding box center [544, 803] width 291 height 16
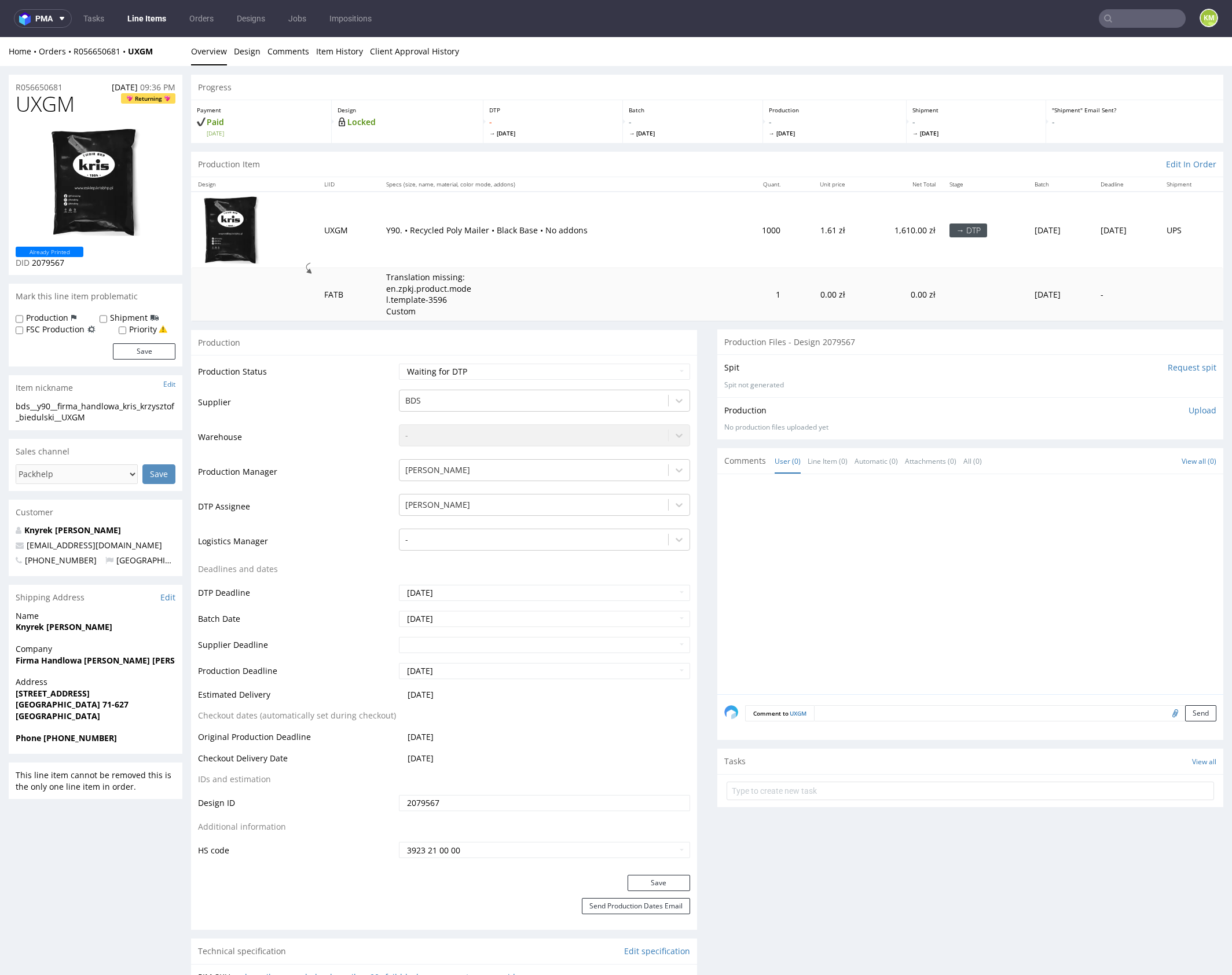
click at [50, 104] on span "UXGM" at bounding box center [45, 104] width 59 height 23
copy span "UXGM"
click at [1191, 409] on p "Upload" at bounding box center [1202, 411] width 28 height 12
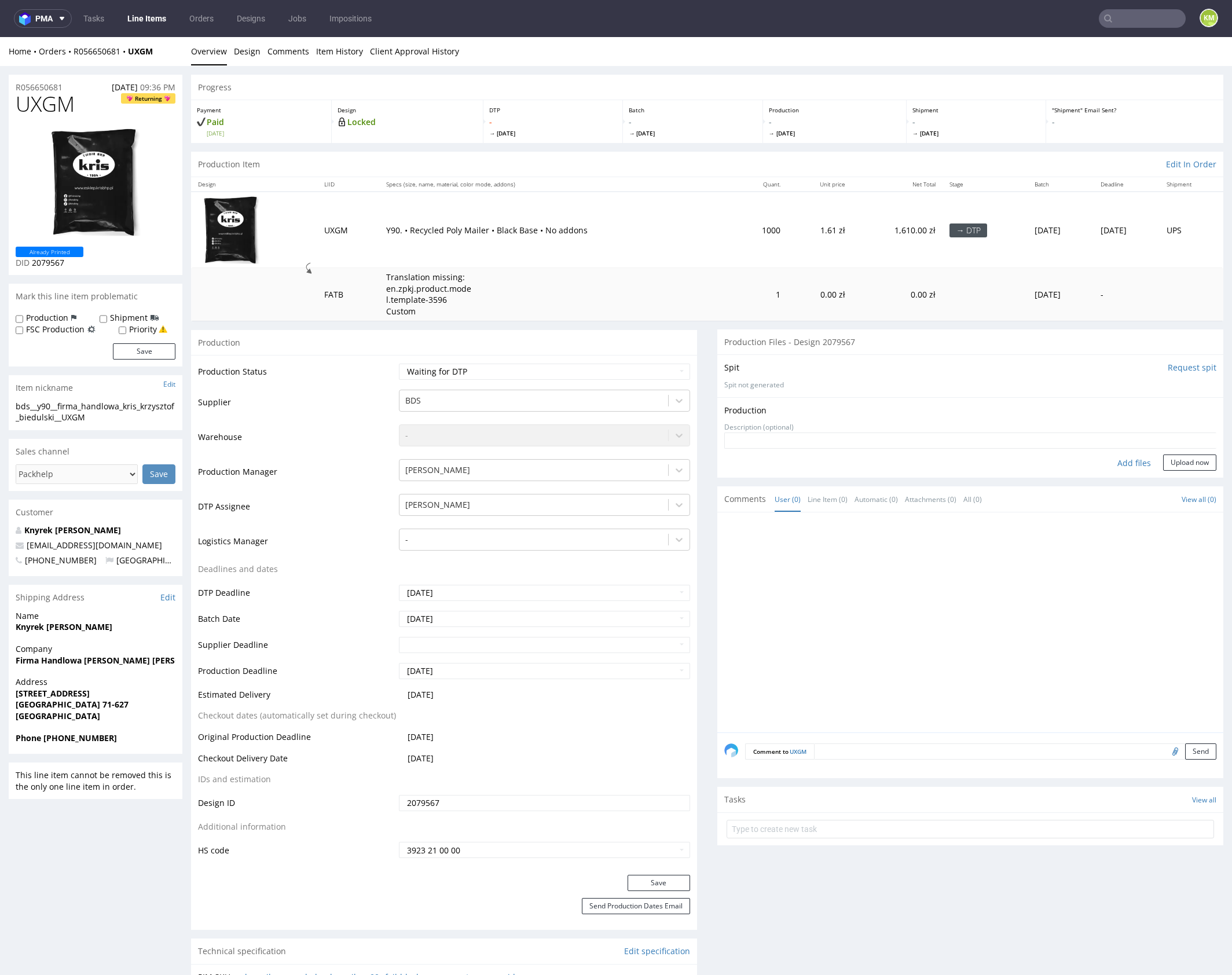
click at [1119, 462] on div "Add files" at bounding box center [1134, 463] width 58 height 17
type input "C:\fakepath\bds__y90__firma_handlowa_kris_krzysztof_biedulski__UXGM__d2079567__…"
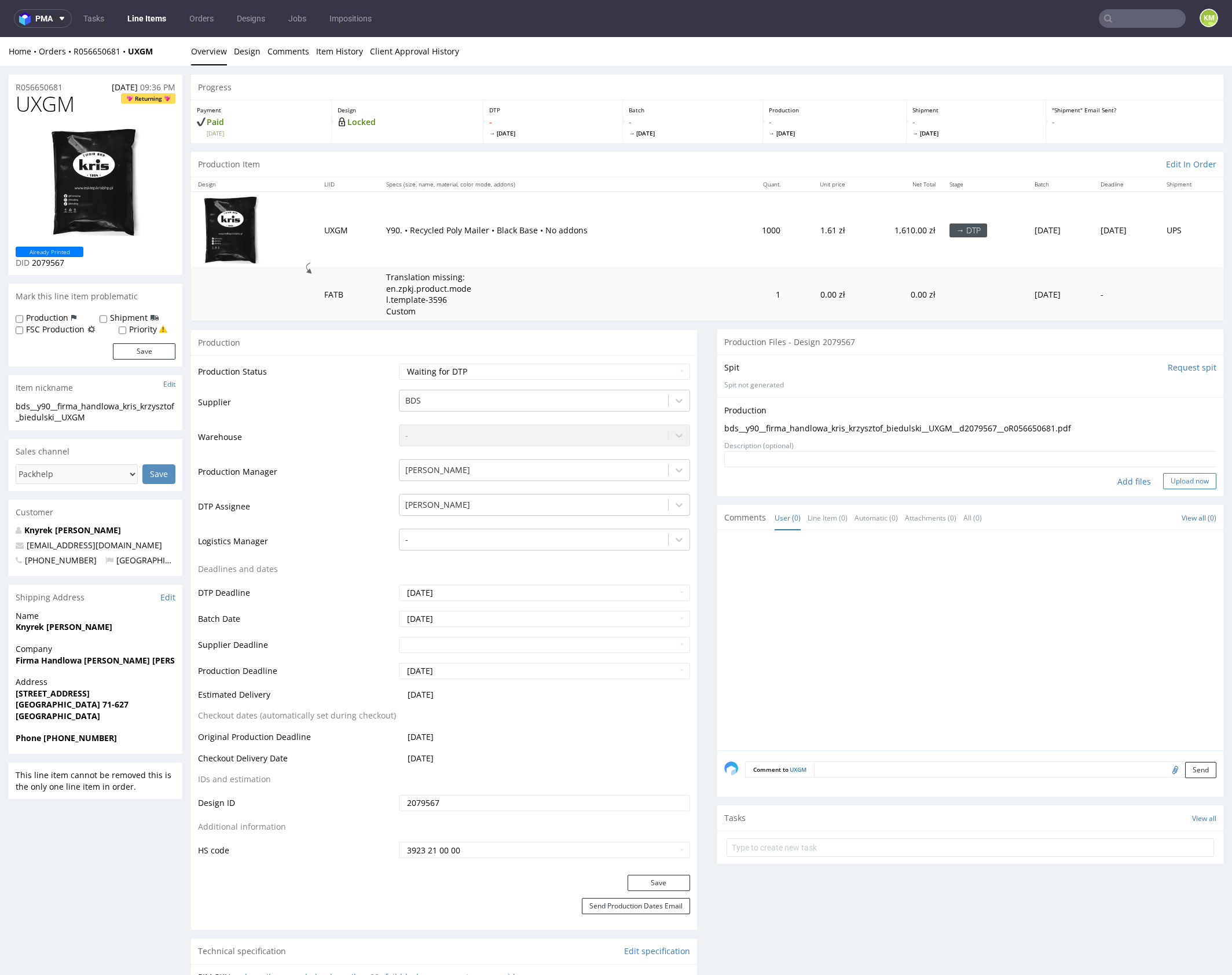
click at [1186, 478] on button "Upload now" at bounding box center [1190, 480] width 53 height 16
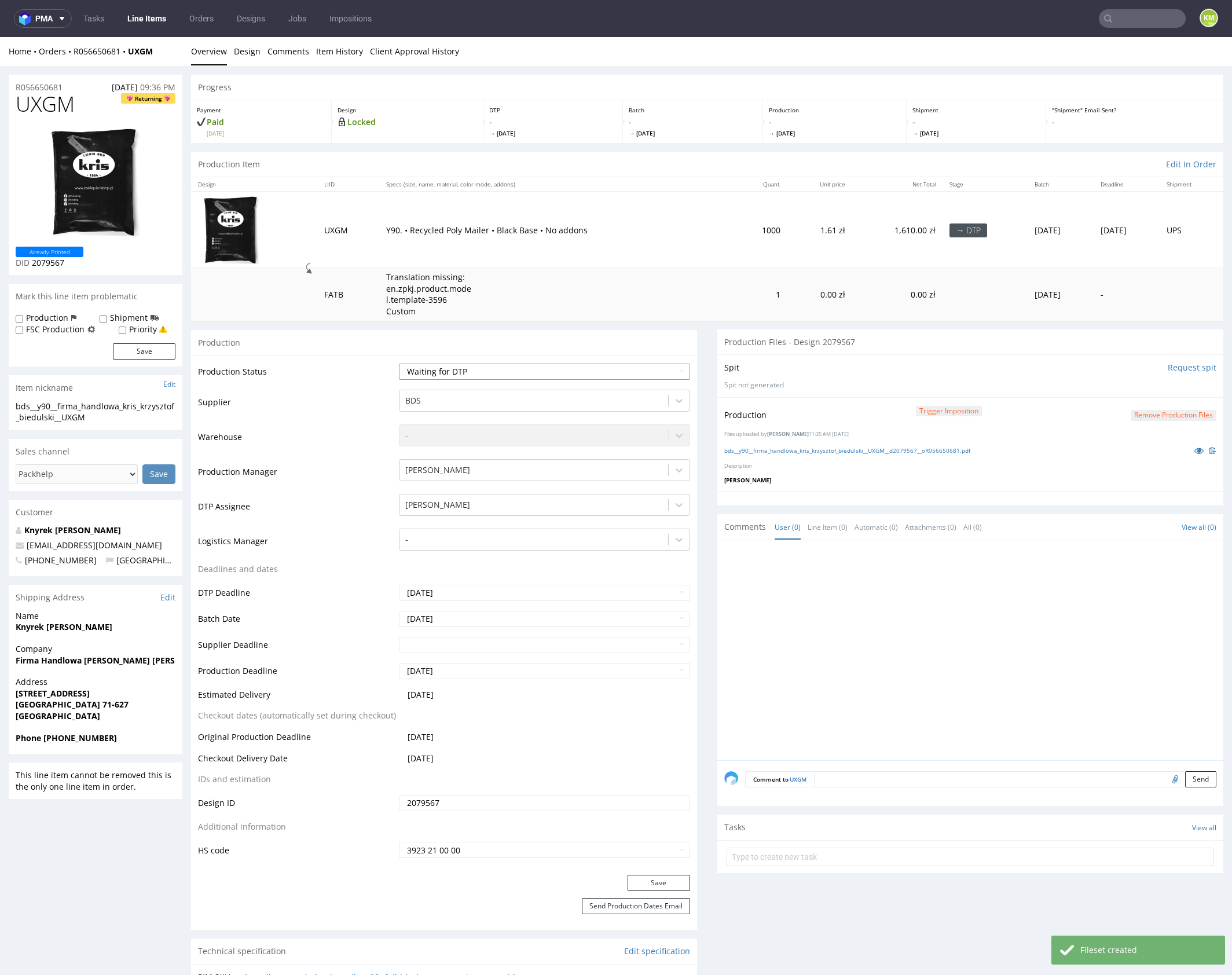
click at [633, 374] on select "Waiting for Artwork Waiting for Diecut Waiting for Mockup Waiting for DTP Waiti…" at bounding box center [544, 371] width 291 height 16
select select "dtp_production_ready"
click at [399, 363] on select "Waiting for Artwork Waiting for Diecut Waiting for Mockup Waiting for DTP Waiti…" at bounding box center [544, 371] width 291 height 16
click at [660, 876] on button "Save" at bounding box center [659, 883] width 63 height 16
click at [825, 646] on div at bounding box center [974, 653] width 499 height 213
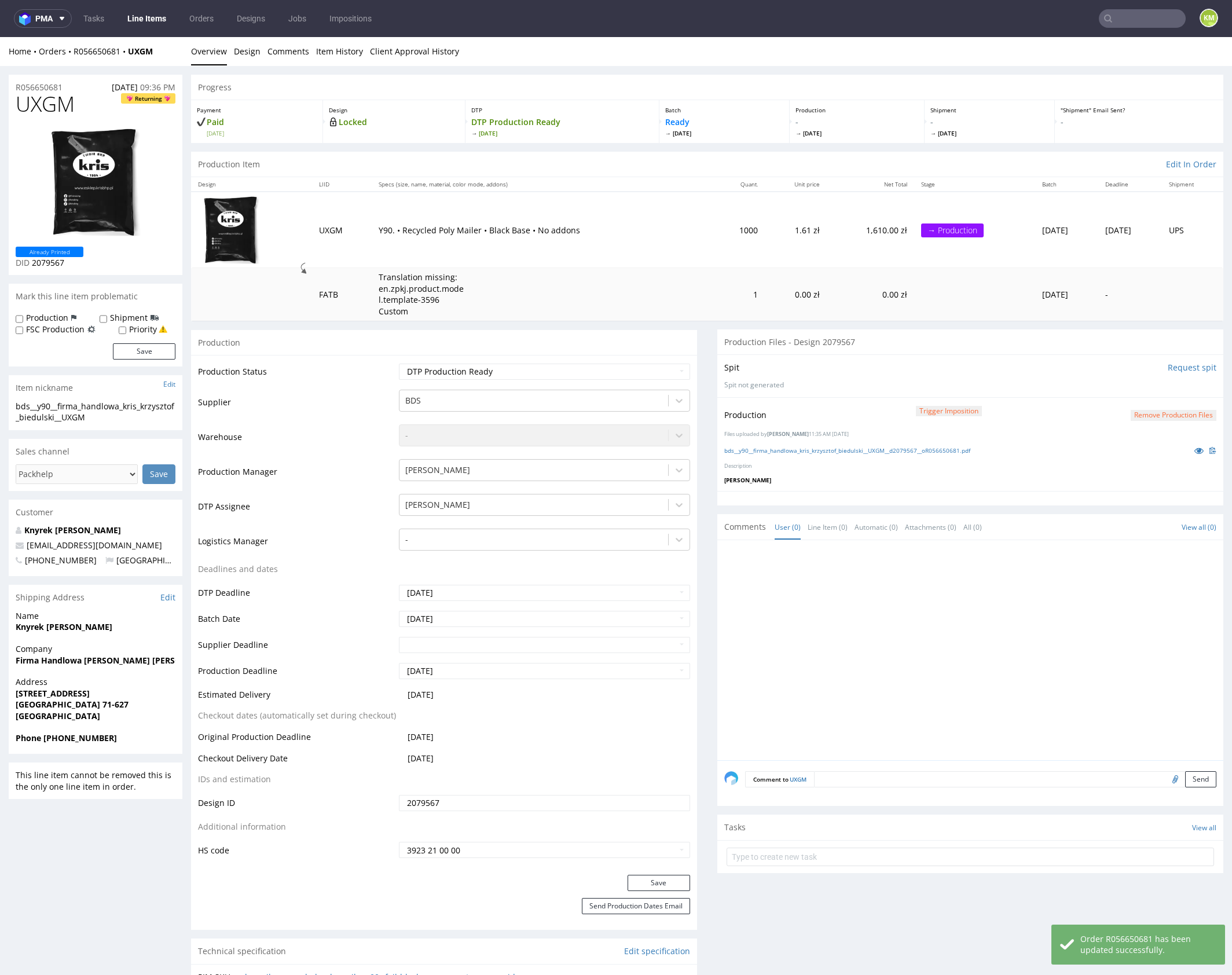
click at [869, 631] on div at bounding box center [974, 653] width 499 height 213
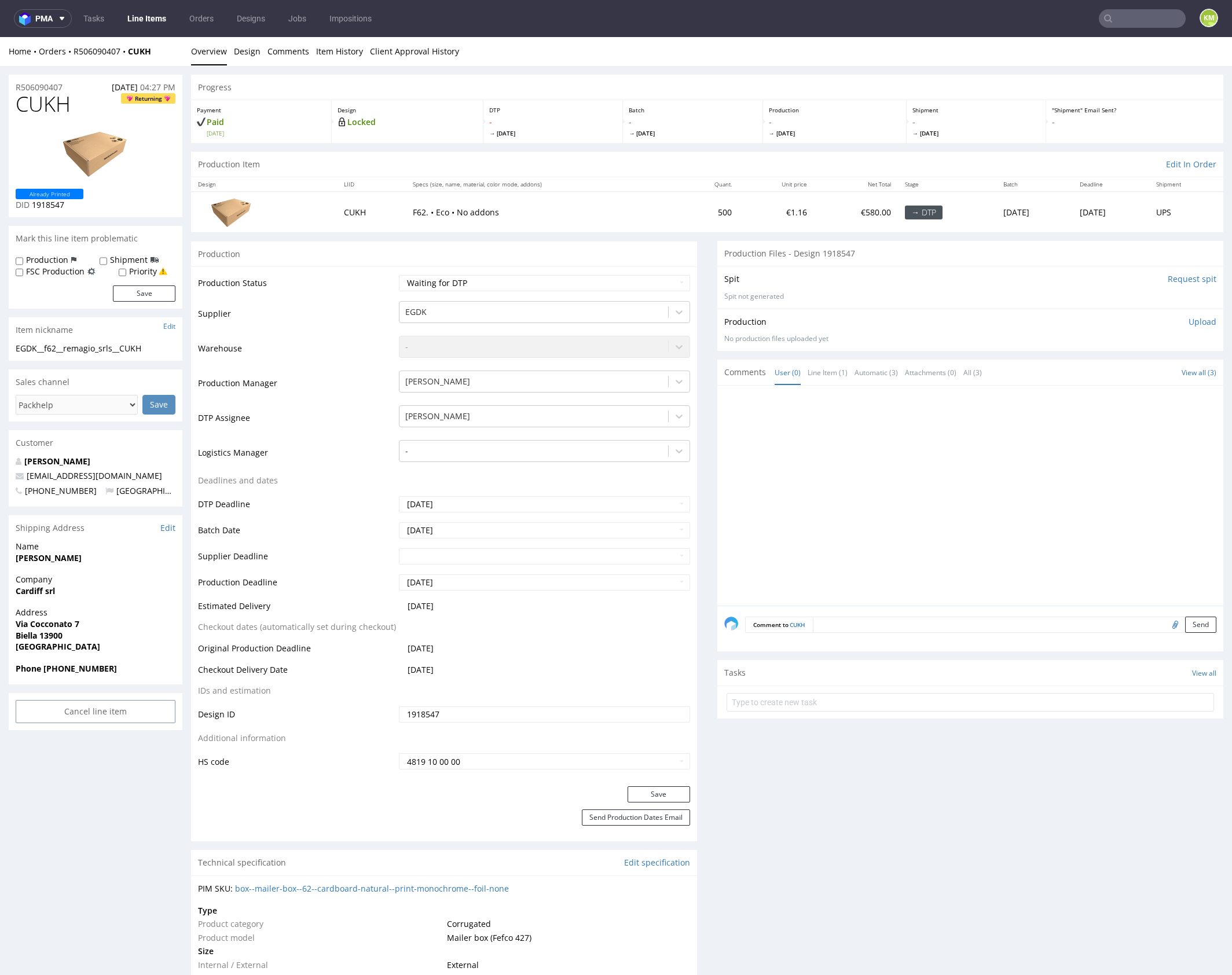
click at [809, 428] on div at bounding box center [974, 499] width 499 height 213
click at [809, 428] on div at bounding box center [974, 499] width 499 height 213
click at [242, 56] on link "Design" at bounding box center [247, 51] width 26 height 28
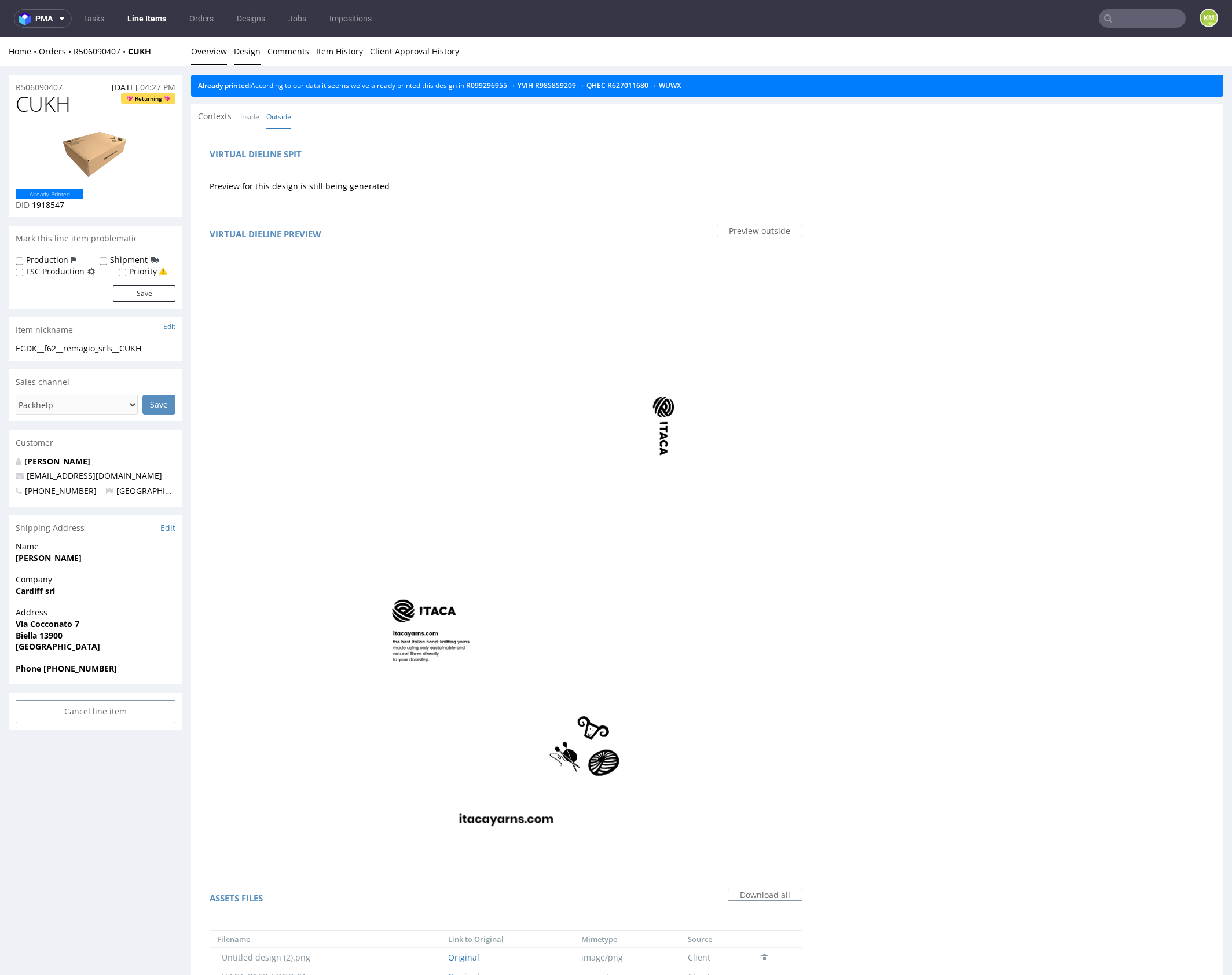
click at [221, 53] on link "Overview" at bounding box center [209, 51] width 36 height 28
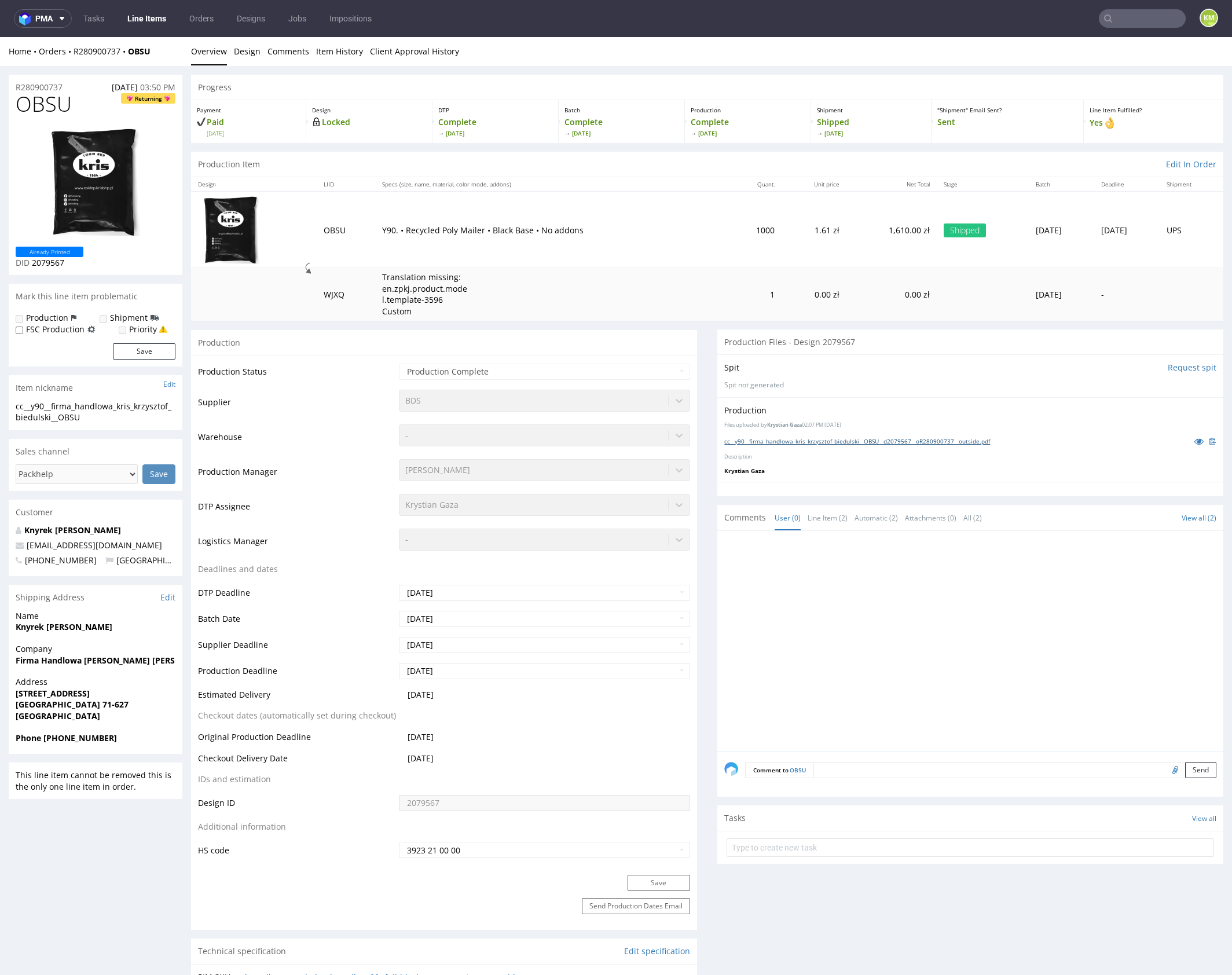
click at [854, 442] on link "cc__y90__firma_handlowa_kris_krzysztof_biedulski__OBSU__d2079567__oR280900737__…" at bounding box center [857, 441] width 266 height 8
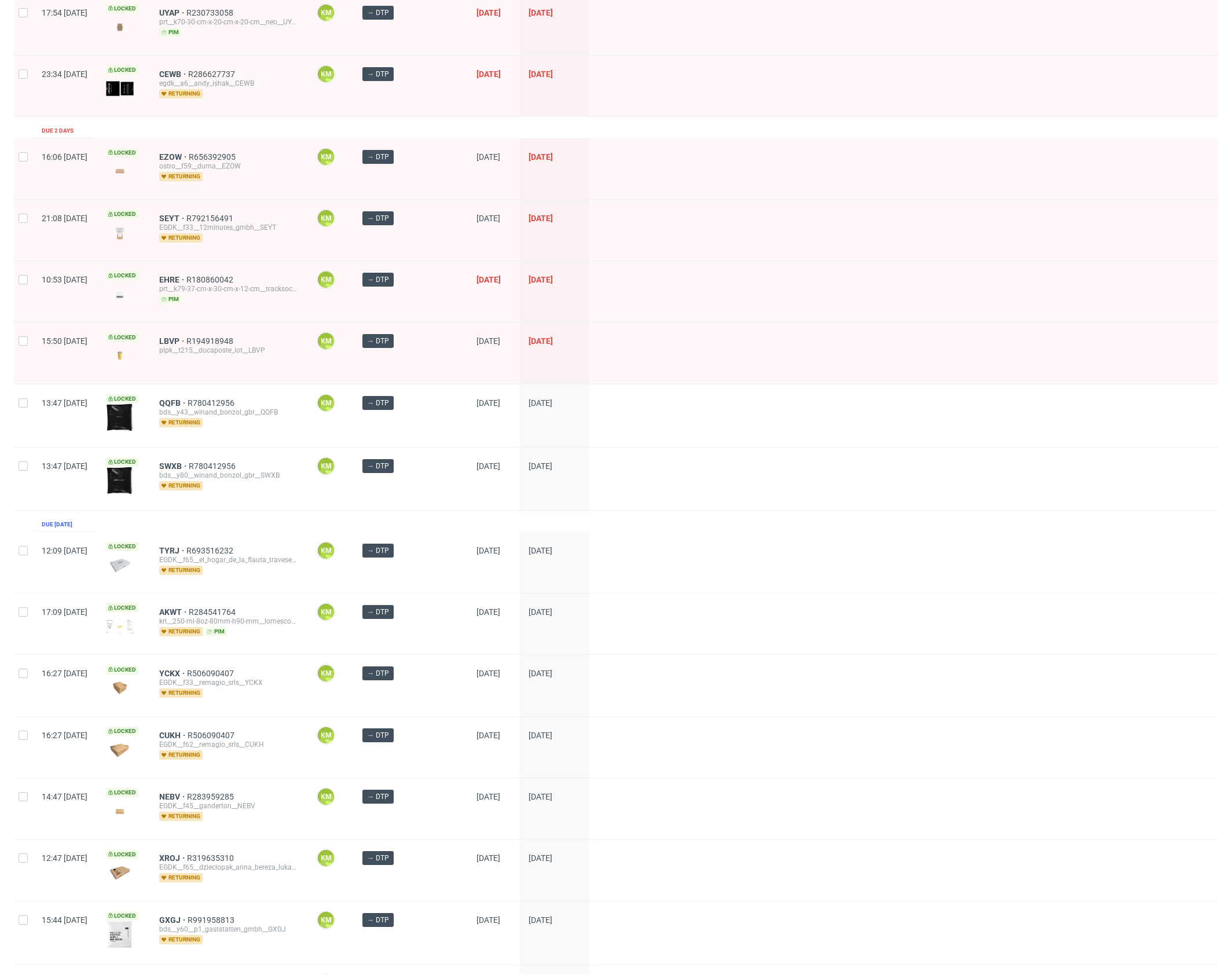
scroll to position [214, 0]
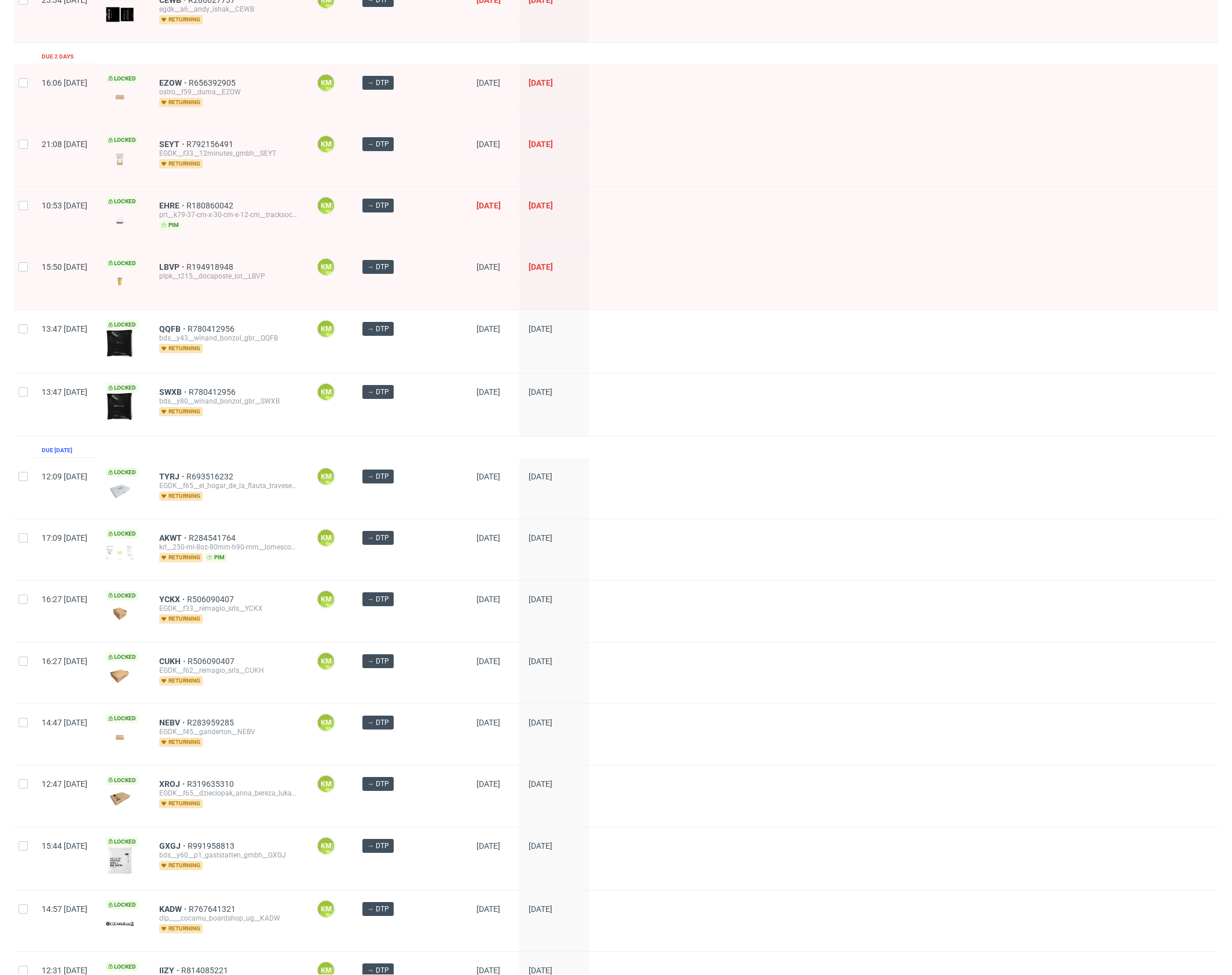
drag, startPoint x: 209, startPoint y: 595, endPoint x: 205, endPoint y: 630, distance: 35.2
